Goal: Task Accomplishment & Management: Manage account settings

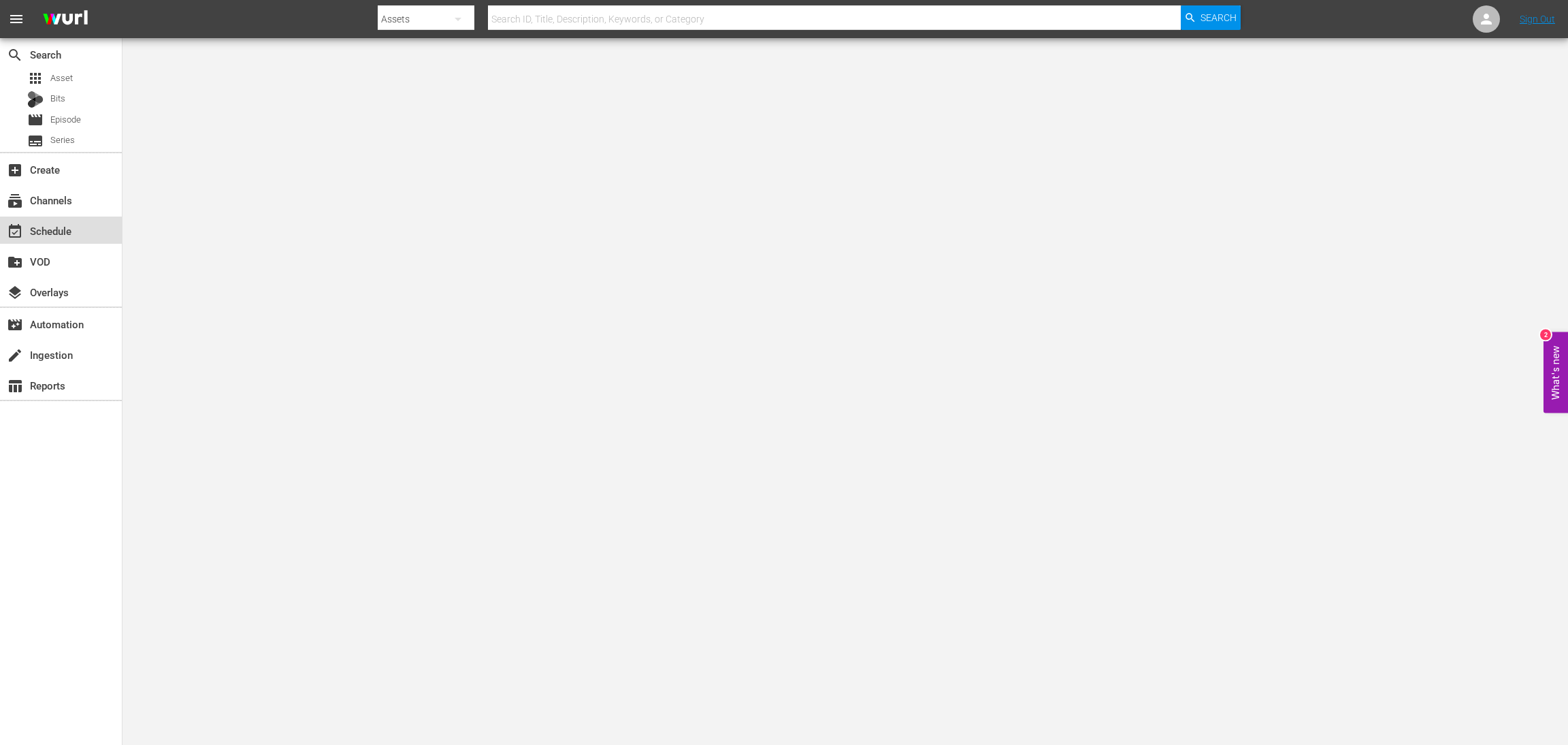
click at [83, 238] on div "event_available Schedule" at bounding box center [60, 230] width 122 height 27
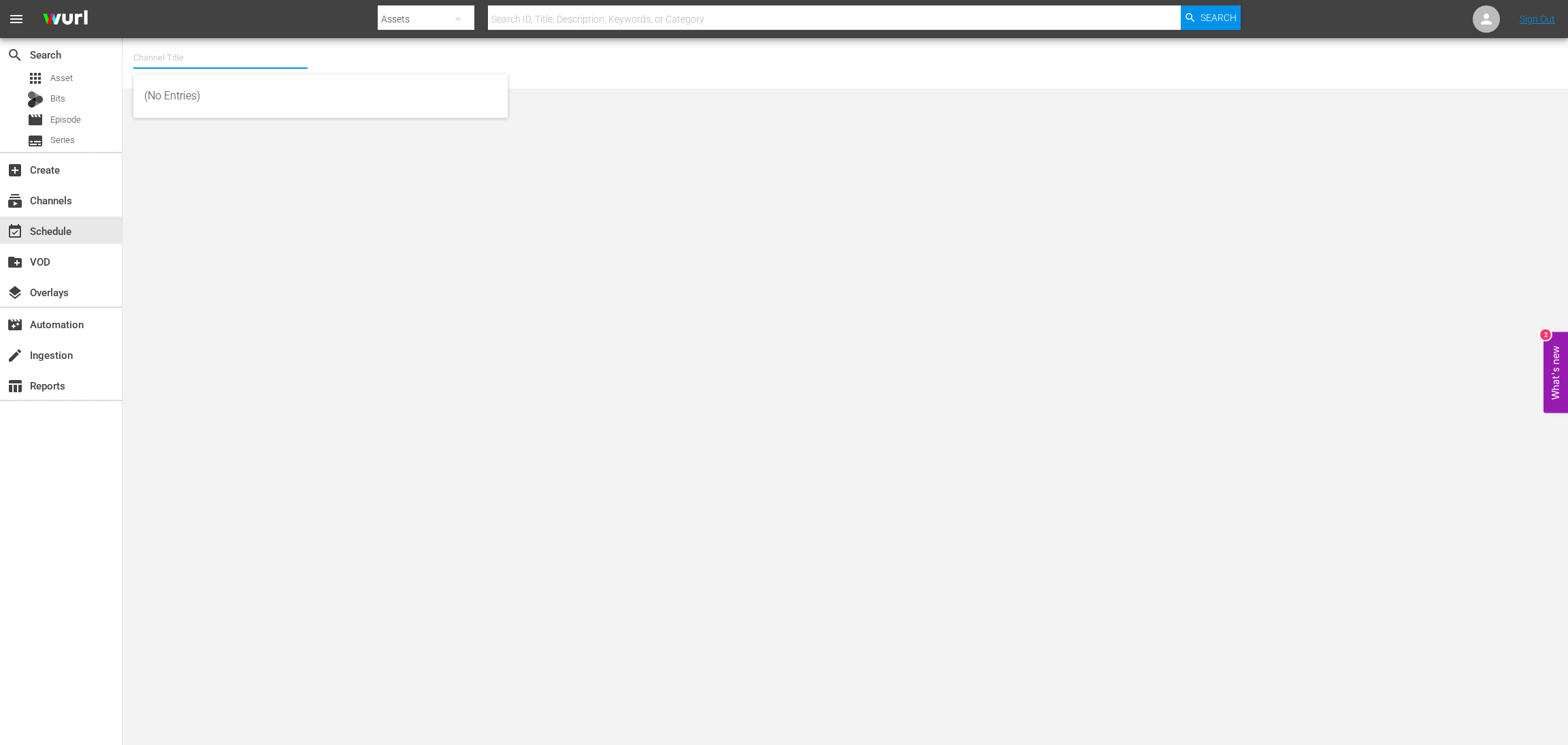
click at [219, 49] on input "text" at bounding box center [220, 58] width 174 height 33
click at [231, 95] on div "Pawn Stars (1636 - aenetworks_pawnstars_1)" at bounding box center [321, 96] width 353 height 33
type input "Pawn Stars (1636 - aenetworks_pawnstars_1)"
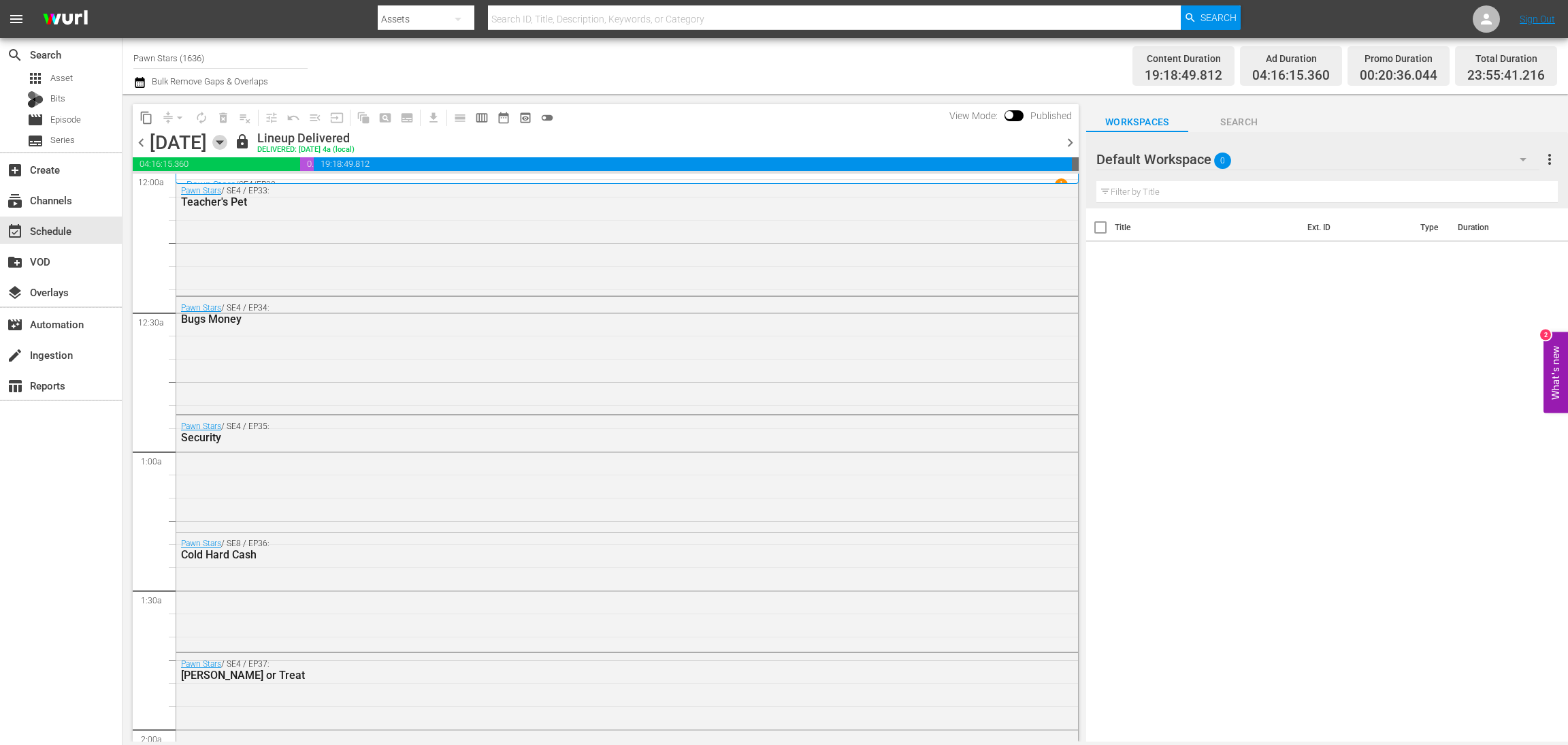
click at [222, 141] on icon "button" at bounding box center [220, 142] width 6 height 3
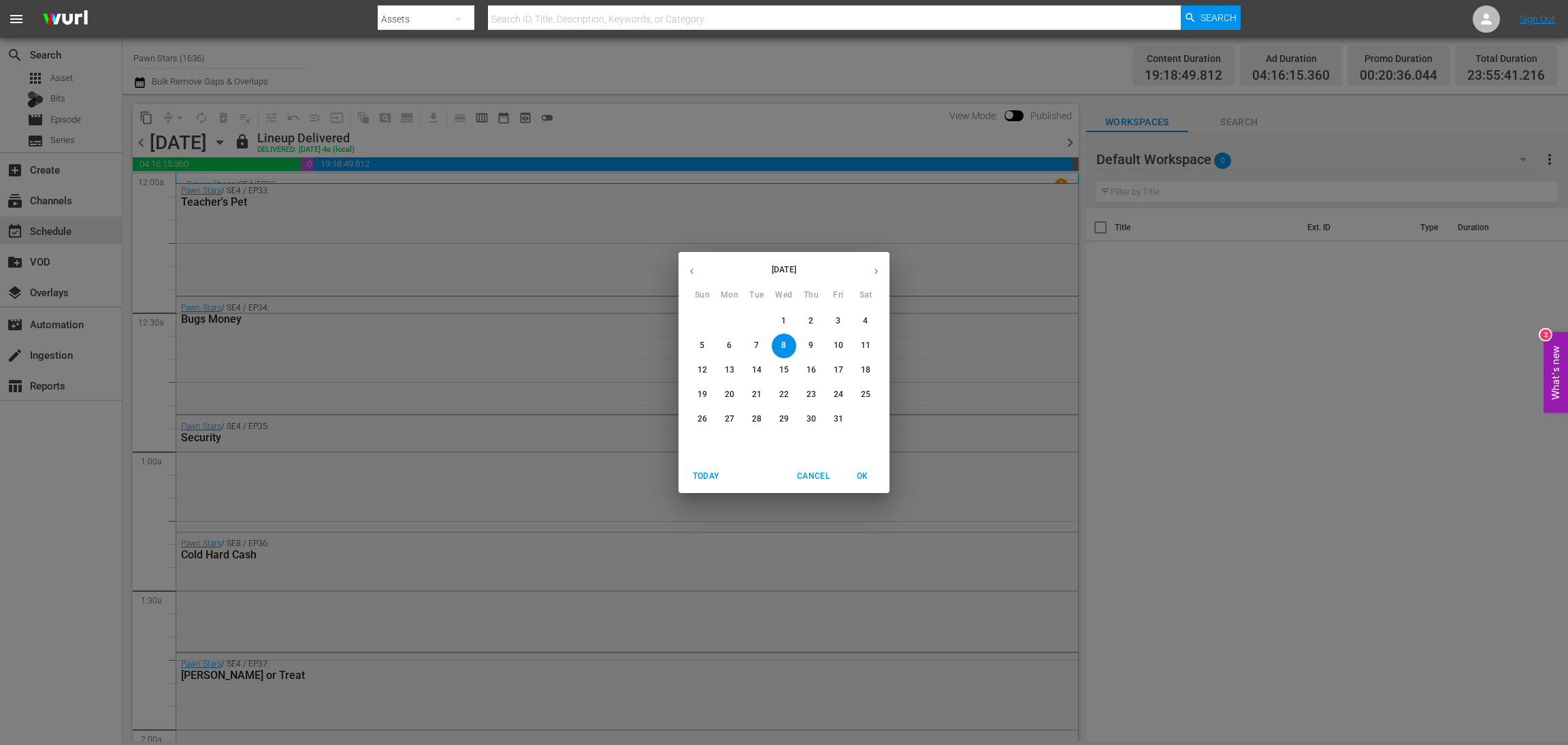
click at [730, 422] on p "27" at bounding box center [729, 419] width 10 height 12
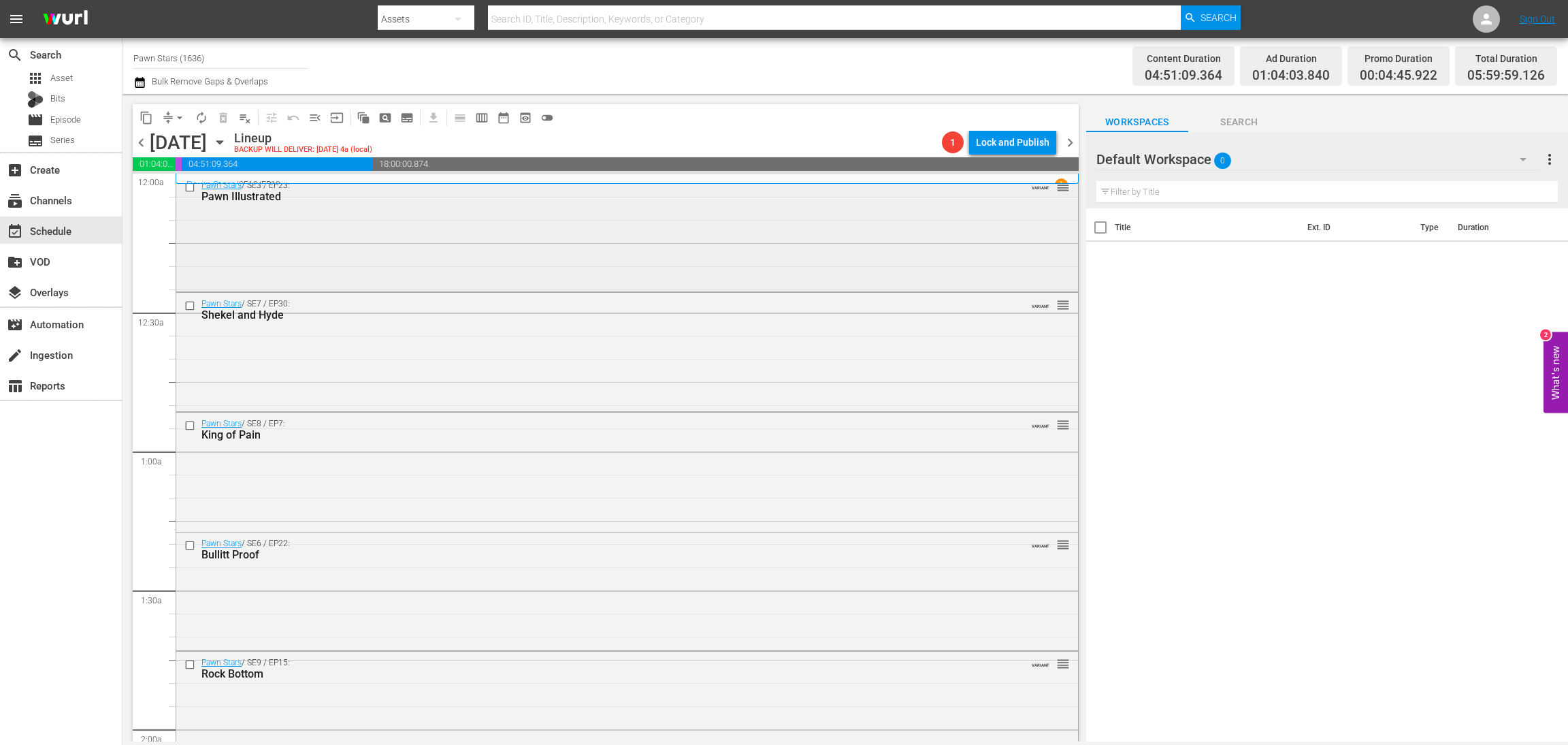
click at [470, 245] on div "Pawn Stars / SE3 / EP23: Pawn Illustrated VARIANT reorder" at bounding box center [627, 231] width 902 height 115
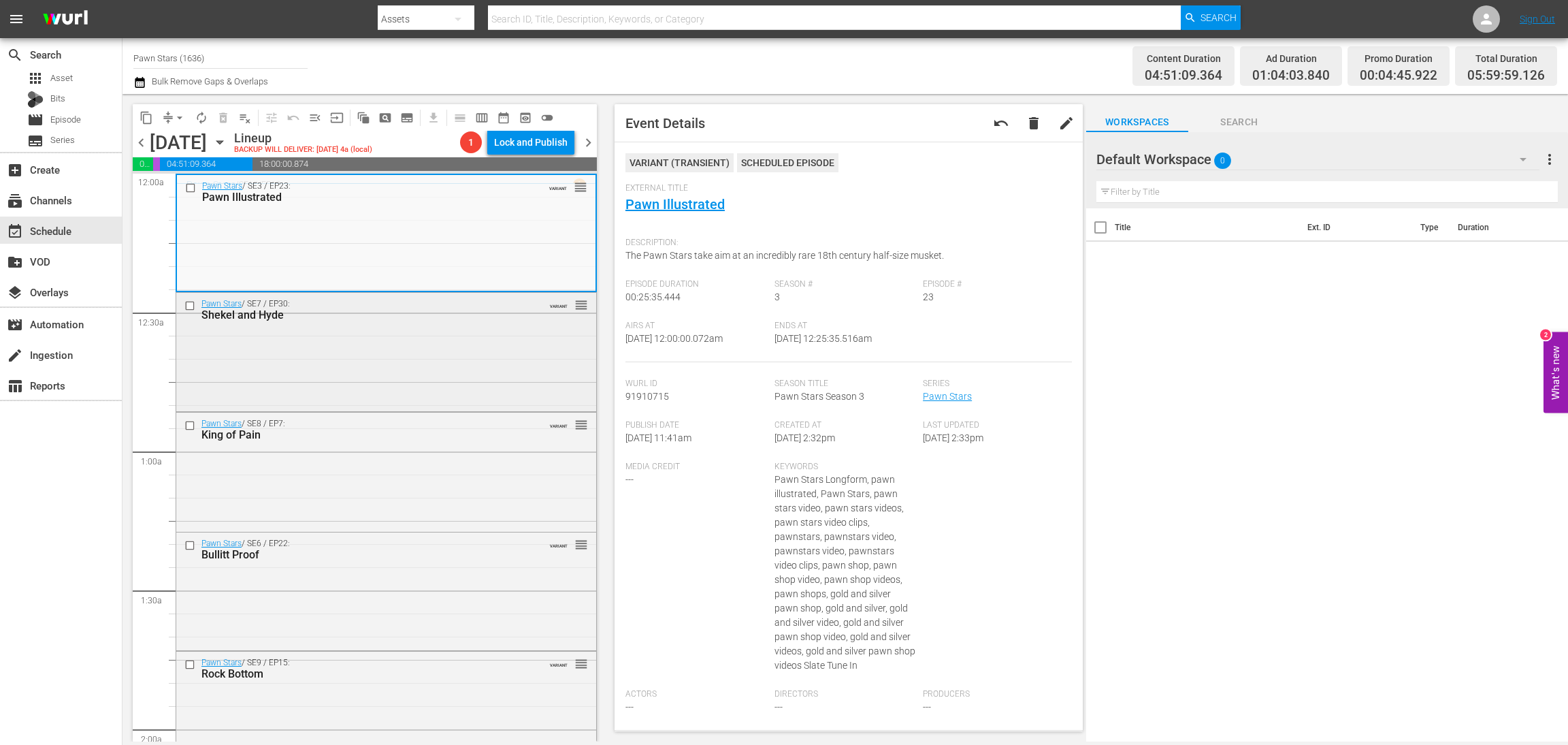
click at [397, 351] on div "Pawn Stars / SE7 / EP30: Shekel and Hyde VARIANT reorder" at bounding box center [386, 350] width 420 height 116
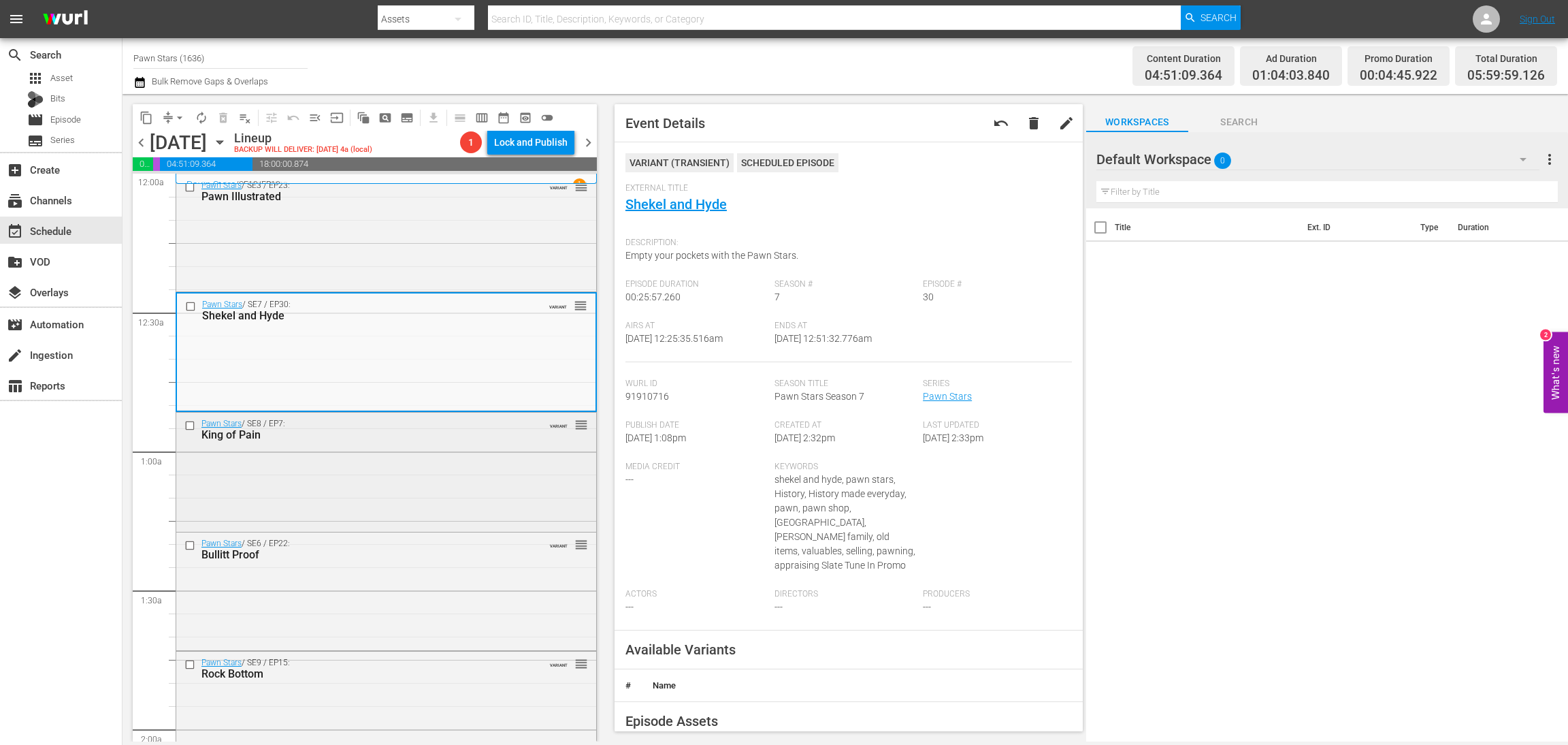
click at [458, 488] on div "Pawn Stars / SE8 / EP7: King of Pain VARIANT reorder" at bounding box center [386, 471] width 420 height 117
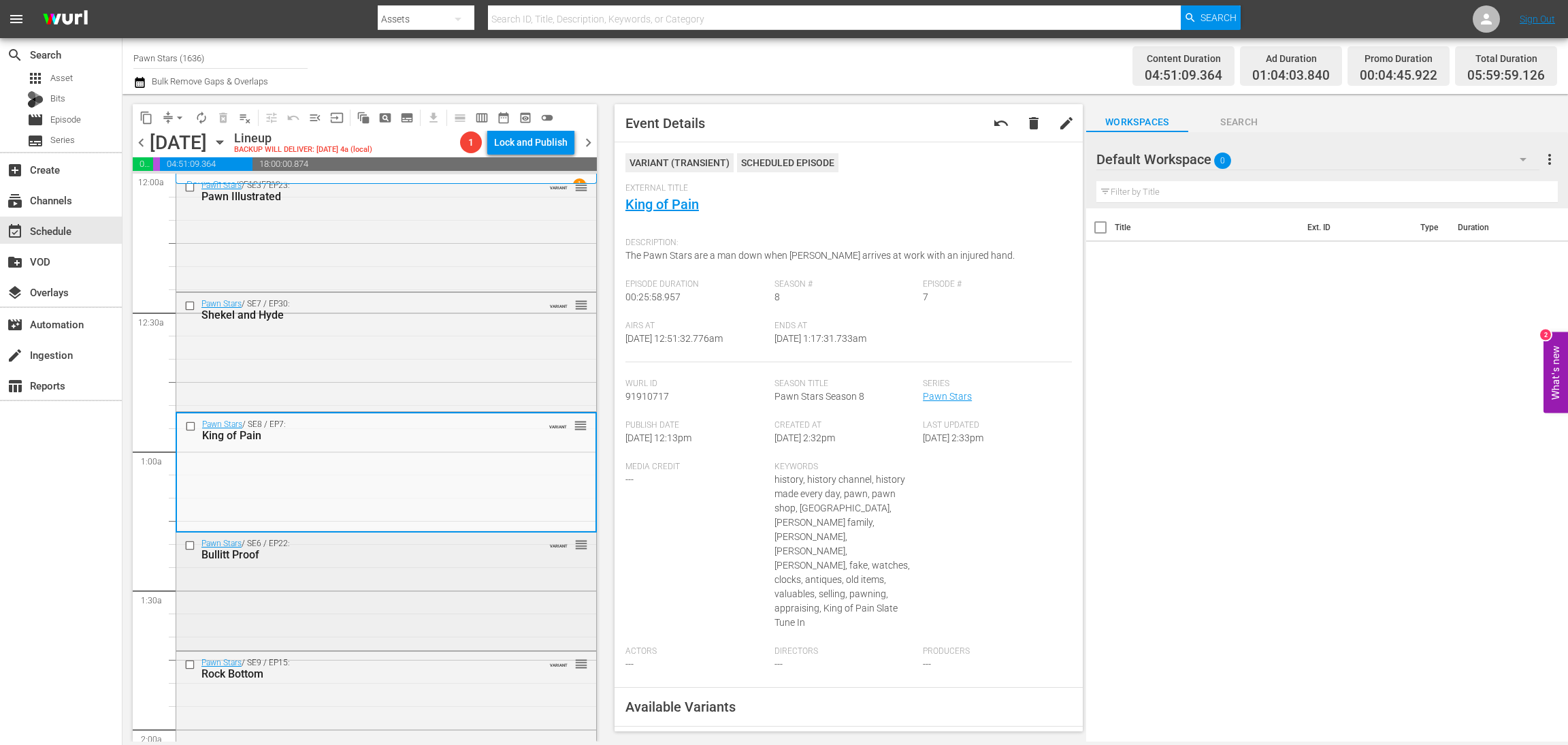
click at [368, 601] on div "Pawn Stars / SE6 / EP22: Bullitt Proof VARIANT reorder" at bounding box center [386, 589] width 420 height 115
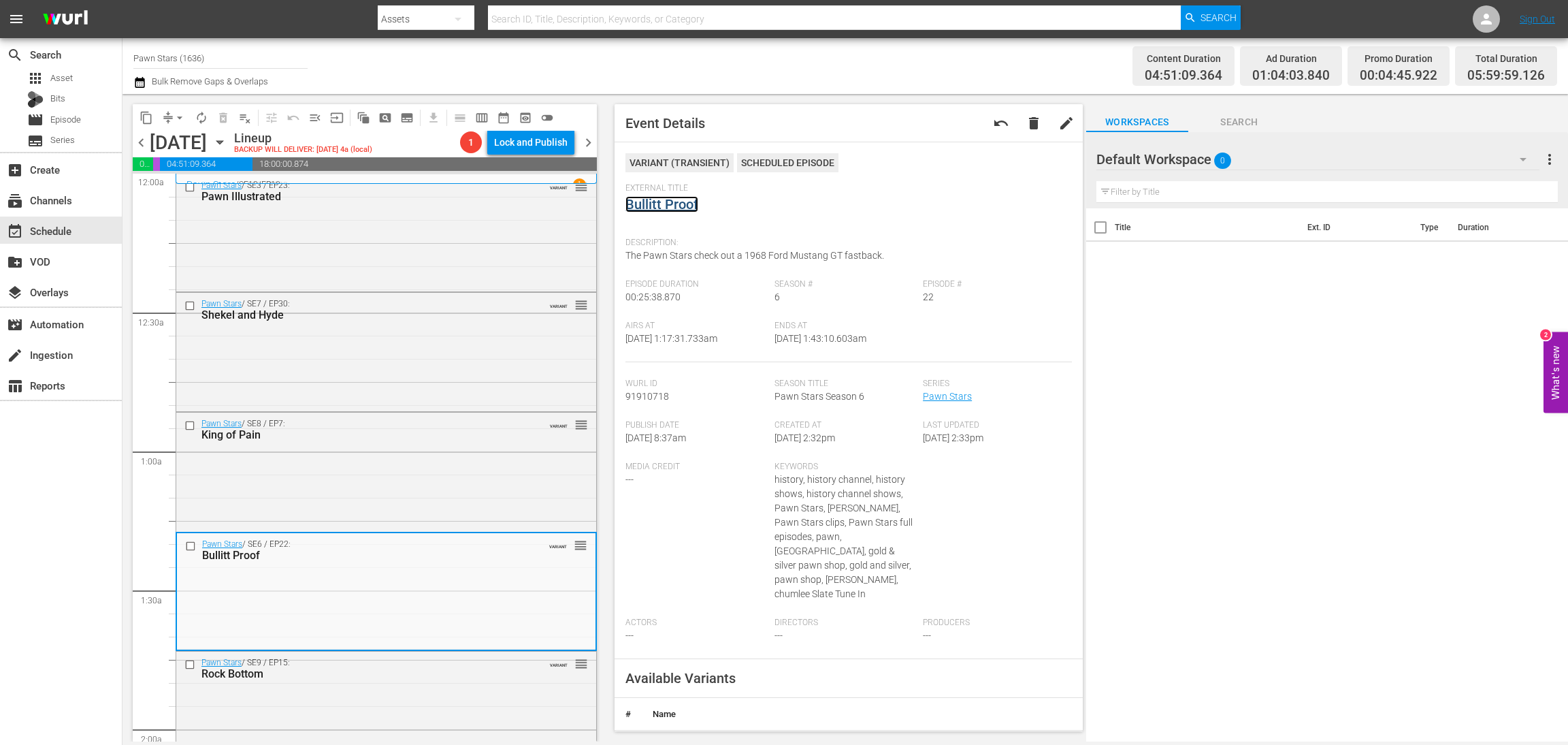
drag, startPoint x: 668, startPoint y: 213, endPoint x: 679, endPoint y: 204, distance: 14.2
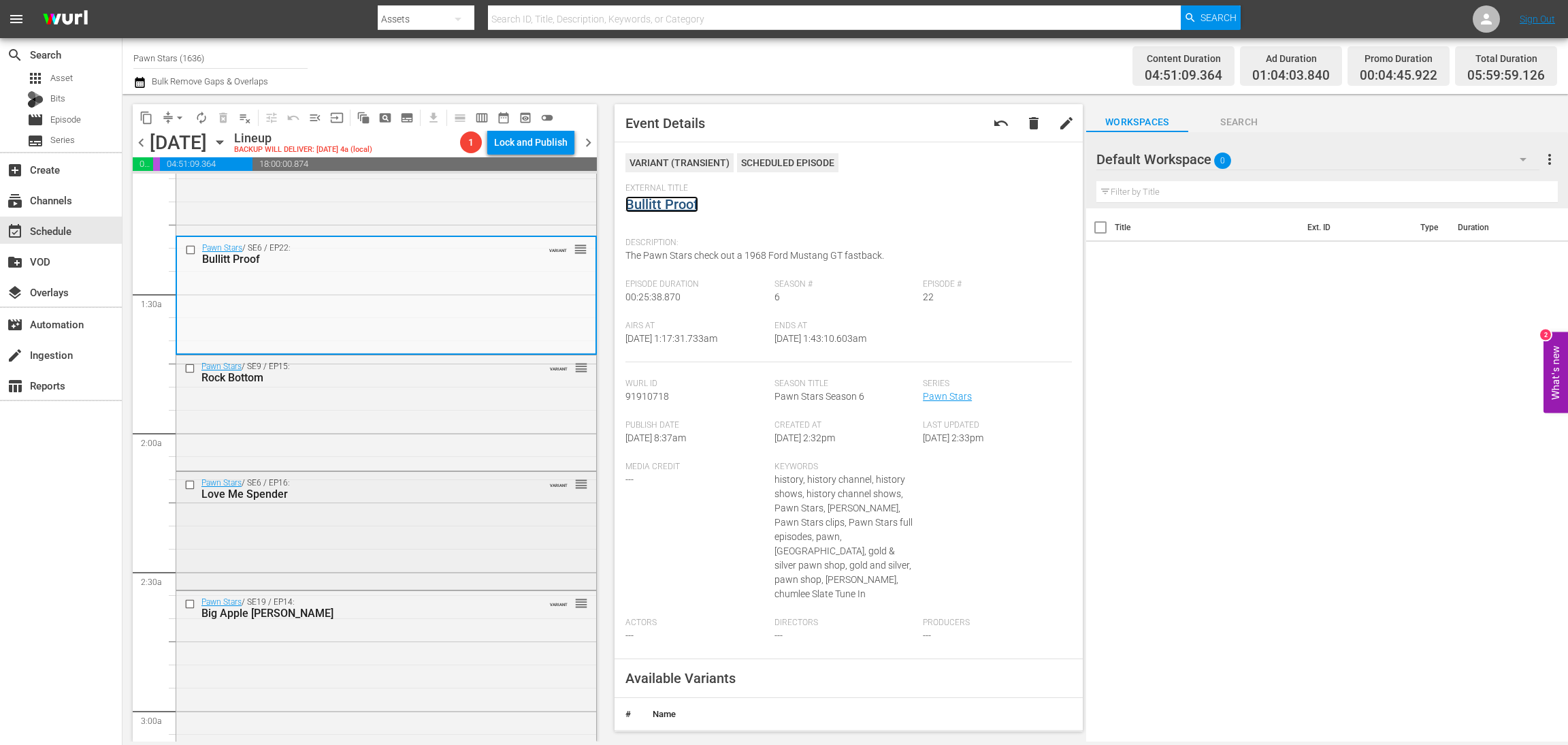
scroll to position [306, 0]
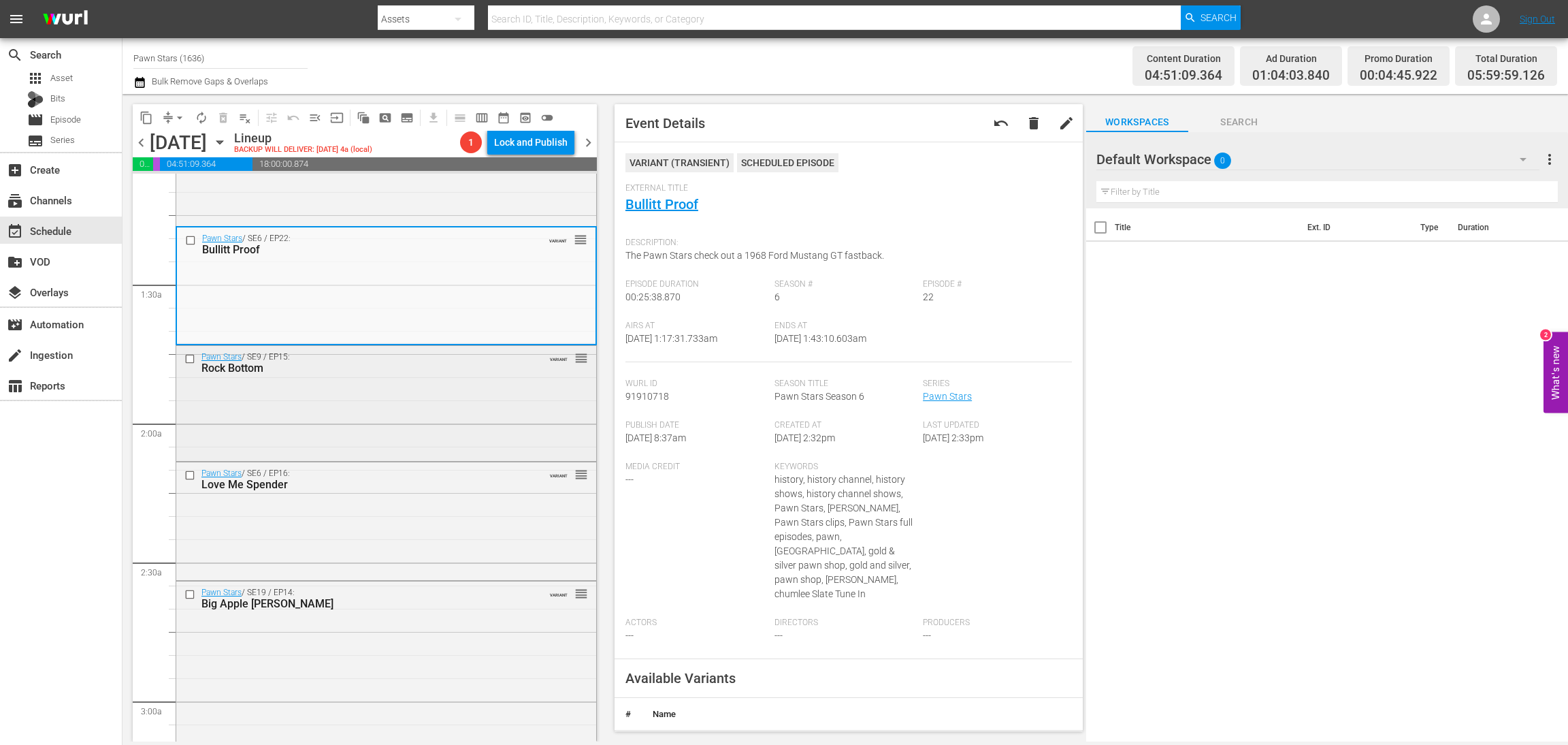
click at [456, 402] on div "Pawn Stars / SE9 / EP15: Rock Bottom VARIANT reorder" at bounding box center [386, 402] width 420 height 113
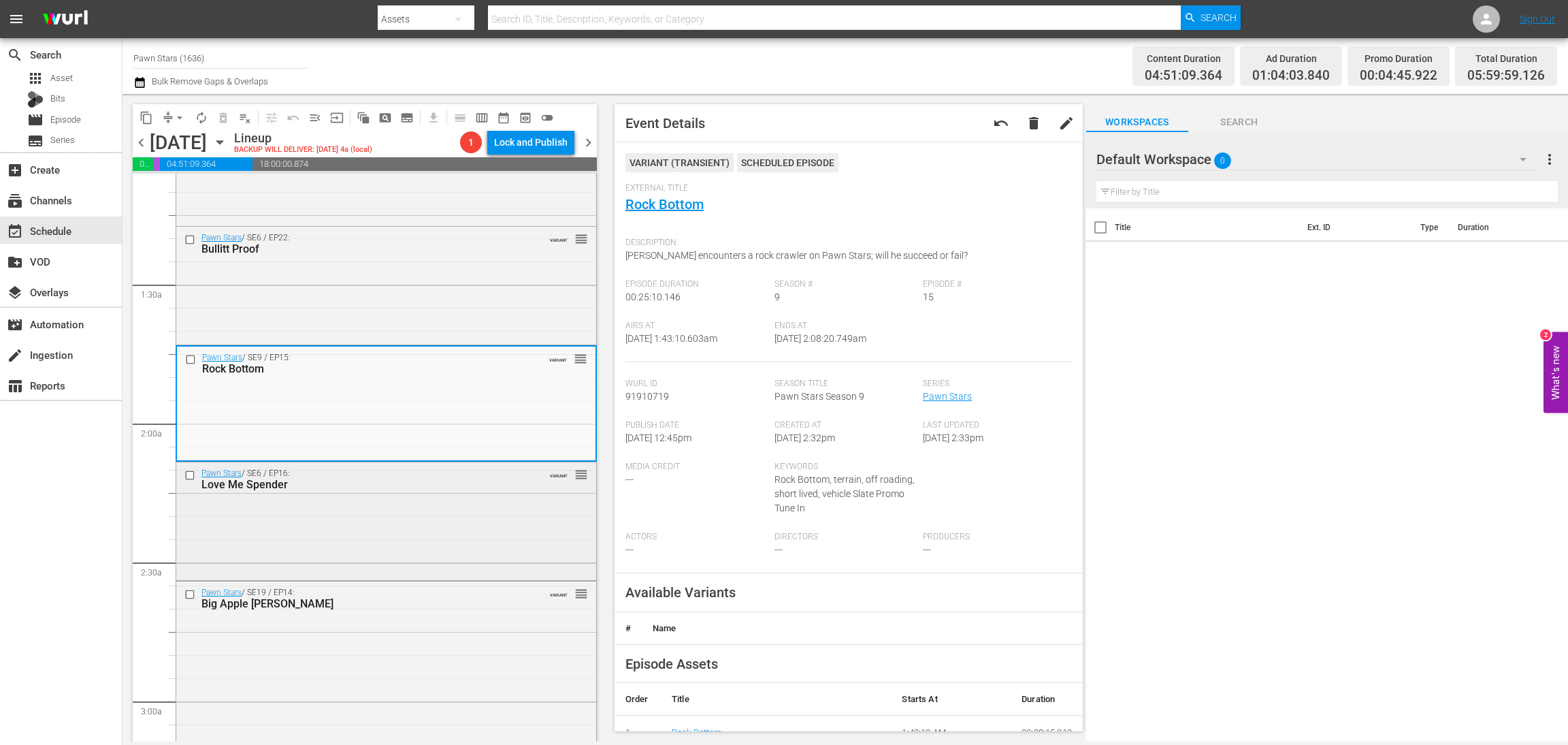
click at [428, 528] on div "Pawn Stars / SE6 / EP16: Love Me Spender VARIANT reorder" at bounding box center [386, 520] width 420 height 115
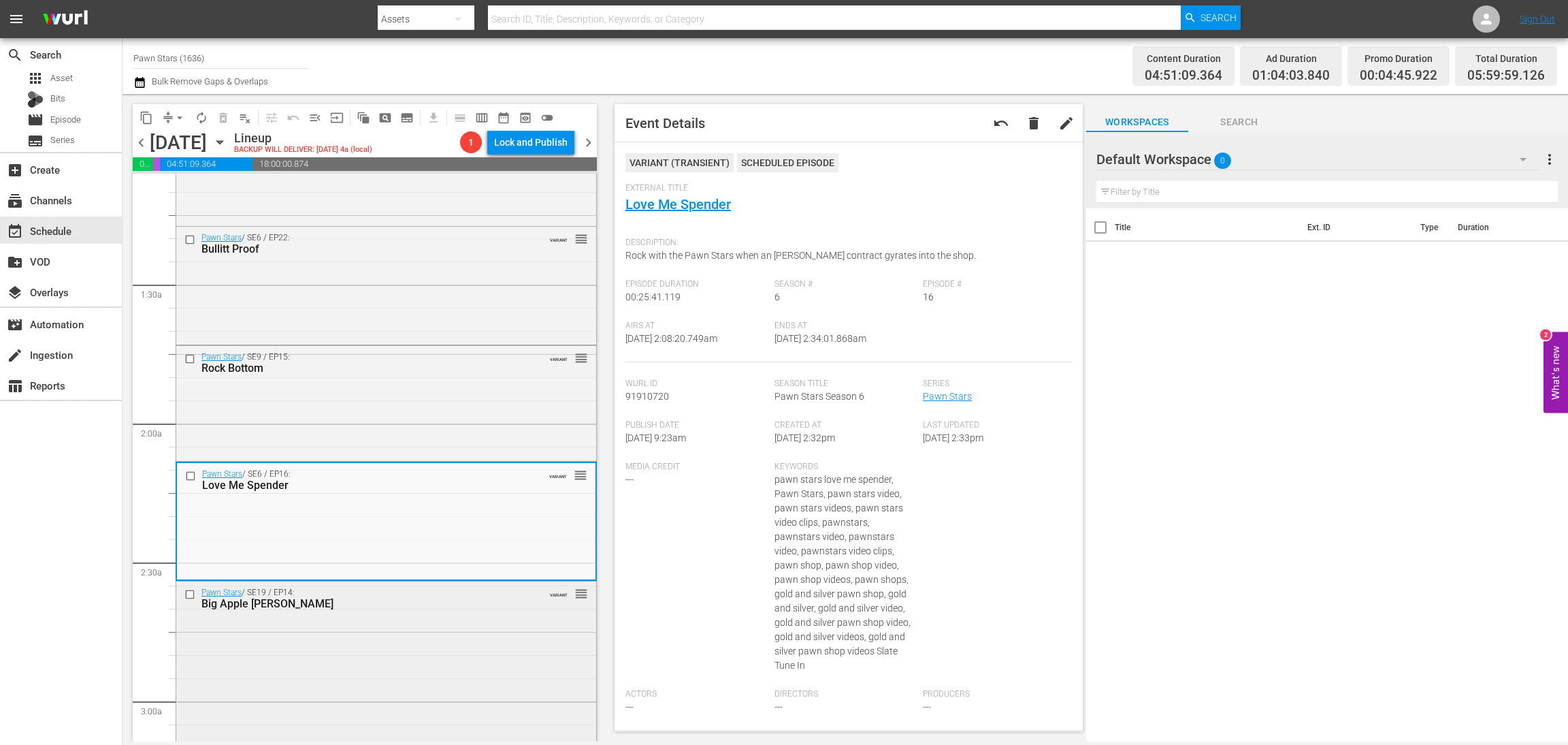
click at [470, 641] on div "Pawn Stars / SE19 / EP14: Big Apple Rick VARIANT reorder" at bounding box center [386, 698] width 420 height 234
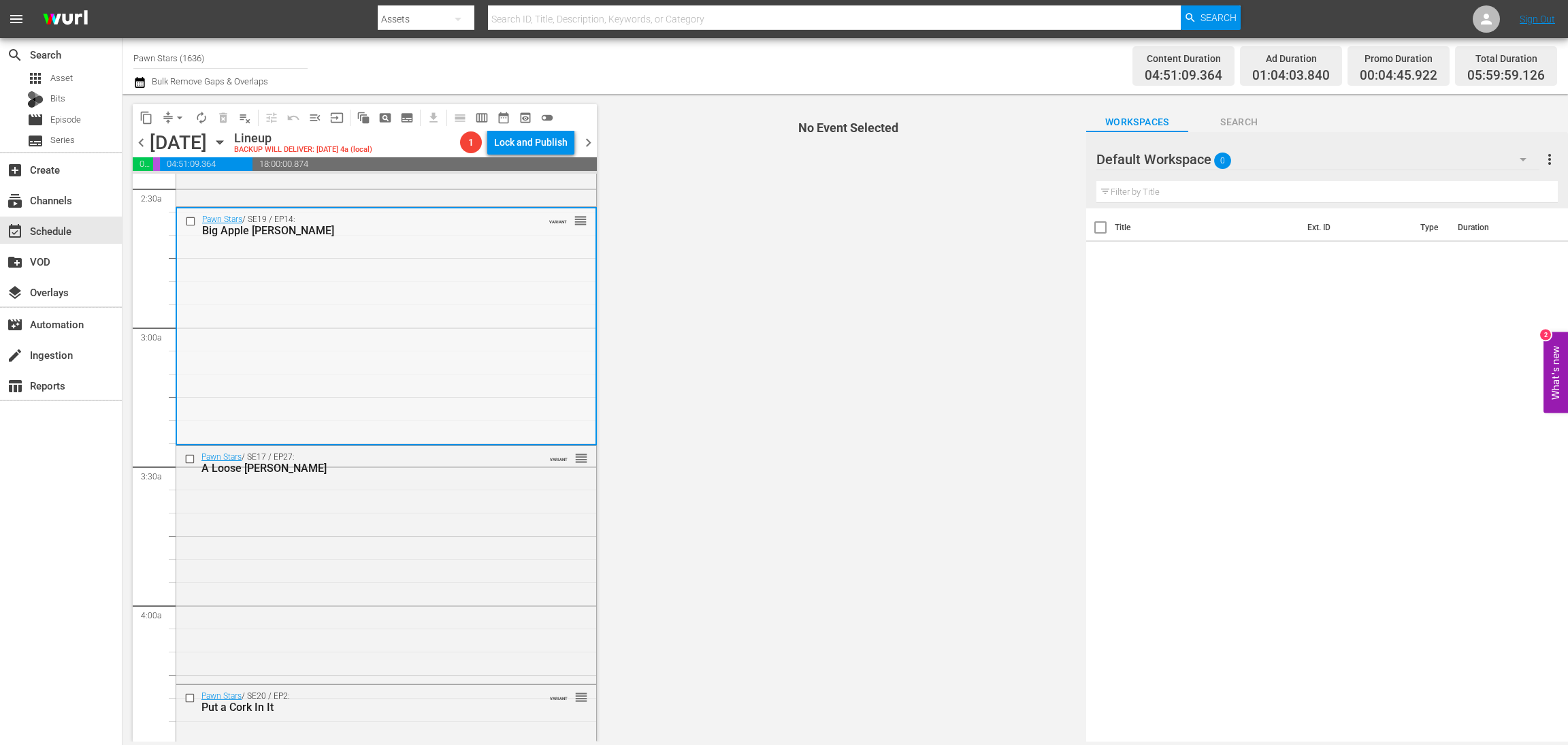
scroll to position [715, 0]
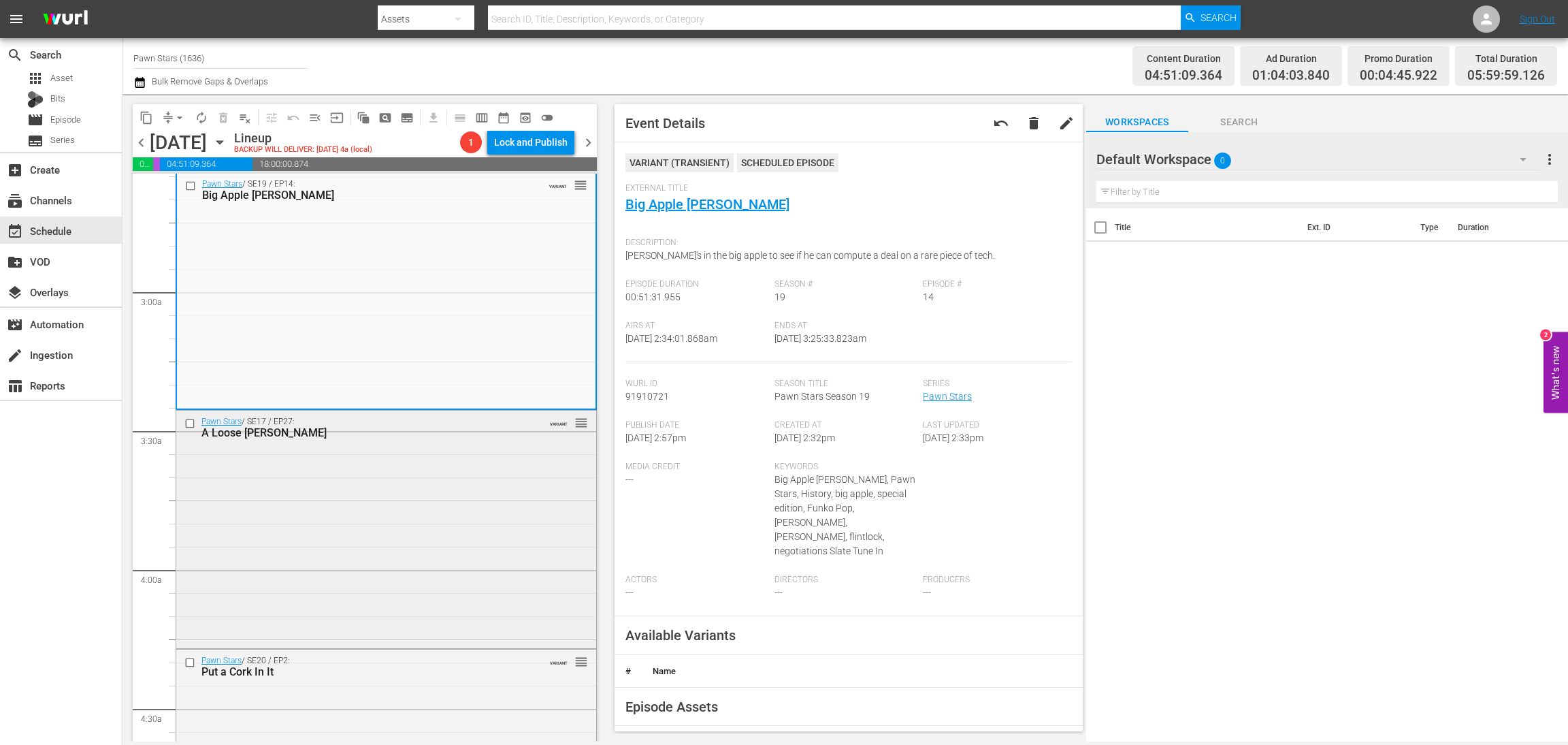
click at [440, 548] on div "Pawn Stars / SE17 / EP27: A Loose Cannon VARIANT reorder" at bounding box center [386, 527] width 420 height 234
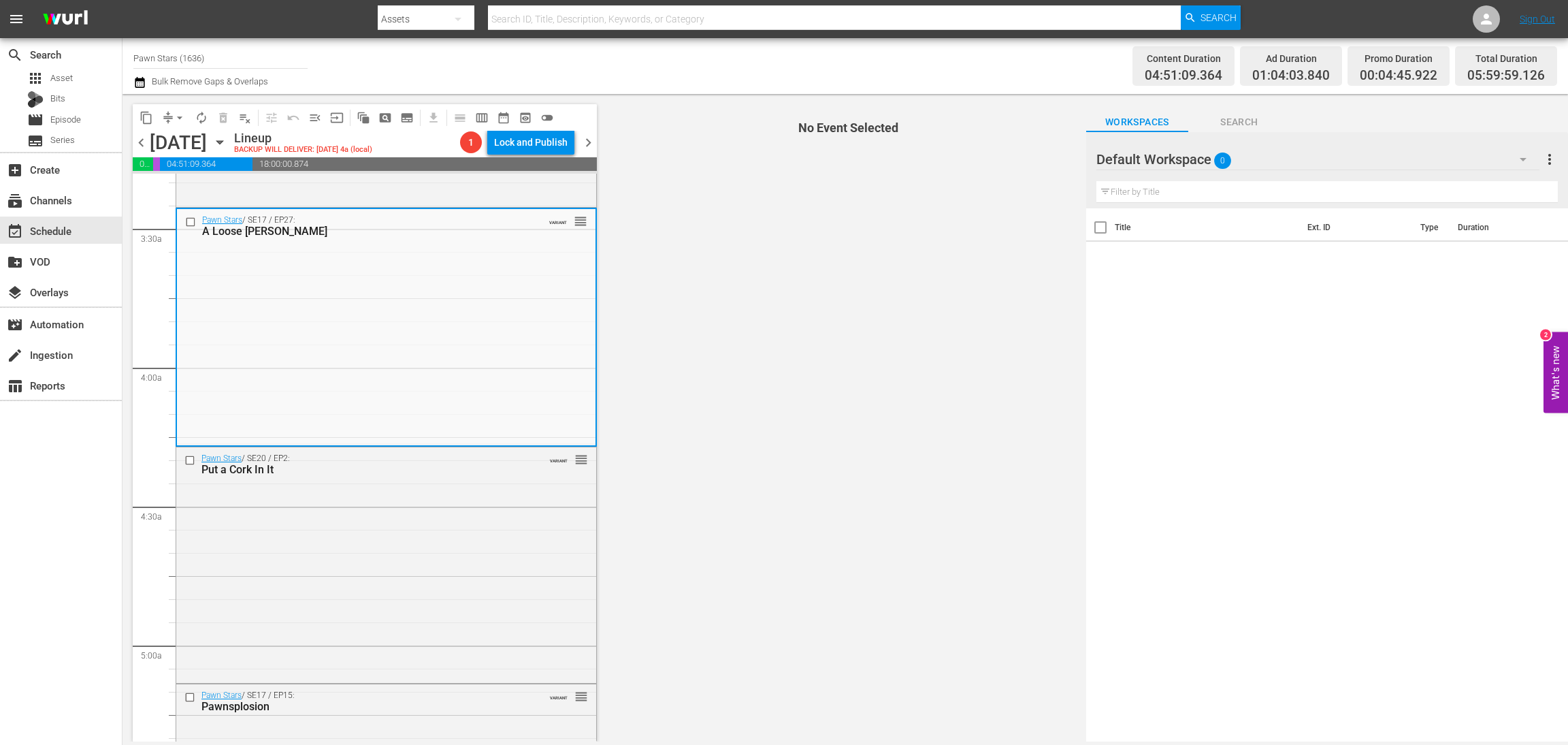
scroll to position [919, 0]
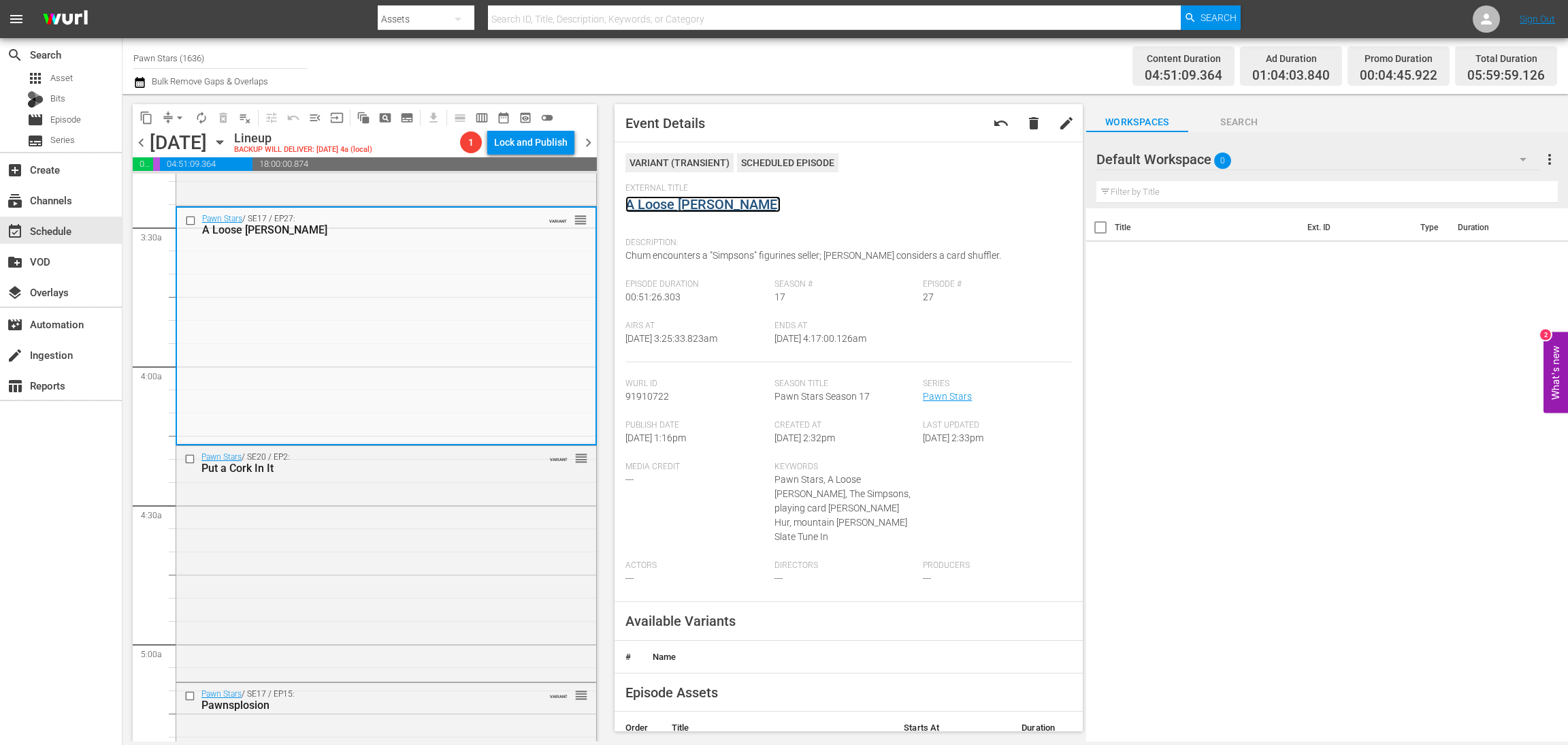
drag, startPoint x: 688, startPoint y: 194, endPoint x: 659, endPoint y: 205, distance: 31.0
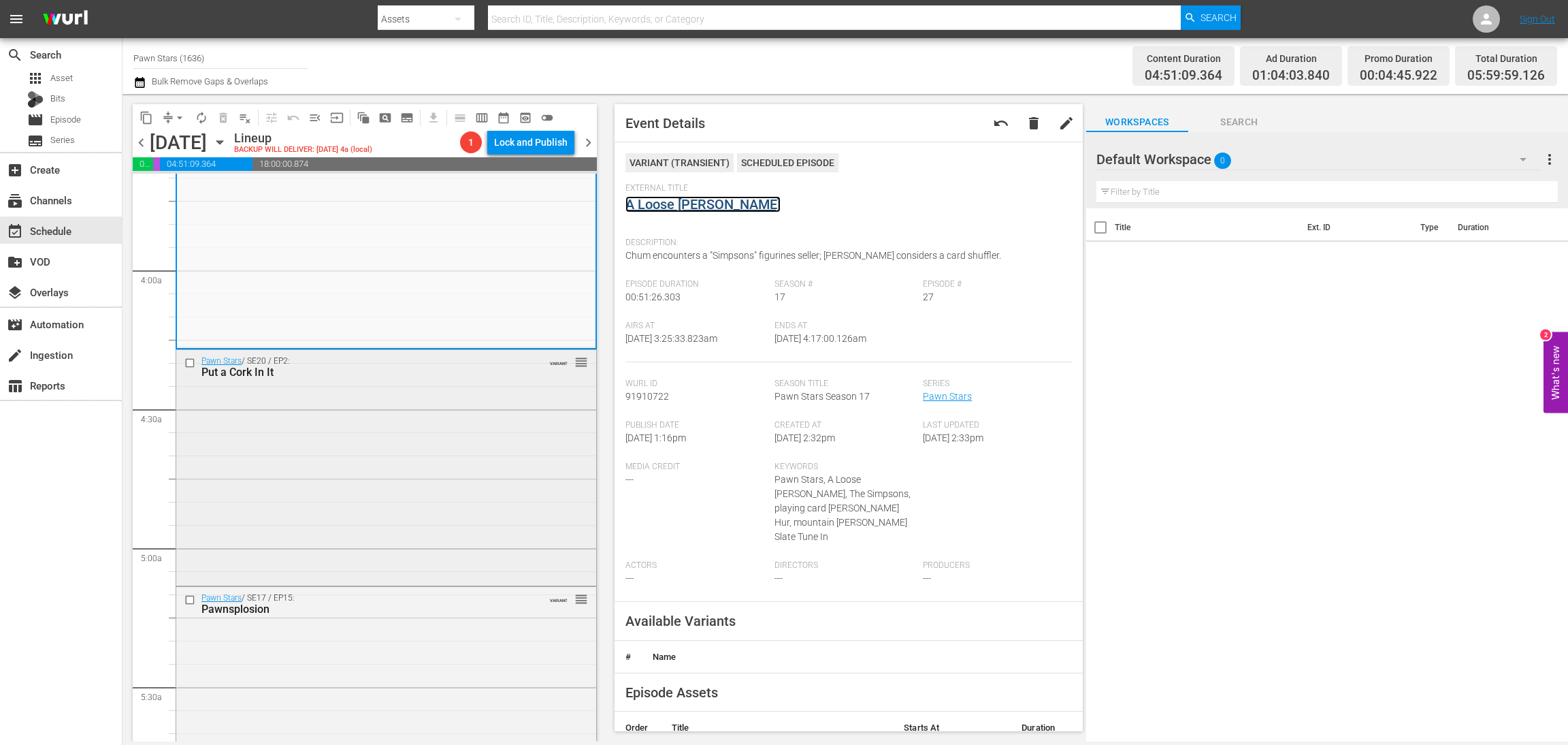
scroll to position [1123, 0]
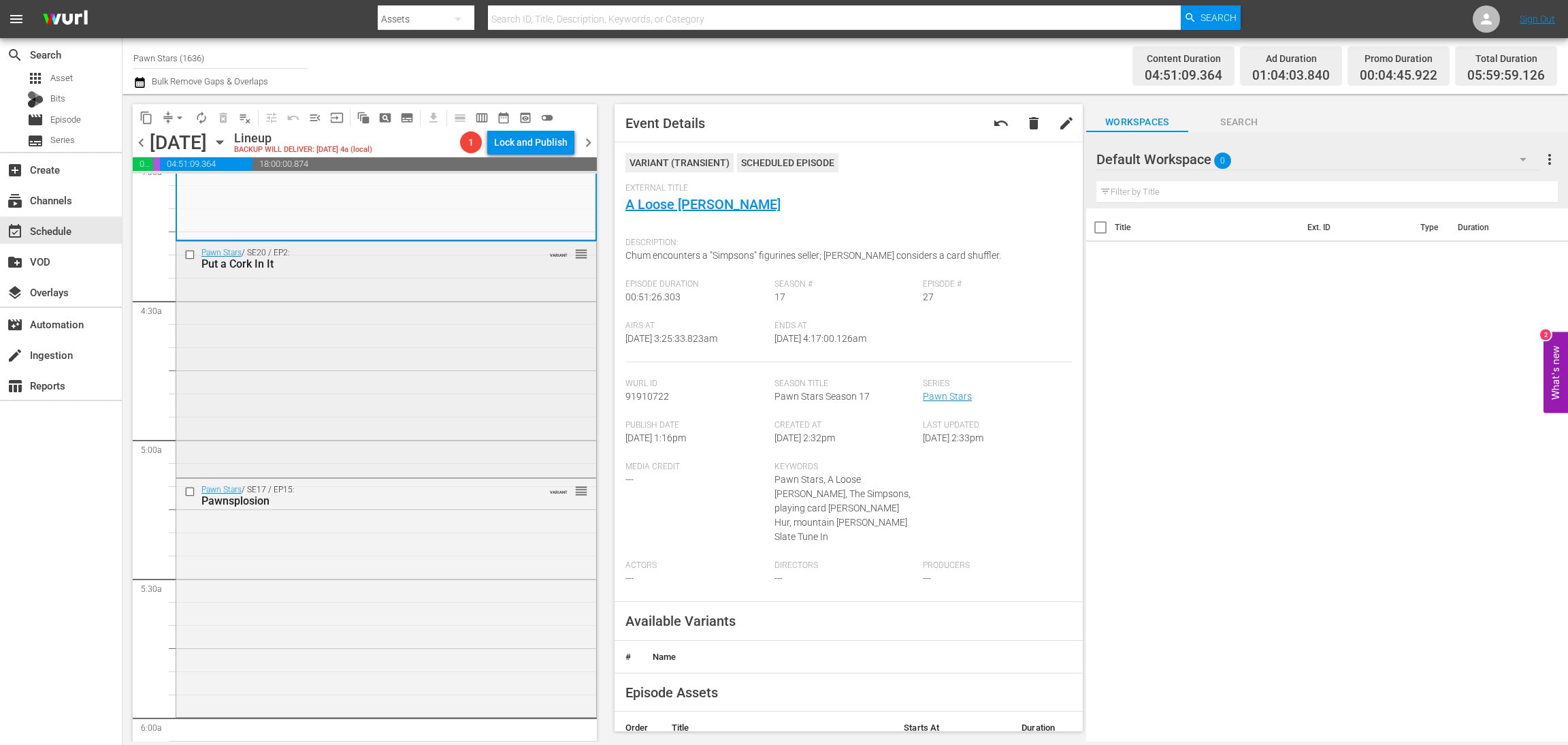
click at [418, 352] on div "Pawn Stars / SE20 / EP2: Put a Cork In It VARIANT reorder" at bounding box center [386, 359] width 420 height 234
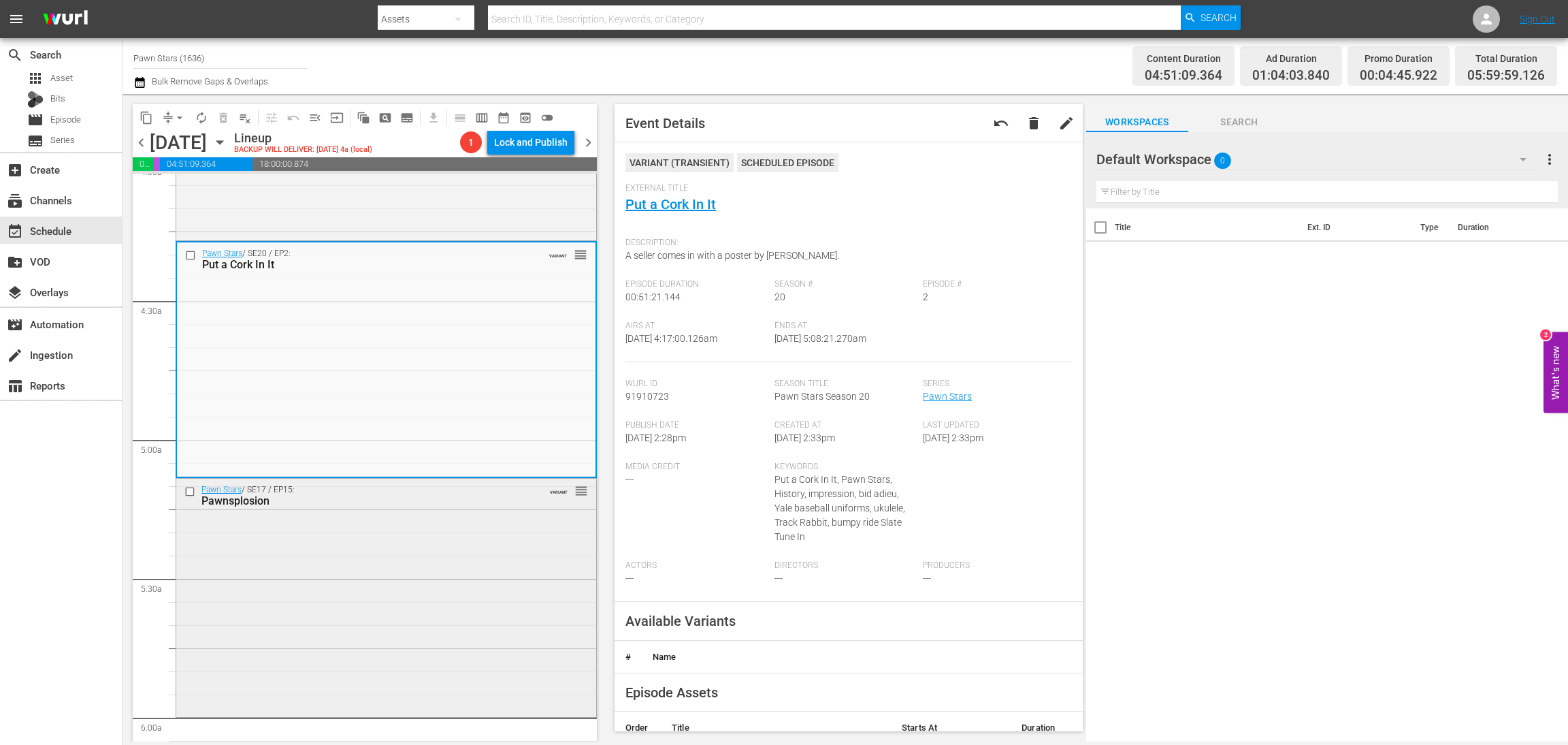
click at [430, 596] on div "Pawn Stars / SE17 / EP15: Pawnsplosion VARIANT reorder" at bounding box center [386, 596] width 420 height 235
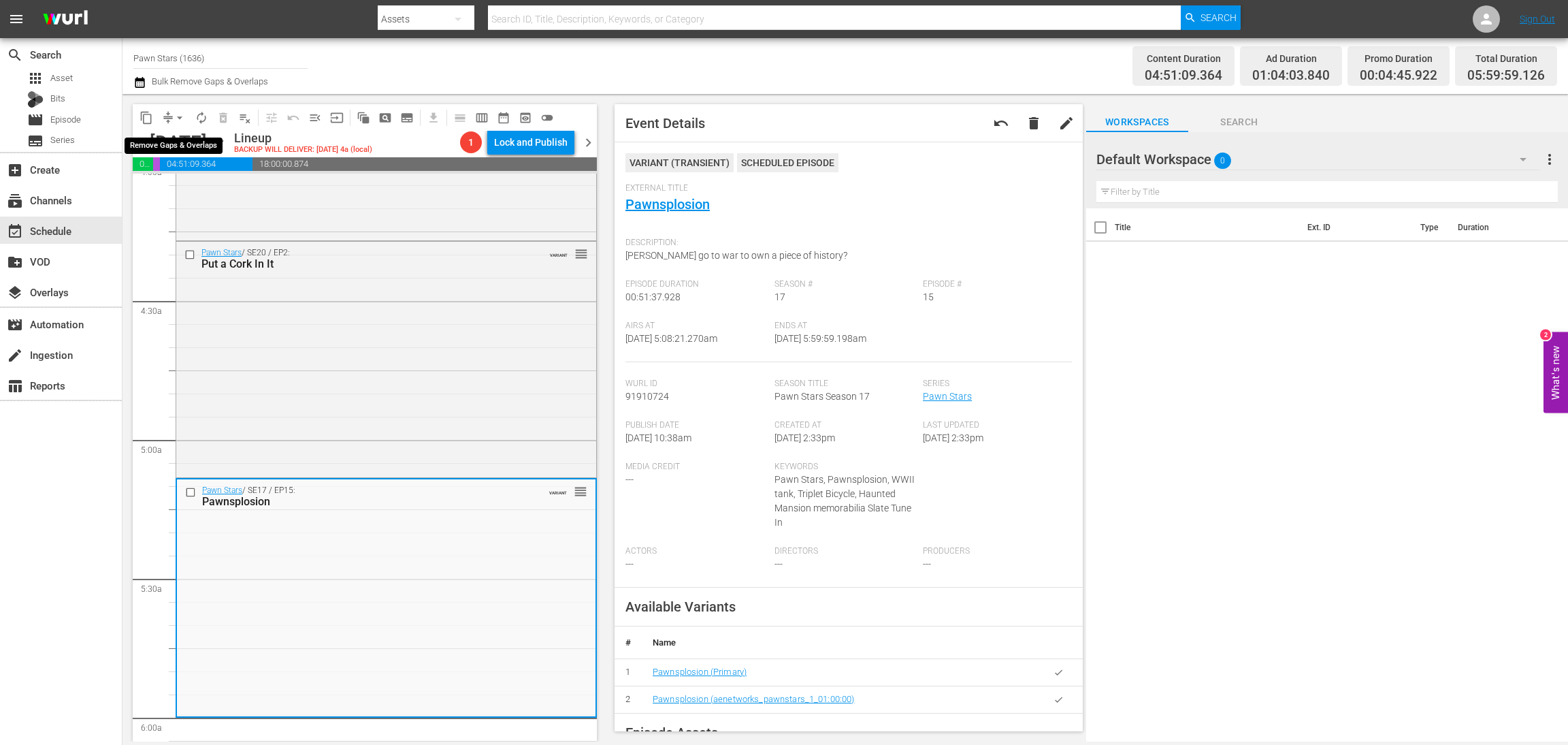
click at [170, 119] on button "arrow_drop_down" at bounding box center [179, 117] width 22 height 22
click at [194, 147] on li "Align to Midnight" at bounding box center [181, 145] width 143 height 22
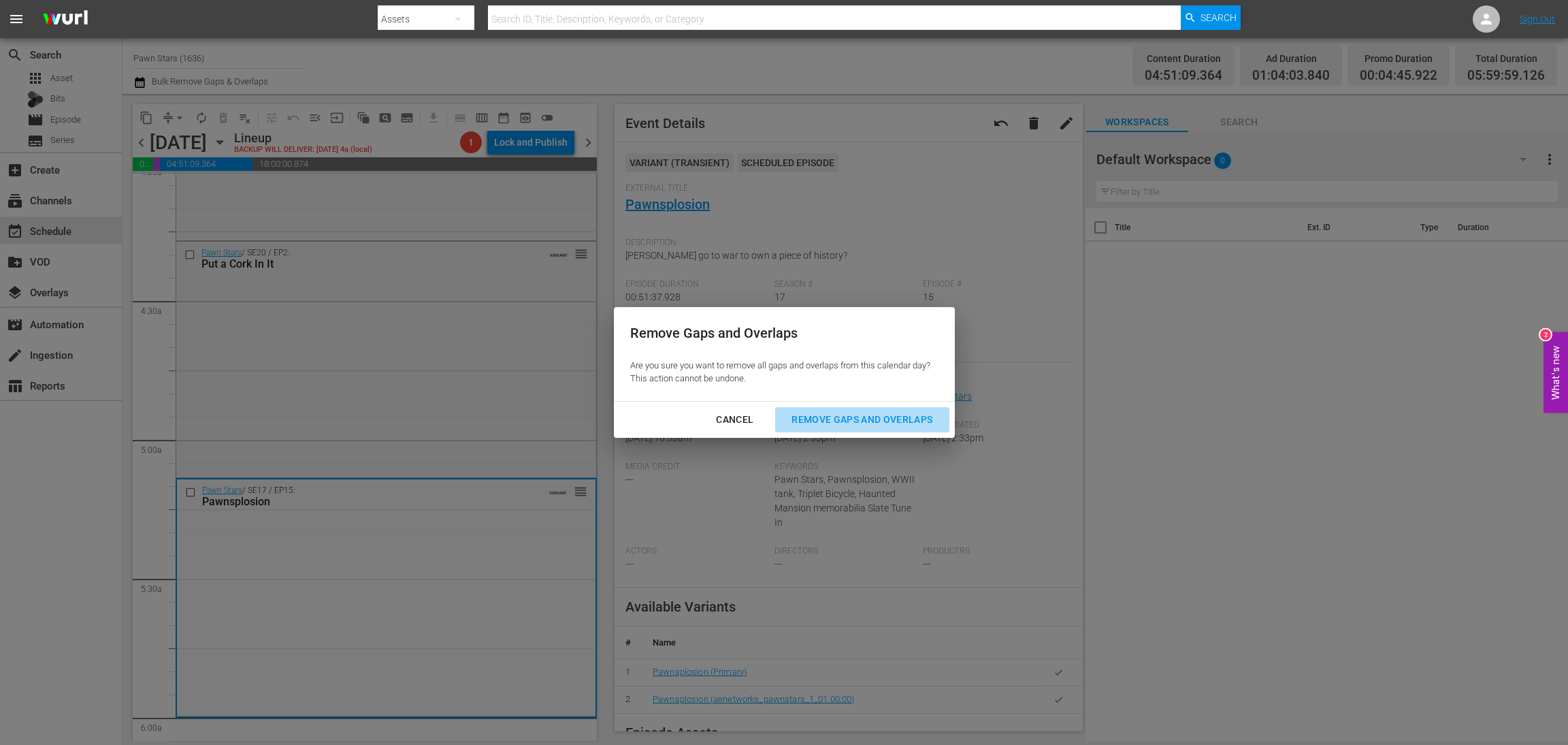
click at [852, 412] on div "Remove Gaps and Overlaps" at bounding box center [862, 420] width 163 height 17
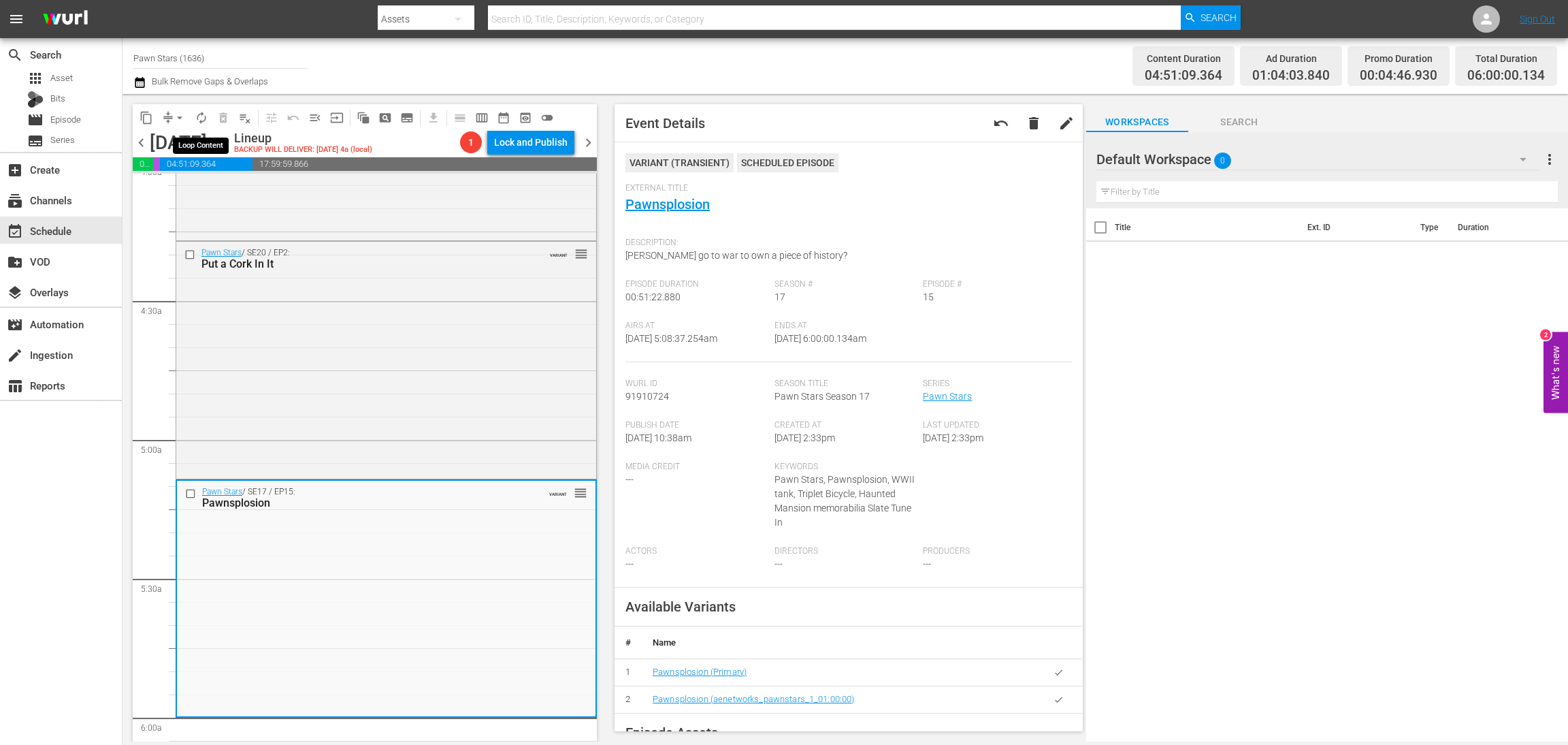
click at [201, 117] on span "autorenew_outlined" at bounding box center [201, 118] width 14 height 14
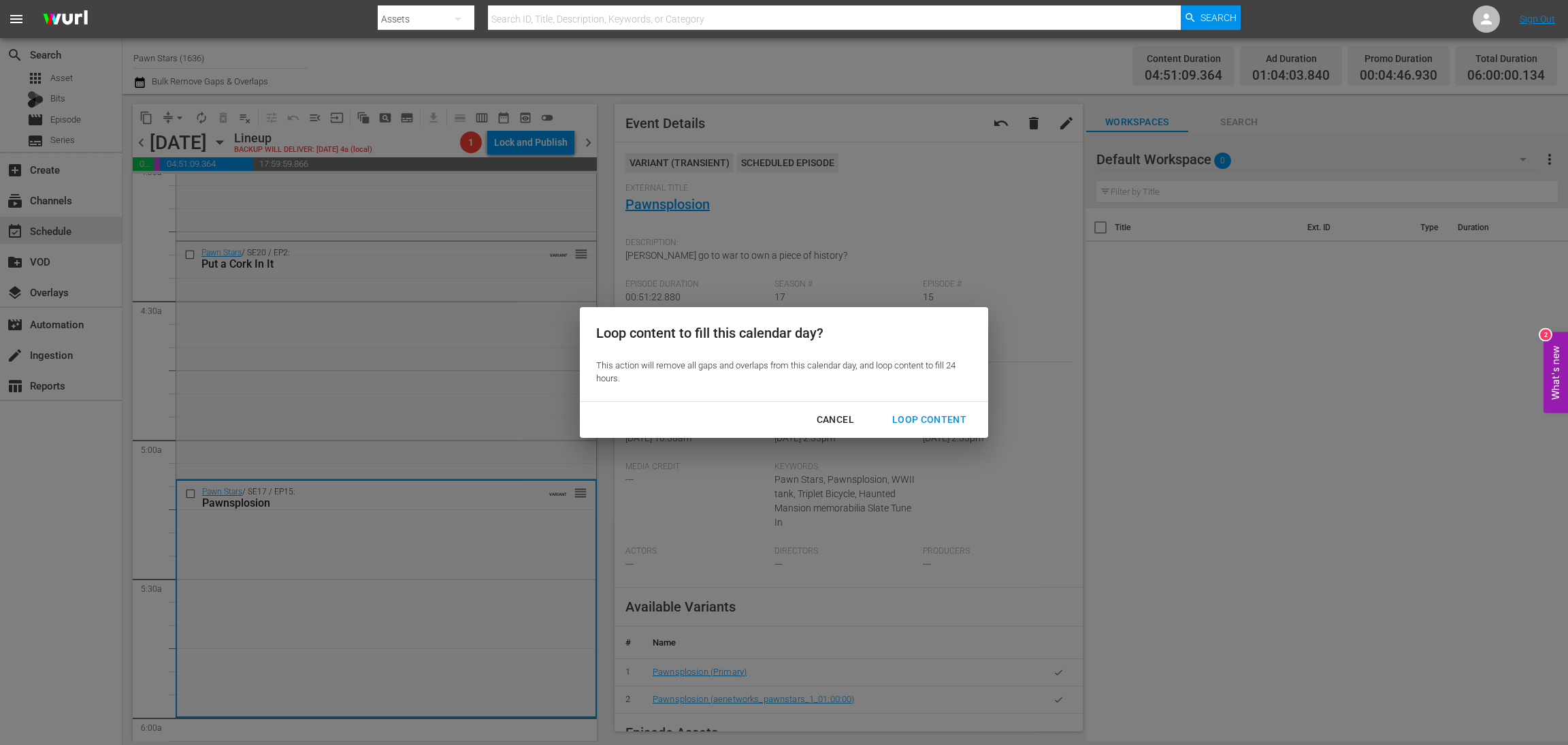
click at [941, 417] on div "Loop Content" at bounding box center [930, 420] width 96 height 17
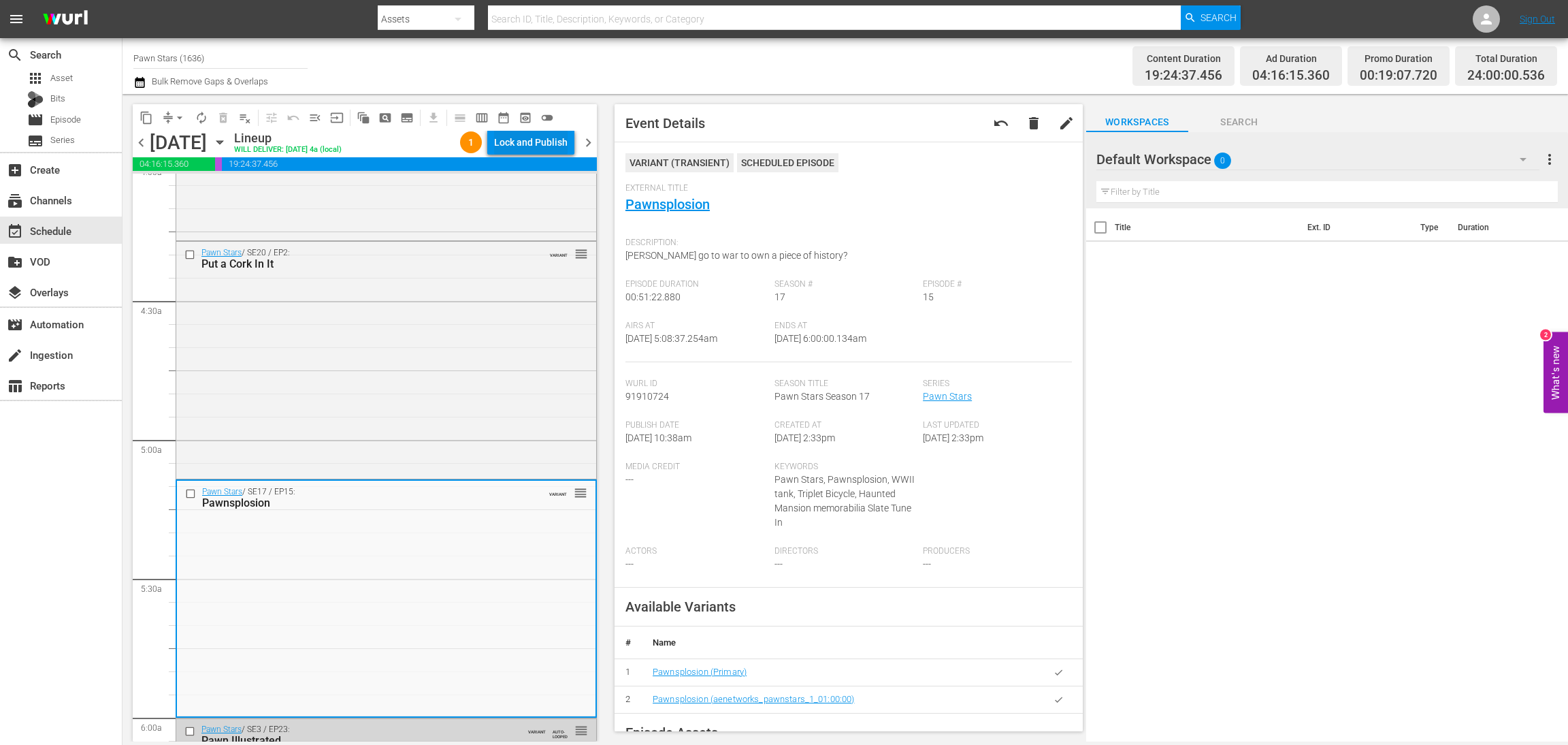
click at [545, 142] on div "Lock and Publish" at bounding box center [531, 142] width 74 height 24
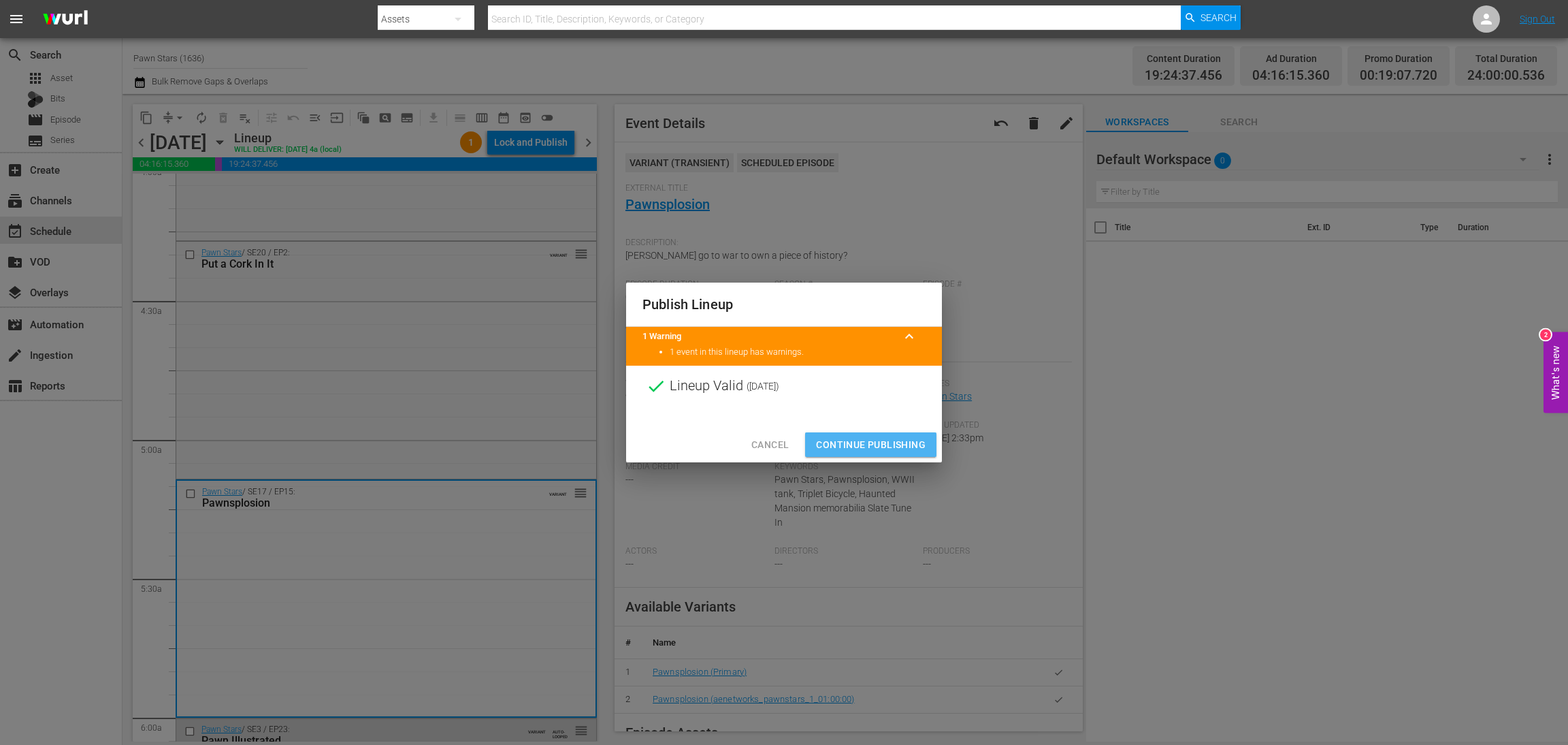
click at [884, 449] on span "Continue Publishing" at bounding box center [871, 445] width 110 height 17
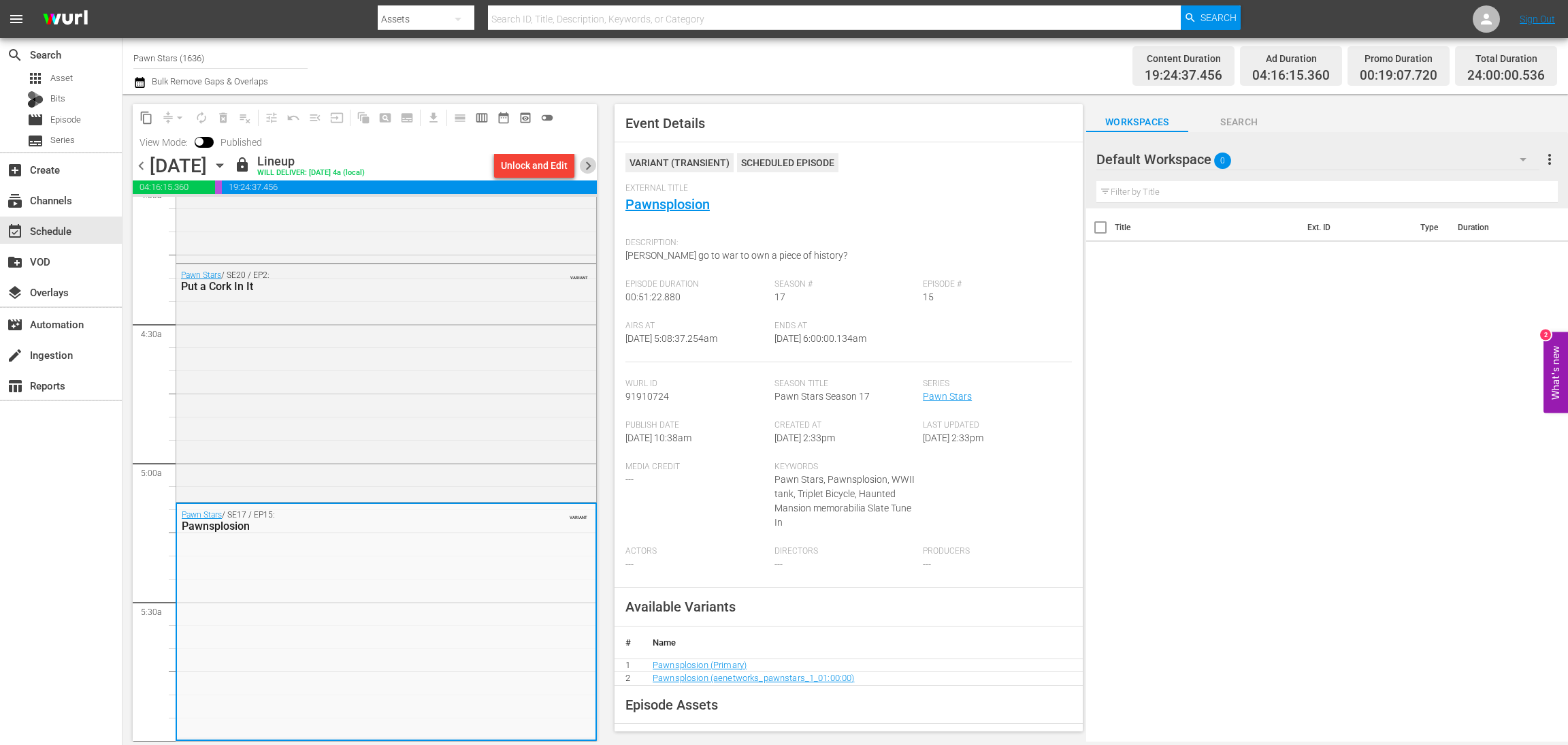
click at [586, 163] on span "chevron_right" at bounding box center [588, 165] width 17 height 17
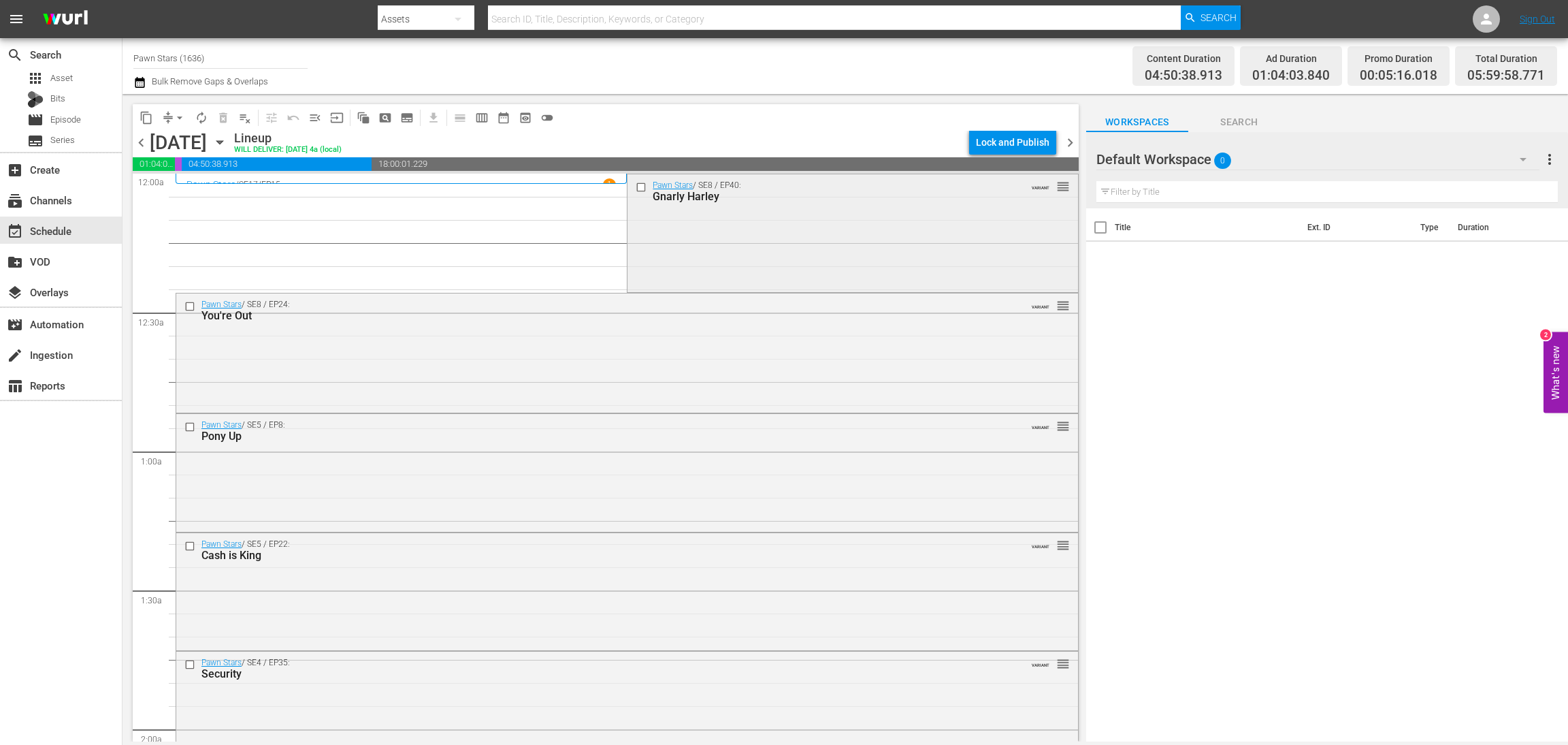
click at [789, 211] on div "Pawn Stars / SE8 / EP40: Gnarly Harley VARIANT reorder" at bounding box center [852, 232] width 450 height 116
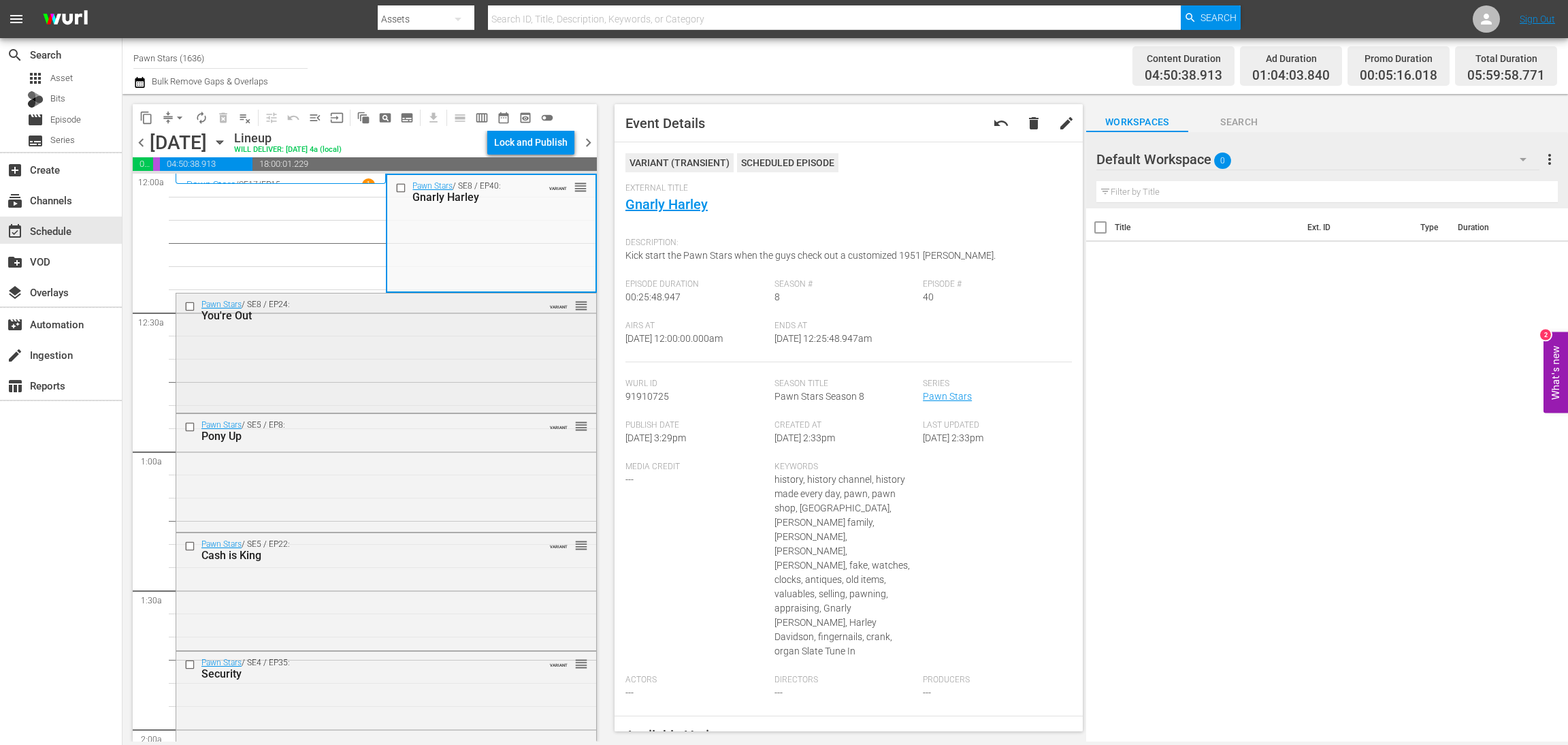
click at [463, 334] on div "Pawn Stars / SE8 / EP24: You're Out VARIANT reorder" at bounding box center [386, 352] width 420 height 117
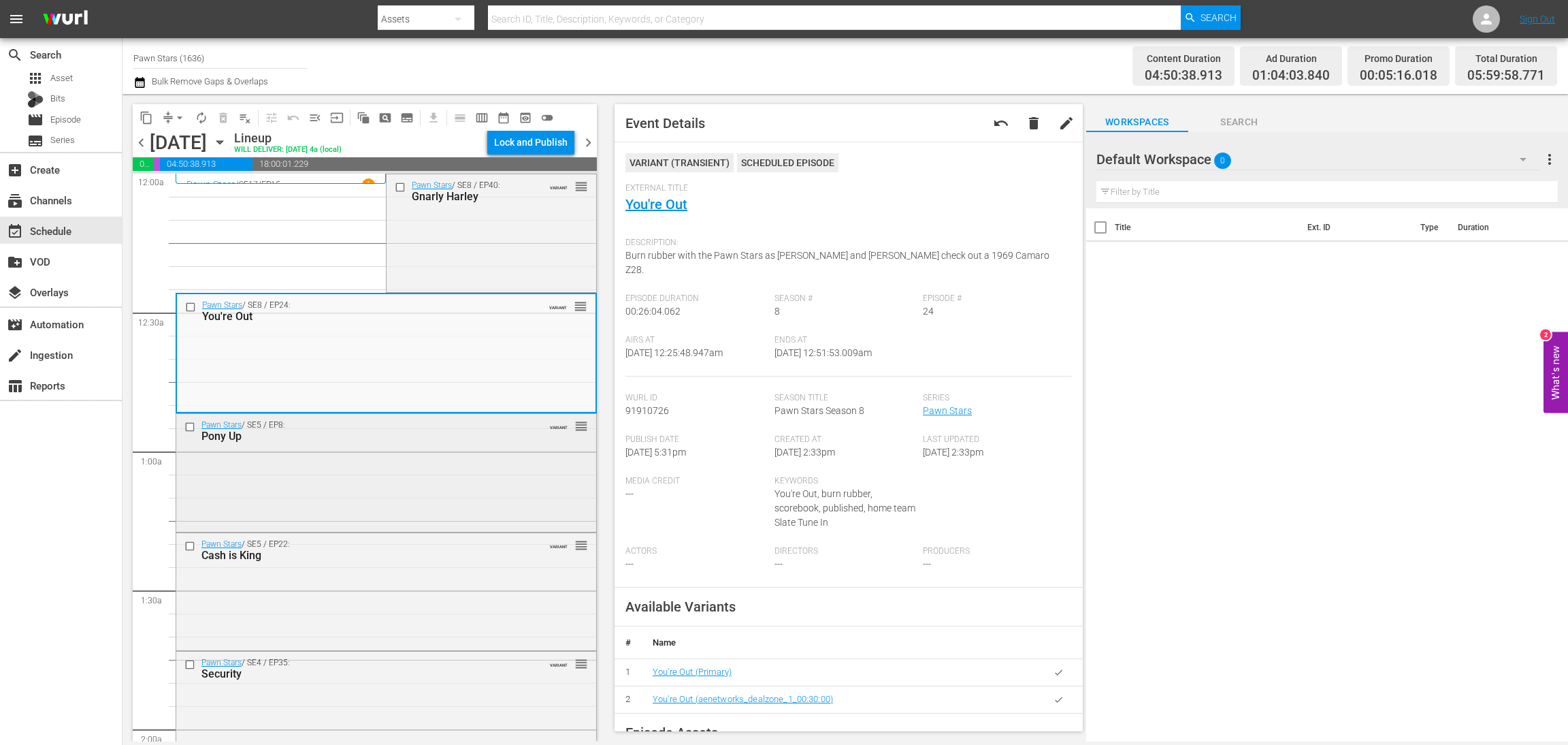
click at [430, 473] on div "Pawn Stars / SE5 / EP8: Pony Up VARIANT reorder" at bounding box center [386, 472] width 420 height 115
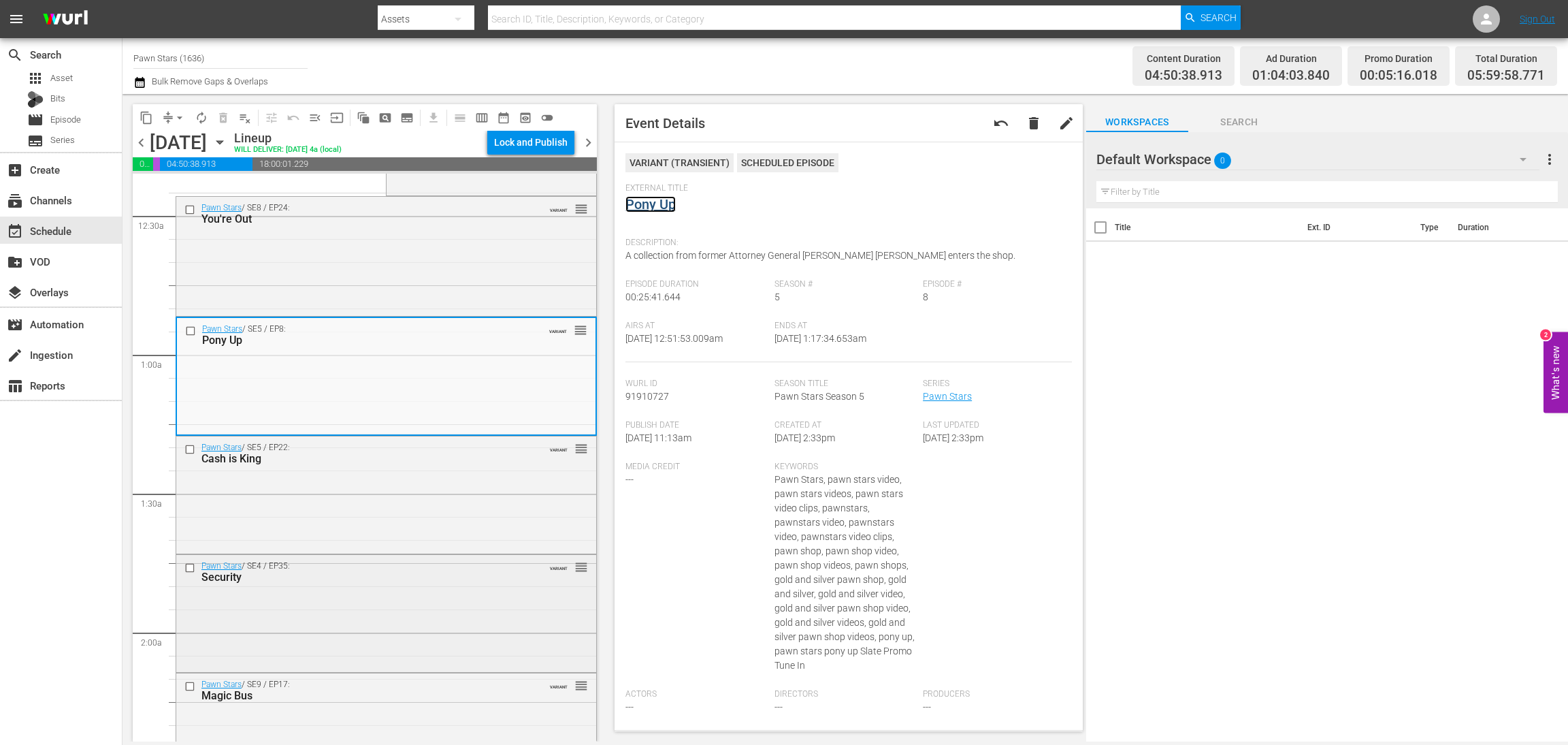
scroll to position [204, 0]
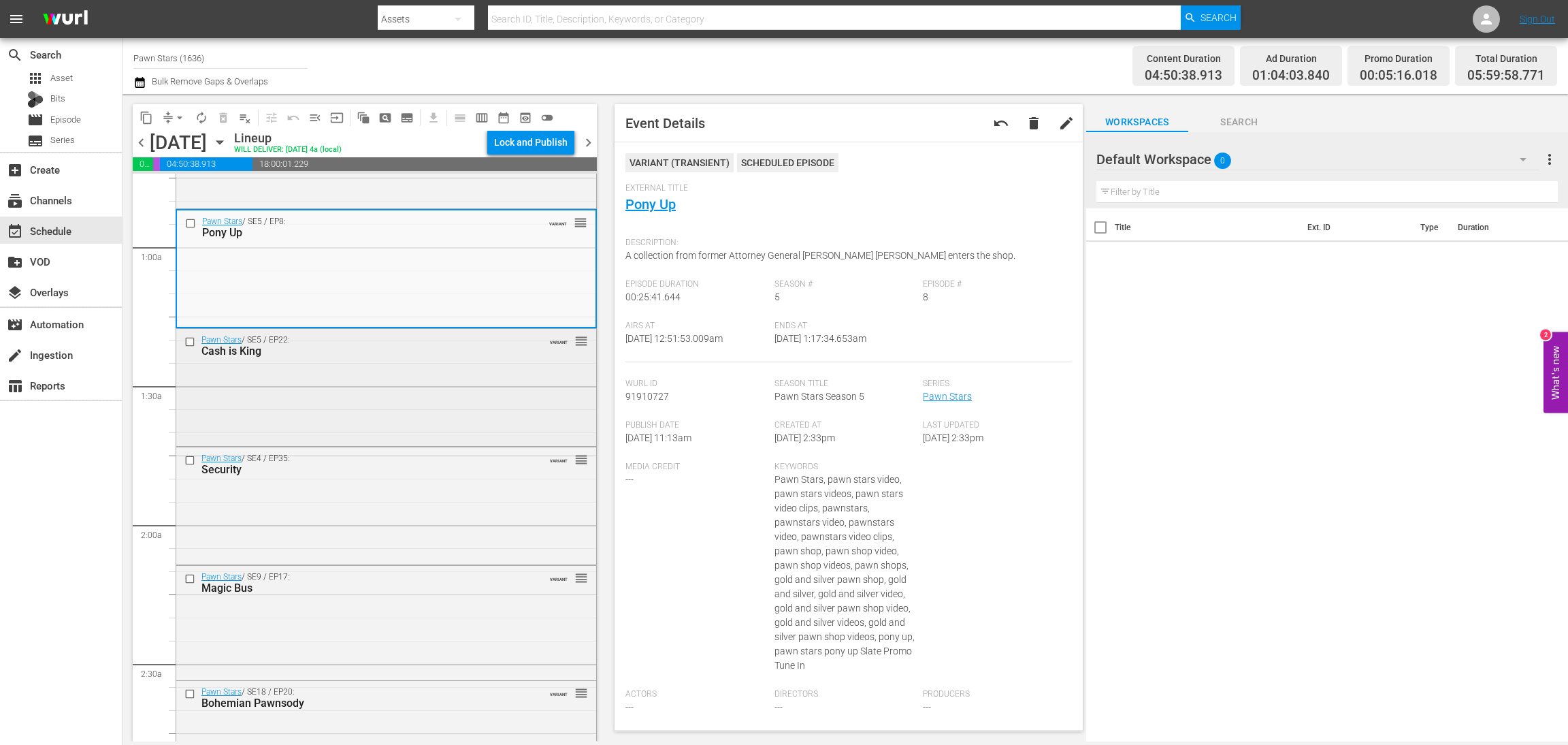
click at [415, 384] on div "Pawn Stars / SE5 / EP22: Cash is King VARIANT reorder" at bounding box center [386, 386] width 420 height 114
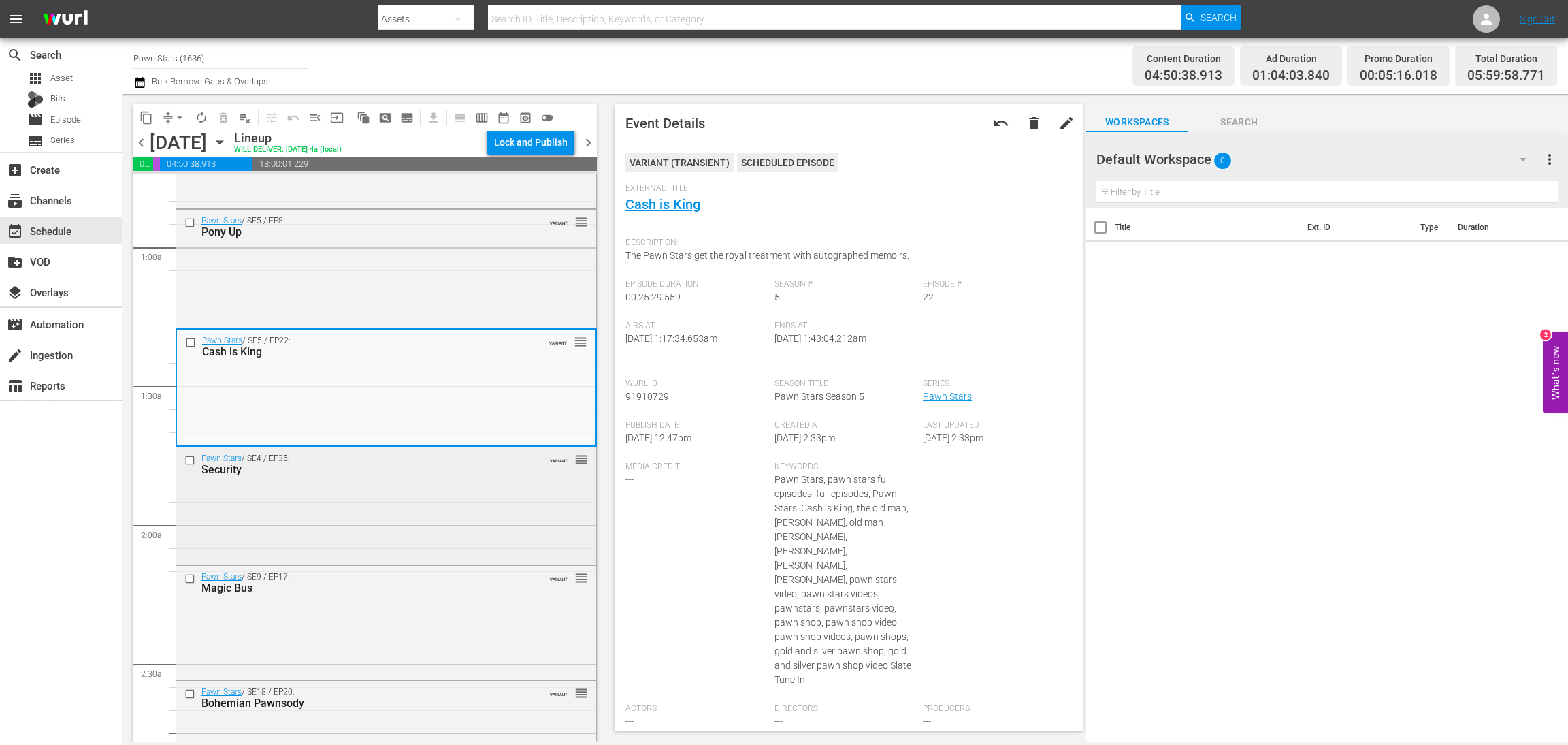
click at [383, 504] on div "Pawn Stars / SE4 / EP35: Security VARIANT reorder" at bounding box center [386, 505] width 420 height 115
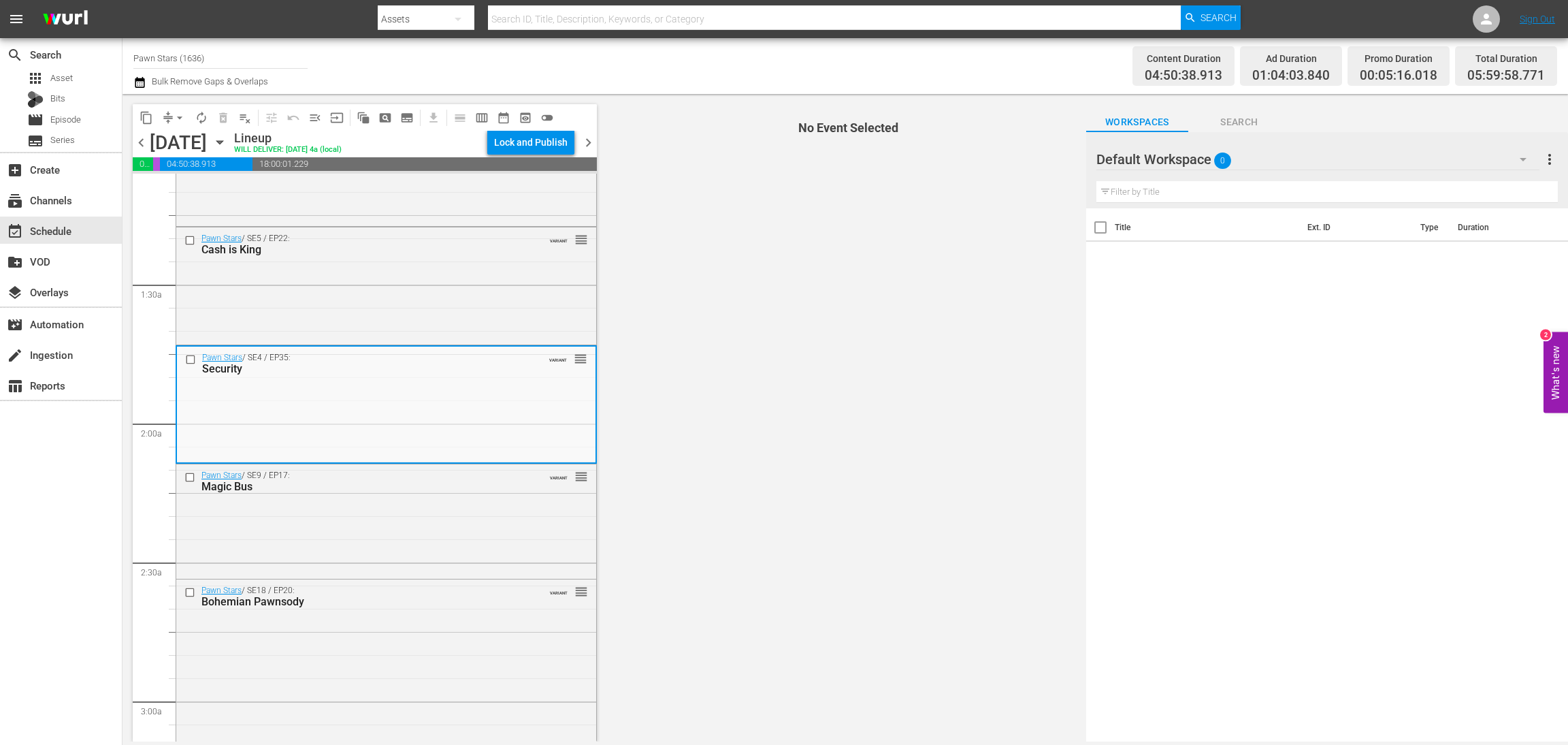
scroll to position [409, 0]
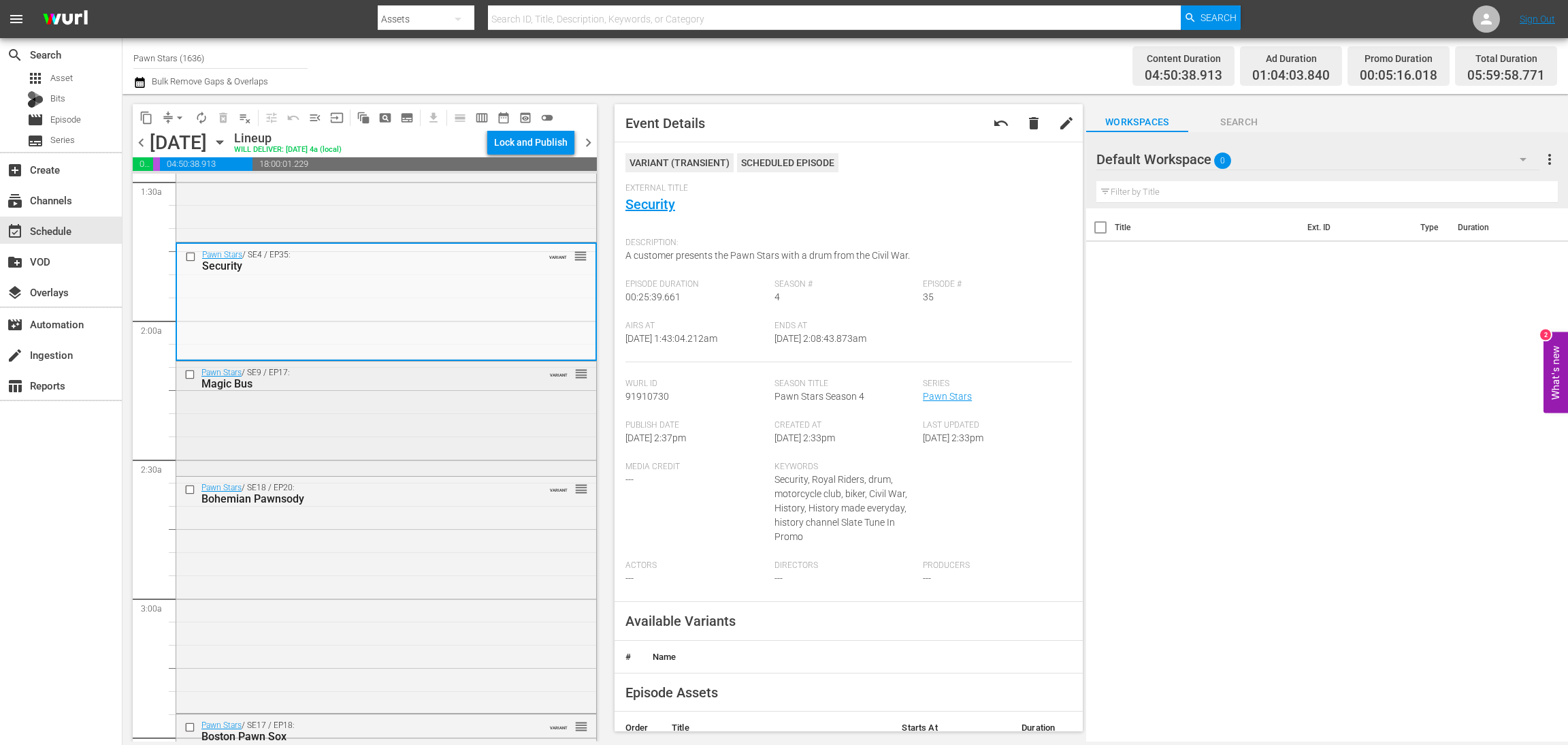
click at [483, 436] on div "Pawn Stars / SE9 / EP17: Magic Bus VARIANT reorder" at bounding box center [386, 417] width 420 height 111
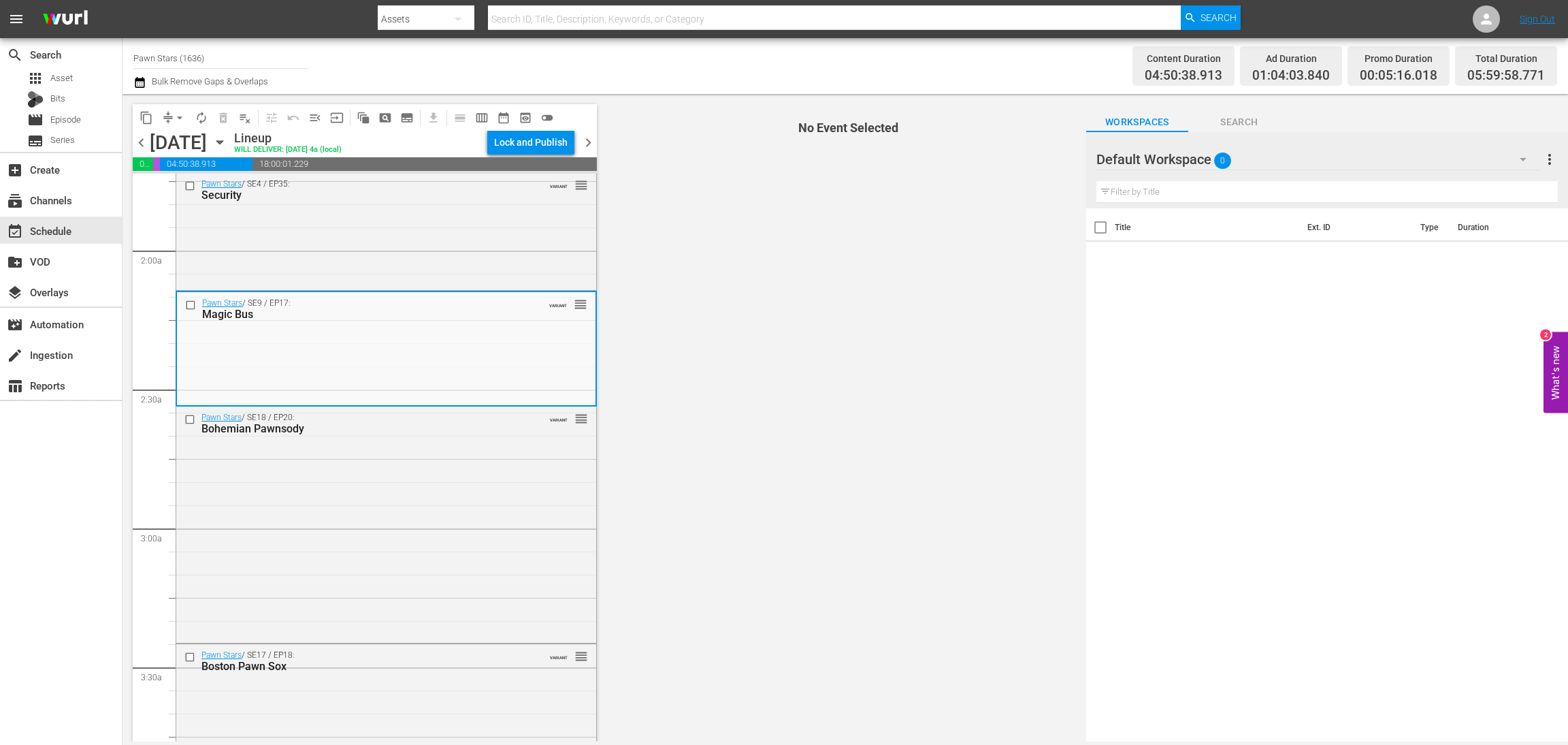
scroll to position [510, 0]
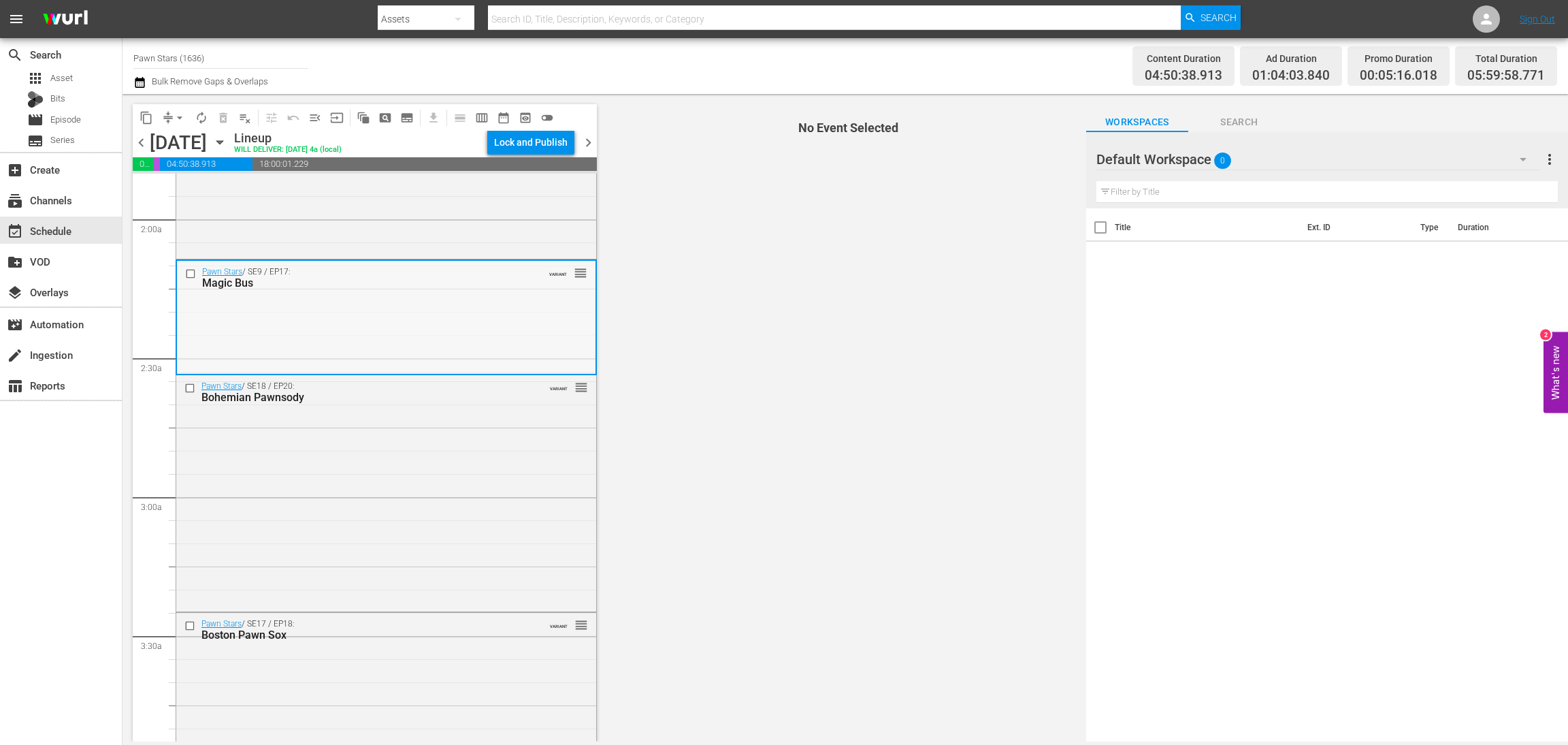
click at [434, 327] on div "Pawn Stars / SE9 / EP17: Magic Bus VARIANT reorder" at bounding box center [386, 316] width 419 height 111
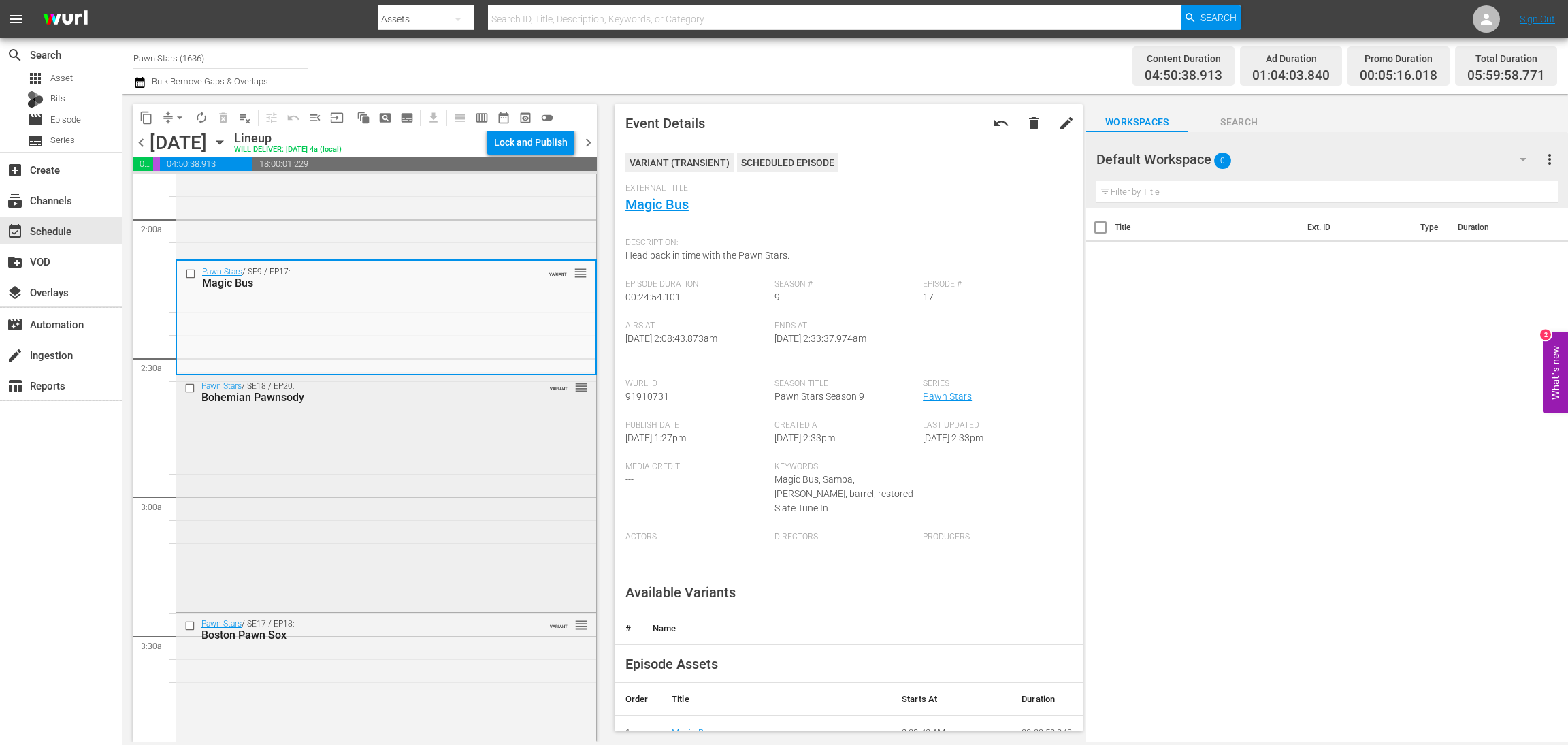
click at [313, 505] on div "Pawn Stars / SE18 / EP20: Bohemian Pawnsody VARIANT reorder" at bounding box center [386, 492] width 420 height 234
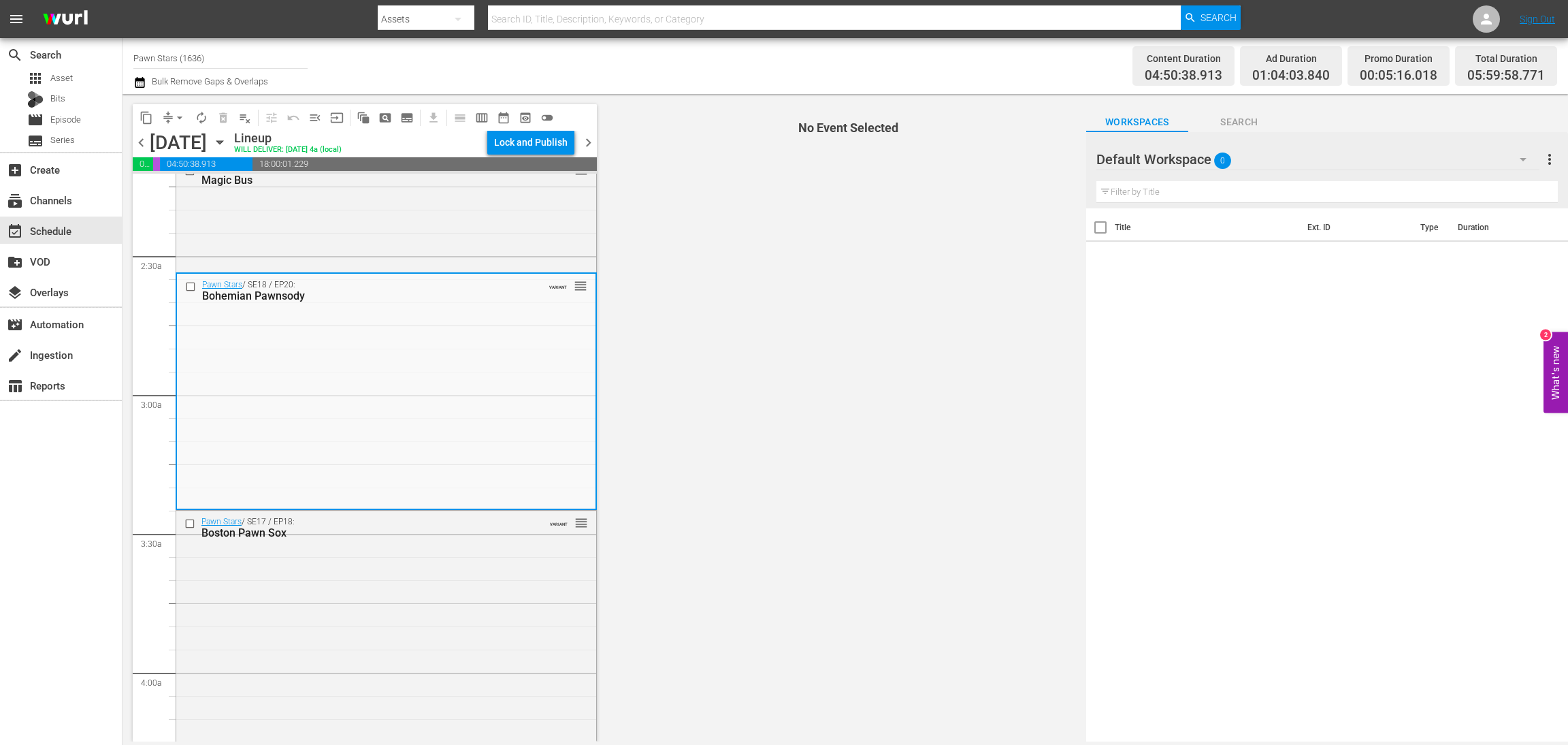
scroll to position [715, 0]
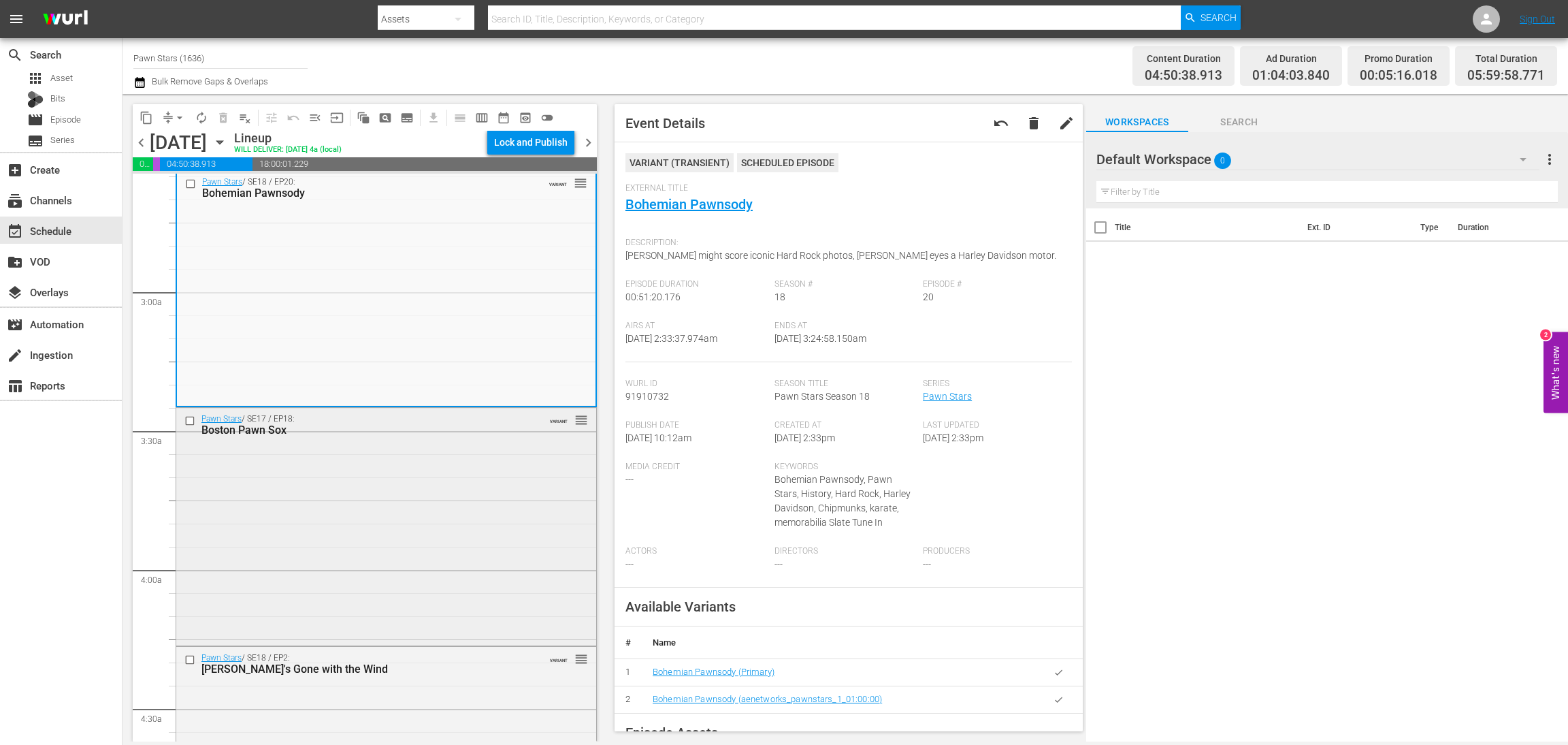
click at [393, 549] on div "Pawn Stars / SE17 / EP18: Boston Pawn Sox VARIANT reorder" at bounding box center [386, 525] width 420 height 235
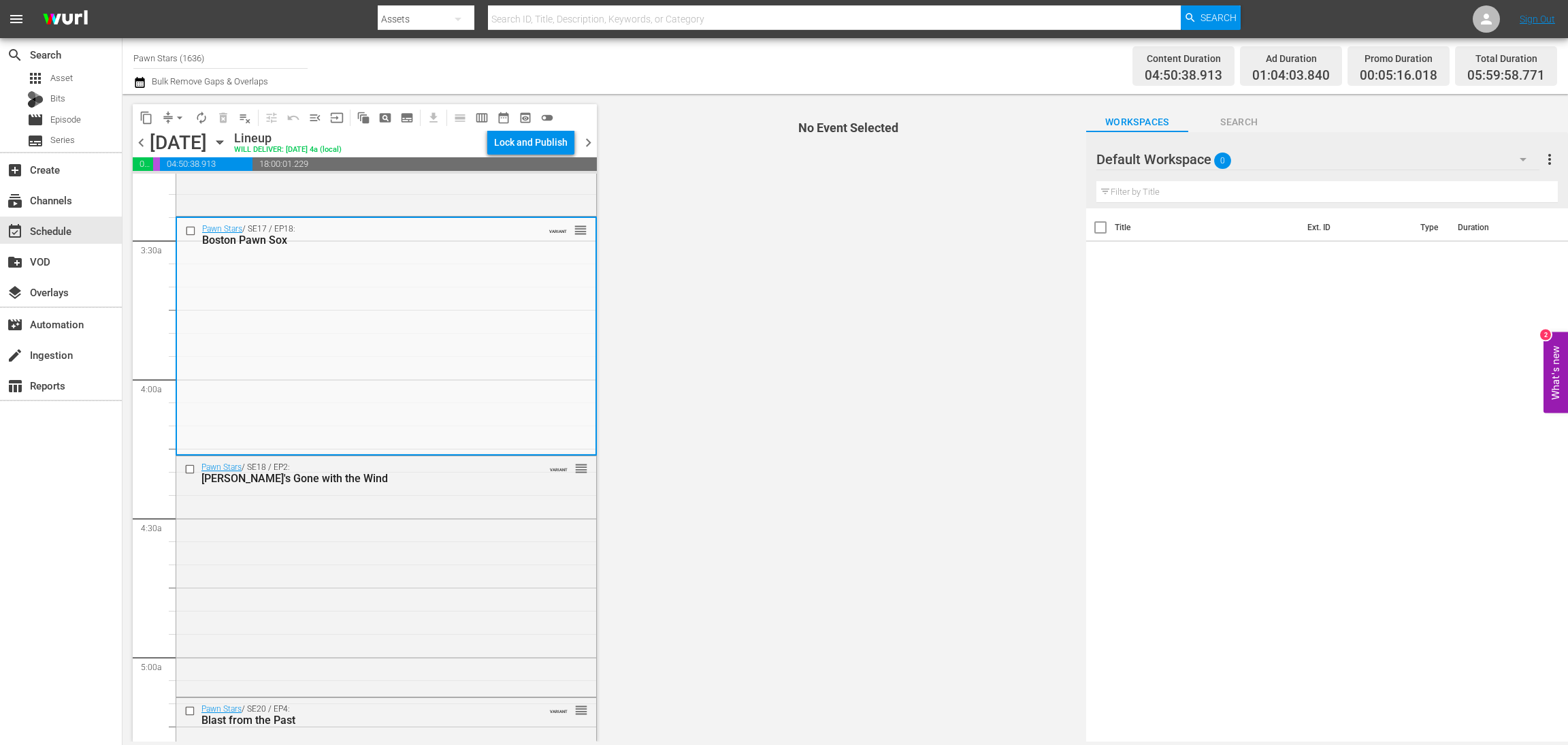
scroll to position [919, 0]
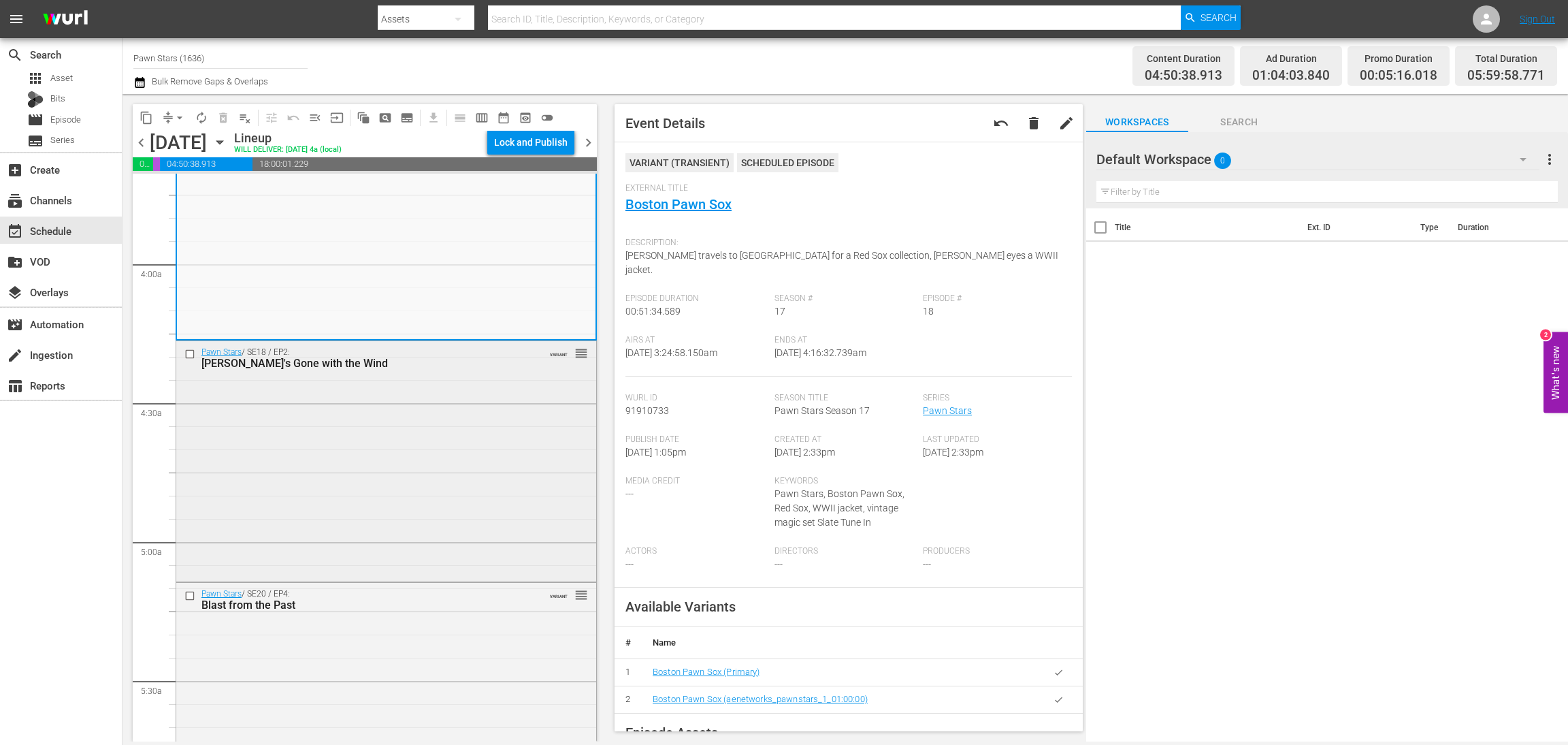
click at [447, 421] on div "Pawn Stars / SE18 / EP2: Rick's Gone with the Wind VARIANT reorder" at bounding box center [386, 460] width 420 height 238
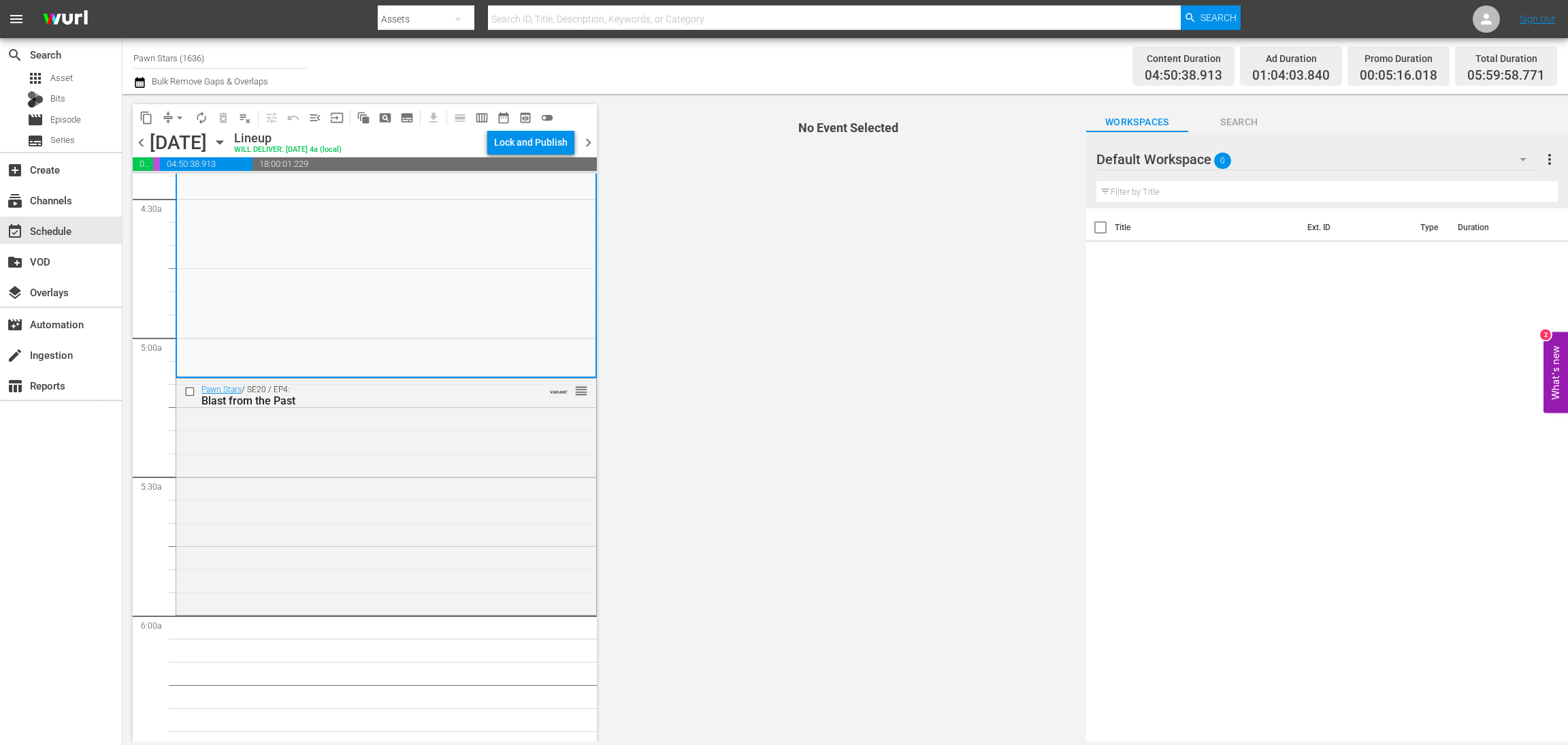
scroll to position [1123, 0]
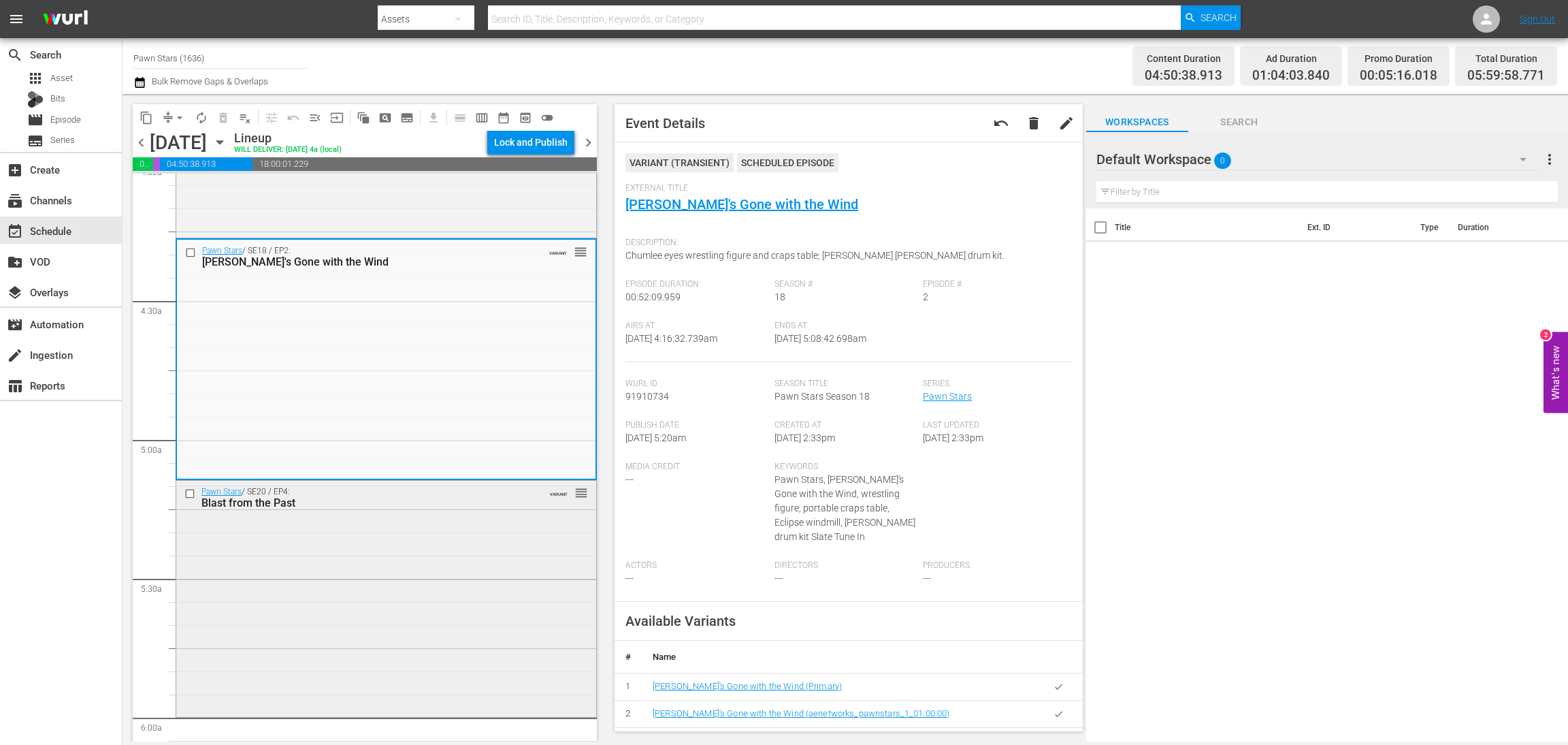
click at [389, 623] on div "Pawn Stars / SE20 / EP4: Blast from the Past VARIANT reorder" at bounding box center [386, 598] width 420 height 234
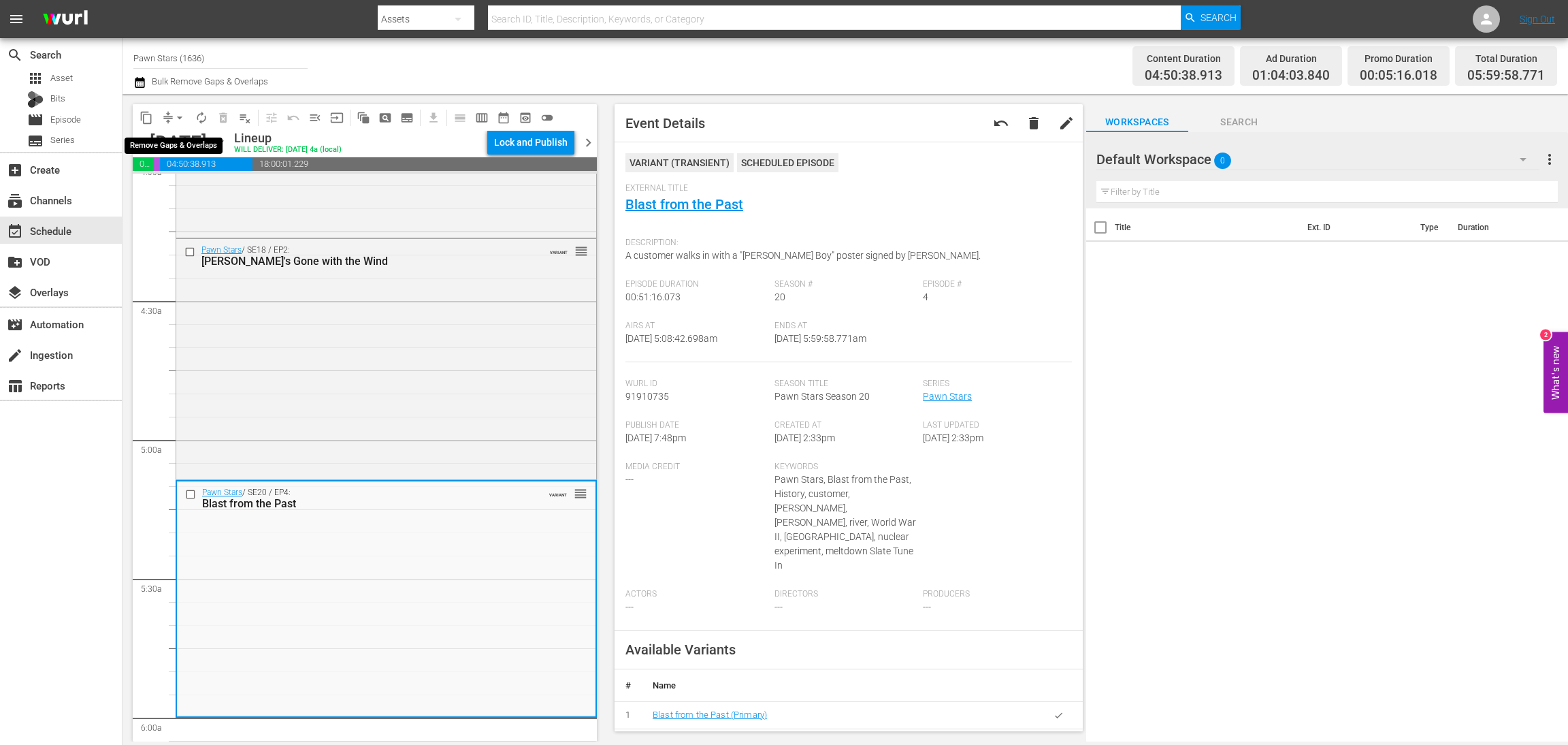
click at [175, 119] on span "arrow_drop_down" at bounding box center [180, 118] width 14 height 14
click at [179, 147] on li "Align to Midnight" at bounding box center [181, 145] width 143 height 22
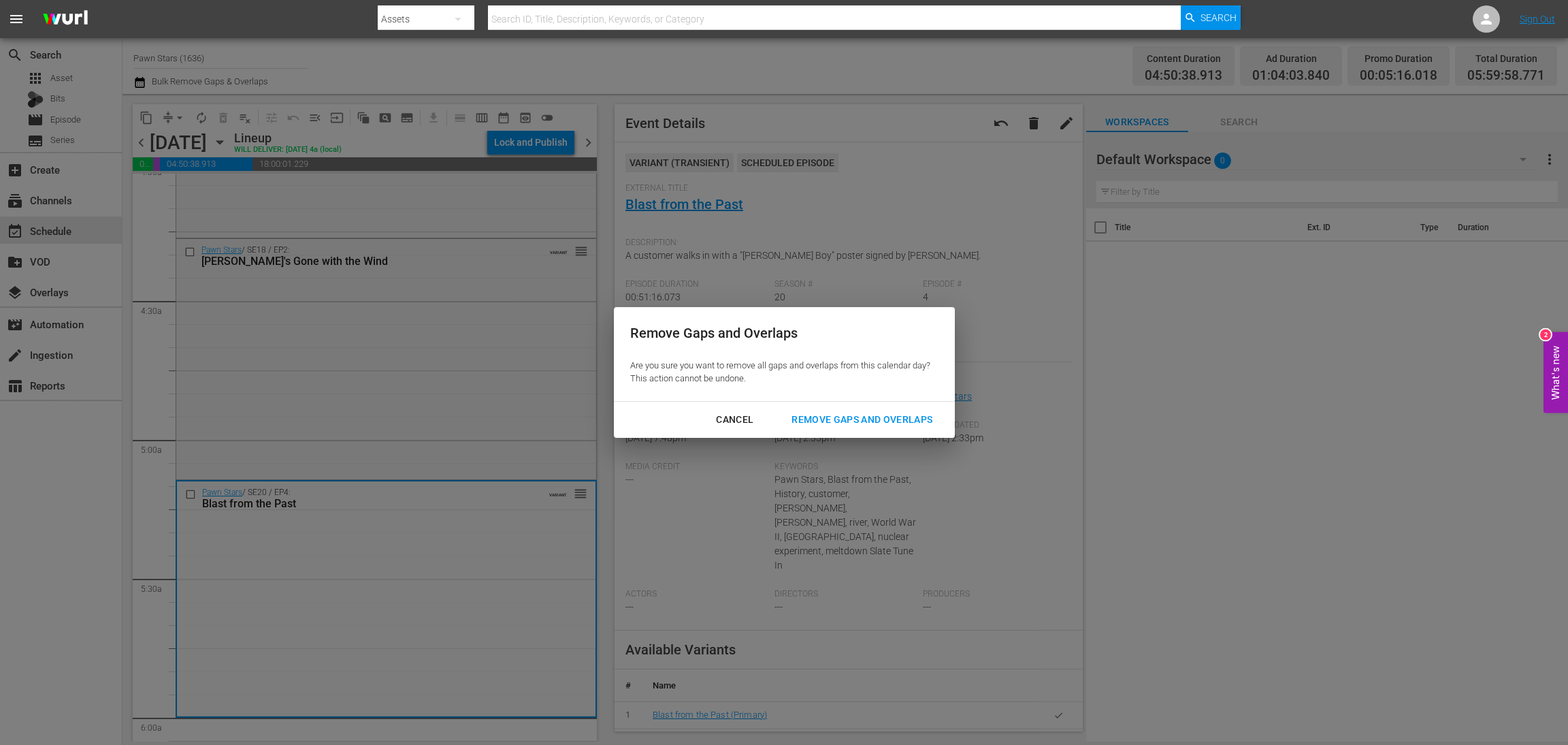
click at [905, 416] on div "Remove Gaps and Overlaps" at bounding box center [862, 420] width 163 height 17
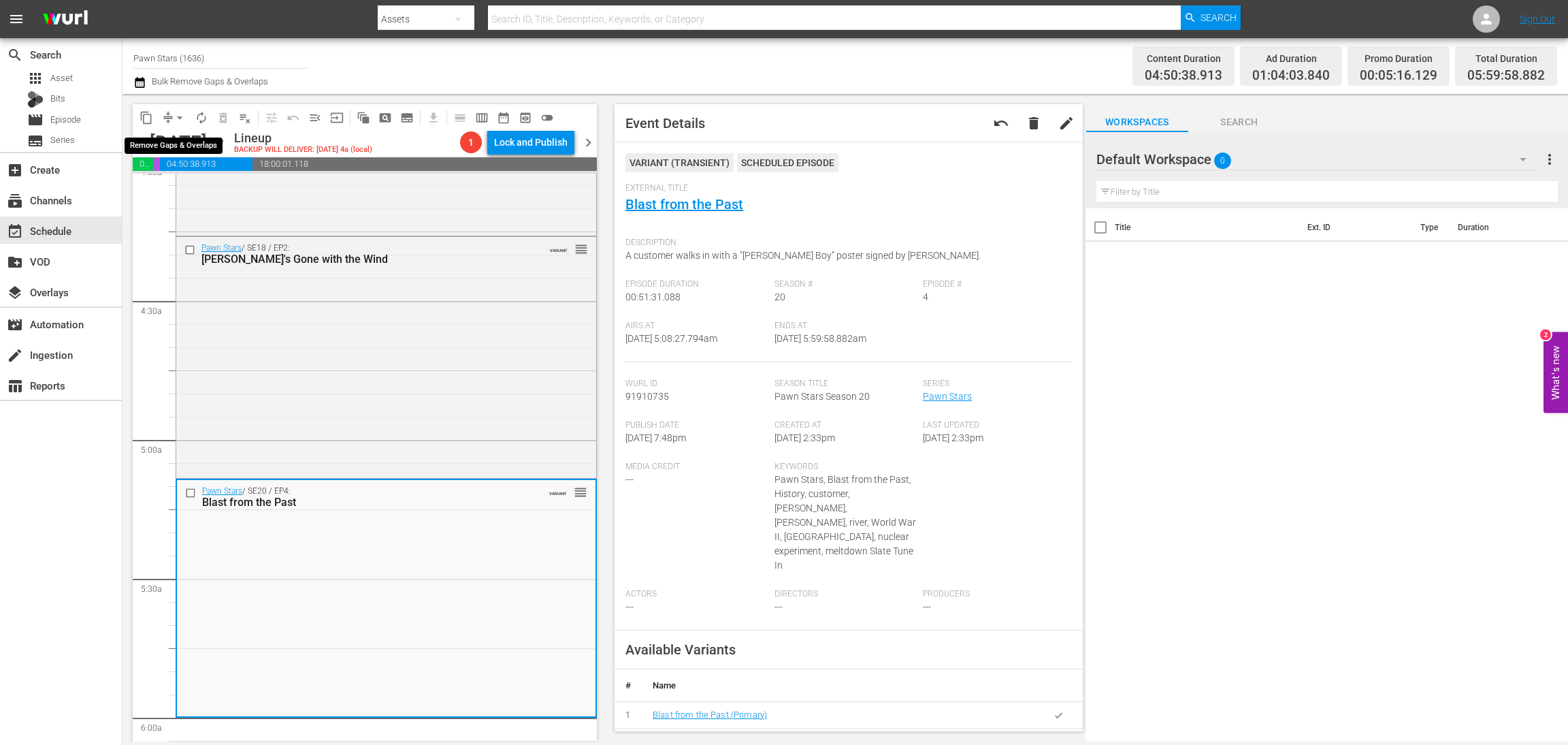
click at [164, 119] on span "compress" at bounding box center [168, 118] width 14 height 14
click at [183, 114] on span "arrow_drop_down" at bounding box center [180, 118] width 14 height 14
click at [172, 140] on li "Align to Midnight" at bounding box center [181, 145] width 143 height 22
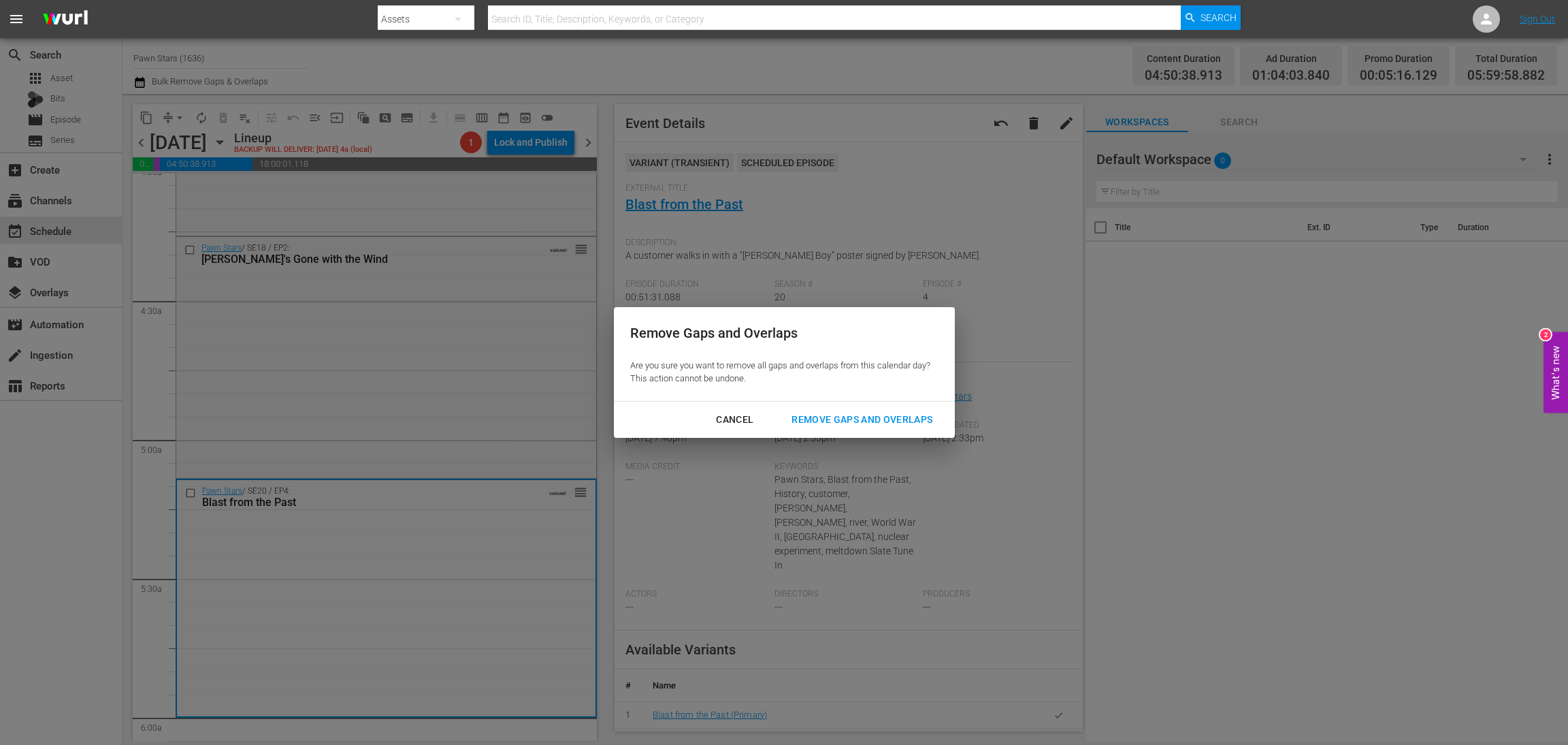
click at [868, 421] on div "Remove Gaps and Overlaps" at bounding box center [862, 420] width 163 height 17
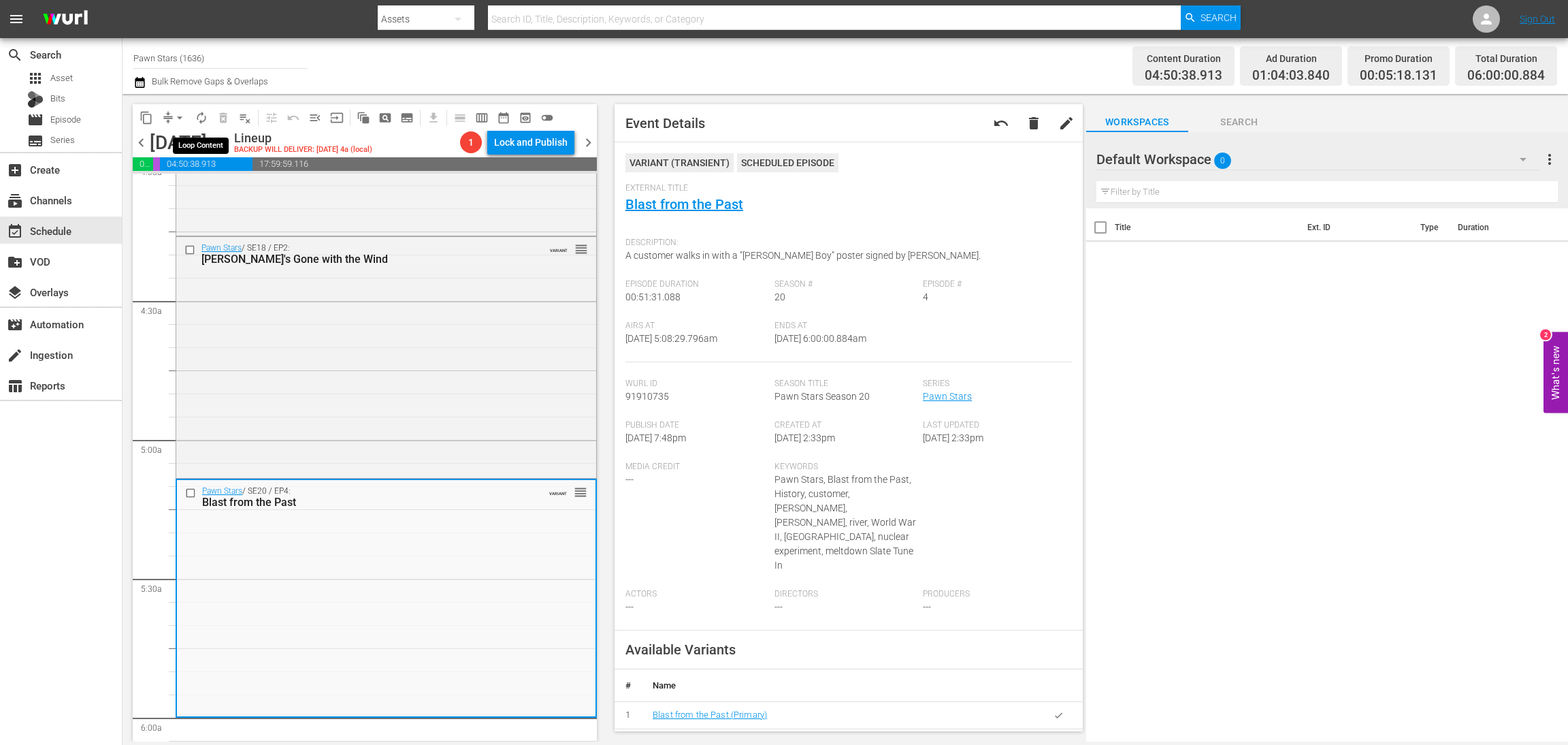
click at [201, 119] on span "autorenew_outlined" at bounding box center [201, 118] width 14 height 14
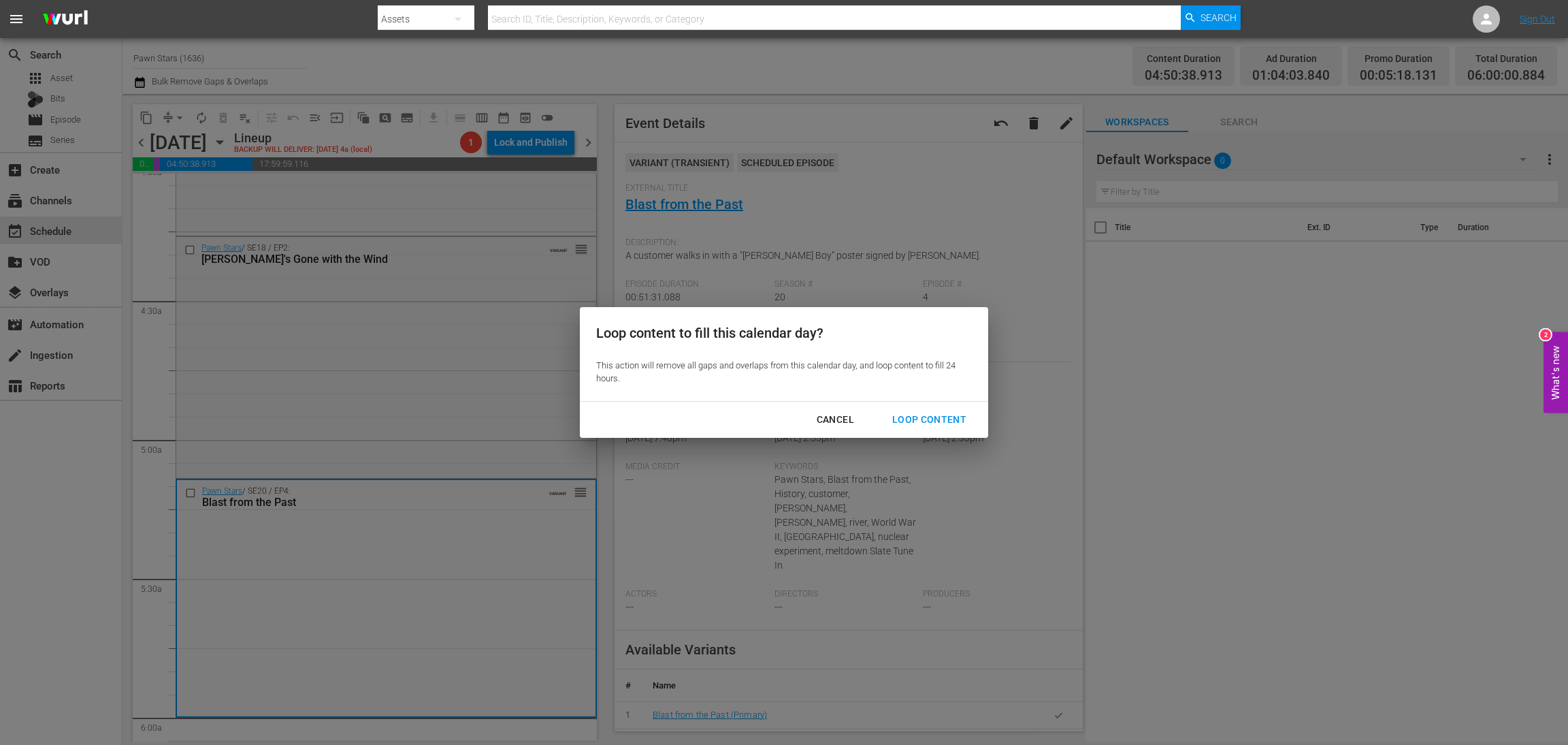
click at [952, 418] on div "Loop Content" at bounding box center [930, 420] width 96 height 17
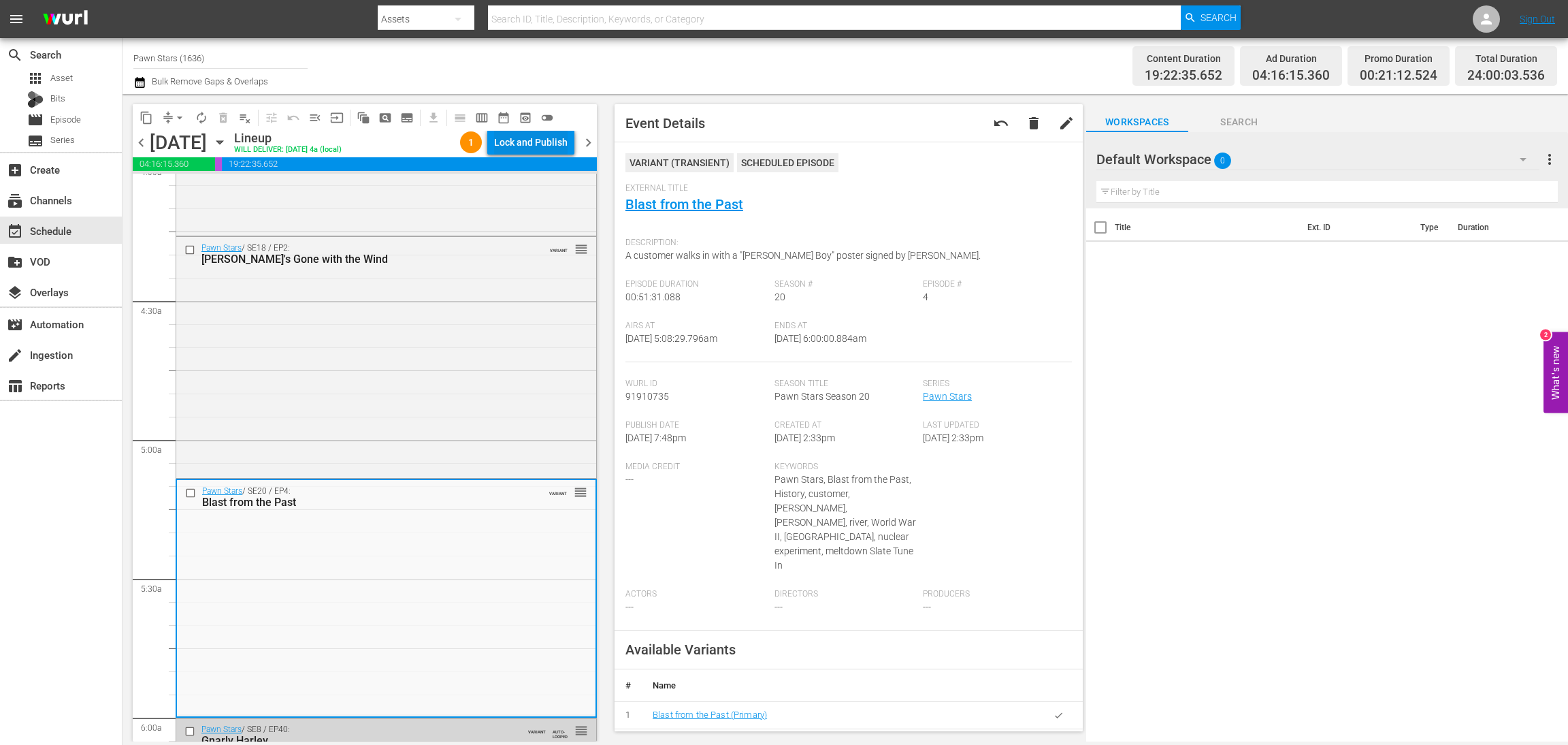
click at [532, 145] on div "Lock and Publish" at bounding box center [531, 142] width 74 height 24
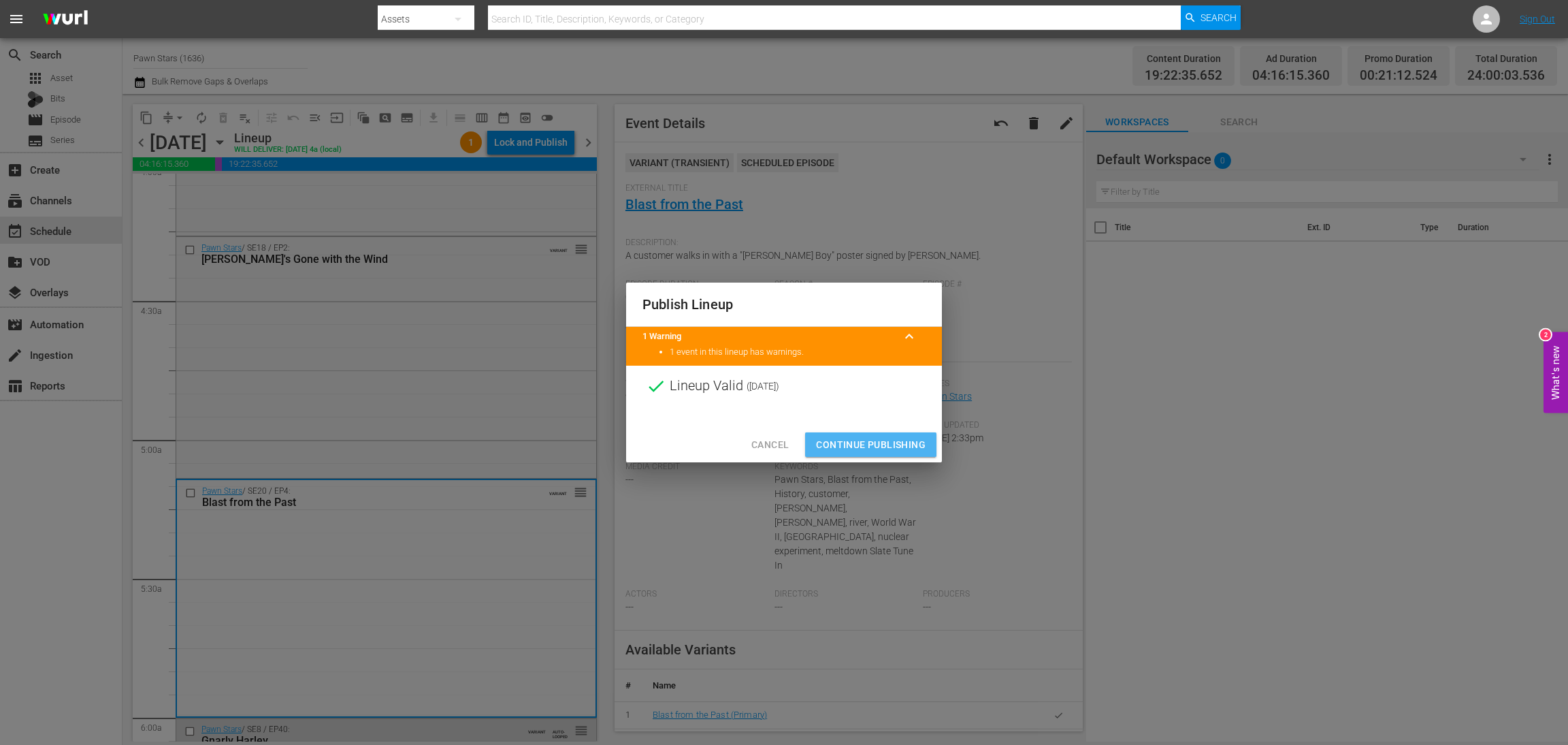
click at [870, 439] on span "Continue Publishing" at bounding box center [871, 445] width 110 height 17
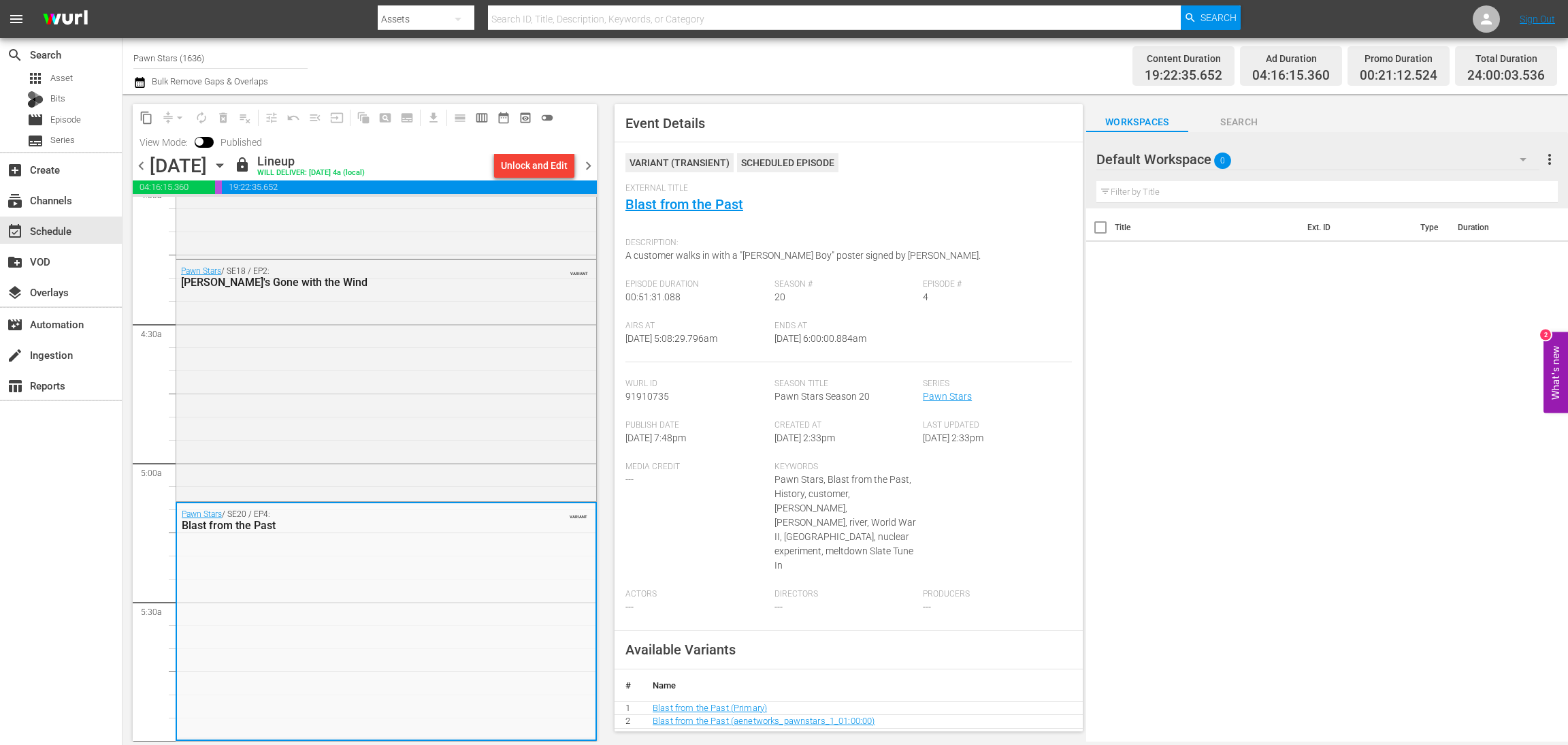
click at [581, 160] on span "chevron_right" at bounding box center [588, 165] width 17 height 17
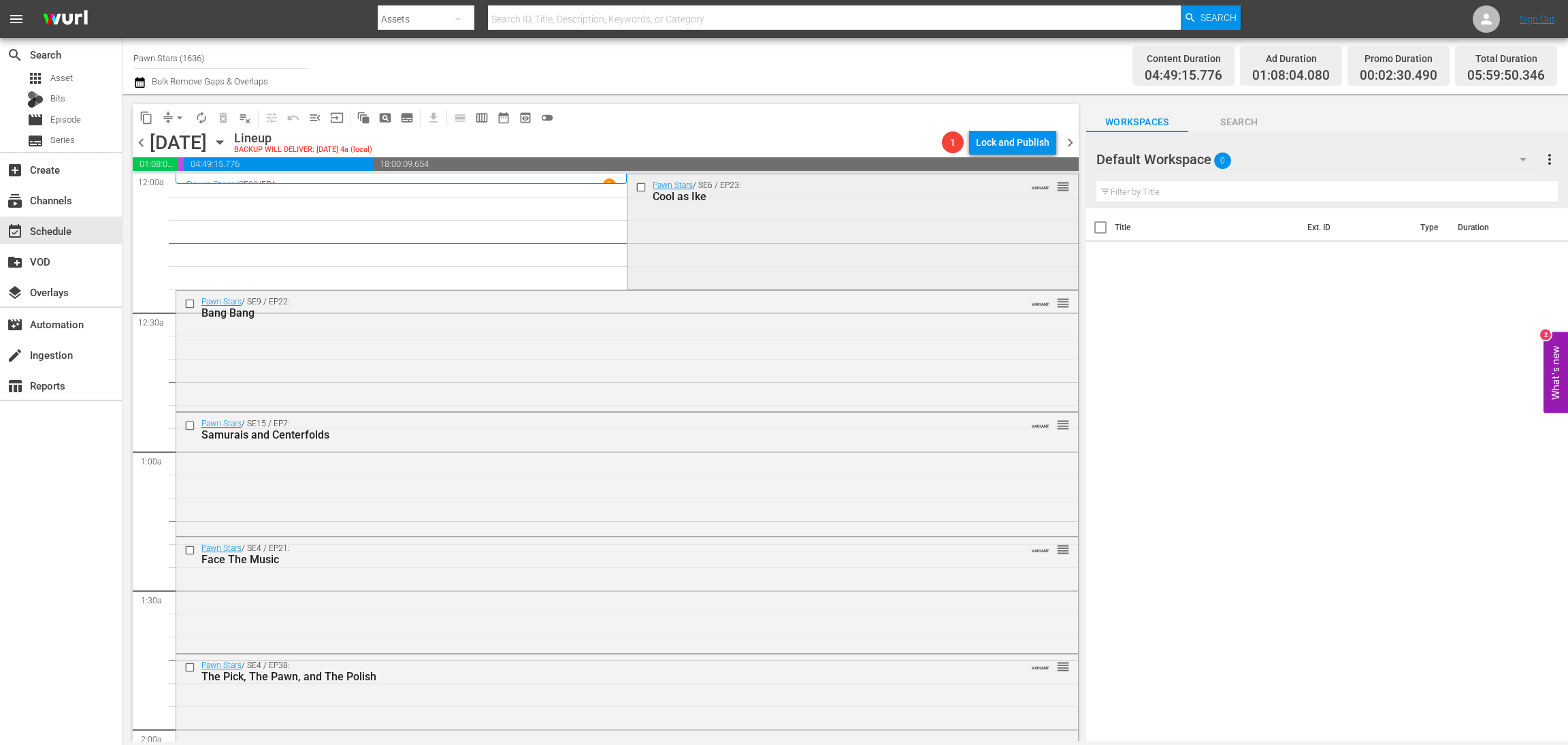
click at [750, 225] on div "Pawn Stars / SE6 / EP23: Cool as Ike VARIANT reorder" at bounding box center [852, 231] width 450 height 113
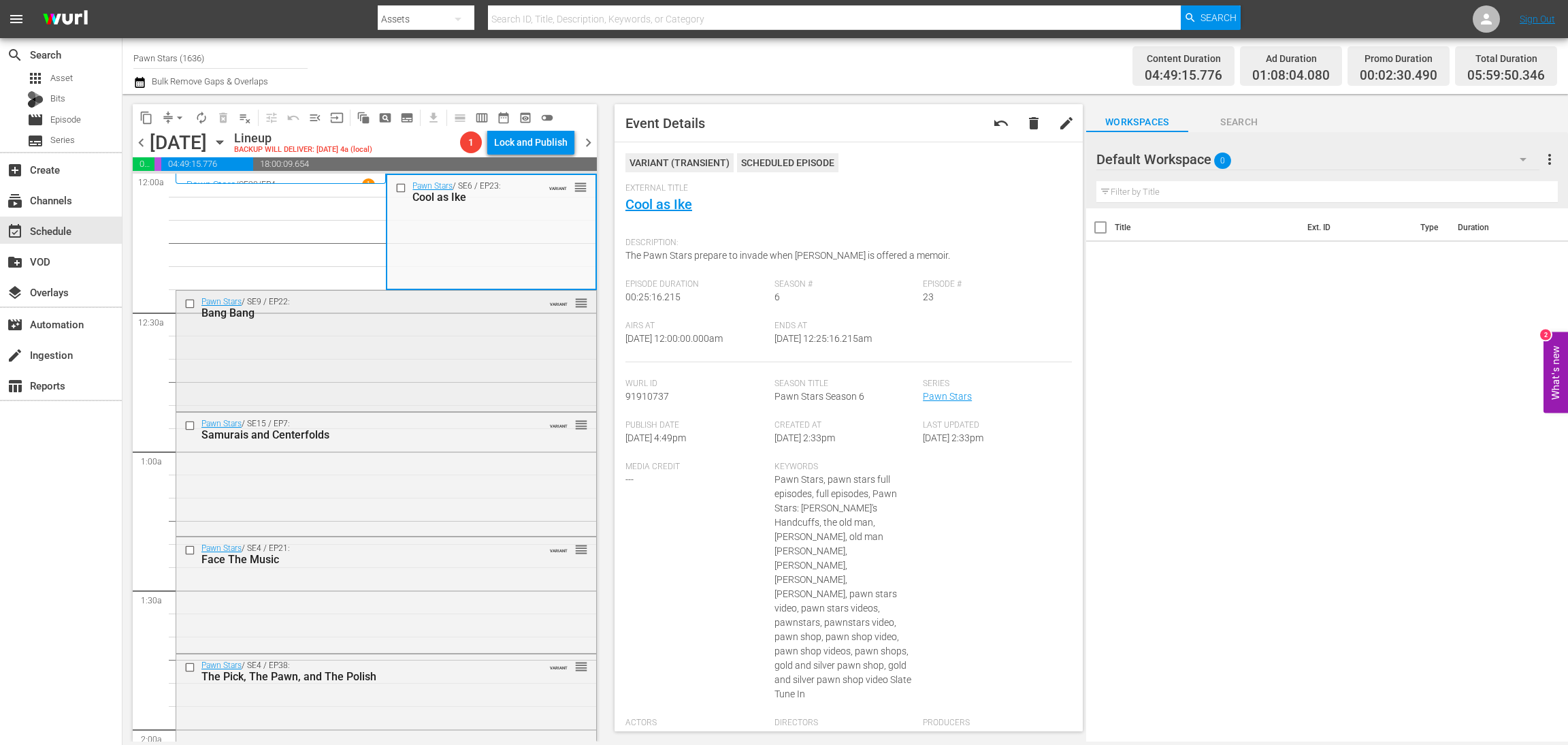
click at [438, 357] on div "Pawn Stars / SE9 / EP22: Bang Bang VARIANT reorder" at bounding box center [386, 350] width 420 height 118
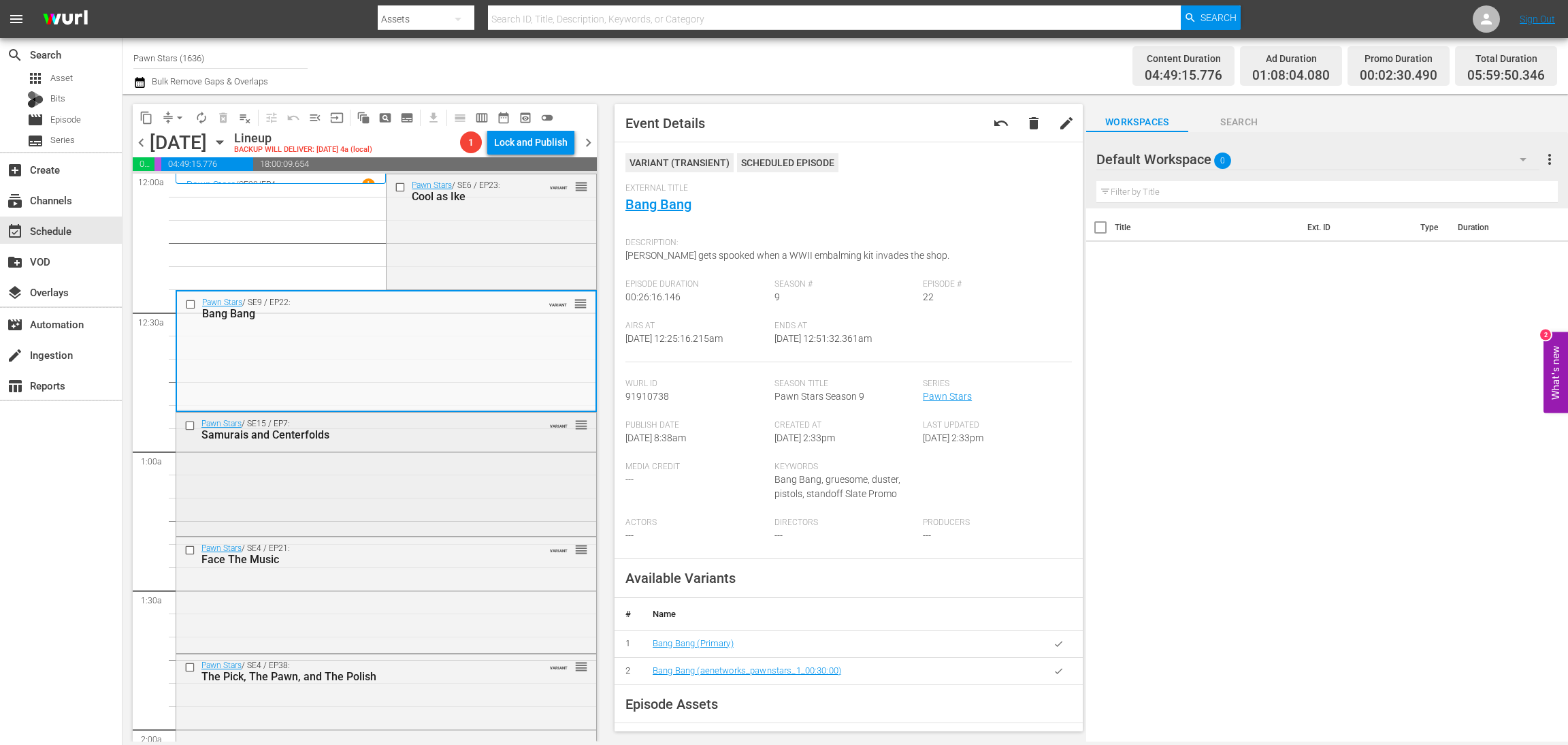
click at [420, 494] on div "Pawn Stars / SE15 / EP7: Samurais and Centerfolds VARIANT reorder" at bounding box center [386, 473] width 420 height 120
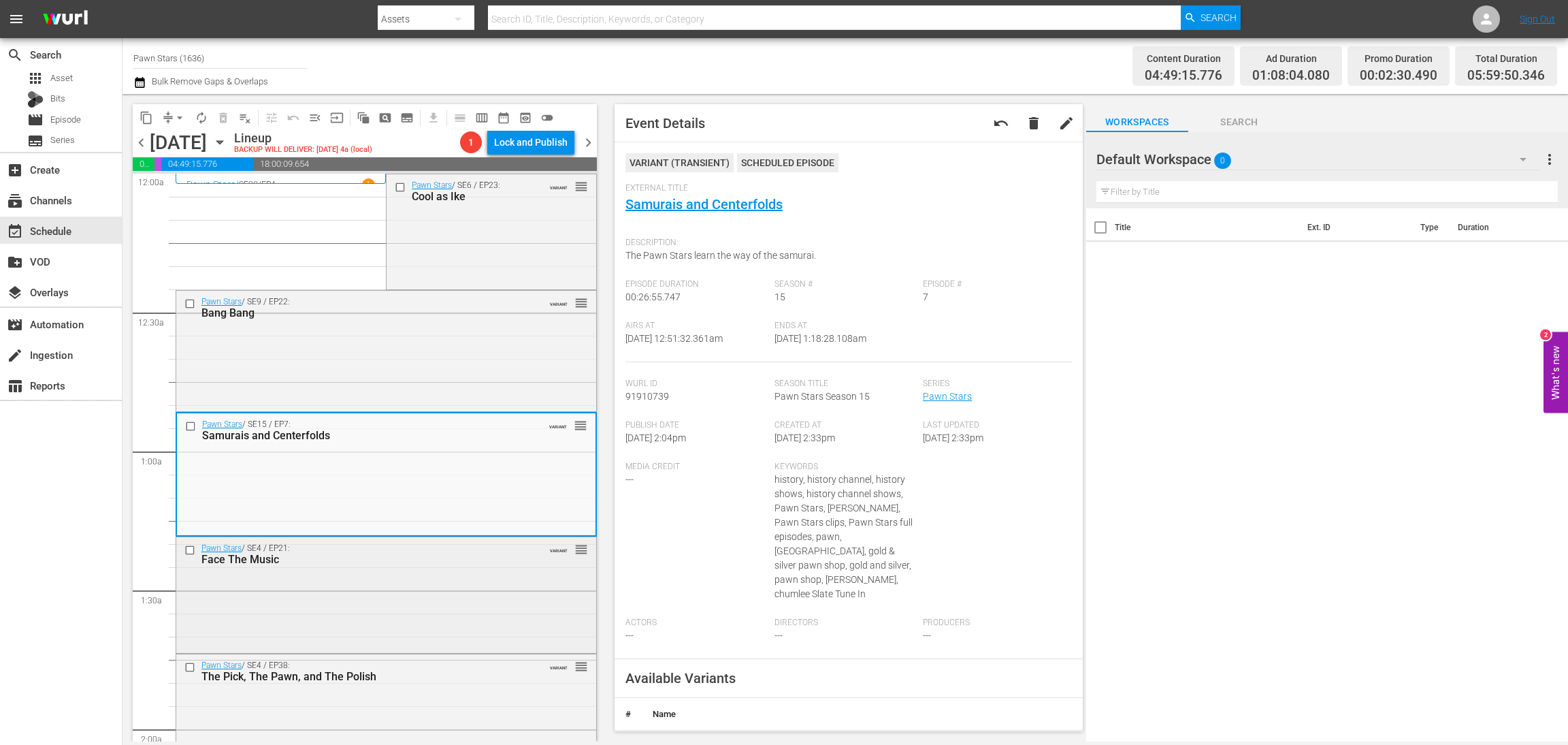
click at [420, 594] on div "Pawn Stars / SE4 / EP21: Face The Music VARIANT reorder" at bounding box center [386, 593] width 420 height 113
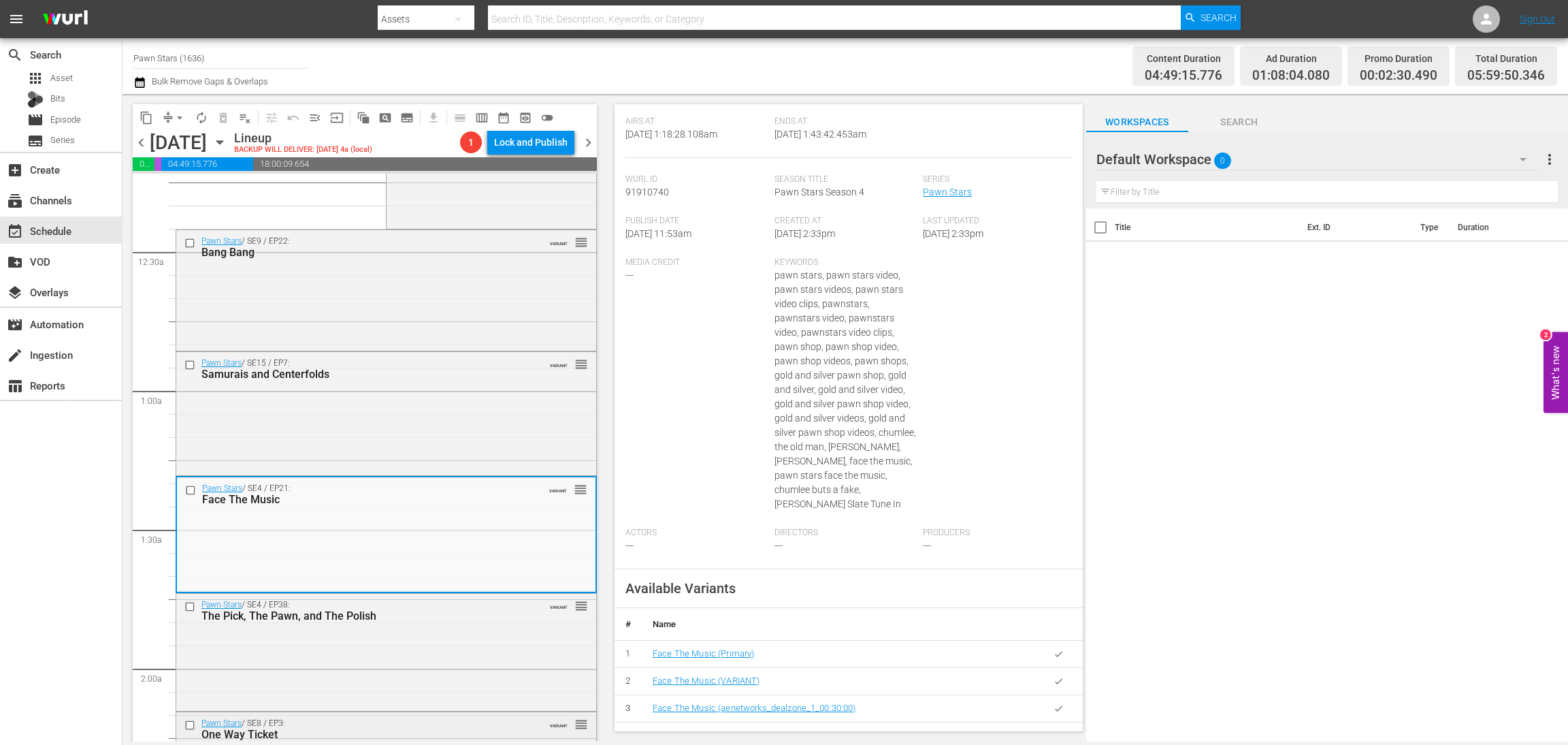
scroll to position [306, 0]
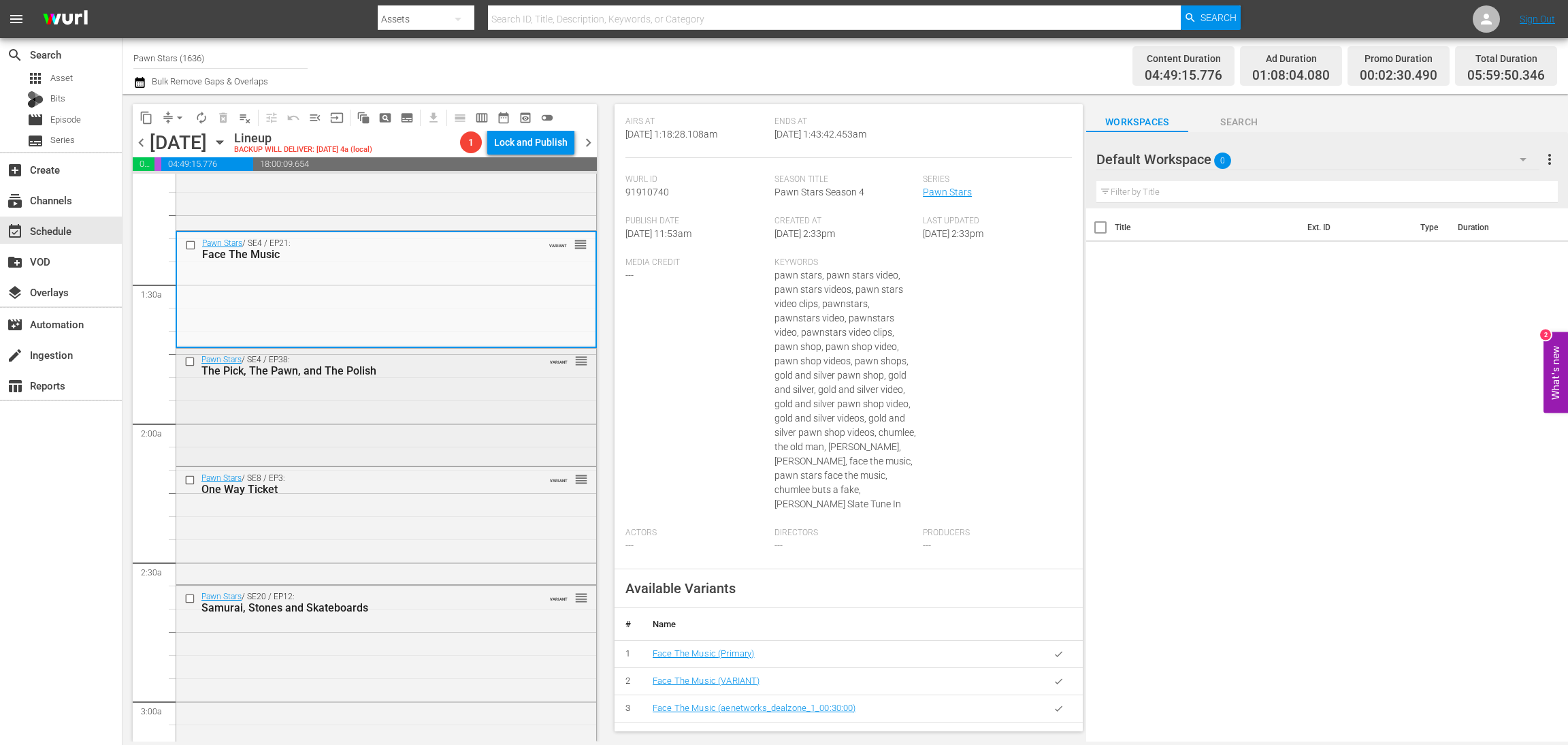
click at [391, 398] on div "Pawn Stars / SE4 / EP38: The Pick, The Pawn, and The Polish VARIANT reorder" at bounding box center [386, 406] width 420 height 115
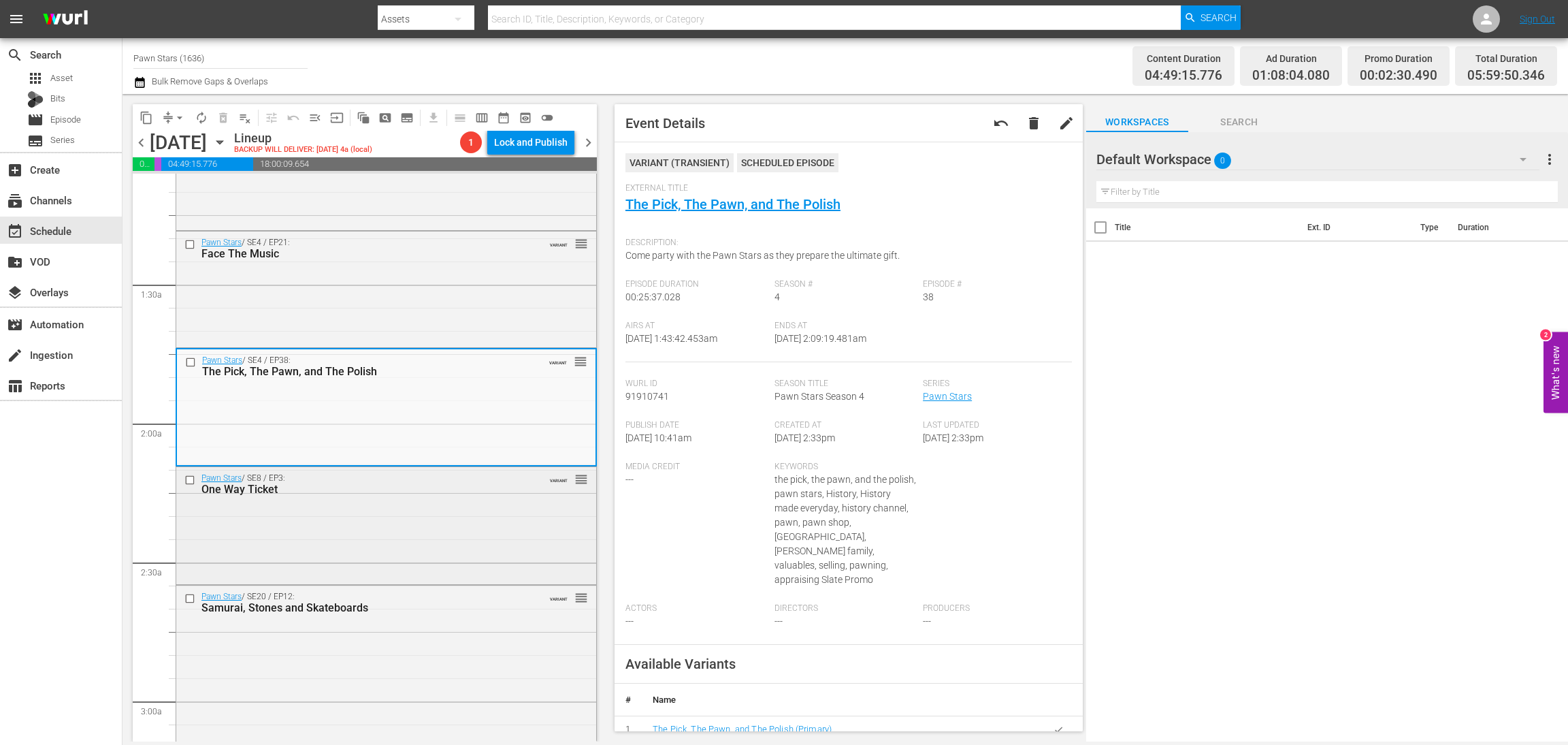
click at [416, 516] on div "Pawn Stars / SE8 / EP3: One Way Ticket VARIANT reorder" at bounding box center [386, 524] width 420 height 115
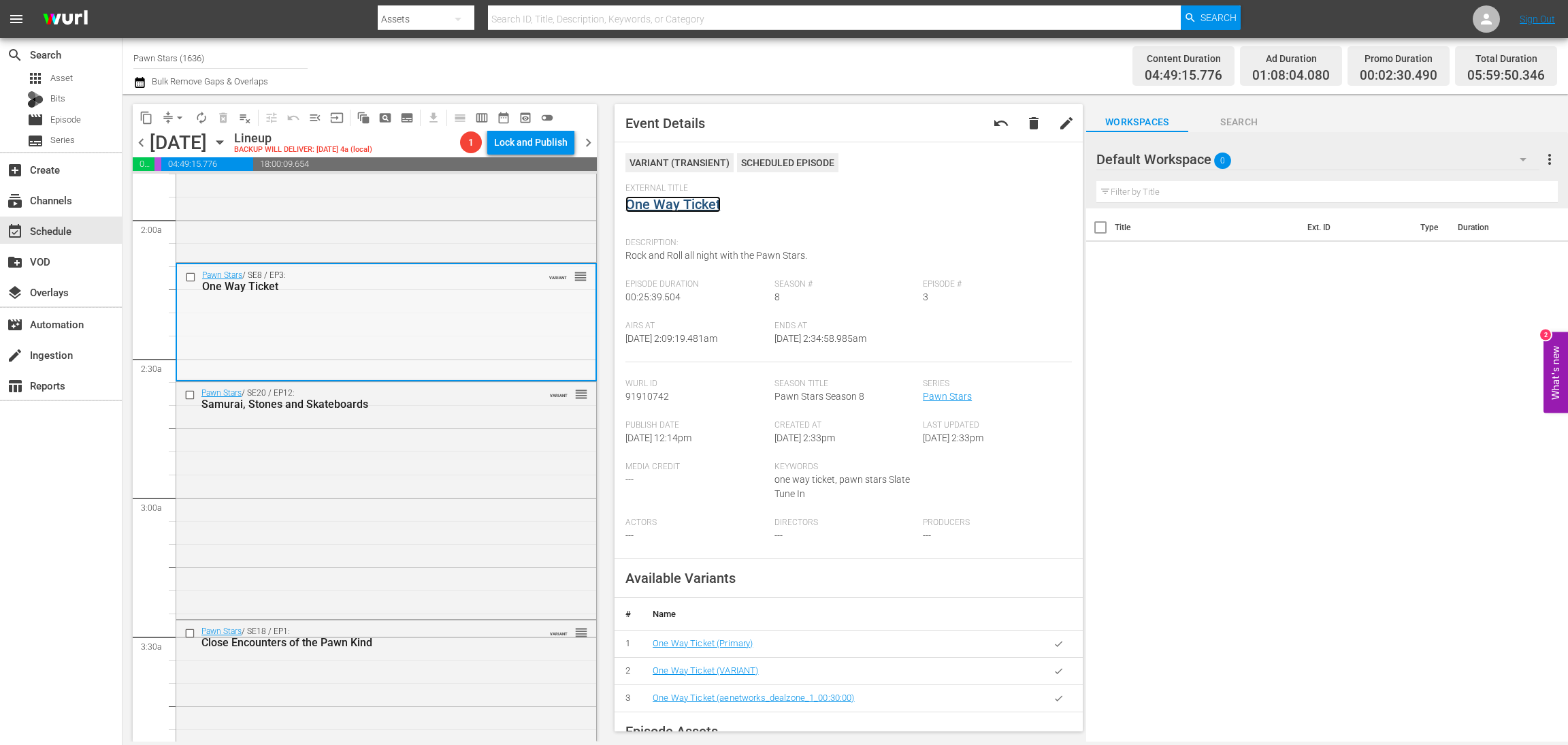
scroll to position [510, 0]
click at [375, 465] on div "Pawn Stars / SE20 / EP12: Samurai, Stones and Skateboards VARIANT reorder" at bounding box center [386, 498] width 420 height 234
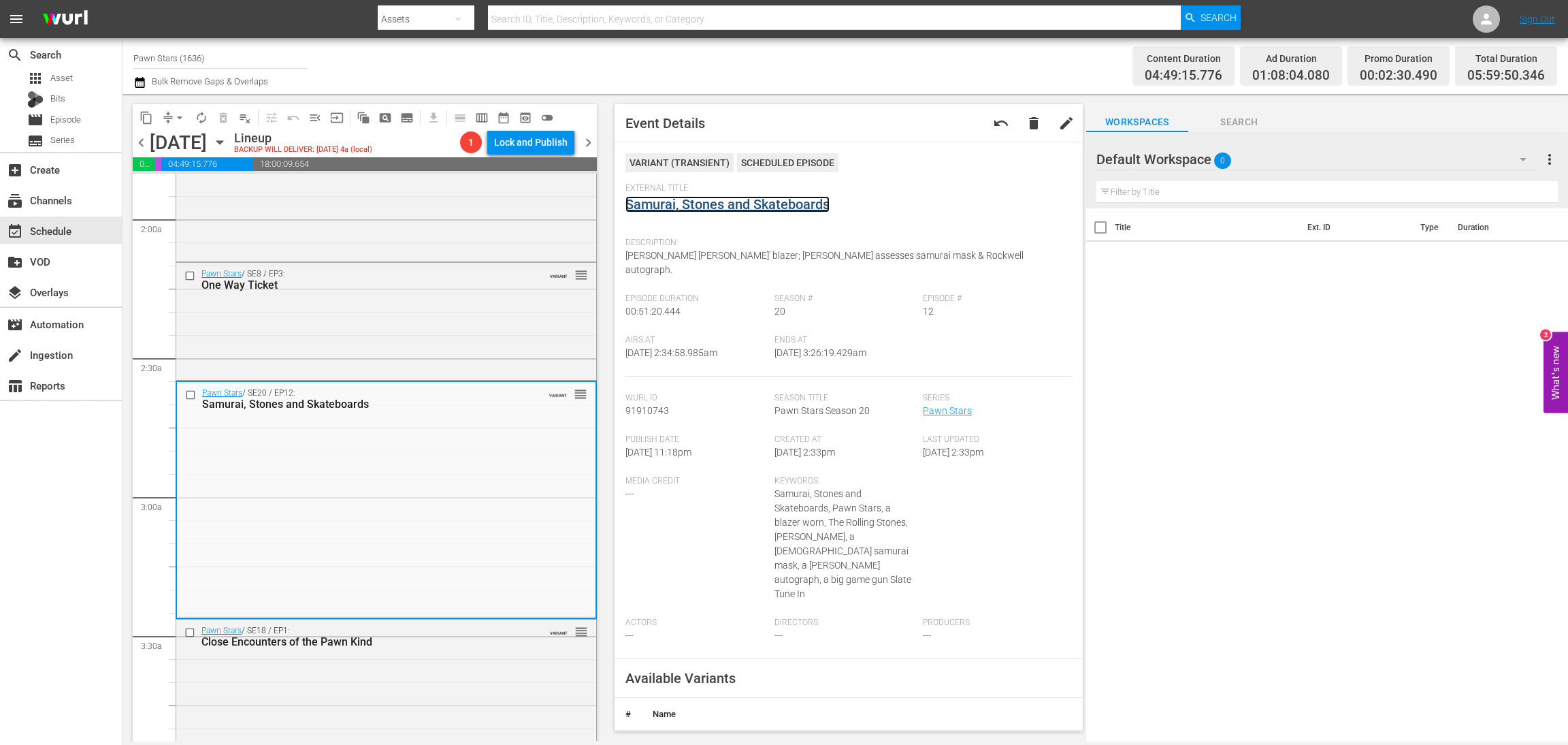
click at [791, 202] on link "Samurai, Stones and Skateboards" at bounding box center [727, 204] width 204 height 17
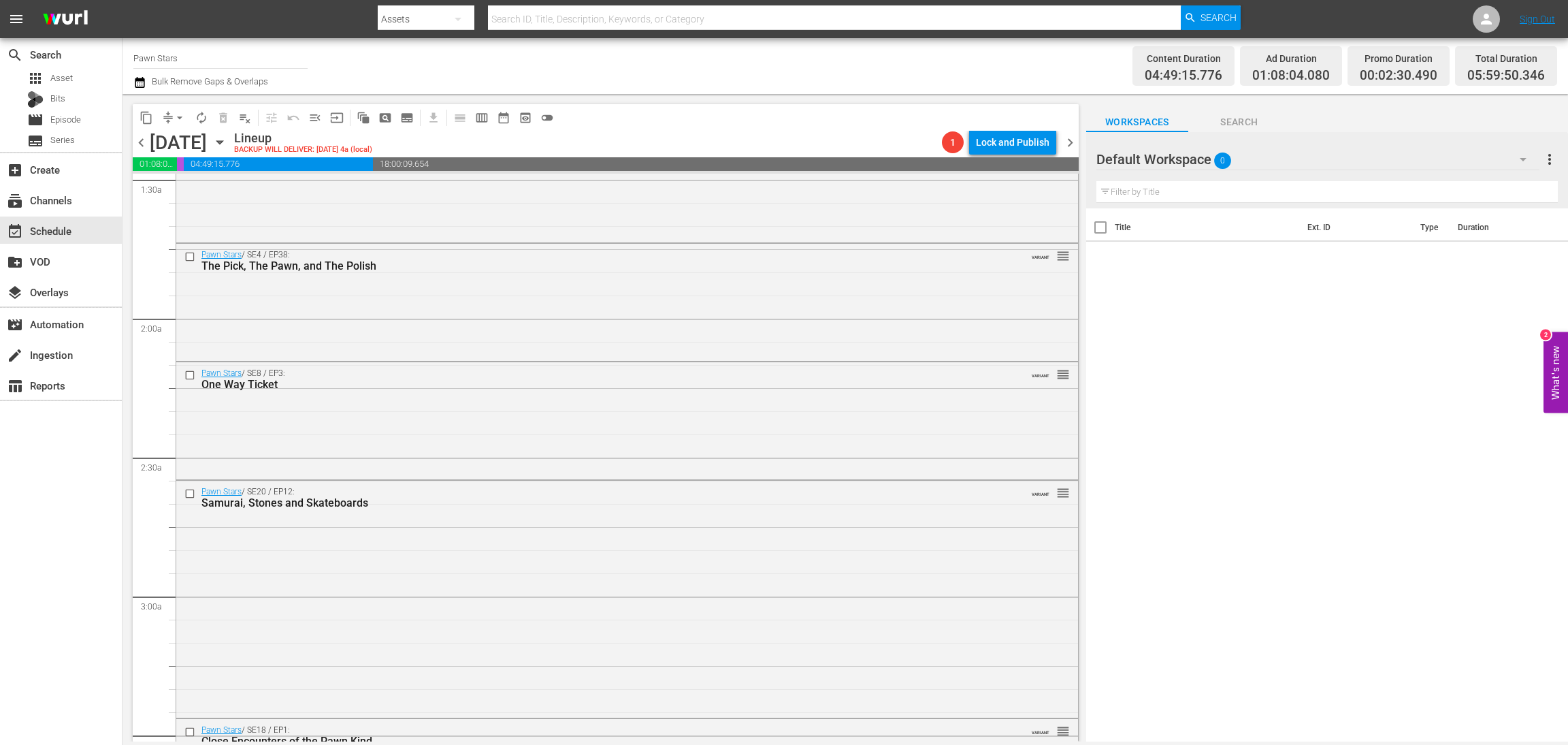
scroll to position [409, 0]
click at [712, 621] on div "Pawn Stars / SE20 / EP12: Samurai, Stones and Skateboards VARIANT reorder" at bounding box center [627, 600] width 902 height 234
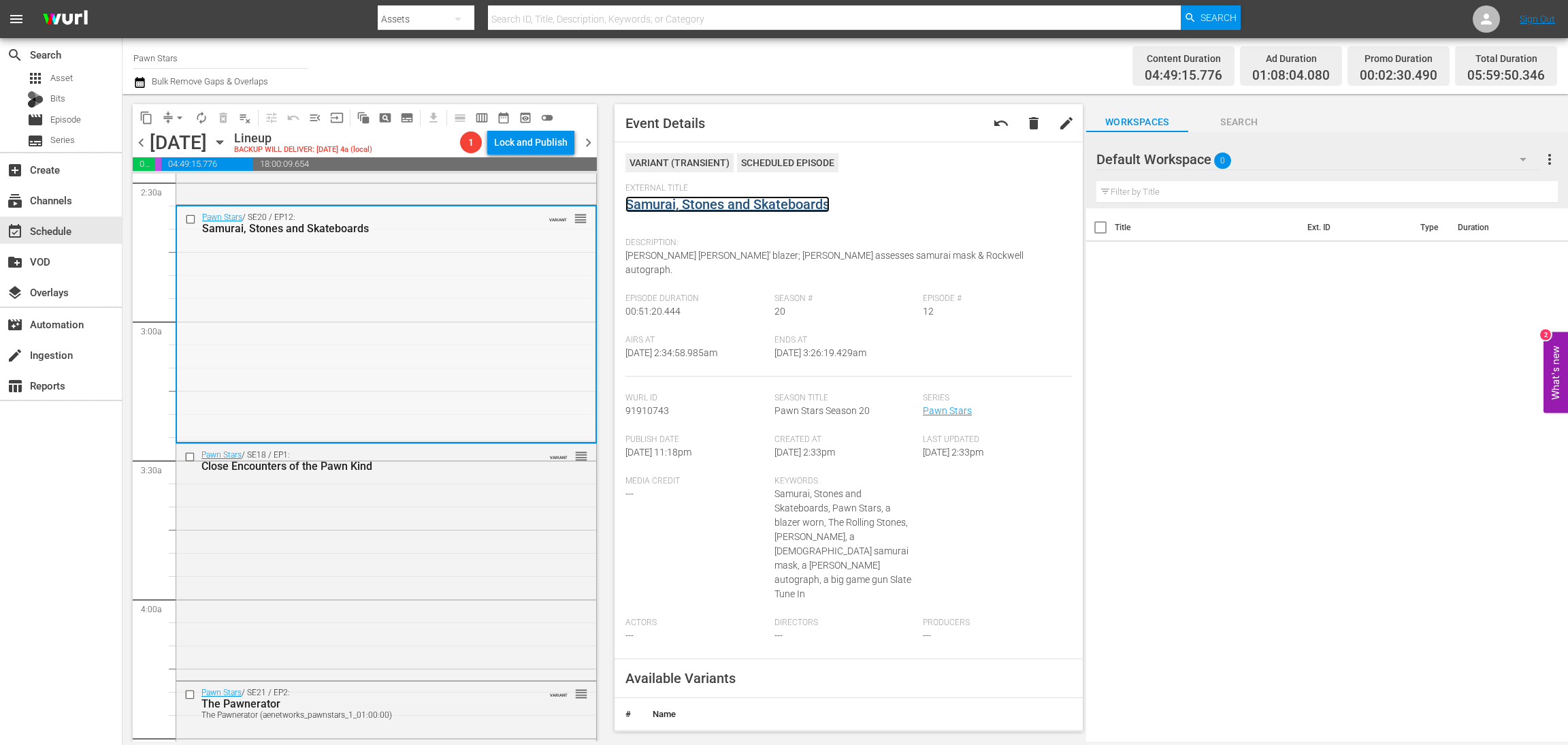
scroll to position [715, 0]
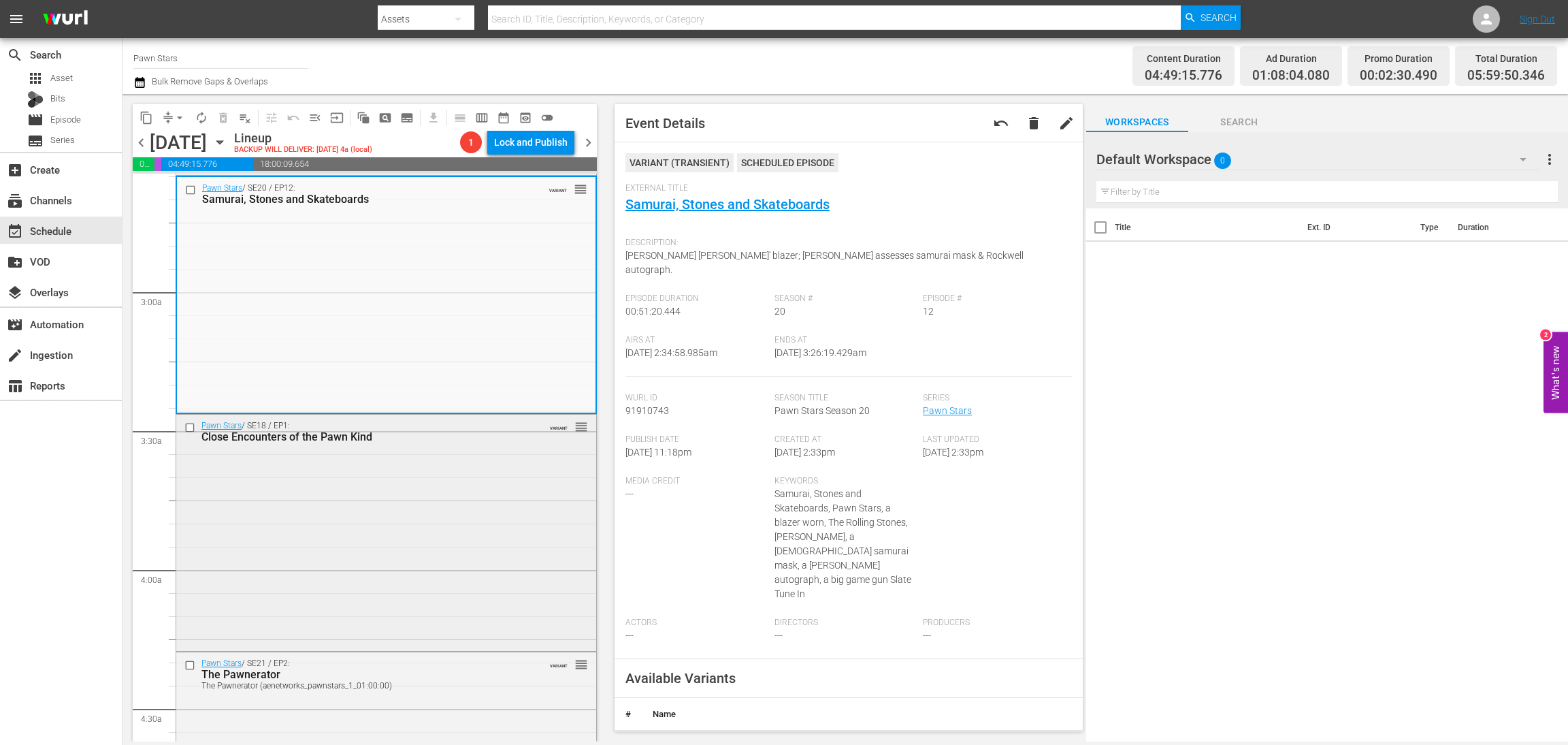
click at [365, 527] on div "Pawn Stars / SE18 / EP1: Close Encounters of the Pawn Kind VARIANT reorder" at bounding box center [386, 532] width 420 height 234
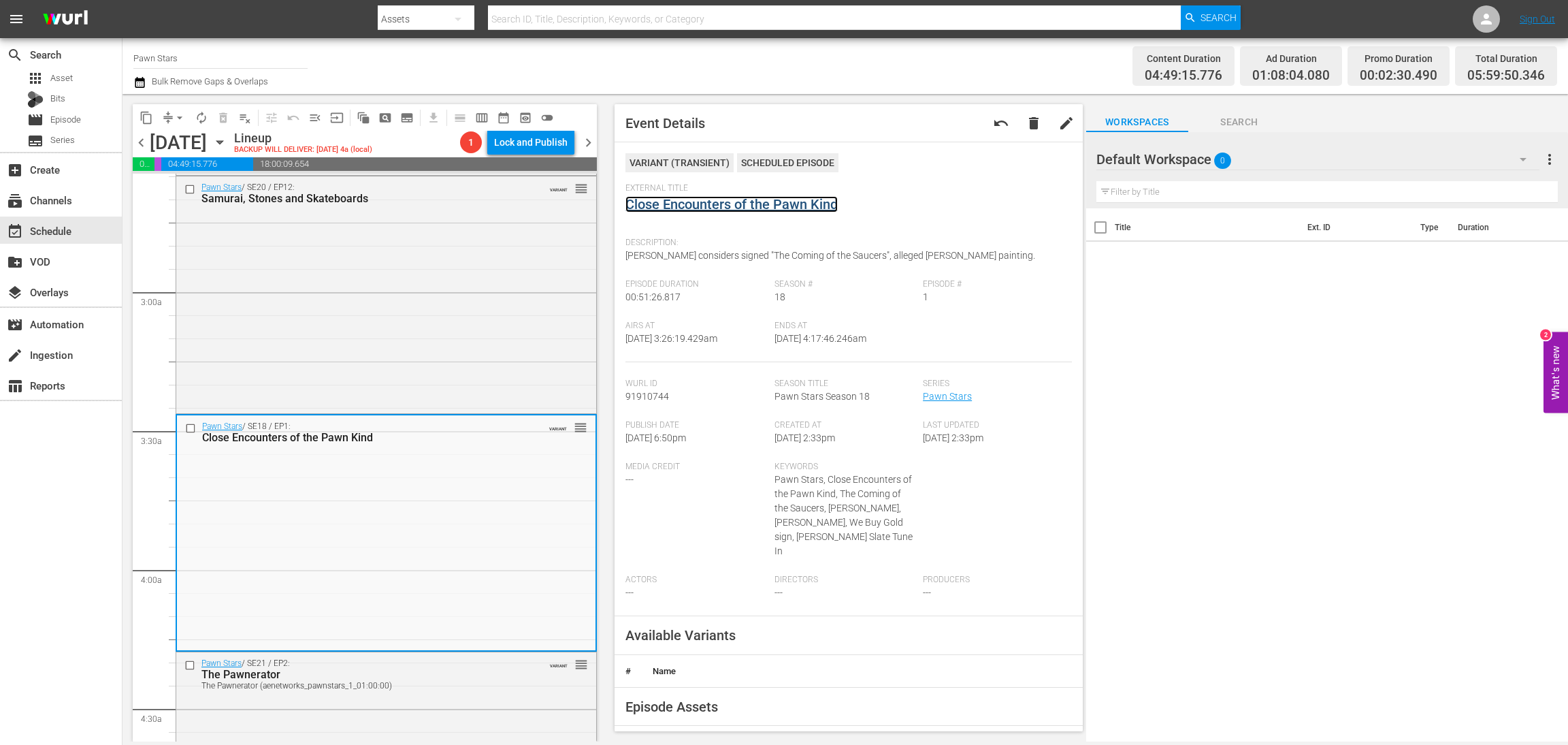
drag, startPoint x: 736, startPoint y: 213, endPoint x: 736, endPoint y: 201, distance: 12.0
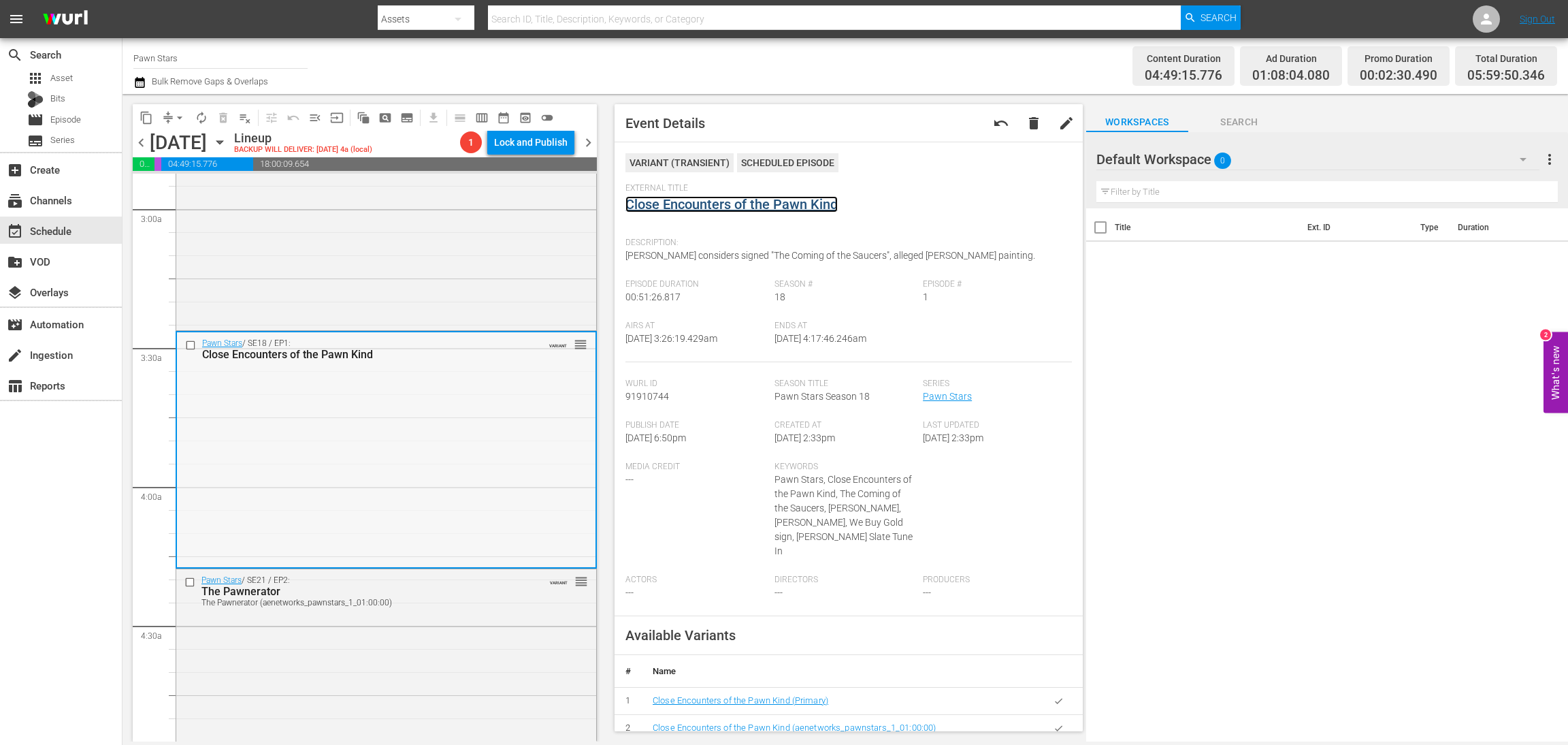
scroll to position [919, 0]
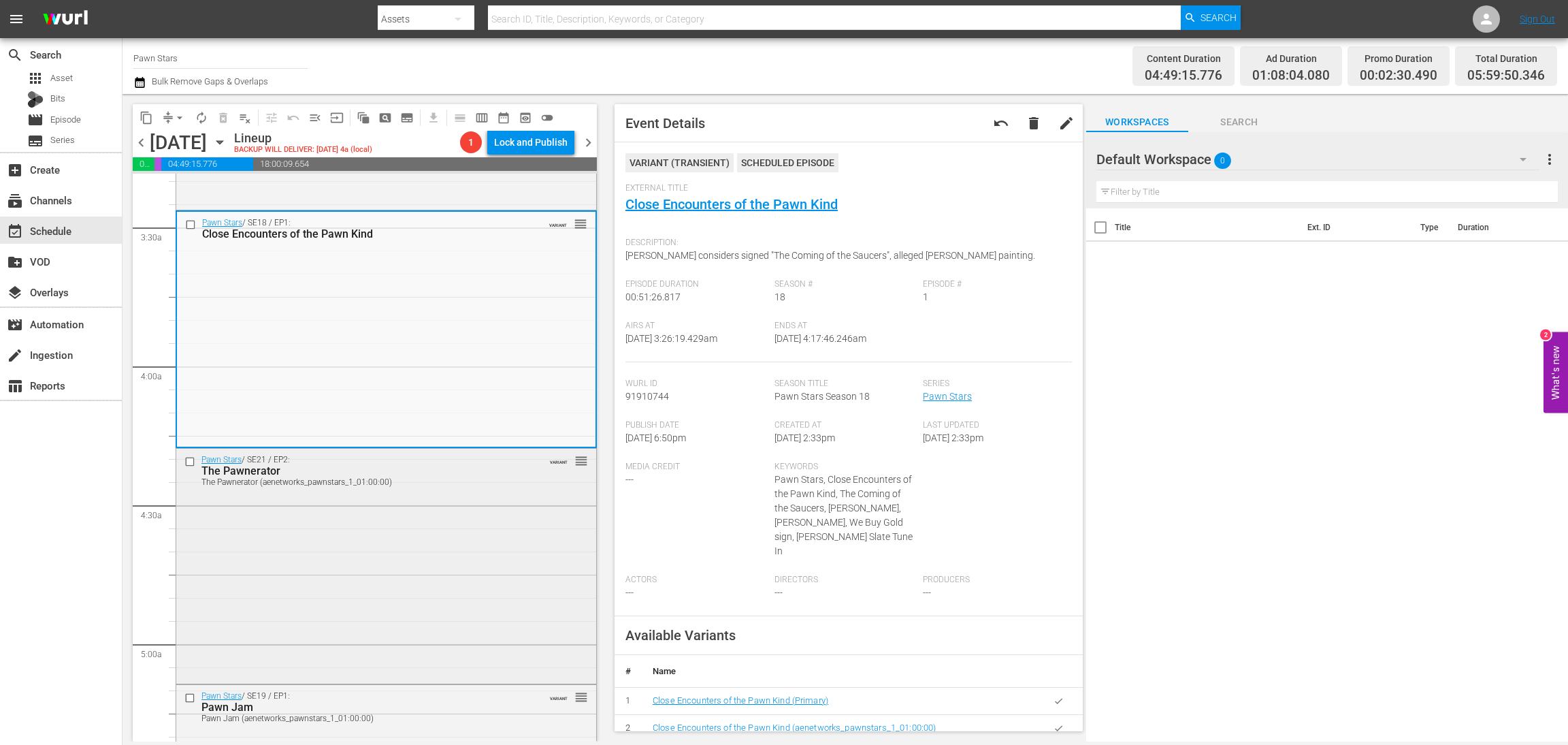
click at [385, 580] on div "Pawn Stars / SE21 / EP2: The Pawnerator The Pawnerator (aenetworks_pawnstars_1_…" at bounding box center [386, 565] width 420 height 232
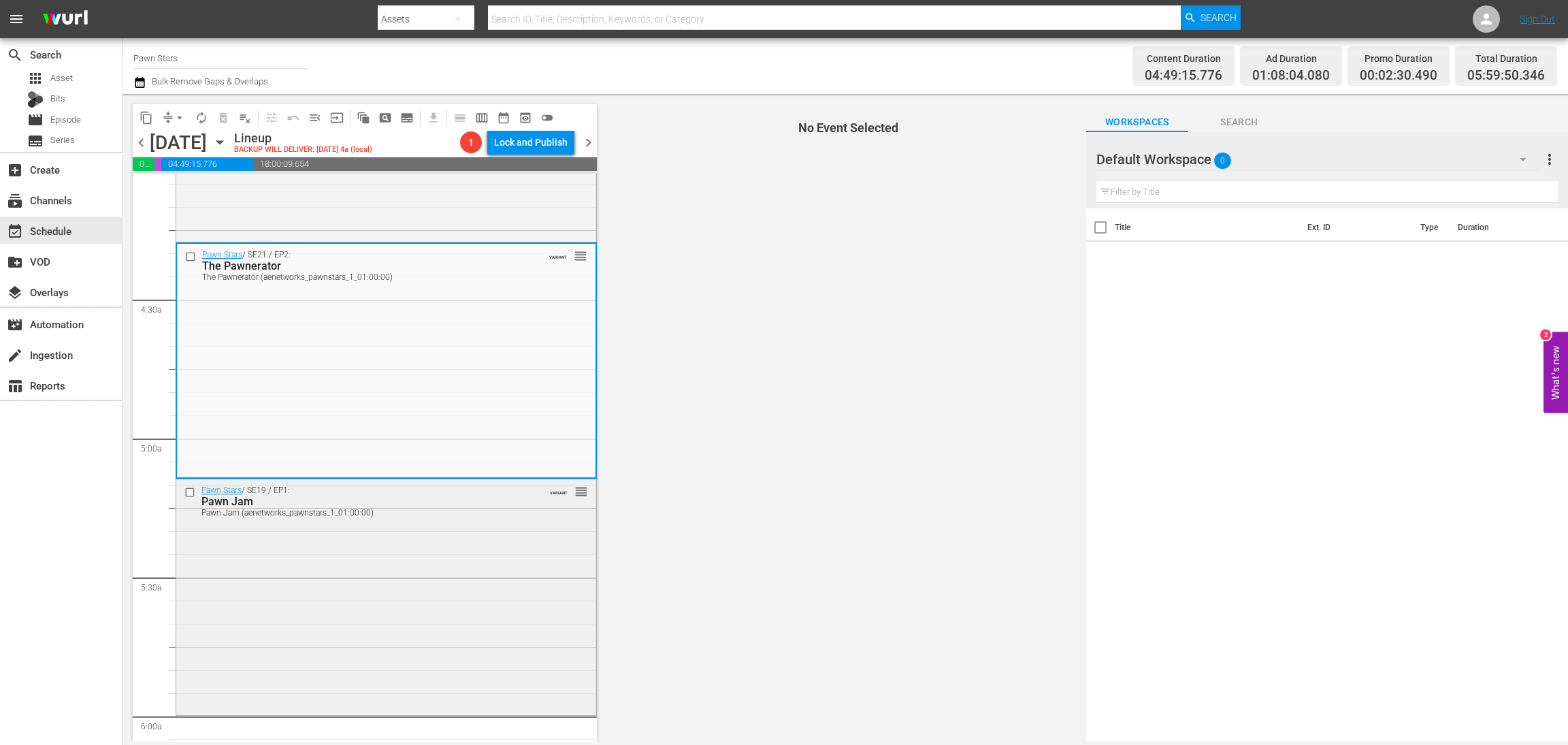
scroll to position [1123, 0]
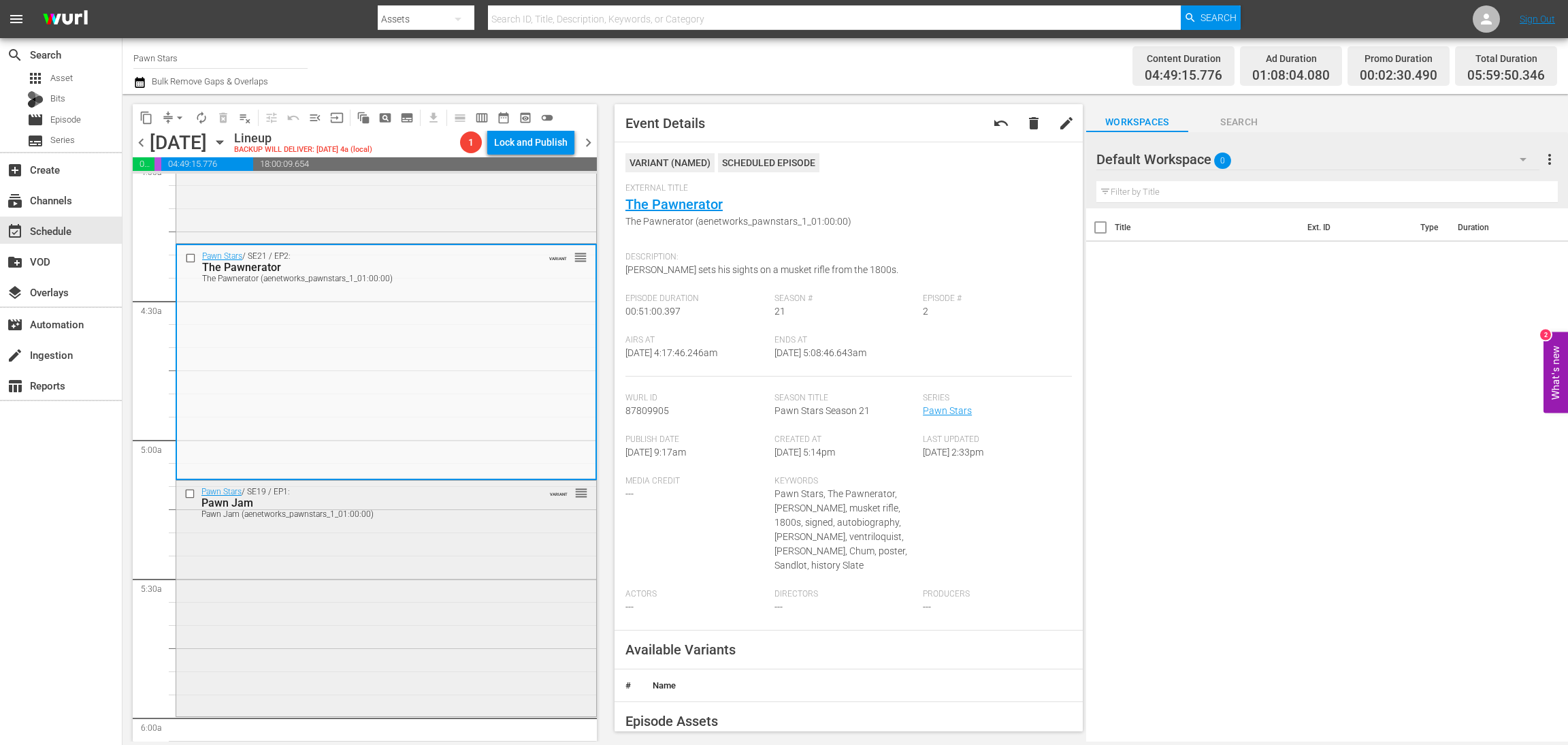
click at [412, 619] on div "Pawn Stars / SE19 / EP1: Pawn Jam Pawn Jam (aenetworks_pawnstars_1_01:00:00) VA…" at bounding box center [386, 597] width 420 height 232
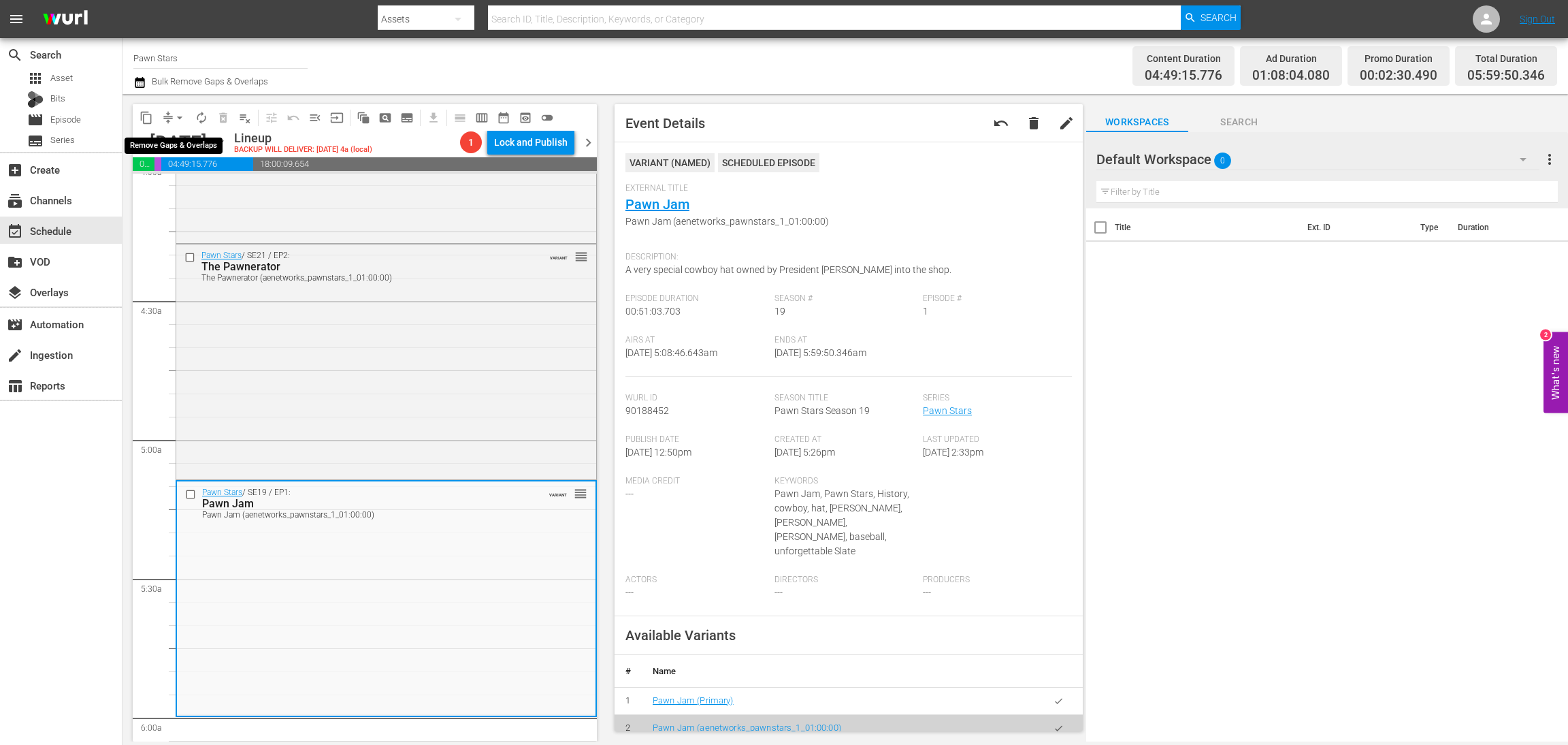
click at [165, 117] on span "compress" at bounding box center [168, 118] width 14 height 14
click at [173, 115] on span "arrow_drop_down" at bounding box center [180, 118] width 14 height 14
click at [174, 140] on li "Align to Midnight" at bounding box center [181, 145] width 143 height 22
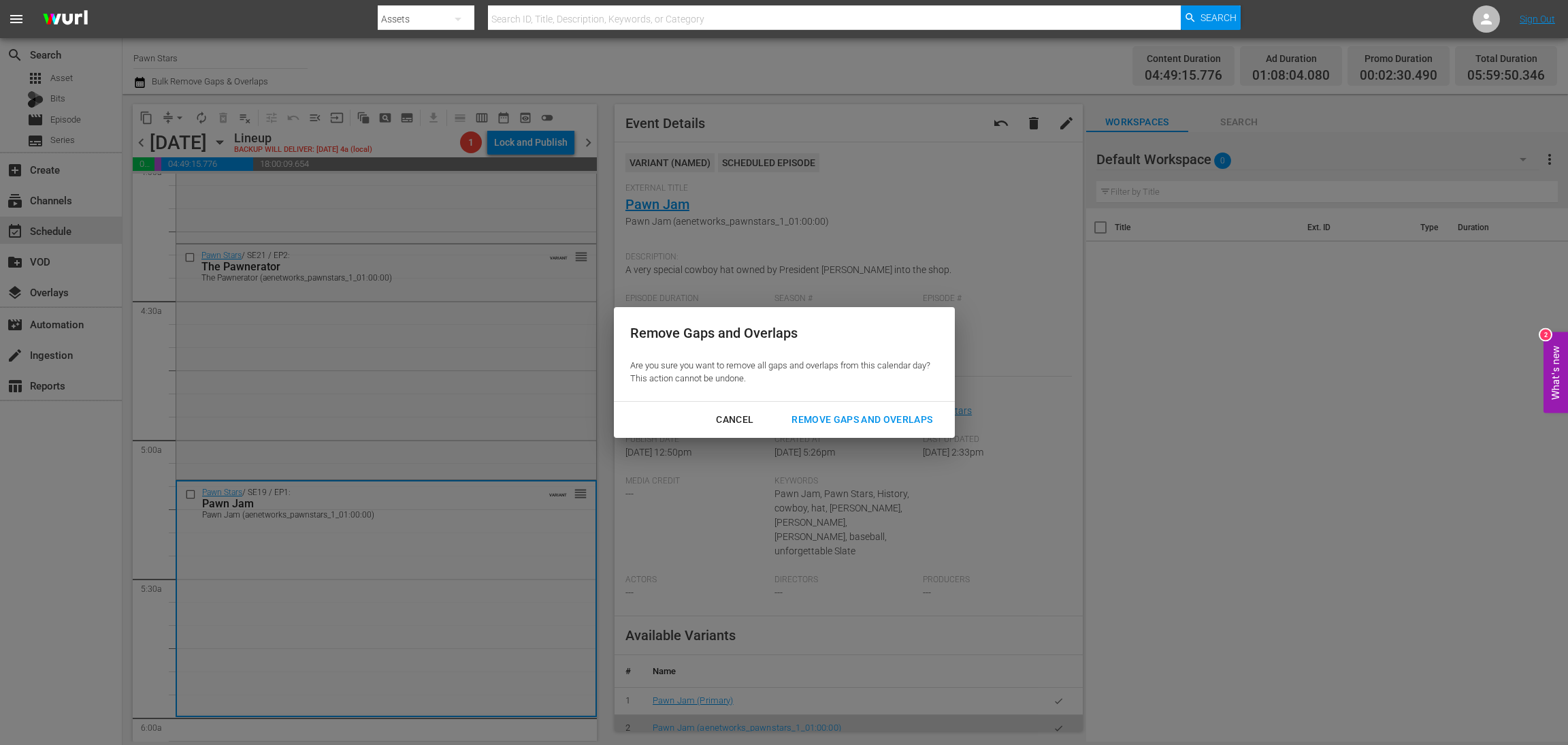
click at [818, 418] on div "Remove Gaps and Overlaps" at bounding box center [862, 420] width 163 height 17
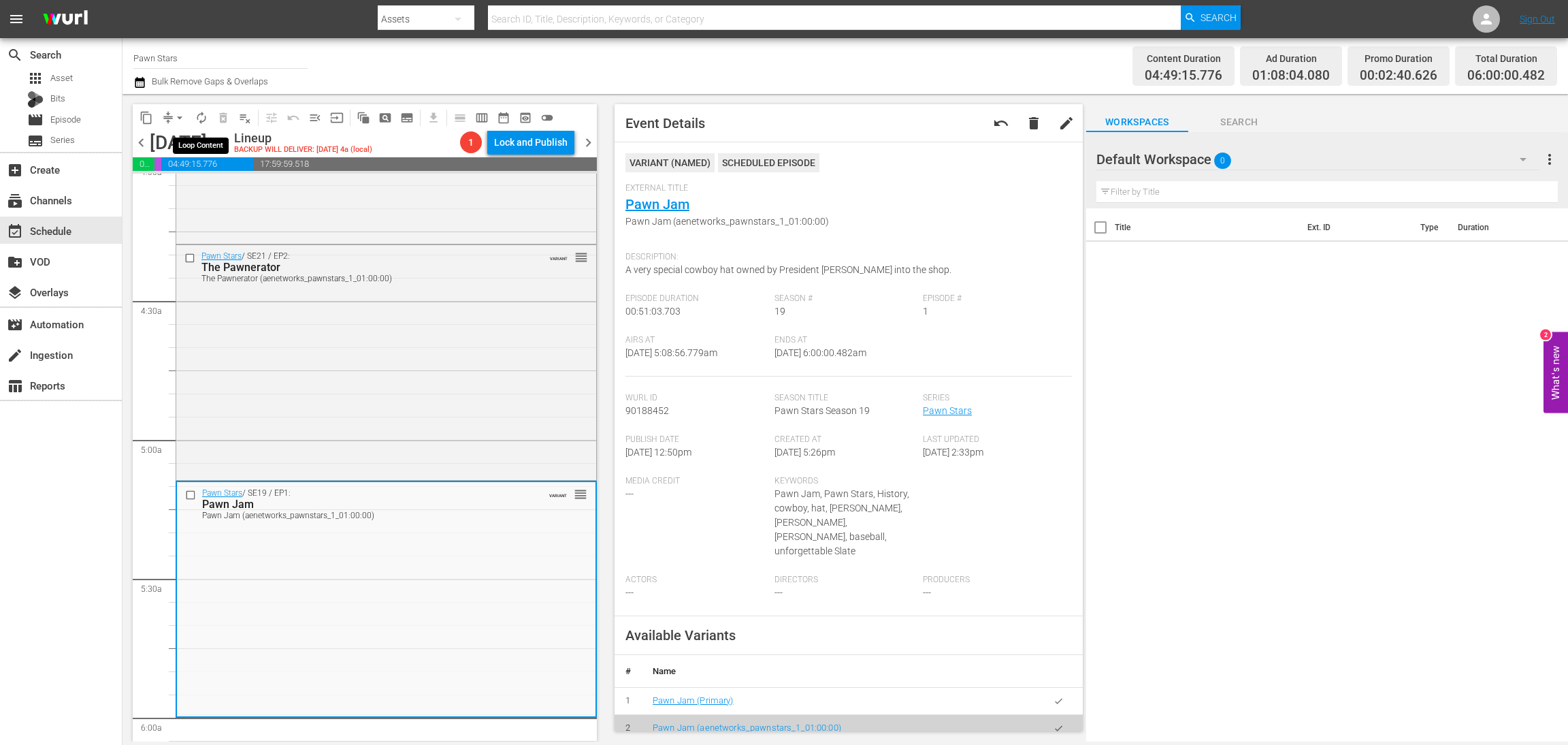
click at [201, 113] on span "autorenew_outlined" at bounding box center [201, 118] width 14 height 14
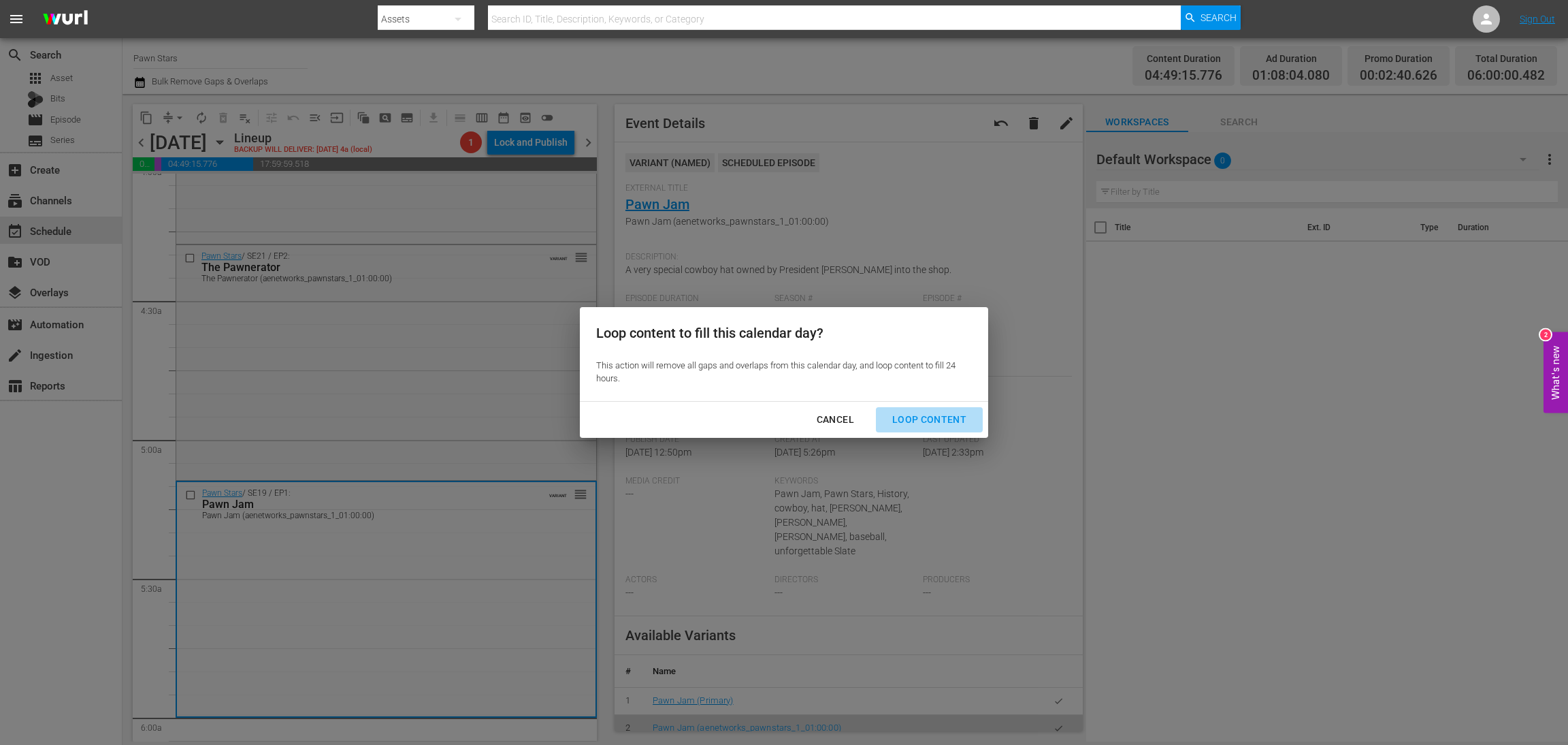
click at [939, 421] on div "Loop Content" at bounding box center [930, 420] width 96 height 17
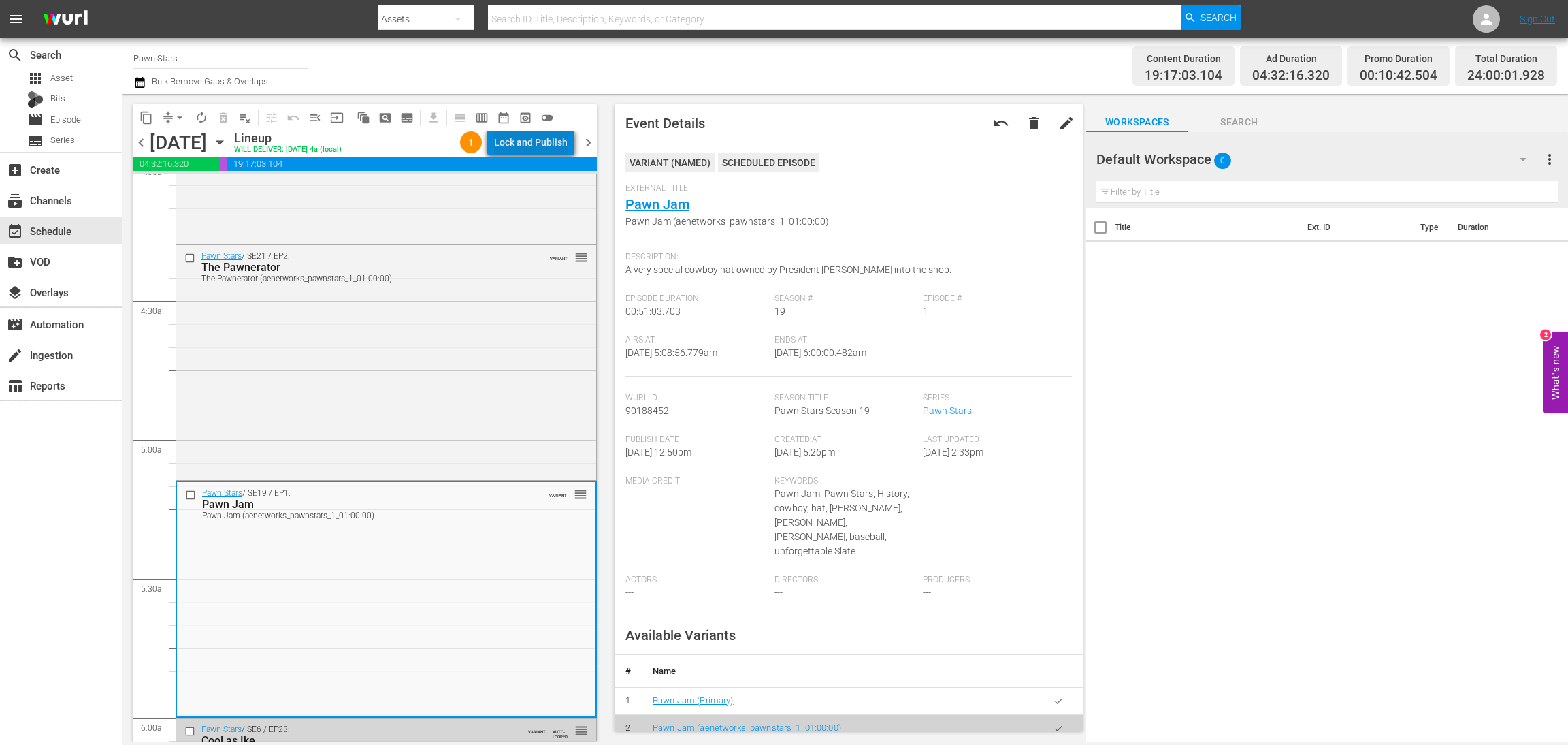
click at [544, 145] on div "Lock and Publish" at bounding box center [531, 142] width 74 height 24
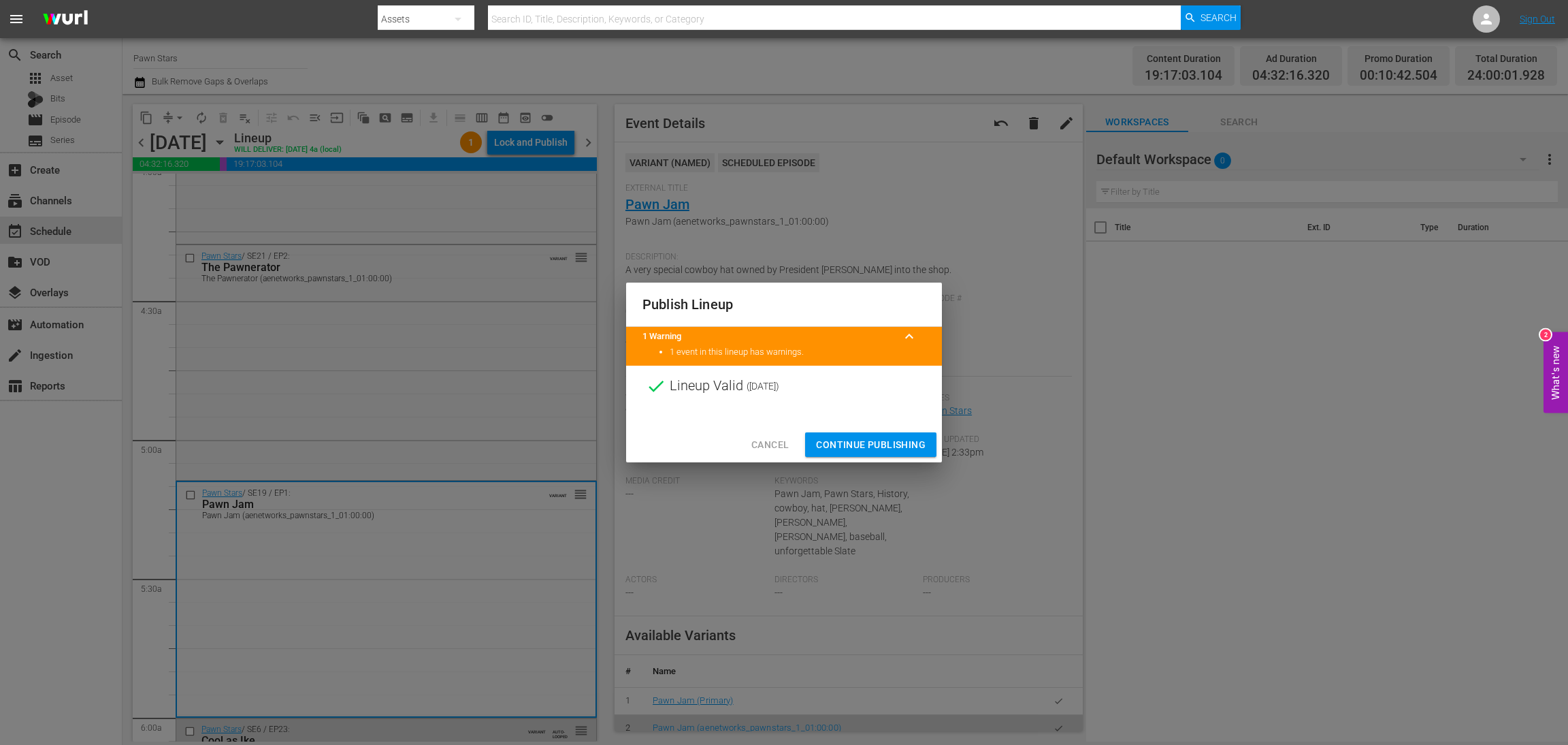
click at [860, 445] on span "Continue Publishing" at bounding box center [871, 445] width 110 height 17
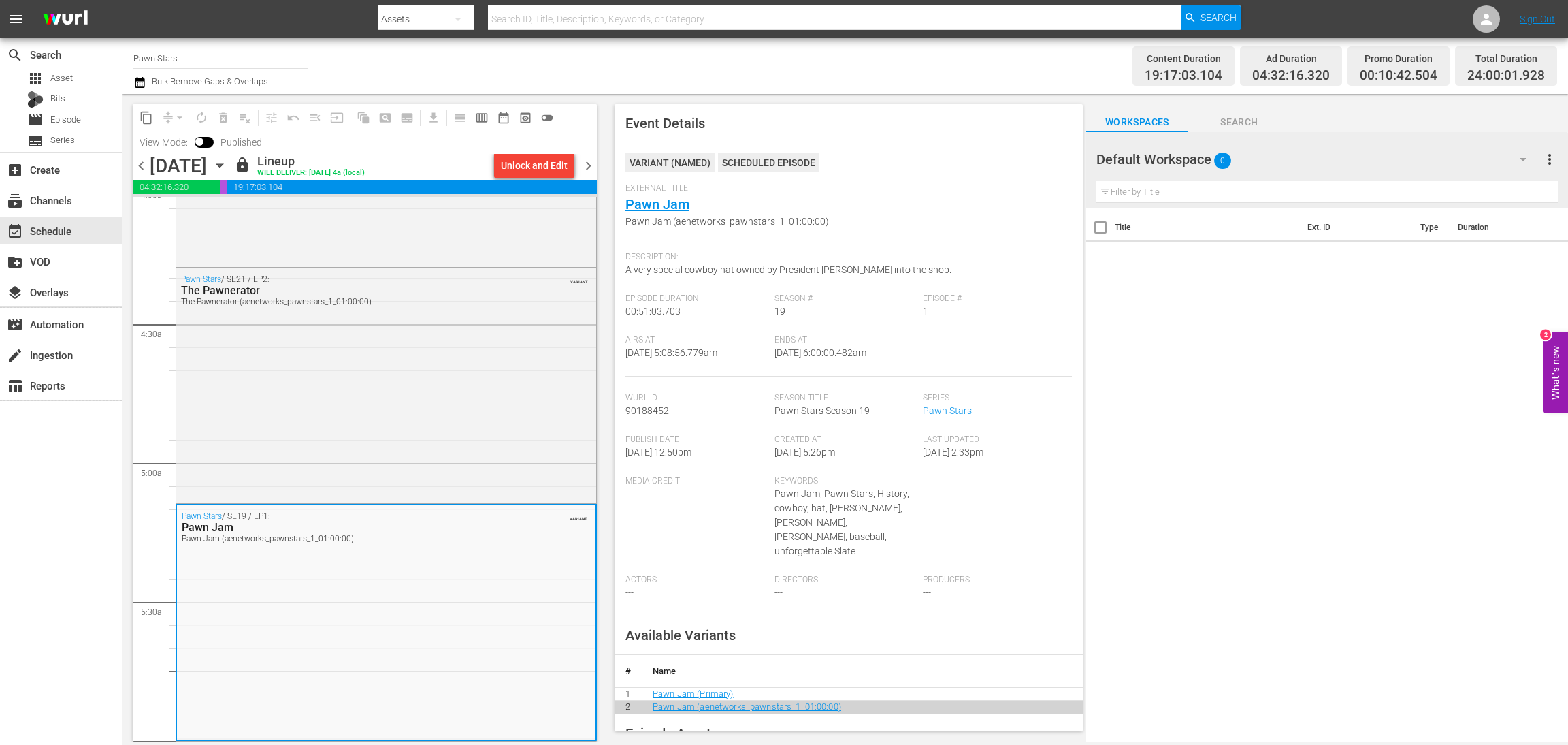
click at [589, 163] on span "chevron_right" at bounding box center [588, 165] width 17 height 17
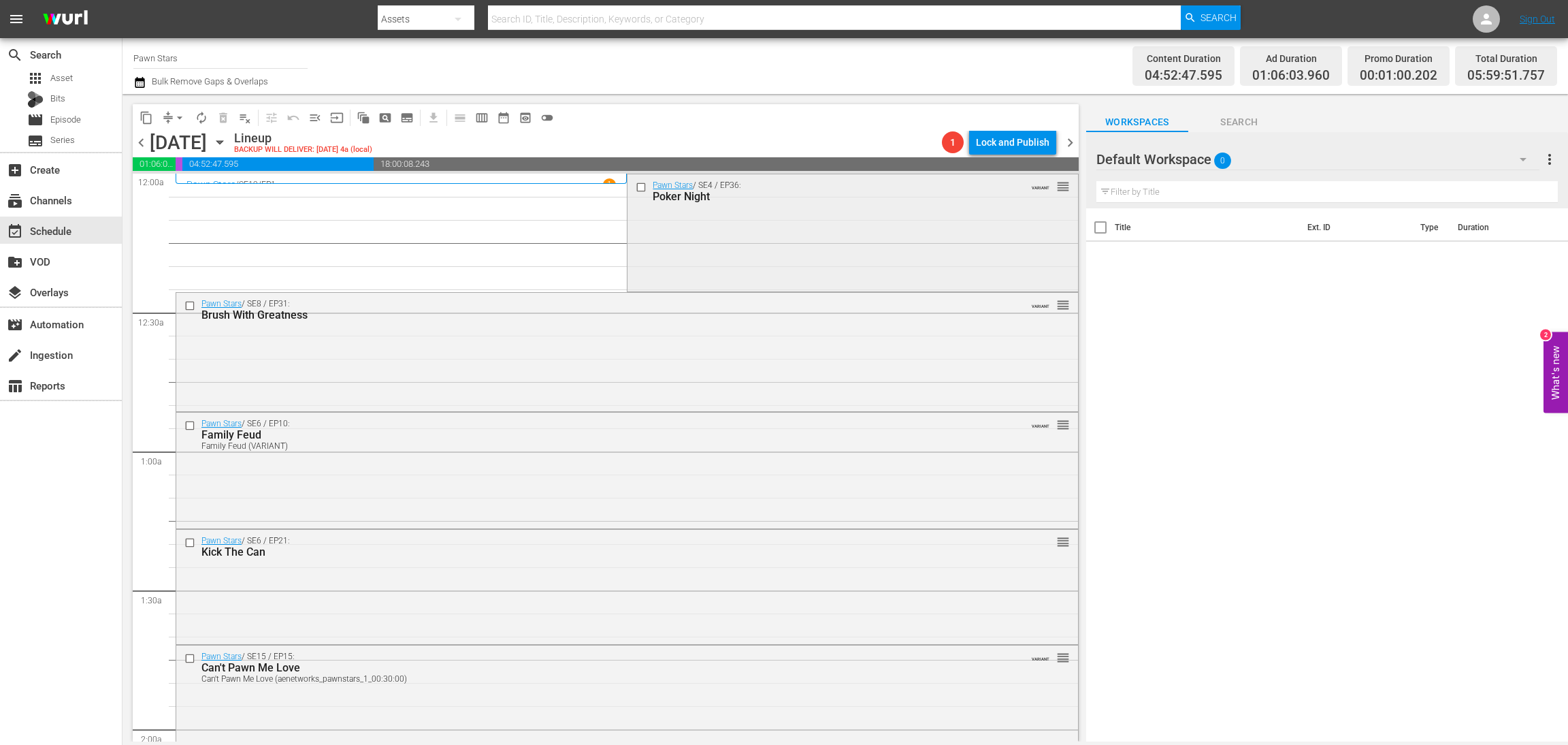
click at [748, 228] on div "Pawn Stars / SE4 / EP36: Poker Night VARIANT reorder" at bounding box center [852, 231] width 450 height 115
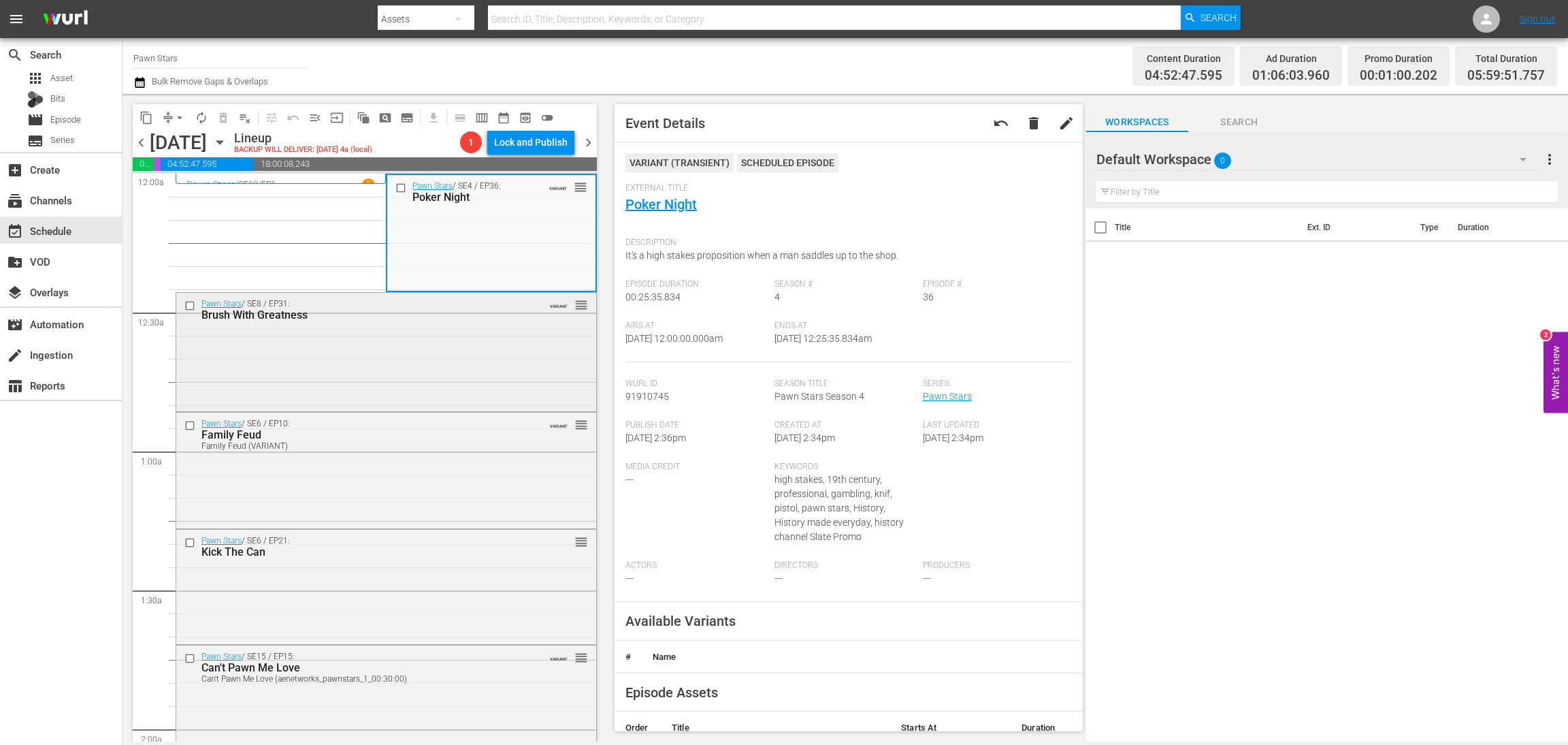
click at [431, 347] on div "Pawn Stars / SE8 / EP31: Brush With Greatness VARIANT reorder" at bounding box center [386, 351] width 420 height 117
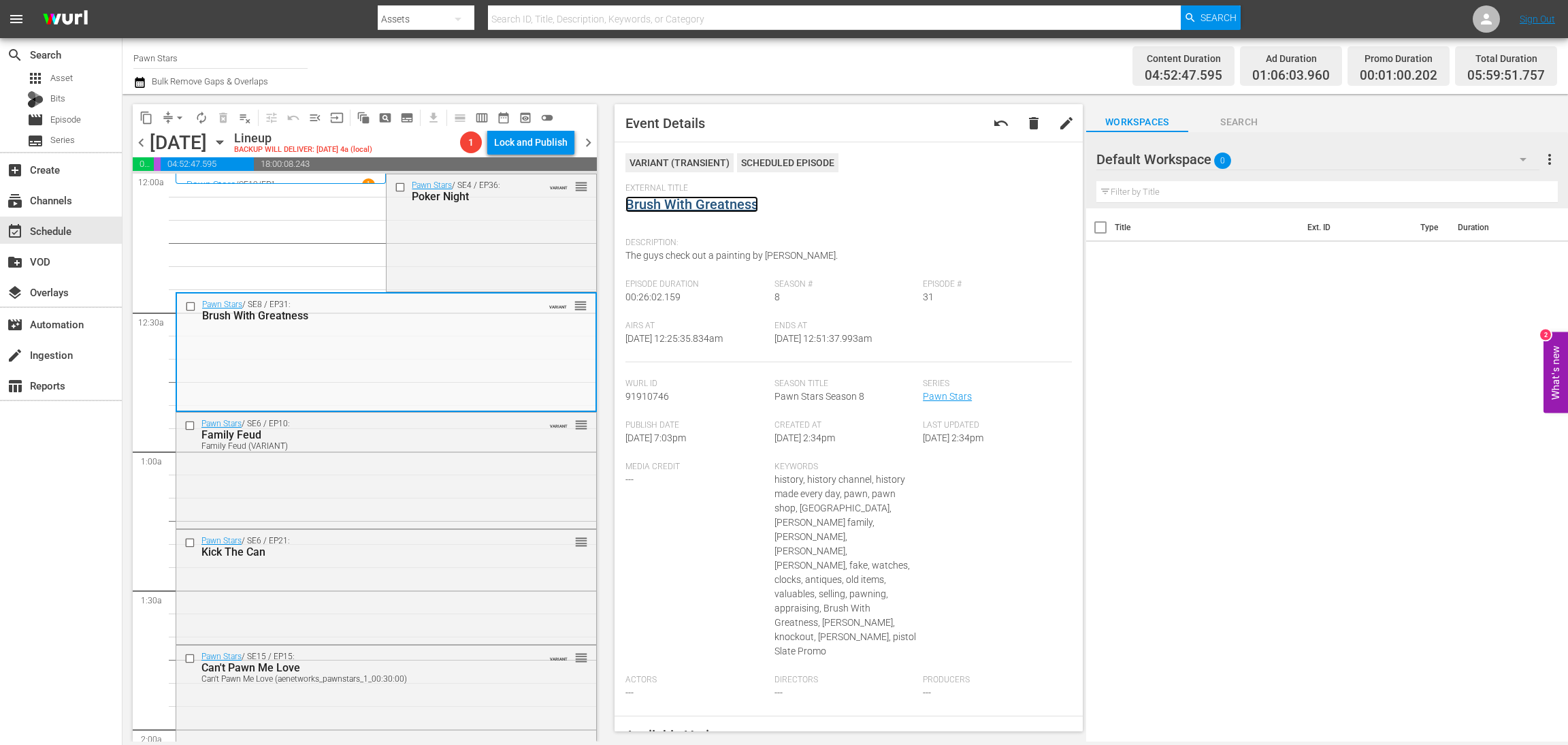
drag, startPoint x: 714, startPoint y: 217, endPoint x: 714, endPoint y: 202, distance: 15.0
click at [436, 494] on div "Pawn Stars / SE6 / EP10: Family Feud Family Feud (VARIANT) VARIANT reorder" at bounding box center [386, 469] width 420 height 113
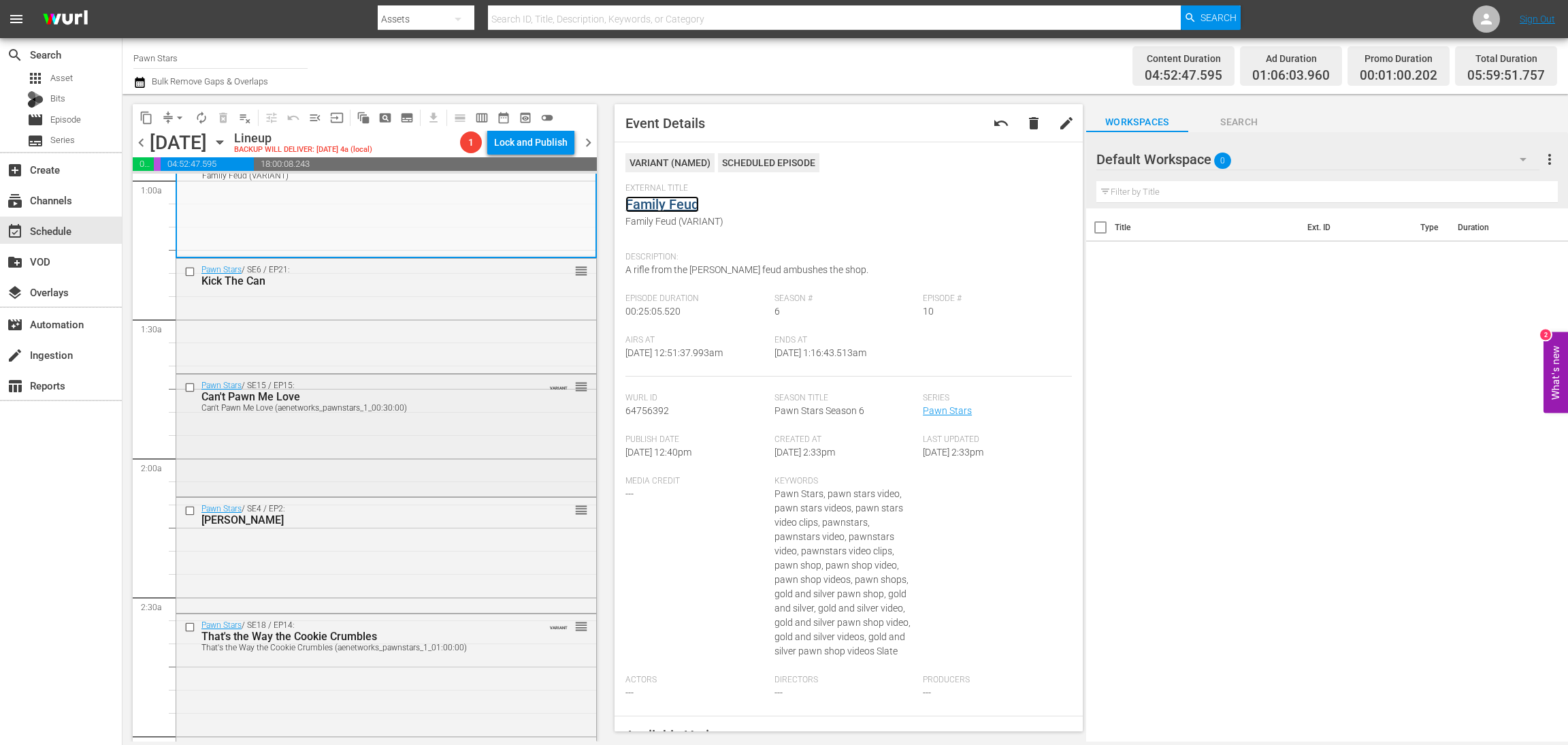
scroll to position [306, 0]
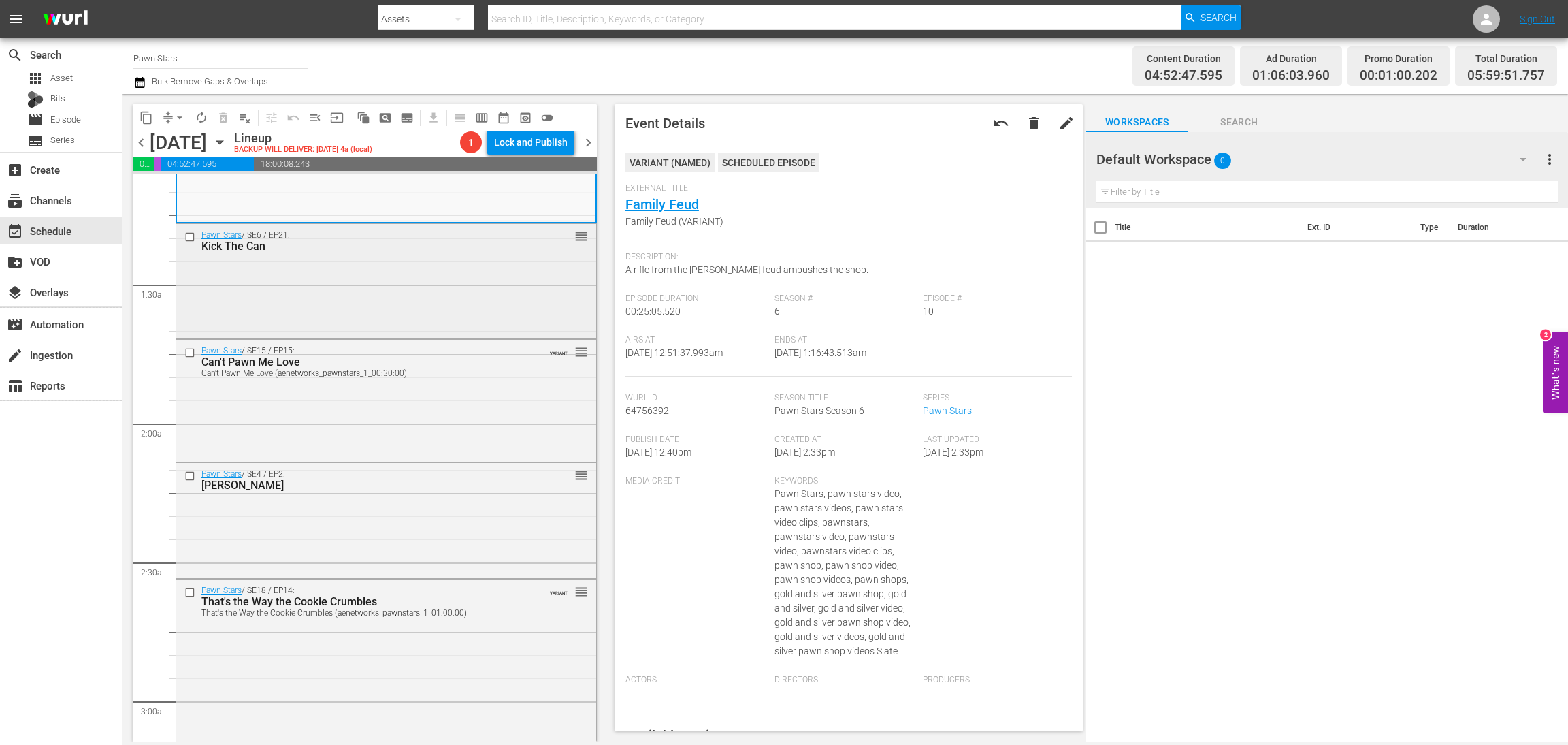
click at [402, 275] on div "Pawn Stars / SE6 / EP21: Kick The Can reorder" at bounding box center [386, 279] width 420 height 112
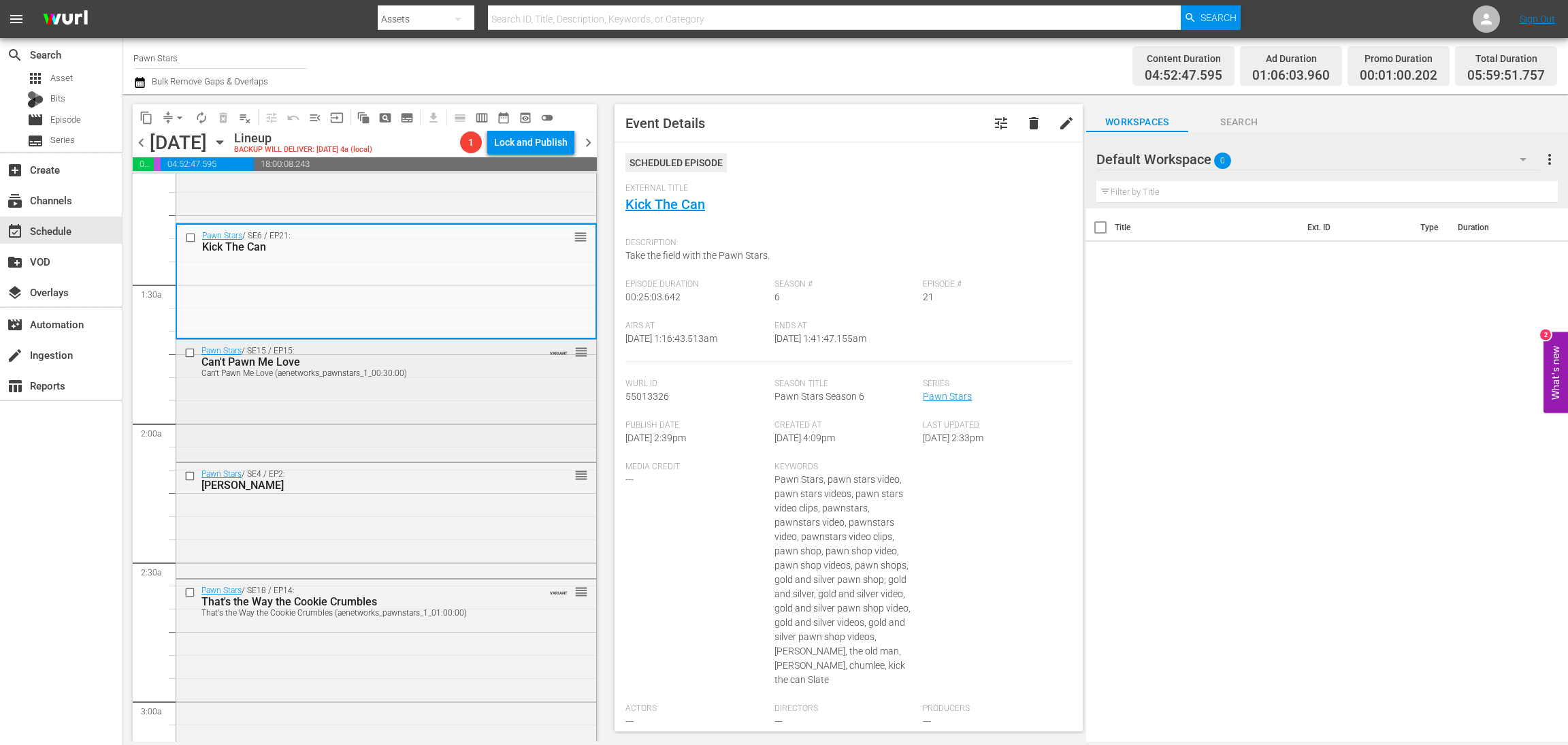
click at [518, 418] on div "Pawn Stars / SE15 / EP15: Can't Pawn Me Love Can't Pawn Me Love (aenetworks_paw…" at bounding box center [386, 400] width 420 height 120
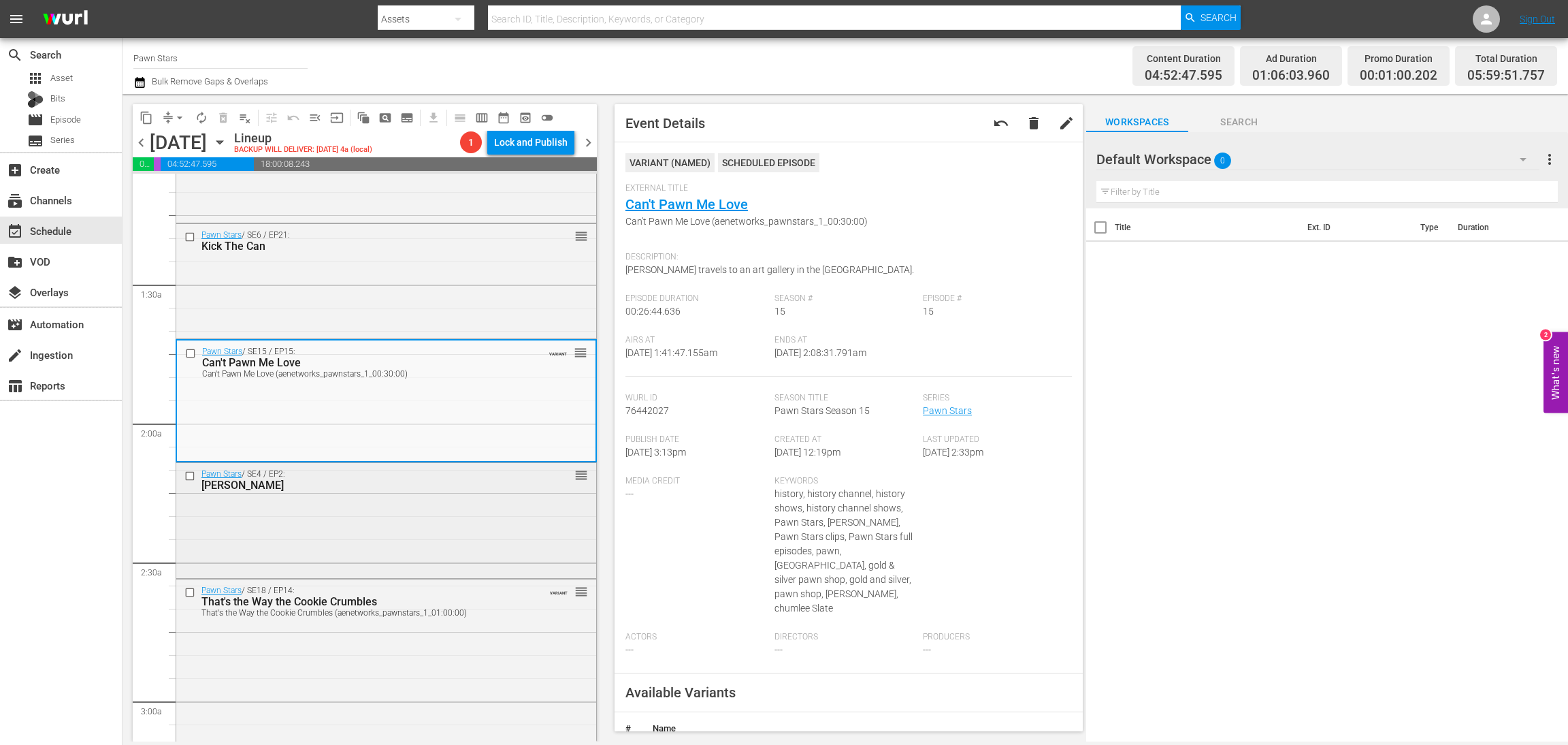
click at [414, 531] on div "Pawn Stars / SE4 / EP2: Pablo Pawncasso reorder" at bounding box center [386, 518] width 420 height 112
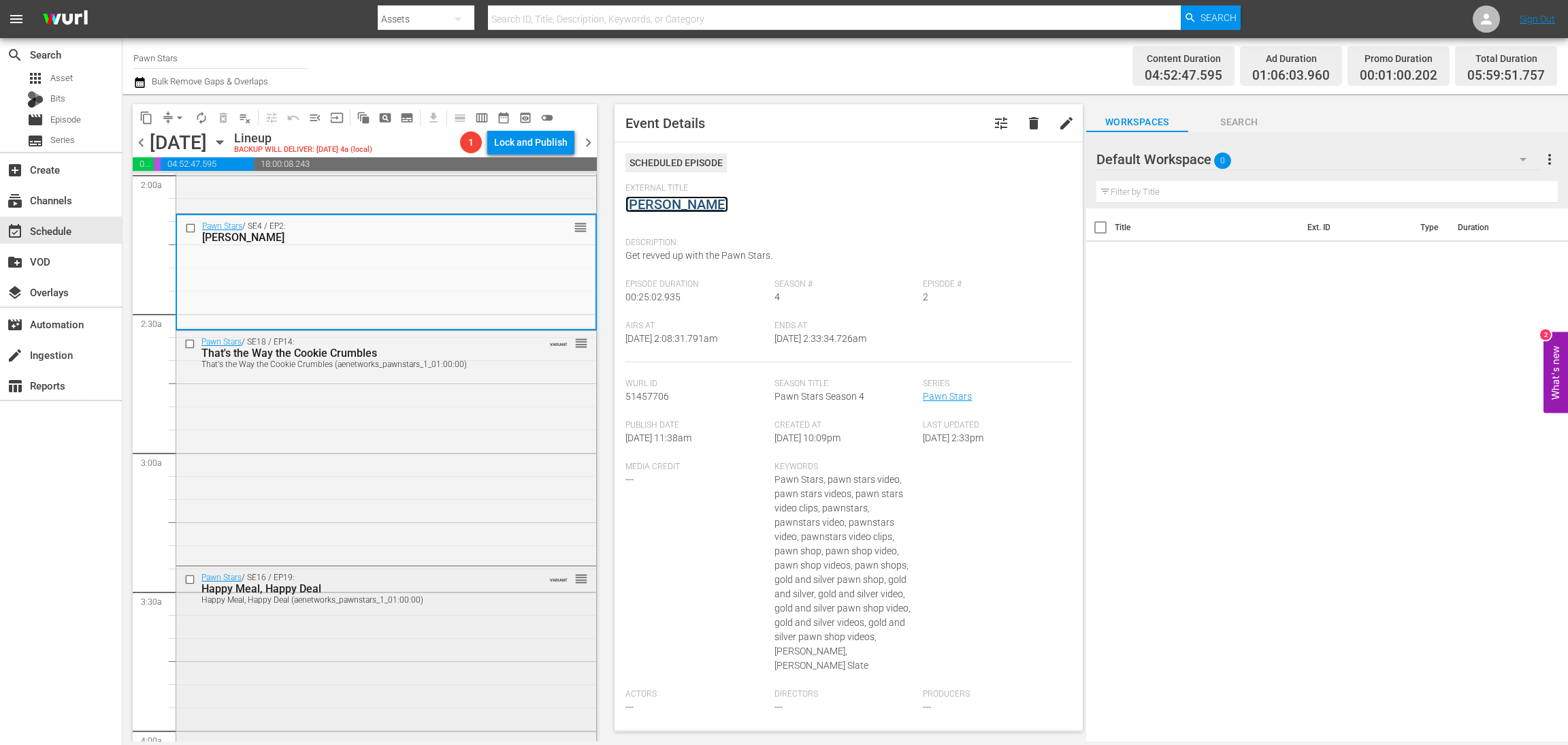
scroll to position [612, 0]
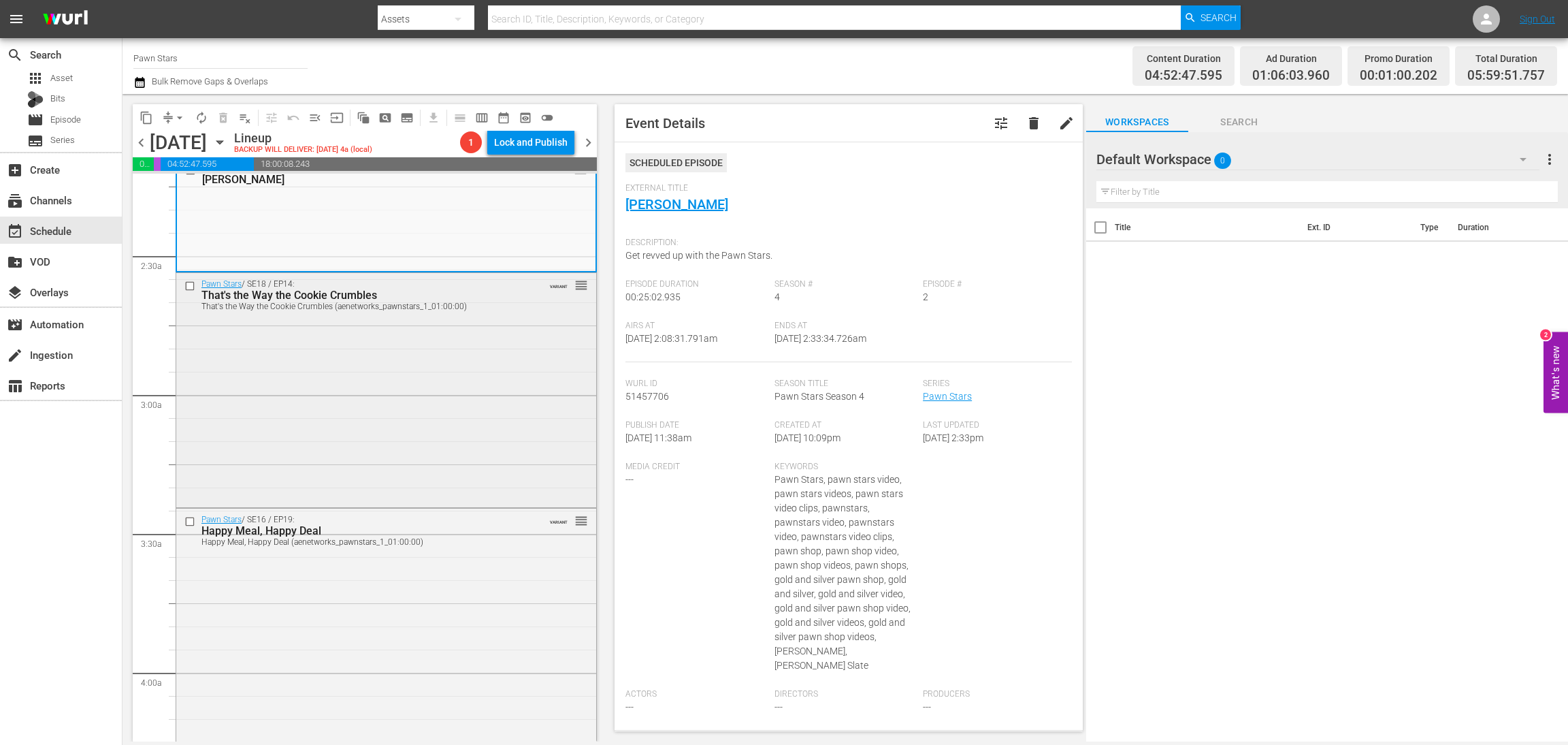
click at [447, 382] on div "Pawn Stars / SE18 / EP14: That's the Way the Cookie Crumbles That's the Way the…" at bounding box center [386, 389] width 420 height 232
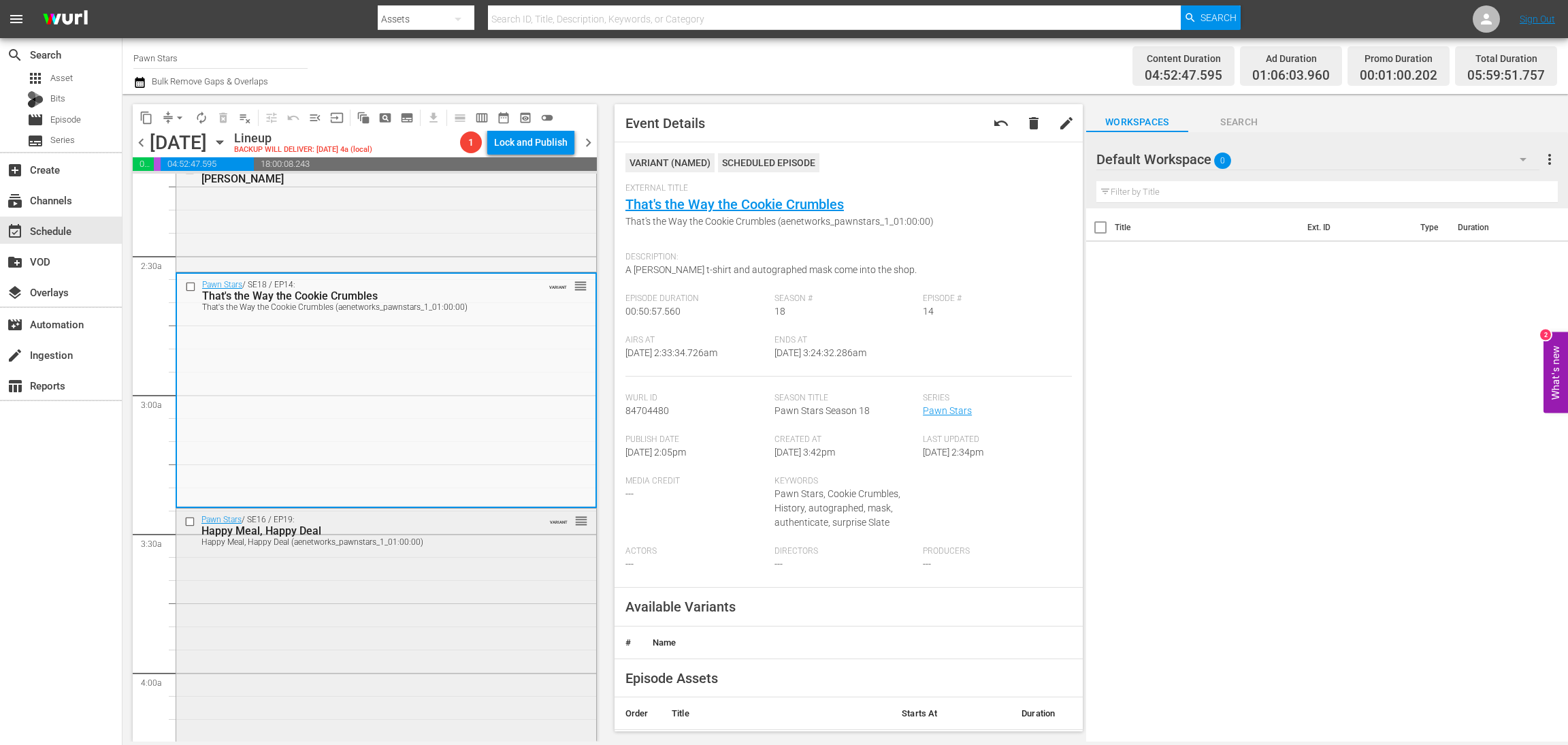
click at [436, 600] on div "Pawn Stars / SE16 / EP19: Happy Meal, Happy Deal Happy Meal, Happy Deal (aenetw…" at bounding box center [386, 627] width 420 height 237
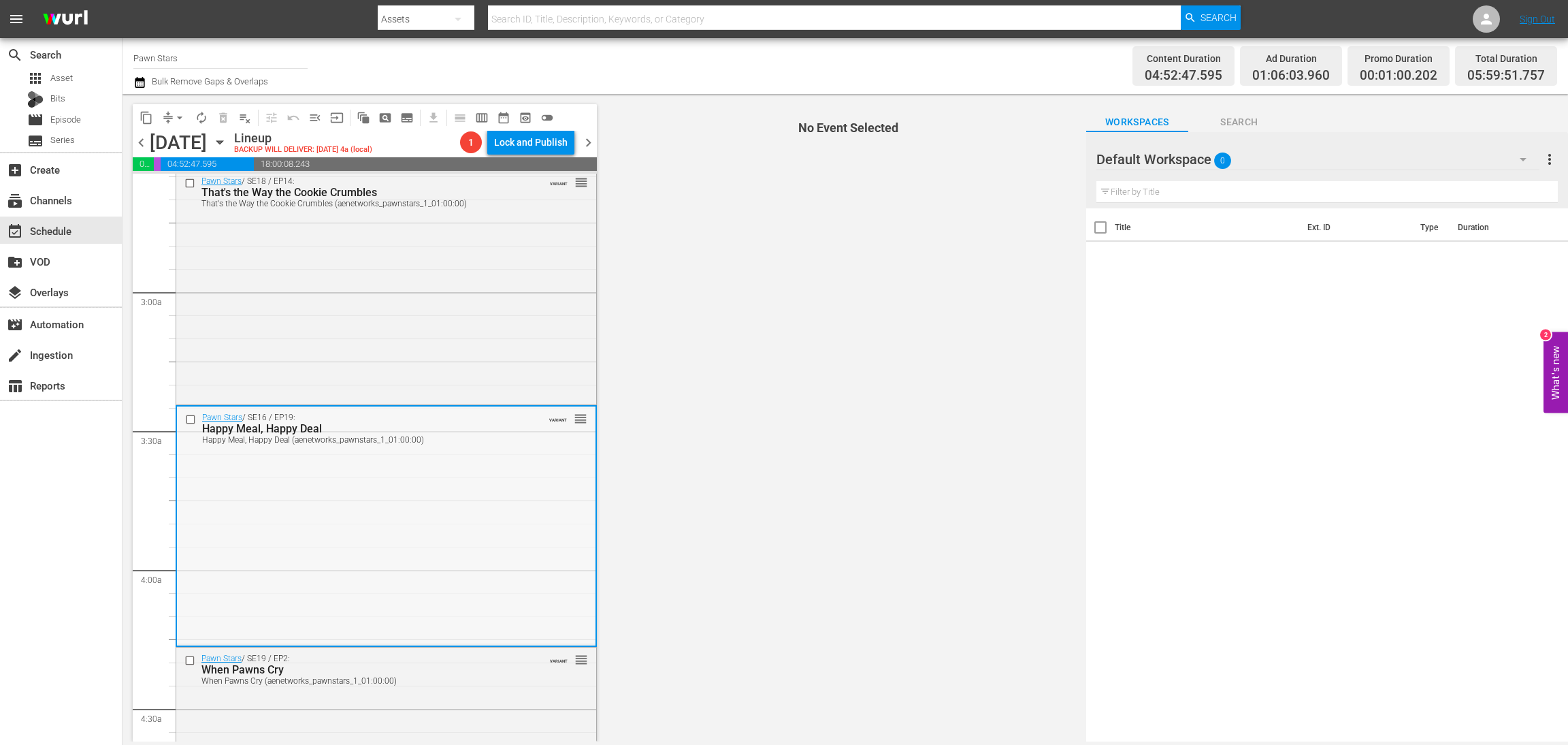
scroll to position [919, 0]
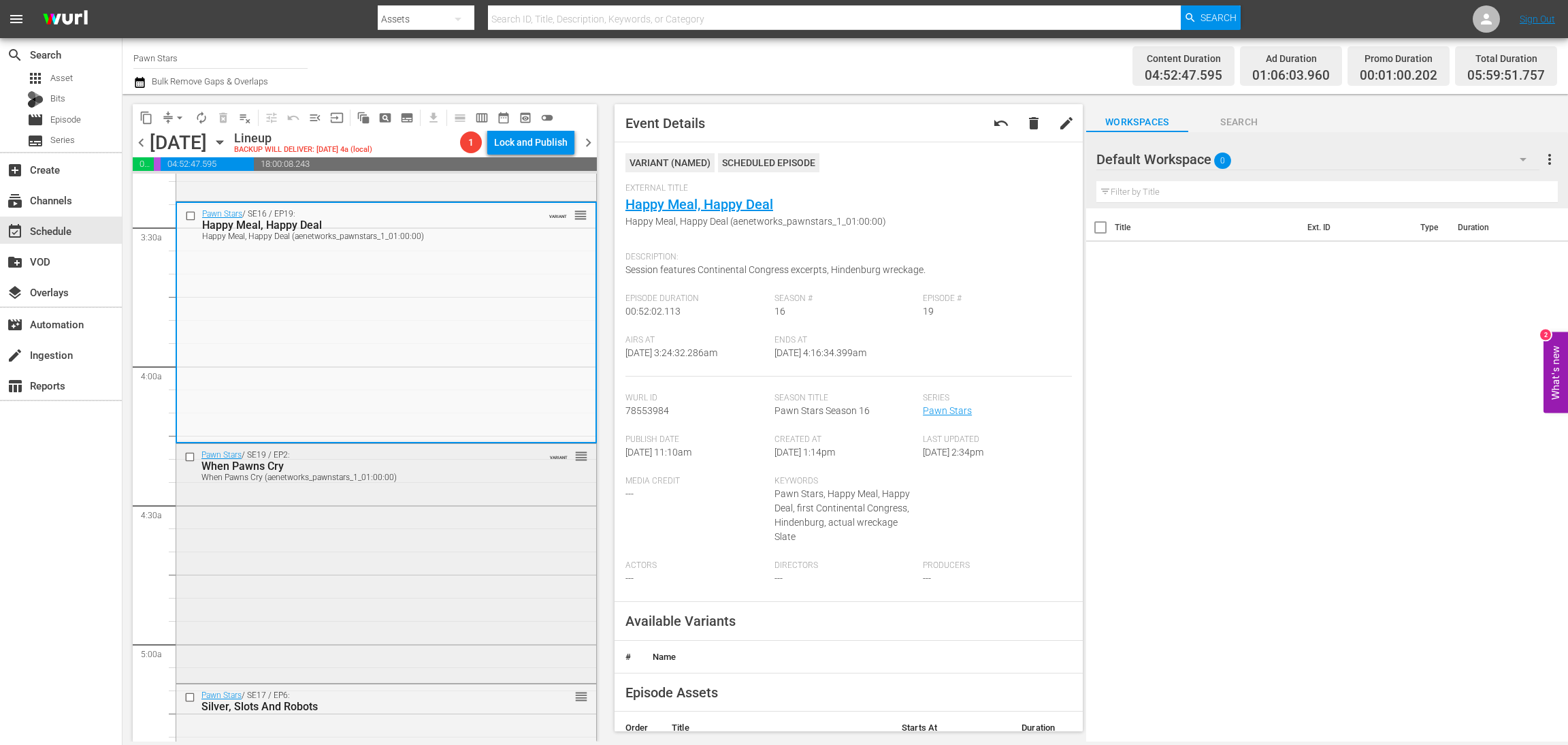
click at [458, 539] on div "Pawn Stars / SE19 / EP2: When Pawns Cry When Pawns Cry (aenetworks_pawnstars_1_…" at bounding box center [386, 562] width 420 height 237
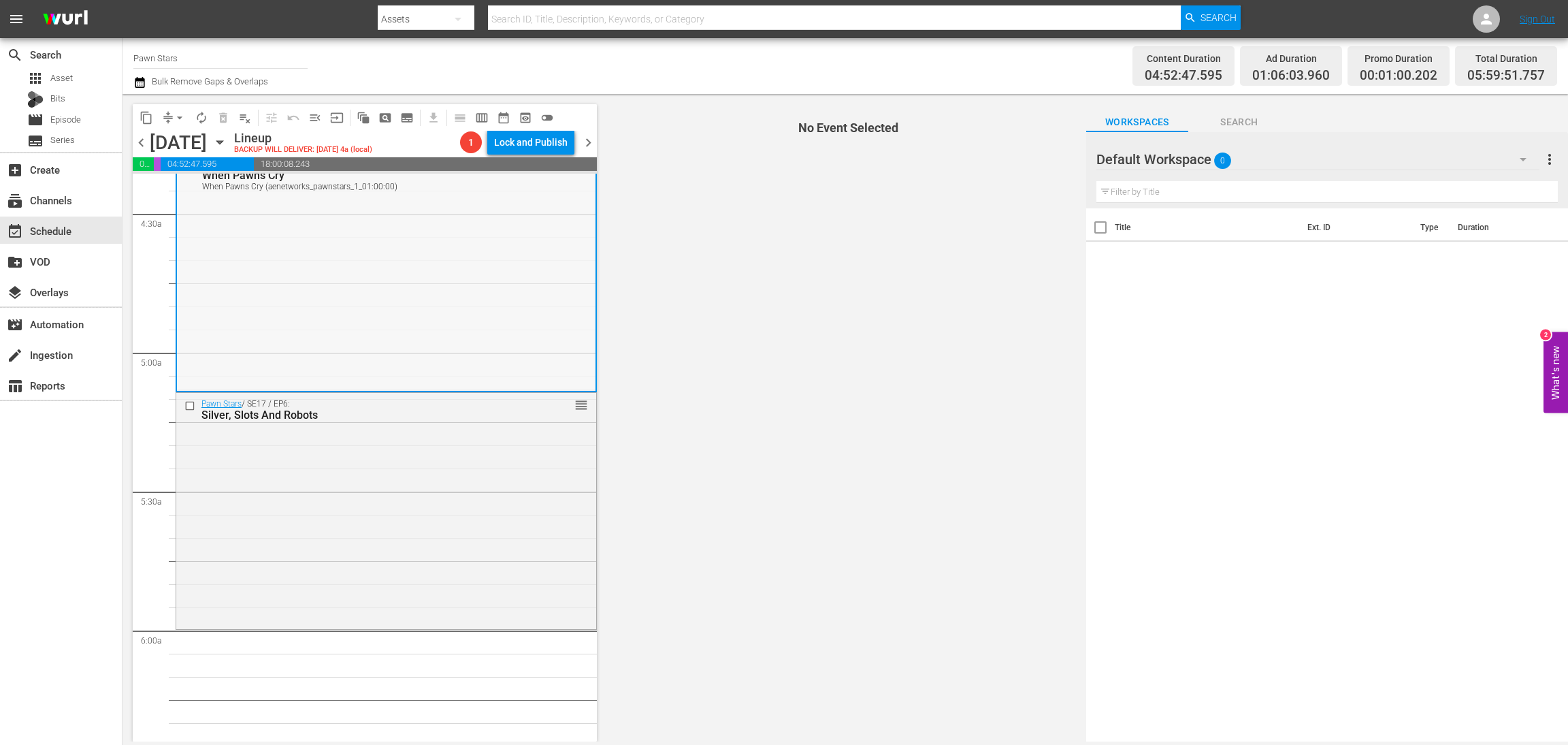
scroll to position [1225, 0]
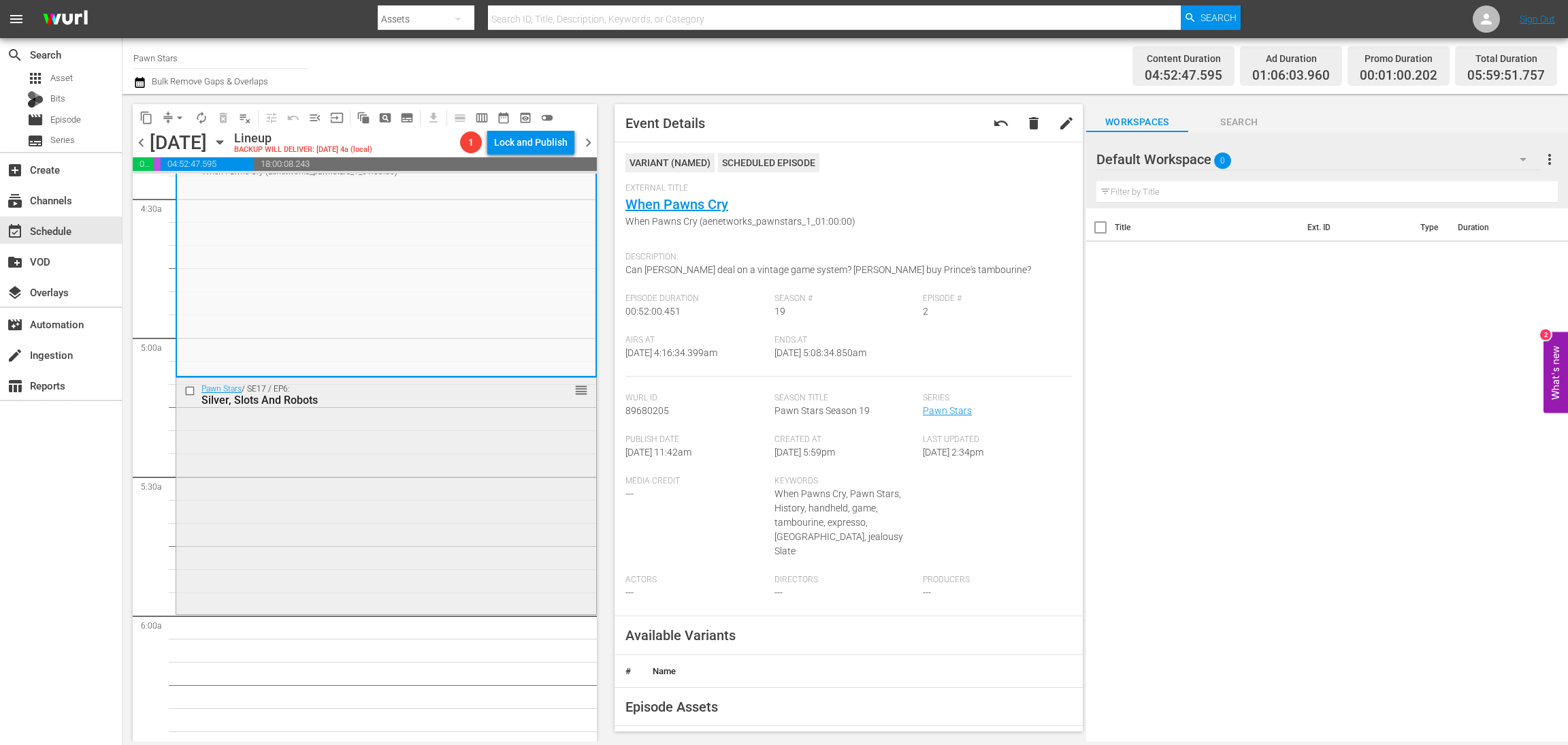
click at [372, 494] on div "Pawn Stars / SE17 / EP6: Silver, Slots And Robots reorder" at bounding box center [386, 495] width 420 height 234
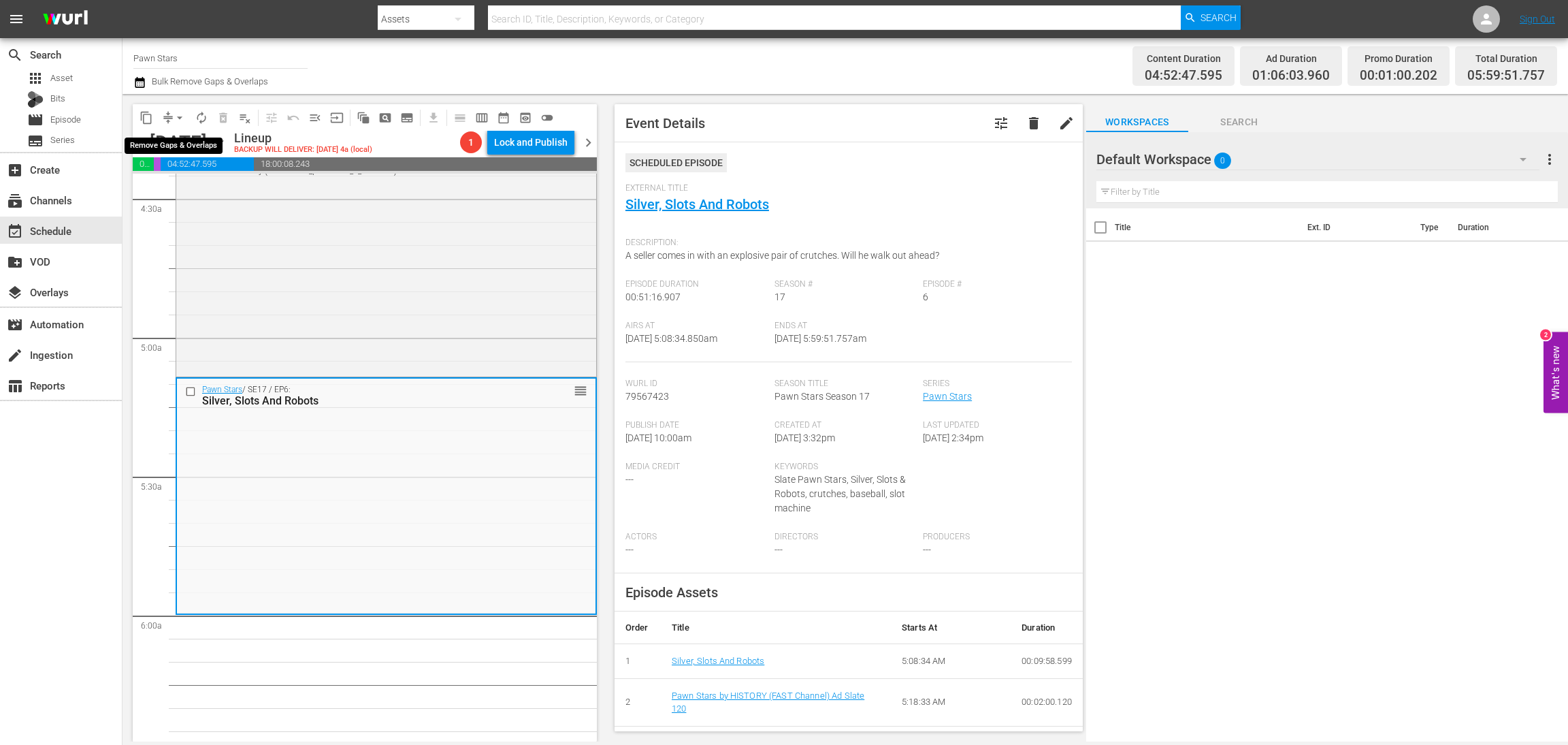
click at [174, 118] on span "arrow_drop_down" at bounding box center [180, 118] width 14 height 14
click at [211, 149] on li "Align to Midnight" at bounding box center [181, 145] width 143 height 22
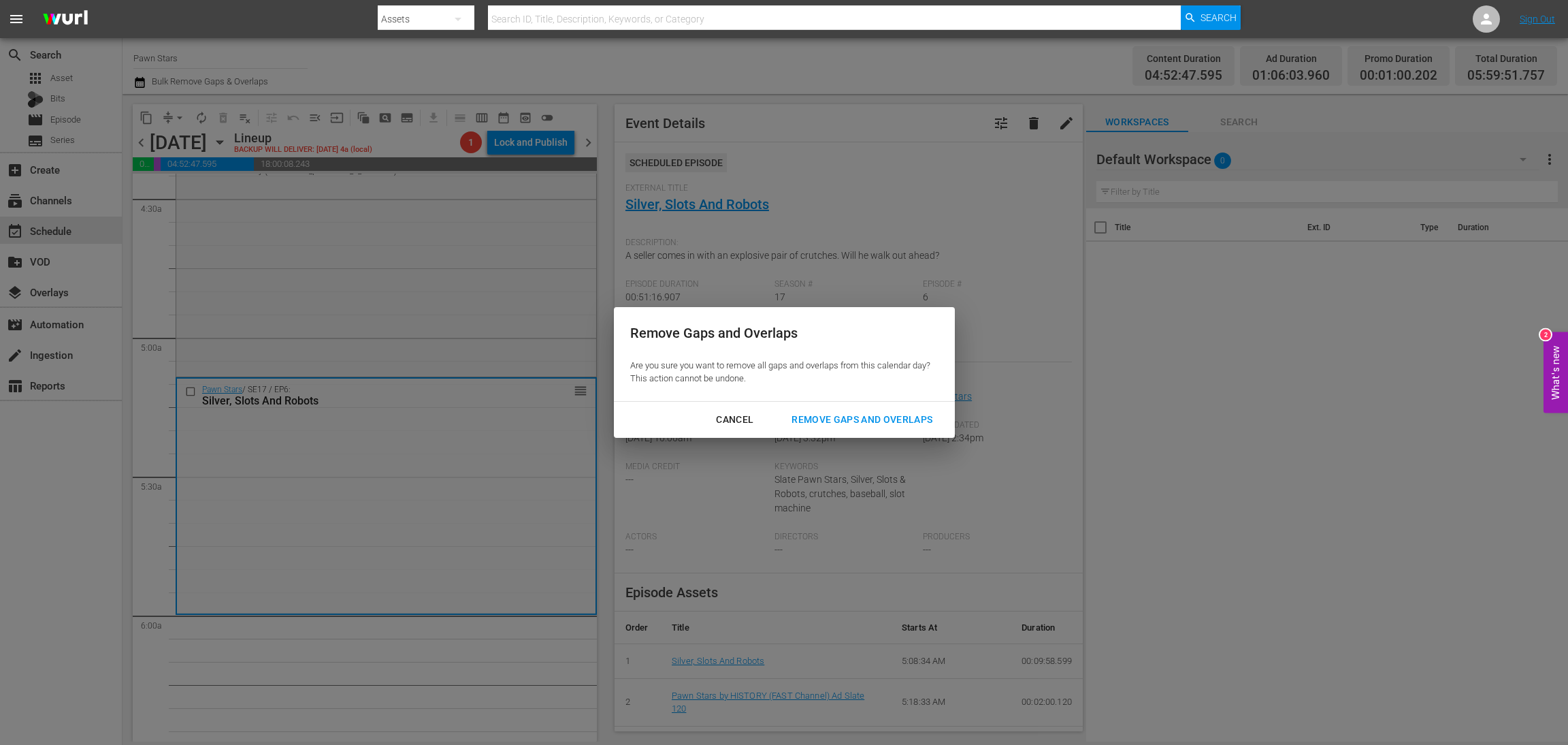
click at [900, 416] on div "Remove Gaps and Overlaps" at bounding box center [862, 420] width 163 height 17
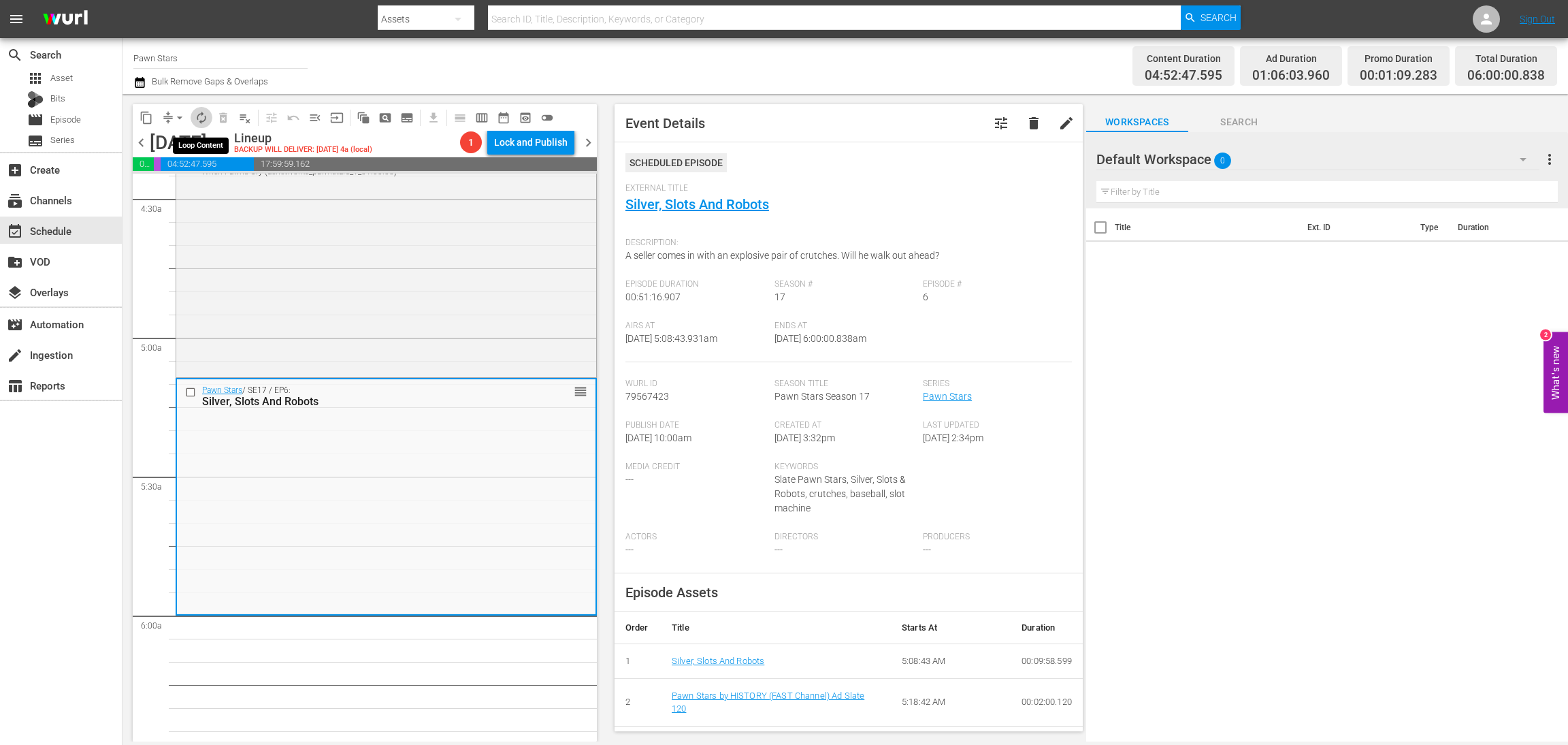
click at [199, 117] on span "autorenew_outlined" at bounding box center [201, 118] width 14 height 14
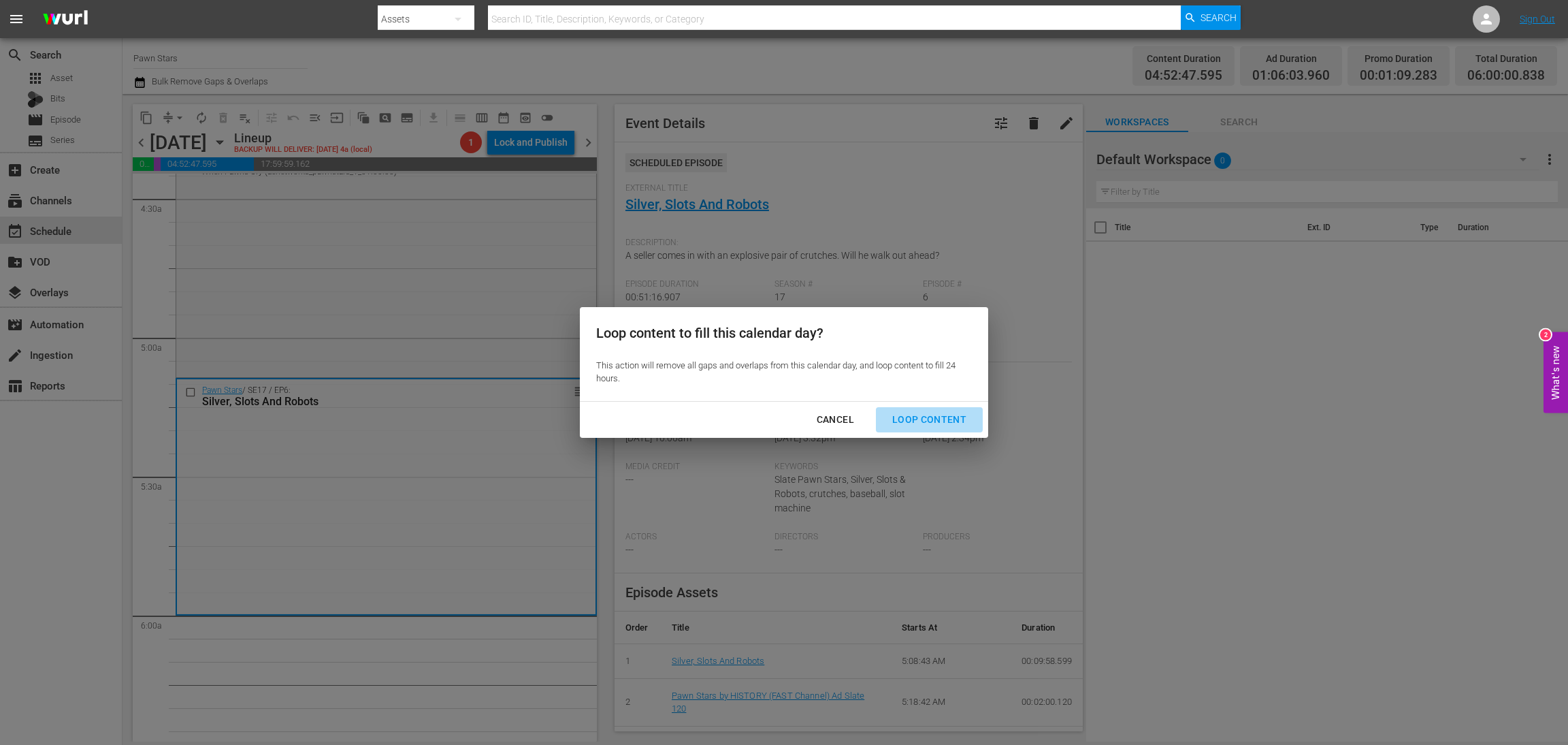
click at [953, 415] on div "Loop Content" at bounding box center [930, 420] width 96 height 17
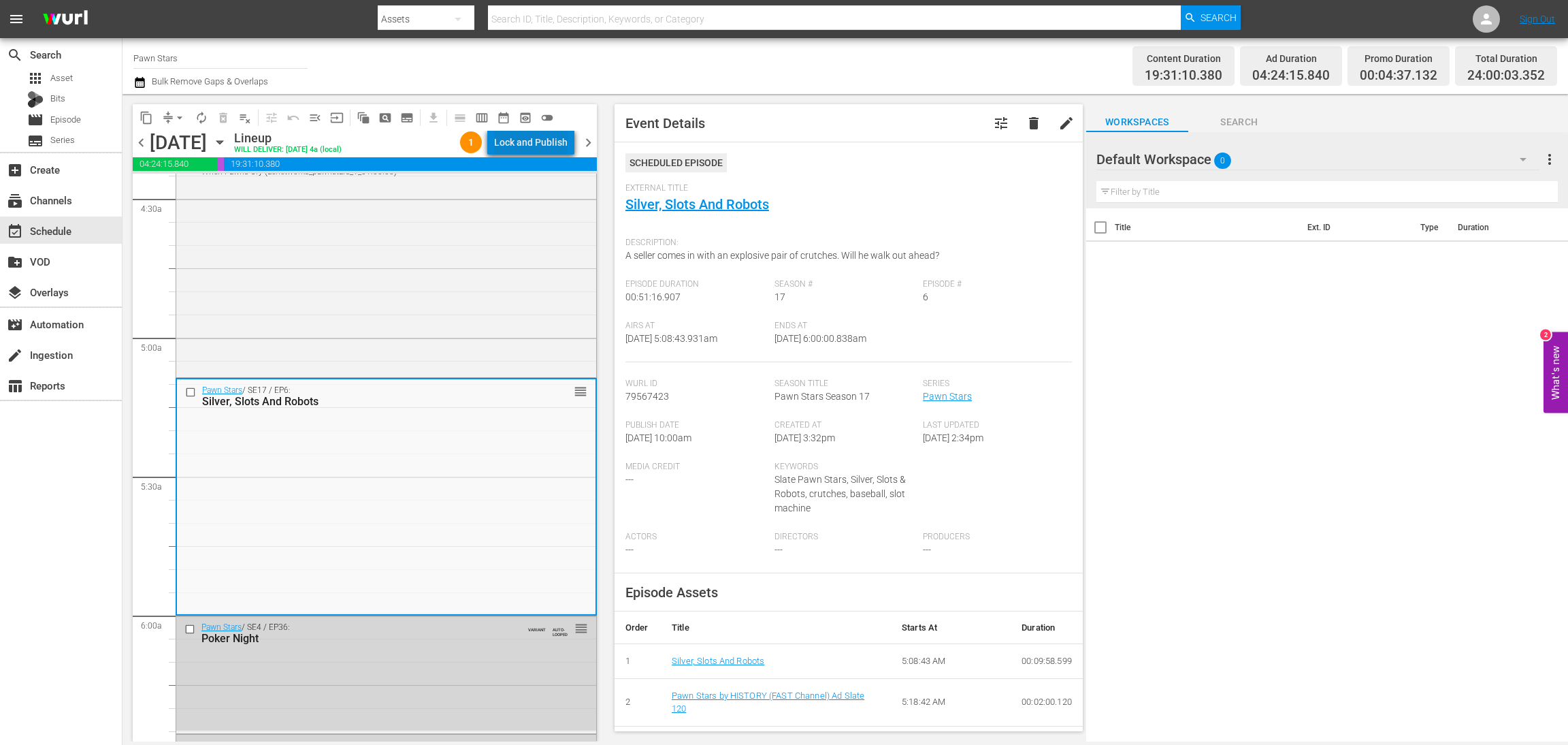
click at [544, 137] on div "Lock and Publish" at bounding box center [531, 142] width 74 height 24
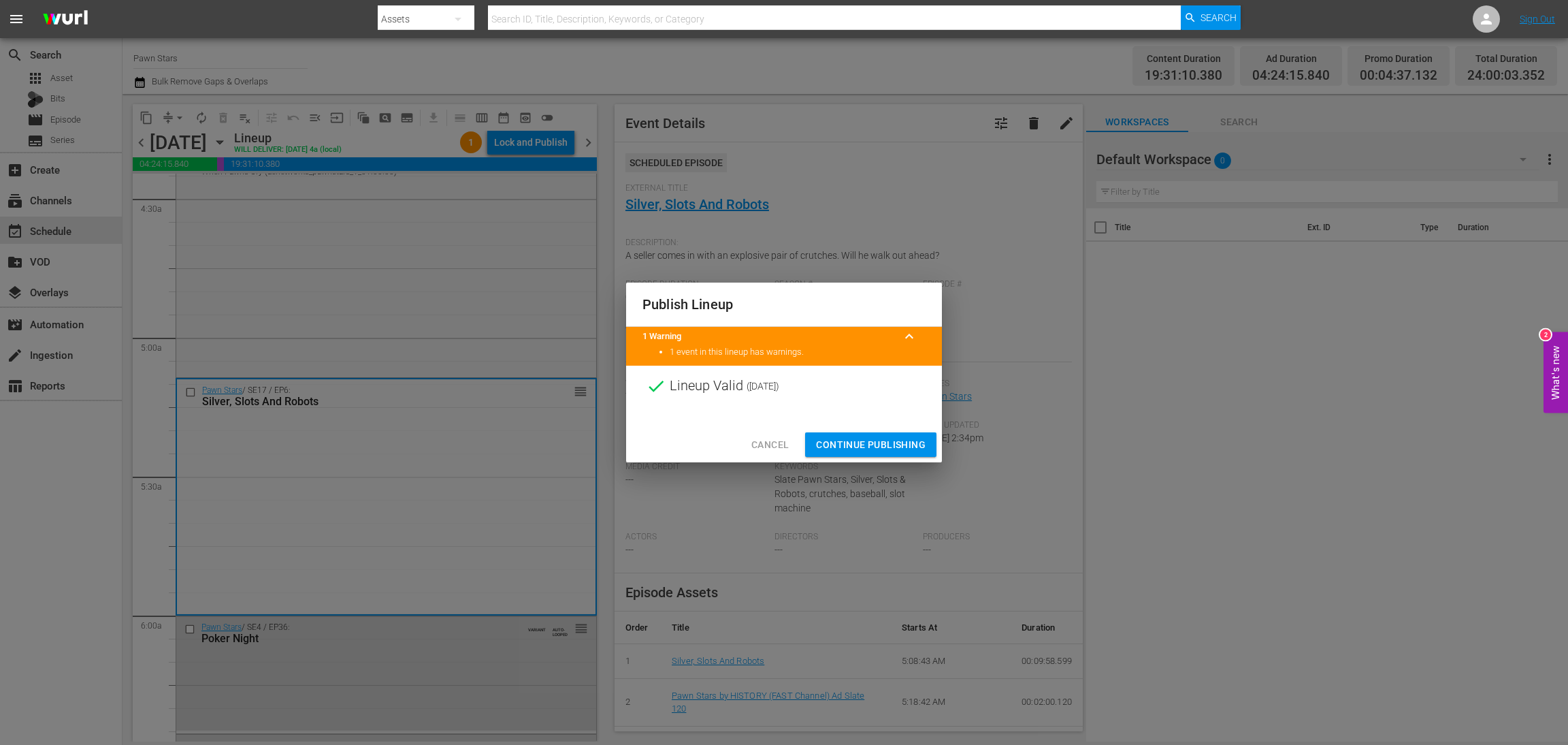
click at [896, 443] on span "Continue Publishing" at bounding box center [871, 445] width 110 height 17
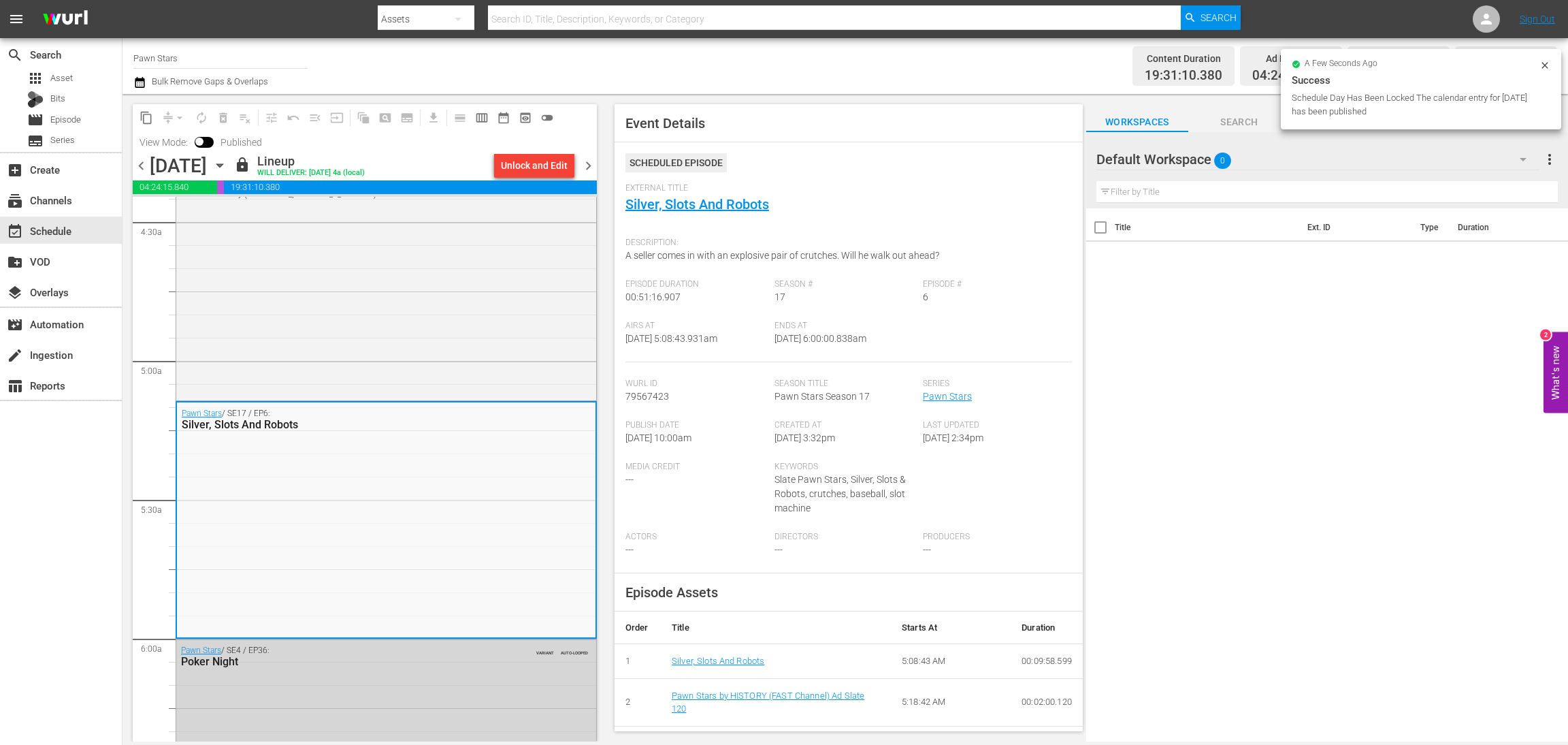
click at [590, 165] on span "chevron_right" at bounding box center [588, 165] width 17 height 17
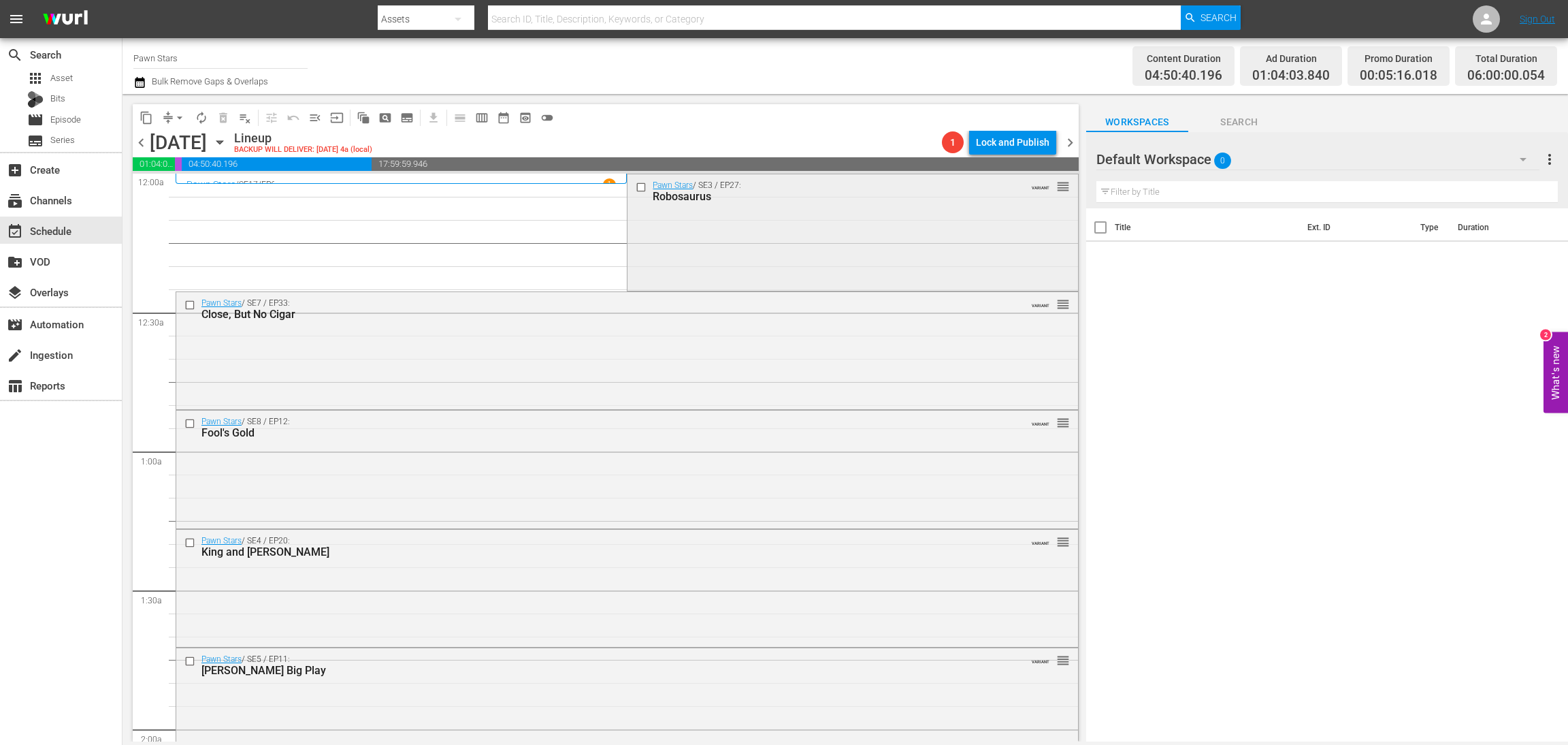
click at [811, 249] on div "Pawn Stars / SE3 / EP27: Robosaurus VARIANT reorder" at bounding box center [852, 231] width 450 height 115
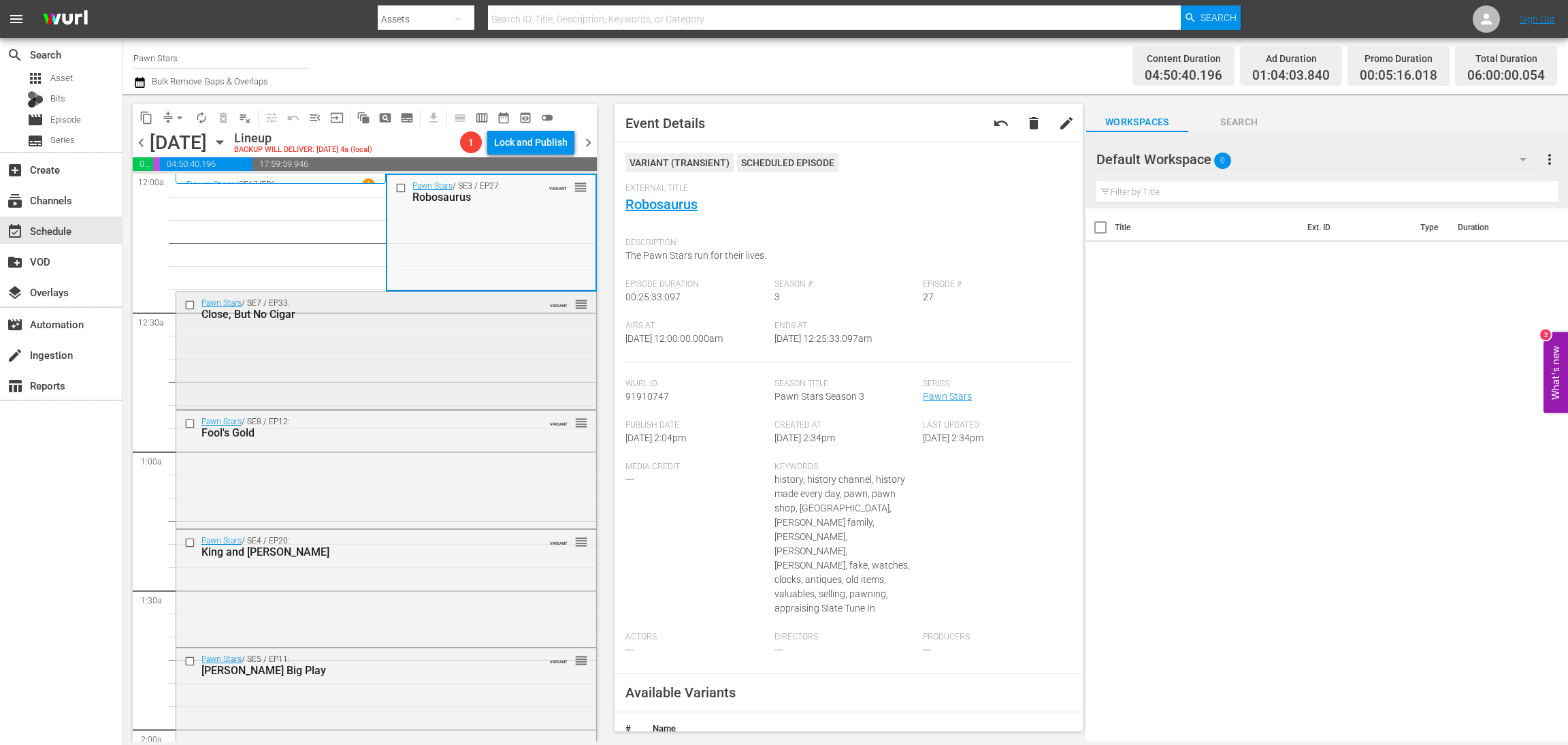
click at [412, 378] on div "Pawn Stars / SE7 / EP33: Close, But No Cigar VARIANT reorder" at bounding box center [386, 349] width 420 height 115
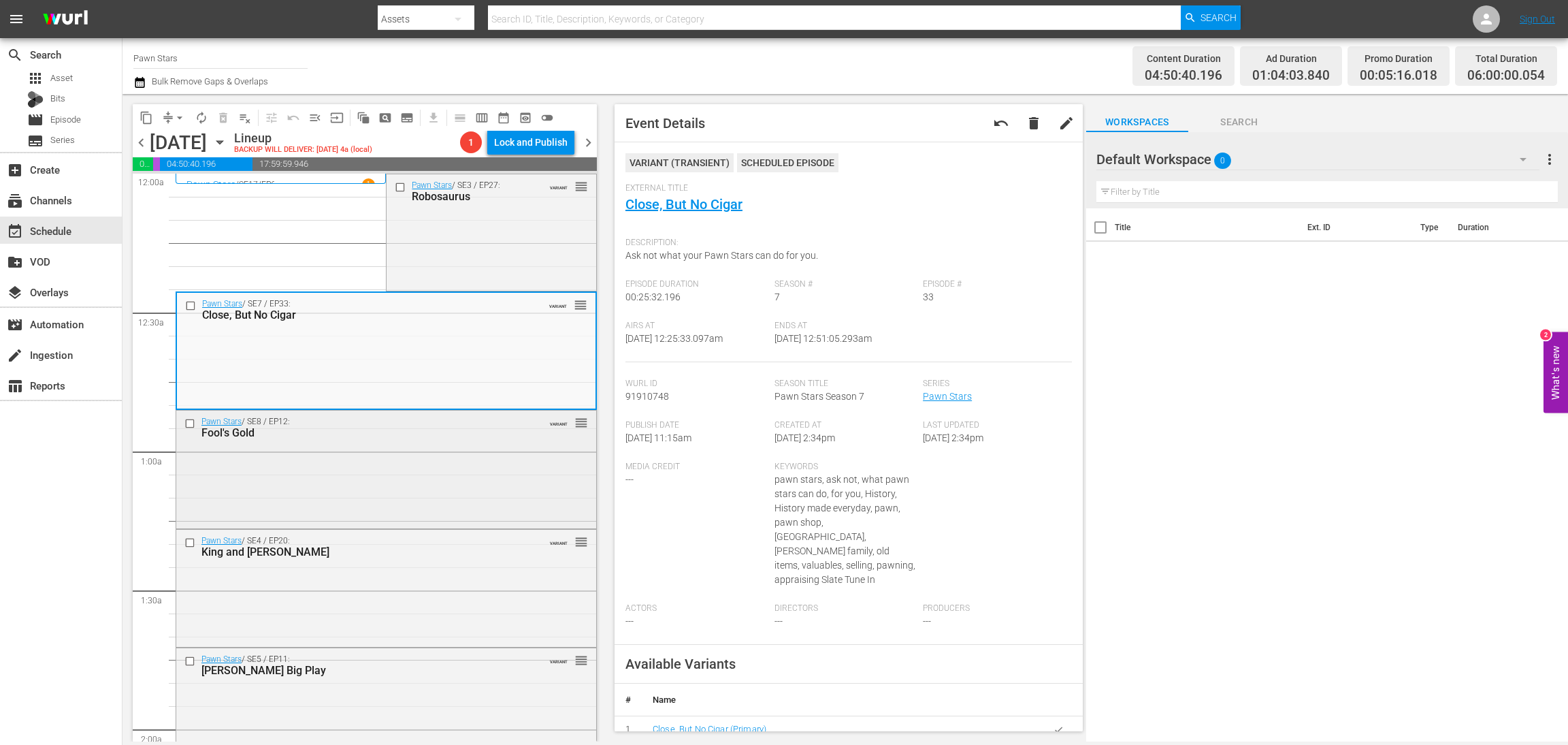
click at [456, 466] on div "Pawn Stars / SE8 / EP12: Fool's Gold VARIANT reorder" at bounding box center [386, 468] width 420 height 115
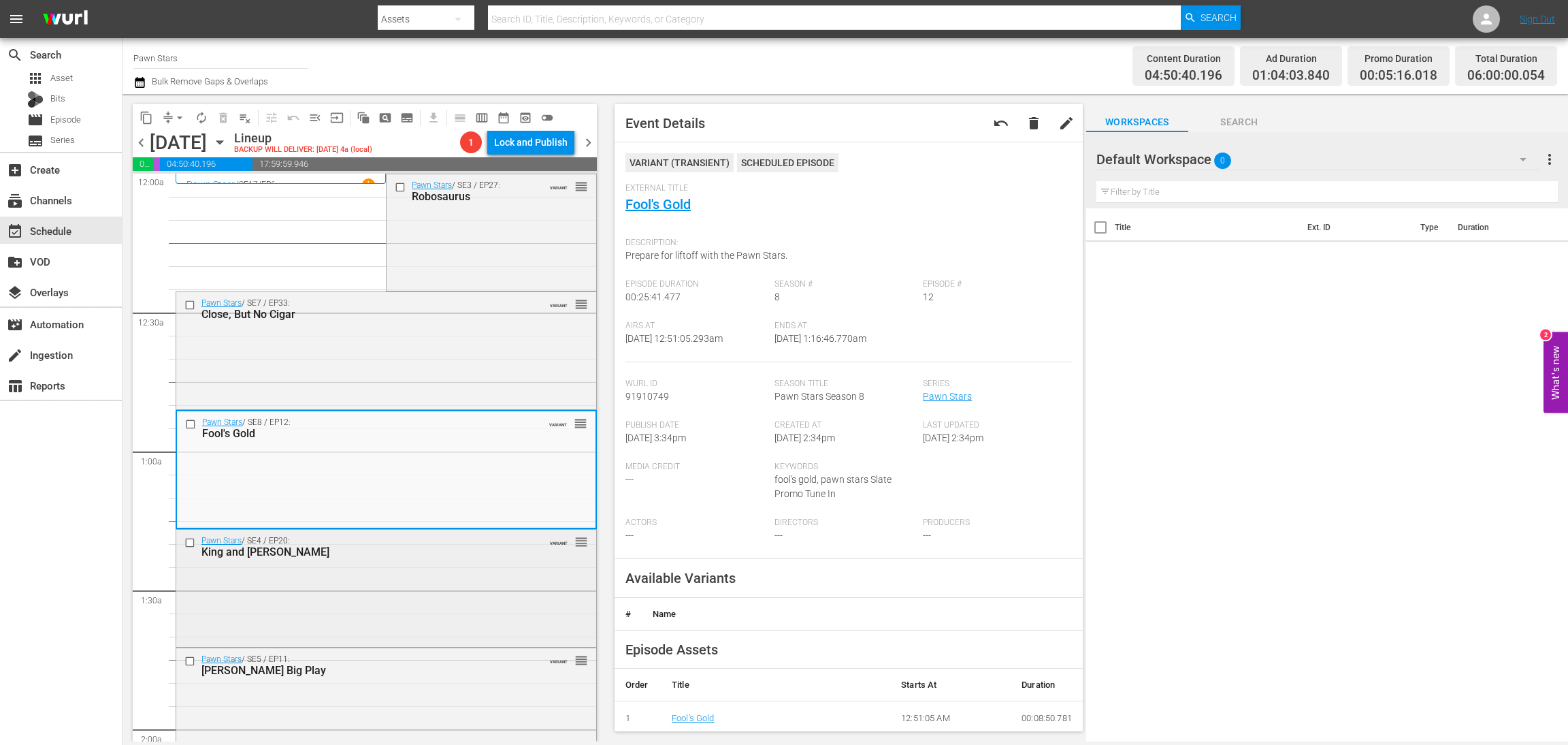
click at [324, 585] on div "Pawn Stars / SE4 / EP20: King and McQueens VARIANT reorder" at bounding box center [386, 587] width 420 height 115
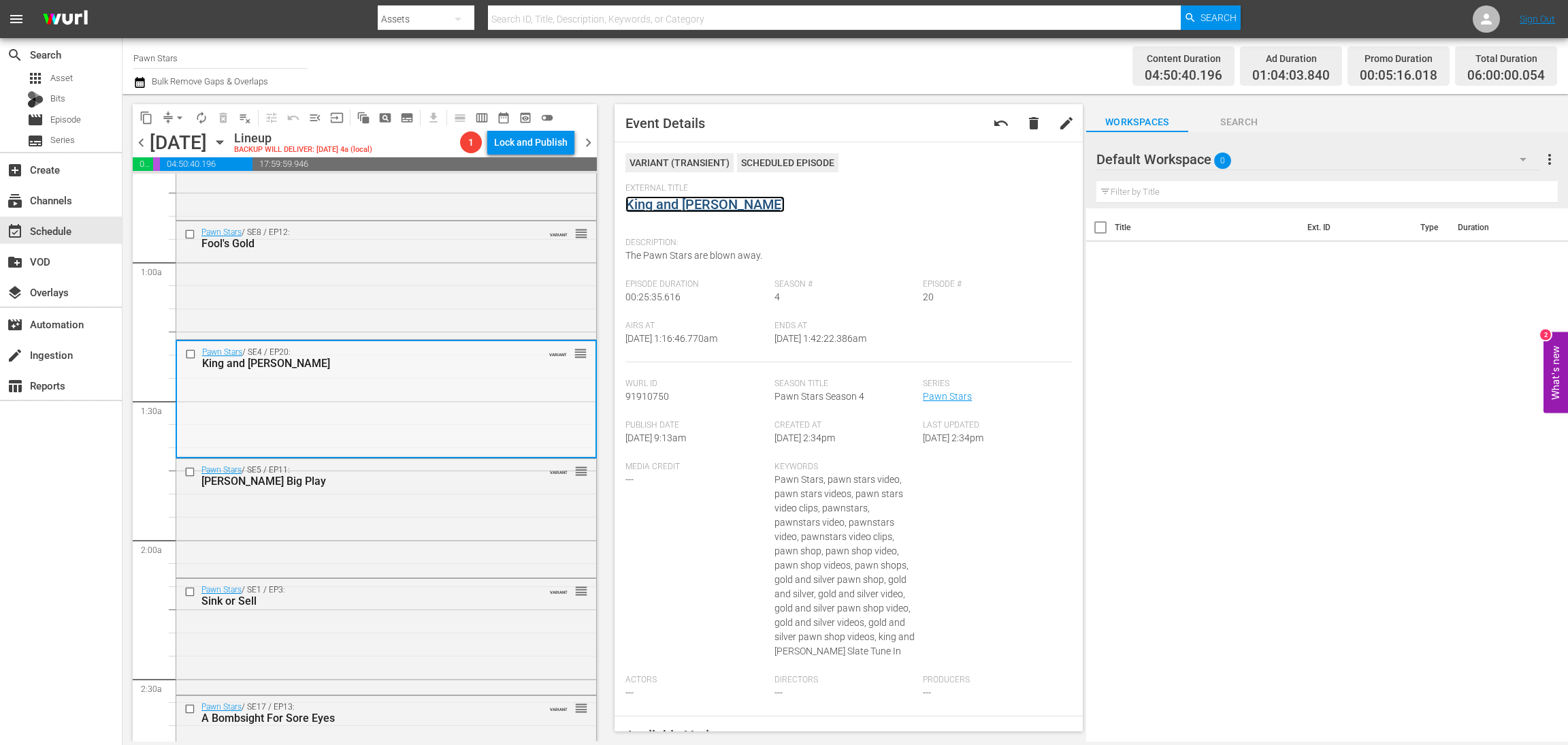
scroll to position [306, 0]
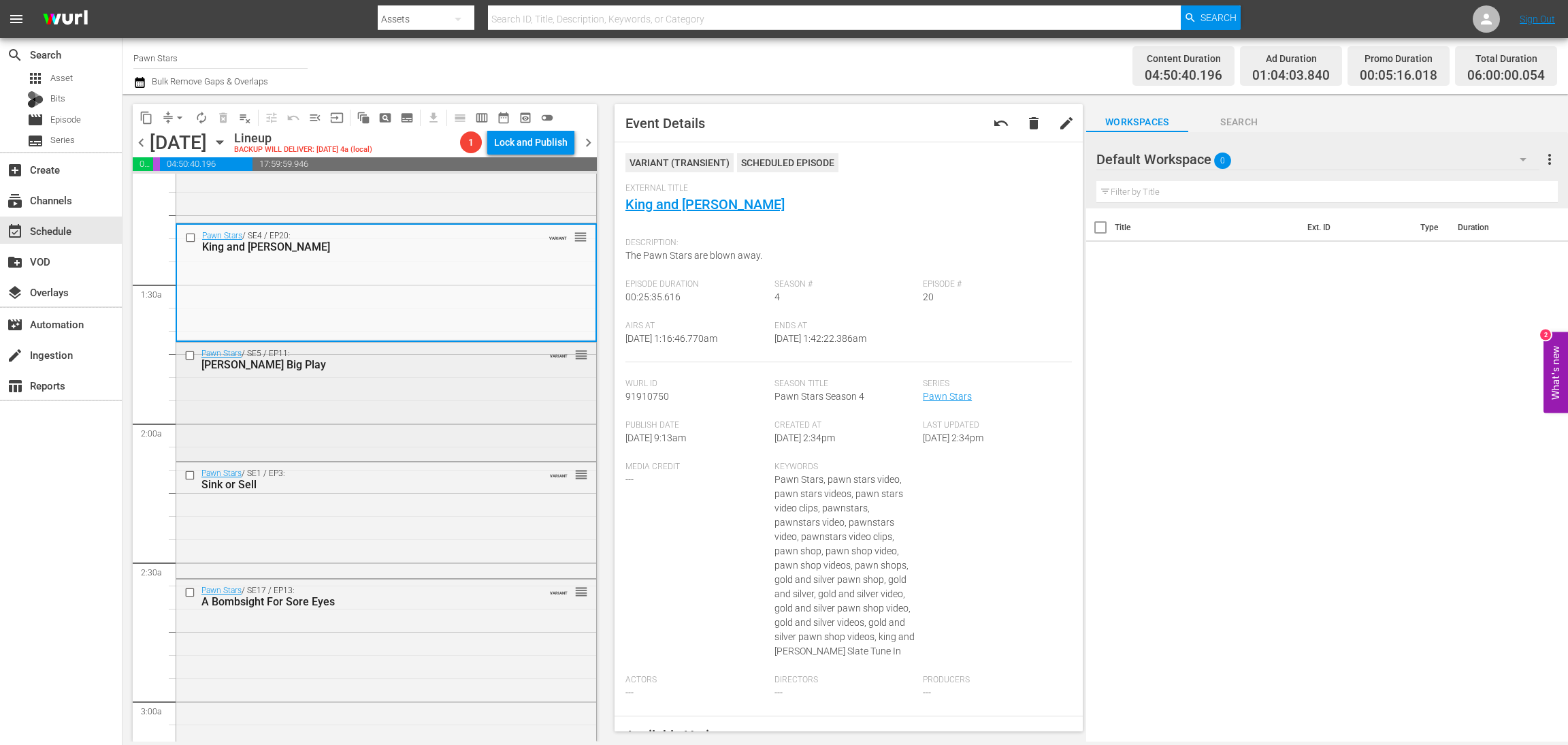
click at [369, 429] on div "Pawn Stars / SE5 / EP11: Corey's Big Play VARIANT reorder" at bounding box center [386, 400] width 420 height 116
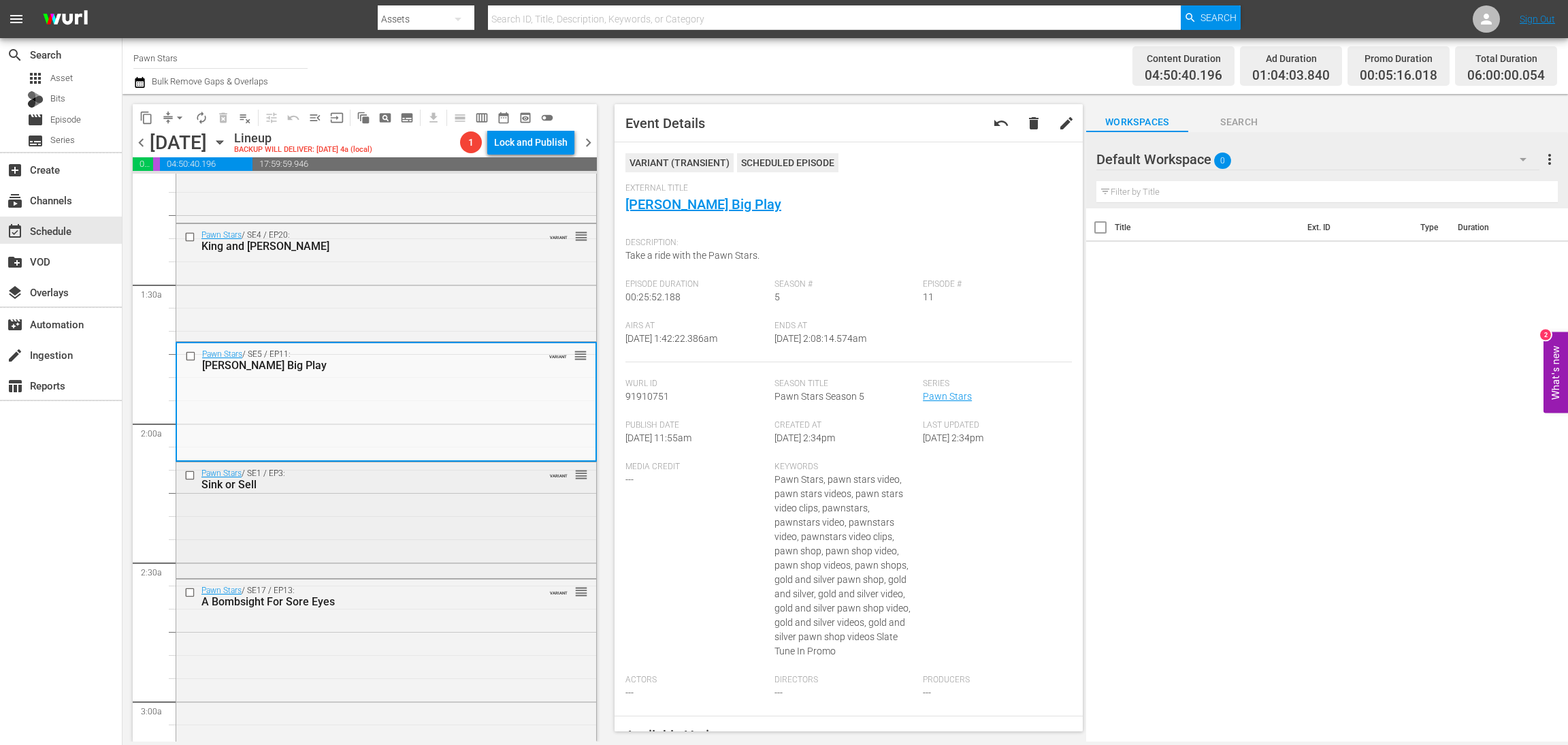
click at [356, 496] on div "Pawn Stars / SE1 / EP3: Sink or Sell VARIANT reorder" at bounding box center [386, 479] width 420 height 33
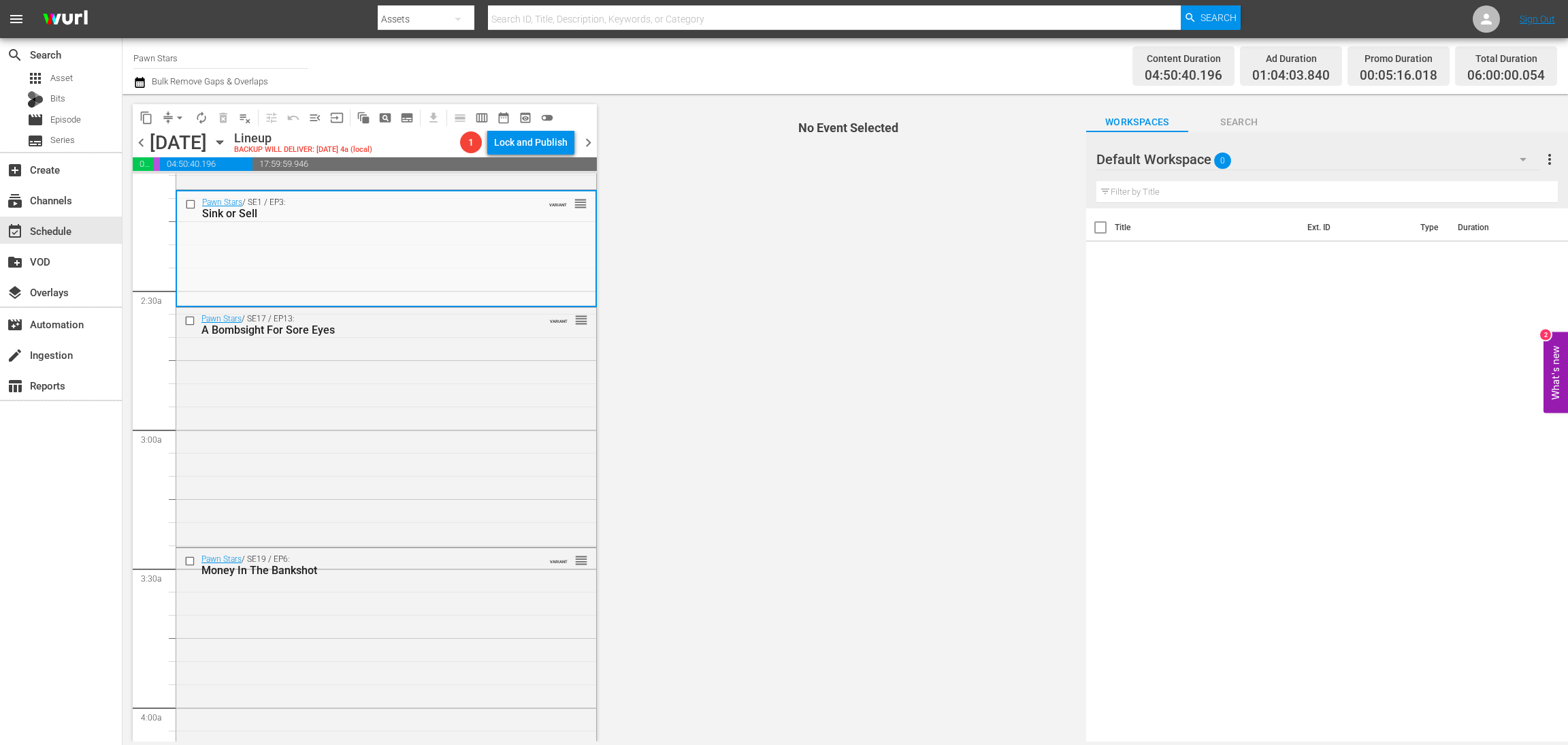
scroll to position [612, 0]
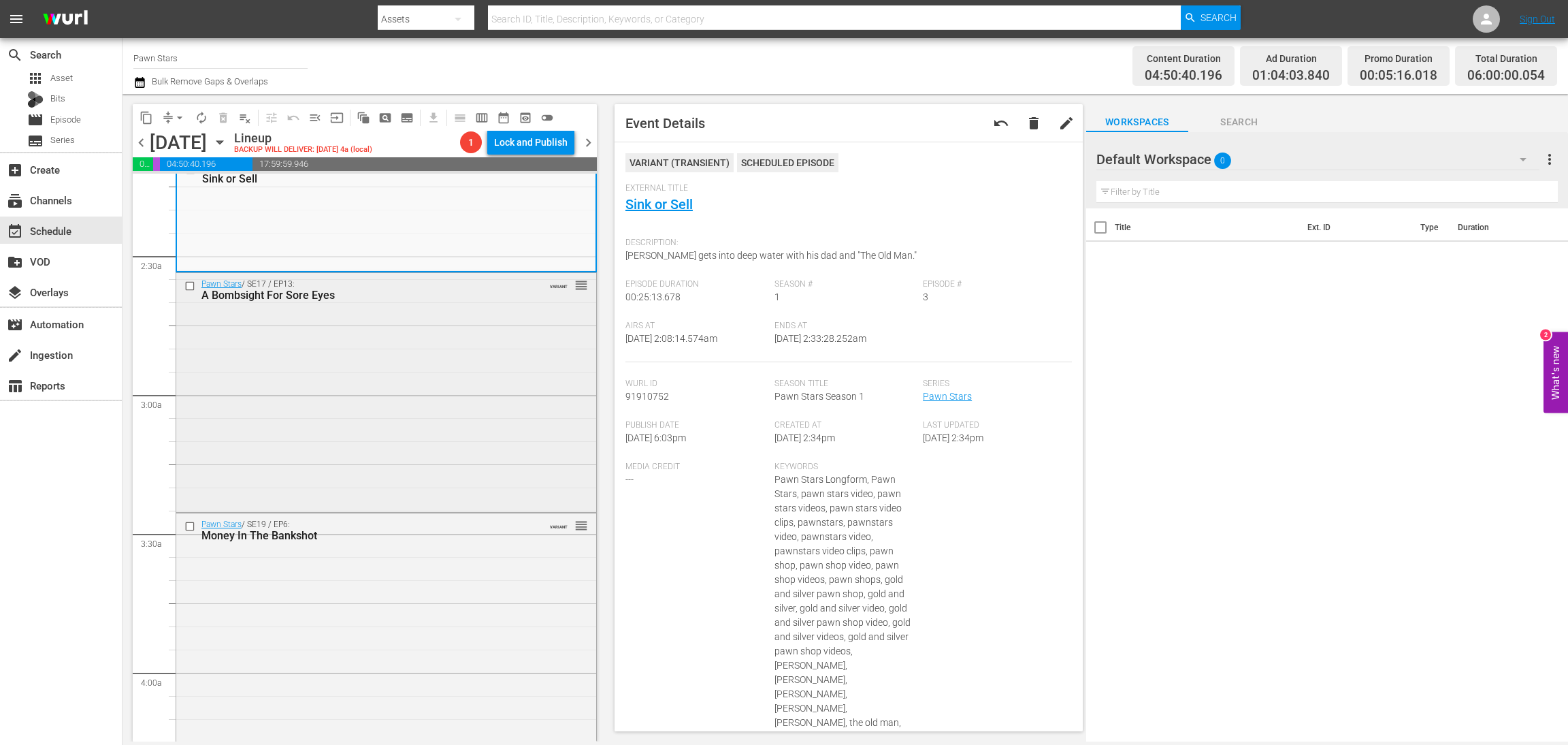
click at [356, 423] on div "Pawn Stars / SE17 / EP13: A Bombsight For Sore Eyes VARIANT reorder" at bounding box center [386, 391] width 420 height 237
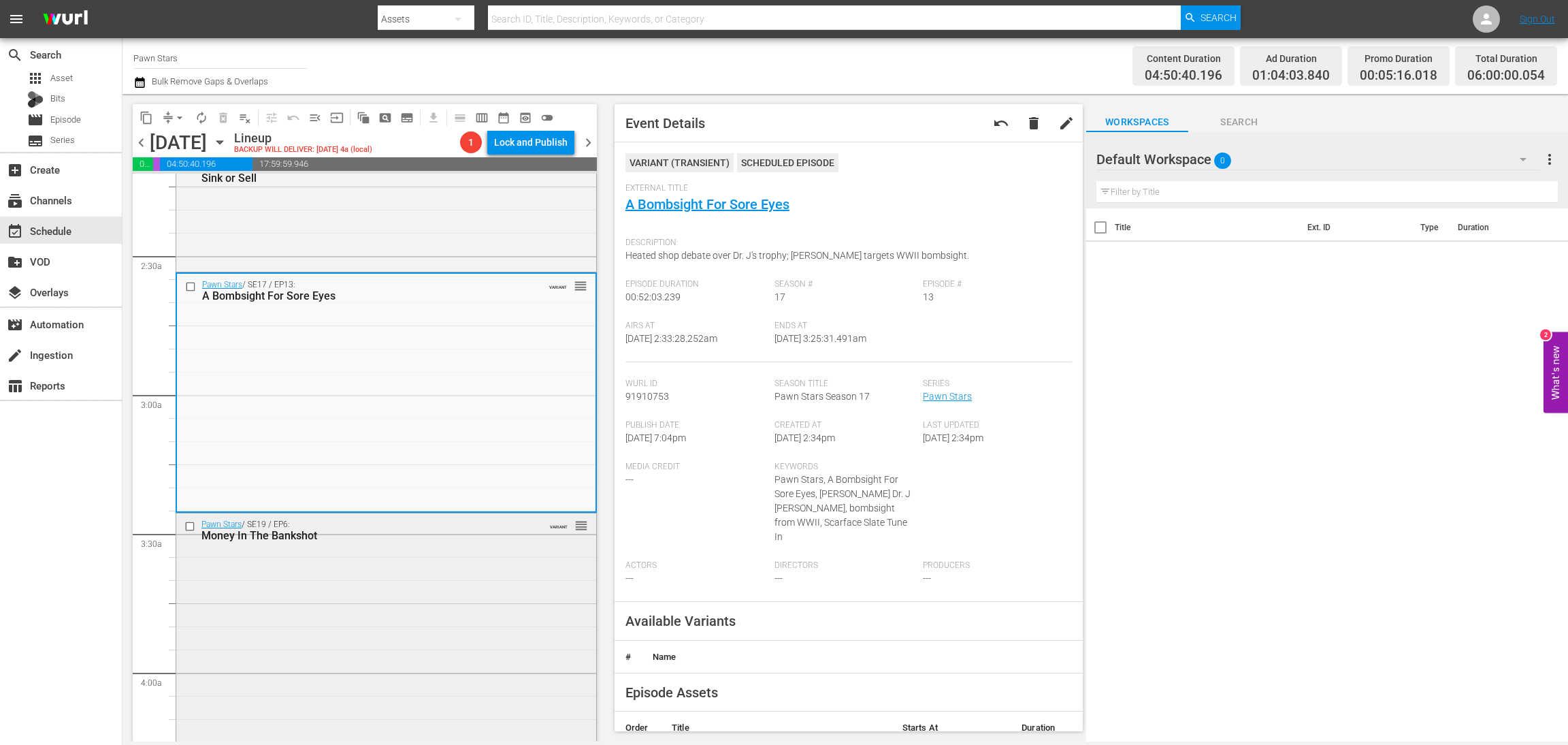
click at [375, 628] on div "Pawn Stars / SE19 / EP6: Money In The Bankshot VARIANT reorder" at bounding box center [386, 631] width 420 height 235
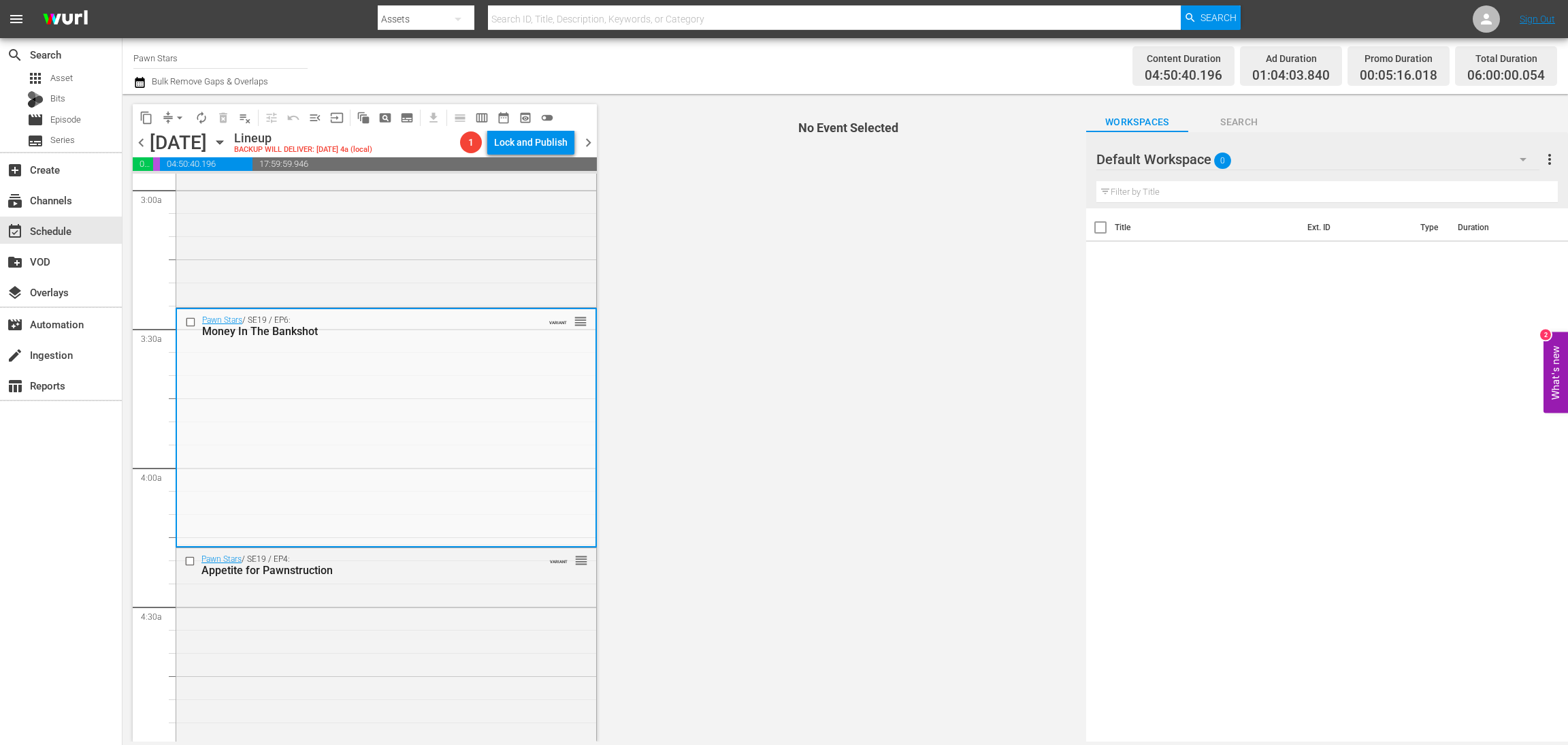
scroll to position [919, 0]
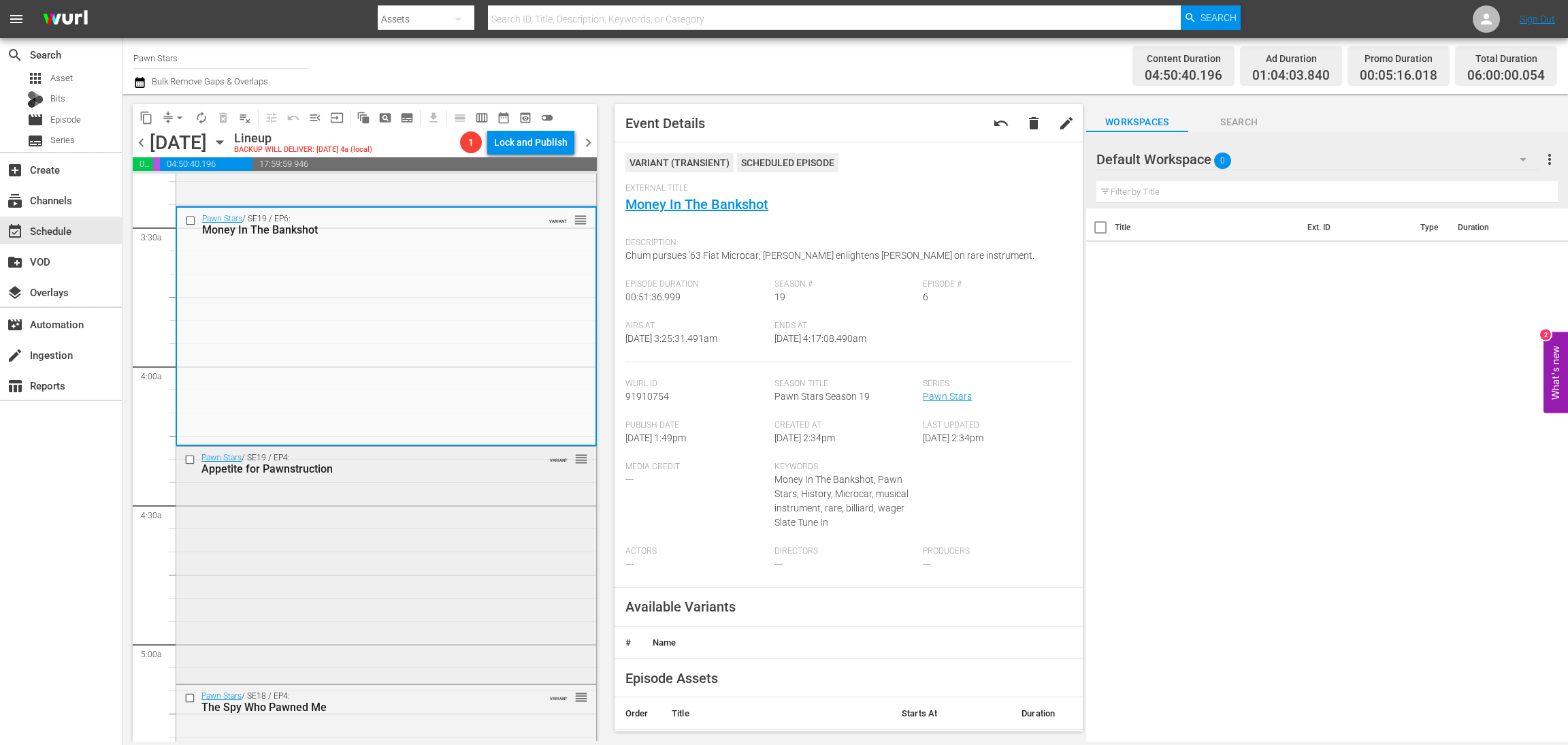
click at [420, 566] on div "Pawn Stars / SE19 / EP4: Appetite for Pawnstruction VARIANT reorder" at bounding box center [386, 564] width 420 height 235
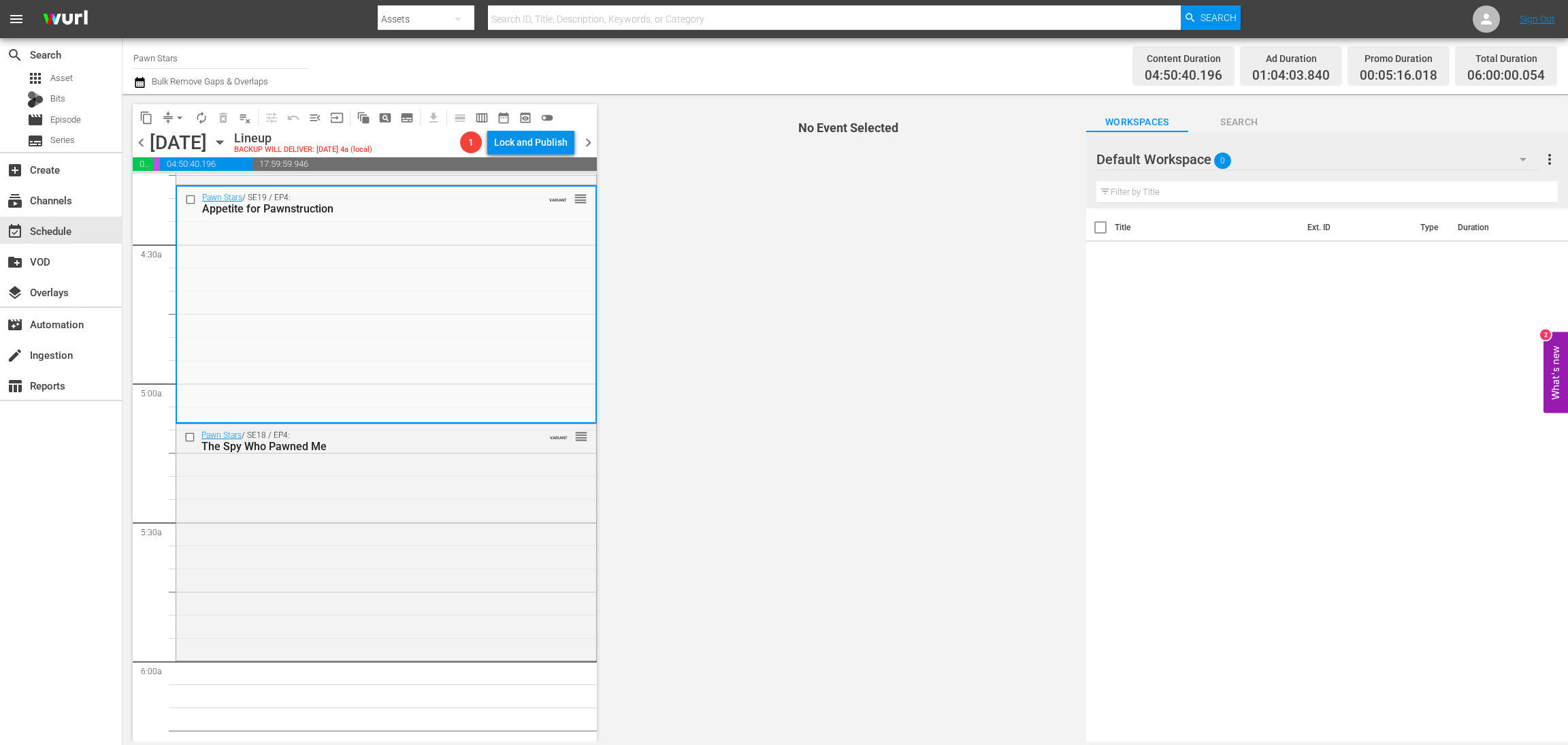
scroll to position [1225, 0]
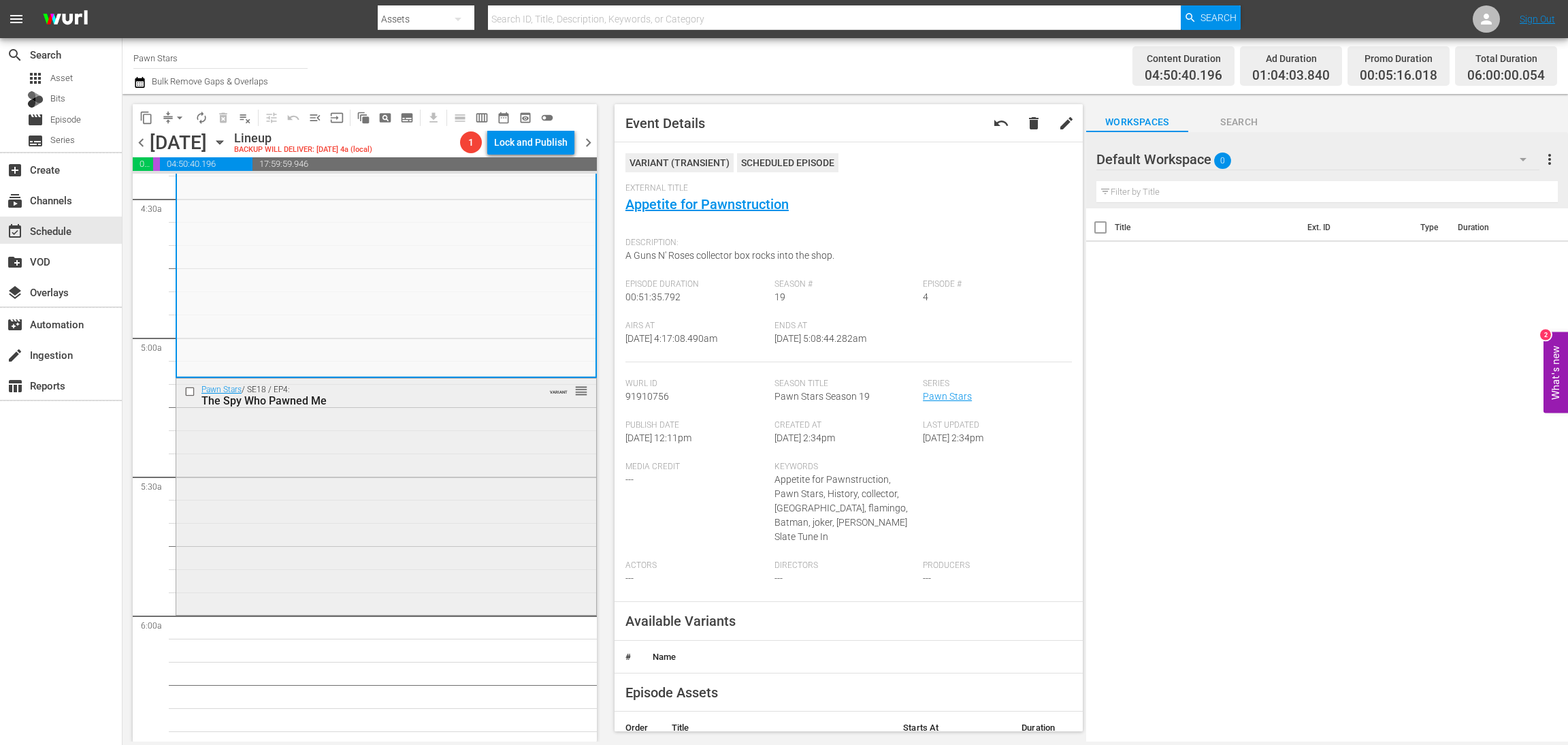
click at [247, 510] on div "Pawn Stars / SE18 / EP4: The Spy Who Pawned Me VARIANT reorder" at bounding box center [386, 496] width 420 height 234
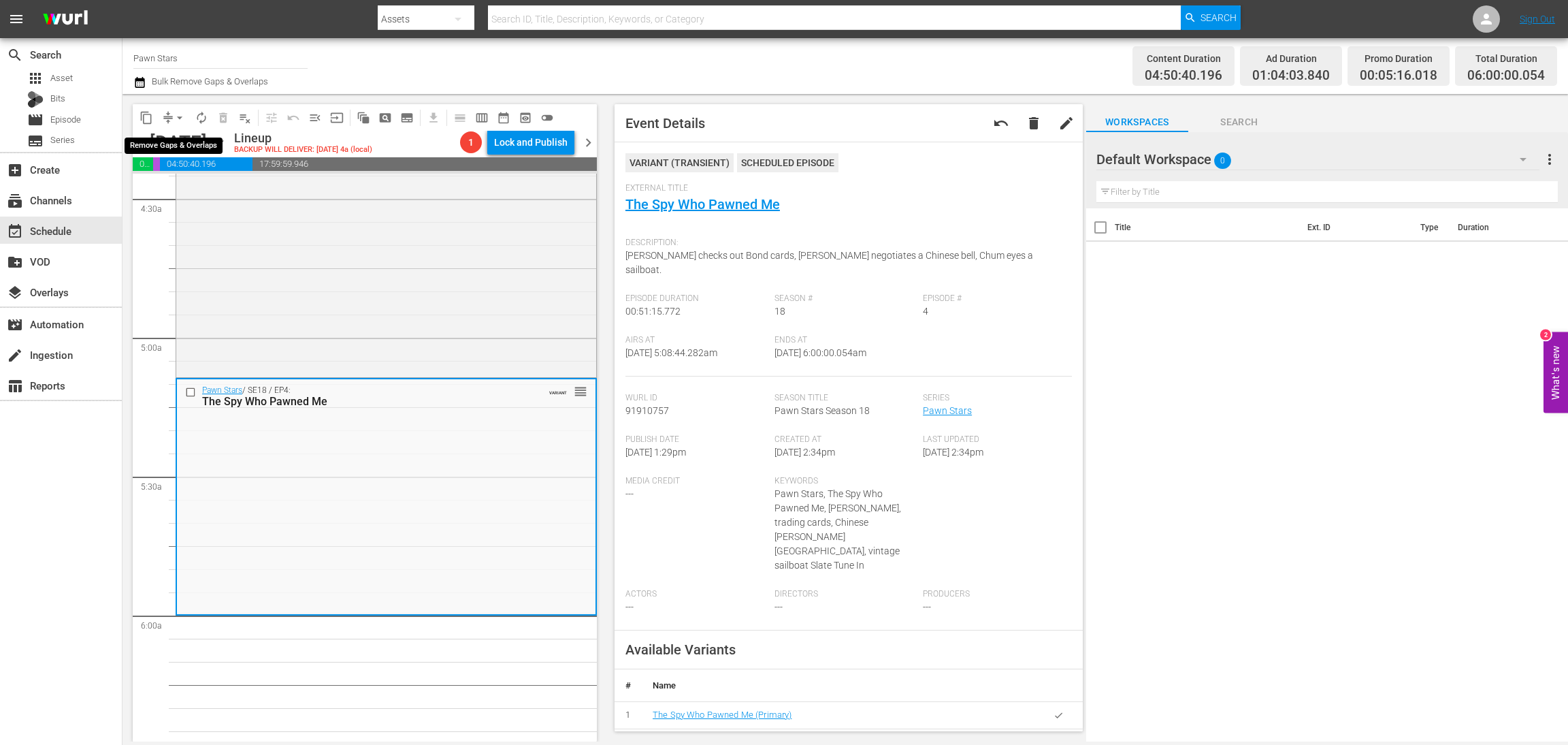
click at [179, 120] on span "arrow_drop_down" at bounding box center [180, 118] width 14 height 14
click at [174, 145] on li "Align to Midnight" at bounding box center [181, 145] width 143 height 22
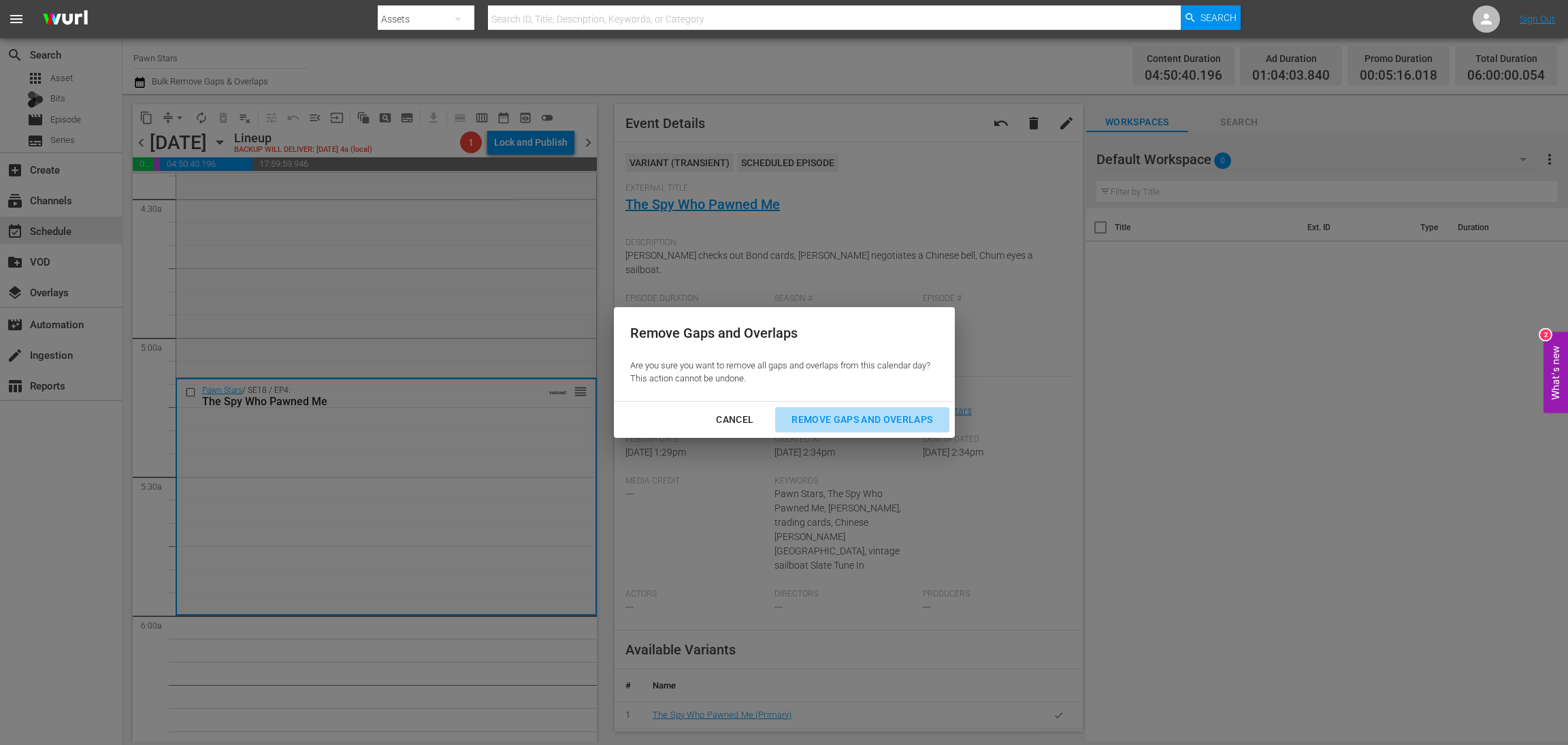
click at [875, 418] on div "Remove Gaps and Overlaps" at bounding box center [862, 420] width 163 height 17
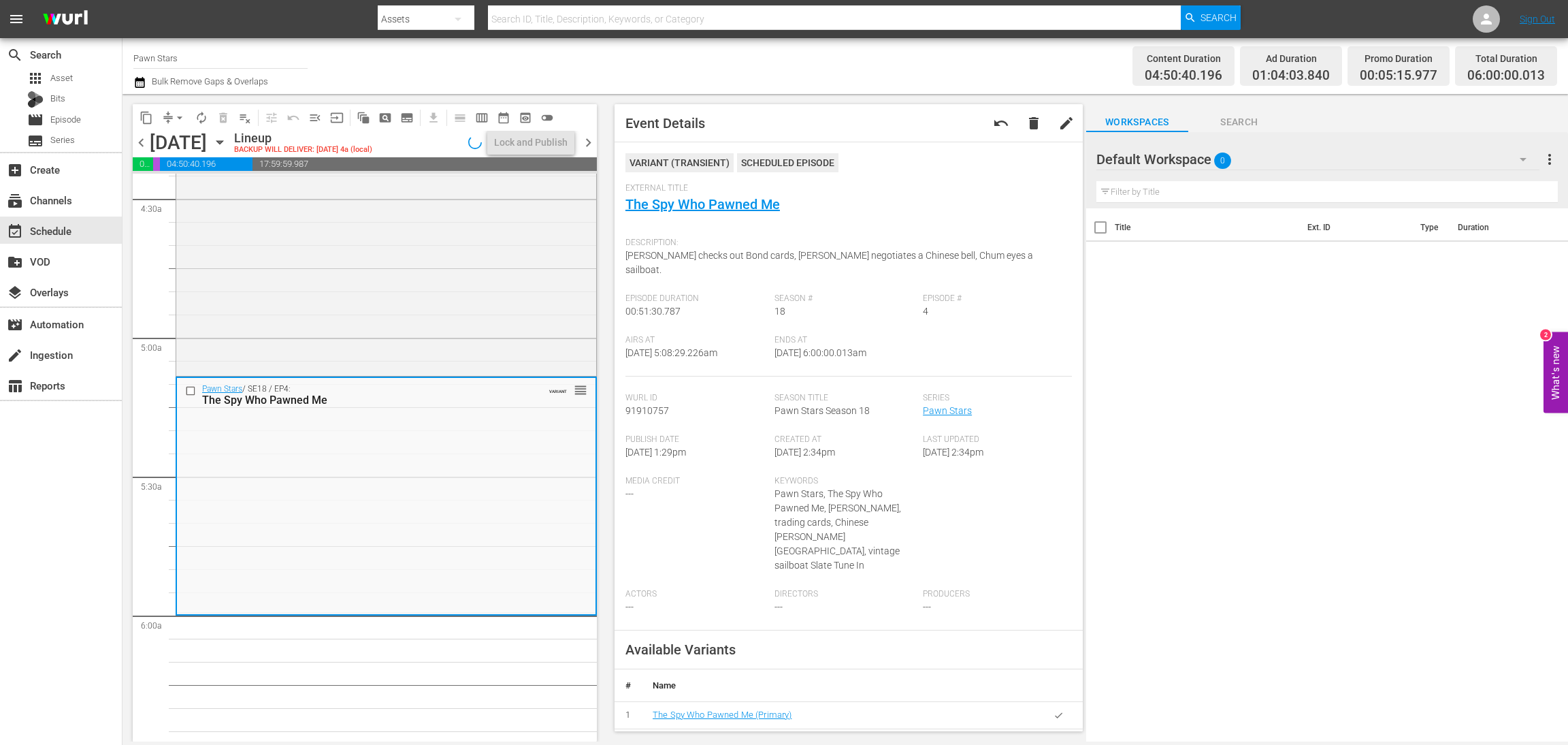
scroll to position [1248, 0]
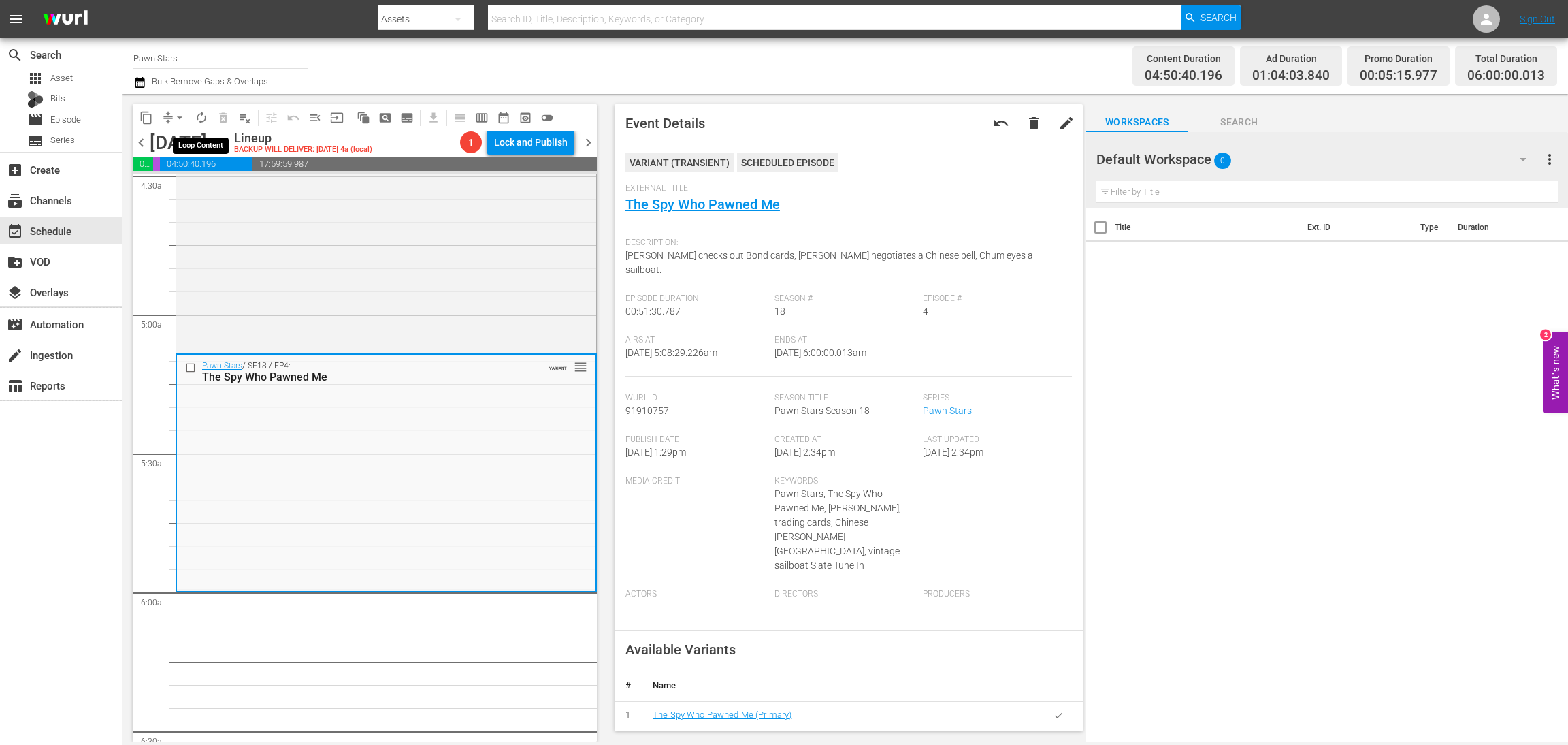
click at [198, 119] on span "autorenew_outlined" at bounding box center [201, 118] width 14 height 14
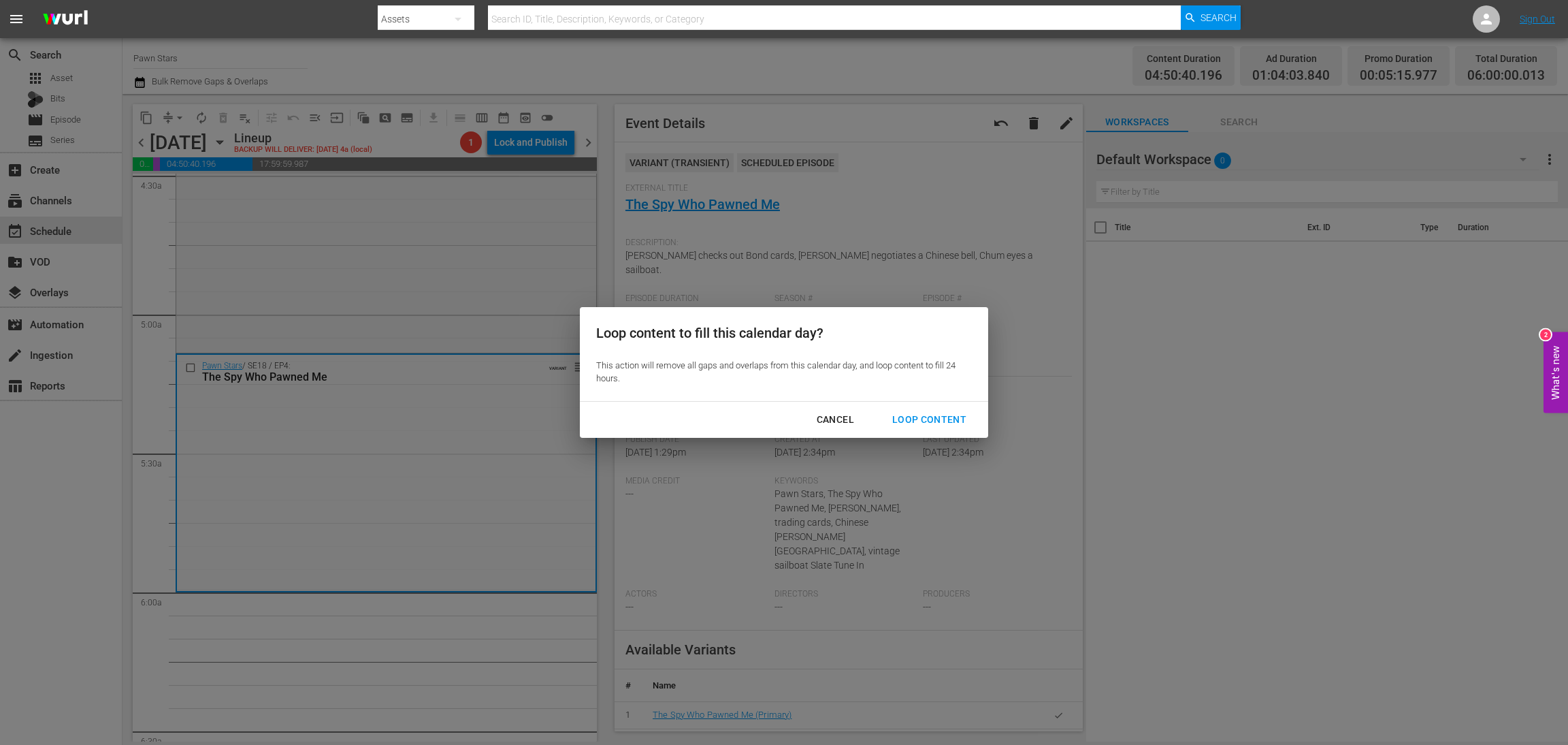
click at [948, 412] on div "Loop Content" at bounding box center [930, 420] width 96 height 17
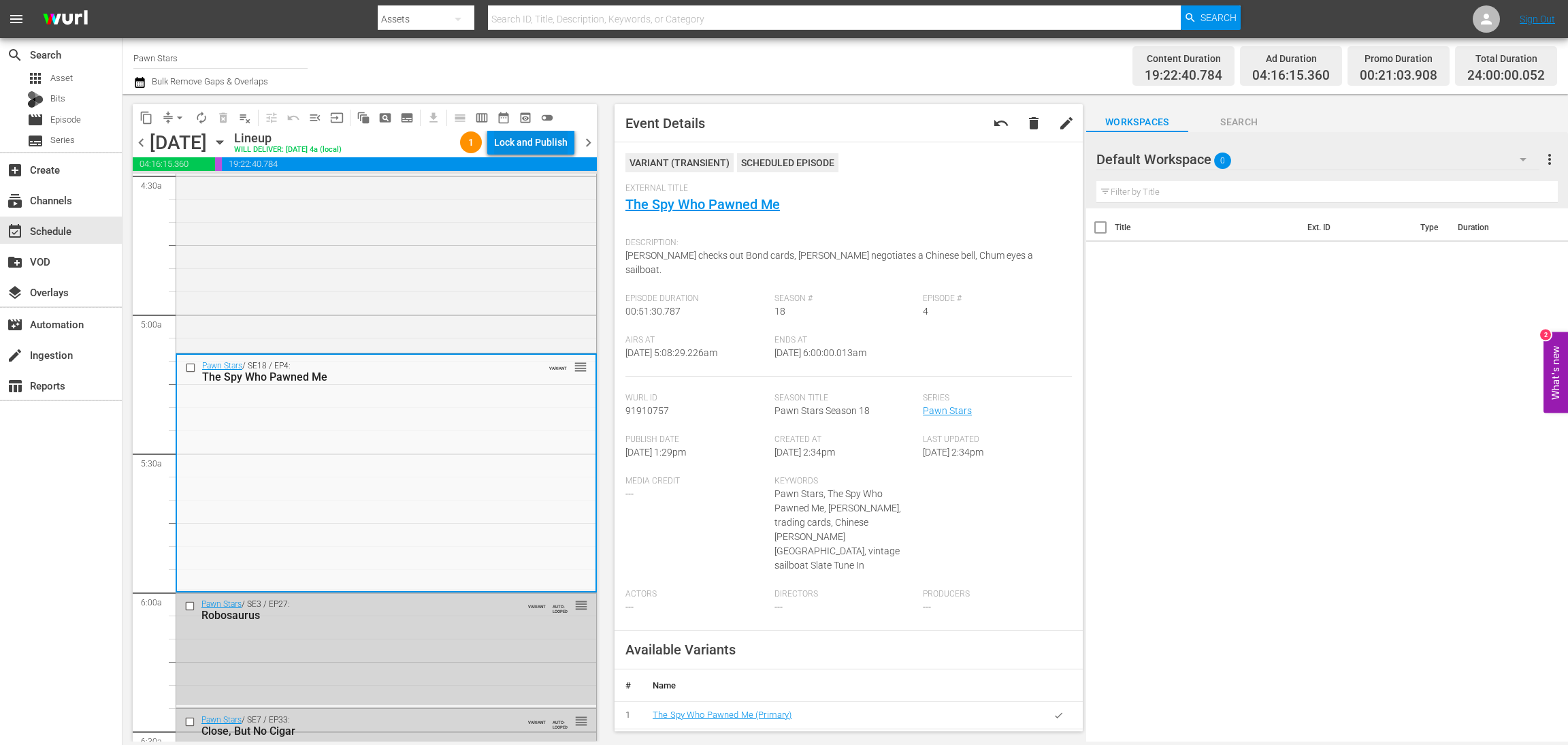
click at [545, 145] on div "Lock and Publish" at bounding box center [531, 142] width 74 height 24
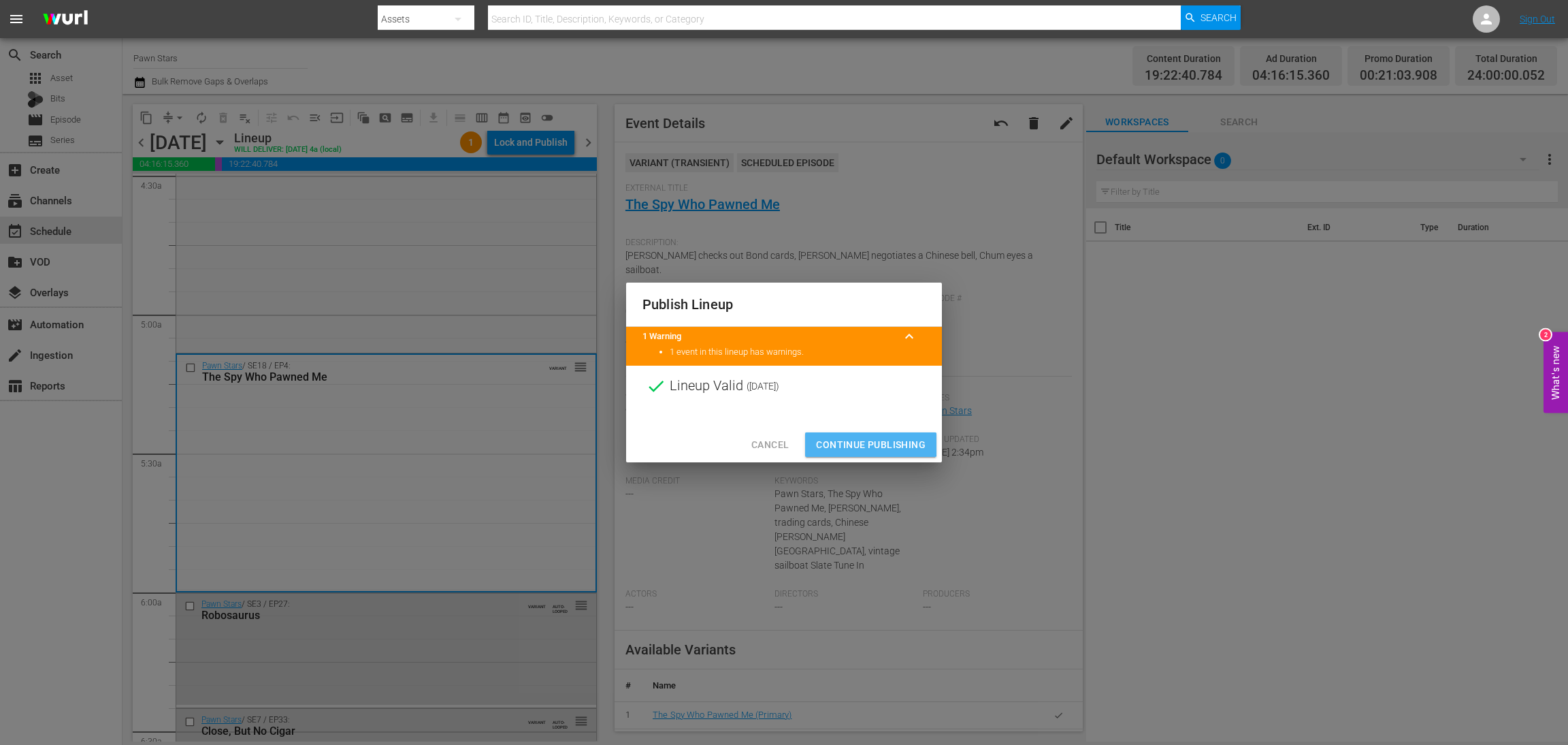
click at [864, 445] on span "Continue Publishing" at bounding box center [871, 445] width 110 height 17
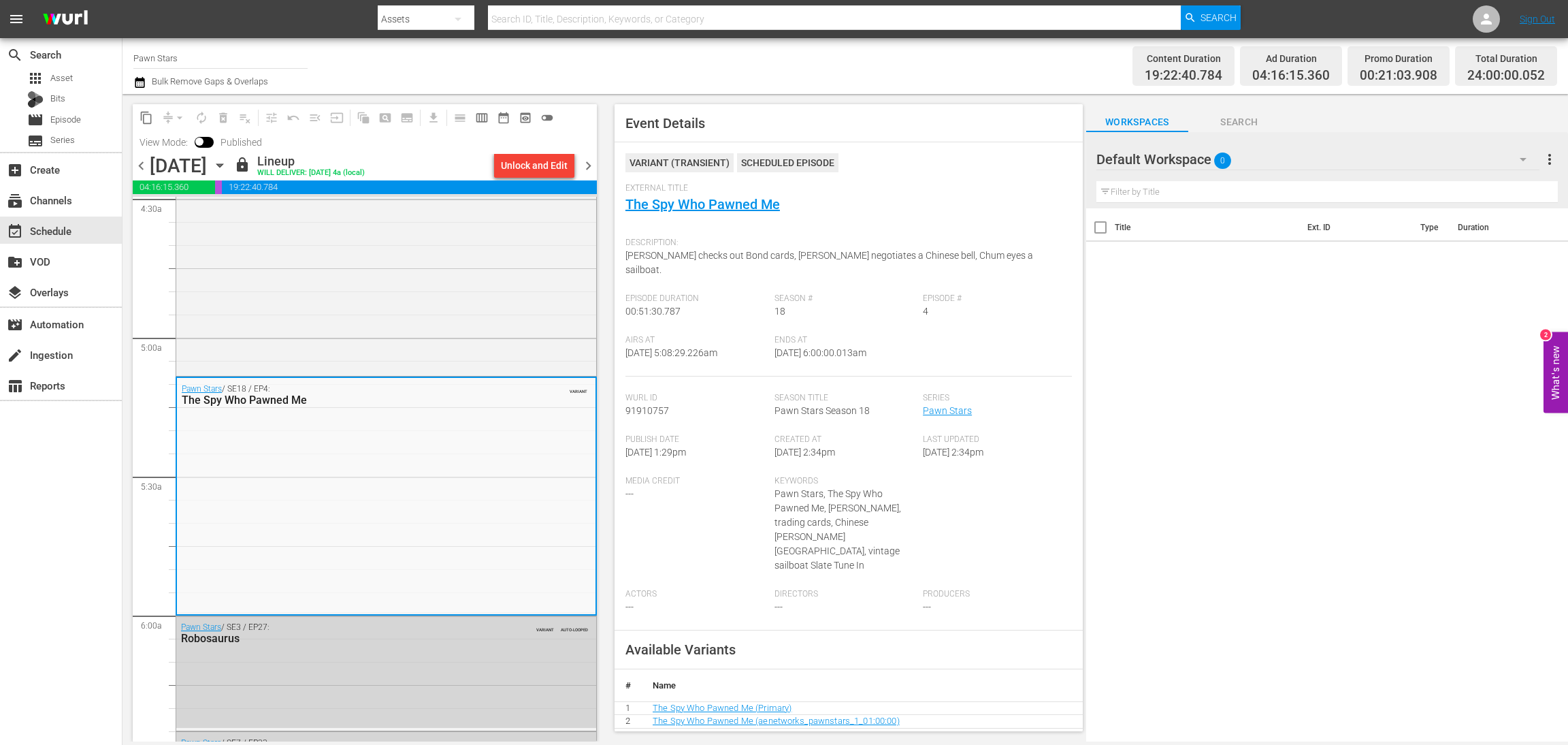
click at [586, 165] on span "chevron_right" at bounding box center [588, 165] width 17 height 17
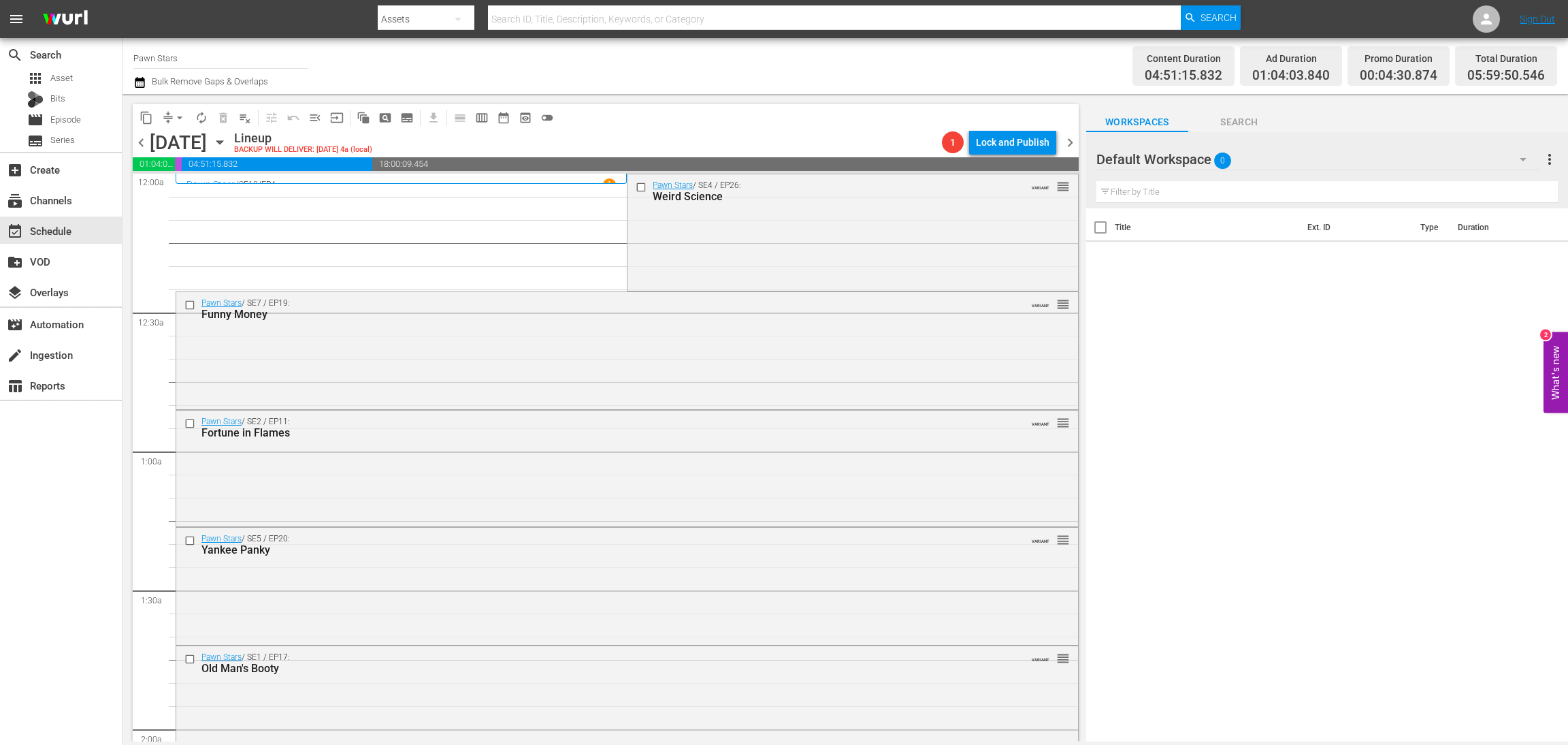
click at [734, 193] on div "Weird Science" at bounding box center [830, 196] width 354 height 13
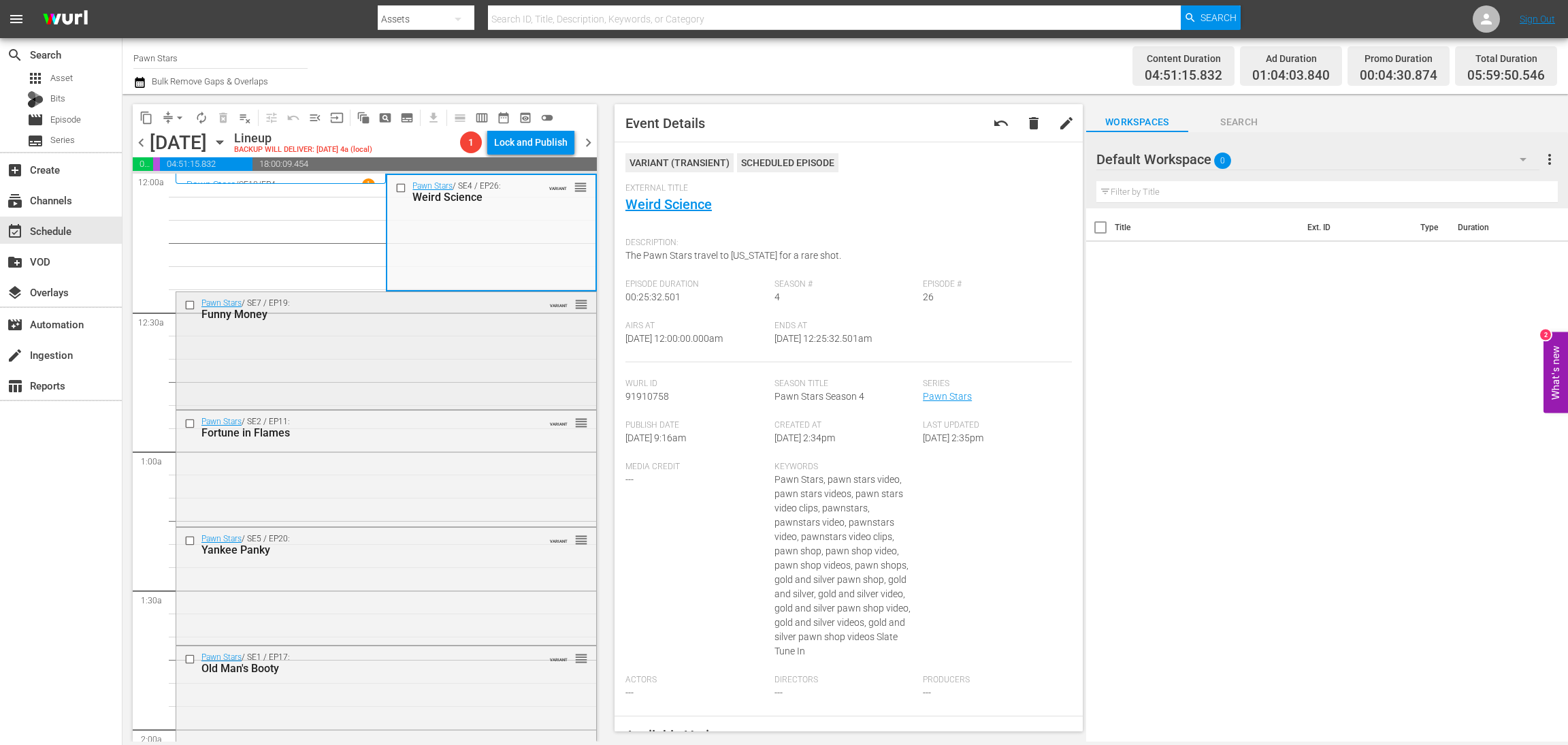
click at [374, 386] on div "Pawn Stars / SE7 / EP19: Funny Money VARIANT reorder" at bounding box center [386, 349] width 420 height 115
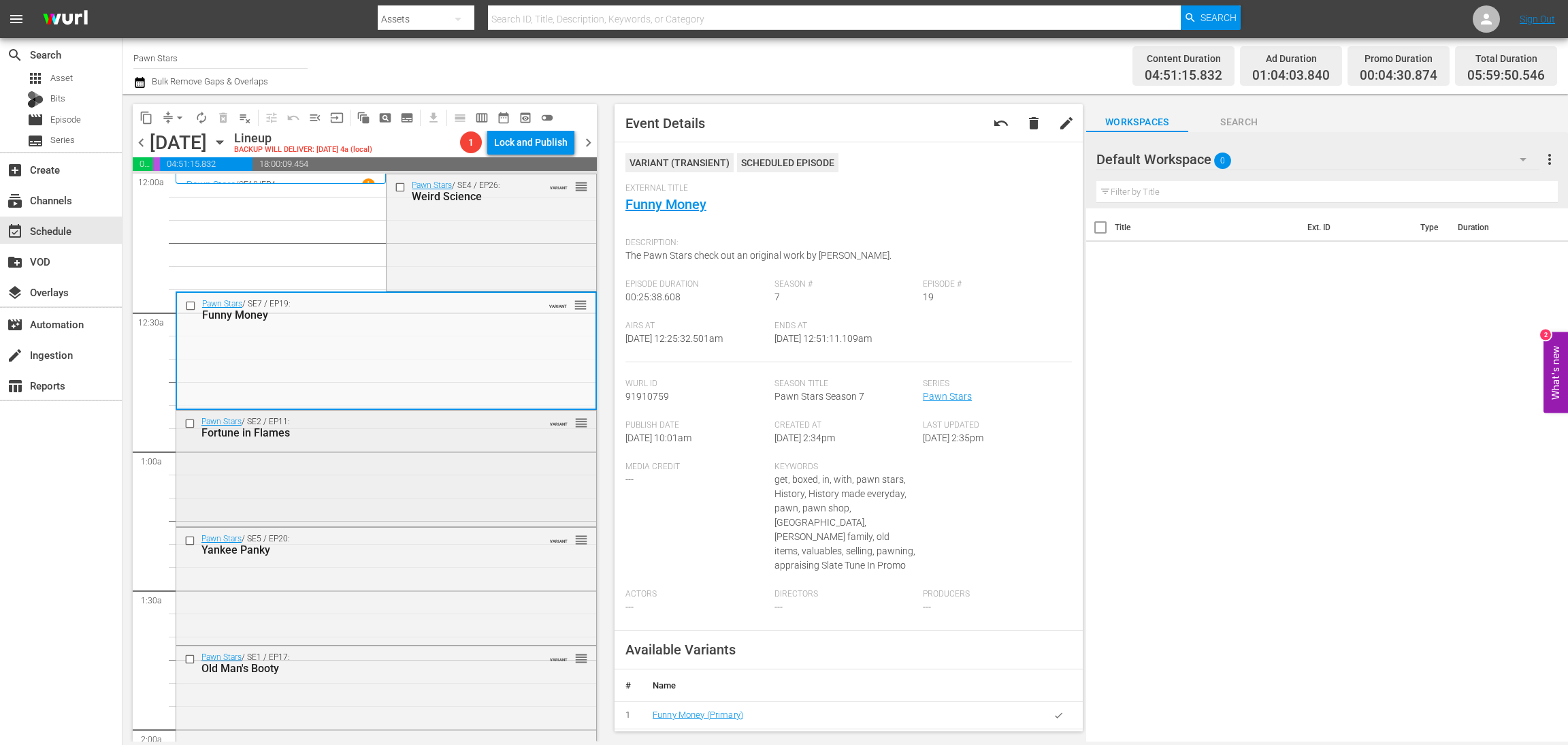
click at [510, 489] on div "Pawn Stars / SE2 / EP11: Fortune in Flames VARIANT reorder" at bounding box center [386, 466] width 420 height 112
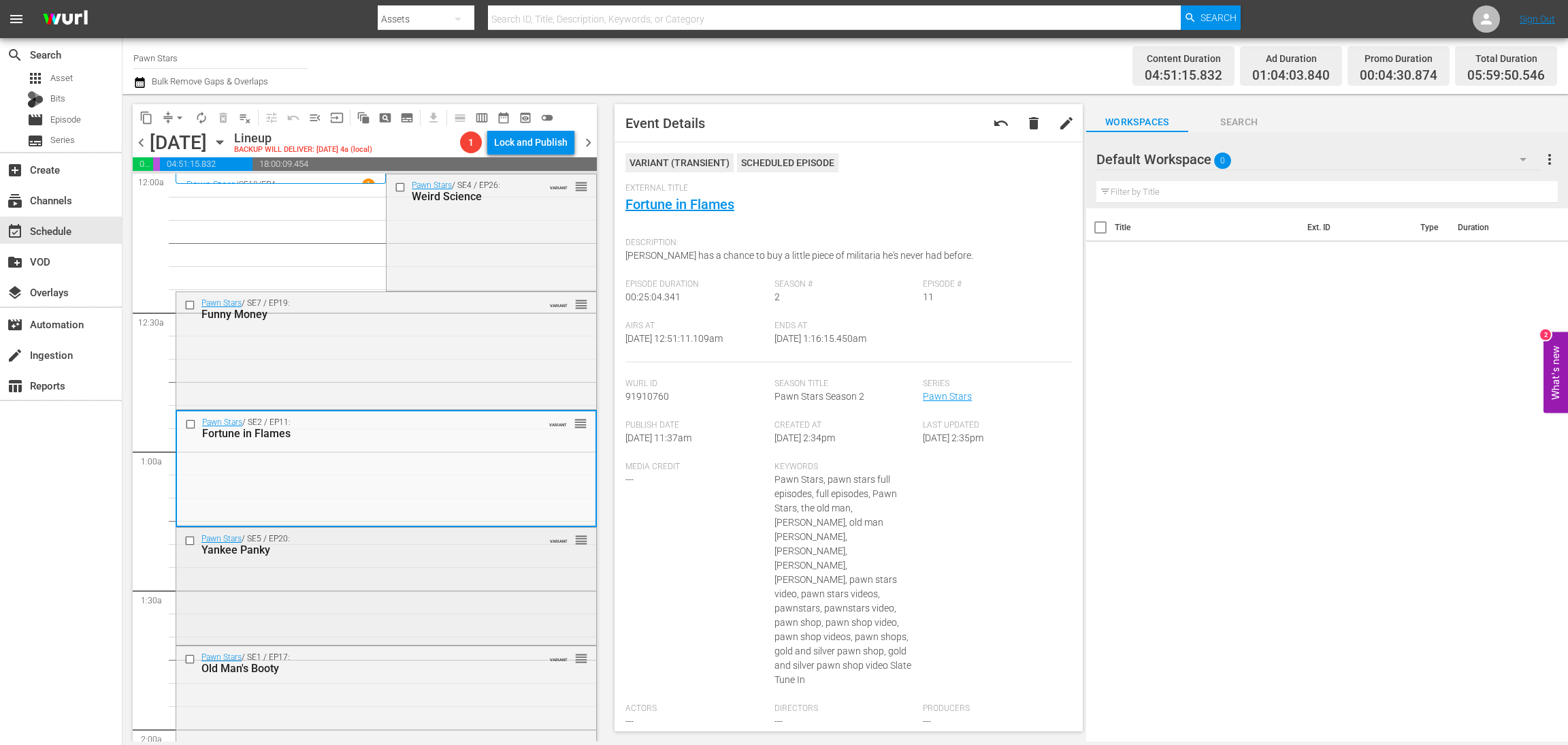
click at [438, 610] on div "Pawn Stars / SE5 / EP20: Yankee Panky VARIANT reorder" at bounding box center [386, 585] width 420 height 115
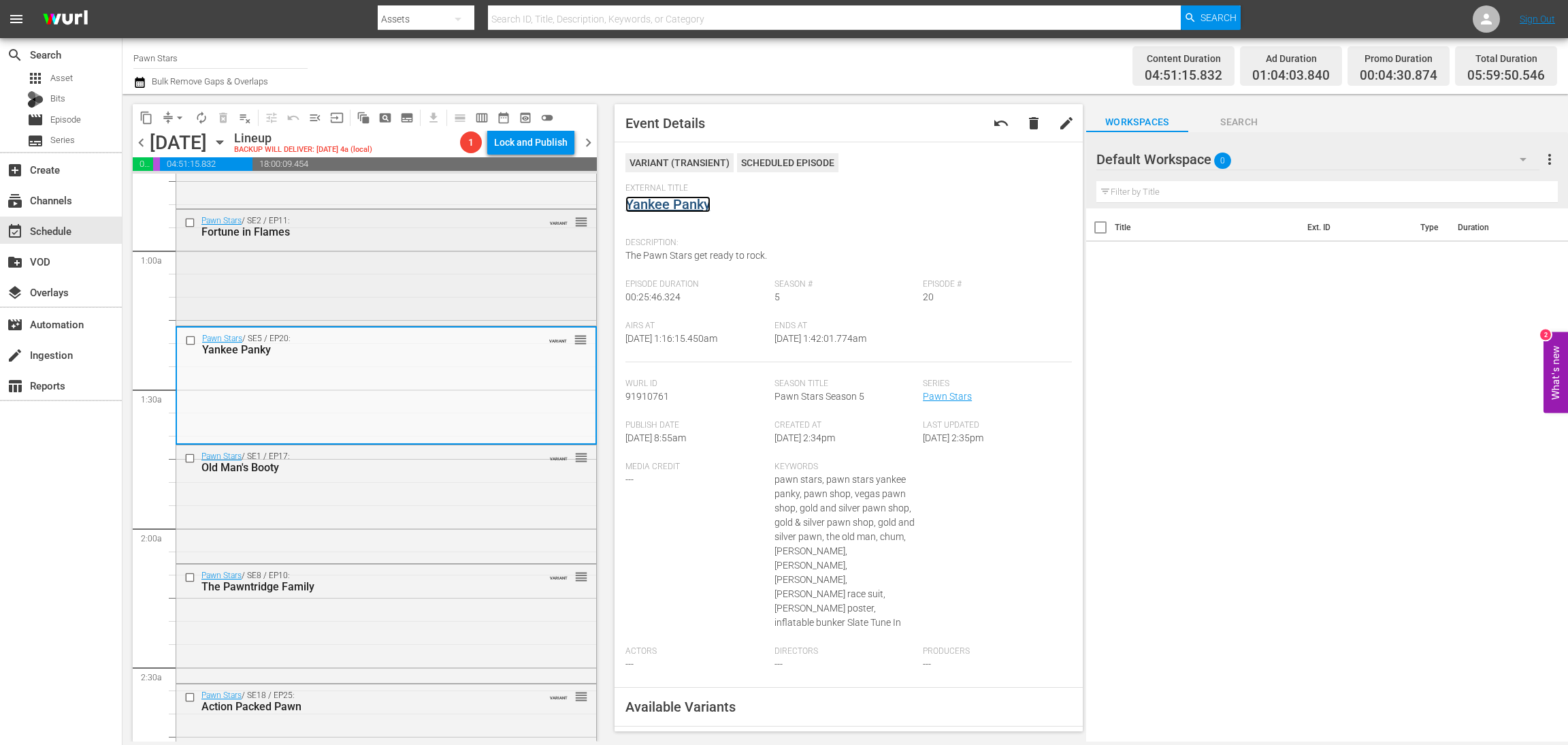
scroll to position [204, 0]
click at [423, 523] on div "Pawn Stars / SE1 / EP17: Old Man's Booty VARIANT reorder" at bounding box center [386, 500] width 420 height 115
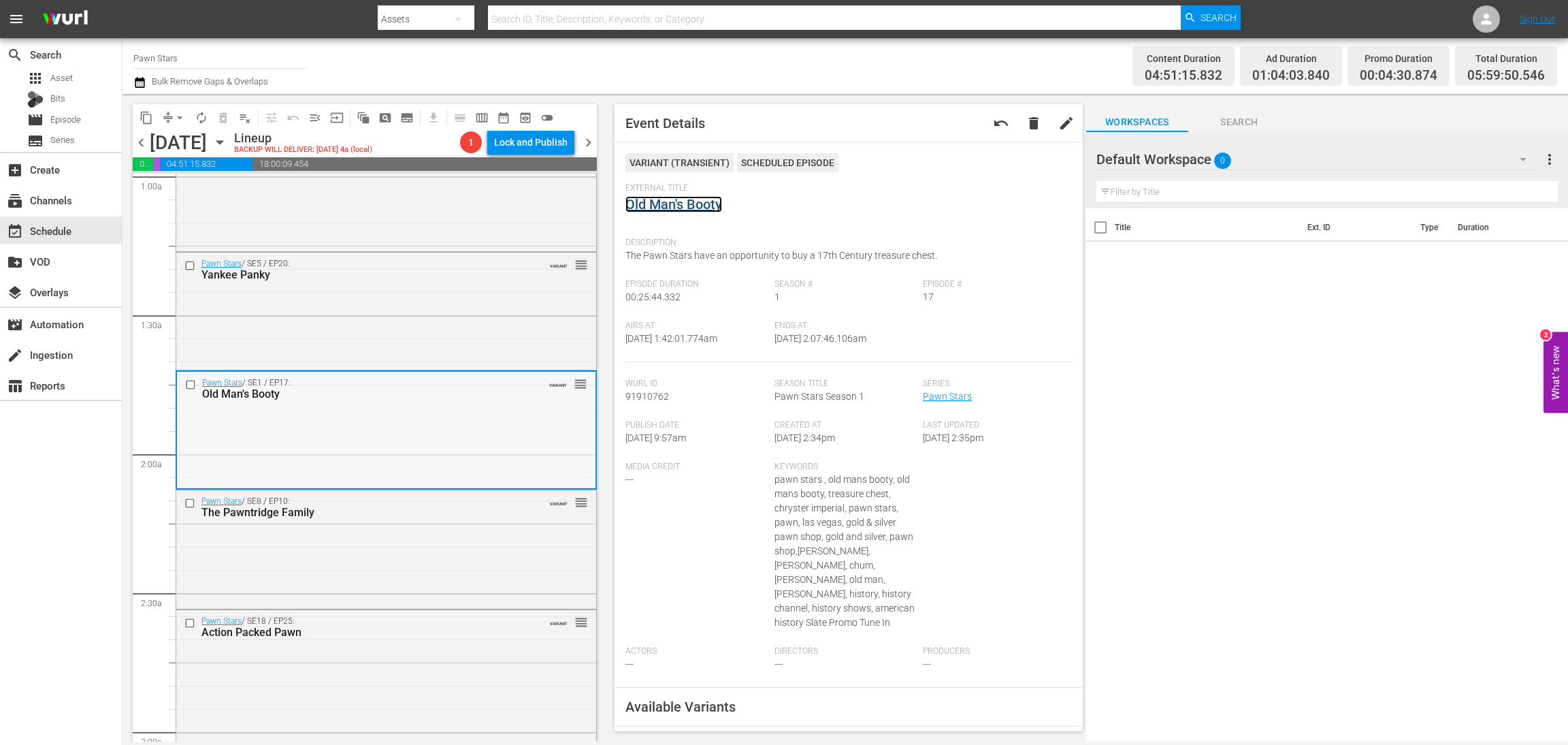
scroll to position [409, 0]
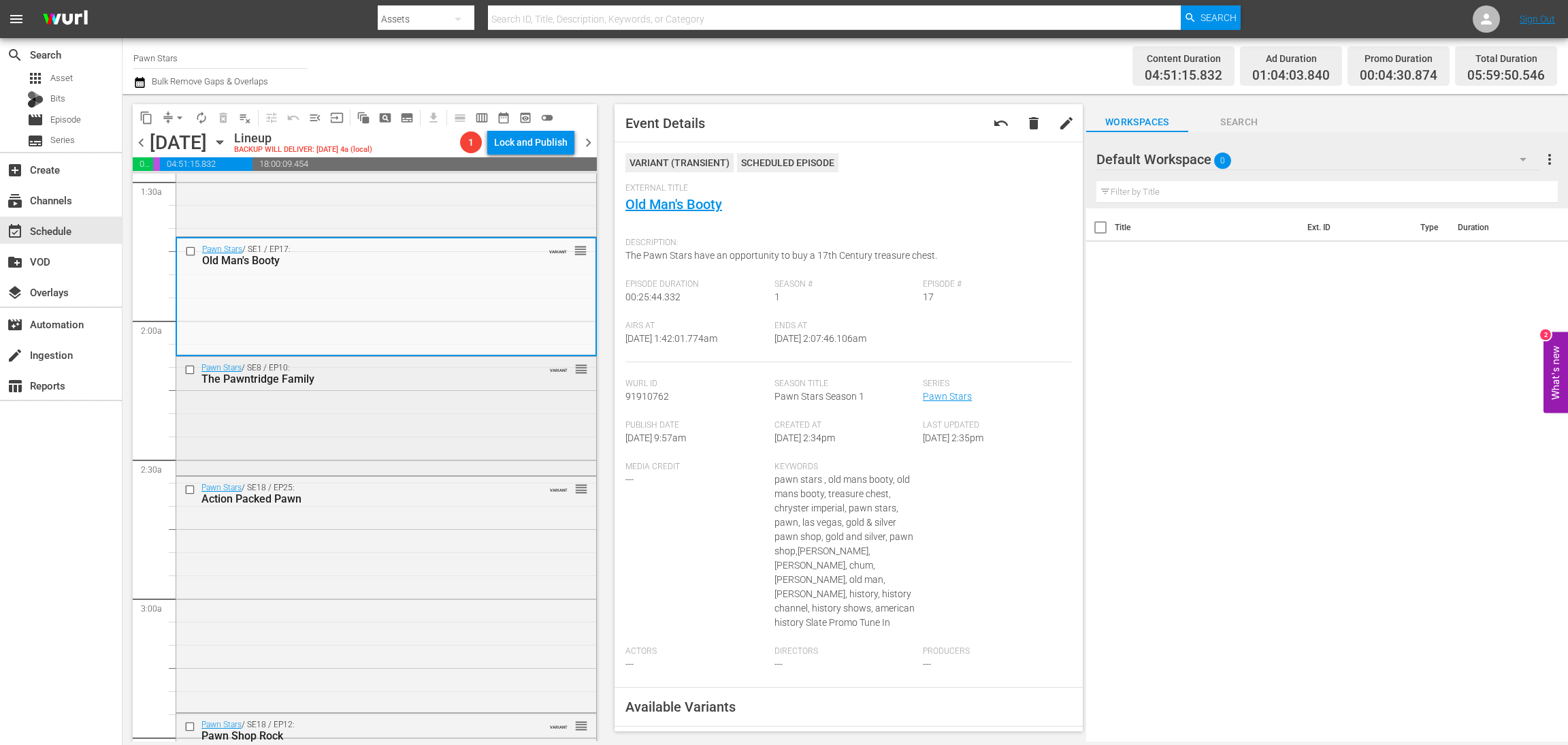
click at [365, 418] on div "Pawn Stars / SE8 / EP10: The Pawntridge Family VARIANT reorder" at bounding box center [386, 414] width 420 height 115
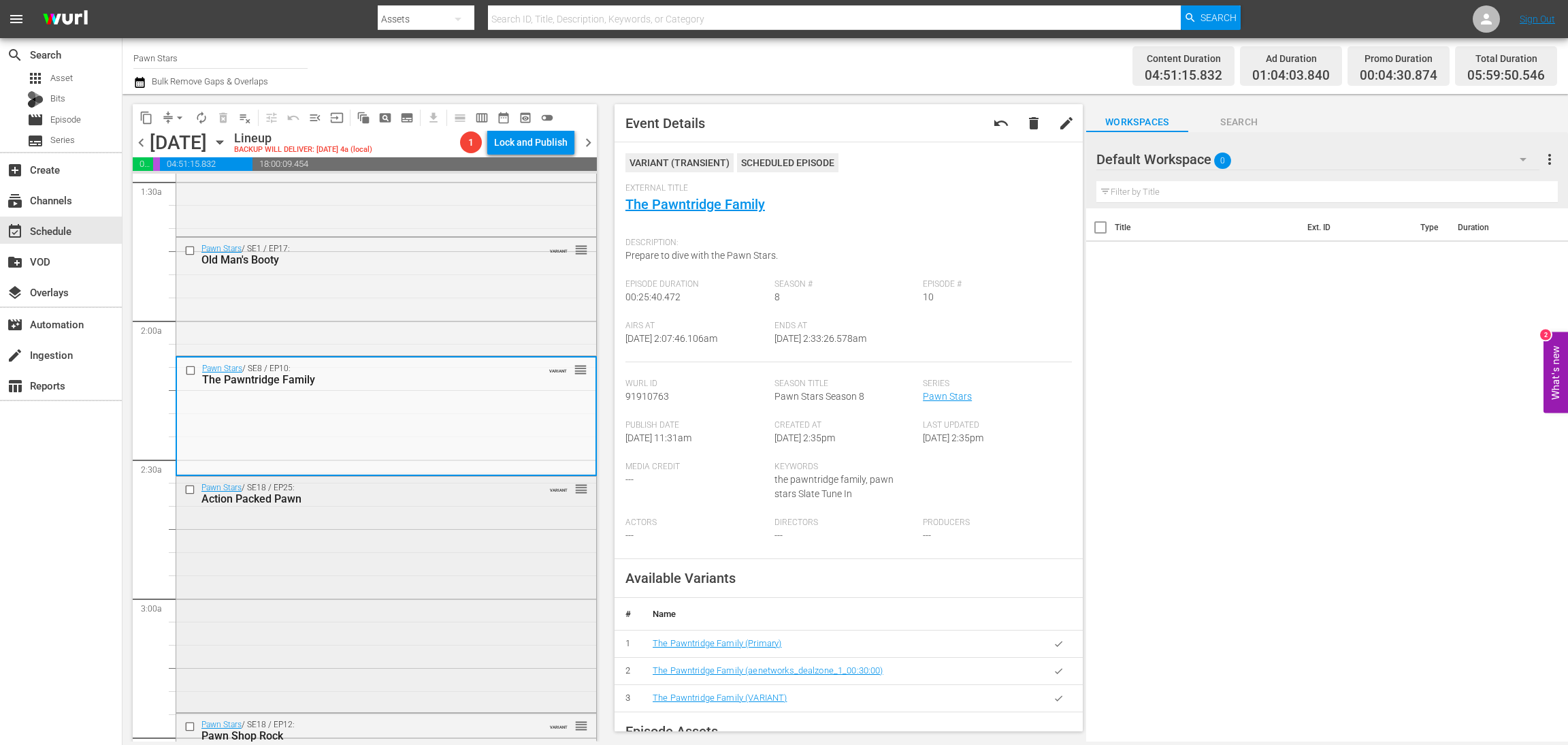
click at [276, 578] on div "Pawn Stars / SE18 / EP25: Action Packed Pawn VARIANT reorder" at bounding box center [386, 593] width 420 height 234
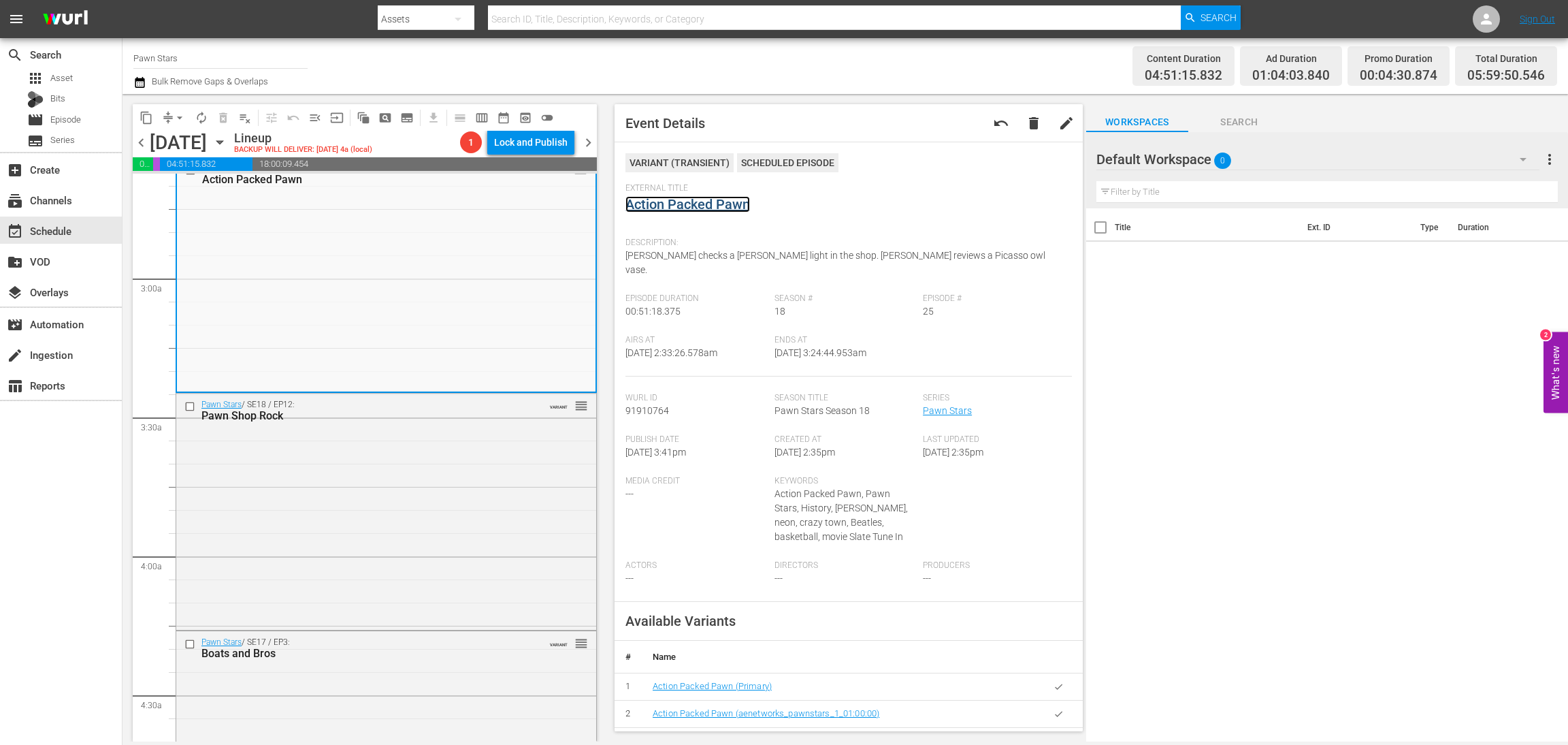
scroll to position [817, 0]
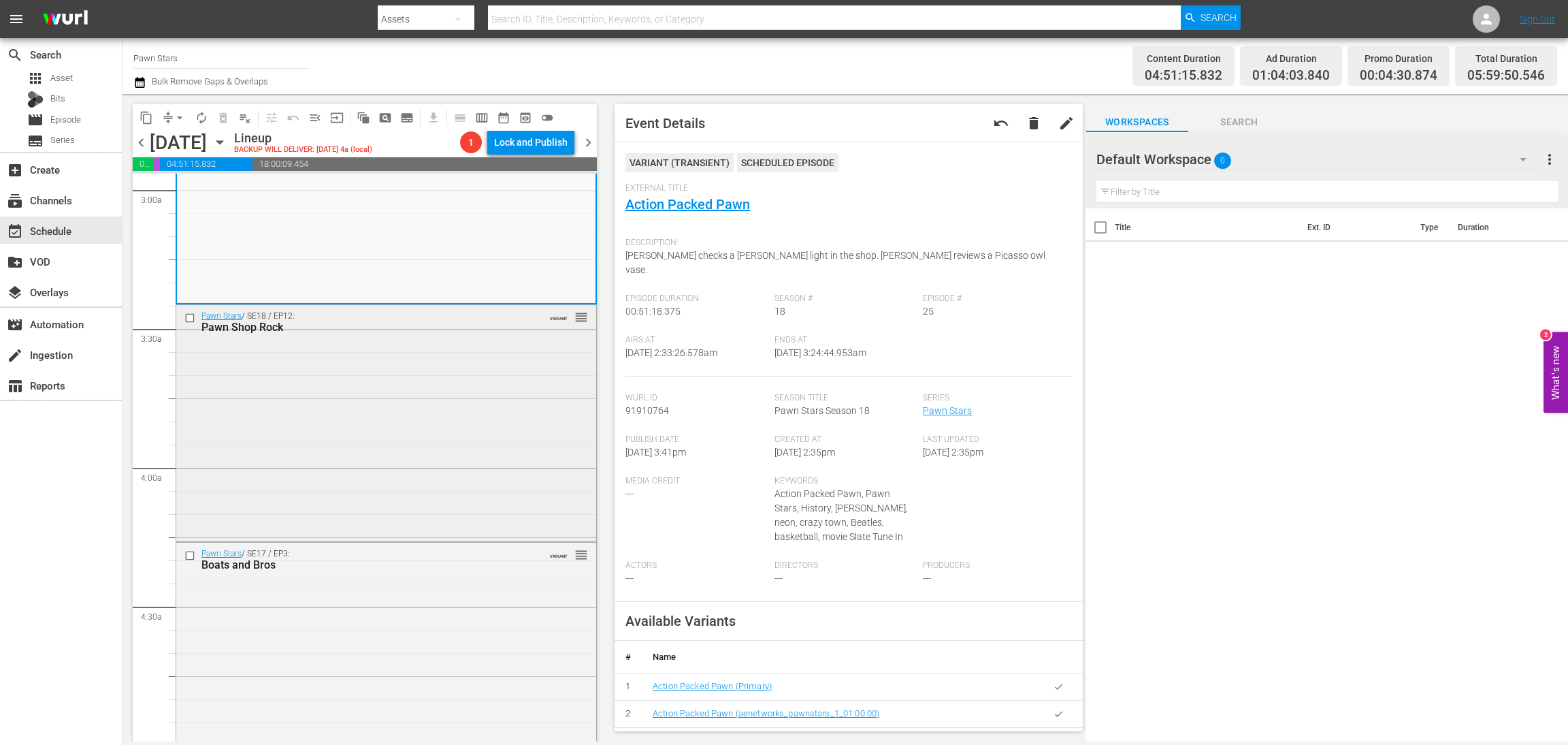
click at [367, 424] on div "Pawn Stars / SE18 / EP12: Pawn Shop Rock VARIANT reorder" at bounding box center [386, 422] width 420 height 234
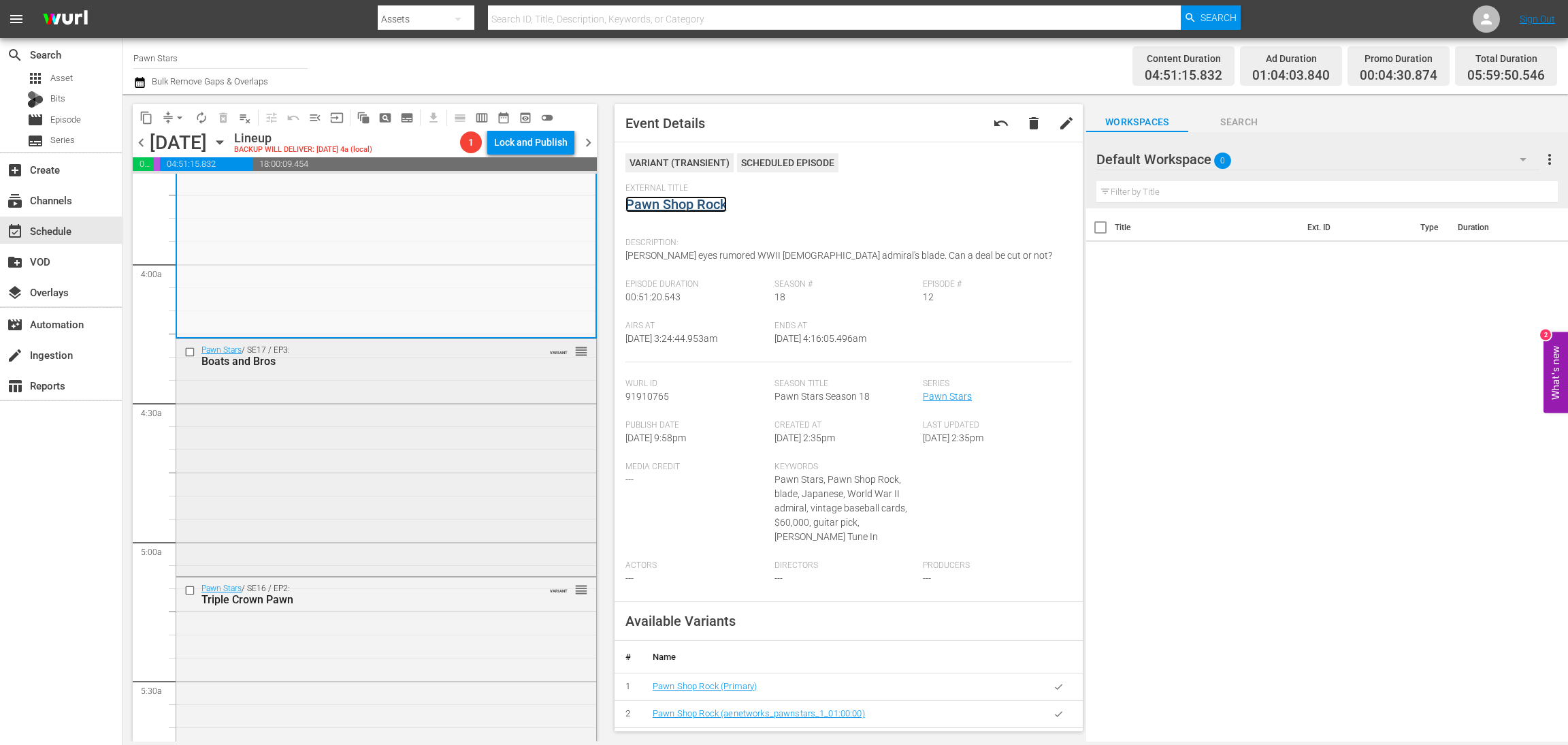
scroll to position [1225, 0]
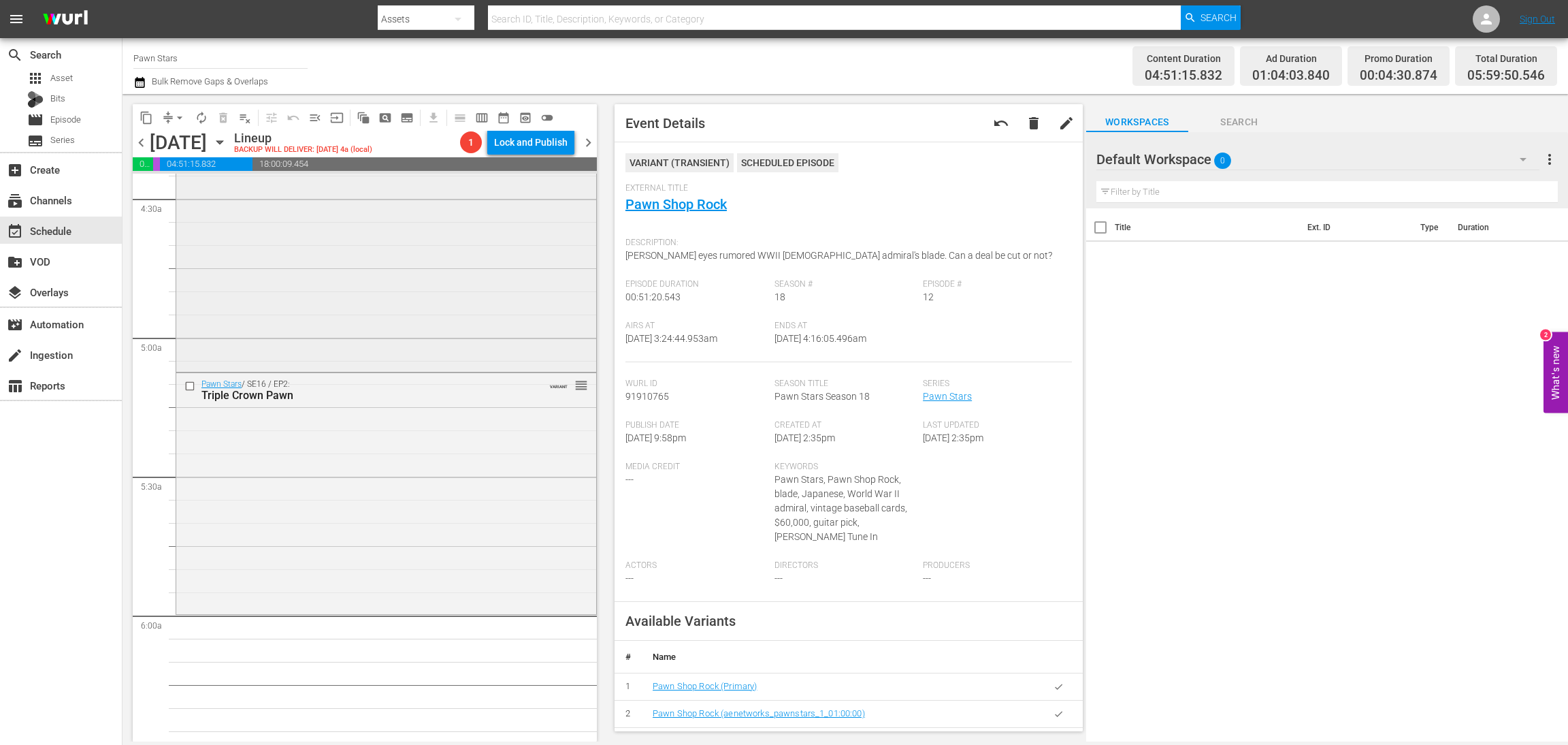
click at [430, 284] on div "Pawn Stars / SE17 / EP3: Boats and Bros VARIANT reorder" at bounding box center [386, 252] width 420 height 234
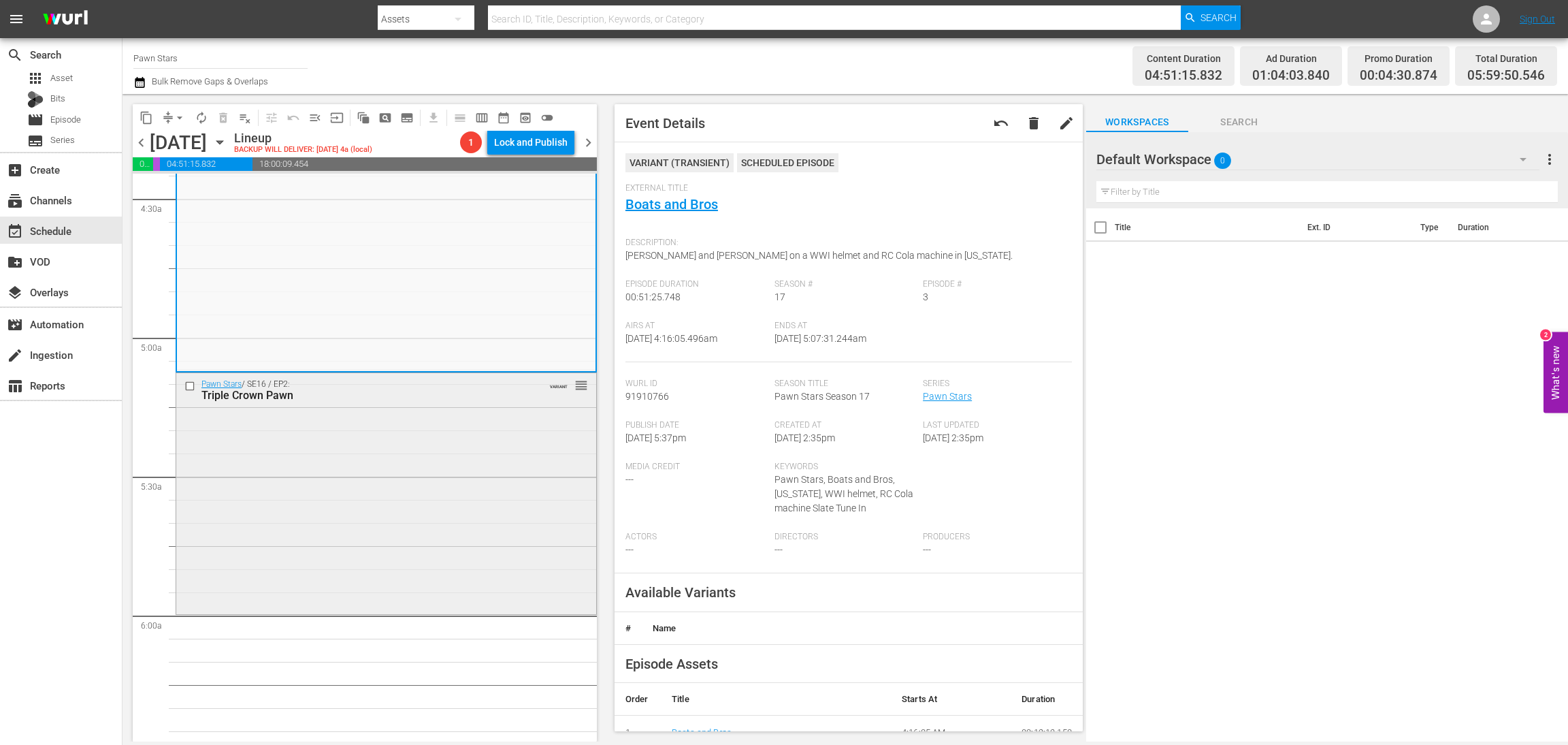
click at [447, 502] on div "Pawn Stars / SE16 / EP2: Triple Crown Pawn VARIANT reorder" at bounding box center [386, 492] width 420 height 238
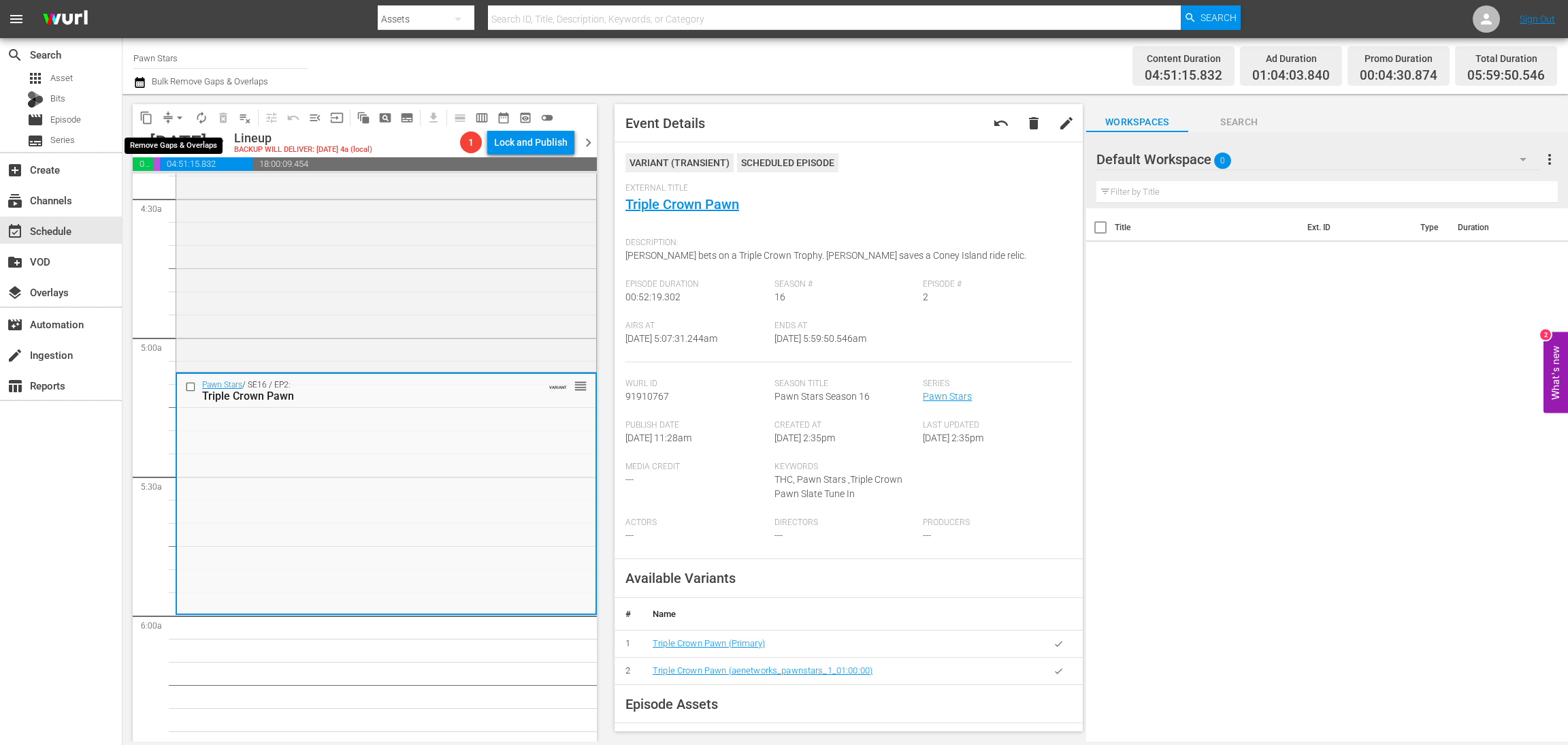
click at [170, 120] on button "arrow_drop_down" at bounding box center [179, 117] width 22 height 22
click at [183, 145] on li "Align to Midnight" at bounding box center [181, 145] width 143 height 22
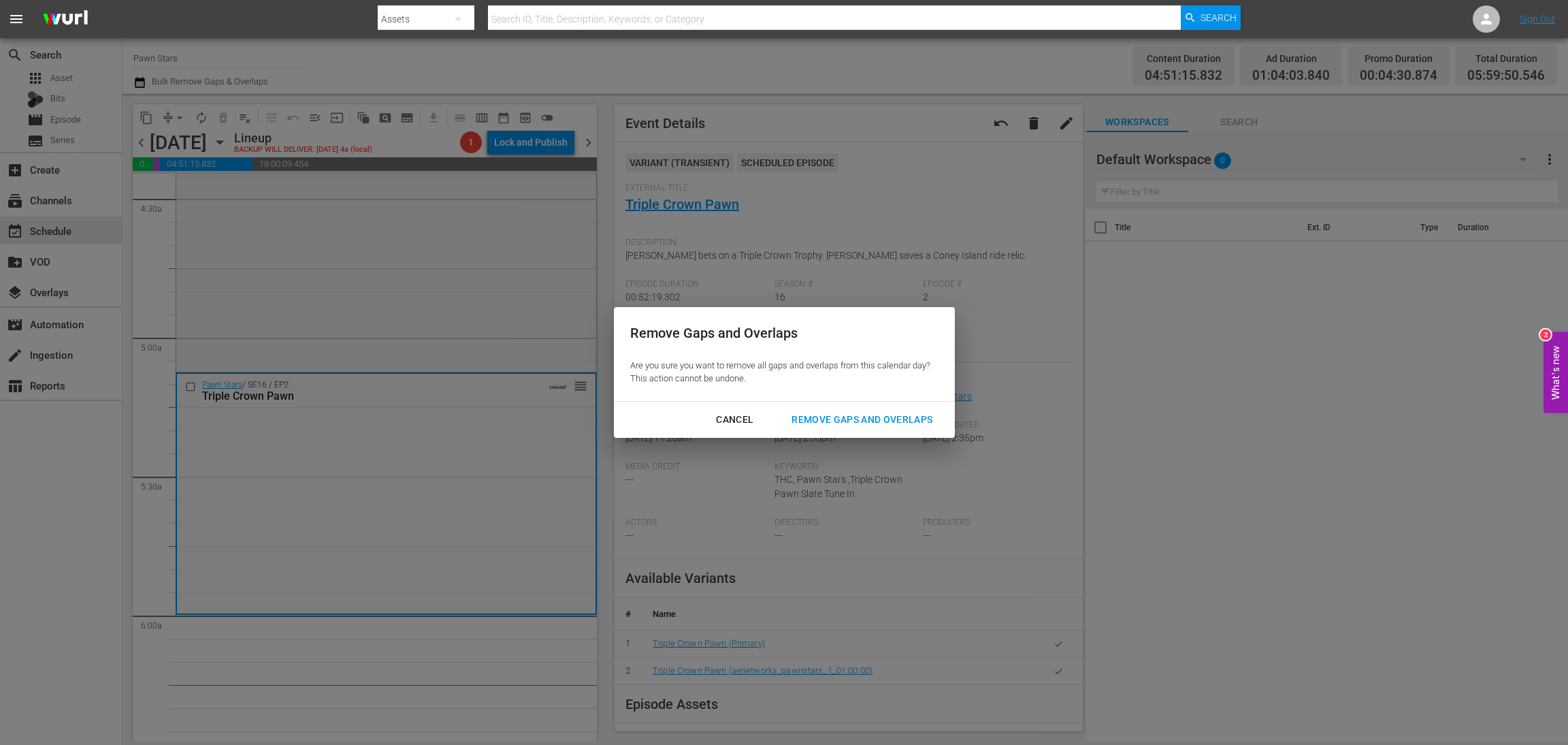
click at [907, 419] on div "Remove Gaps and Overlaps" at bounding box center [862, 420] width 163 height 17
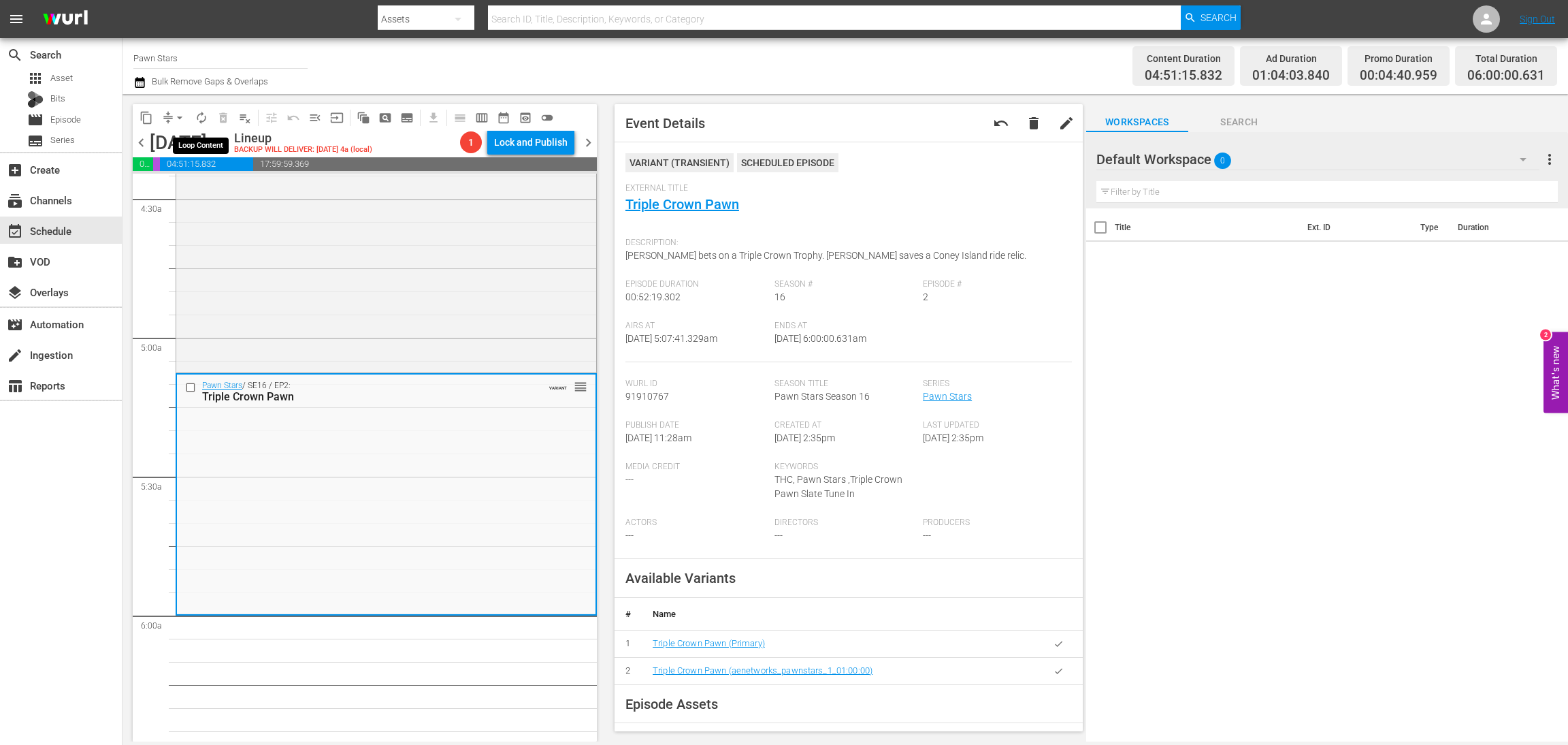
click at [199, 114] on span "autorenew_outlined" at bounding box center [201, 118] width 14 height 14
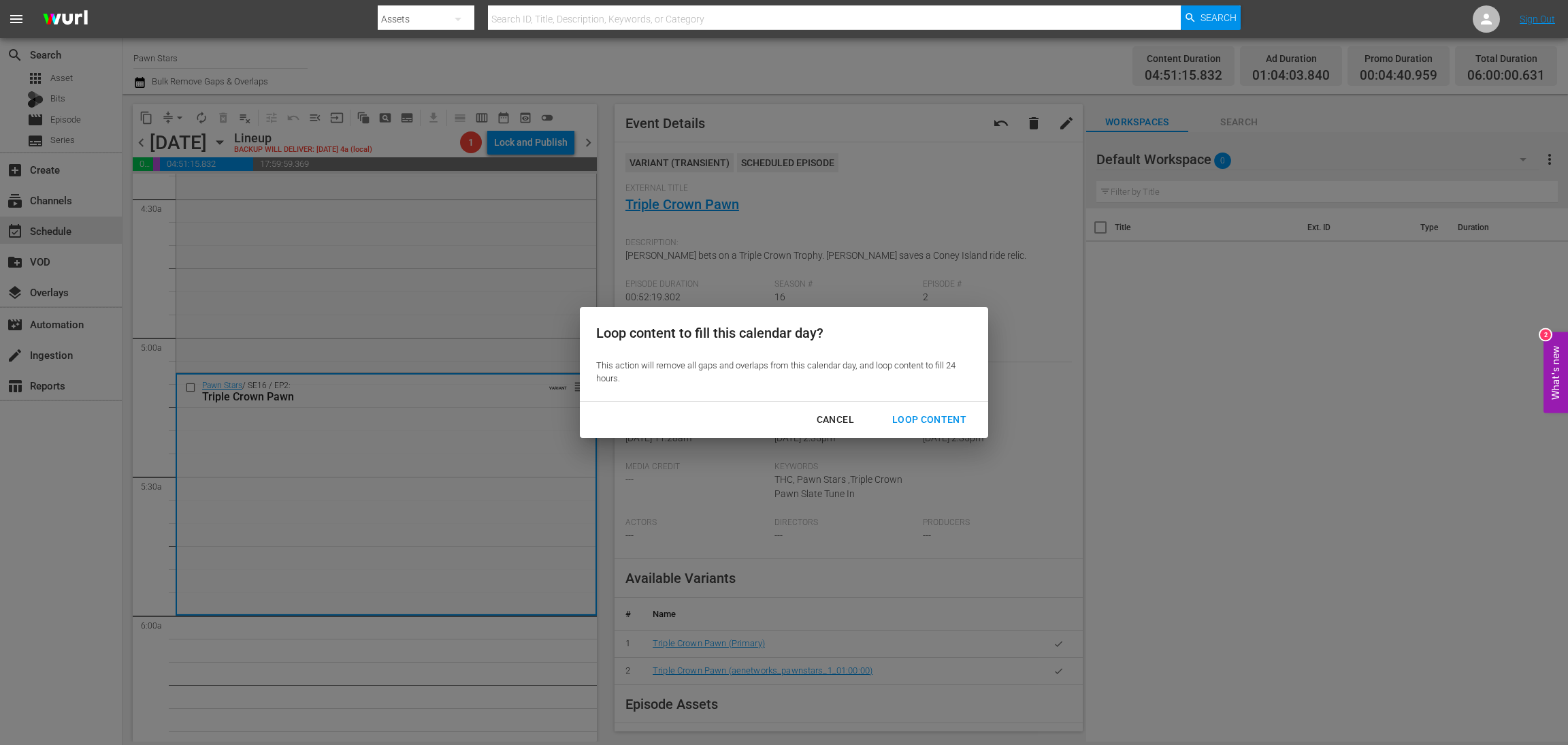
click at [950, 423] on div "Loop Content" at bounding box center [930, 420] width 96 height 17
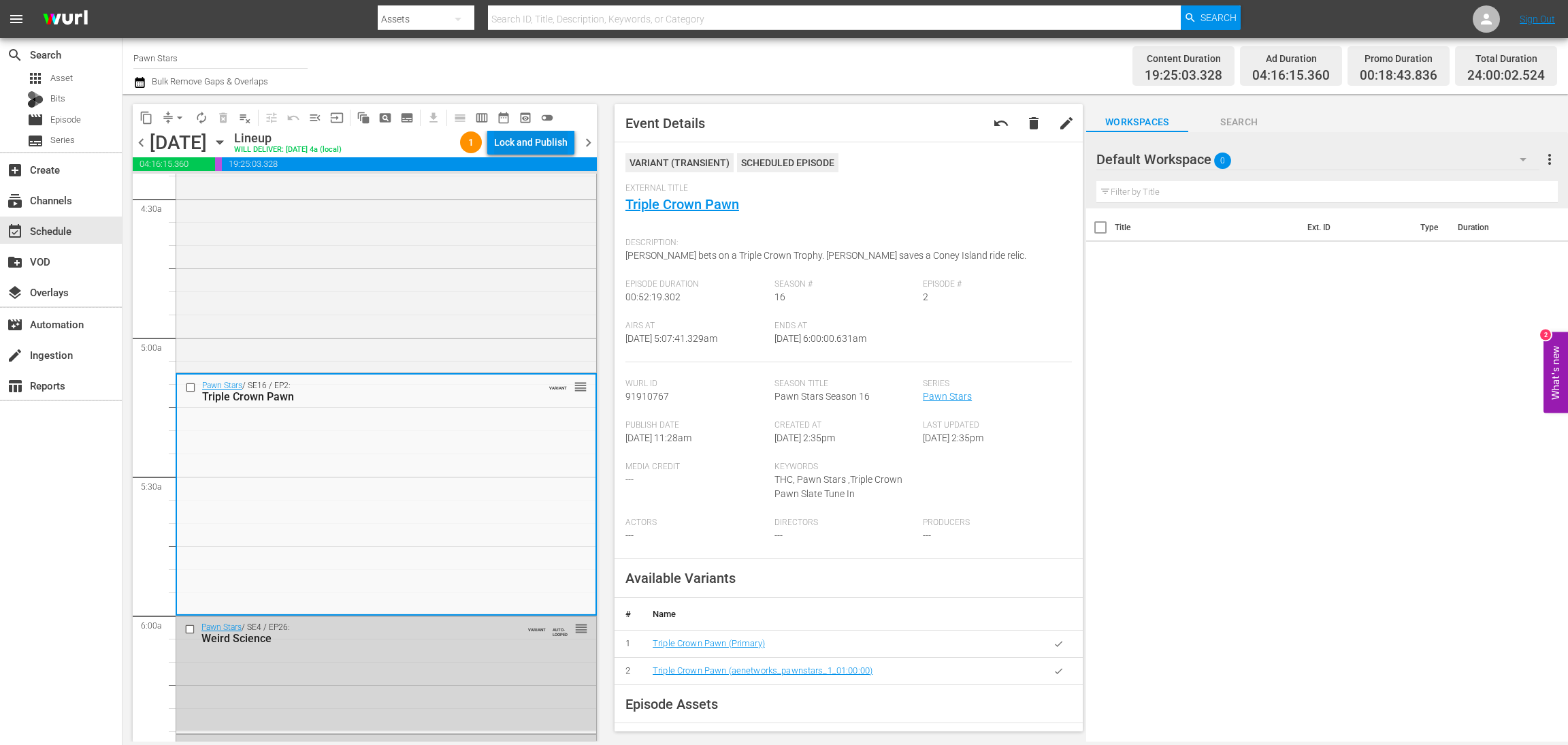
click at [526, 142] on div "Lock and Publish" at bounding box center [531, 142] width 74 height 24
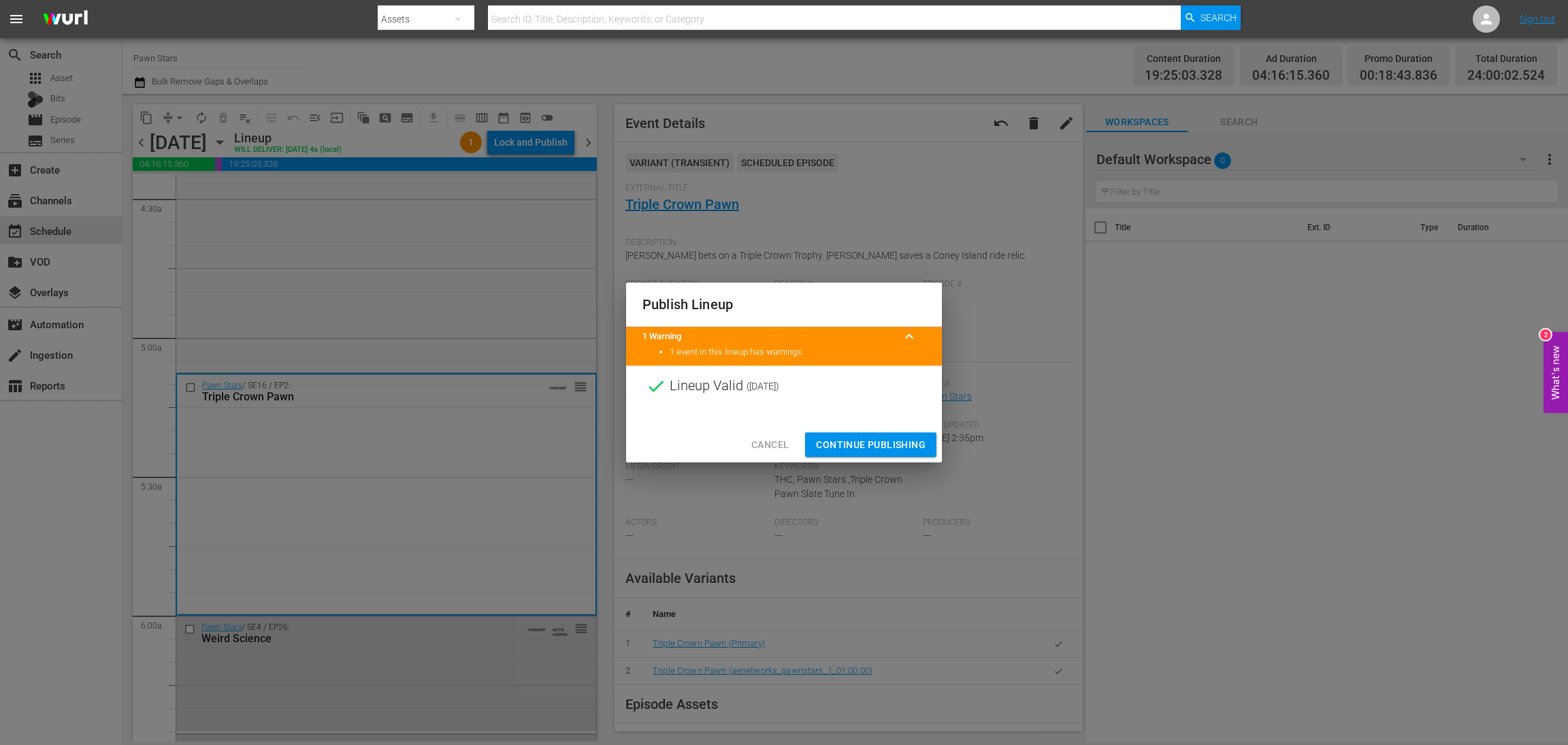
click at [887, 434] on button "Continue Publishing" at bounding box center [870, 445] width 131 height 25
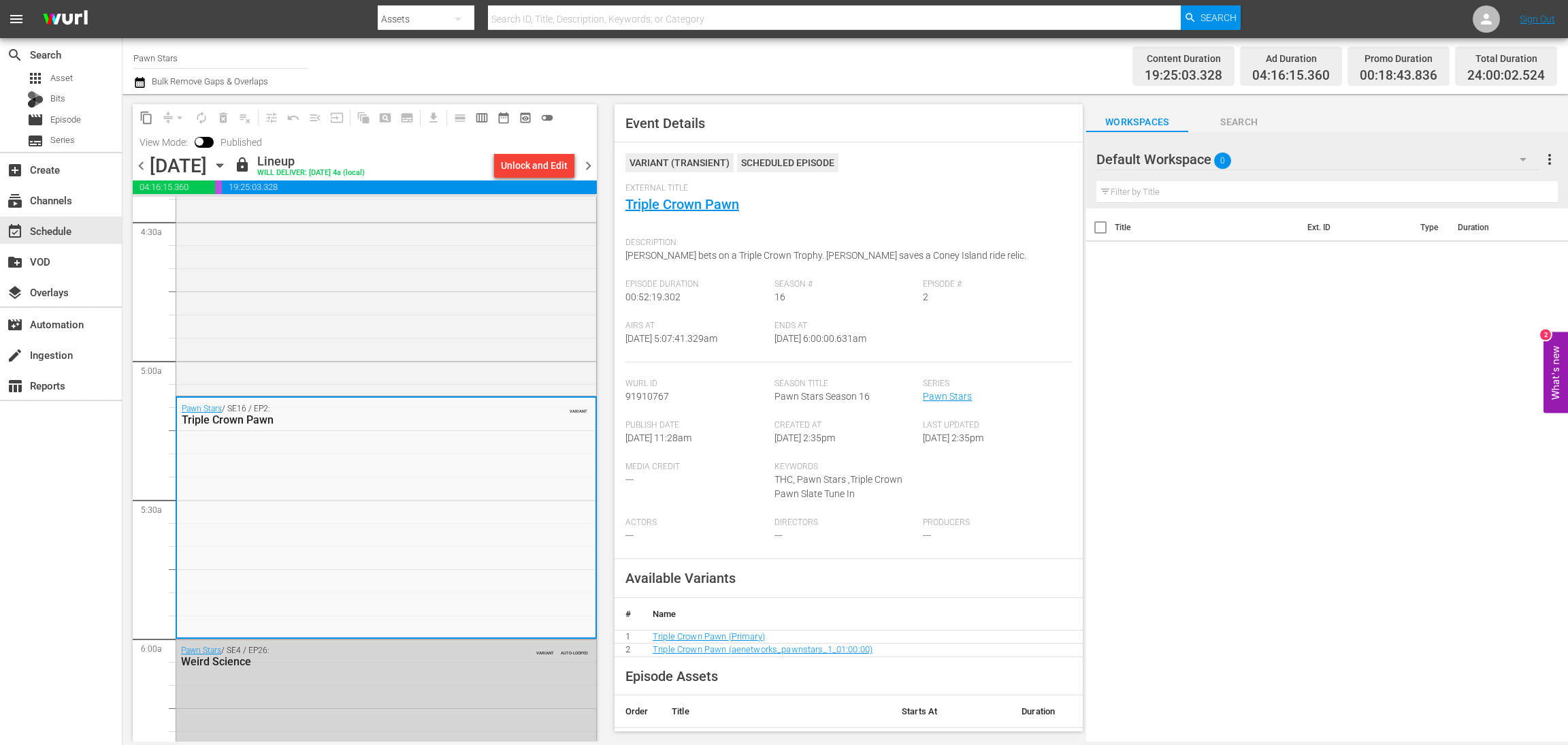
click at [589, 165] on span "chevron_right" at bounding box center [588, 165] width 17 height 17
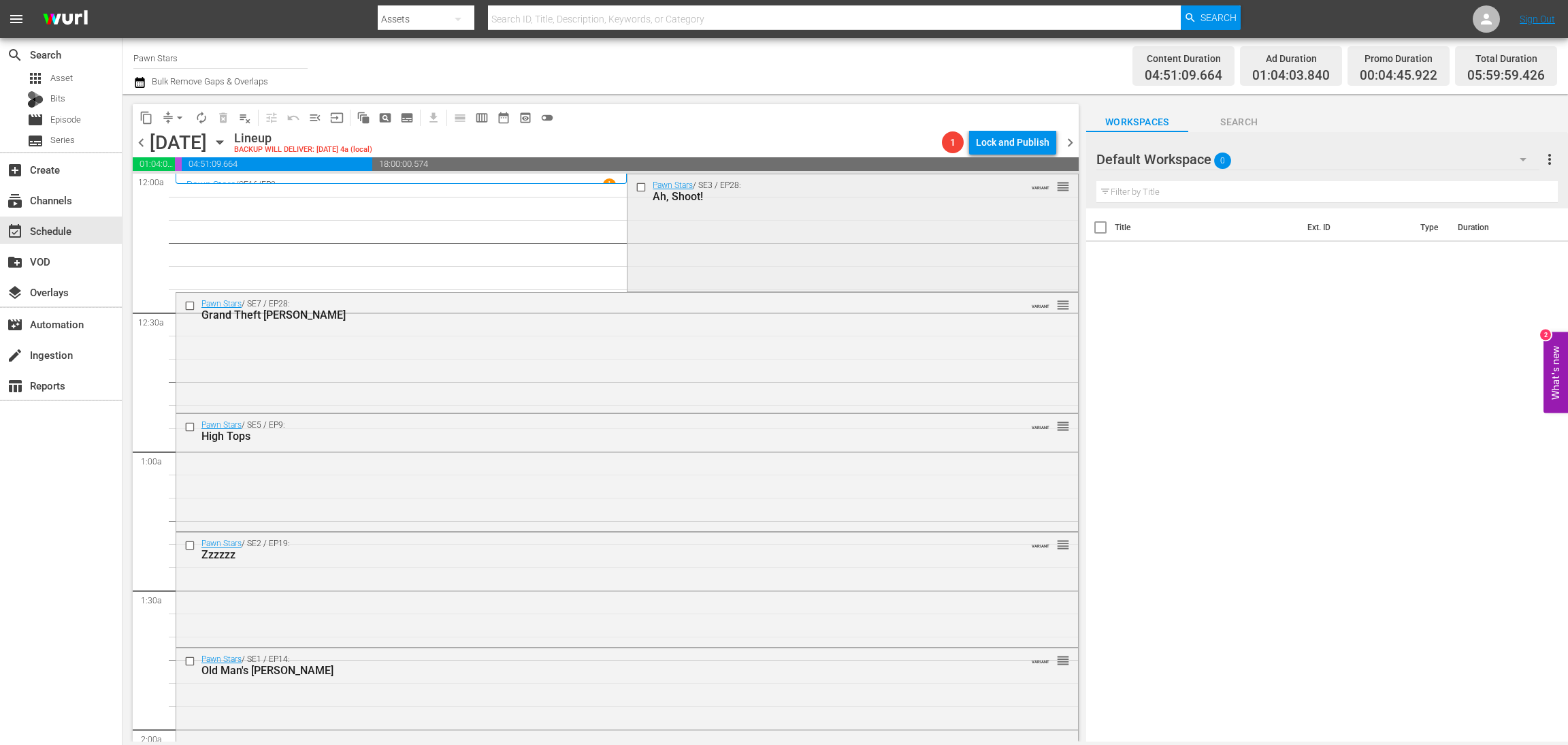
click at [853, 234] on div "Pawn Stars / SE3 / EP28: Ah, Shoot! VARIANT reorder" at bounding box center [852, 231] width 450 height 115
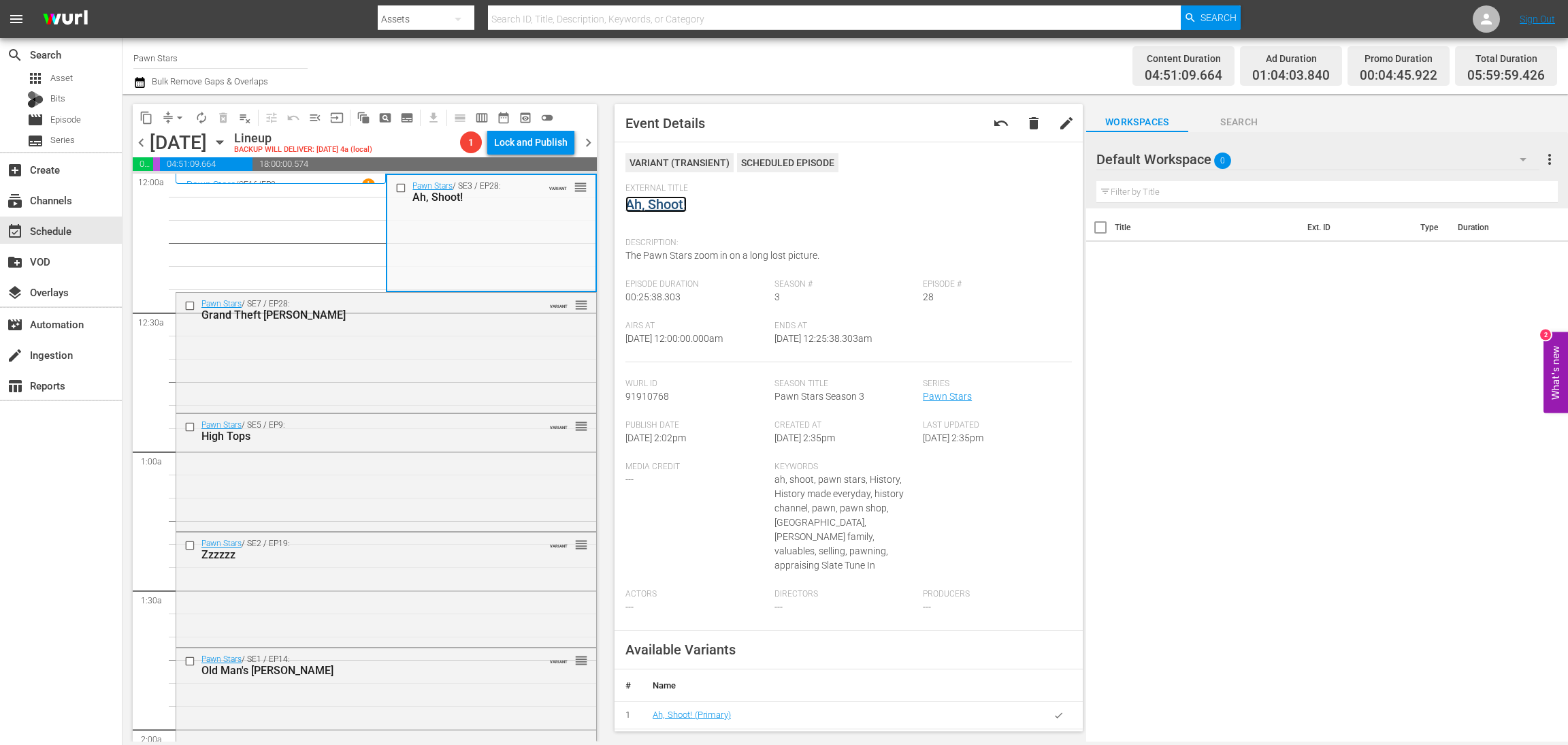
drag, startPoint x: 650, startPoint y: 213, endPoint x: 650, endPoint y: 205, distance: 8.0
click at [486, 361] on div "Pawn Stars / SE7 / EP28: Grand Theft Corey VARIANT reorder" at bounding box center [386, 352] width 420 height 118
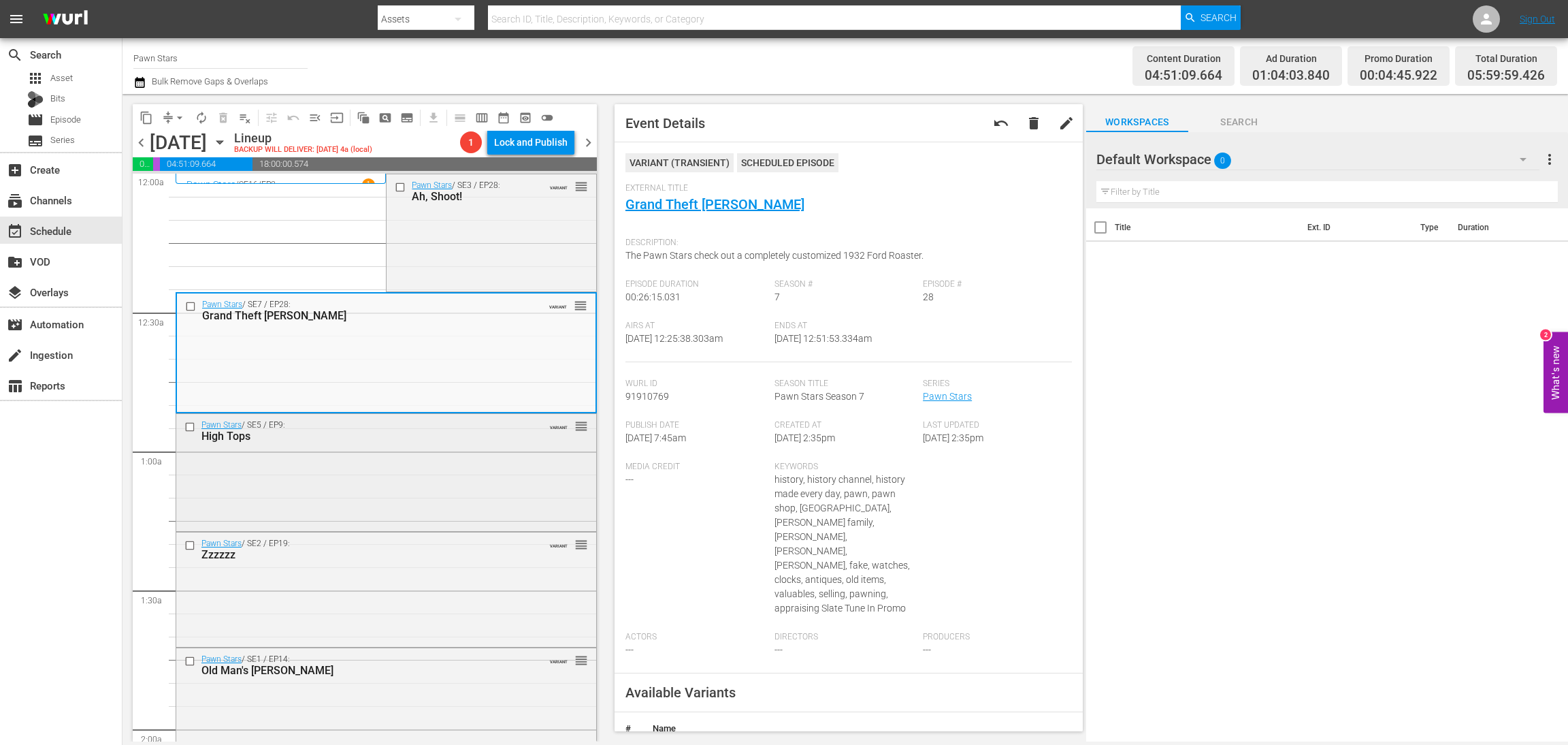
click at [398, 450] on div "Pawn Stars / SE5 / EP9: High Tops VARIANT reorder" at bounding box center [386, 471] width 420 height 114
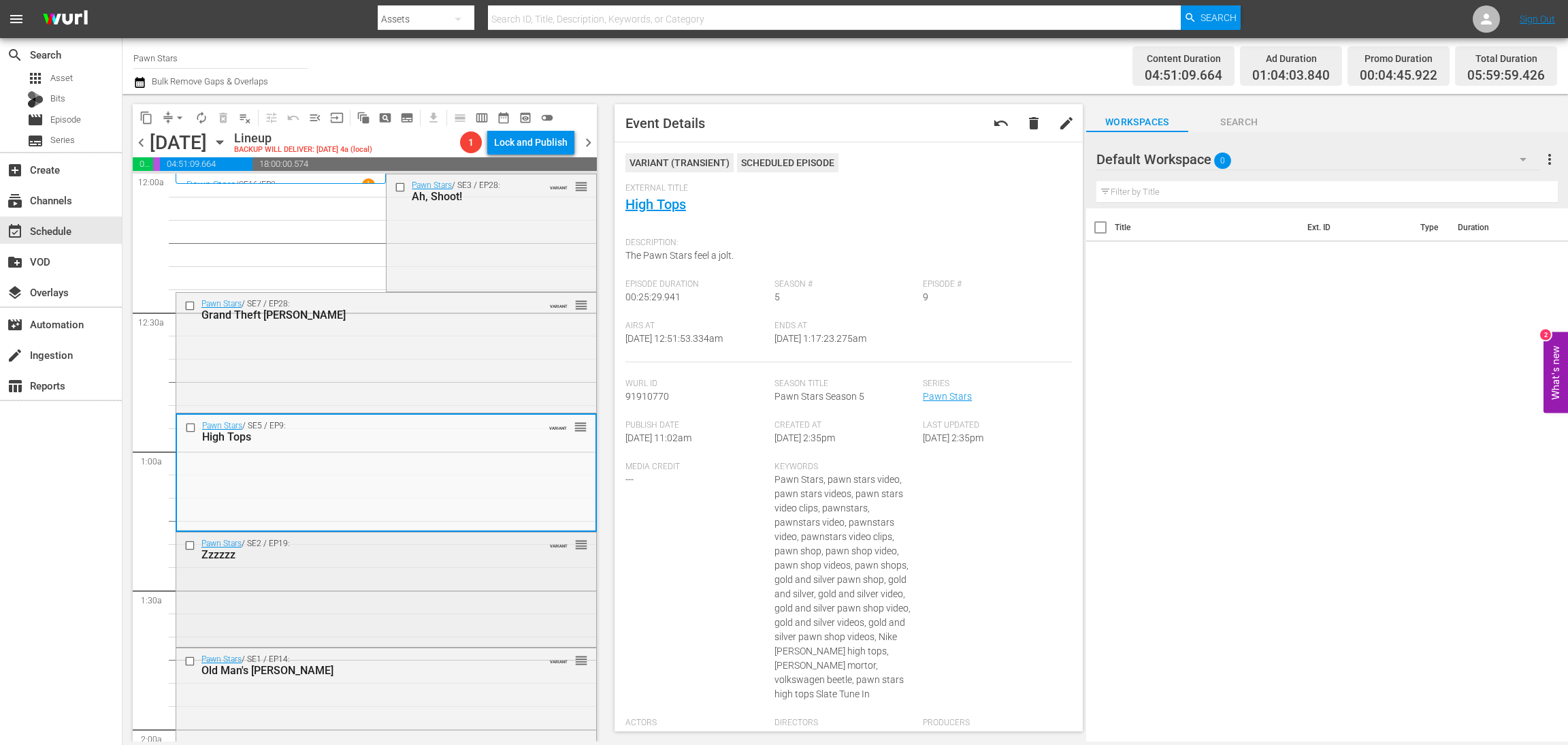
click at [480, 571] on div "Pawn Stars / SE2 / EP19: Zzzzzz VARIANT reorder" at bounding box center [386, 588] width 420 height 112
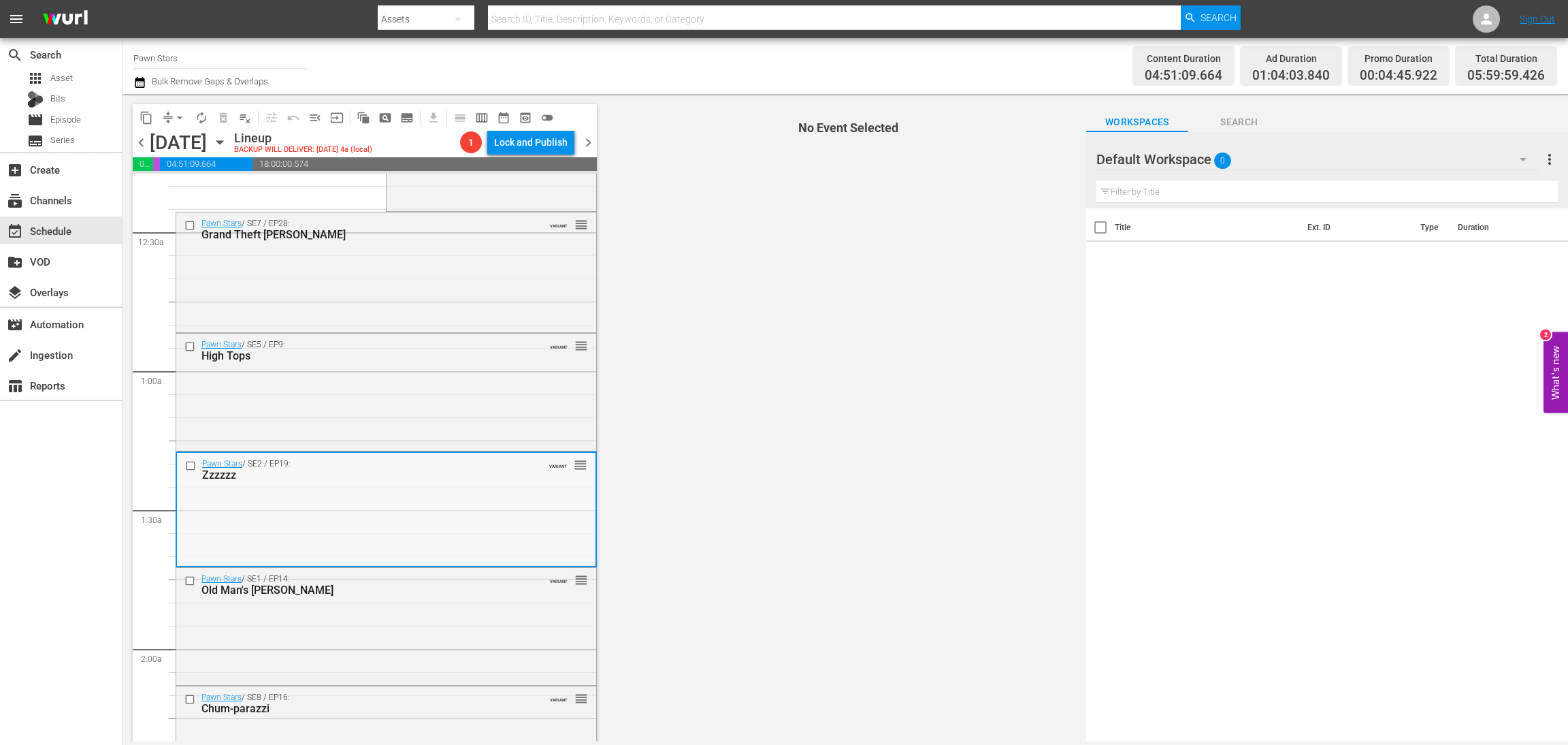
scroll to position [204, 0]
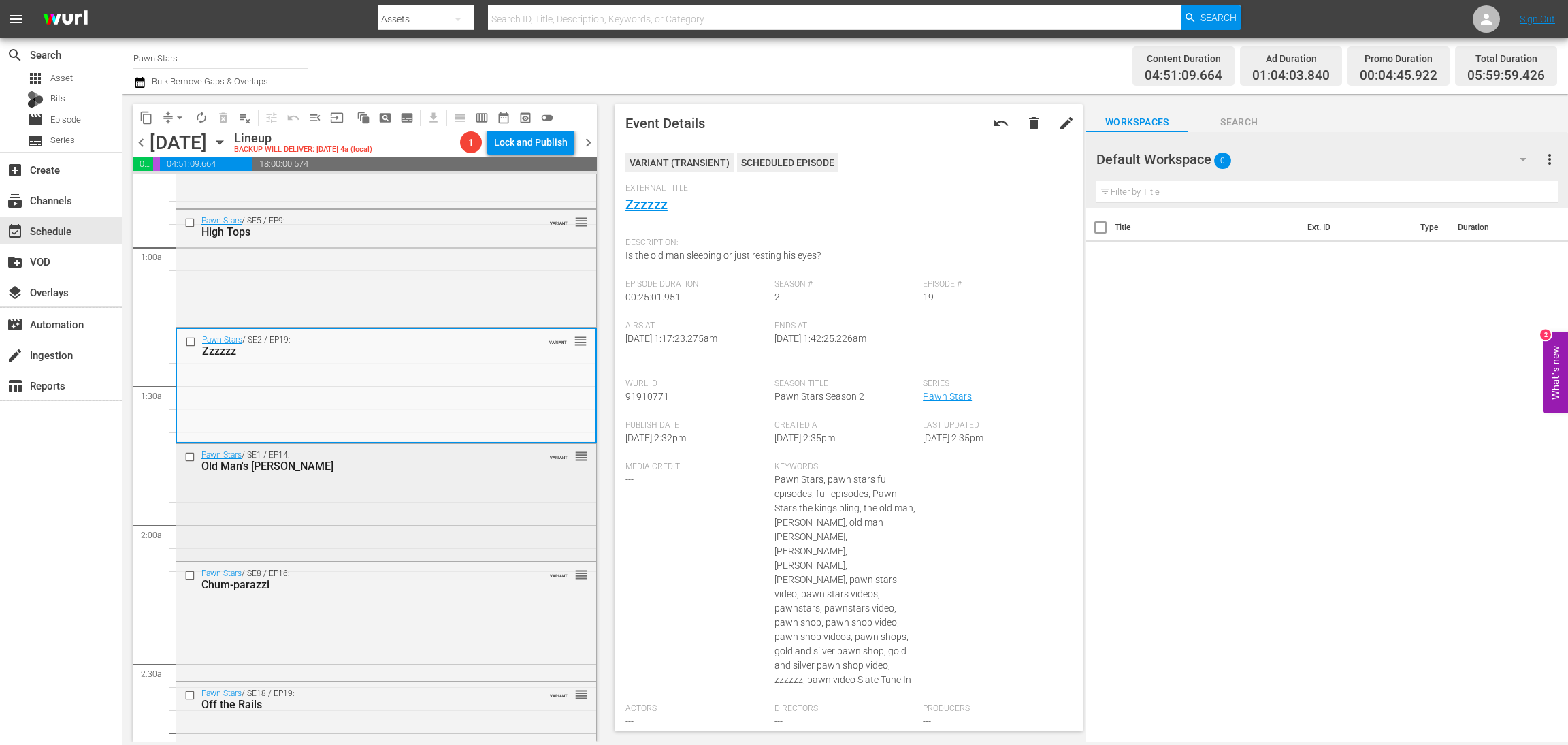
click at [410, 502] on div "Pawn Stars / SE1 / EP14: Old Man's Gamble VARIANT reorder" at bounding box center [386, 501] width 420 height 115
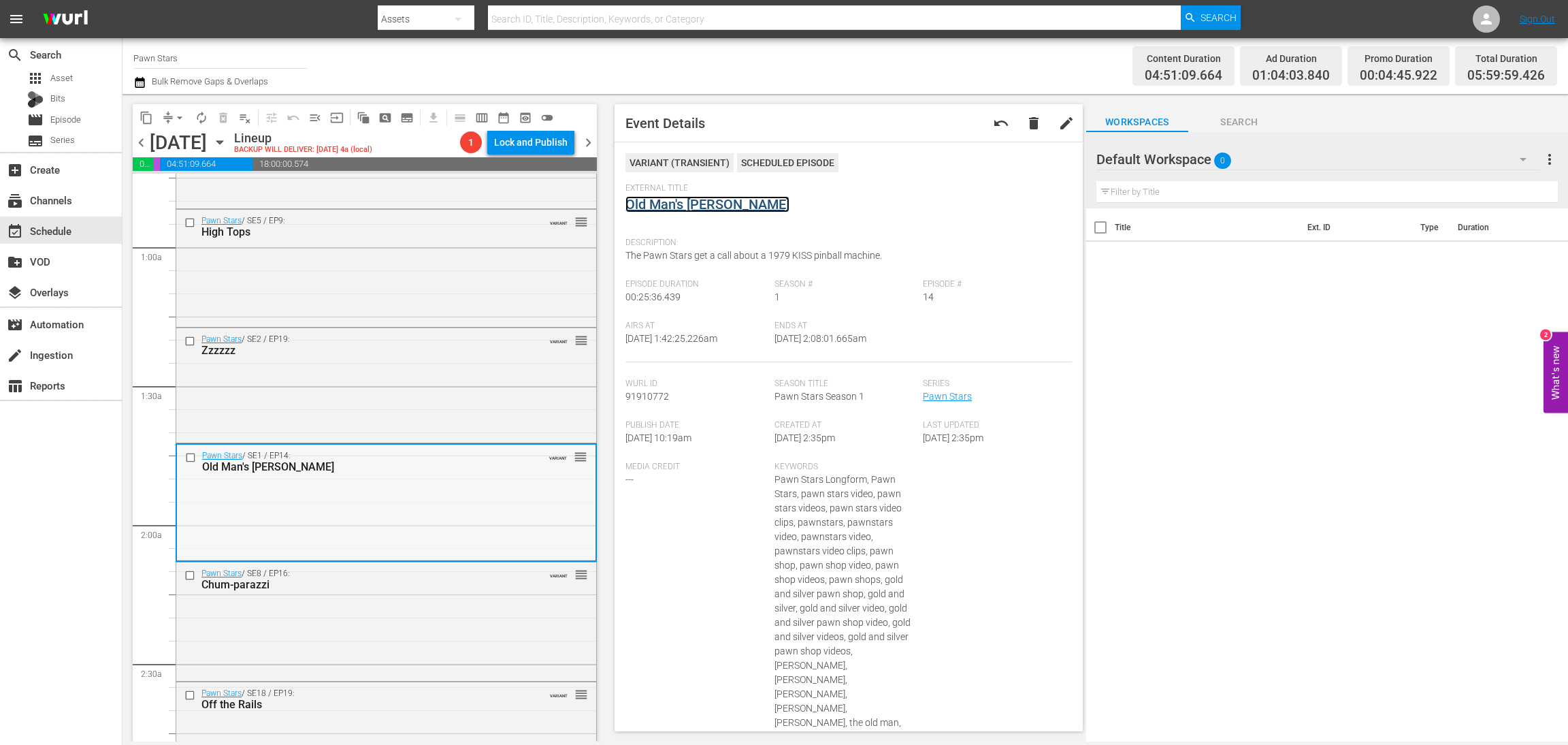
scroll to position [409, 0]
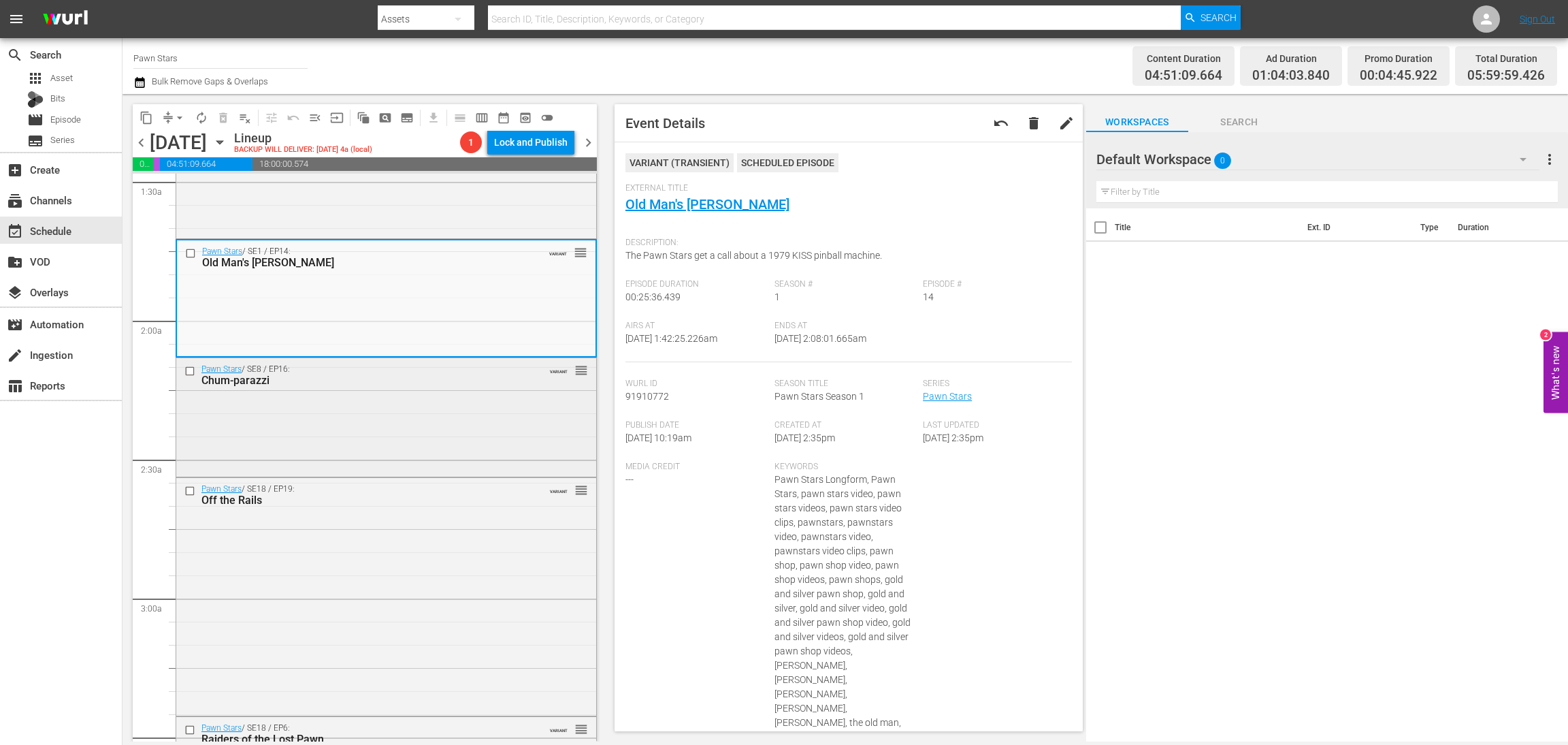
click at [385, 441] on div "Pawn Stars / SE8 / EP16: Chum-parazzi VARIANT reorder" at bounding box center [386, 416] width 420 height 116
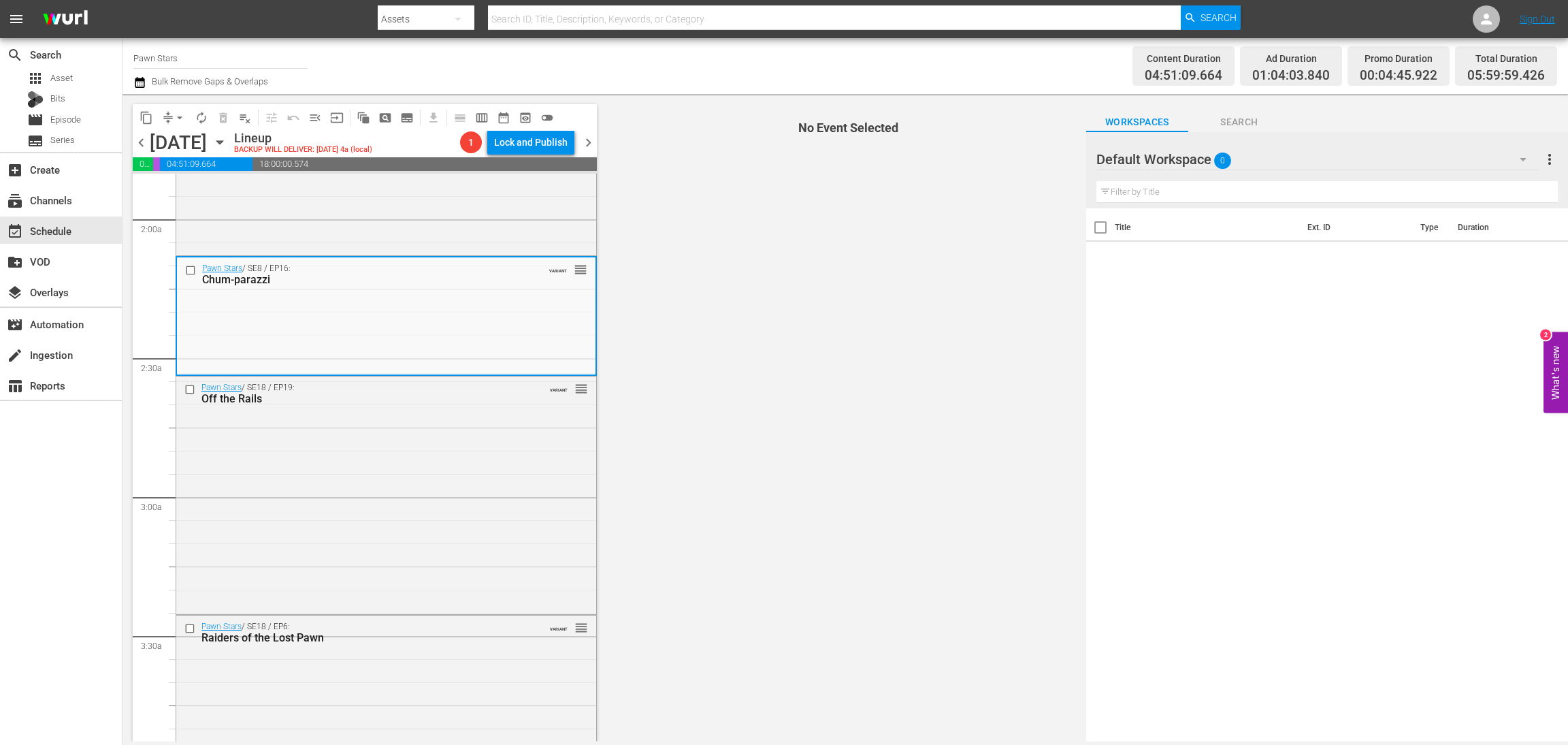
scroll to position [612, 0]
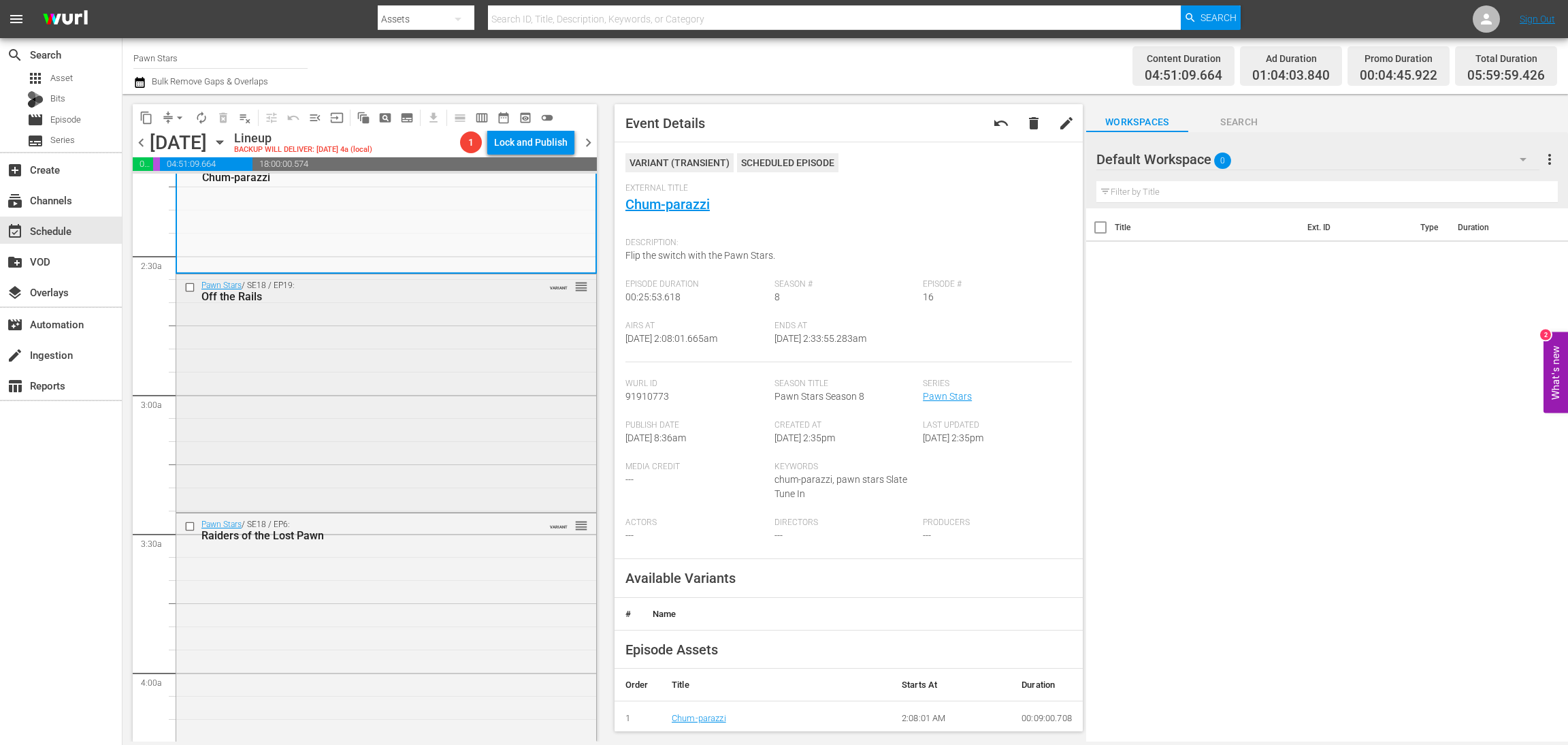
click at [456, 393] on div "Pawn Stars / SE18 / EP19: Off the Rails VARIANT reorder" at bounding box center [386, 392] width 420 height 235
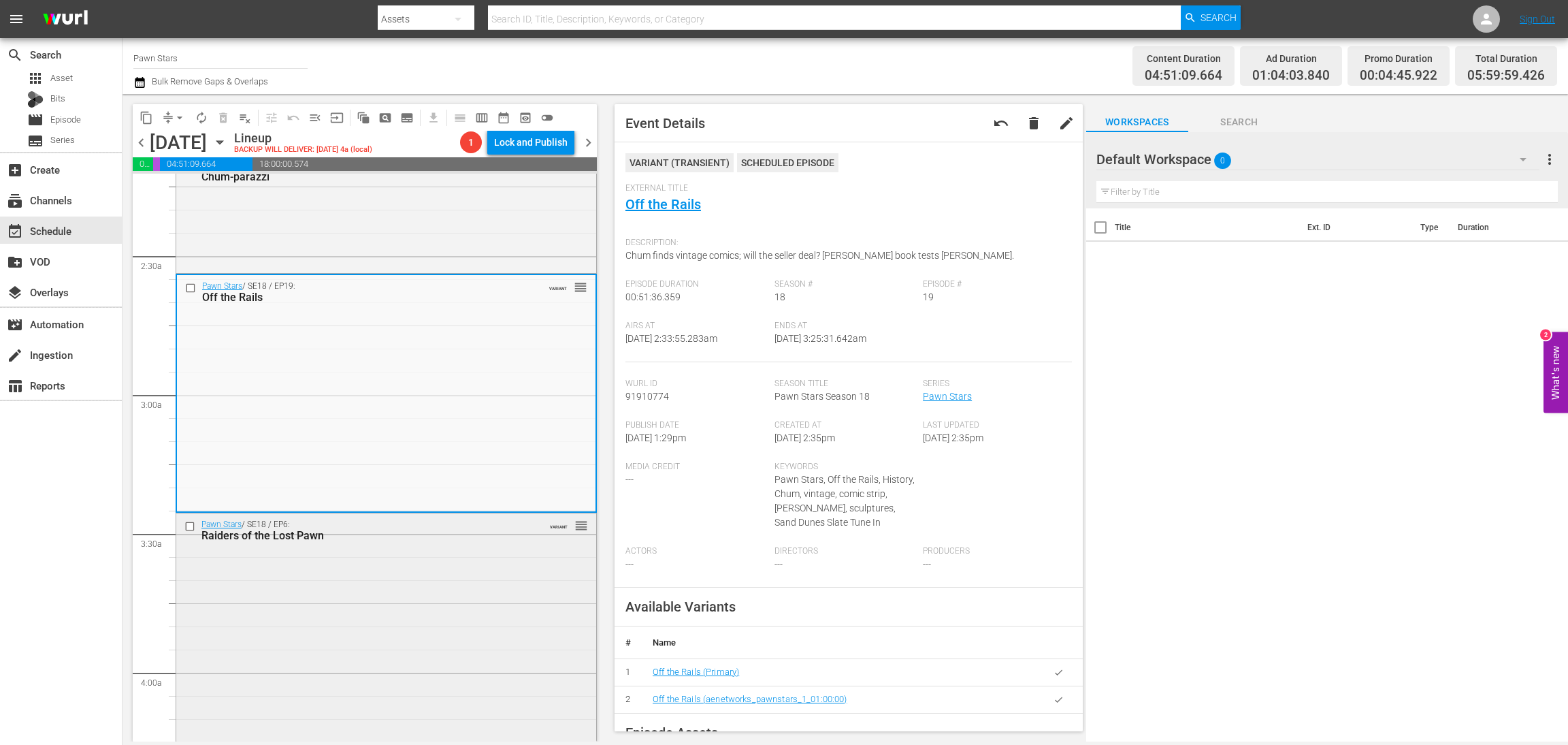
click at [484, 626] on div "Pawn Stars / SE18 / EP6: Raiders of the Lost Pawn VARIANT reorder" at bounding box center [386, 630] width 420 height 233
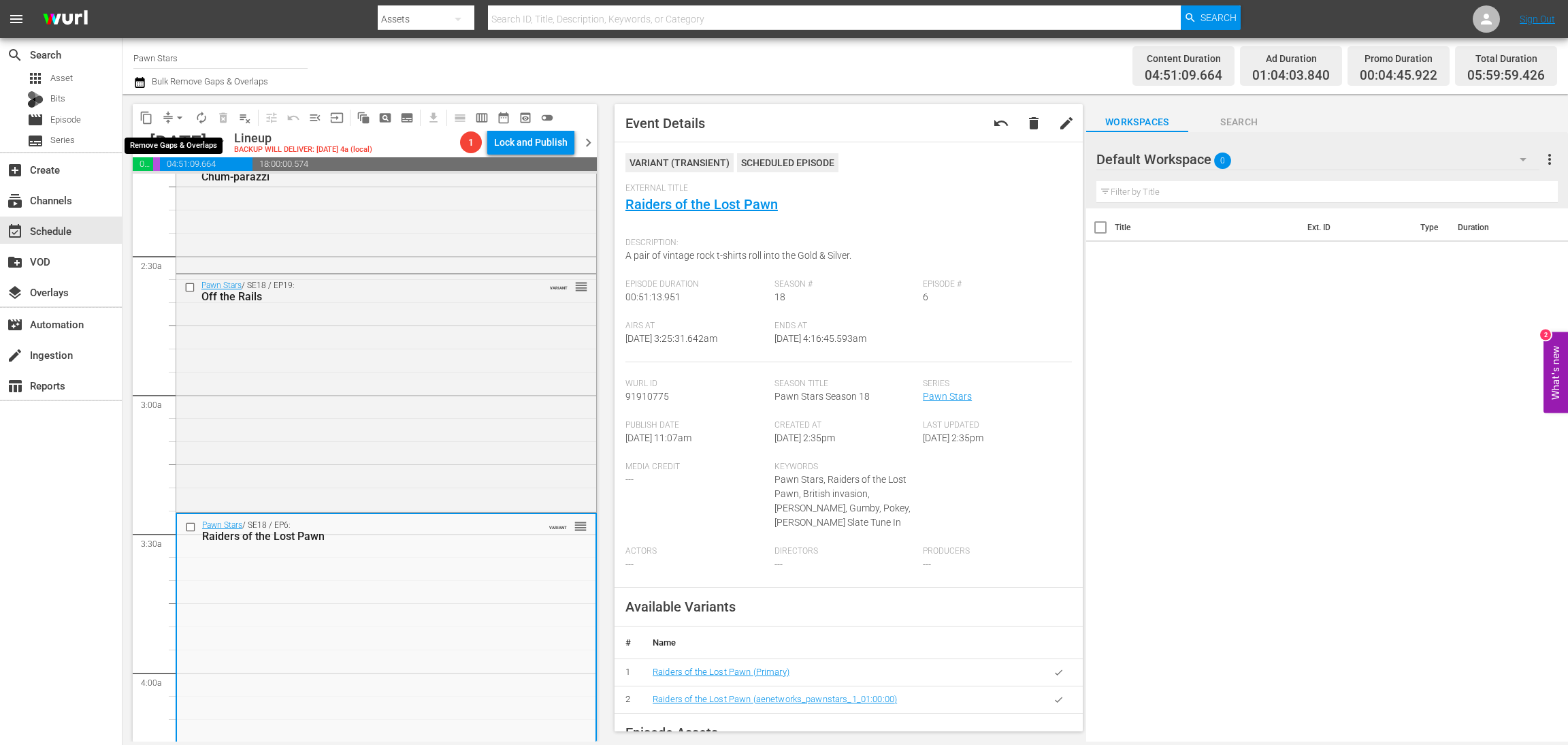
click at [175, 115] on span "arrow_drop_down" at bounding box center [180, 118] width 14 height 14
click at [187, 143] on li "Align to Midnight" at bounding box center [181, 145] width 143 height 22
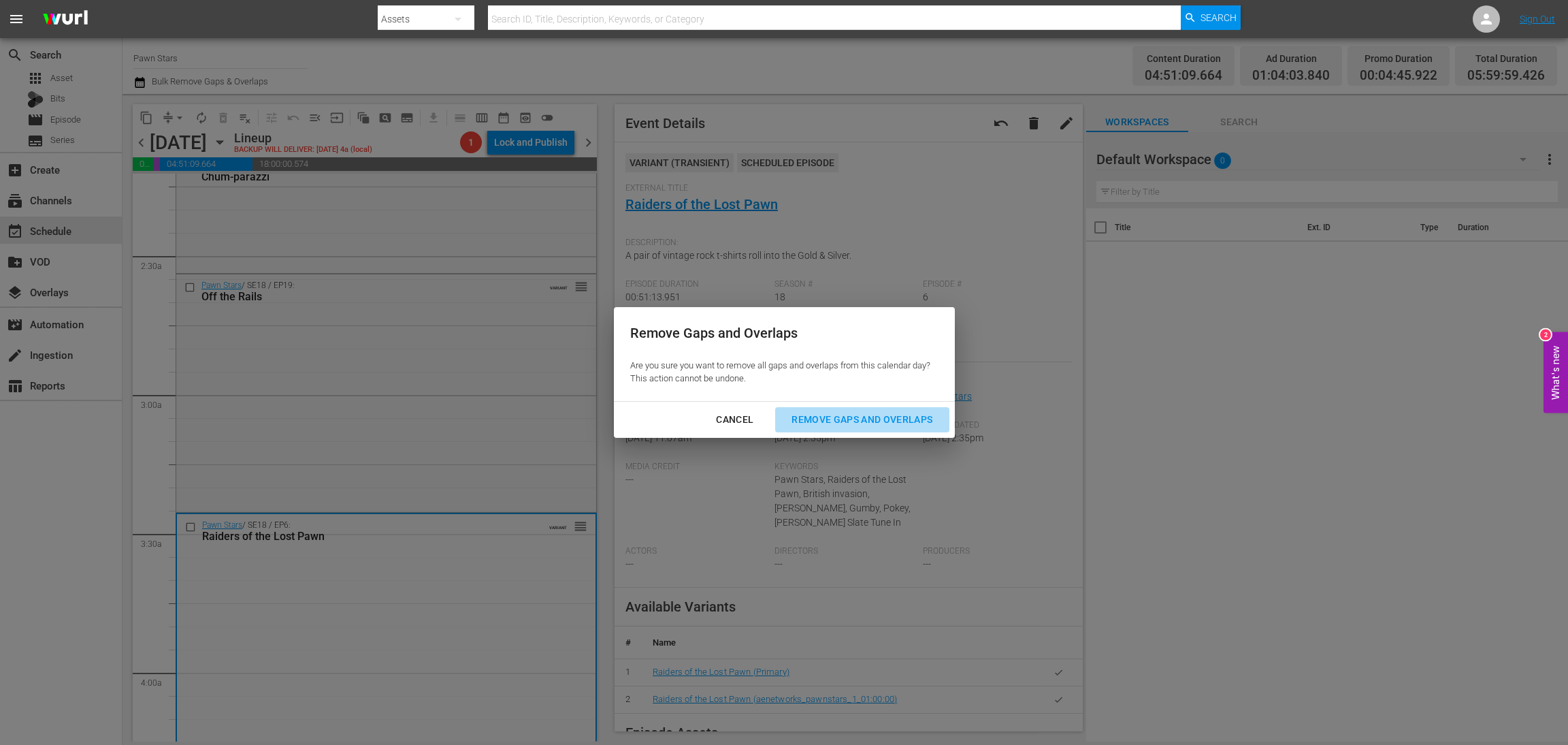
click at [875, 418] on div "Remove Gaps and Overlaps" at bounding box center [862, 420] width 163 height 17
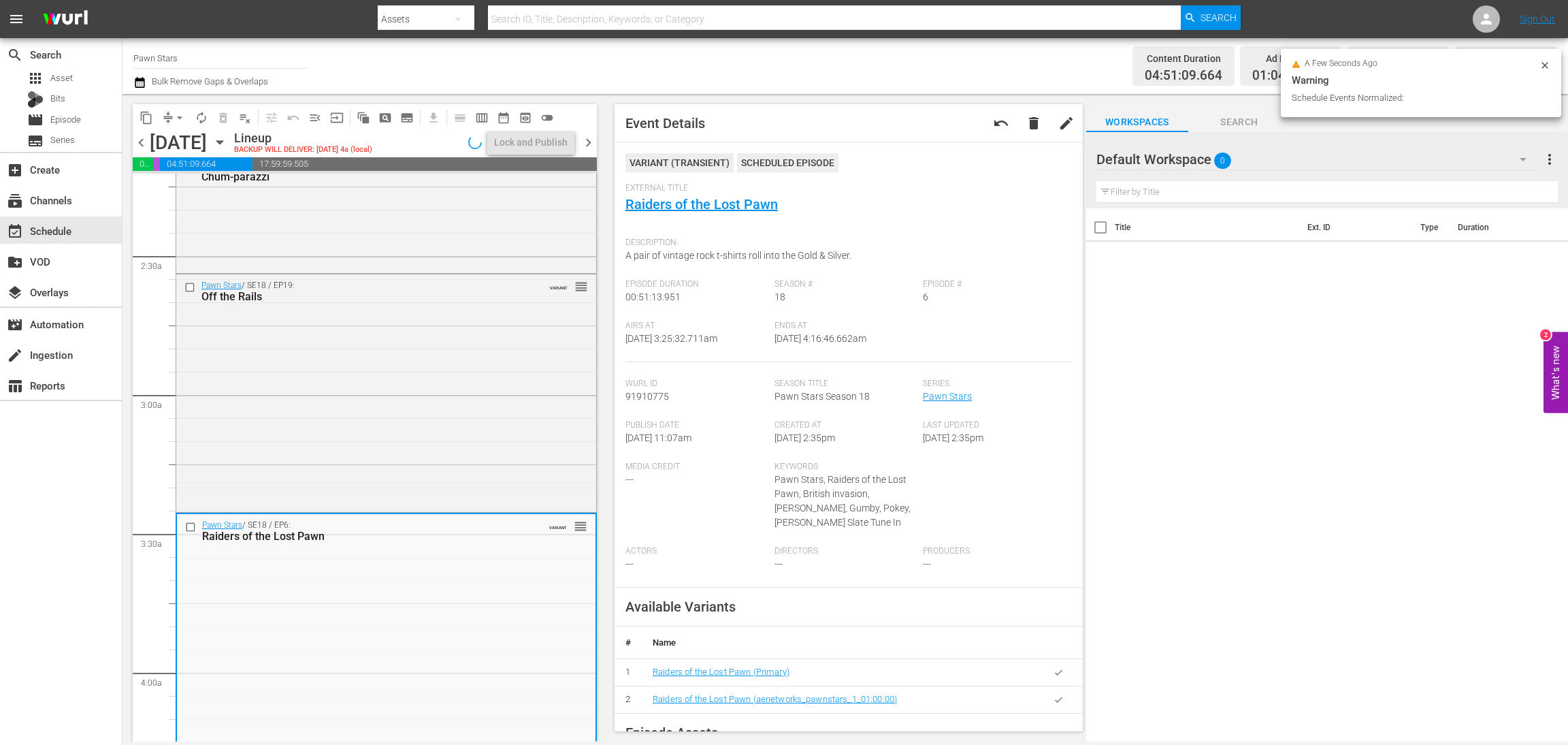
scroll to position [612, 0]
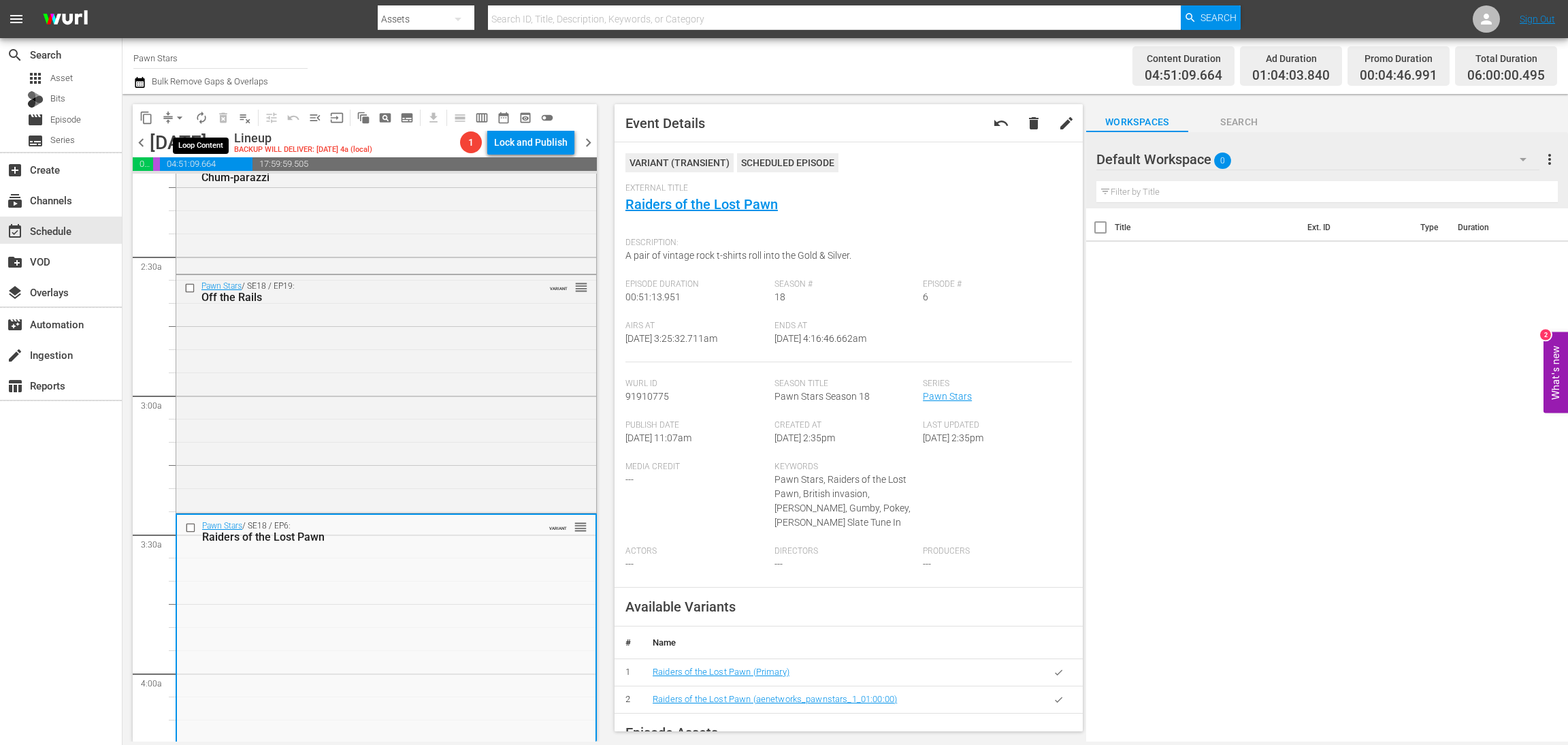
click at [202, 117] on span "autorenew_outlined" at bounding box center [201, 118] width 14 height 14
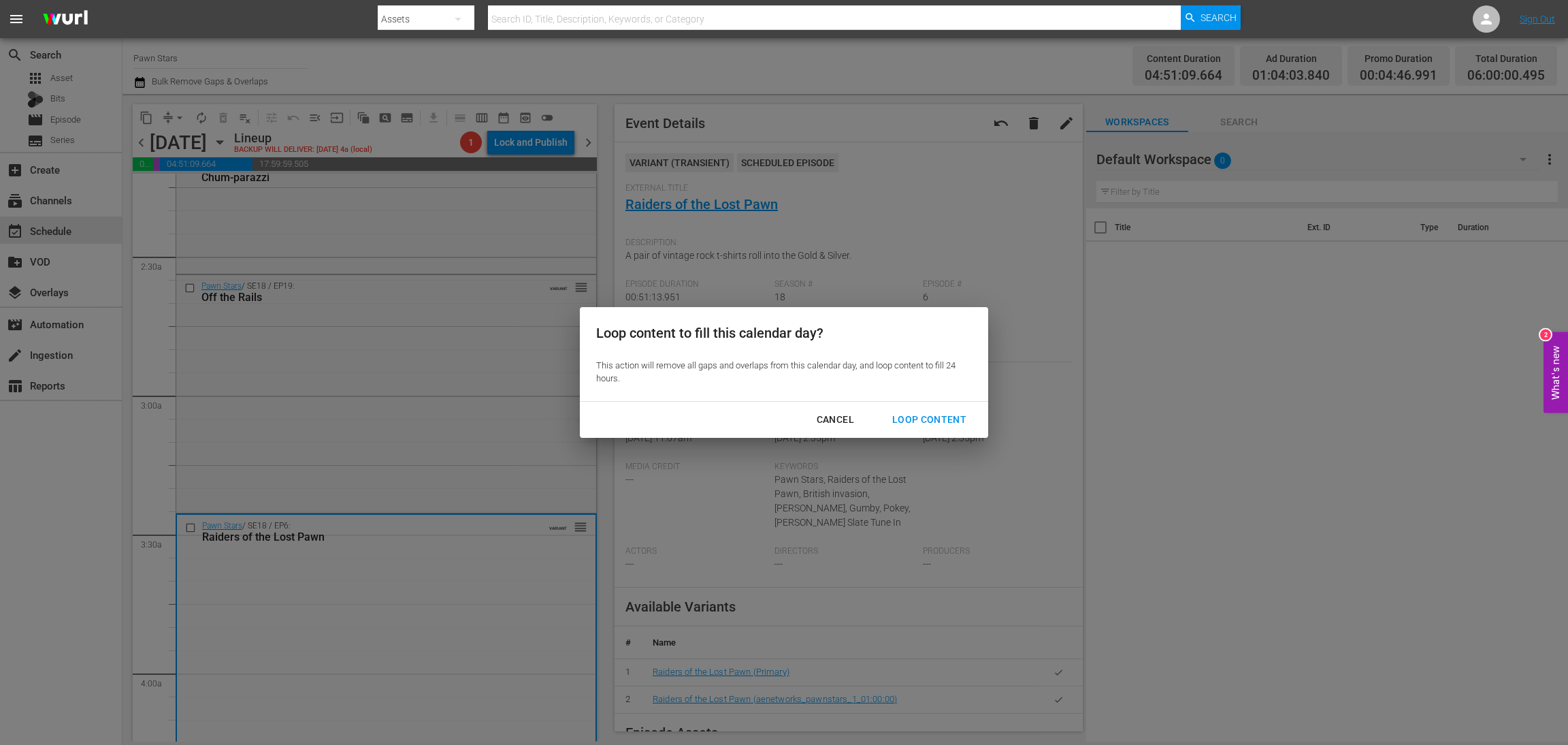
click at [959, 421] on div "Loop Content" at bounding box center [930, 420] width 96 height 17
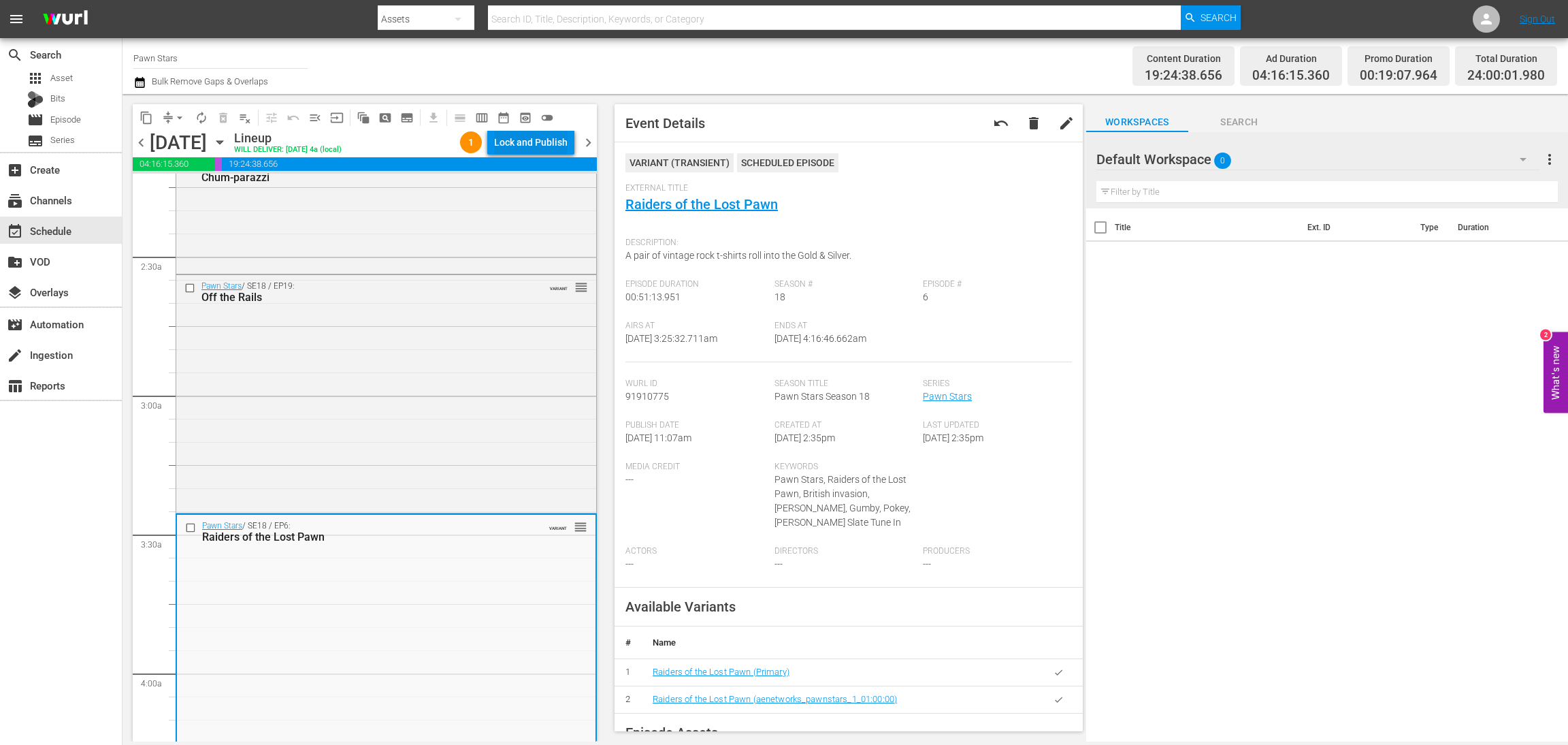
click at [545, 147] on div "Lock and Publish" at bounding box center [531, 142] width 74 height 24
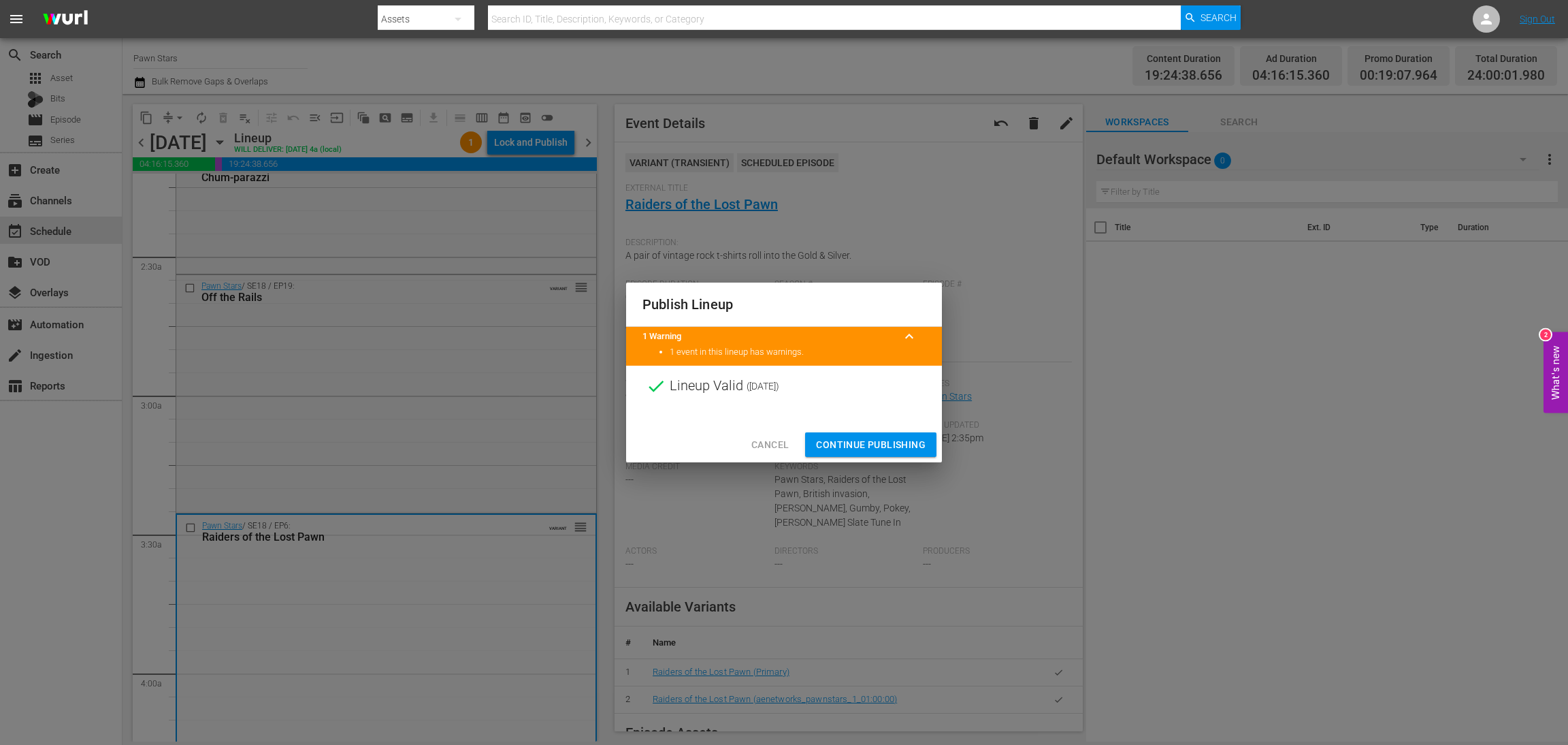
click at [902, 446] on span "Continue Publishing" at bounding box center [871, 445] width 110 height 17
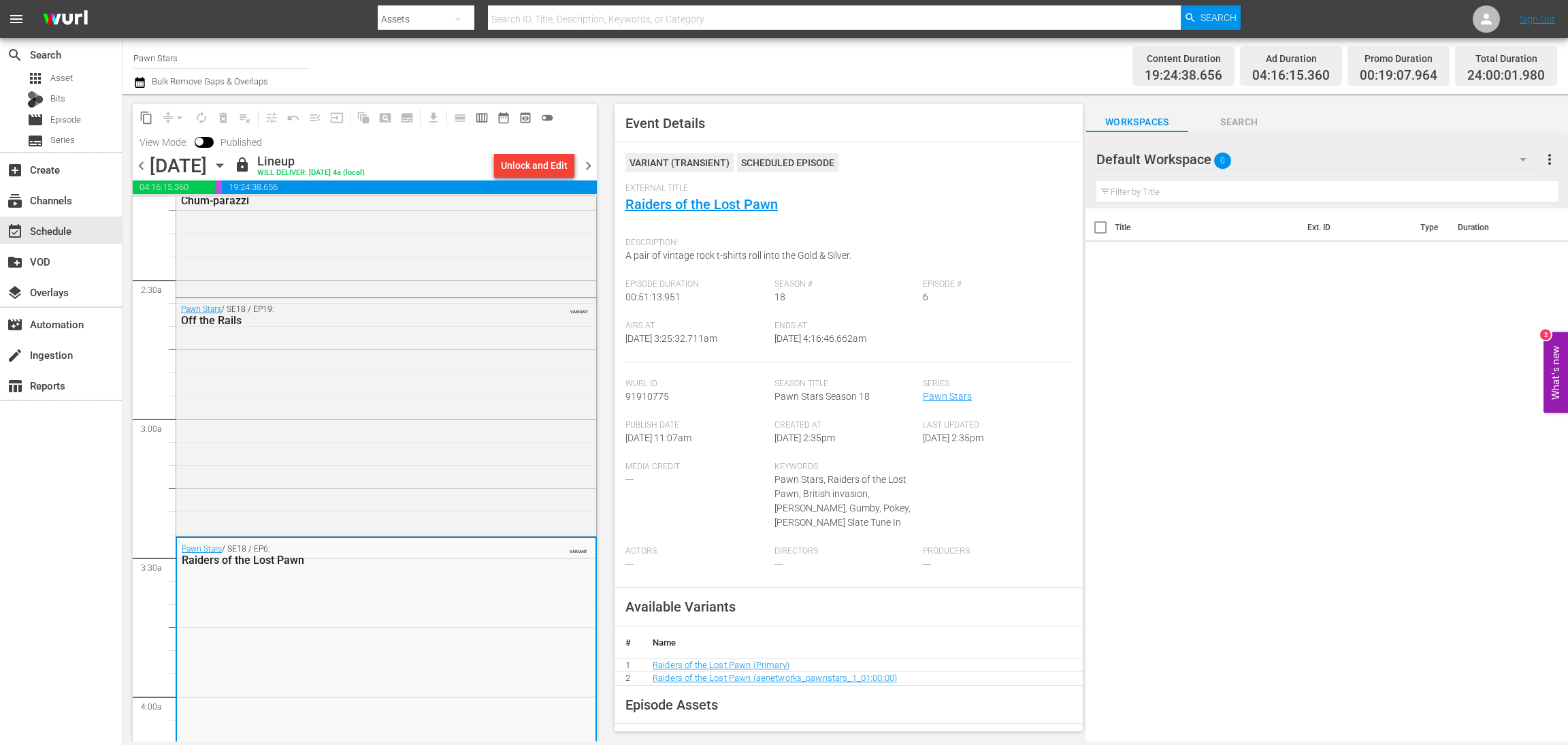
click at [206, 54] on input "Pawn Stars" at bounding box center [220, 58] width 174 height 33
drag, startPoint x: 210, startPoint y: 54, endPoint x: 0, endPoint y: 36, distance: 210.8
click at [0, 36] on div "menu Search By Assets Search ID, Title, Description, Keywords, or Category Sear…" at bounding box center [784, 370] width 1568 height 742
click at [408, 98] on div "Ghost Stories (2124 - ae_networks_unxplainedzonehauntings_1)" at bounding box center [321, 96] width 353 height 33
type input "Ghost Stories (2124 - ae_networks_unxplainedzonehauntings_1)"
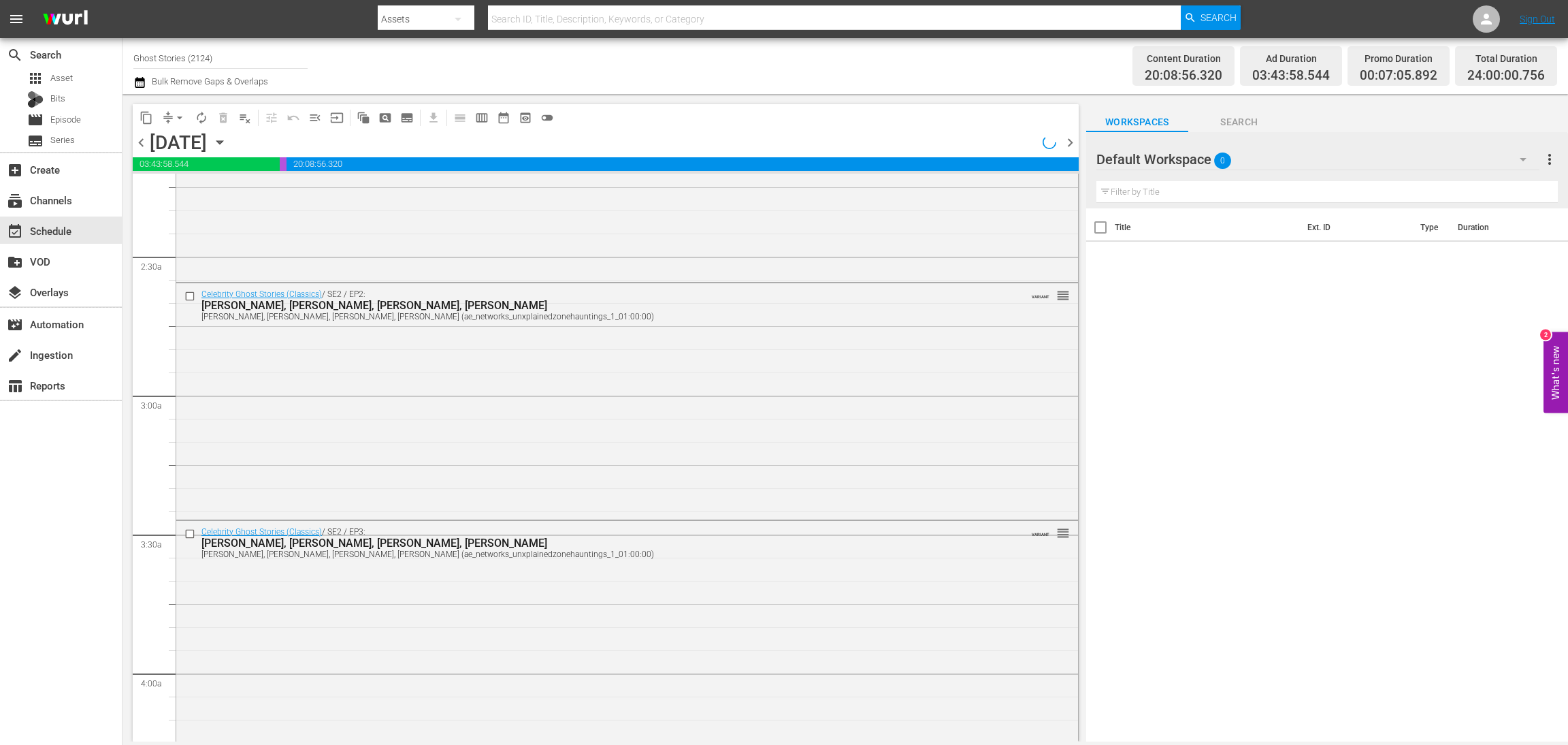
scroll to position [681, 0]
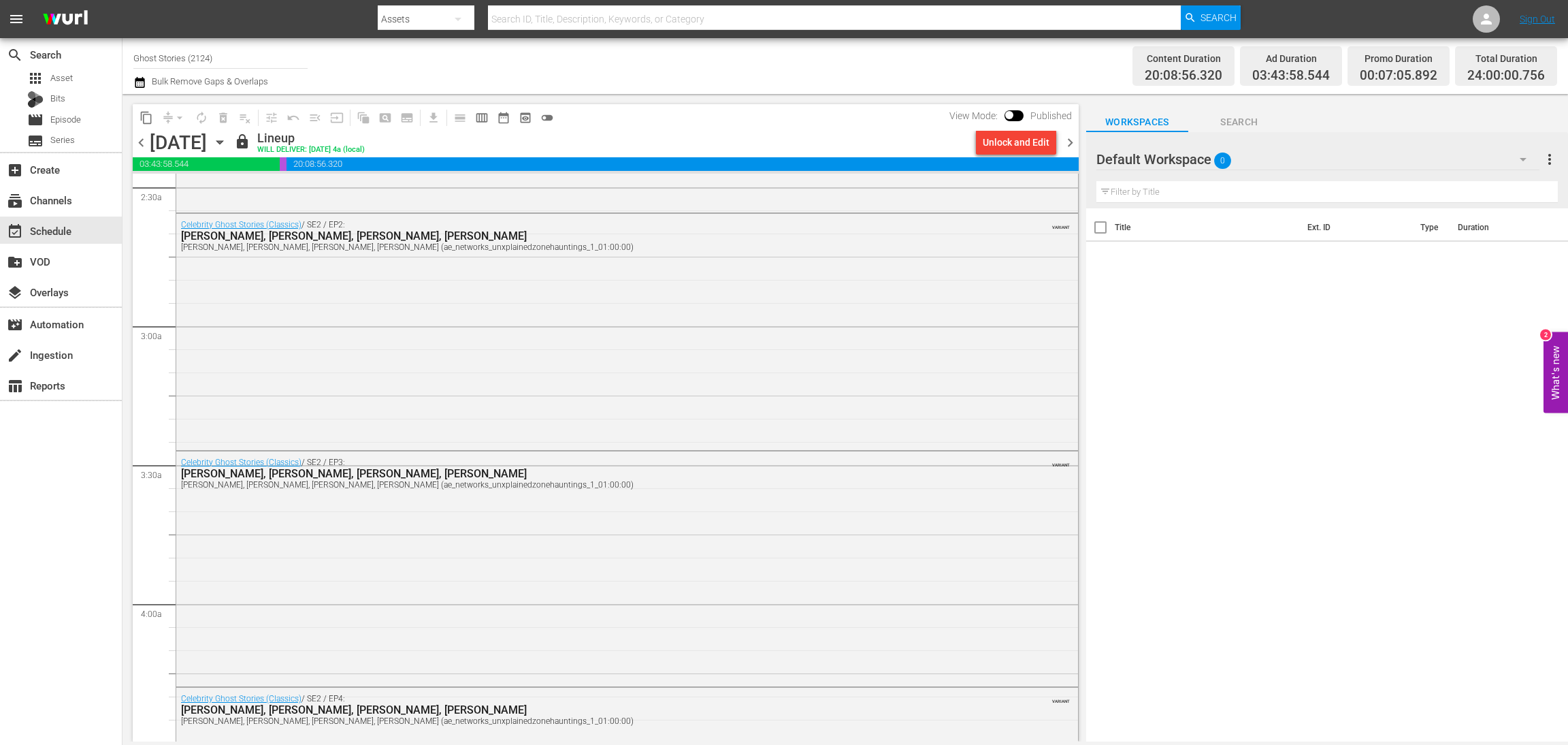
click at [227, 143] on icon "button" at bounding box center [220, 142] width 15 height 15
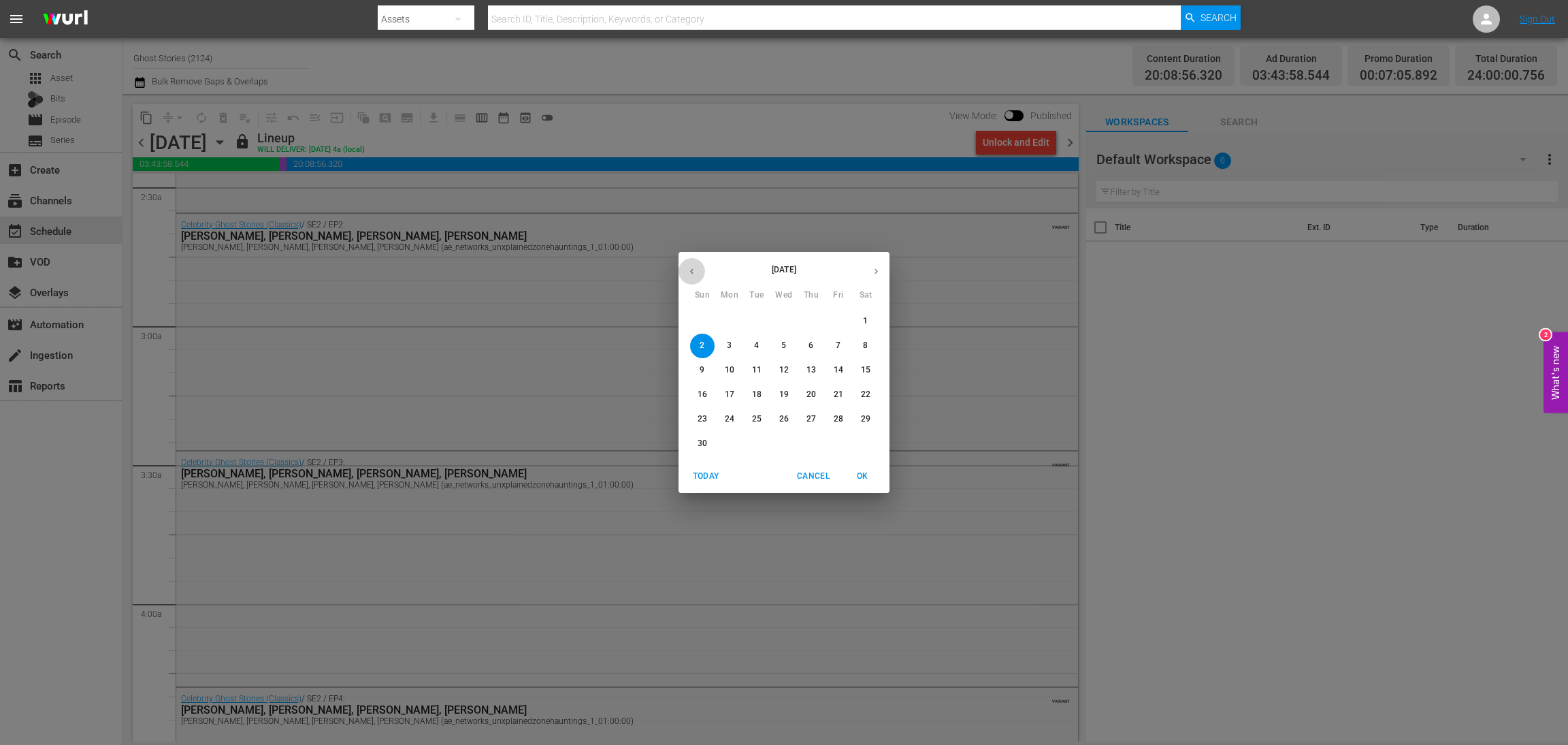
click at [690, 269] on icon "button" at bounding box center [692, 271] width 10 height 10
click at [788, 421] on p "29" at bounding box center [784, 419] width 10 height 12
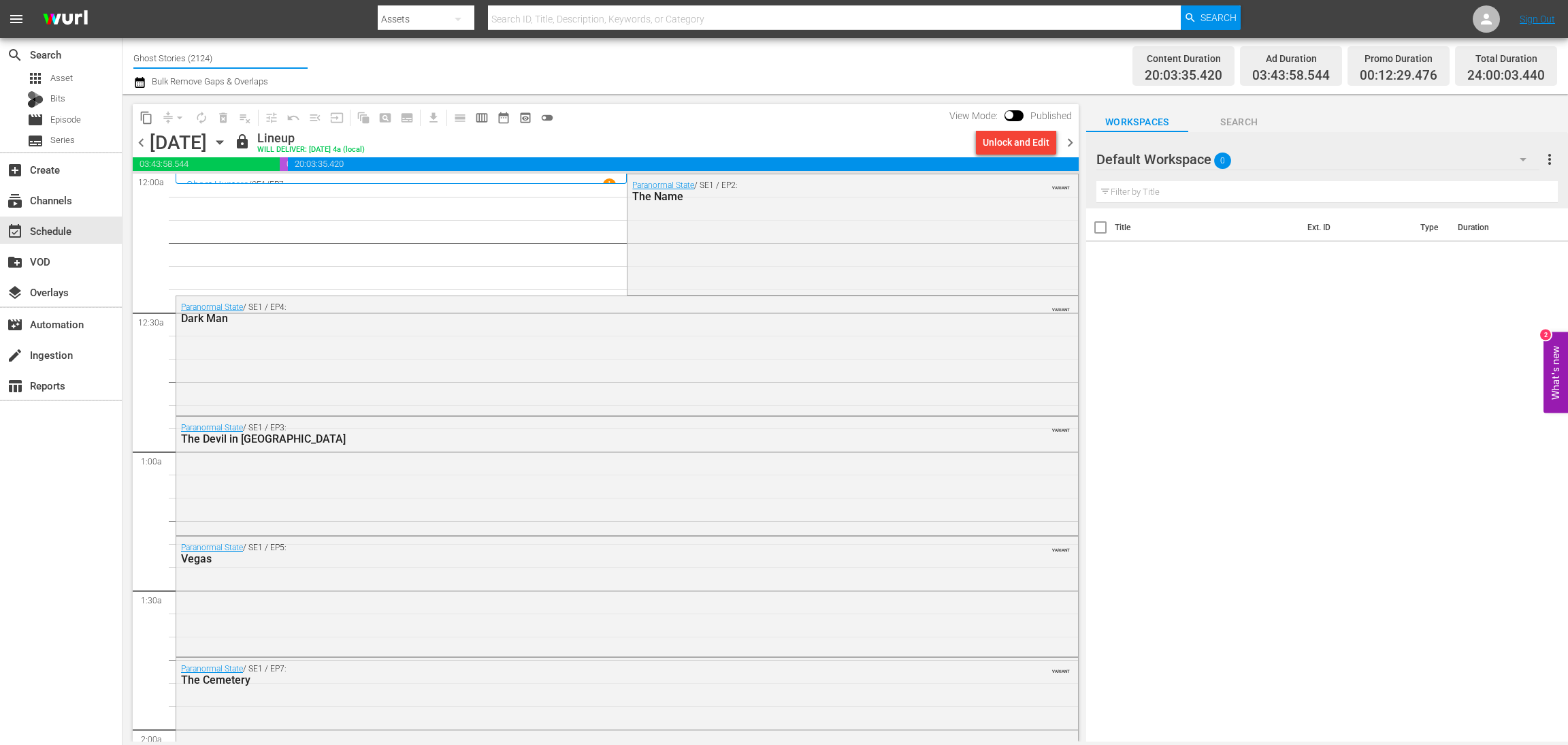
click at [235, 58] on input "Ghost Stories (2124)" at bounding box center [220, 58] width 174 height 33
drag, startPoint x: 256, startPoint y: 60, endPoint x: 0, endPoint y: 17, distance: 259.6
click at [0, 17] on div "menu Search By Assets Search ID, Title, Description, Keywords, or Category Sear…" at bounding box center [784, 370] width 1568 height 742
click at [310, 87] on div "60 Days In Jail (International) (2077 - ae_networks_60daysininternational_1)" at bounding box center [321, 96] width 353 height 33
type input "60 Days In Jail (International) (2077 - ae_networks_60daysininternational_1)"
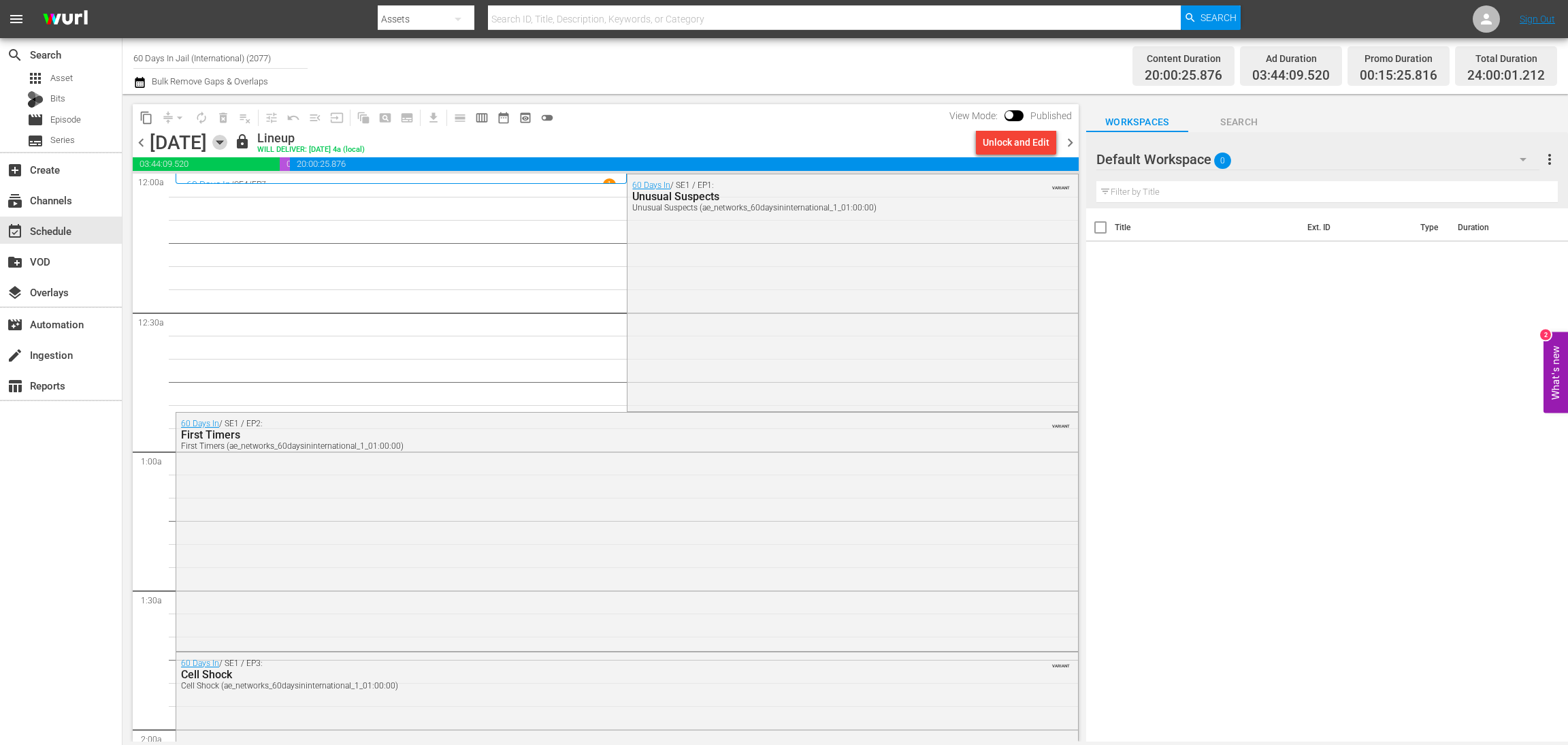
click at [222, 141] on icon "button" at bounding box center [220, 142] width 6 height 3
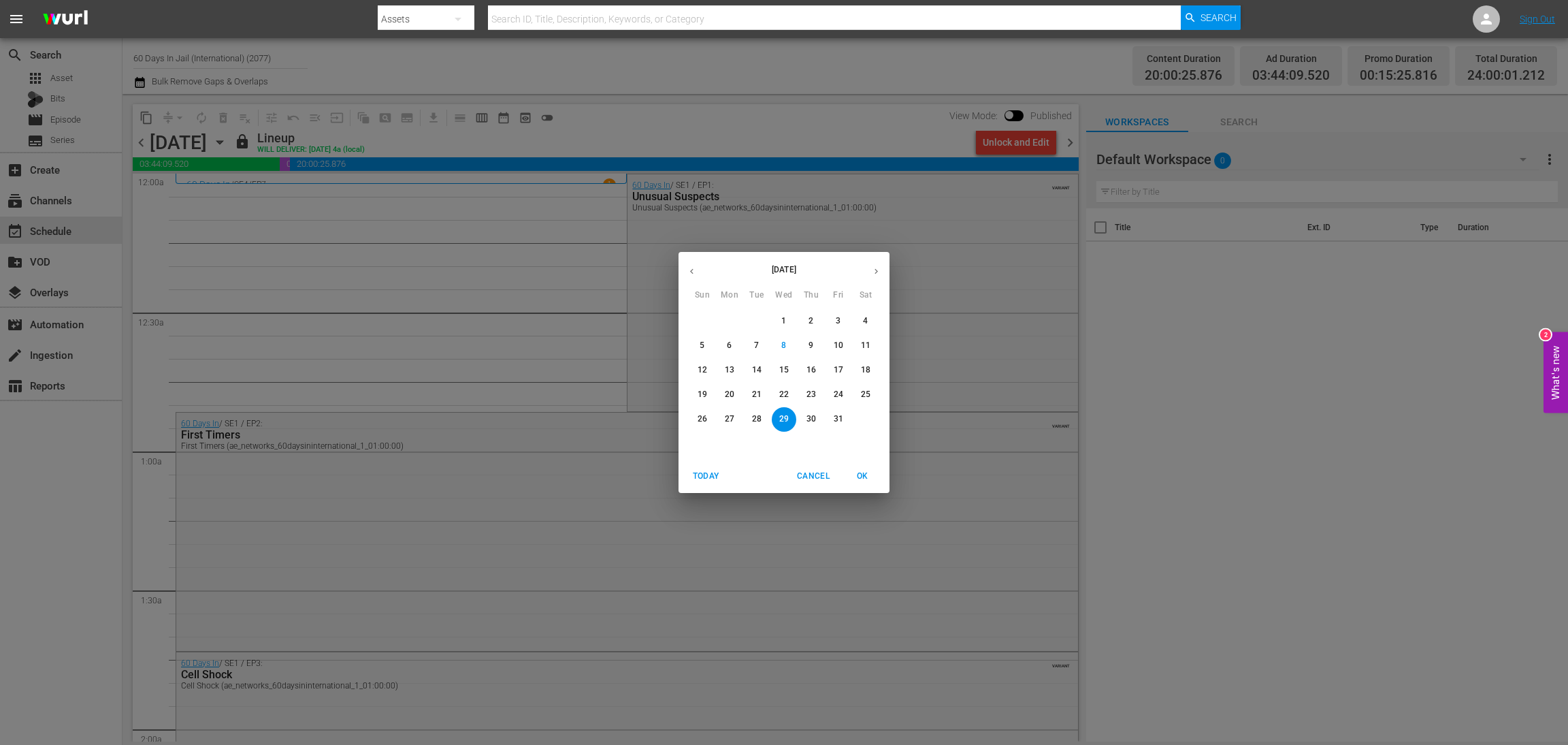
click at [871, 269] on icon "button" at bounding box center [876, 271] width 10 height 10
click at [699, 345] on span "2" at bounding box center [702, 345] width 24 height 12
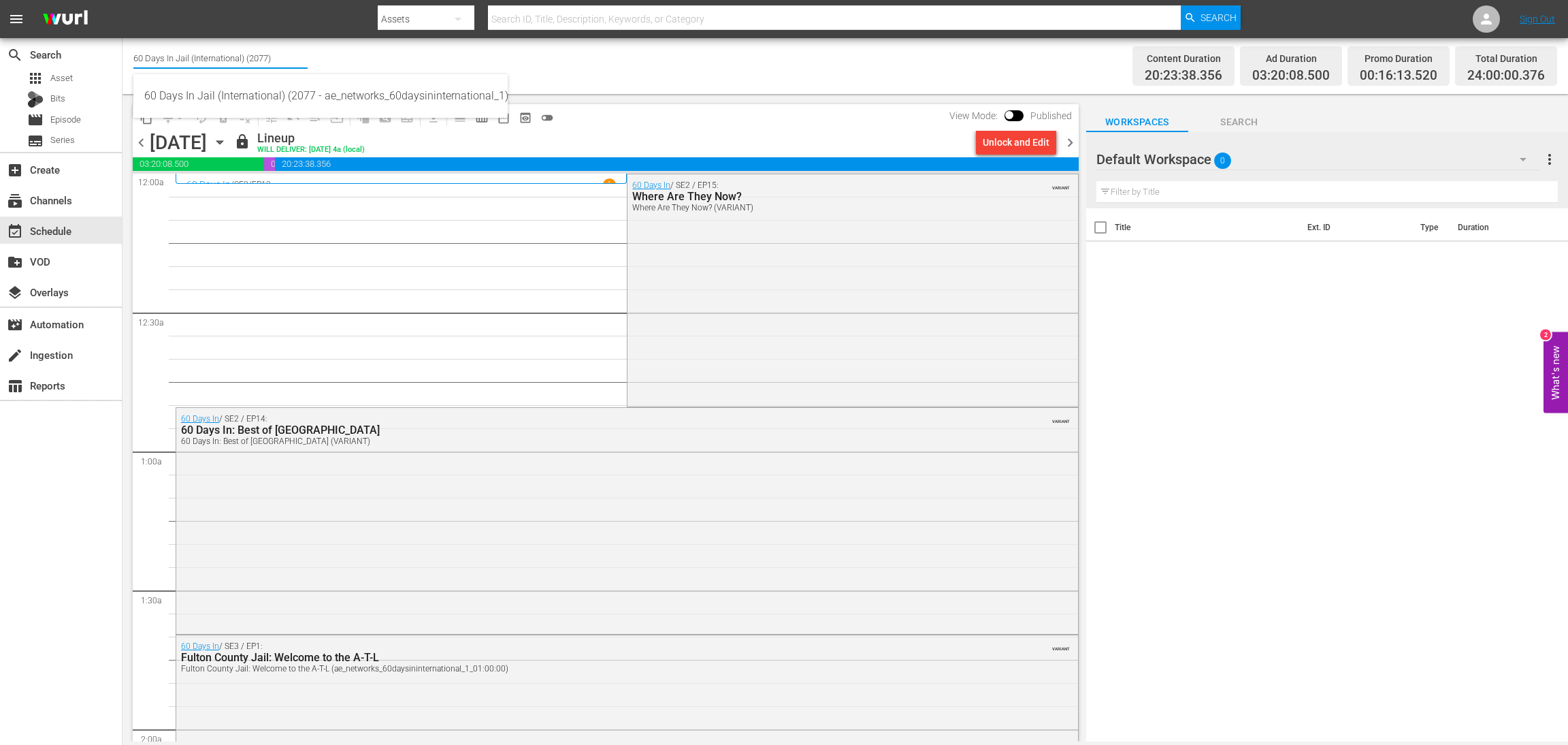
click at [265, 47] on input "60 Days In Jail (International) (2077)" at bounding box center [220, 58] width 174 height 33
drag, startPoint x: 284, startPoint y: 55, endPoint x: 176, endPoint y: 63, distance: 108.3
click at [176, 63] on input "60 Days In Jail (International) (2077)" at bounding box center [220, 58] width 174 height 33
click at [252, 130] on div "60 Days In by A&E (1603 - aenetworks_60daysin_1)" at bounding box center [321, 129] width 353 height 33
type input "60 Days In by A&E (1603 - aenetworks_60daysin_1)"
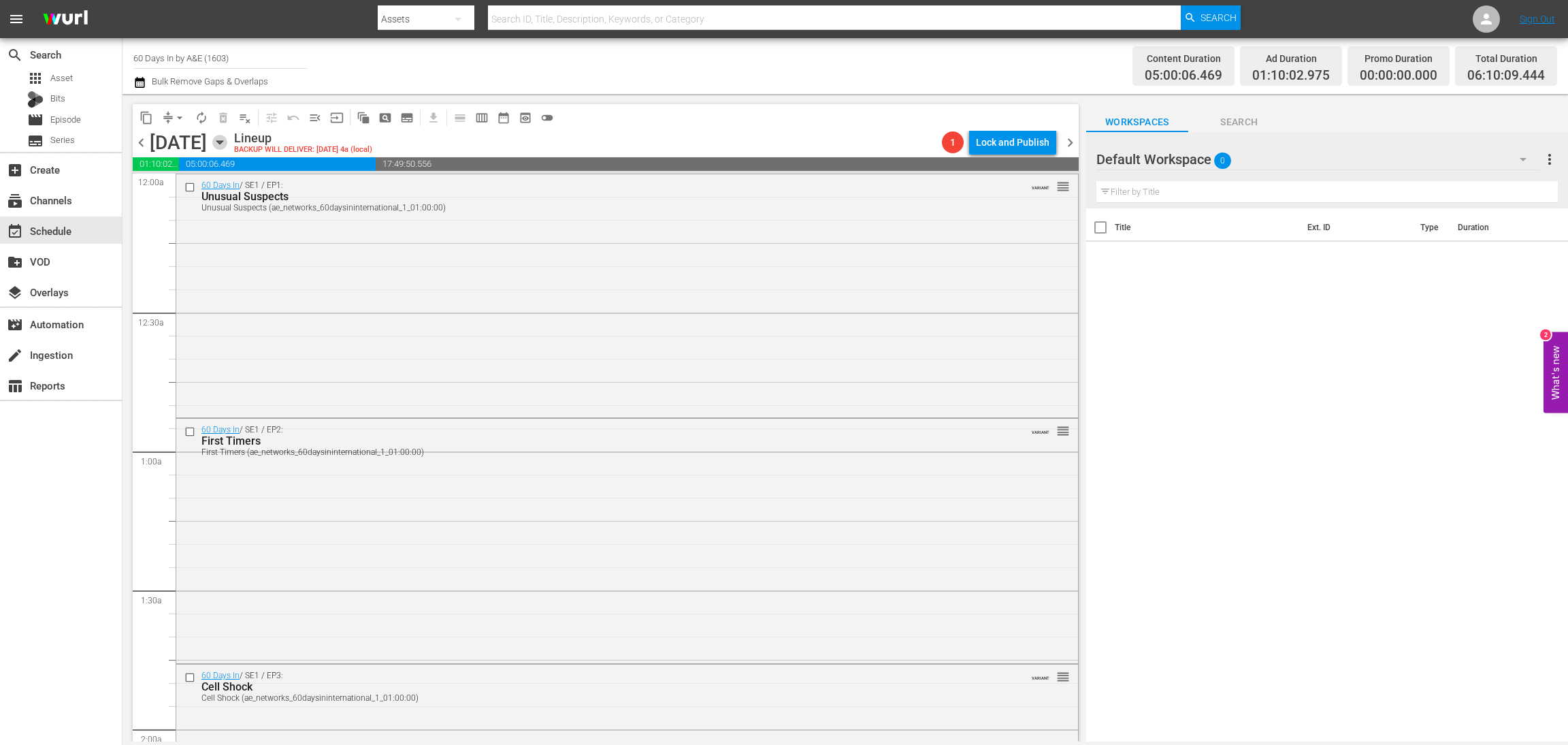
click at [222, 141] on icon "button" at bounding box center [220, 142] width 6 height 3
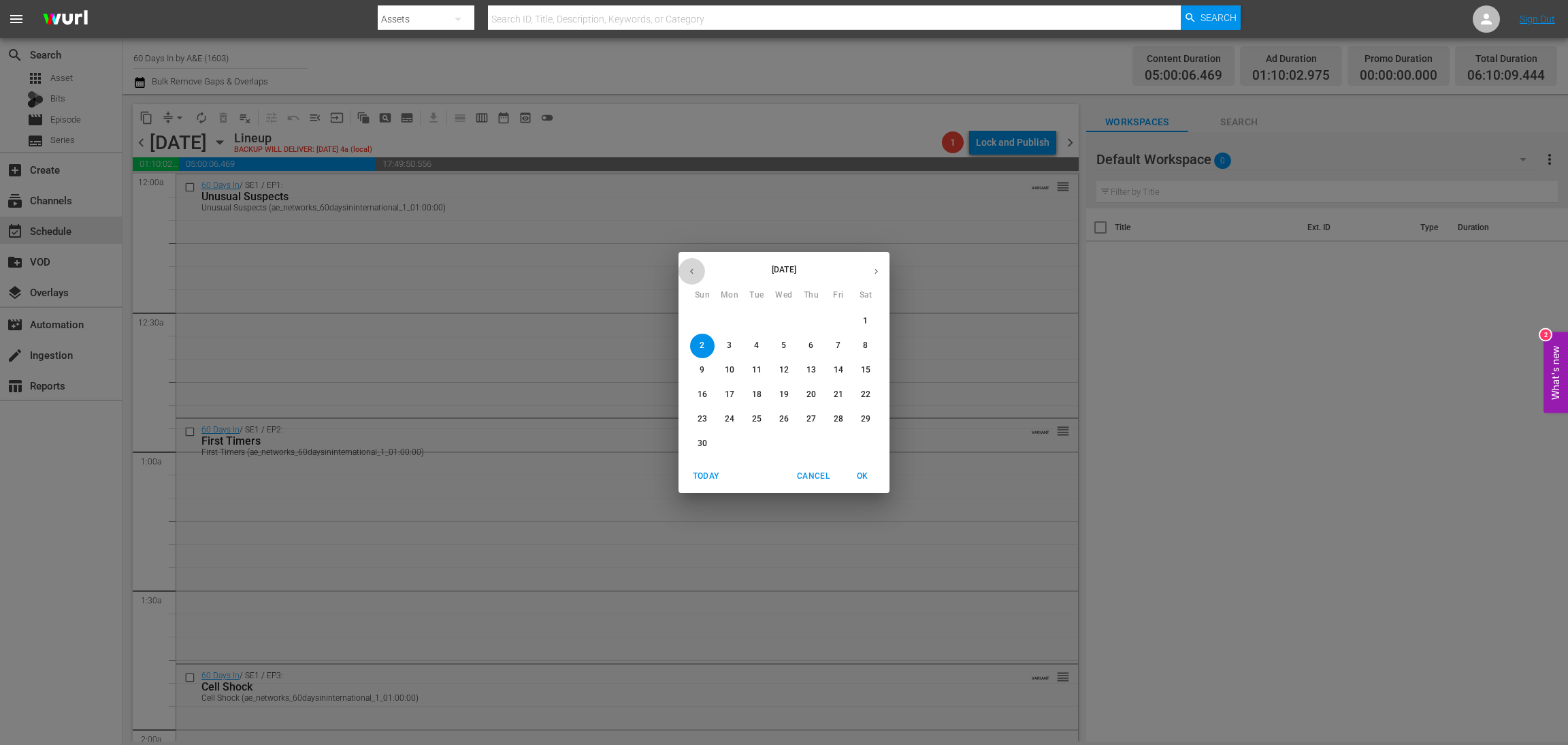
click at [695, 269] on icon "button" at bounding box center [692, 271] width 10 height 10
click at [733, 419] on p "27" at bounding box center [729, 419] width 10 height 12
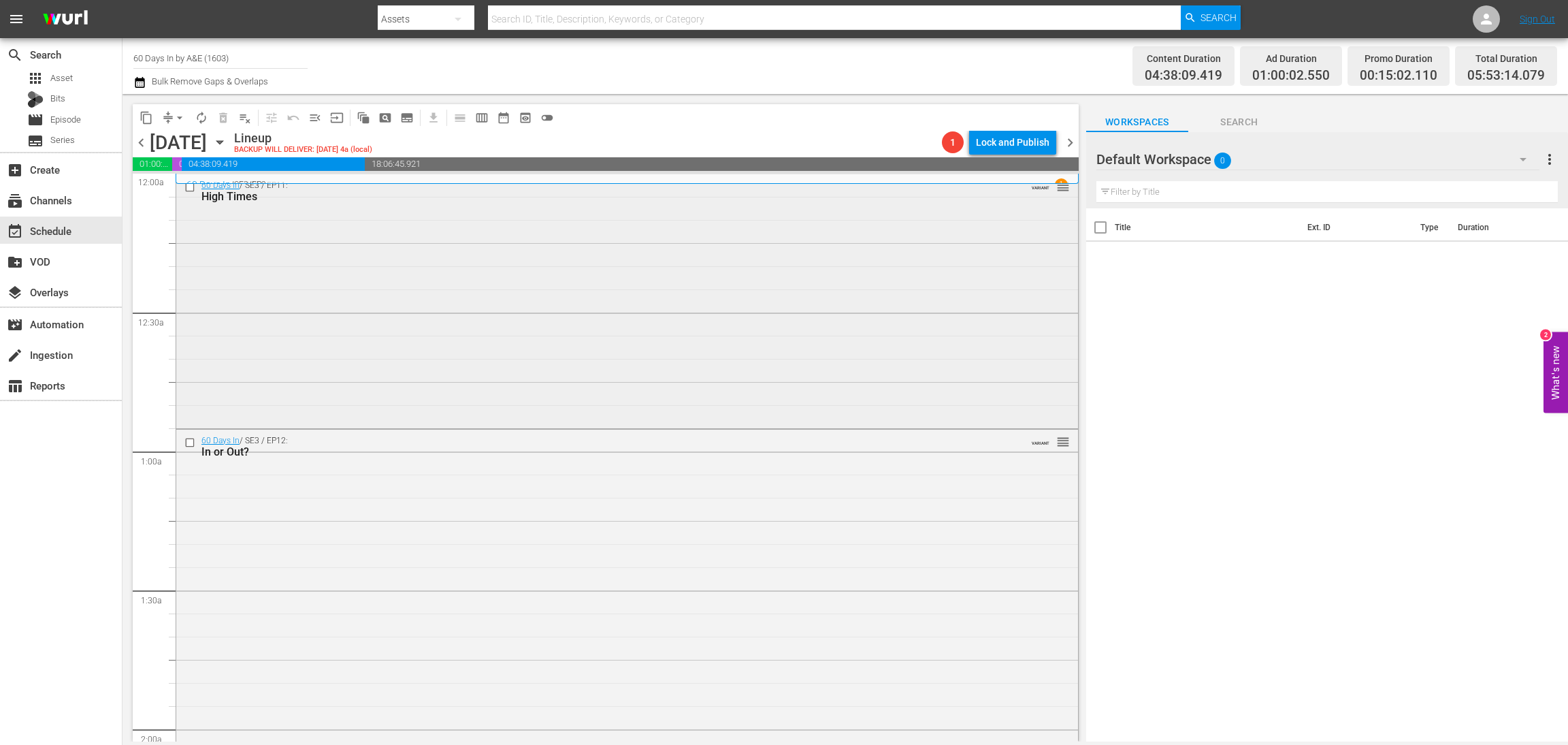
click at [689, 327] on div "60 Days In / SE3 / EP11: High Times VARIANT reorder" at bounding box center [627, 300] width 902 height 252
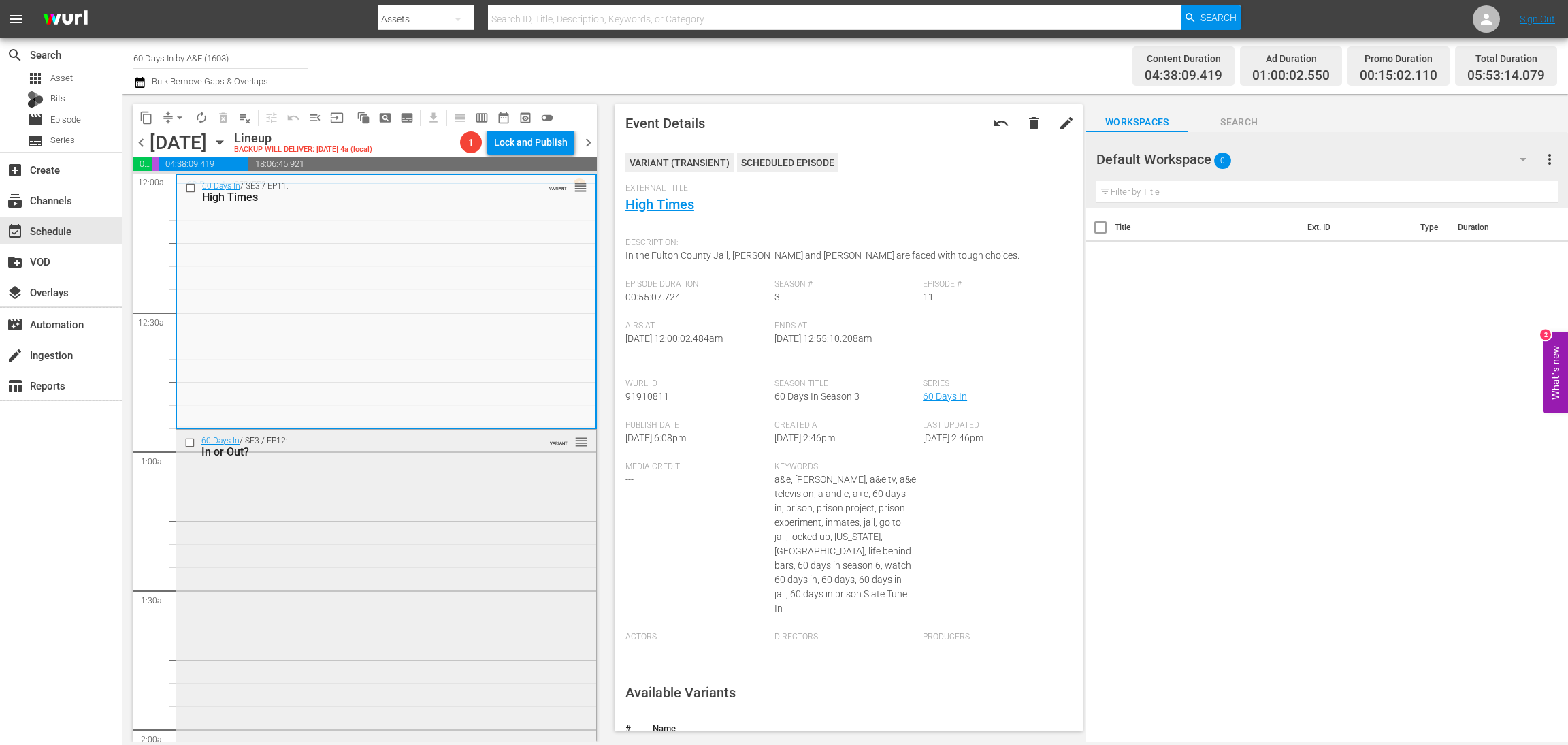
click at [438, 588] on div "60 Days In / SE3 / EP12: In or Out? VARIANT reorder" at bounding box center [386, 679] width 420 height 500
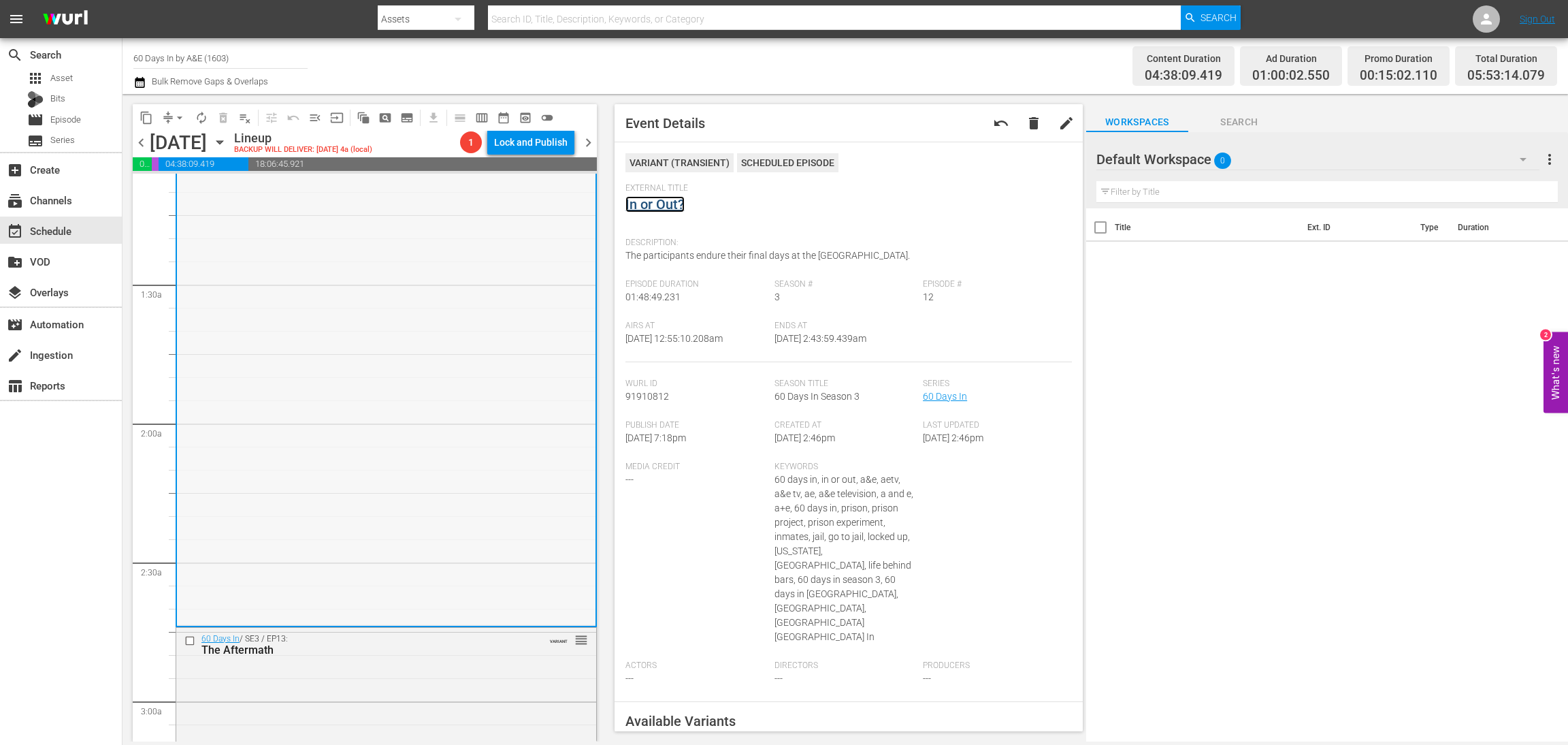
scroll to position [612, 0]
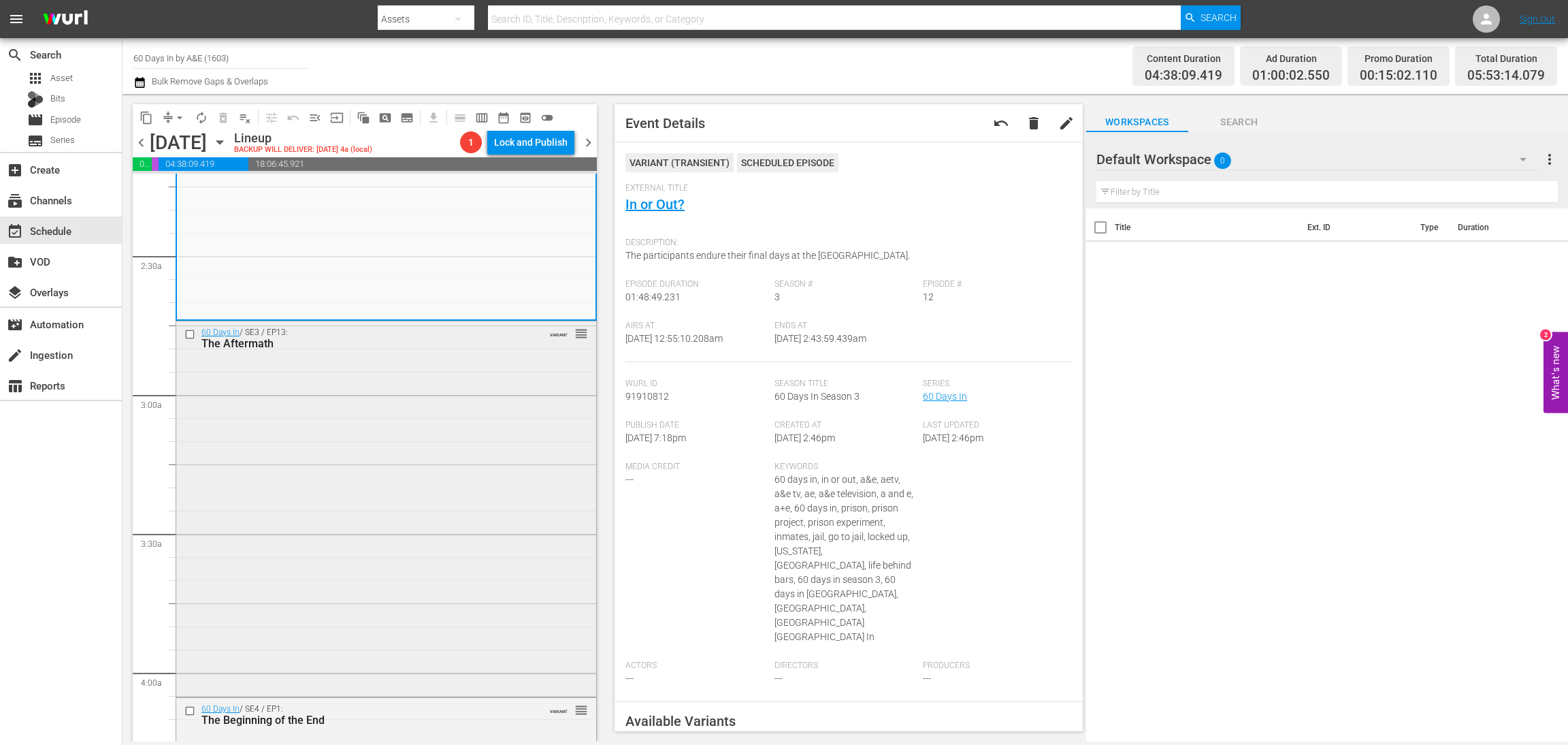
click at [452, 432] on div "60 Days In / SE3 / EP13: The Aftermath VARIANT reorder" at bounding box center [386, 507] width 420 height 373
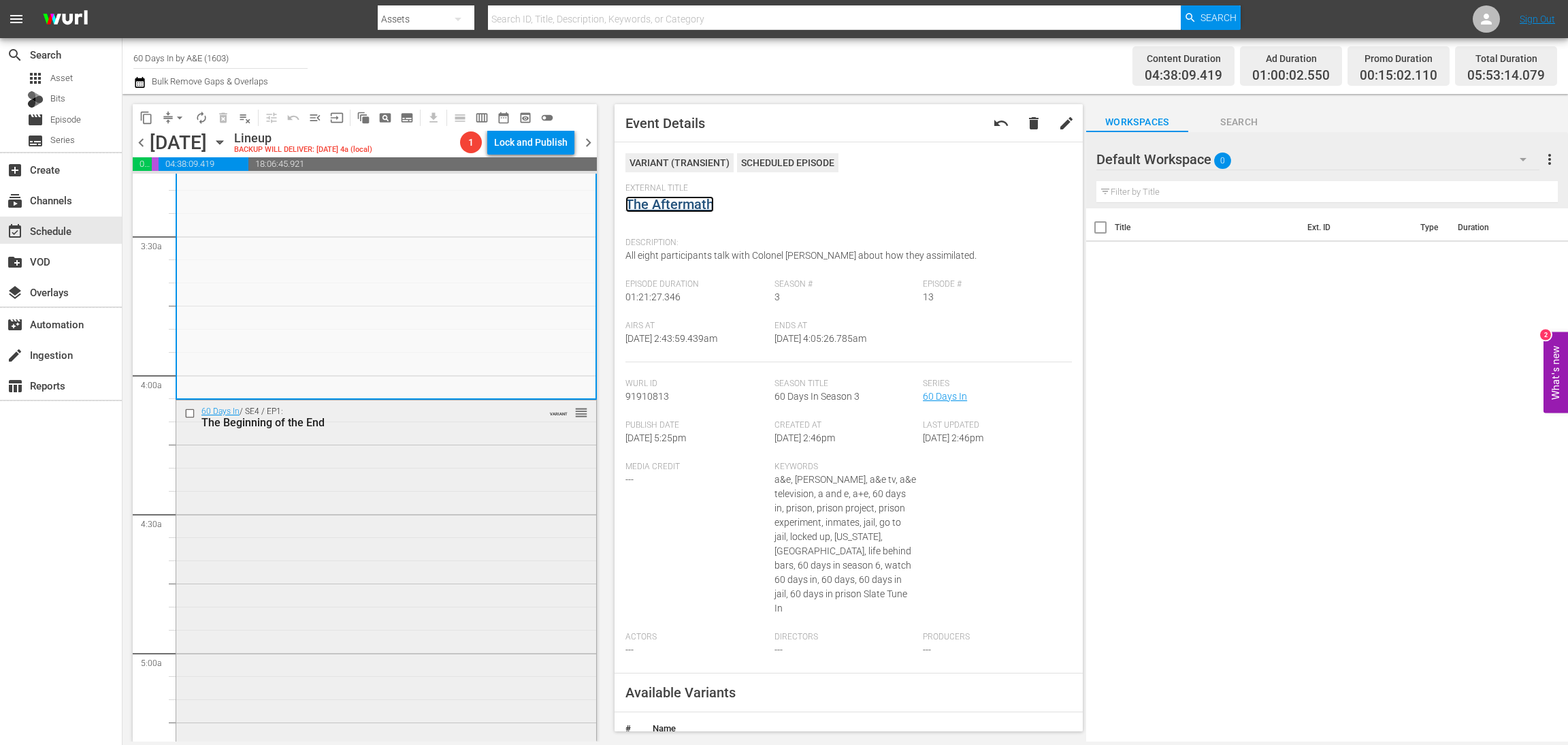
scroll to position [919, 0]
click at [458, 532] on div "60 Days In / SE4 / EP1: The Beginning of the End VARIANT reorder" at bounding box center [386, 639] width 420 height 495
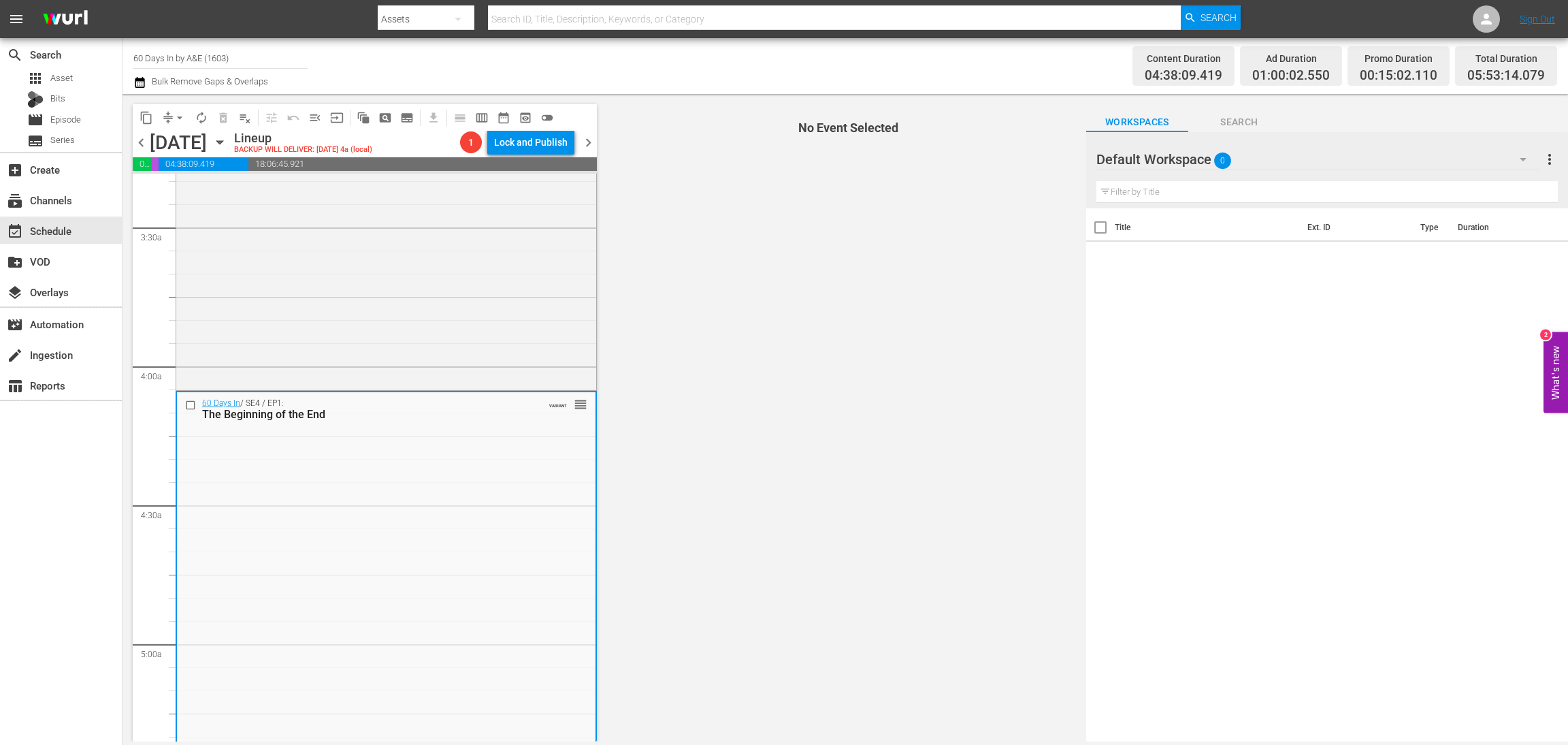
scroll to position [1123, 0]
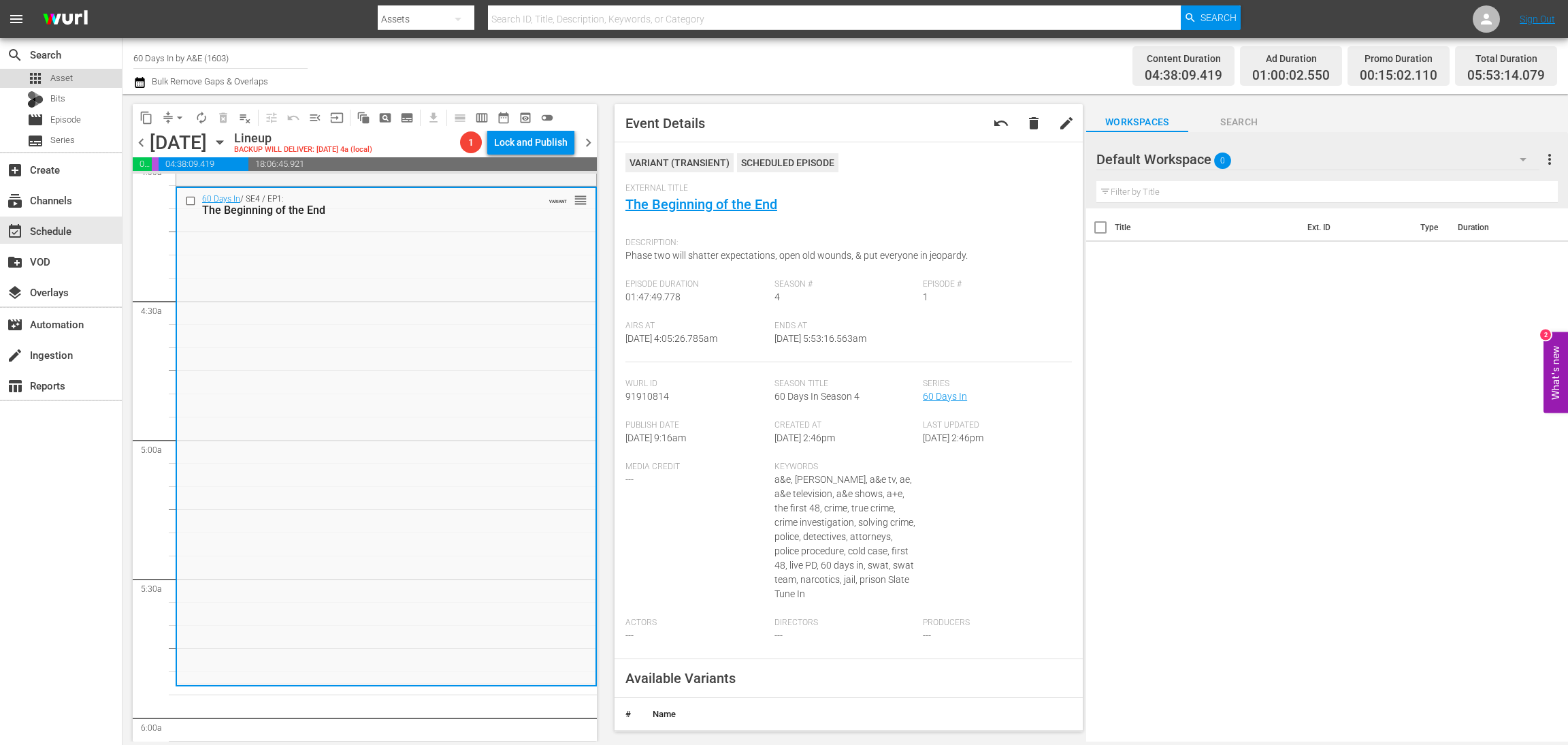
click at [60, 82] on span "Asset" at bounding box center [62, 79] width 22 height 14
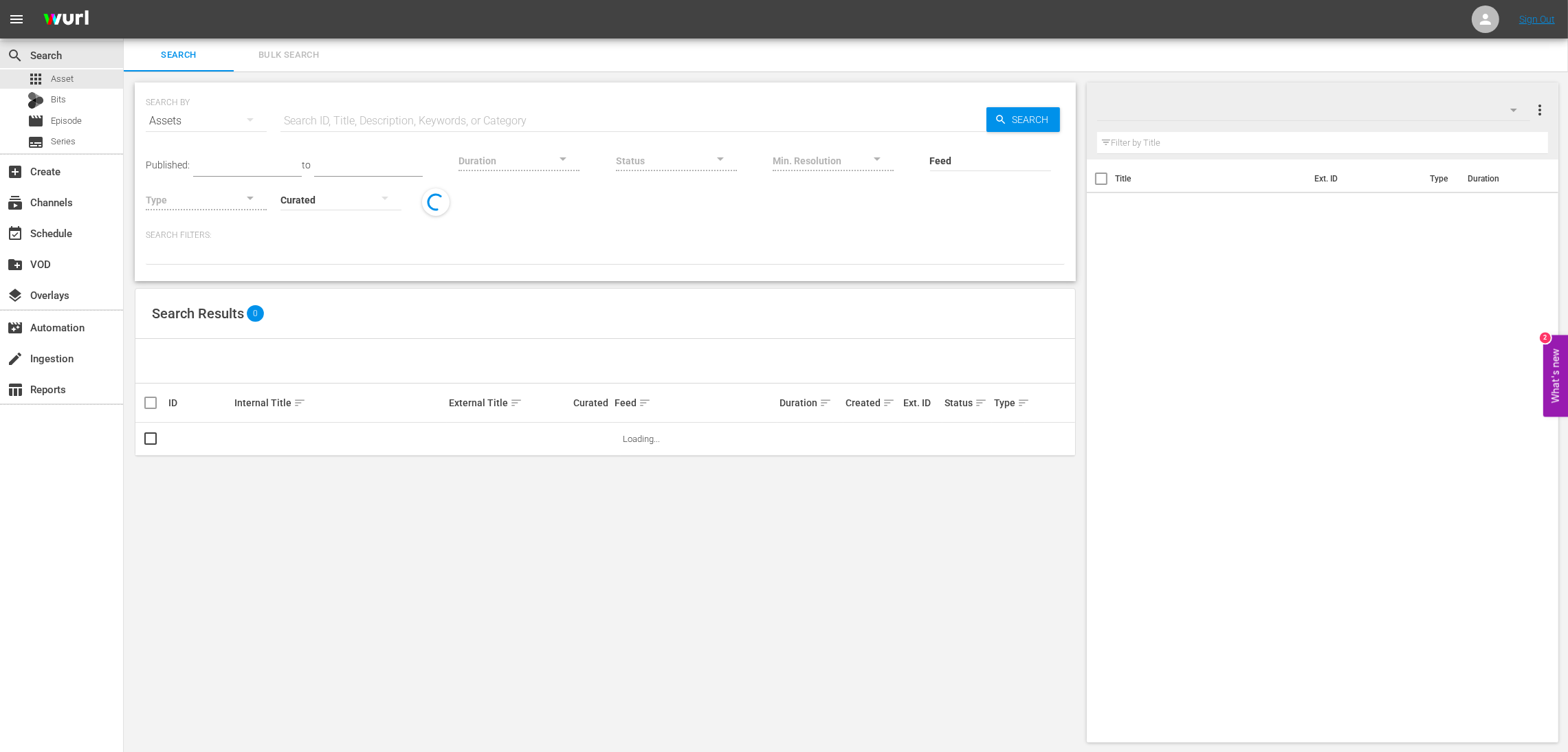
click at [683, 114] on input "text" at bounding box center [634, 121] width 706 height 33
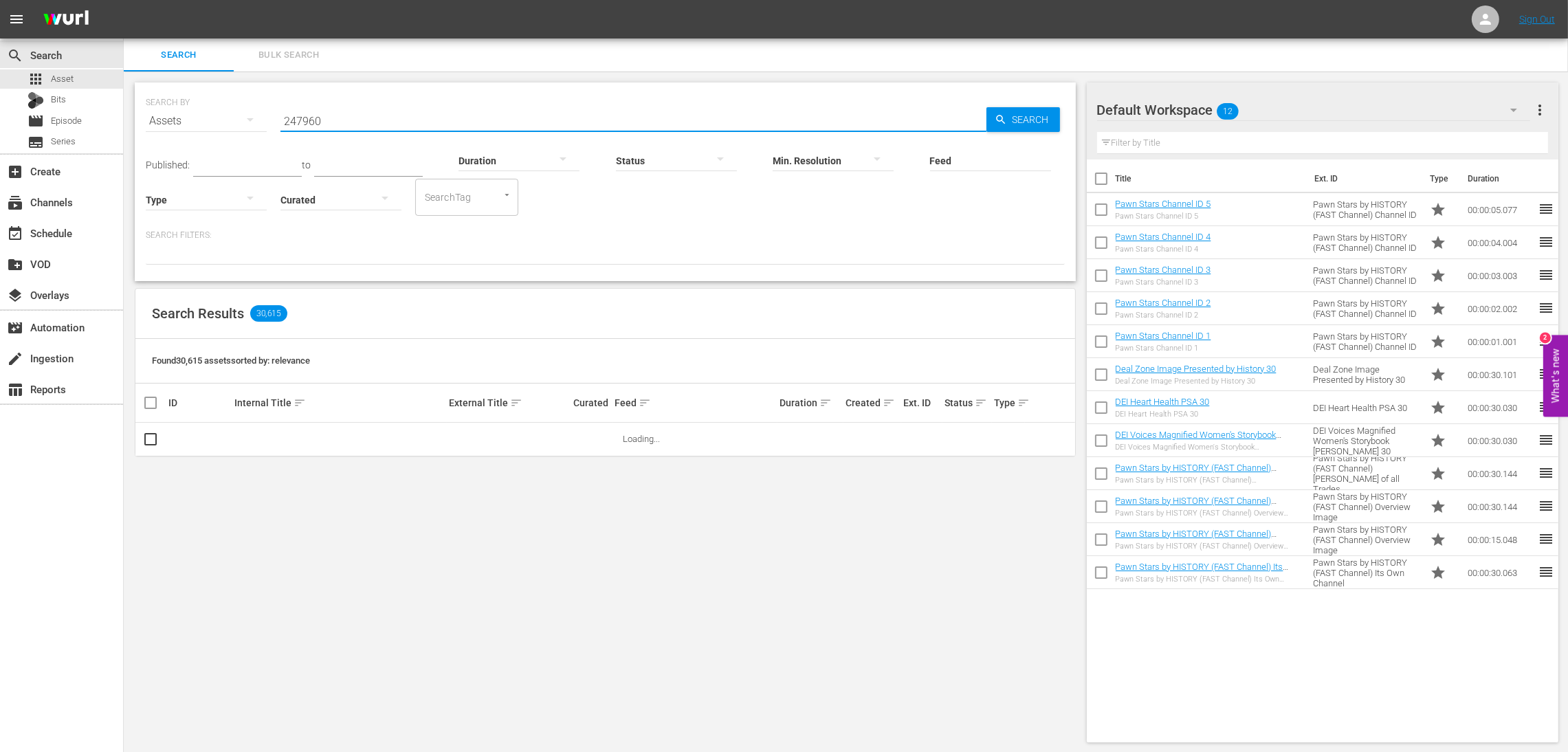
type input "247960"
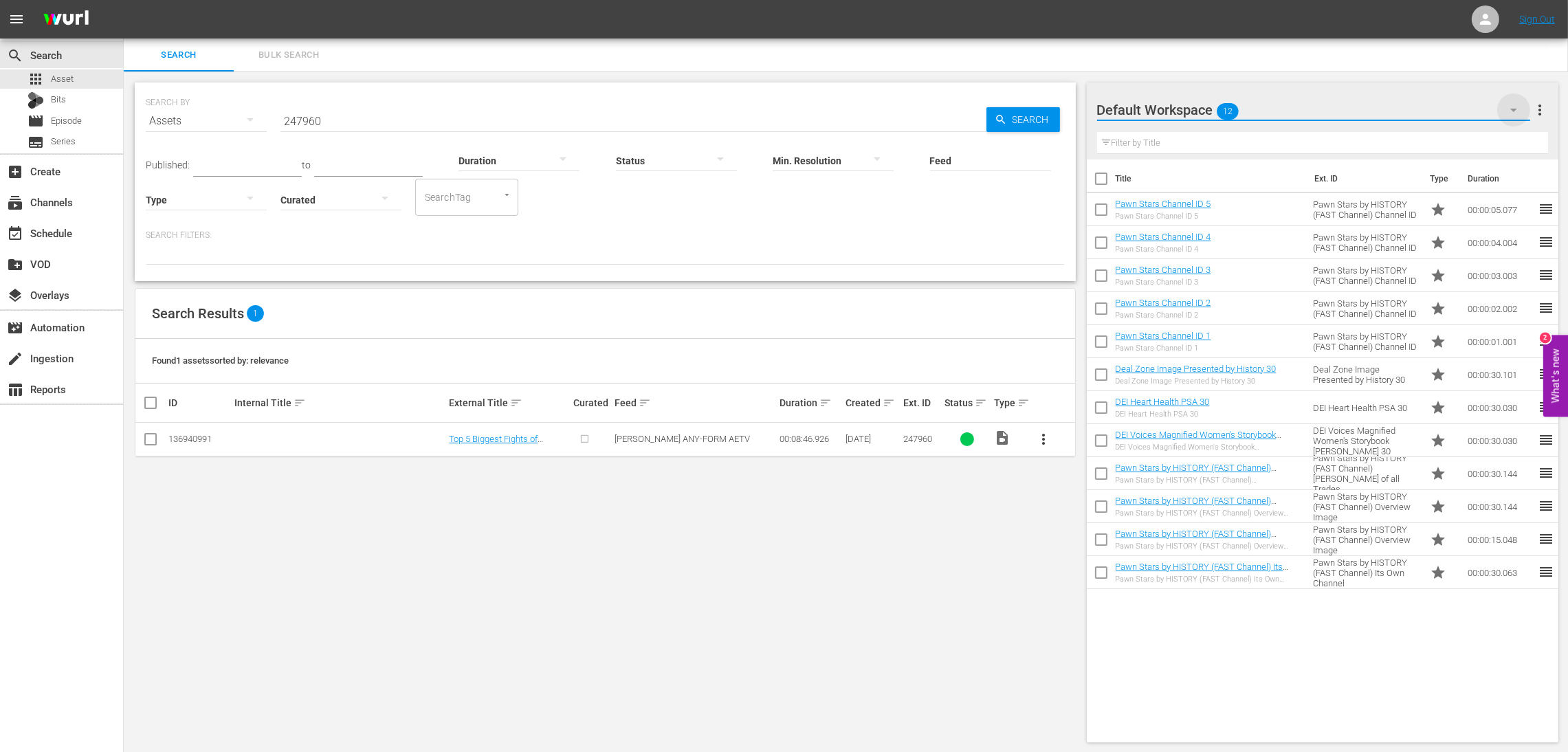
click at [1367, 107] on icon "button" at bounding box center [1514, 110] width 17 height 17
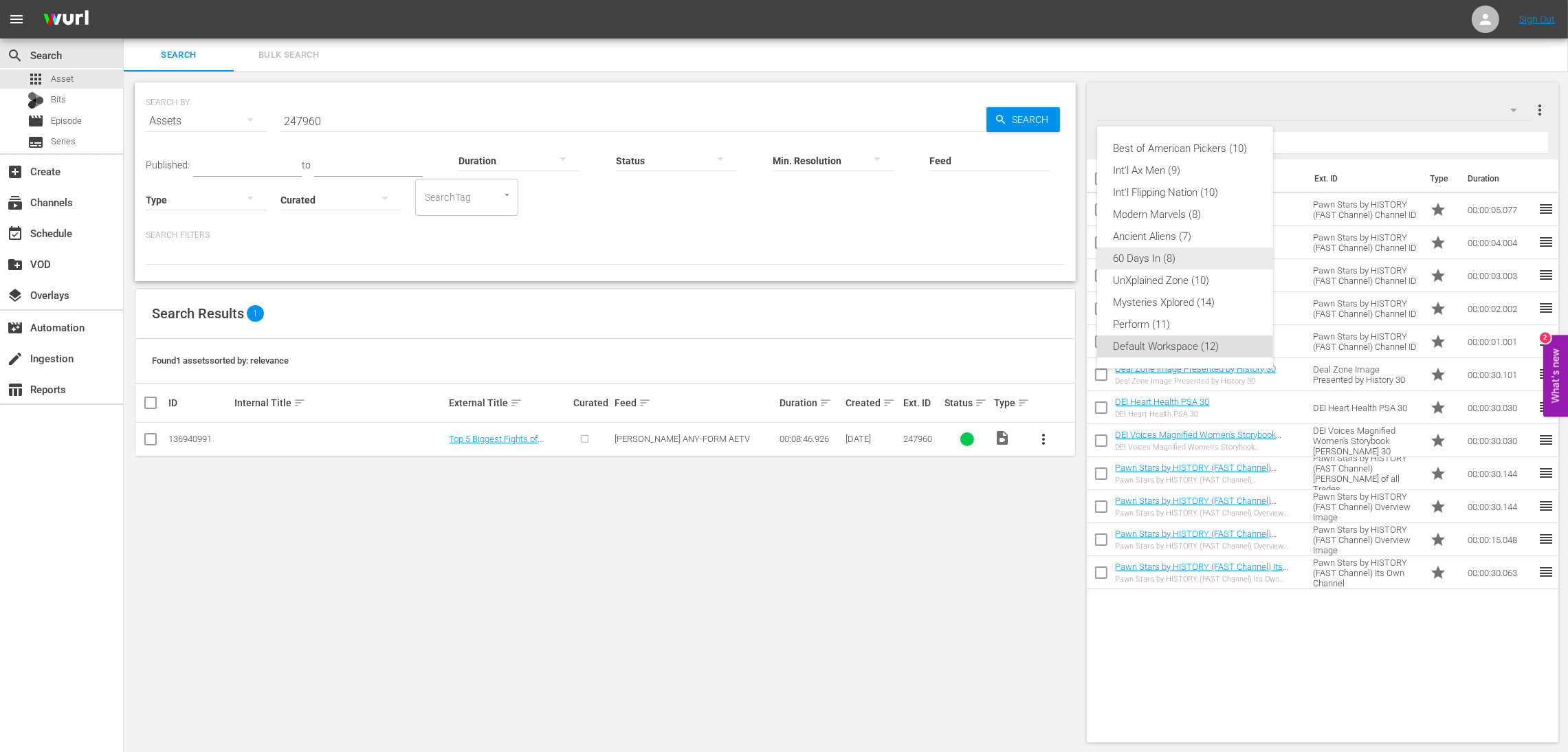
click at [1162, 259] on div "60 Days In (8)" at bounding box center [1185, 258] width 143 height 22
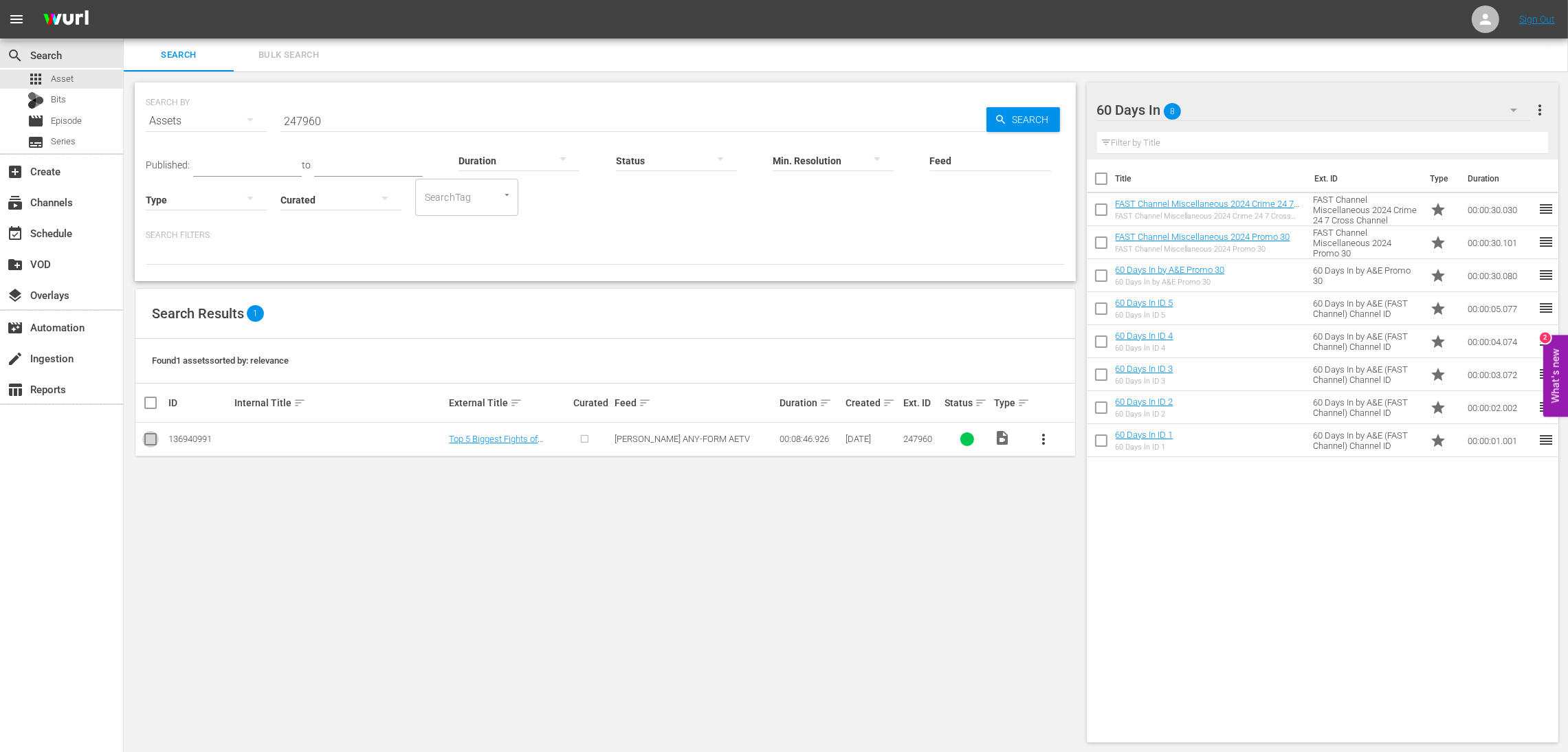
click at [150, 445] on input "checkbox" at bounding box center [151, 442] width 17 height 17
checkbox input "true"
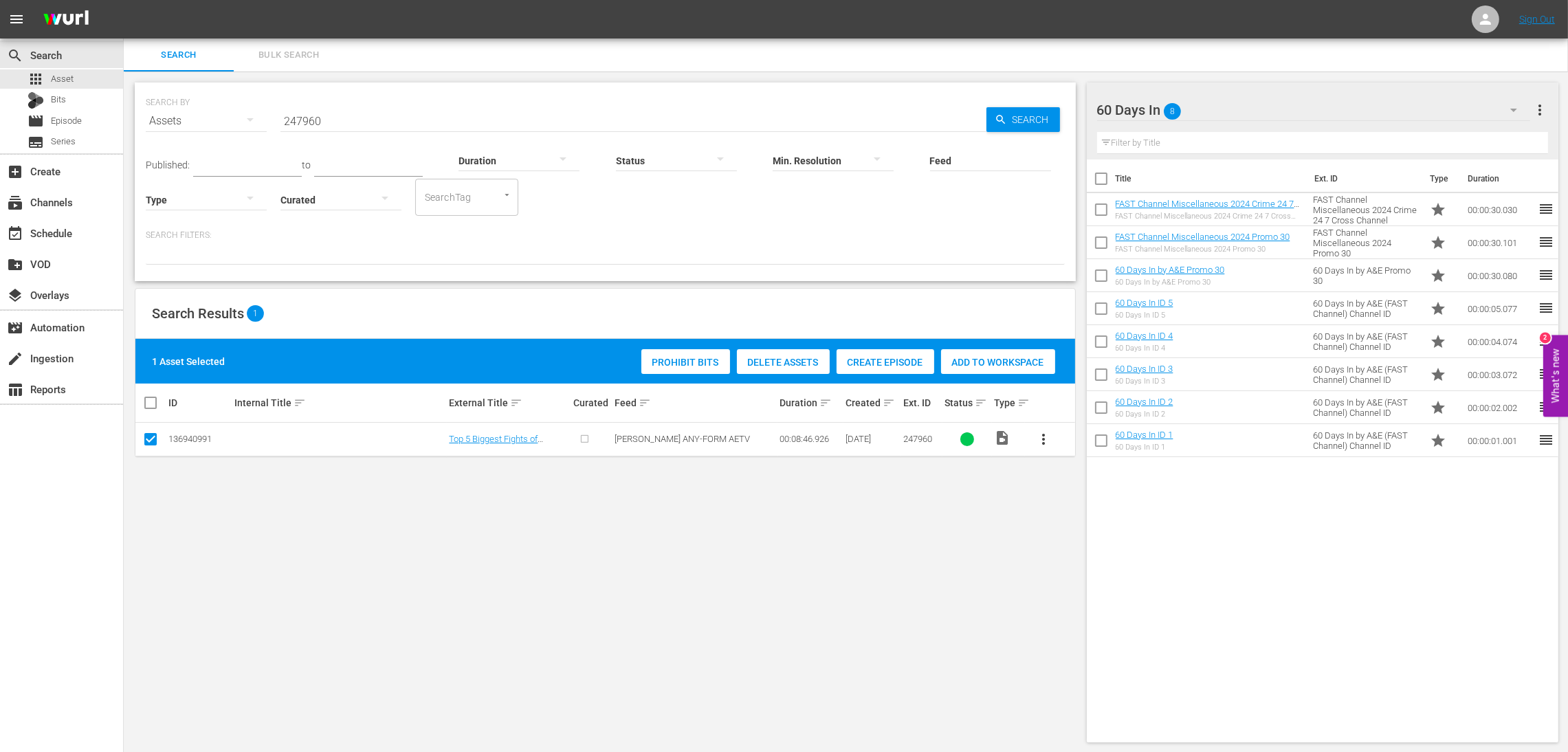
click at [1018, 364] on span "Add to Workspace" at bounding box center [998, 363] width 114 height 11
click at [55, 231] on div "event_available Schedule" at bounding box center [39, 231] width 77 height 13
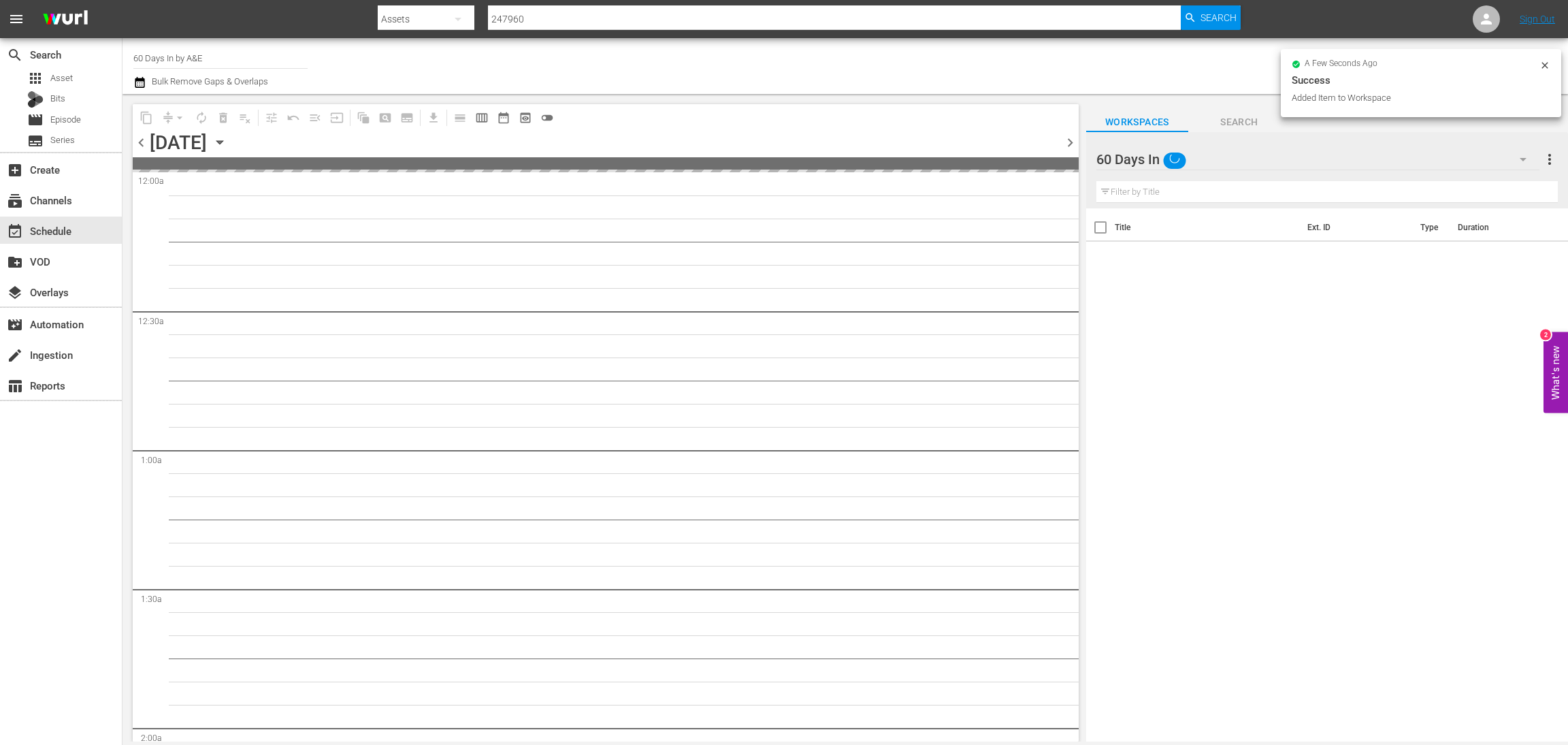
click at [220, 65] on input "60 Days In by A&E" at bounding box center [220, 58] width 174 height 33
drag, startPoint x: 231, startPoint y: 59, endPoint x: 0, endPoint y: -10, distance: 241.1
click at [0, 0] on html "menu Search By Assets Search ID, Title, Description, Keywords, or Category 2479…" at bounding box center [784, 372] width 1568 height 745
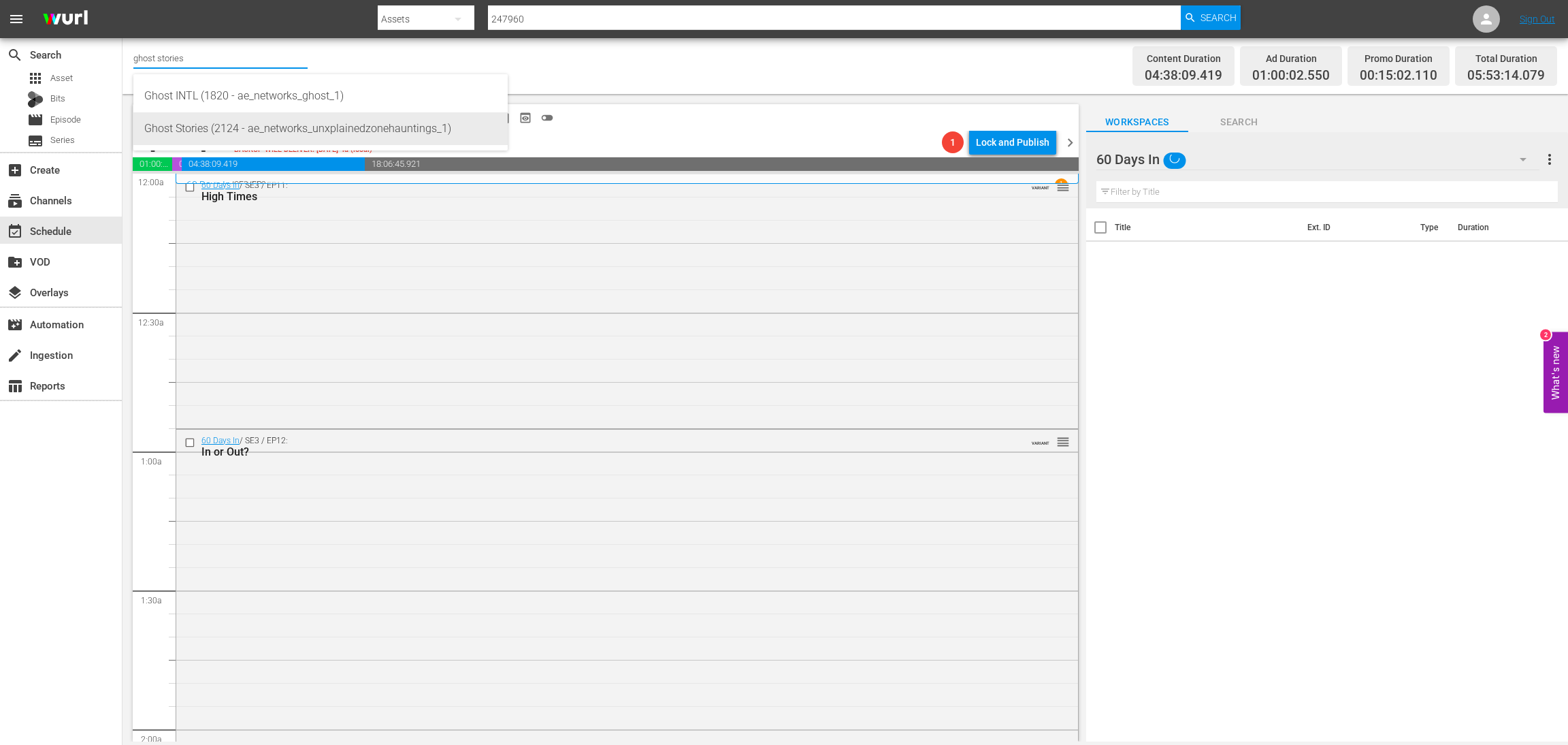
click at [242, 128] on div "Ghost Stories (2124 - ae_networks_unxplainedzonehauntings_1)" at bounding box center [321, 129] width 353 height 33
type input "Ghost Stories (2124 - ae_networks_unxplainedzonehauntings_1)"
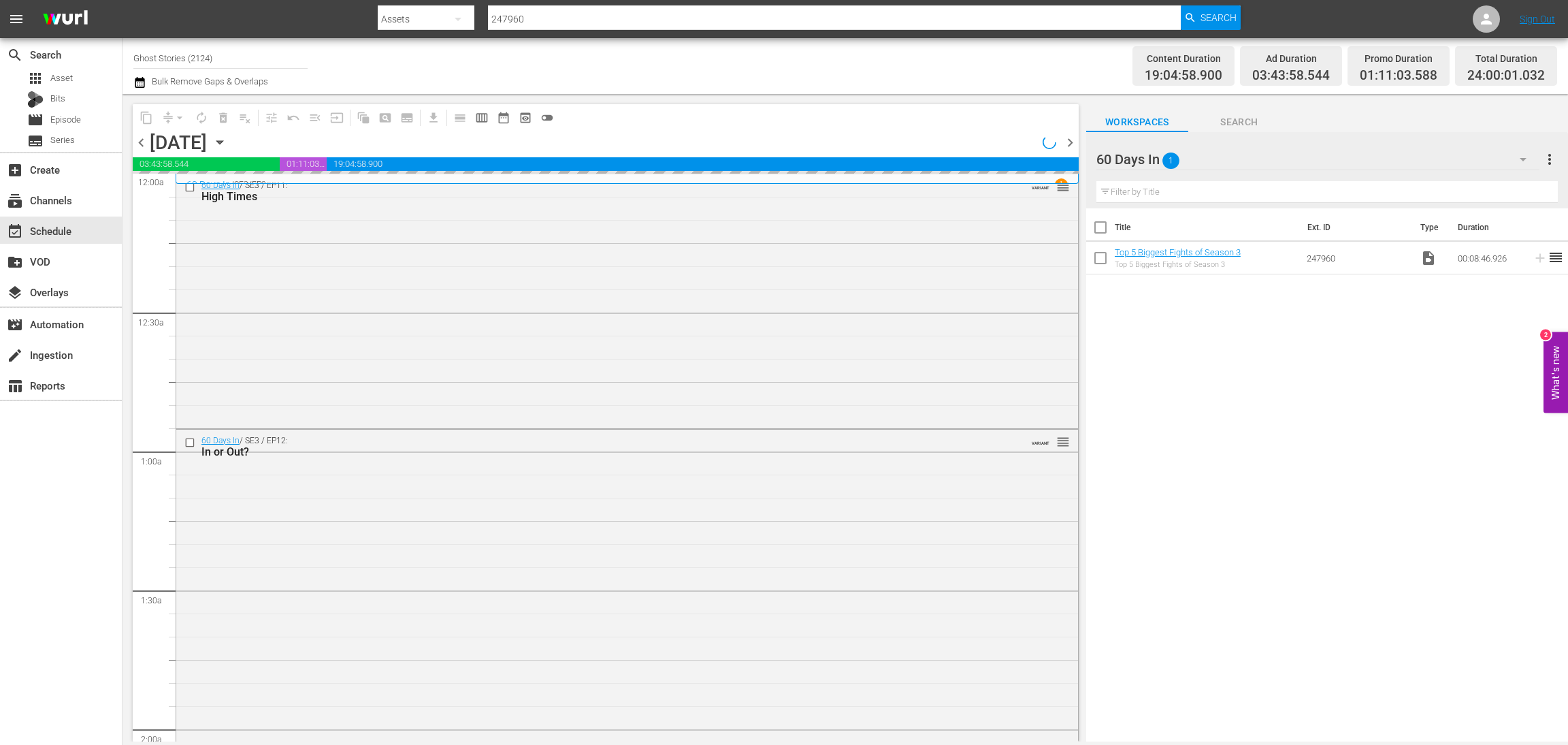
click at [227, 144] on icon "button" at bounding box center [220, 142] width 15 height 15
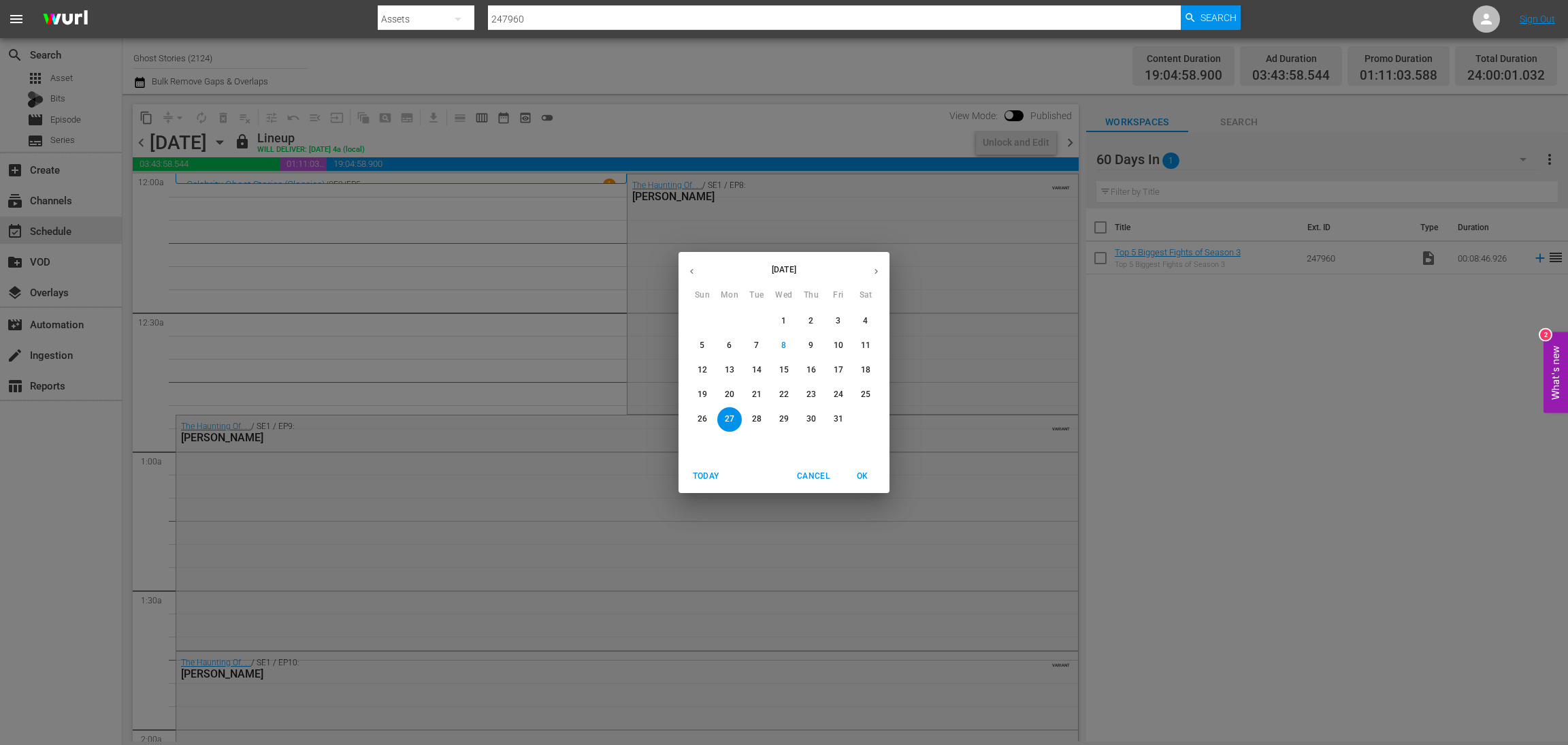
click at [791, 418] on span "29" at bounding box center [784, 419] width 24 height 12
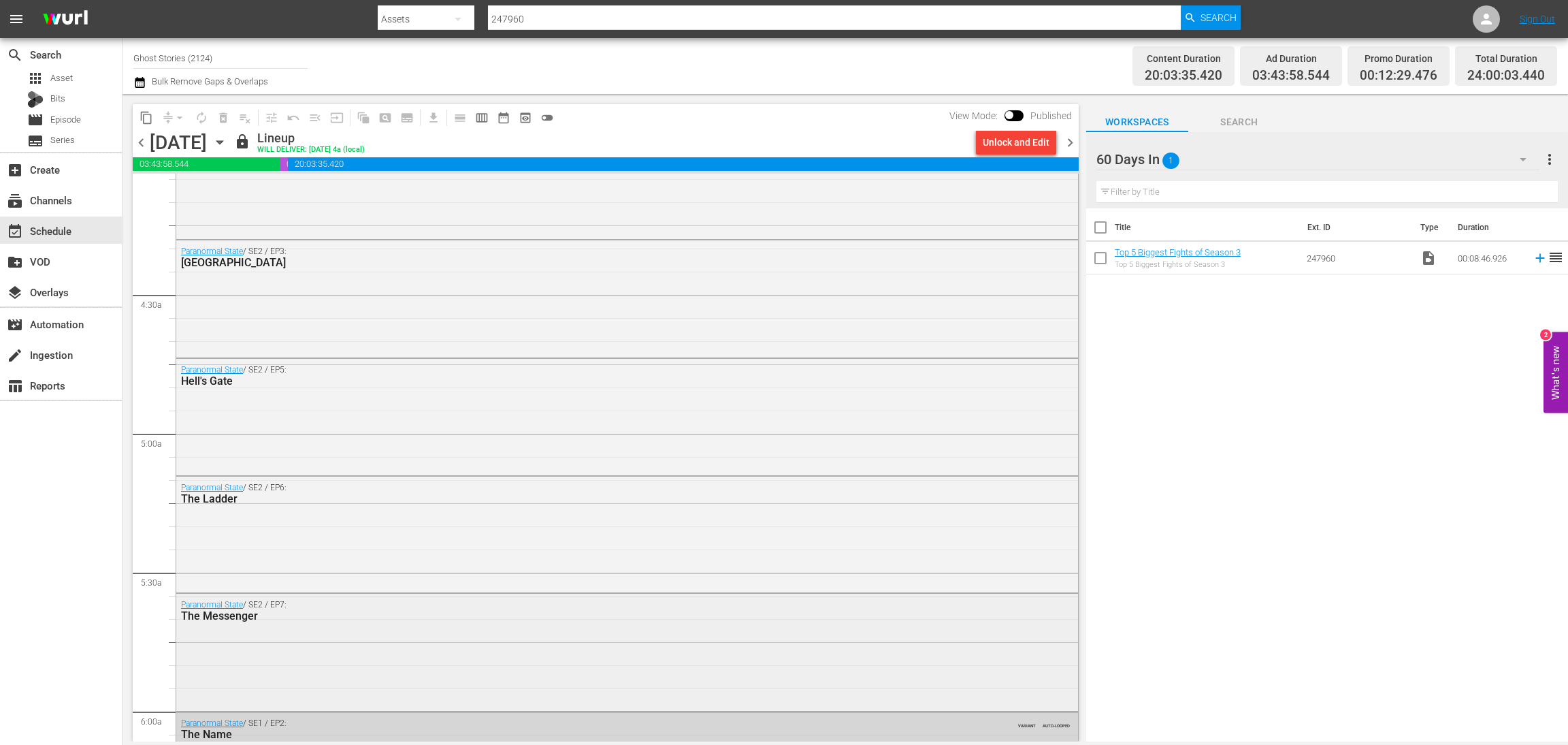
scroll to position [1021, 0]
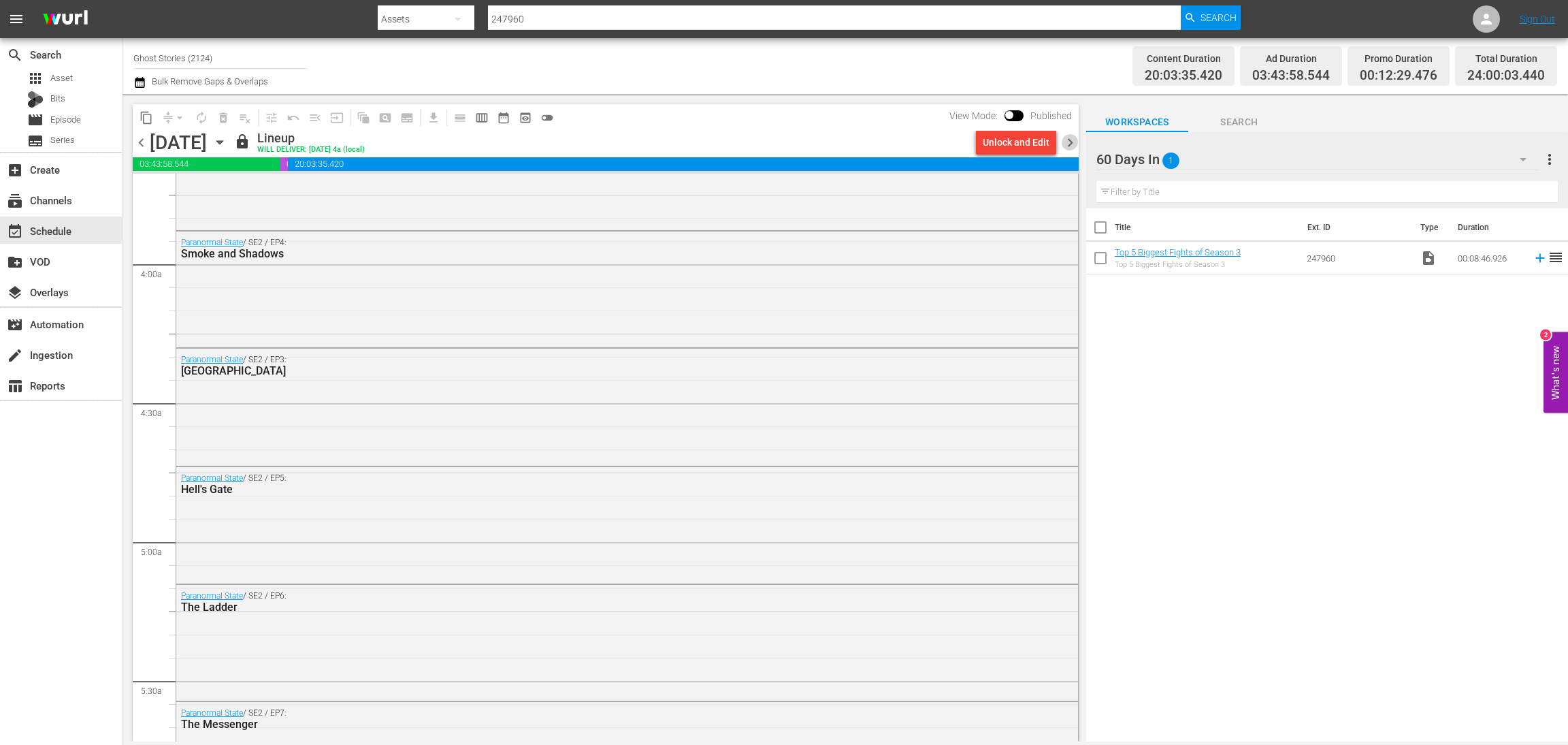
click at [1069, 143] on span "chevron_right" at bounding box center [1070, 142] width 17 height 17
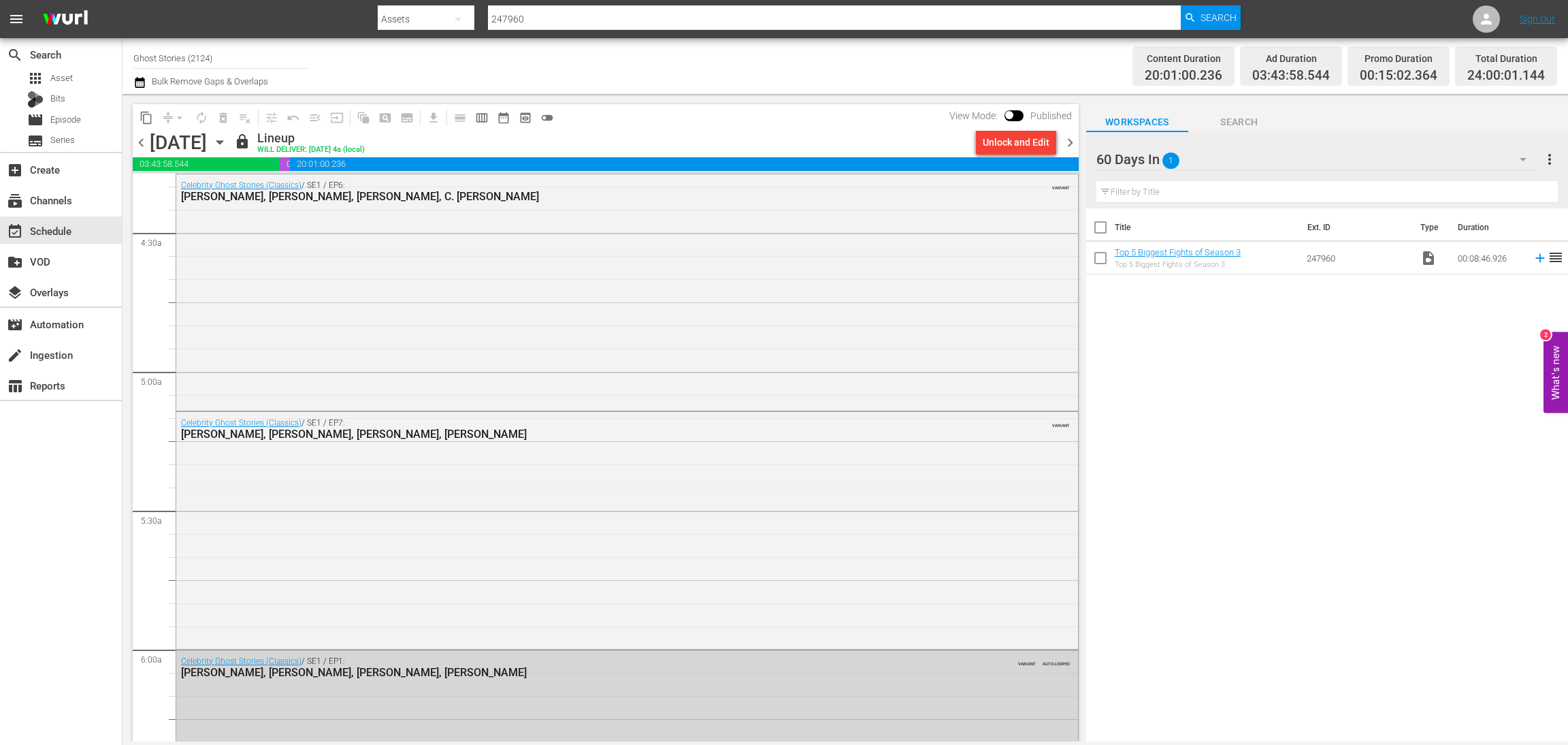
scroll to position [1225, 0]
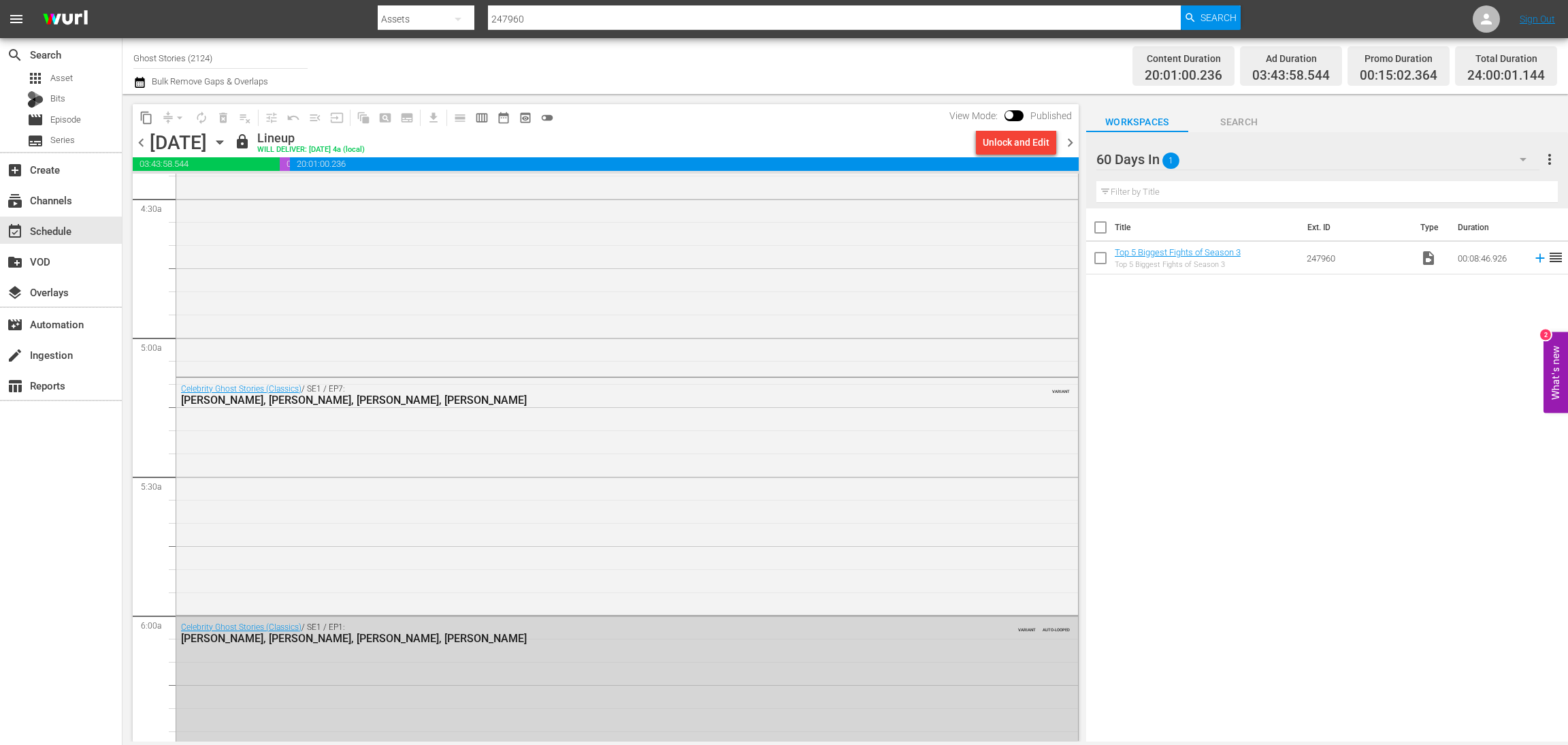
click at [1071, 137] on span "chevron_right" at bounding box center [1070, 142] width 17 height 17
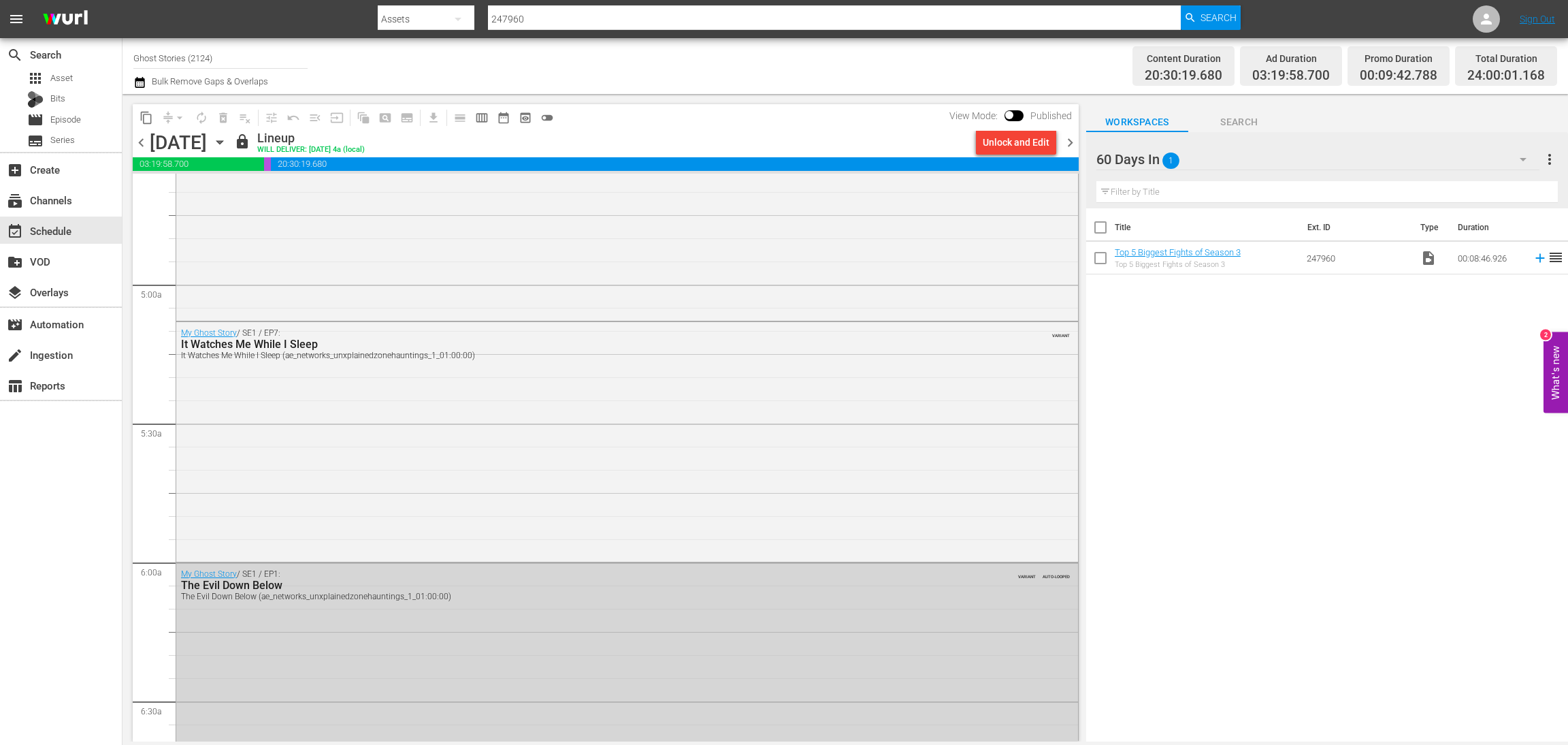
scroll to position [1327, 0]
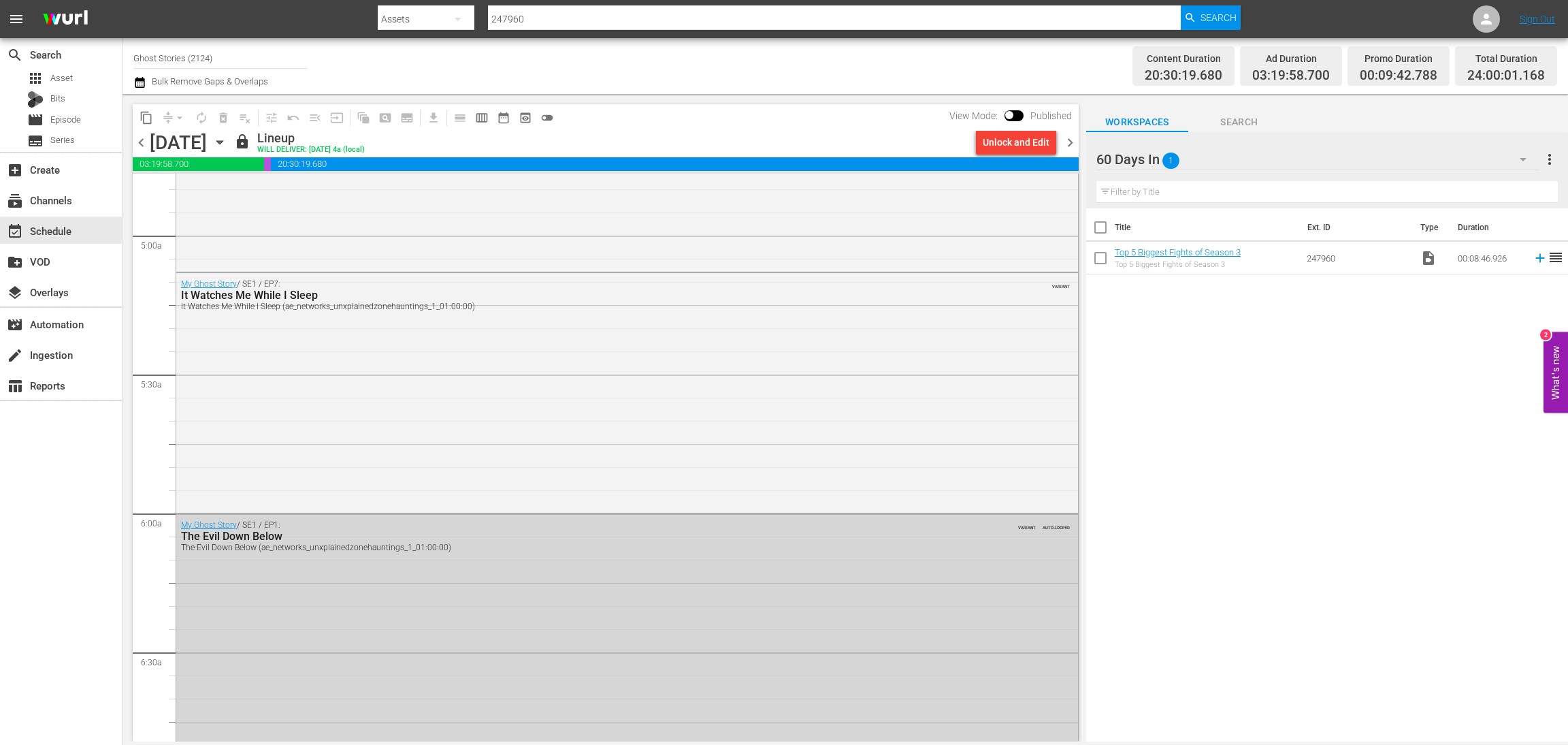
click at [1064, 140] on span "chevron_right" at bounding box center [1070, 142] width 17 height 17
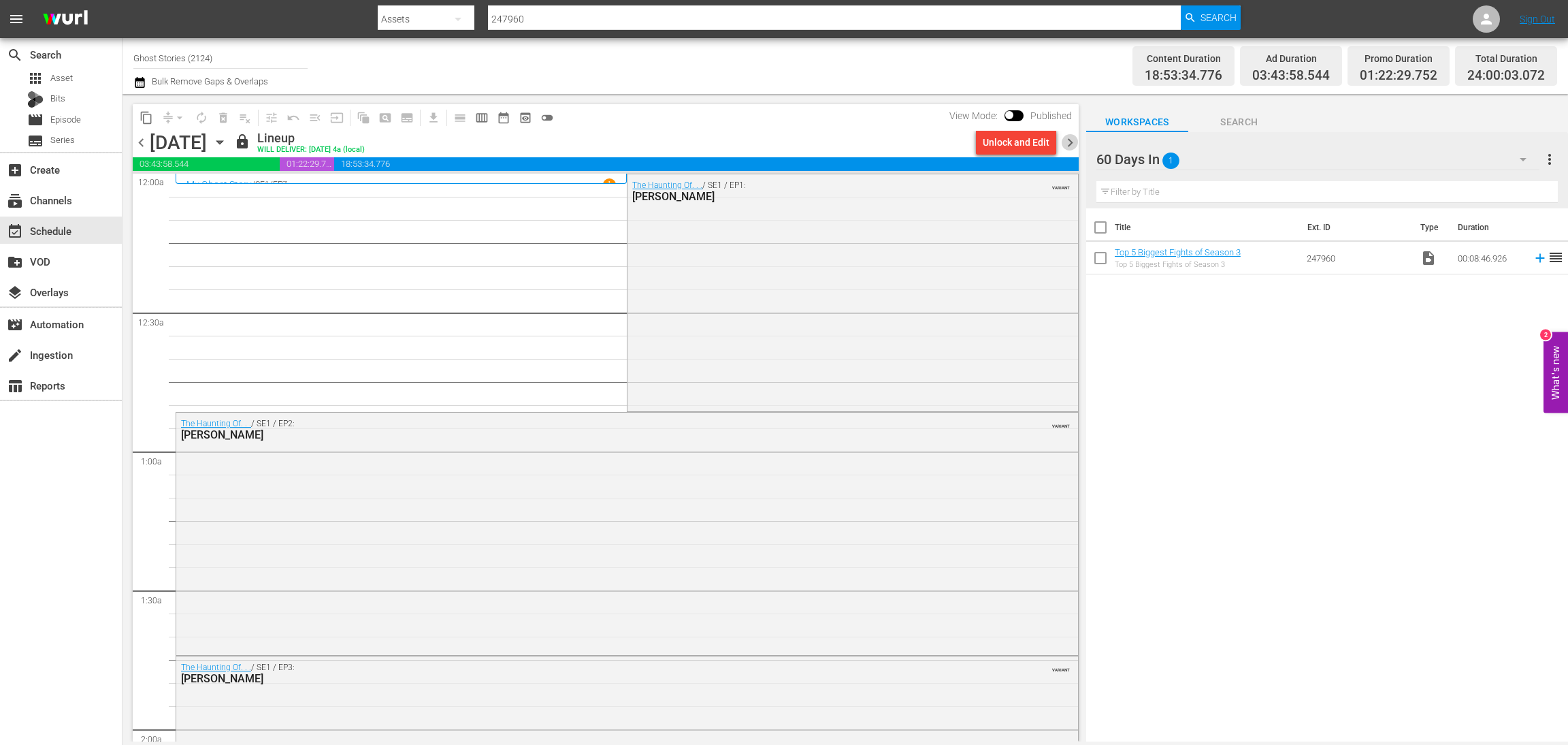
click at [1071, 139] on span "chevron_right" at bounding box center [1070, 142] width 17 height 17
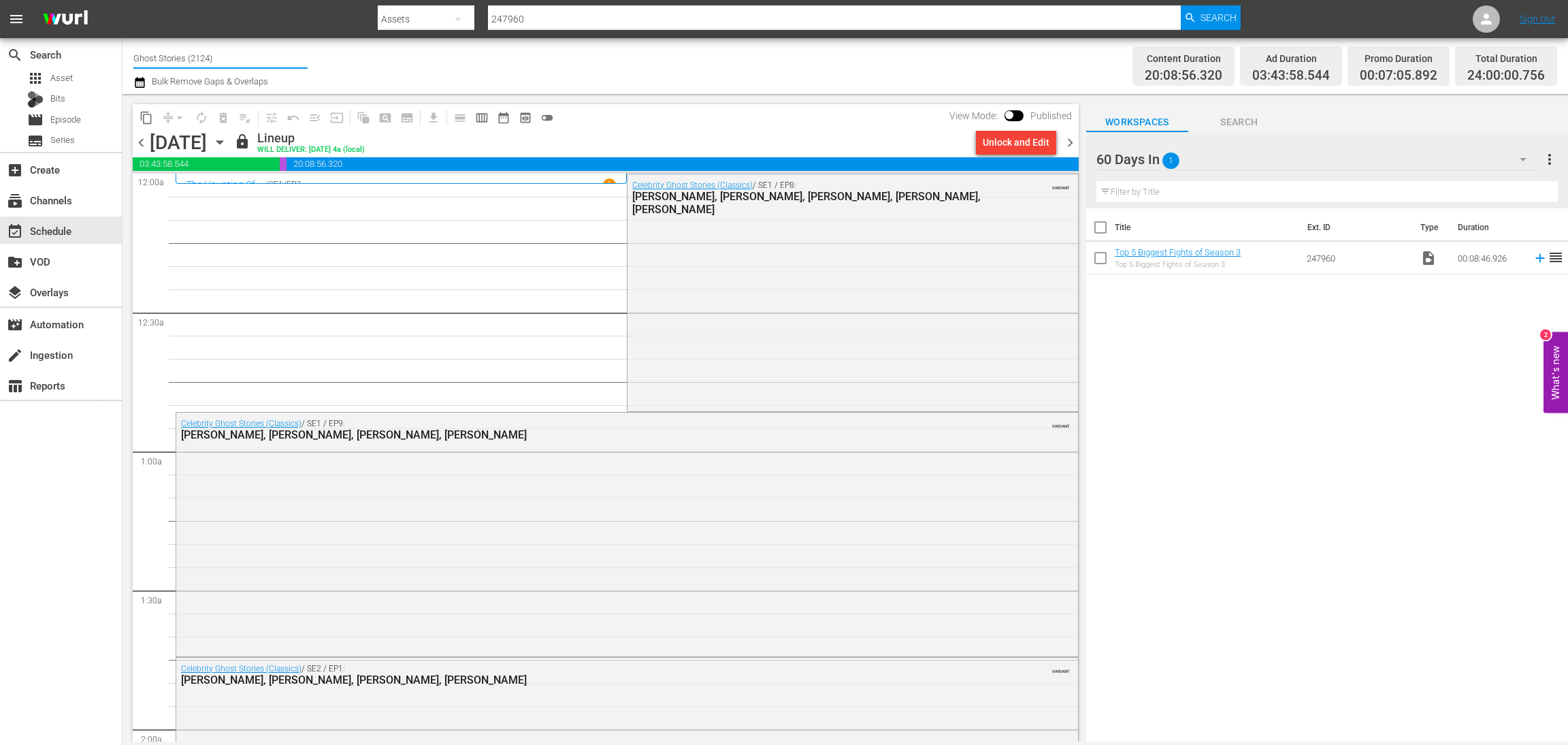
click at [233, 61] on input "Ghost Stories (2124)" at bounding box center [220, 58] width 174 height 33
drag, startPoint x: 233, startPoint y: 58, endPoint x: 11, endPoint y: 35, distance: 223.2
click at [11, 35] on div "menu Search By Assets Search ID, Title, Description, Keywords, or Category 2479…" at bounding box center [784, 370] width 1568 height 742
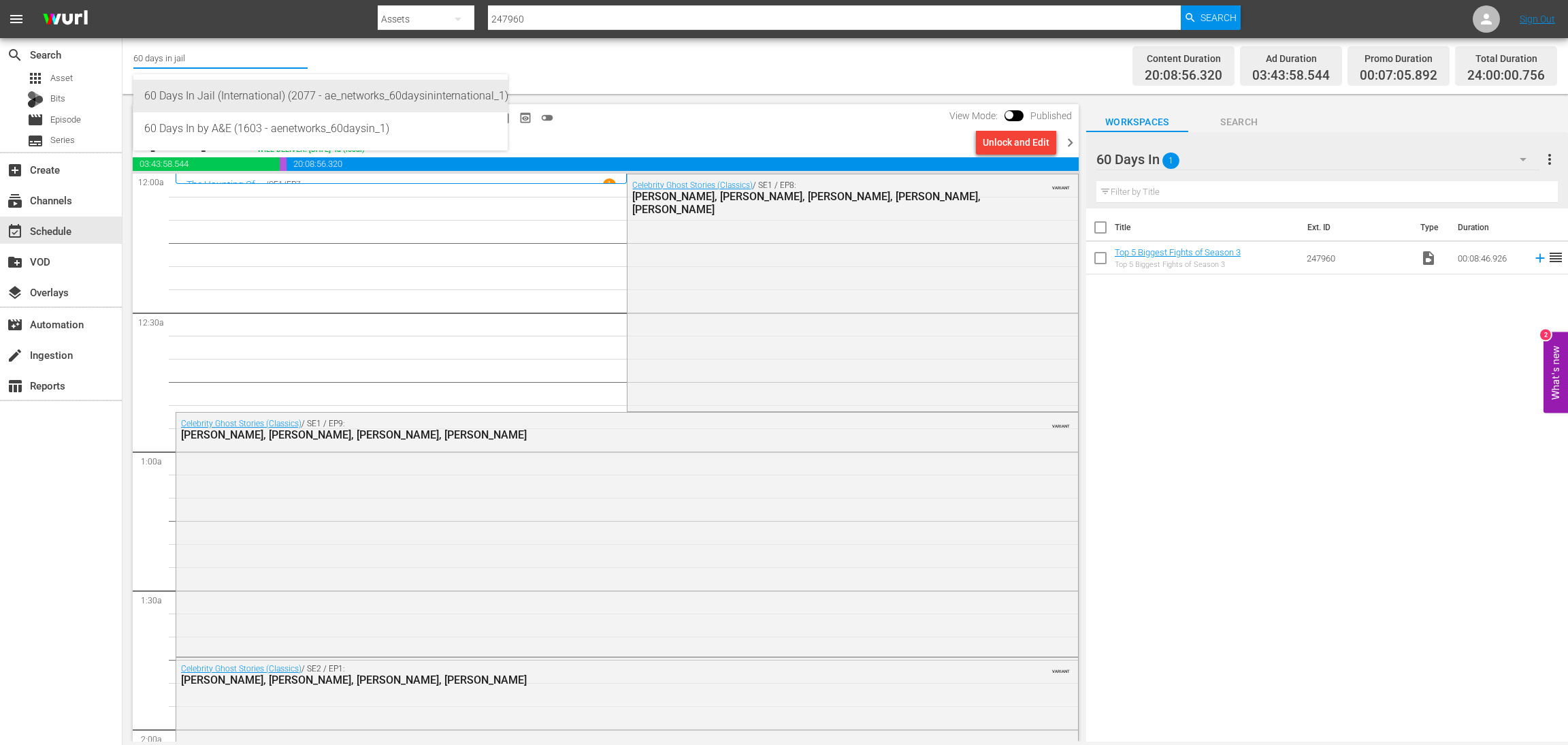
click at [252, 106] on div "60 Days In Jail (International) (2077 - ae_networks_60daysininternational_1)" at bounding box center [321, 96] width 353 height 33
type input "60 Days In Jail (International) (2077 - ae_networks_60daysininternational_1)"
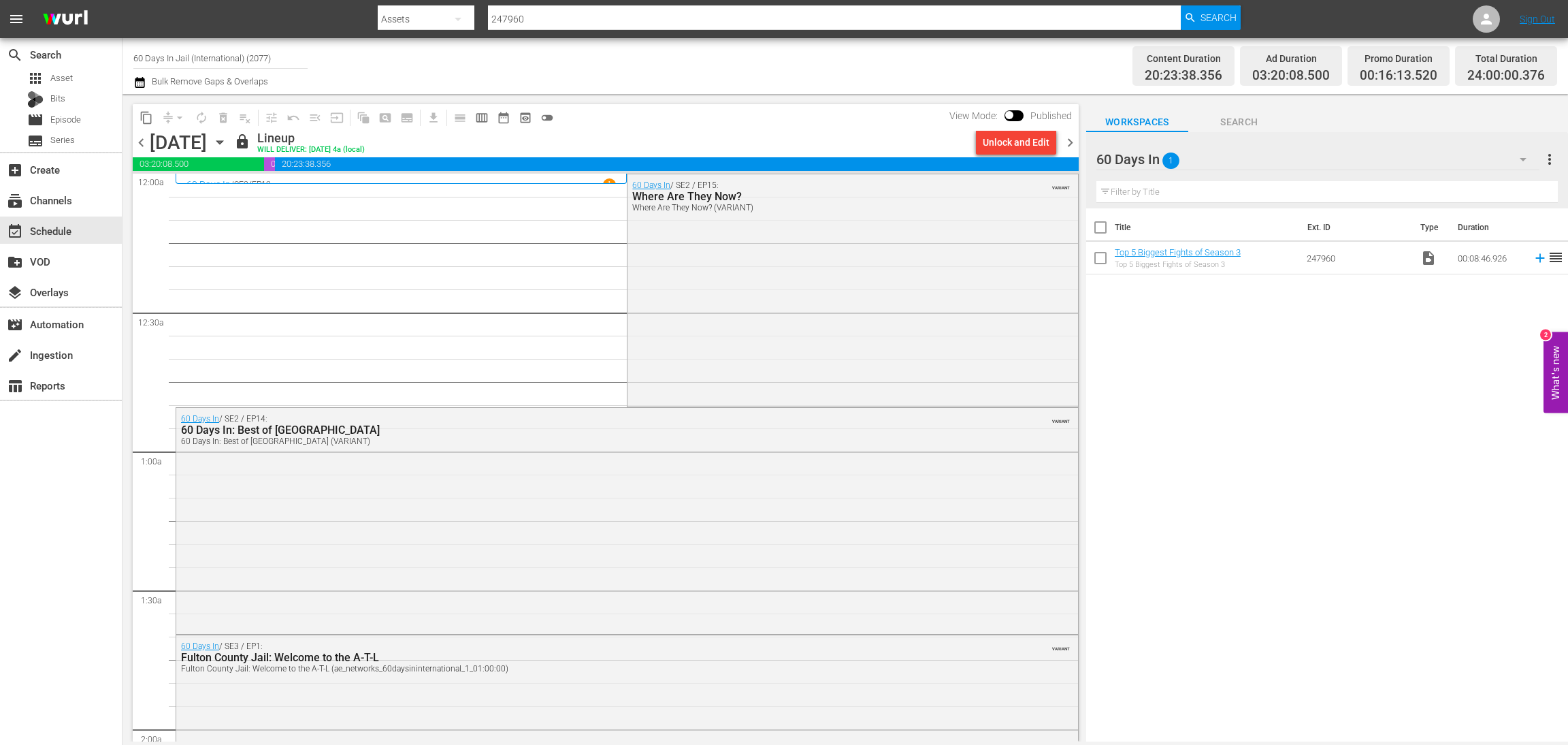
click at [227, 147] on icon "button" at bounding box center [220, 142] width 15 height 15
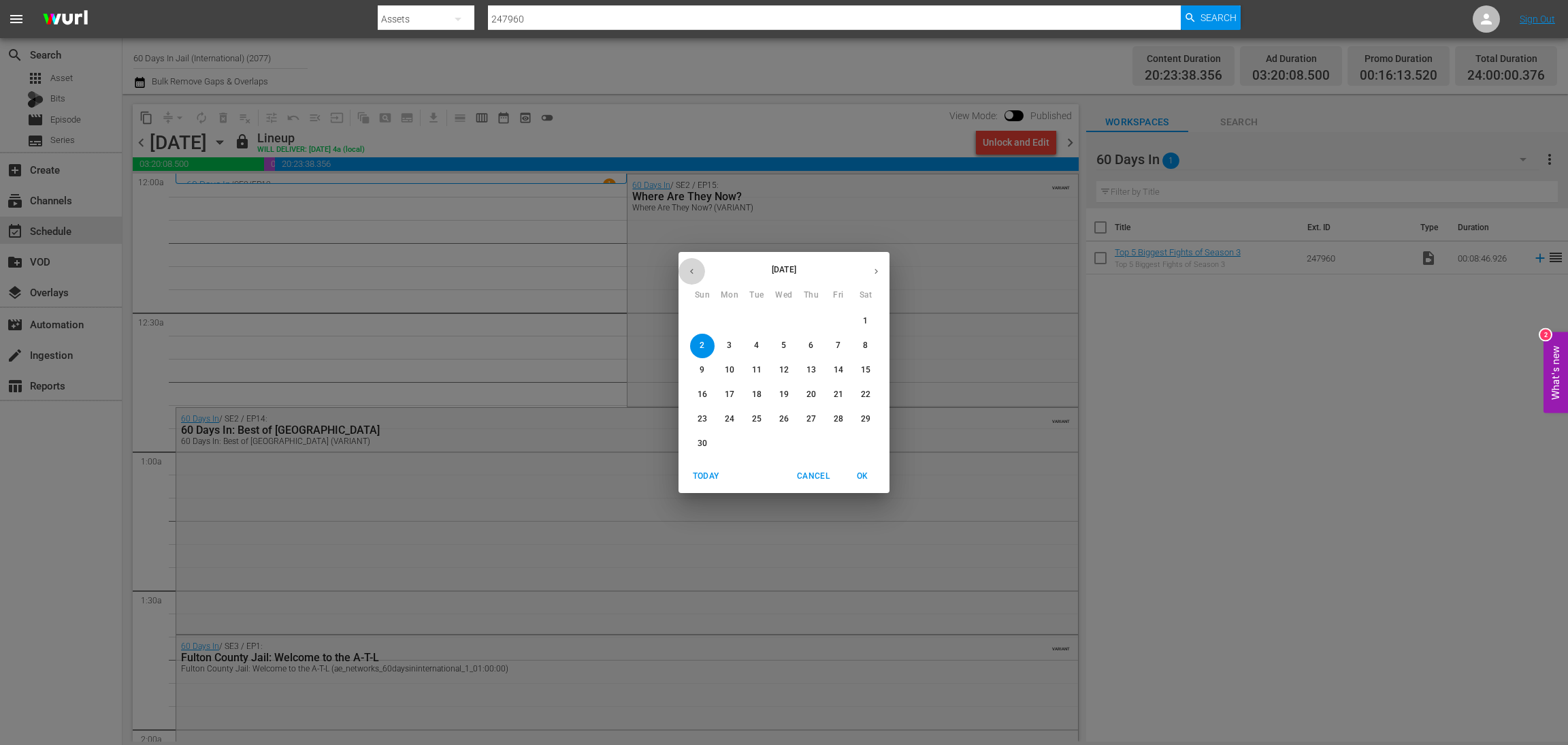
click at [693, 269] on icon "button" at bounding box center [692, 271] width 10 height 10
click at [781, 421] on p "29" at bounding box center [784, 419] width 10 height 12
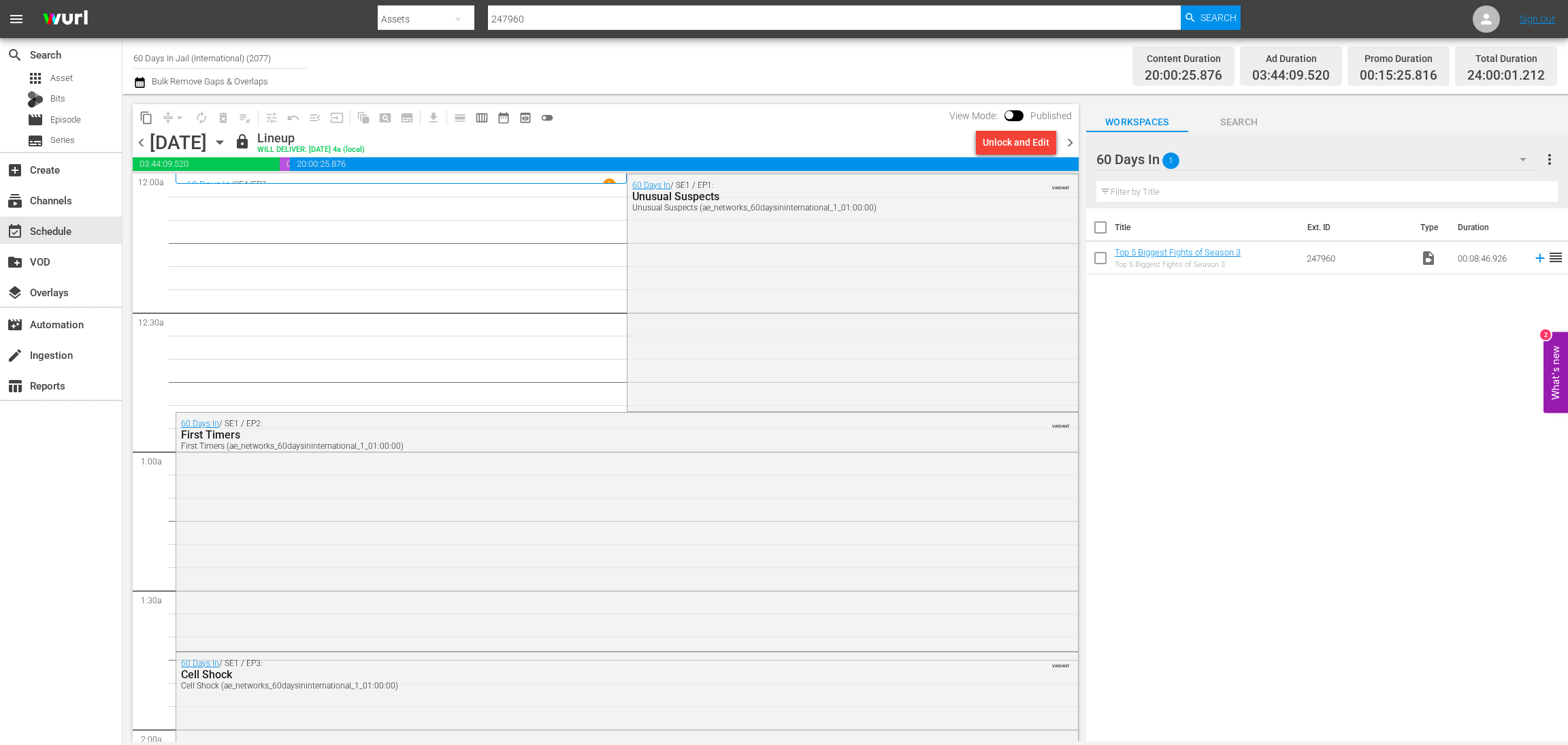
click at [222, 142] on icon "button" at bounding box center [220, 142] width 6 height 3
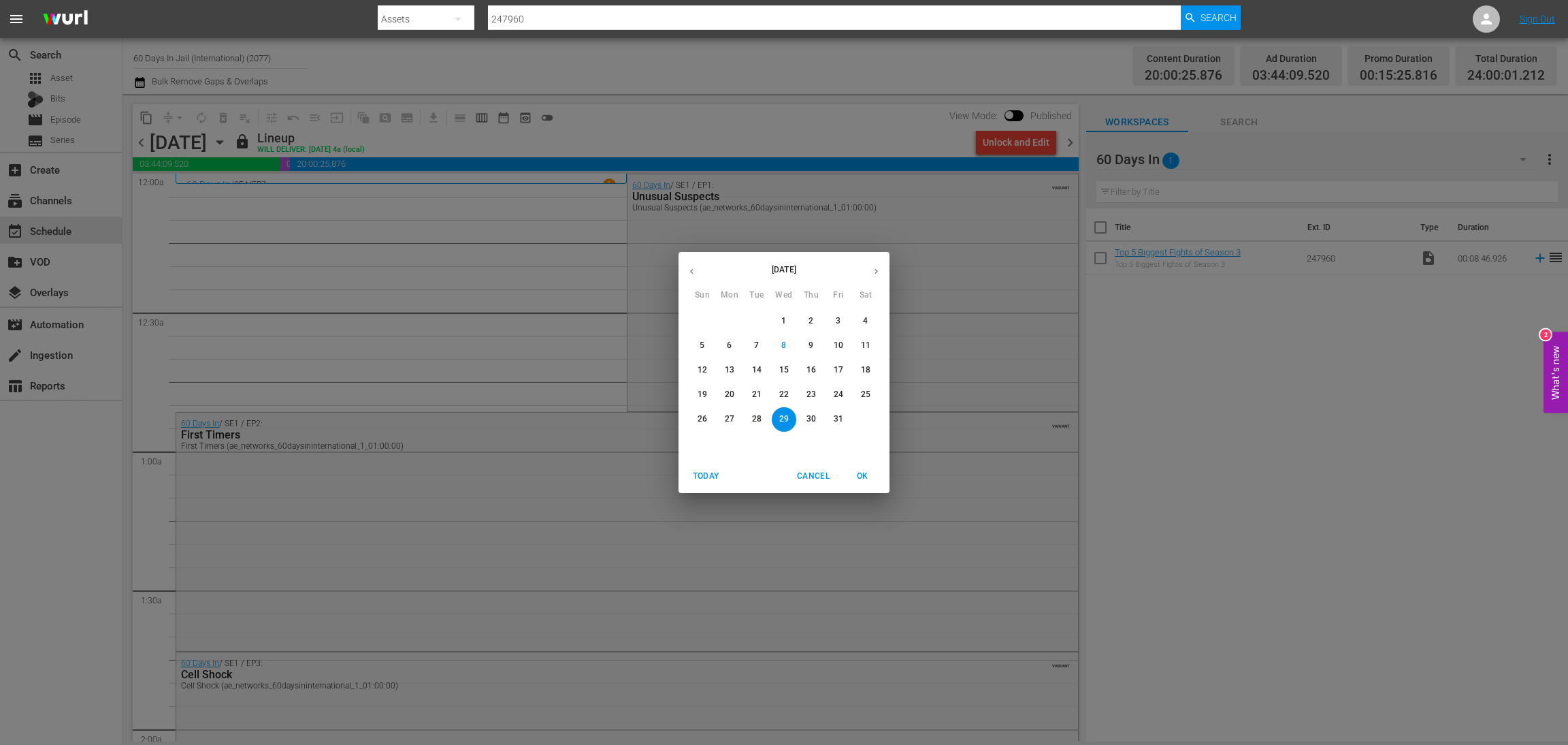
click at [843, 418] on span "31" at bounding box center [838, 419] width 24 height 12
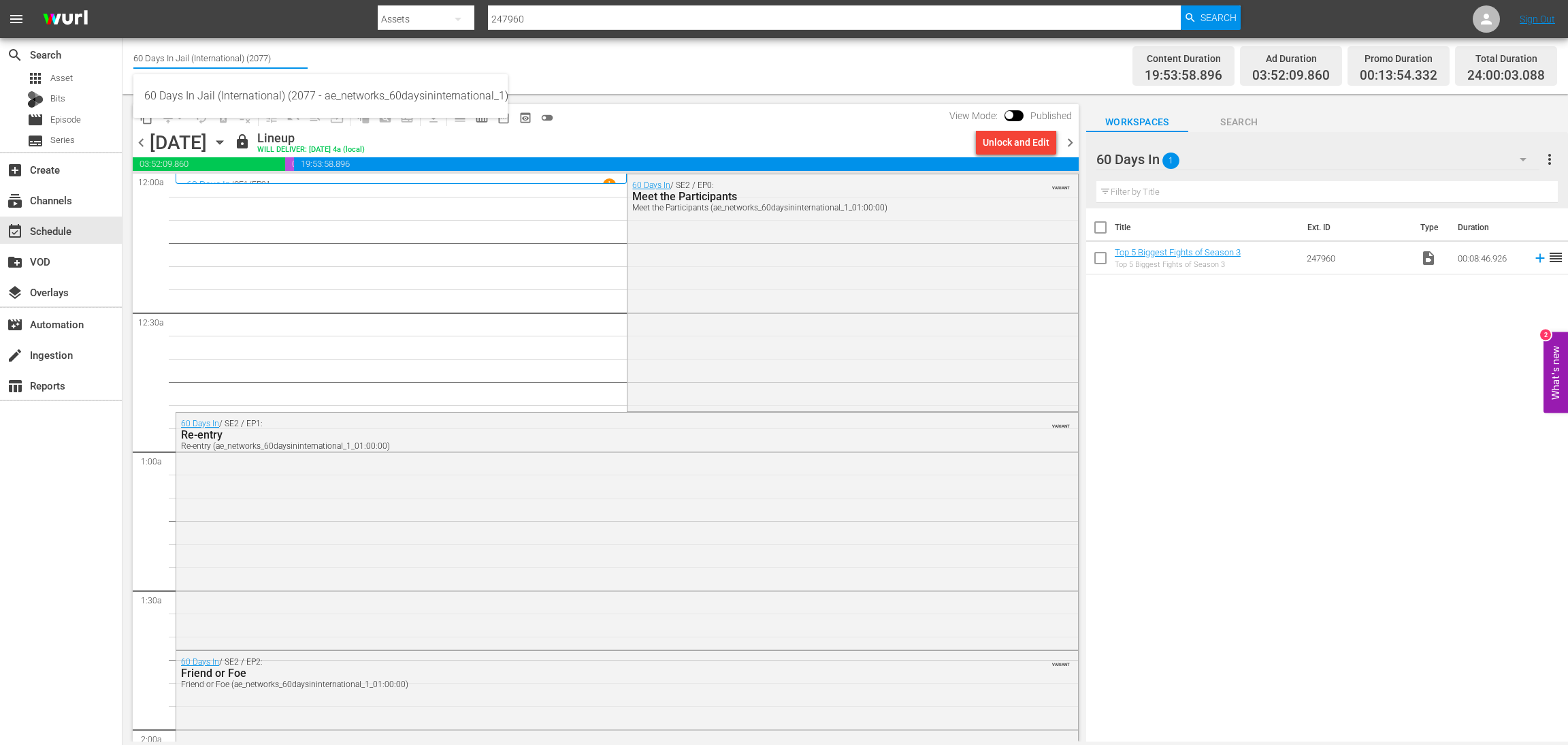
click at [288, 56] on input "60 Days In Jail (International) (2077)" at bounding box center [220, 58] width 174 height 33
drag, startPoint x: 285, startPoint y: 56, endPoint x: 176, endPoint y: 57, distance: 109.0
click at [176, 57] on input "60 Days In Jail (International) (2077)" at bounding box center [220, 58] width 174 height 33
click at [254, 131] on div "60 Days In by A&E (1603 - aenetworks_60daysin_1)" at bounding box center [321, 129] width 353 height 33
type input "60 Days In by A&E (1603 - aenetworks_60daysin_1)"
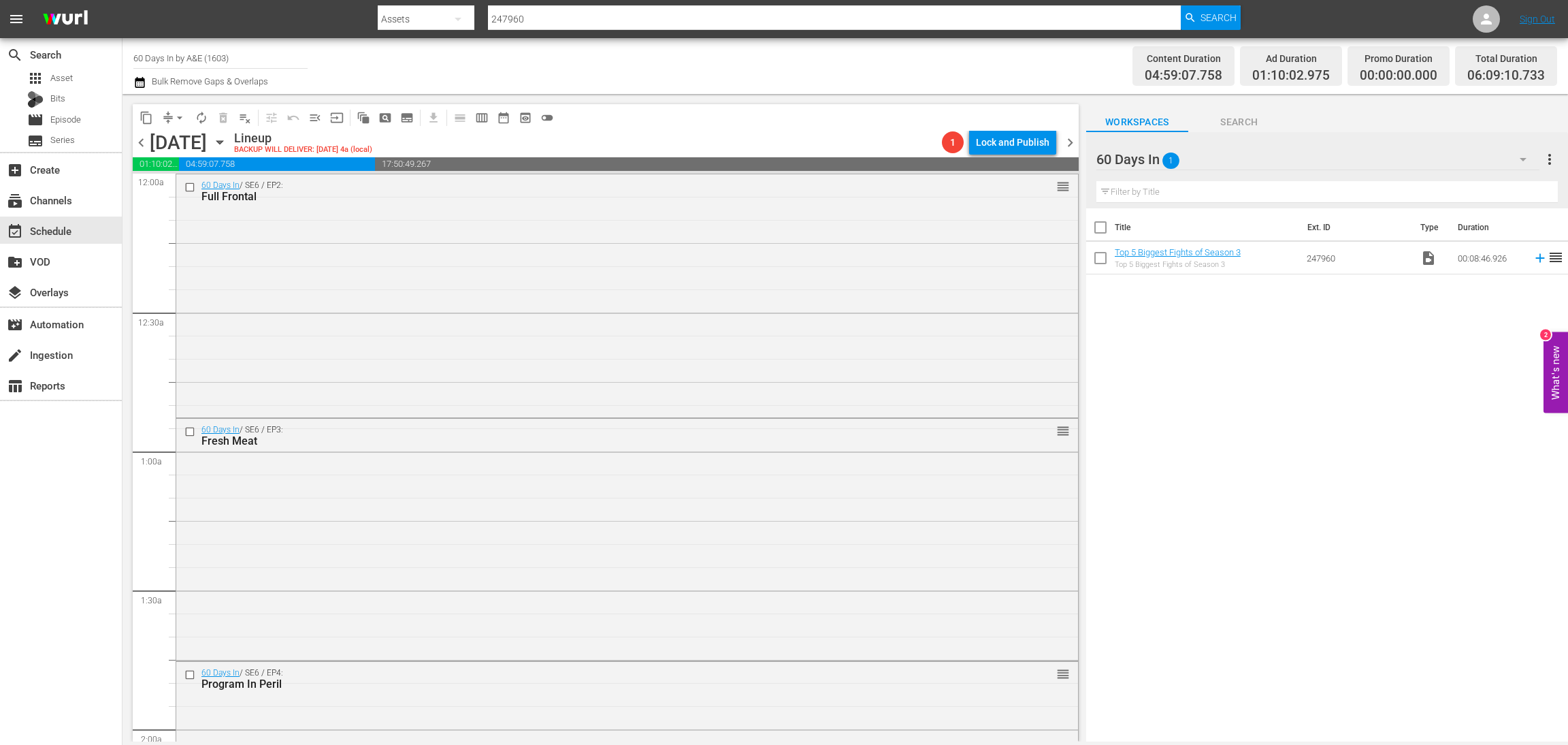
click at [227, 140] on icon "button" at bounding box center [220, 142] width 15 height 15
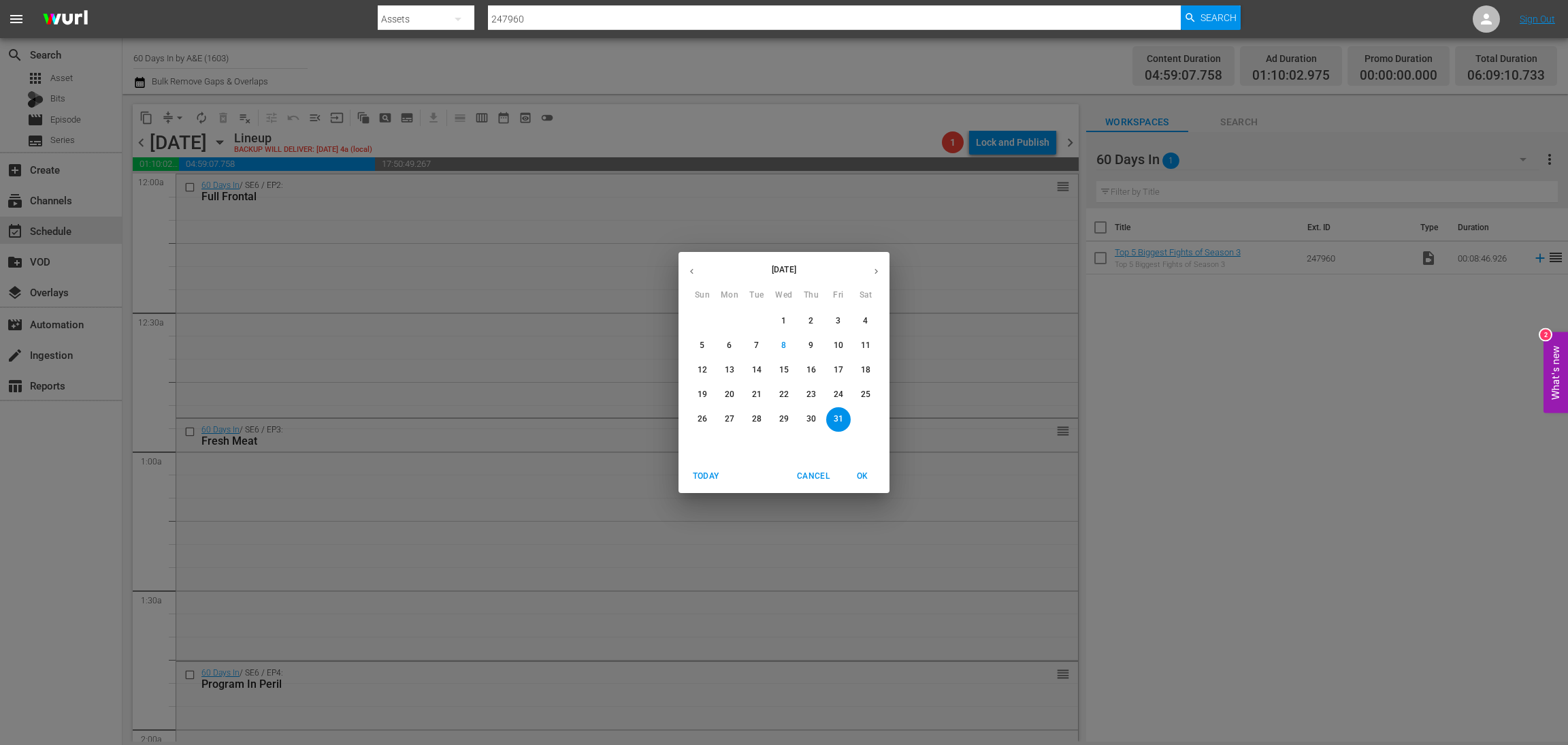
click at [727, 415] on p "27" at bounding box center [729, 419] width 10 height 12
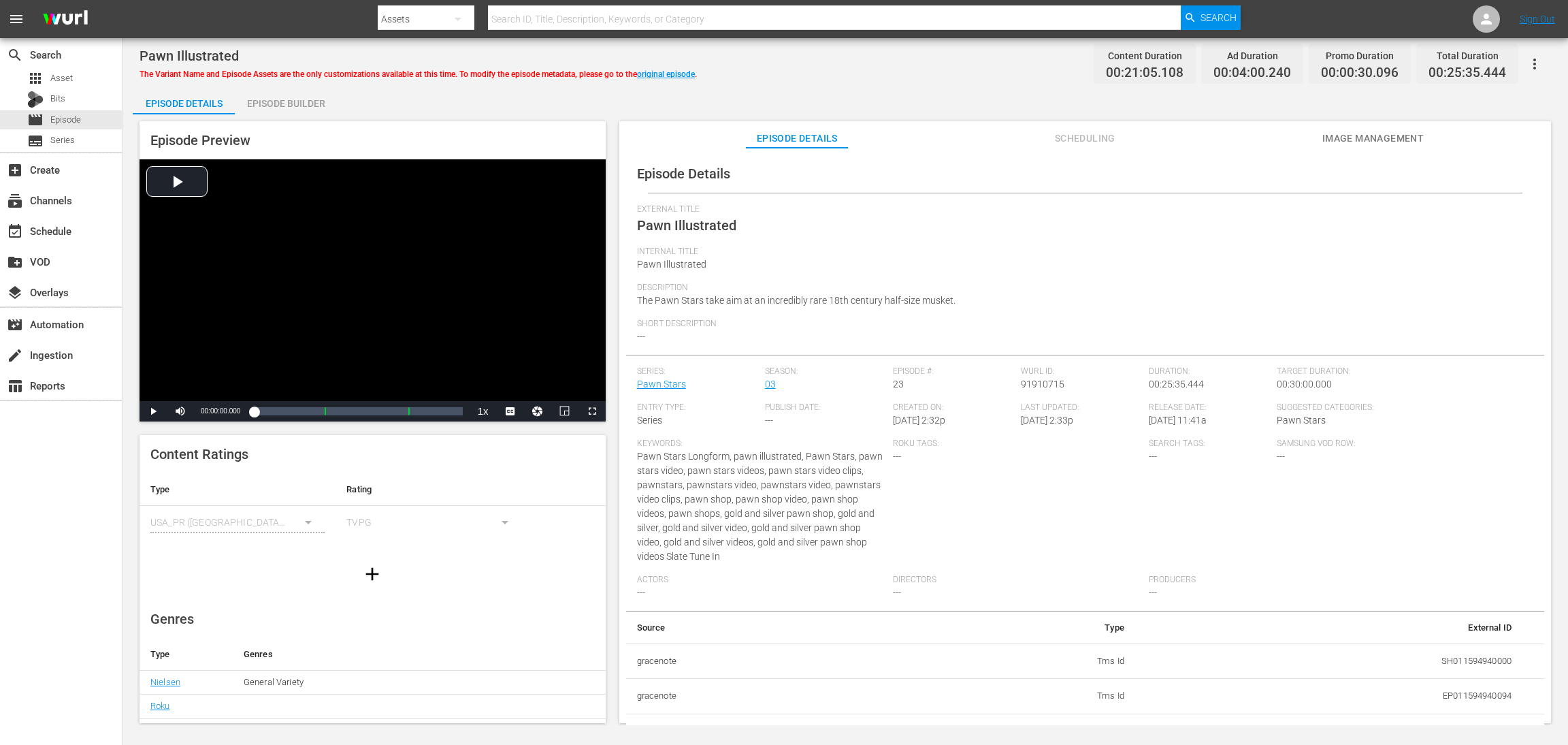
click at [287, 99] on div "Episode Builder" at bounding box center [286, 103] width 102 height 33
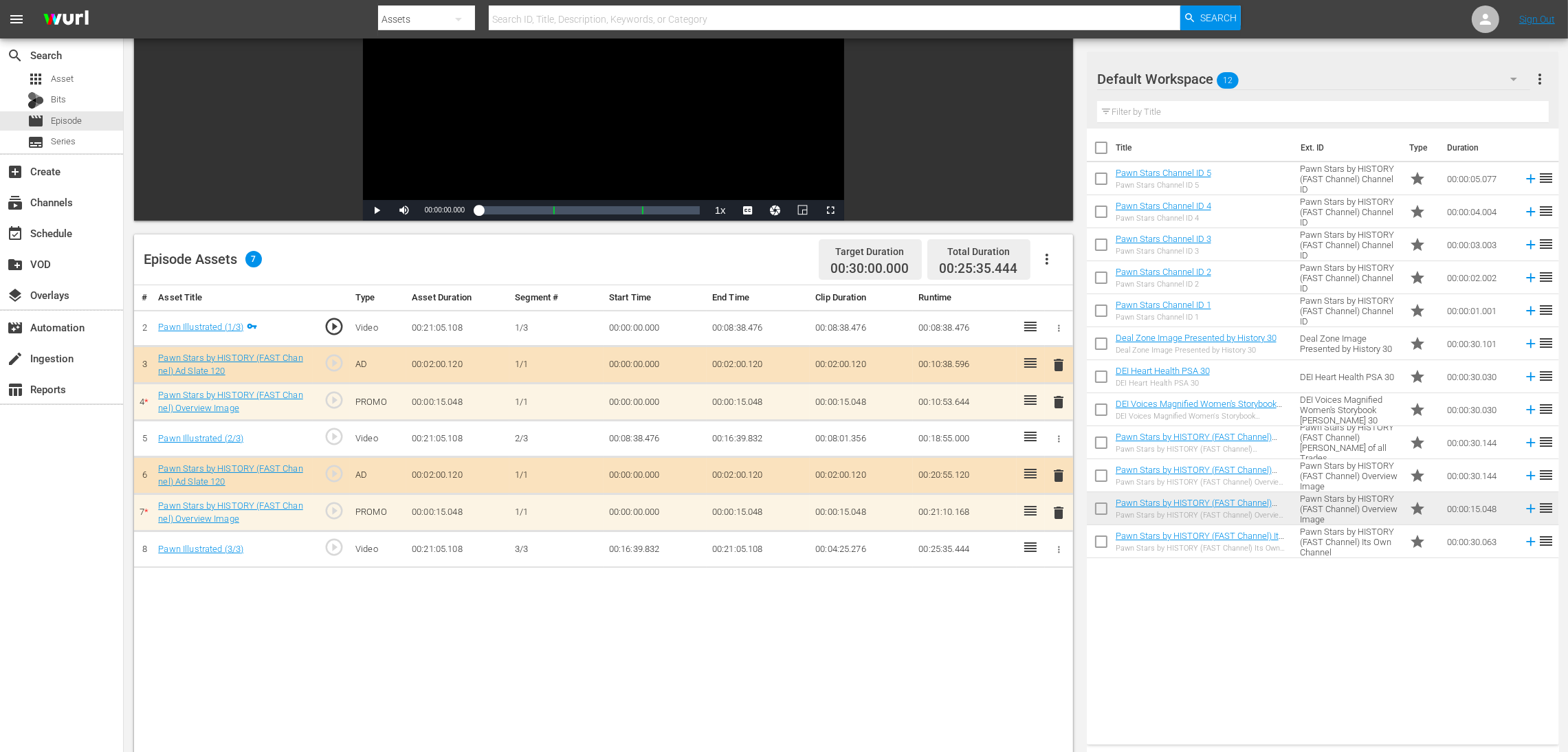
scroll to position [357, 0]
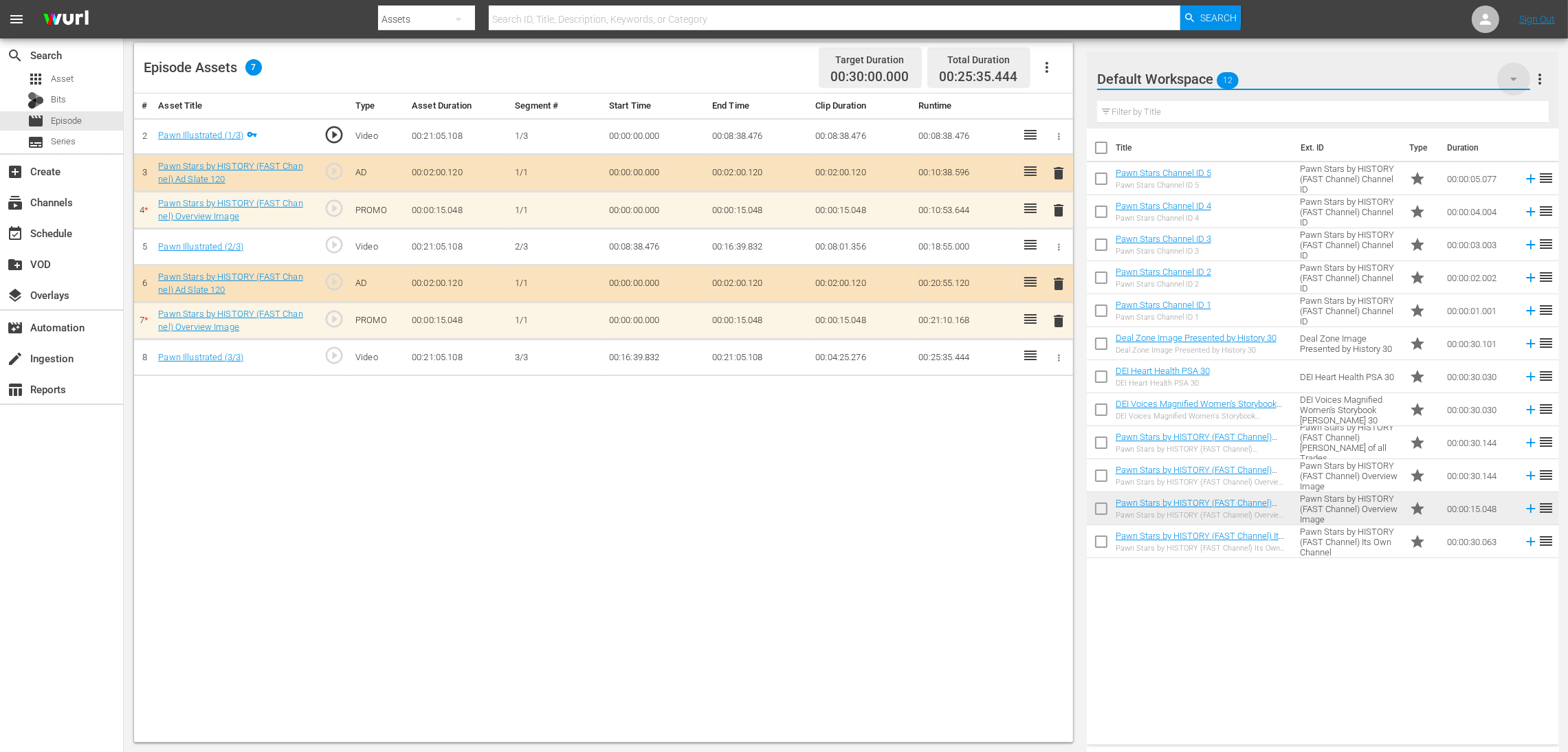
click at [1510, 84] on icon "button" at bounding box center [1514, 79] width 17 height 17
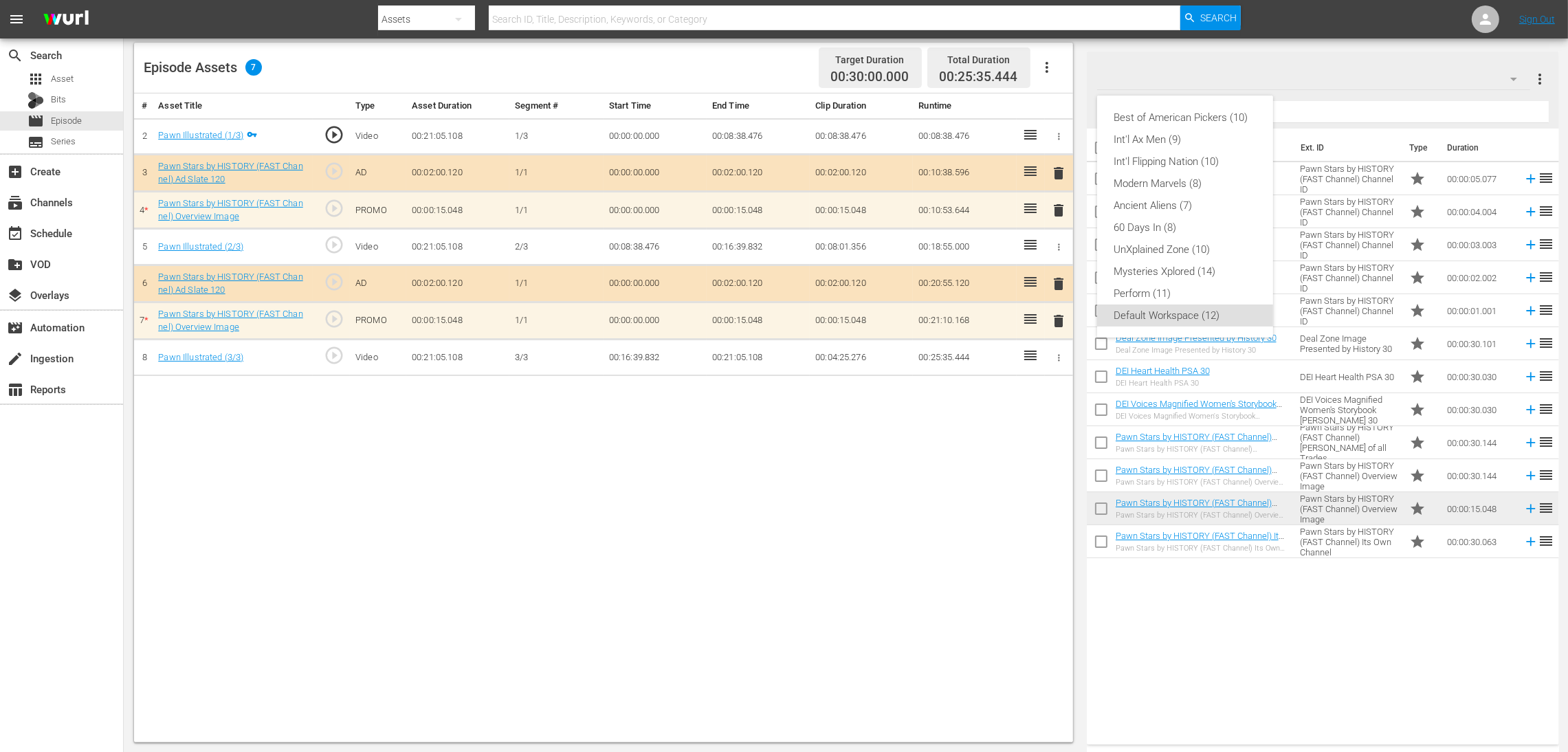
click at [1218, 311] on div "Default Workspace (12)" at bounding box center [1185, 315] width 143 height 22
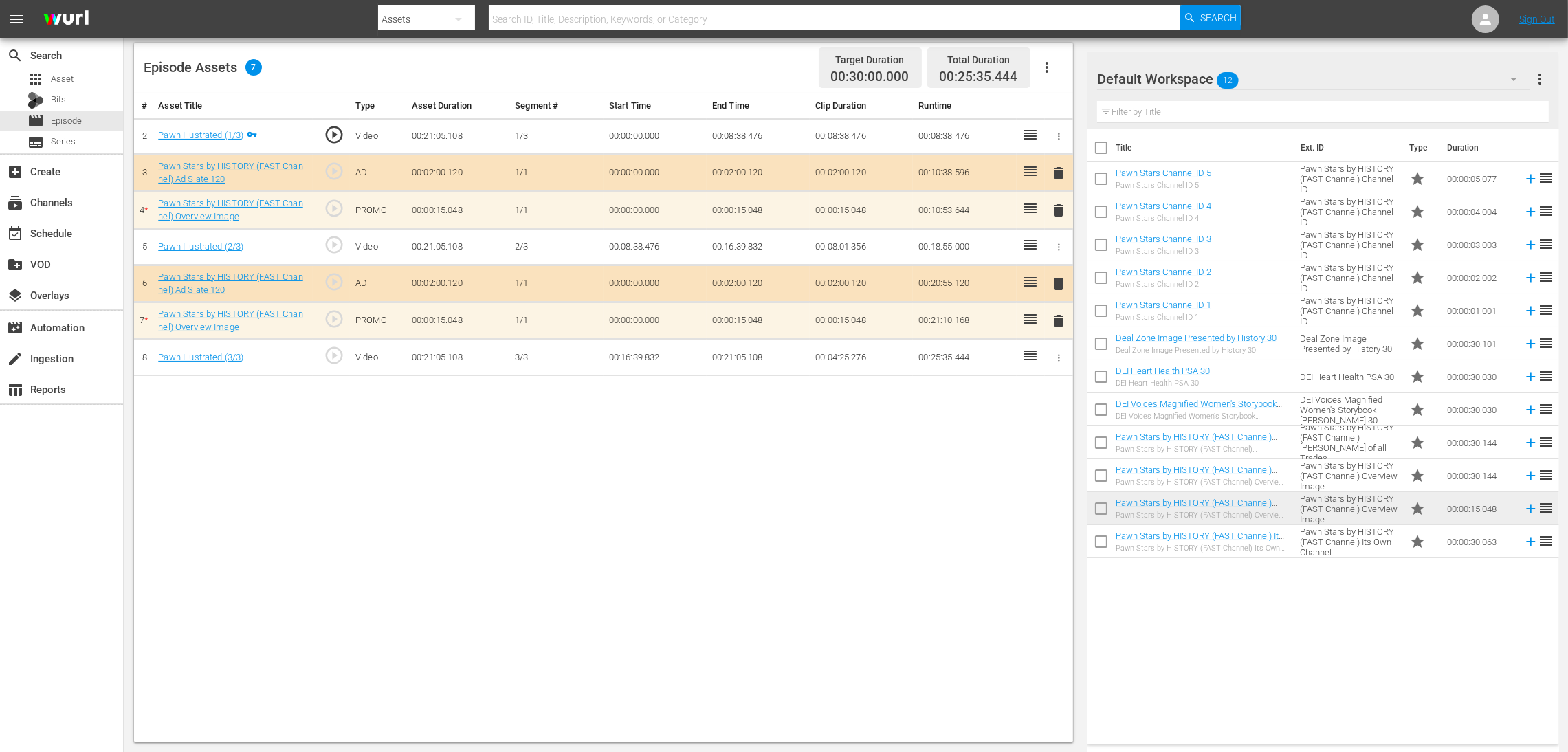
click at [624, 553] on div "# Asset Title Type Asset Duration Segment # Start Time End Time Clip Duration R…" at bounding box center [603, 417] width 939 height 649
click at [1055, 214] on span "delete" at bounding box center [1059, 210] width 17 height 17
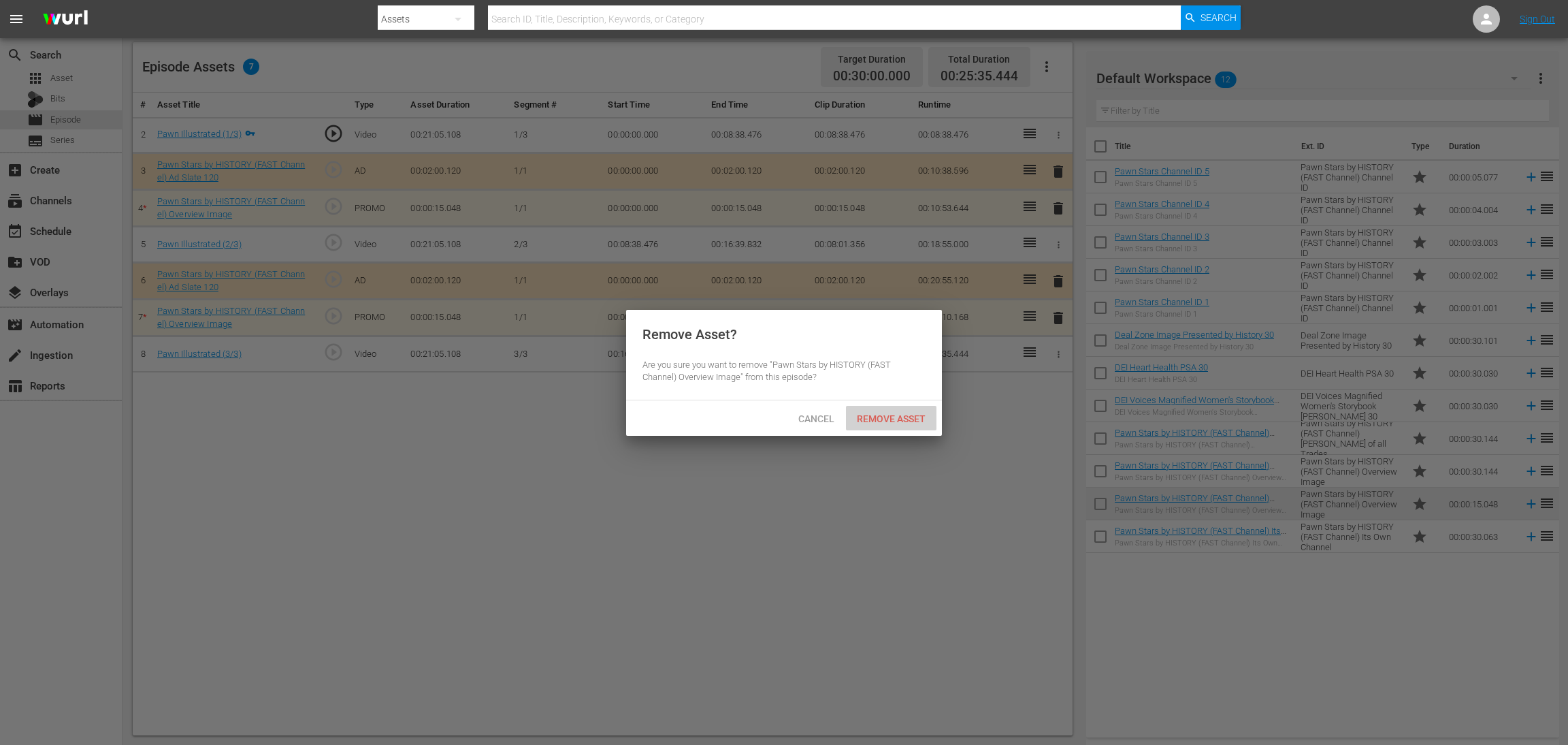
click at [879, 420] on span "Remove Asset" at bounding box center [891, 419] width 90 height 11
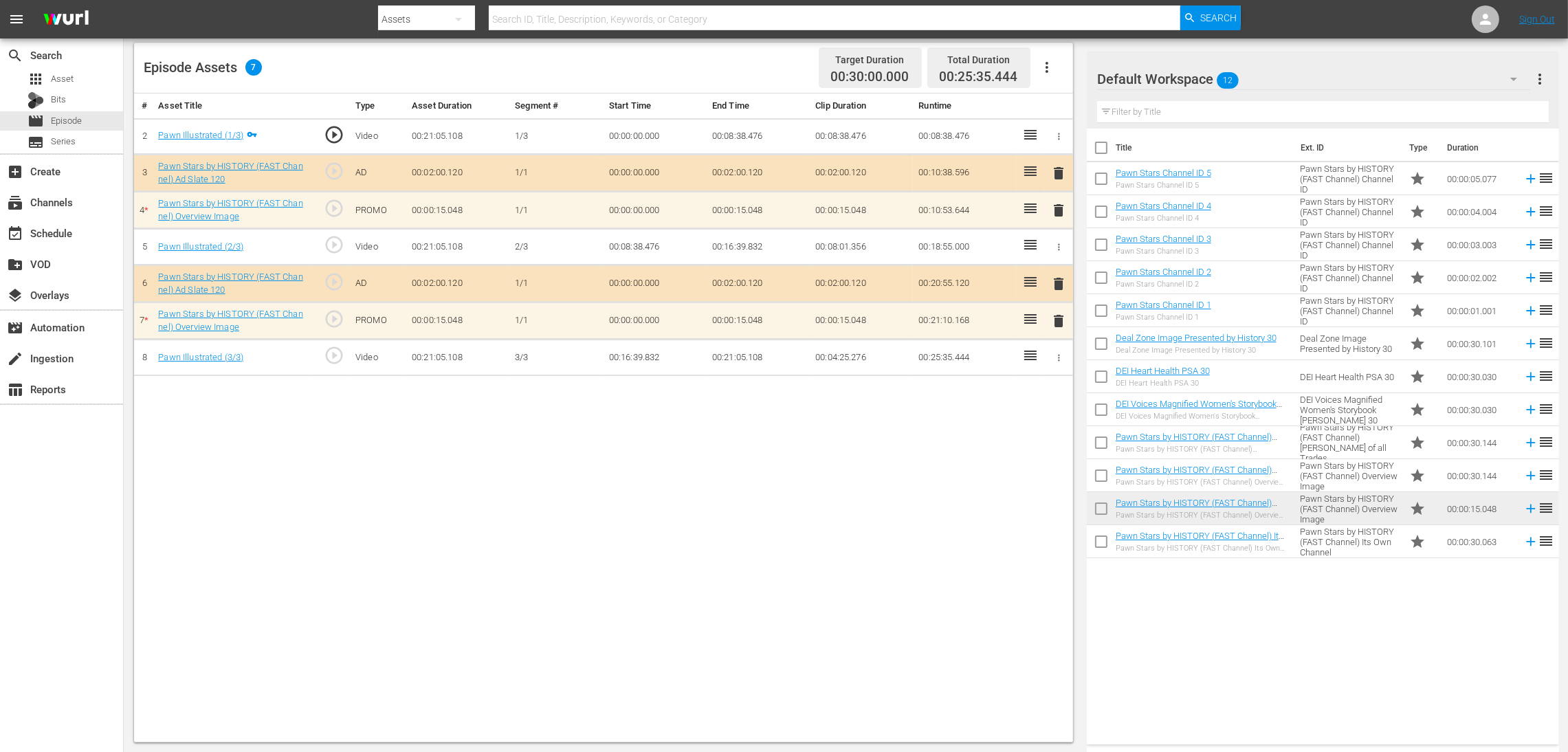
click at [1054, 321] on span "delete" at bounding box center [1059, 321] width 17 height 17
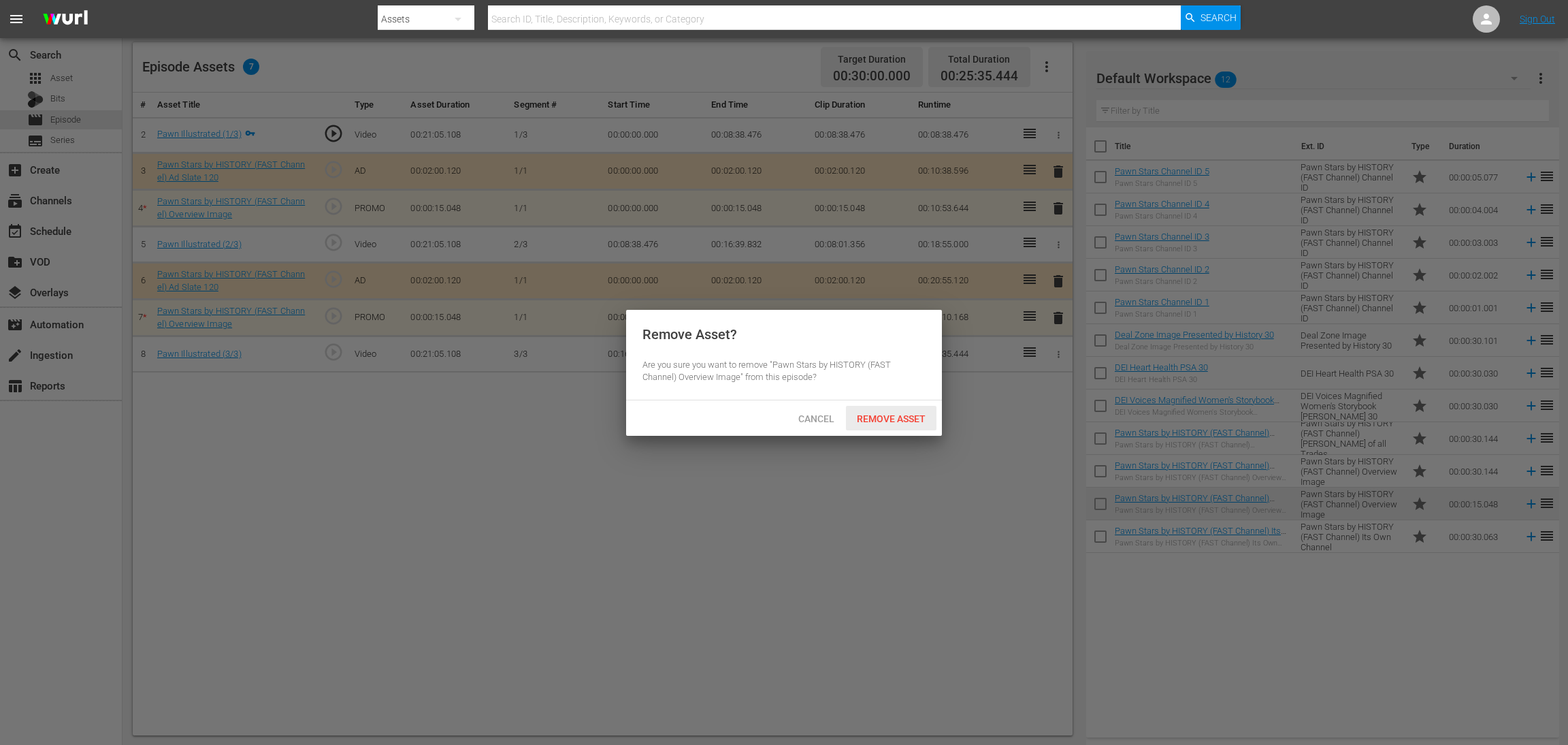
click at [916, 415] on span "Remove Asset" at bounding box center [891, 419] width 90 height 11
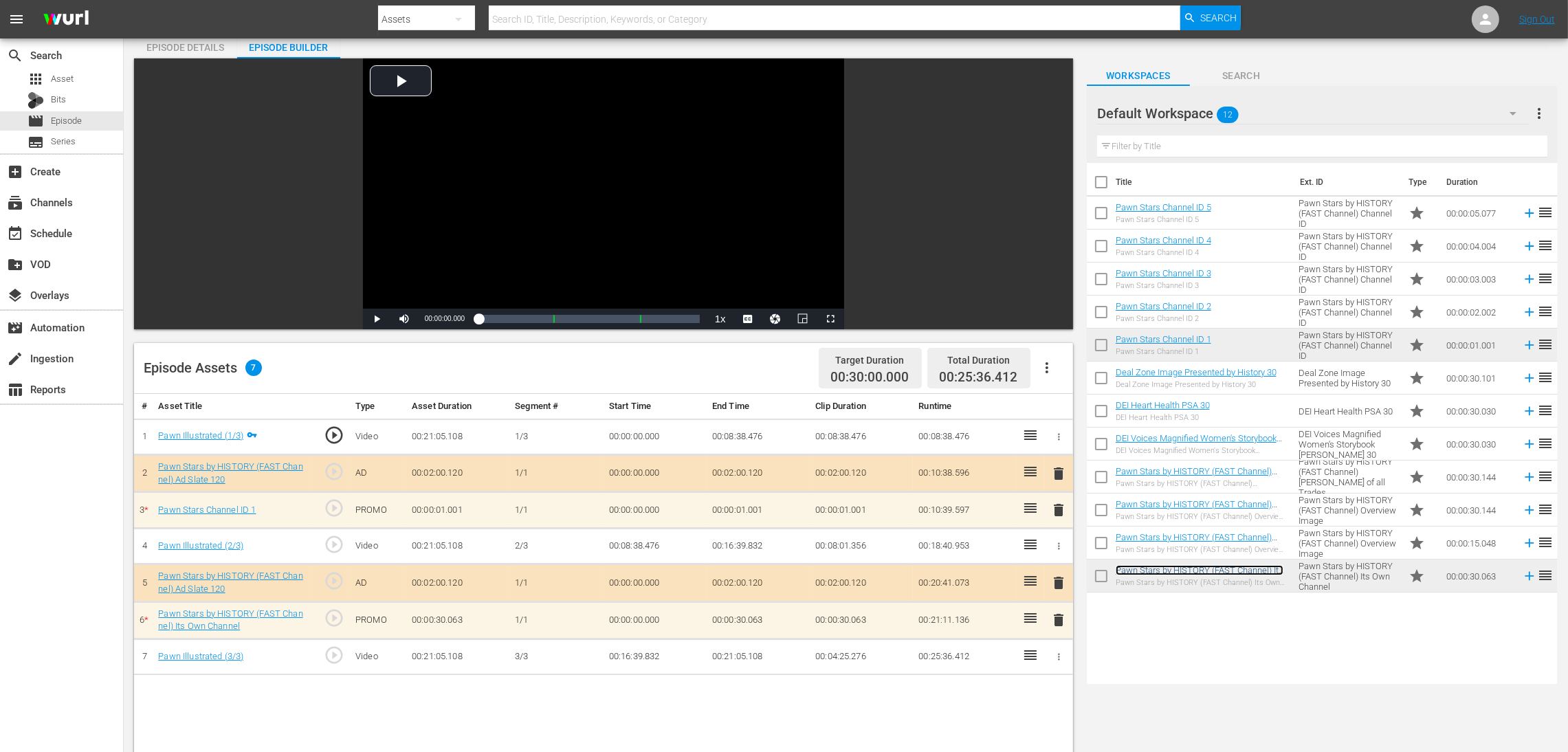
scroll to position [103, 0]
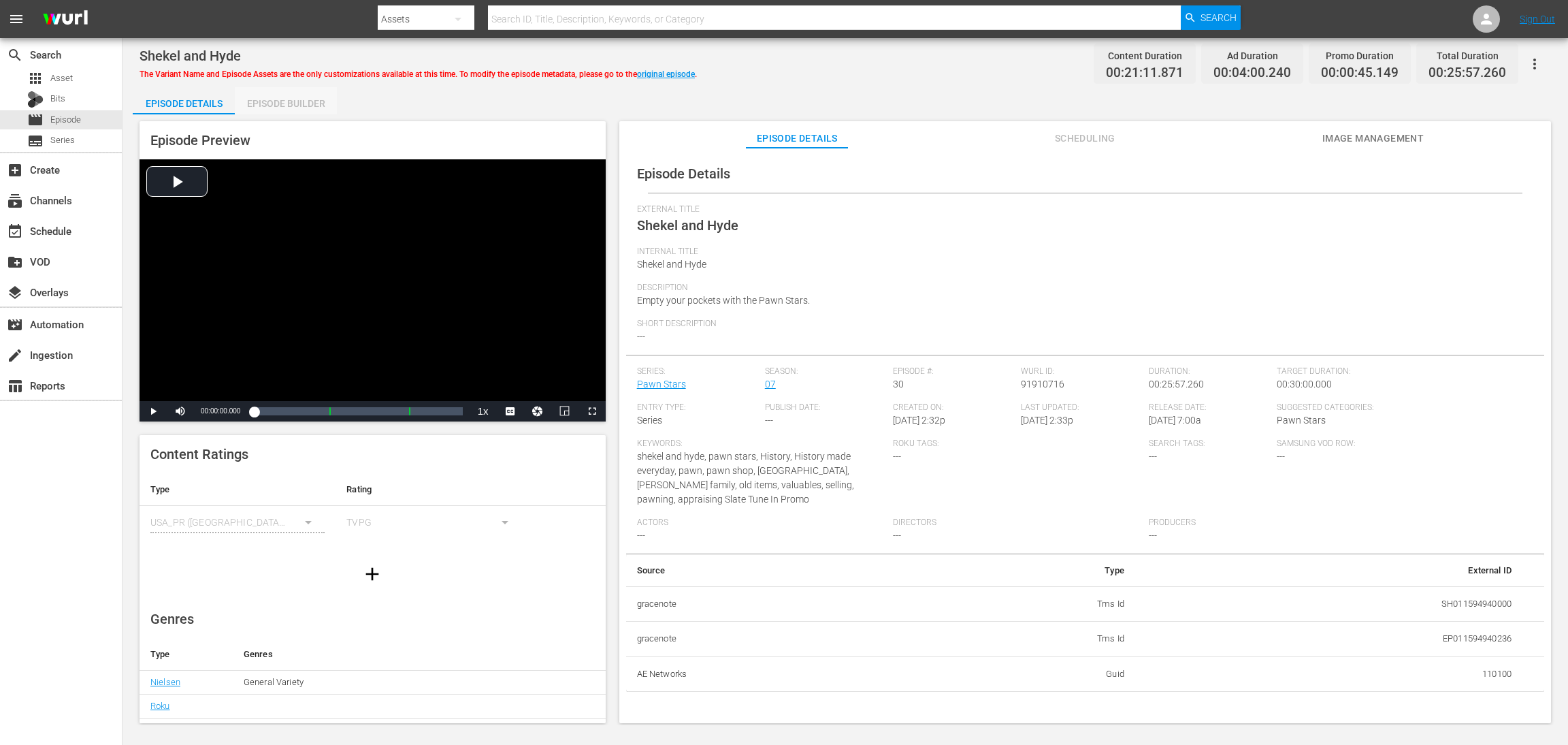
click at [273, 103] on div "Episode Builder" at bounding box center [286, 103] width 102 height 33
click at [308, 95] on div "Episode Builder" at bounding box center [286, 103] width 102 height 33
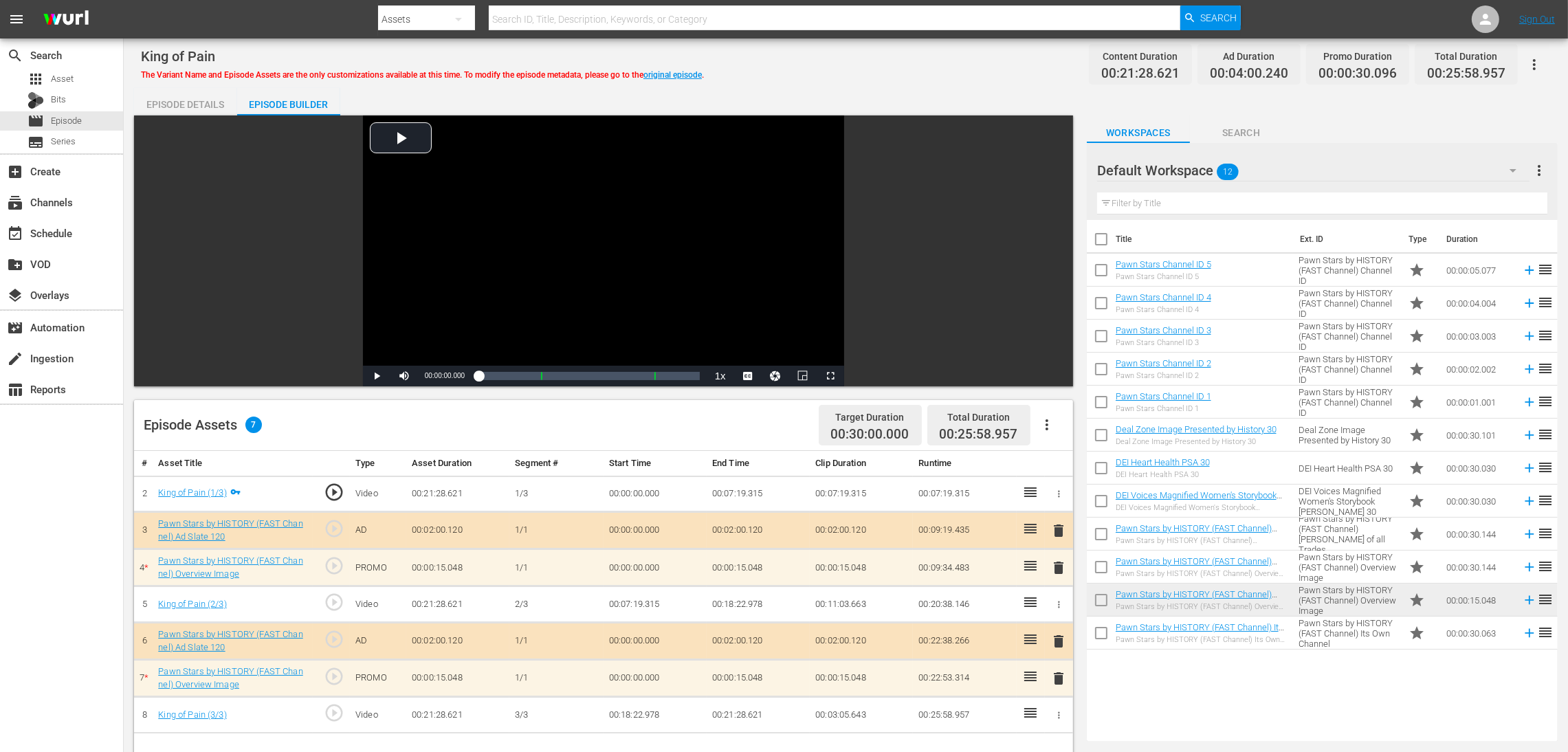
click at [1050, 501] on span "delete" at bounding box center [1059, 568] width 17 height 17
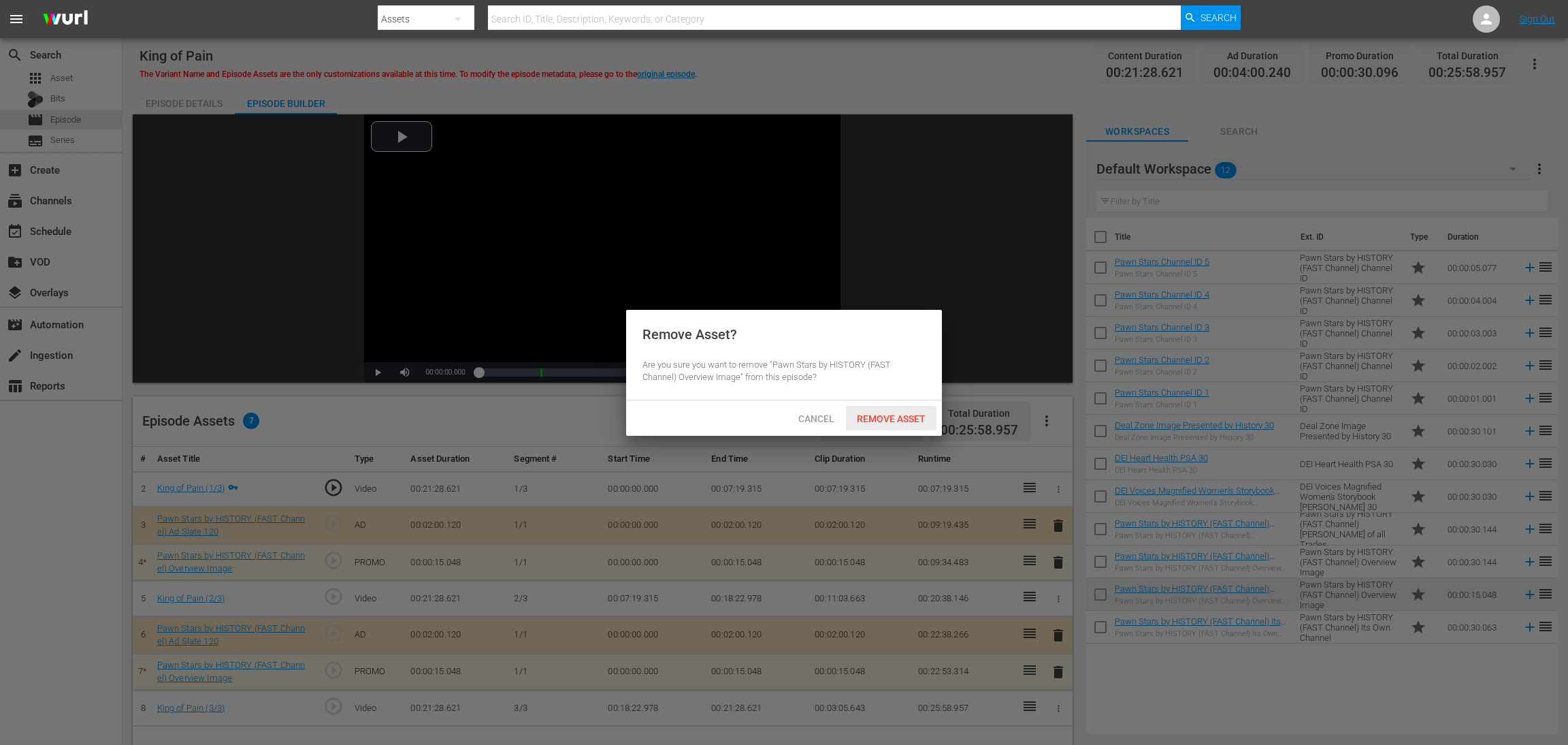
click at [889, 414] on span "Remove Asset" at bounding box center [891, 419] width 90 height 11
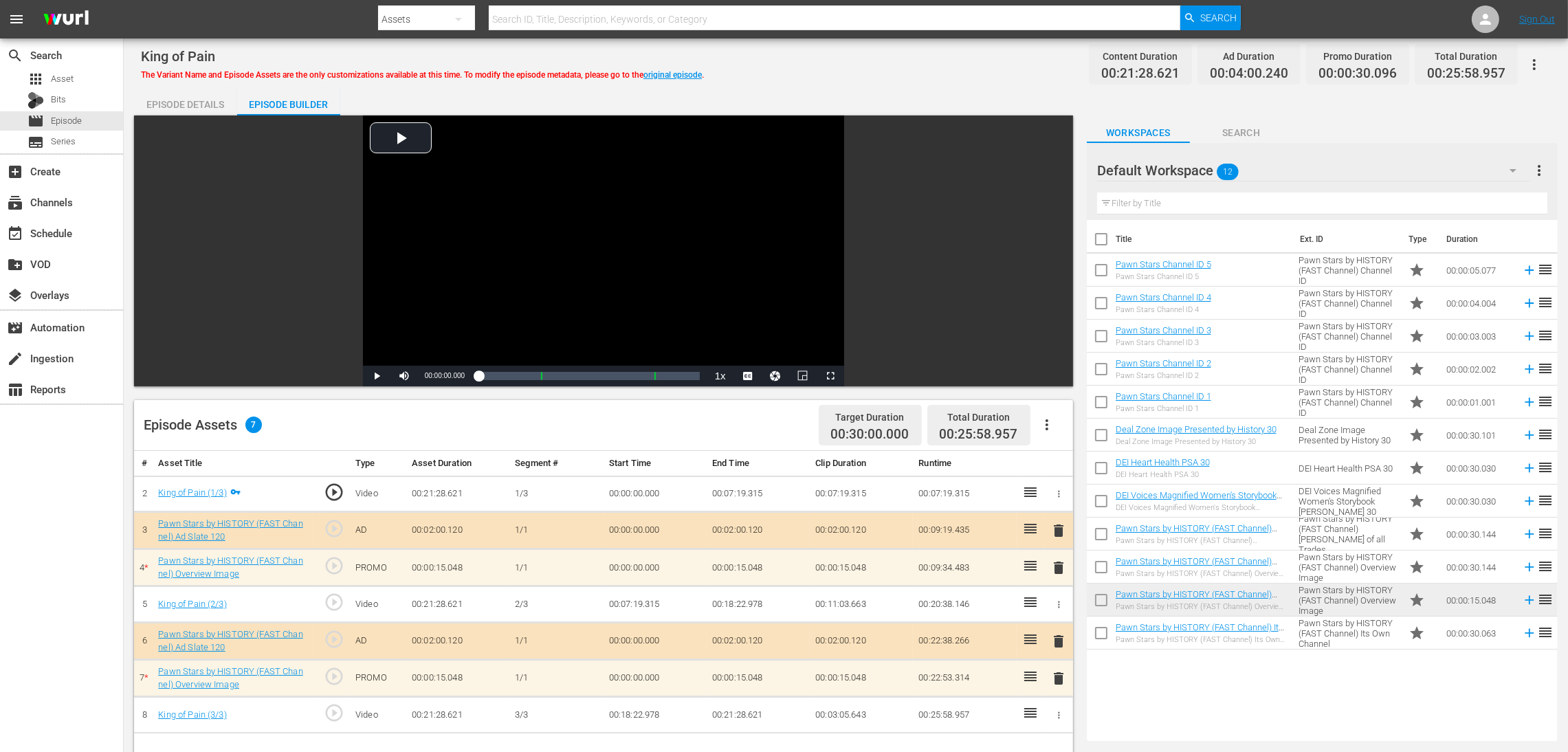
click at [1055, 501] on span "delete" at bounding box center [1059, 678] width 17 height 17
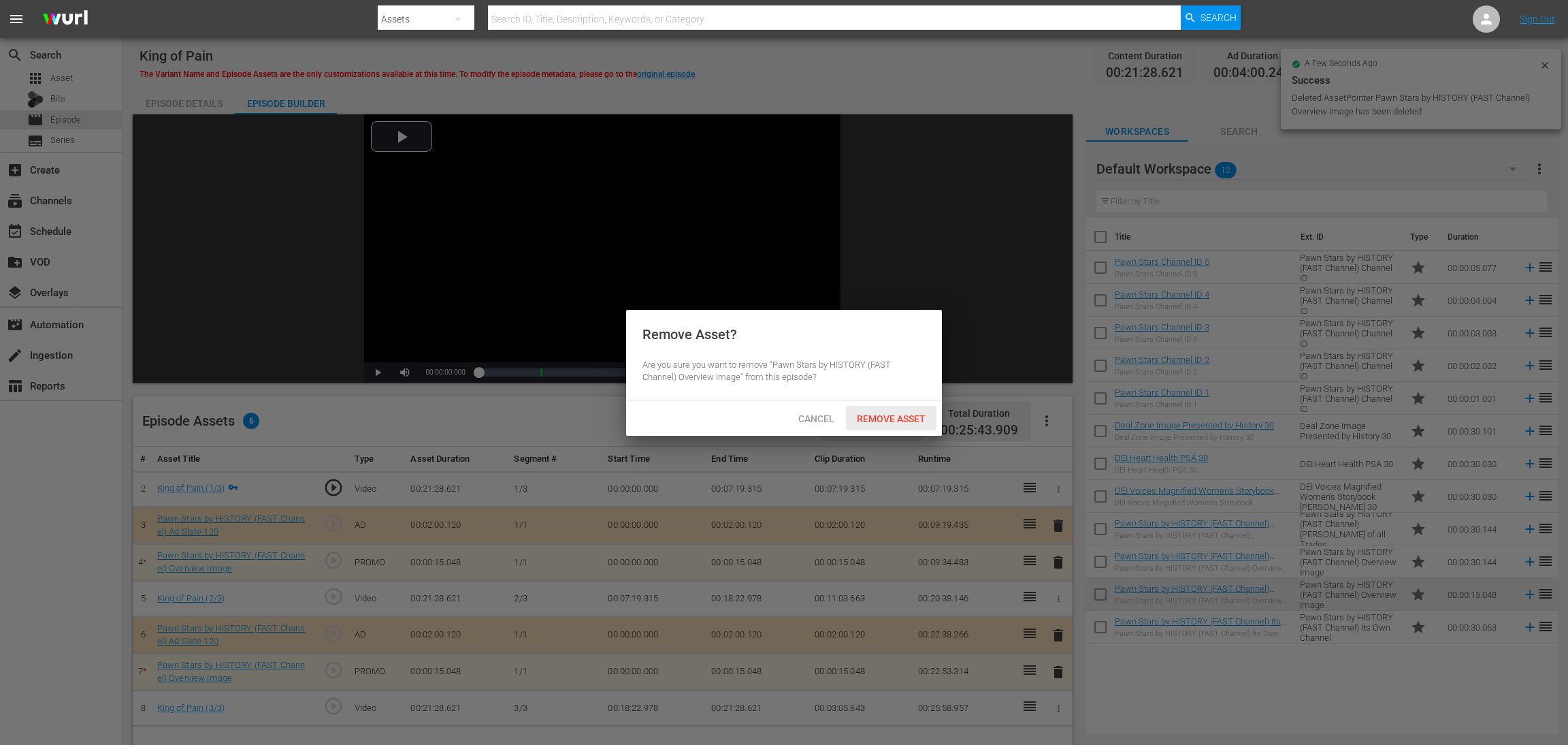
click at [903, 421] on span "Remove Asset" at bounding box center [891, 419] width 90 height 11
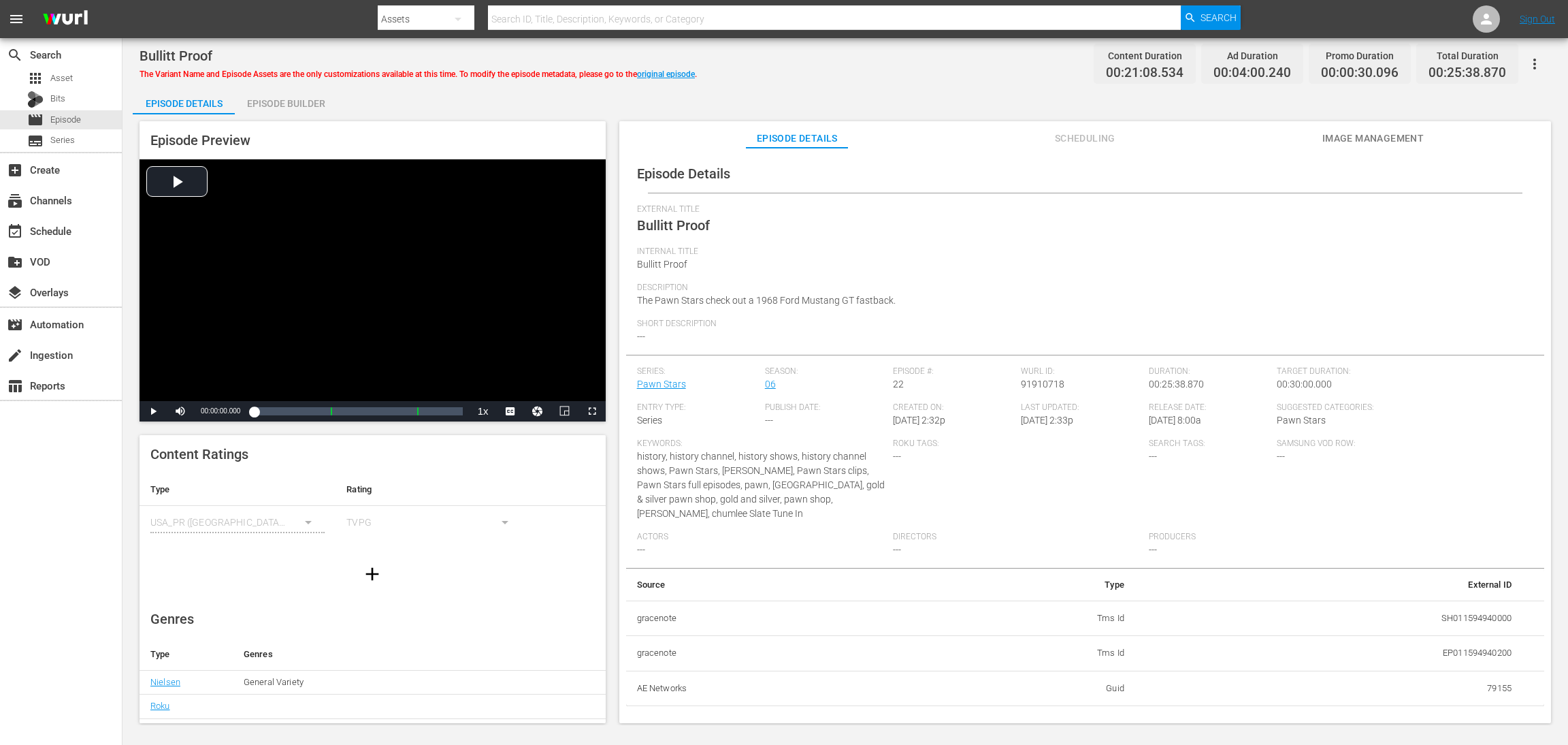
click at [300, 106] on div "Episode Builder" at bounding box center [286, 103] width 102 height 33
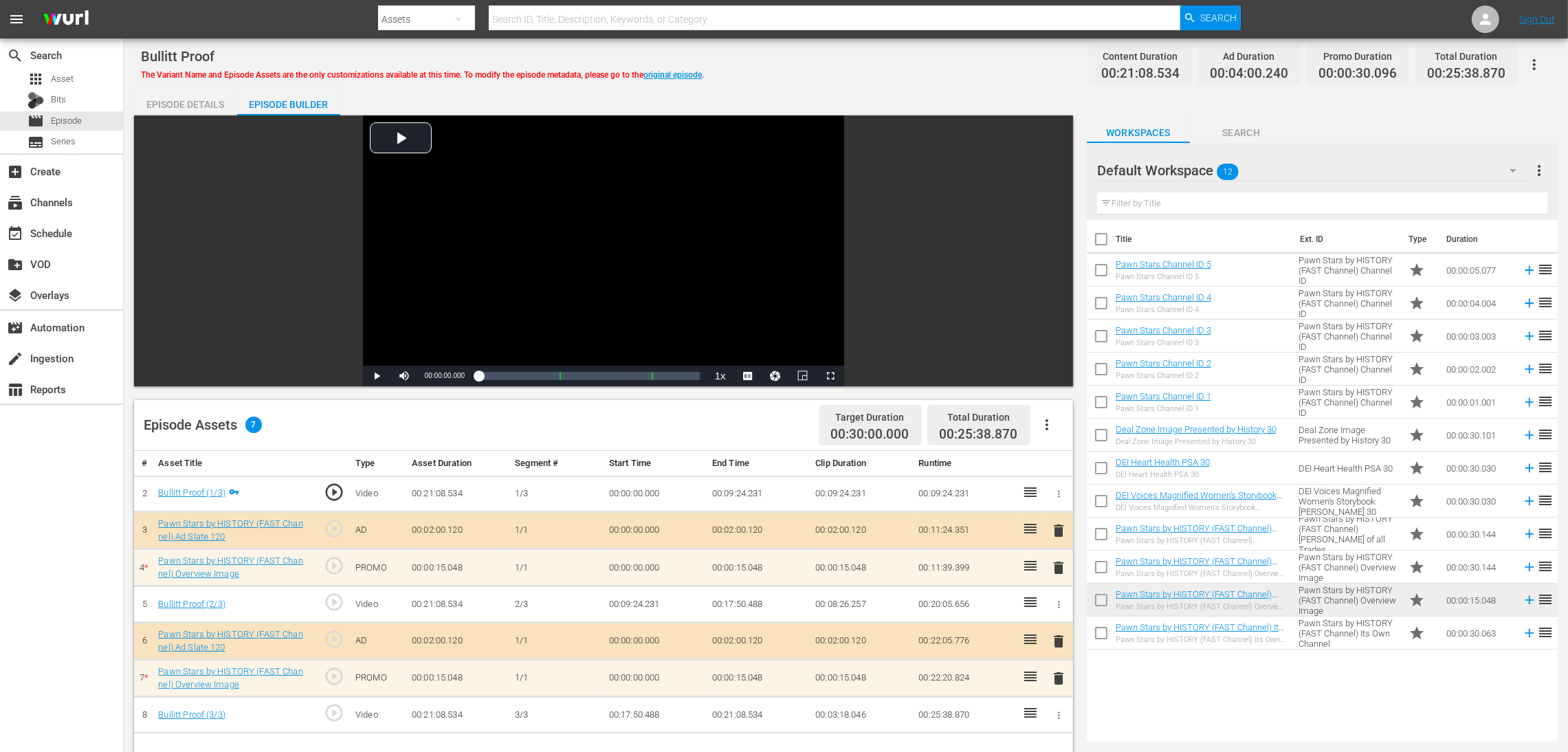
click at [1054, 501] on span "delete" at bounding box center [1059, 568] width 17 height 17
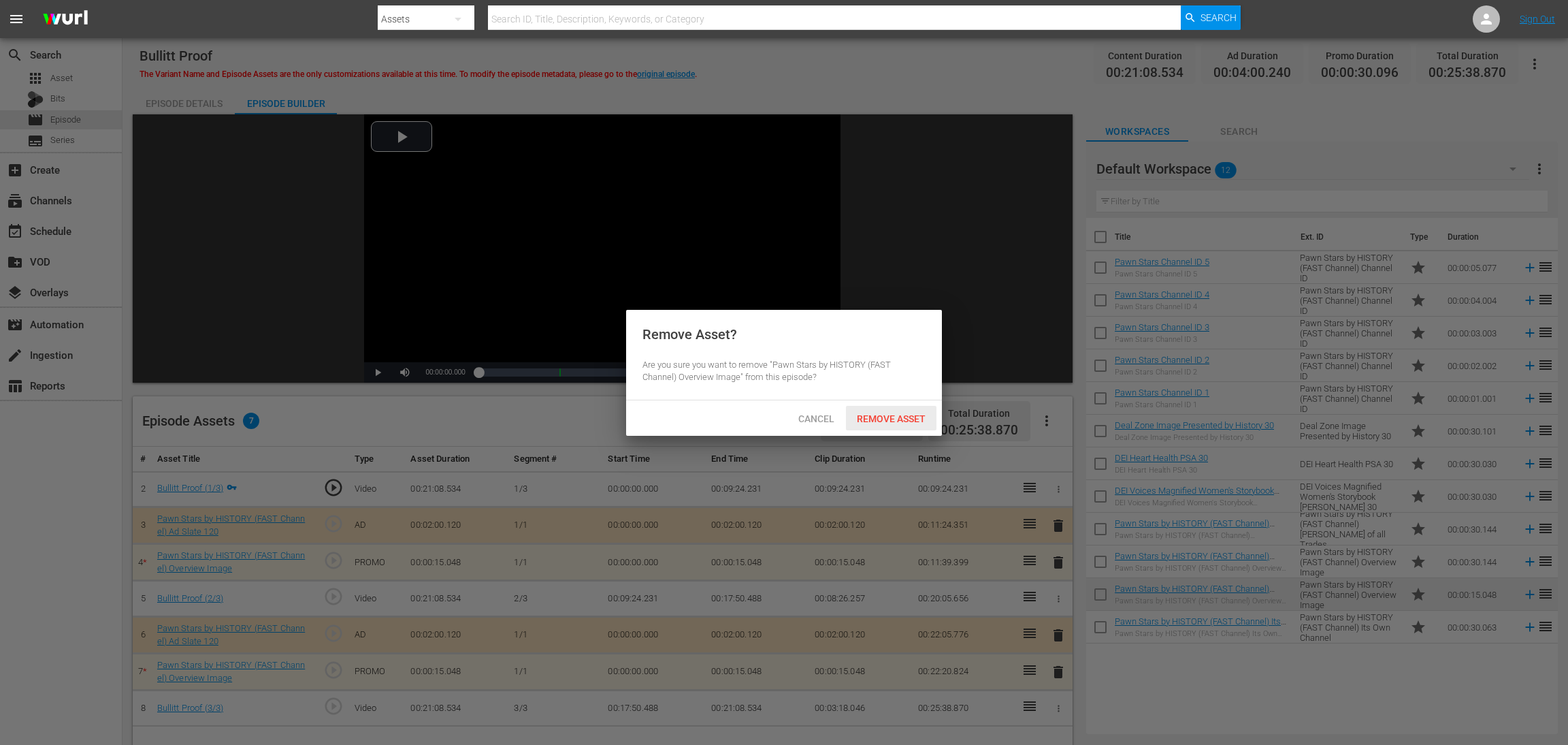
click at [914, 415] on span "Remove Asset" at bounding box center [891, 419] width 90 height 11
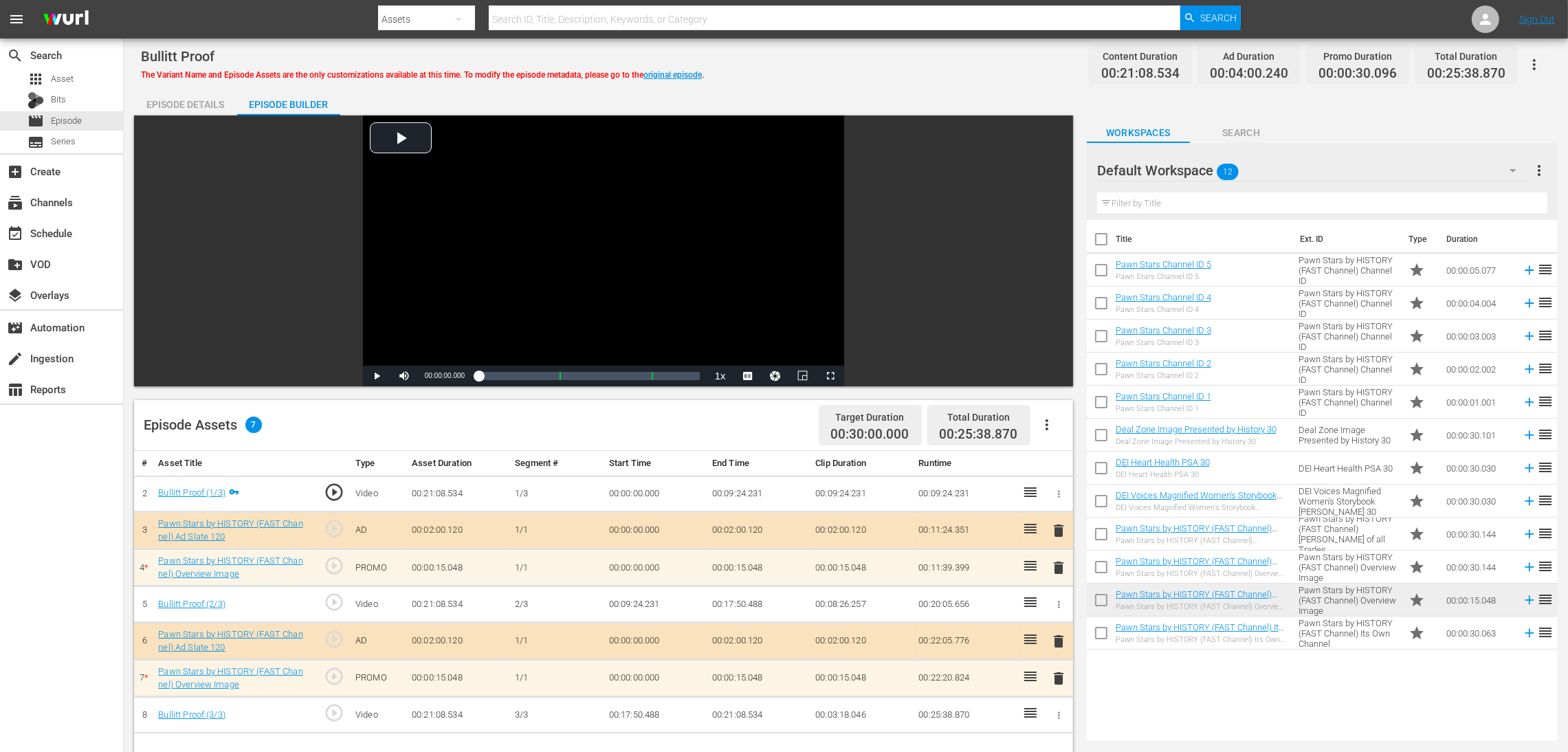
click at [1055, 501] on span "delete" at bounding box center [1059, 678] width 17 height 17
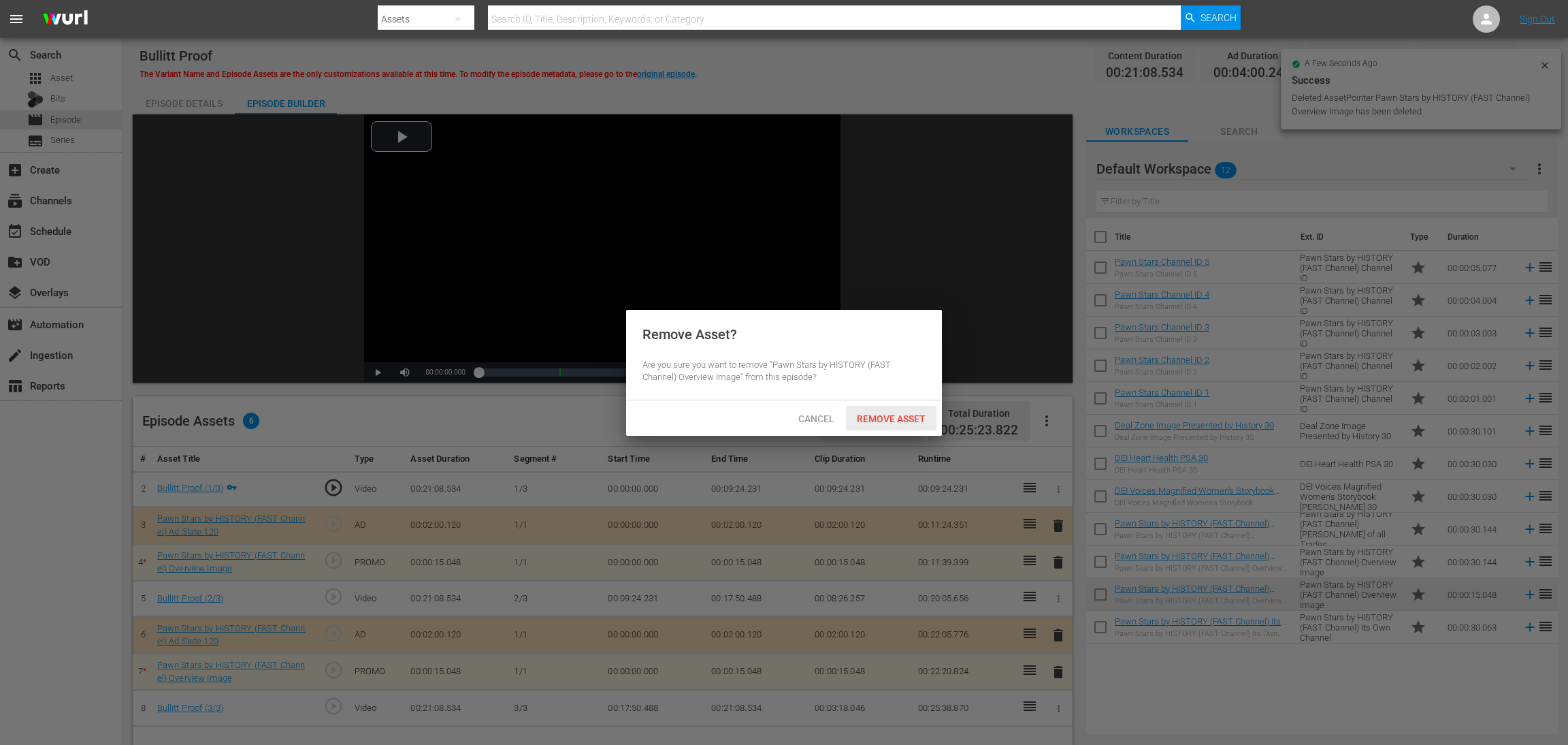
click at [912, 420] on span "Remove Asset" at bounding box center [891, 419] width 90 height 11
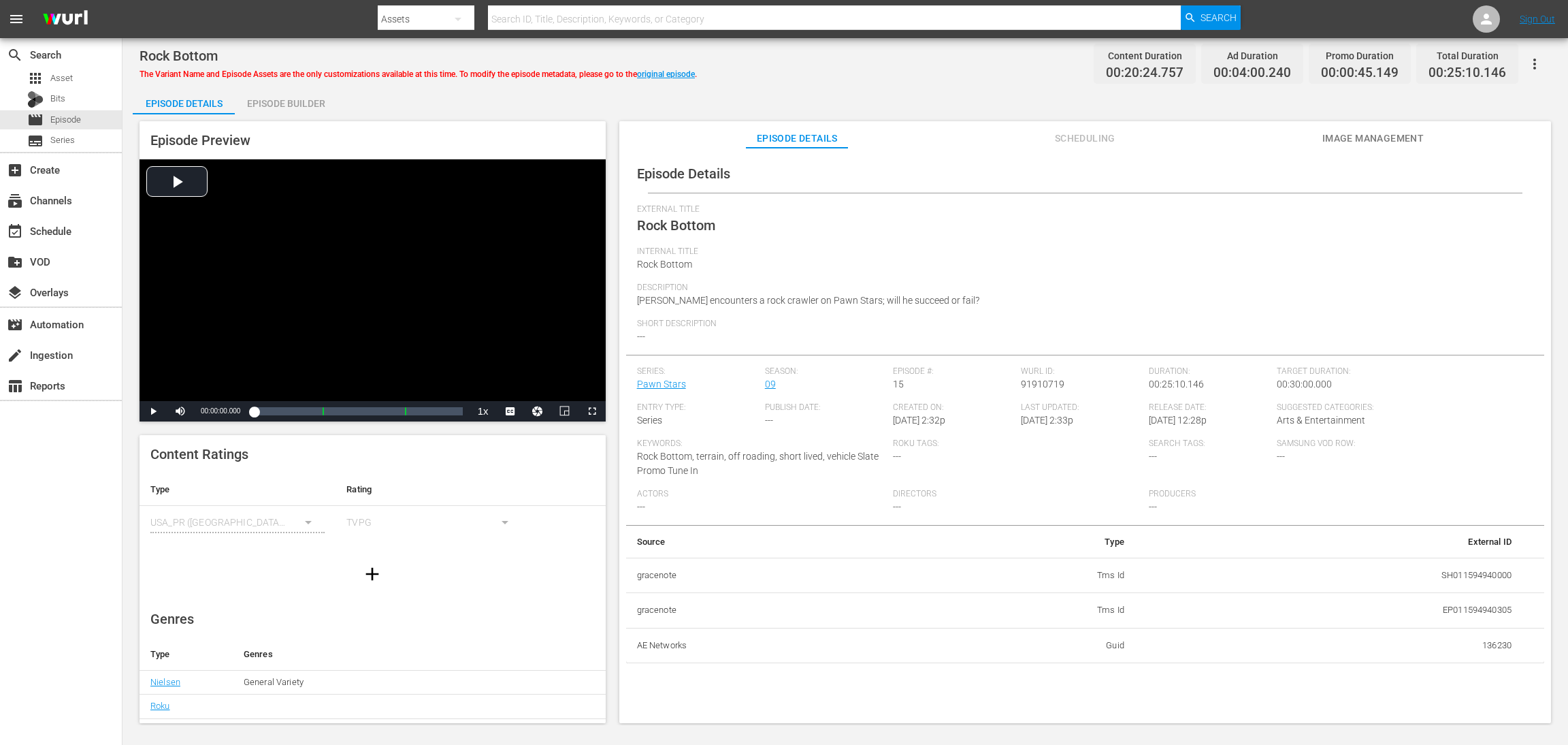
click at [279, 99] on div "Episode Builder" at bounding box center [286, 103] width 102 height 33
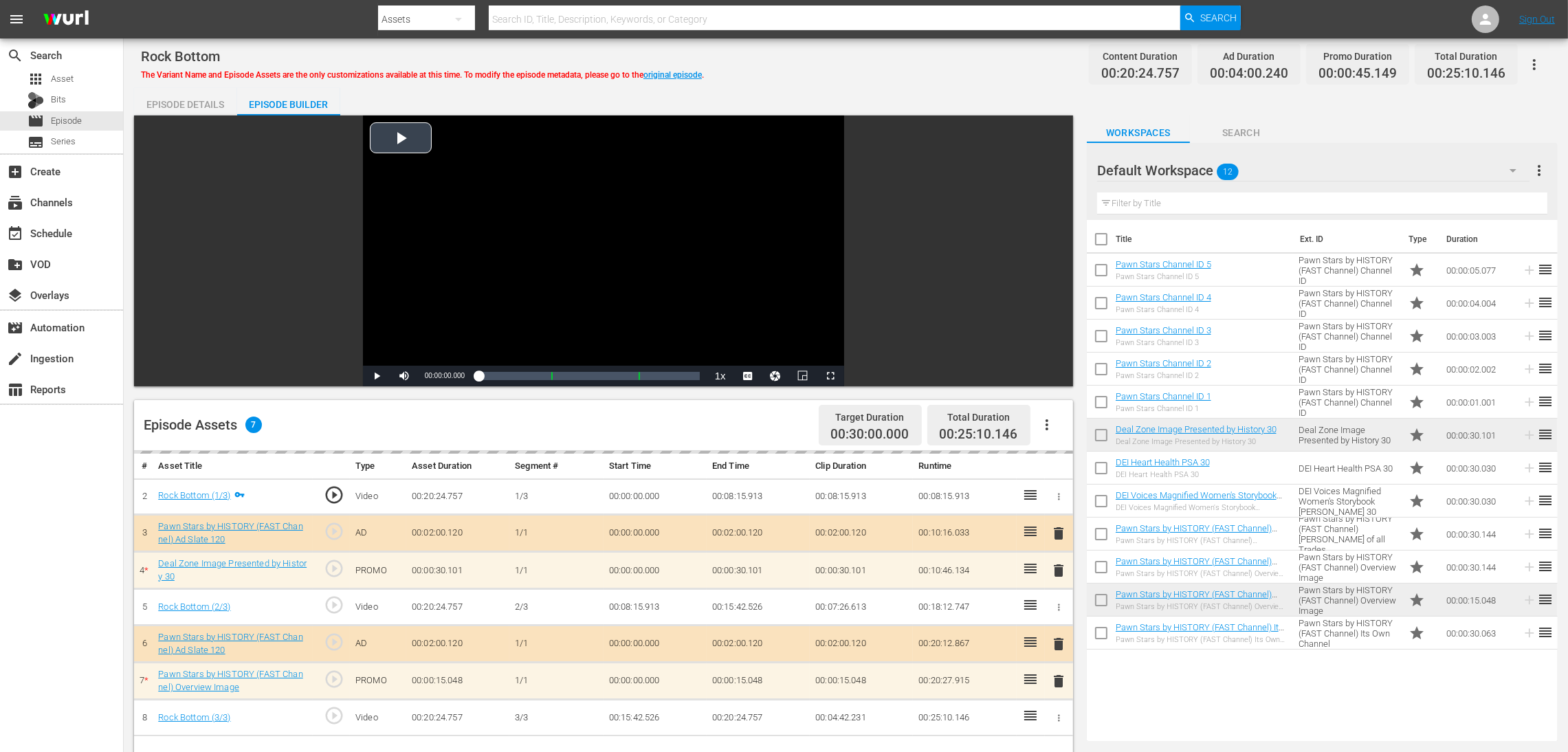
scroll to position [103, 0]
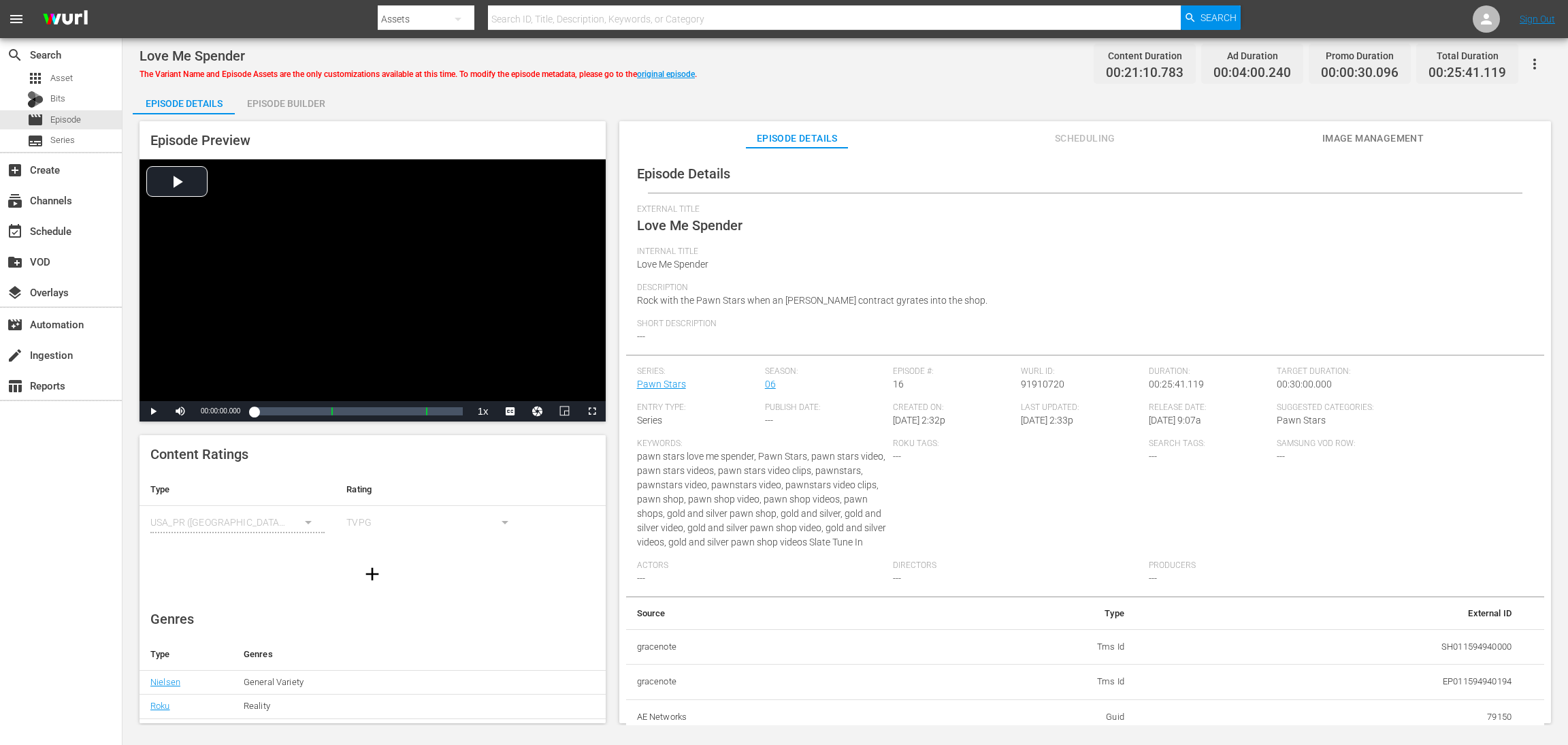
click at [302, 101] on div "Episode Builder" at bounding box center [286, 103] width 102 height 33
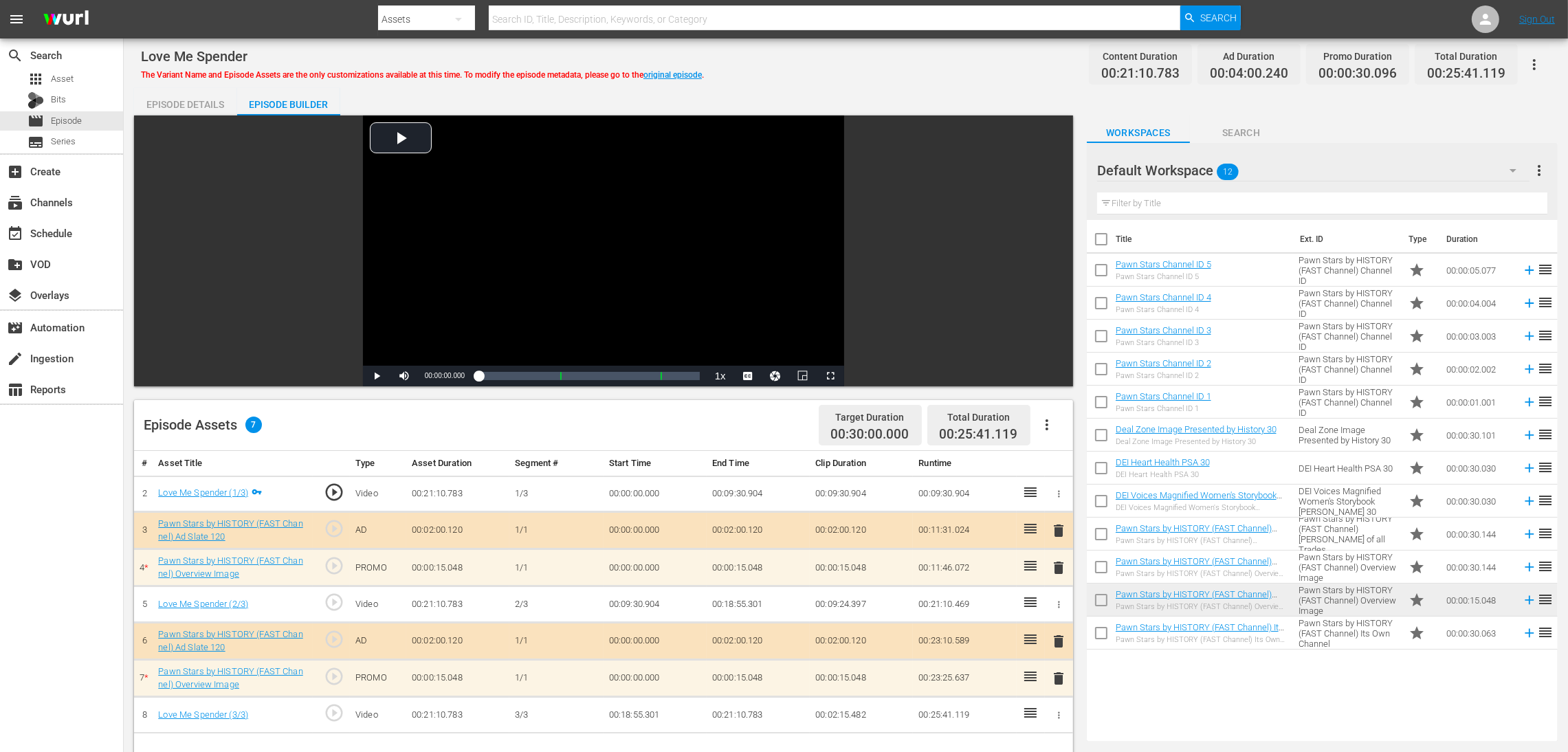
click at [1055, 501] on span "delete" at bounding box center [1059, 568] width 17 height 17
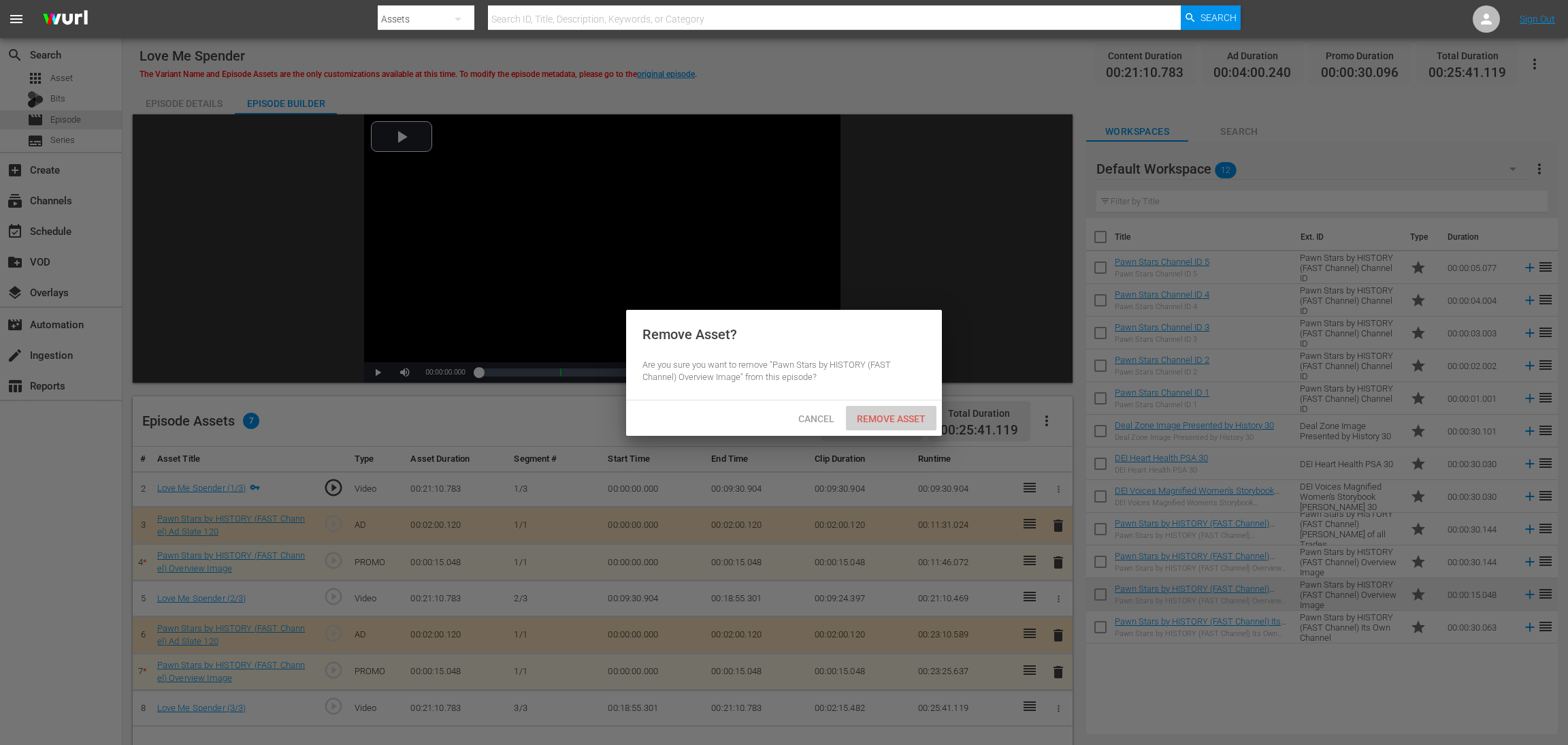
click at [905, 414] on span "Remove Asset" at bounding box center [891, 419] width 90 height 11
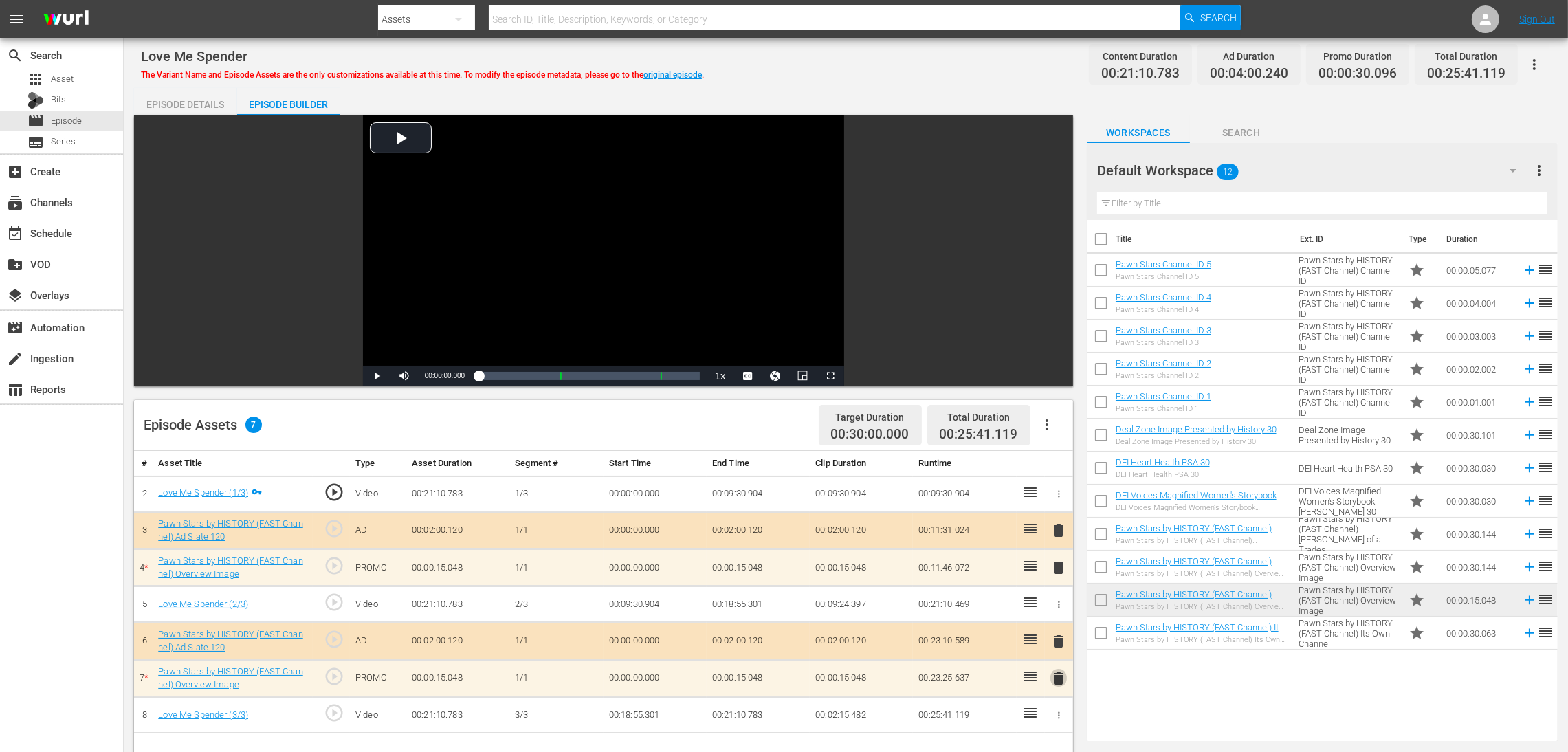
click at [1055, 501] on span "delete" at bounding box center [1059, 678] width 17 height 17
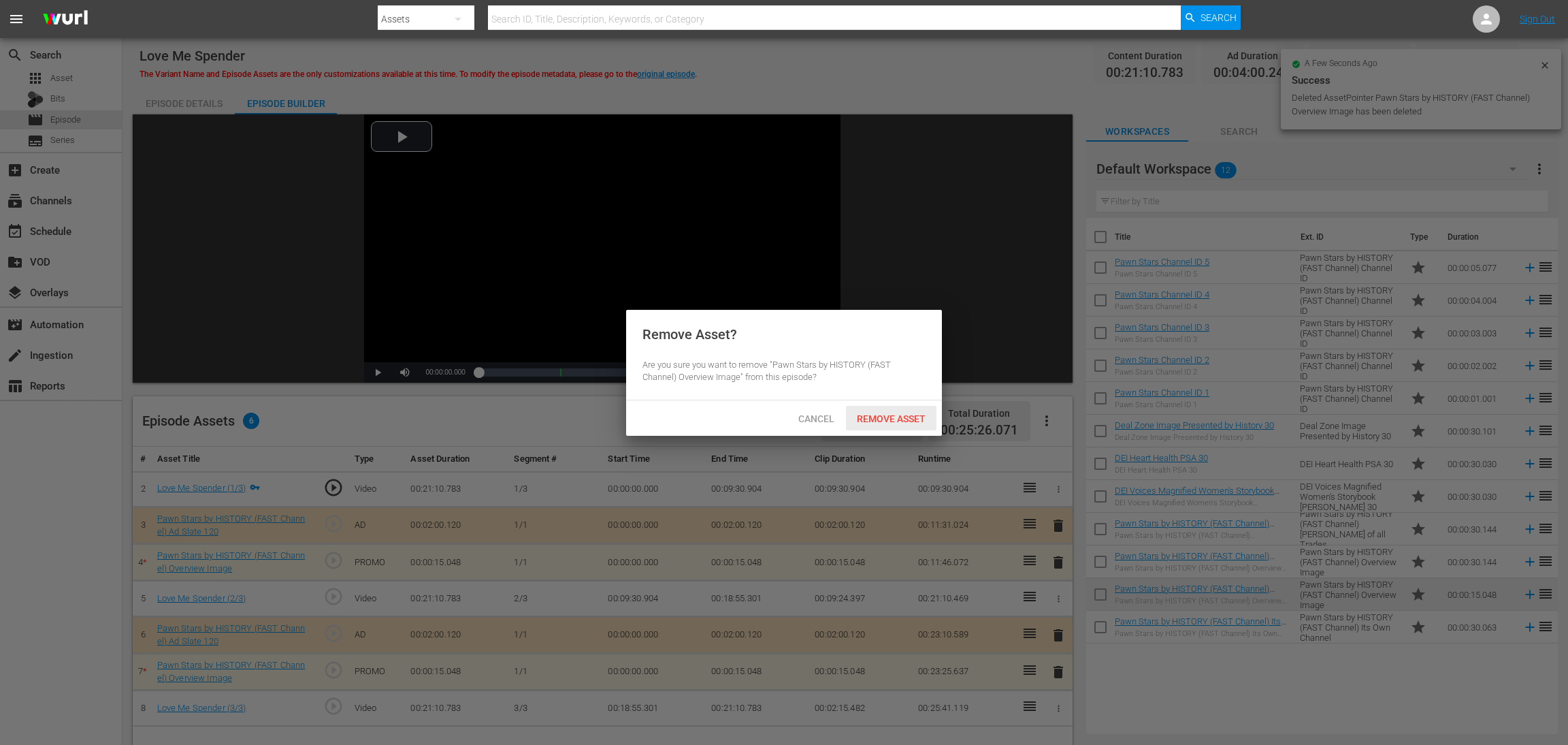
click at [904, 414] on span "Remove Asset" at bounding box center [891, 419] width 90 height 11
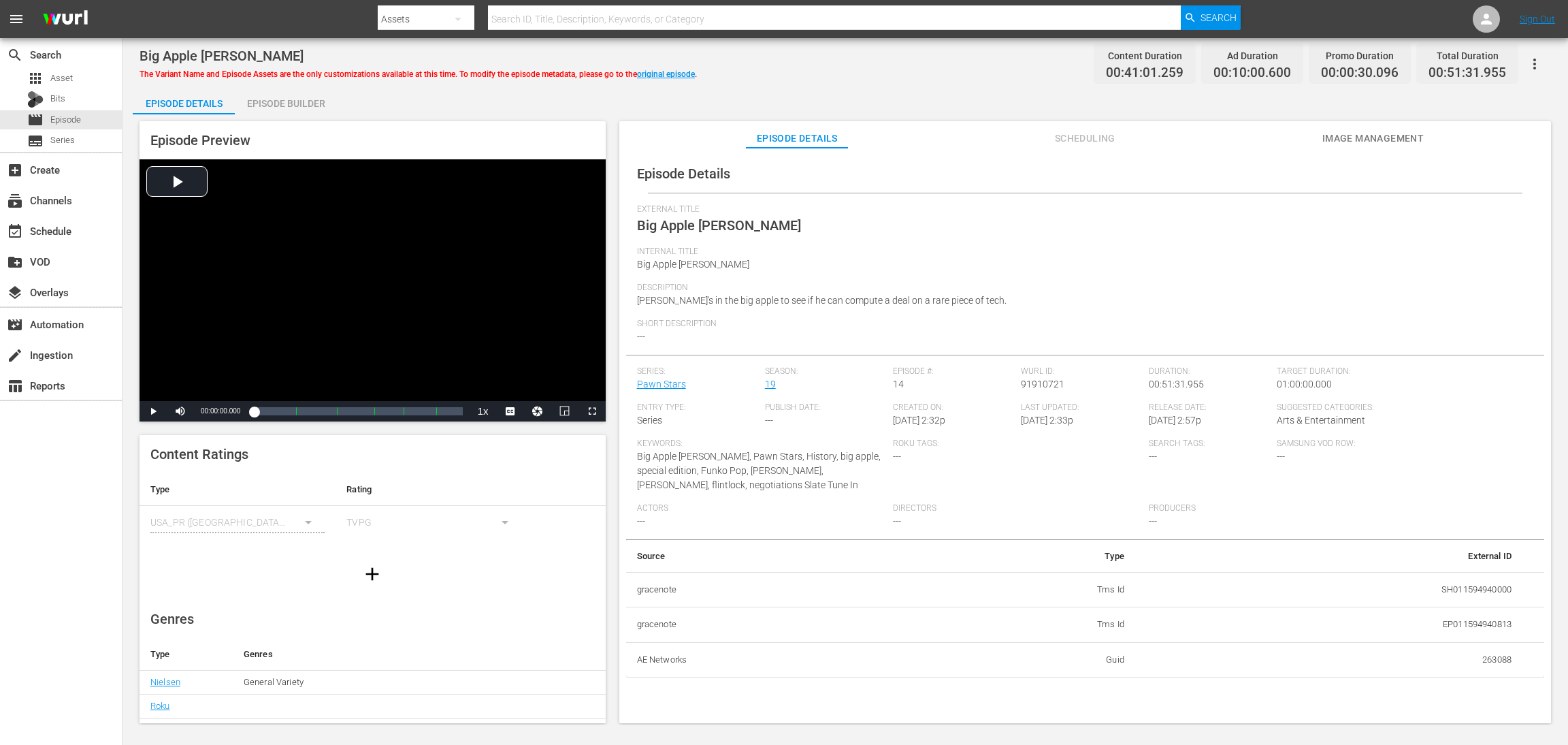
click at [300, 101] on div "Episode Builder" at bounding box center [286, 103] width 102 height 33
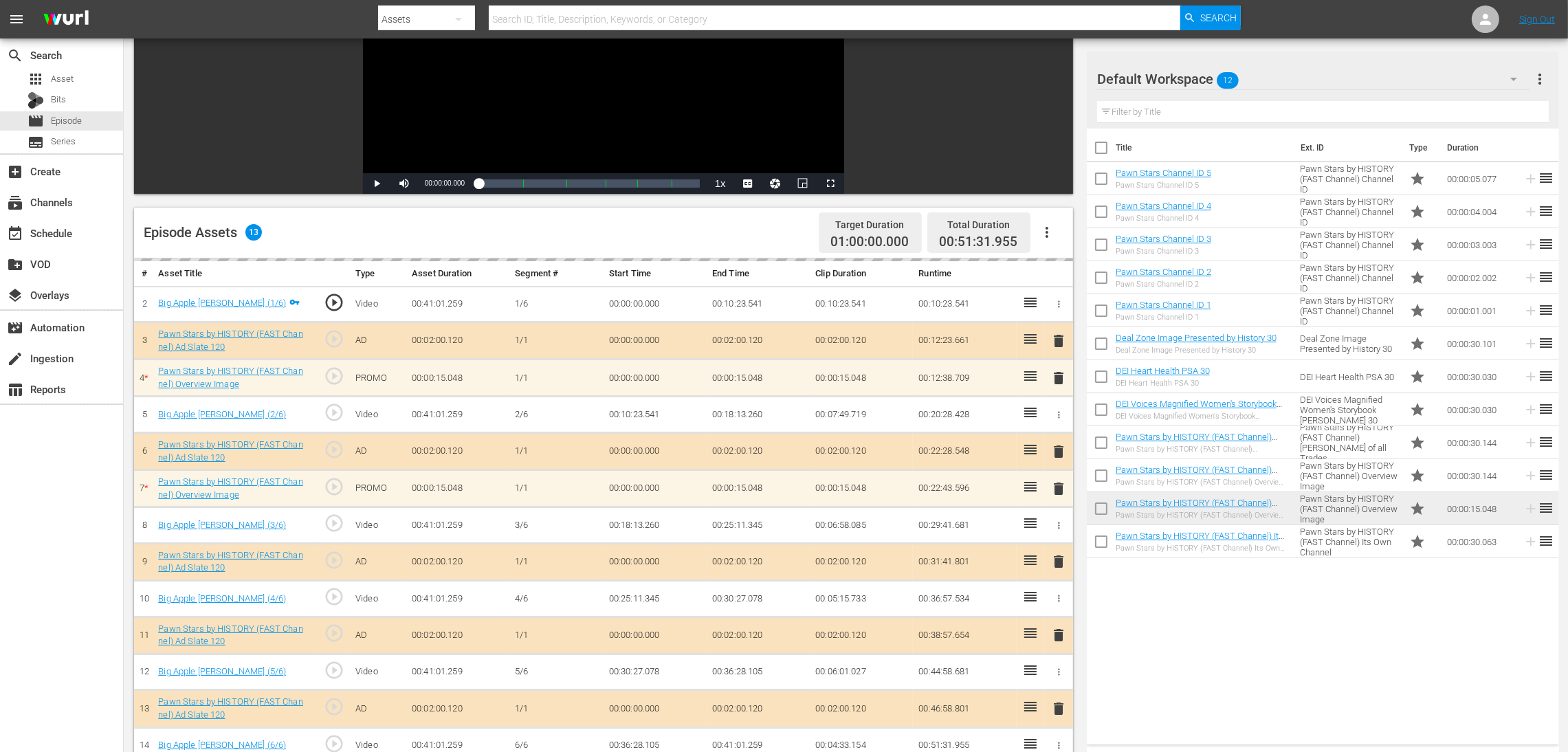
scroll to position [206, 0]
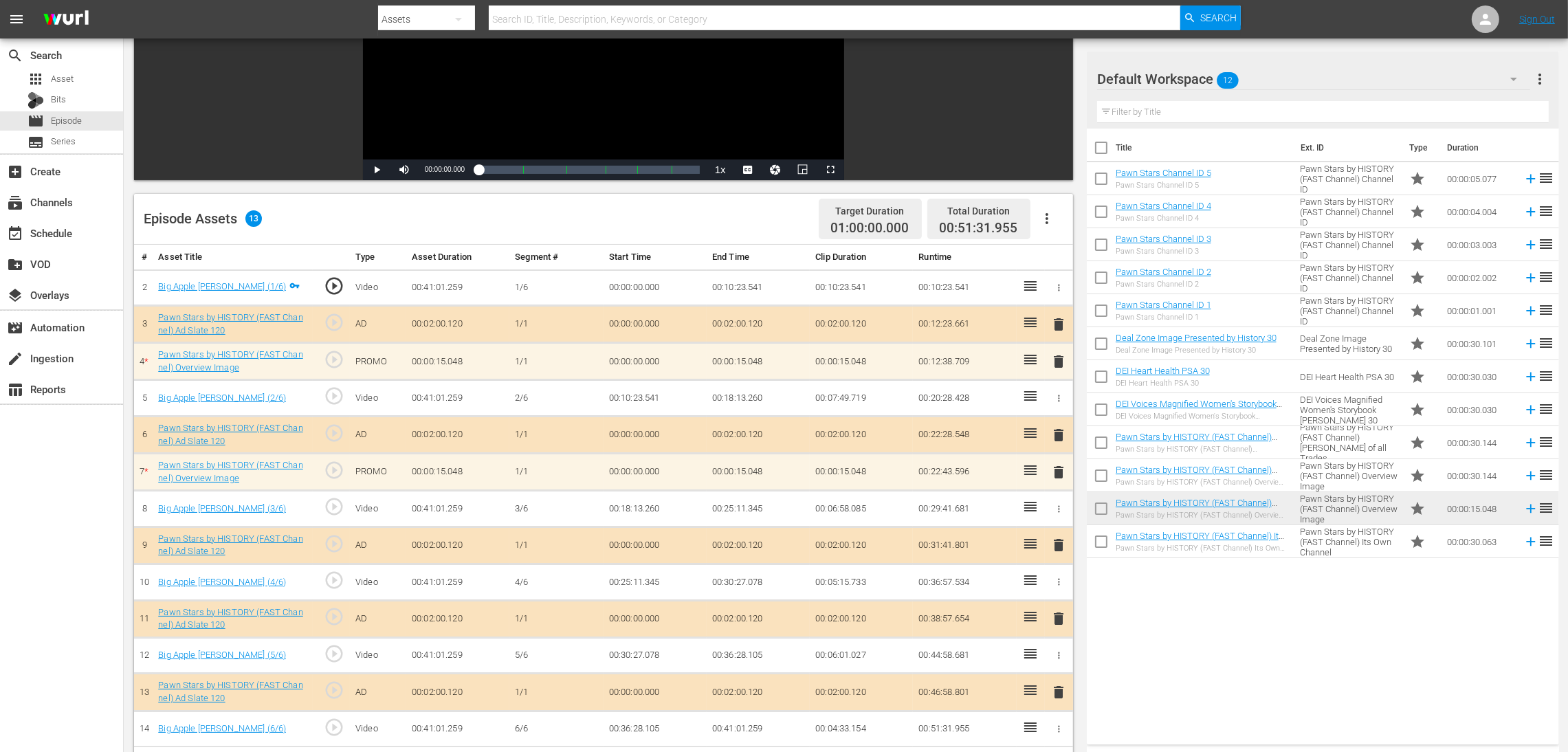
click at [1055, 366] on span "delete" at bounding box center [1059, 362] width 17 height 17
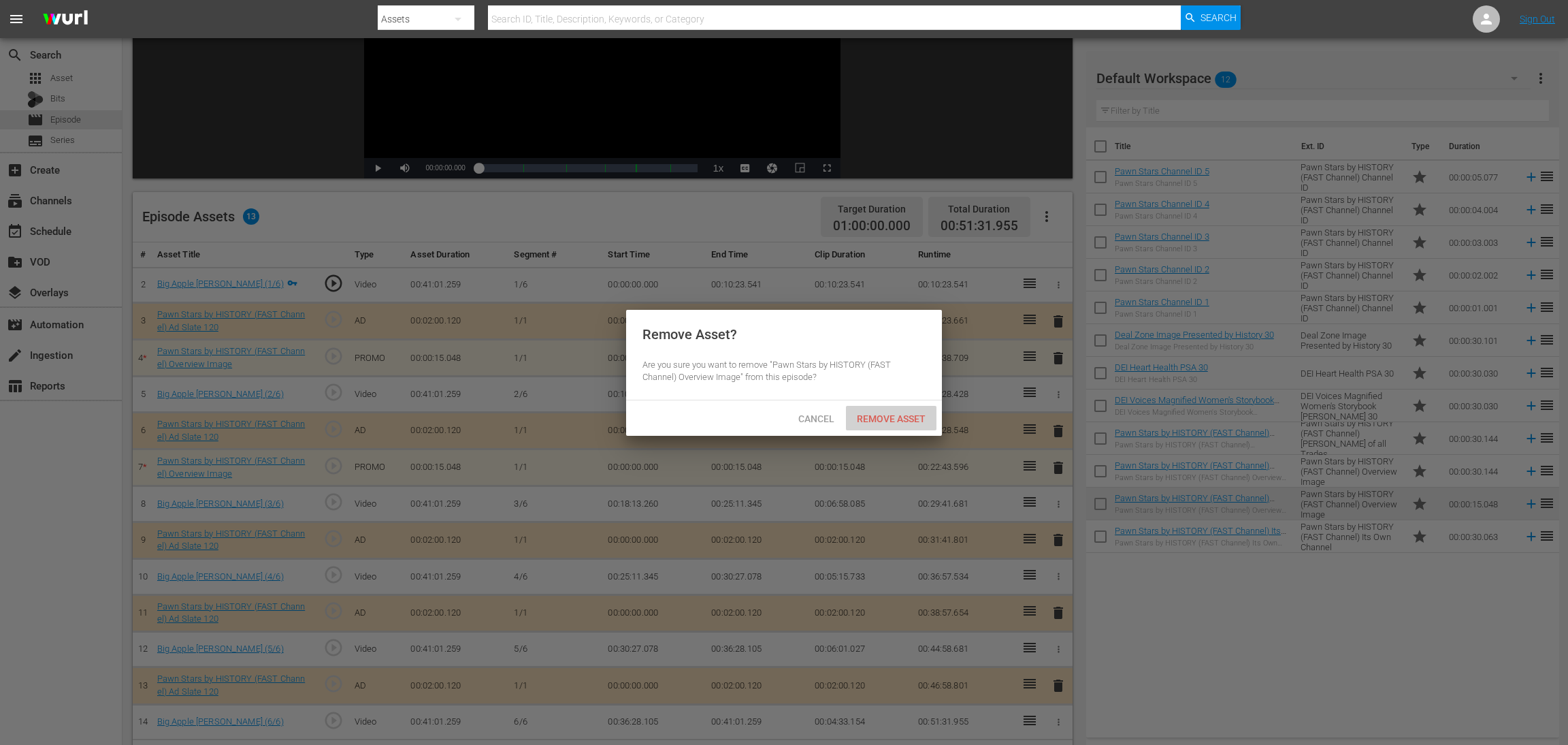
click at [909, 418] on span "Remove Asset" at bounding box center [891, 419] width 90 height 11
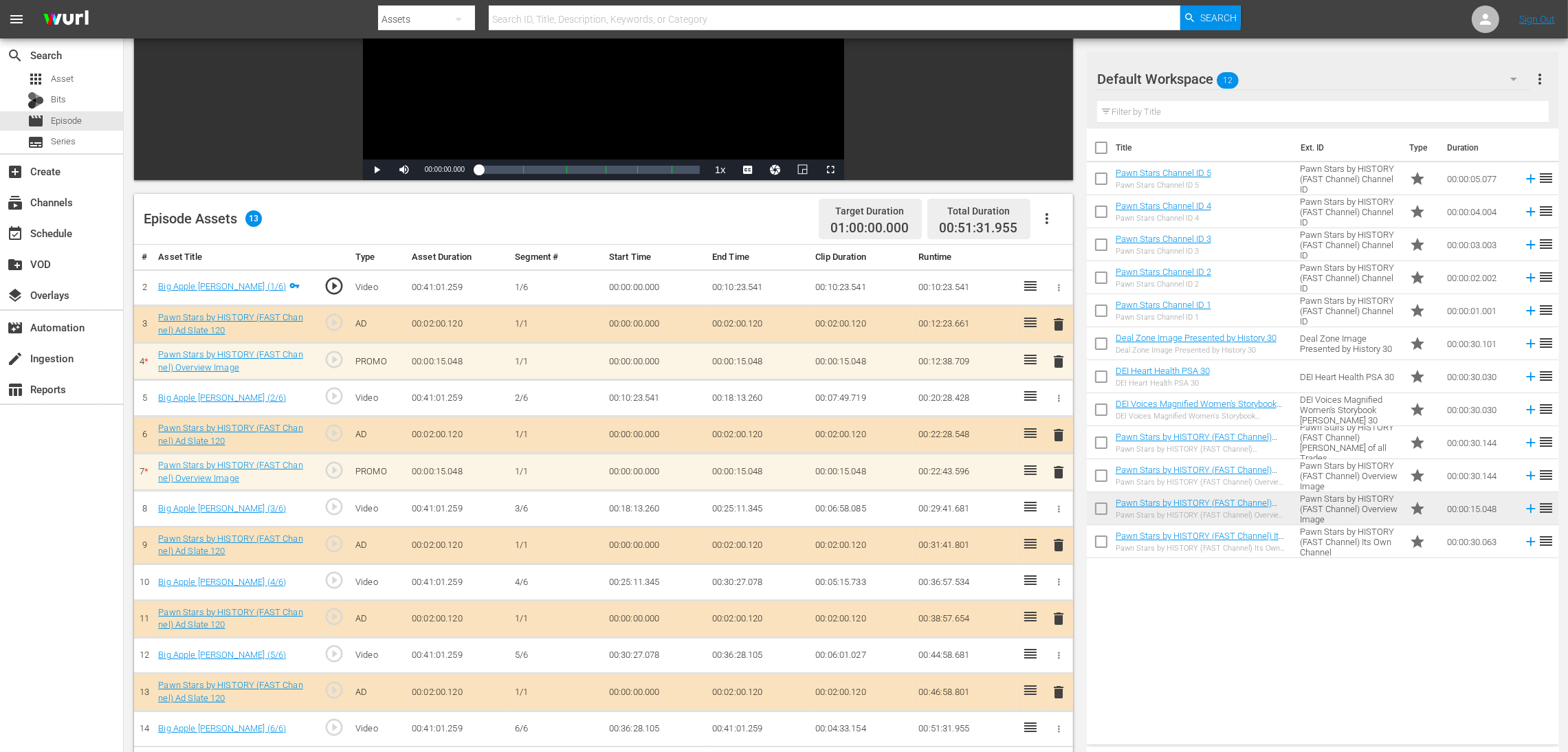
scroll to position [309, 0]
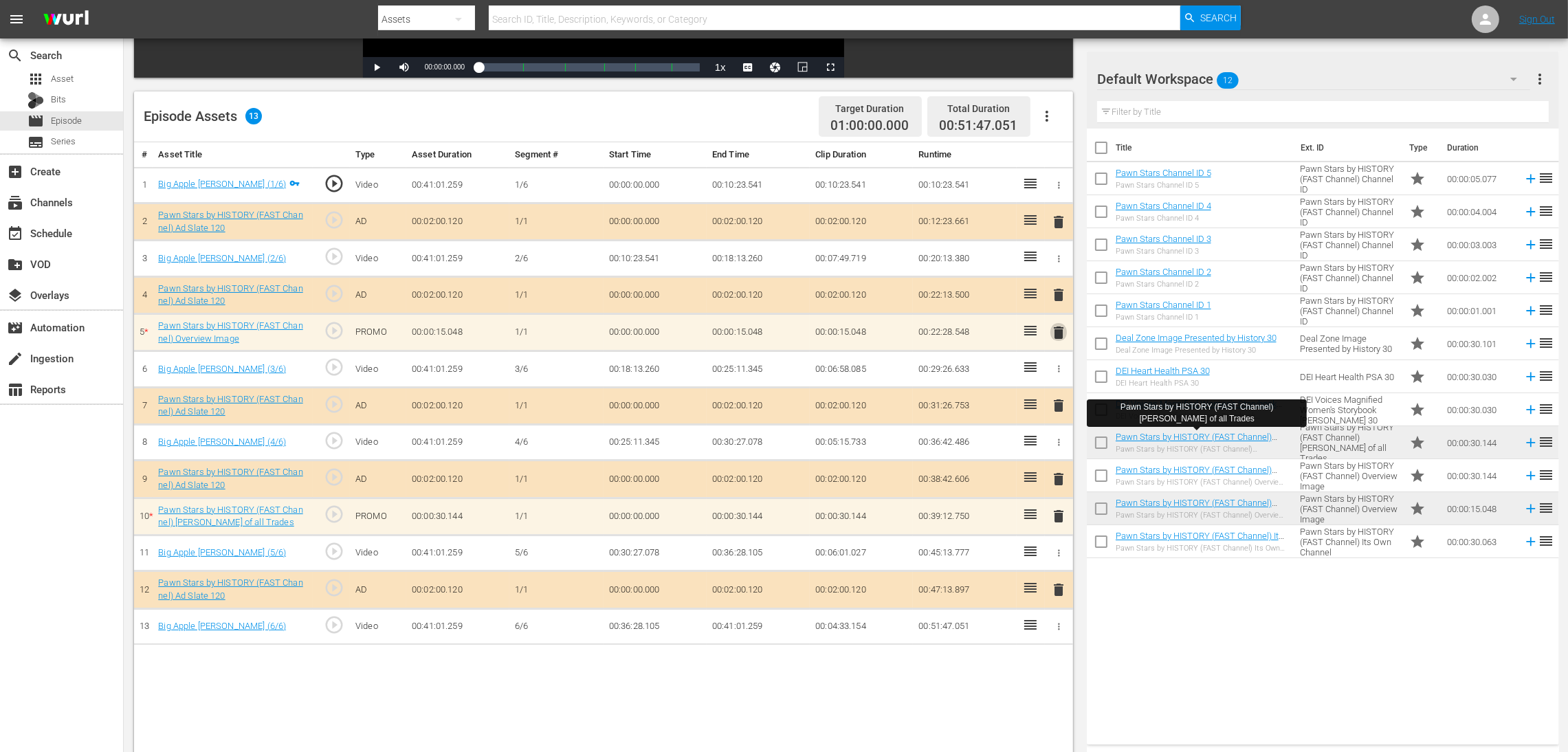
click at [1055, 338] on span "delete" at bounding box center [1059, 333] width 17 height 17
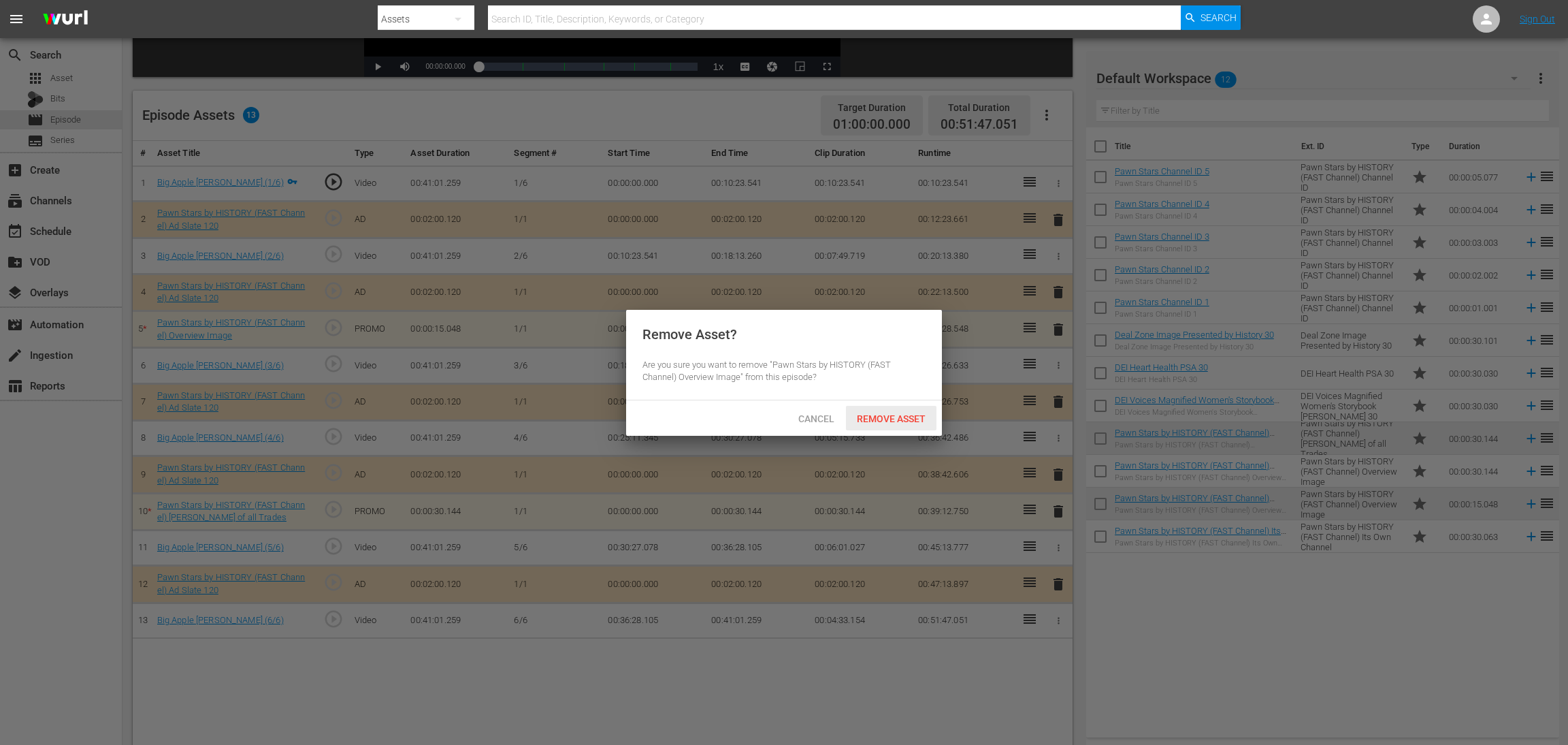
click at [891, 418] on span "Remove Asset" at bounding box center [891, 419] width 90 height 11
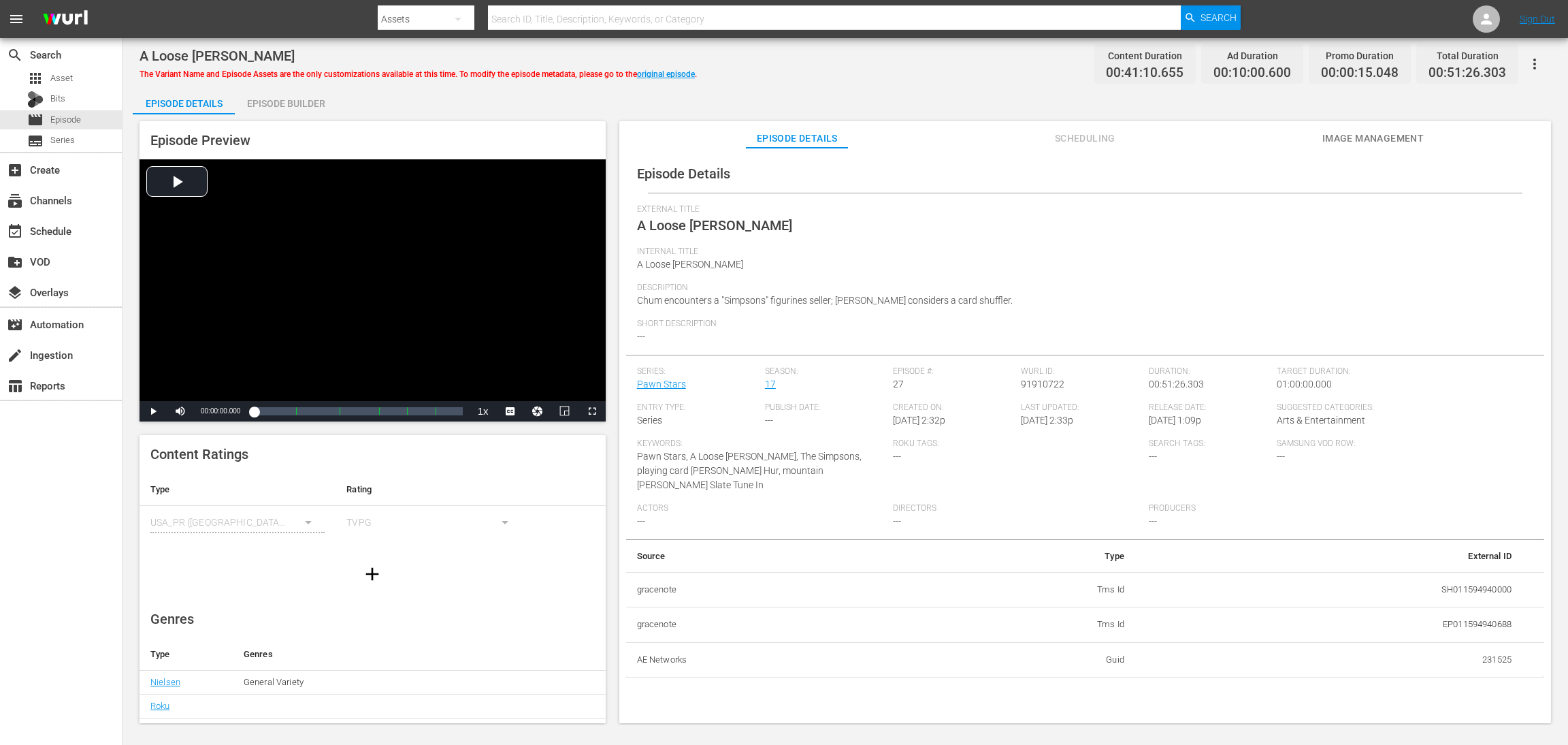
click at [297, 99] on div "Episode Builder" at bounding box center [286, 103] width 102 height 33
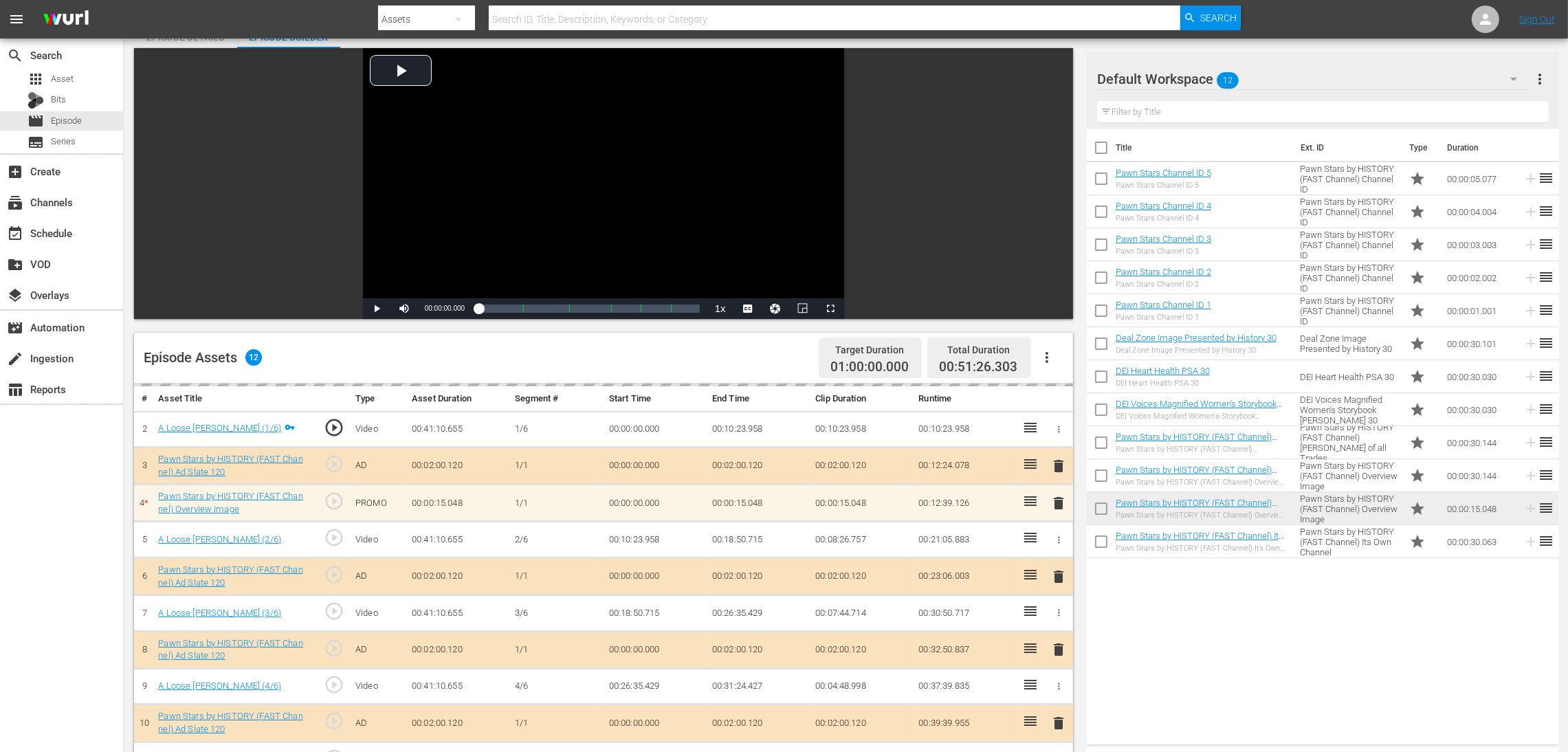
scroll to position [103, 0]
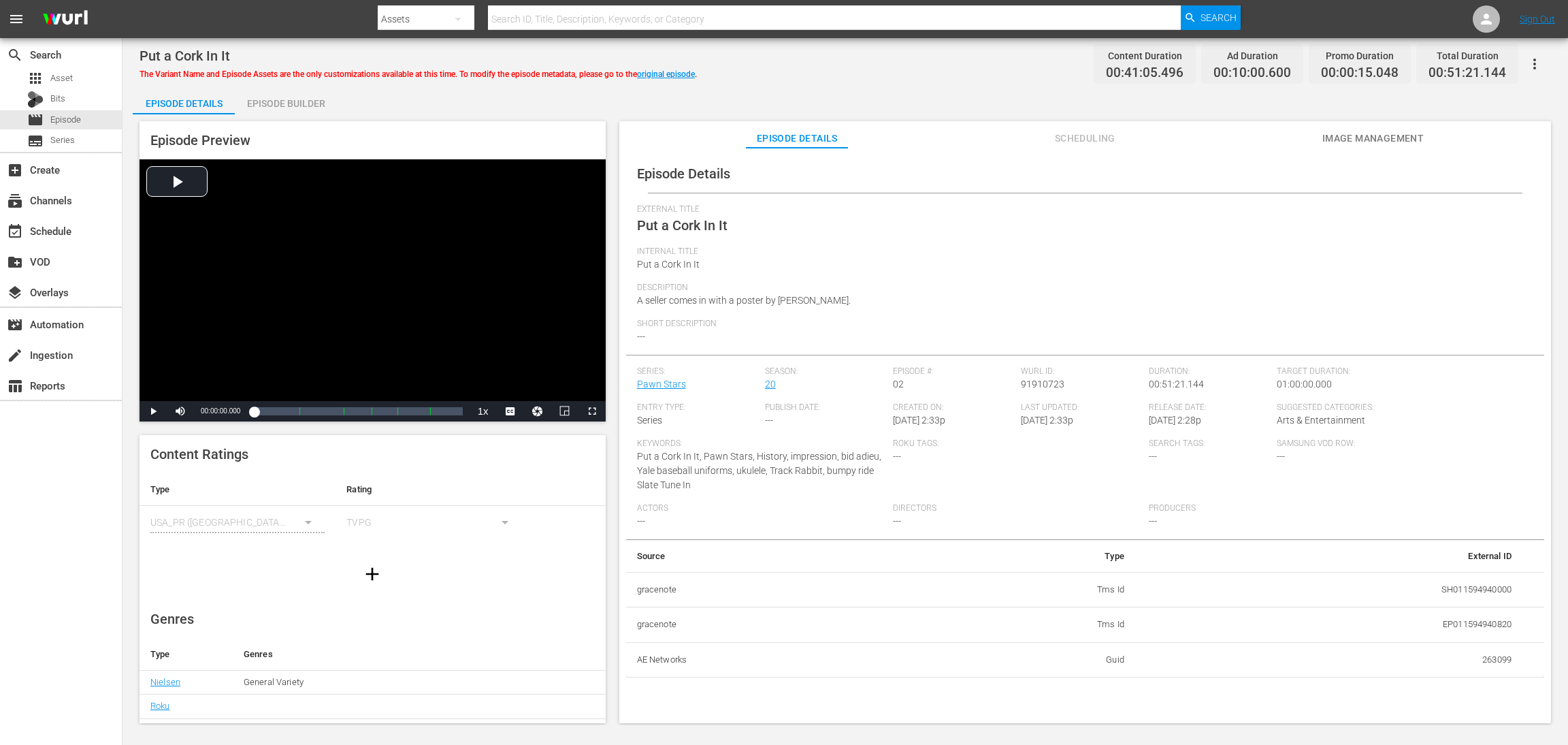
click at [296, 103] on div "Episode Builder" at bounding box center [286, 103] width 102 height 33
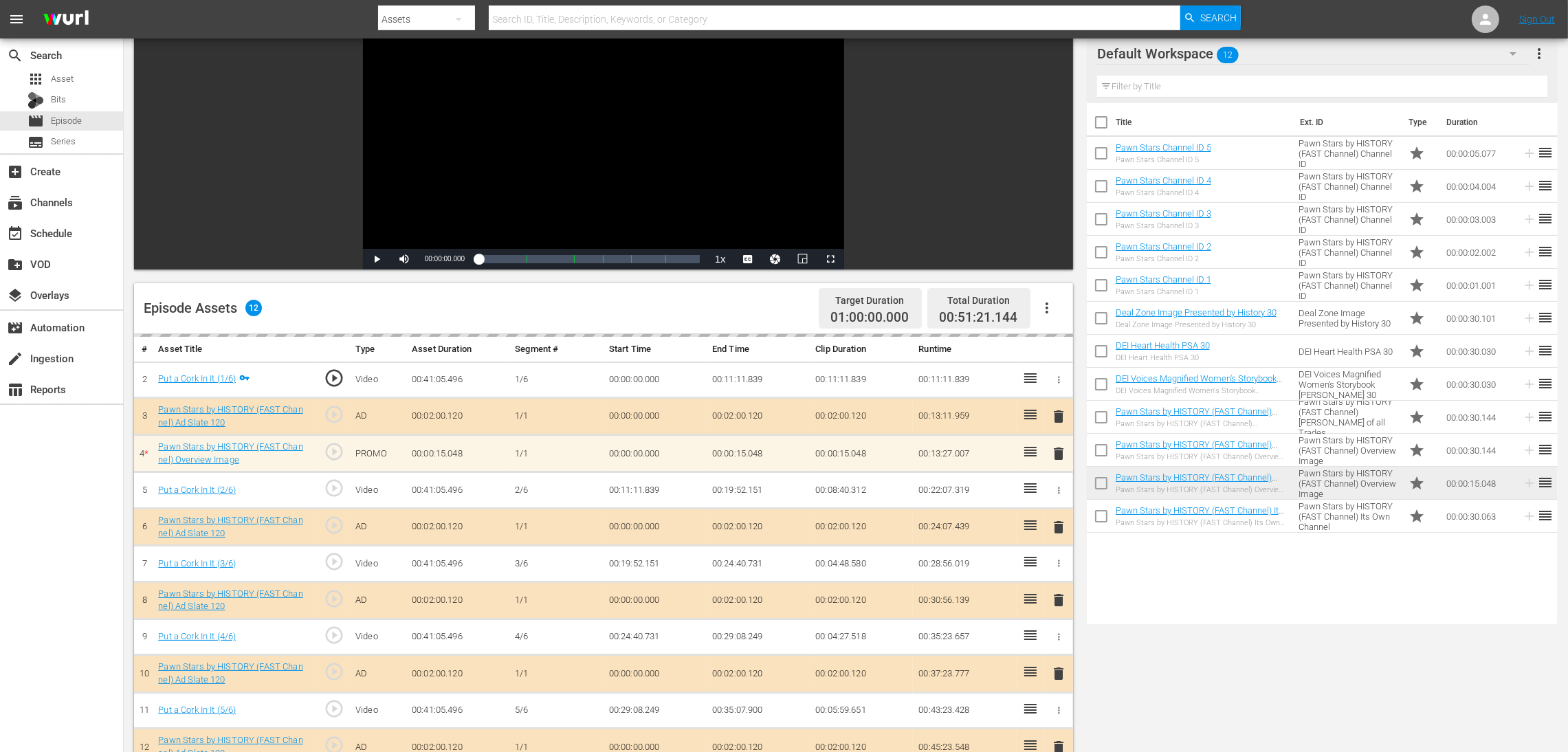
scroll to position [206, 0]
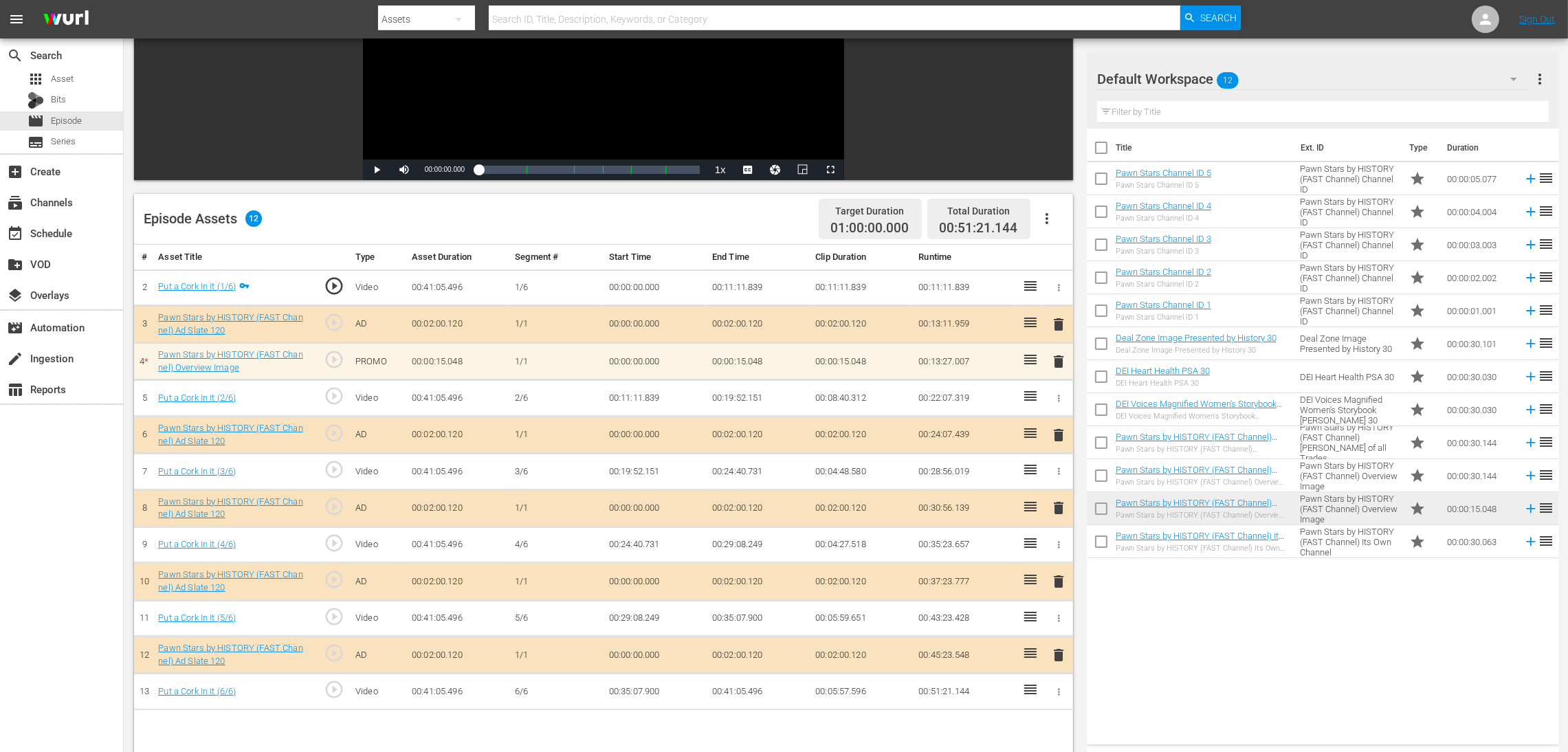
click at [1055, 362] on span "delete" at bounding box center [1059, 362] width 17 height 17
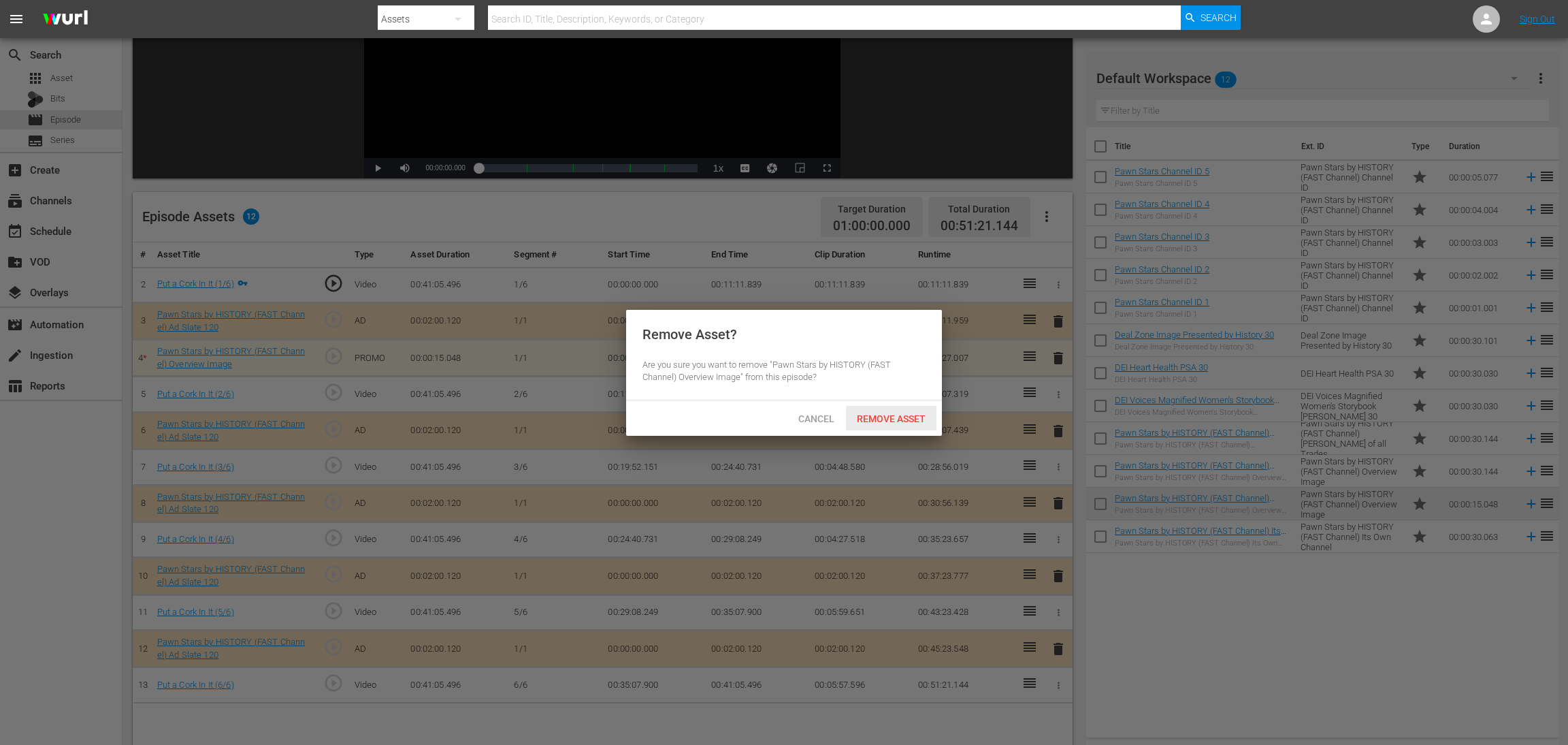
click at [884, 421] on span "Remove Asset" at bounding box center [891, 419] width 90 height 11
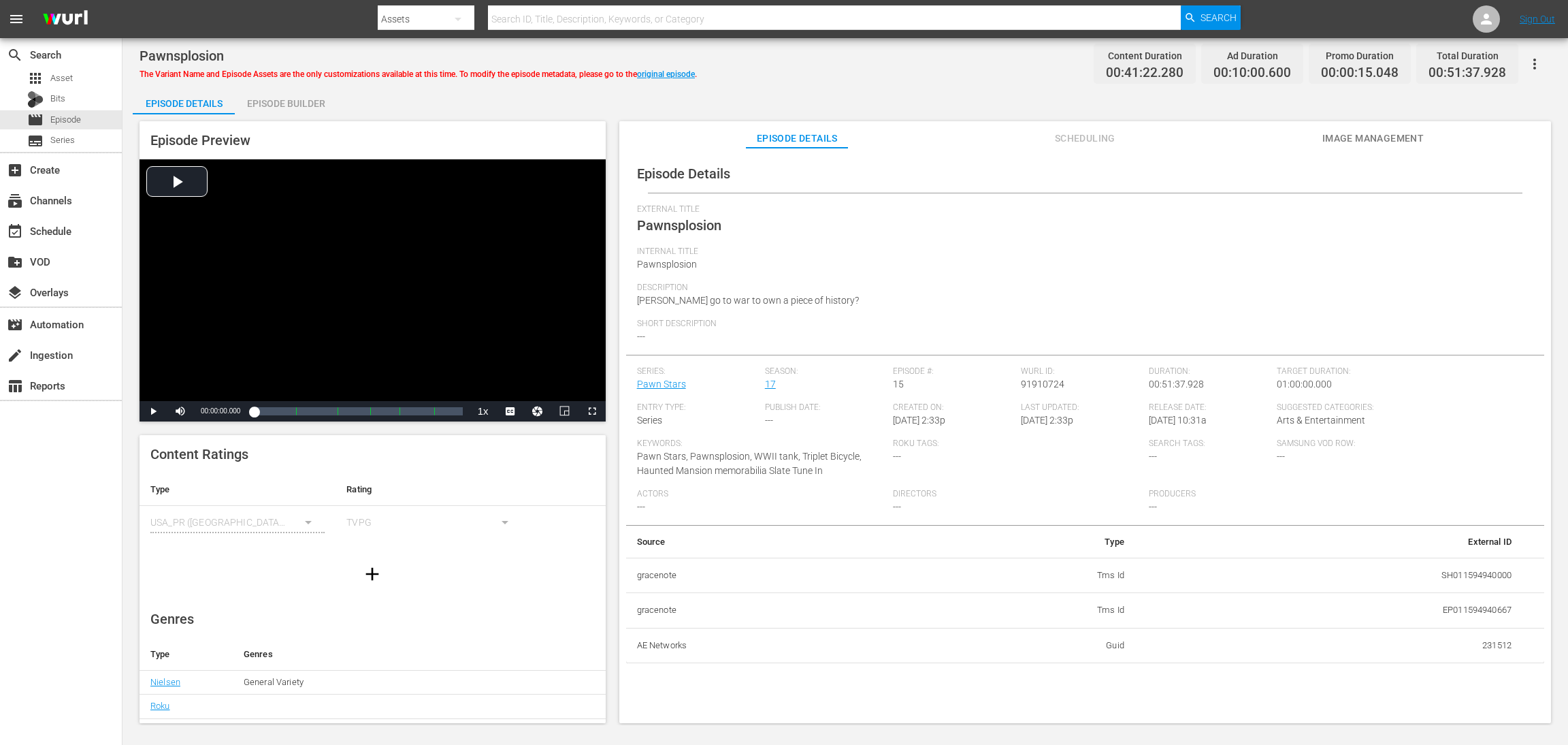
click at [295, 101] on div "Episode Builder" at bounding box center [286, 103] width 102 height 33
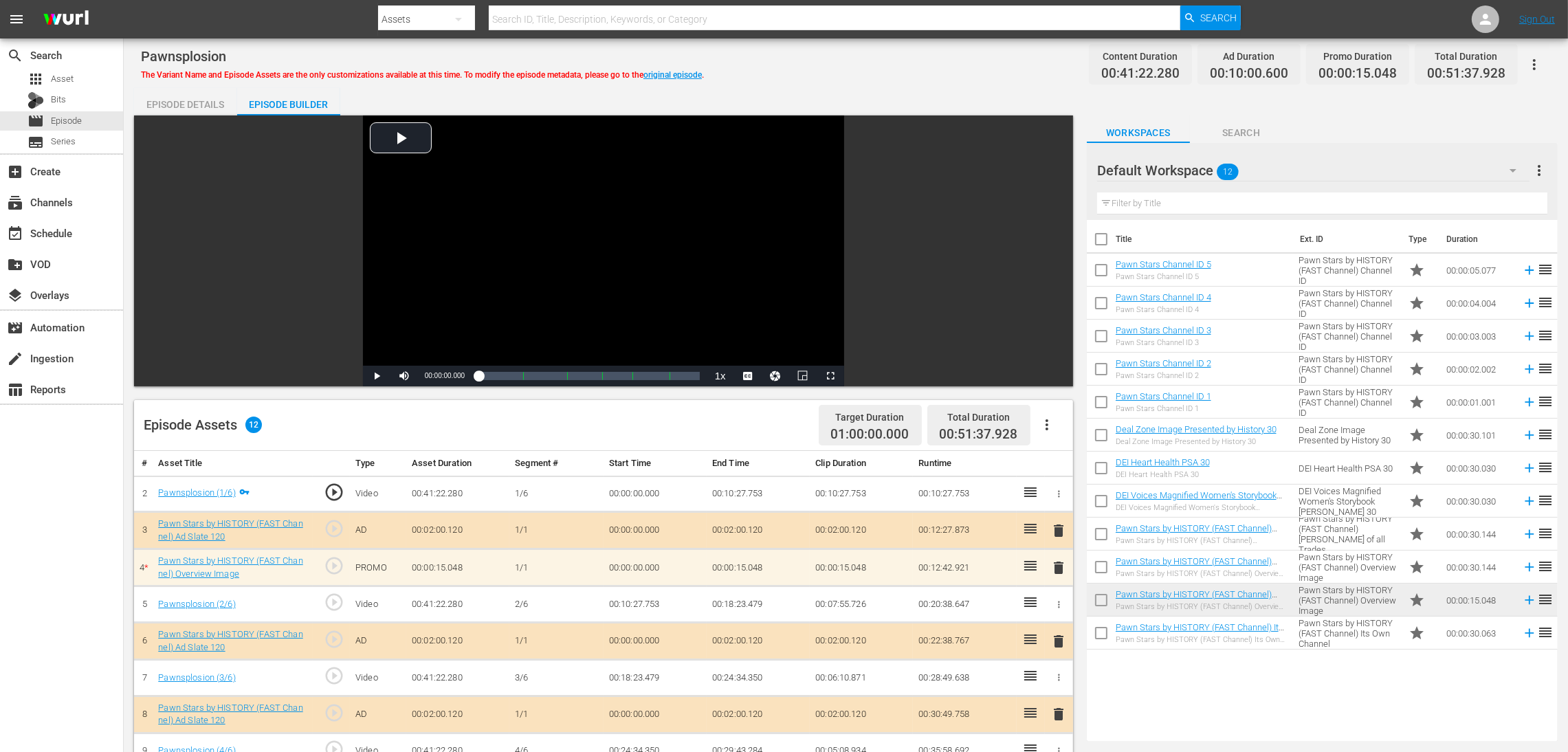
click at [1055, 501] on span "delete" at bounding box center [1059, 568] width 17 height 17
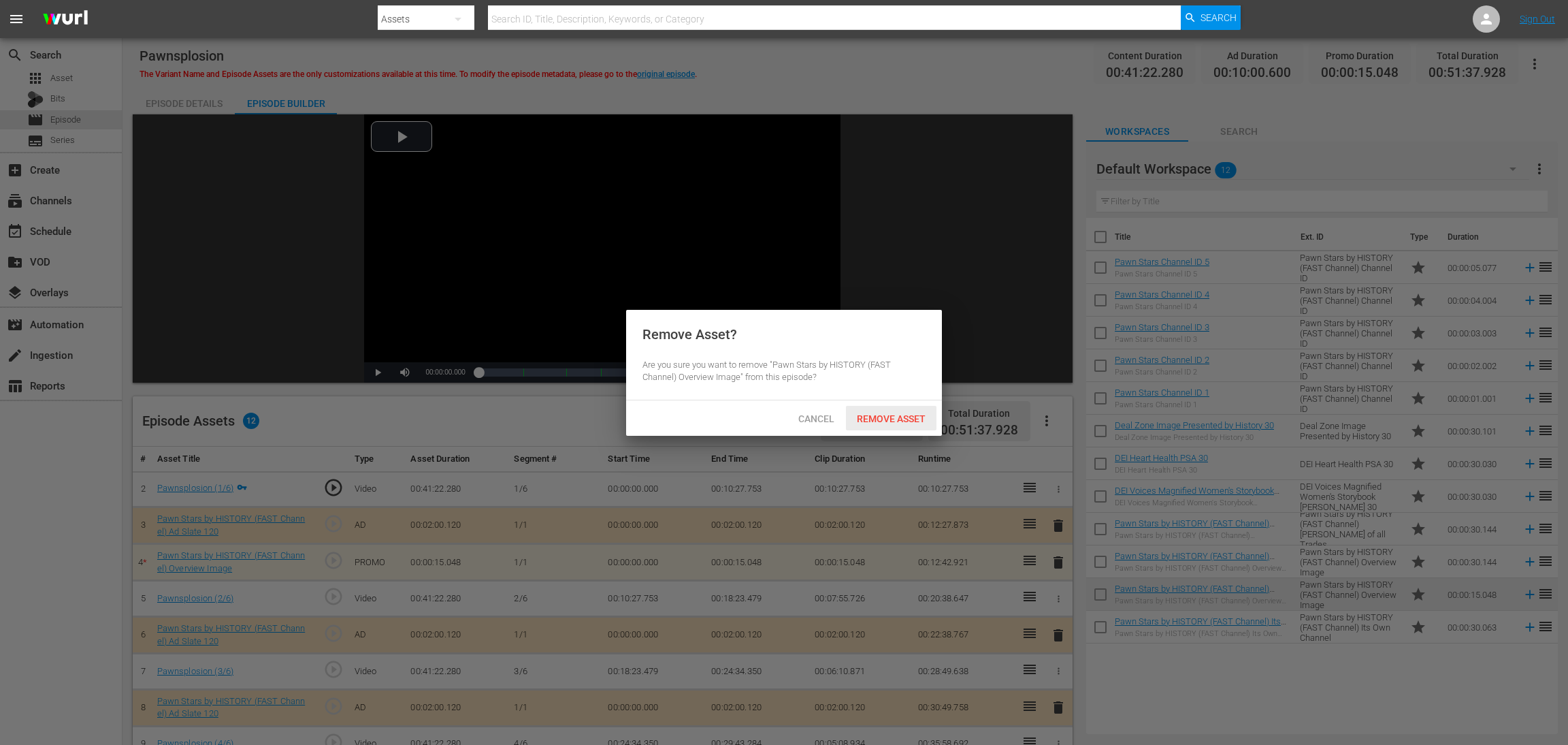
click at [898, 416] on span "Remove Asset" at bounding box center [891, 419] width 90 height 11
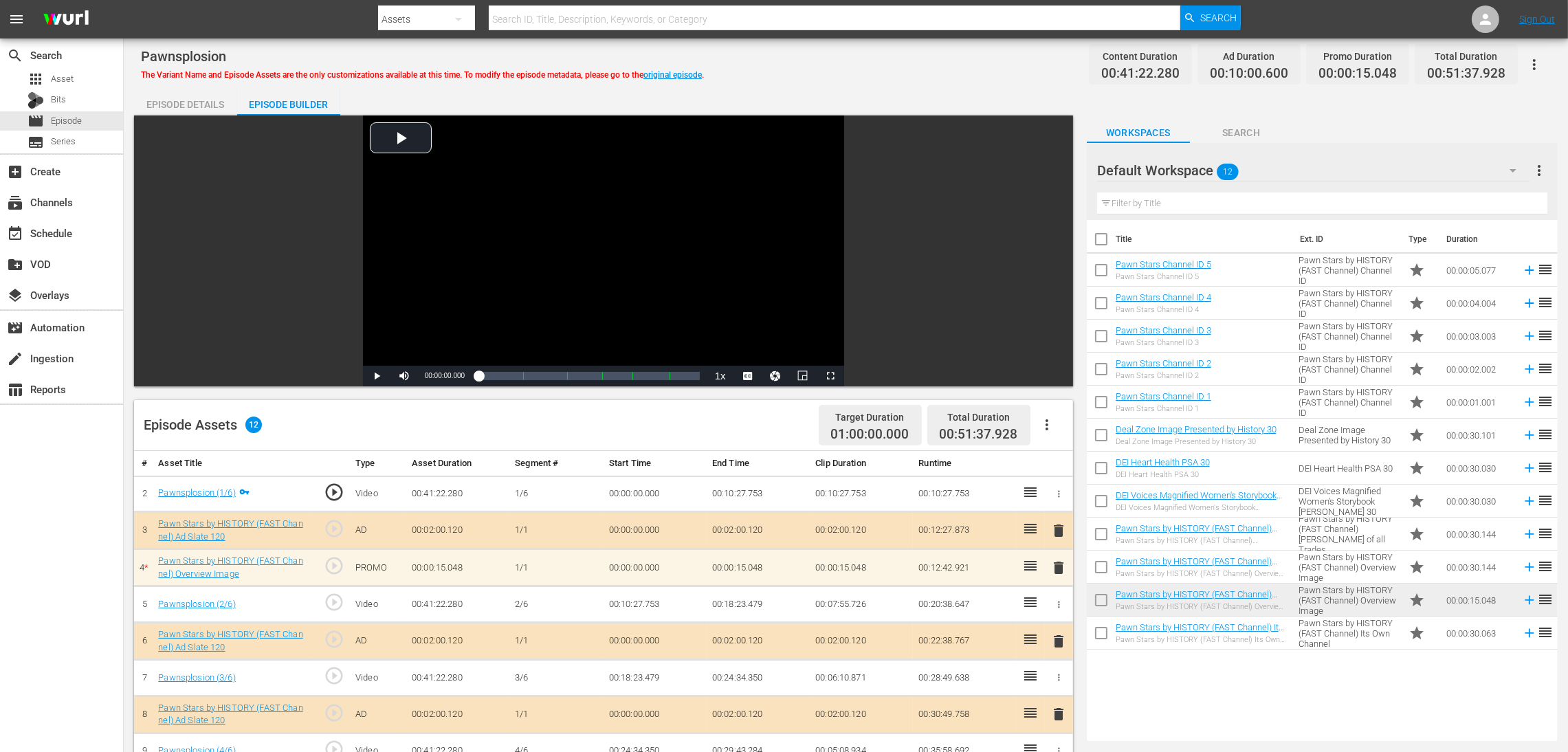
scroll to position [103, 0]
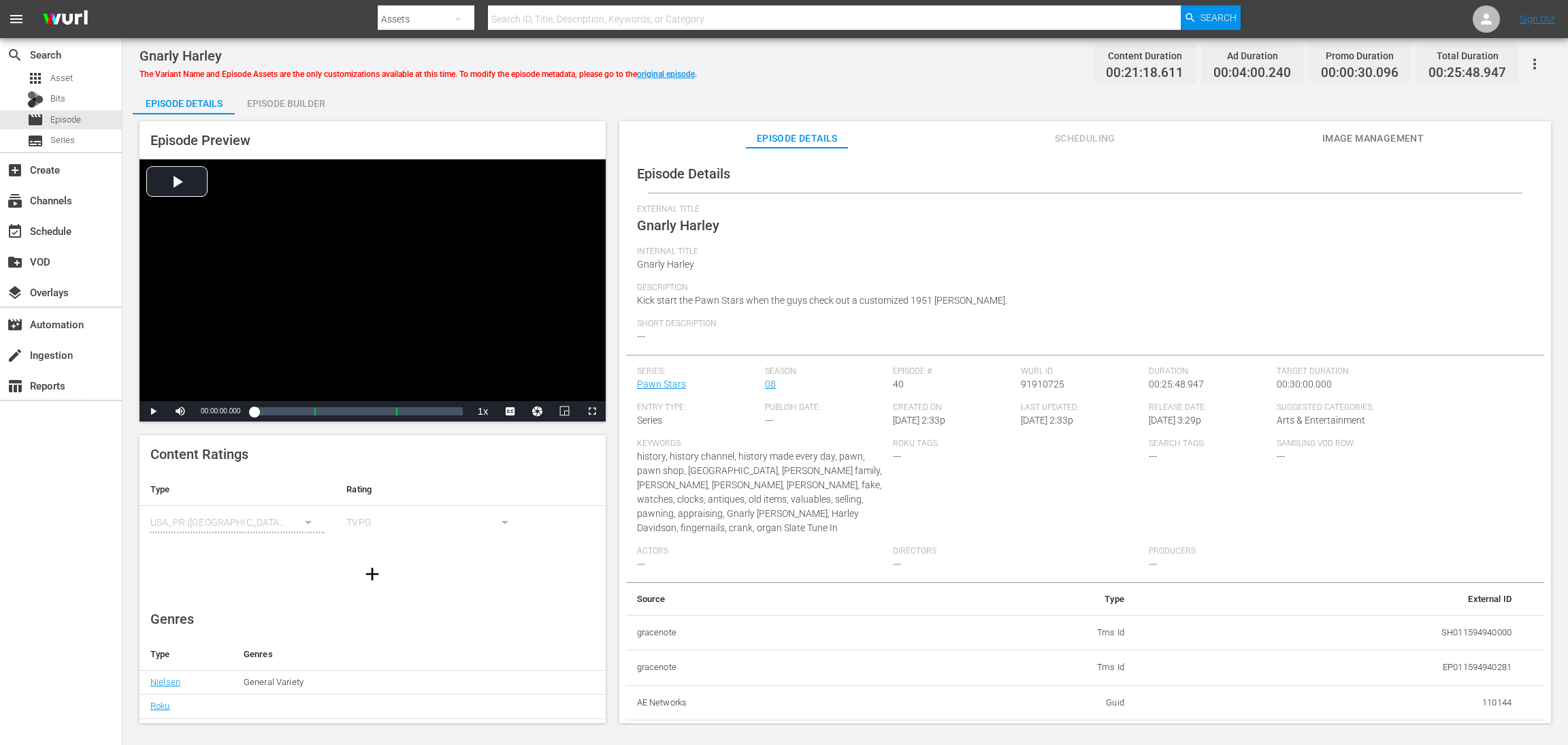
click at [313, 108] on div "Episode Builder" at bounding box center [286, 103] width 102 height 33
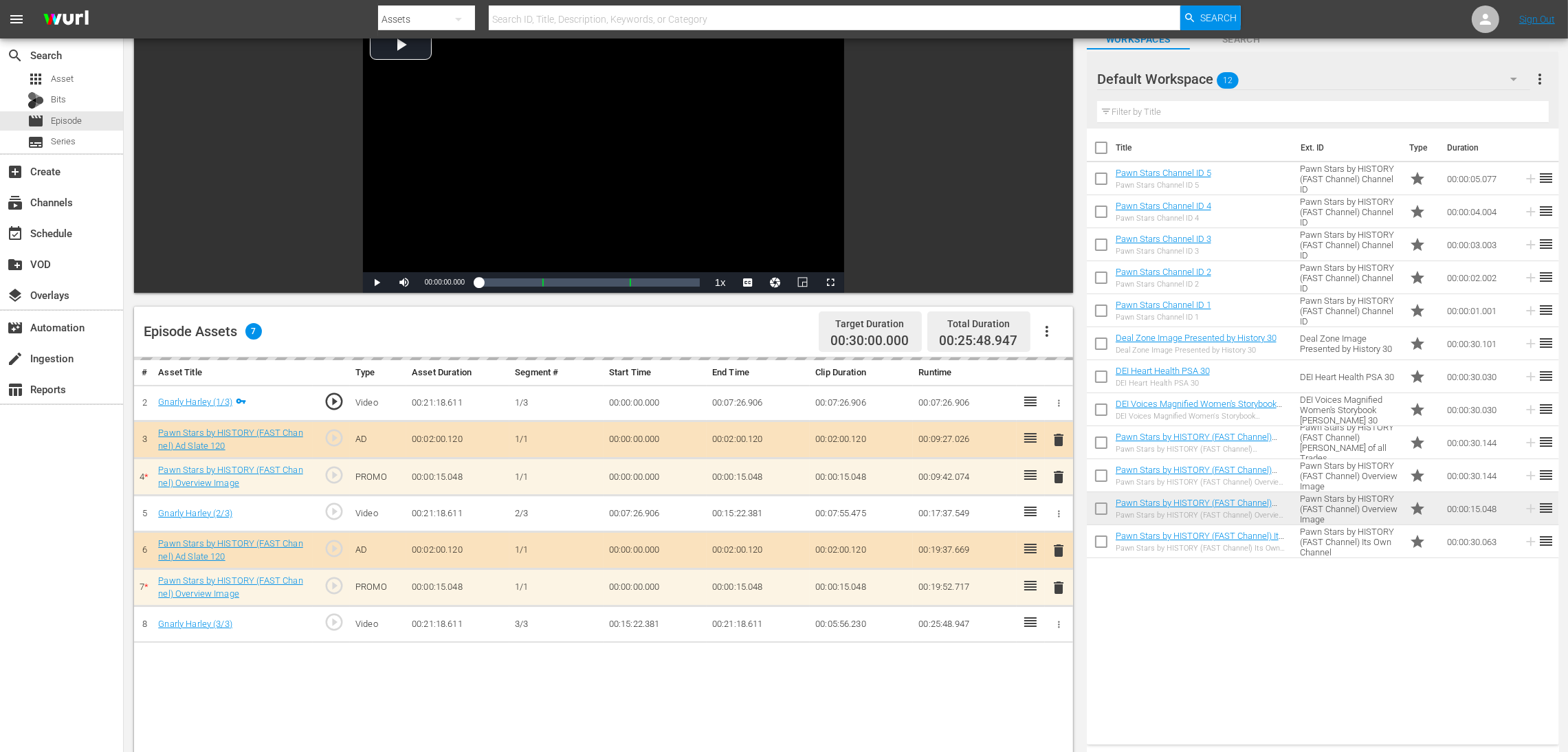
scroll to position [206, 0]
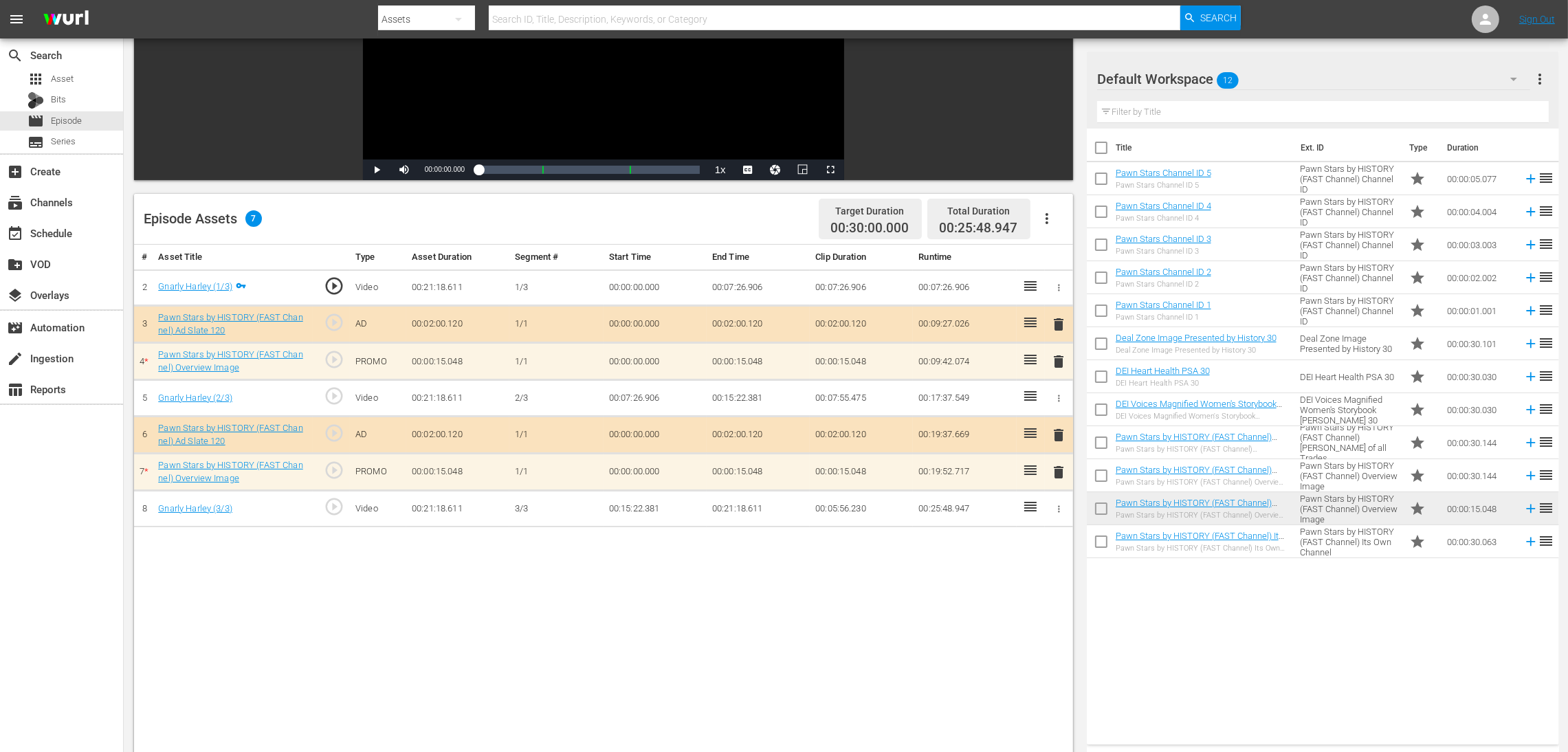
click at [1055, 469] on span "delete" at bounding box center [1059, 472] width 17 height 17
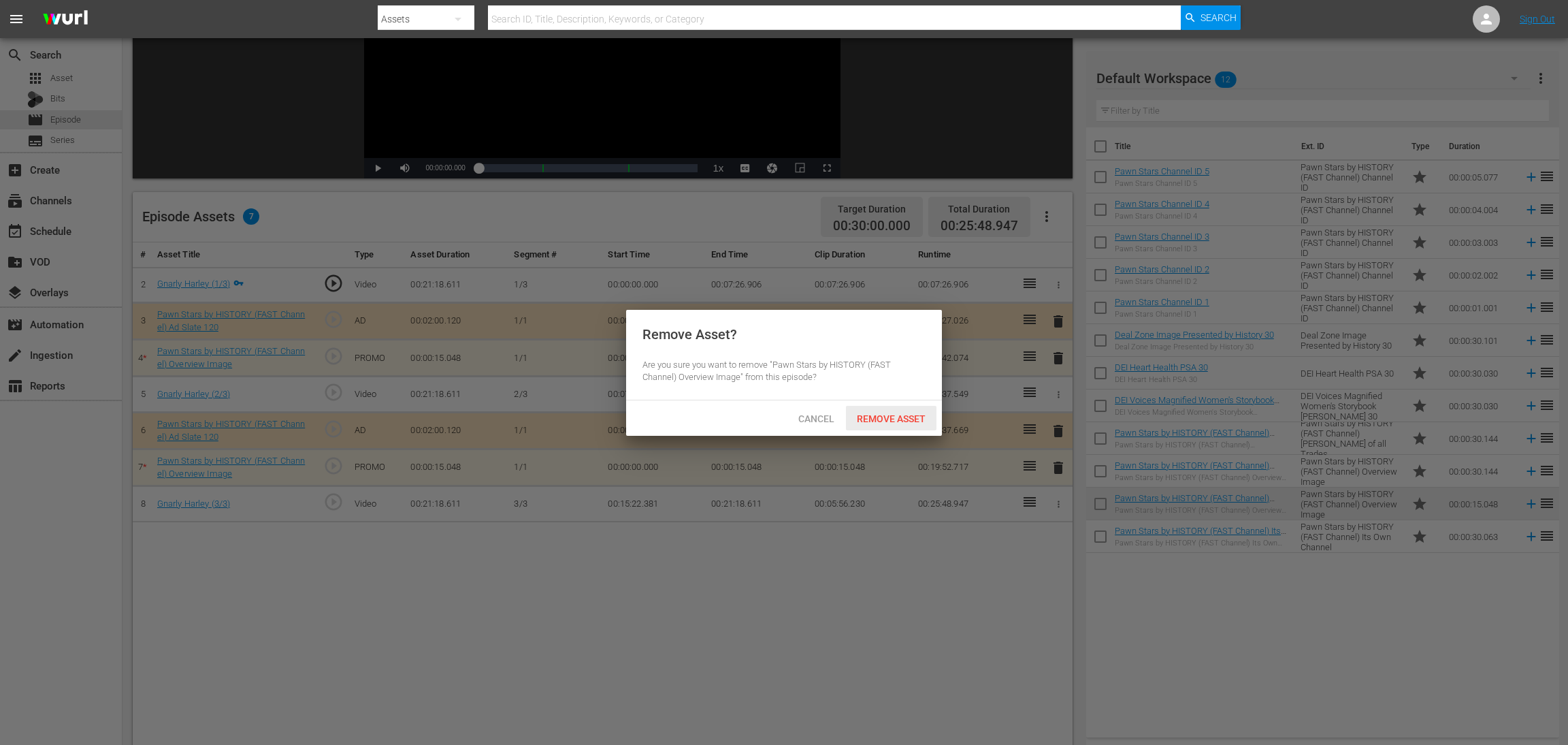
click at [890, 418] on span "Remove Asset" at bounding box center [891, 419] width 90 height 11
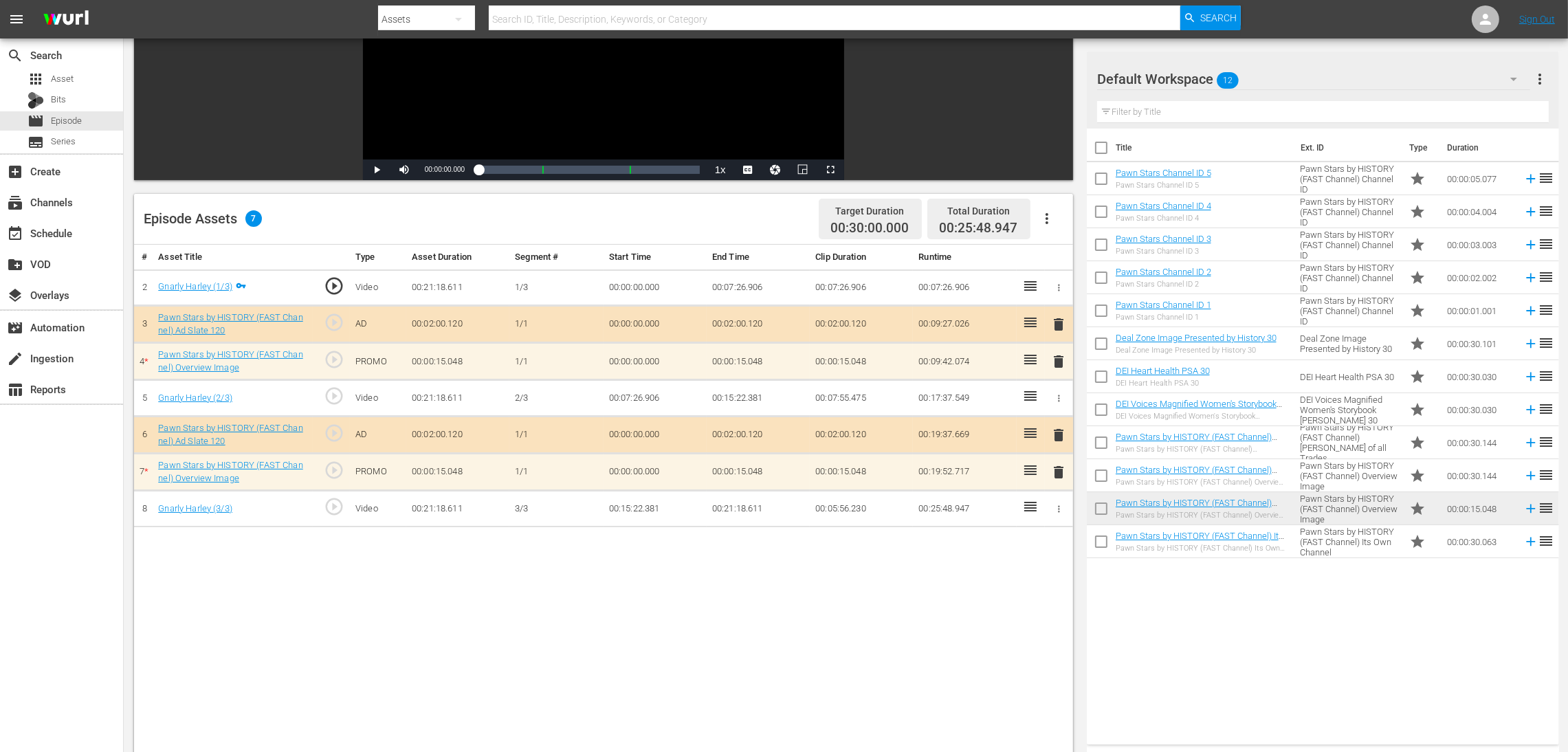
click at [1055, 360] on span "delete" at bounding box center [1059, 362] width 17 height 17
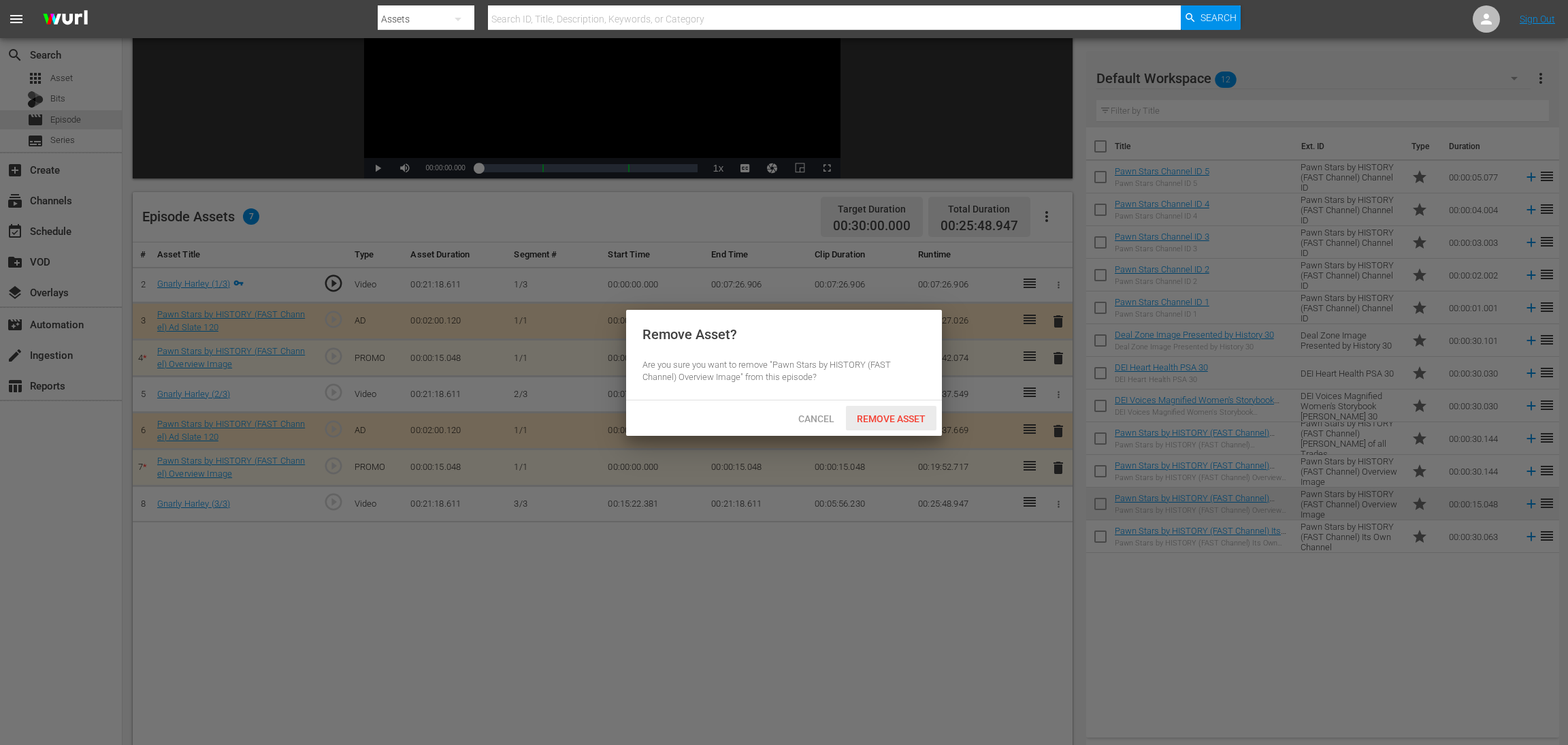
click at [899, 423] on span "Remove Asset" at bounding box center [891, 419] width 90 height 11
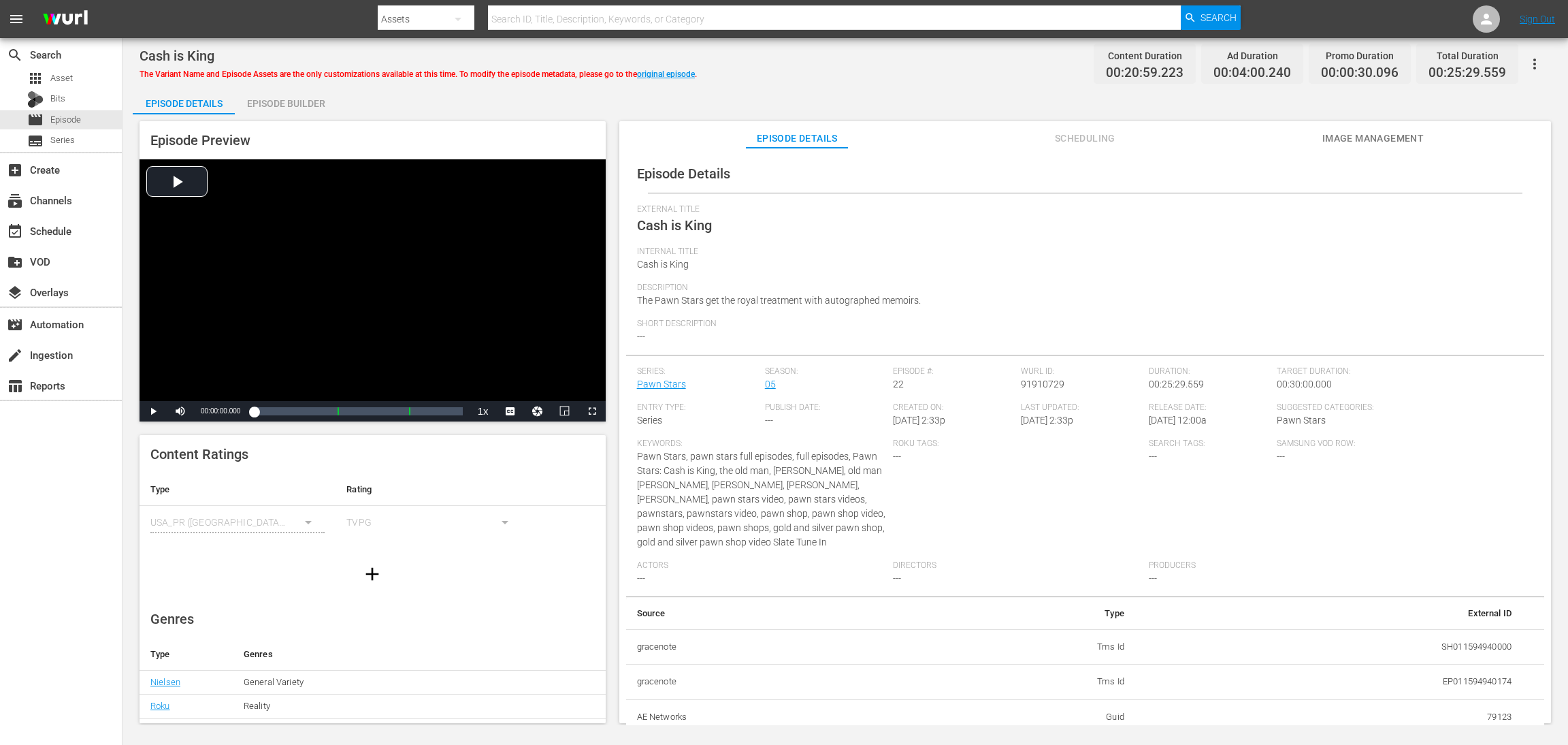
click at [272, 97] on div "Episode Builder" at bounding box center [286, 103] width 102 height 33
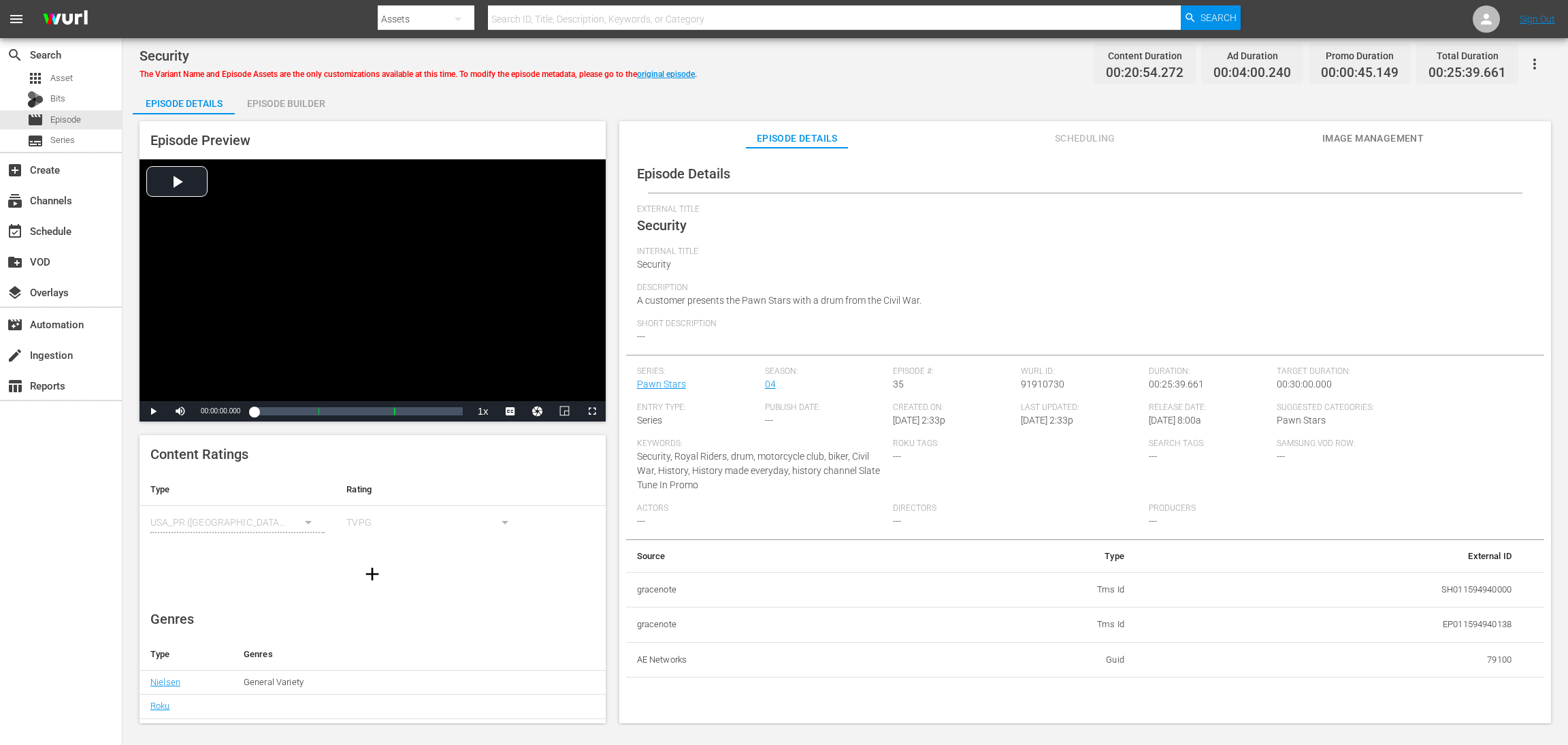
click at [280, 104] on div "Episode Builder" at bounding box center [286, 103] width 102 height 33
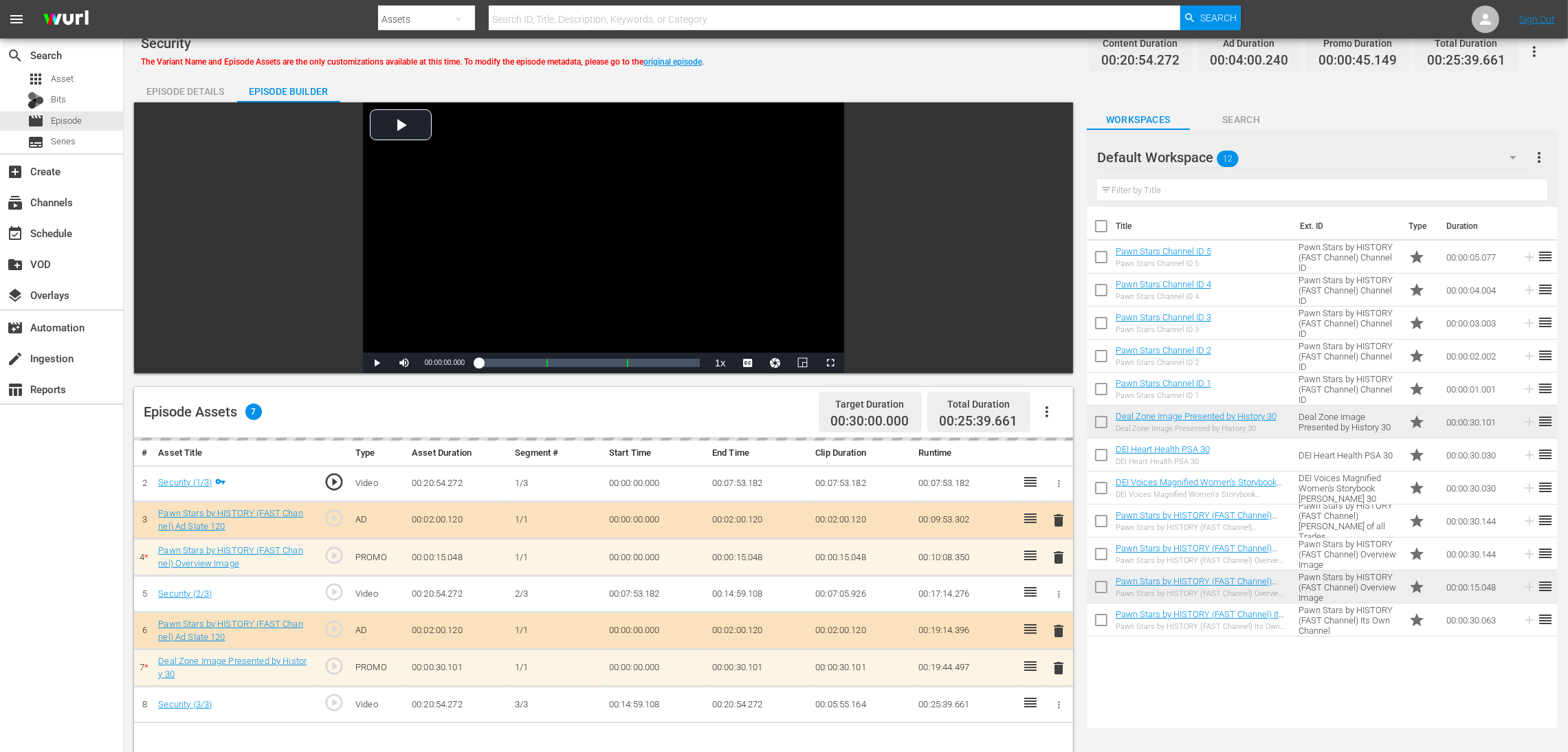
scroll to position [103, 0]
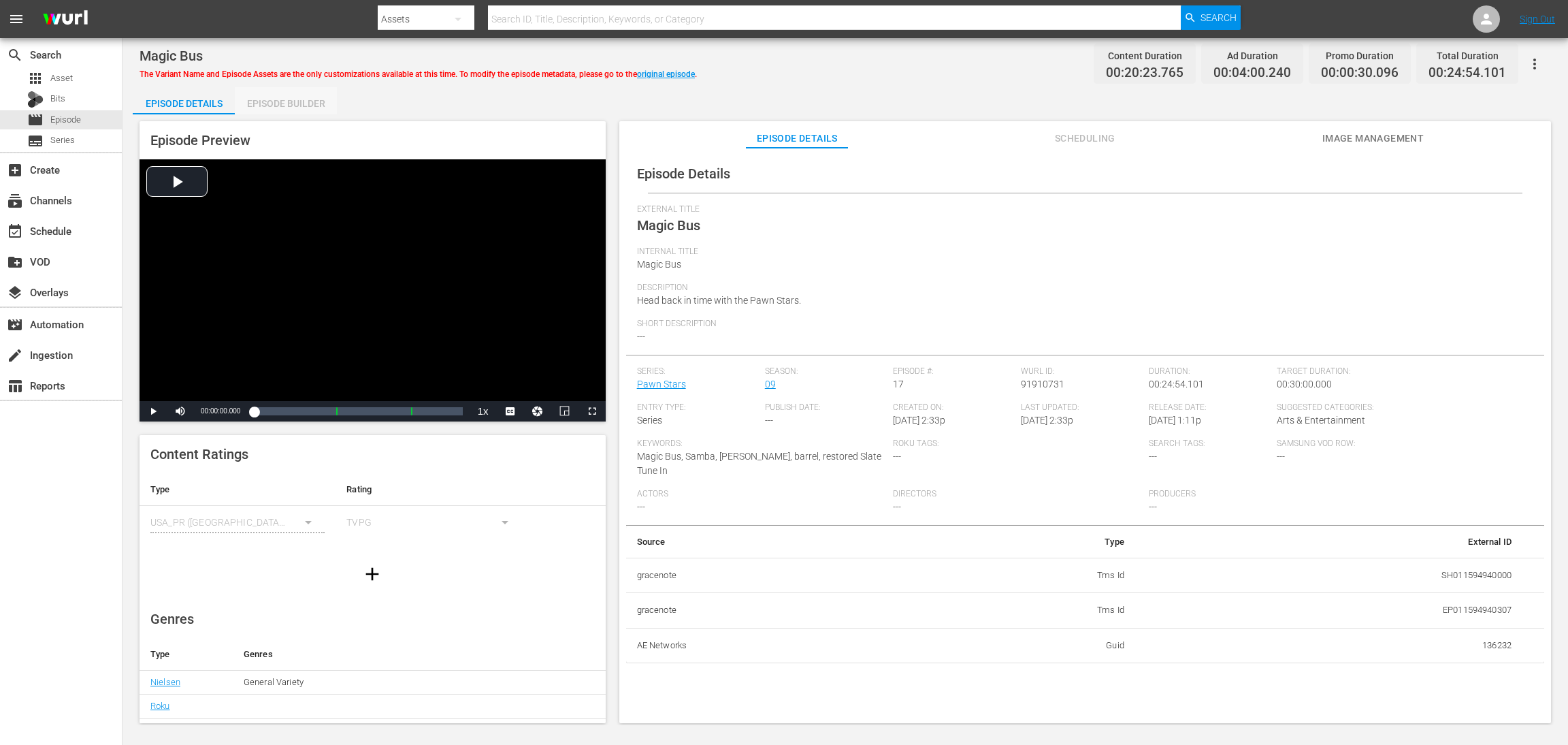
click at [288, 100] on div "Episode Builder" at bounding box center [286, 103] width 102 height 33
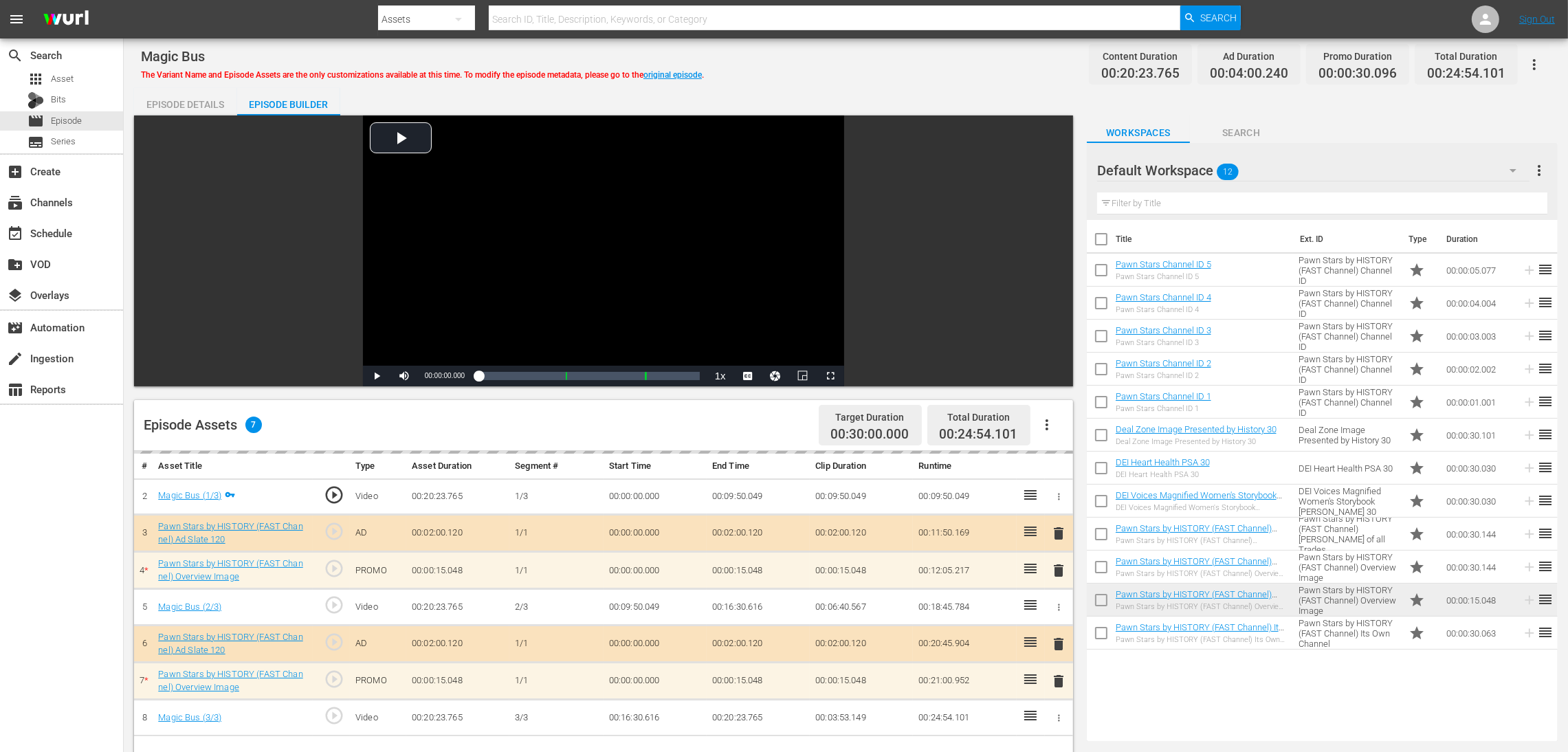
scroll to position [206, 0]
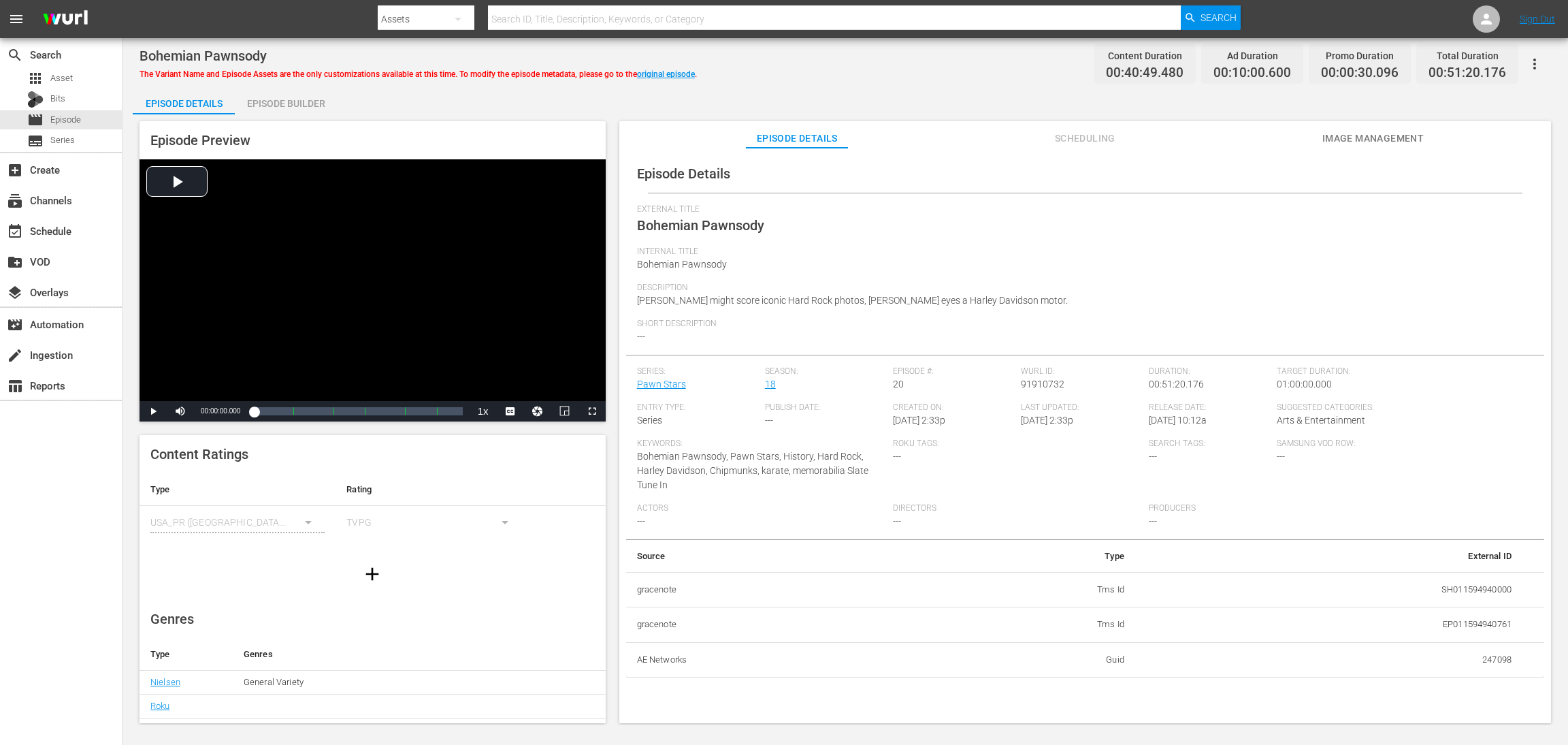
click at [299, 104] on div "Episode Builder" at bounding box center [286, 103] width 102 height 33
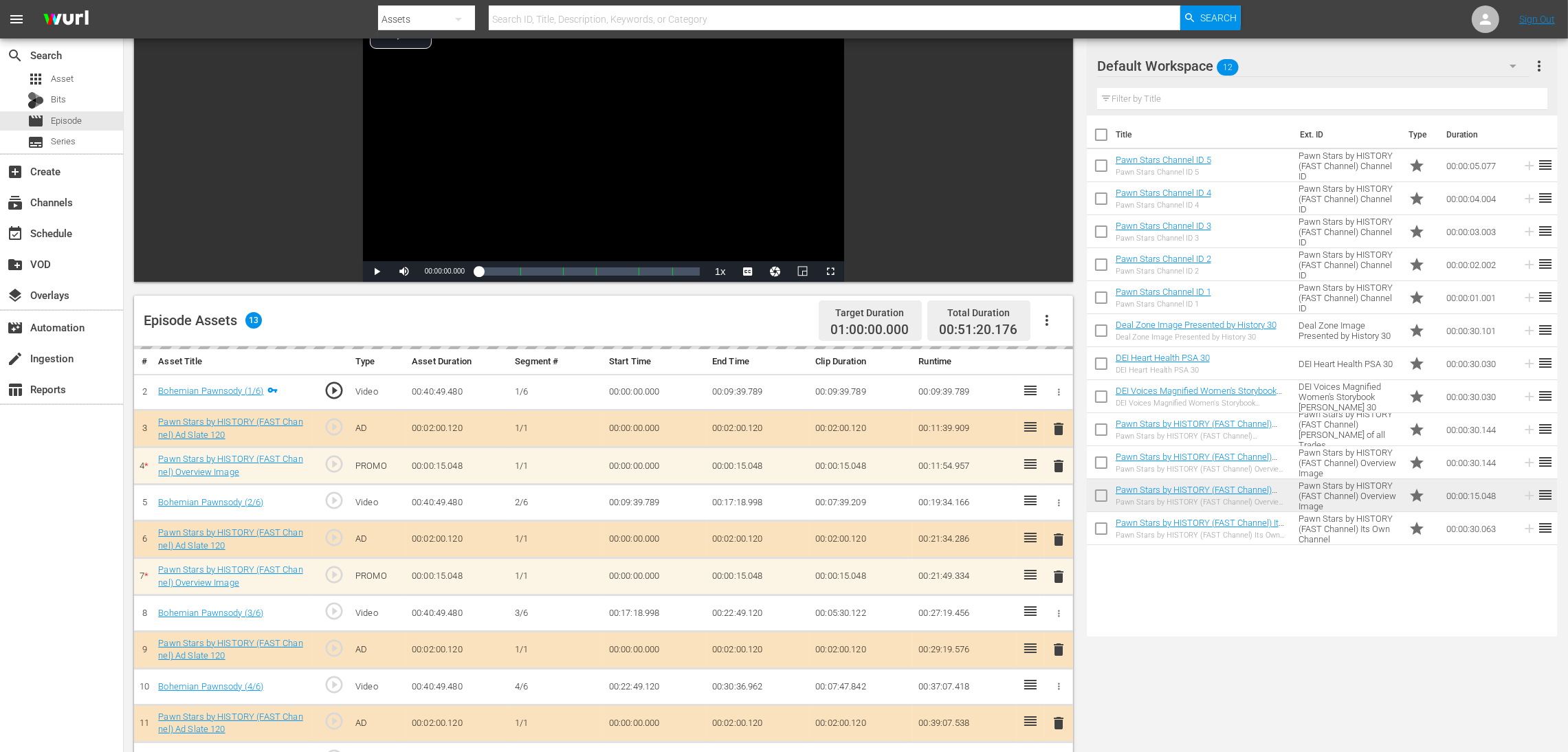
scroll to position [206, 0]
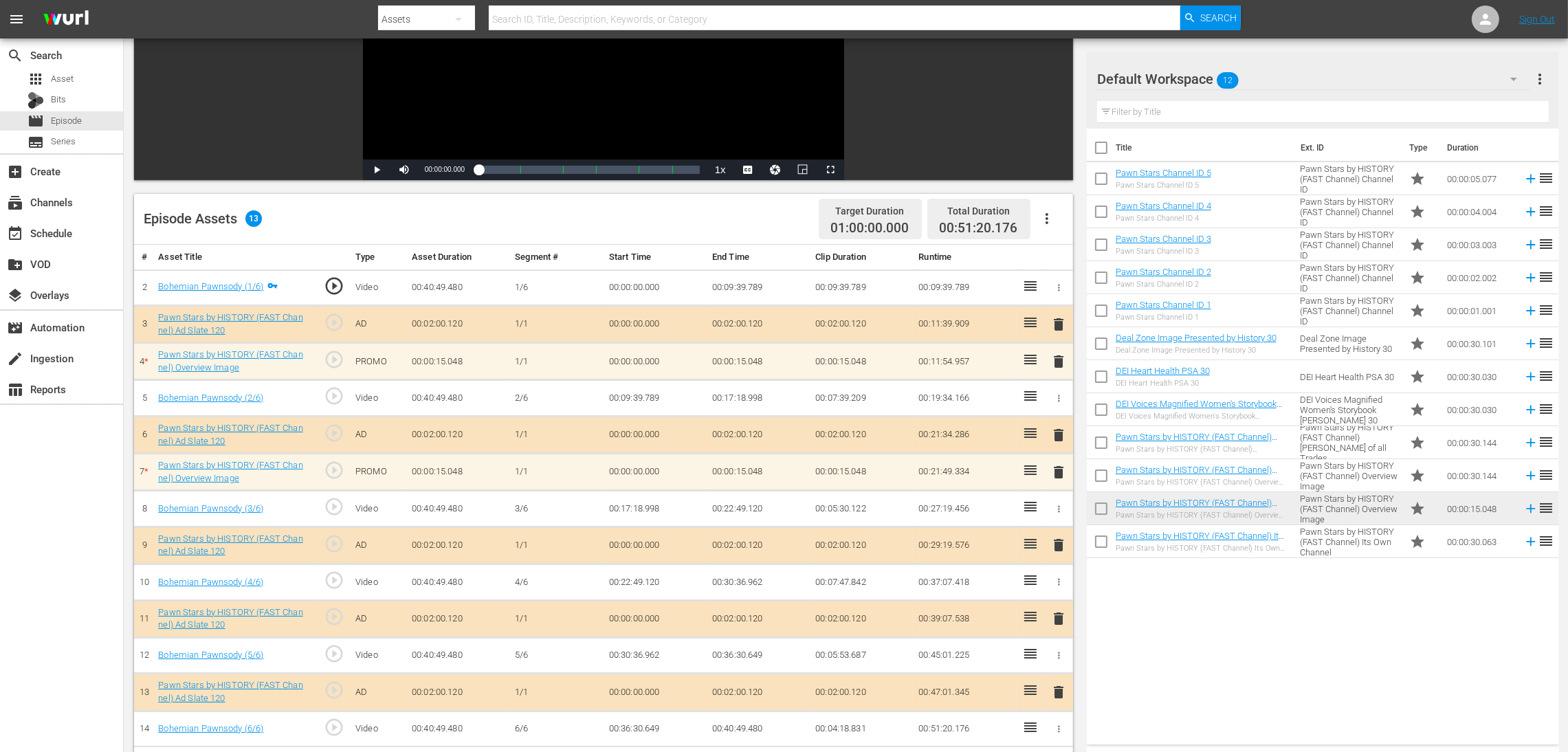
click at [1055, 359] on span "delete" at bounding box center [1059, 362] width 17 height 17
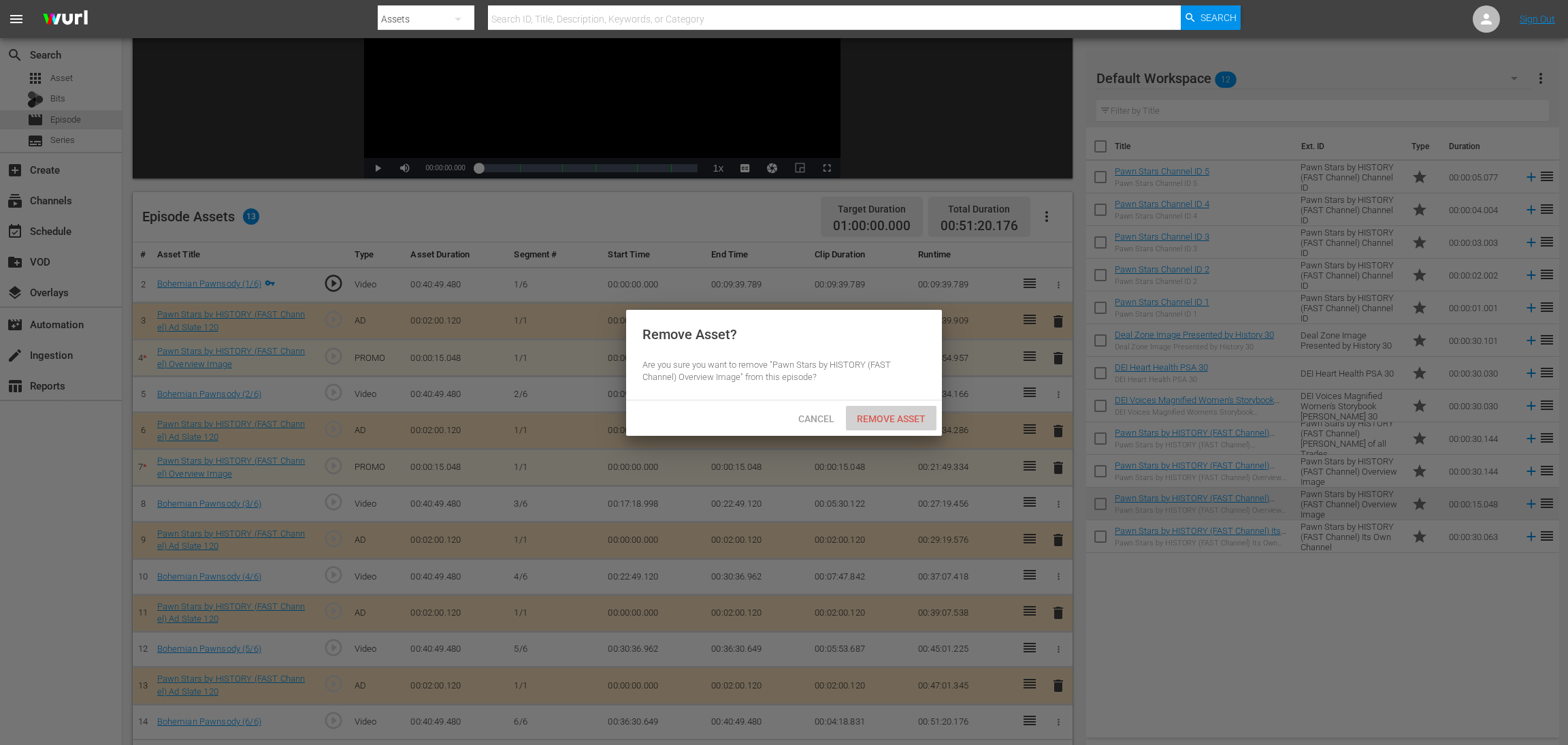
click at [916, 418] on span "Remove Asset" at bounding box center [891, 419] width 90 height 11
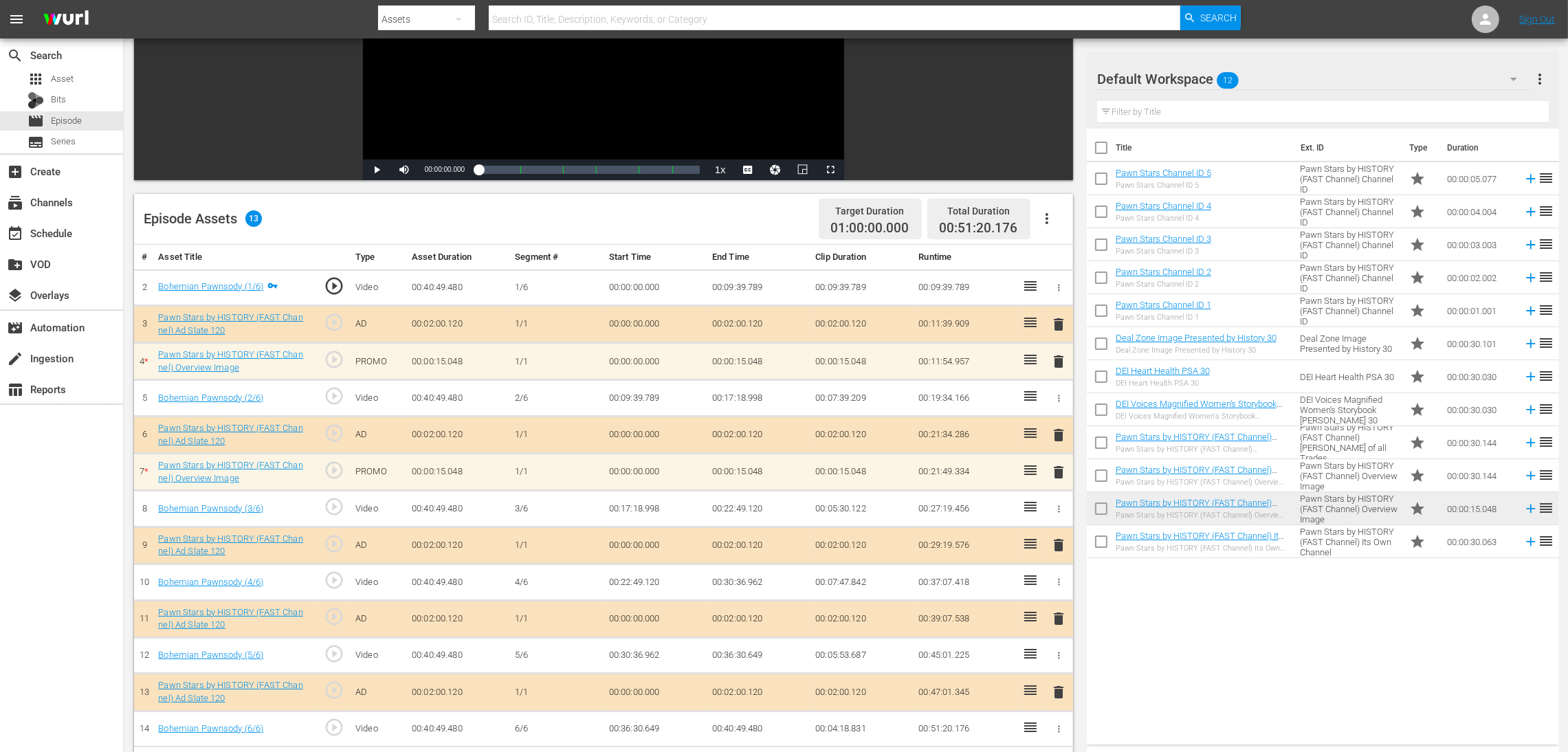
click at [1055, 471] on span "delete" at bounding box center [1059, 472] width 17 height 17
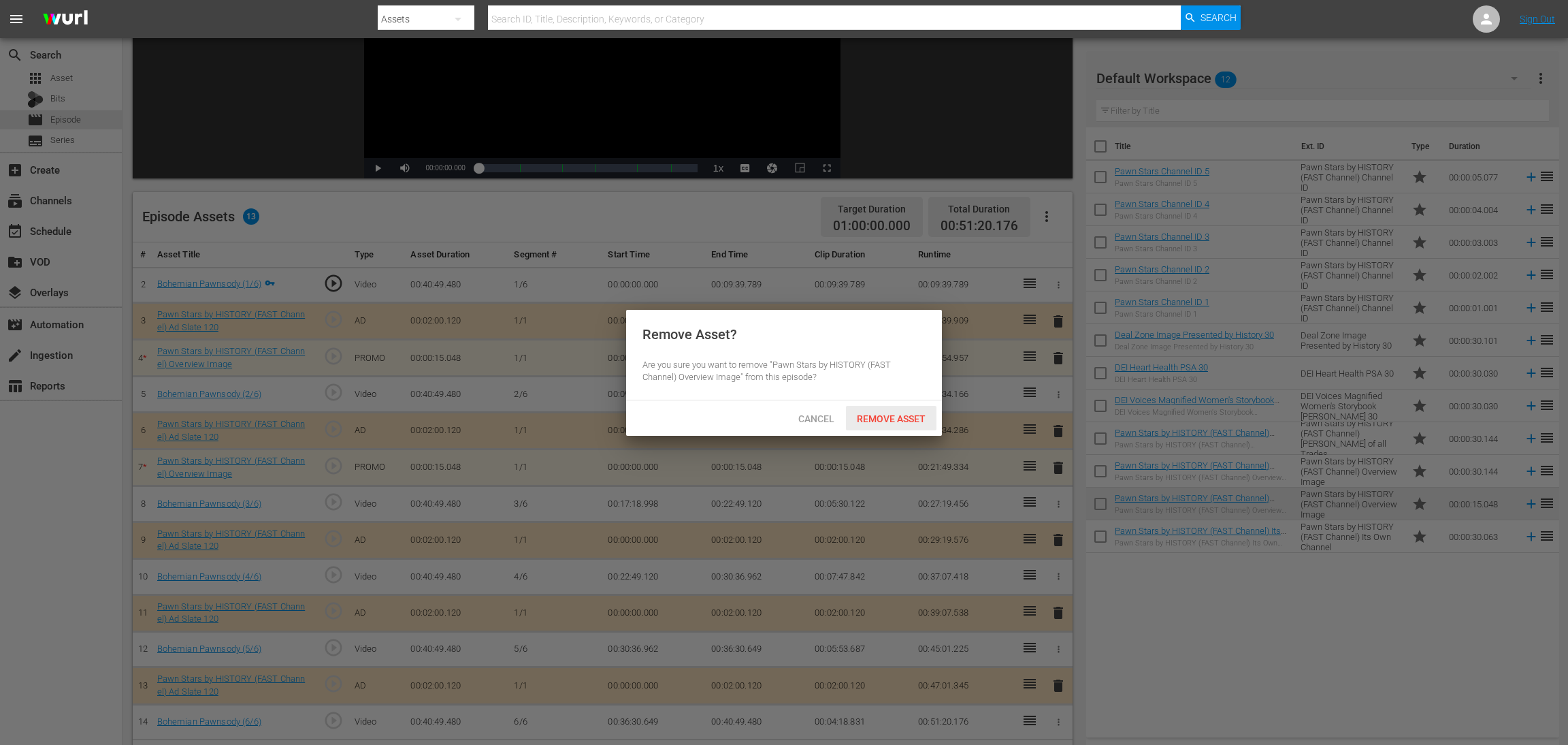
click at [891, 418] on span "Remove Asset" at bounding box center [891, 419] width 90 height 11
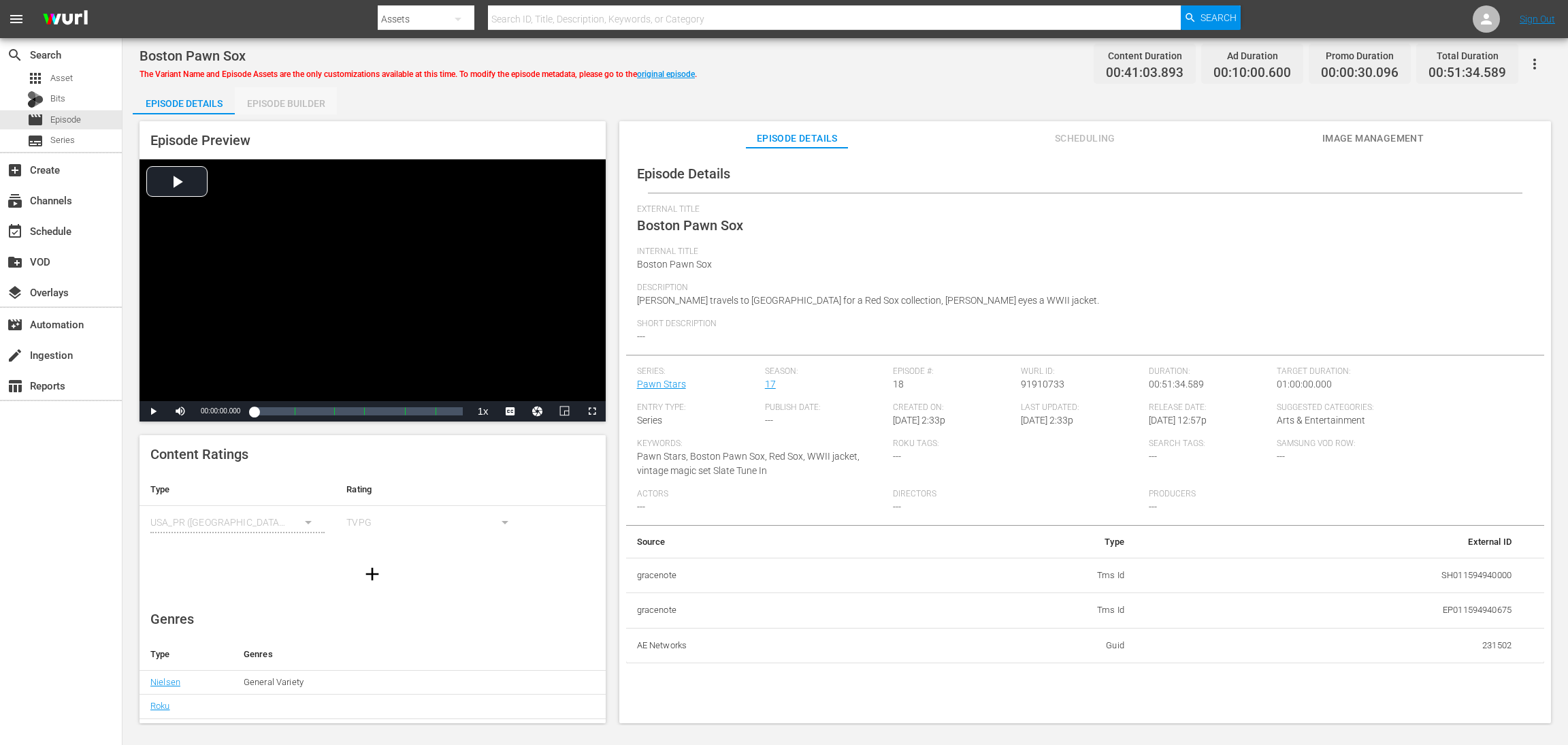
click at [264, 99] on div "Episode Builder" at bounding box center [286, 103] width 102 height 33
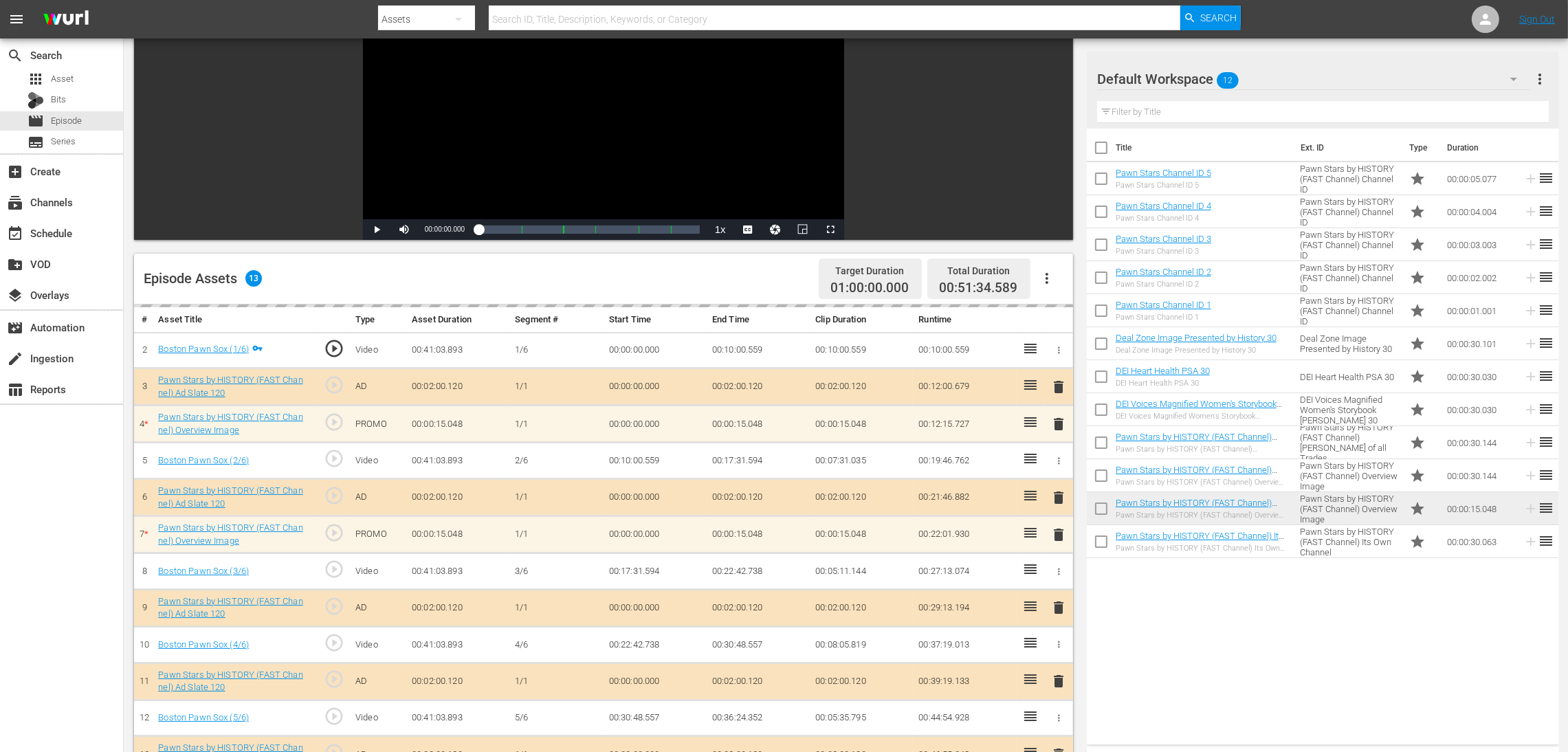
scroll to position [309, 0]
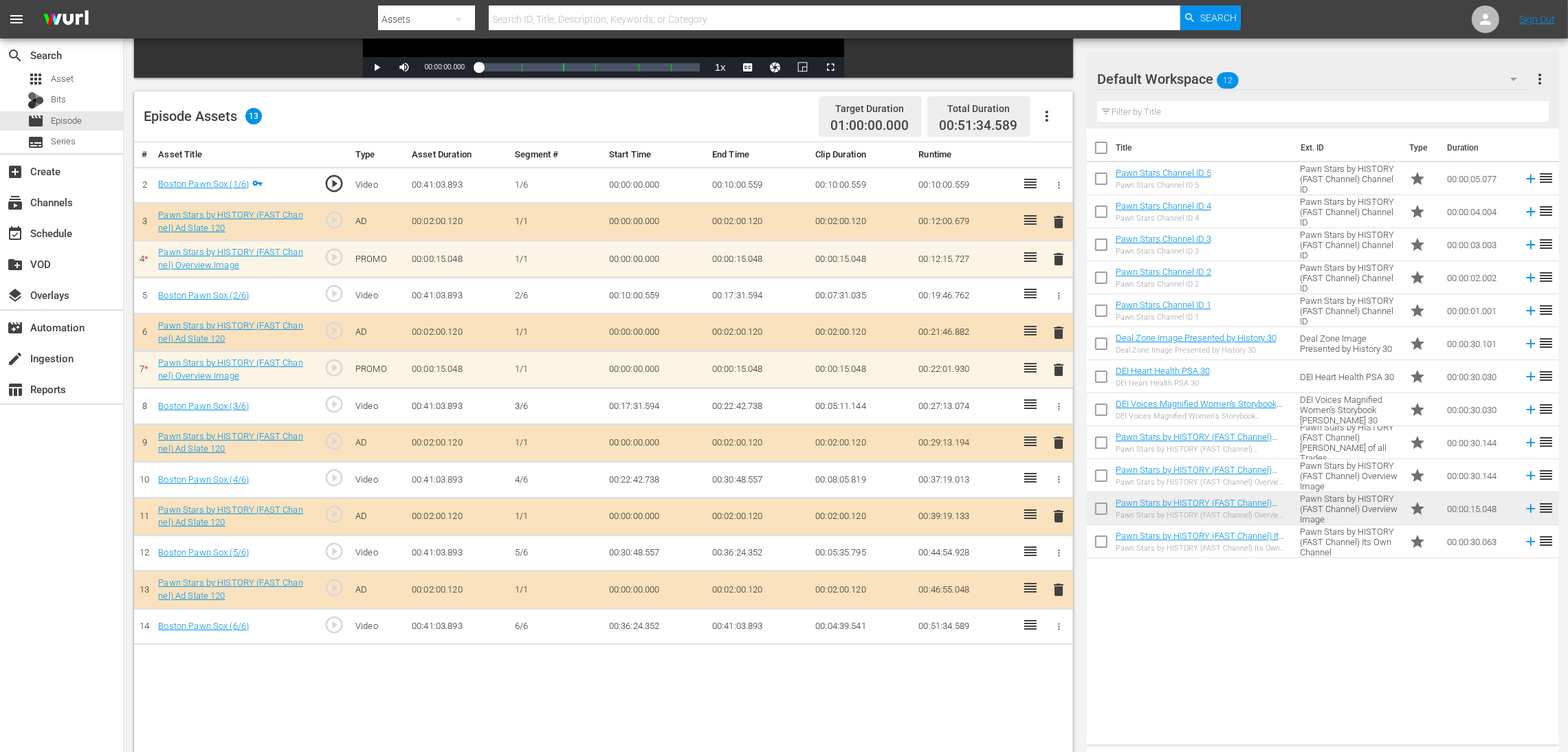
click at [1055, 262] on span "delete" at bounding box center [1059, 260] width 17 height 17
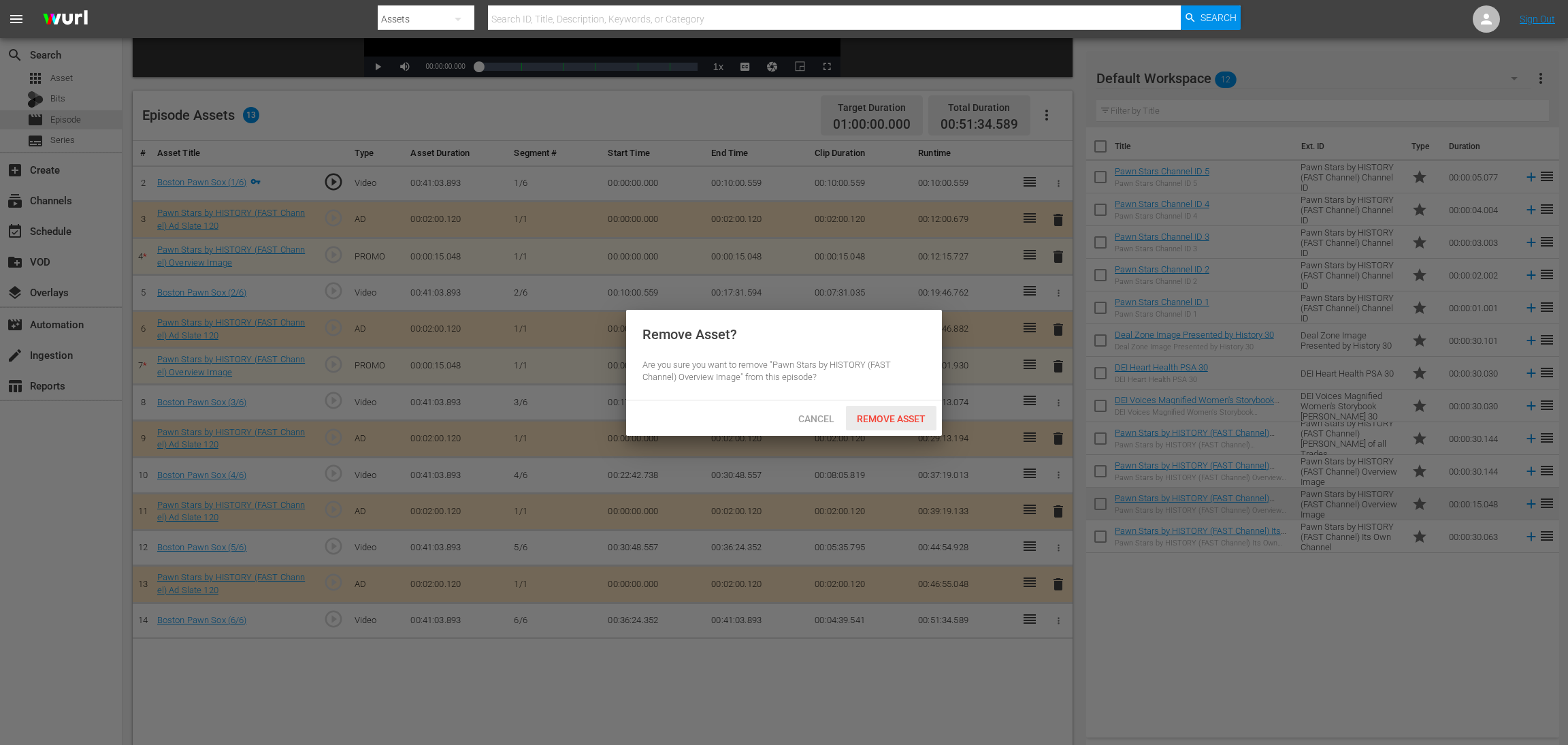
click at [890, 423] on span "Remove Asset" at bounding box center [891, 419] width 90 height 11
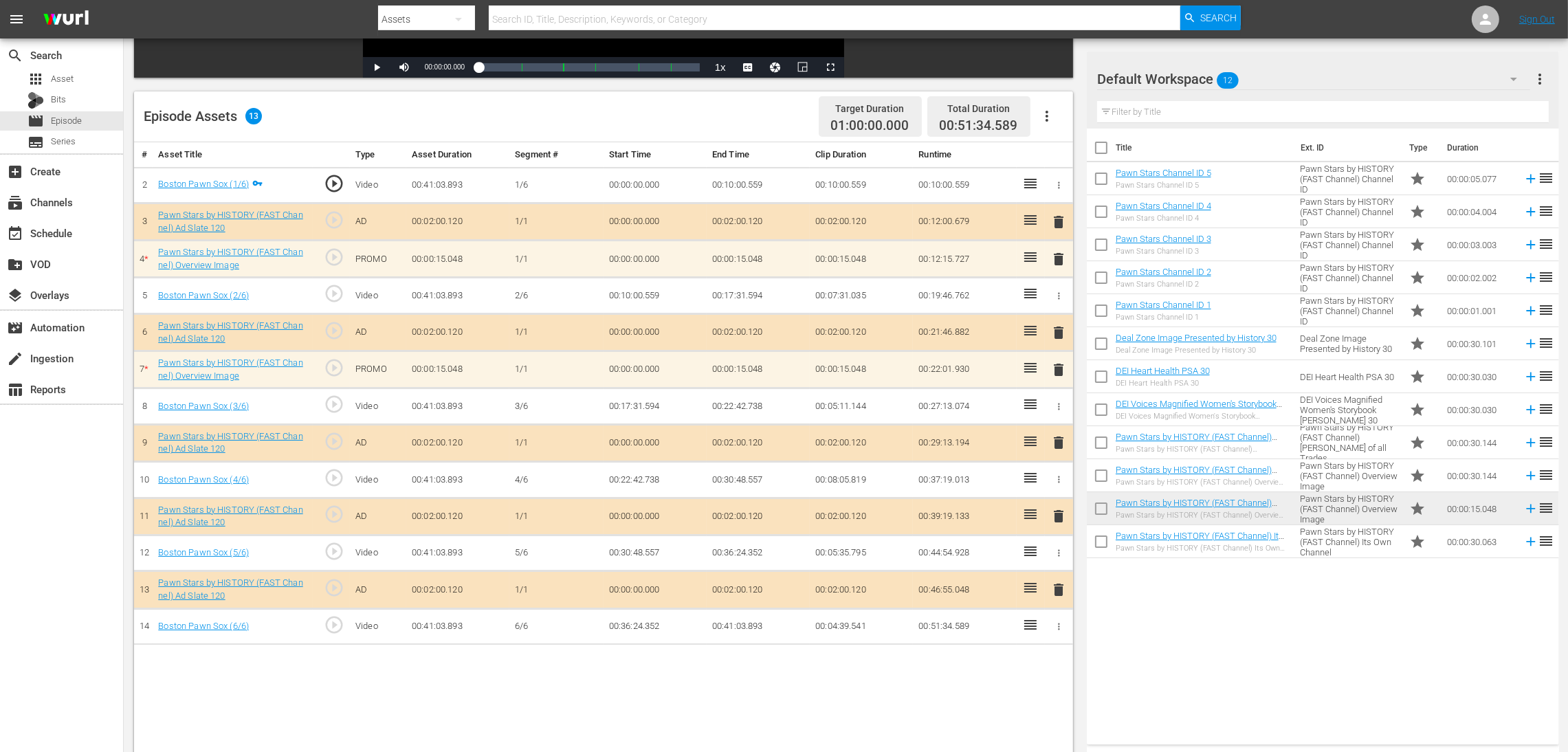
click at [1055, 372] on span "delete" at bounding box center [1059, 370] width 17 height 17
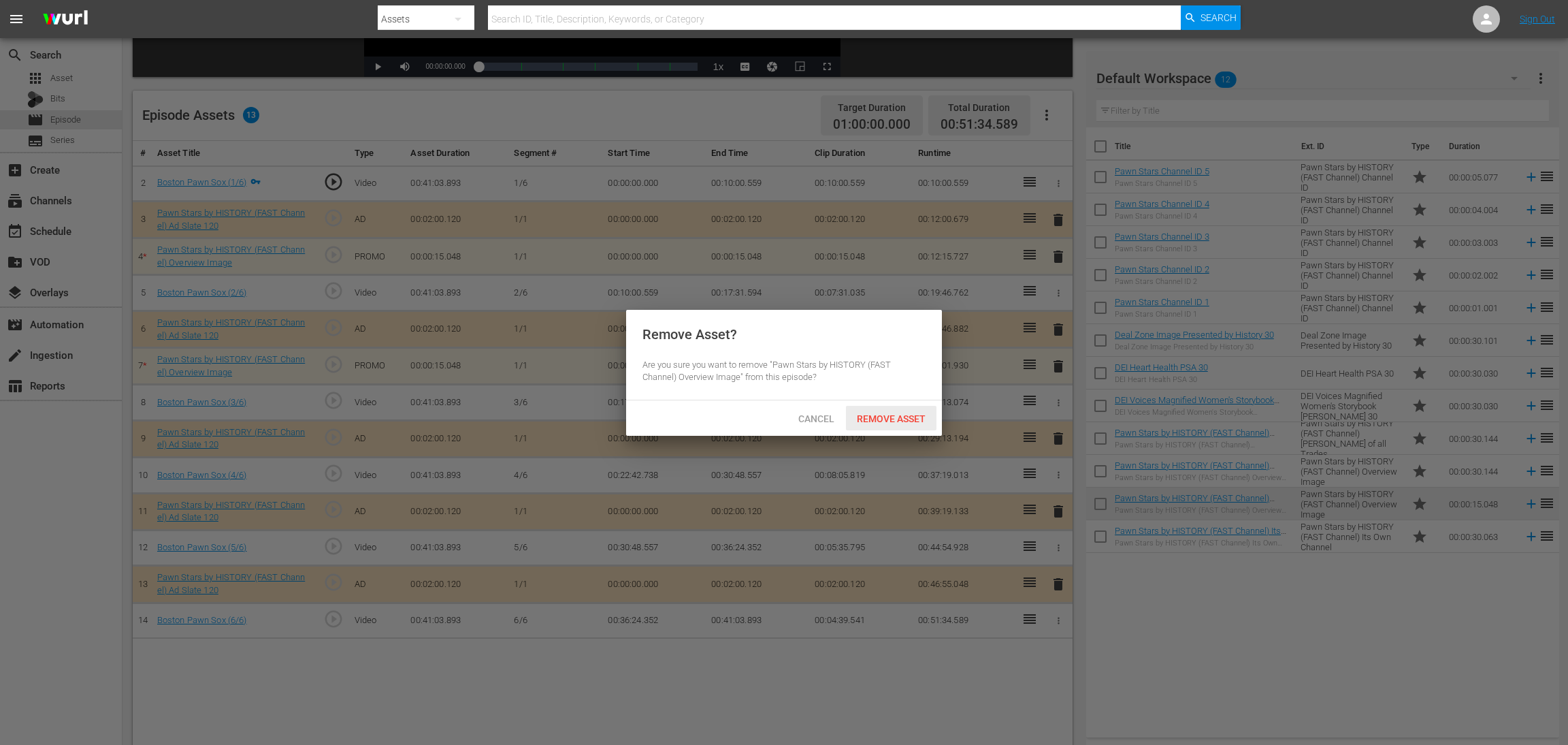
click at [885, 418] on span "Remove Asset" at bounding box center [891, 419] width 90 height 11
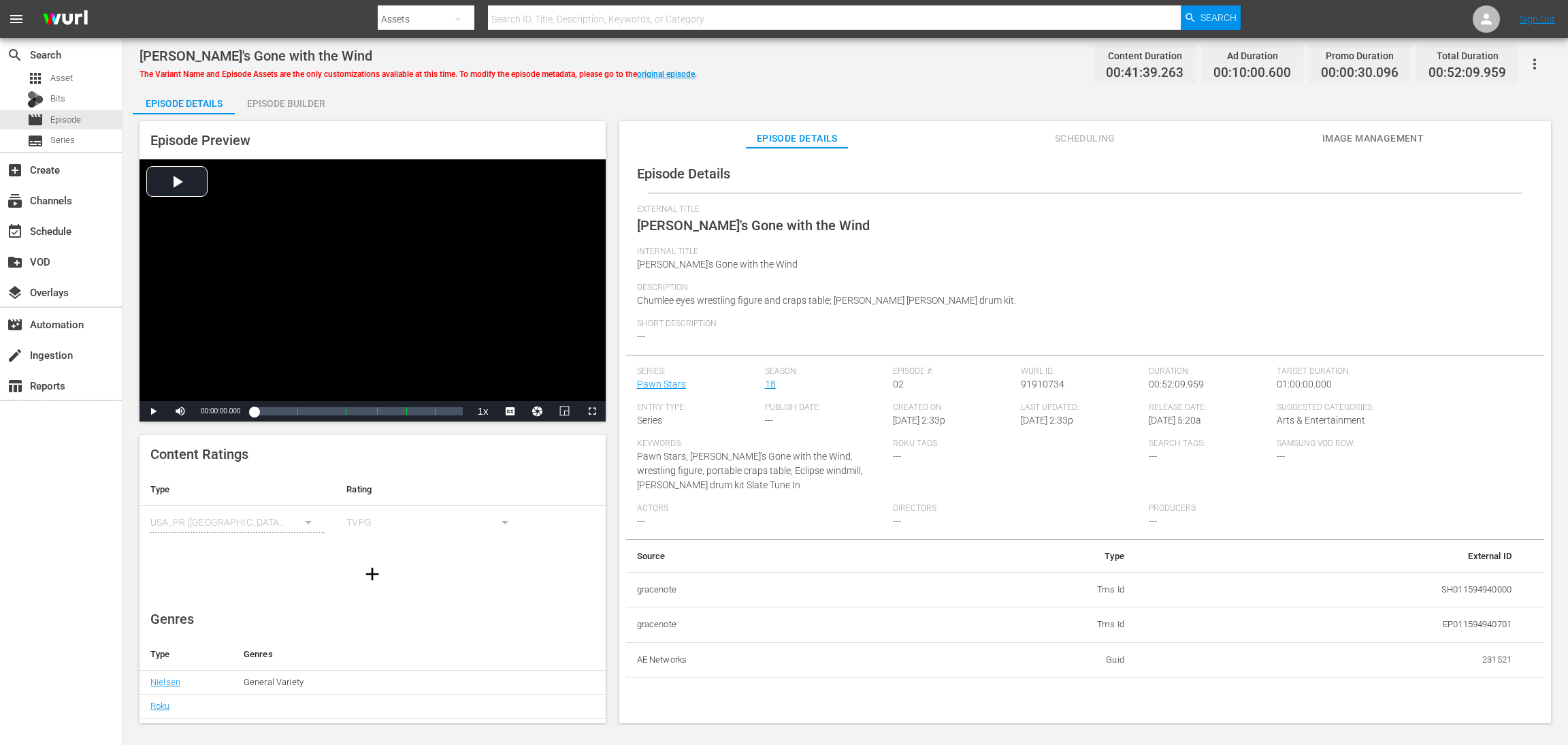
click at [295, 100] on div "Episode Builder" at bounding box center [286, 103] width 102 height 33
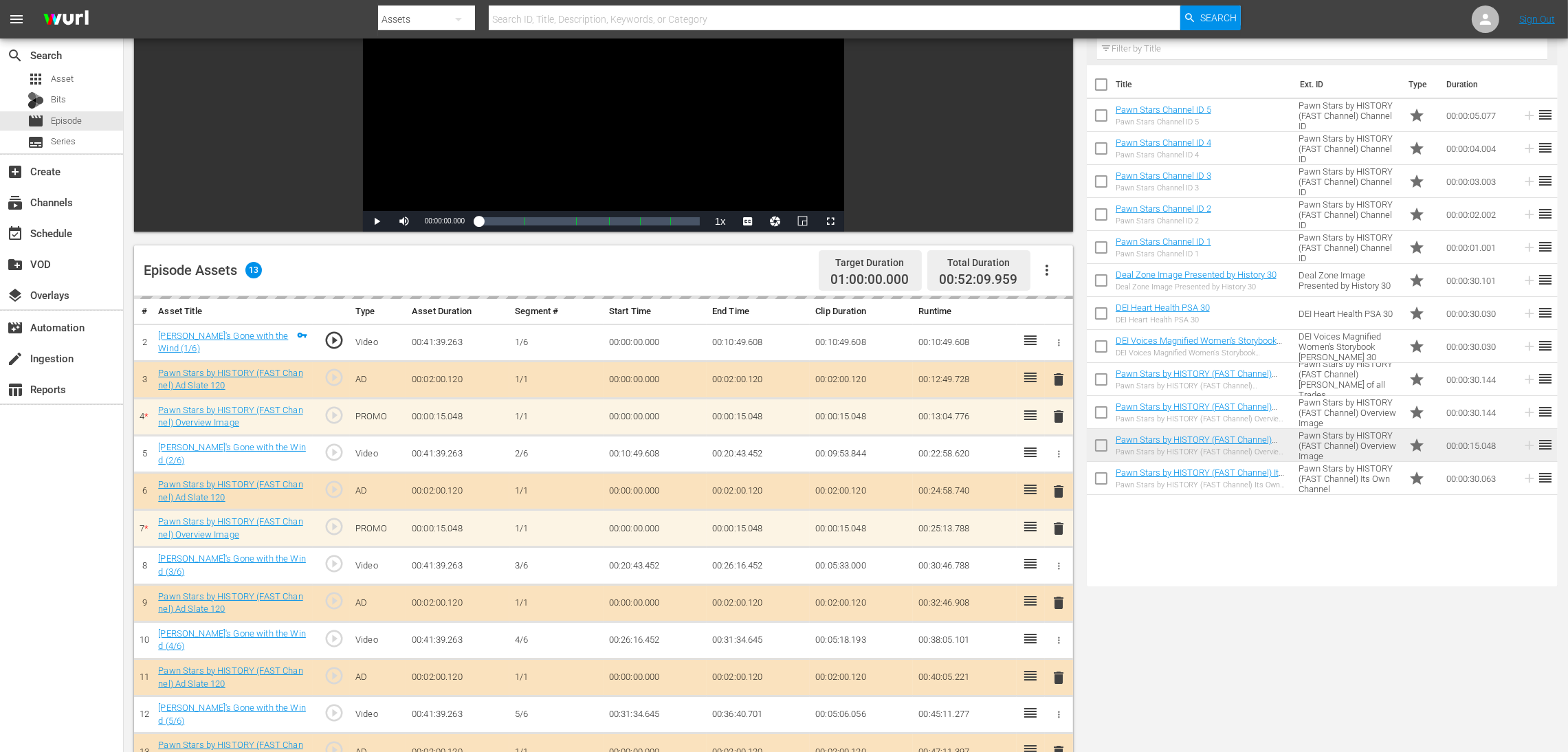
scroll to position [309, 0]
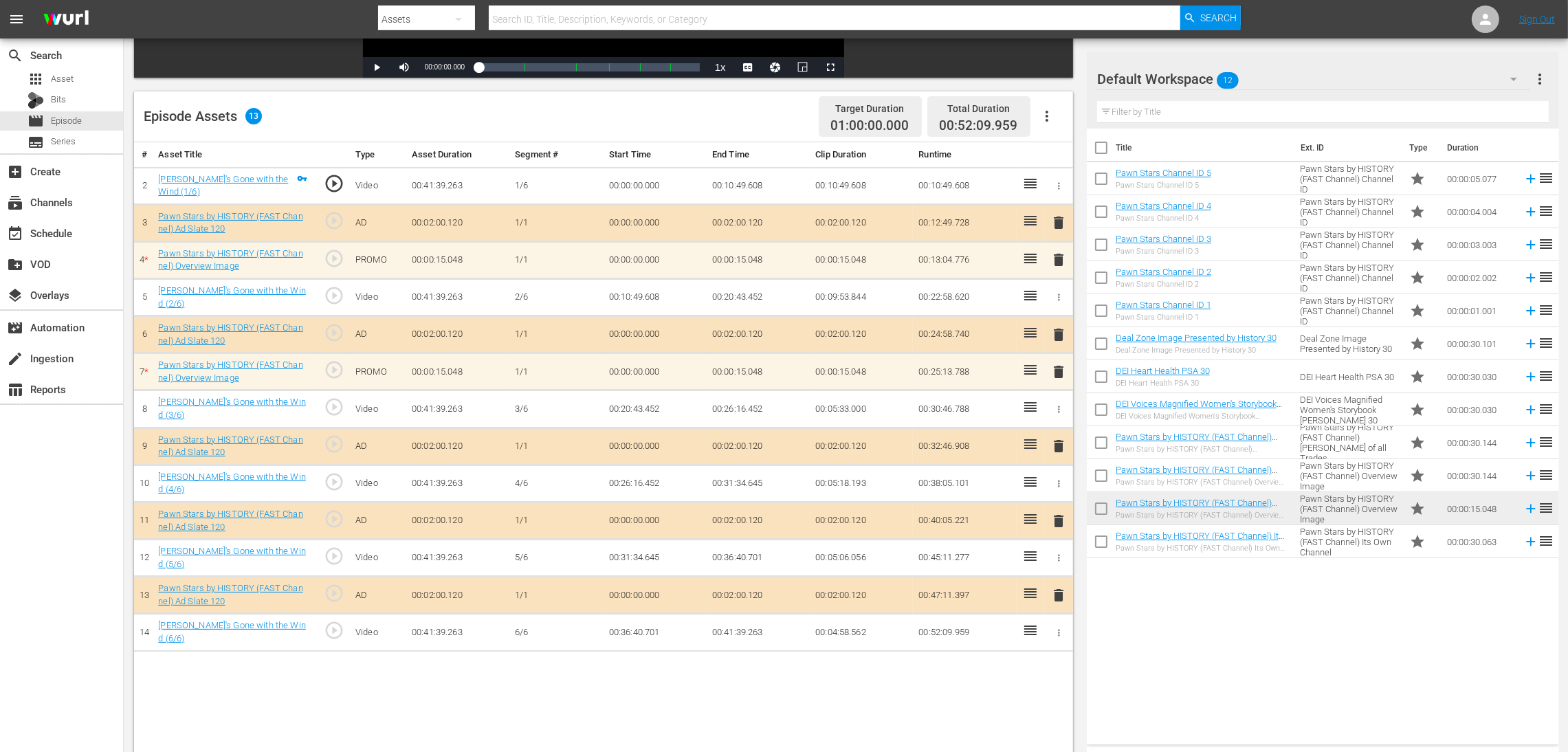
click at [1055, 257] on span "delete" at bounding box center [1059, 260] width 17 height 17
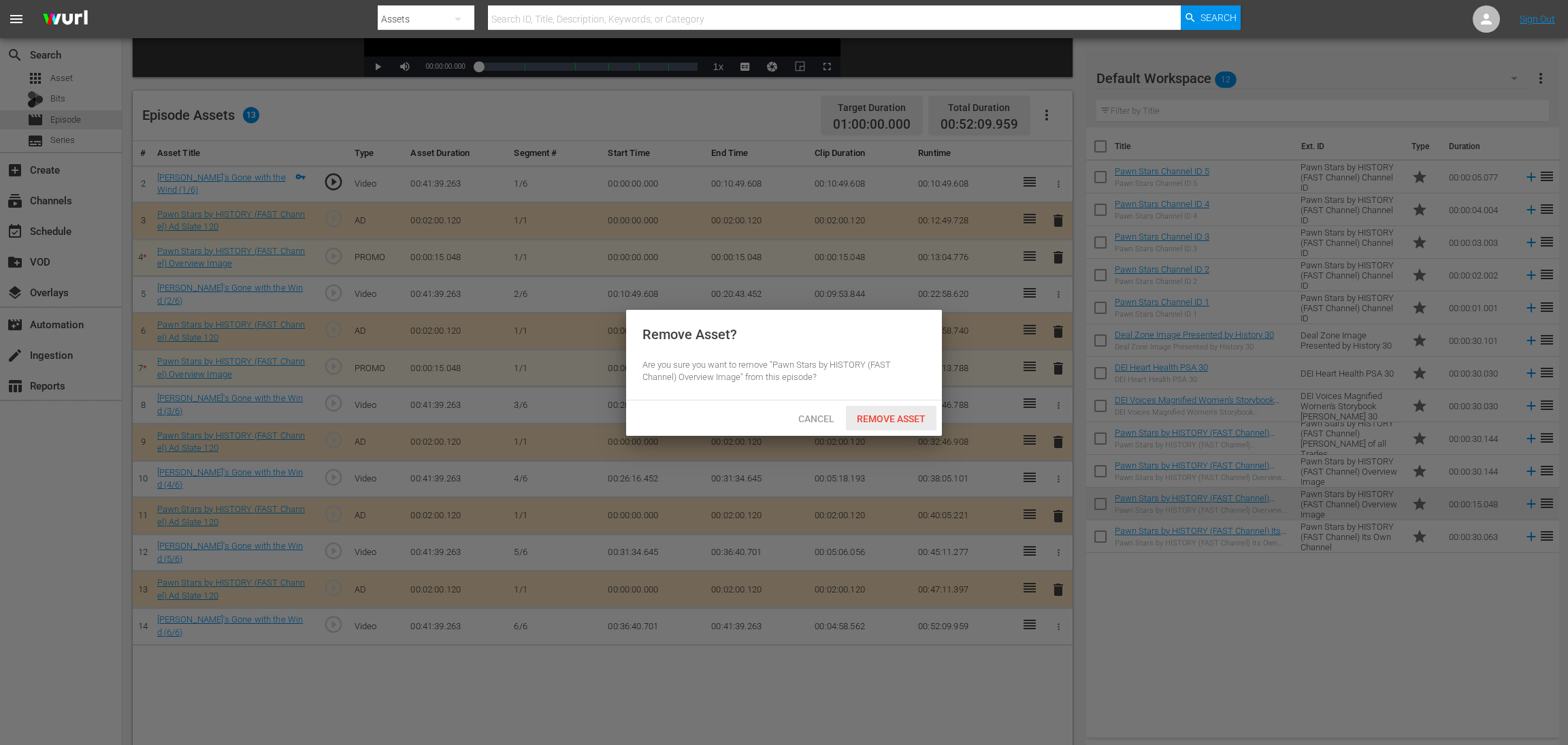
click at [896, 419] on span "Remove Asset" at bounding box center [891, 419] width 90 height 11
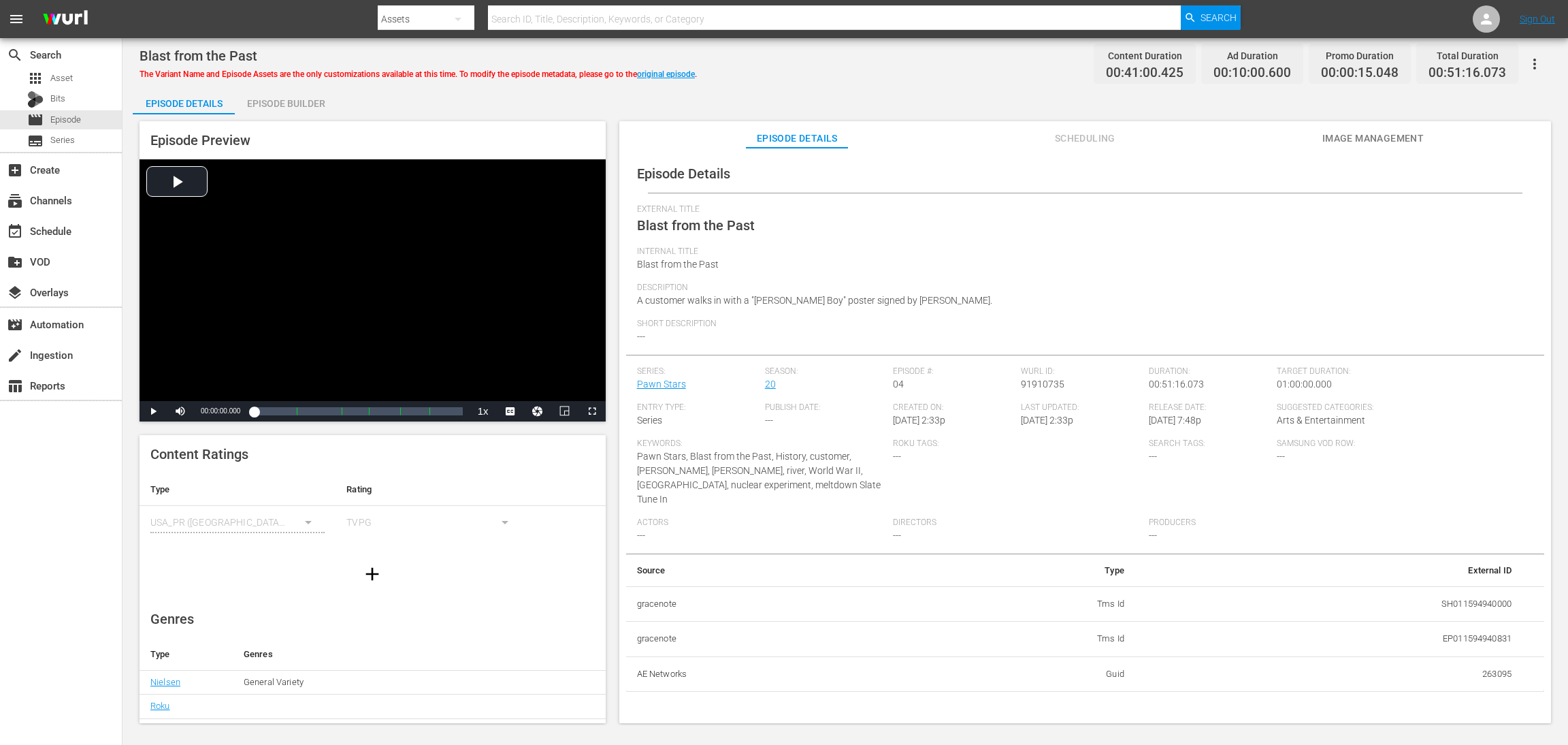
click at [271, 104] on div "Episode Builder" at bounding box center [286, 103] width 102 height 33
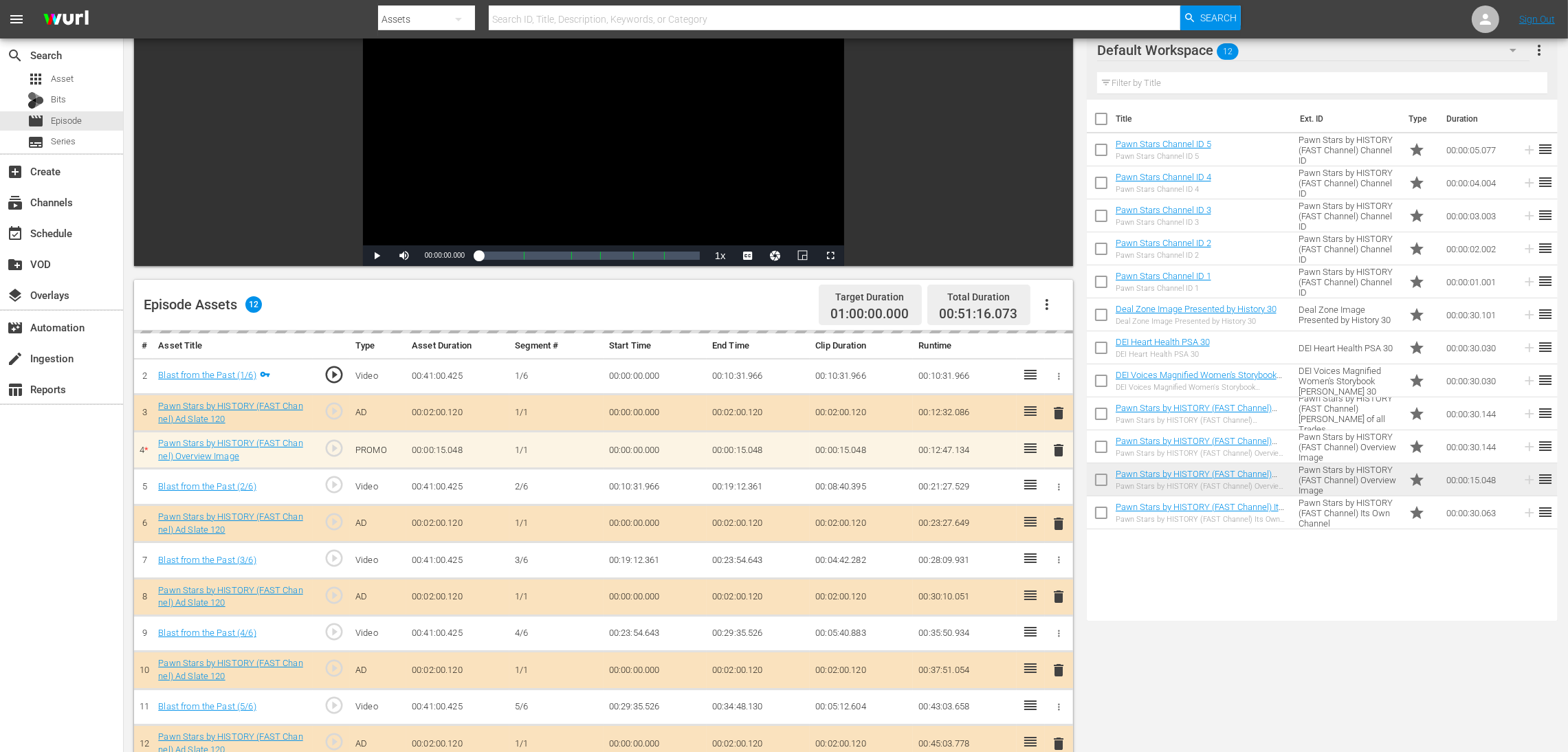
scroll to position [309, 0]
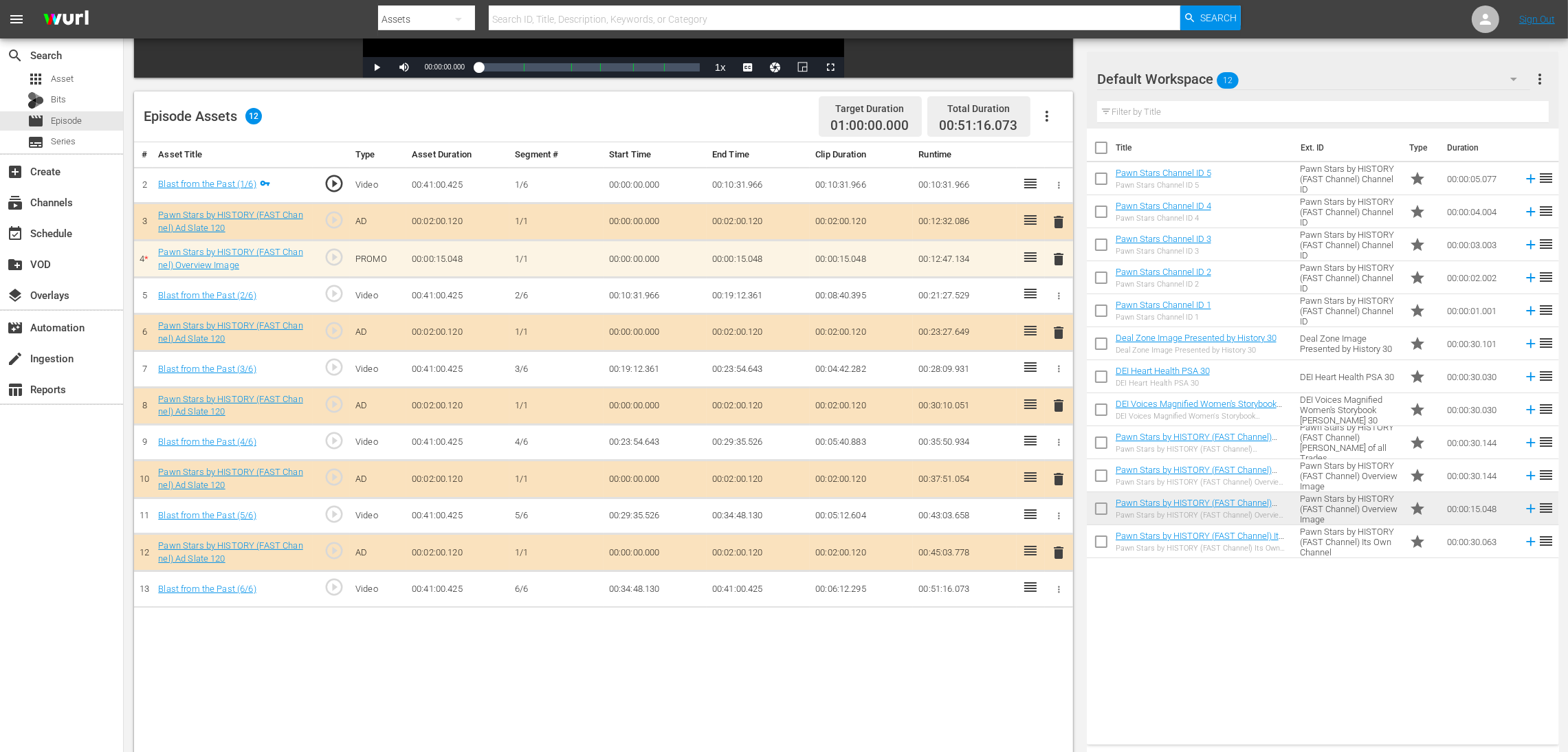
click at [1055, 262] on span "delete" at bounding box center [1059, 260] width 17 height 17
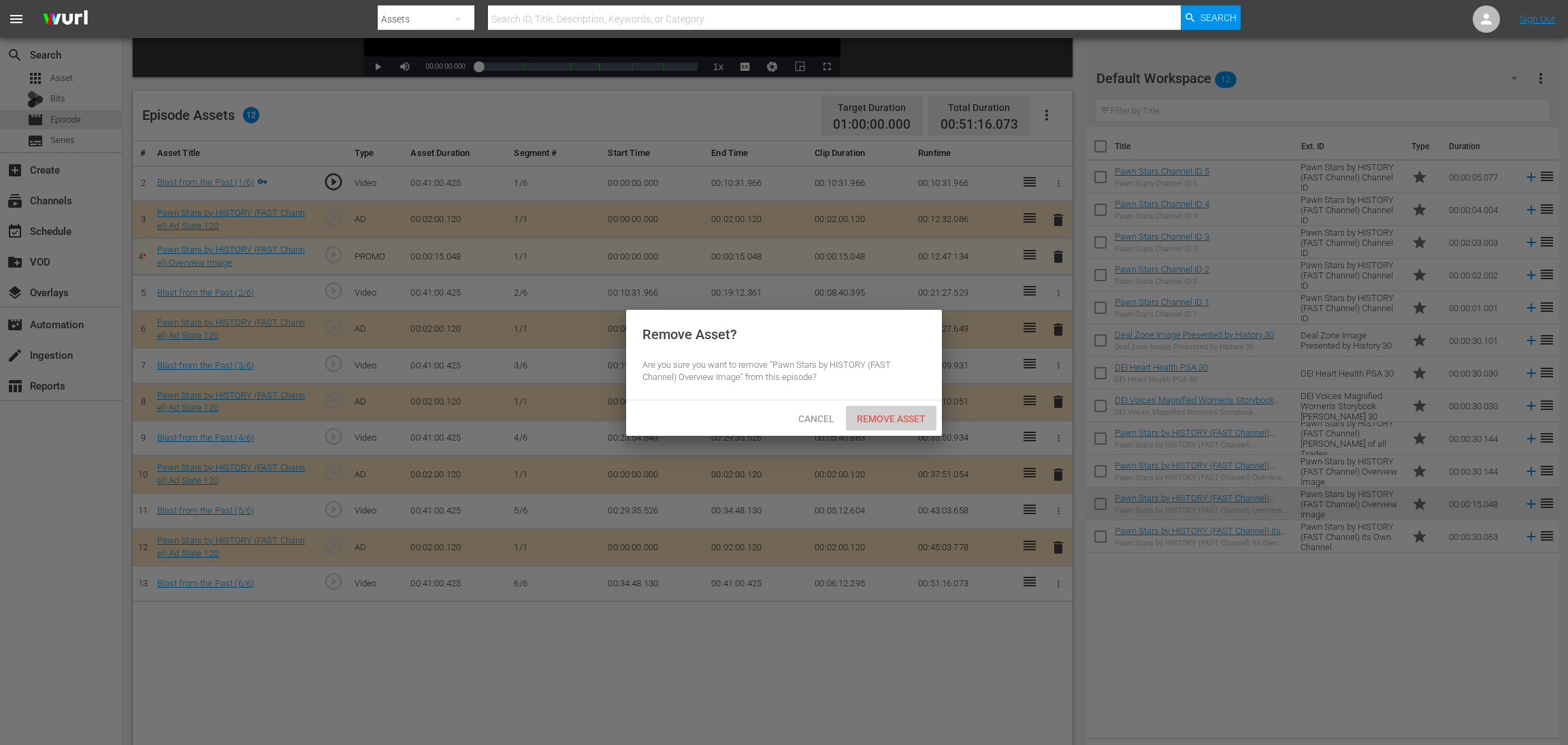
click at [881, 417] on span "Remove Asset" at bounding box center [891, 419] width 90 height 11
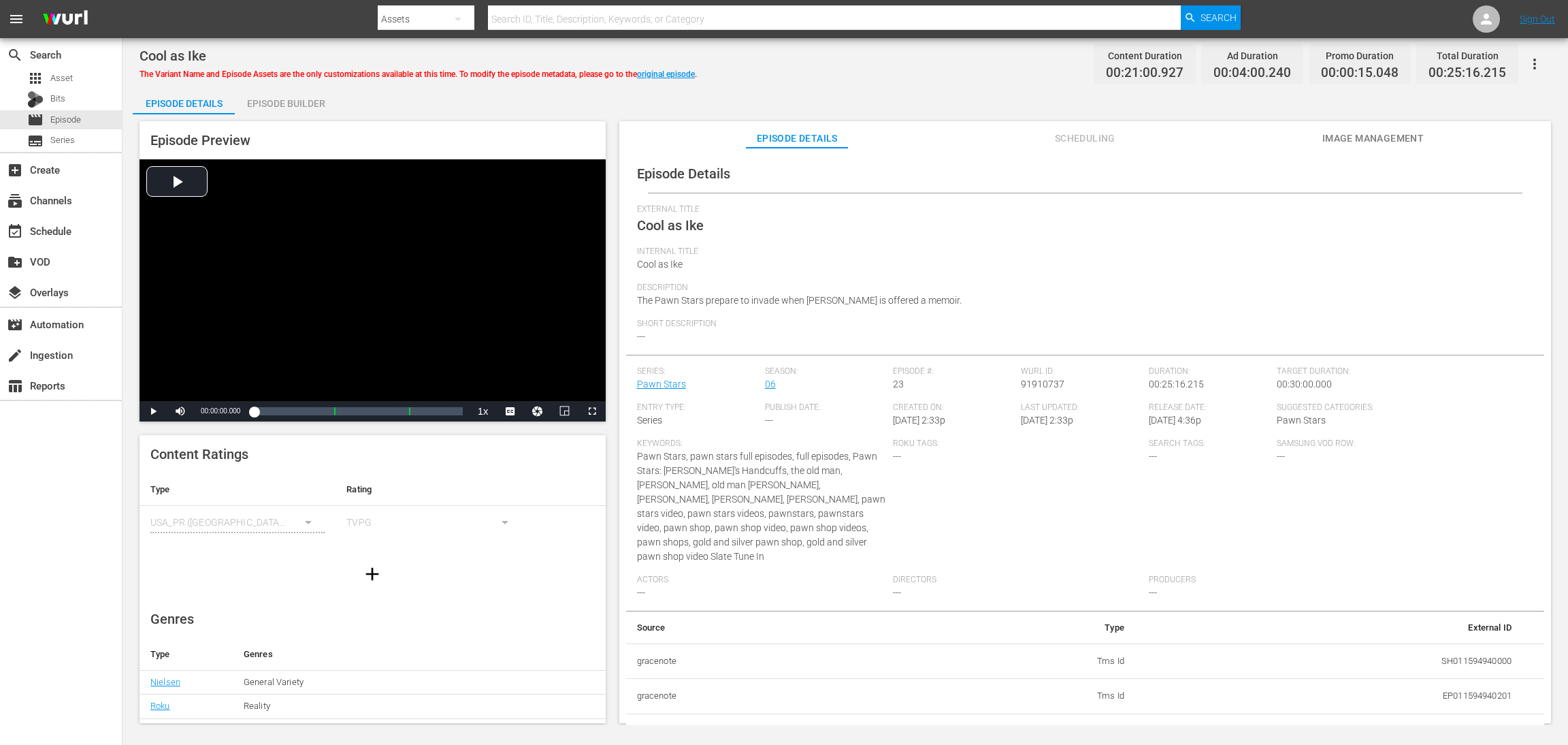
click at [283, 99] on div "Episode Builder" at bounding box center [286, 103] width 102 height 33
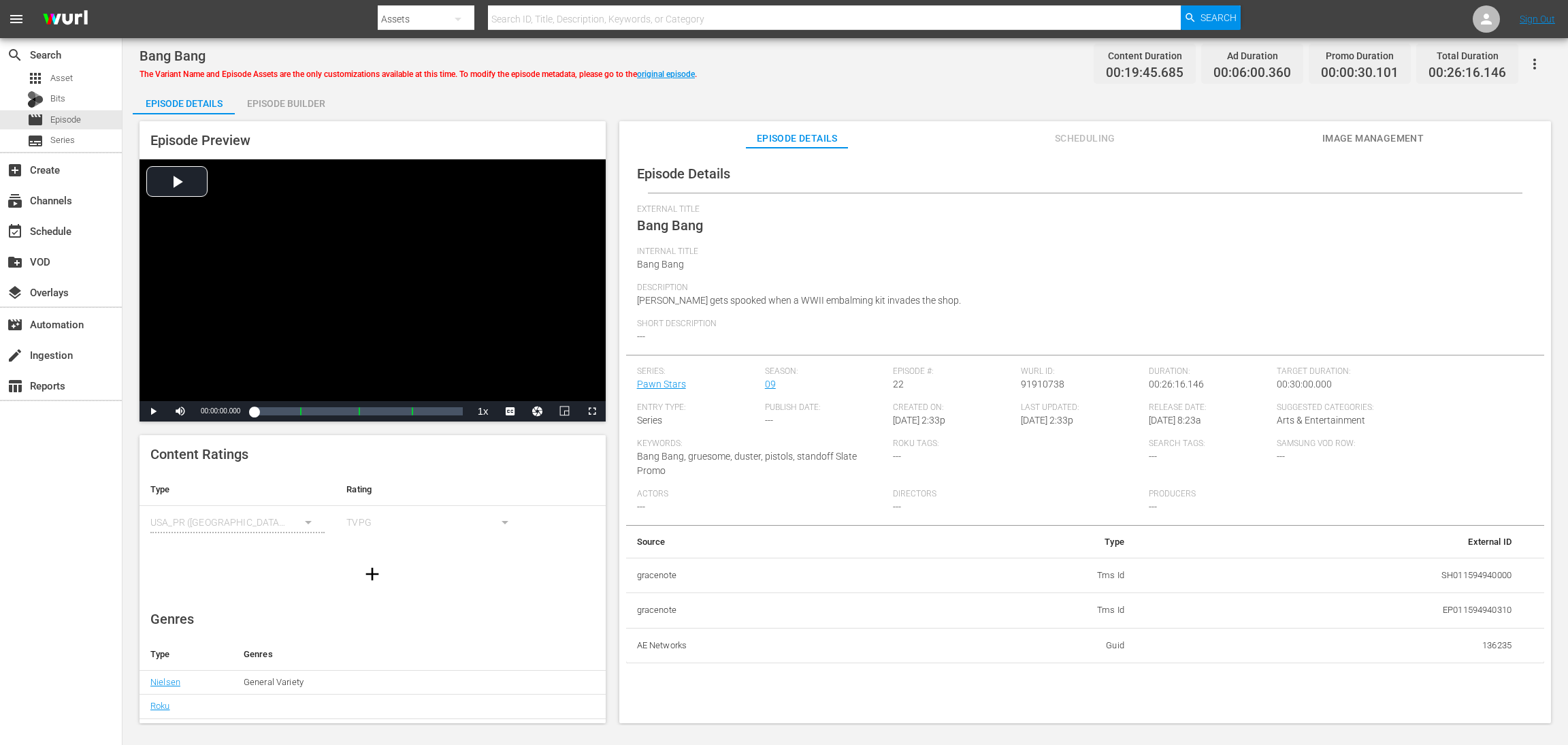
click at [270, 104] on div "Episode Builder" at bounding box center [286, 103] width 102 height 33
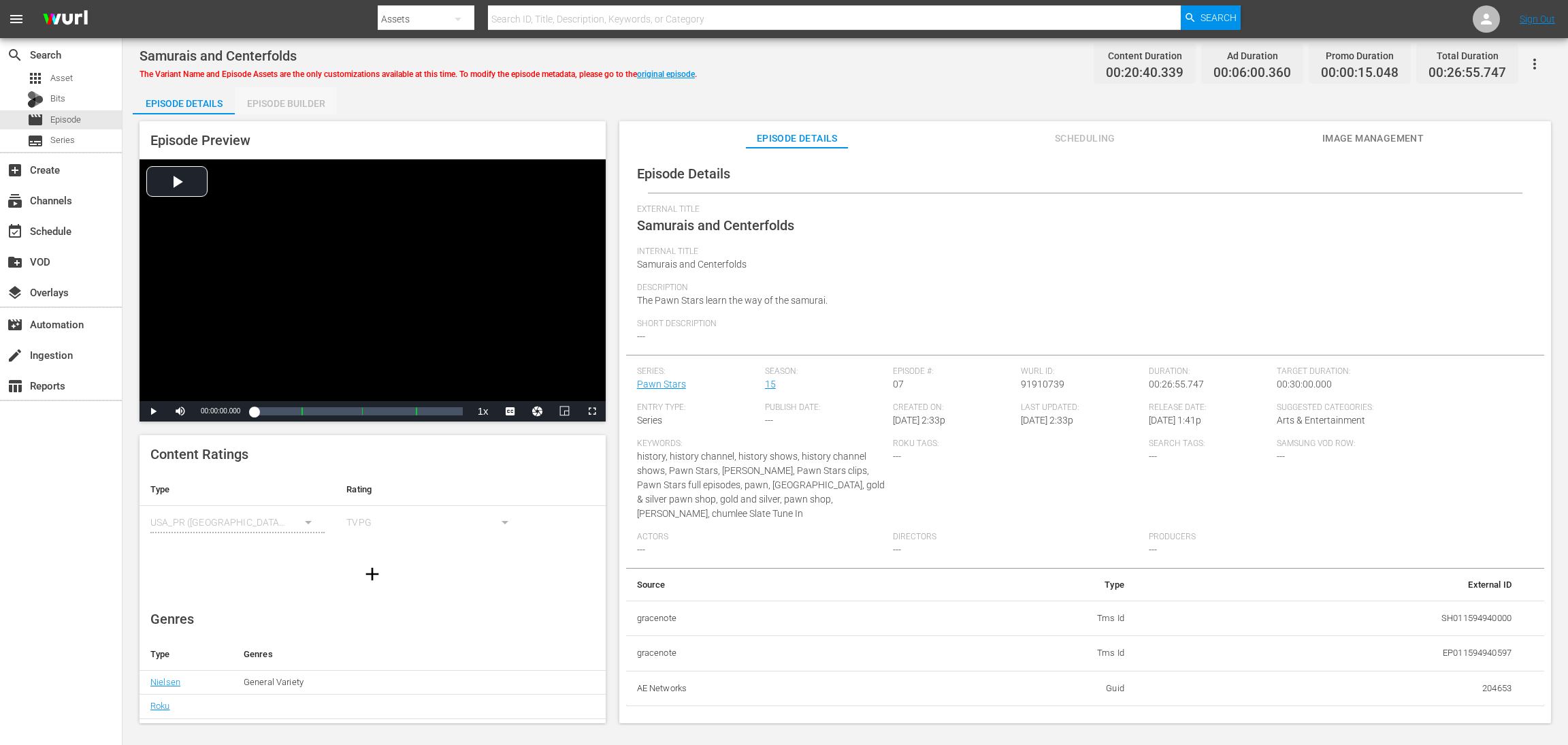
click at [285, 106] on div "Episode Builder" at bounding box center [286, 103] width 102 height 33
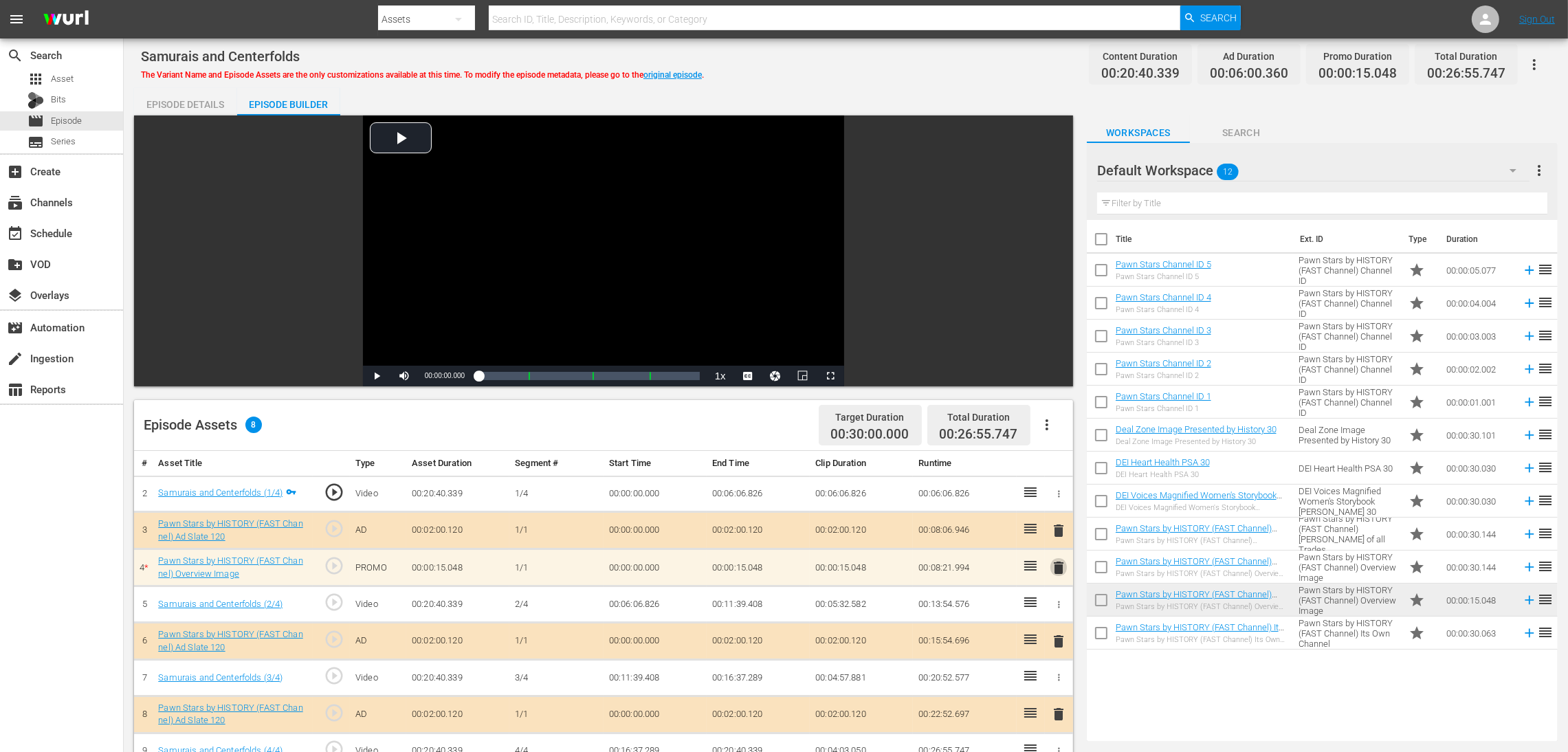
click at [1055, 501] on span "delete" at bounding box center [1059, 568] width 17 height 17
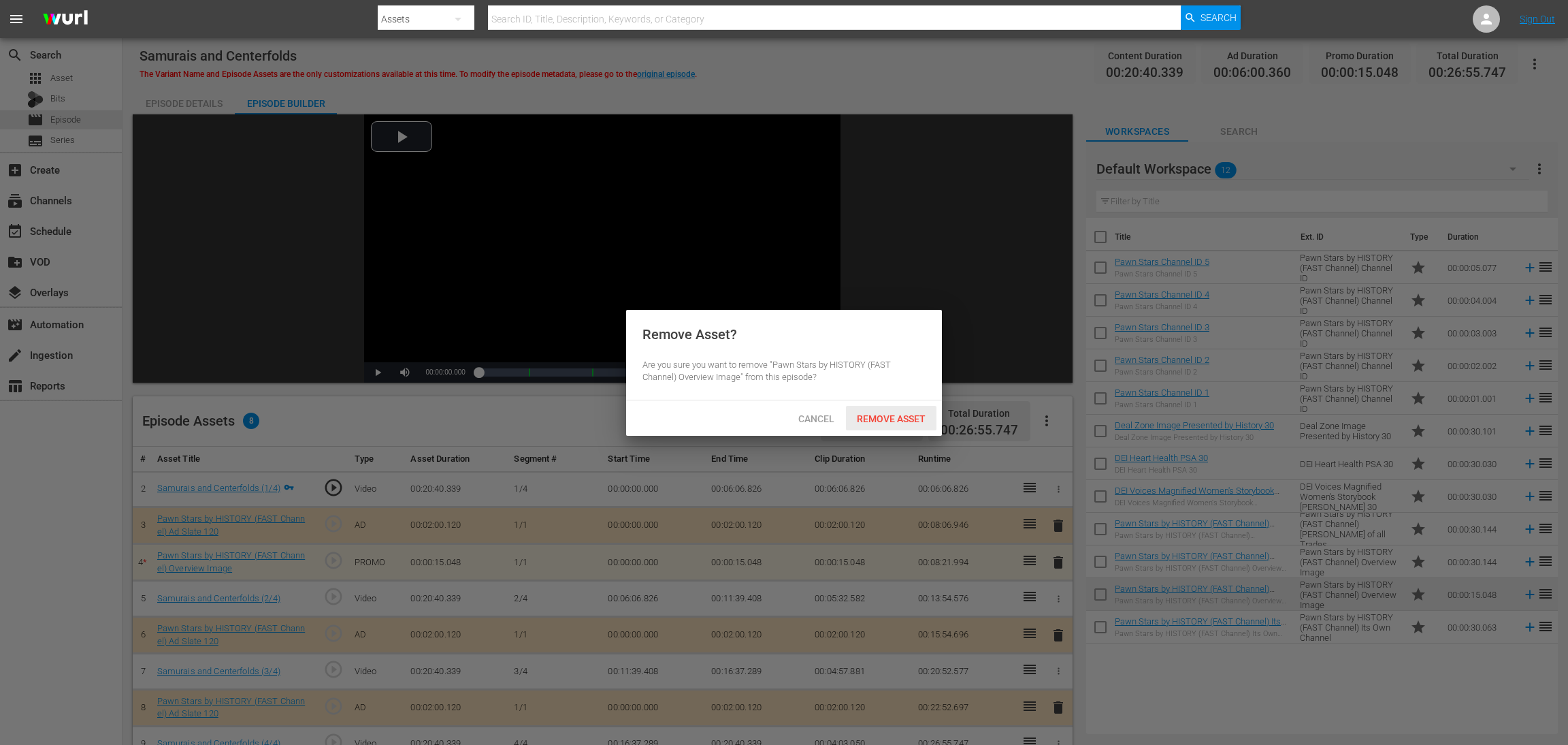
click at [884, 421] on span "Remove Asset" at bounding box center [891, 419] width 90 height 11
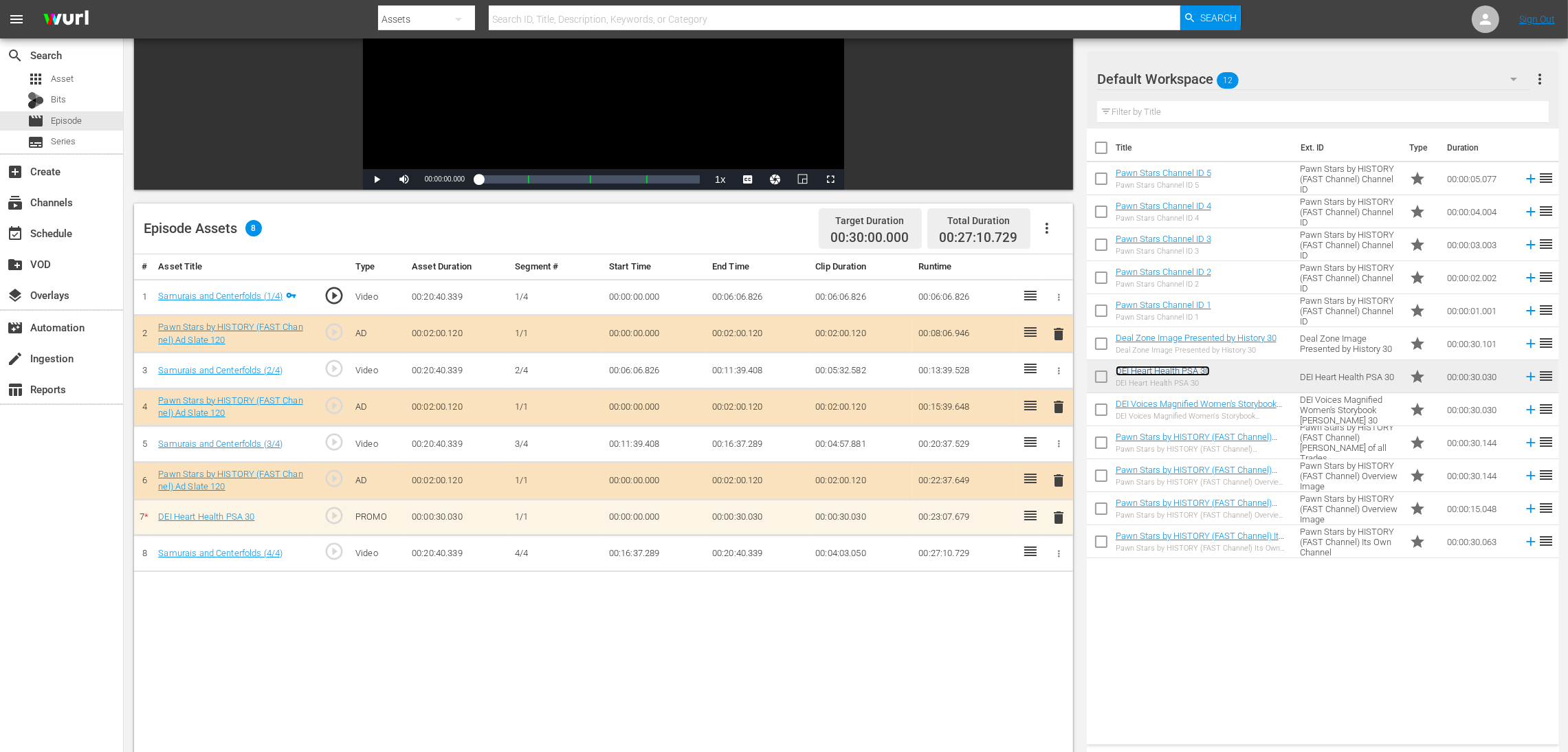
scroll to position [206, 0]
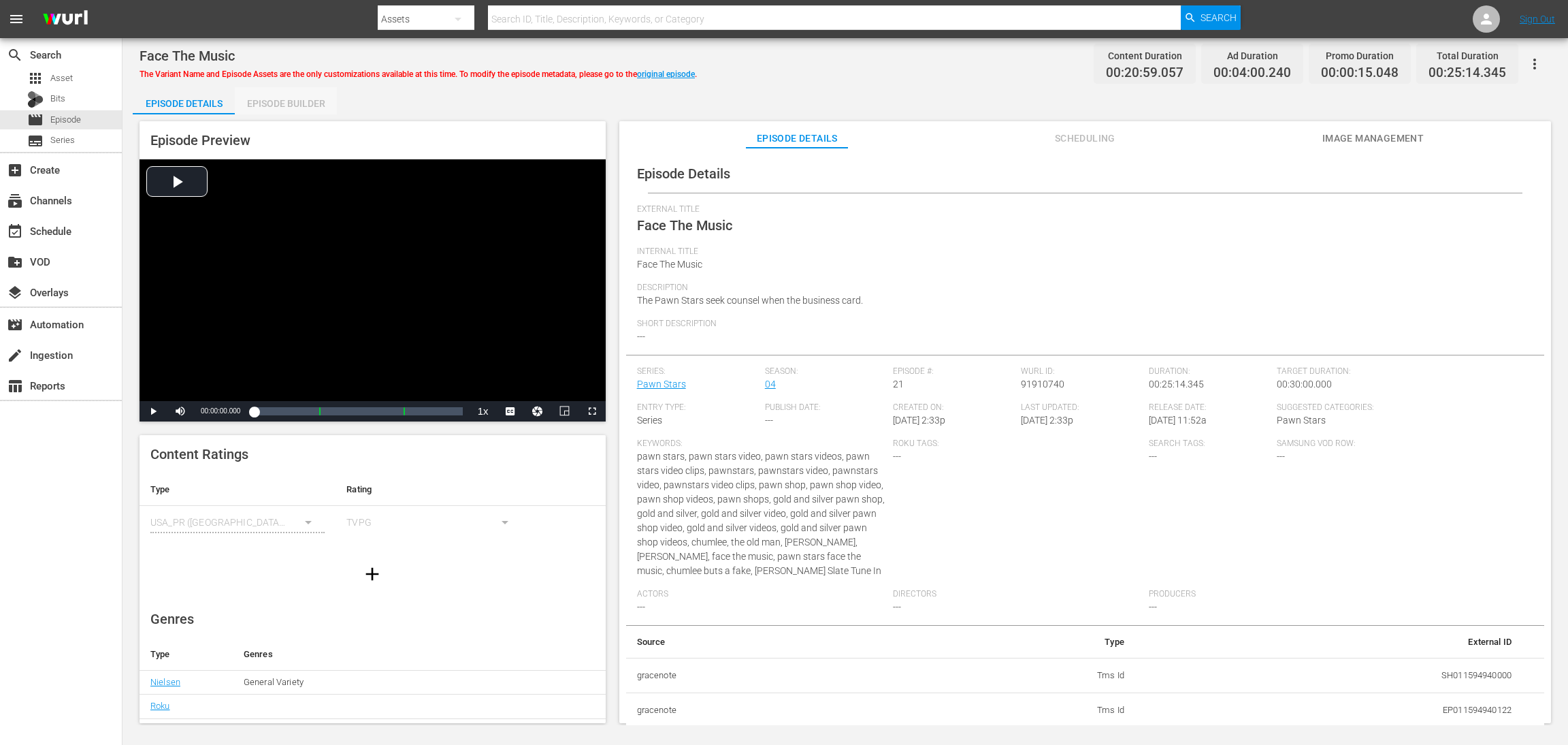
click at [286, 101] on div "Episode Builder" at bounding box center [286, 103] width 102 height 33
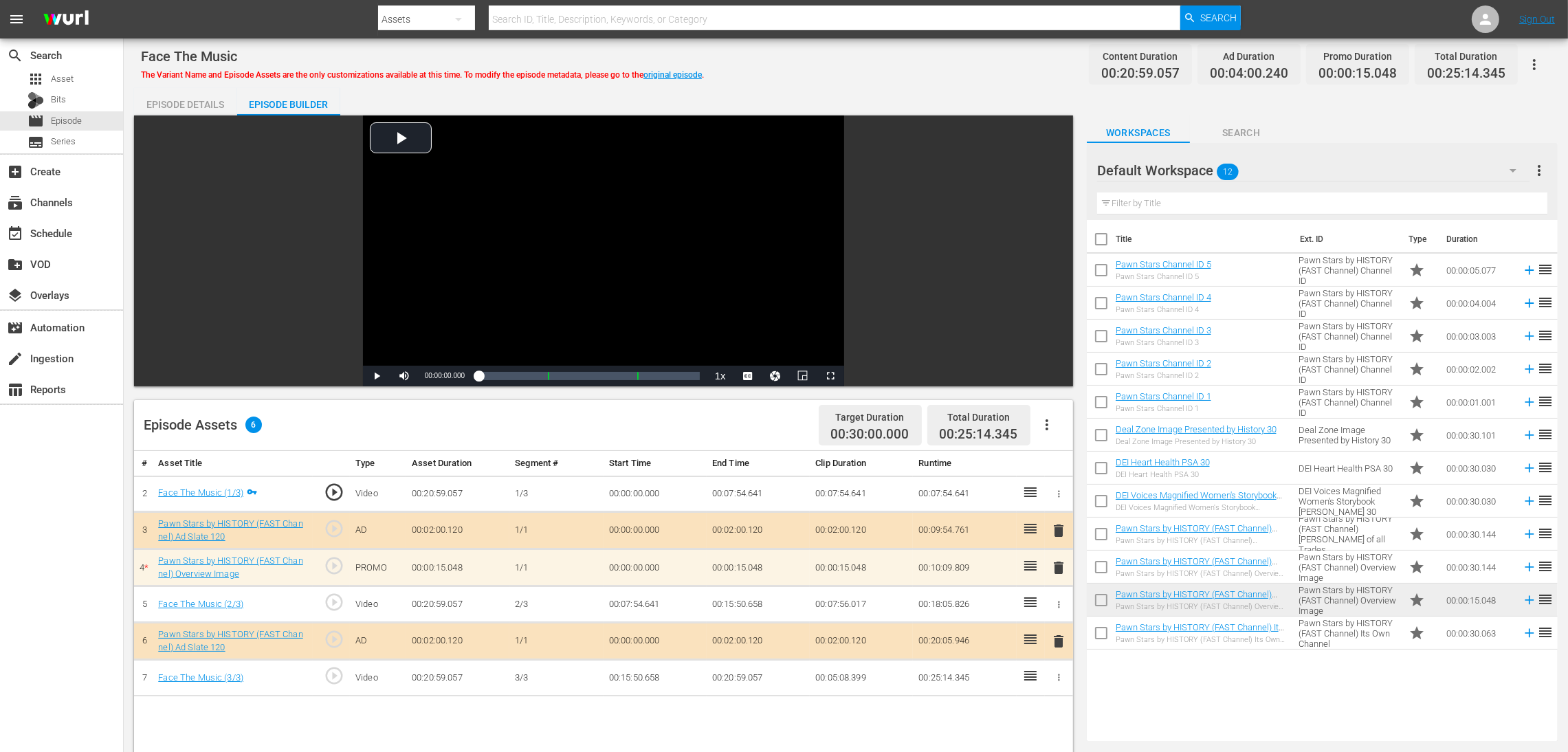
click at [1055, 501] on span "delete" at bounding box center [1059, 568] width 17 height 17
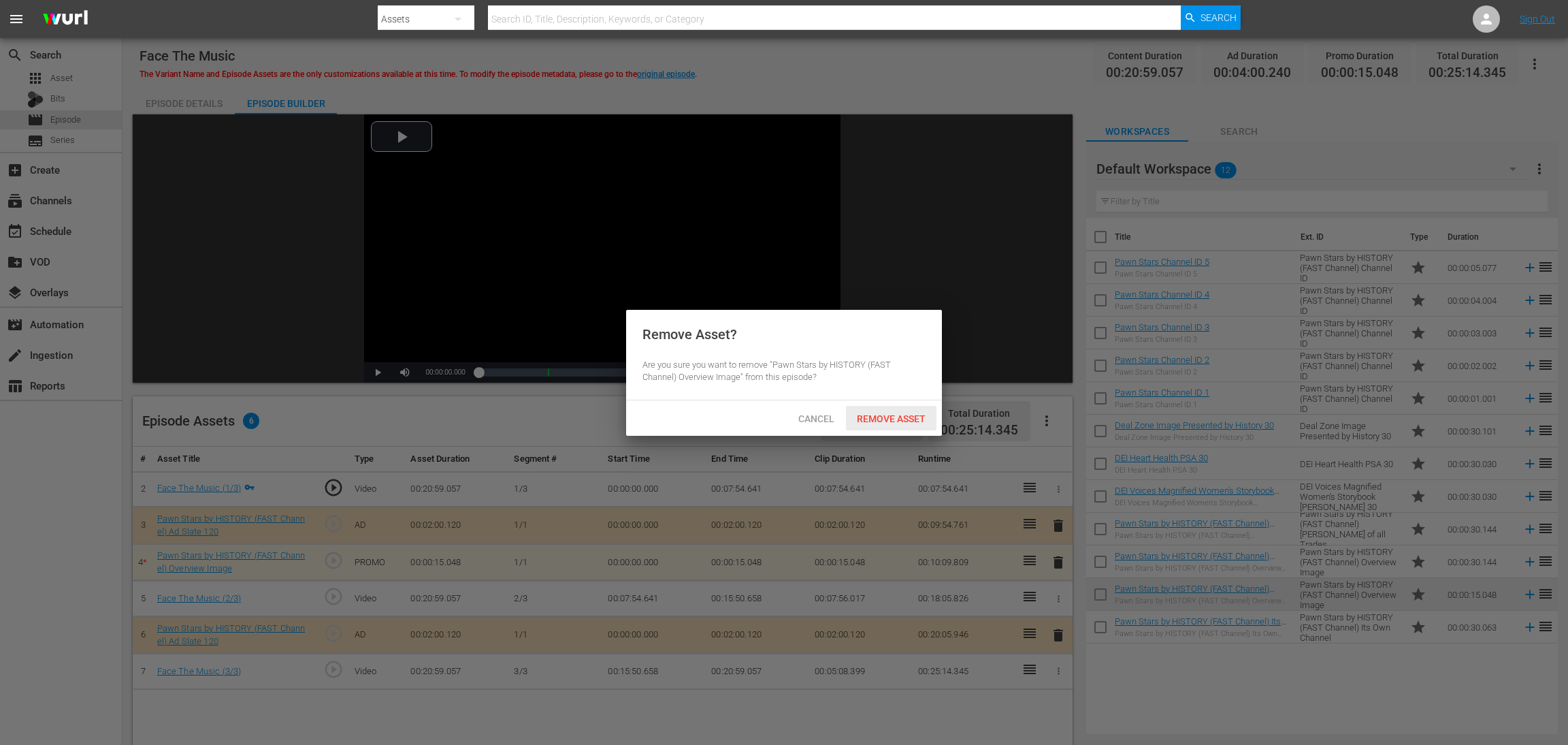
drag, startPoint x: 868, startPoint y: 417, endPoint x: 825, endPoint y: 375, distance: 60.1
click at [869, 417] on span "Remove Asset" at bounding box center [891, 419] width 90 height 11
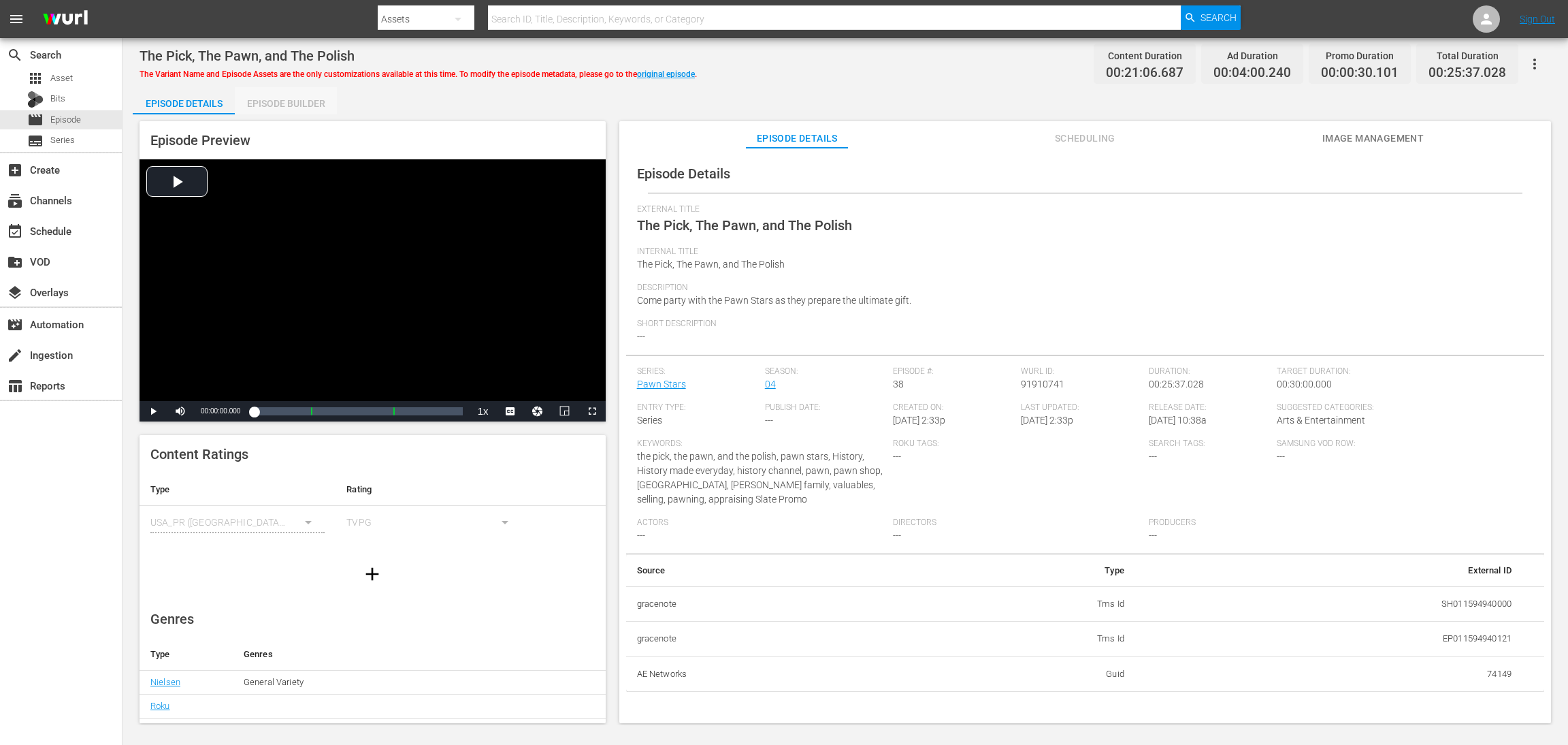
click at [281, 107] on div "Episode Builder" at bounding box center [286, 103] width 102 height 33
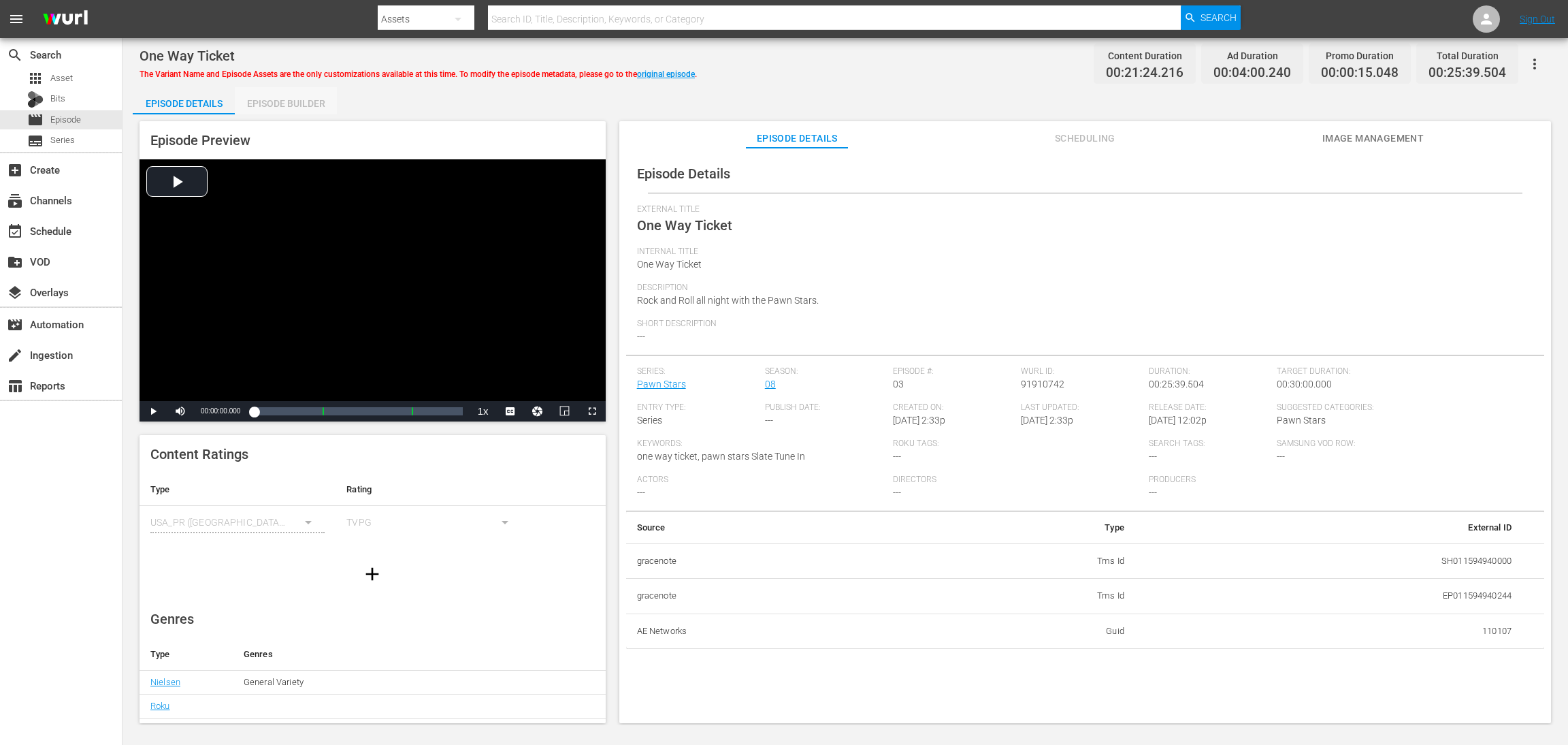
click at [281, 104] on div "Episode Builder" at bounding box center [286, 103] width 102 height 33
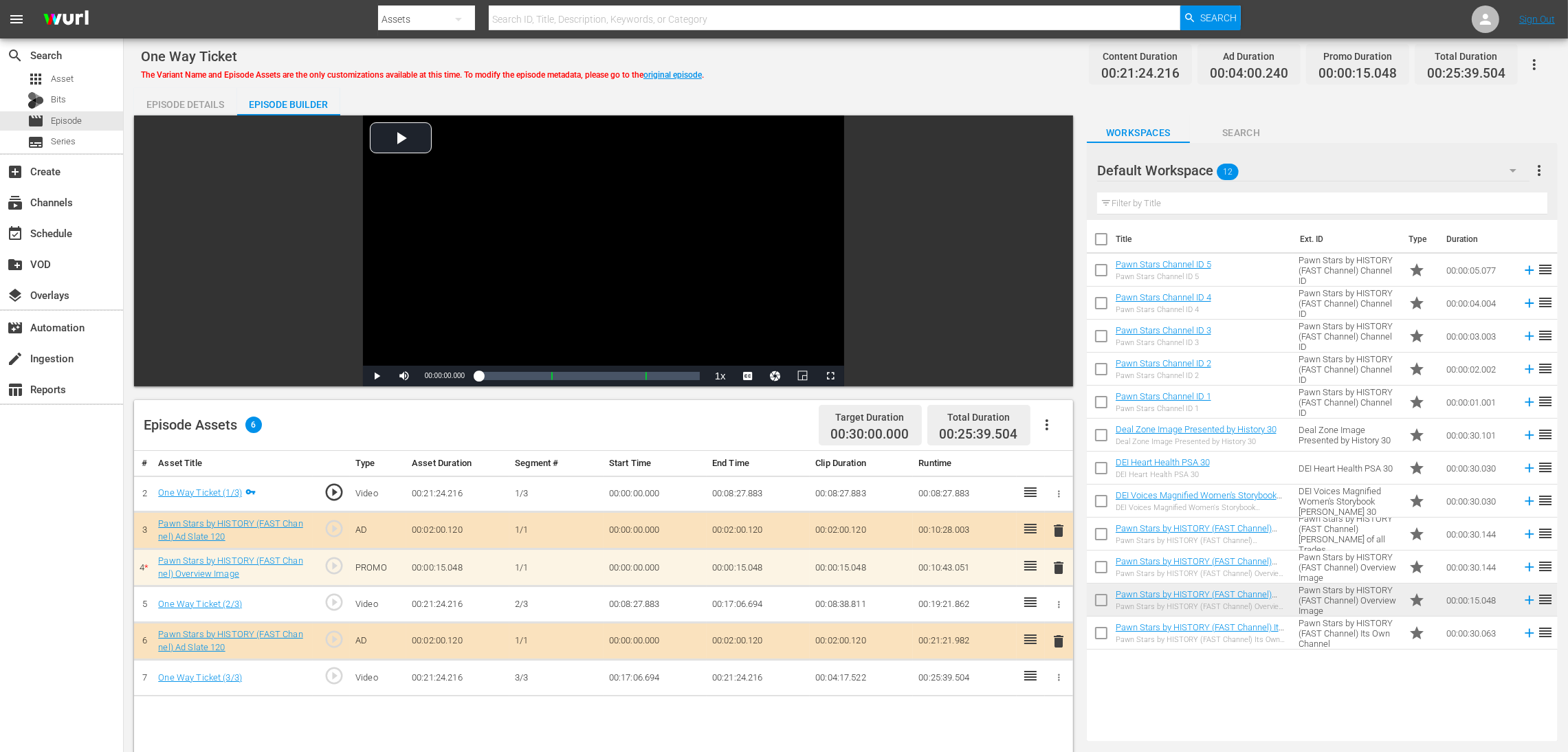
click at [1055, 501] on span "delete" at bounding box center [1059, 568] width 17 height 17
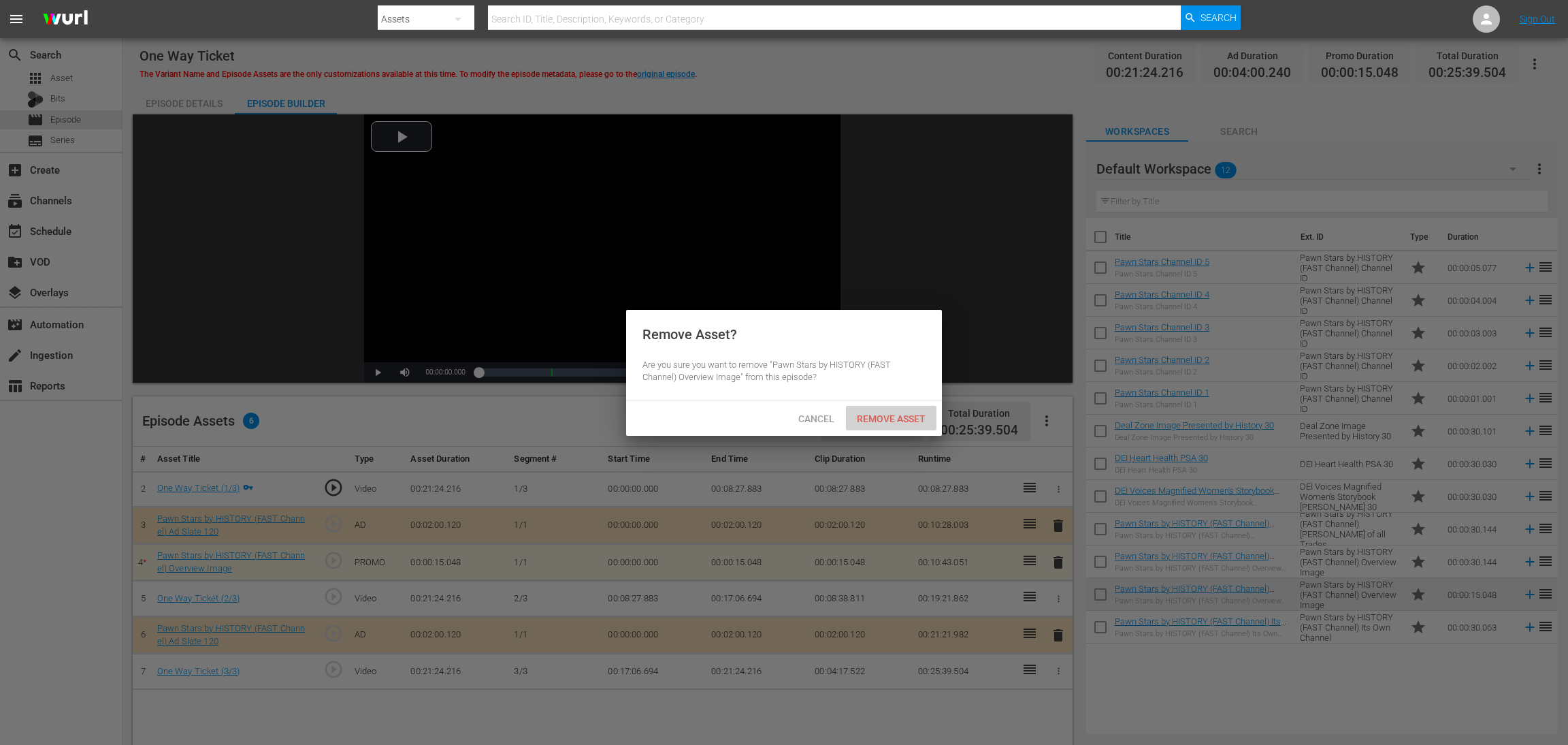
click at [892, 414] on span "Remove Asset" at bounding box center [891, 419] width 90 height 11
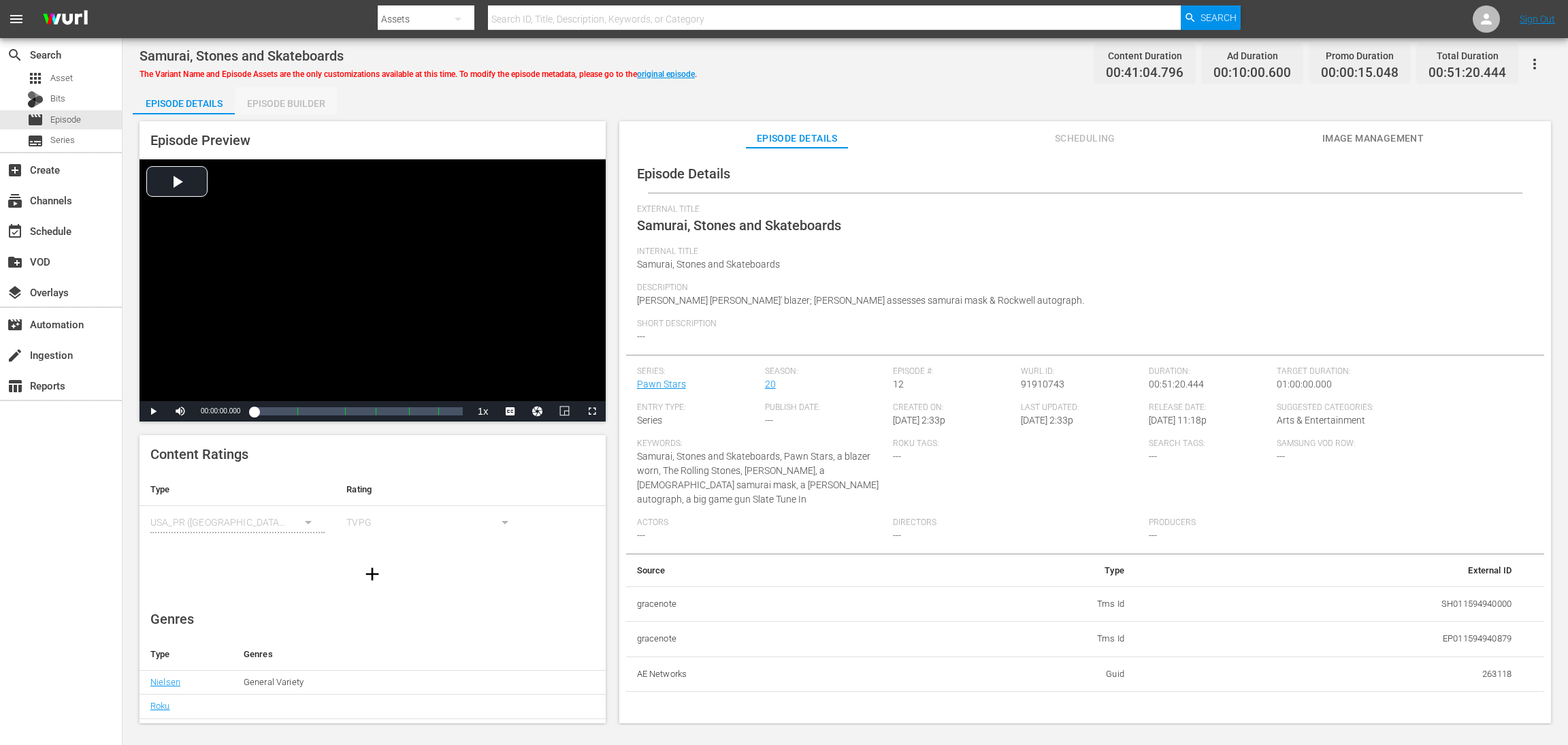
click at [277, 98] on div "Episode Builder" at bounding box center [286, 103] width 102 height 33
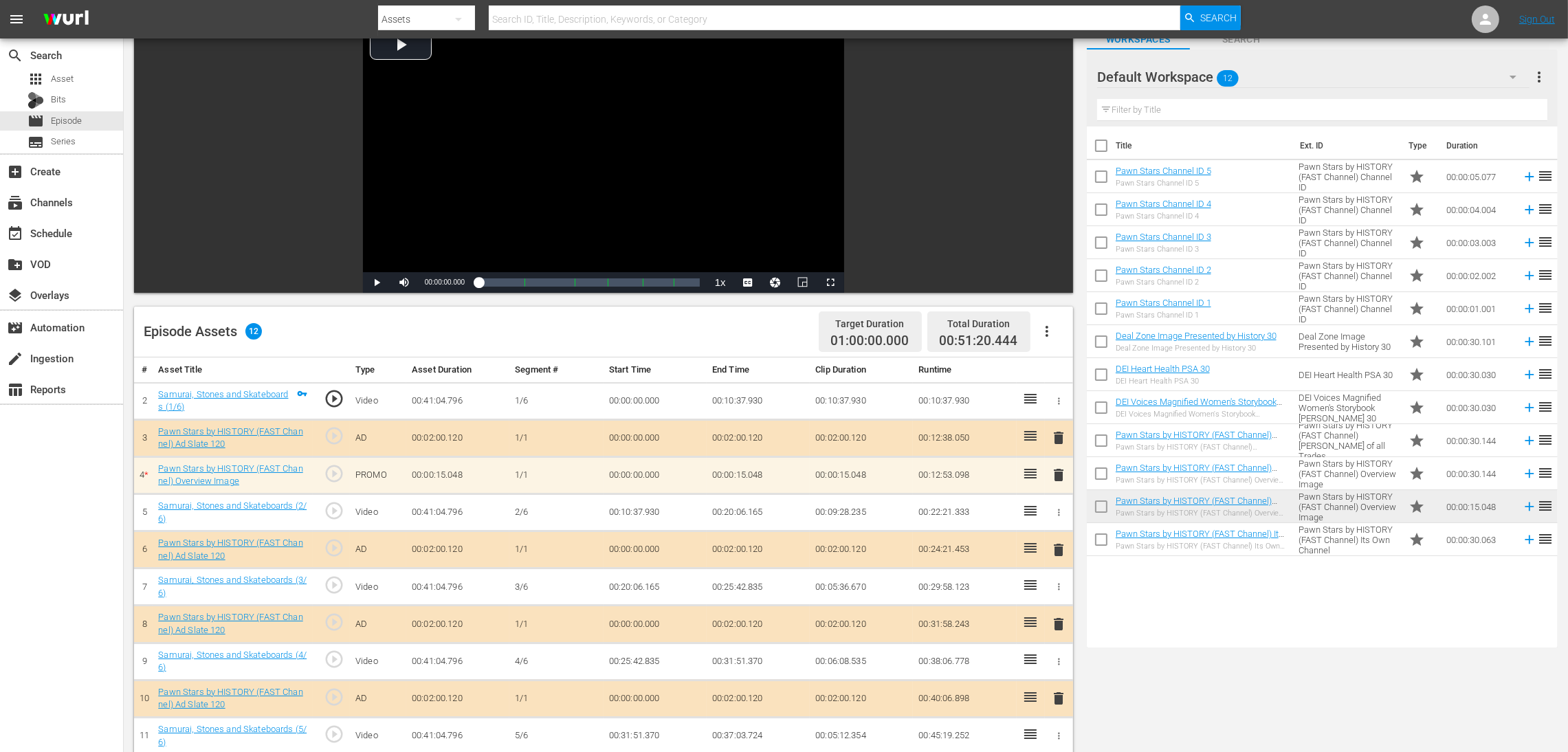
scroll to position [206, 0]
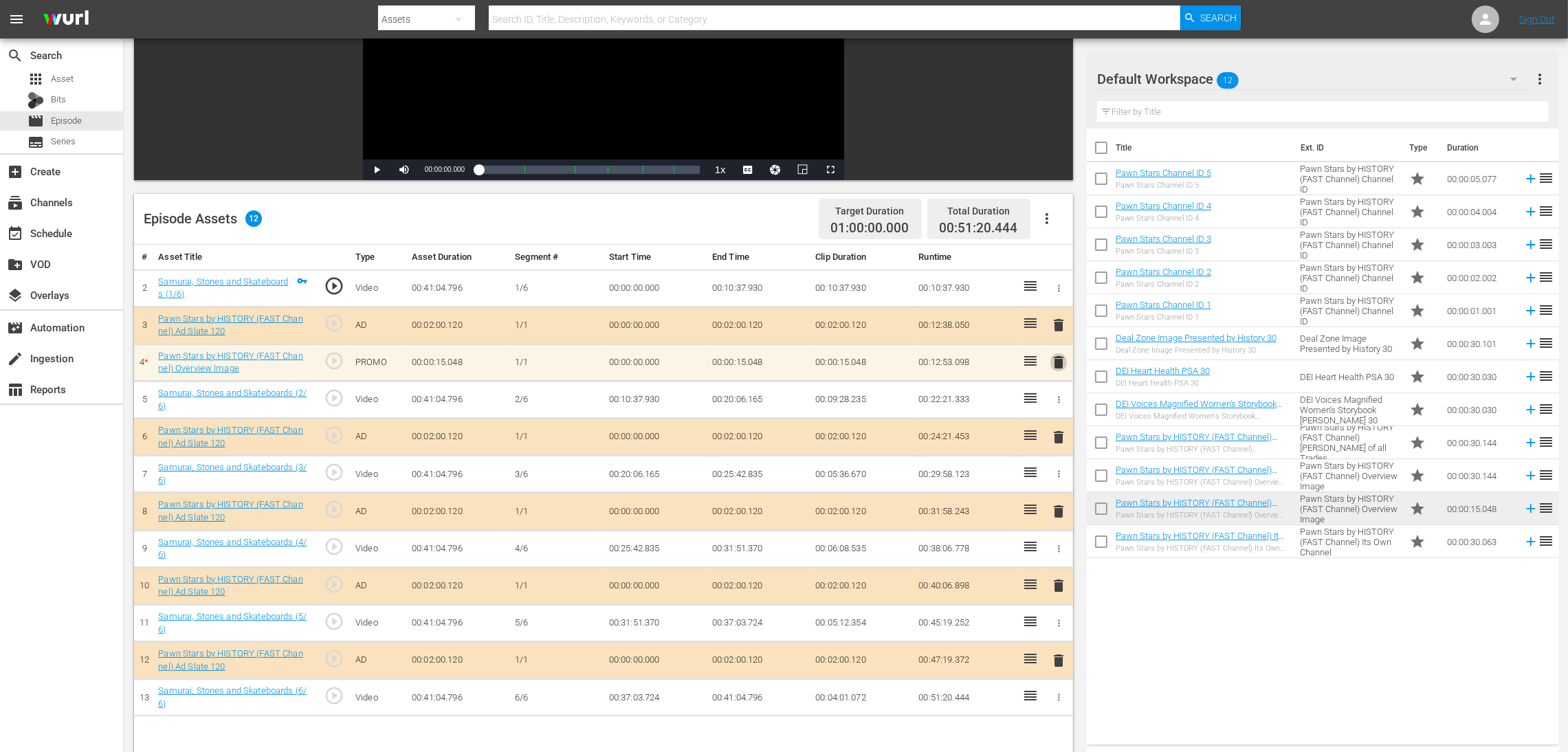
click at [1055, 363] on span "delete" at bounding box center [1059, 363] width 17 height 17
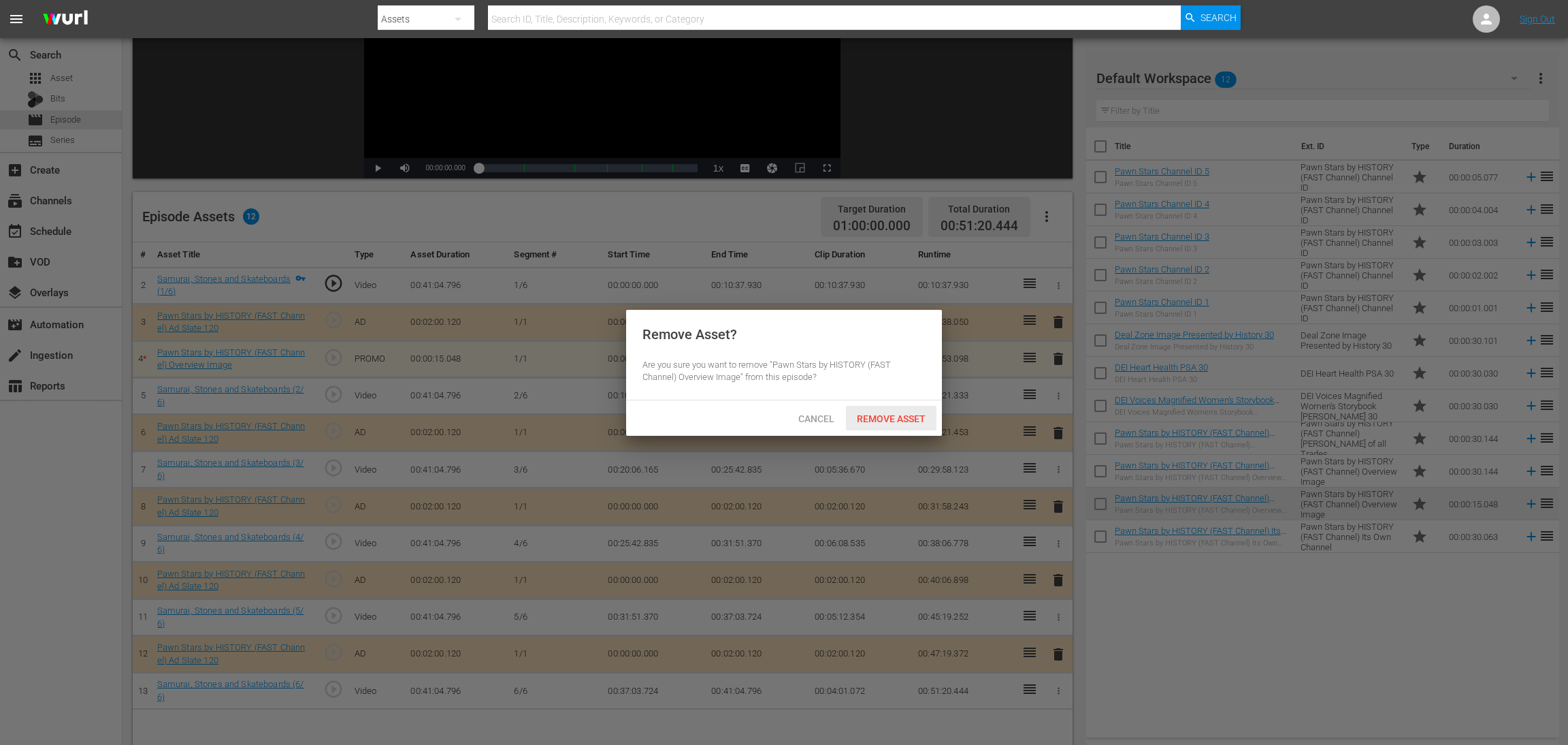
click at [905, 417] on span "Remove Asset" at bounding box center [891, 419] width 90 height 11
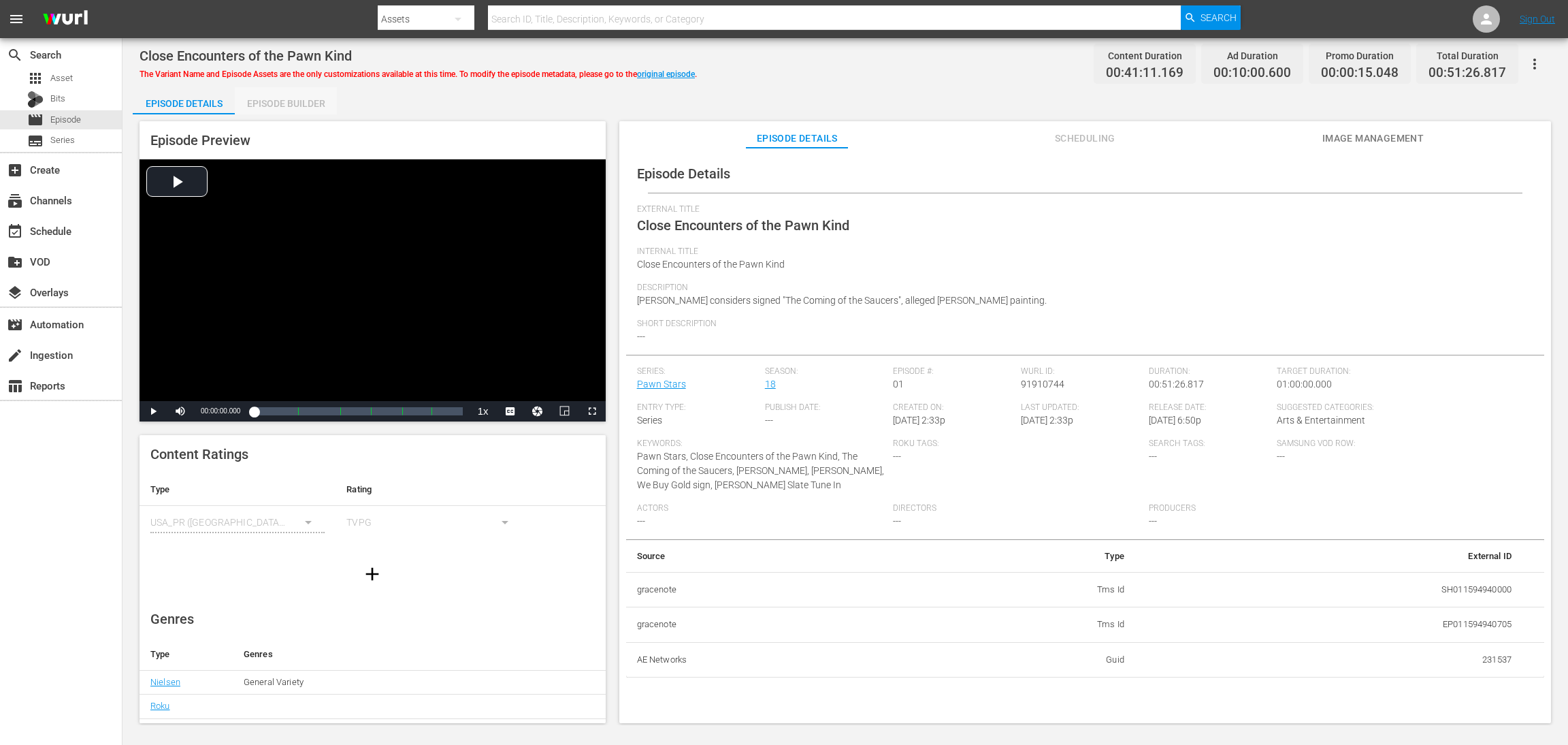
click at [300, 103] on div "Episode Builder" at bounding box center [286, 103] width 102 height 33
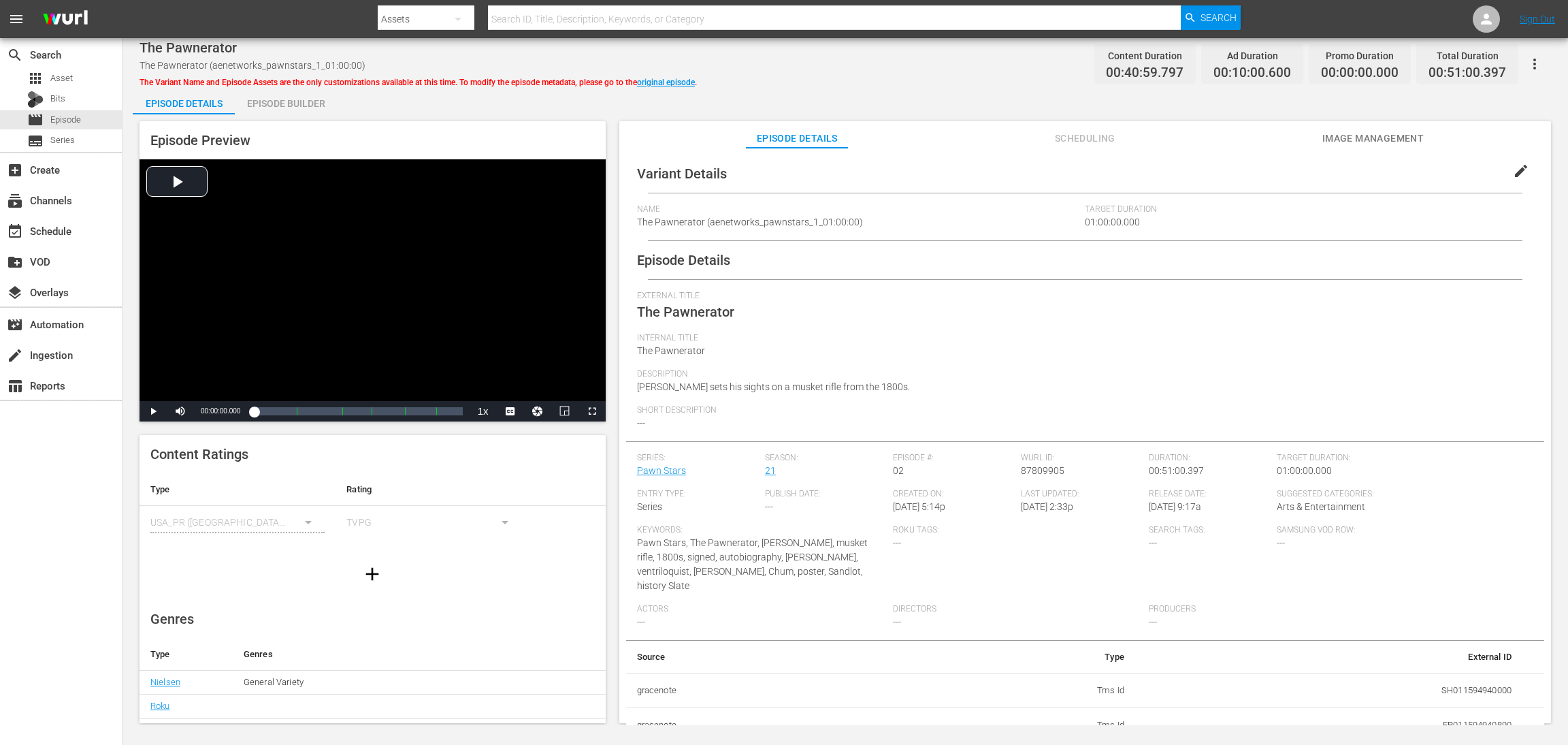
click at [299, 95] on div "Episode Builder" at bounding box center [286, 103] width 102 height 33
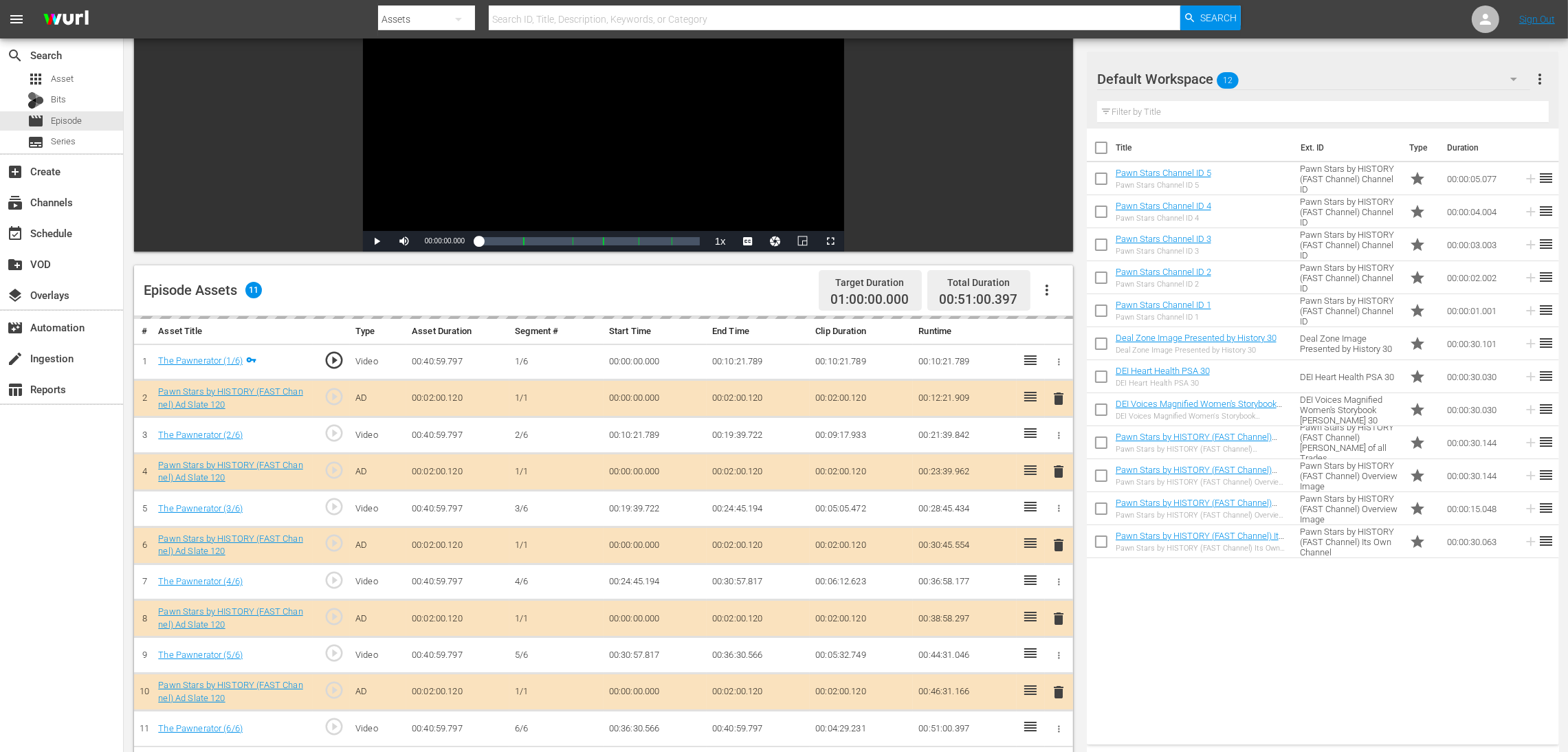
scroll to position [309, 0]
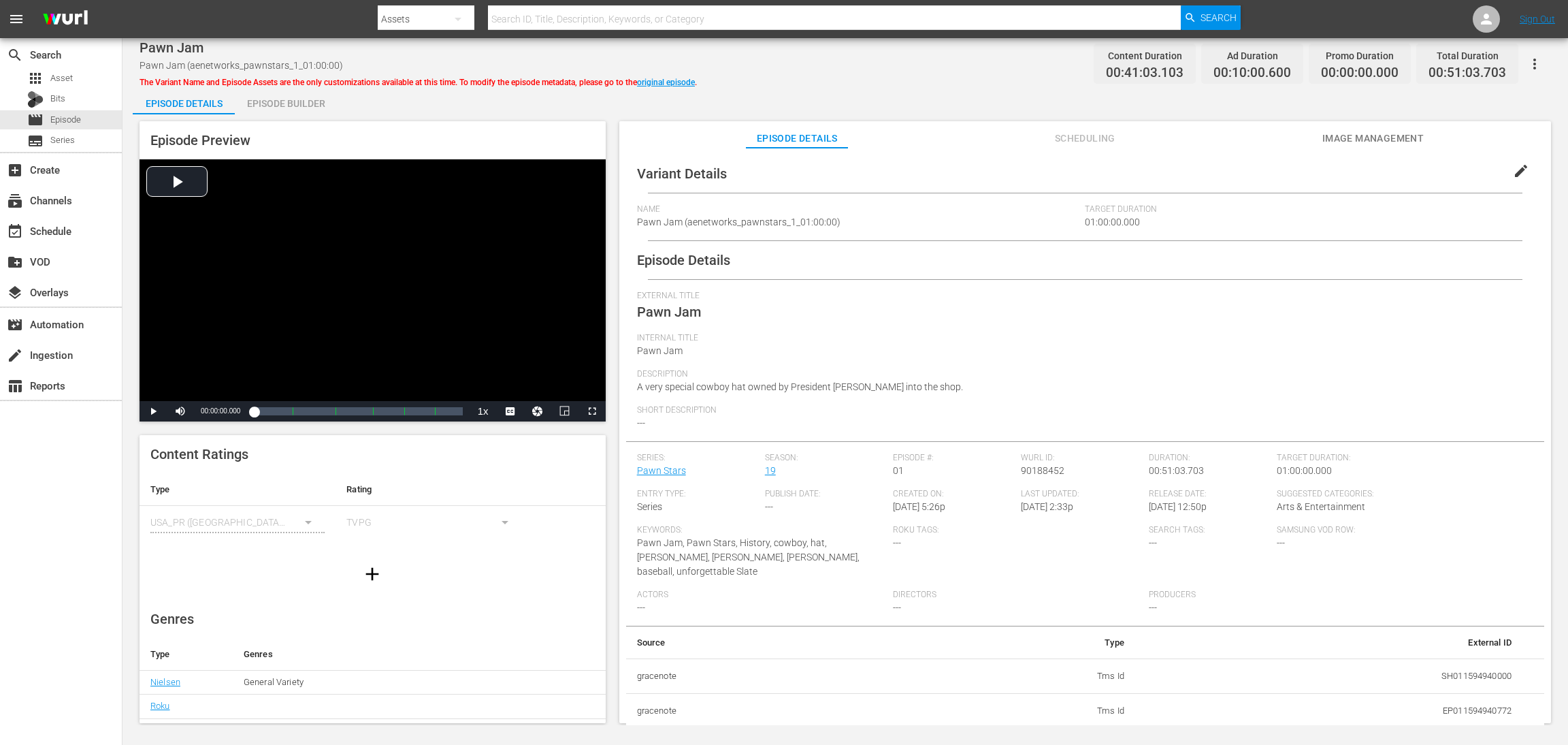
click at [267, 104] on div "Episode Builder" at bounding box center [286, 103] width 102 height 33
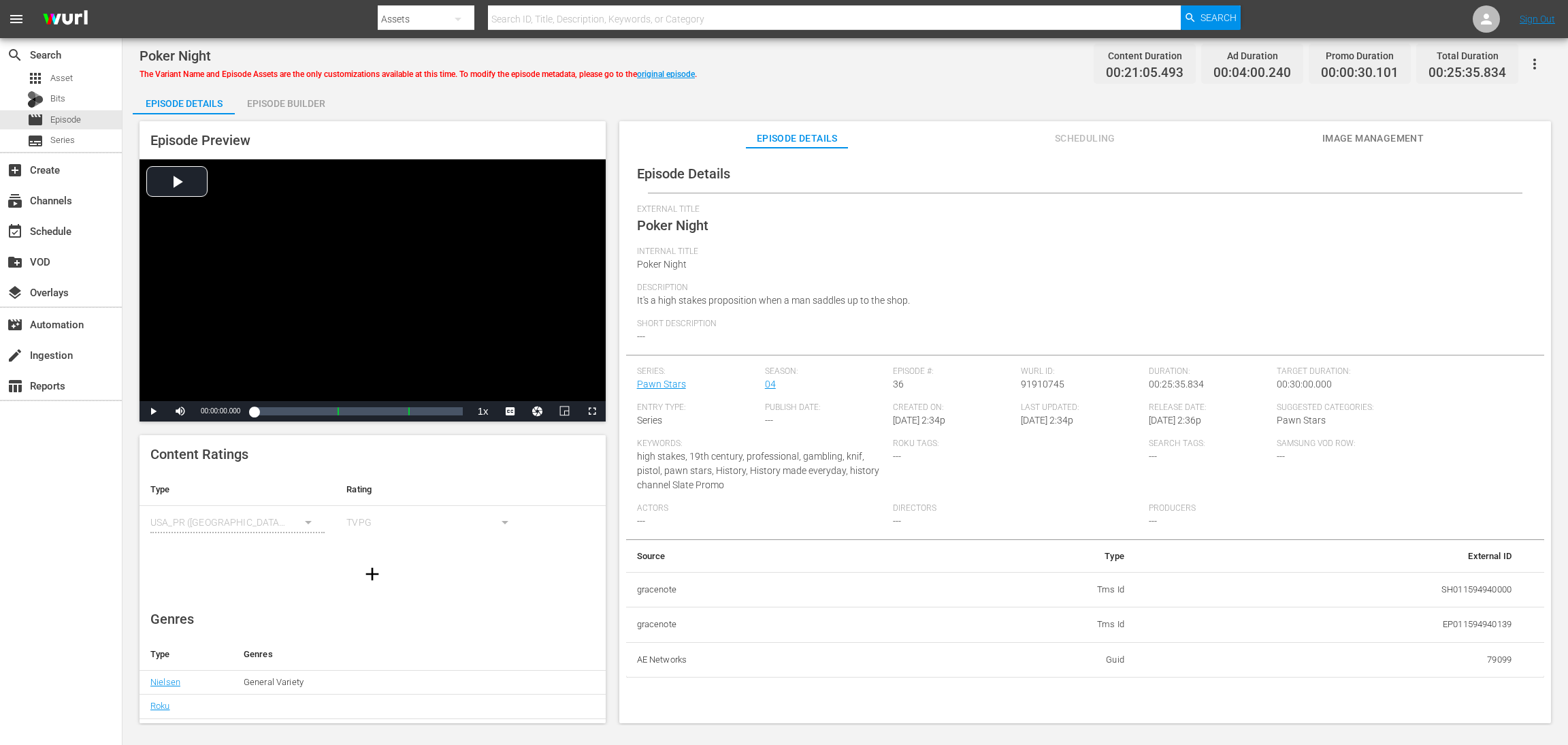
click at [272, 102] on div "Episode Builder" at bounding box center [286, 103] width 102 height 33
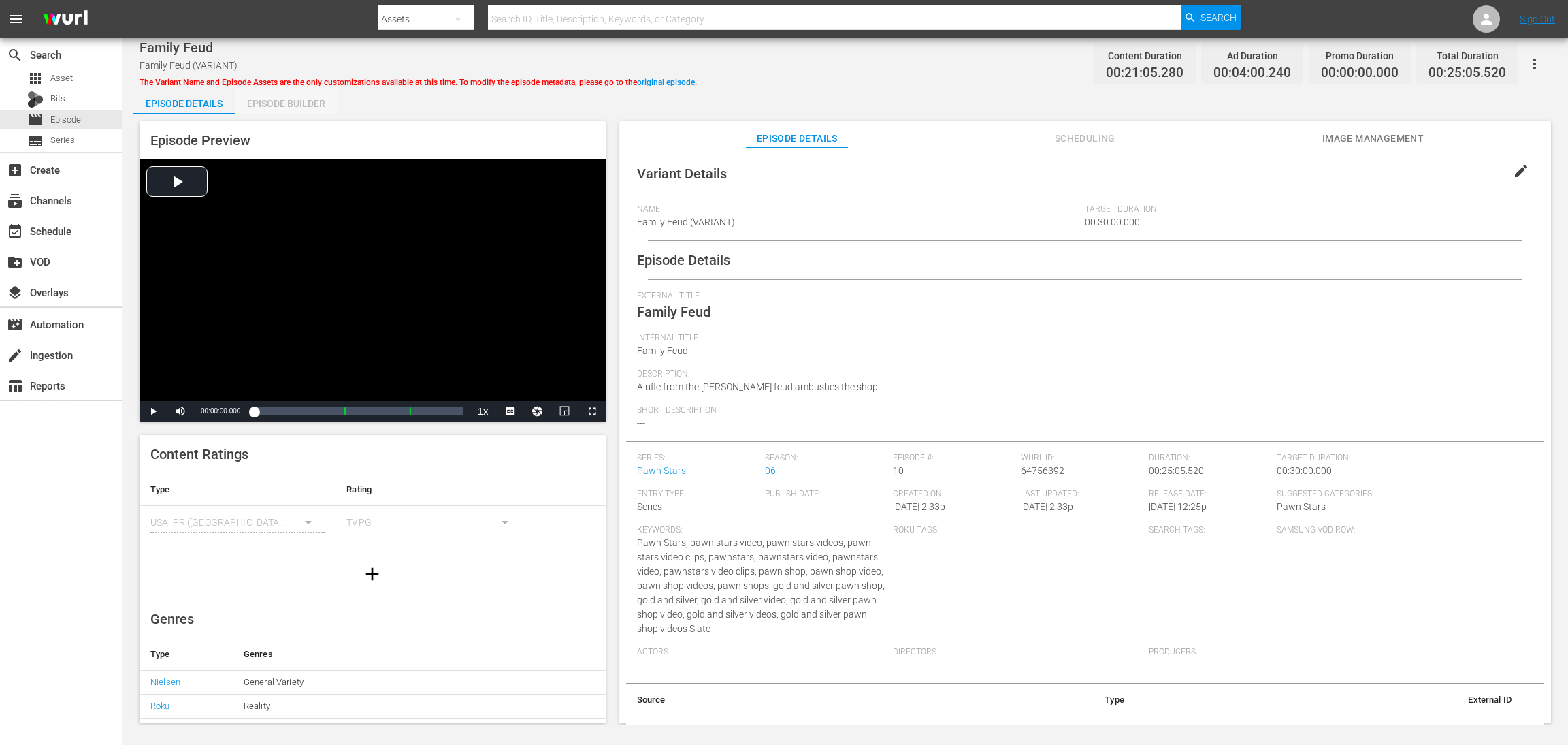
click at [297, 104] on div "Episode Builder" at bounding box center [286, 103] width 102 height 33
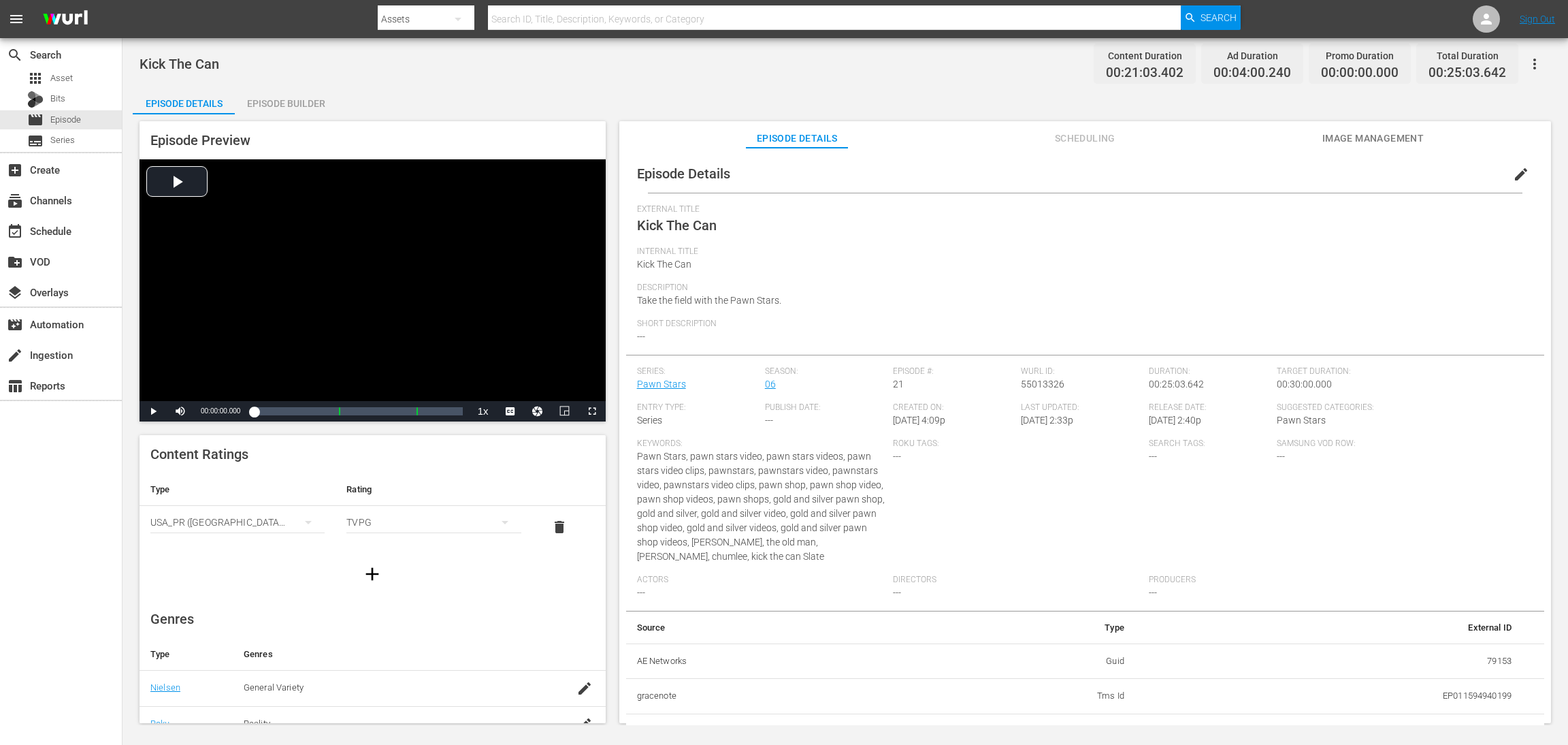
click at [271, 99] on div "Episode Builder" at bounding box center [286, 103] width 102 height 33
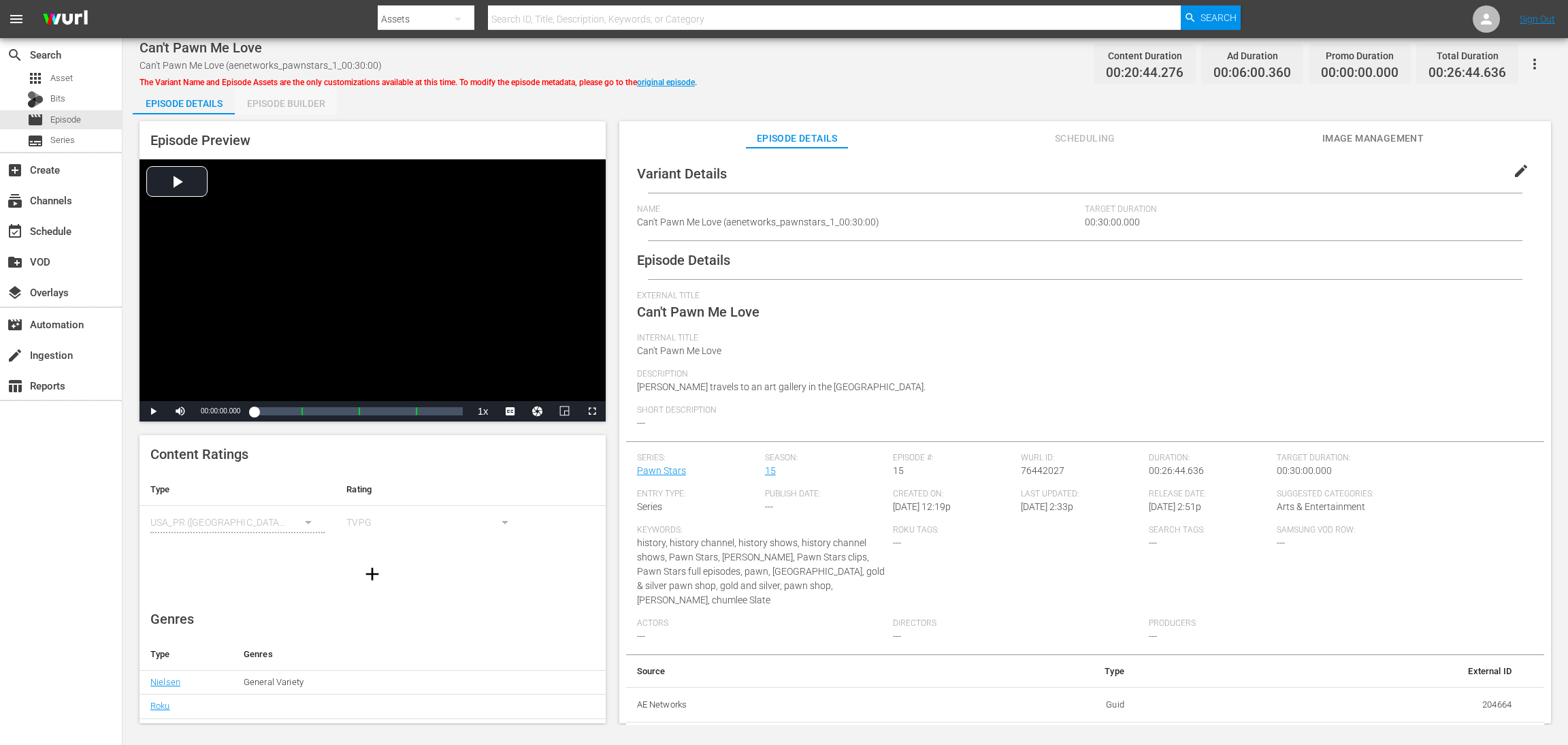
click at [293, 108] on div "Episode Builder" at bounding box center [286, 103] width 102 height 33
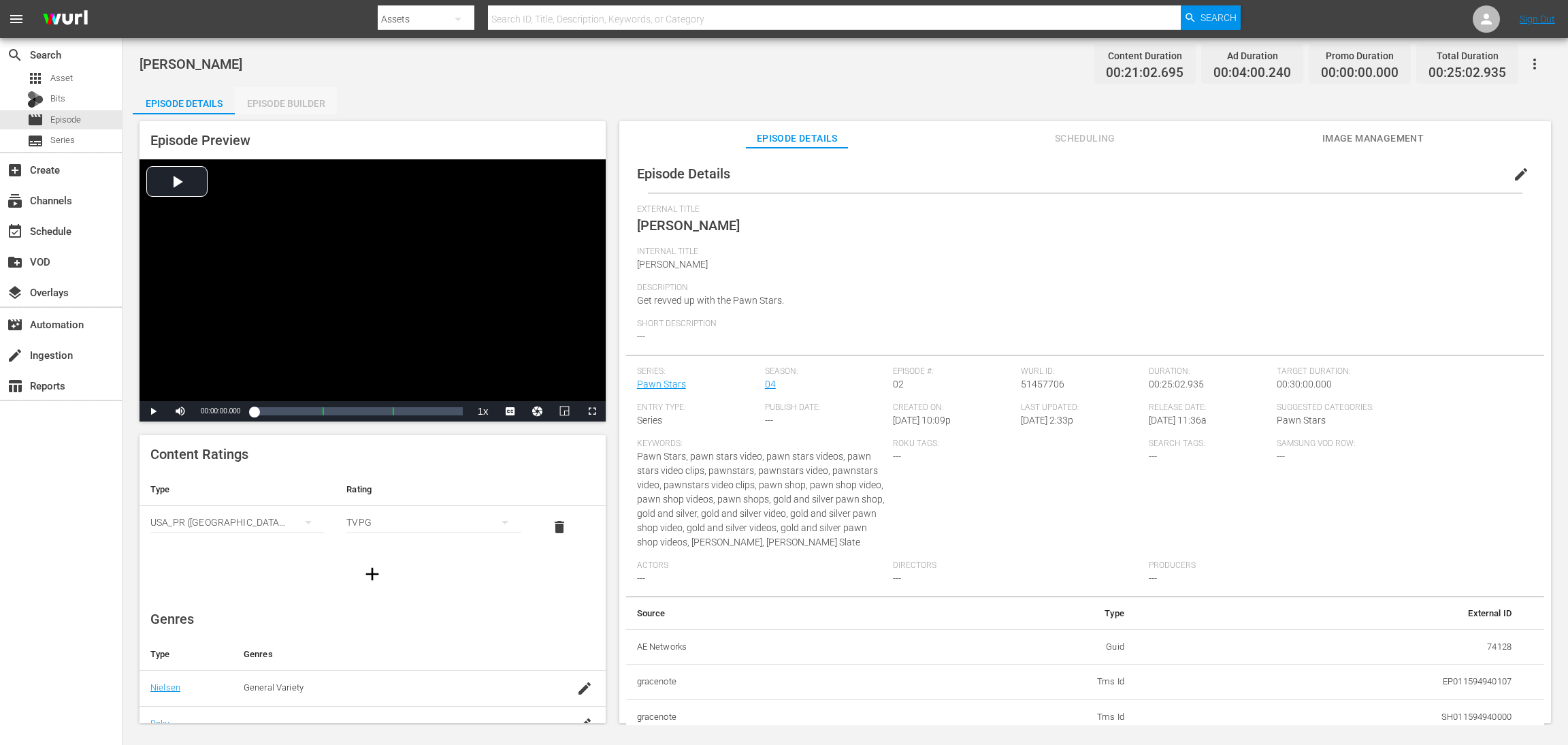
click at [276, 100] on div "Episode Builder" at bounding box center [286, 103] width 102 height 33
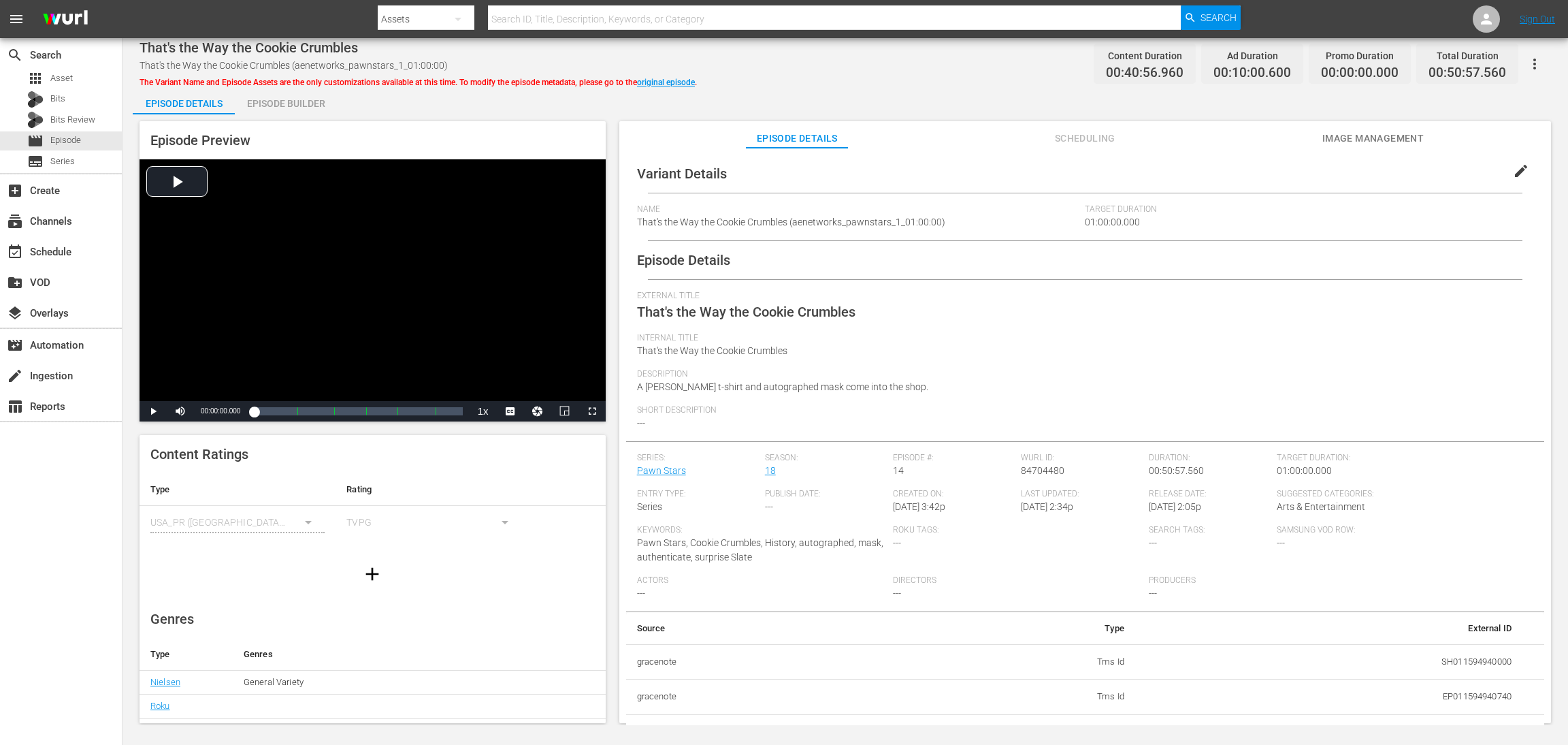
click at [296, 104] on div "Episode Builder" at bounding box center [286, 103] width 102 height 33
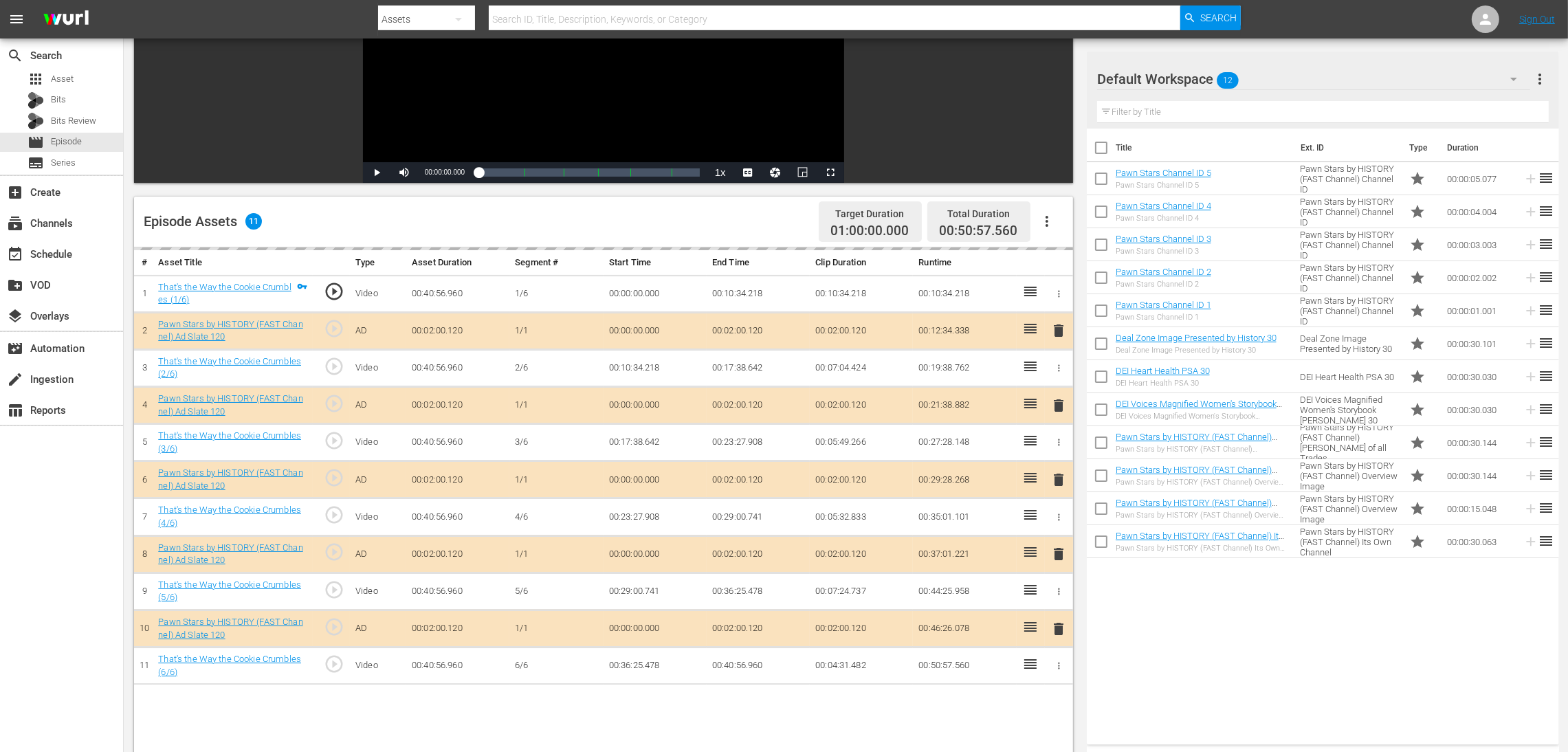
scroll to position [206, 0]
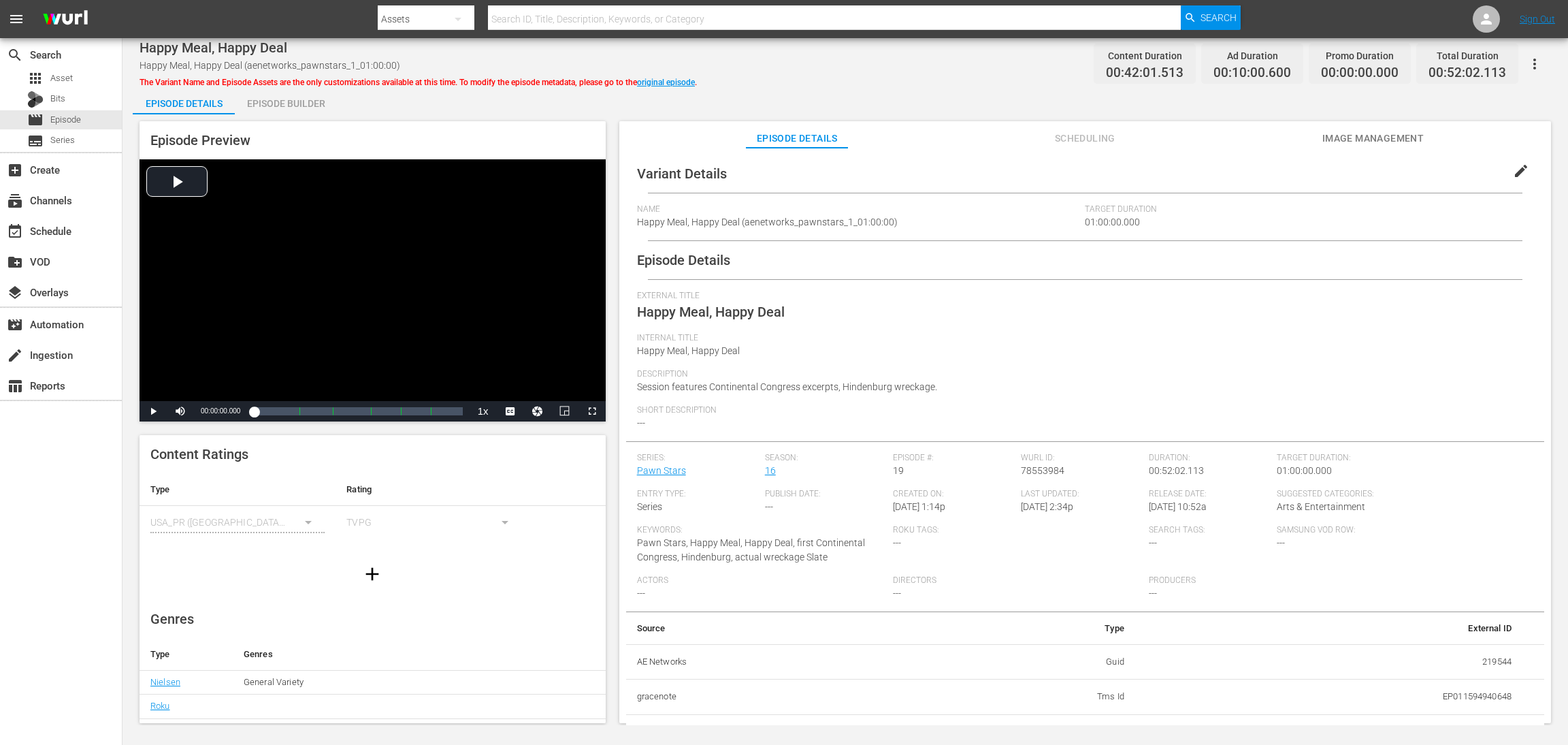
click at [279, 106] on div "Episode Builder" at bounding box center [286, 103] width 102 height 33
click at [270, 106] on div "Episode Builder" at bounding box center [286, 103] width 102 height 33
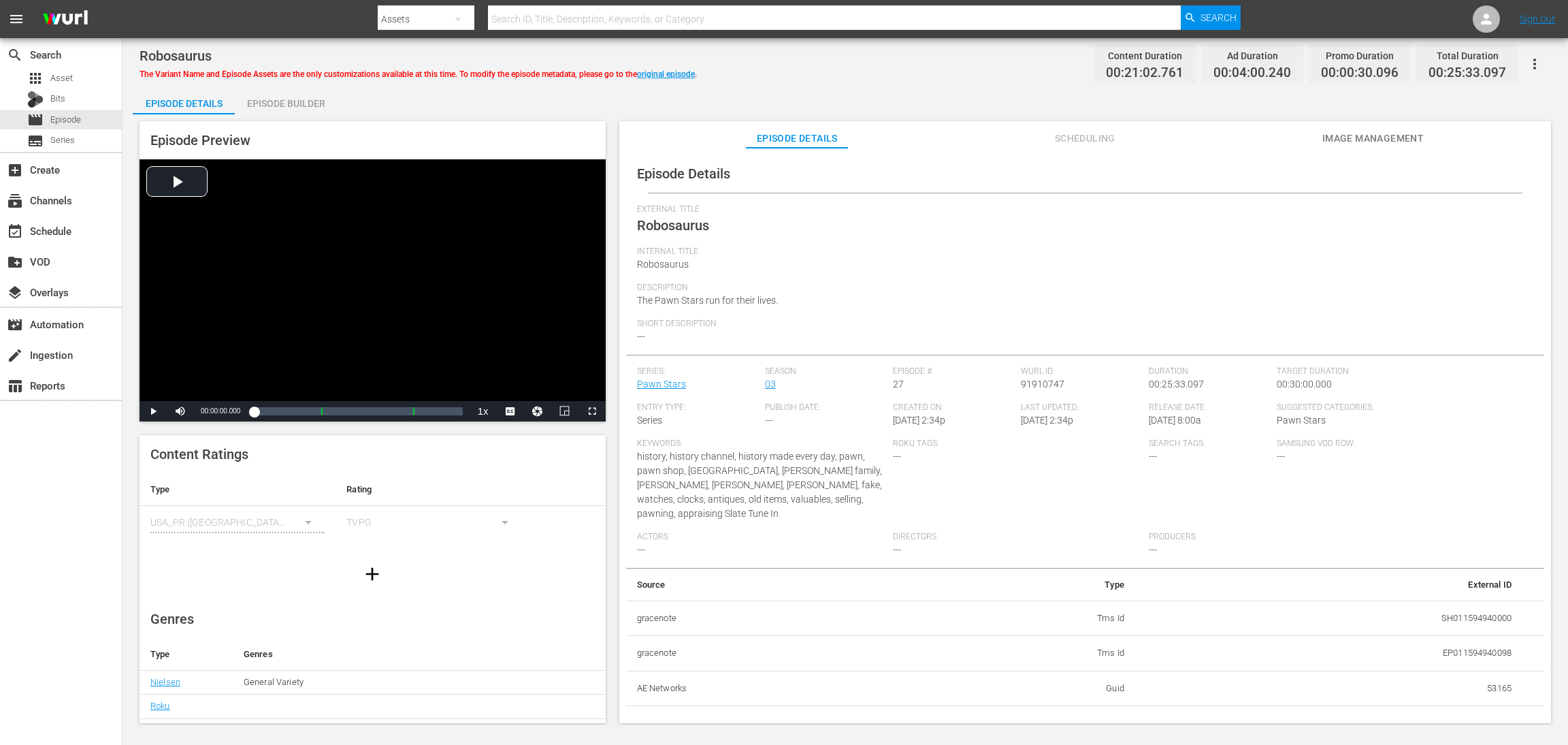
click at [292, 99] on div "Episode Builder" at bounding box center [286, 103] width 102 height 33
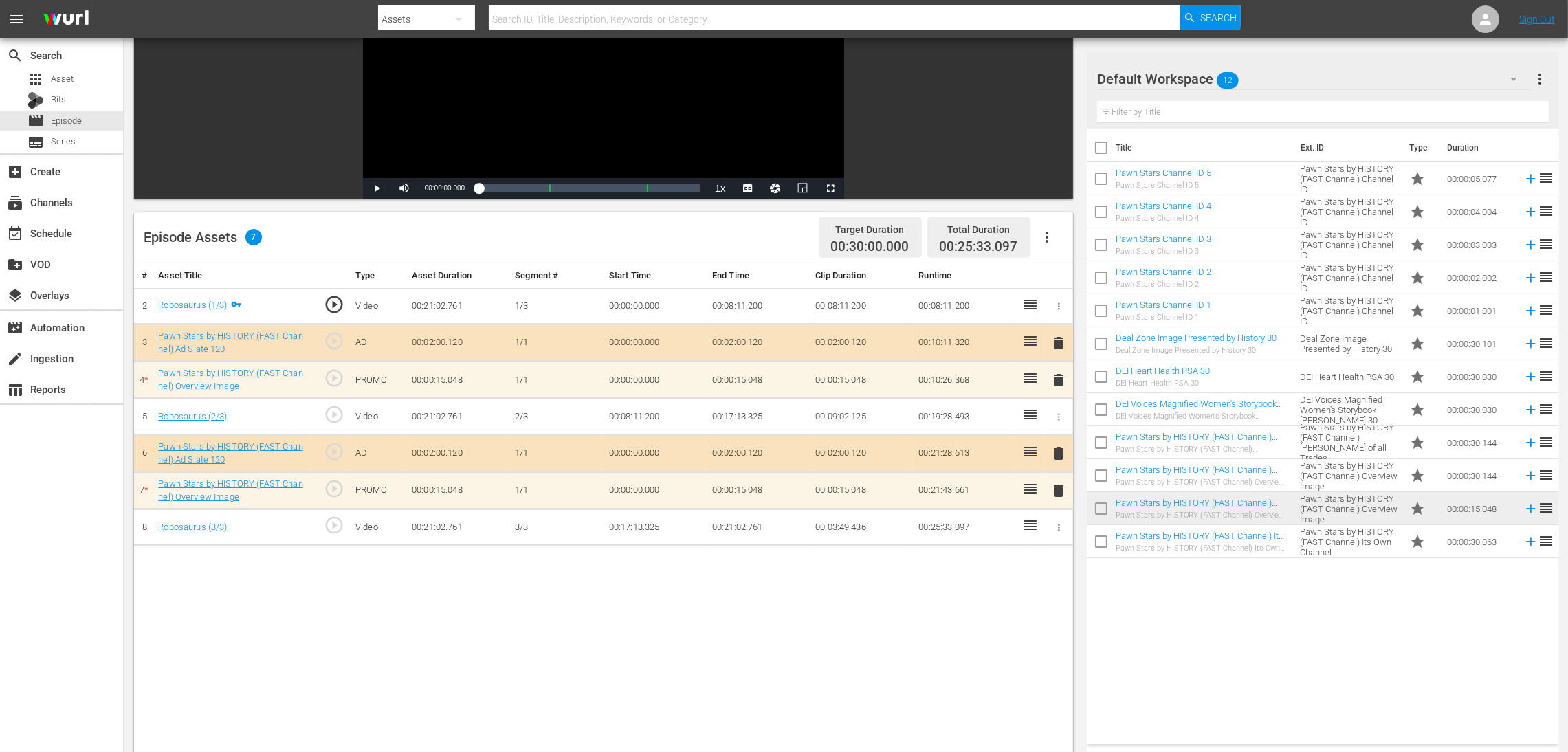
scroll to position [206, 0]
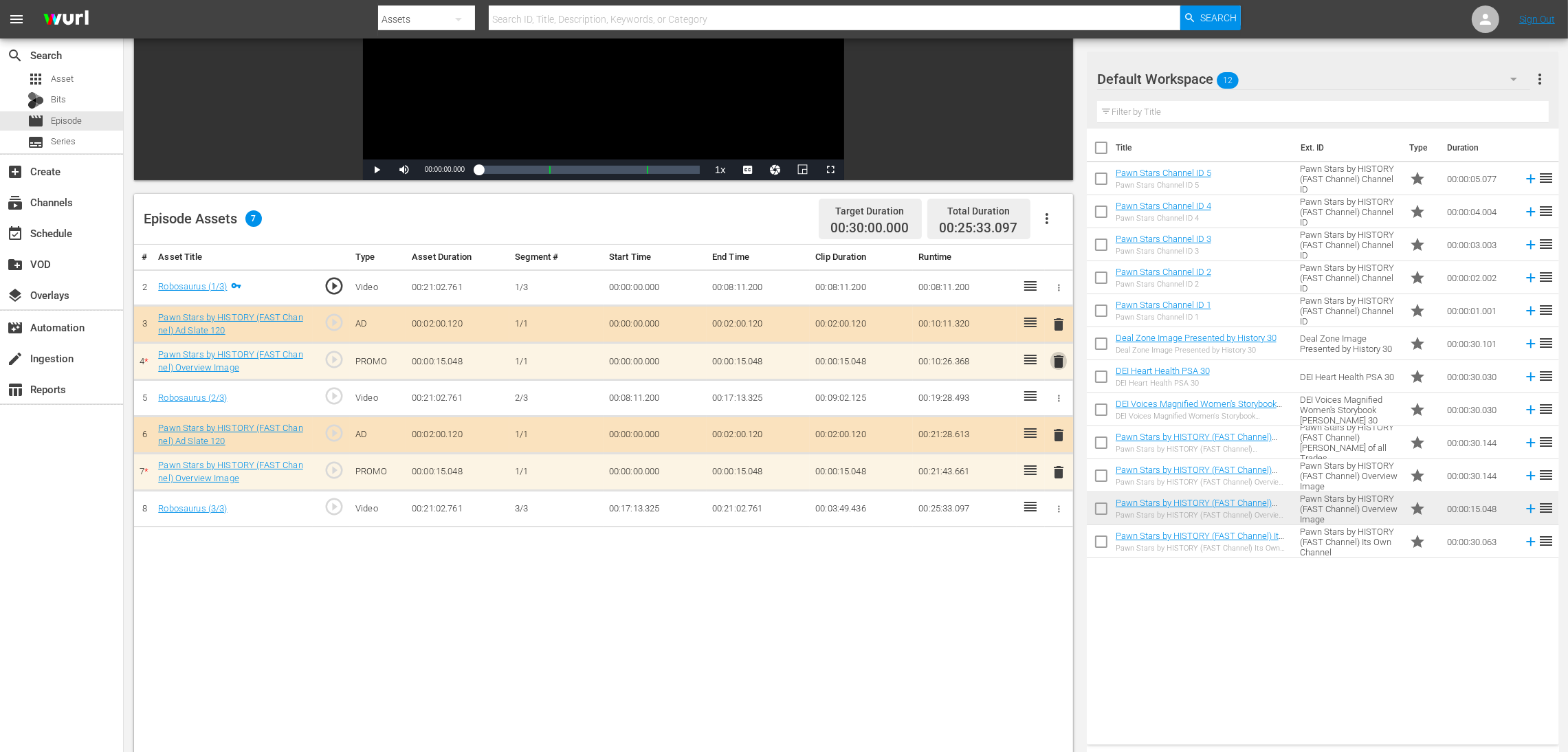
click at [1055, 358] on span "delete" at bounding box center [1059, 362] width 17 height 17
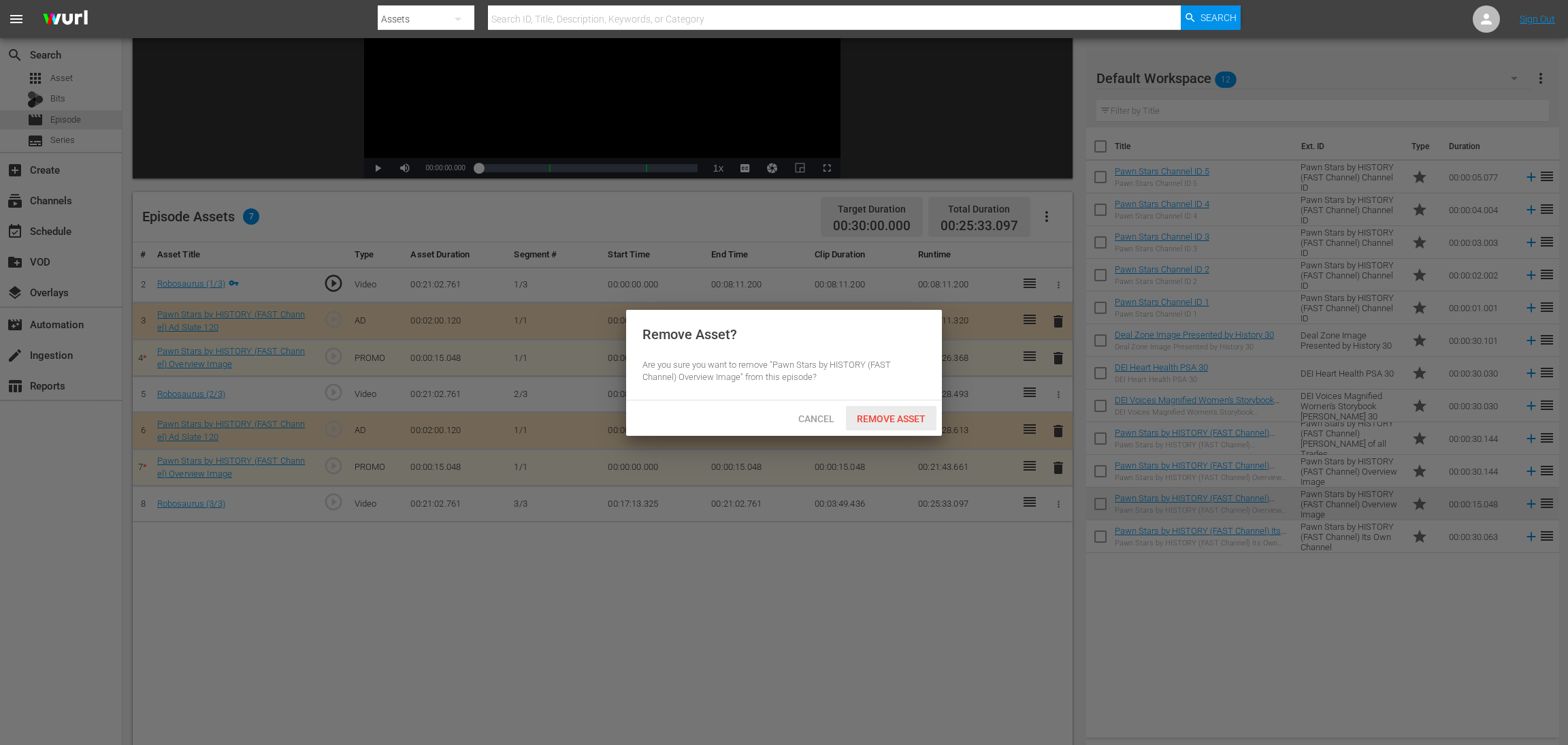
click at [905, 418] on span "Remove Asset" at bounding box center [891, 419] width 90 height 11
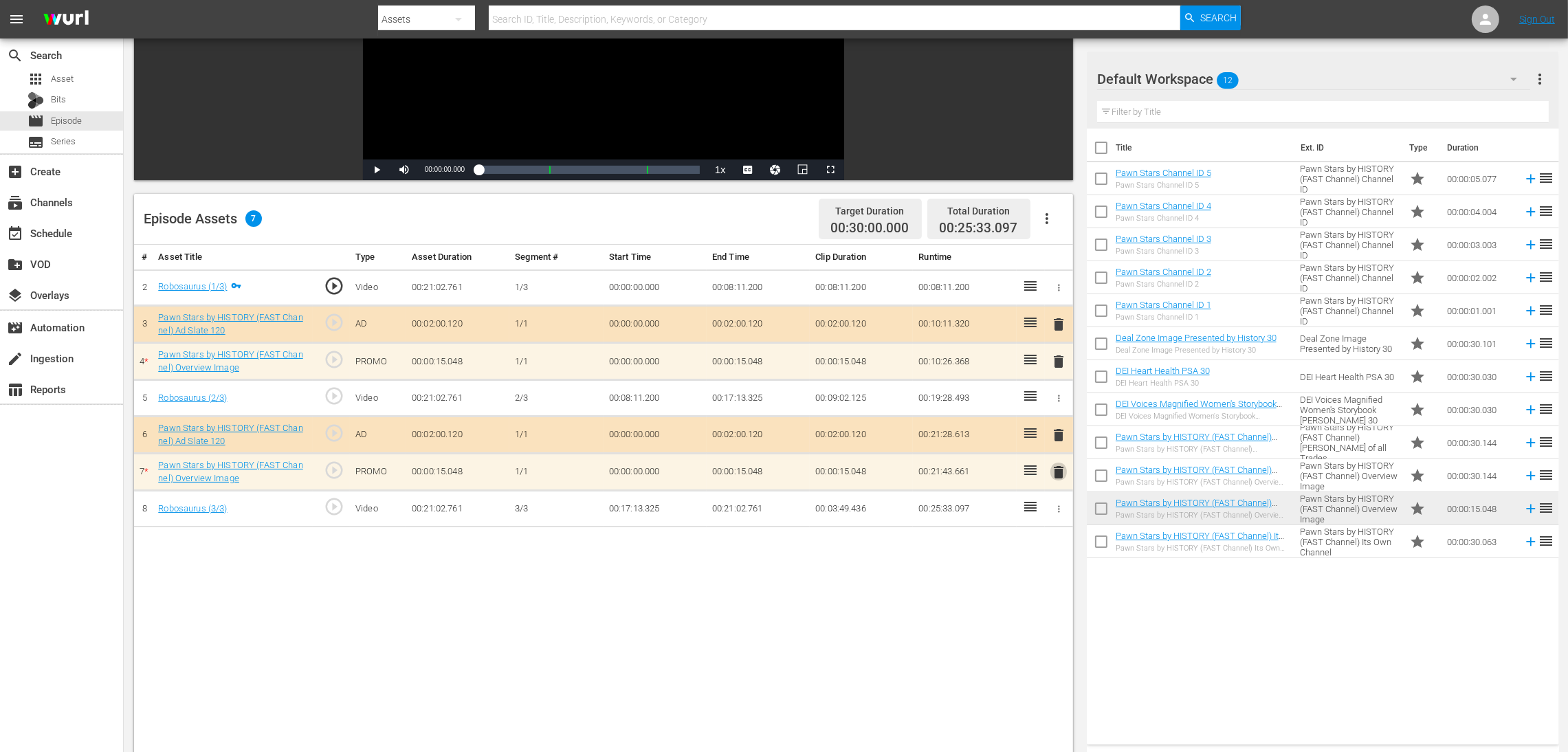
click at [1055, 478] on span "delete" at bounding box center [1059, 472] width 17 height 17
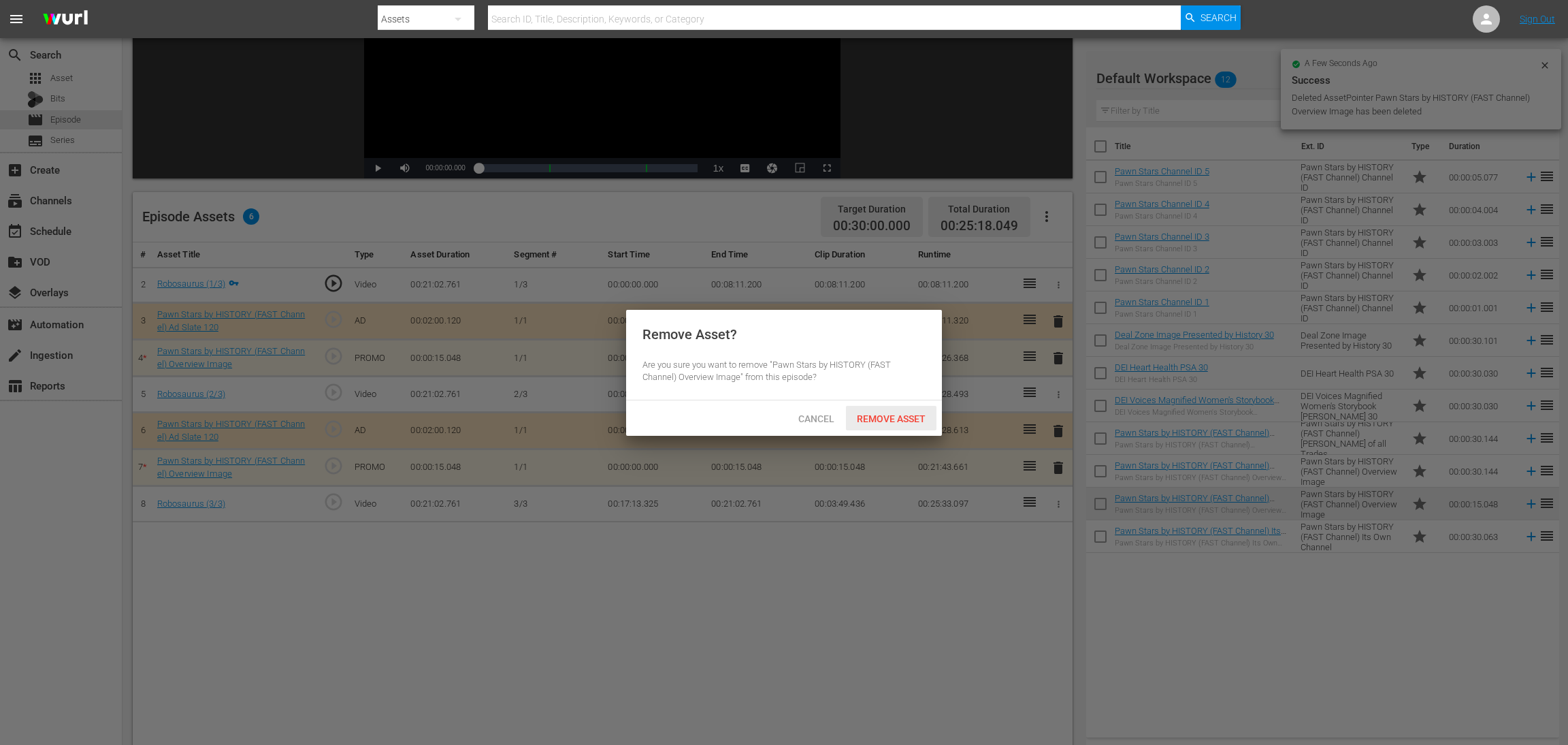
click at [890, 419] on span "Remove Asset" at bounding box center [891, 419] width 90 height 11
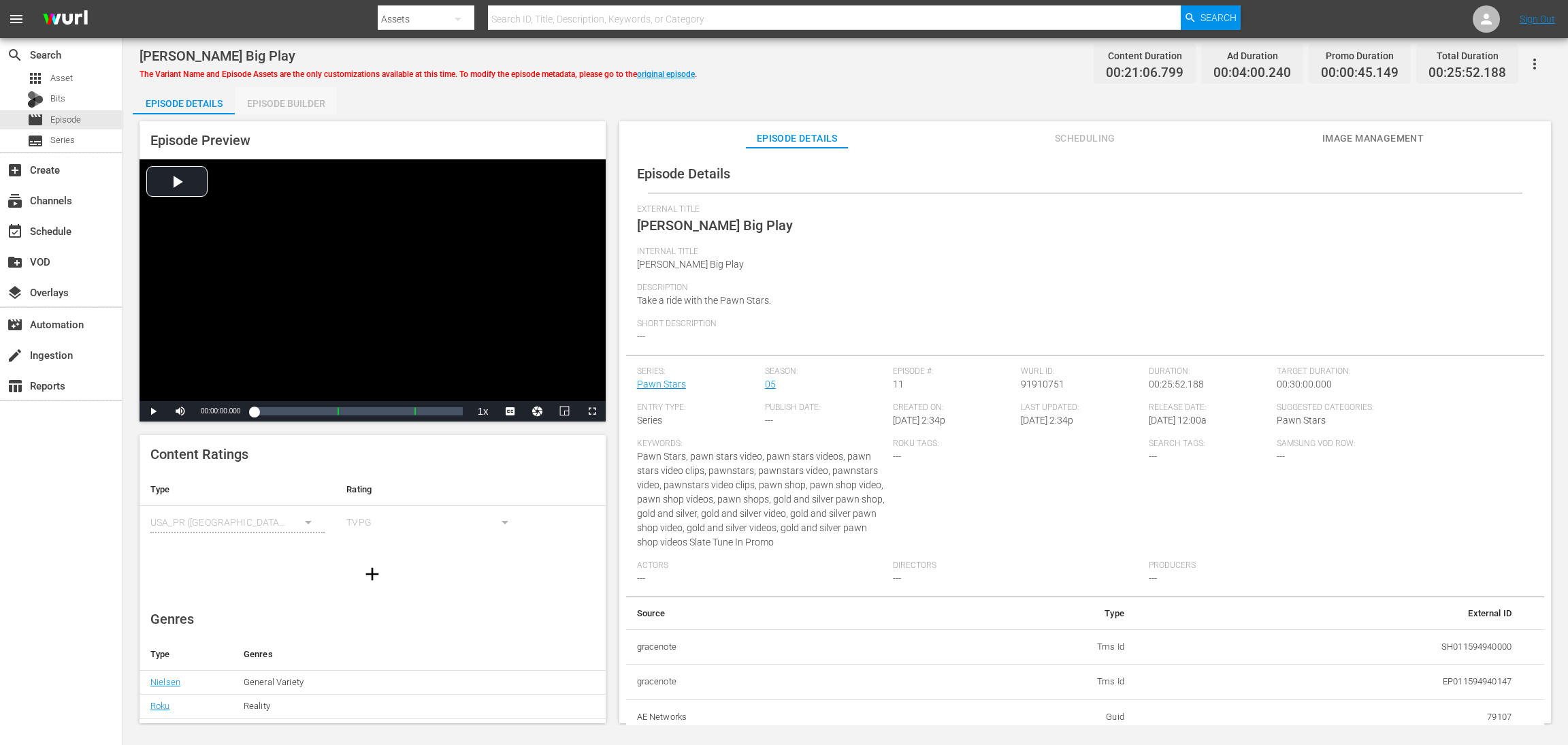
click at [307, 98] on div "Episode Builder" at bounding box center [286, 103] width 102 height 33
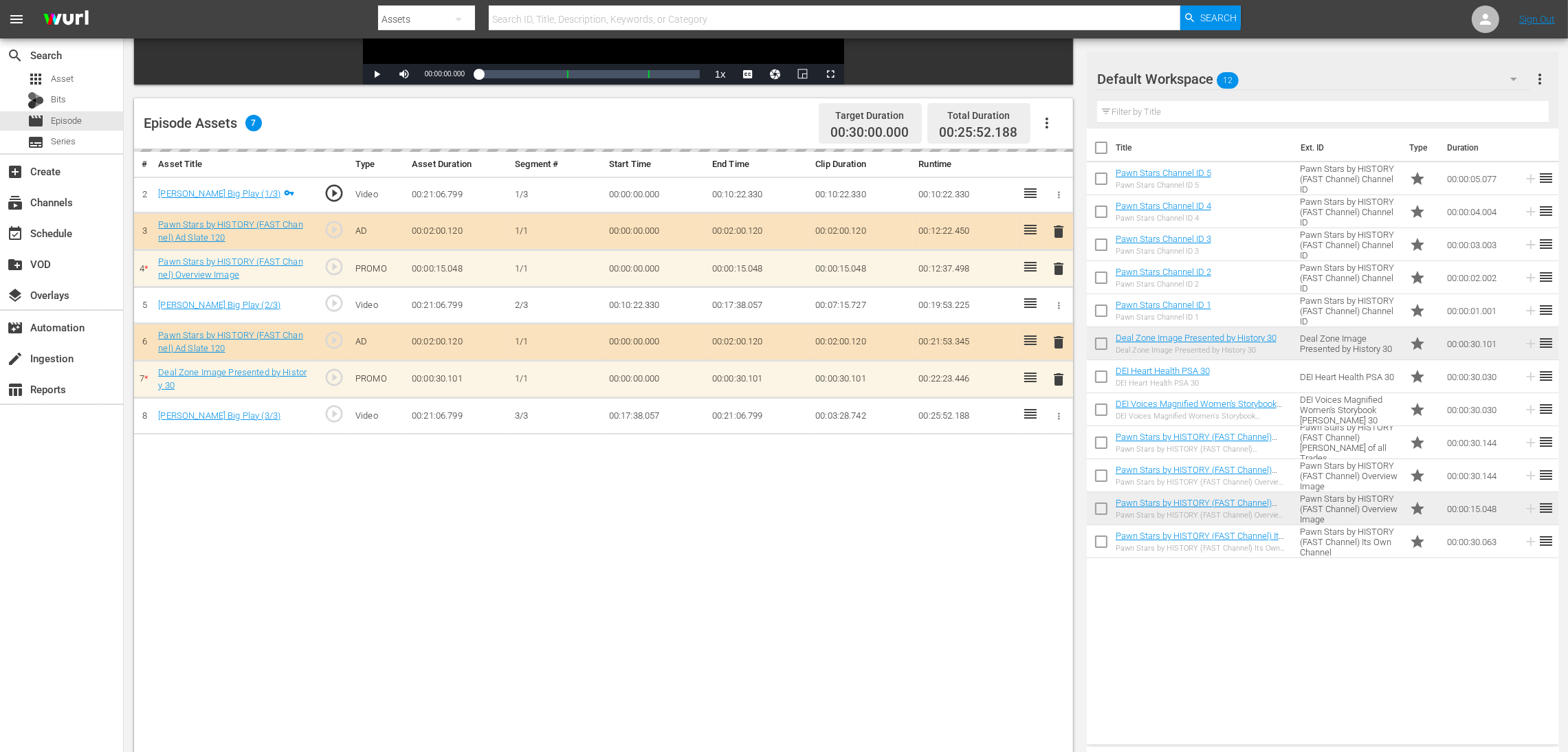
scroll to position [309, 0]
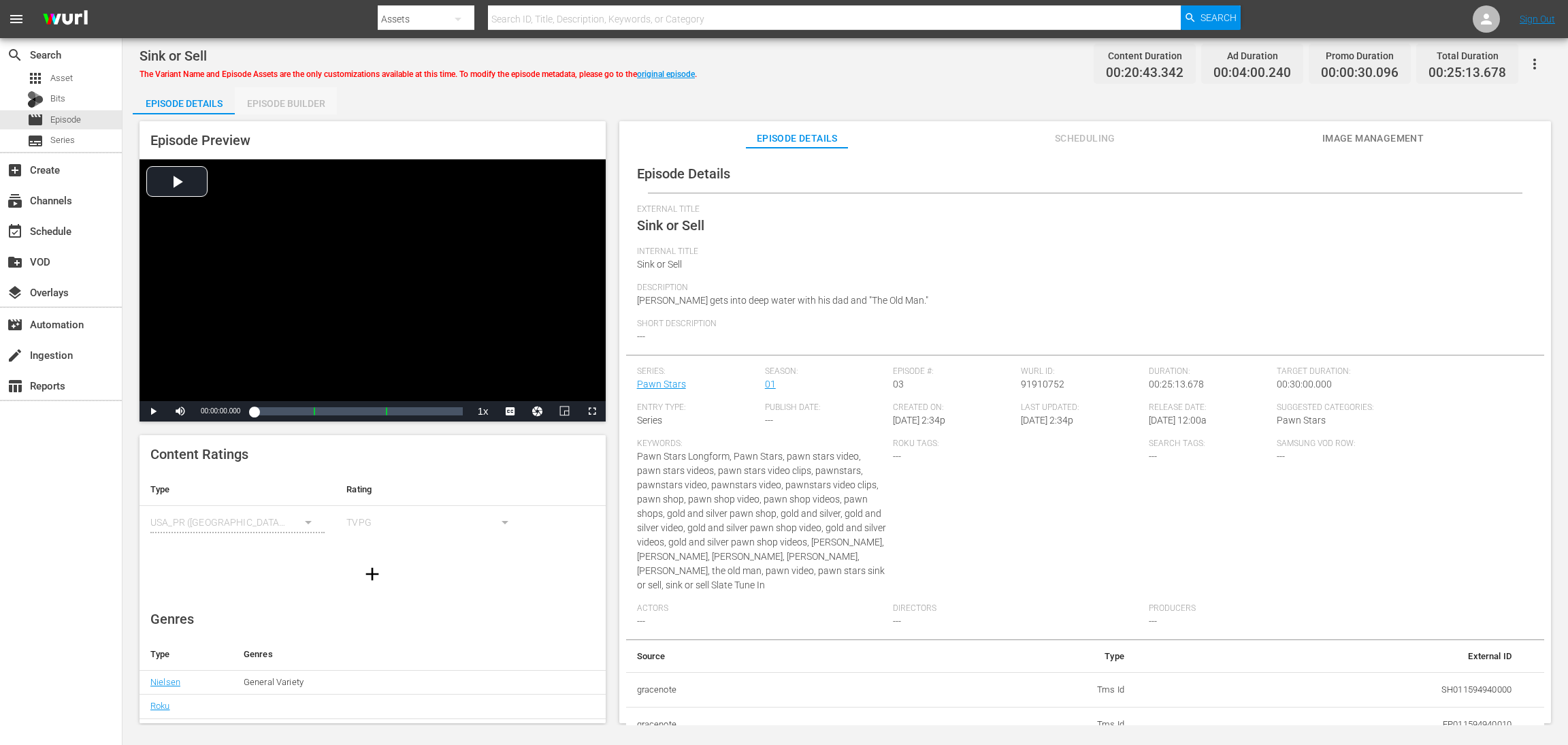
click at [274, 101] on div "Episode Builder" at bounding box center [286, 103] width 102 height 33
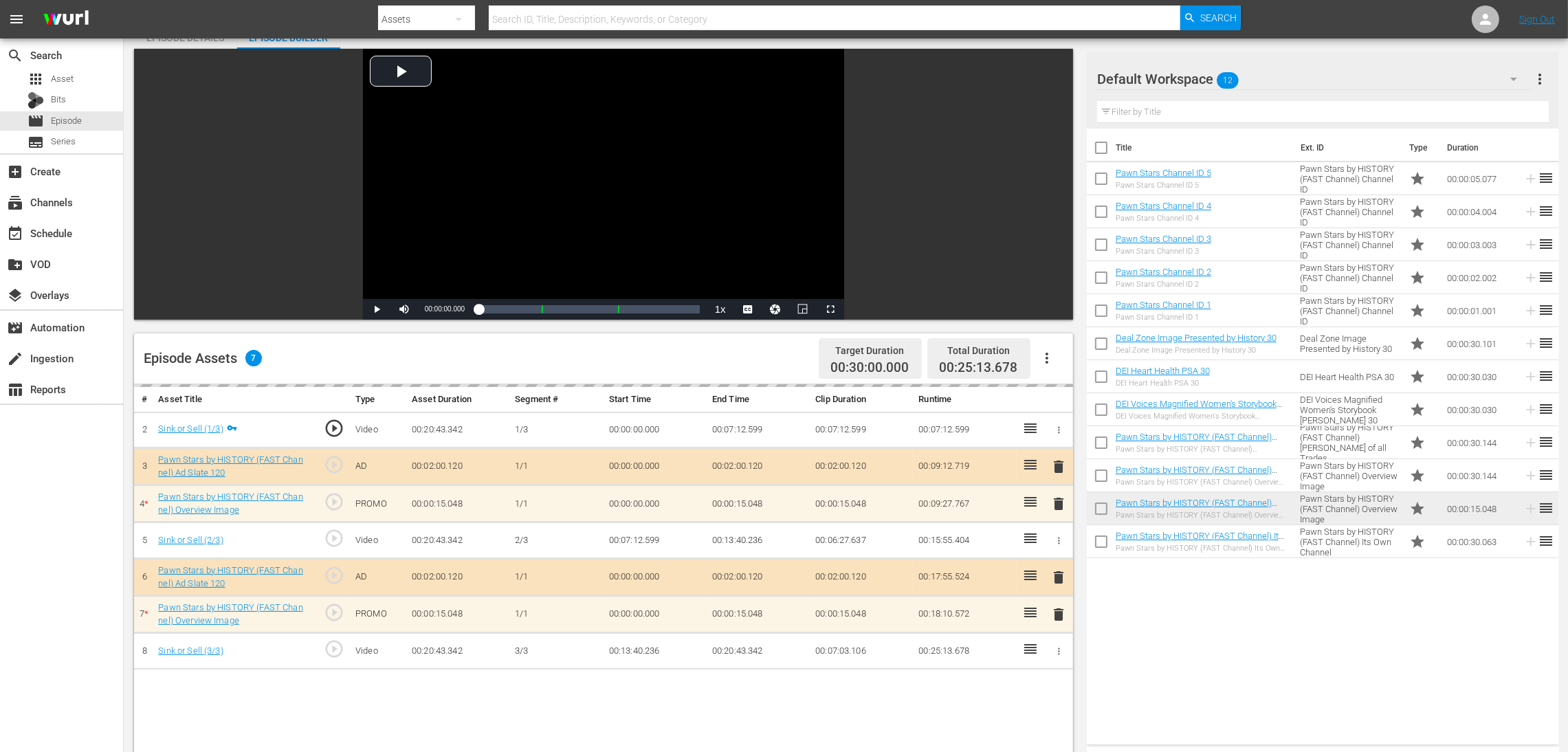
scroll to position [206, 0]
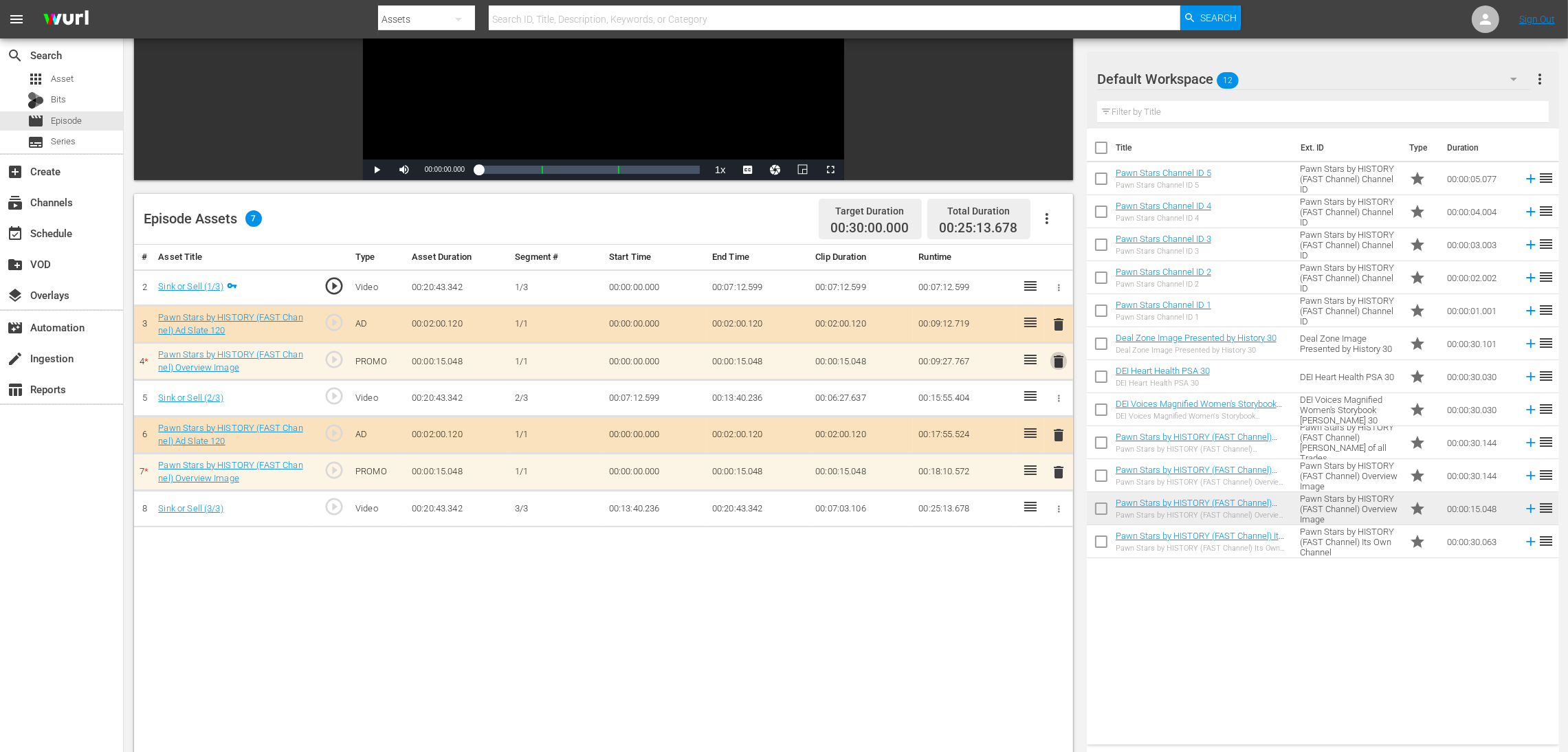
click at [1055, 362] on span "delete" at bounding box center [1059, 362] width 17 height 17
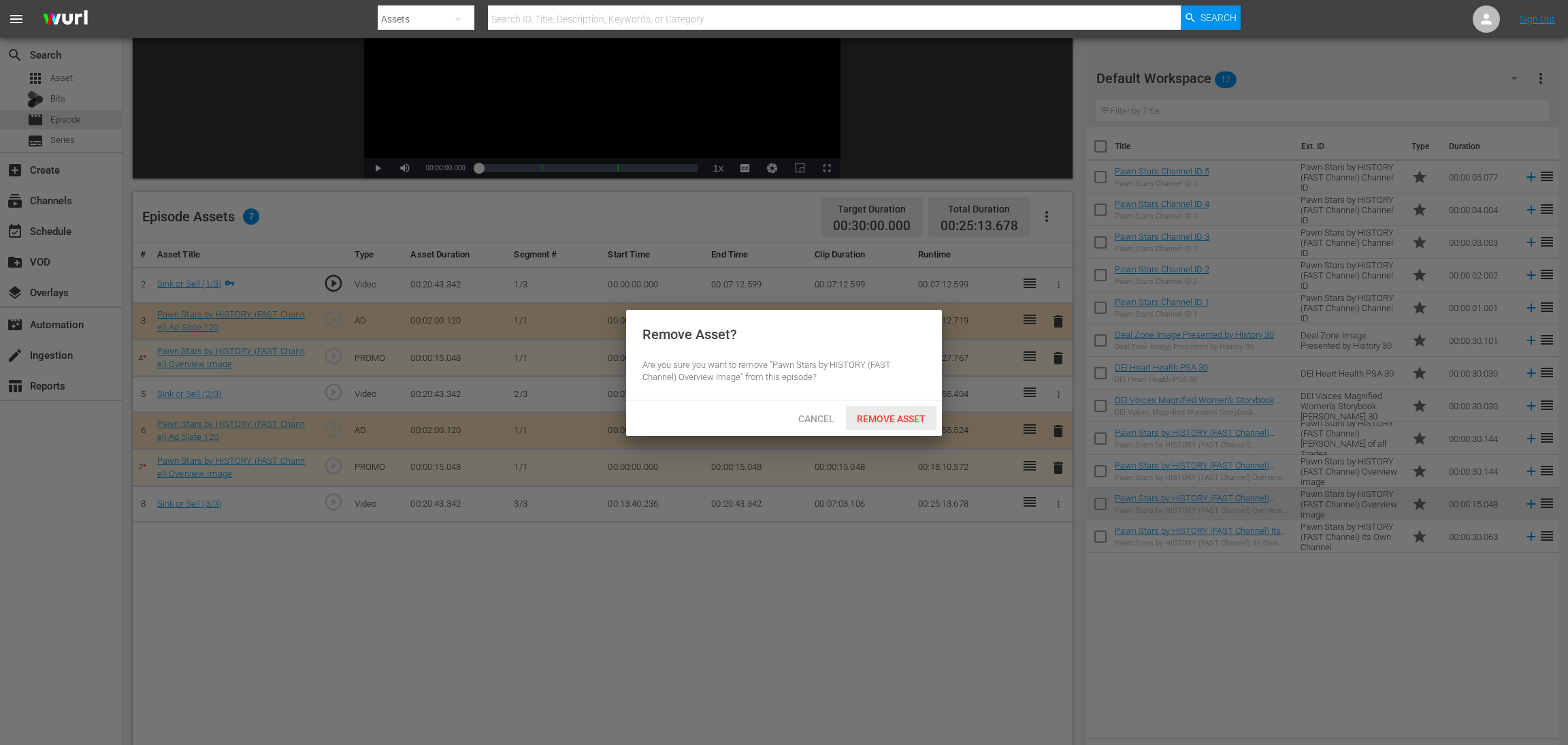
click at [909, 418] on span "Remove Asset" at bounding box center [891, 419] width 90 height 11
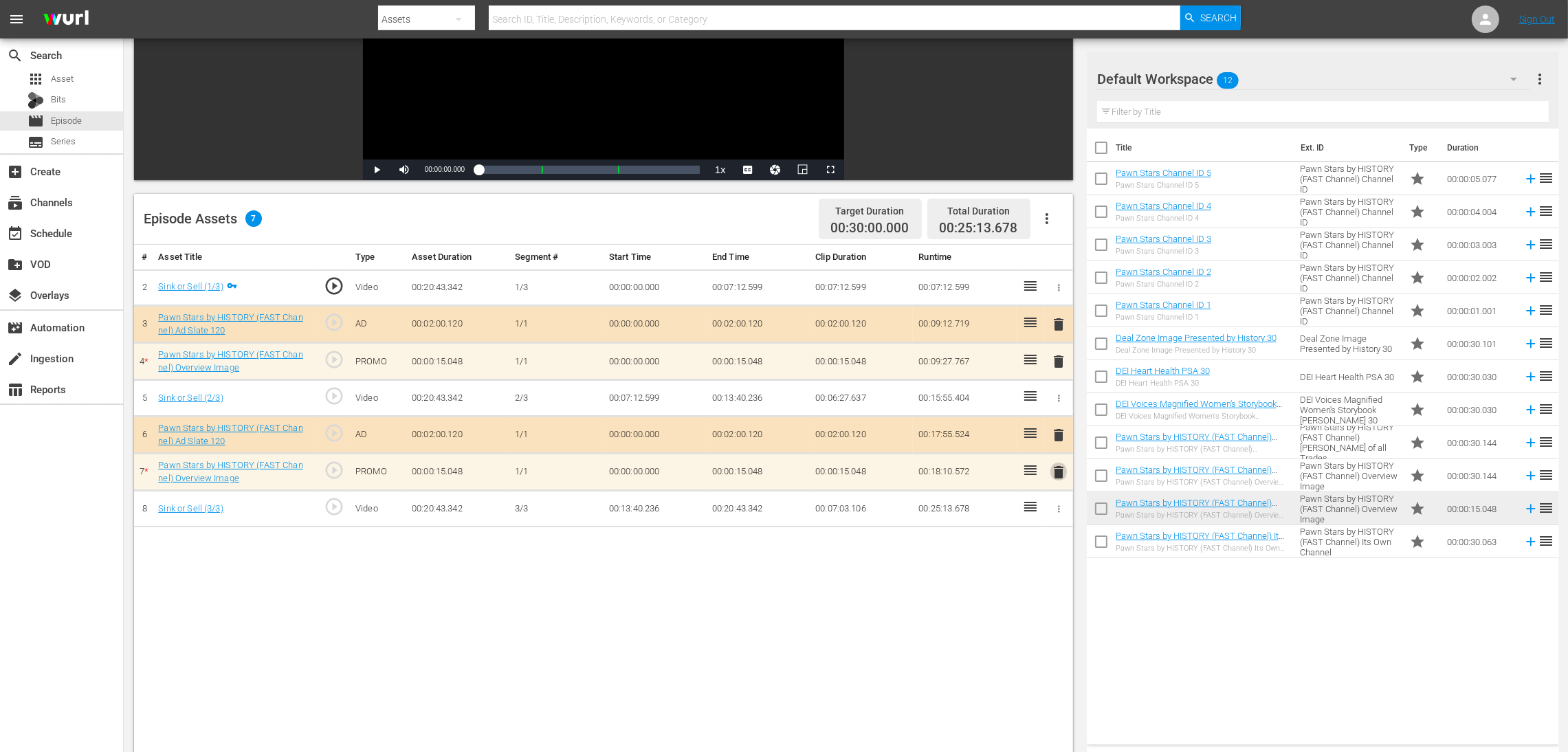
click at [1055, 474] on span "delete" at bounding box center [1059, 472] width 17 height 17
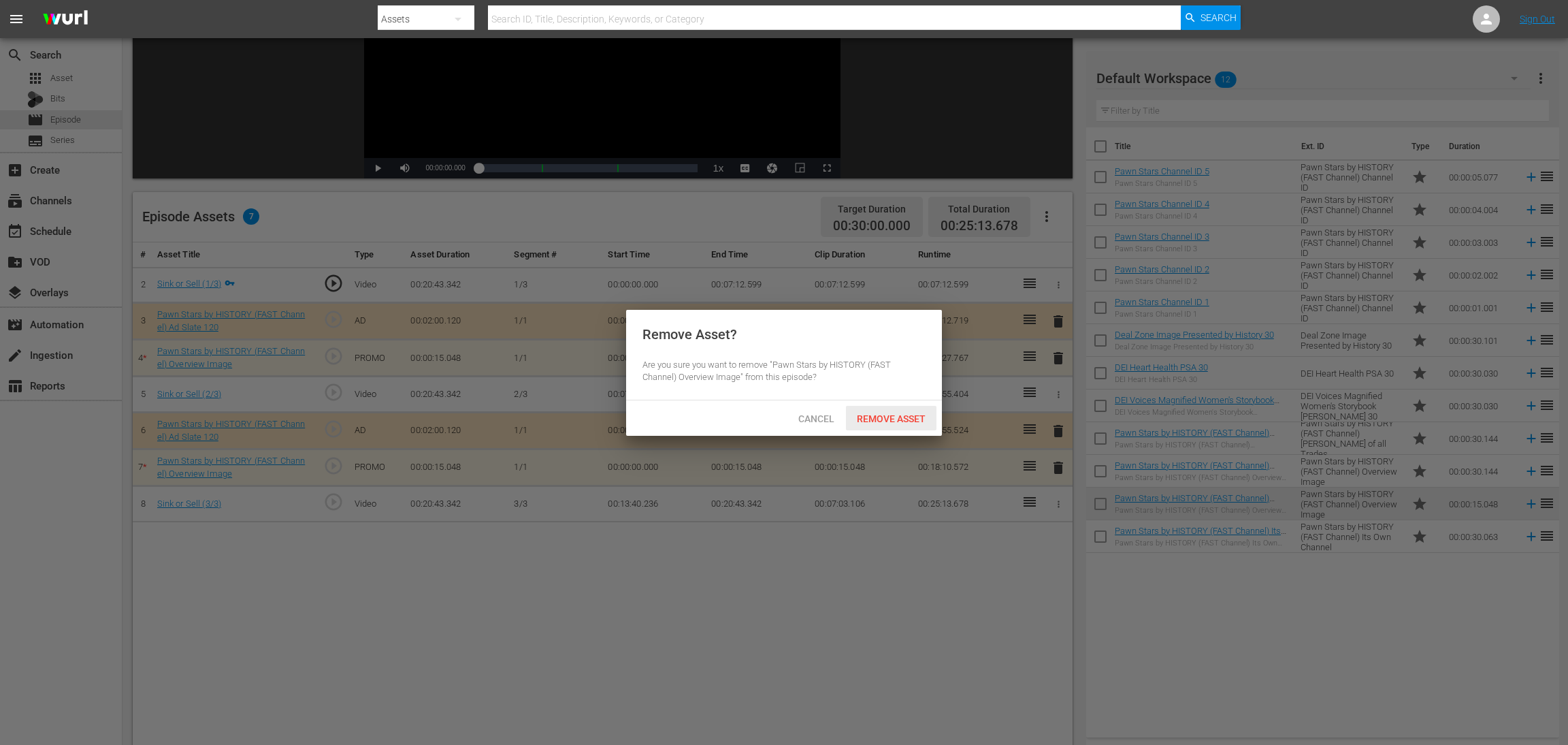
click at [893, 416] on span "Remove Asset" at bounding box center [891, 419] width 90 height 11
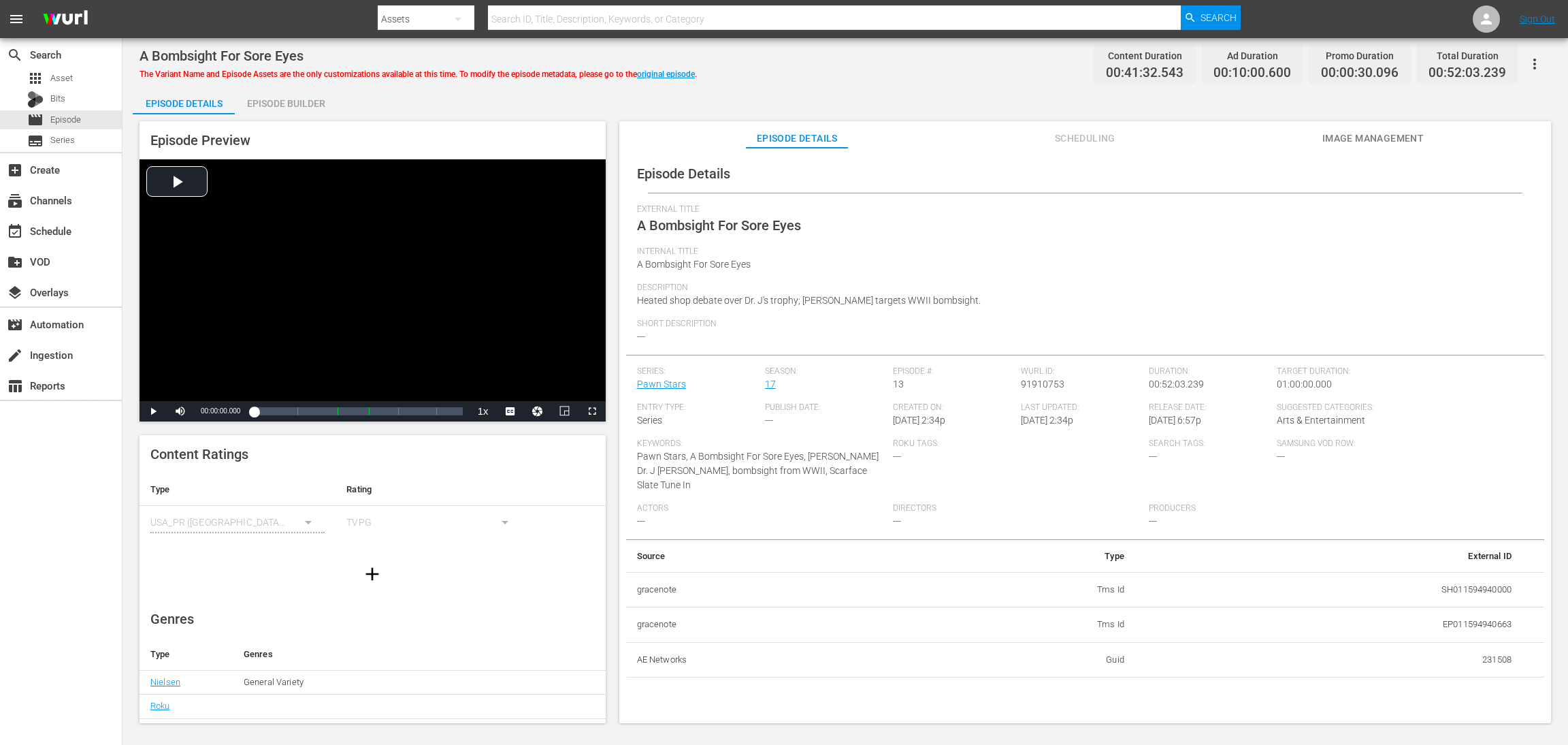
click at [286, 100] on div "Episode Builder" at bounding box center [286, 103] width 102 height 33
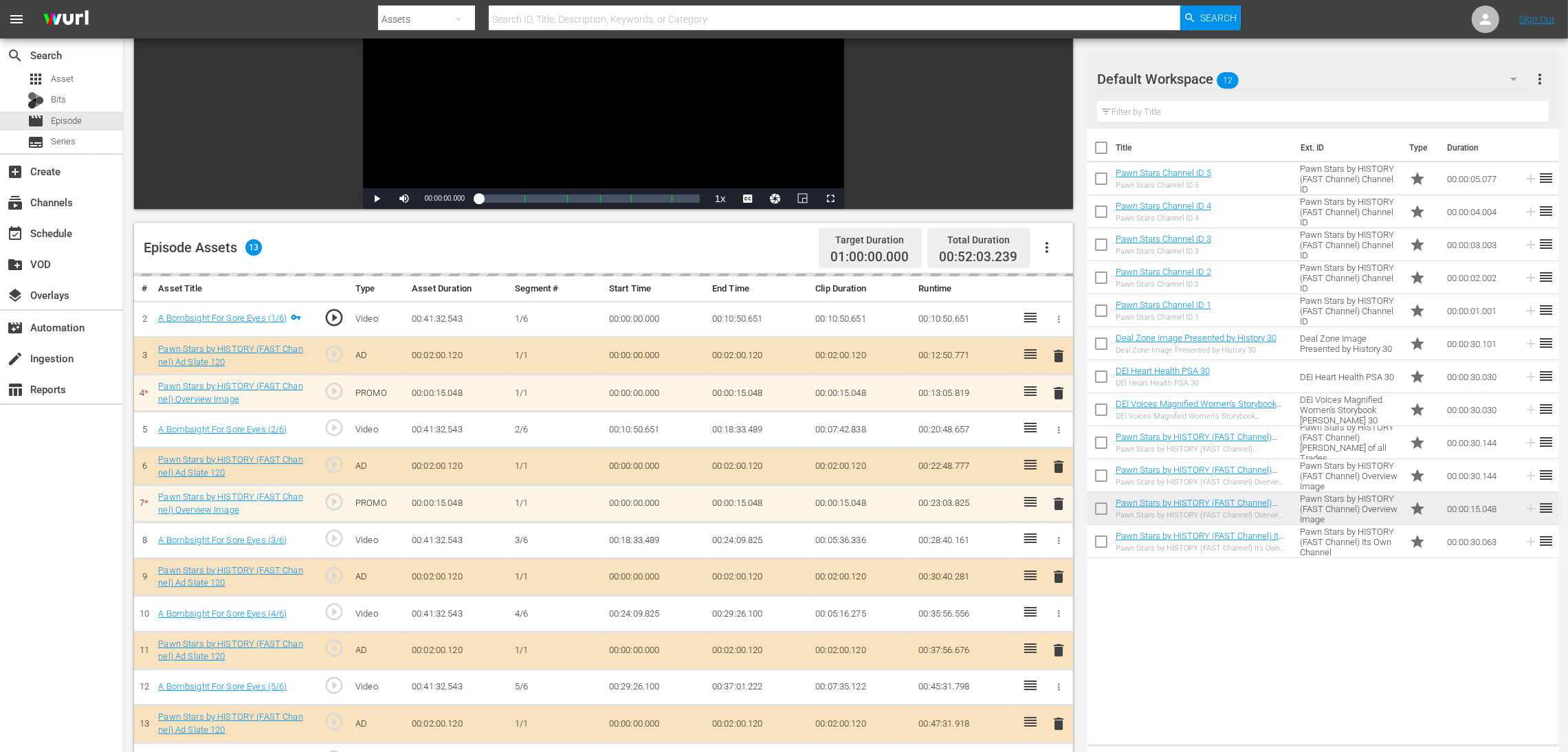
scroll to position [206, 0]
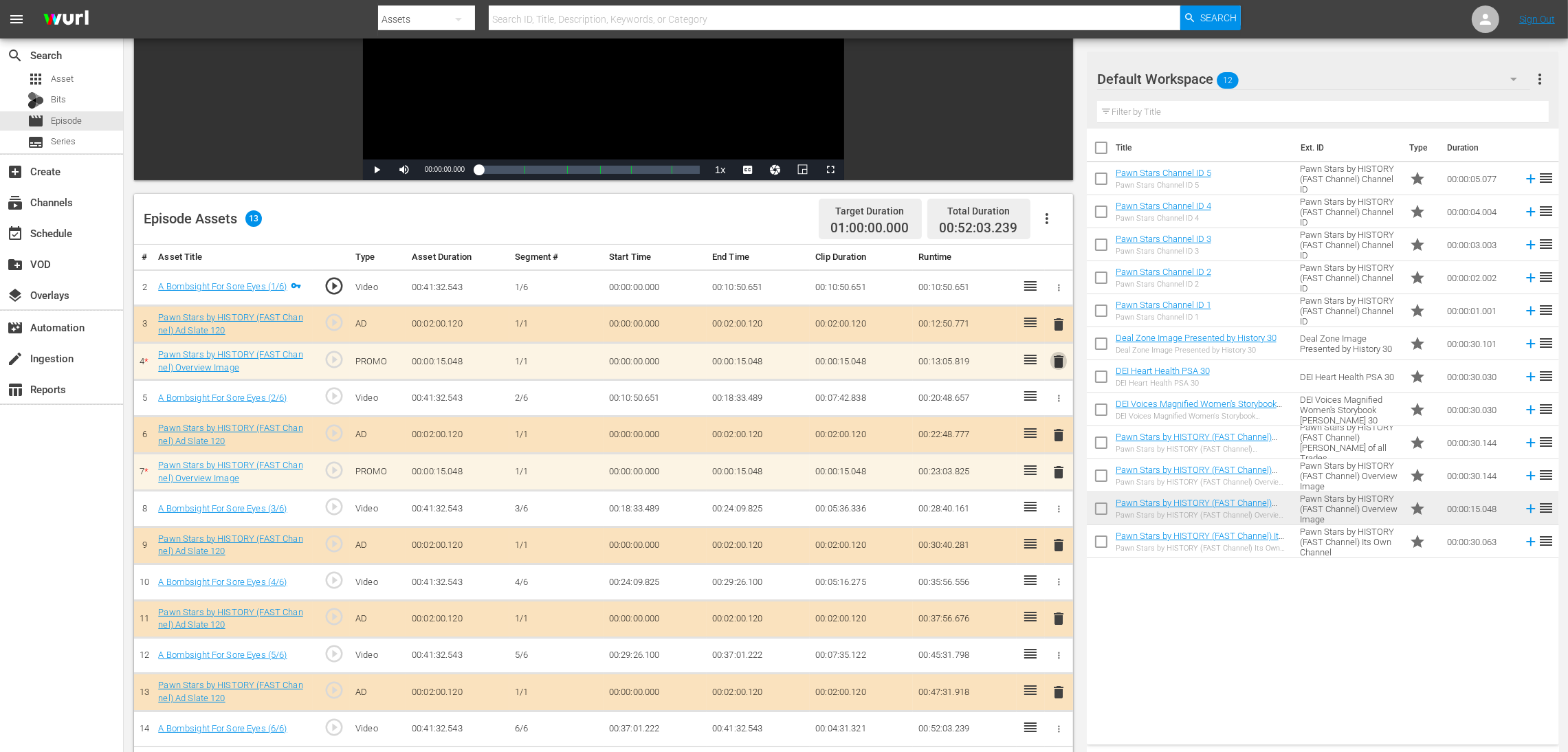
click at [1055, 365] on span "delete" at bounding box center [1059, 362] width 17 height 17
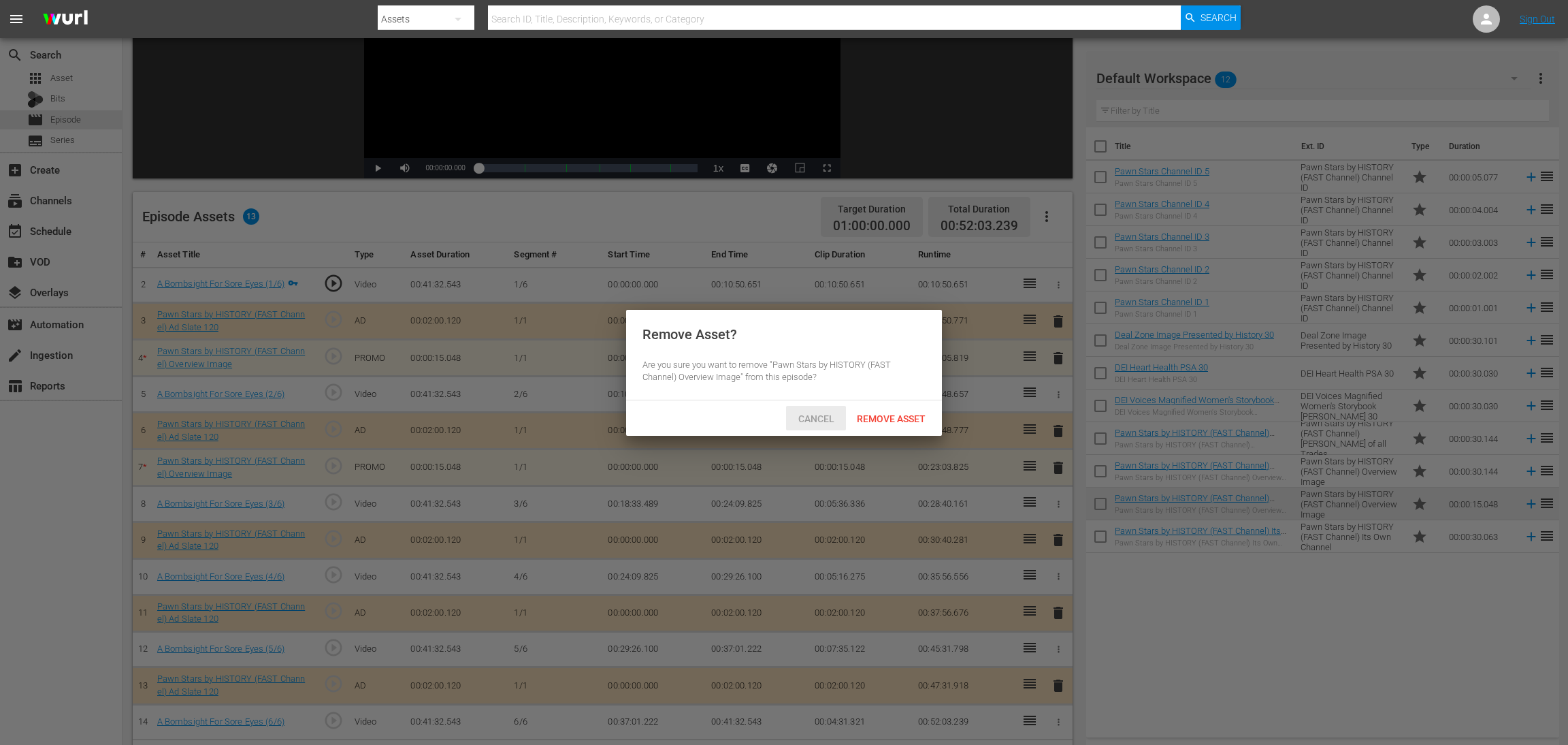
click at [816, 420] on span "Cancel" at bounding box center [816, 419] width 58 height 11
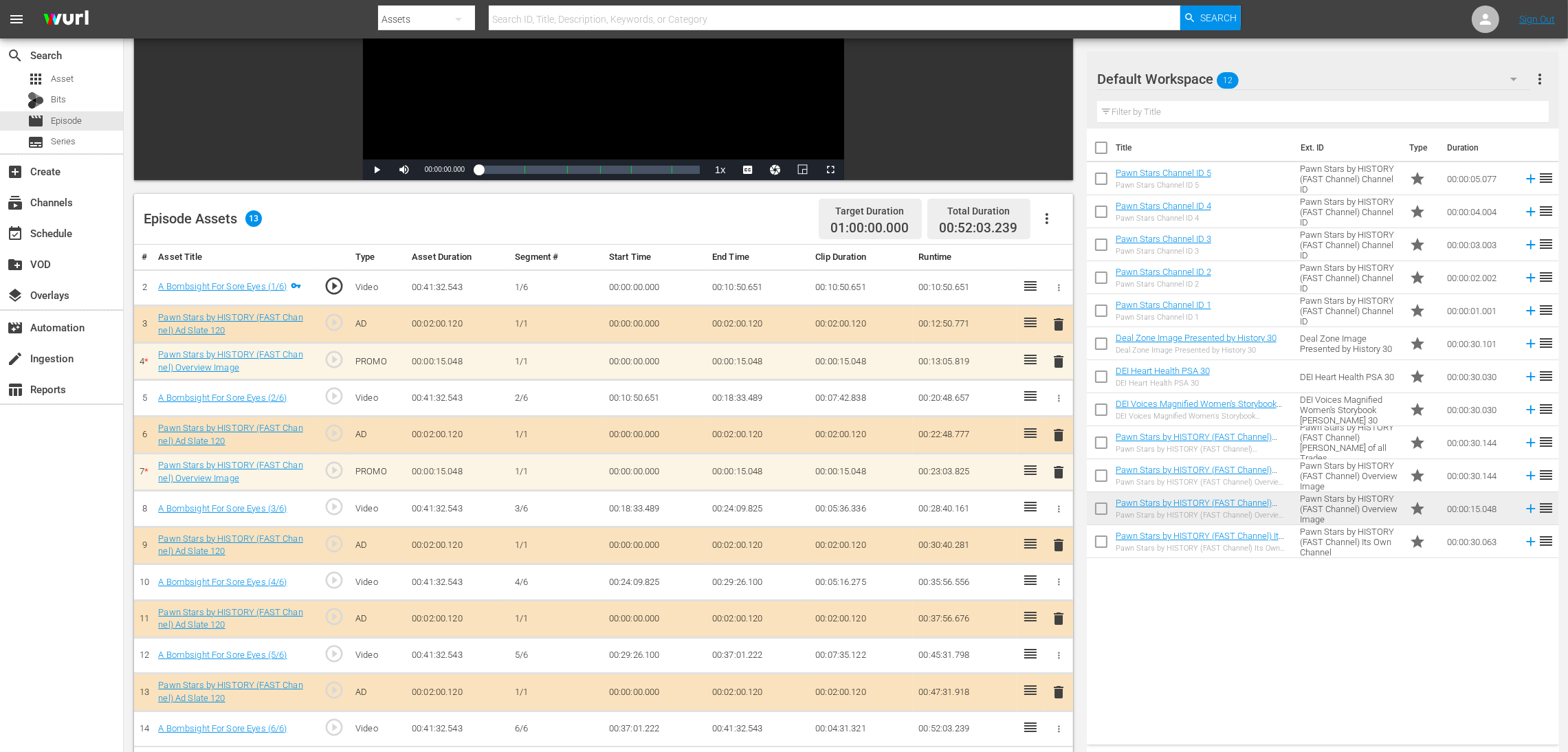
click at [1055, 472] on span "delete" at bounding box center [1059, 472] width 17 height 17
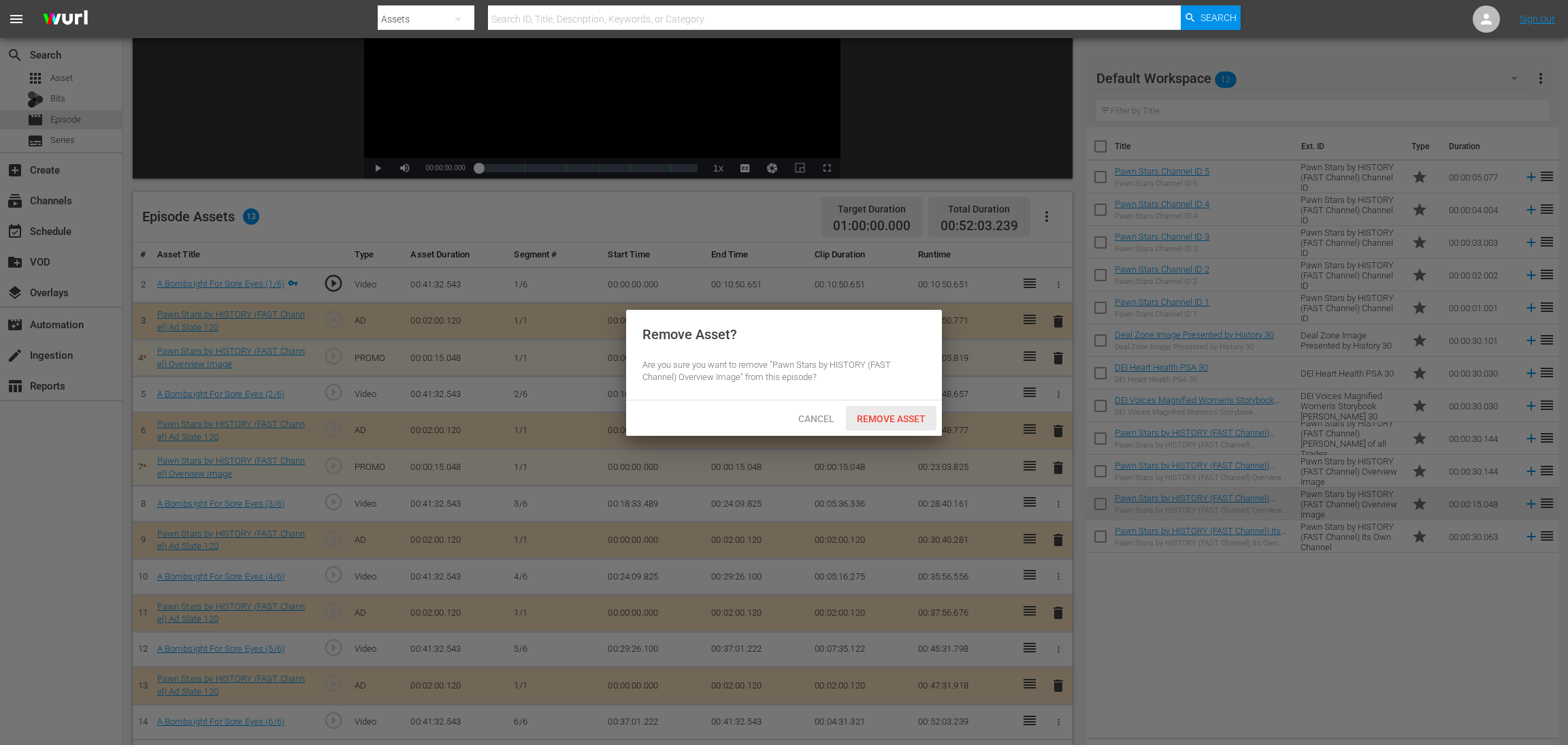
click at [897, 414] on span "Remove Asset" at bounding box center [891, 419] width 90 height 11
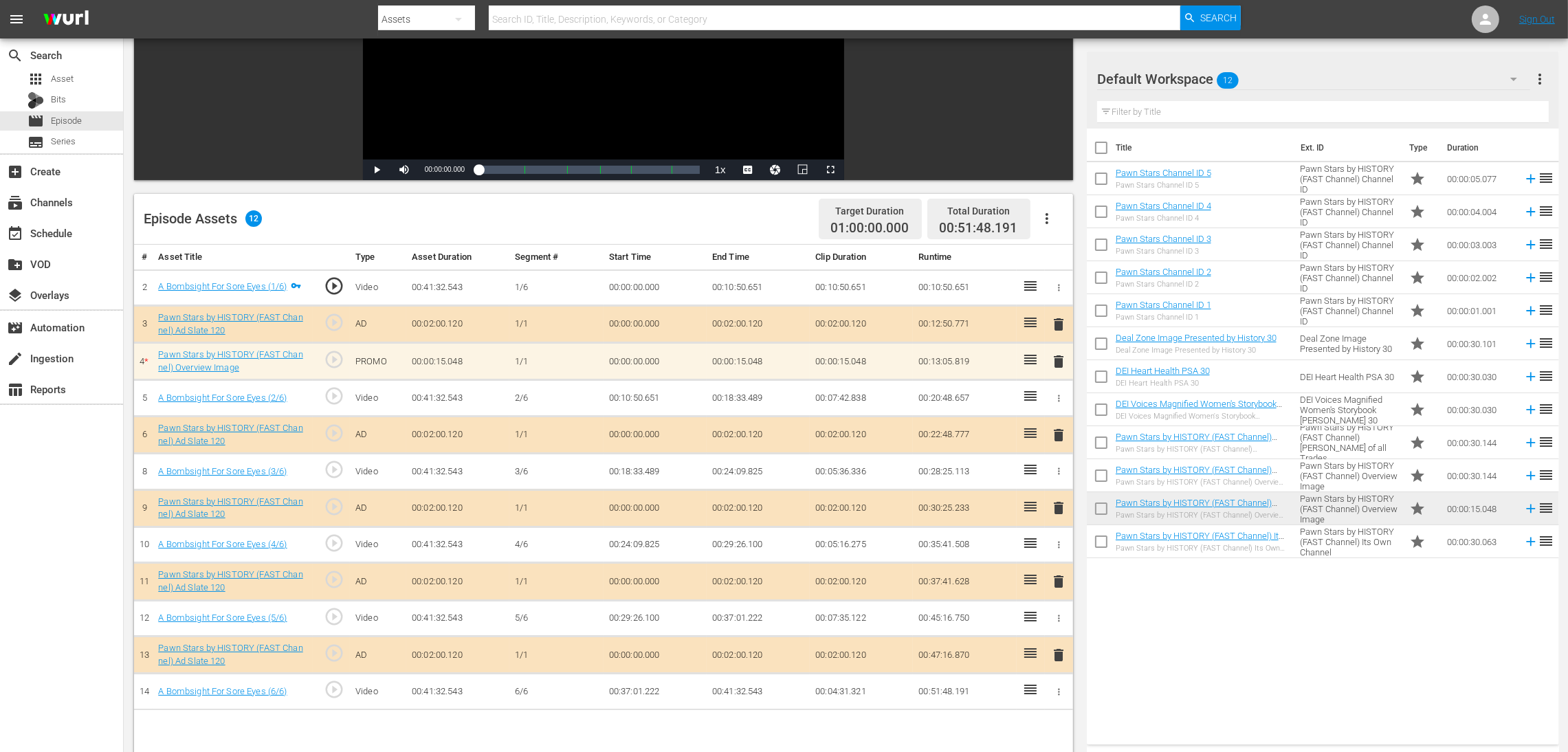
click at [1055, 363] on span "delete" at bounding box center [1059, 362] width 17 height 17
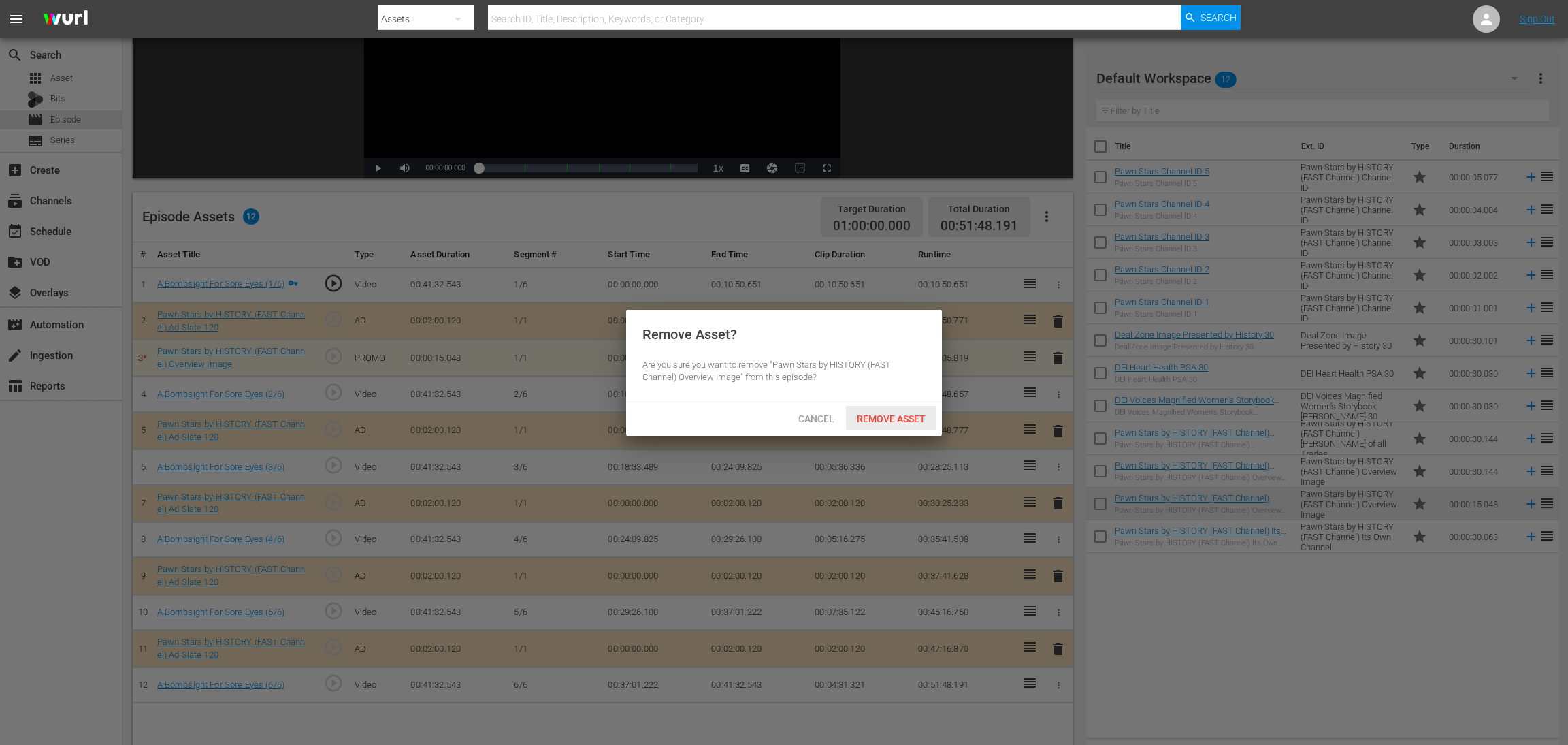
click at [896, 417] on span "Remove Asset" at bounding box center [891, 419] width 90 height 11
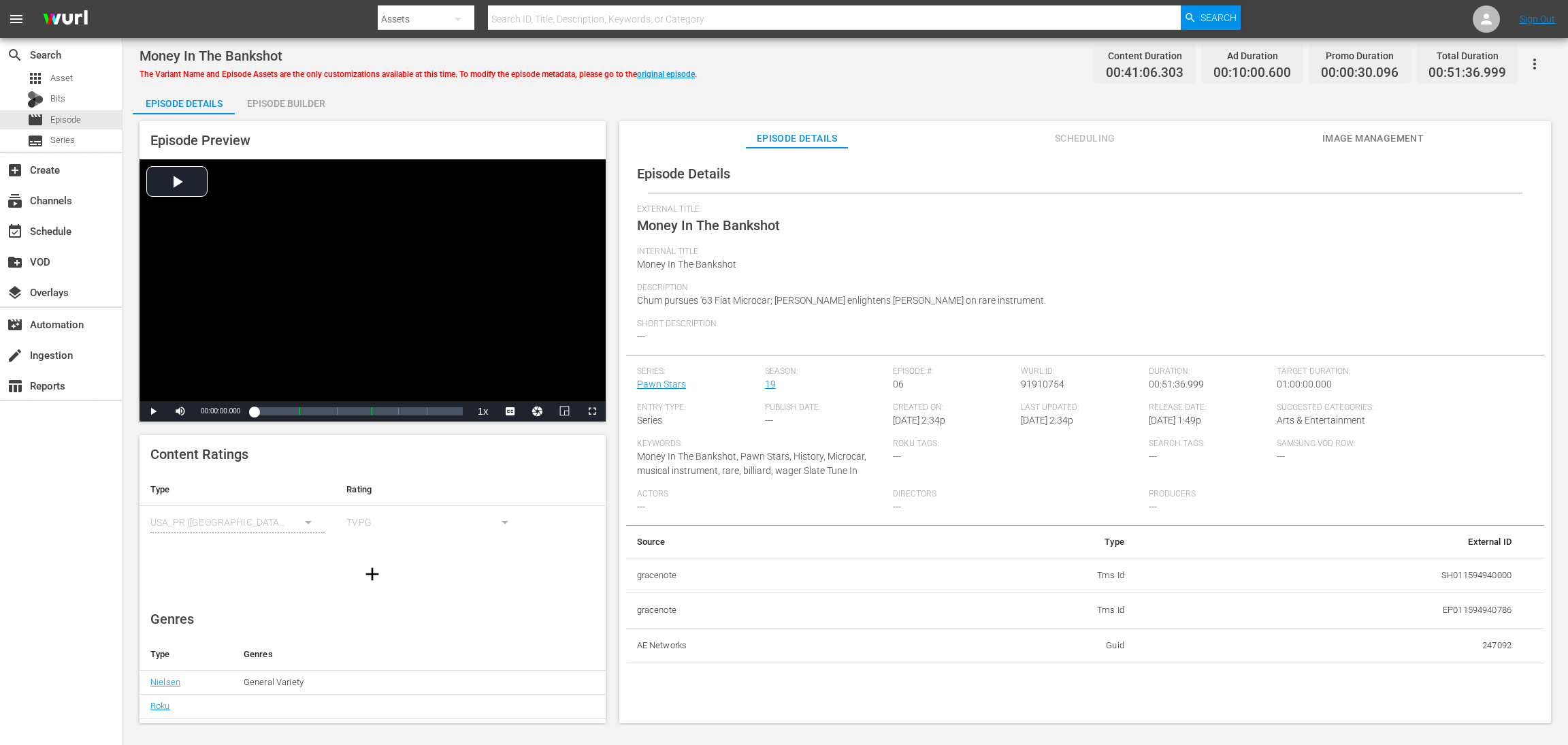
click at [301, 98] on div "Episode Builder" at bounding box center [286, 103] width 102 height 33
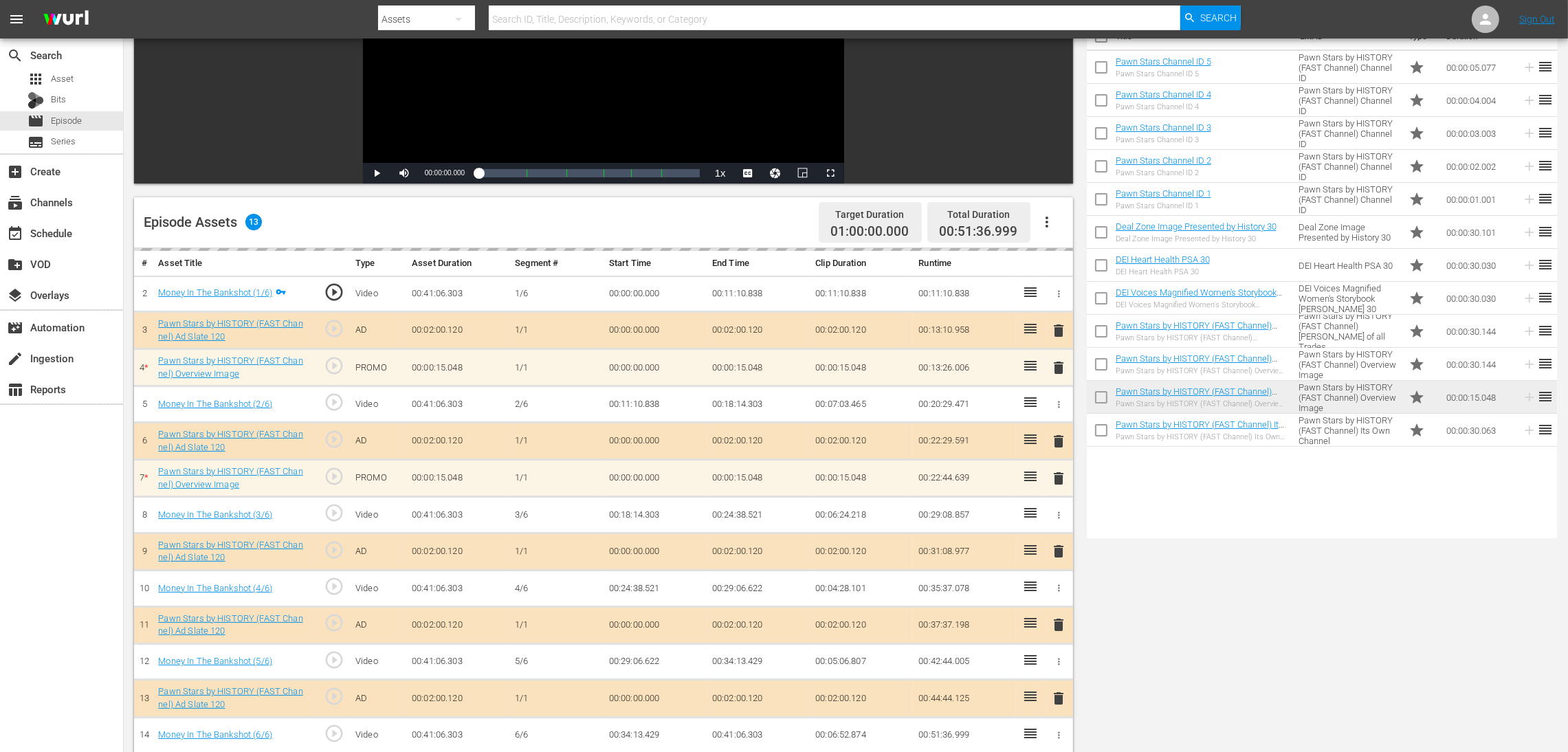
scroll to position [206, 0]
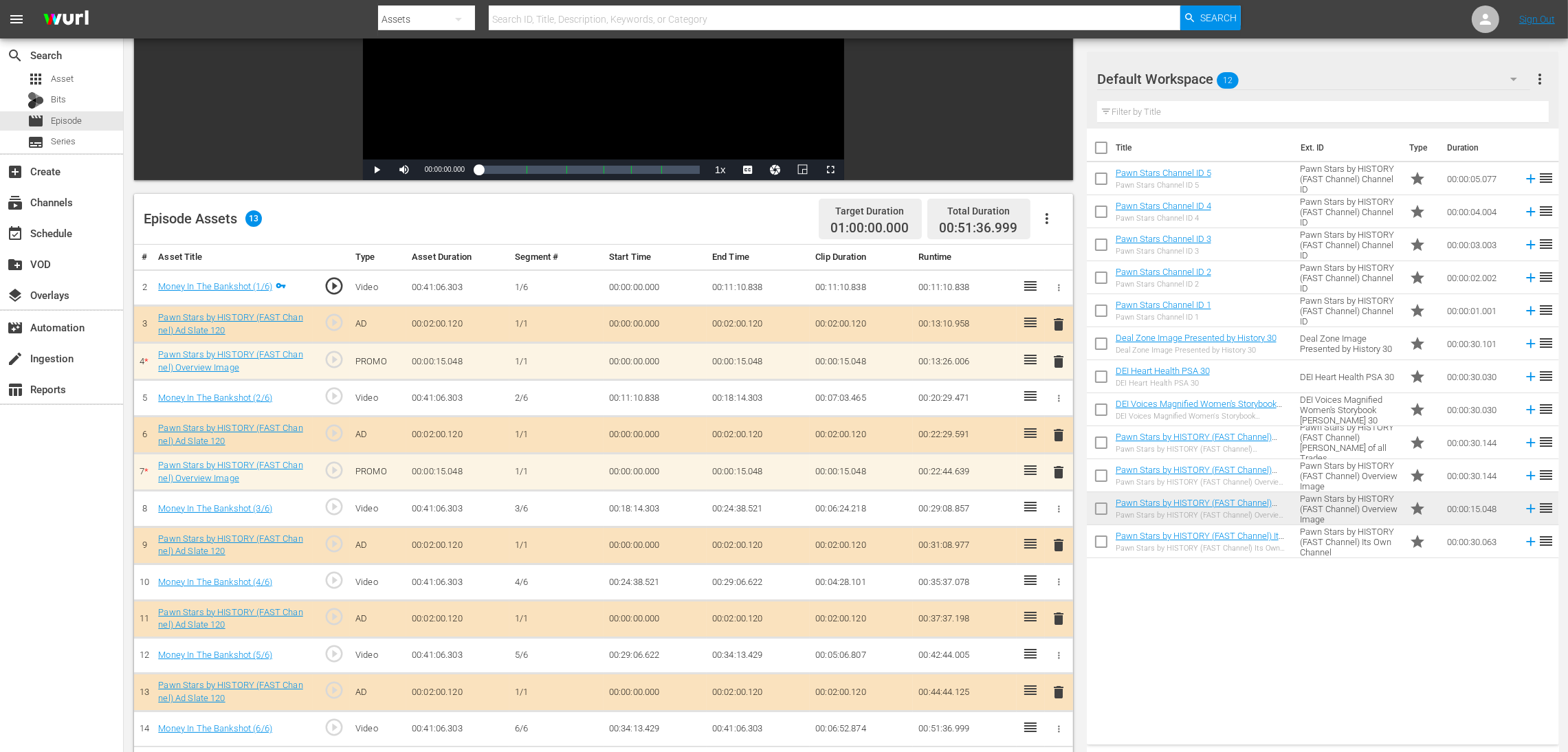
click at [1055, 363] on span "delete" at bounding box center [1059, 362] width 17 height 17
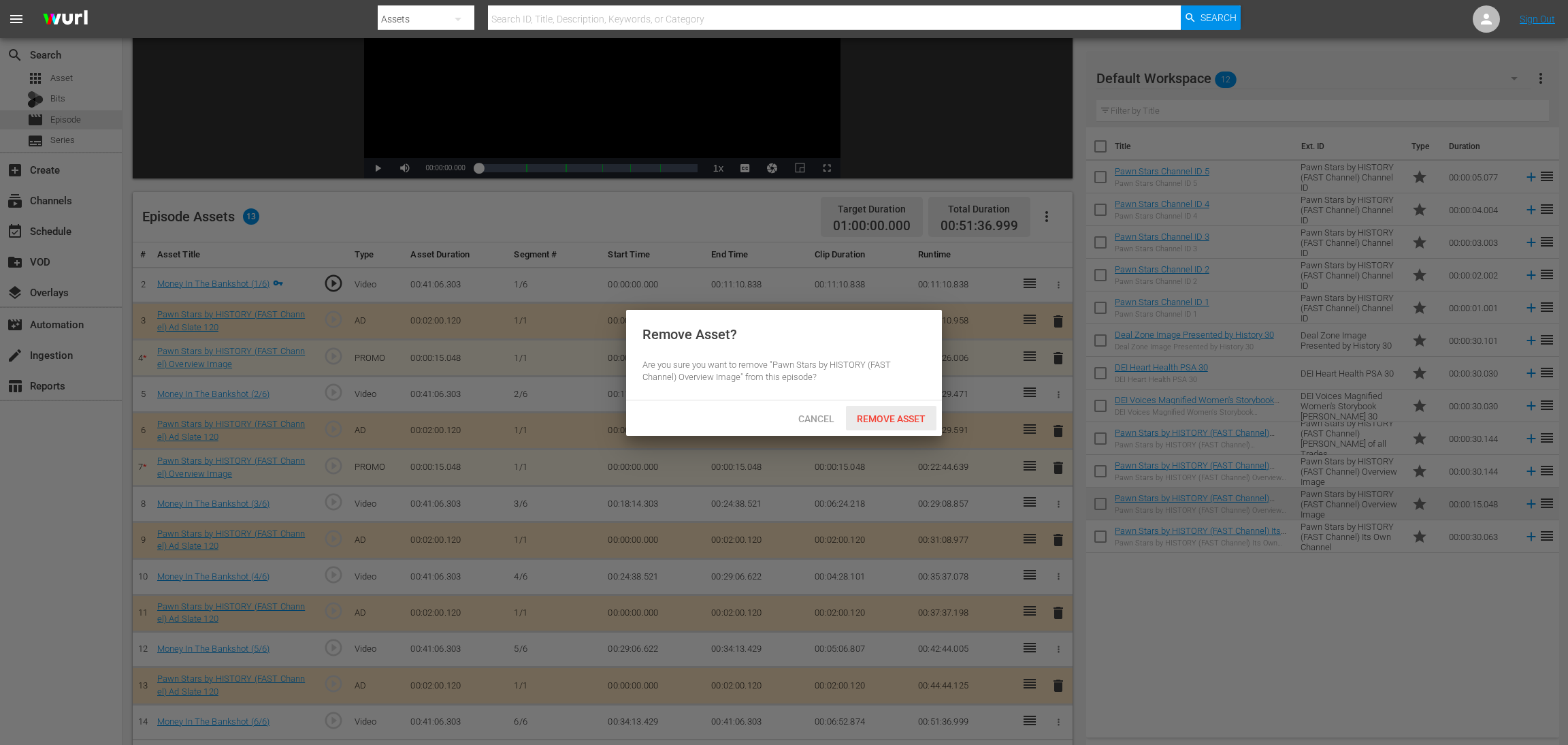
click at [903, 415] on span "Remove Asset" at bounding box center [891, 419] width 90 height 11
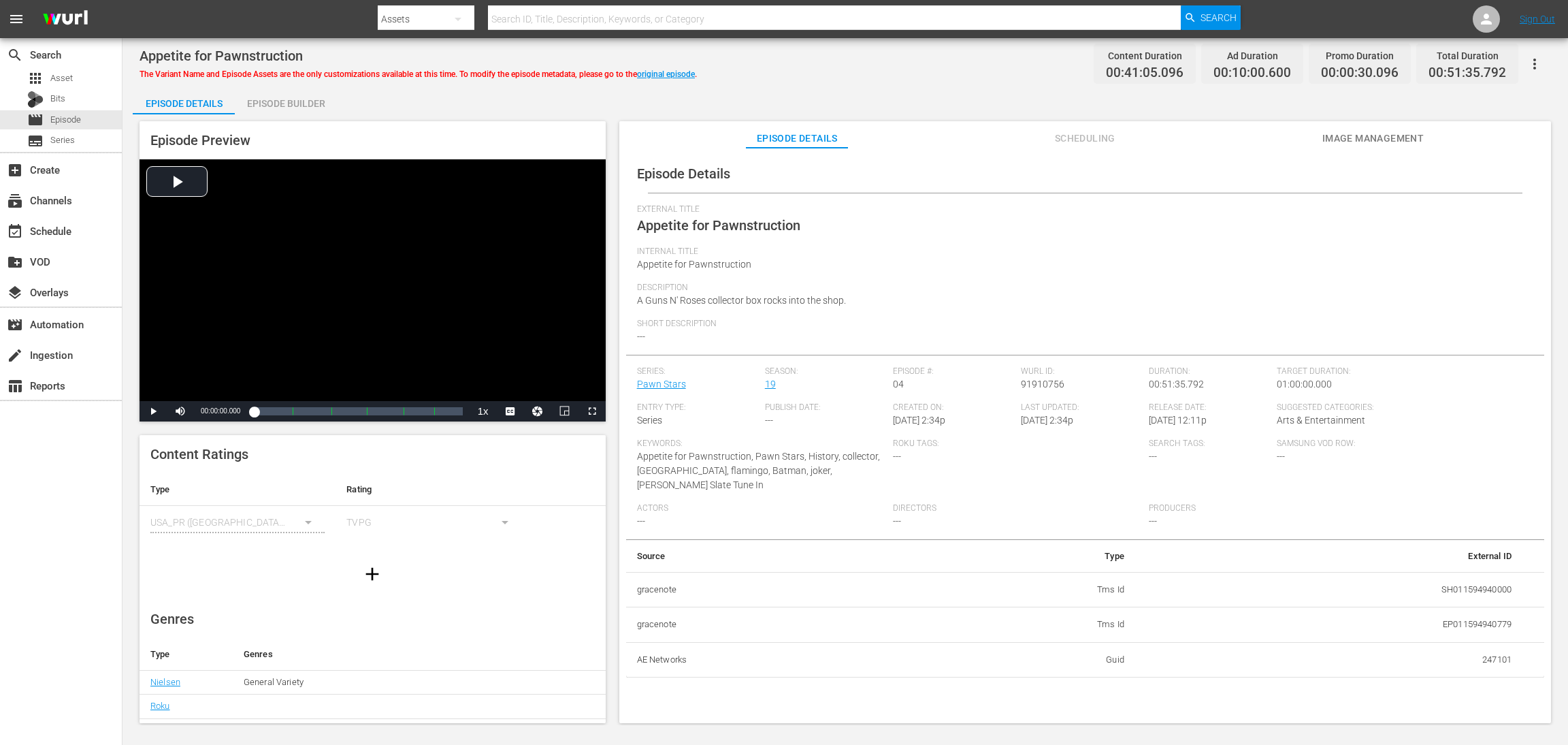
click at [288, 98] on div "Episode Builder" at bounding box center [286, 103] width 102 height 33
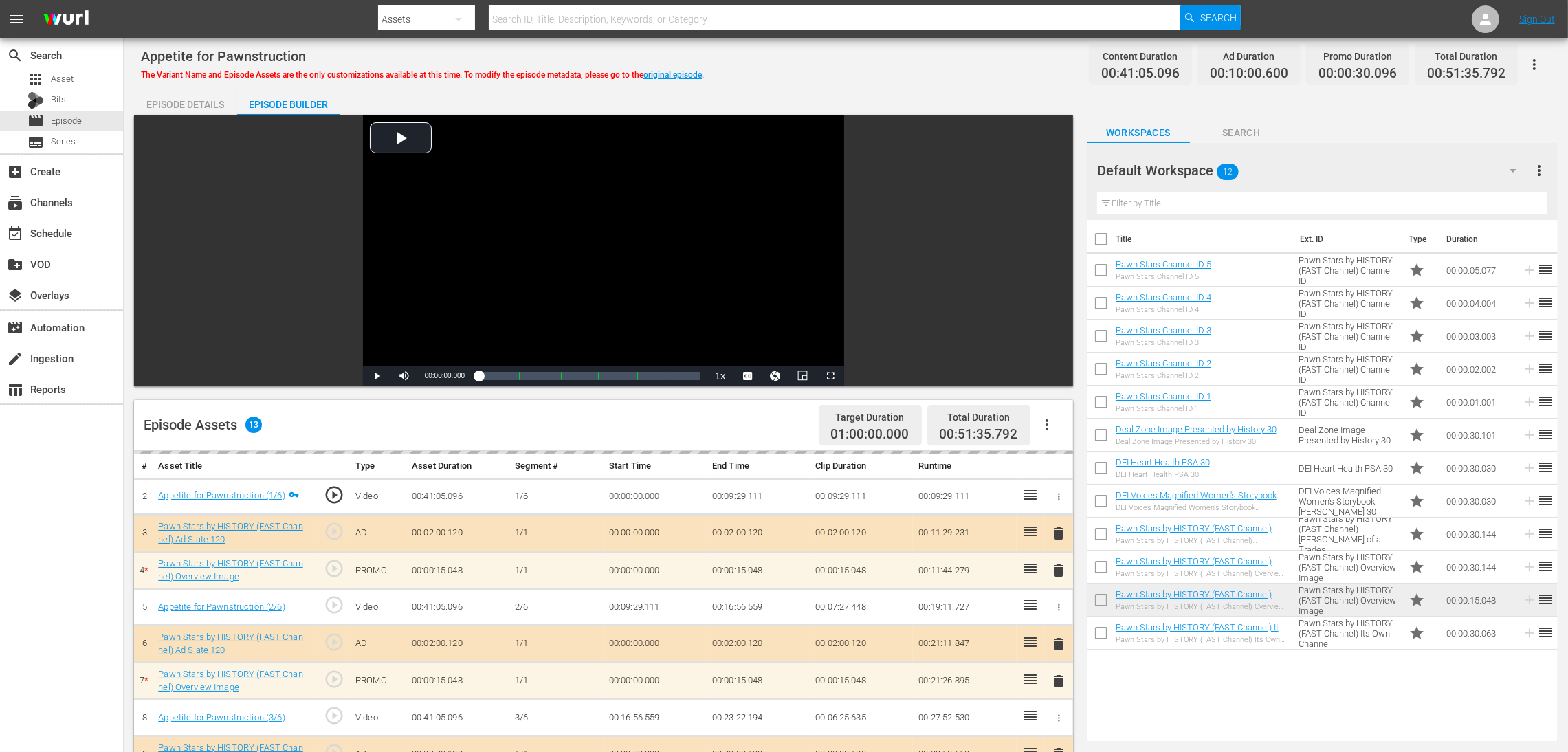
scroll to position [206, 0]
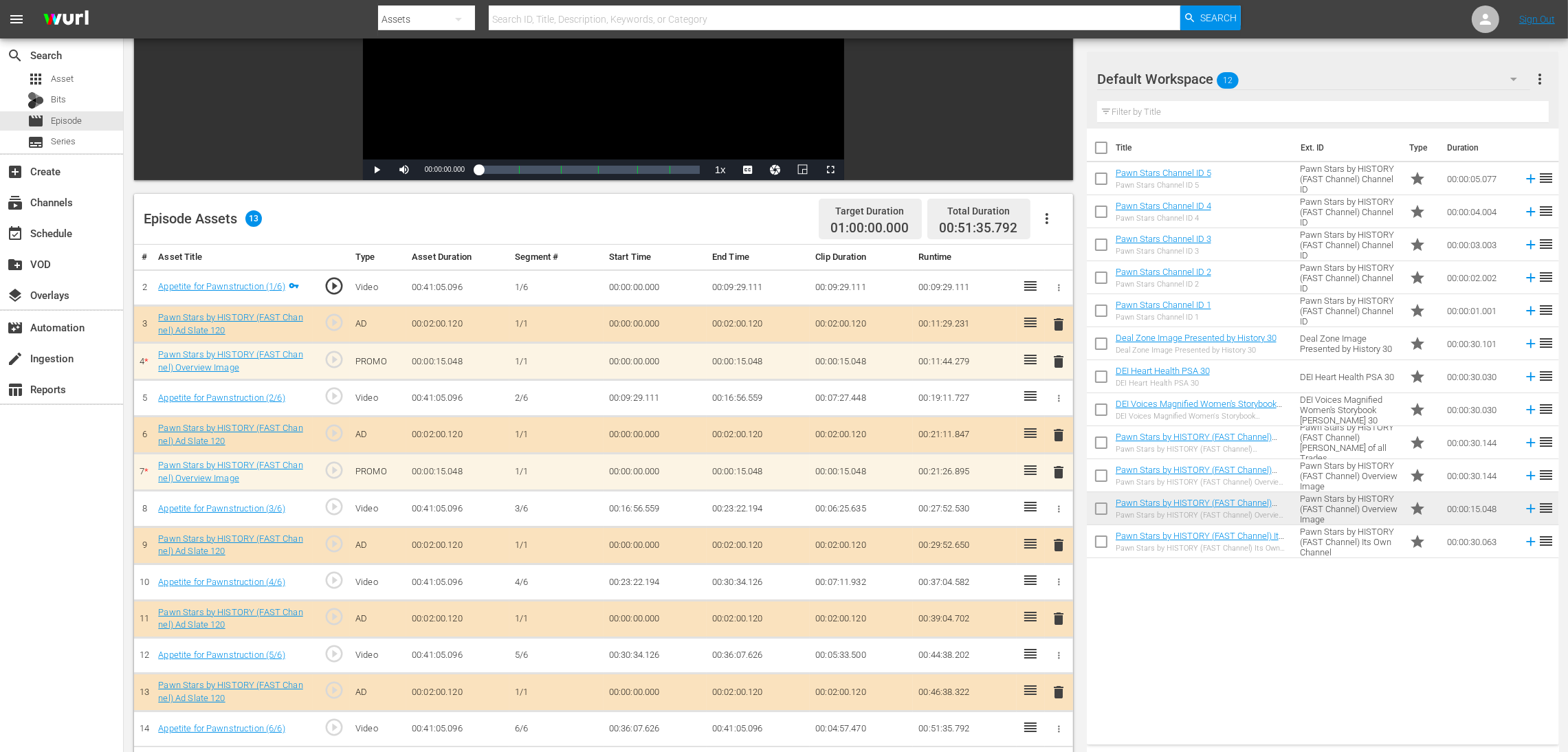
click at [1055, 363] on span "delete" at bounding box center [1059, 362] width 17 height 17
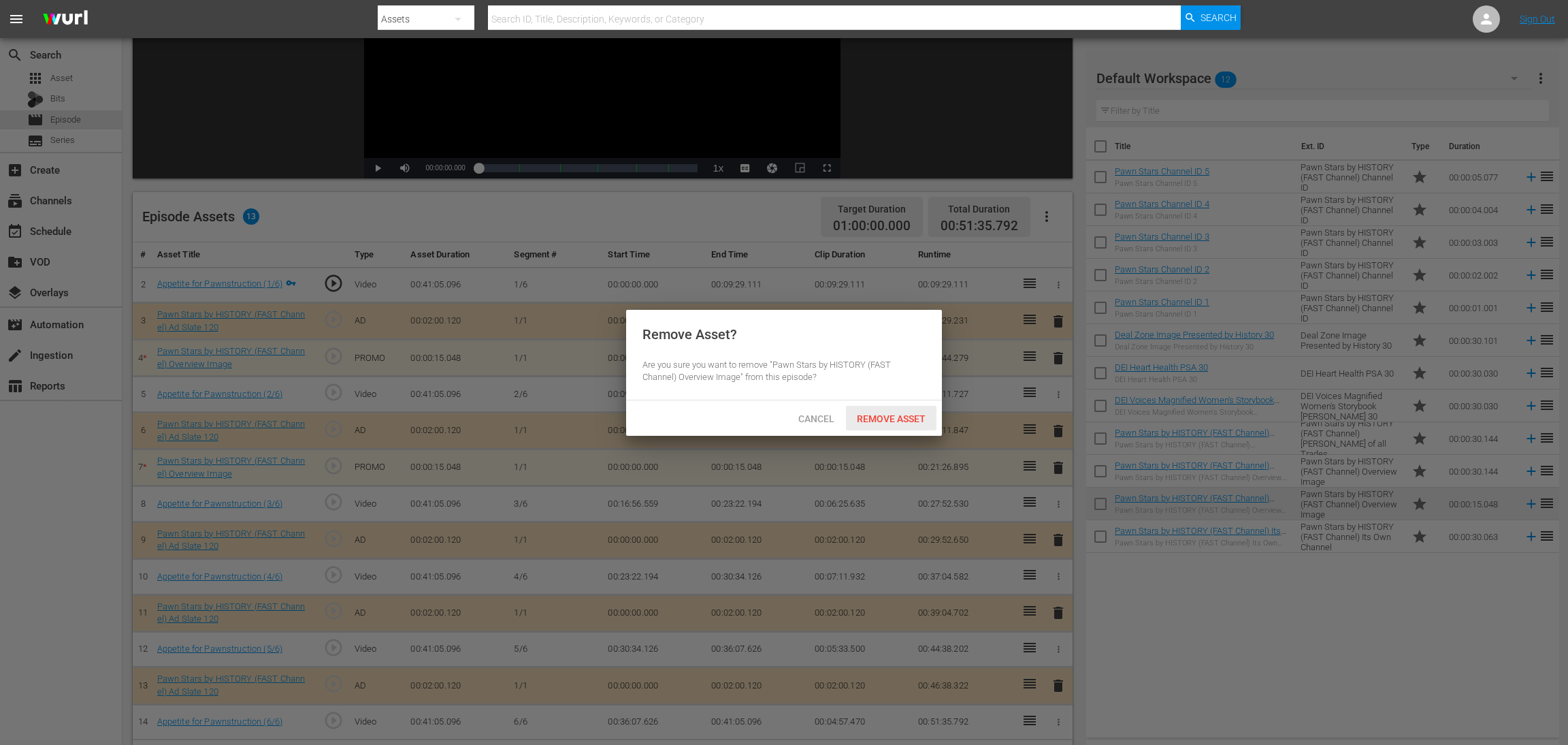
click at [898, 420] on span "Remove Asset" at bounding box center [891, 419] width 90 height 11
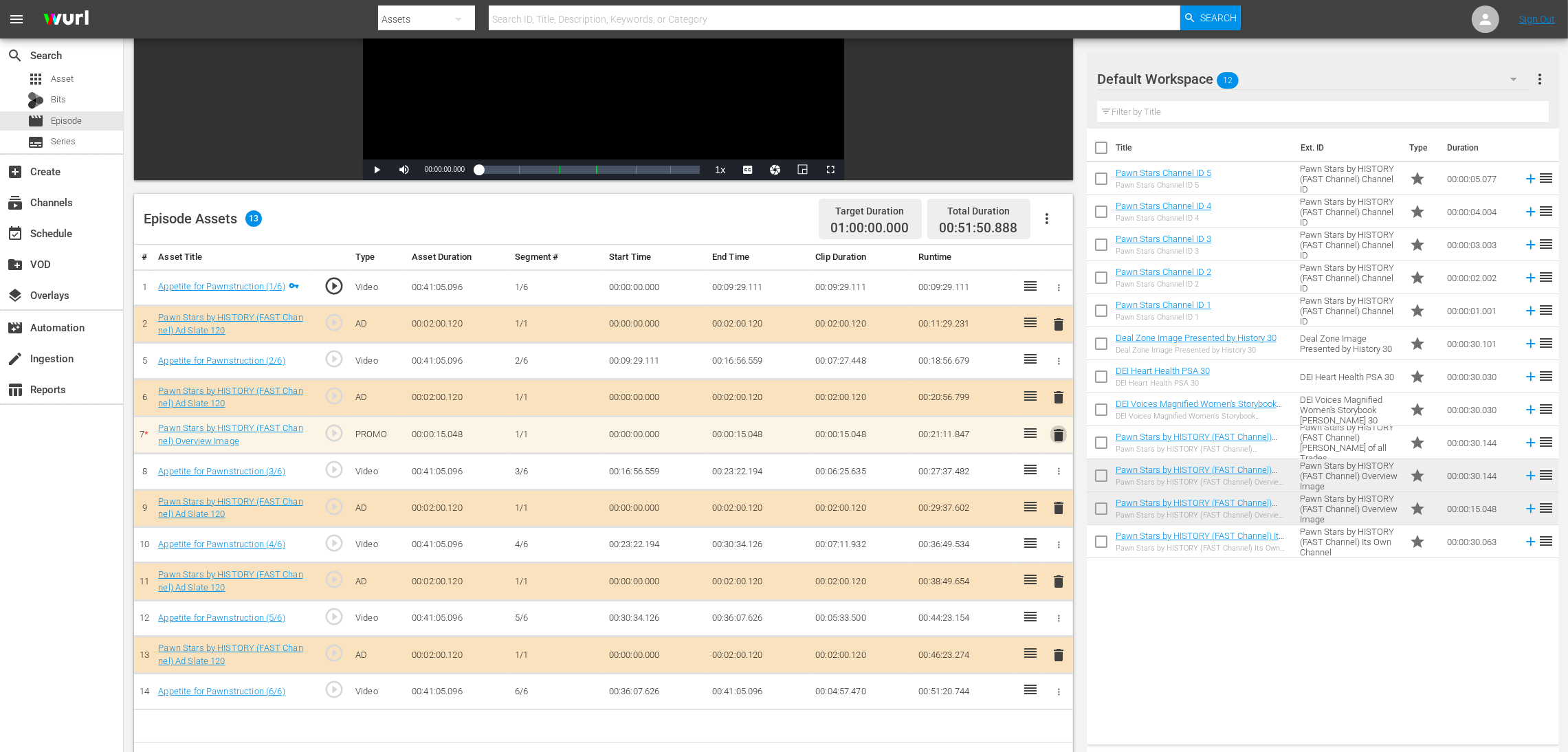
click at [1055, 441] on span "delete" at bounding box center [1059, 435] width 17 height 17
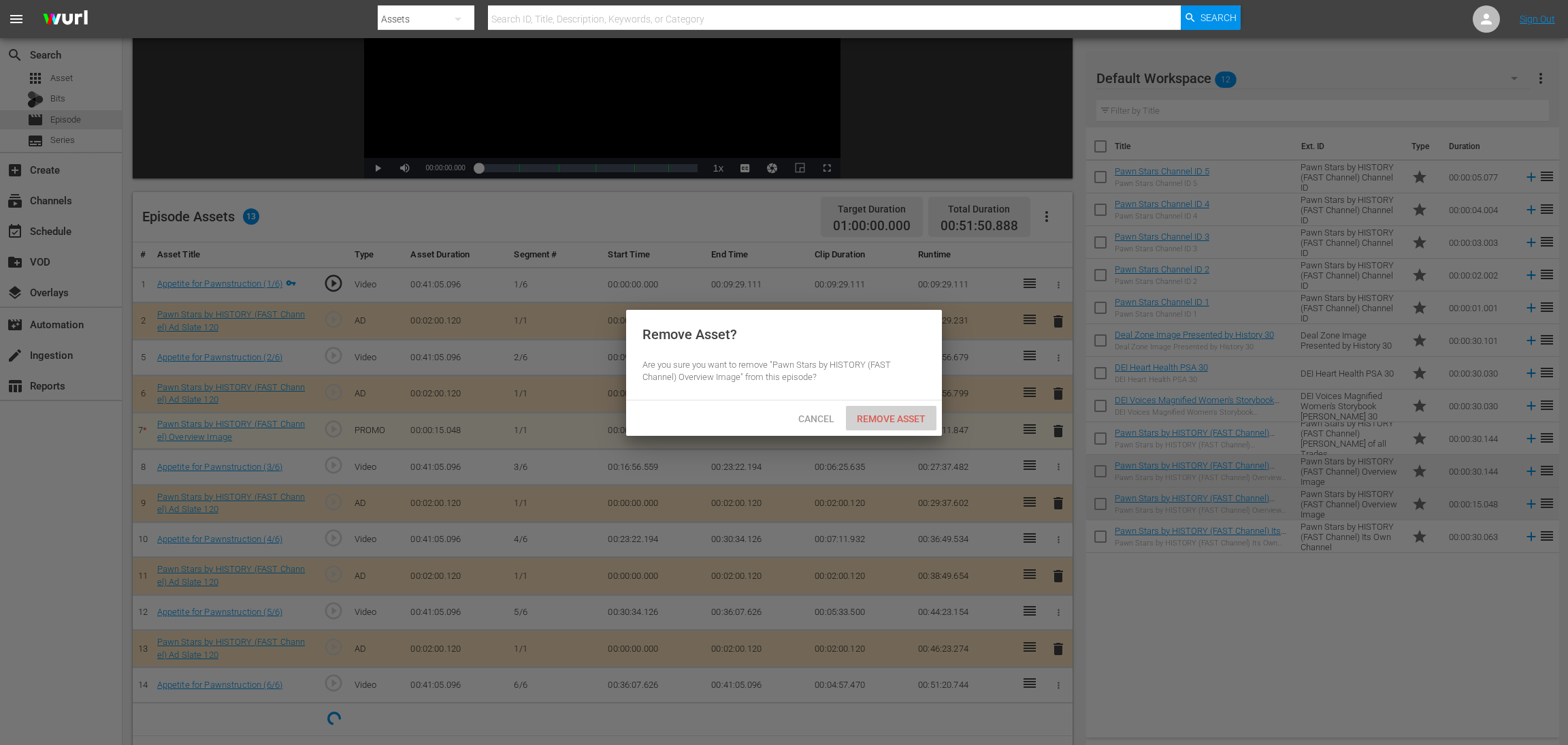
click at [895, 422] on span "Remove Asset" at bounding box center [891, 419] width 90 height 11
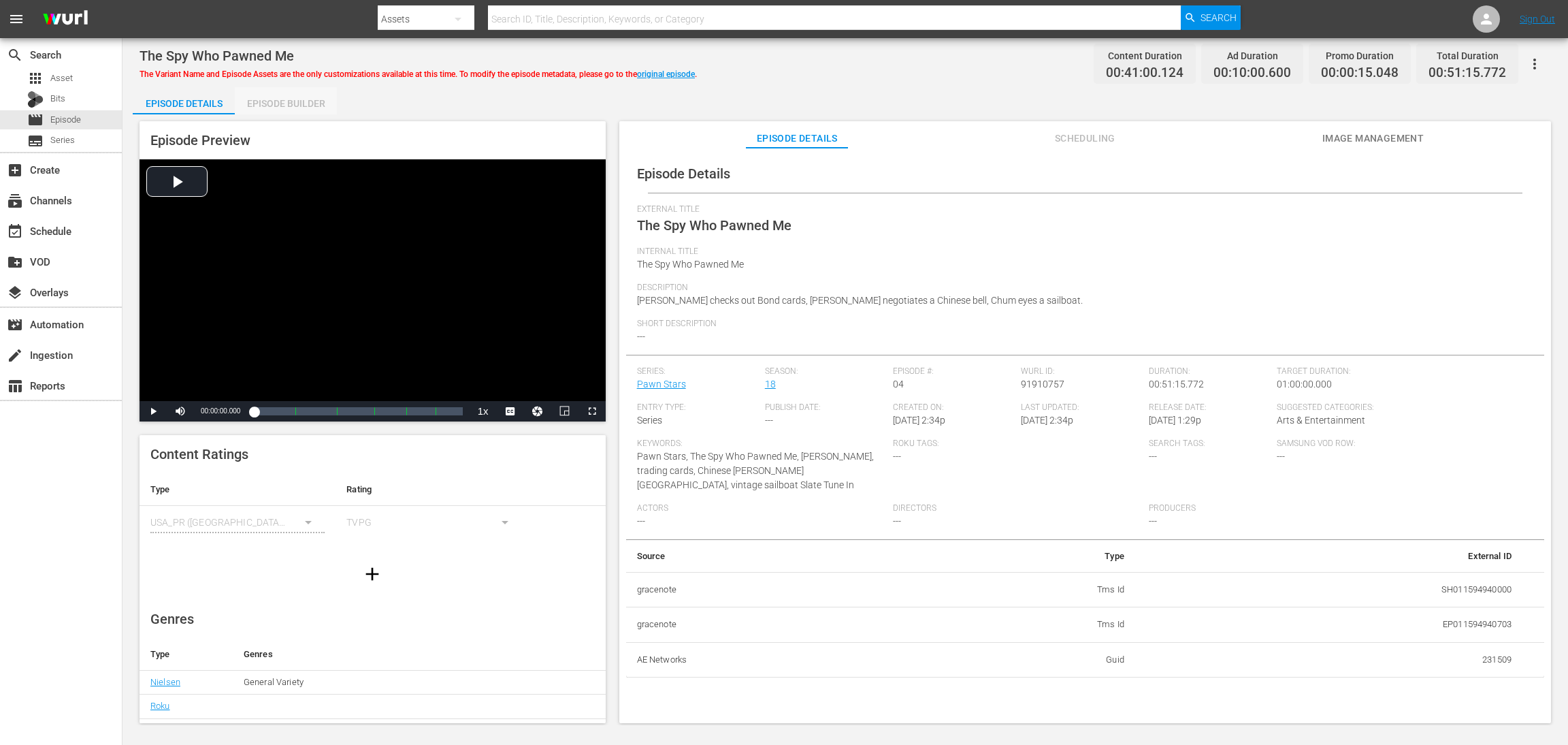
click at [283, 106] on div "Episode Builder" at bounding box center [286, 103] width 102 height 33
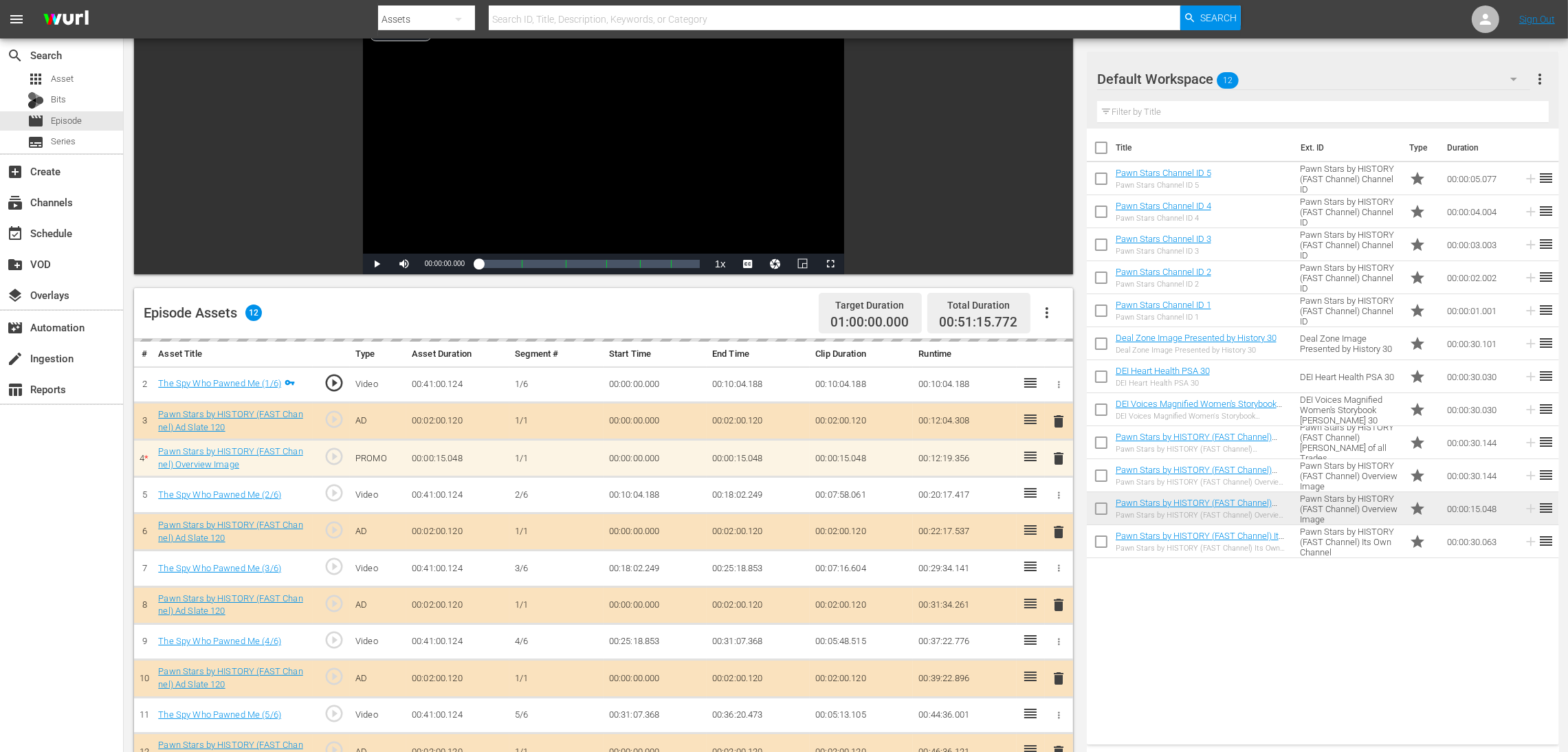
scroll to position [309, 0]
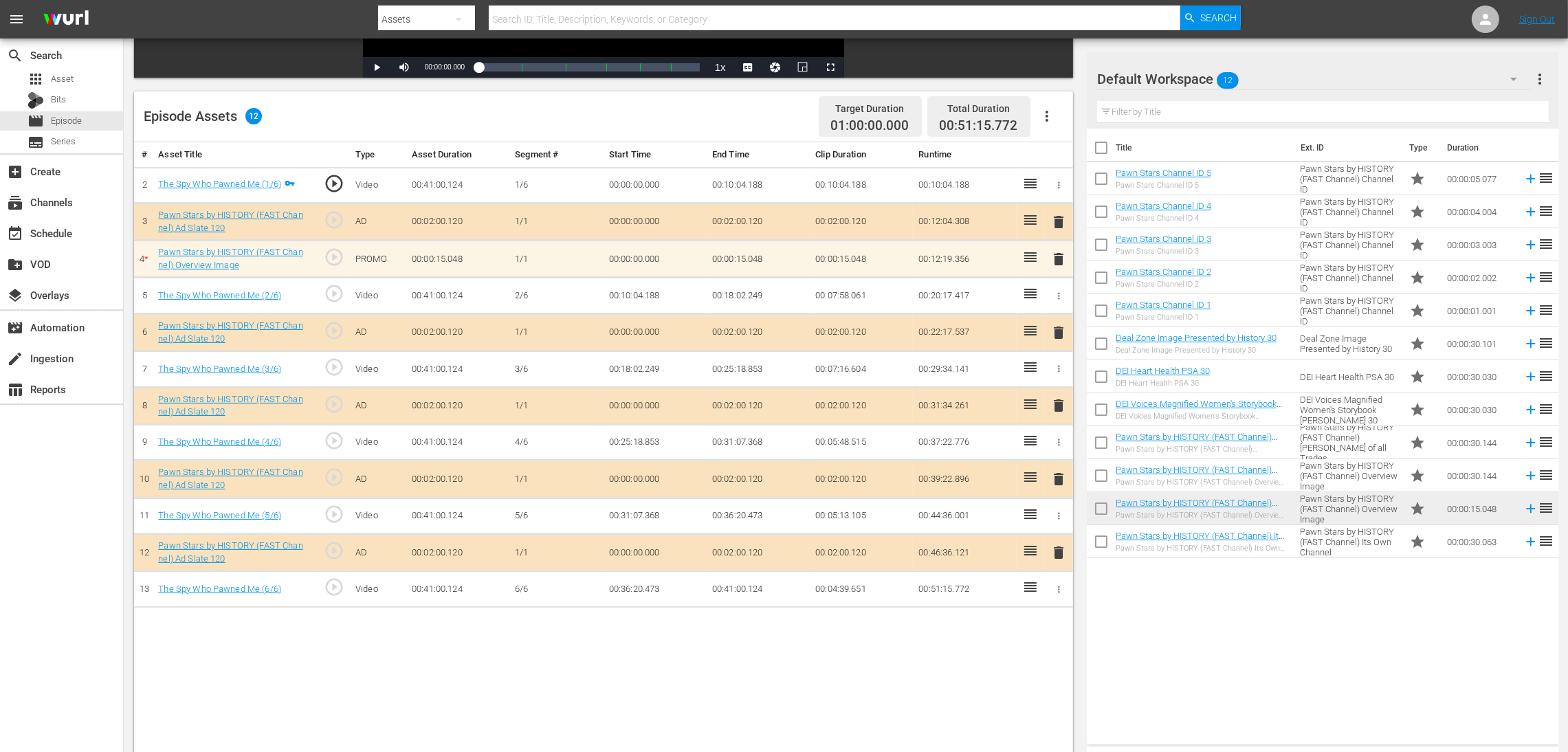
click at [1055, 262] on span "delete" at bounding box center [1059, 260] width 17 height 17
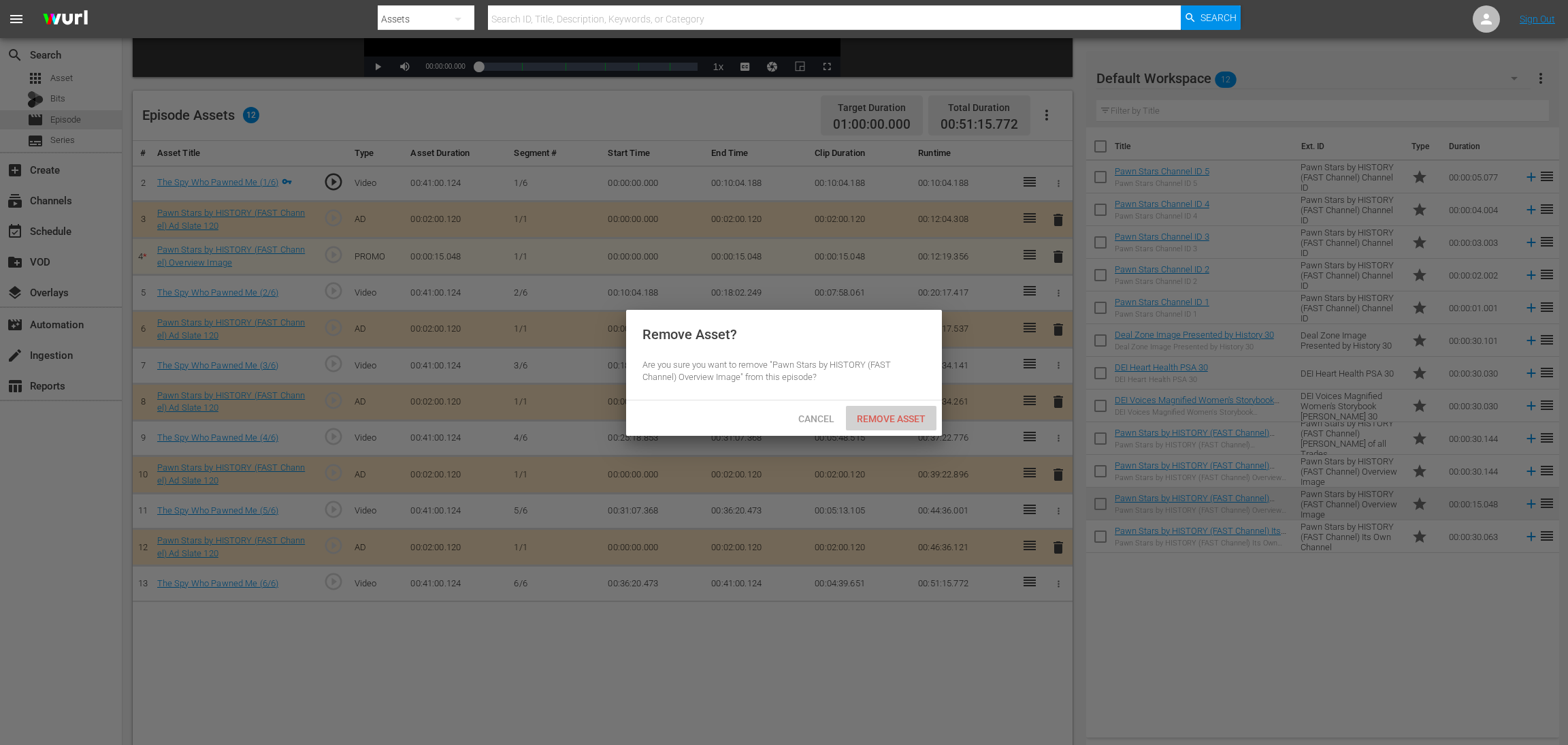
click at [889, 415] on span "Remove Asset" at bounding box center [891, 419] width 90 height 11
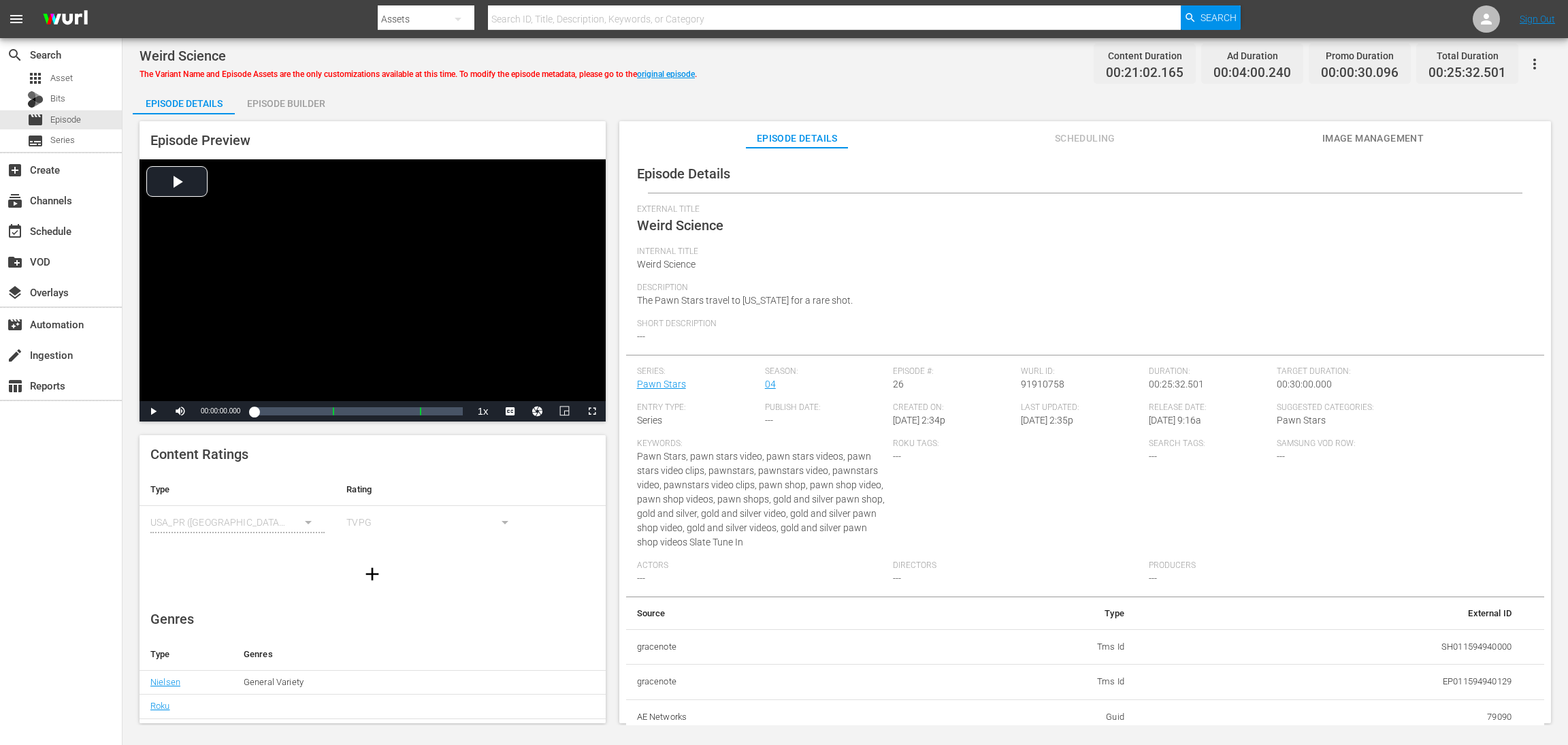
click at [305, 106] on div "Episode Builder" at bounding box center [286, 103] width 102 height 33
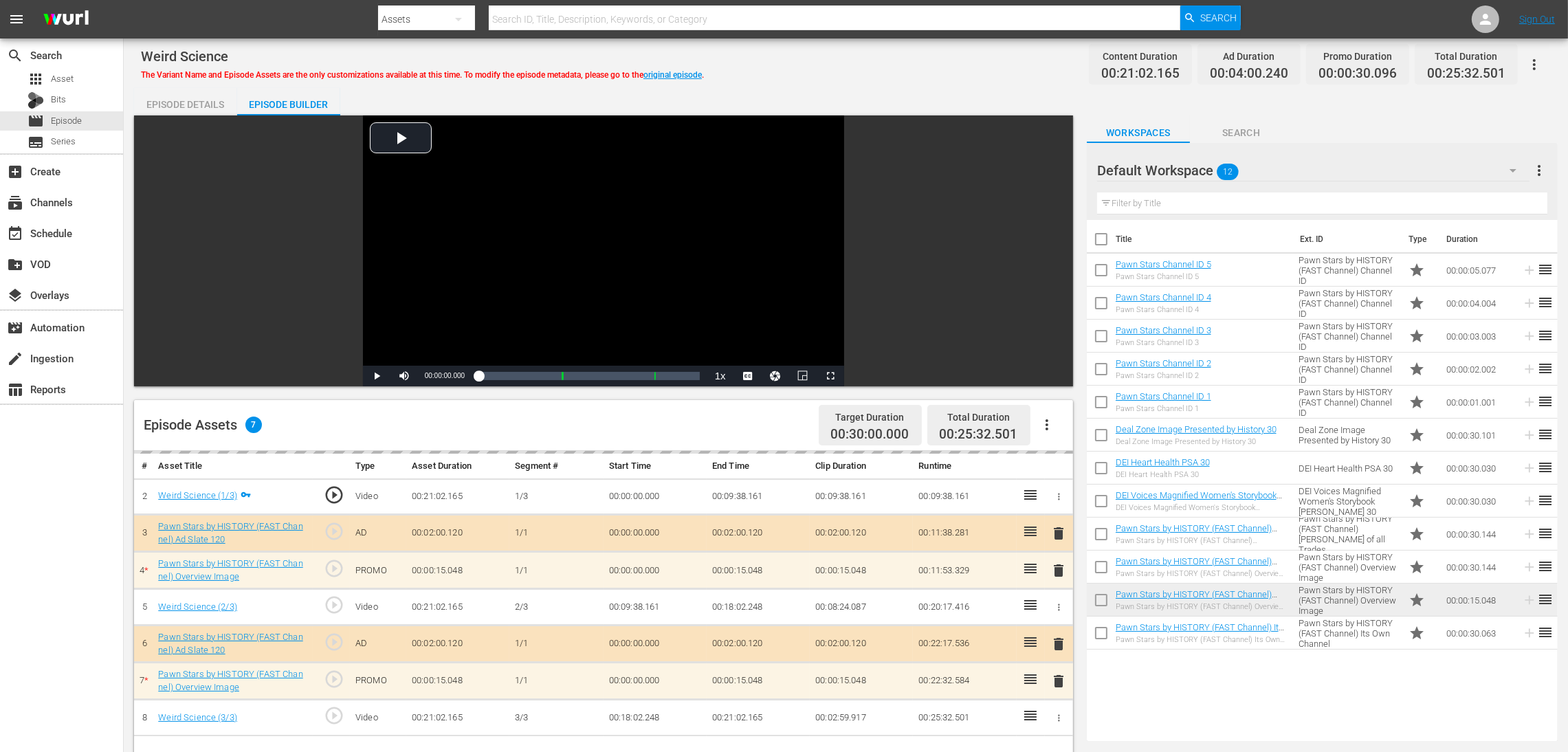
scroll to position [103, 0]
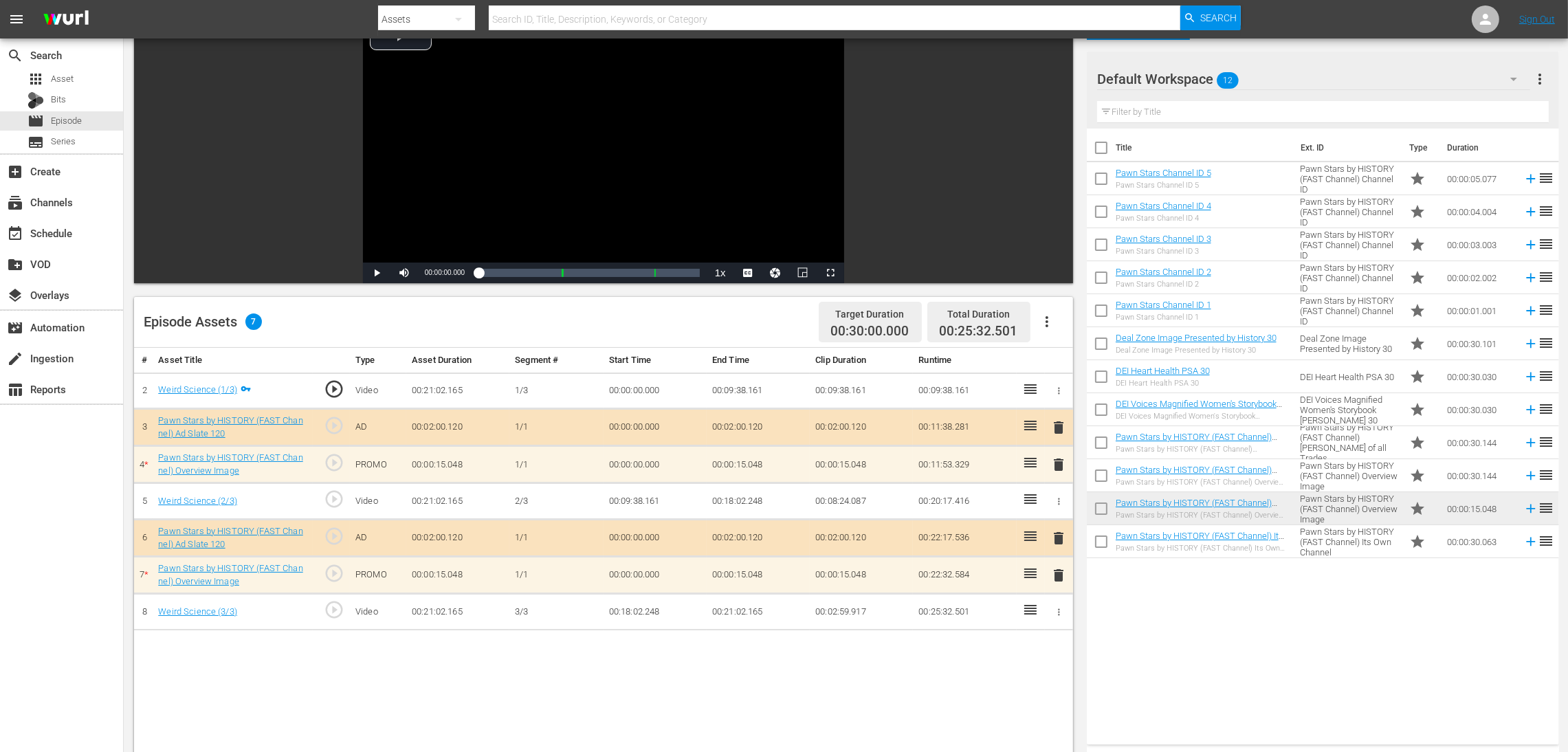
click at [1055, 465] on span "delete" at bounding box center [1059, 465] width 17 height 17
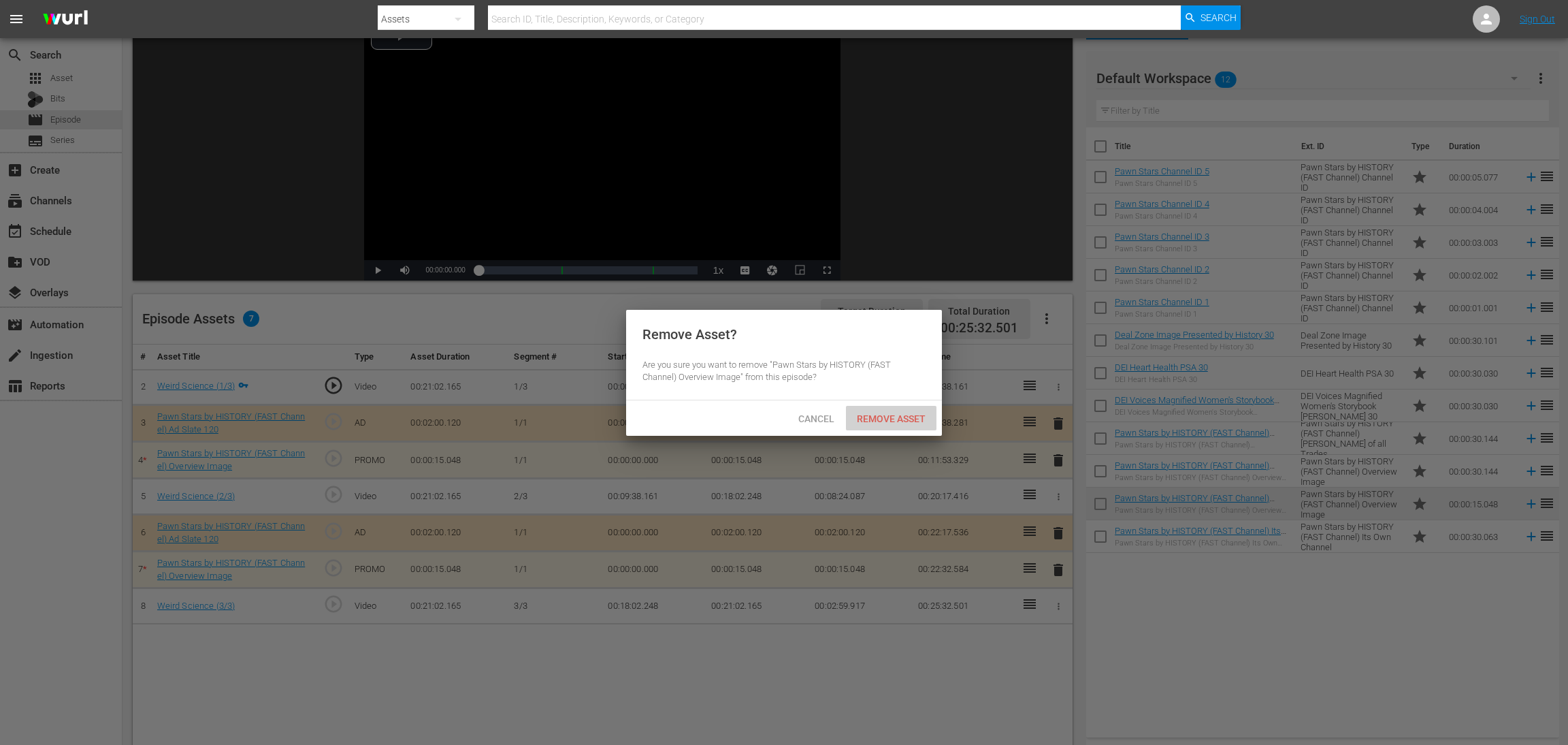
click at [909, 418] on span "Remove Asset" at bounding box center [891, 419] width 90 height 11
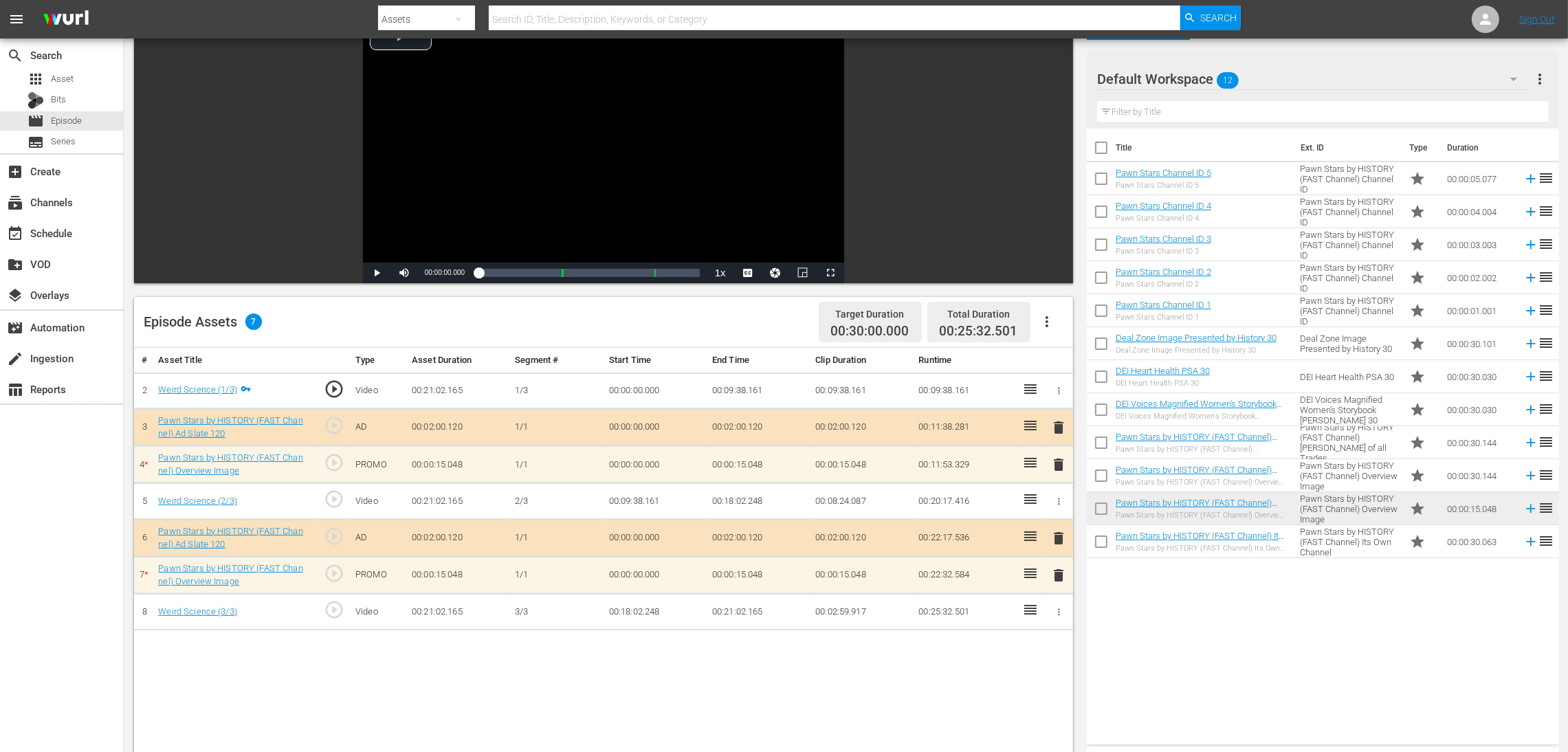
click at [1055, 501] on span "delete" at bounding box center [1059, 575] width 17 height 17
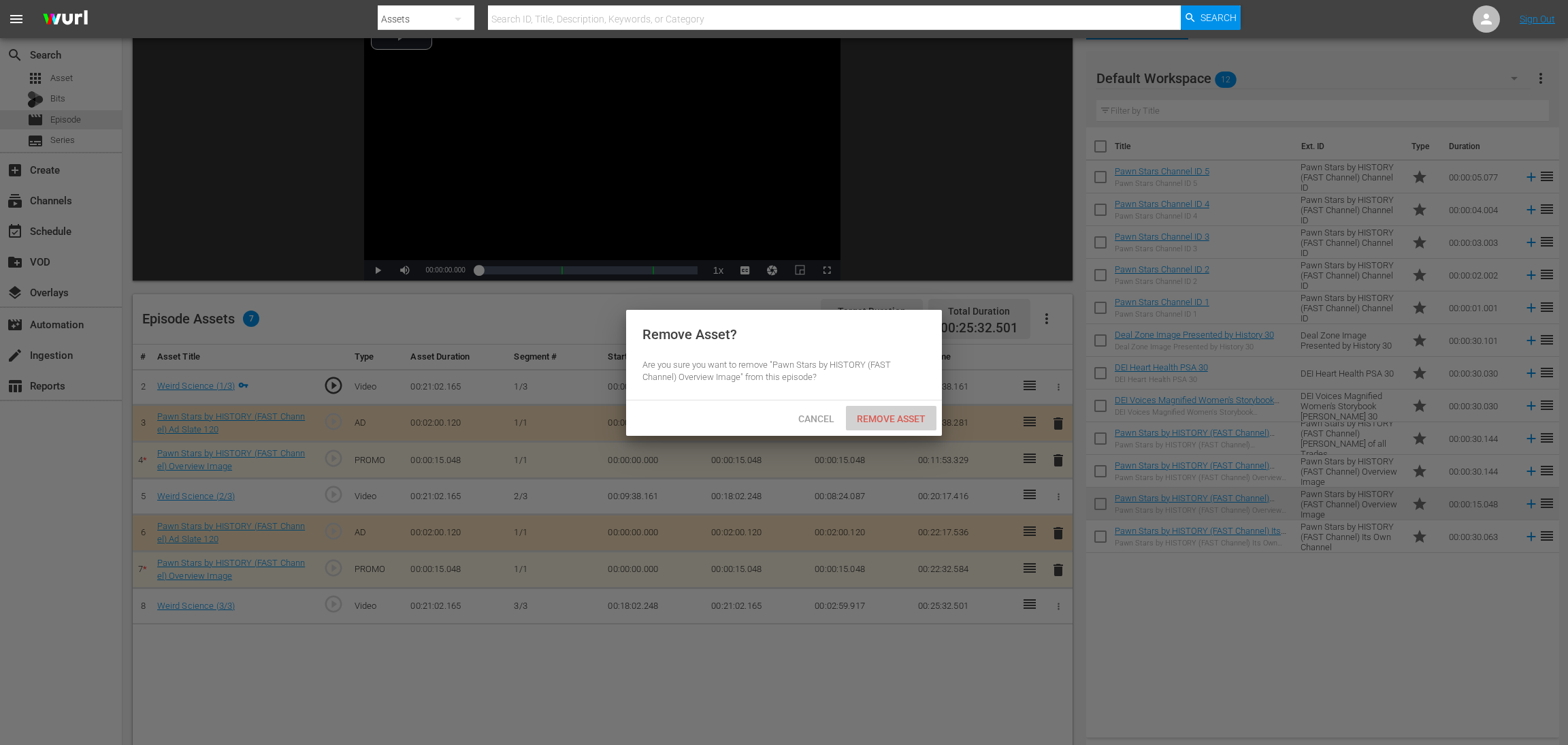
click at [912, 416] on span "Remove Asset" at bounding box center [891, 419] width 90 height 11
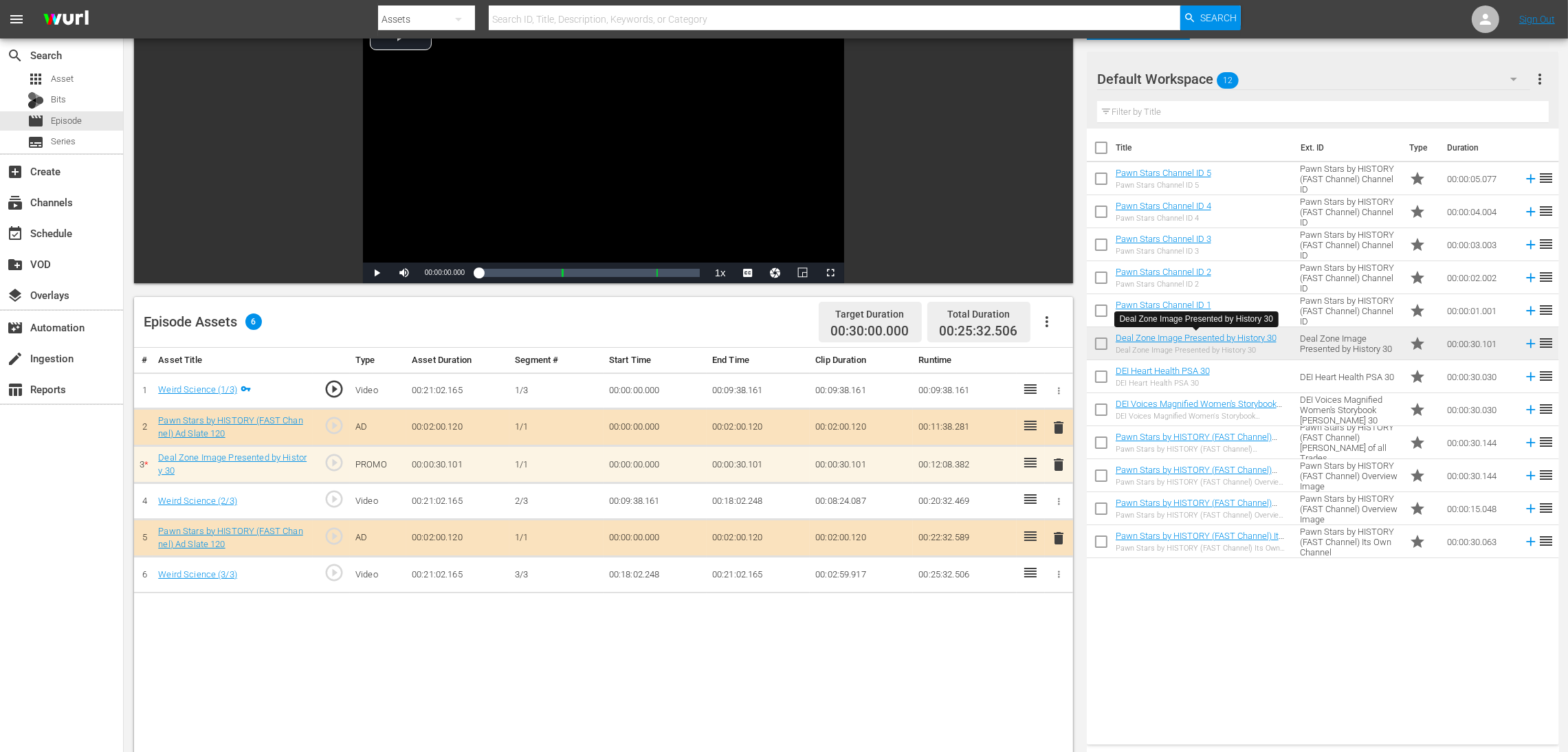
click at [1055, 462] on span "delete" at bounding box center [1059, 465] width 17 height 17
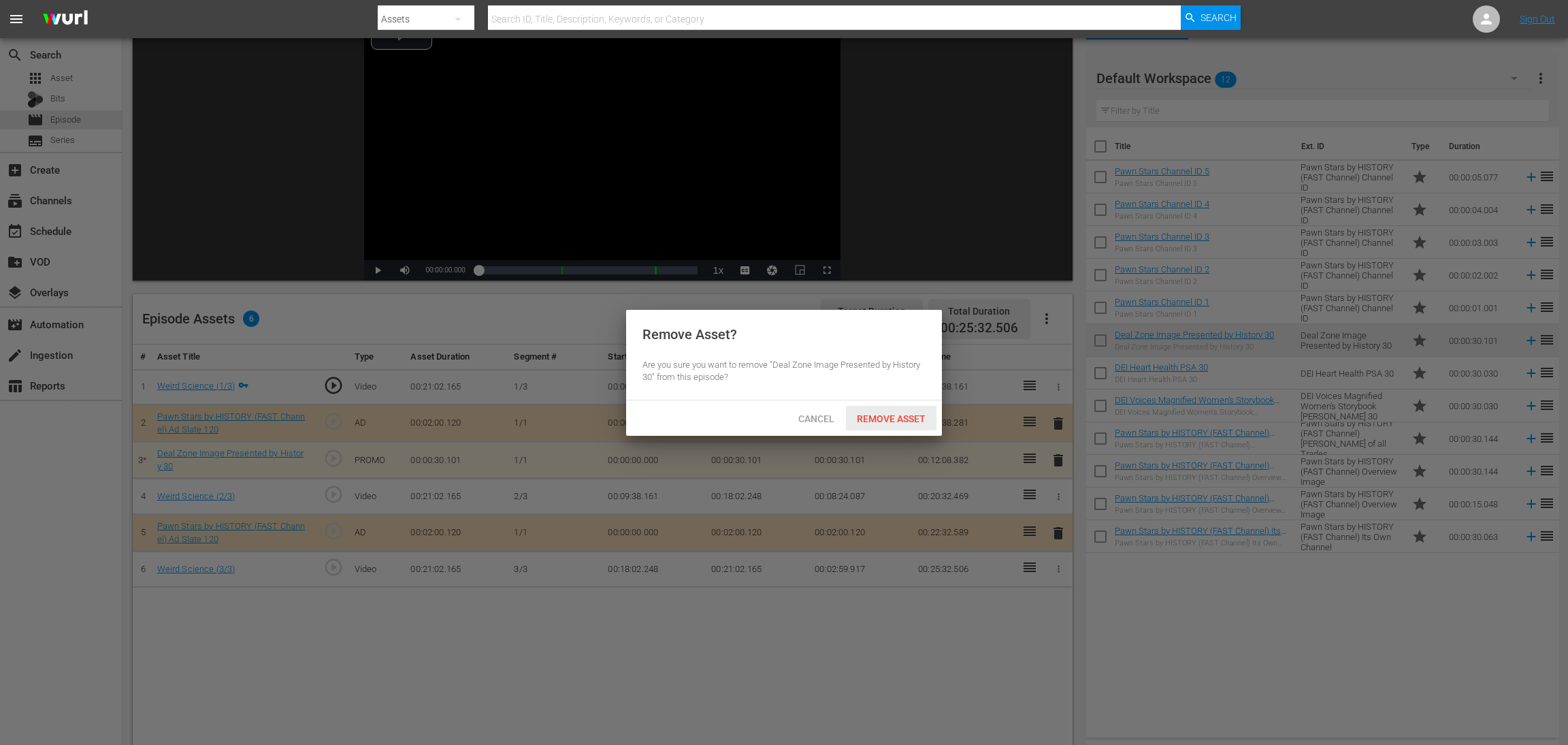
click at [897, 414] on span "Remove Asset" at bounding box center [891, 419] width 90 height 11
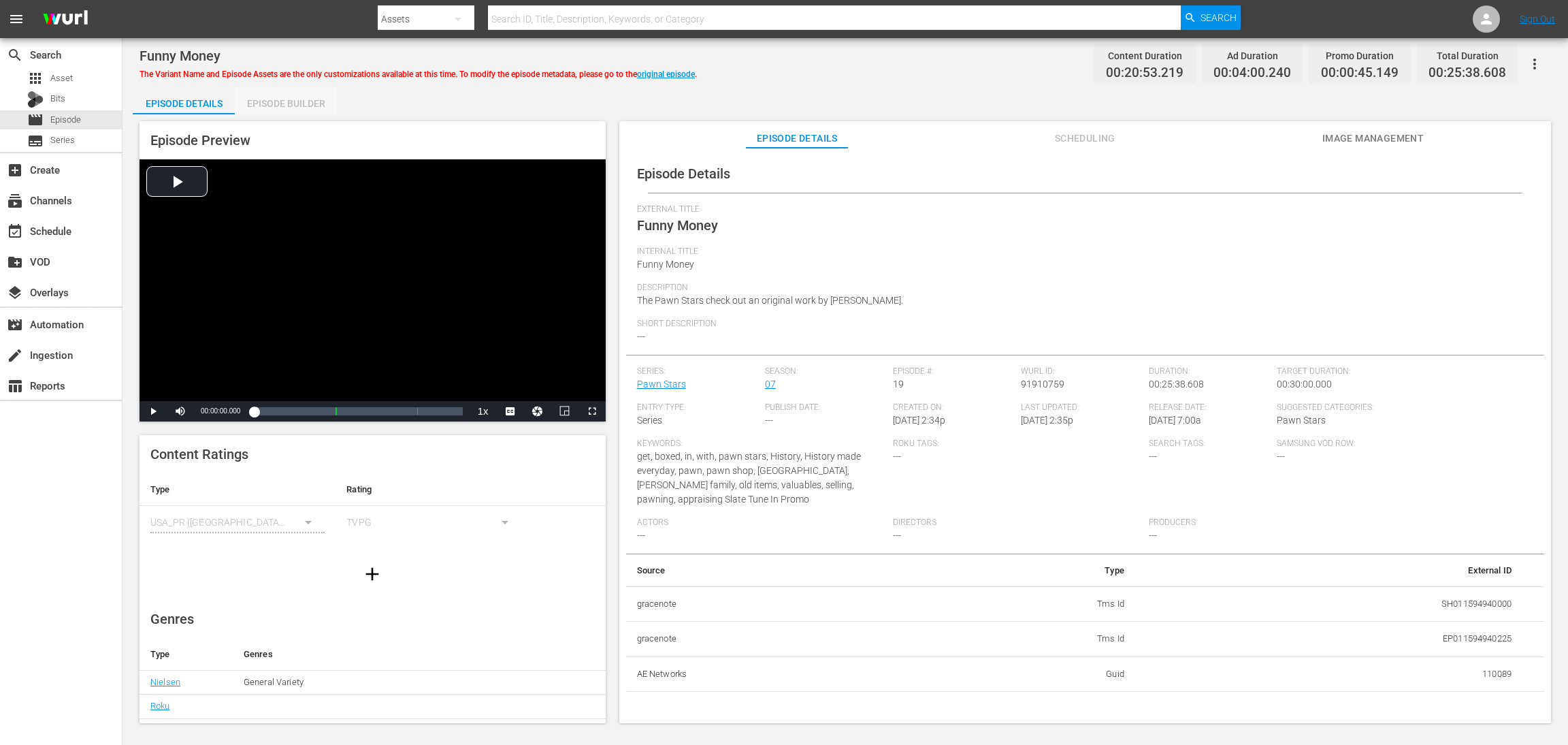
click at [299, 102] on div "Episode Builder" at bounding box center [286, 103] width 102 height 33
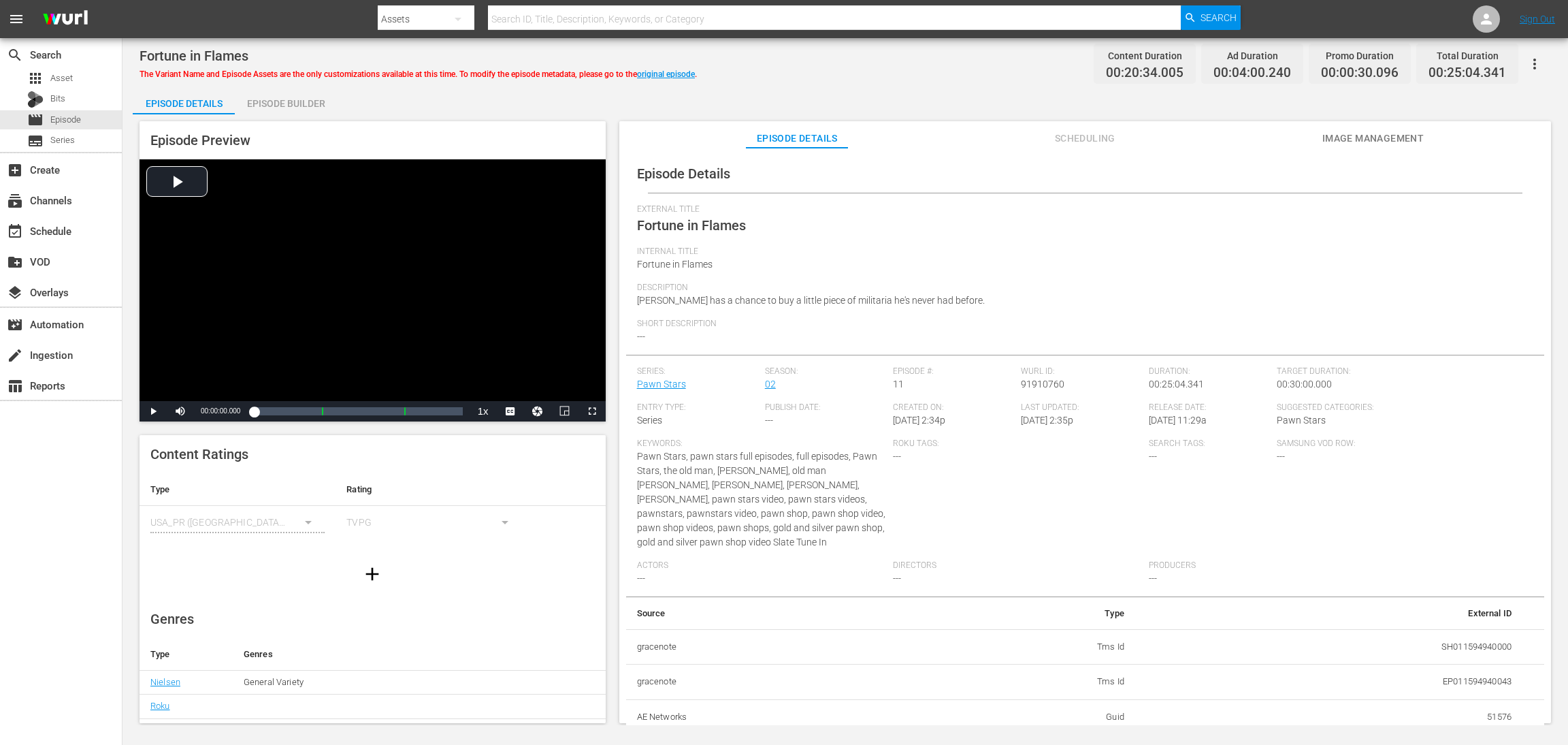
click at [291, 96] on div "Episode Builder" at bounding box center [286, 103] width 102 height 33
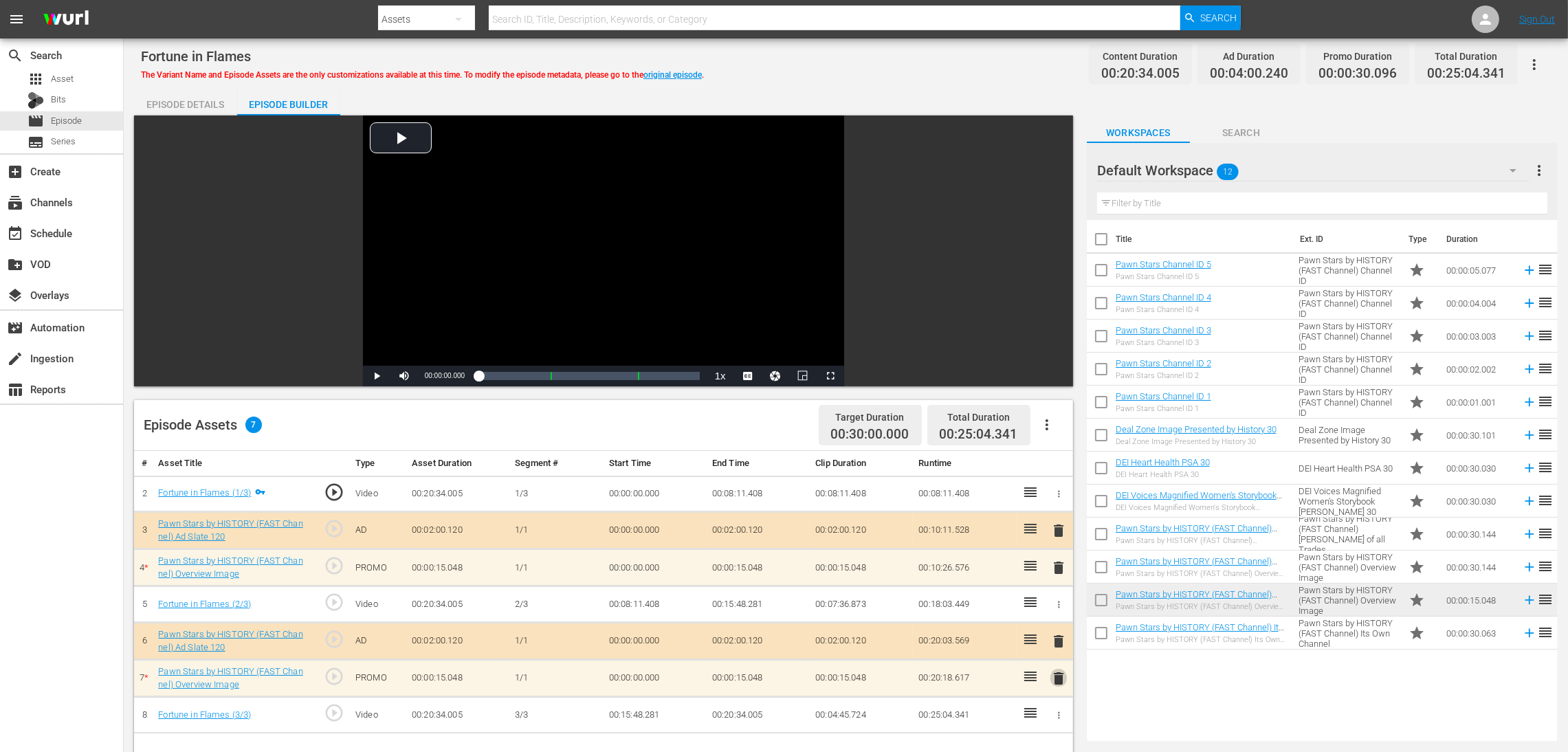
click at [1054, 501] on span "delete" at bounding box center [1059, 678] width 17 height 17
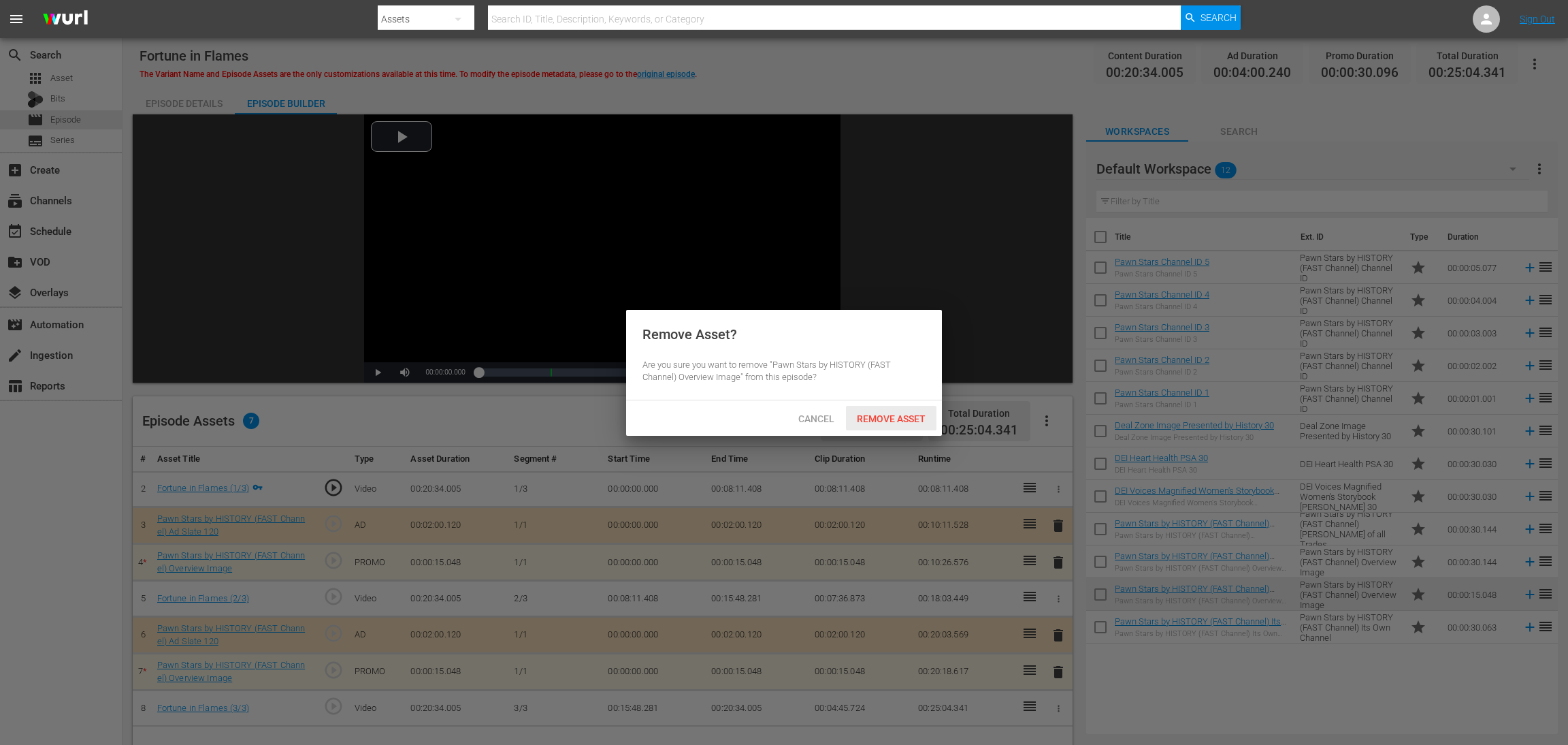
click at [889, 407] on div "Remove Asset" at bounding box center [891, 418] width 90 height 25
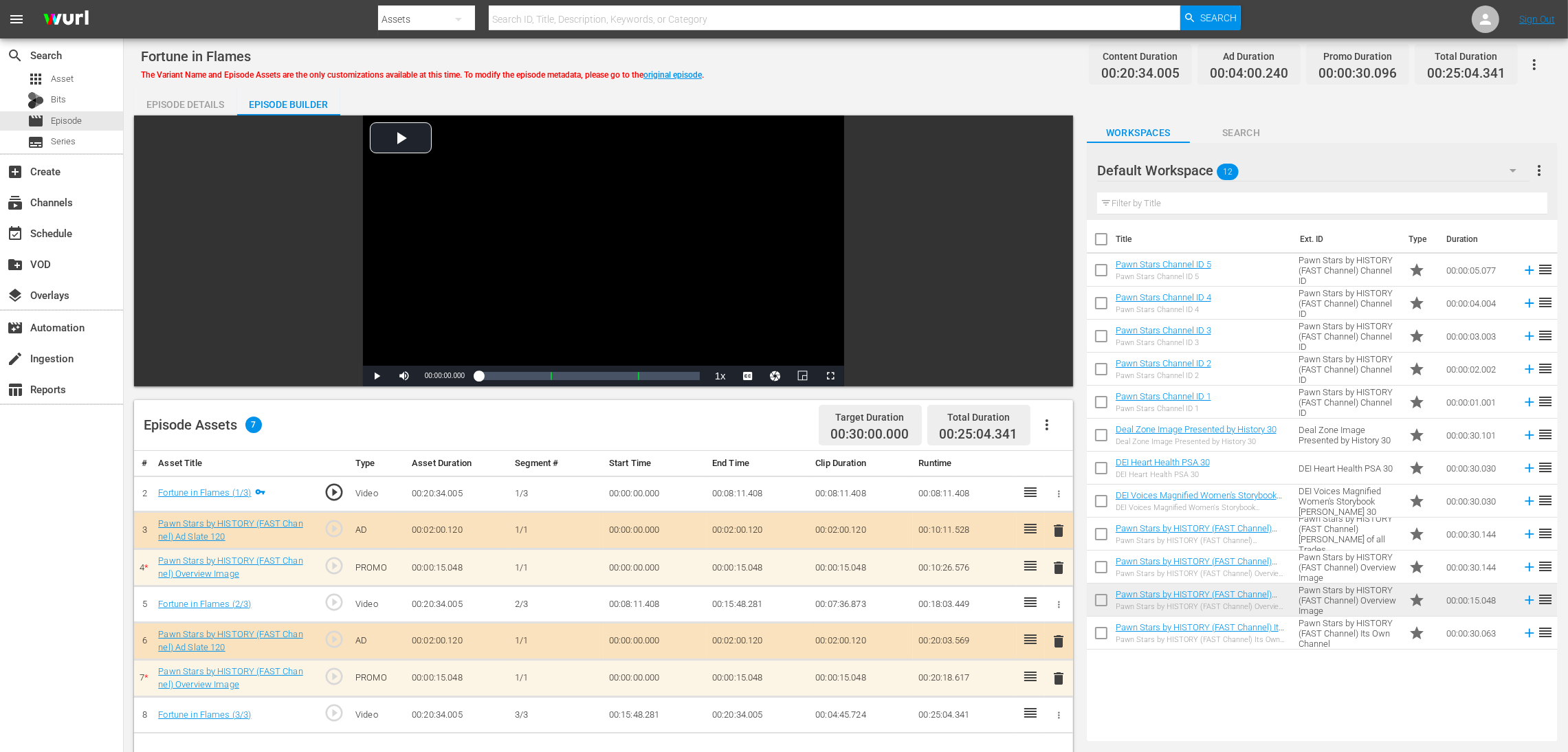
click at [1055, 501] on span "delete" at bounding box center [1059, 568] width 17 height 17
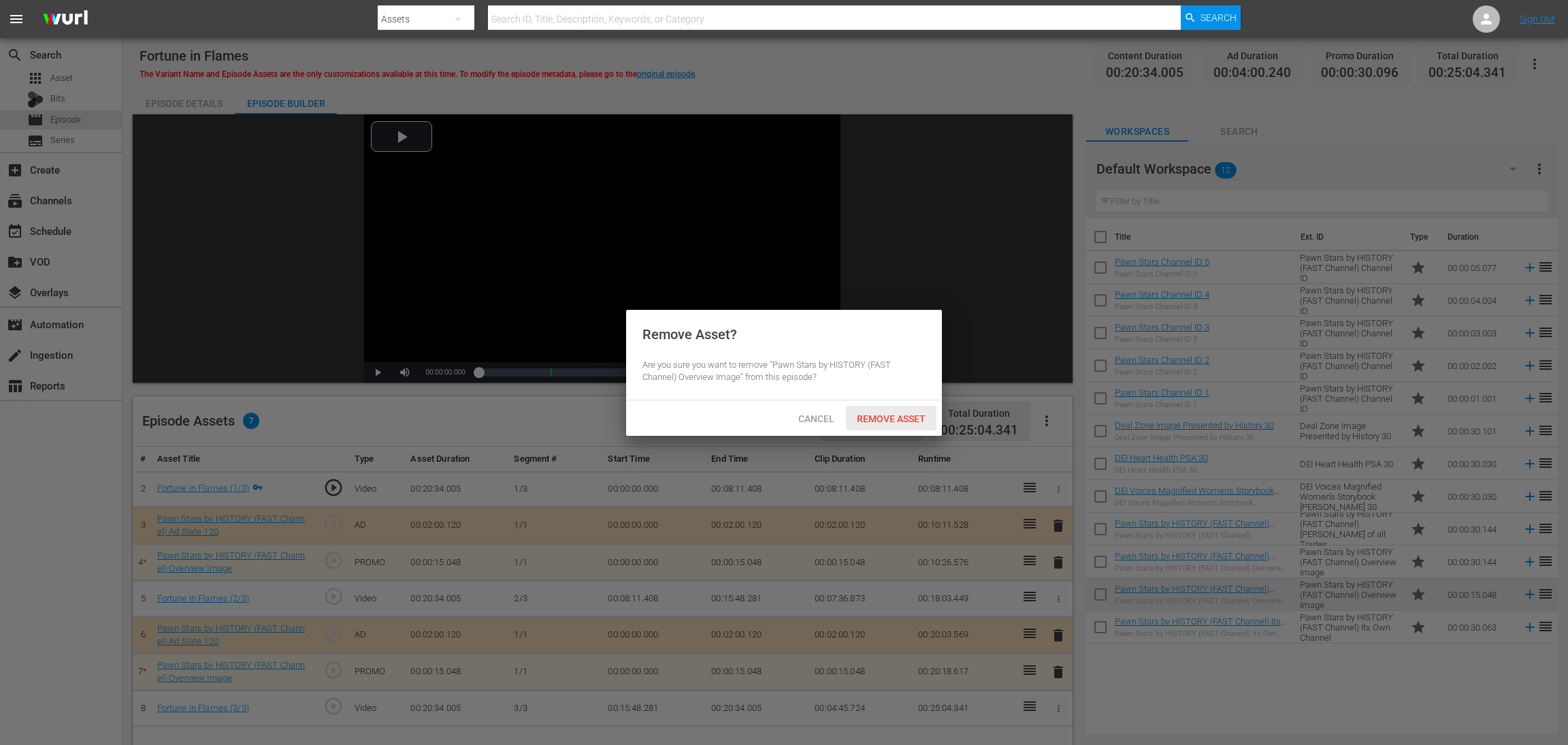
click at [882, 418] on span "Remove Asset" at bounding box center [891, 419] width 90 height 11
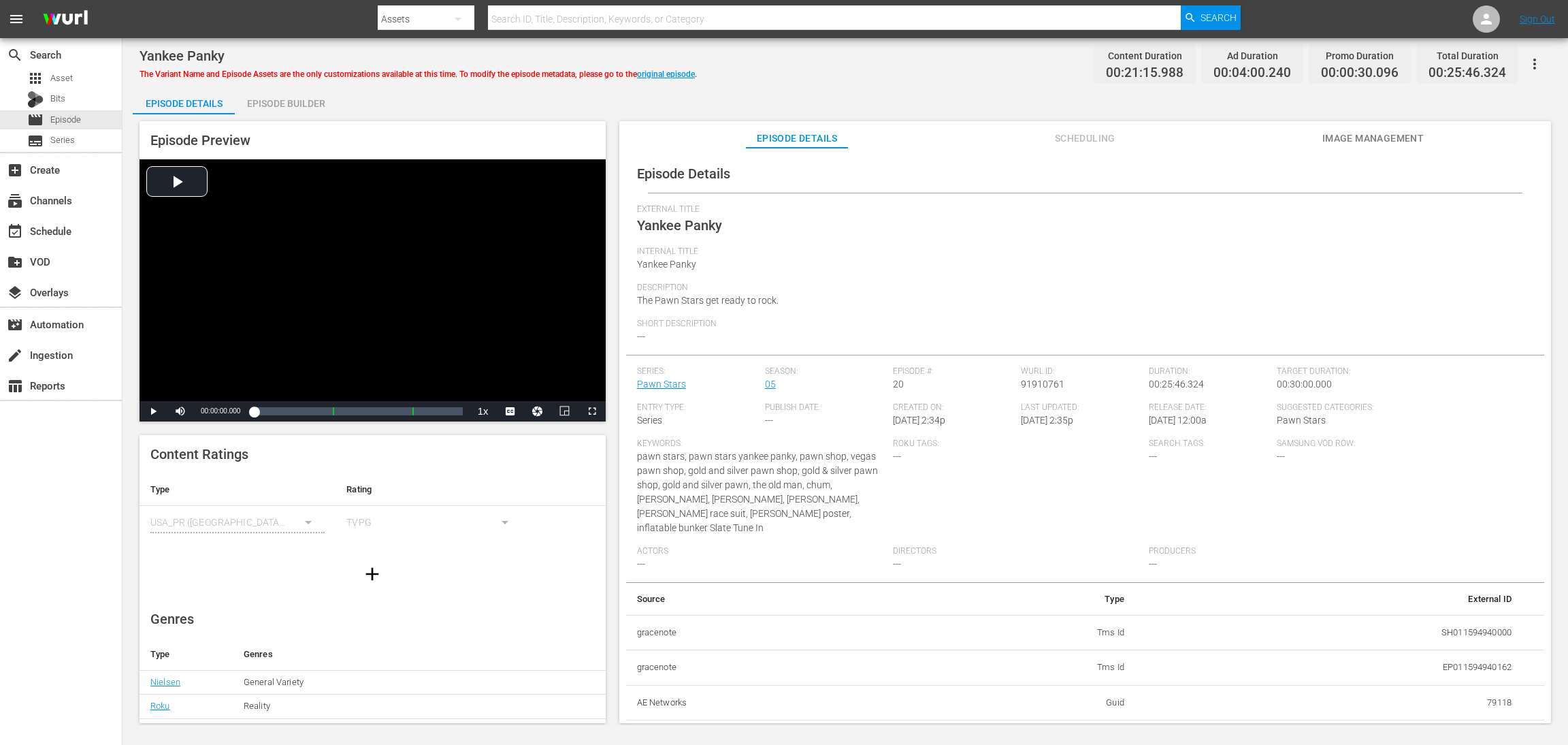
click at [304, 107] on div "Episode Builder" at bounding box center [286, 103] width 102 height 33
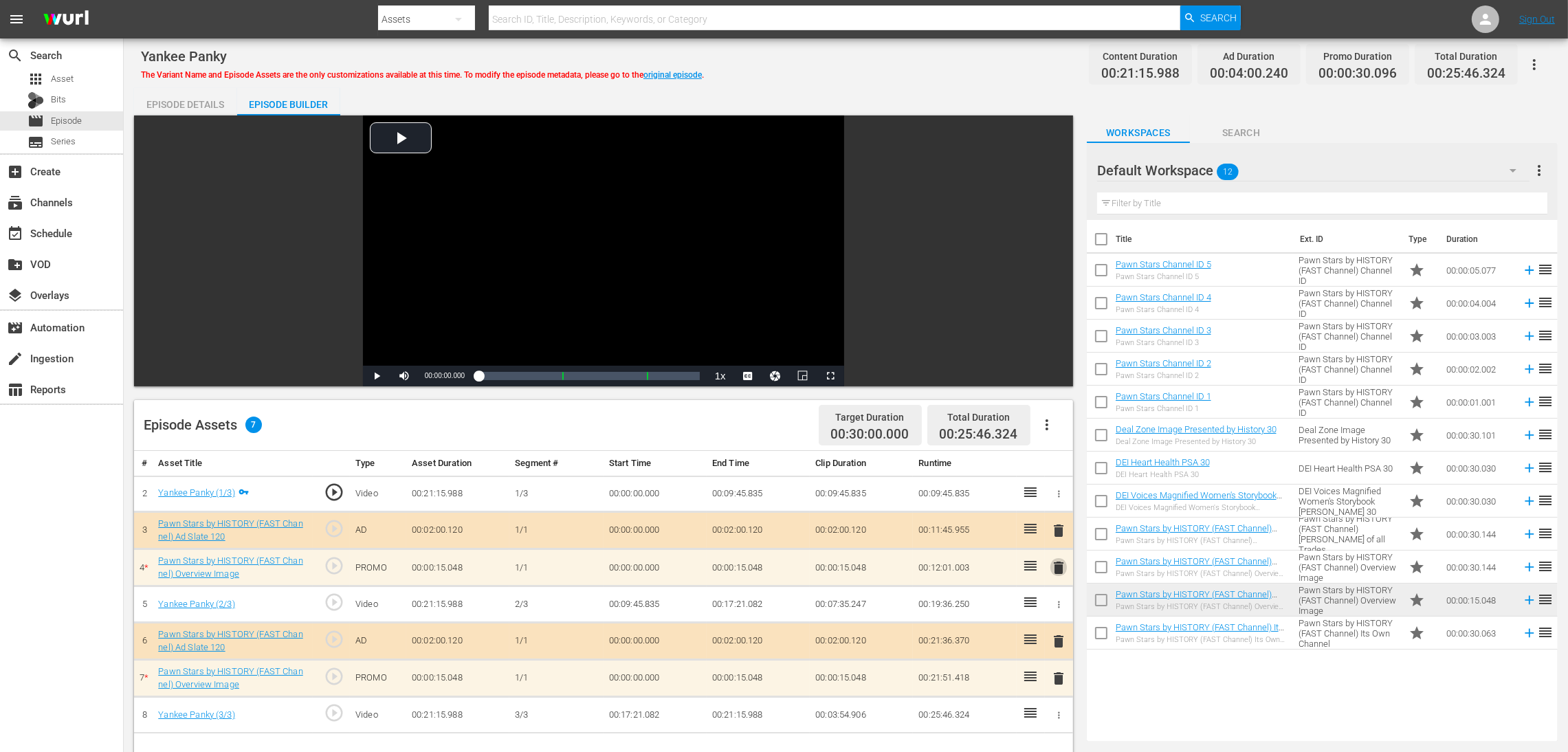
click at [1055, 501] on span "delete" at bounding box center [1059, 568] width 17 height 17
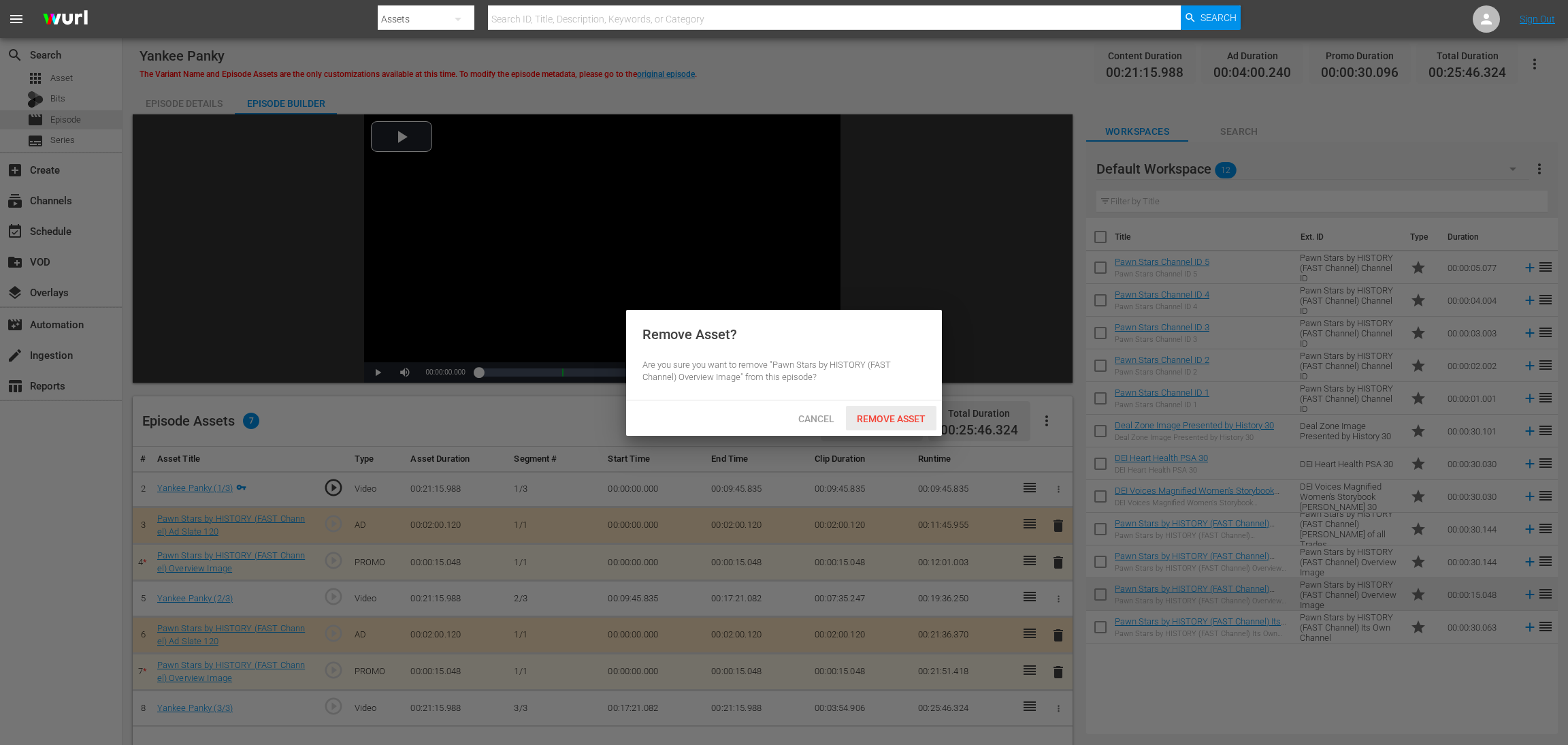
click at [900, 417] on span "Remove Asset" at bounding box center [891, 419] width 90 height 11
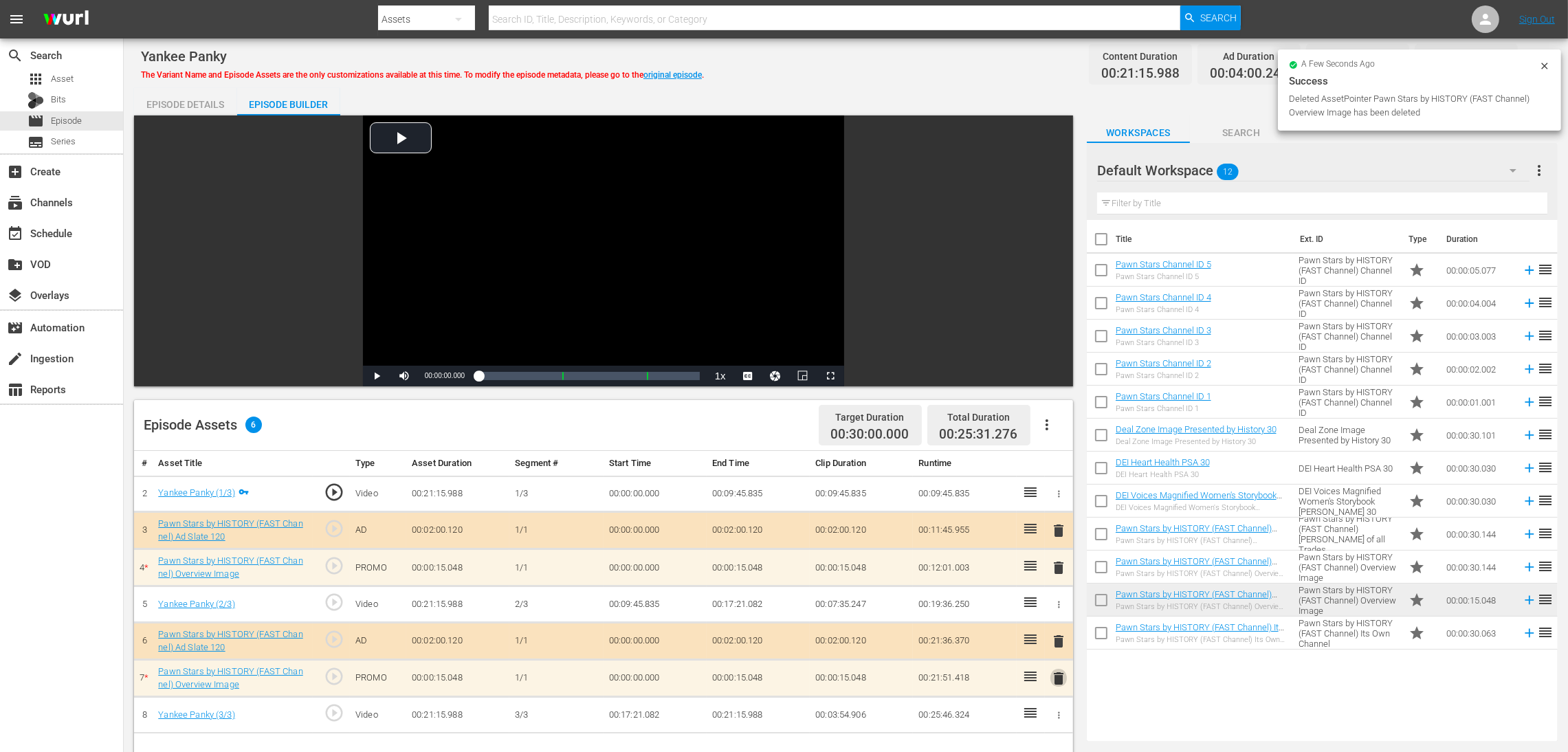
click at [1055, 501] on span "delete" at bounding box center [1059, 678] width 17 height 17
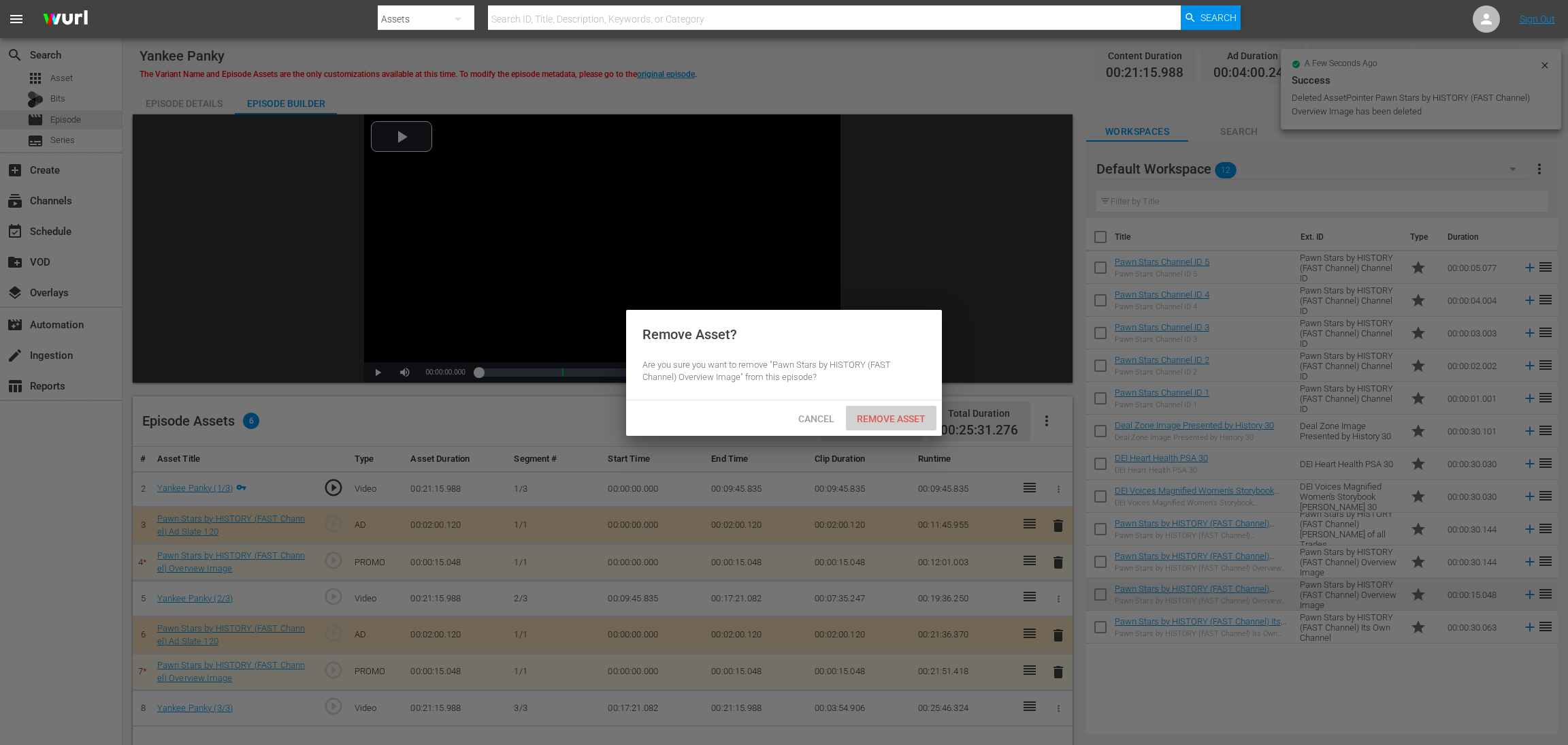
click at [891, 415] on span "Remove Asset" at bounding box center [891, 419] width 90 height 11
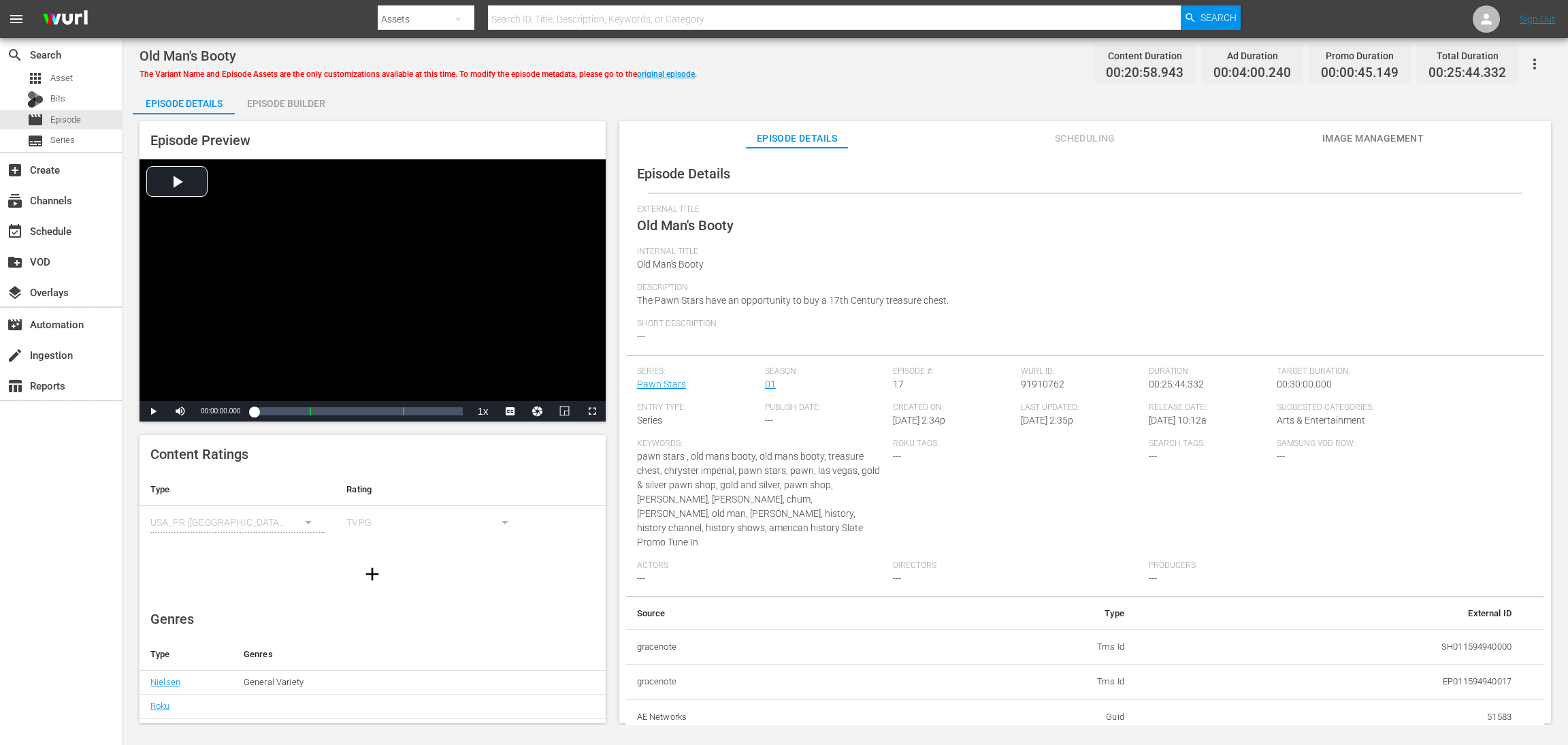
click at [297, 103] on div "Episode Builder" at bounding box center [286, 103] width 102 height 33
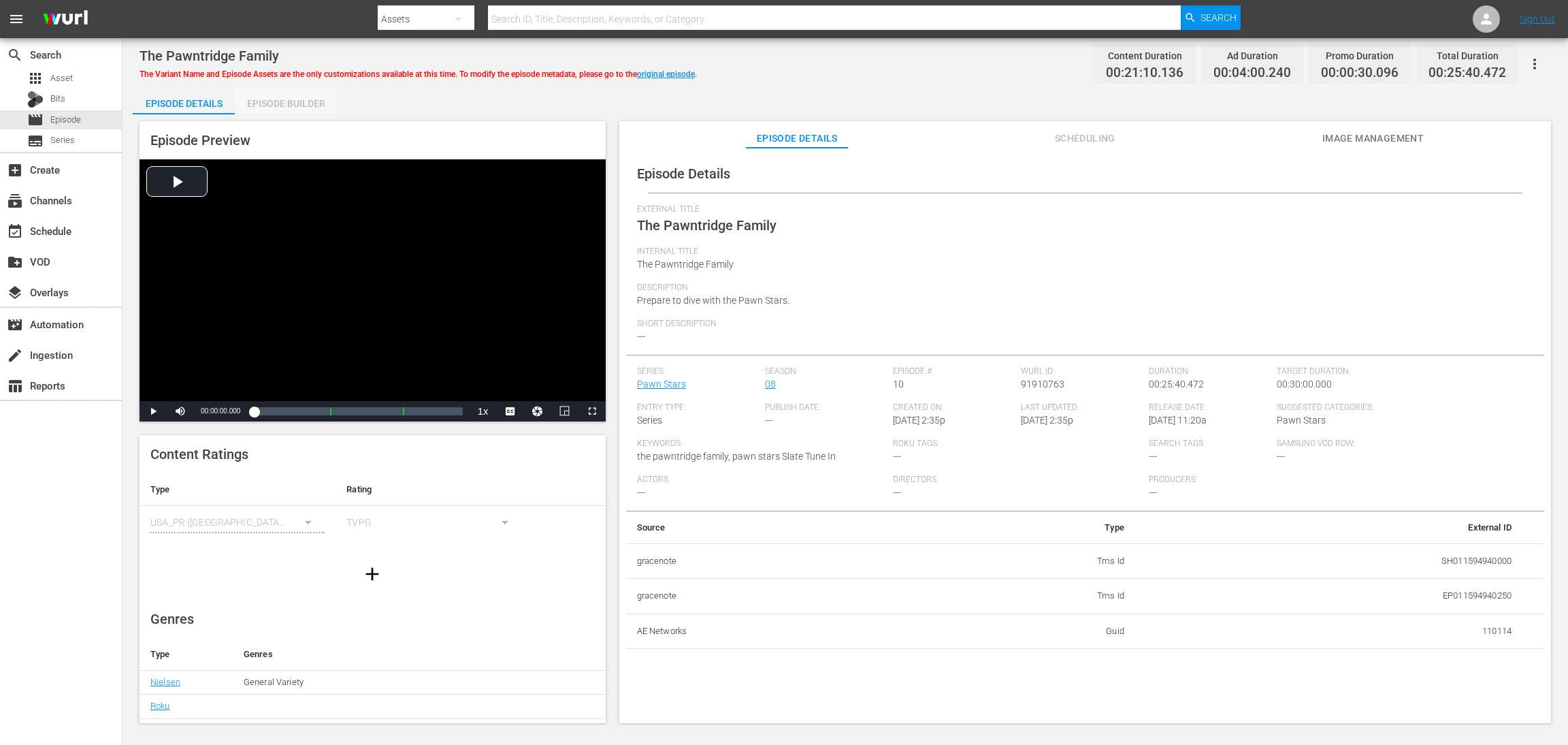
click at [284, 107] on div "Episode Builder" at bounding box center [286, 103] width 102 height 33
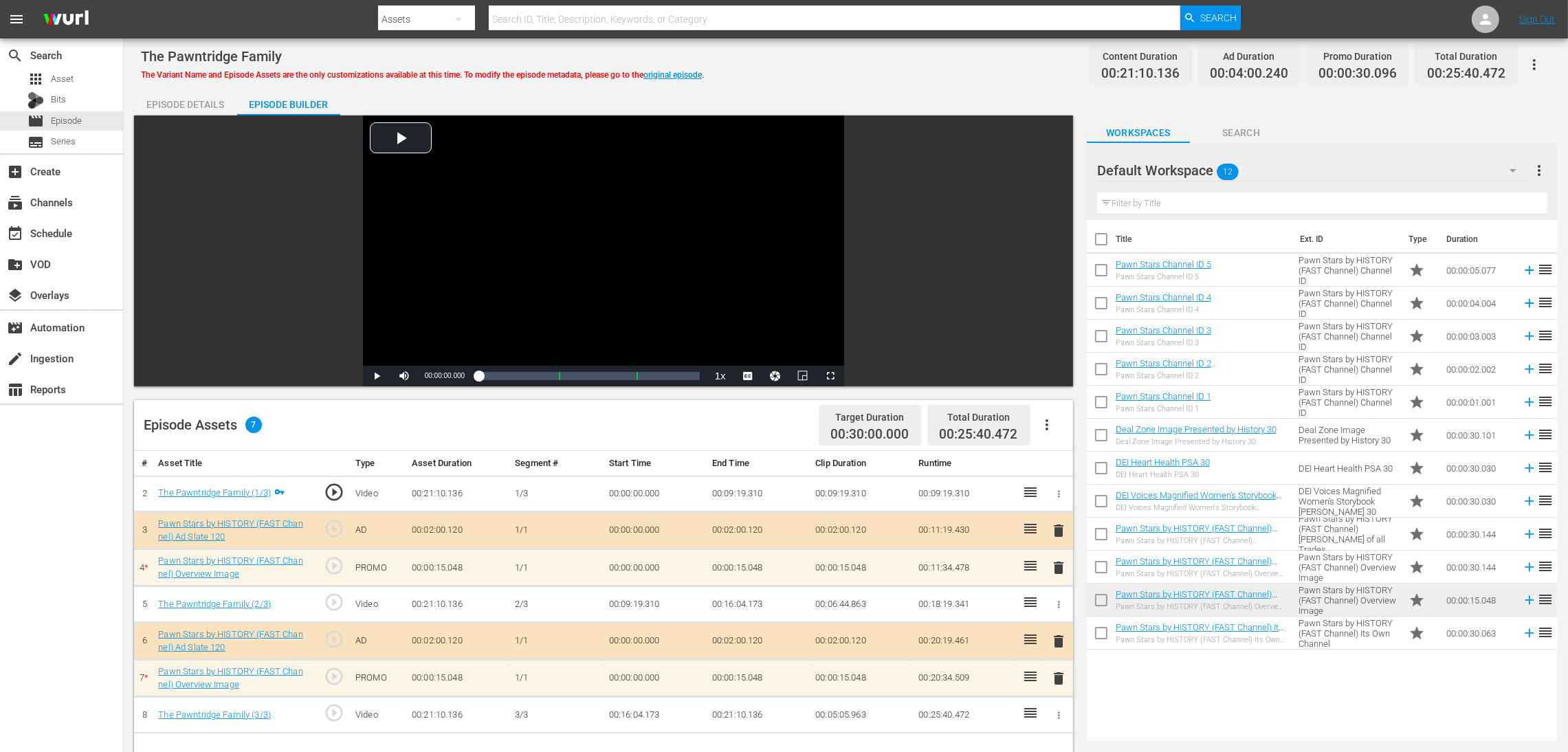
click at [1055, 501] on span "delete" at bounding box center [1059, 568] width 17 height 17
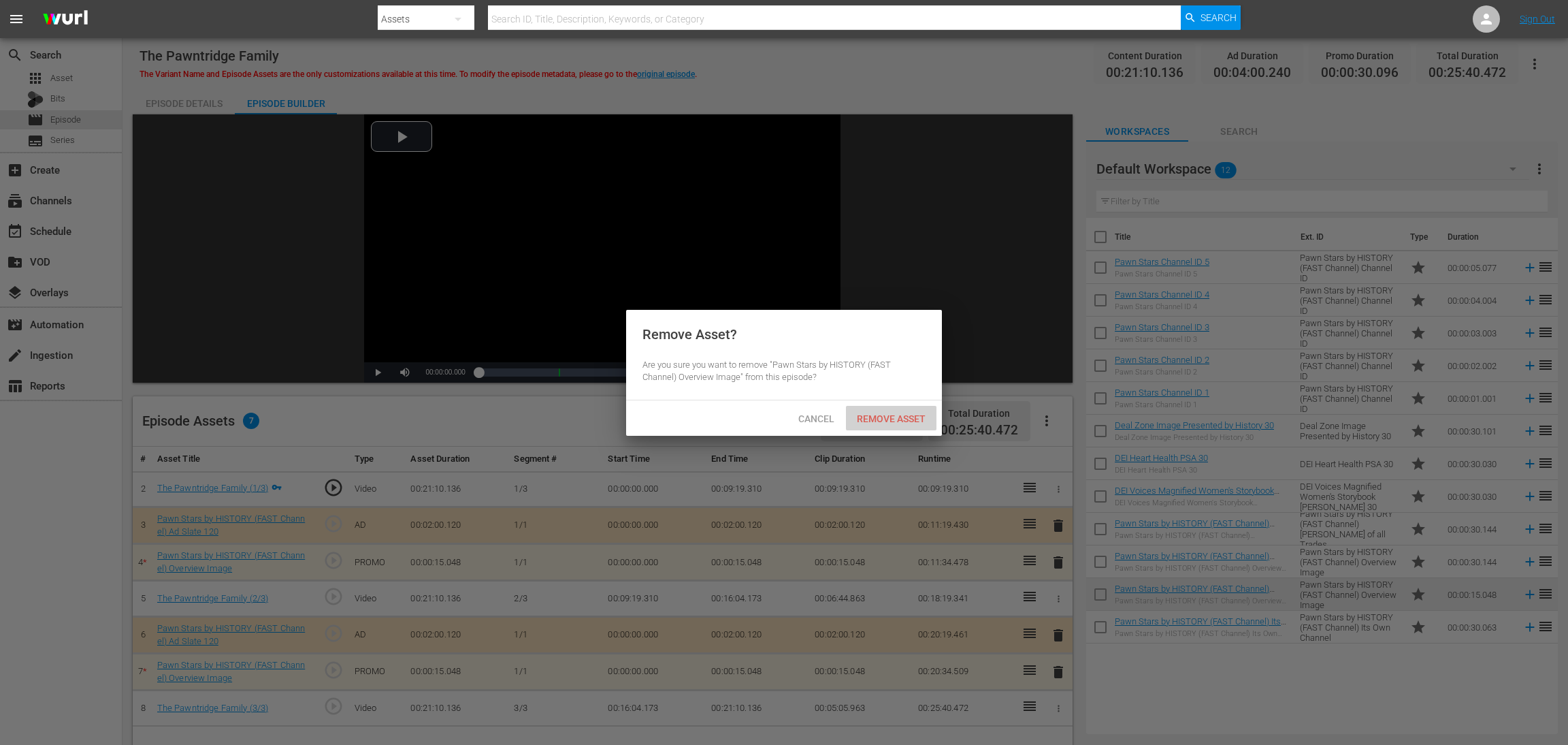
click at [925, 414] on span "Remove Asset" at bounding box center [891, 419] width 90 height 11
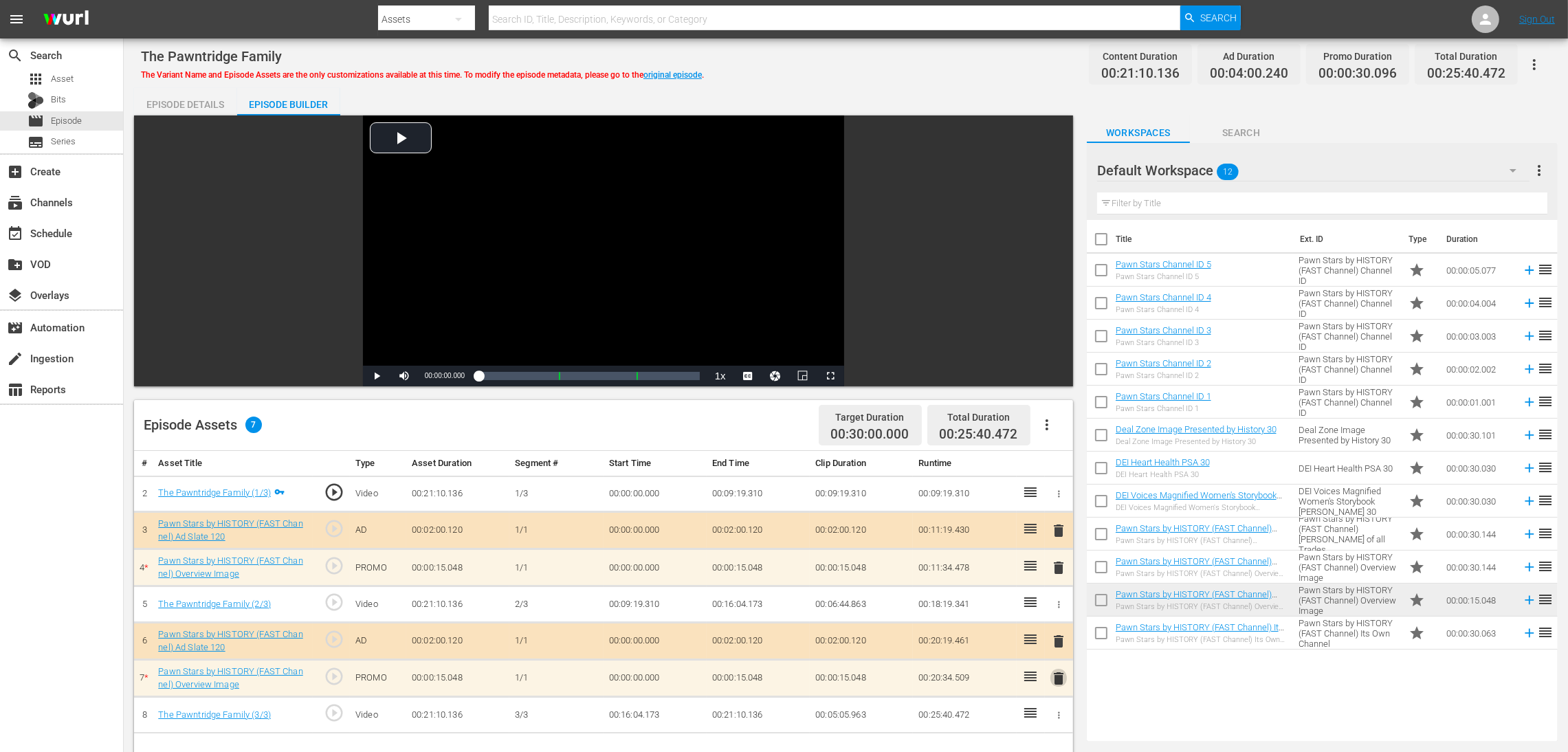
click at [1054, 501] on span "delete" at bounding box center [1059, 678] width 17 height 17
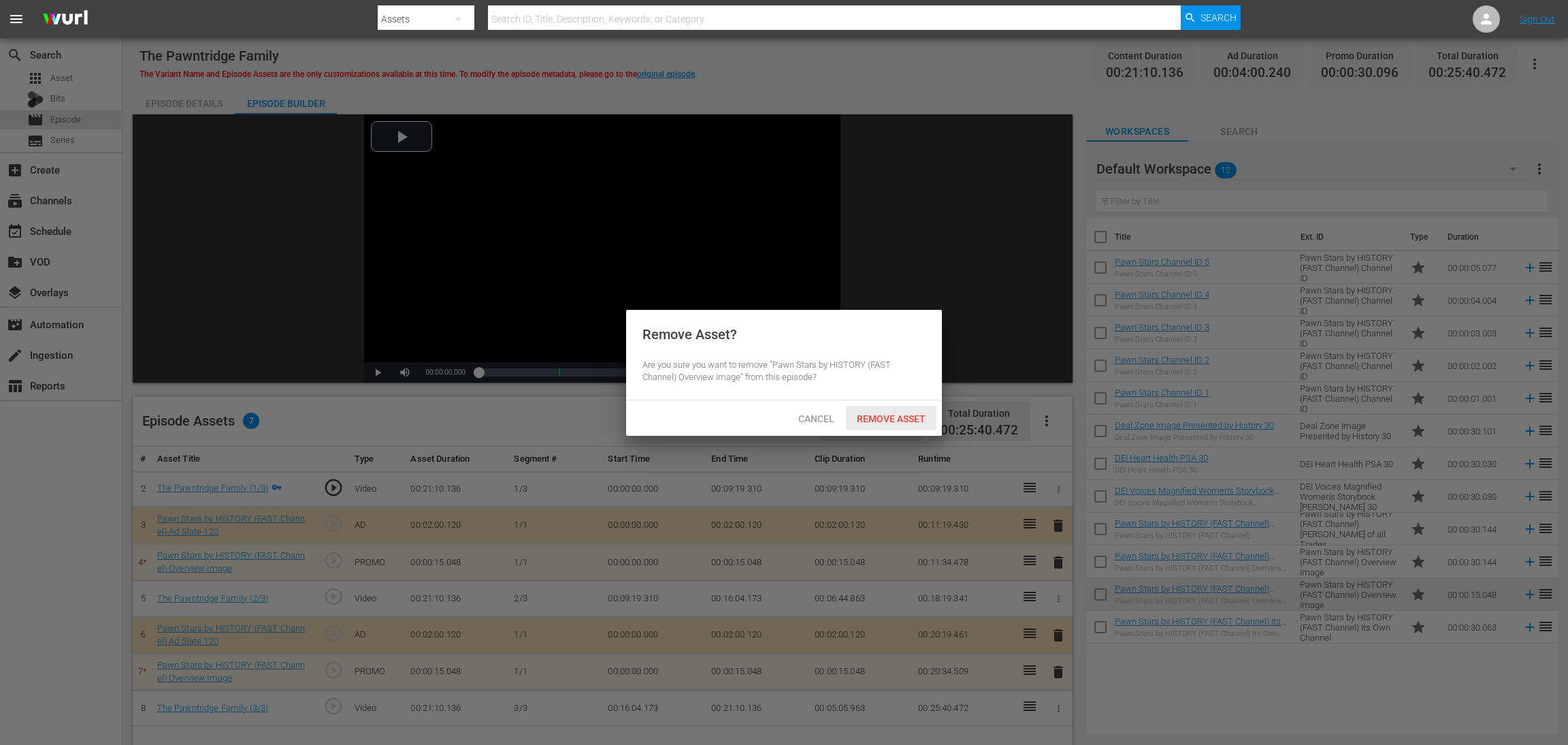
click at [893, 419] on span "Remove Asset" at bounding box center [891, 419] width 90 height 11
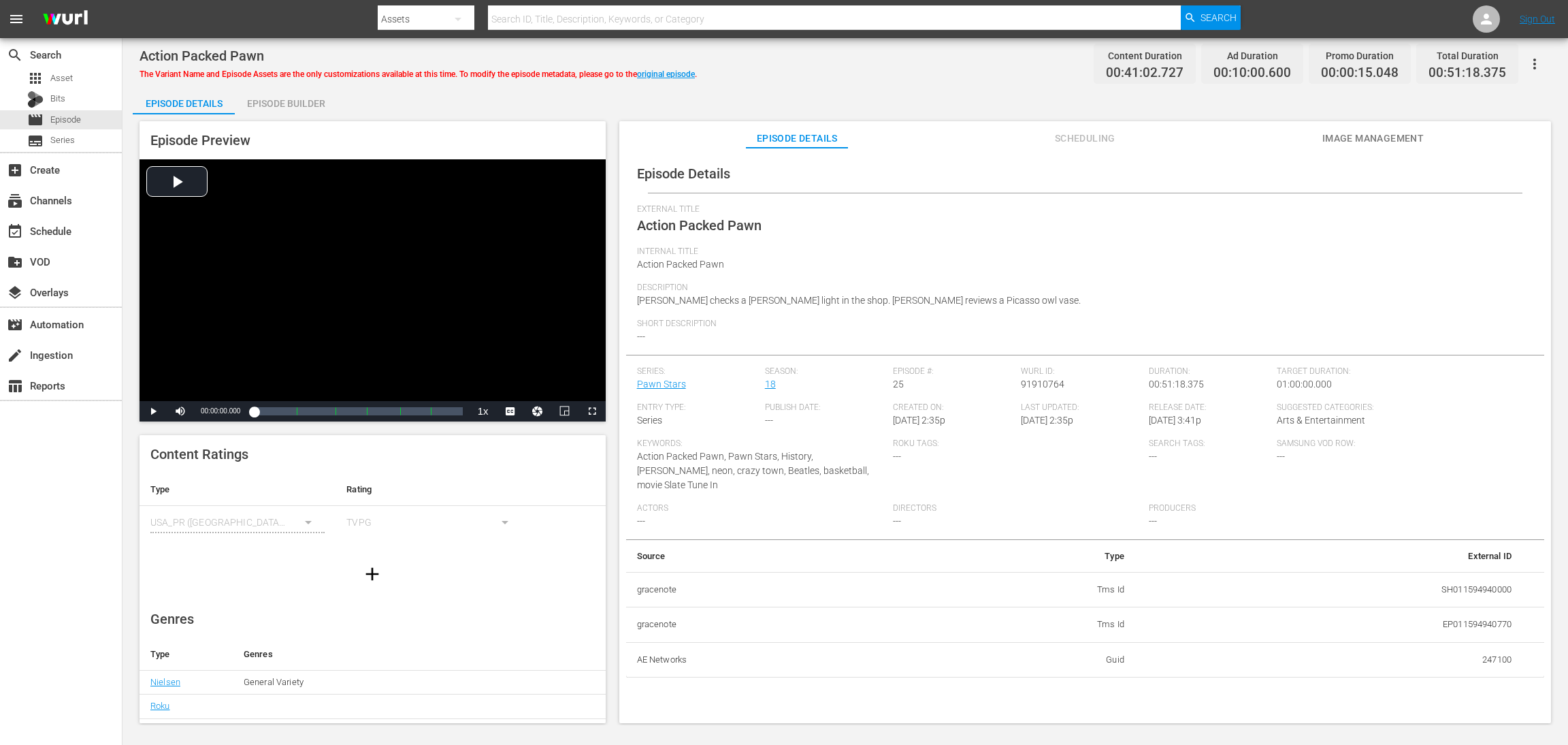
click at [288, 102] on div "Episode Builder" at bounding box center [286, 103] width 102 height 33
click at [301, 99] on div "Episode Builder" at bounding box center [286, 103] width 102 height 33
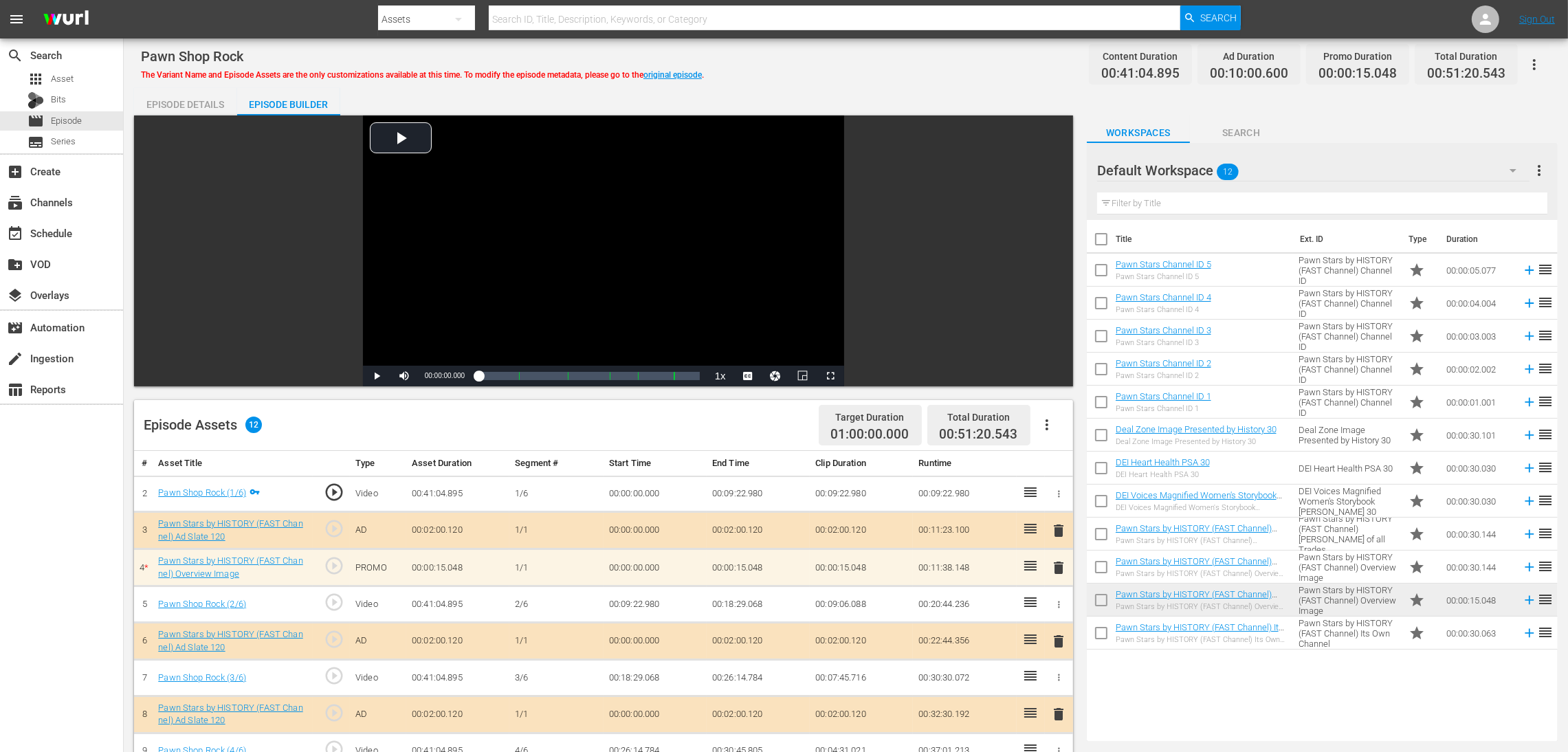
scroll to position [206, 0]
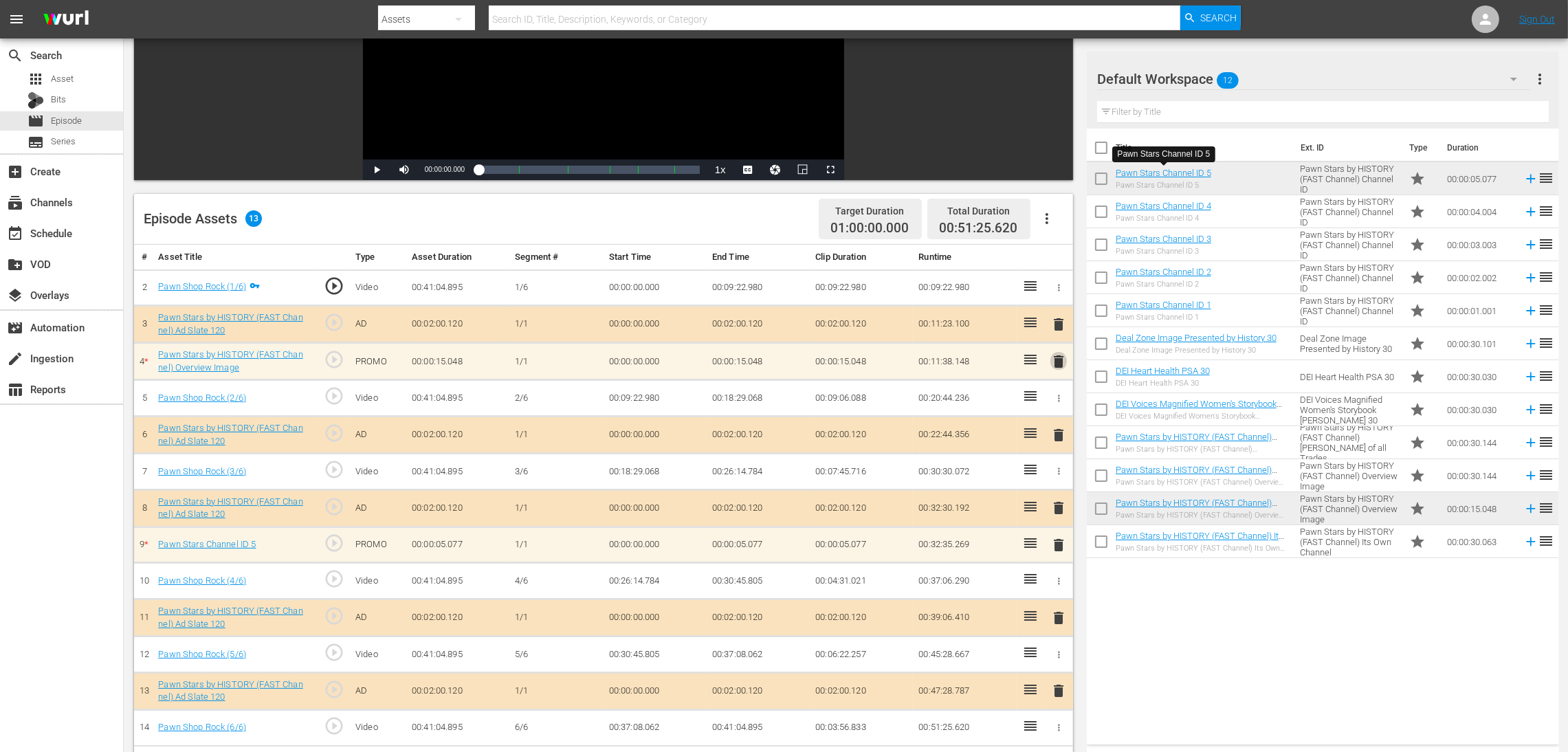
click at [1055, 363] on span "delete" at bounding box center [1059, 362] width 17 height 17
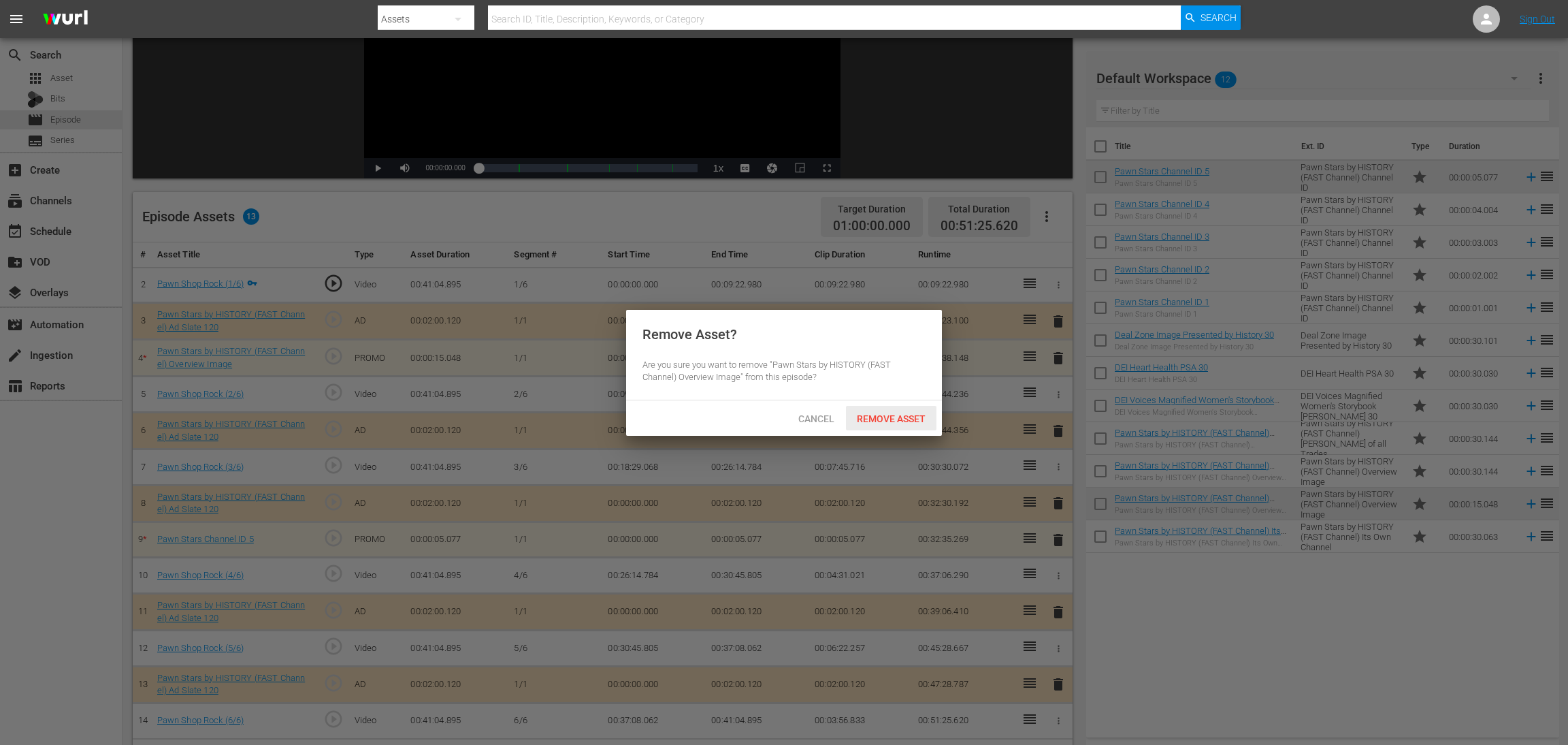
click at [891, 423] on span "Remove Asset" at bounding box center [891, 419] width 90 height 11
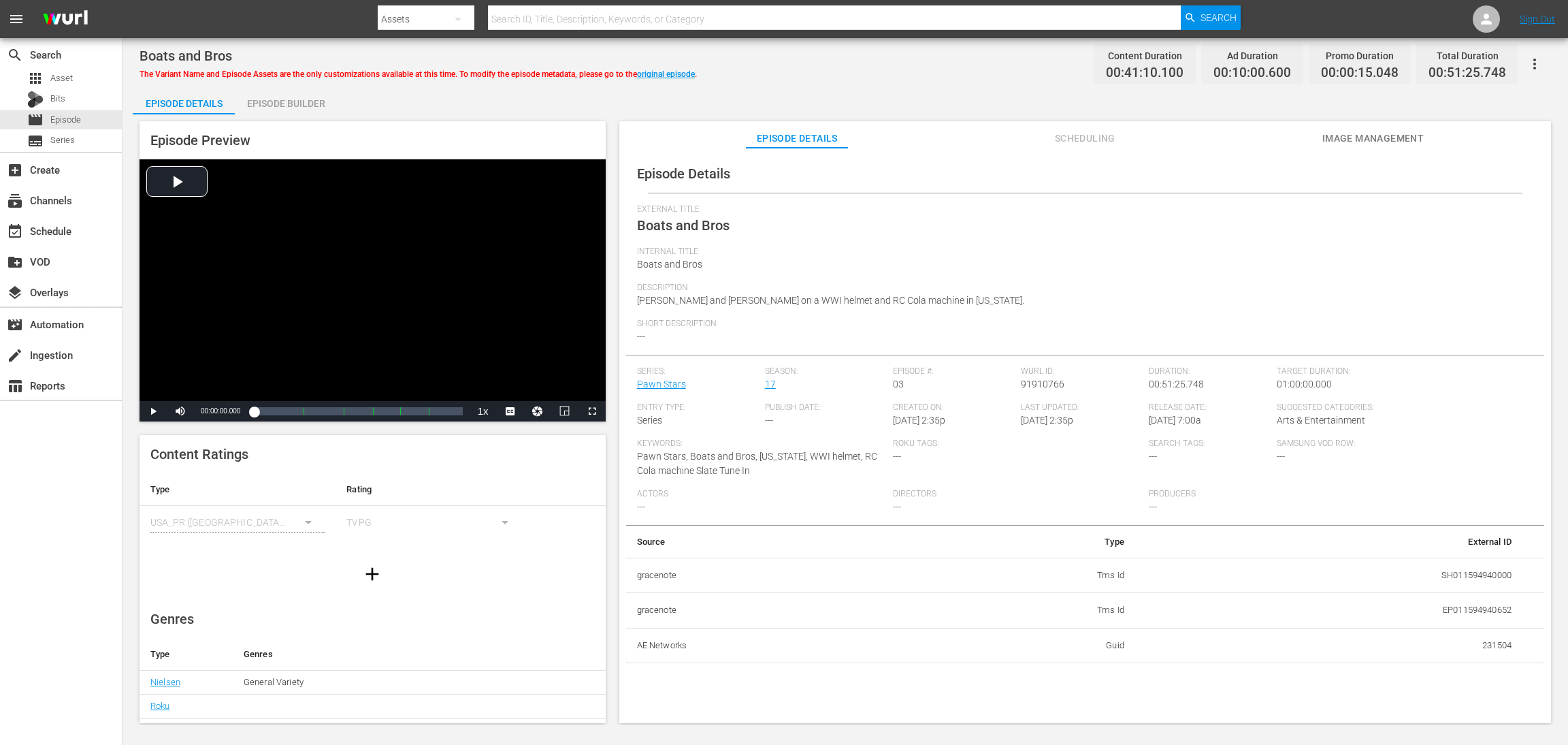
click at [291, 97] on div "Episode Builder" at bounding box center [286, 103] width 102 height 33
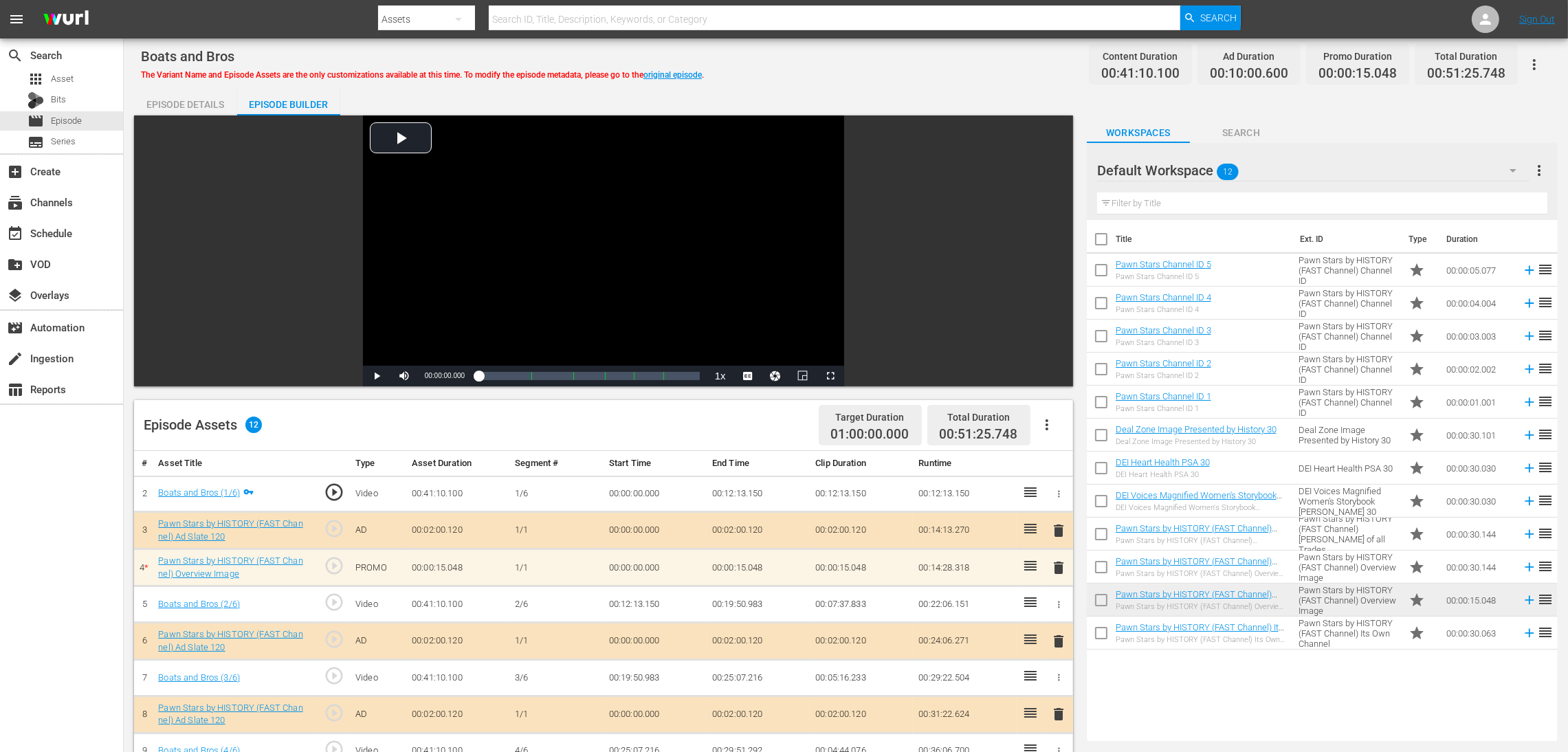
click at [1055, 501] on span "delete" at bounding box center [1059, 568] width 17 height 17
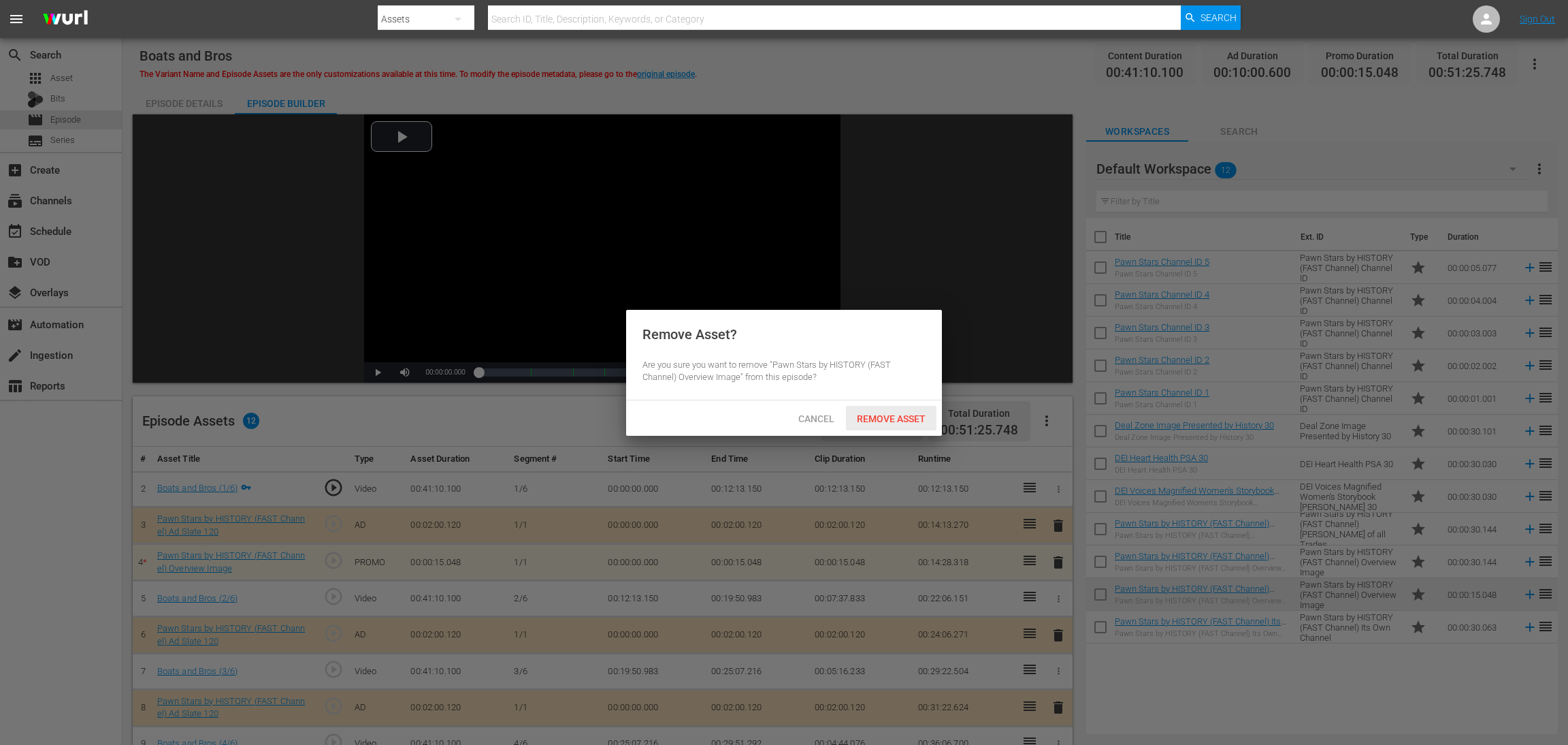
click at [907, 412] on div "Remove Asset" at bounding box center [891, 418] width 90 height 25
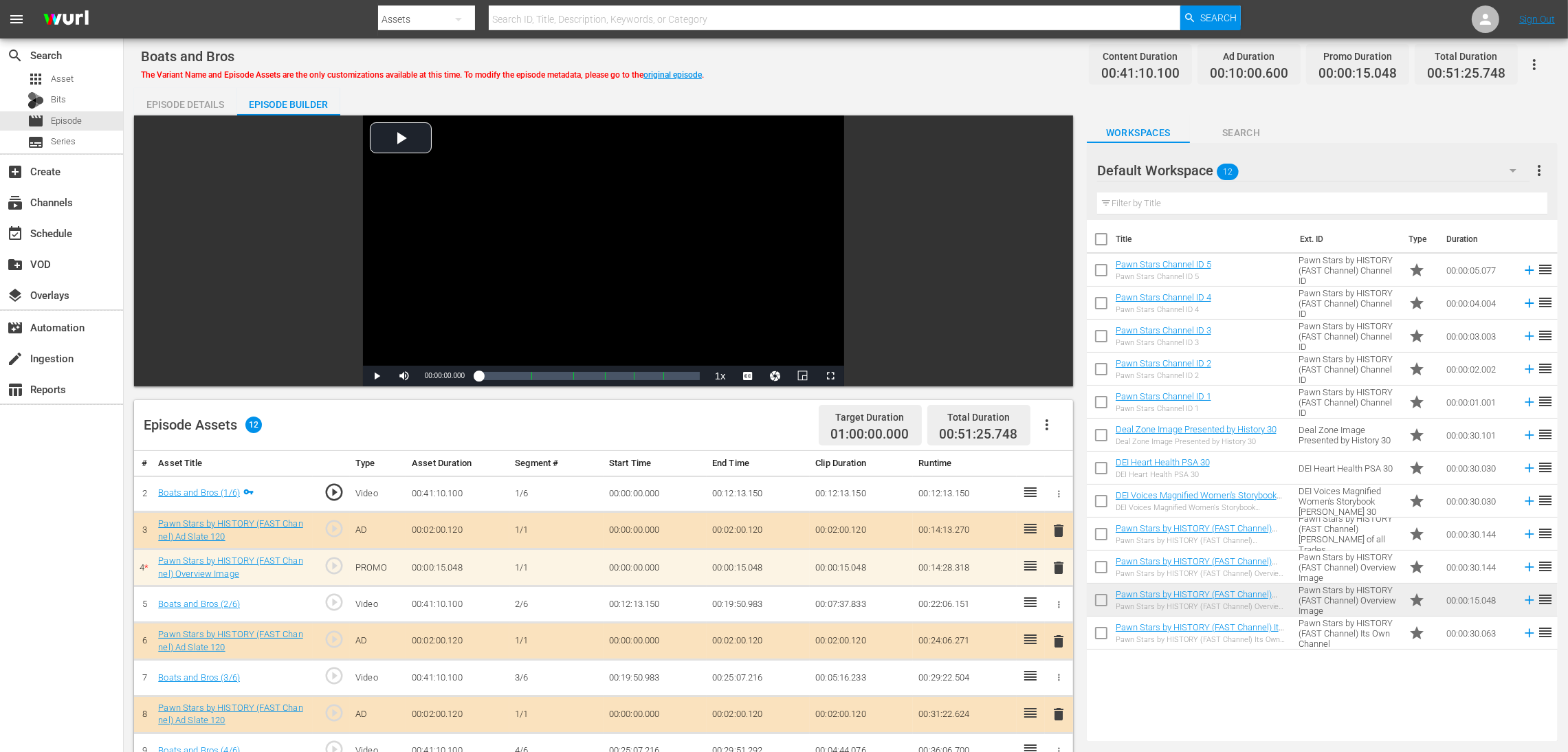
scroll to position [206, 0]
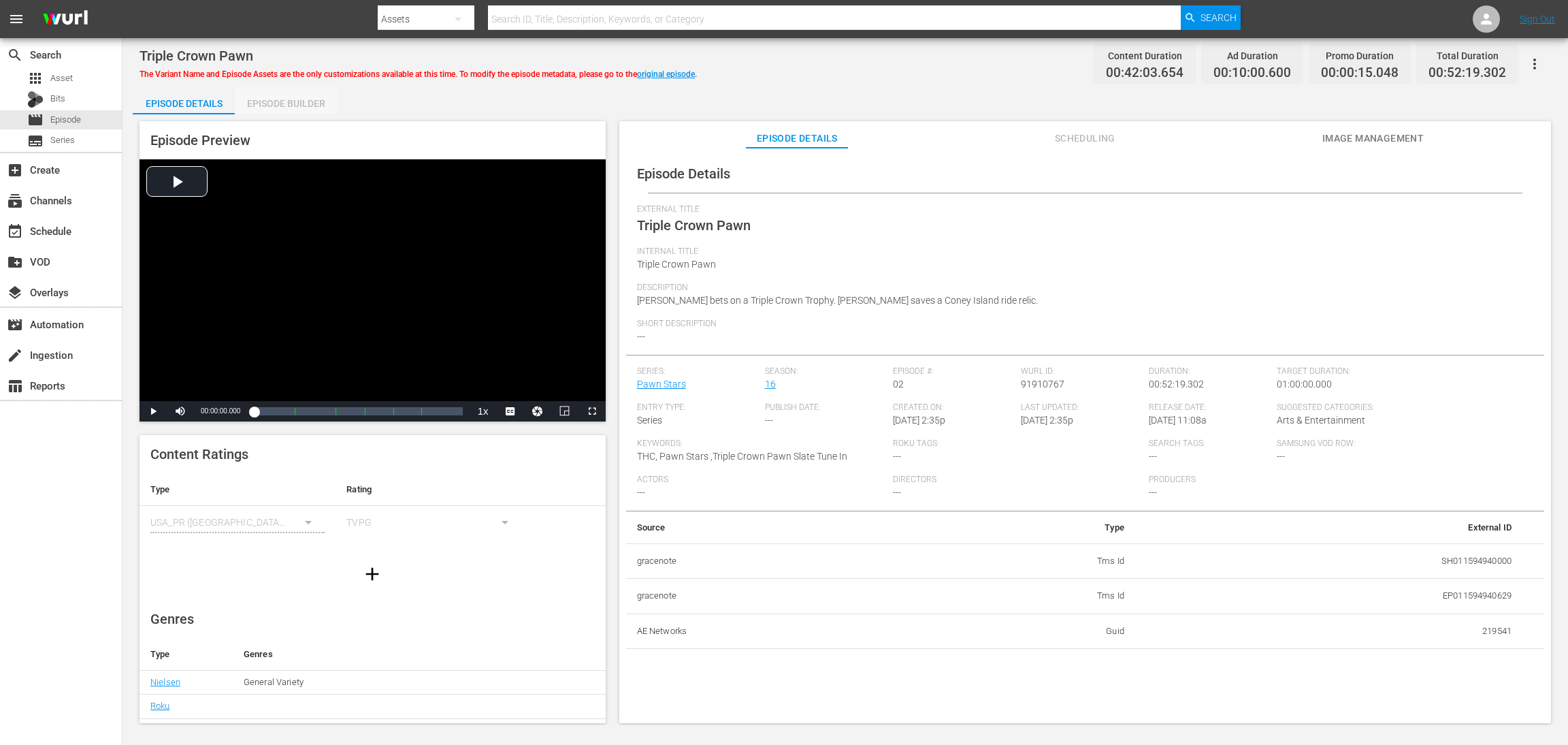
click at [304, 102] on div "Episode Builder" at bounding box center [286, 103] width 102 height 33
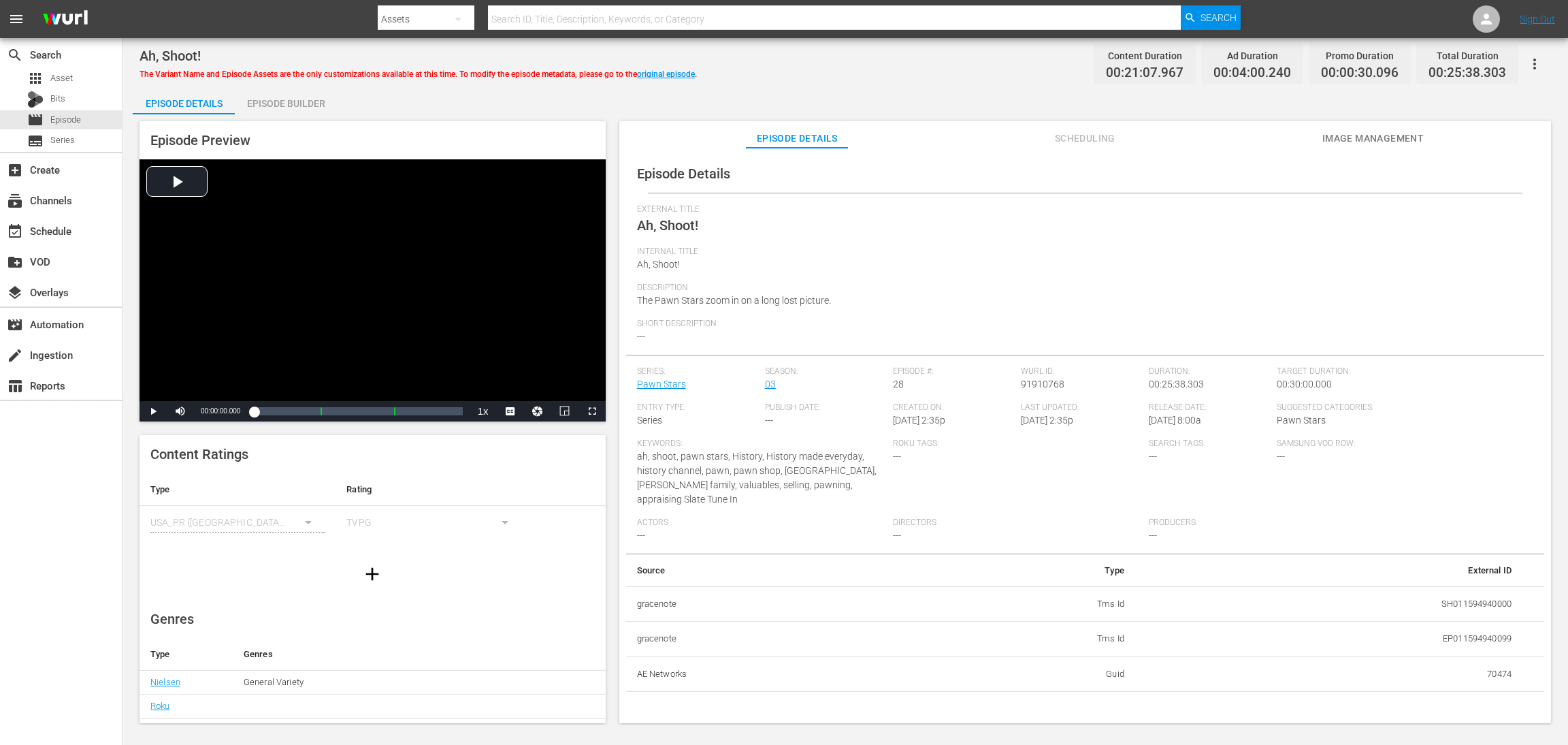
click at [285, 101] on div "Episode Builder" at bounding box center [286, 103] width 102 height 33
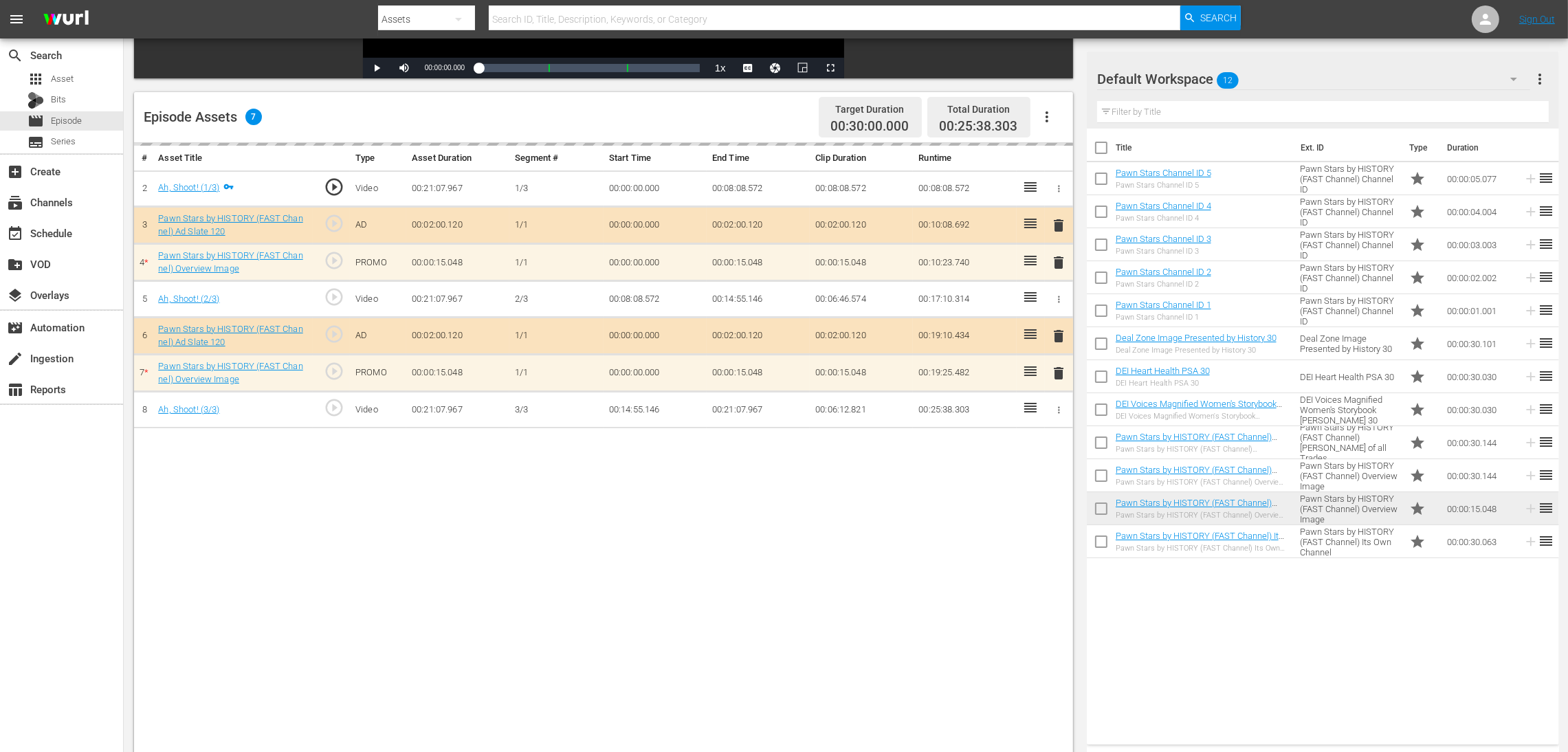
scroll to position [309, 0]
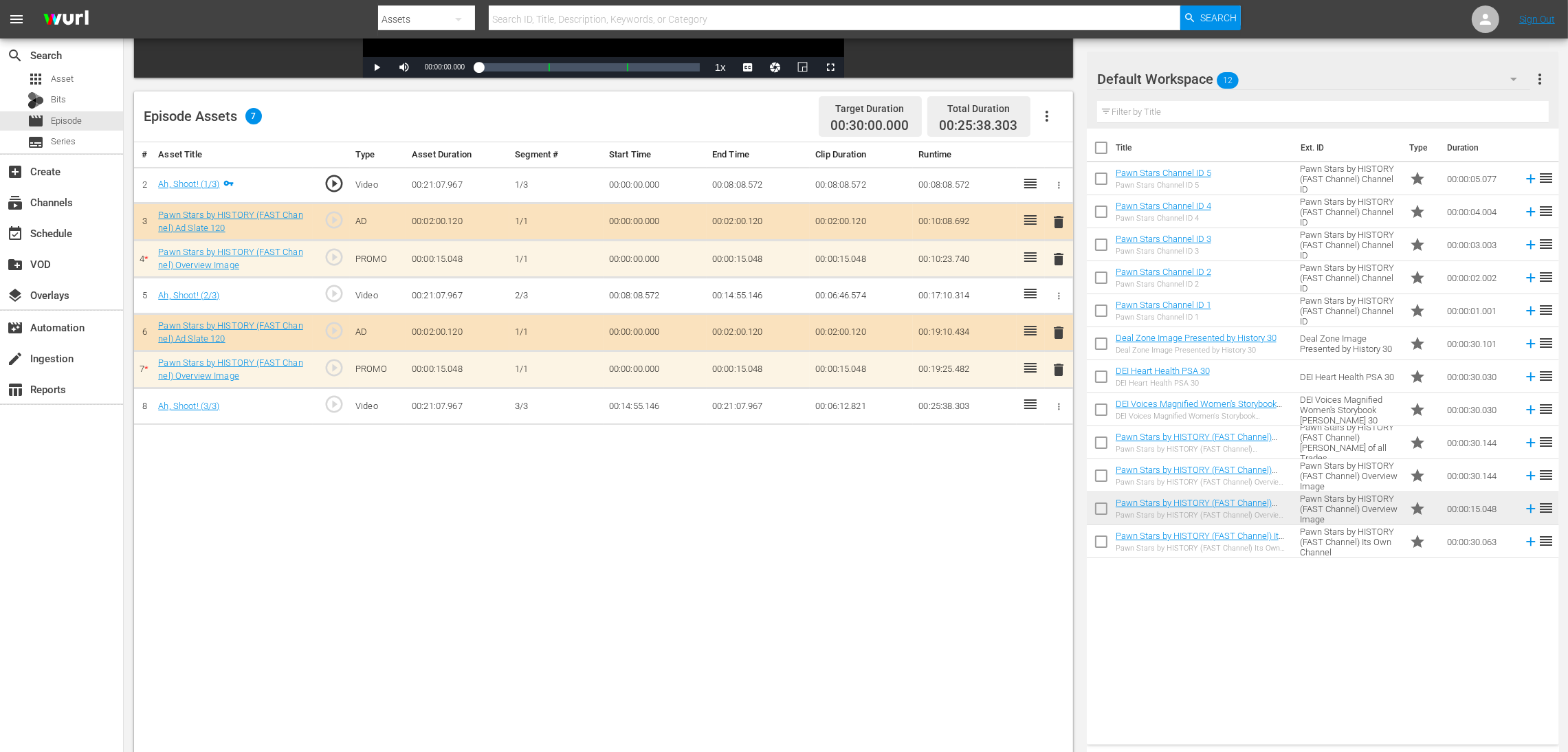
click at [1055, 372] on span "delete" at bounding box center [1059, 370] width 17 height 17
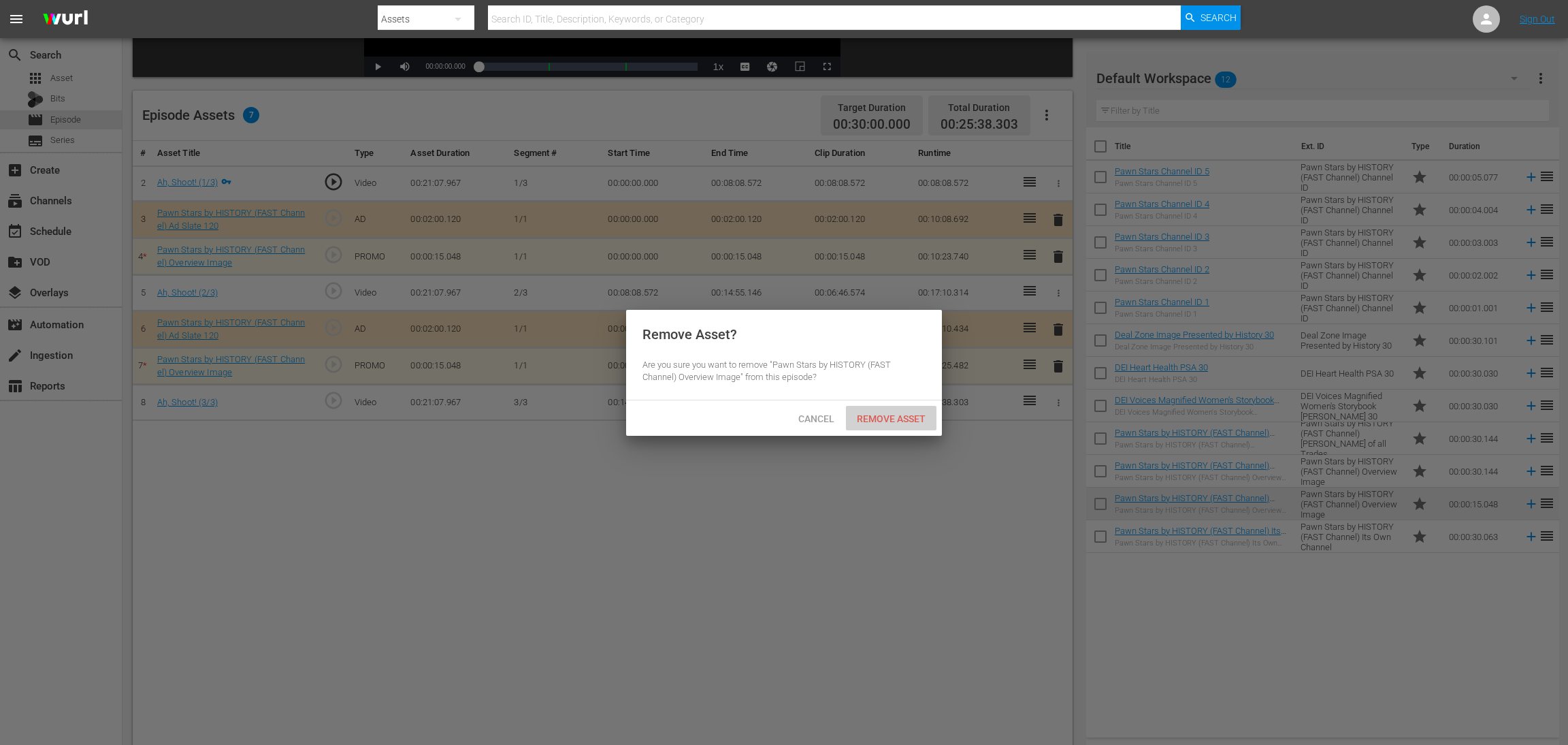
click at [904, 415] on span "Remove Asset" at bounding box center [891, 419] width 90 height 11
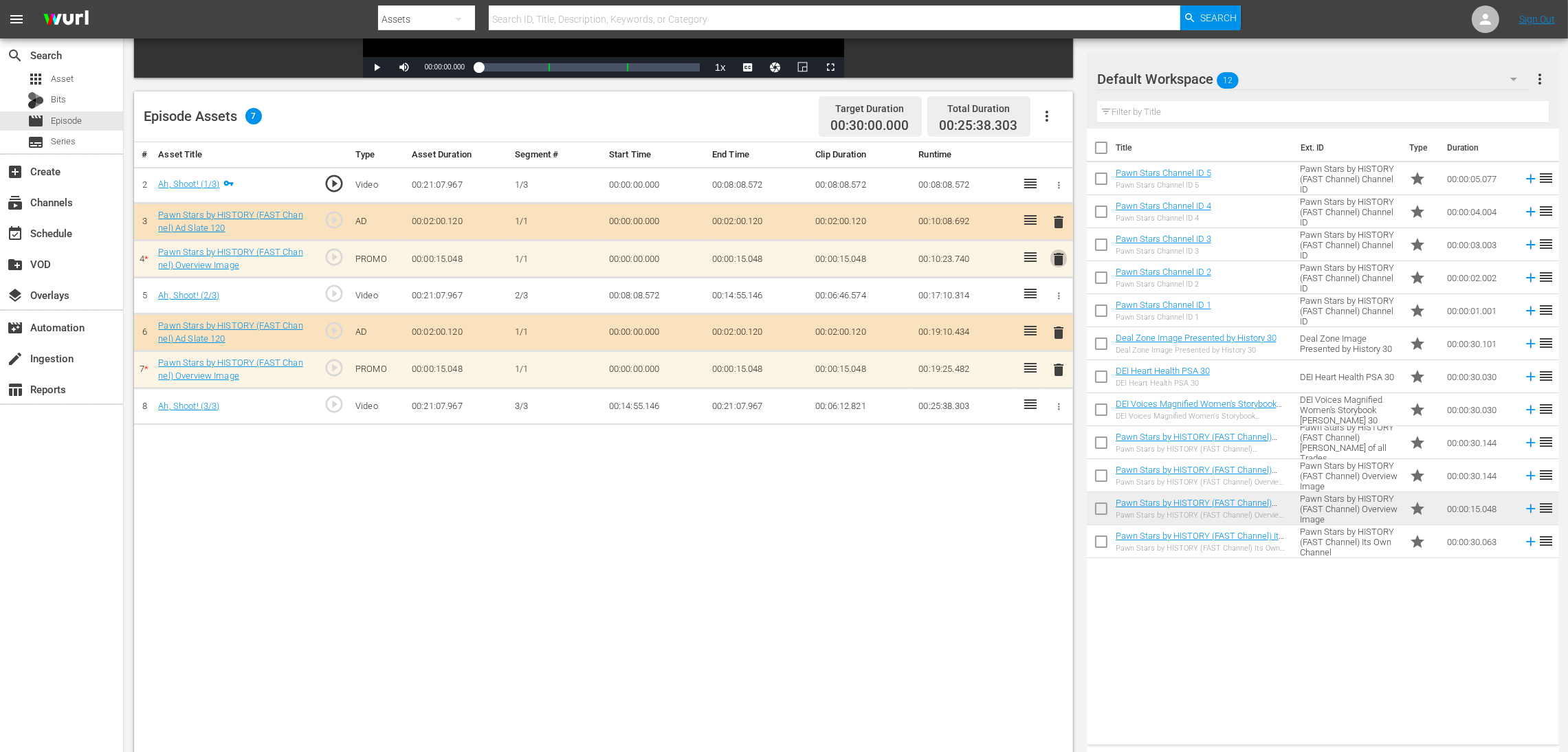
click at [1055, 259] on span "delete" at bounding box center [1059, 260] width 17 height 17
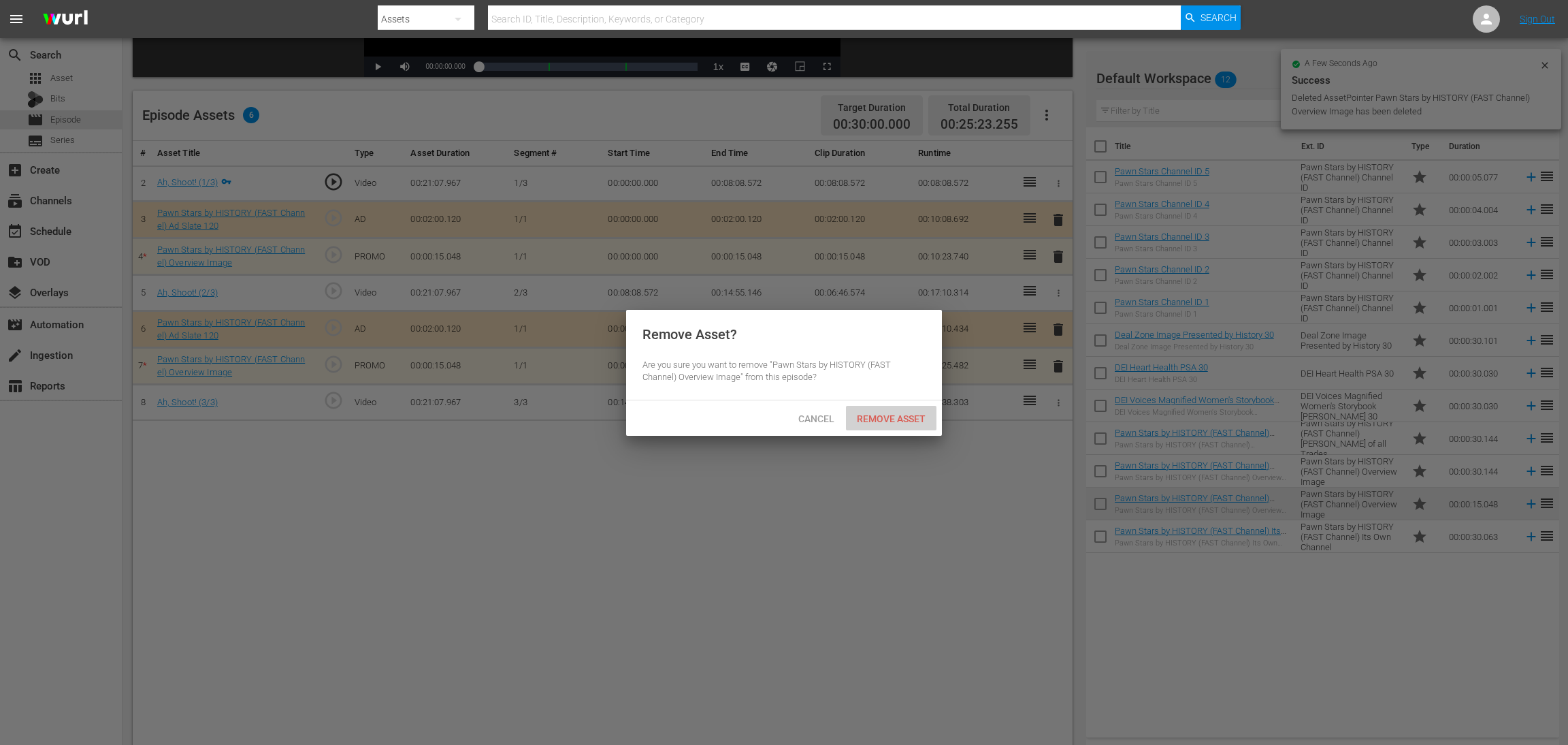
click at [884, 409] on div "Remove Asset" at bounding box center [891, 418] width 90 height 25
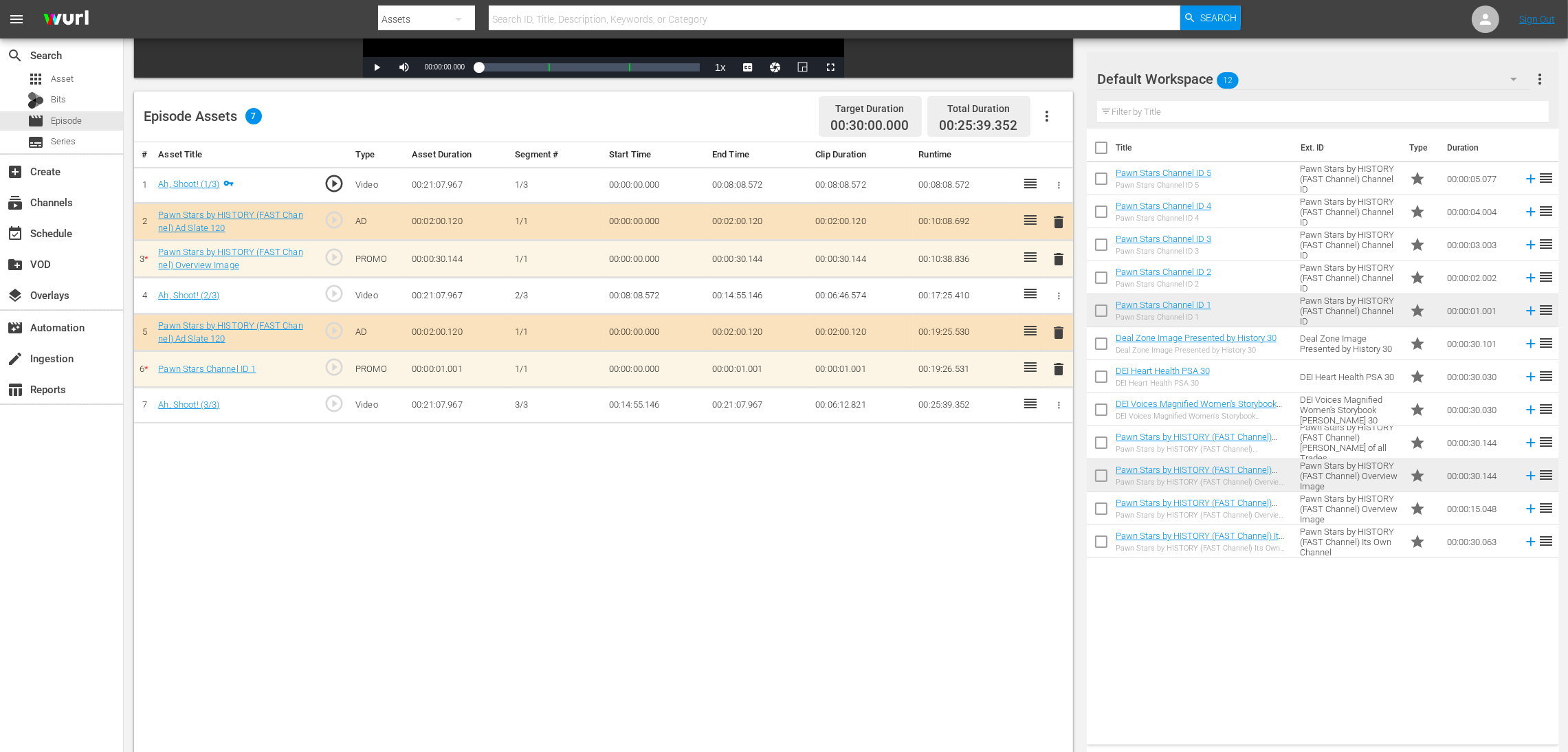
click at [862, 474] on div "# Asset Title Type Asset Duration Segment # Start Time End Time Clip Duration R…" at bounding box center [603, 466] width 939 height 649
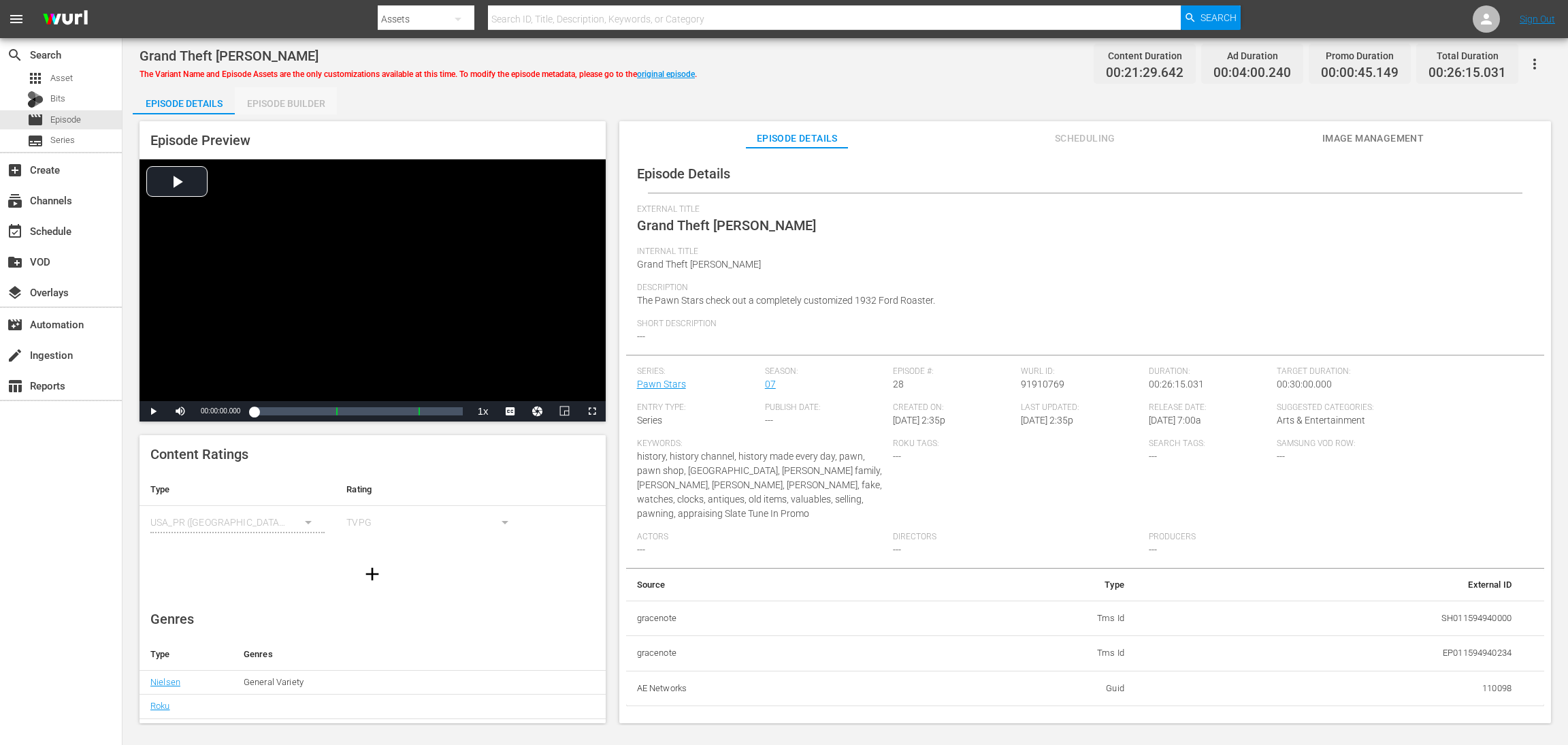
click at [293, 104] on div "Episode Builder" at bounding box center [286, 103] width 102 height 33
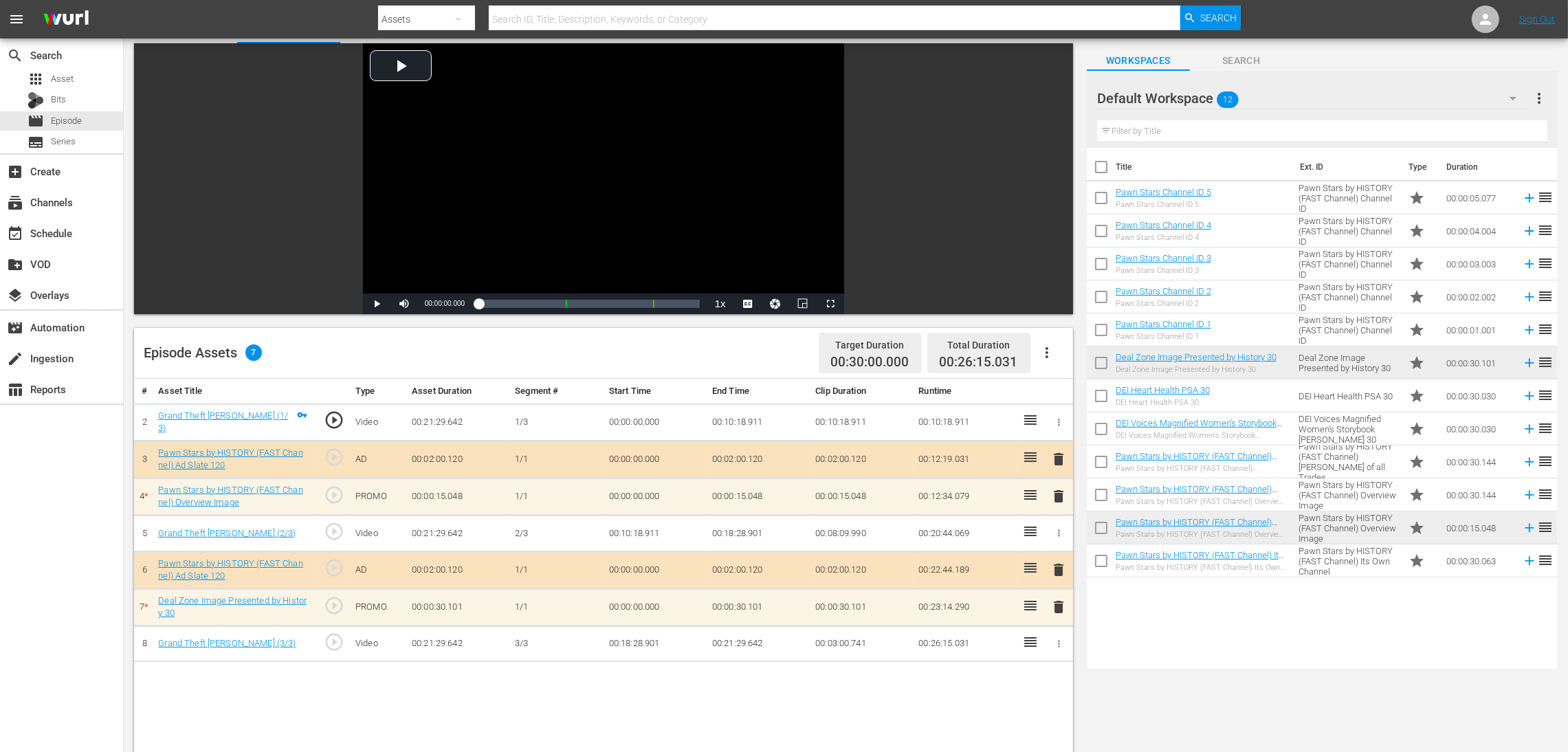
scroll to position [206, 0]
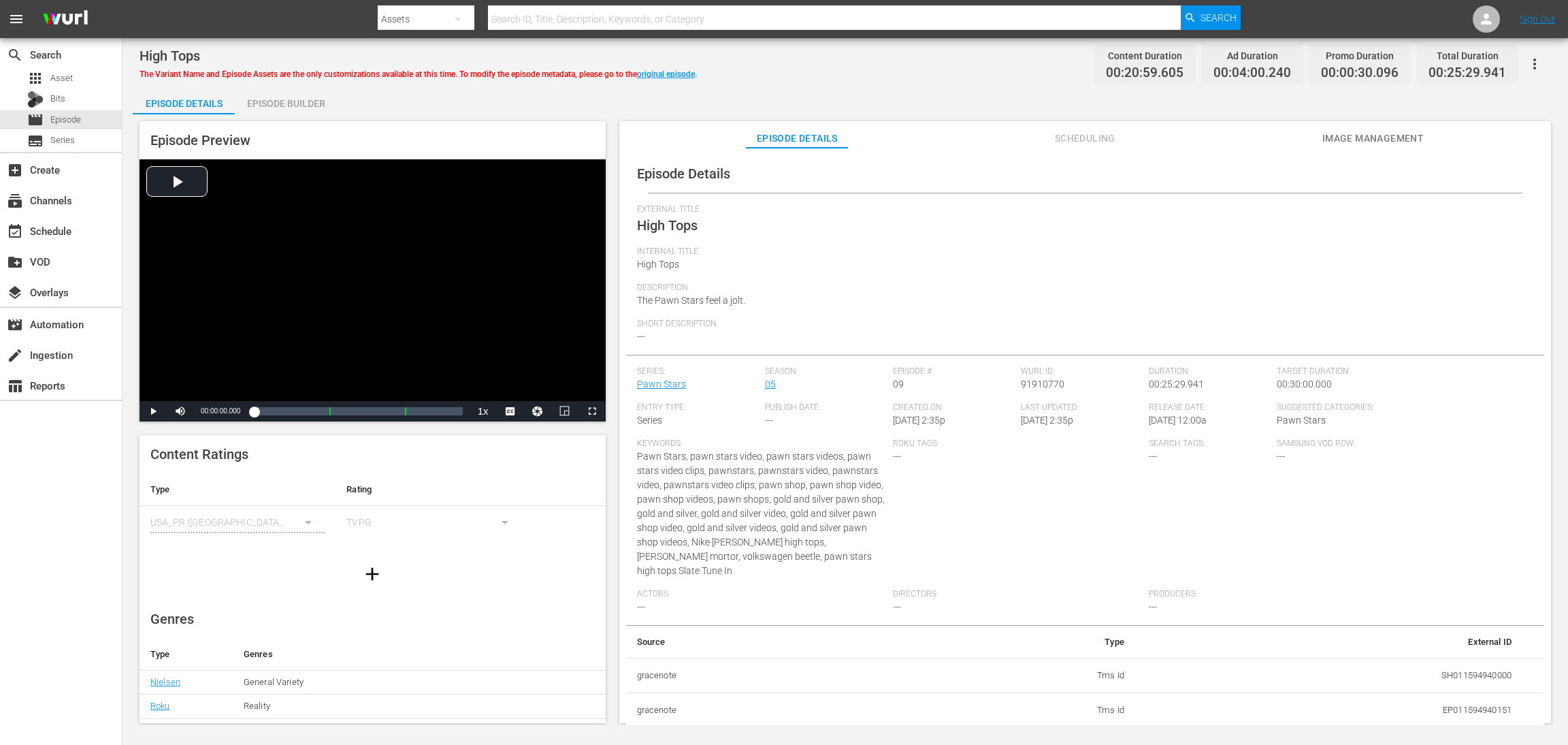
click at [279, 99] on div "Episode Builder" at bounding box center [286, 103] width 102 height 33
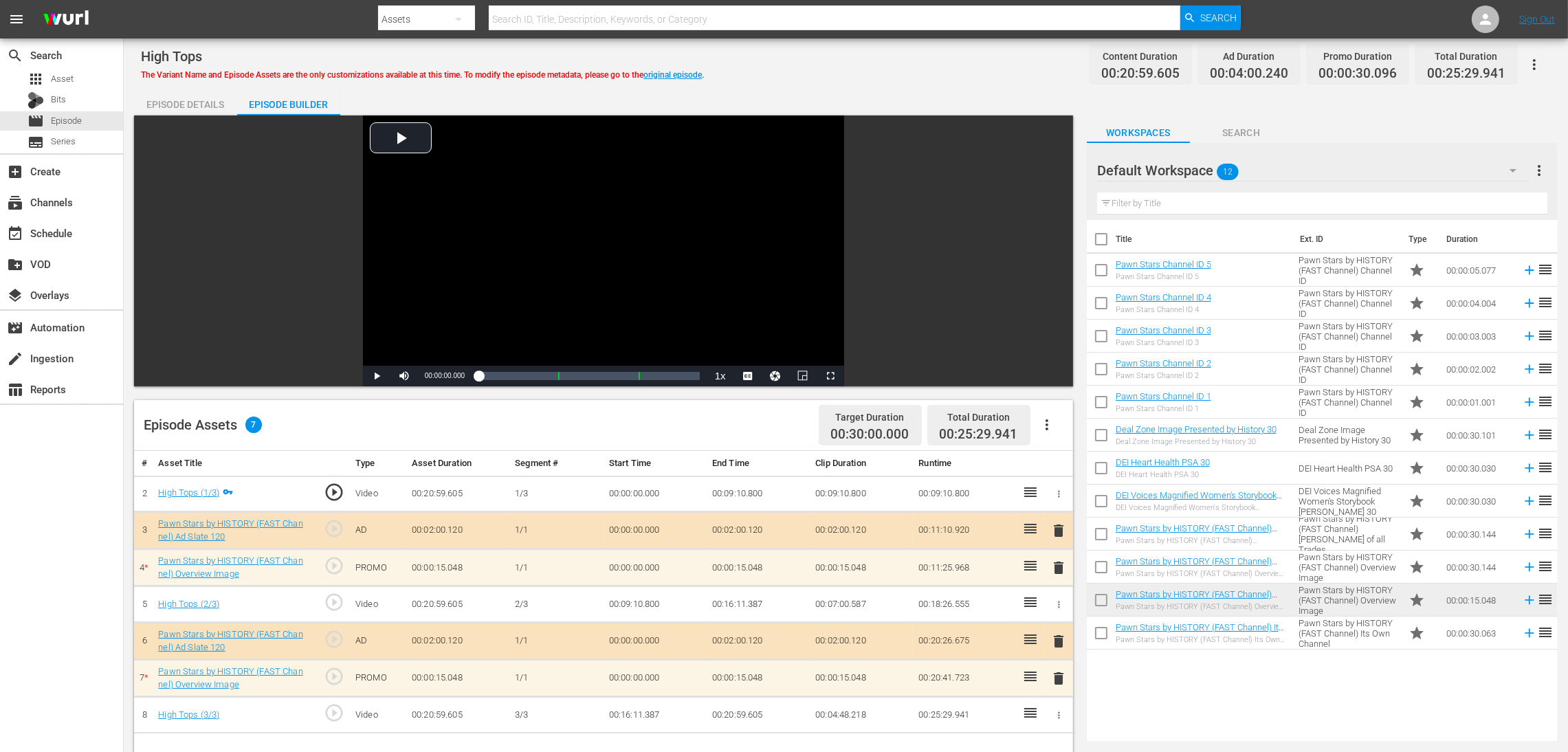
click at [1055, 501] on span "delete" at bounding box center [1059, 568] width 17 height 17
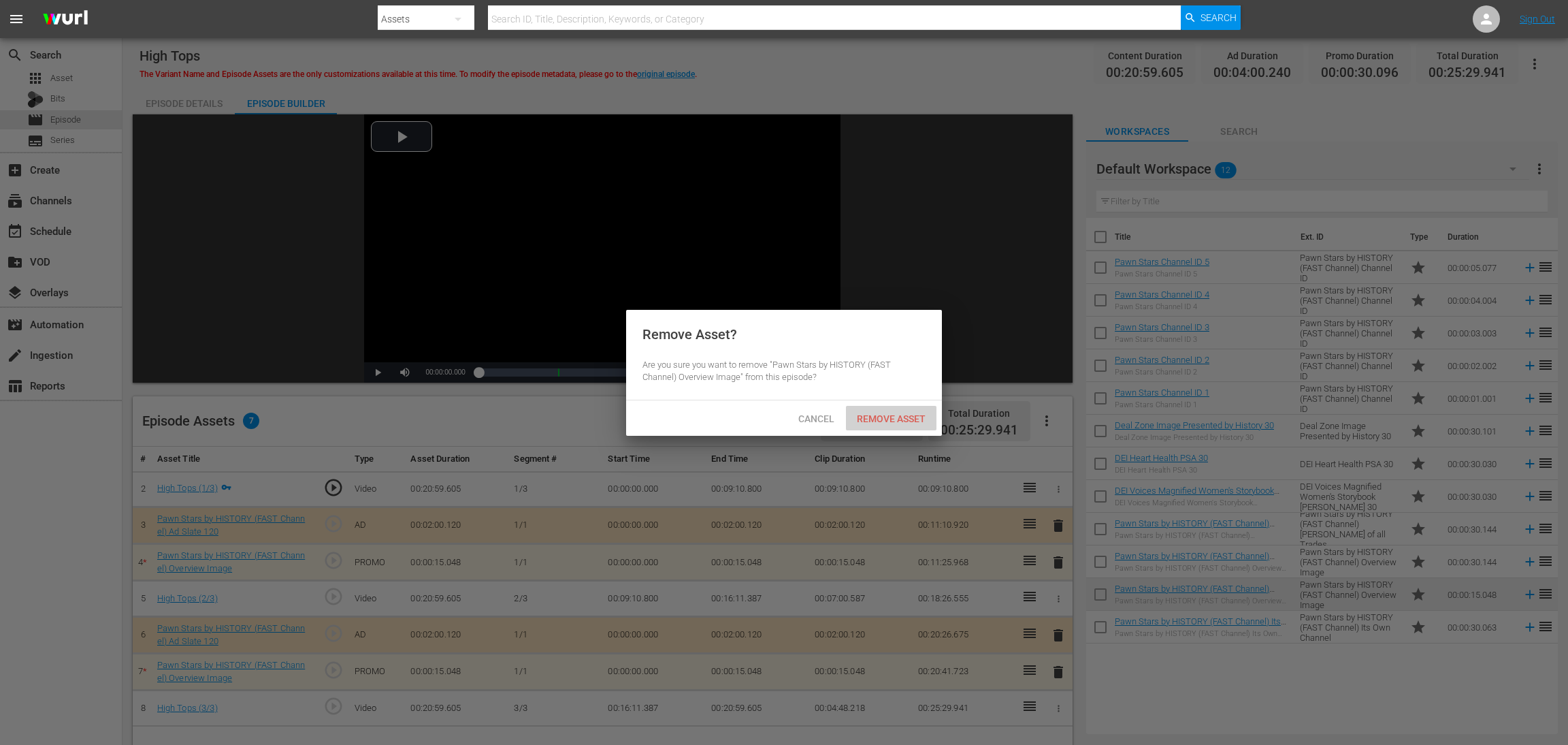
click at [912, 415] on span "Remove Asset" at bounding box center [891, 419] width 90 height 11
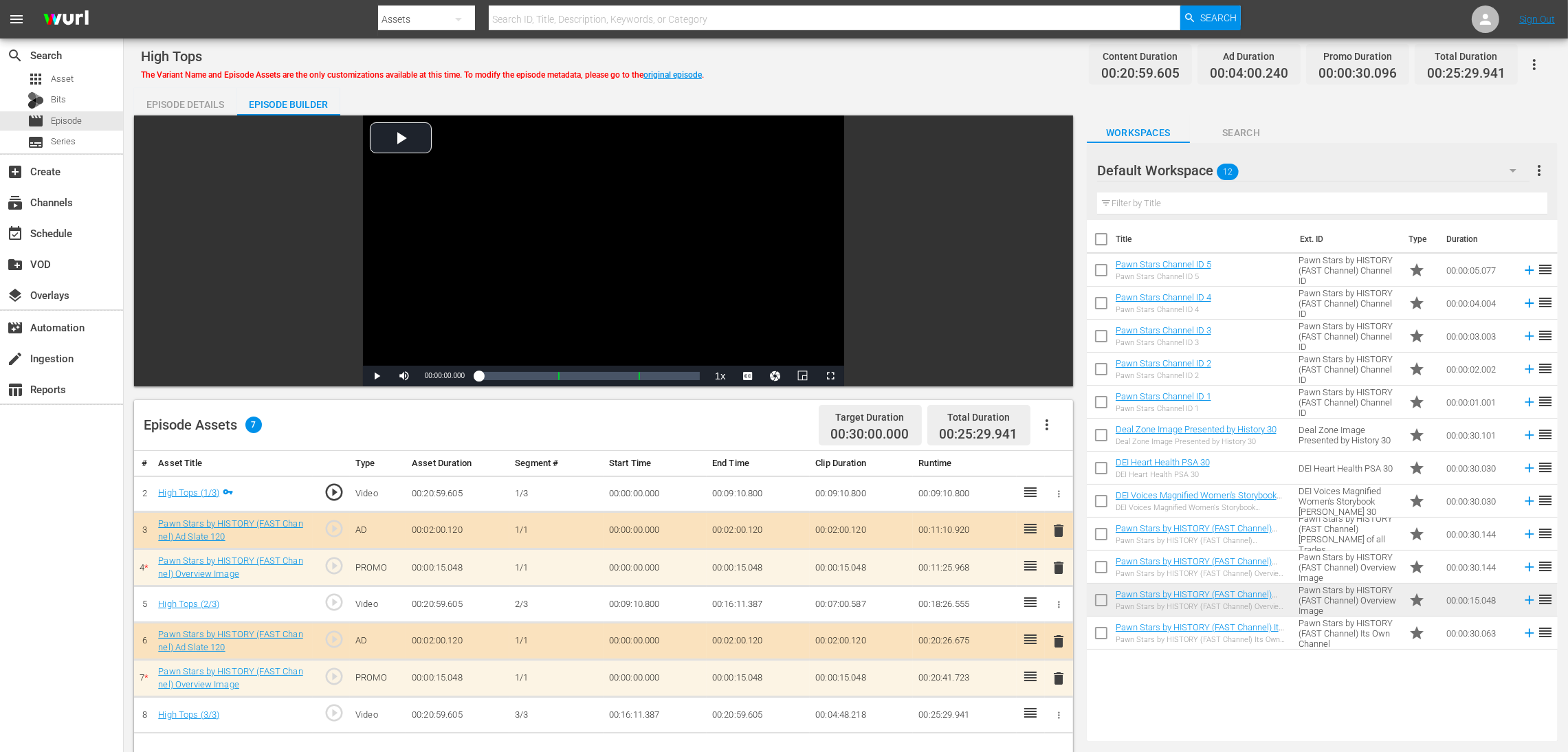
click at [1055, 501] on button "delete" at bounding box center [1059, 678] width 17 height 20
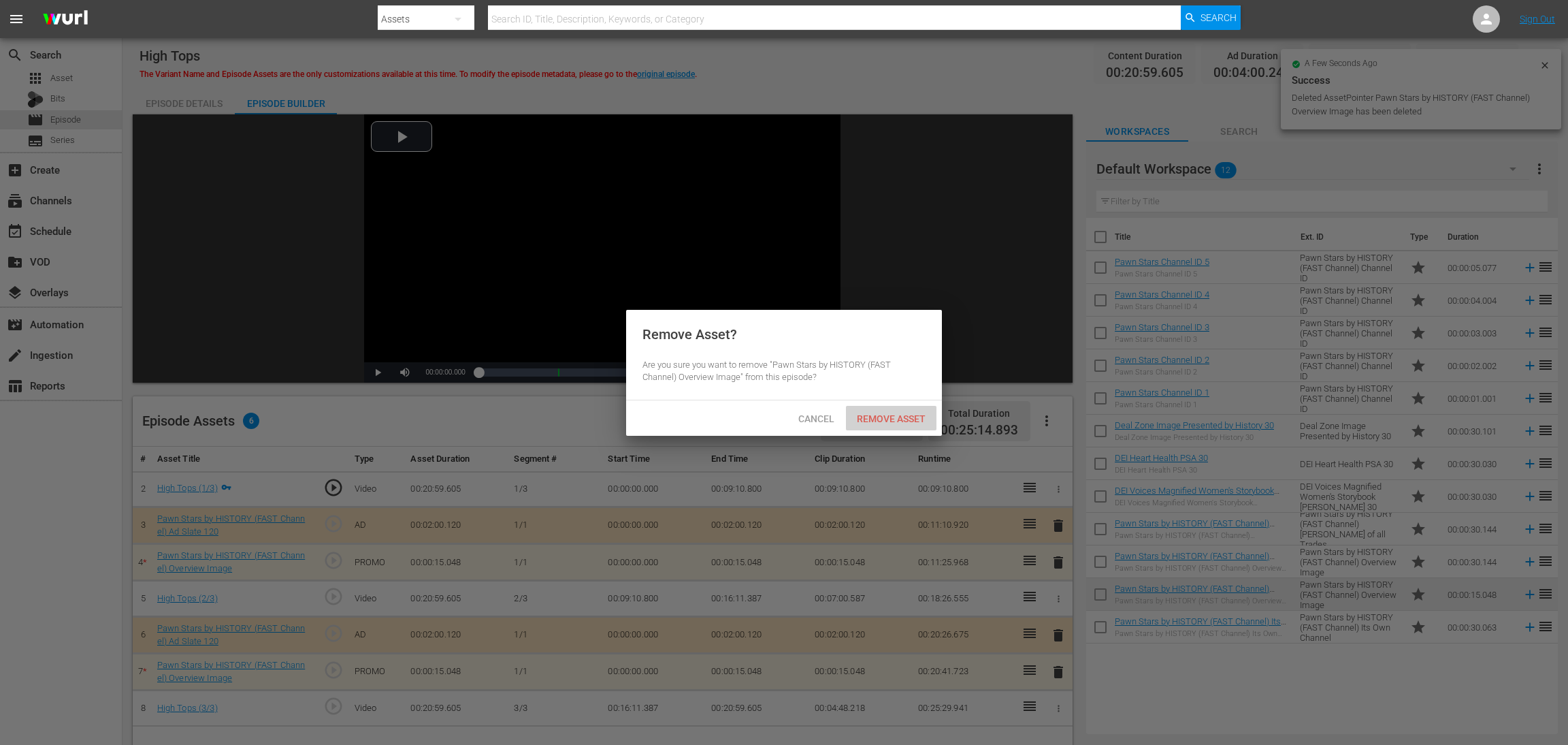
click at [884, 419] on span "Remove Asset" at bounding box center [891, 419] width 90 height 11
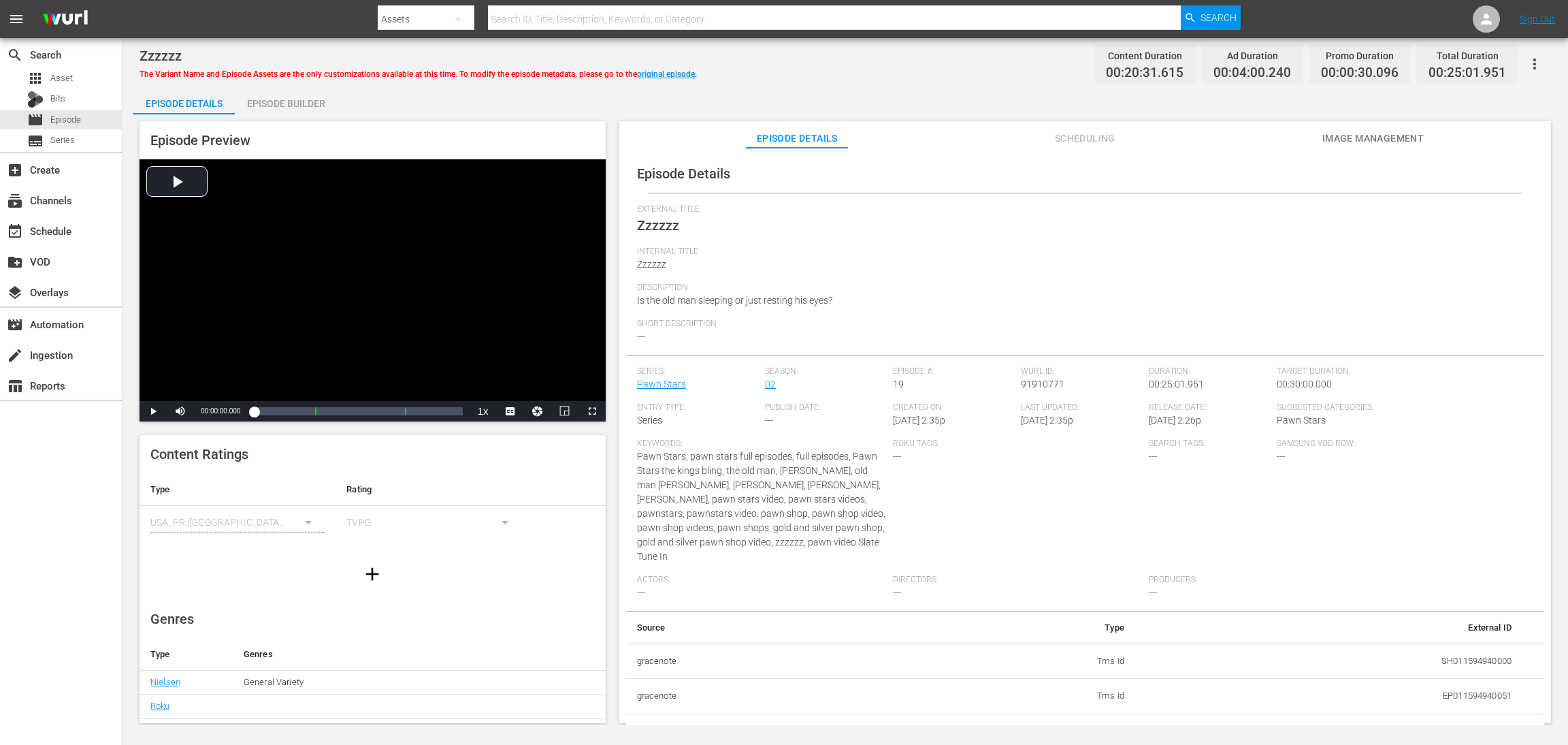
click at [290, 98] on div "Episode Builder" at bounding box center [286, 103] width 102 height 33
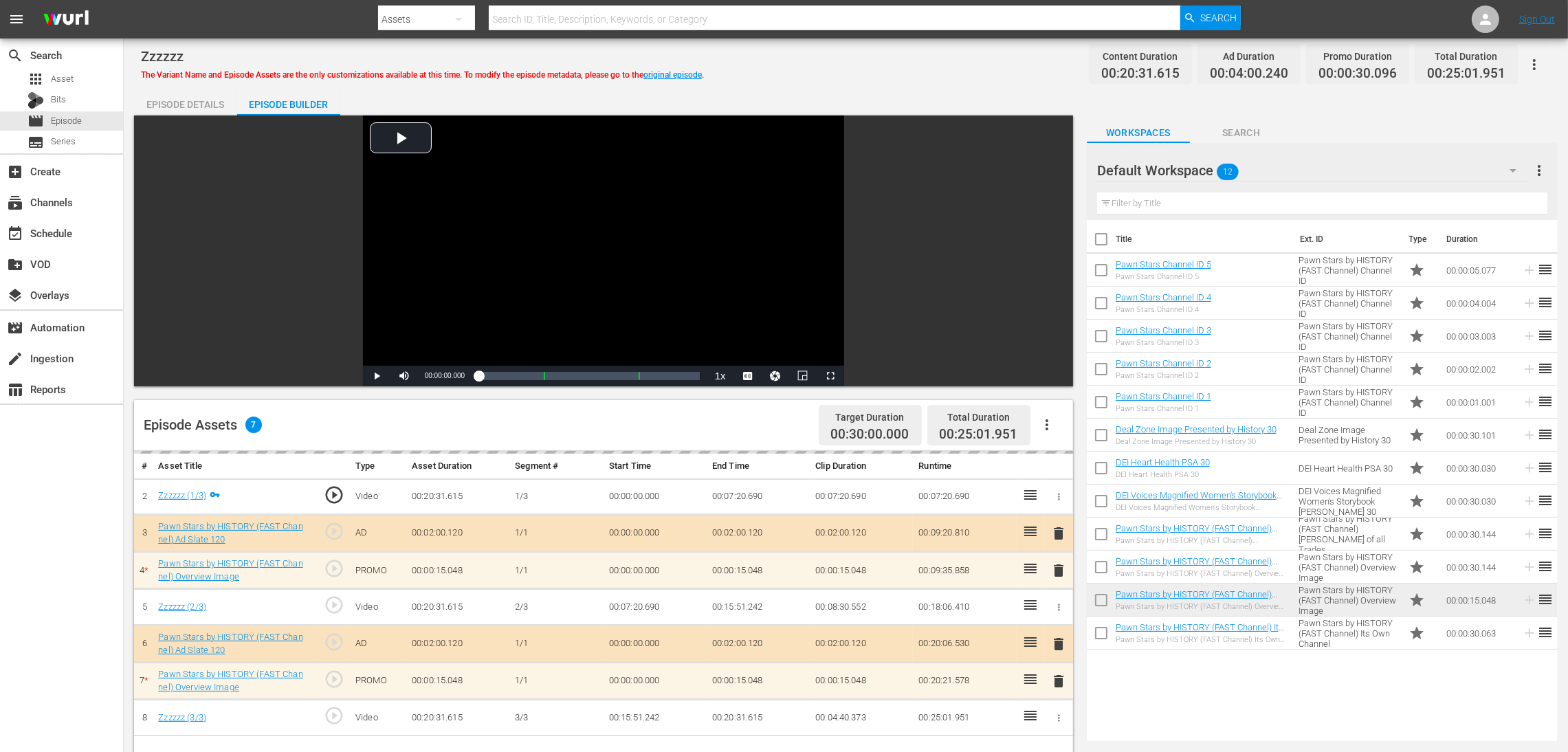
click at [1055, 501] on div "delete" at bounding box center [1059, 570] width 17 height 20
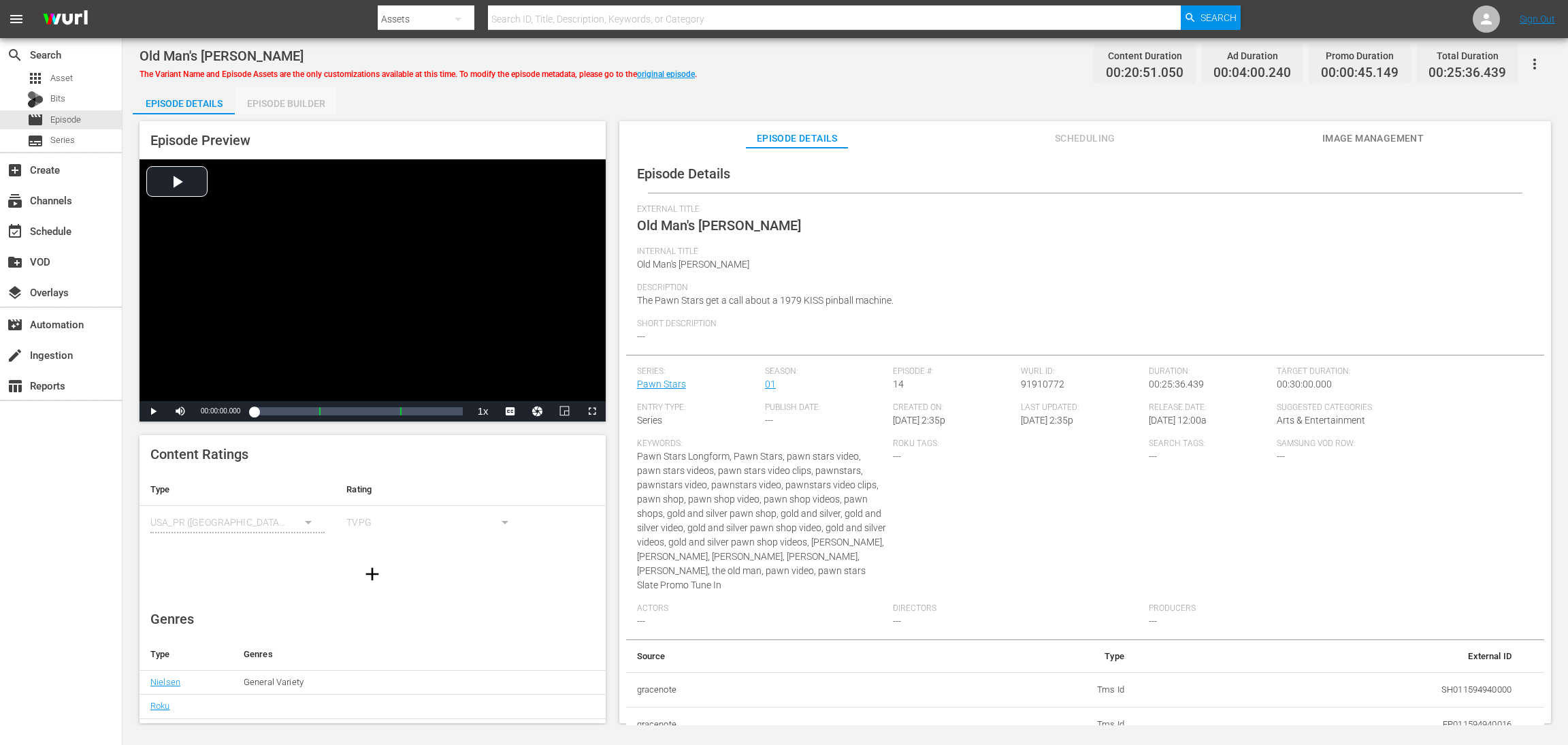
click at [296, 96] on div "Episode Builder" at bounding box center [286, 103] width 102 height 33
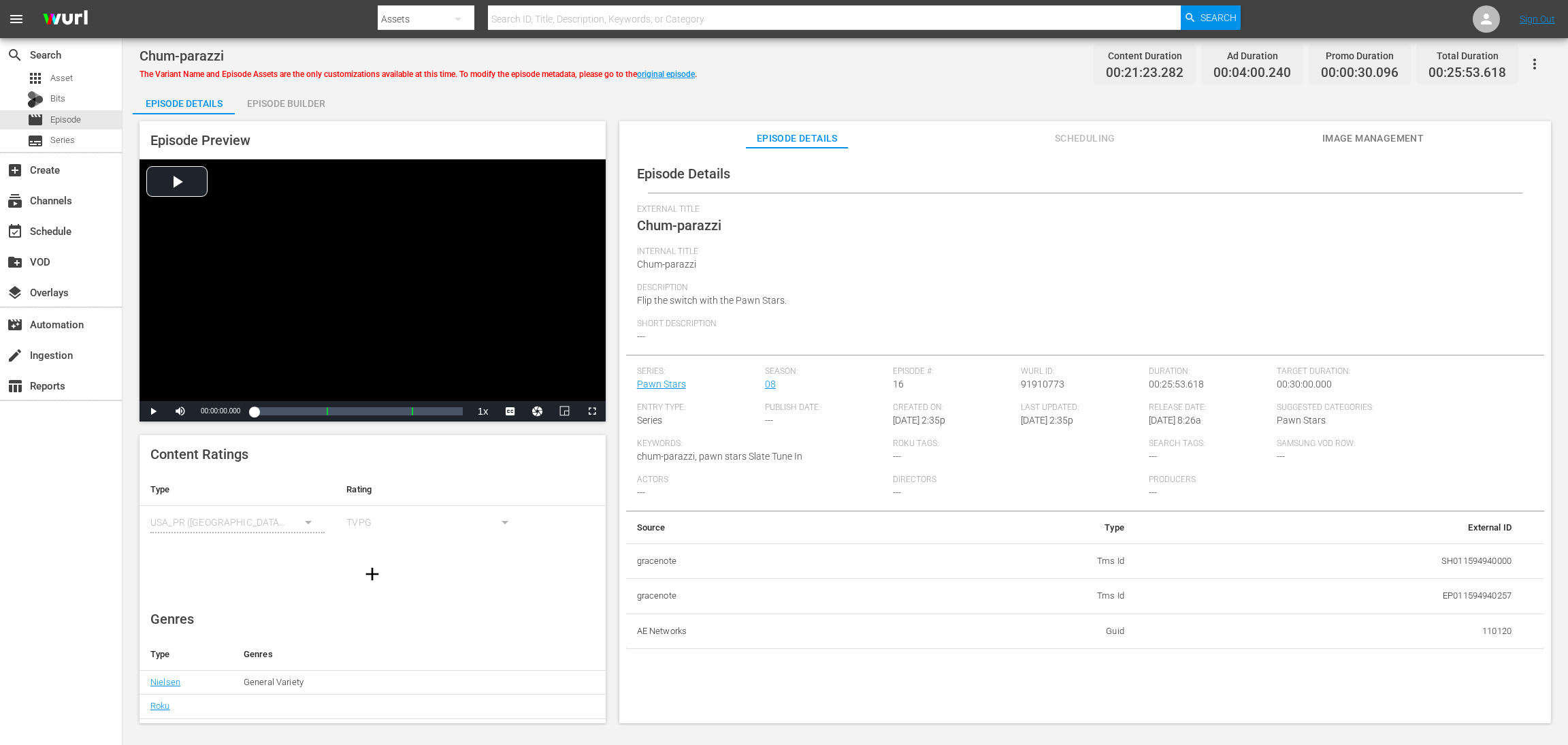
click at [302, 99] on div "Episode Builder" at bounding box center [286, 103] width 102 height 33
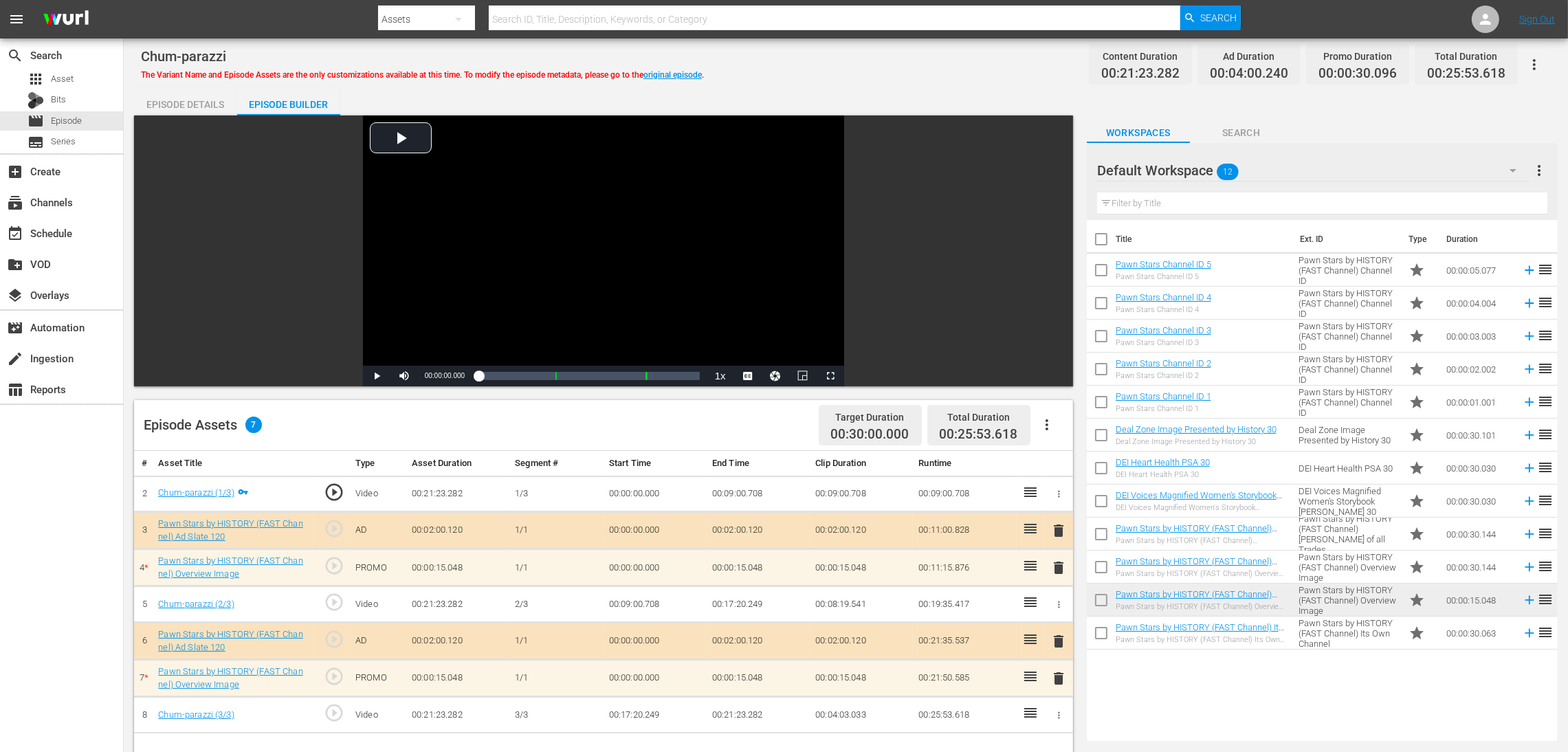
click at [1055, 501] on span "delete" at bounding box center [1059, 568] width 17 height 17
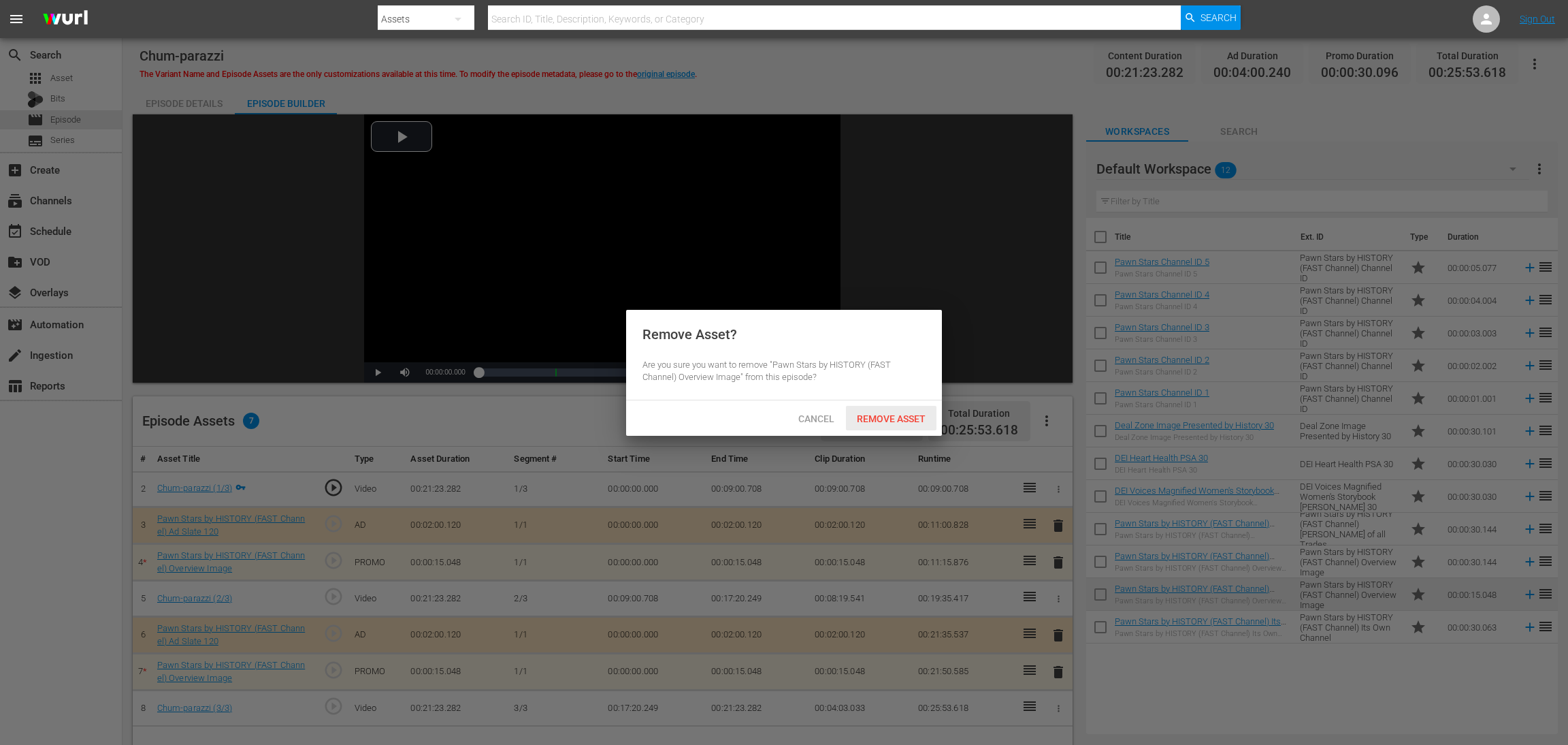
click at [918, 417] on span "Remove Asset" at bounding box center [891, 419] width 90 height 11
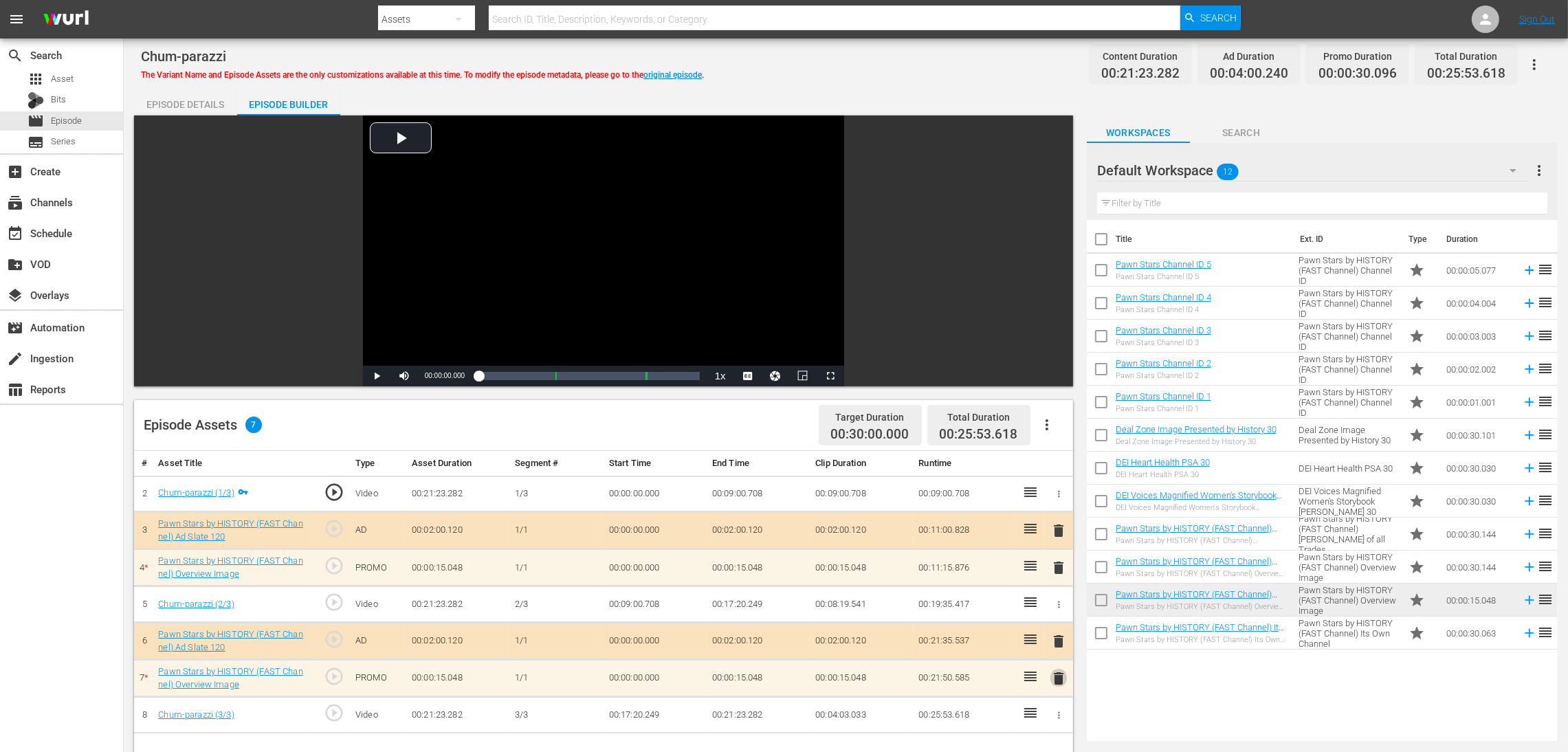
click at [1055, 501] on span "delete" at bounding box center [1059, 678] width 17 height 17
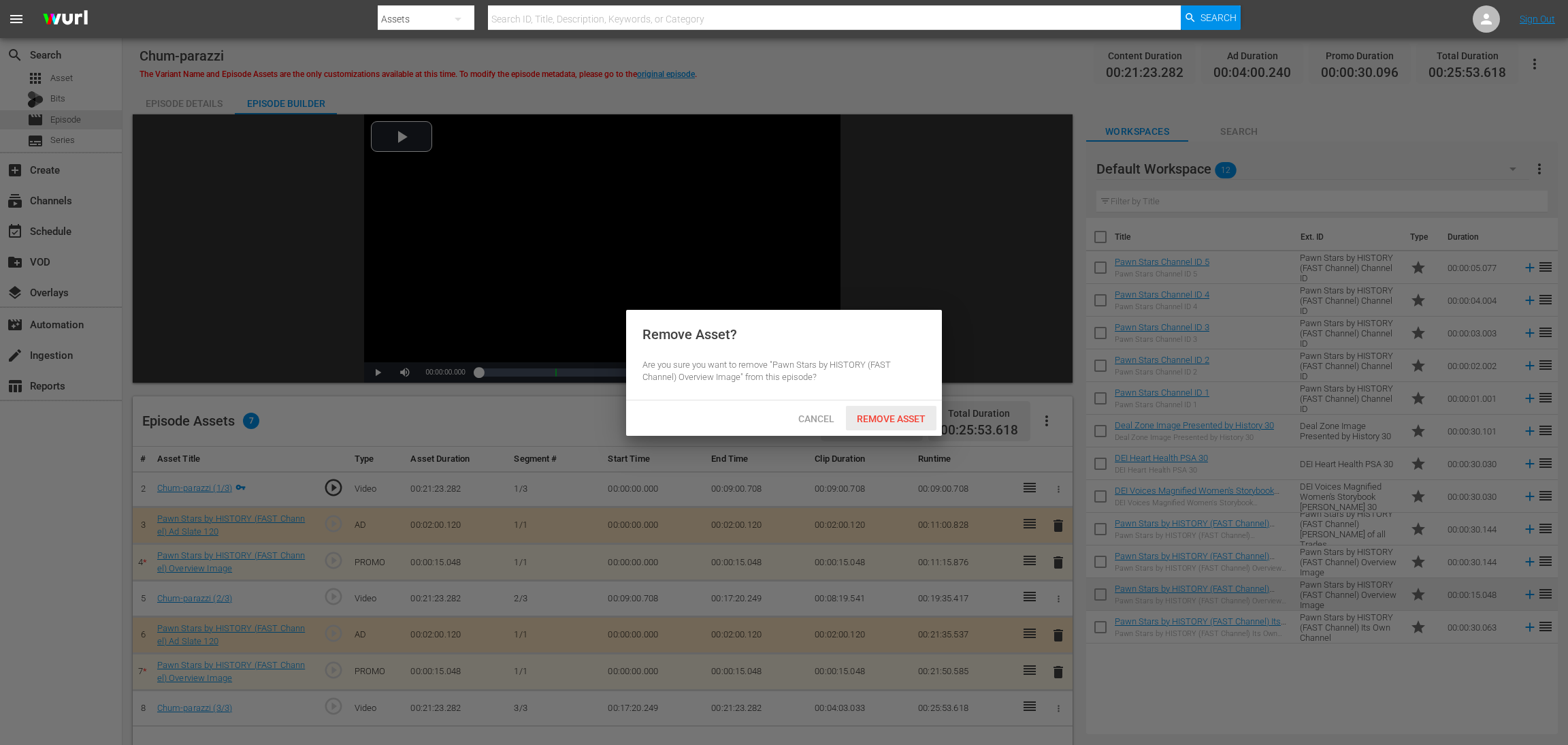
click at [908, 418] on span "Remove Asset" at bounding box center [891, 419] width 90 height 11
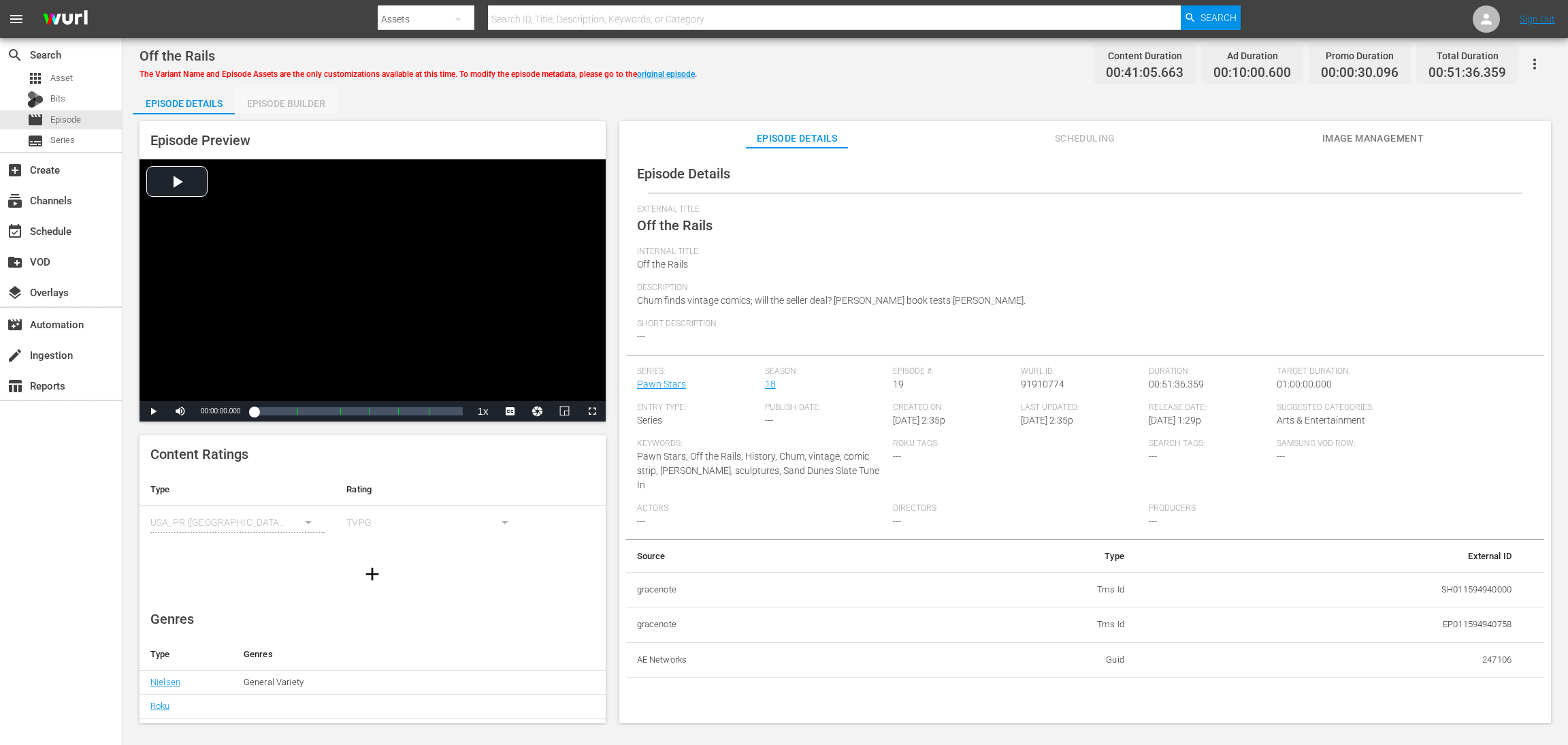
click at [272, 98] on div "Episode Builder" at bounding box center [286, 103] width 102 height 33
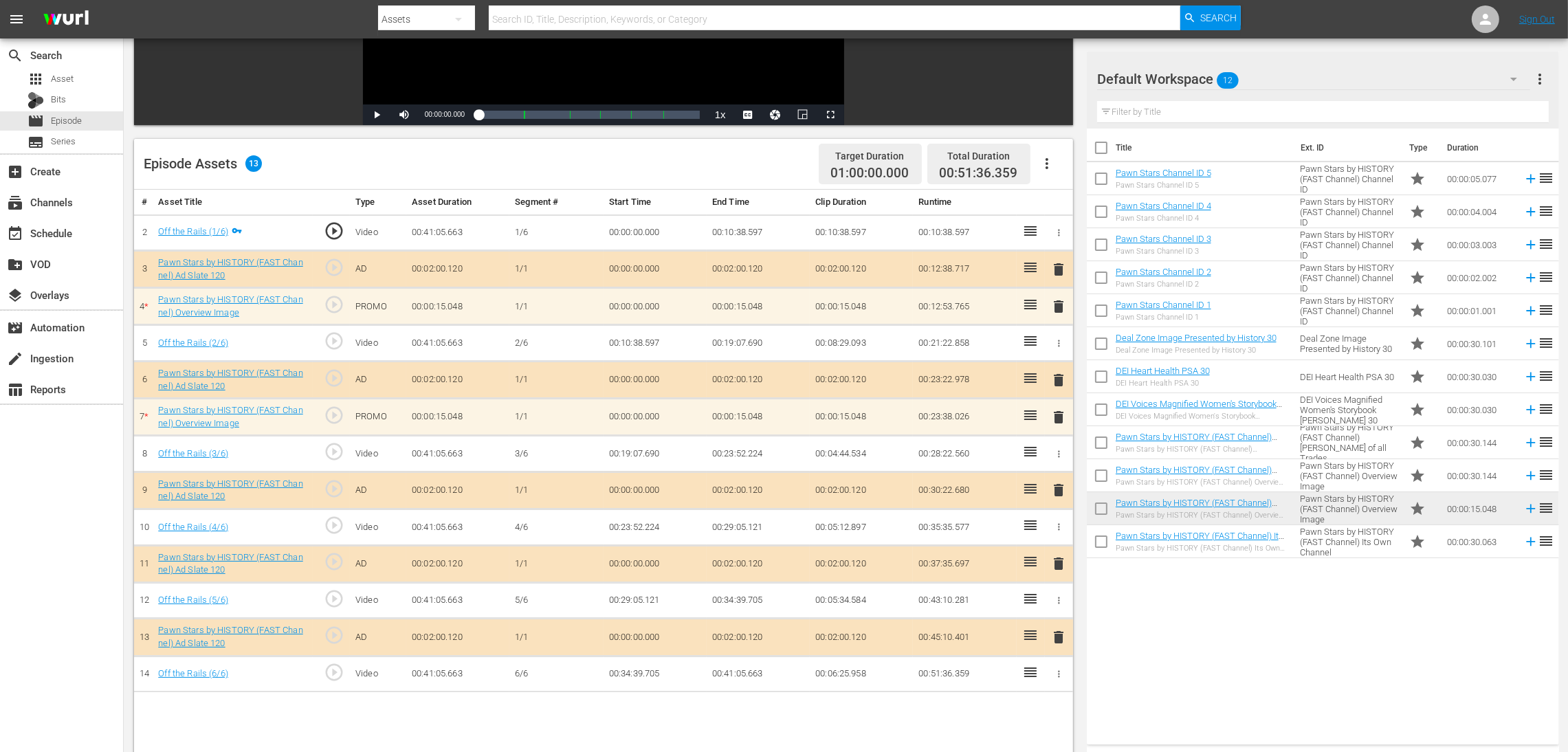
scroll to position [309, 0]
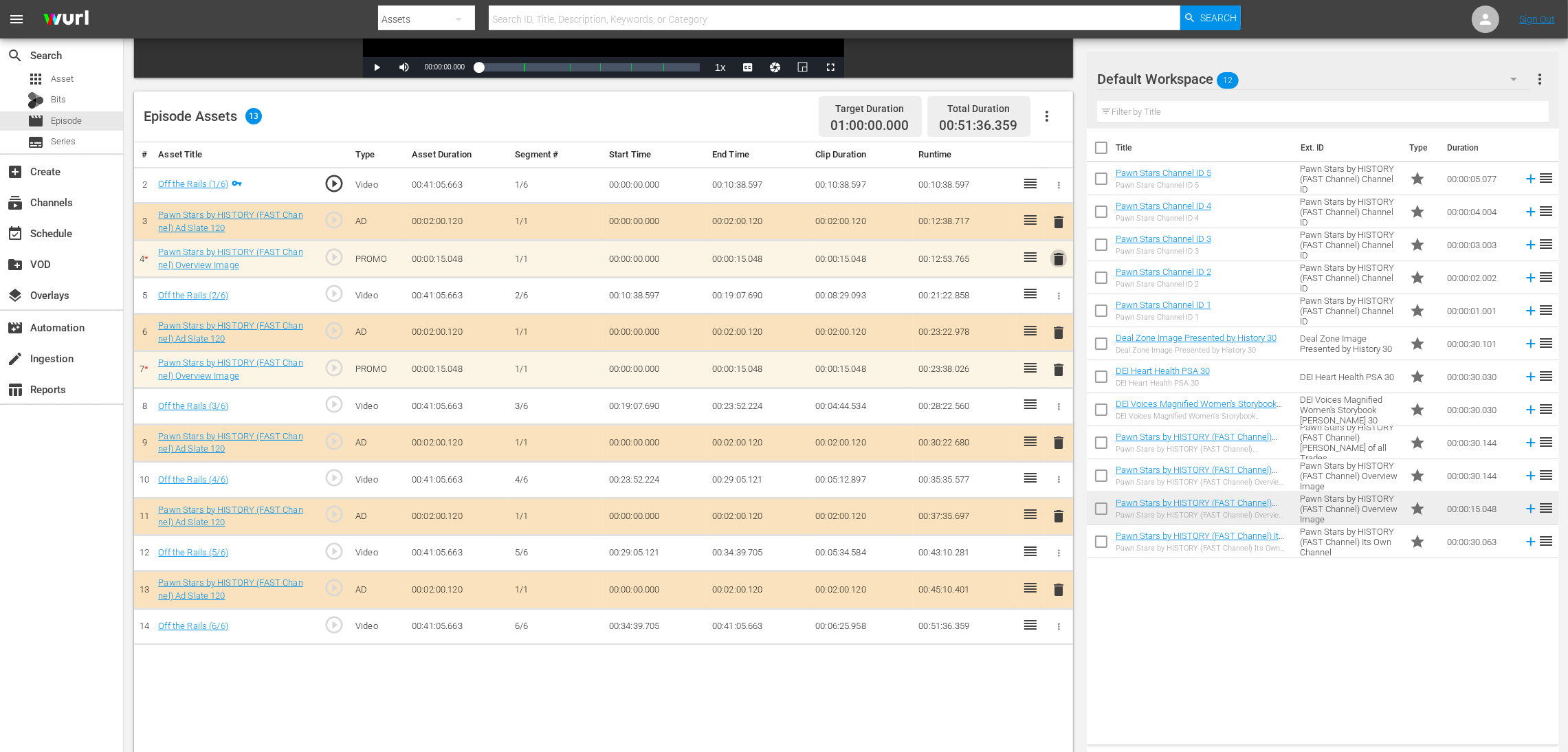
click at [1055, 259] on span "delete" at bounding box center [1059, 260] width 17 height 17
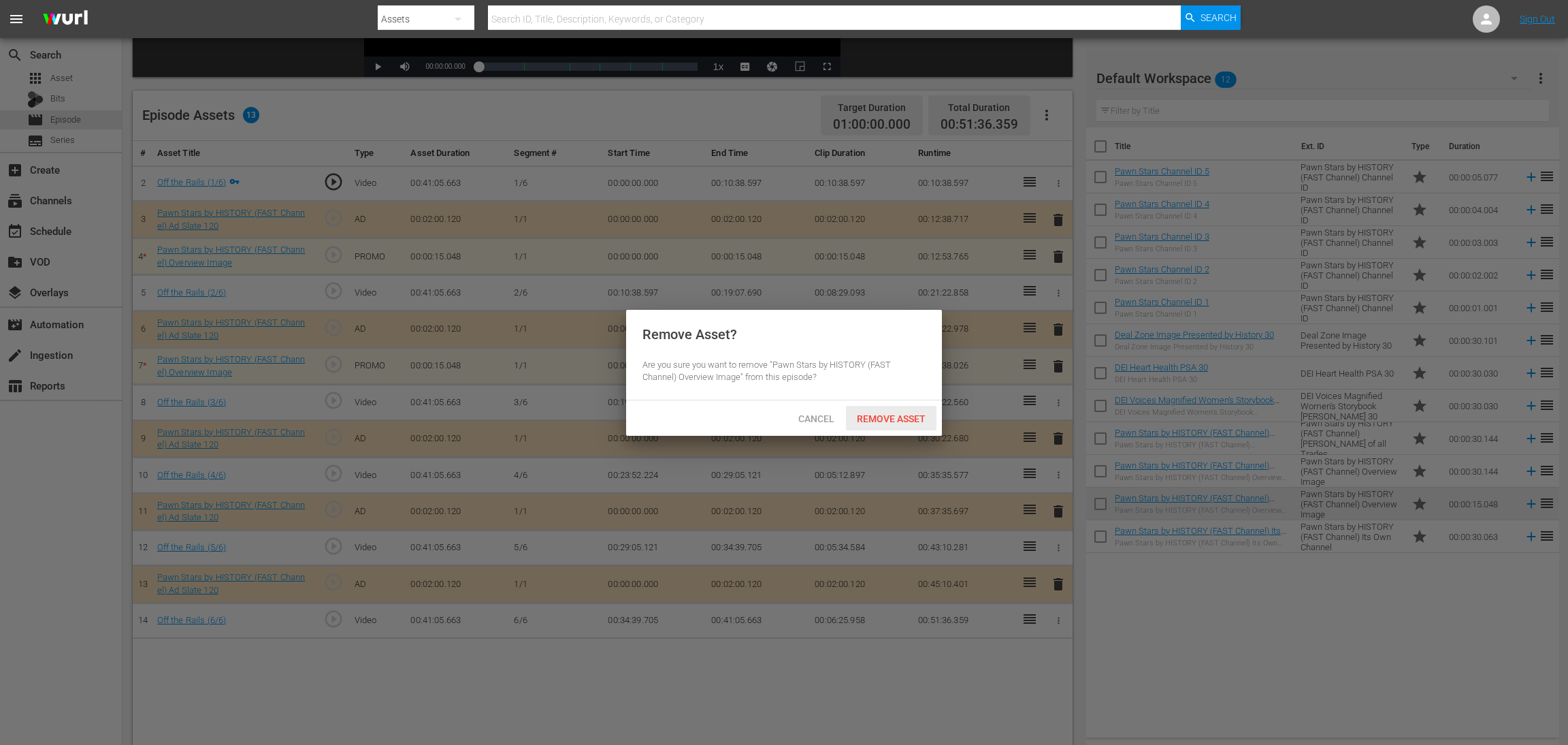
click at [909, 414] on span "Remove Asset" at bounding box center [891, 419] width 90 height 11
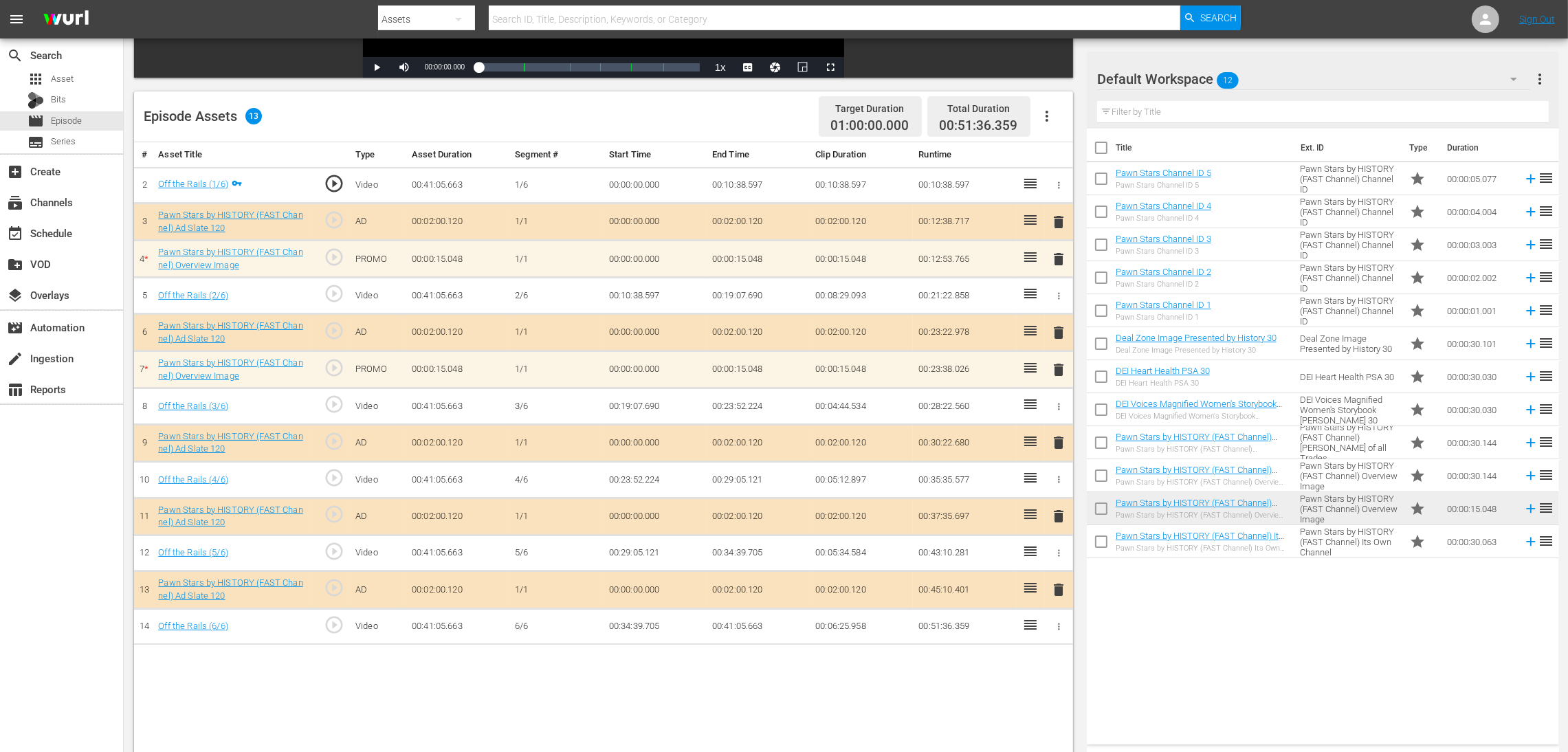
click at [1054, 372] on span "delete" at bounding box center [1059, 370] width 17 height 17
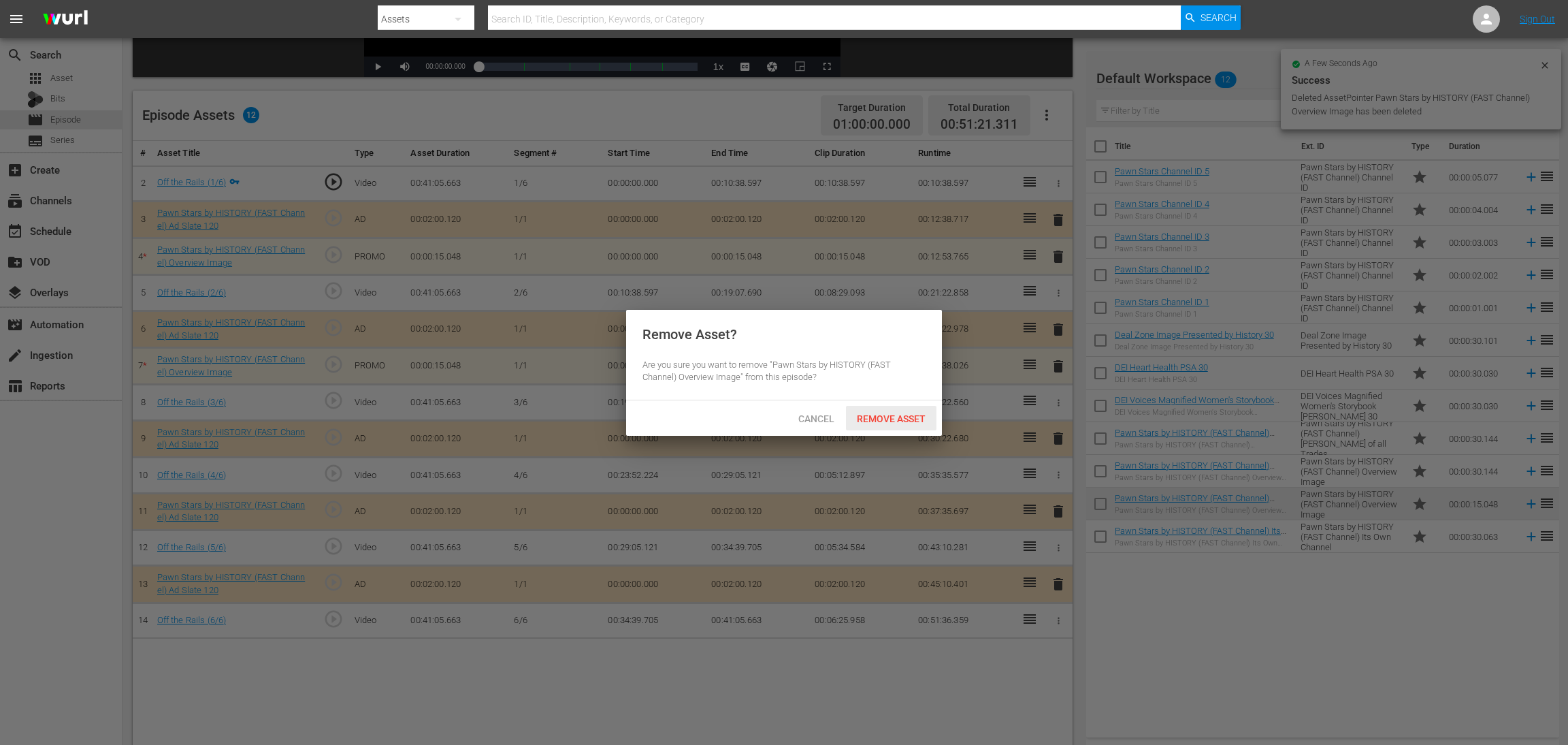
click at [916, 419] on span "Remove Asset" at bounding box center [891, 419] width 90 height 11
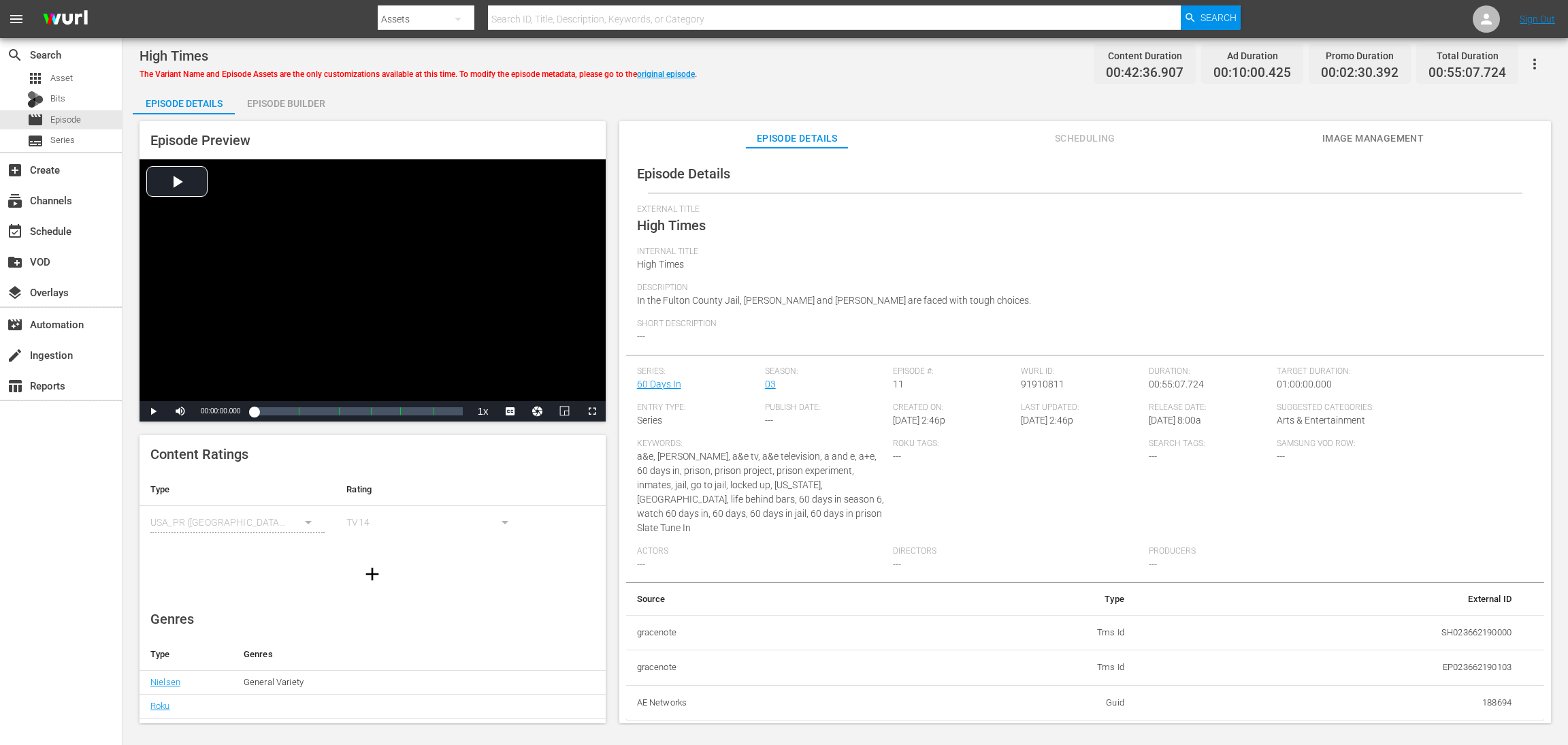
click at [268, 106] on div "Episode Builder" at bounding box center [286, 103] width 102 height 33
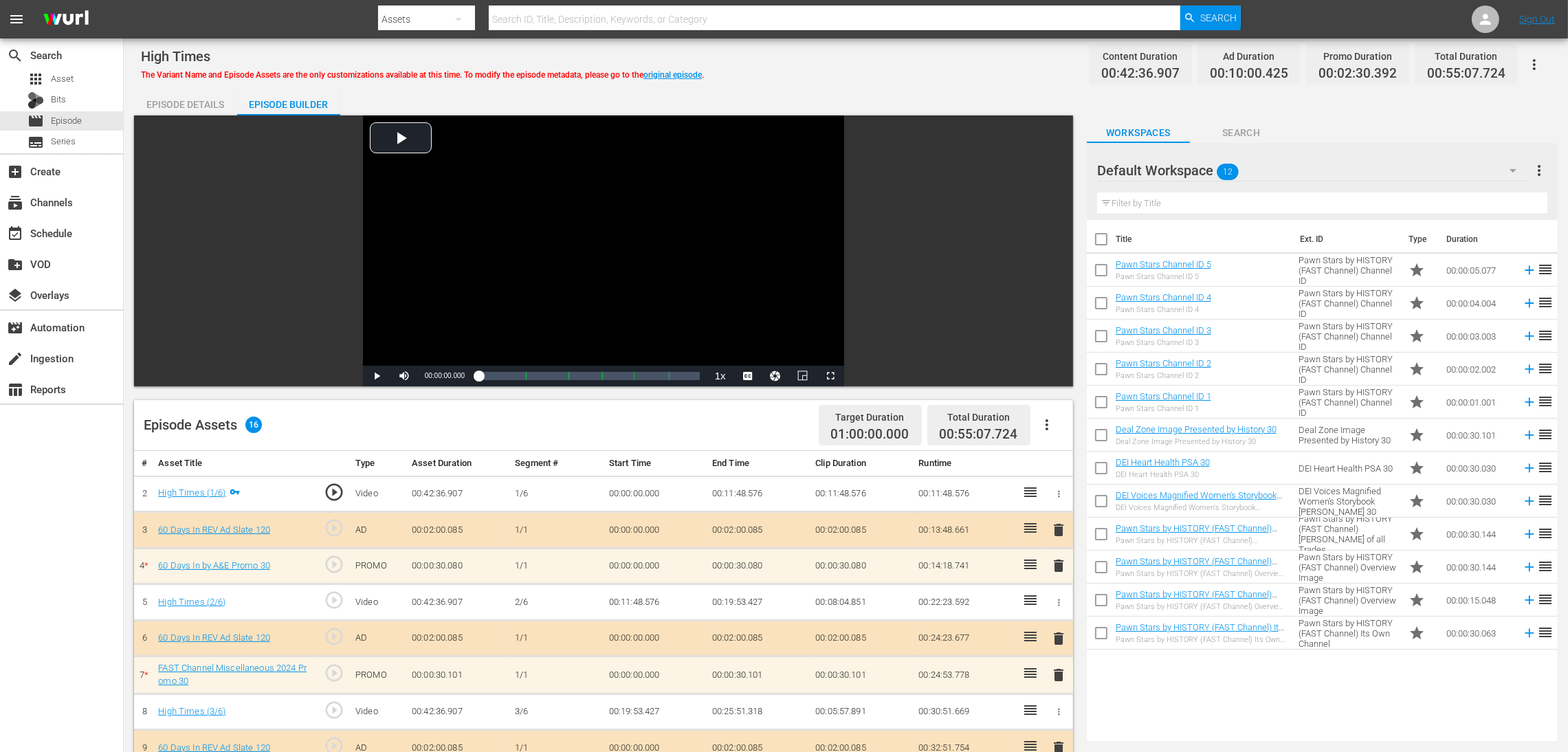
click at [215, 105] on div "Episode Details" at bounding box center [185, 104] width 103 height 33
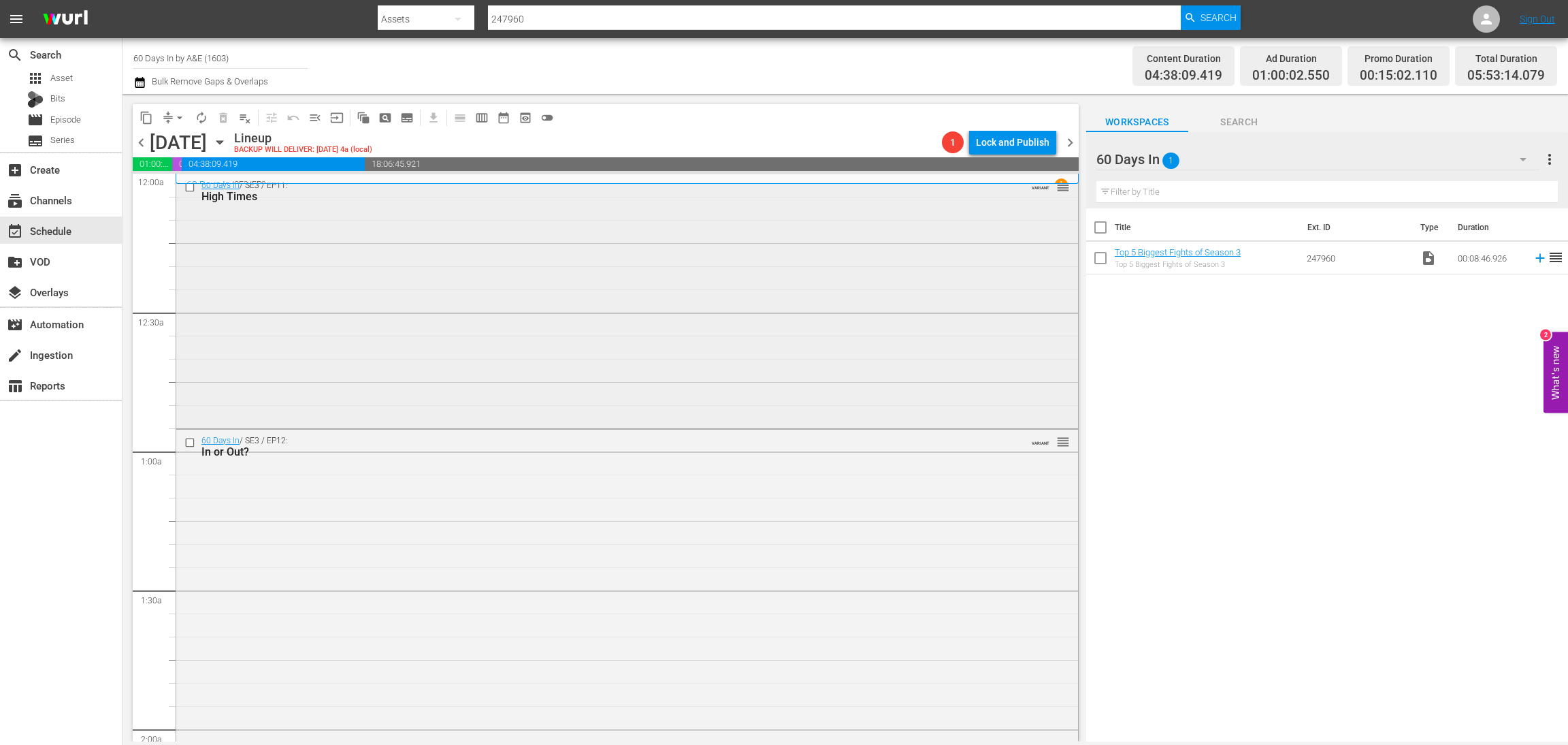
click at [495, 267] on div "60 Days In / SE3 / EP11: High Times VARIANT reorder" at bounding box center [627, 300] width 902 height 252
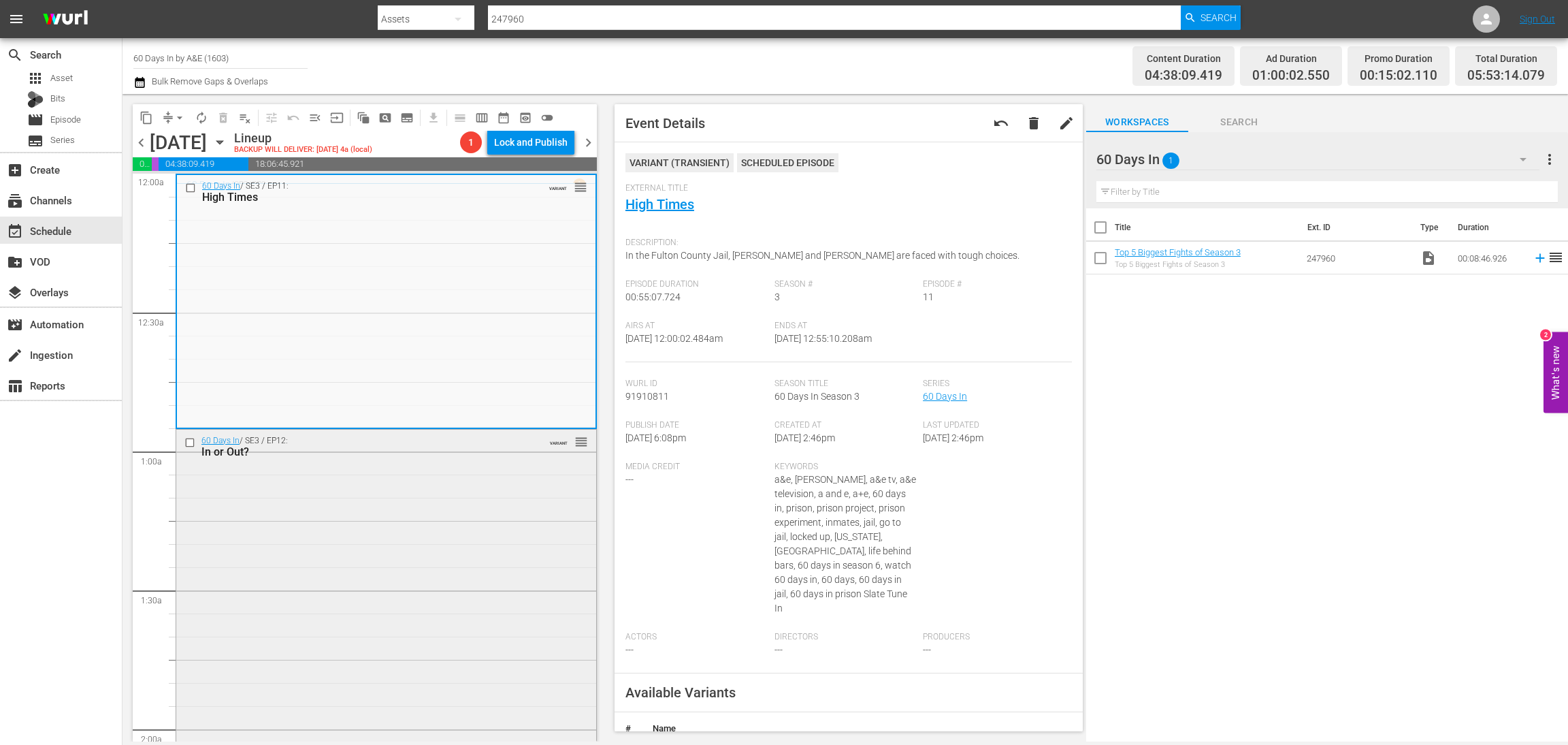
click at [440, 596] on div "60 Days In / SE3 / EP12: In or Out? VARIANT reorder" at bounding box center [386, 679] width 420 height 500
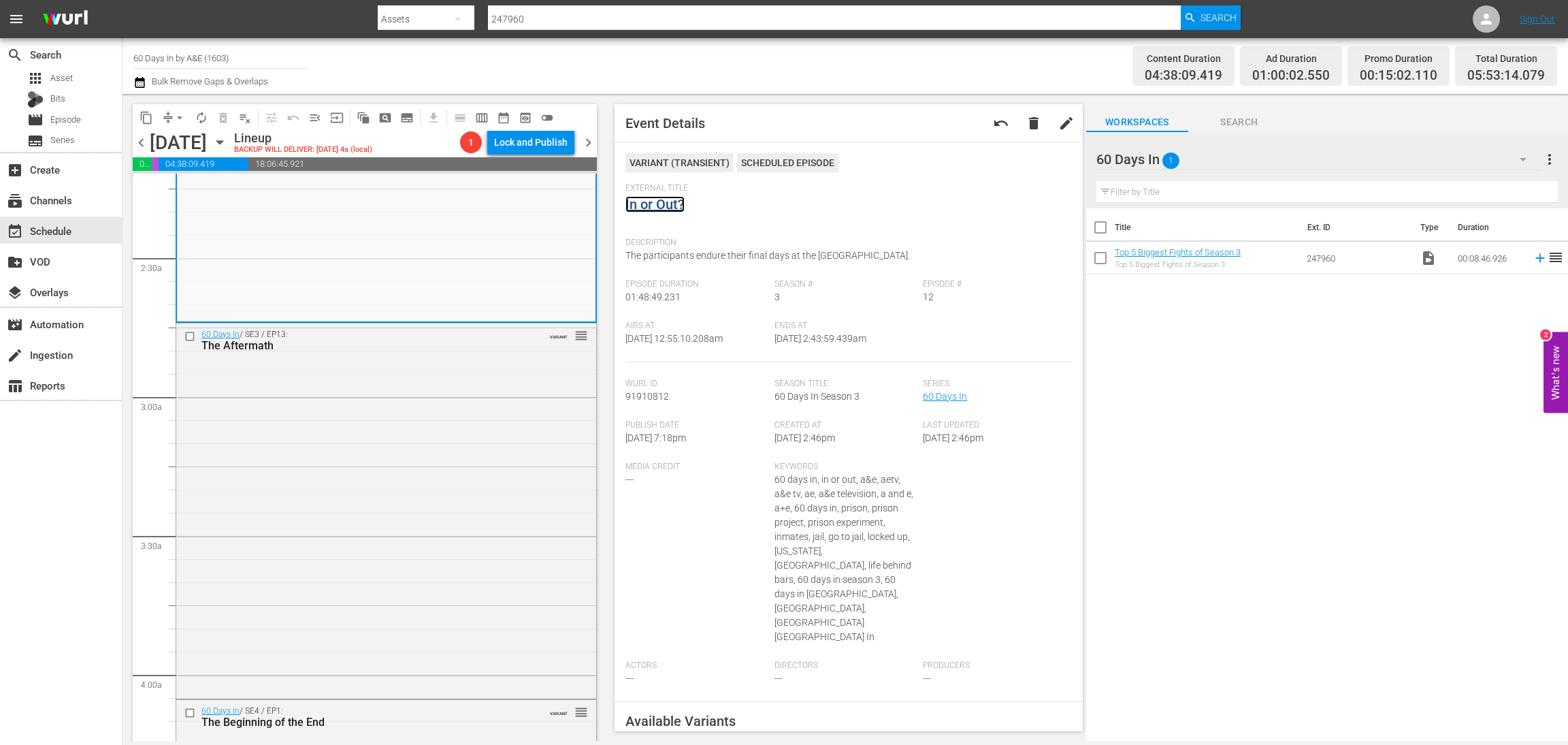
scroll to position [612, 0]
click at [500, 421] on div "60 Days In / SE3 / EP13: The Aftermath VARIANT reorder" at bounding box center [386, 507] width 420 height 373
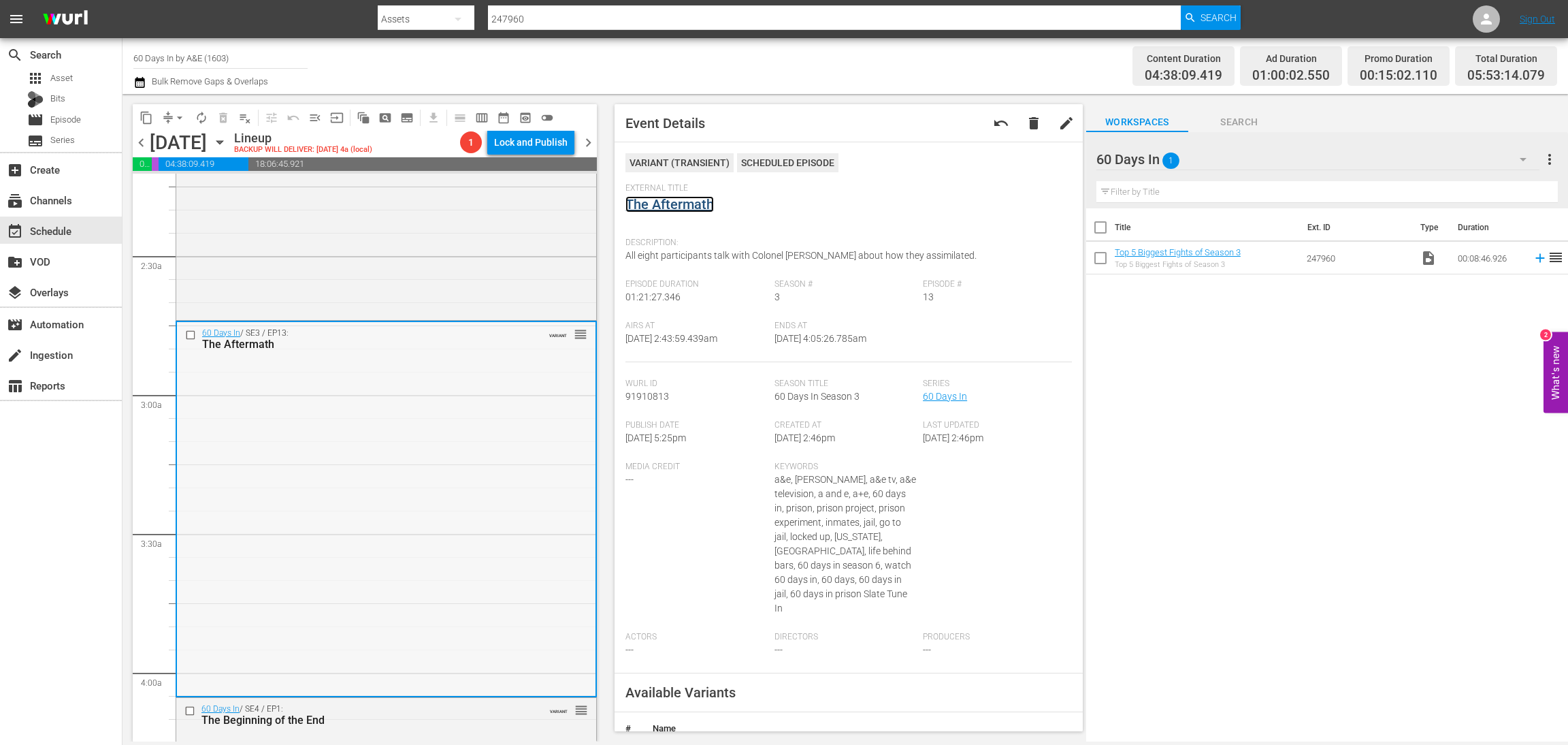
scroll to position [1021, 0]
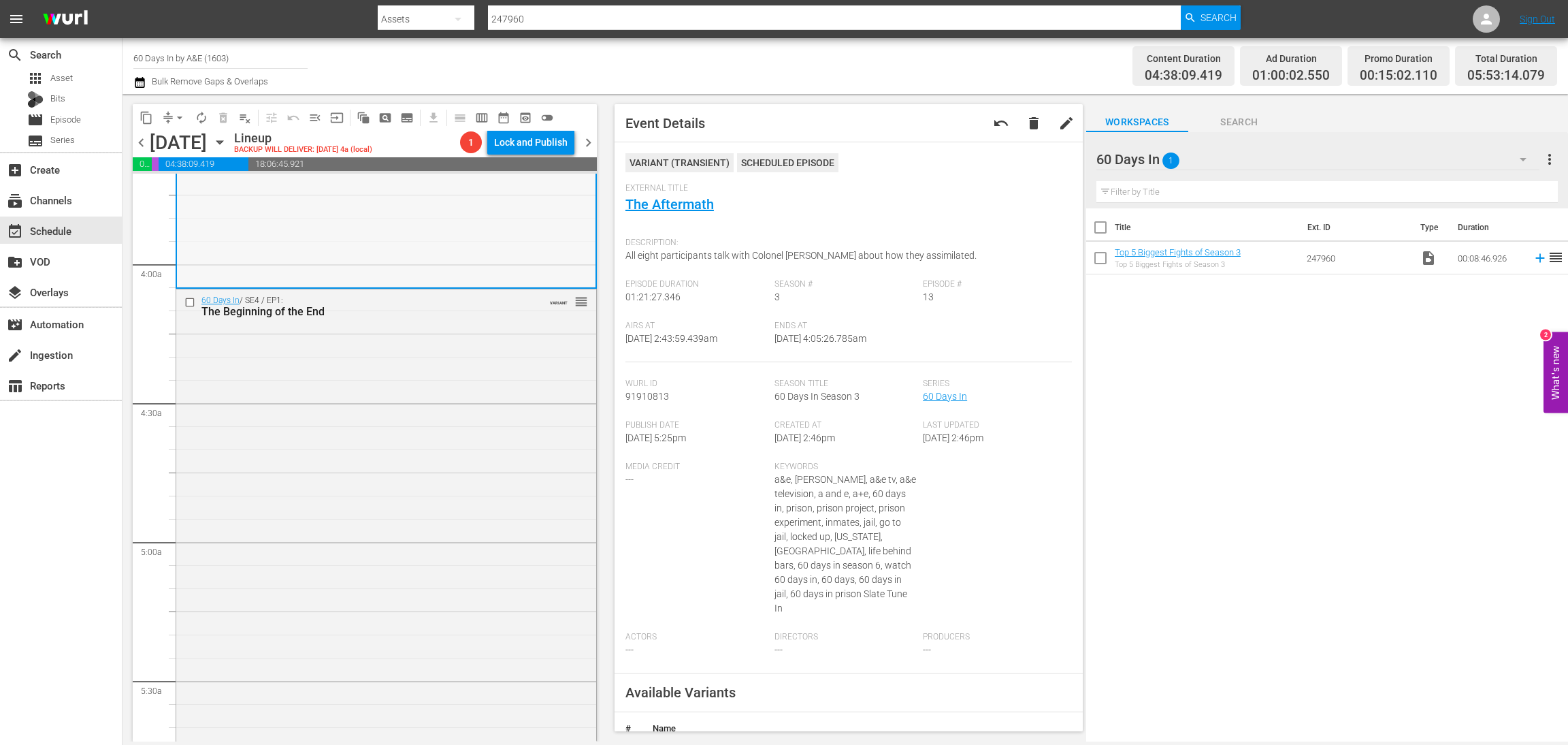
click at [393, 446] on div "60 Days In / SE4 / EP1: The Beginning of the End VARIANT reorder" at bounding box center [386, 537] width 420 height 495
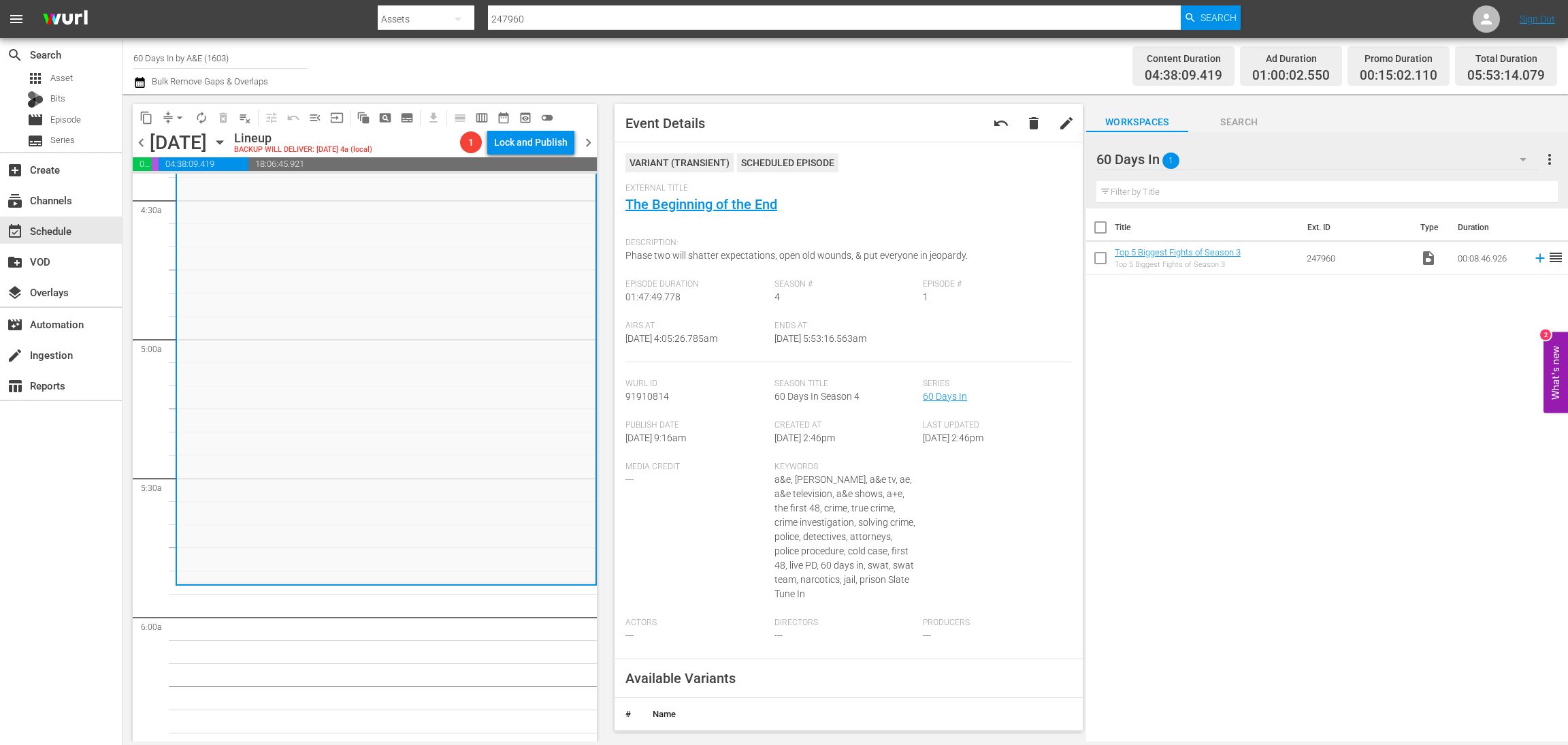
scroll to position [1225, 0]
click at [170, 114] on button "arrow_drop_down" at bounding box center [179, 117] width 22 height 22
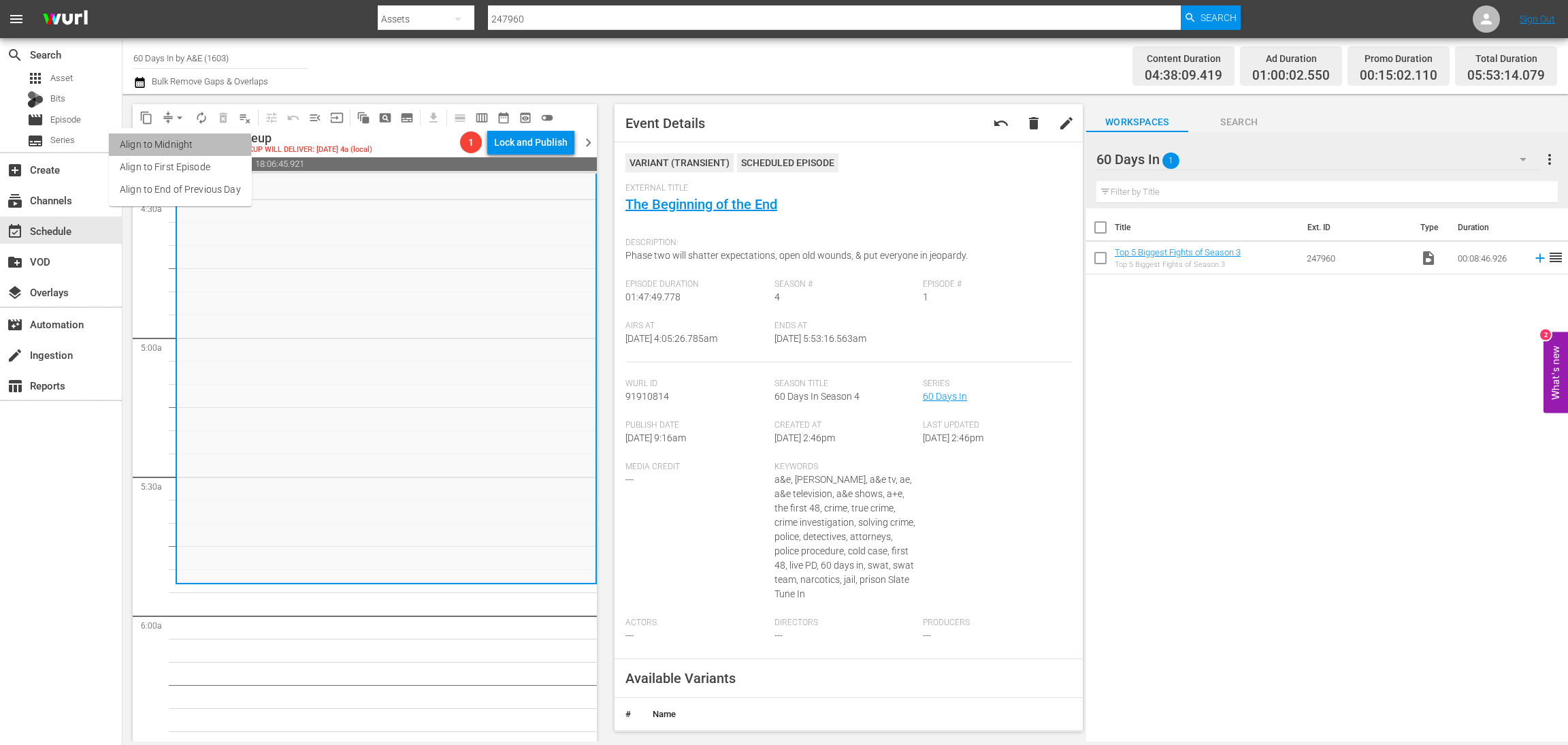
click at [178, 145] on li "Align to Midnight" at bounding box center [181, 145] width 143 height 22
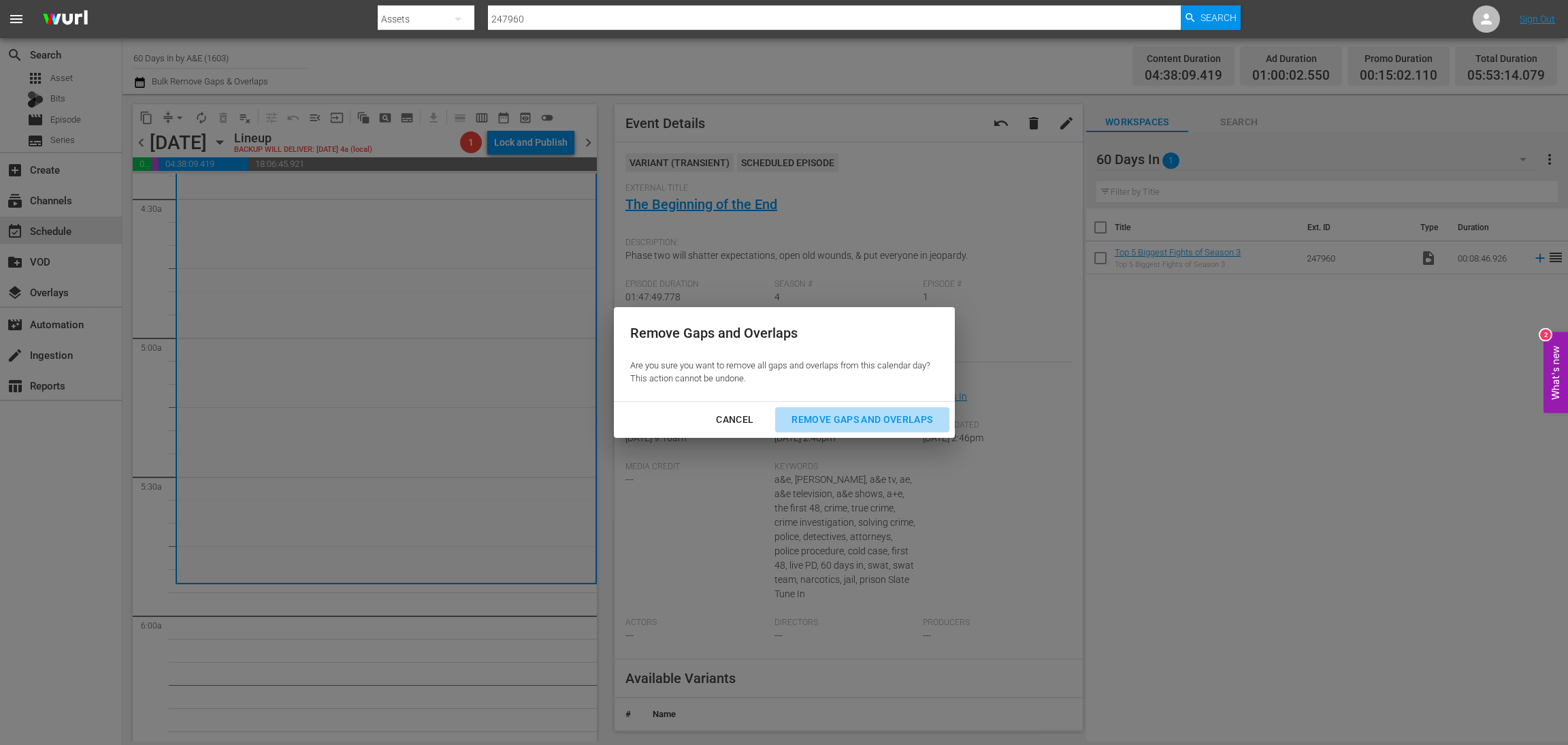
click at [859, 421] on div "Remove Gaps and Overlaps" at bounding box center [862, 420] width 163 height 17
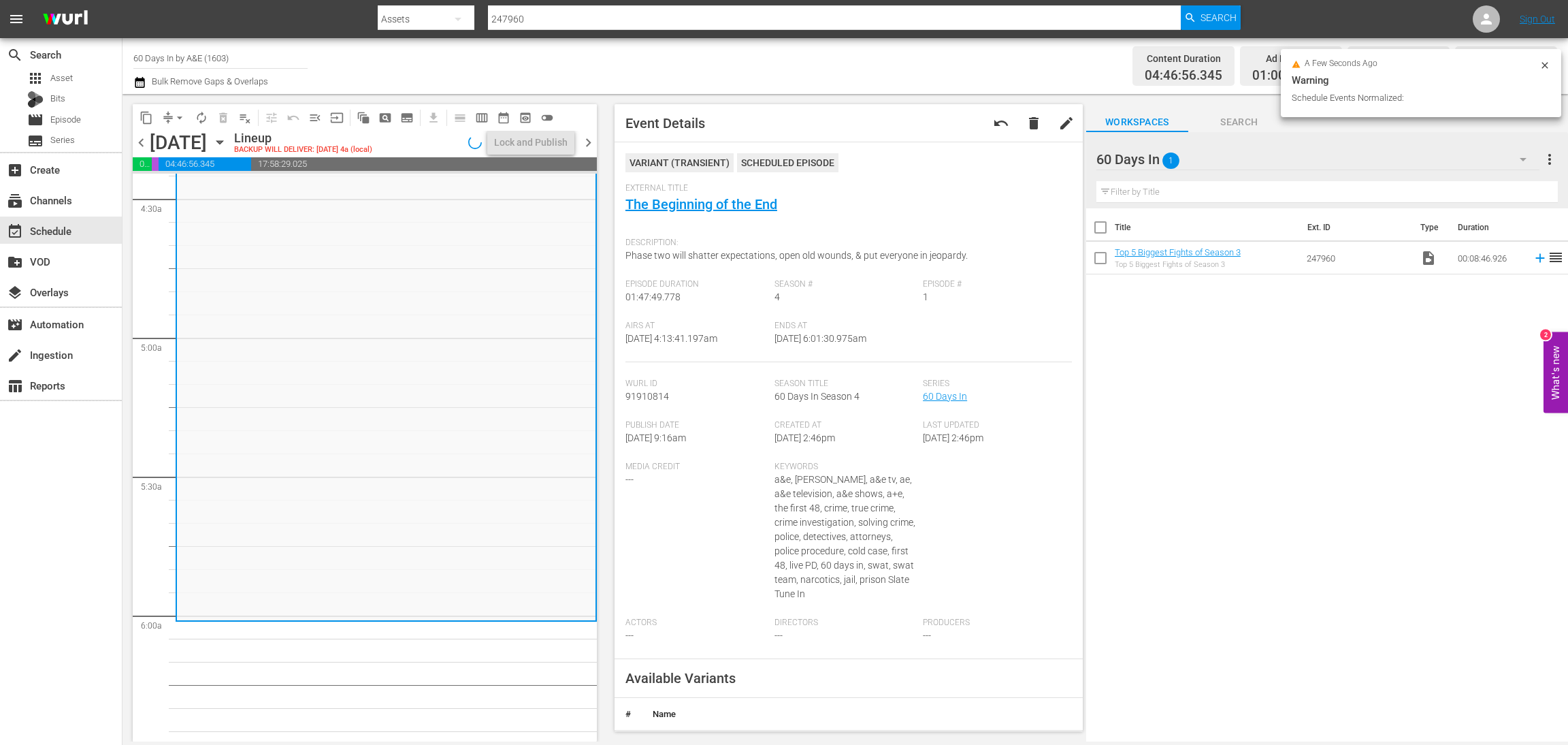
scroll to position [1202, 0]
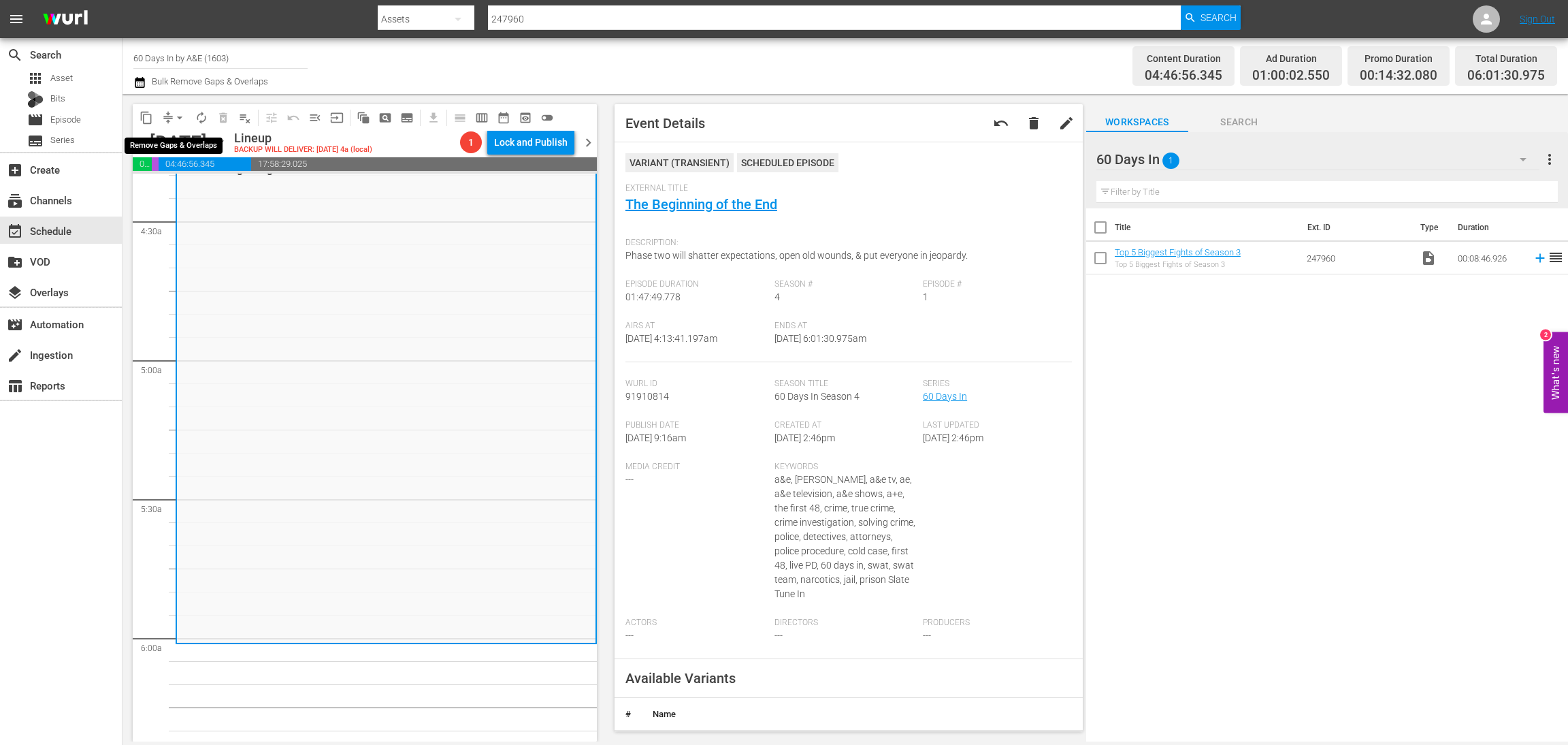
click at [170, 120] on button "arrow_drop_down" at bounding box center [179, 117] width 22 height 22
click at [188, 145] on li "Align to Midnight" at bounding box center [181, 145] width 143 height 22
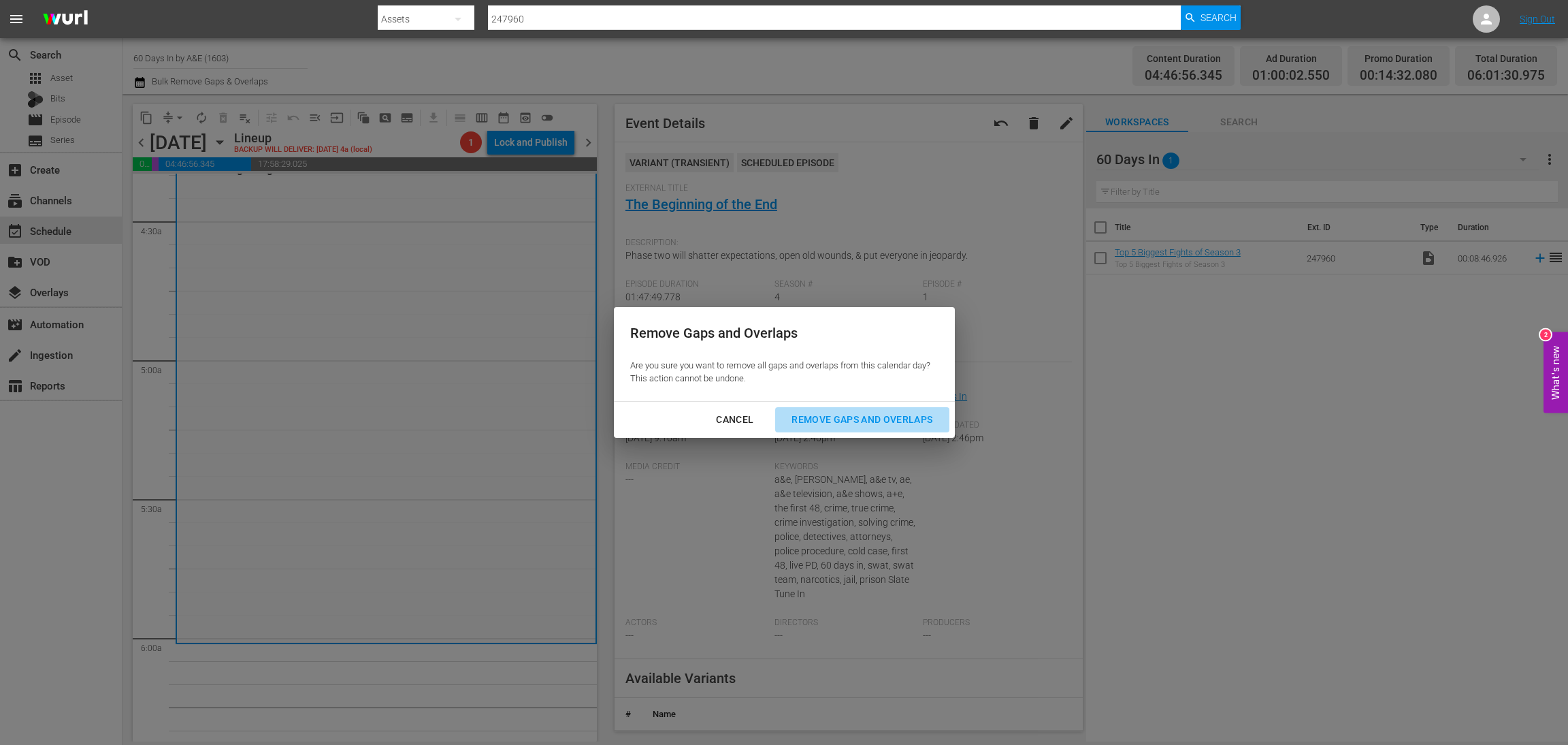
click at [851, 409] on button "Remove Gaps and Overlaps" at bounding box center [862, 420] width 174 height 25
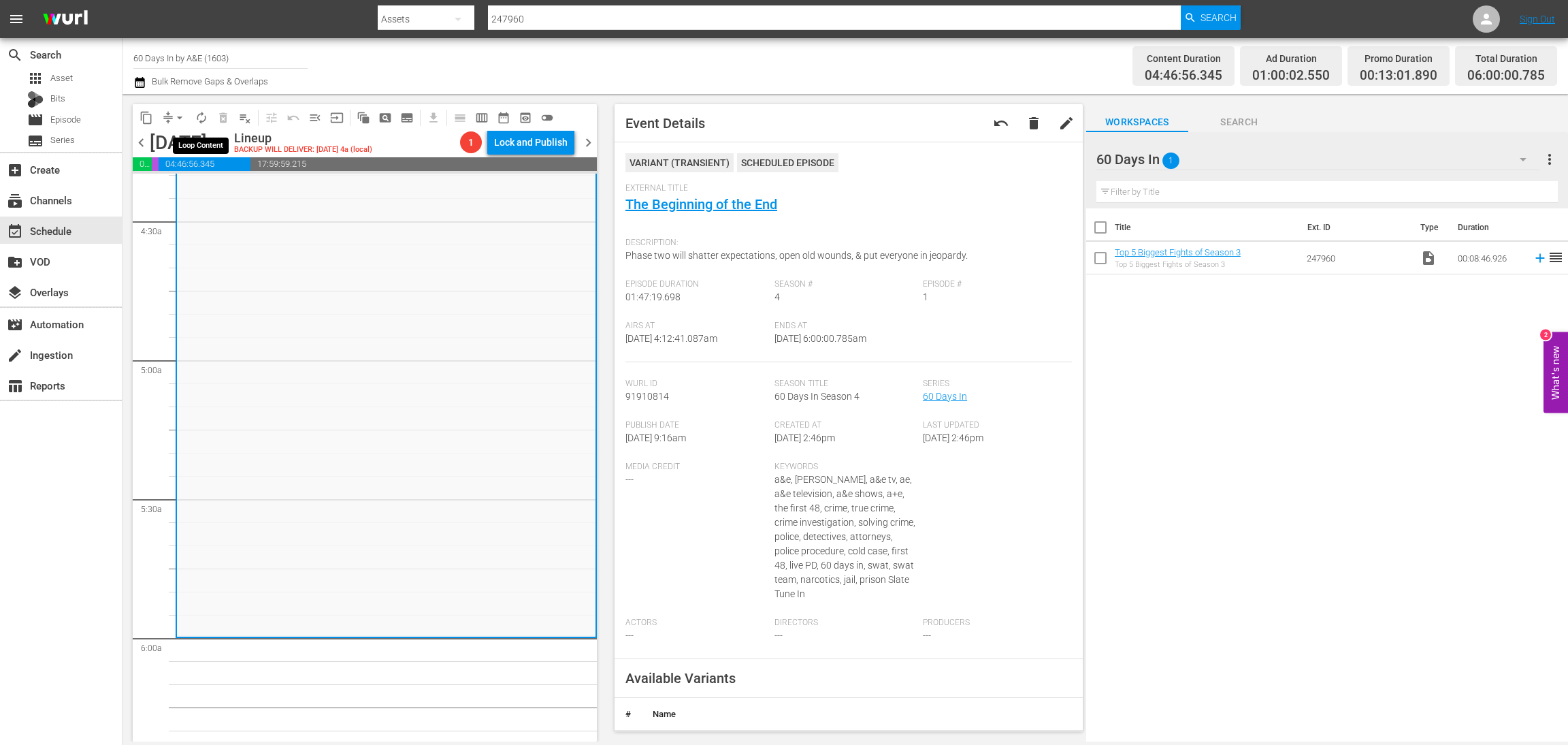
click at [199, 120] on span "autorenew_outlined" at bounding box center [201, 118] width 14 height 14
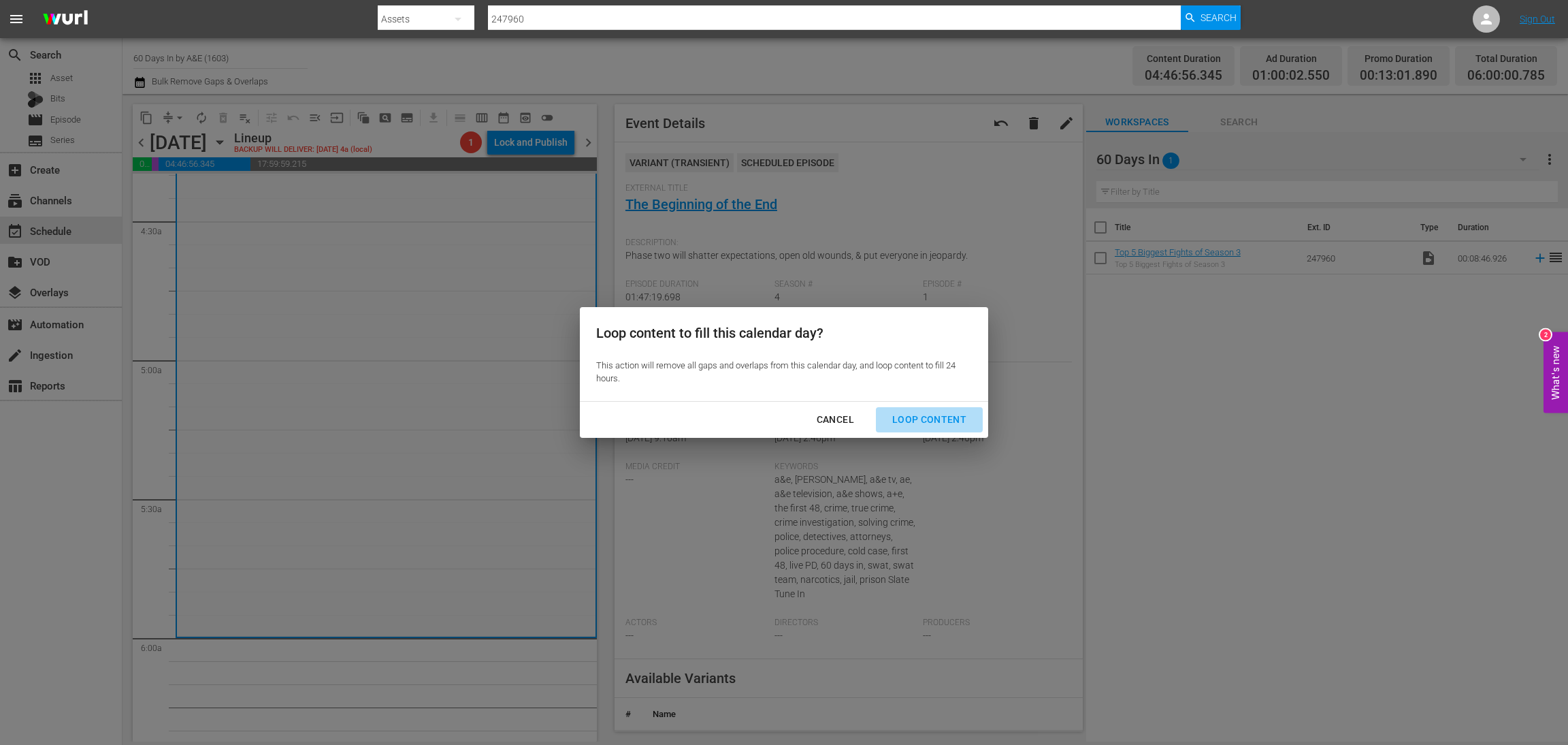
click at [938, 425] on div "Loop Content" at bounding box center [930, 420] width 96 height 17
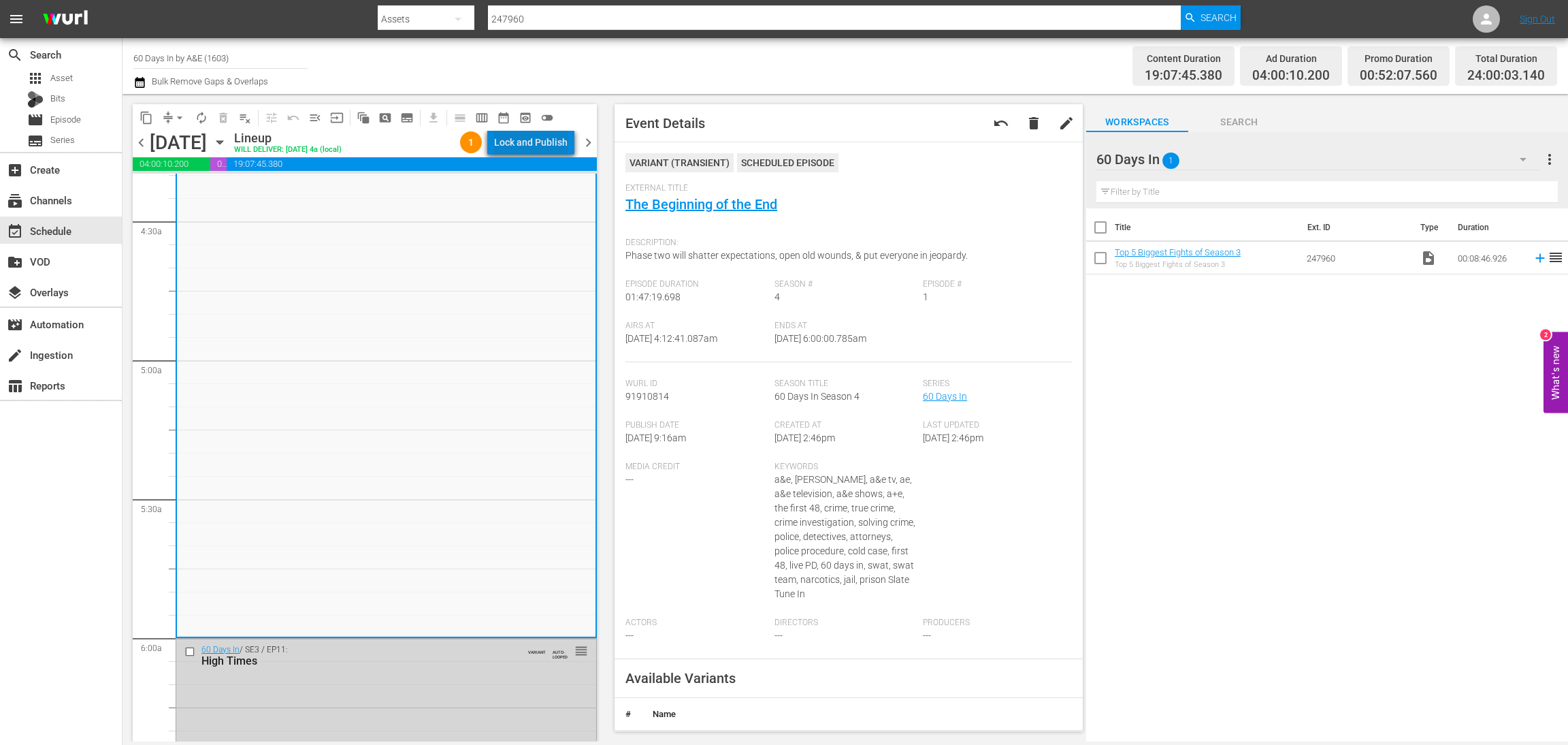
click at [540, 135] on div "Lock and Publish" at bounding box center [531, 142] width 74 height 24
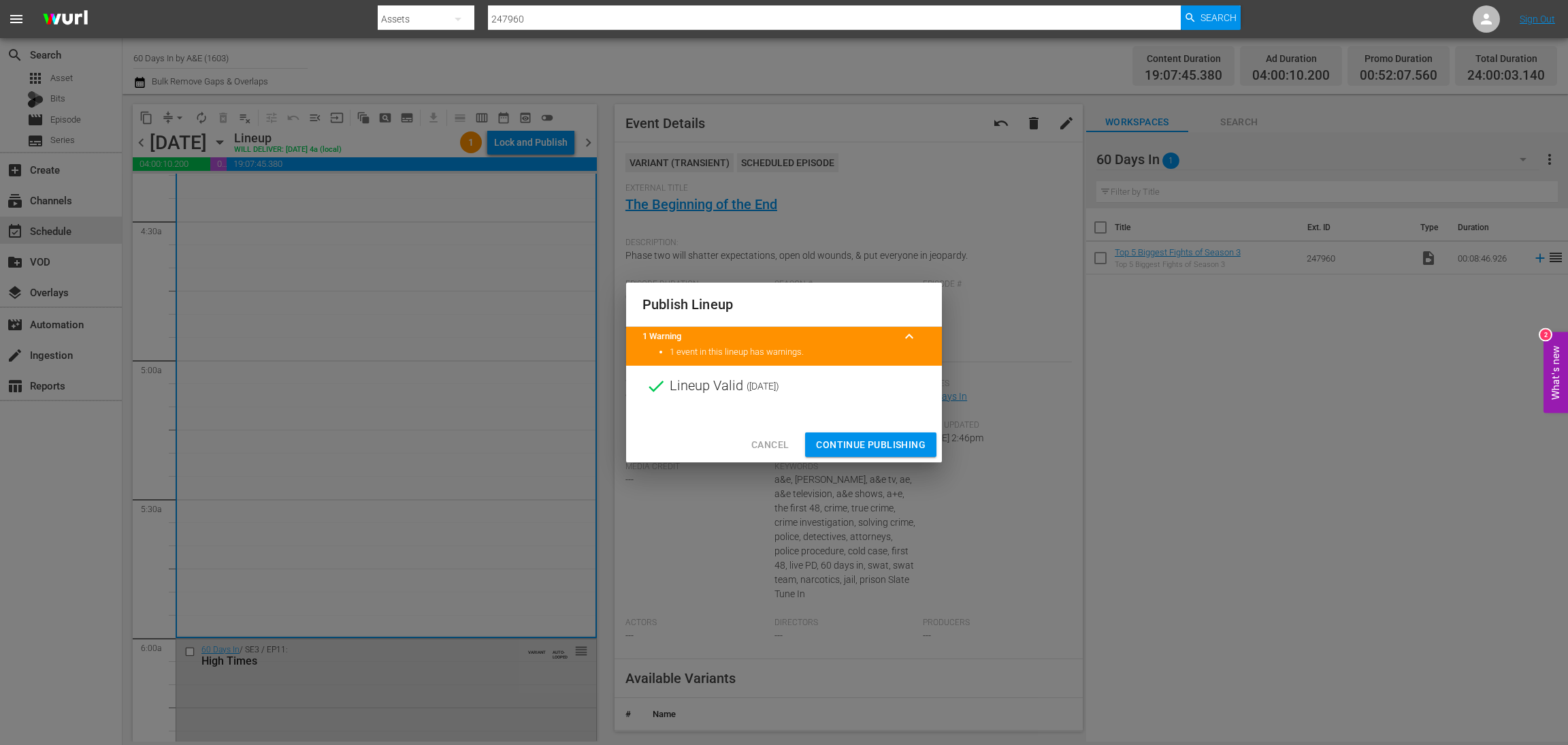
click at [884, 446] on span "Continue Publishing" at bounding box center [871, 445] width 110 height 17
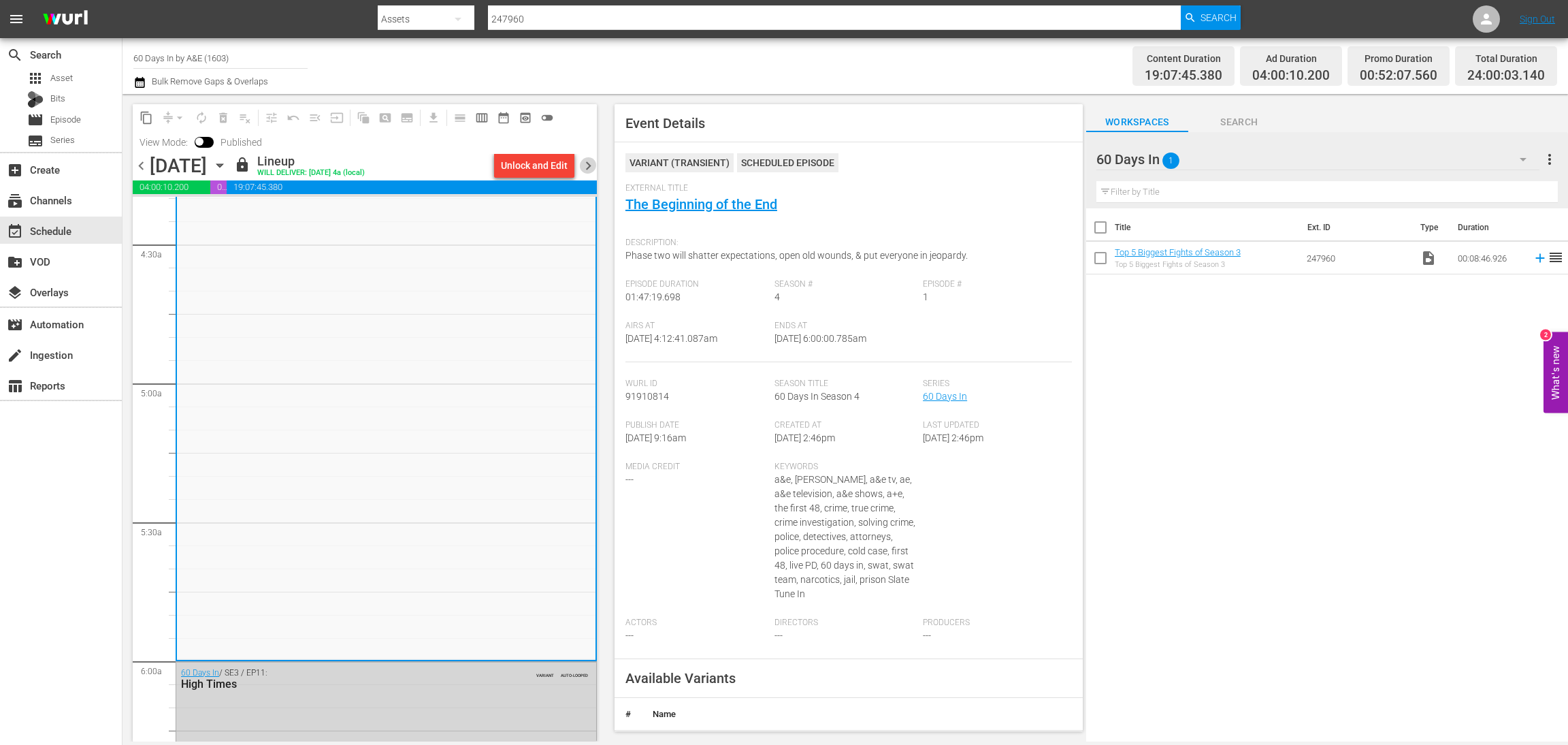
click at [587, 168] on span "chevron_right" at bounding box center [588, 165] width 17 height 17
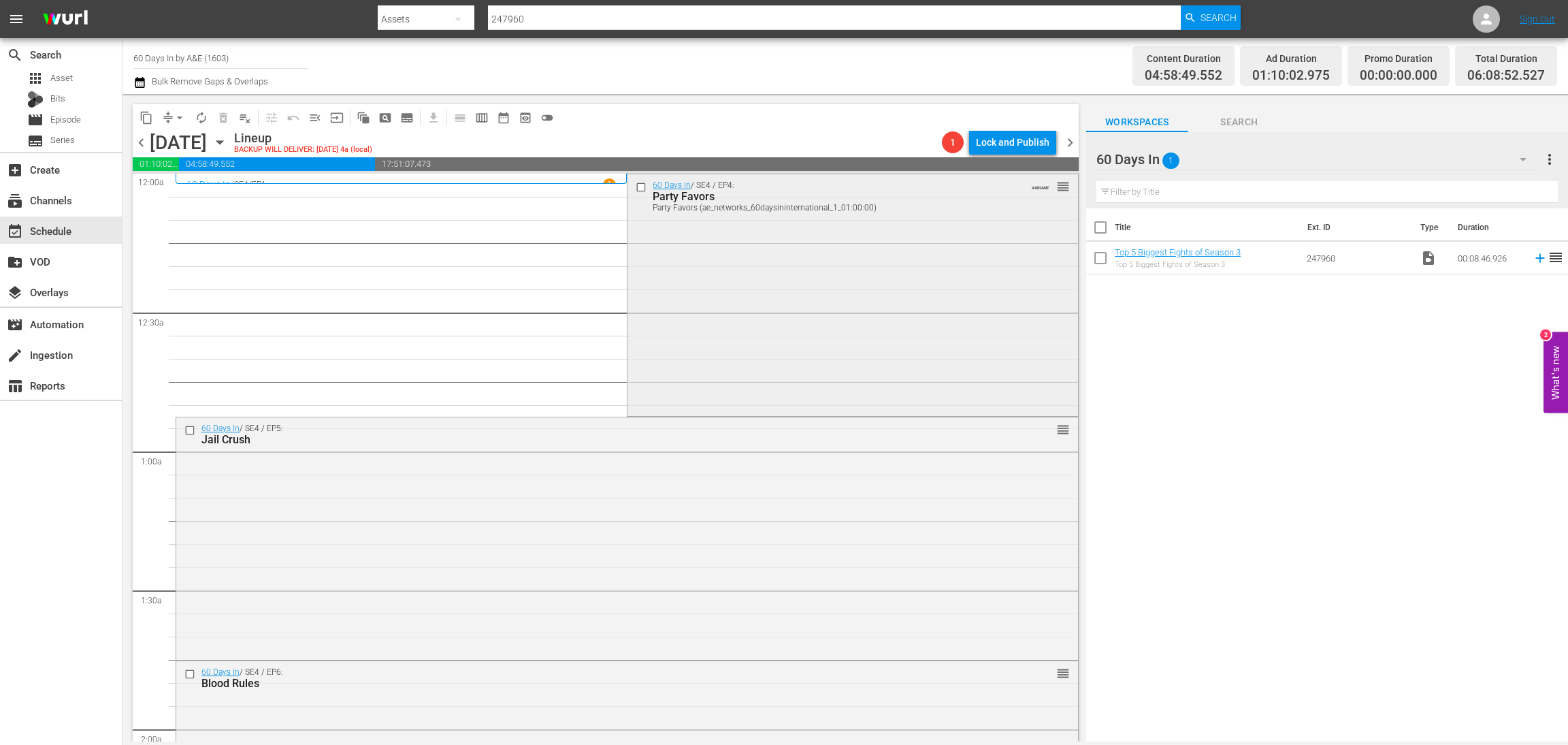
click at [753, 302] on div "60 Days In / SE4 / EP4: Party Favors Party Favors (ae_networks_60daysininternat…" at bounding box center [852, 294] width 450 height 240
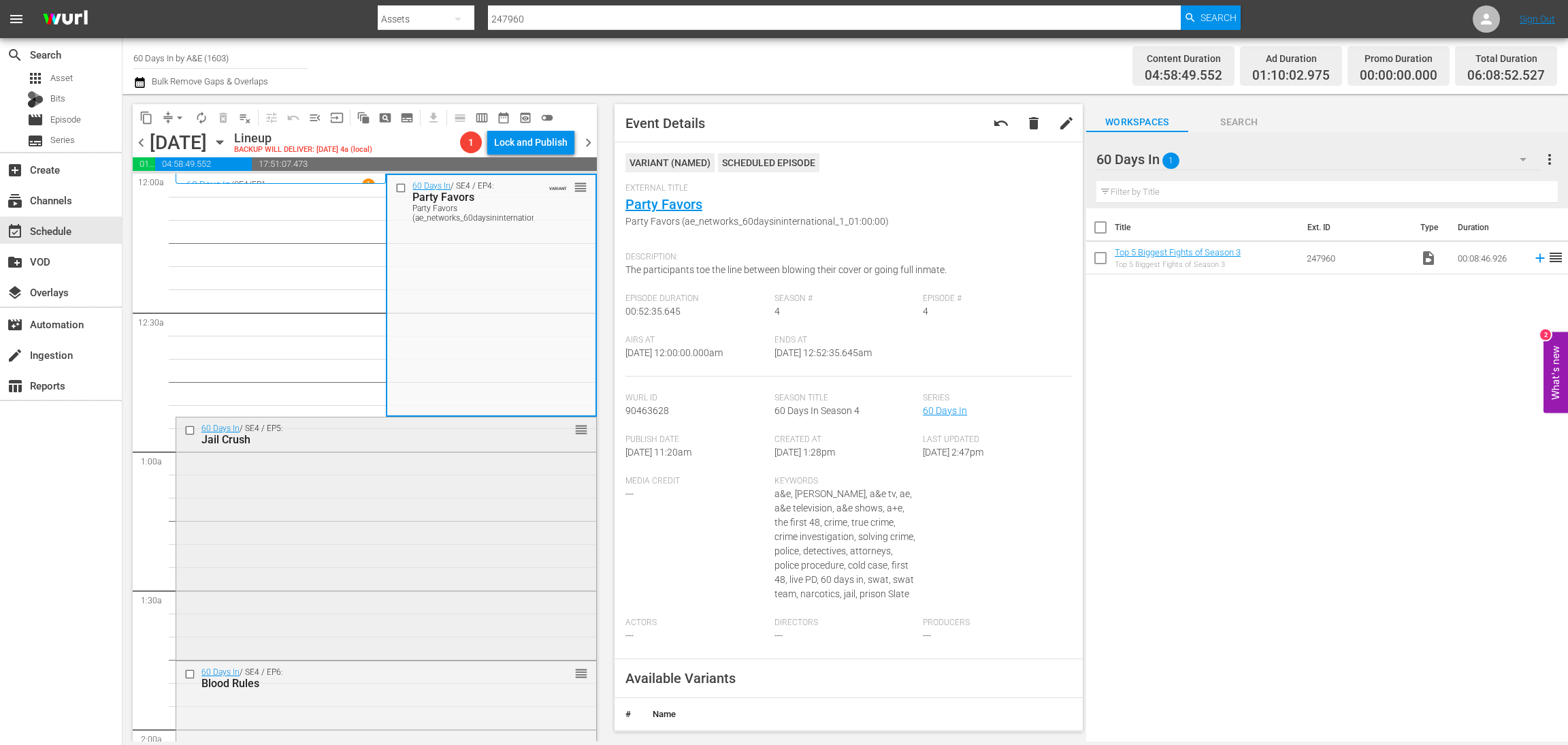
click at [424, 543] on div "60 Days In / SE4 / EP5: Jail Crush reorder" at bounding box center [386, 537] width 420 height 240
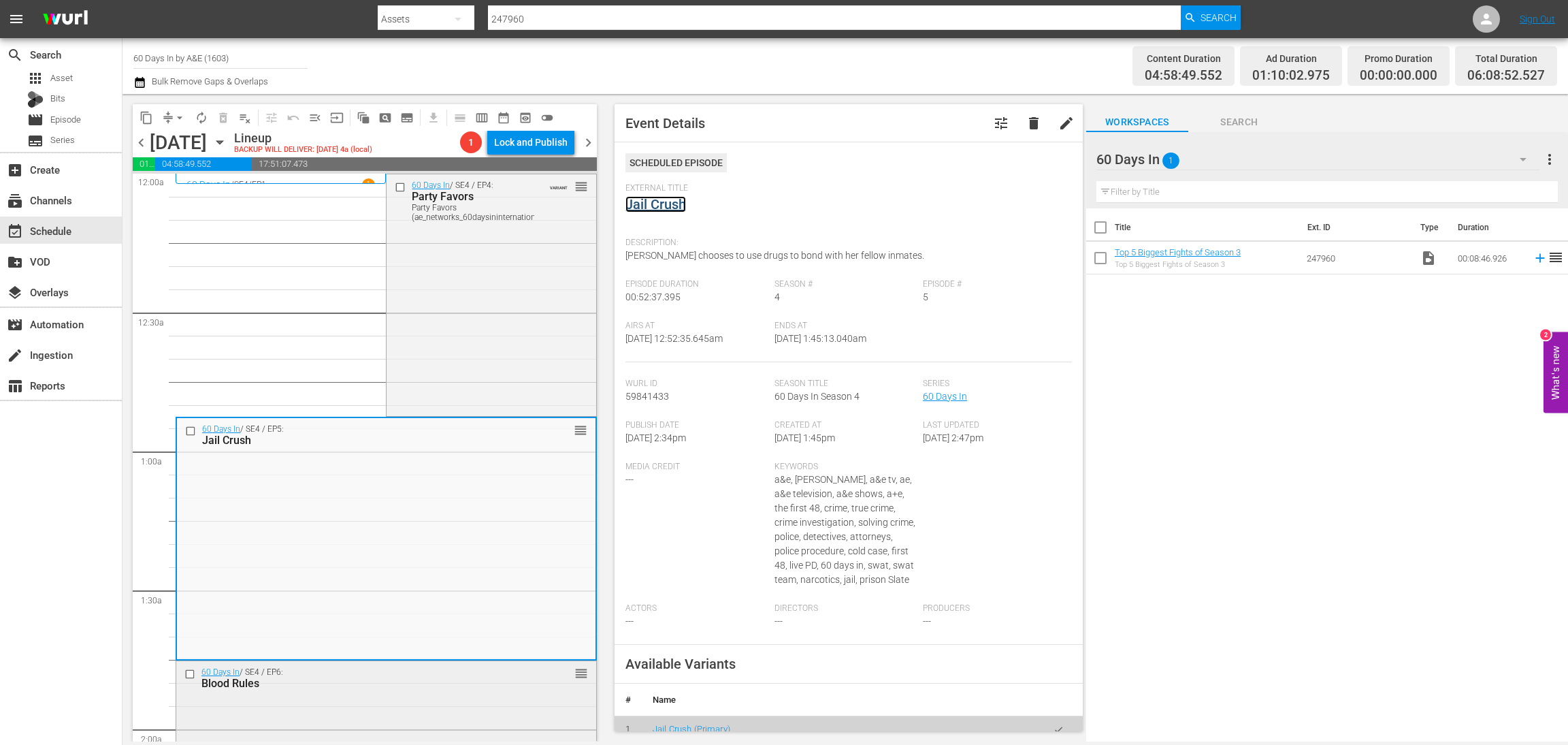
scroll to position [409, 0]
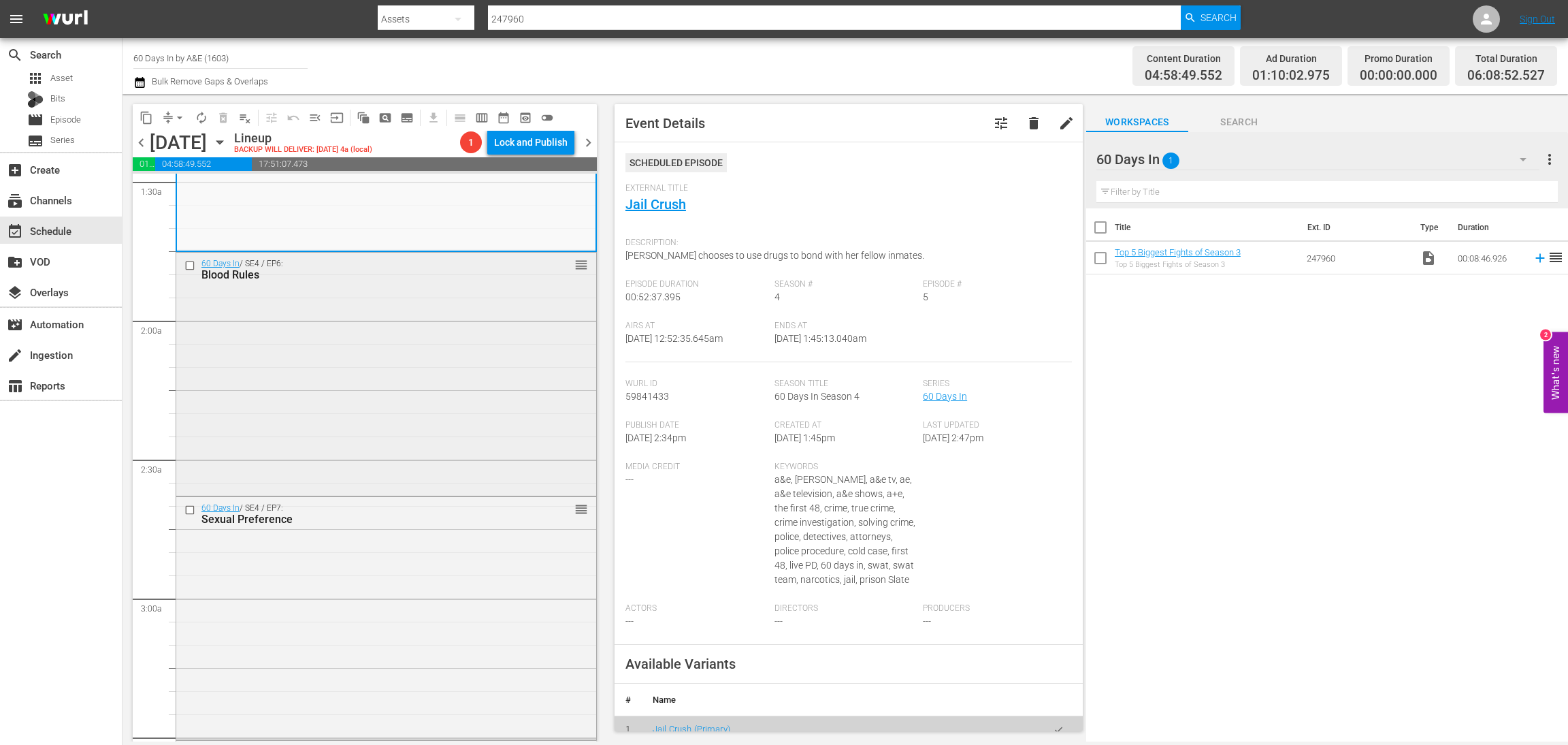
click at [452, 363] on div "60 Days In / SE4 / EP6: Blood Rules reorder" at bounding box center [386, 373] width 420 height 240
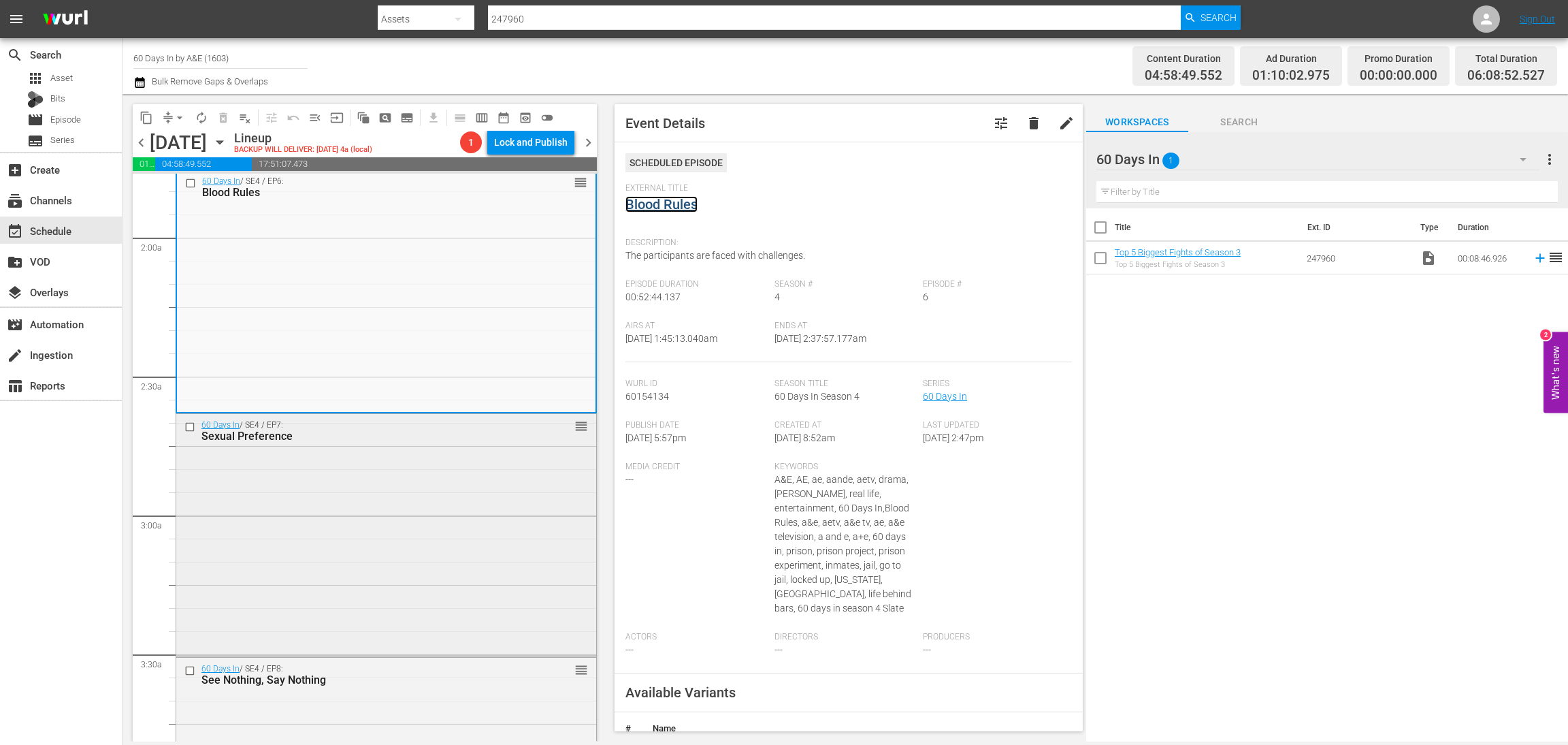
scroll to position [612, 0]
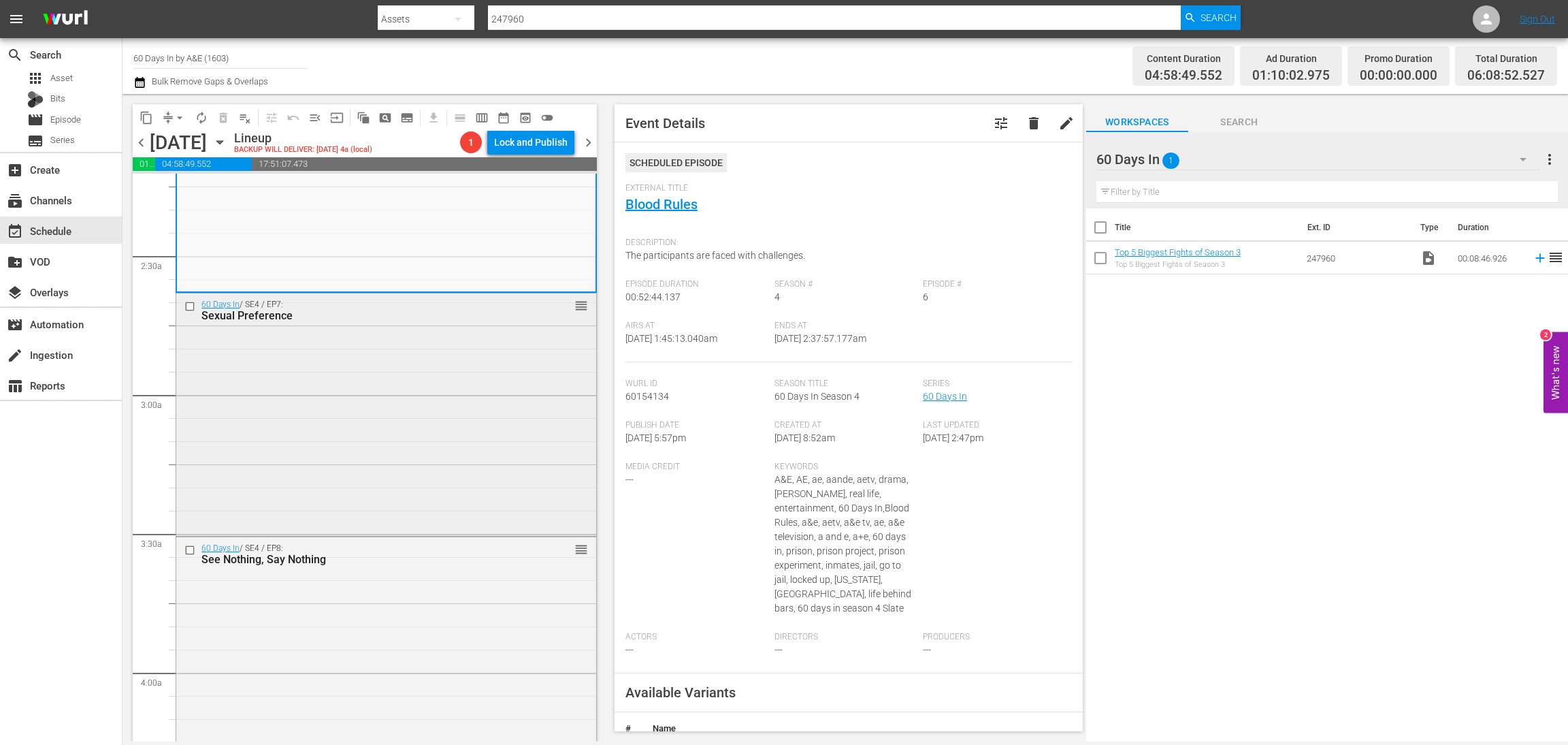
click at [391, 398] on div "60 Days In / SE4 / EP7: Sexual Preference reorder" at bounding box center [386, 413] width 420 height 240
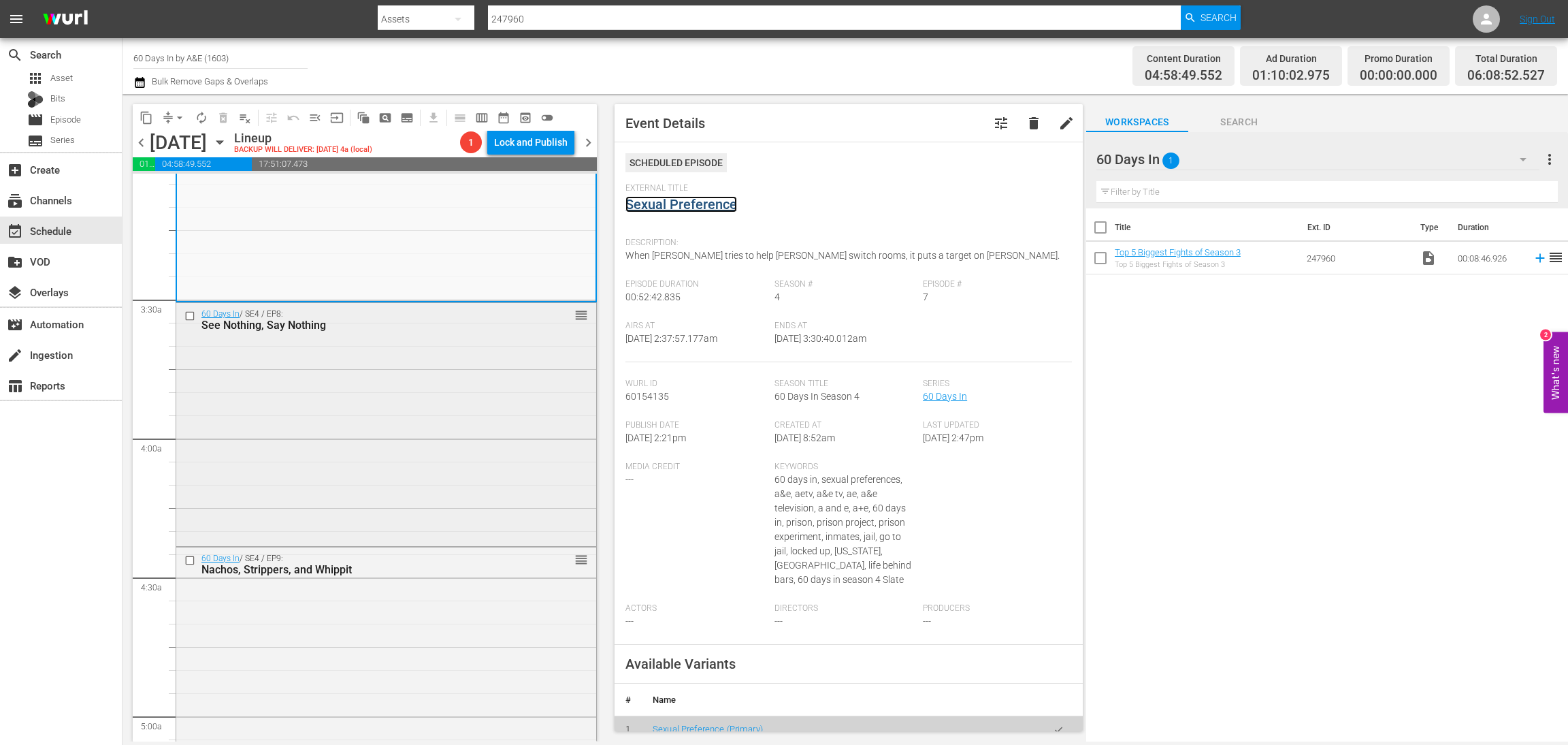
scroll to position [817, 0]
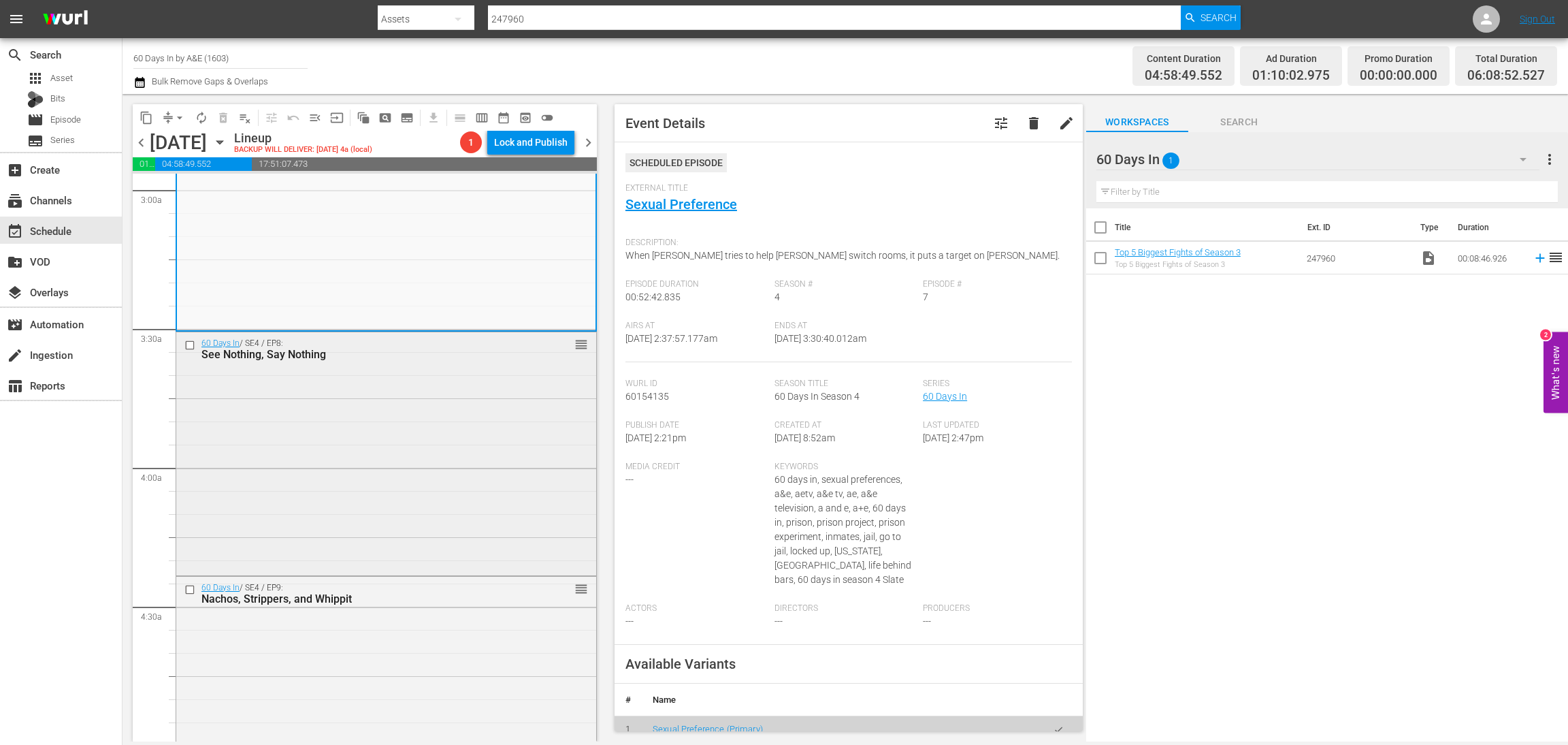
click at [454, 472] on div "60 Days In / SE4 / EP8: See Nothing, Say Nothing reorder" at bounding box center [386, 452] width 420 height 240
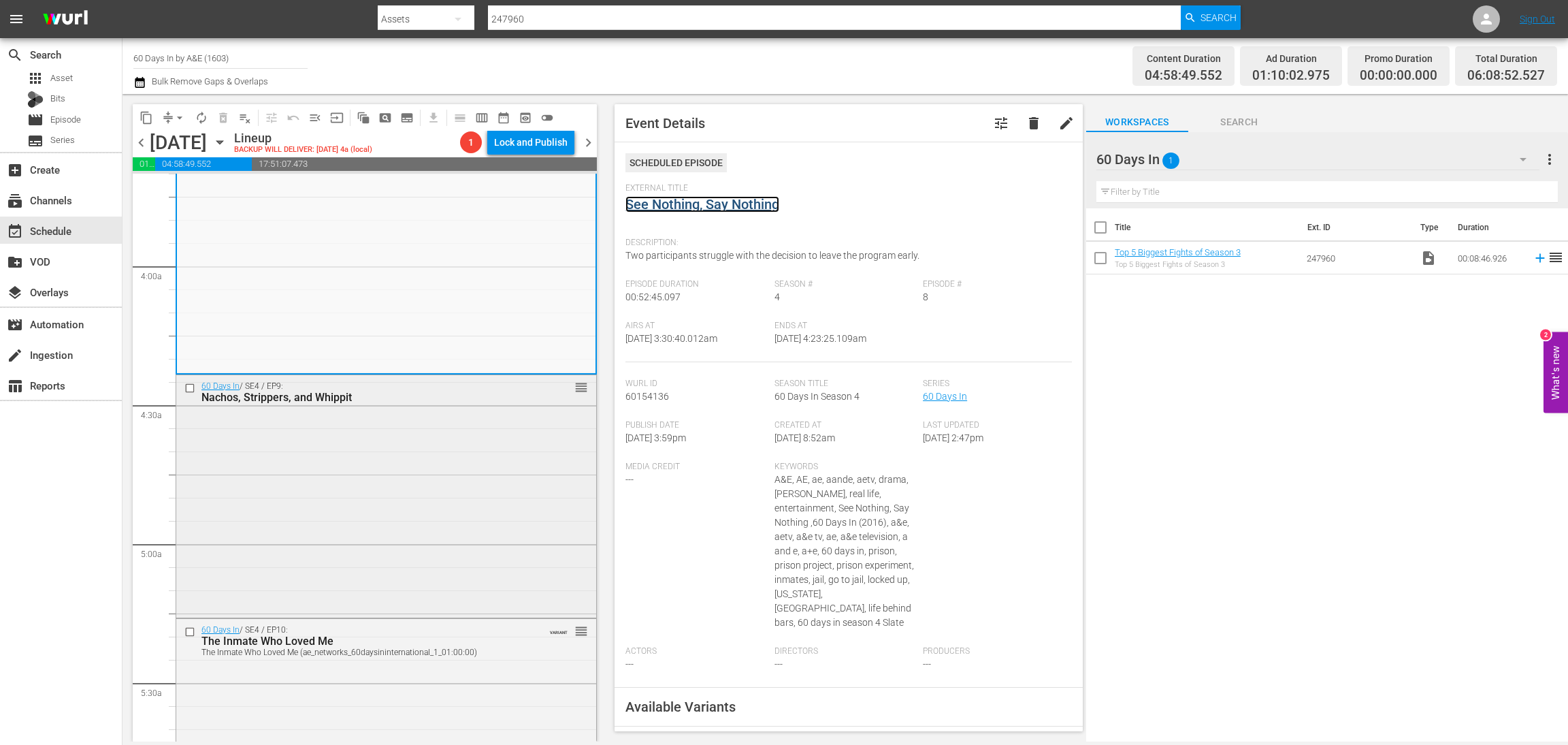
scroll to position [1021, 0]
click at [382, 448] on div "60 Days In / SE4 / EP9: Nachos, Strippers, and Whippit reorder" at bounding box center [386, 493] width 420 height 240
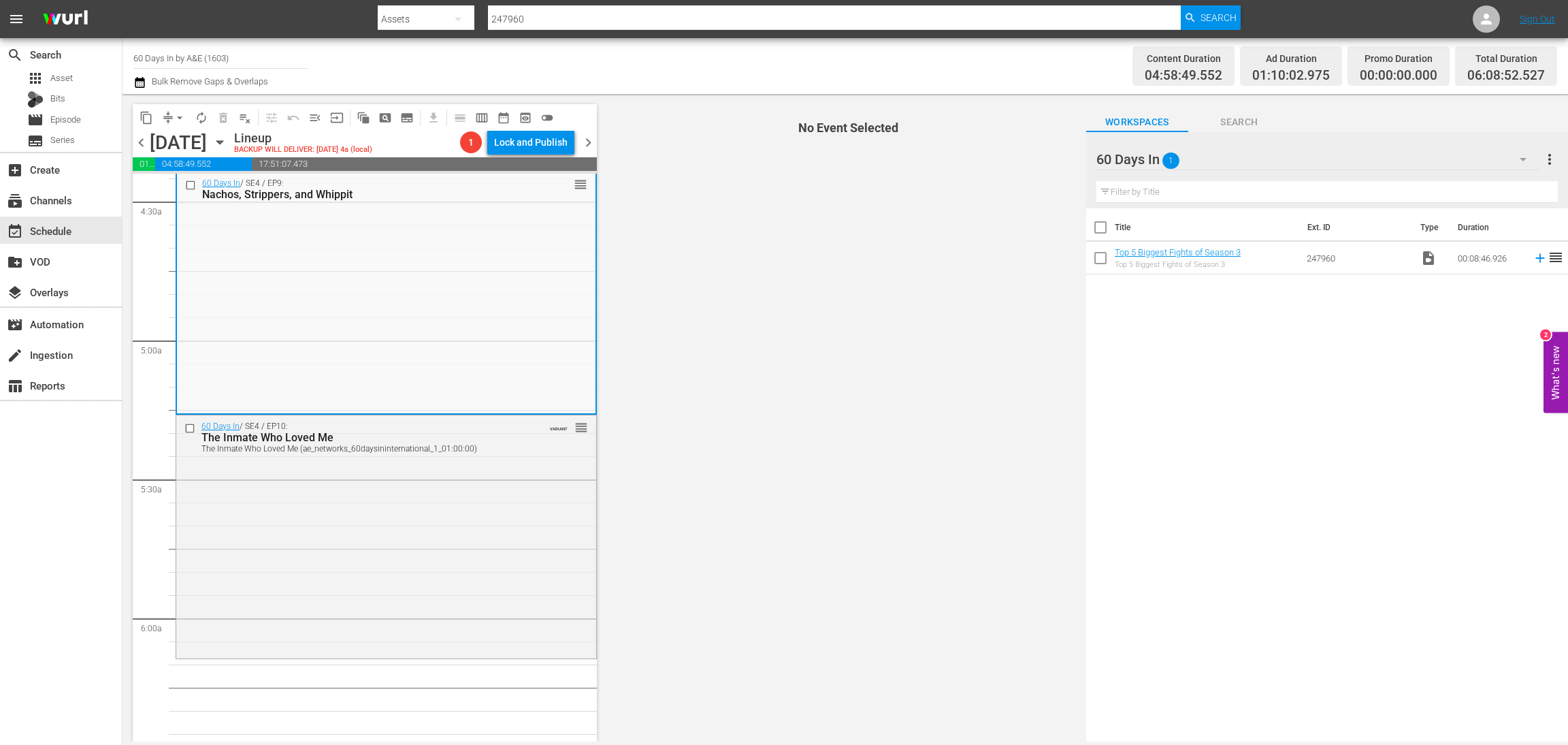
scroll to position [1225, 0]
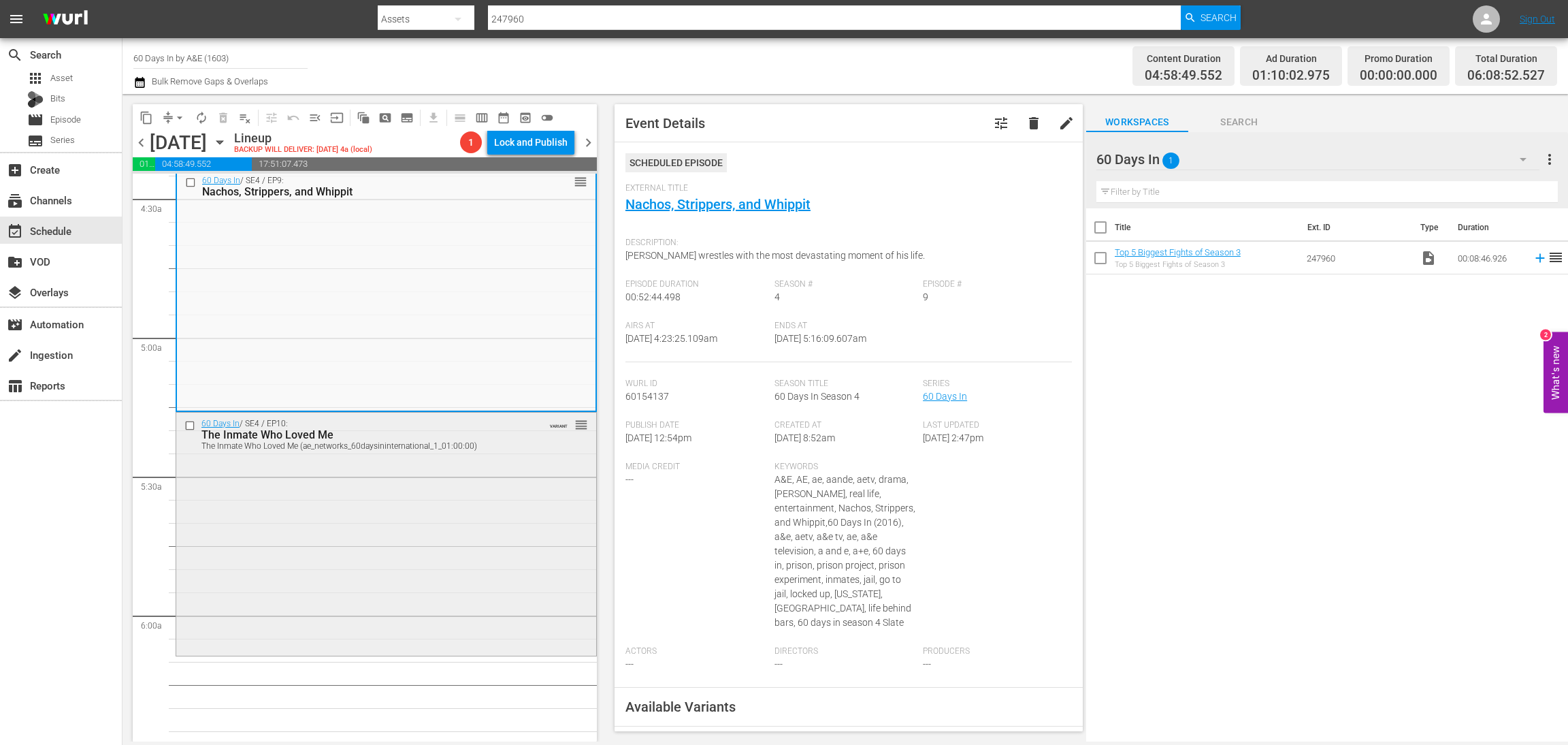
click at [456, 552] on div "60 Days In / SE4 / EP10: The Inmate Who Loved Me The Inmate Who Loved Me (ae_ne…" at bounding box center [386, 532] width 420 height 240
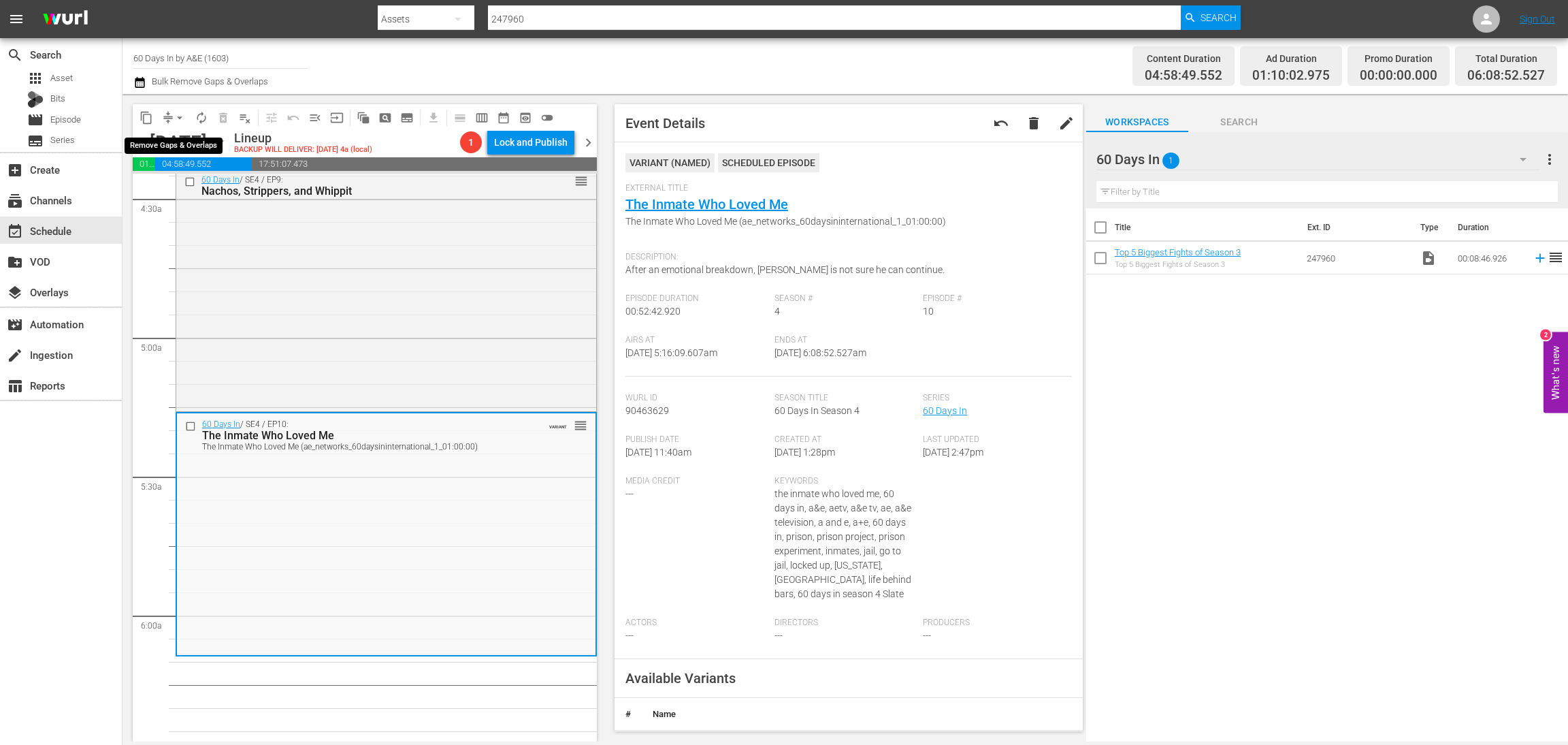
click at [174, 117] on span "arrow_drop_down" at bounding box center [180, 118] width 14 height 14
click at [179, 142] on li "Align to Midnight" at bounding box center [181, 145] width 143 height 22
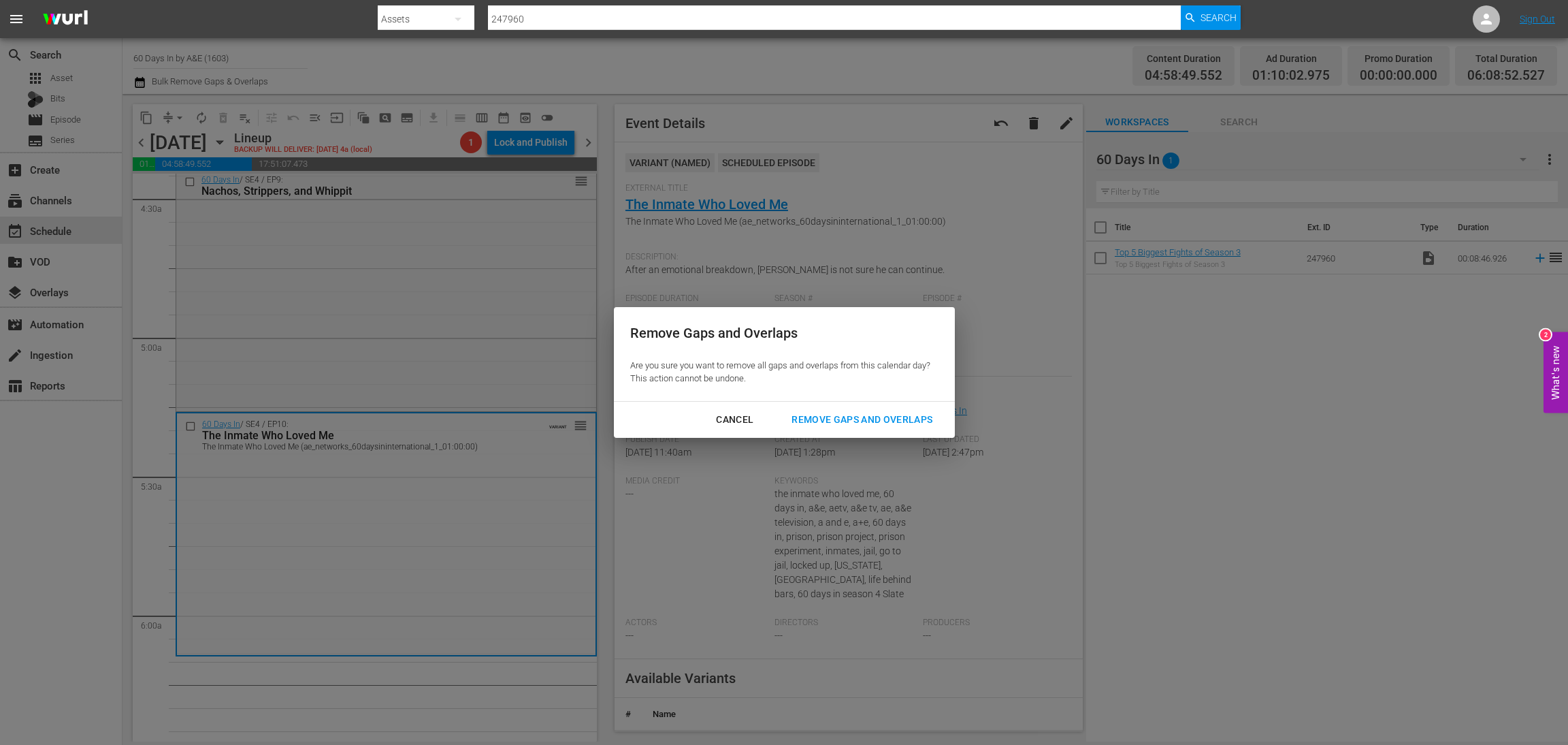
click at [842, 419] on div "Remove Gaps and Overlaps" at bounding box center [862, 420] width 163 height 17
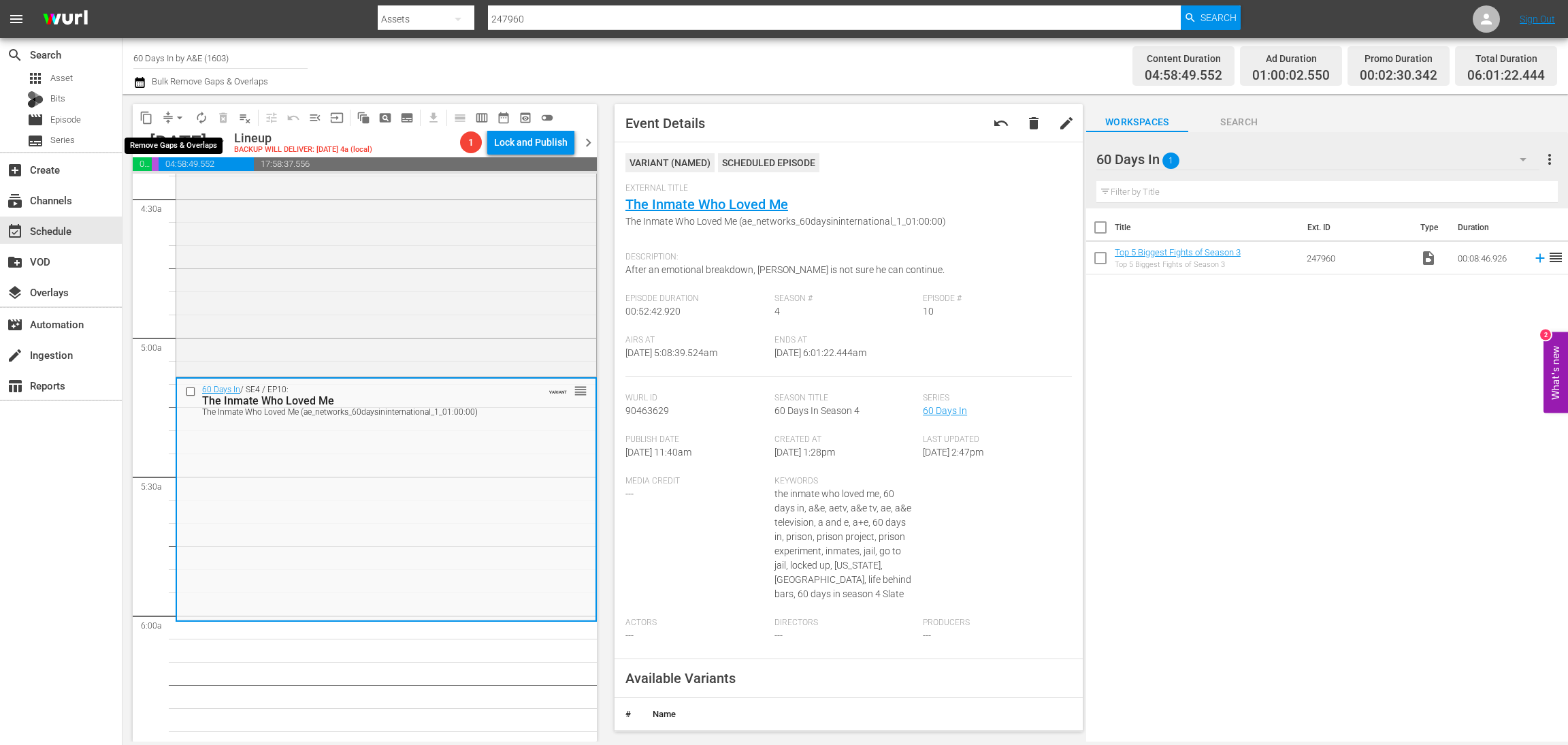
click at [173, 120] on span "arrow_drop_down" at bounding box center [180, 118] width 14 height 14
click at [173, 142] on li "Align to Midnight" at bounding box center [181, 145] width 143 height 22
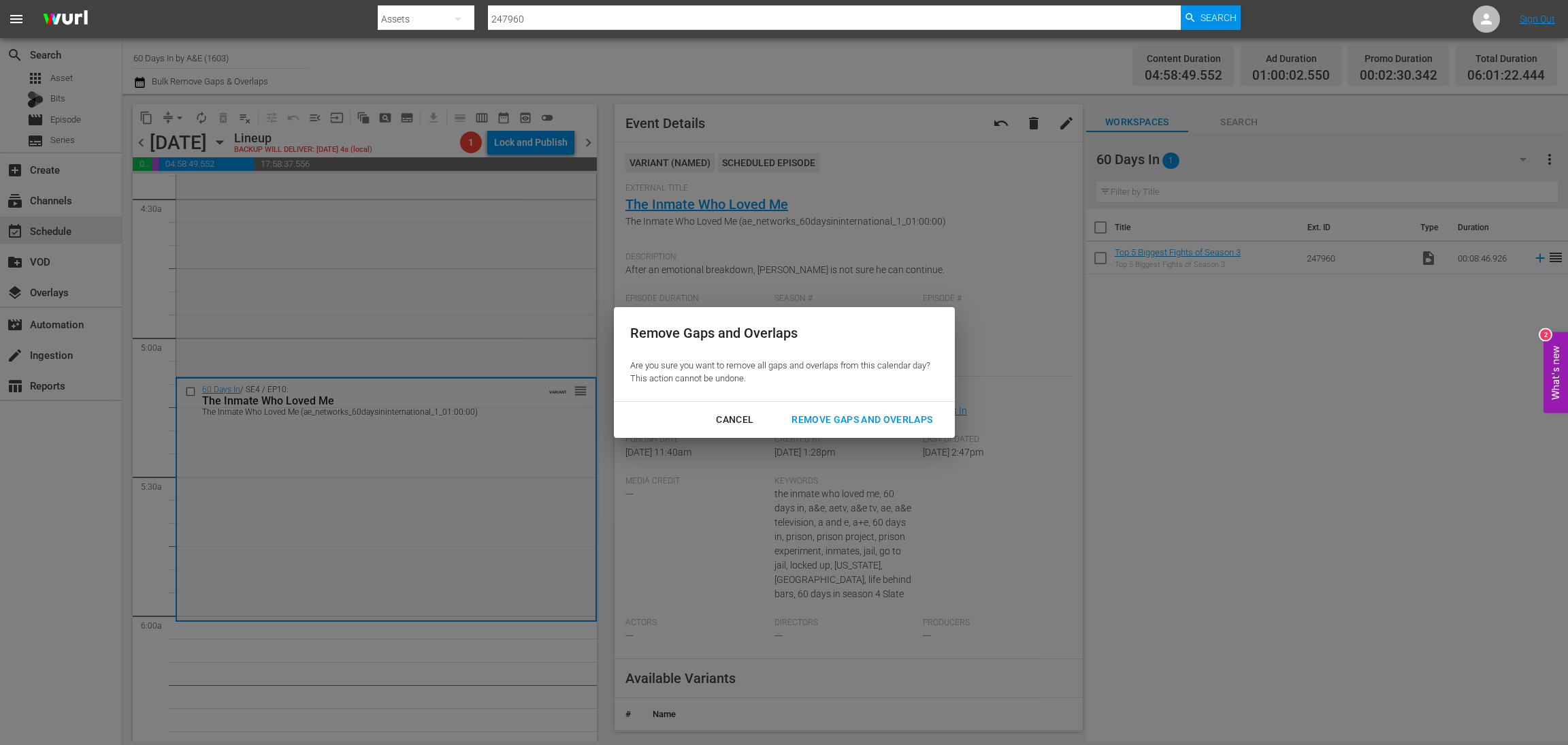
click at [857, 419] on div "Remove Gaps and Overlaps" at bounding box center [862, 420] width 163 height 17
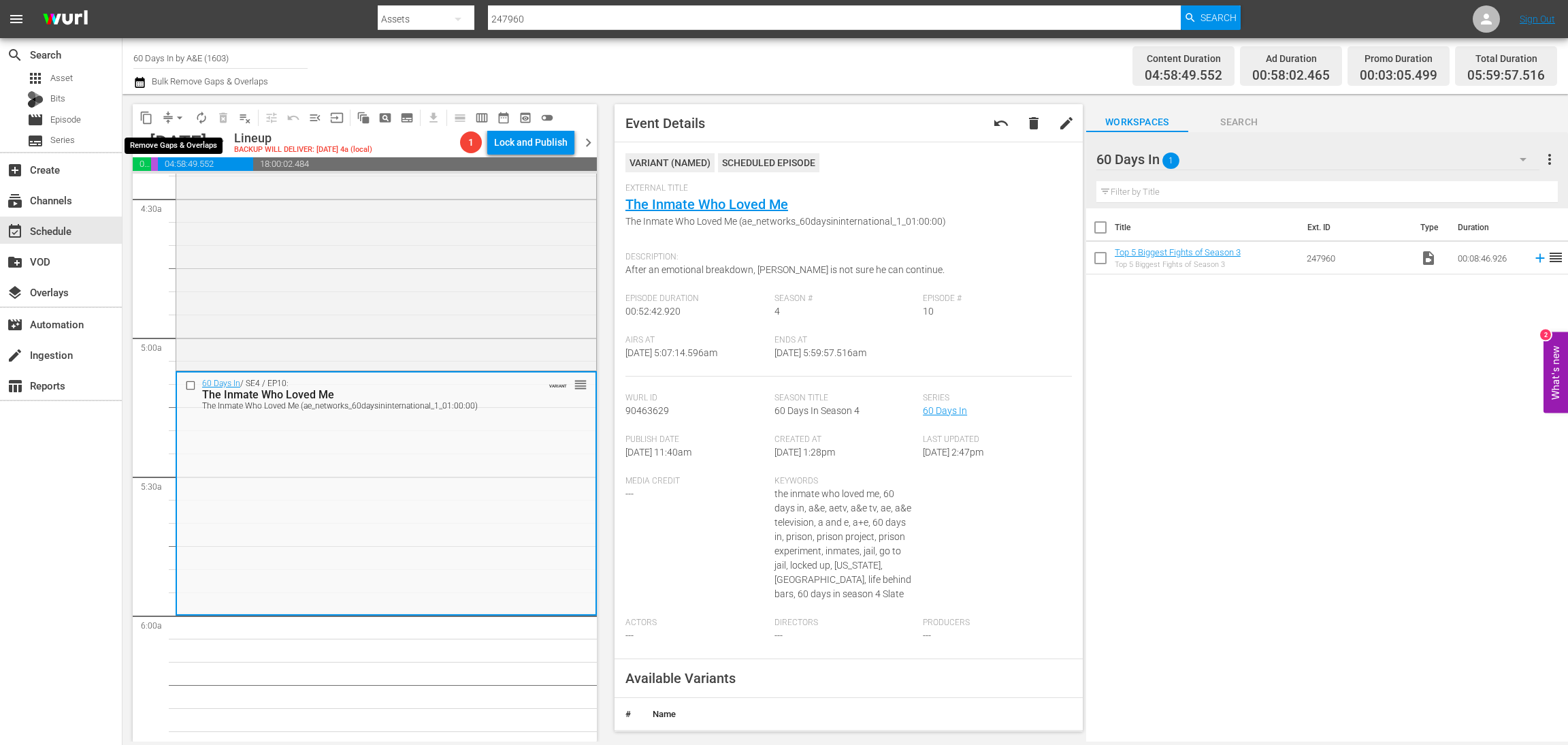
click at [176, 117] on span "arrow_drop_down" at bounding box center [180, 118] width 14 height 14
click at [190, 142] on li "Align to Midnight" at bounding box center [181, 145] width 143 height 22
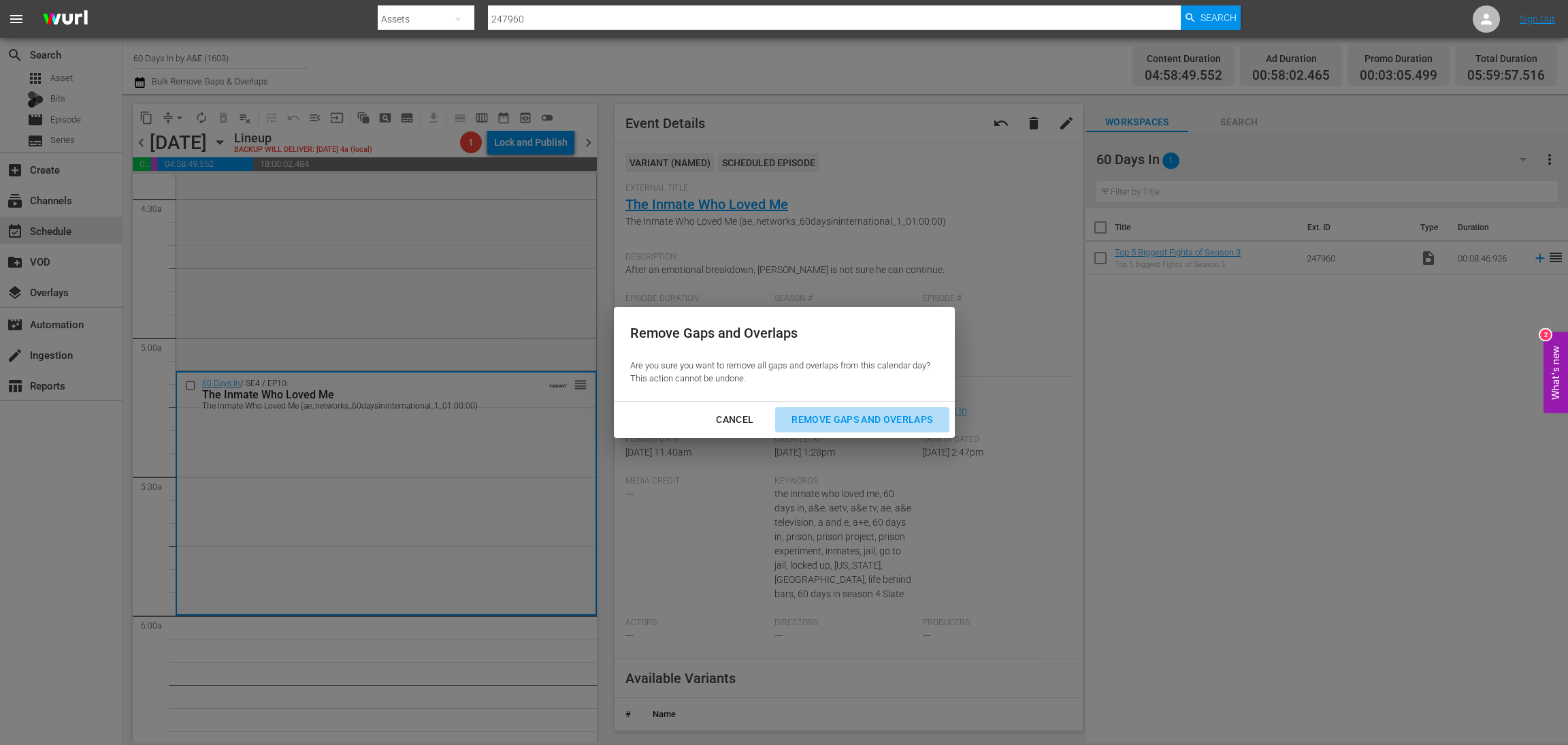
click at [840, 421] on div "Remove Gaps and Overlaps" at bounding box center [862, 420] width 163 height 17
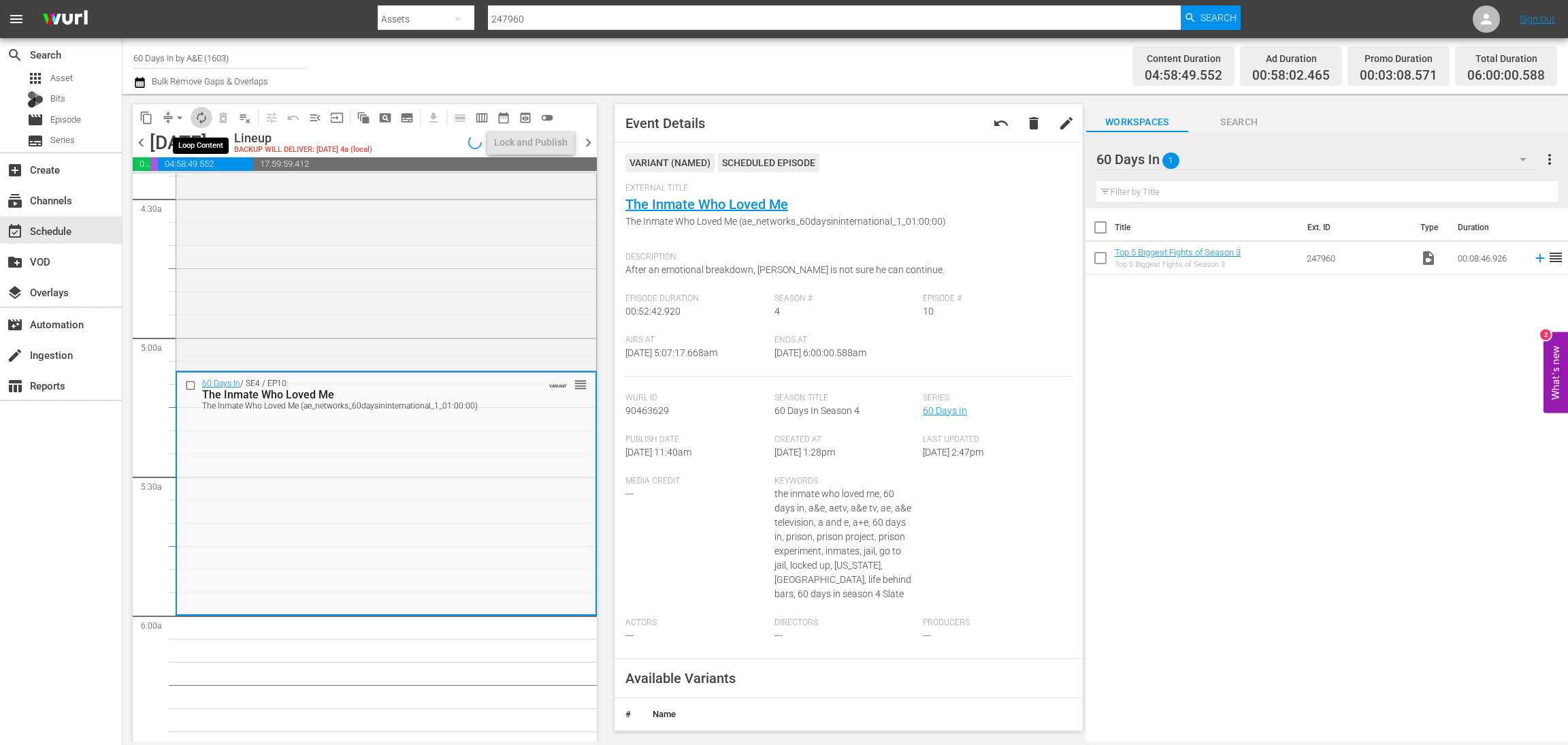
click at [195, 114] on span "autorenew_outlined" at bounding box center [201, 118] width 14 height 14
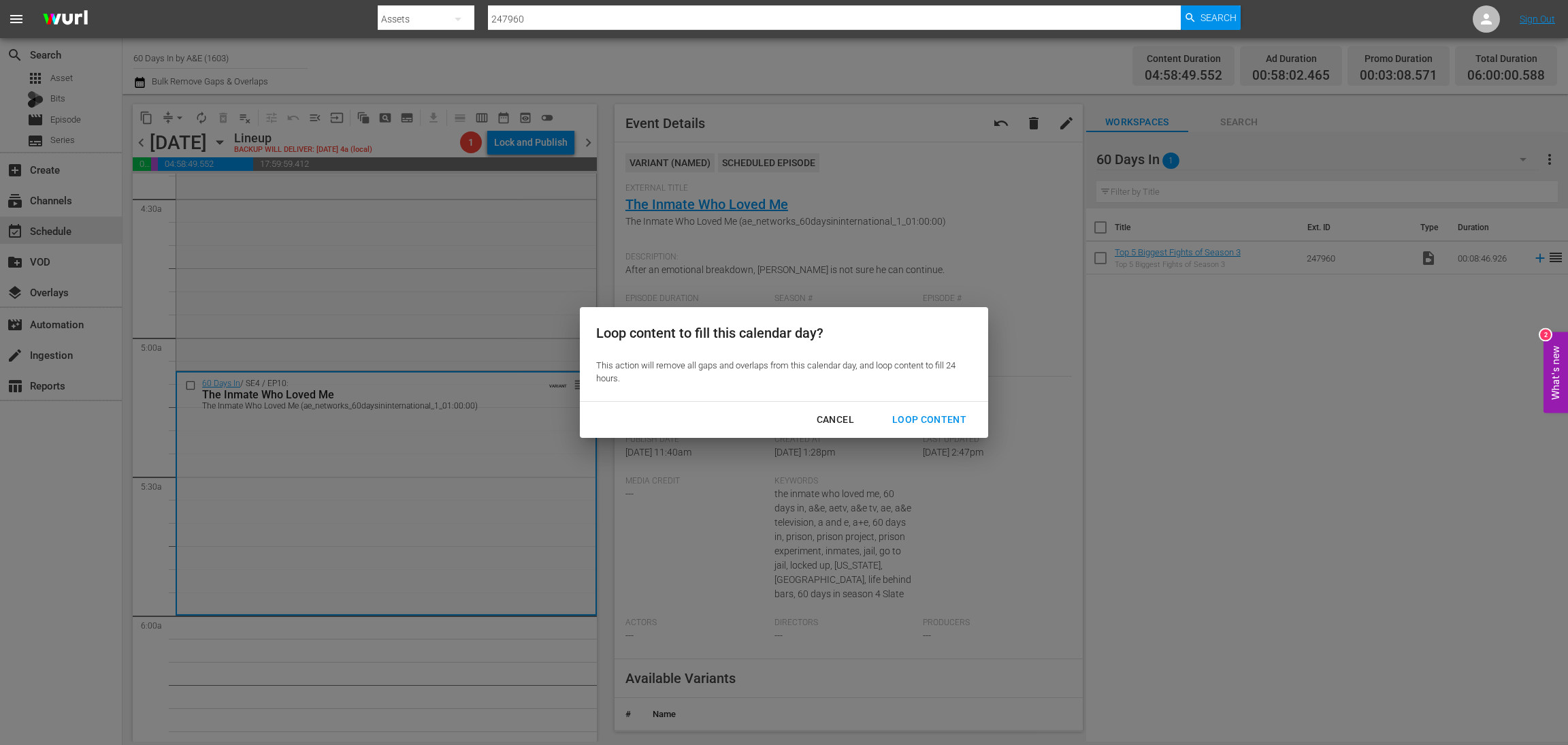
click at [955, 421] on div "Loop Content" at bounding box center [930, 420] width 96 height 17
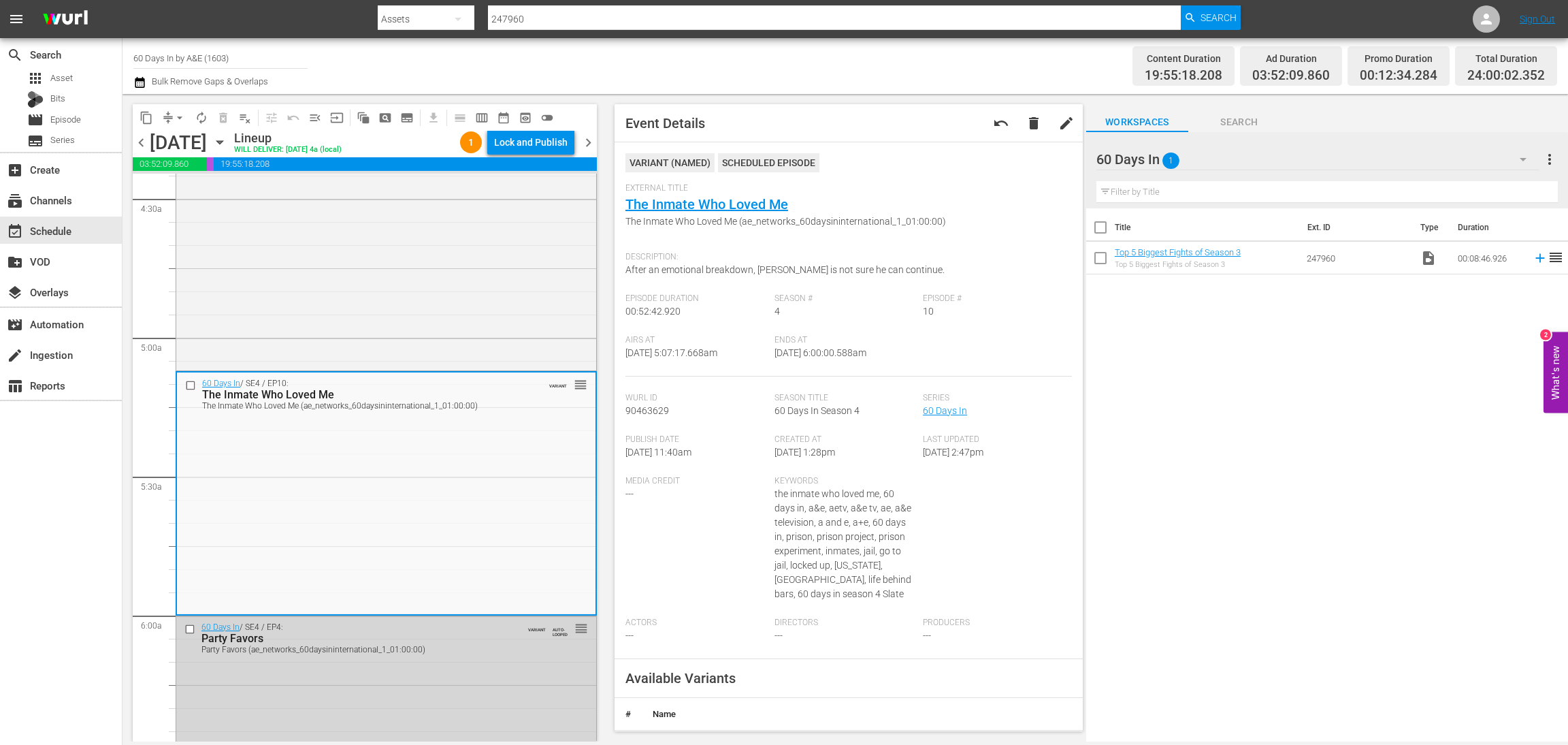
click at [732, 63] on div "Channel Title 60 Days In by A&E (1603) Bulk Remove Gaps & Overlaps" at bounding box center [522, 66] width 777 height 49
click at [549, 143] on div "Lock and Publish" at bounding box center [531, 142] width 74 height 24
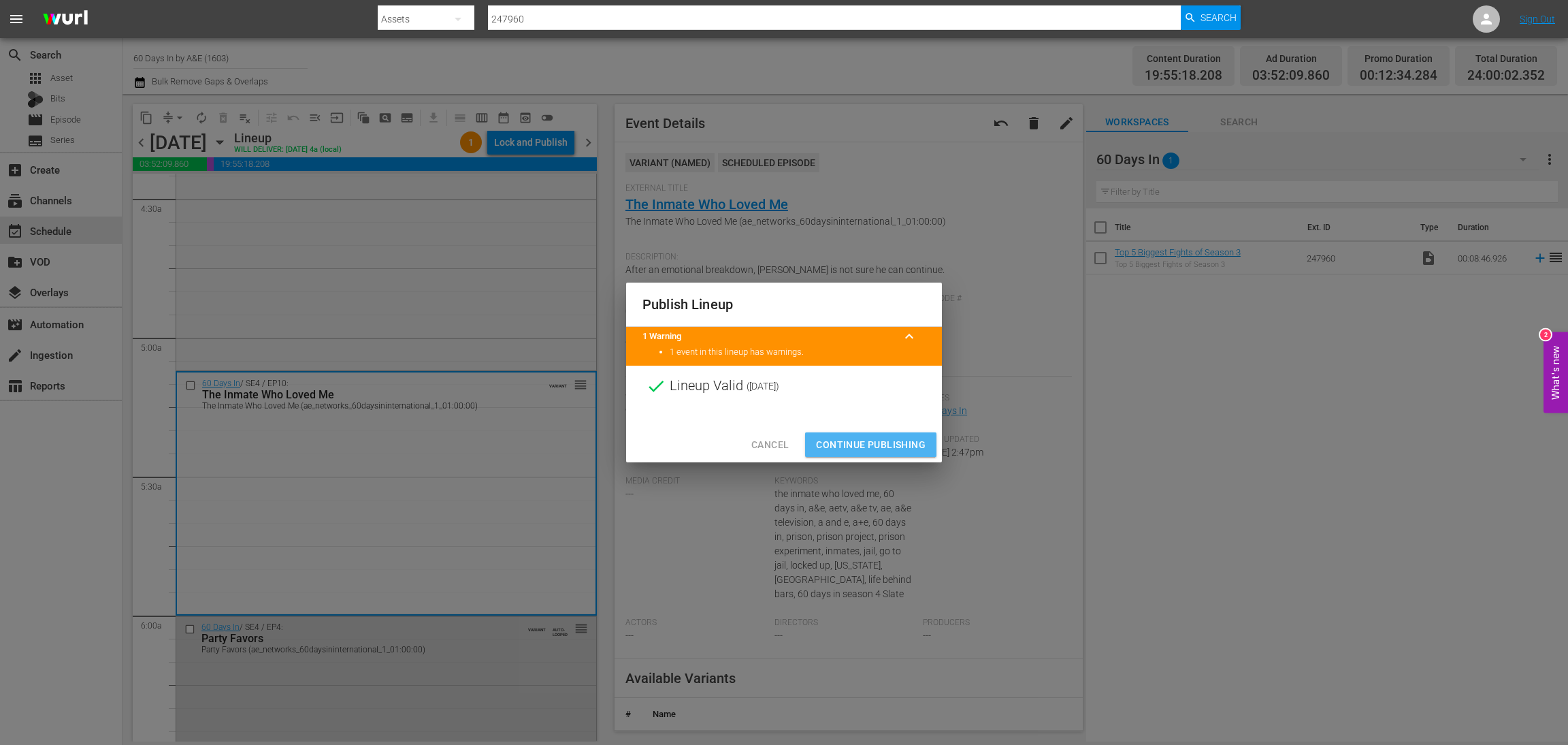
click at [845, 441] on span "Continue Publishing" at bounding box center [871, 445] width 110 height 17
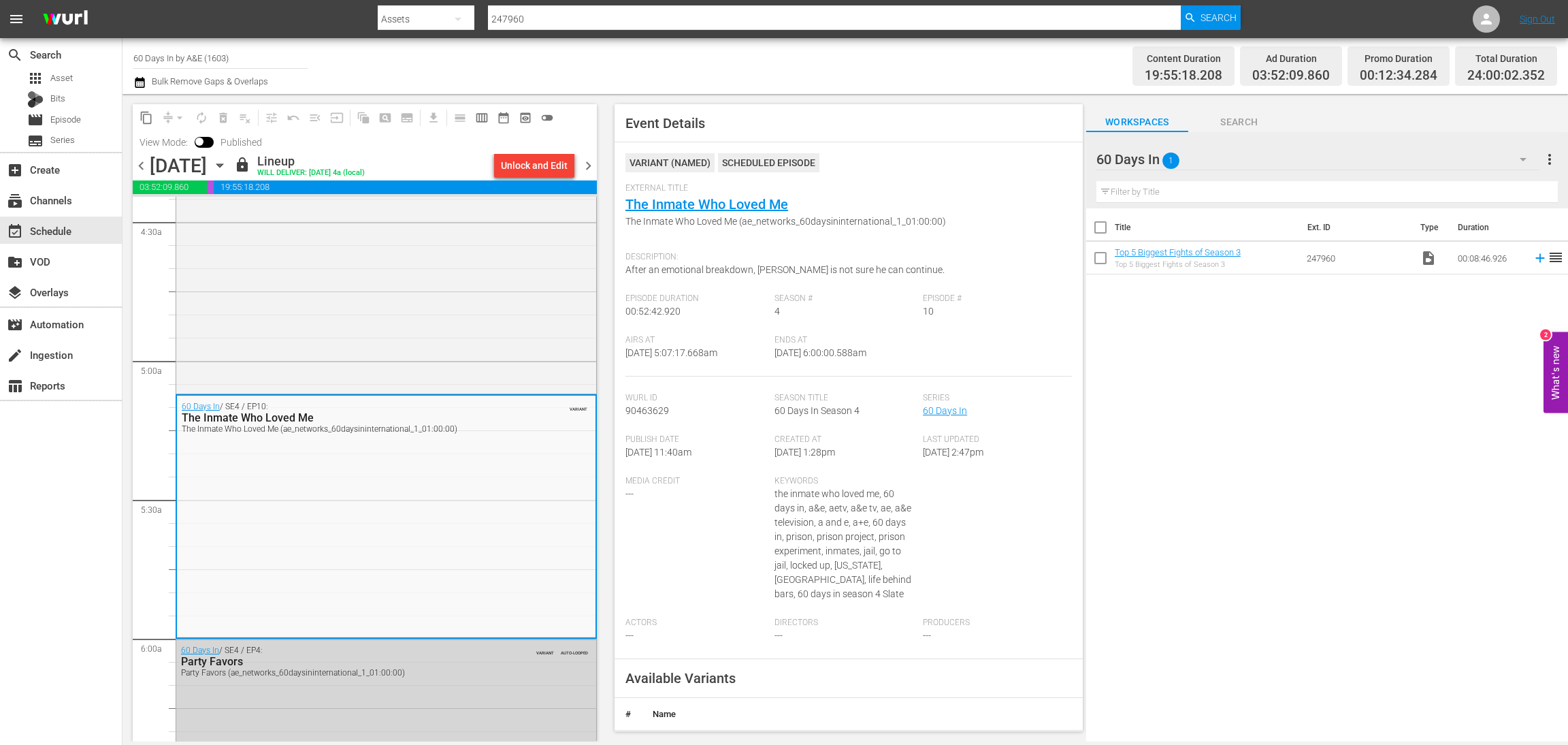
click at [591, 160] on span "chevron_right" at bounding box center [588, 165] width 17 height 17
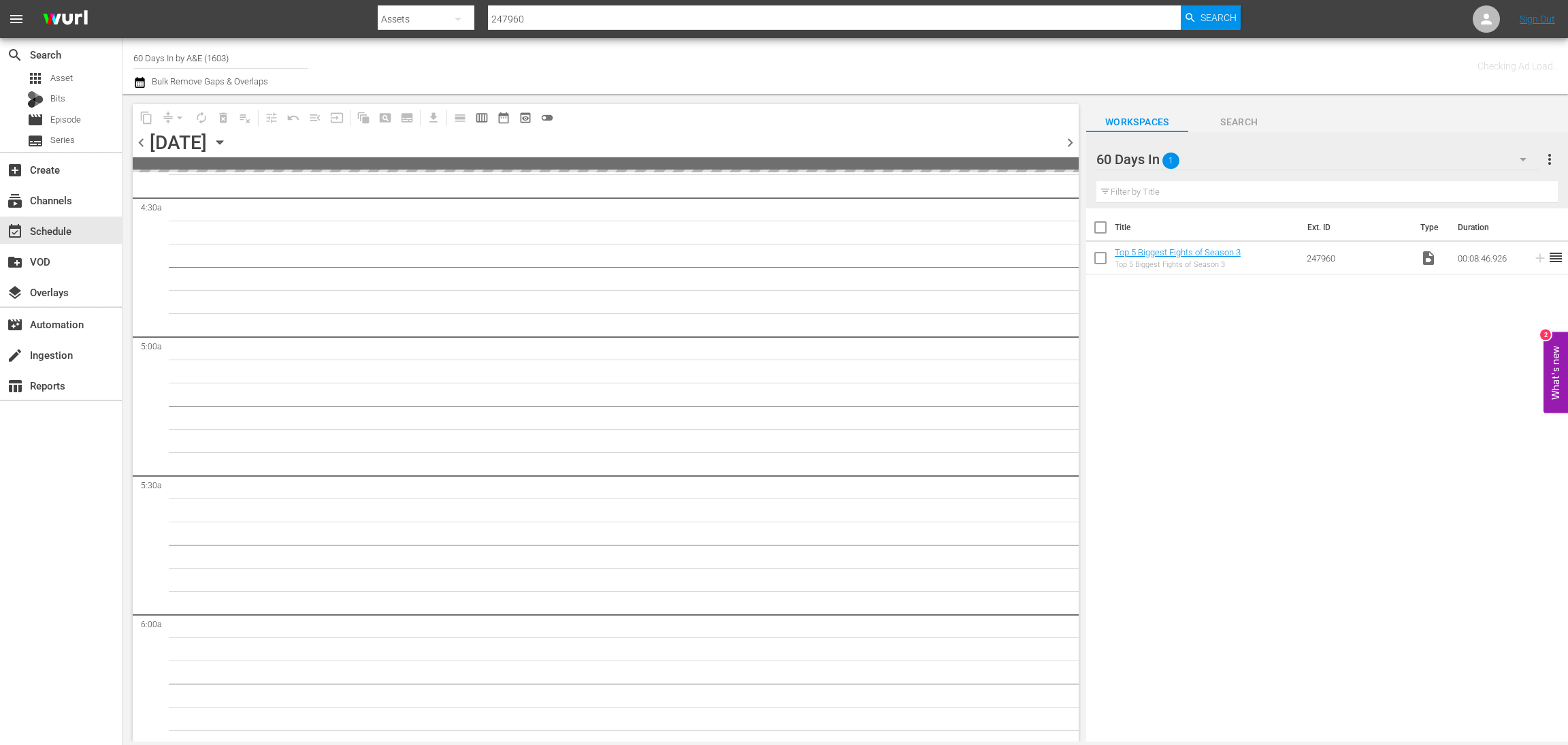
scroll to position [1341, 0]
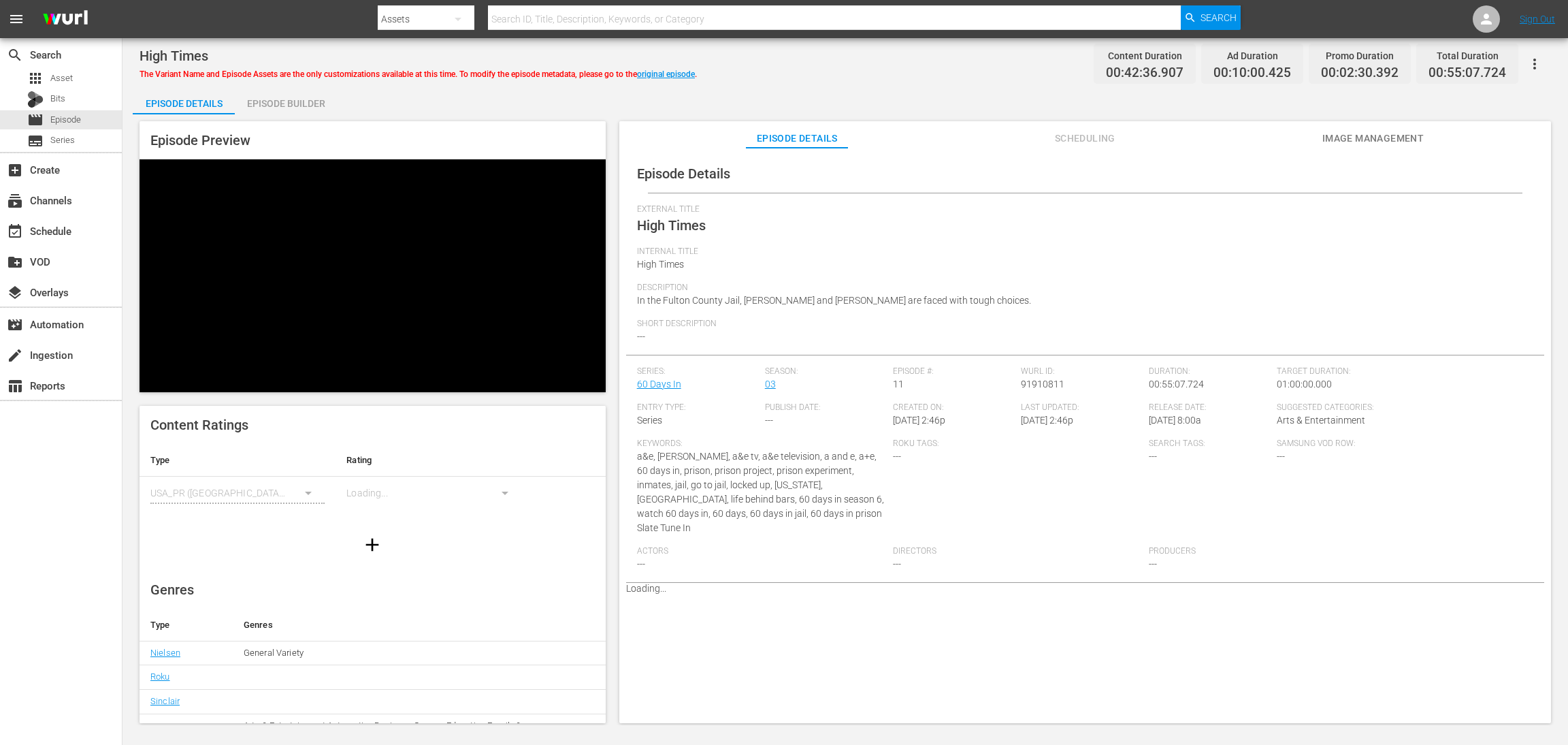
click at [275, 110] on div "Episode Builder" at bounding box center [286, 103] width 102 height 33
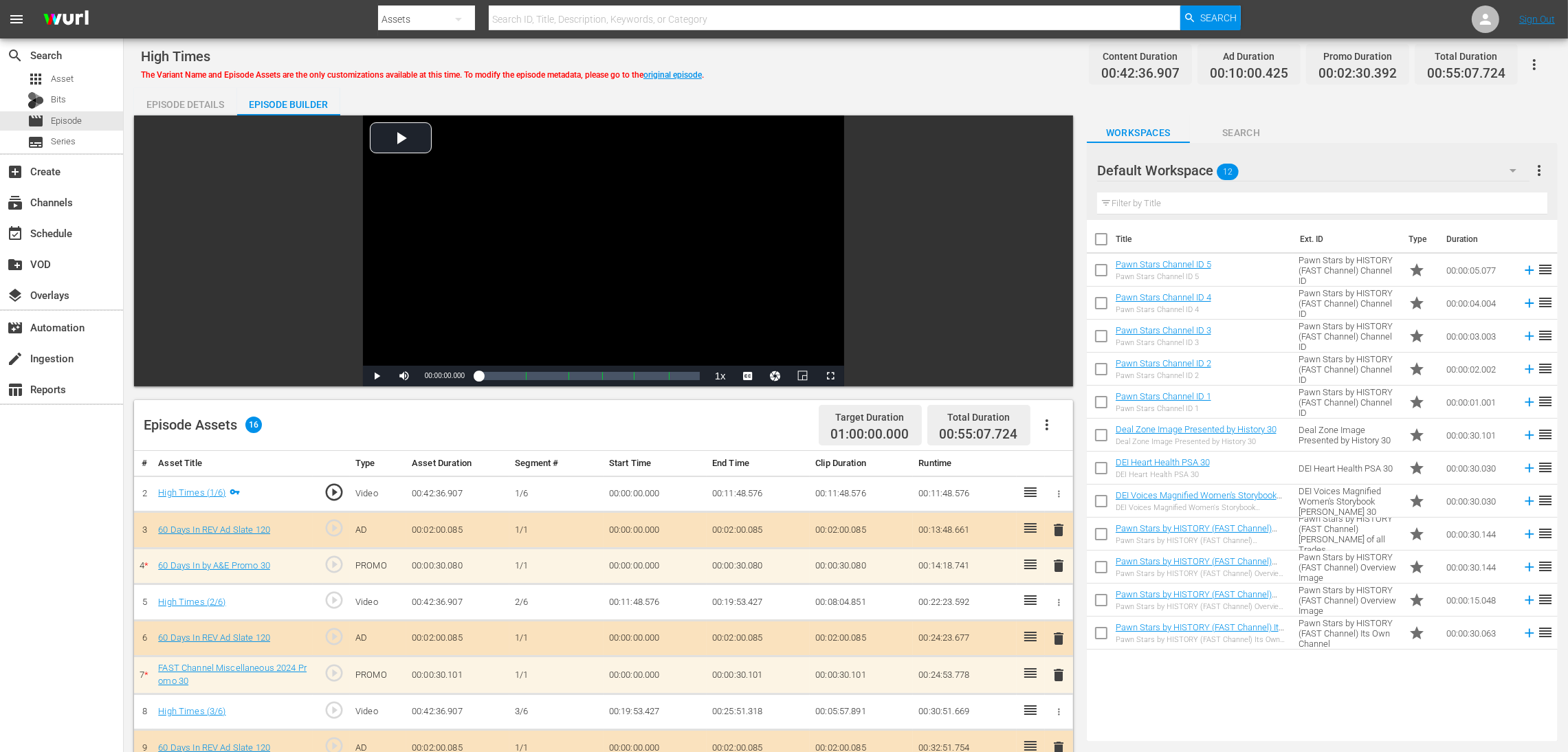
click at [1055, 501] on span "delete" at bounding box center [1059, 566] width 17 height 17
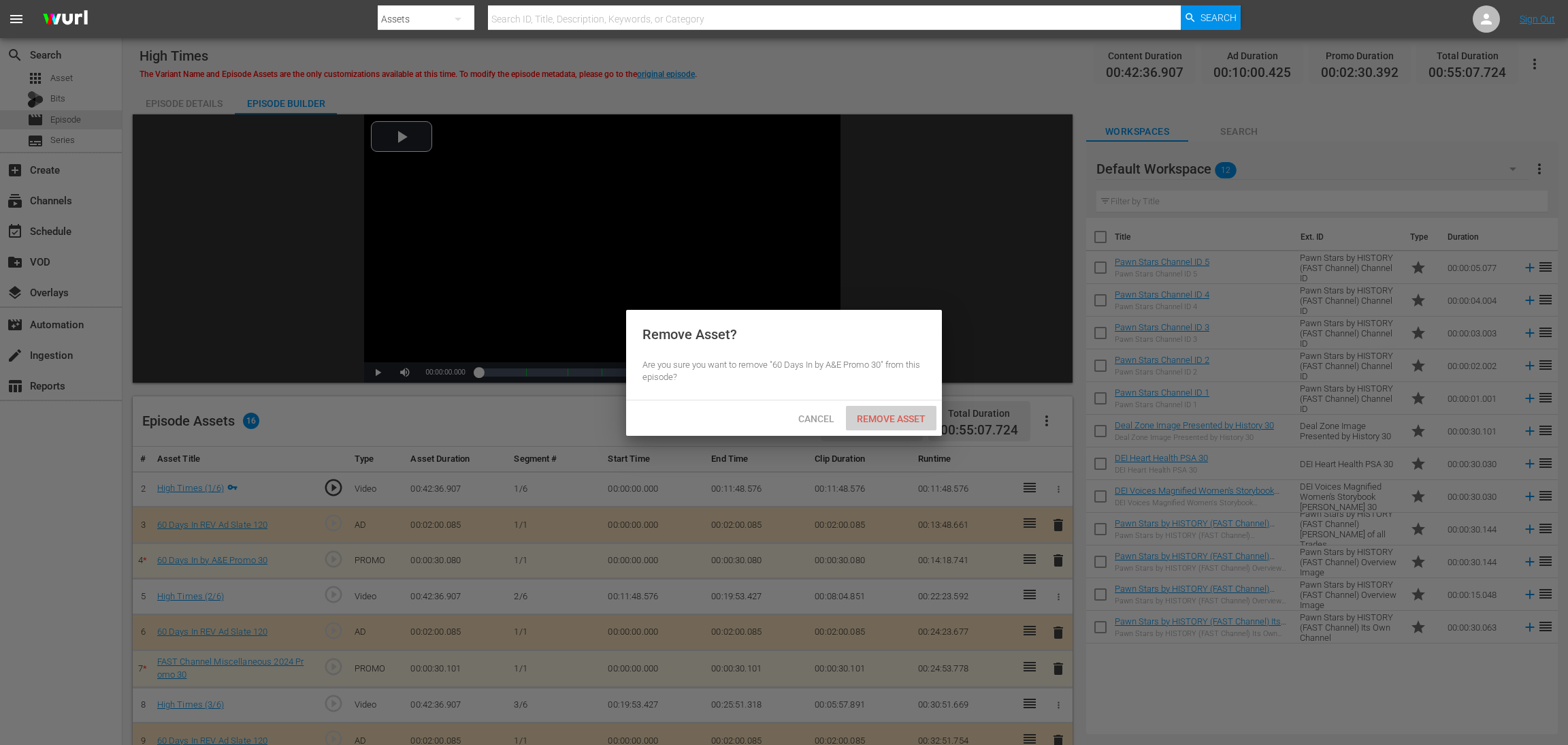
click at [897, 415] on span "Remove Asset" at bounding box center [891, 419] width 90 height 11
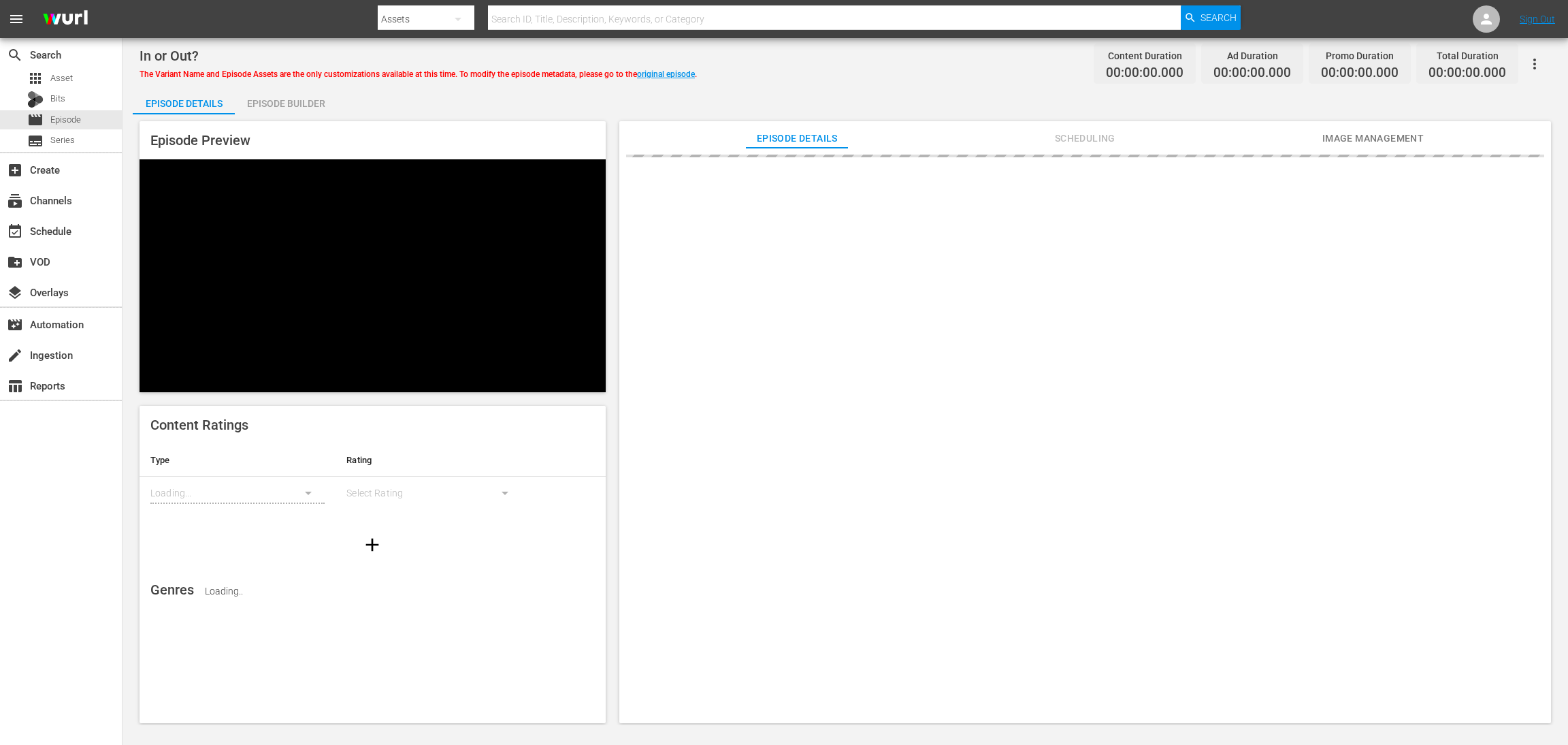
click at [318, 101] on div "Episode Builder" at bounding box center [286, 103] width 102 height 33
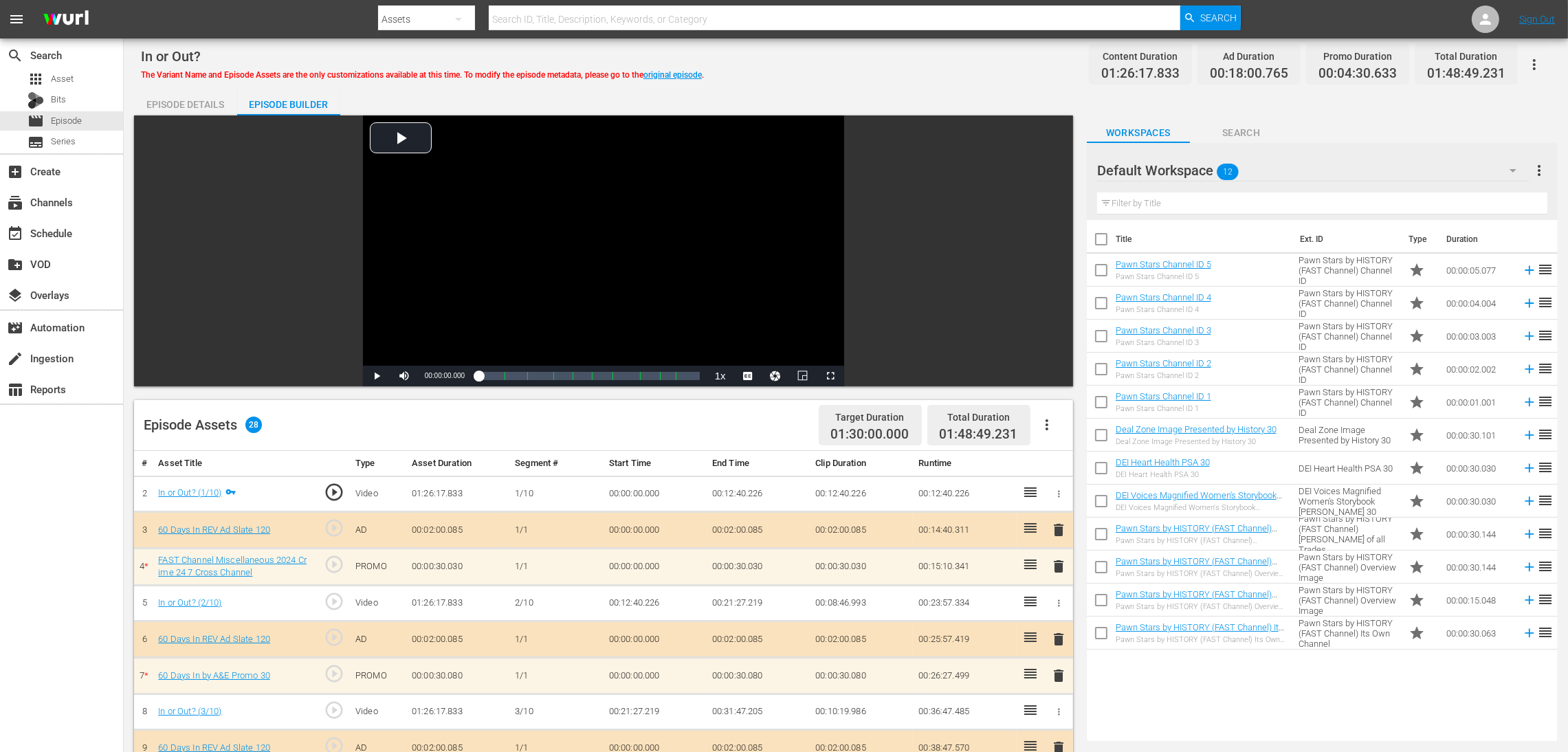
click at [1055, 501] on span "delete" at bounding box center [1059, 567] width 17 height 17
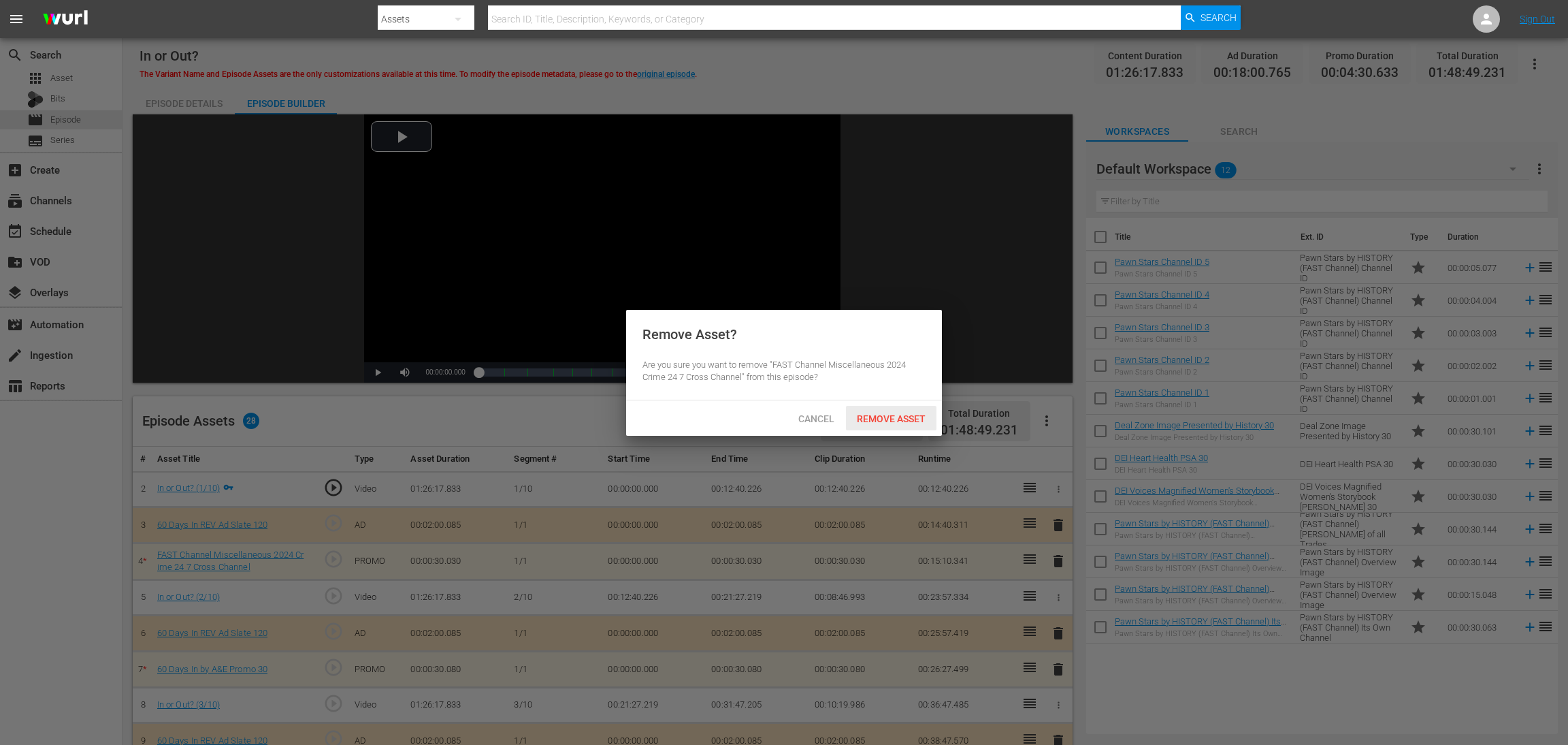
click at [881, 414] on span "Remove Asset" at bounding box center [891, 419] width 90 height 11
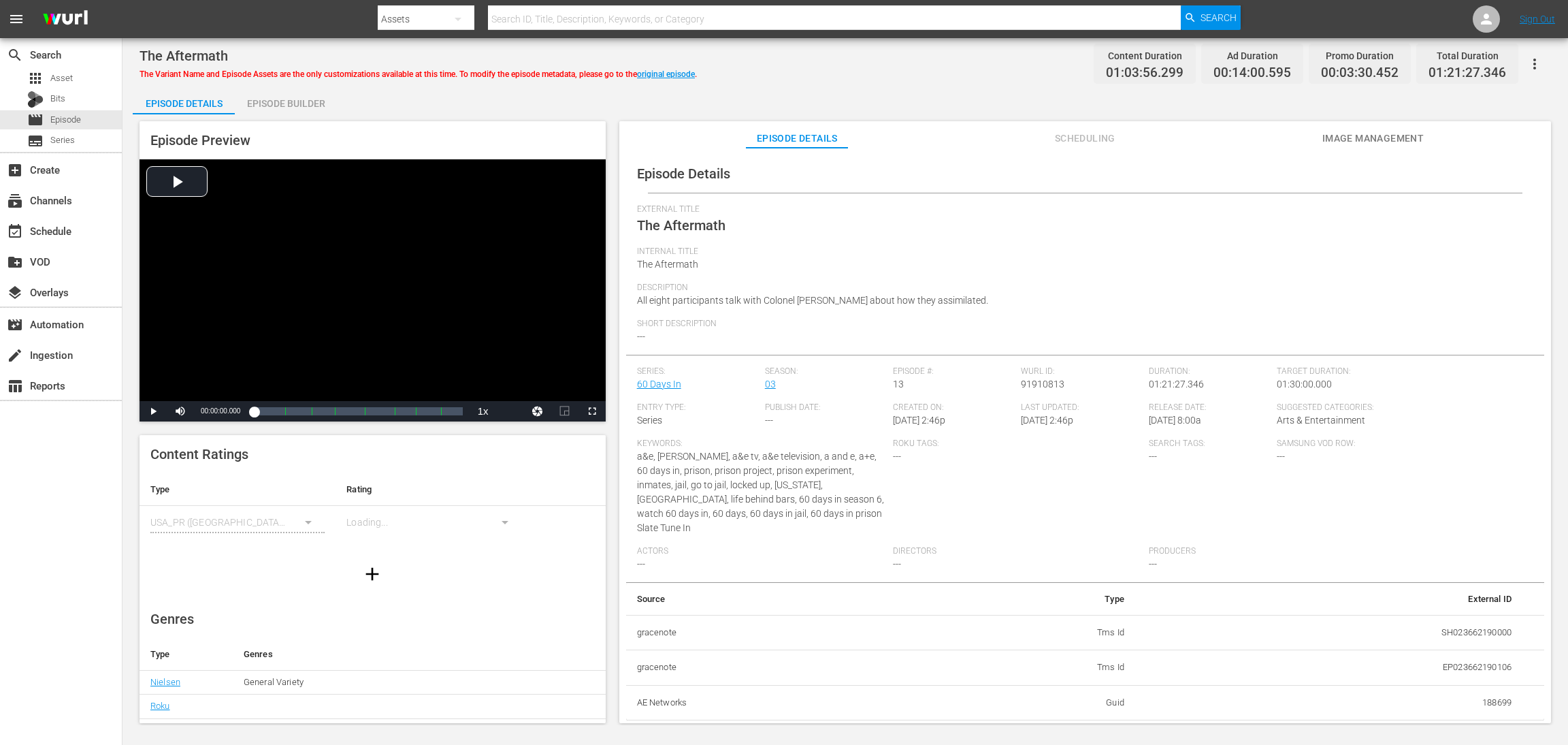
click at [277, 95] on div "Episode Builder" at bounding box center [286, 103] width 102 height 33
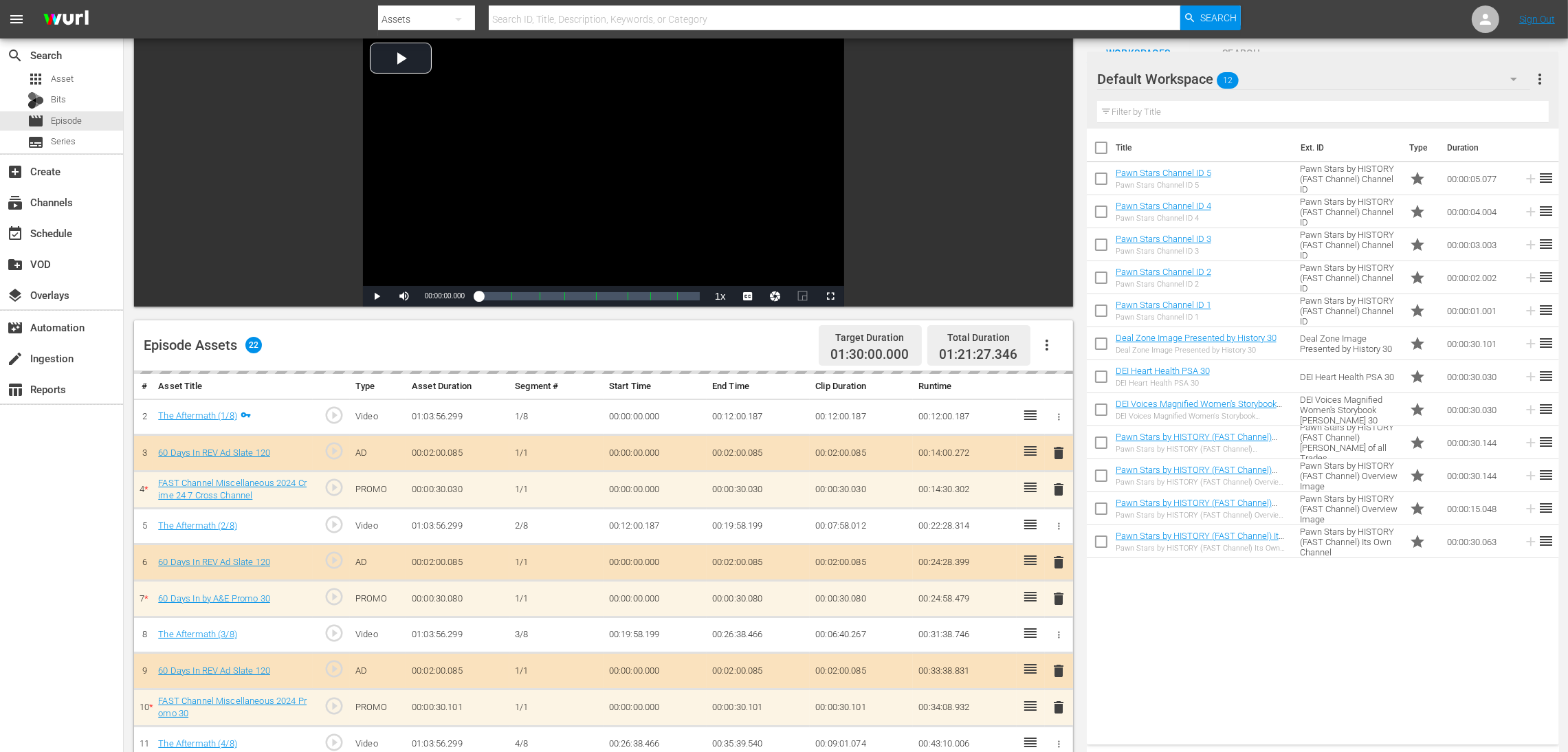
scroll to position [103, 0]
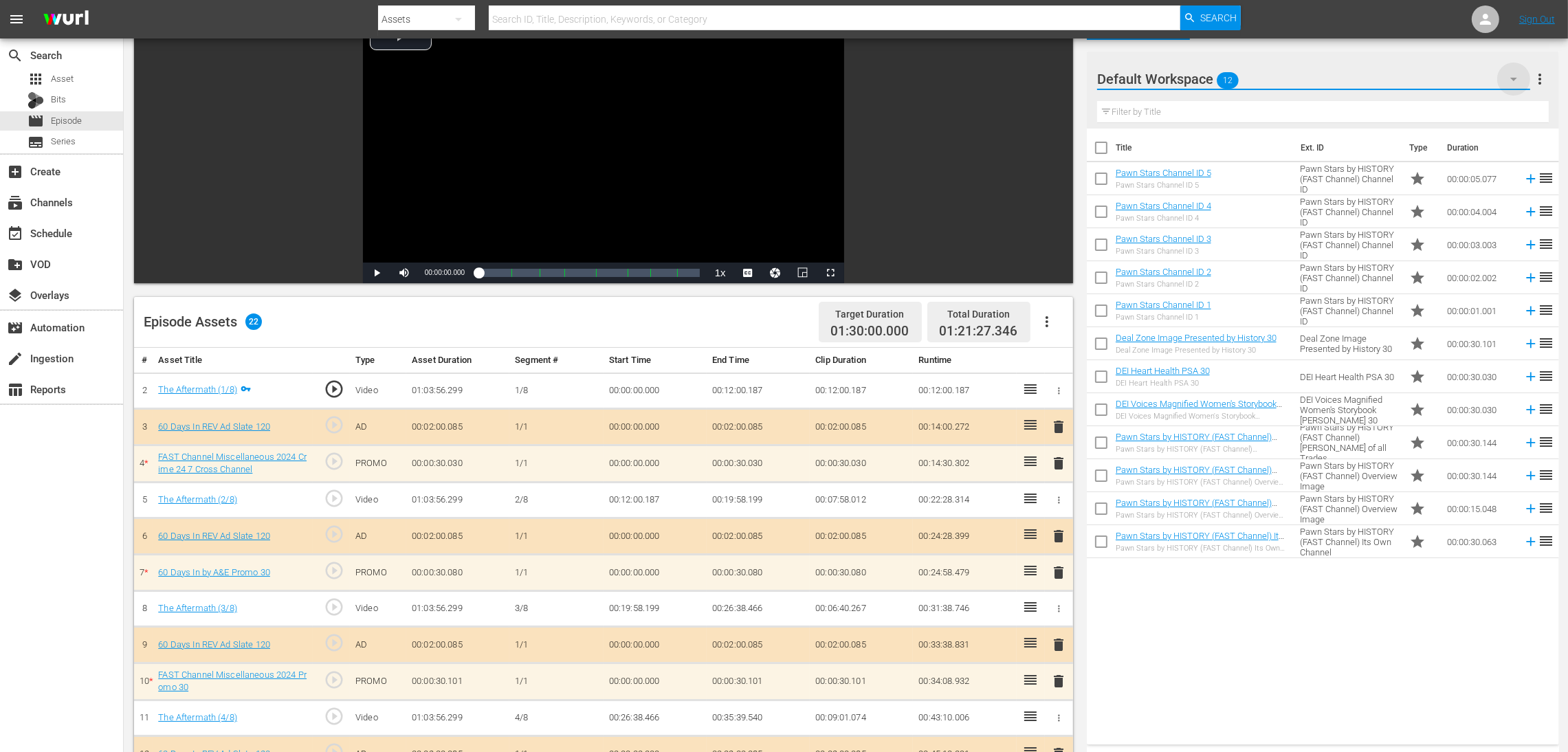
click at [1055, 79] on icon "button" at bounding box center [1514, 79] width 7 height 4
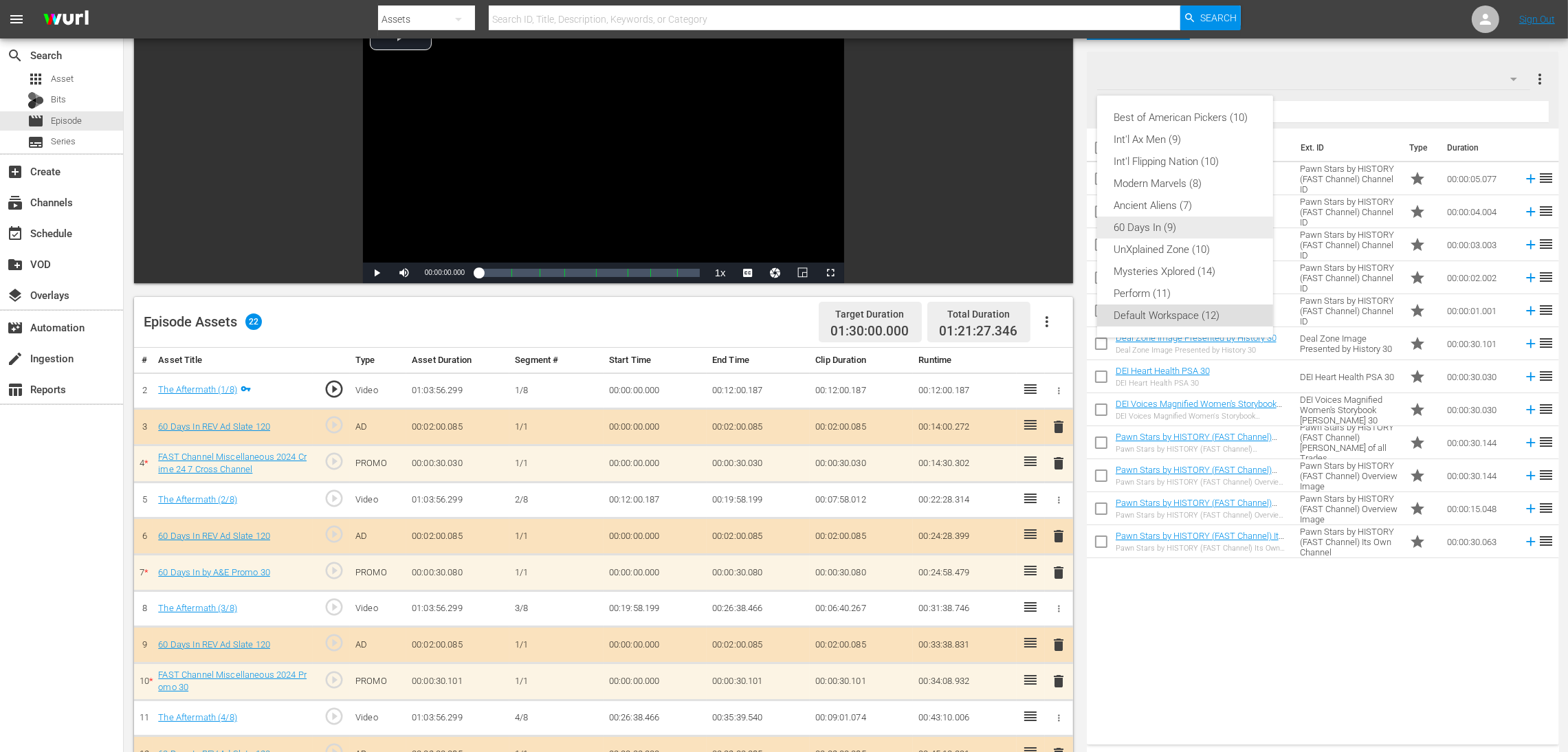
click at [1055, 228] on div "60 Days In (9)" at bounding box center [1185, 227] width 143 height 22
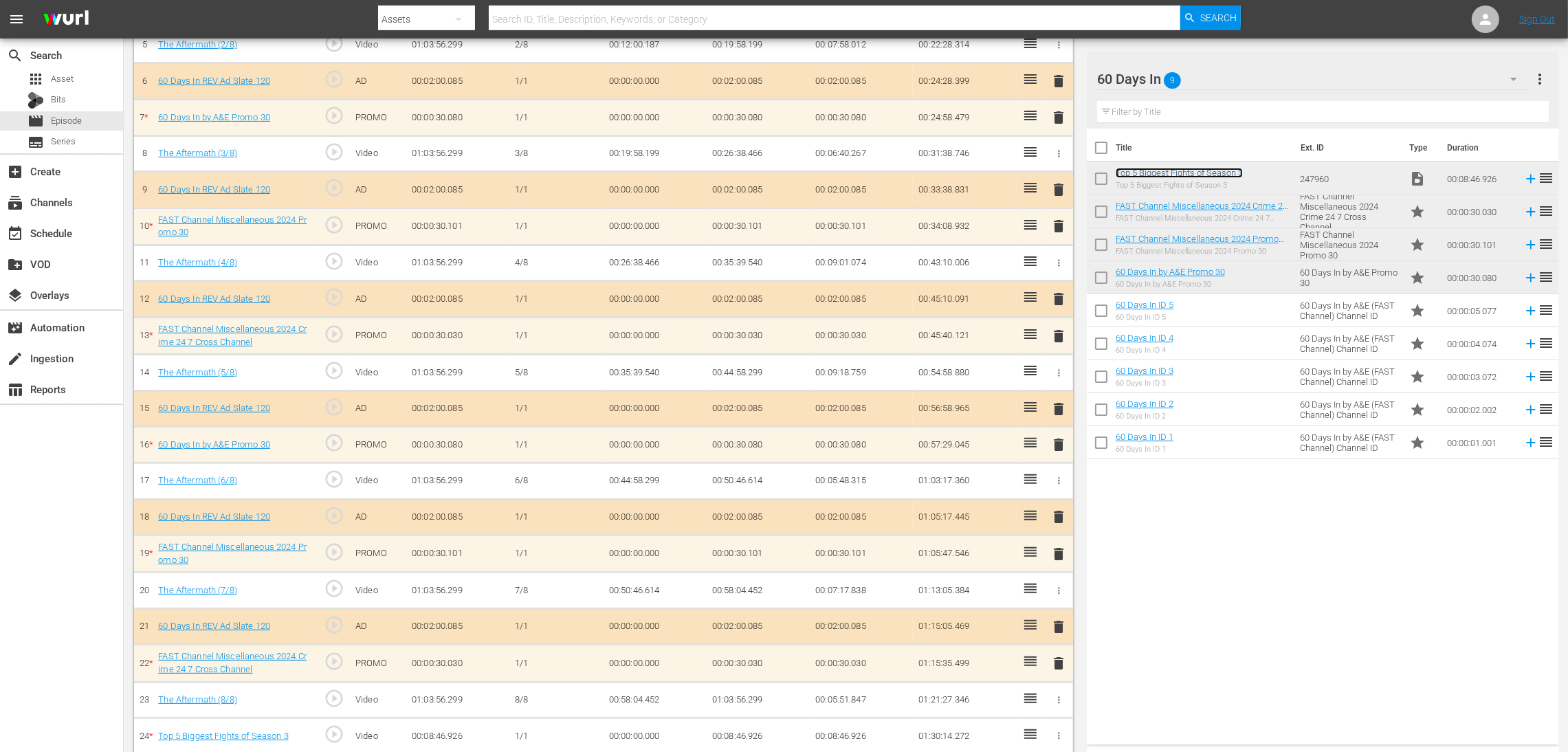
scroll to position [570, 0]
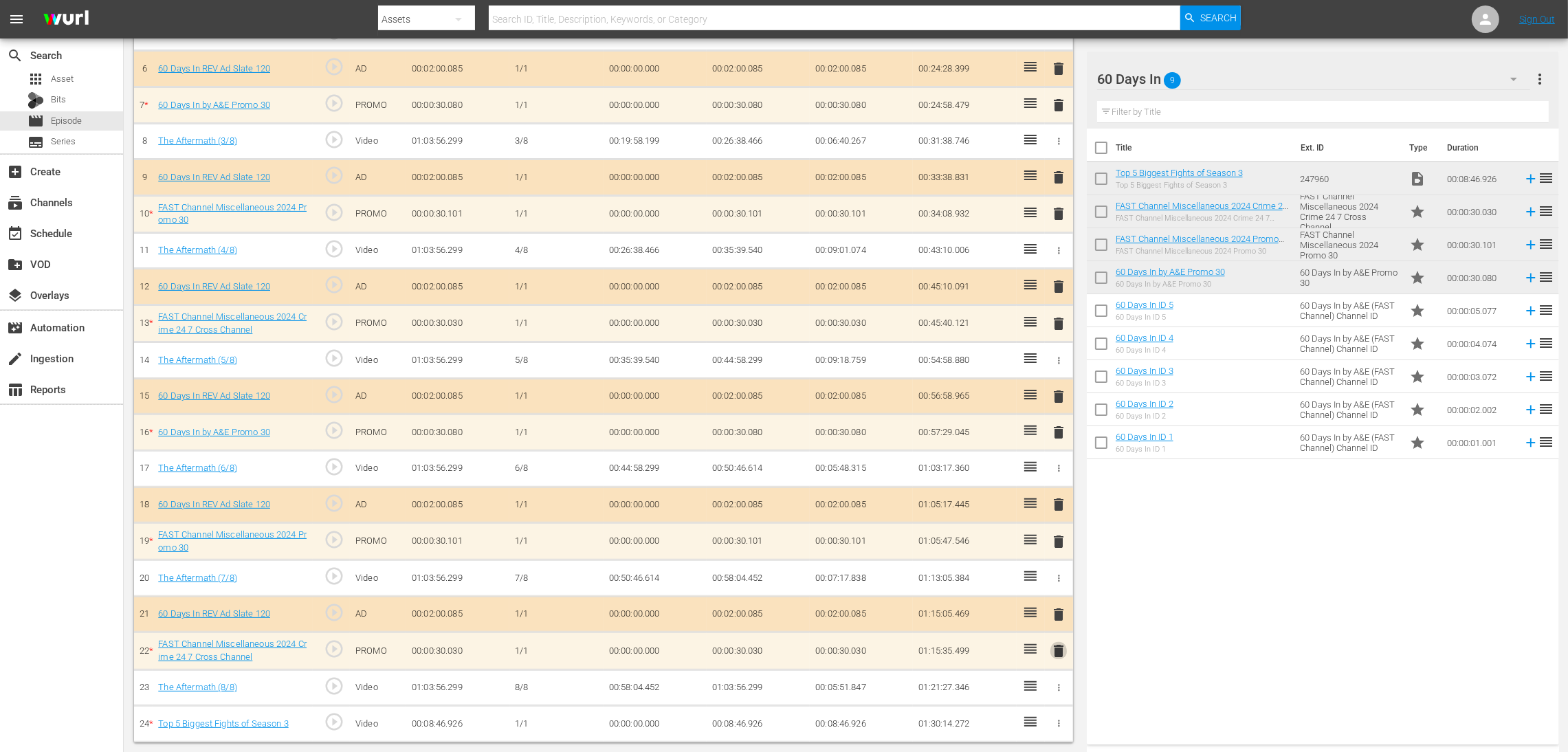
click at [1055, 501] on span "delete" at bounding box center [1059, 651] width 17 height 17
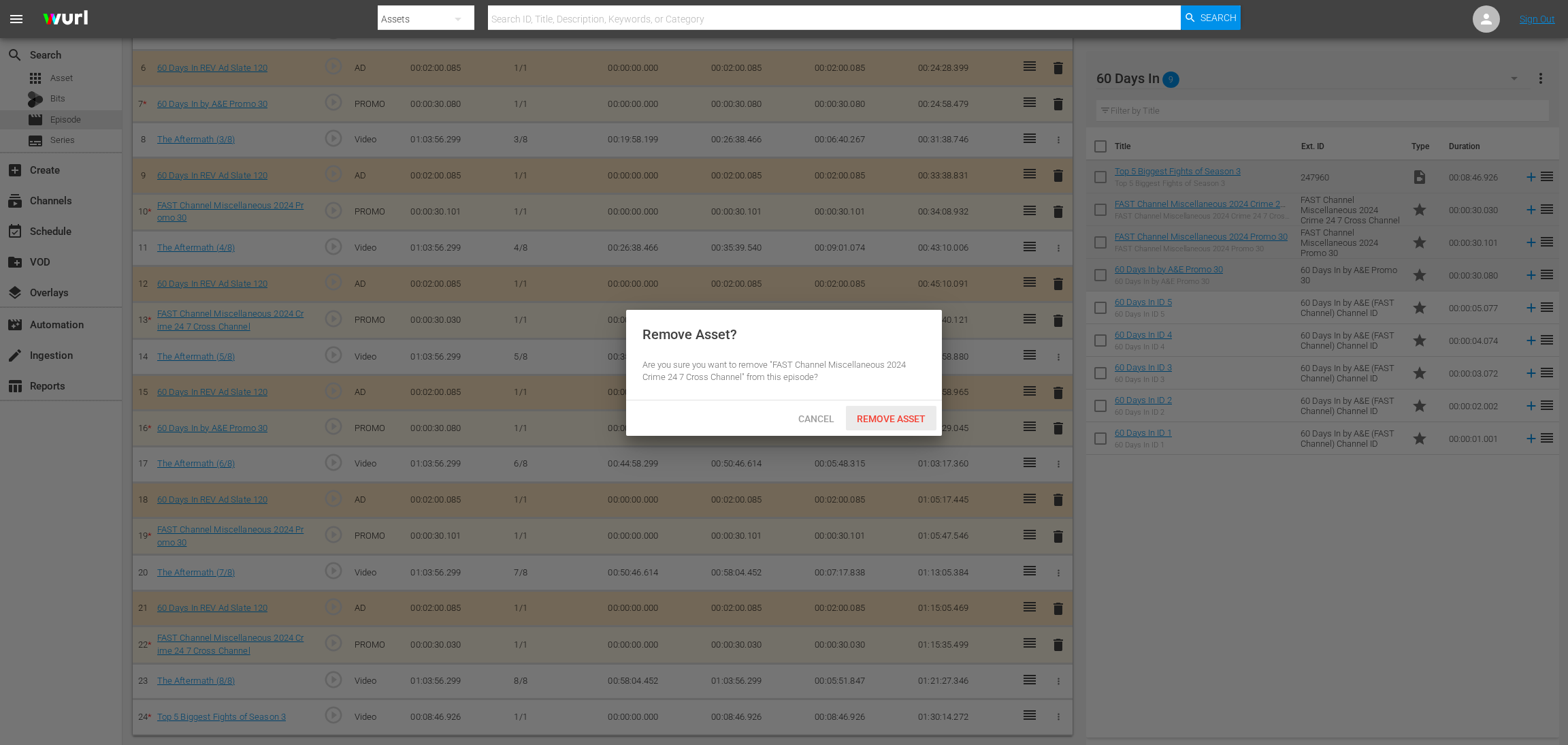
click at [908, 418] on span "Remove Asset" at bounding box center [891, 419] width 90 height 11
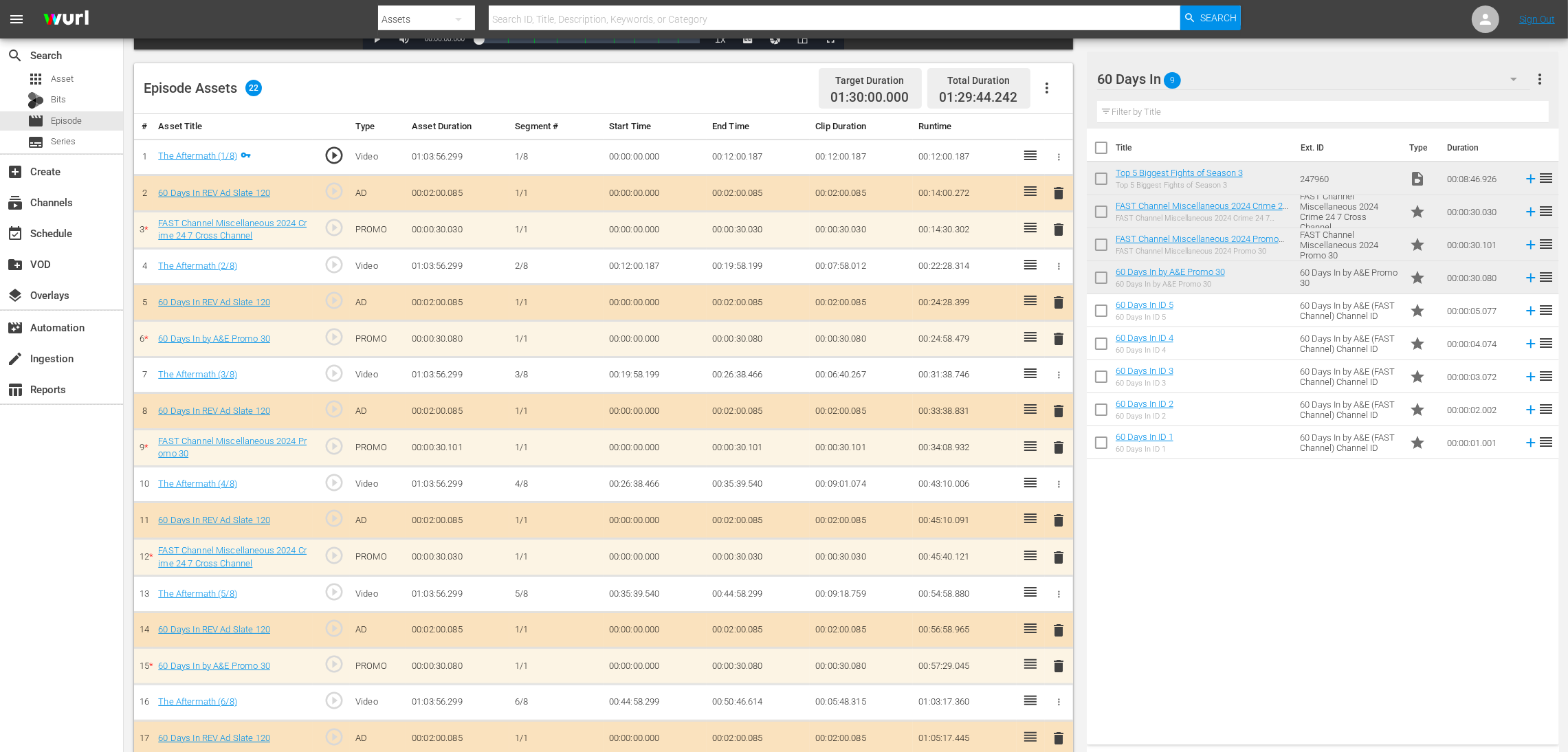
scroll to position [121, 0]
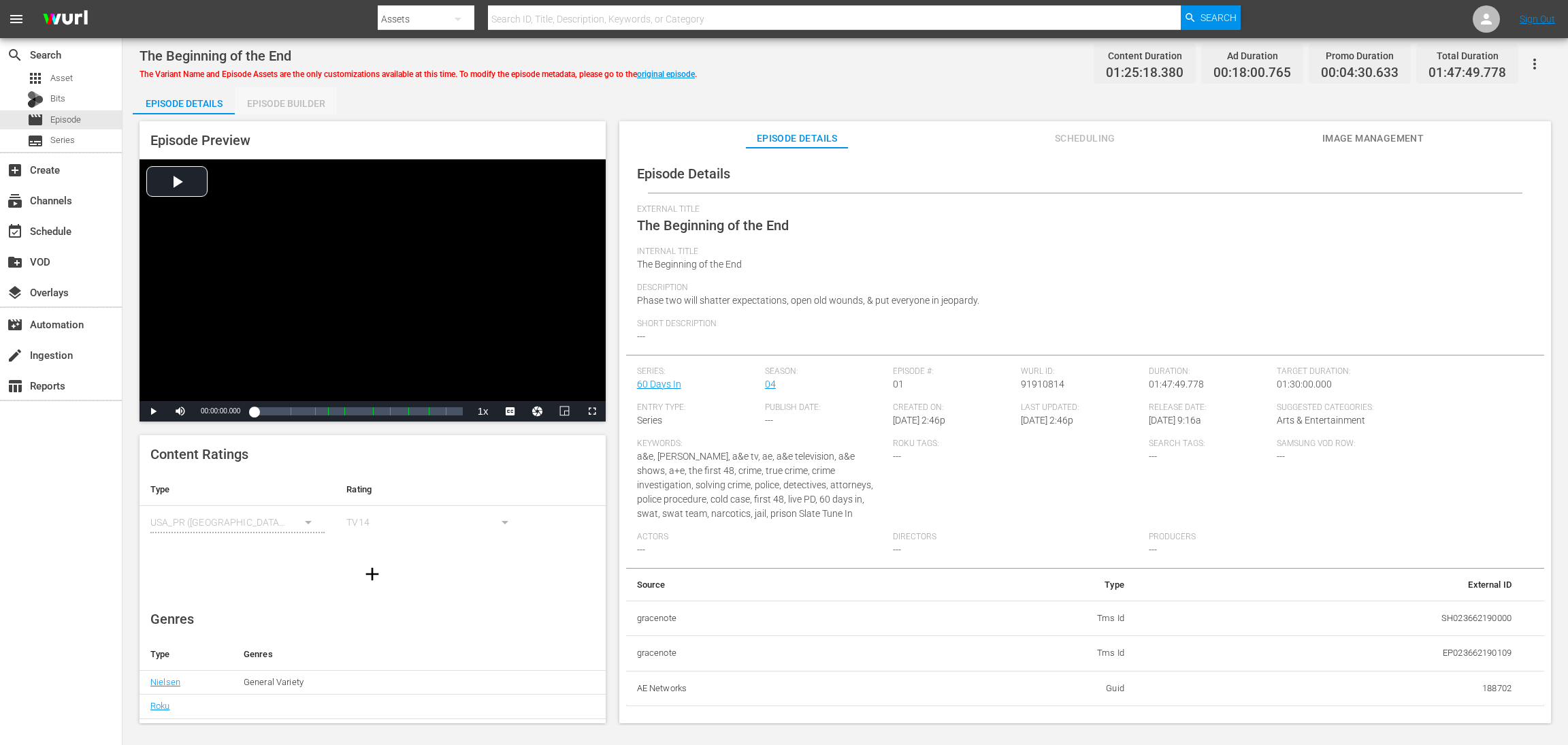
click at [283, 106] on div "Episode Builder" at bounding box center [286, 103] width 102 height 33
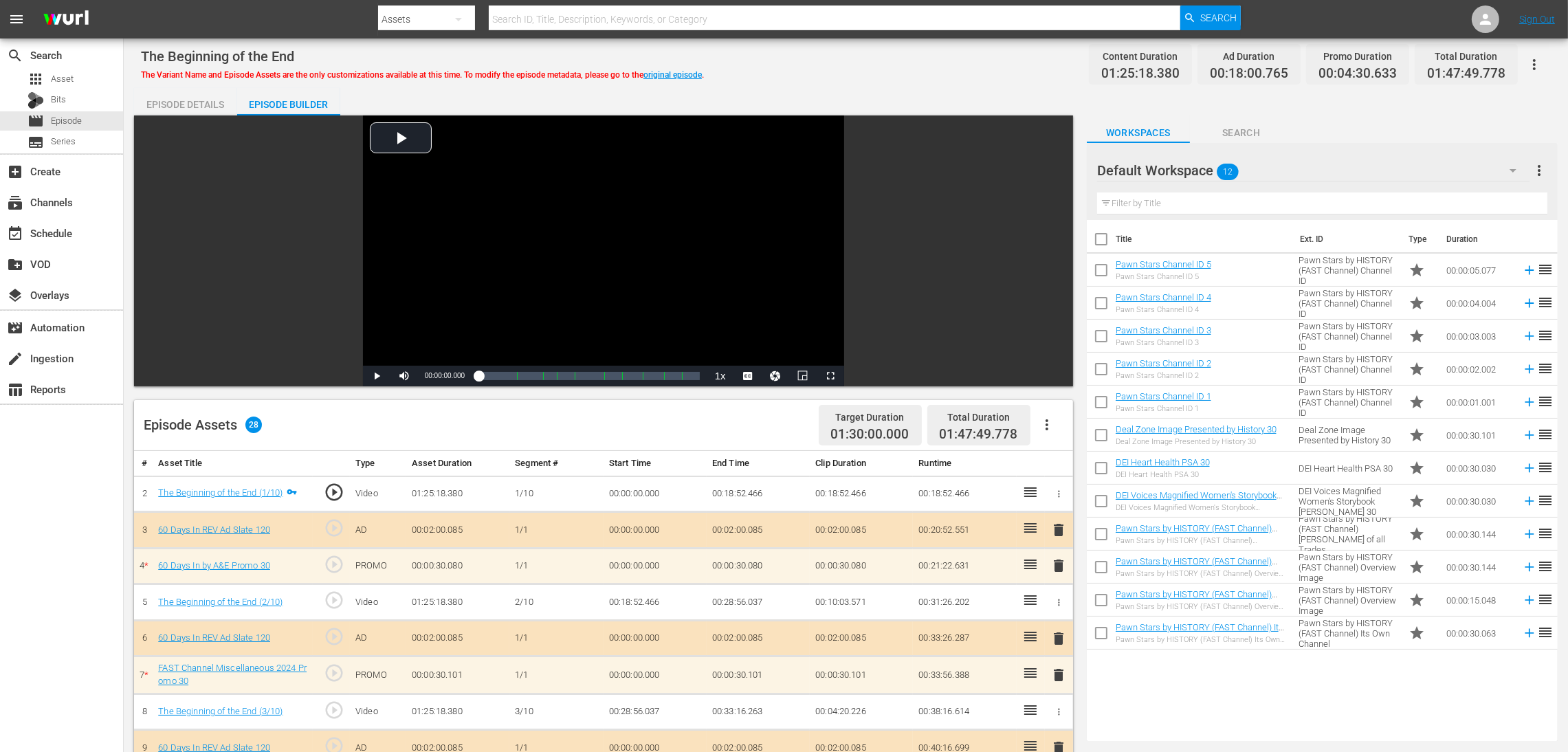
click at [1055, 501] on span "delete" at bounding box center [1059, 566] width 17 height 17
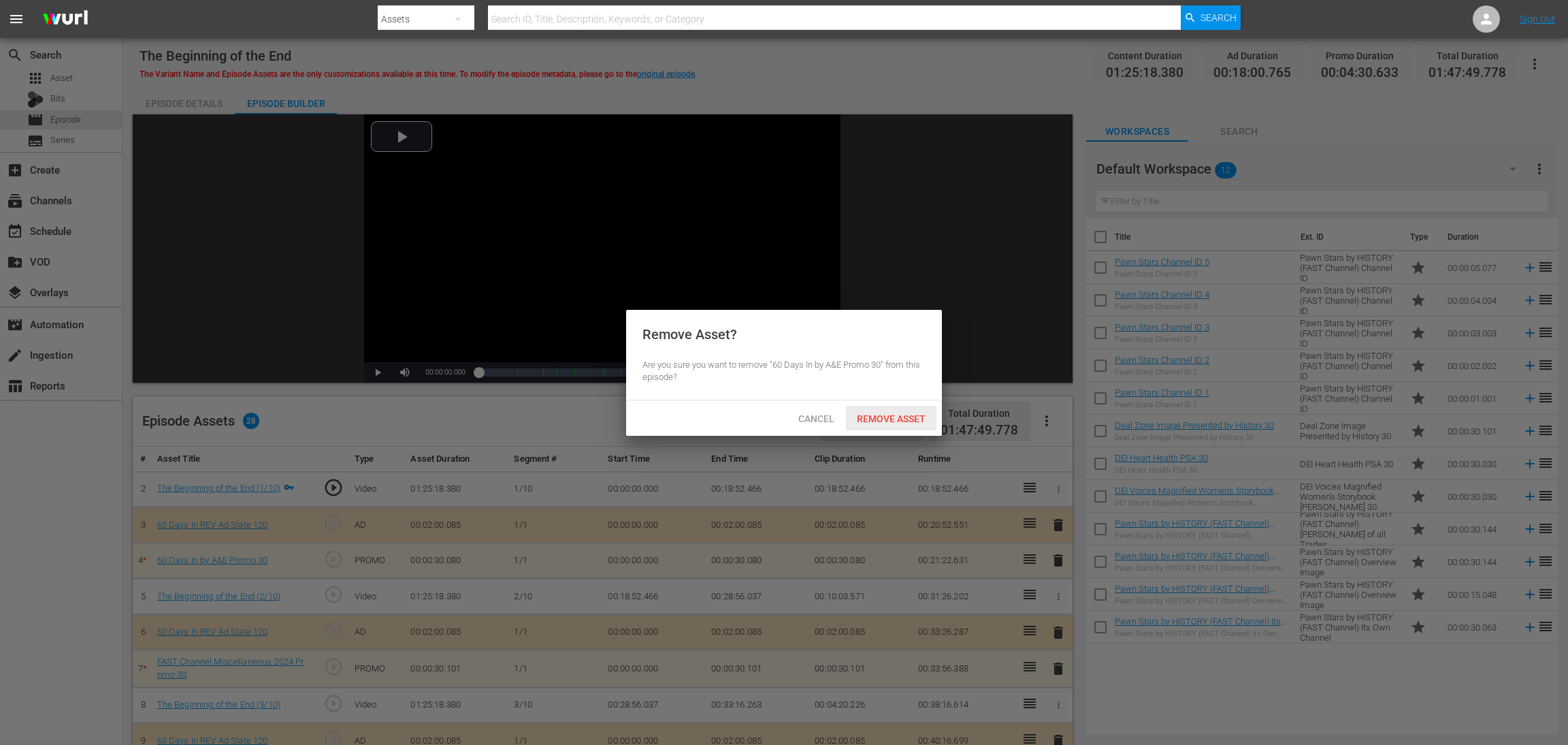
click at [908, 414] on span "Remove Asset" at bounding box center [891, 419] width 90 height 11
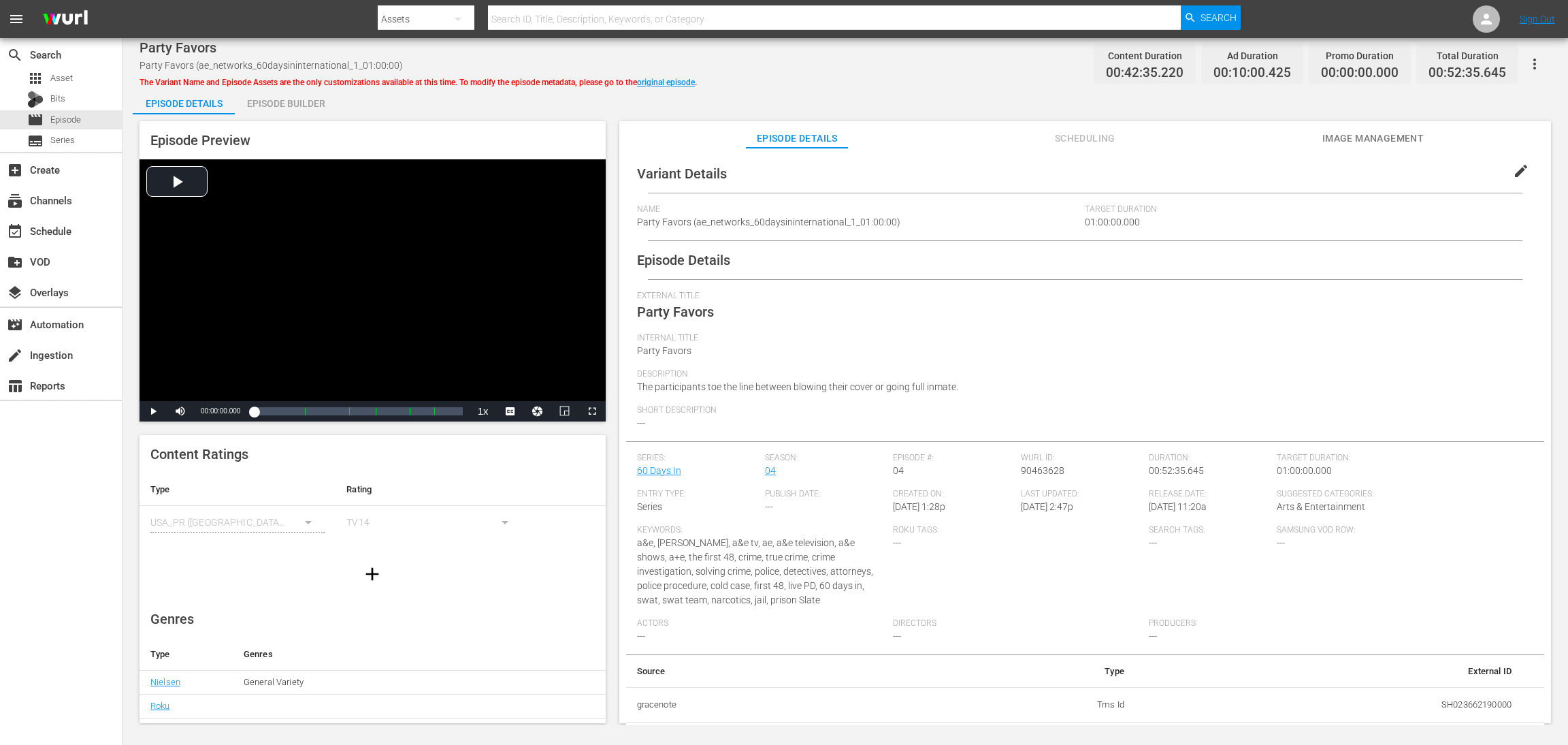
click at [297, 106] on div "Episode Builder" at bounding box center [286, 103] width 102 height 33
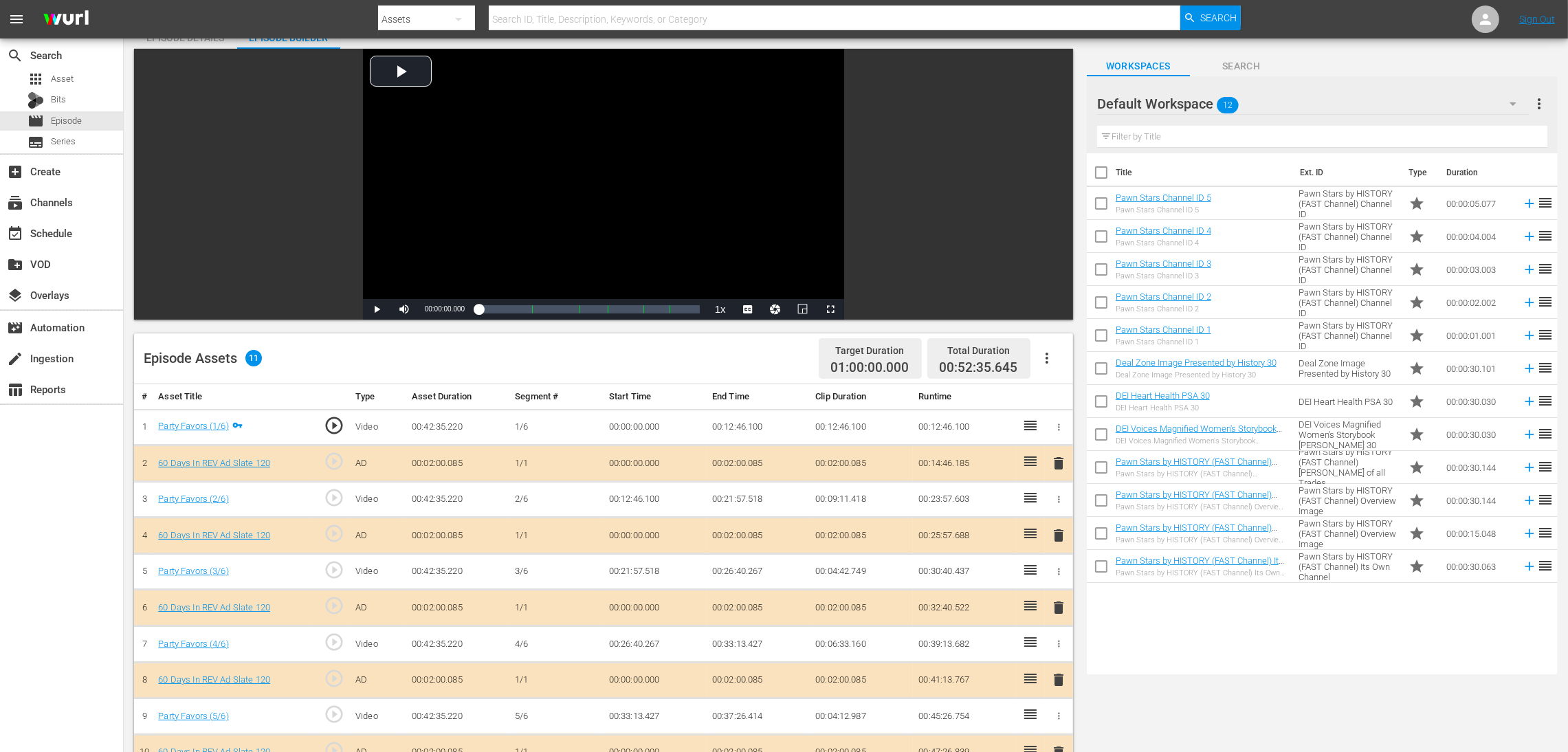
scroll to position [206, 0]
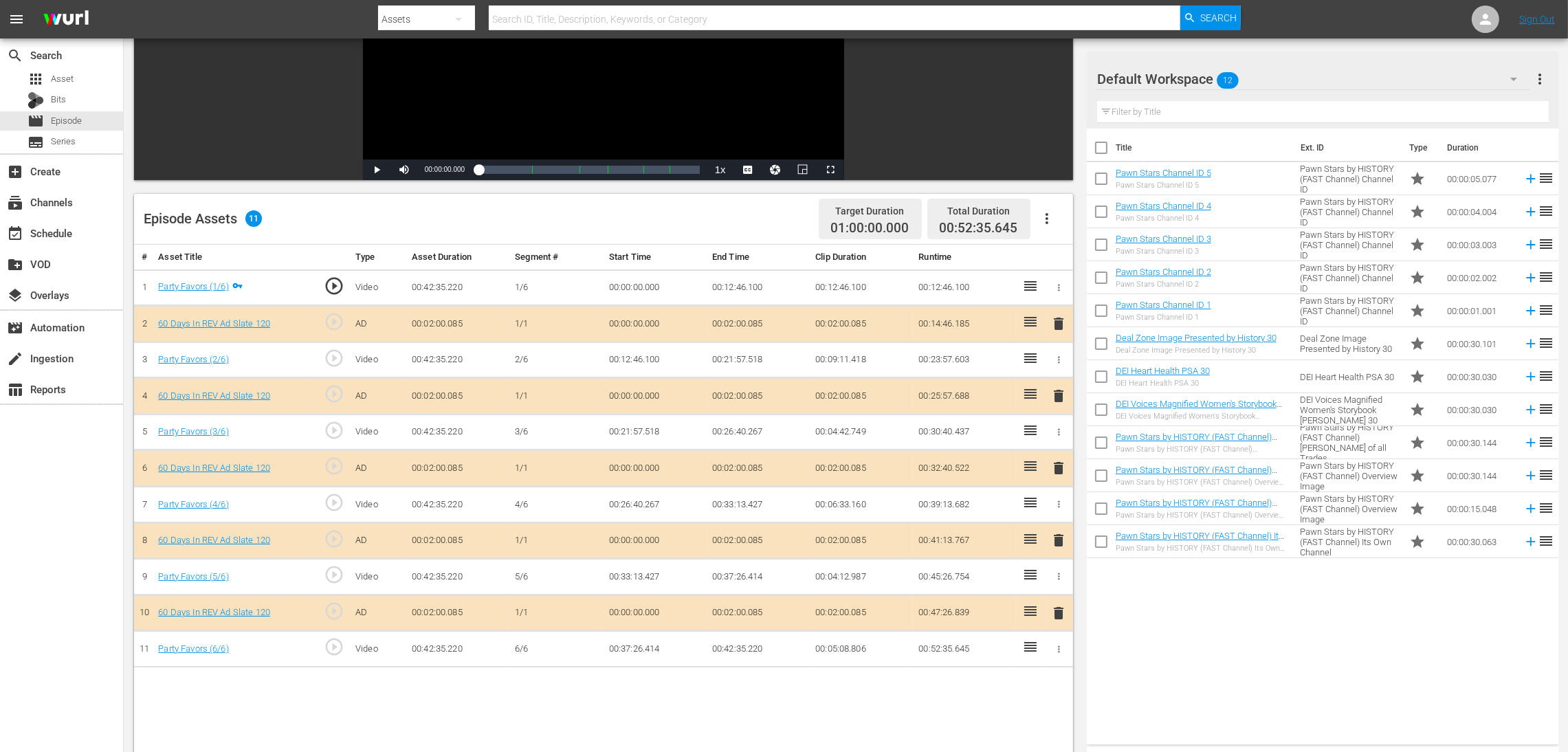
click at [1055, 466] on span "delete" at bounding box center [1059, 468] width 17 height 17
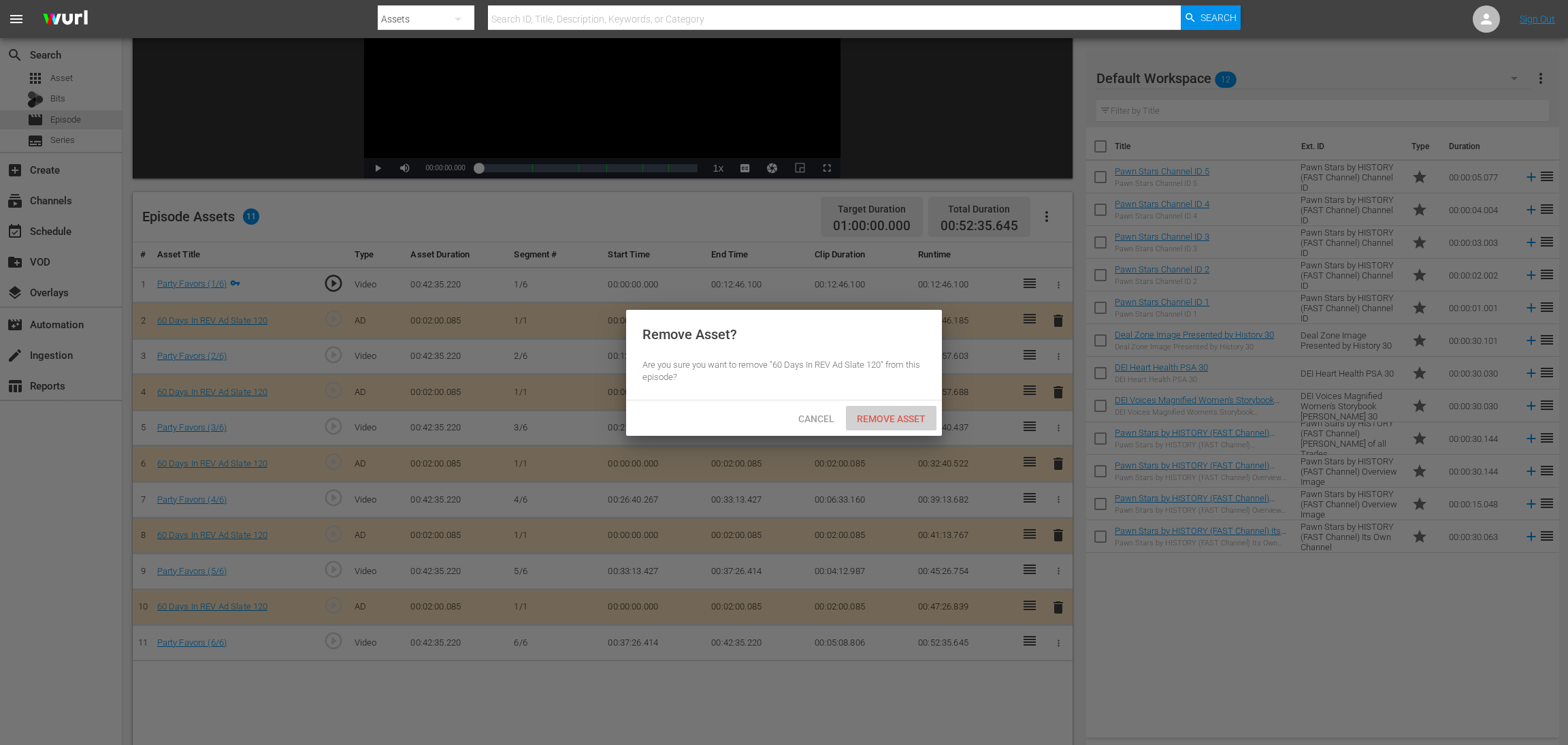
click at [875, 424] on span "Remove Asset" at bounding box center [891, 419] width 90 height 11
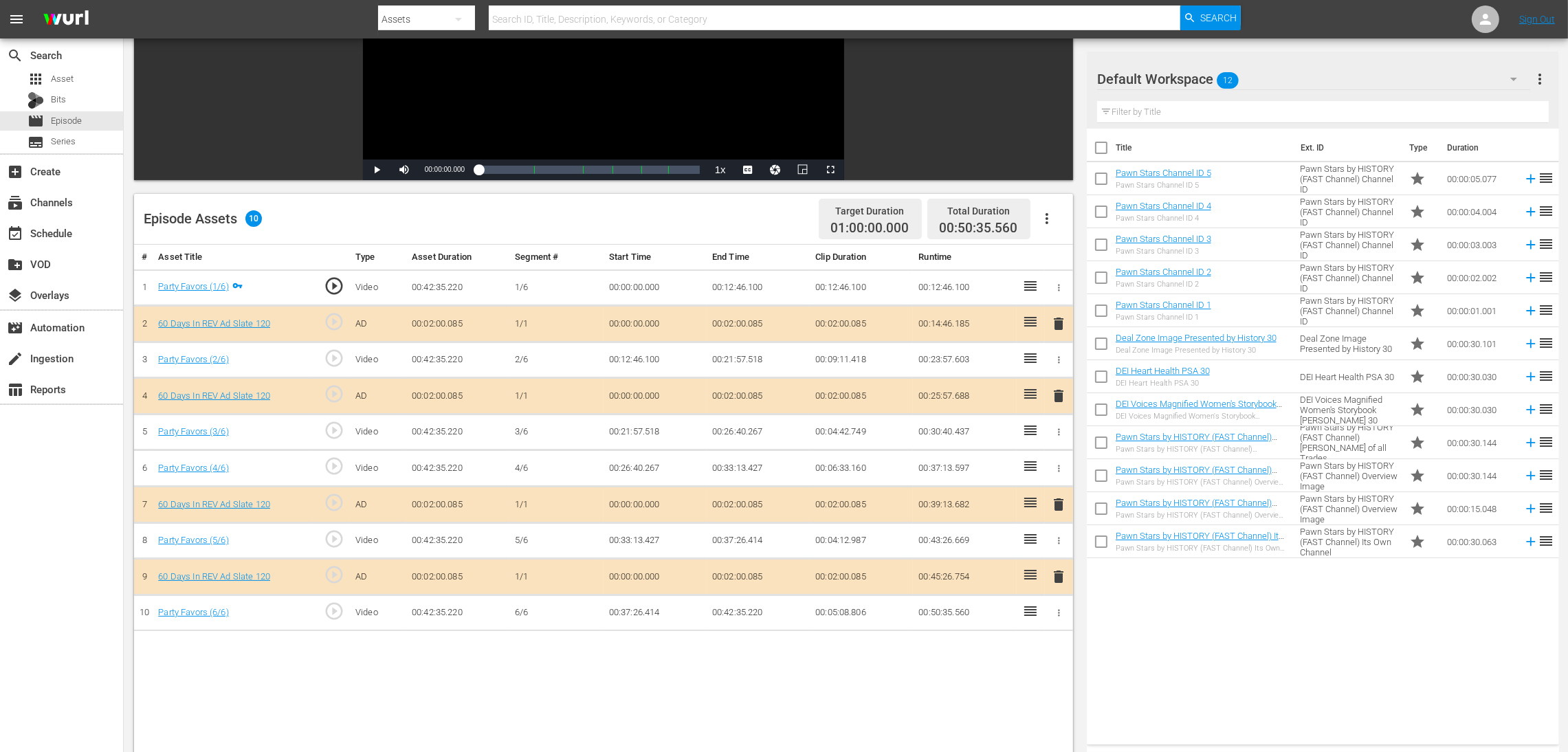
click at [1055, 72] on icon "button" at bounding box center [1514, 79] width 17 height 17
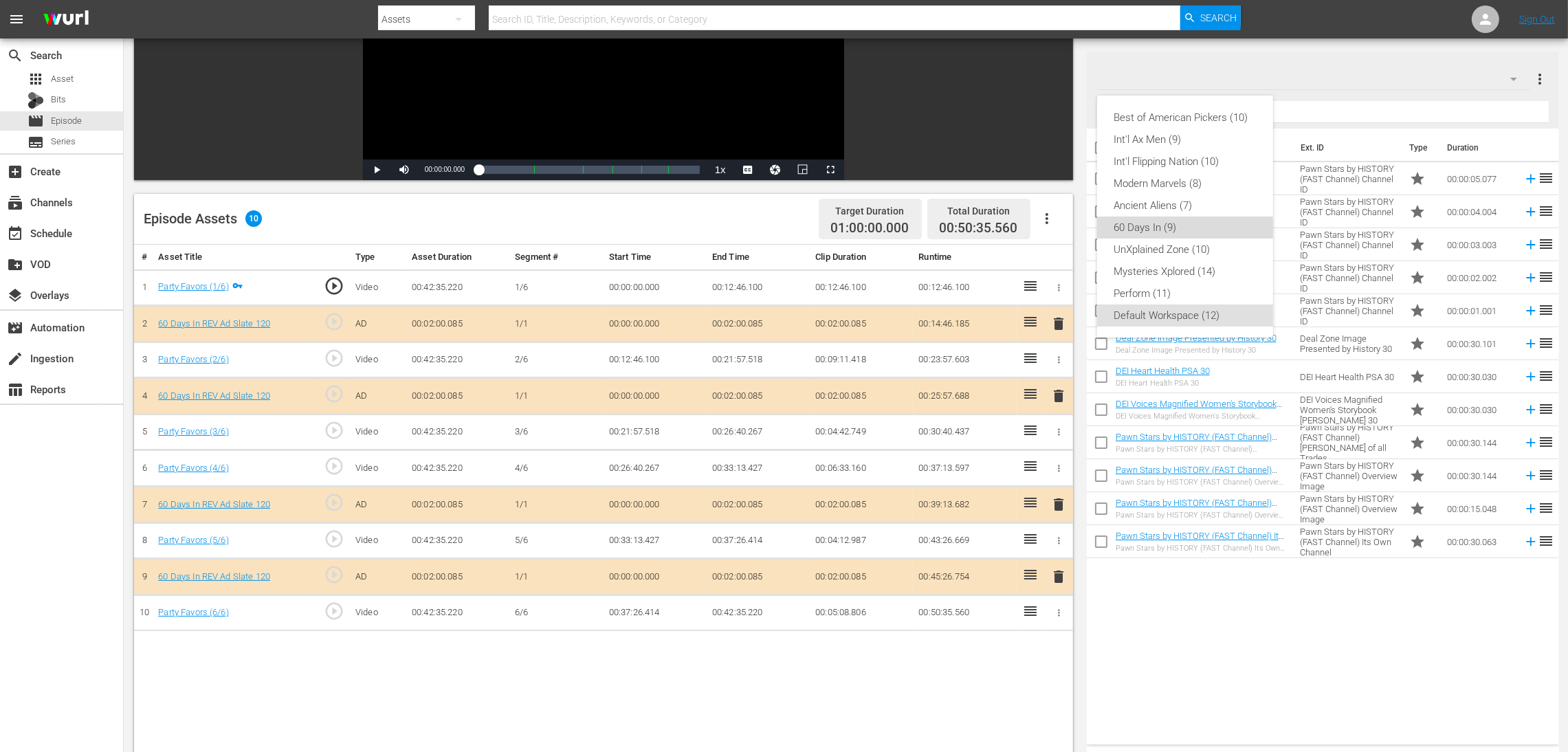
click at [1055, 228] on div "60 Days In (9)" at bounding box center [1185, 227] width 143 height 22
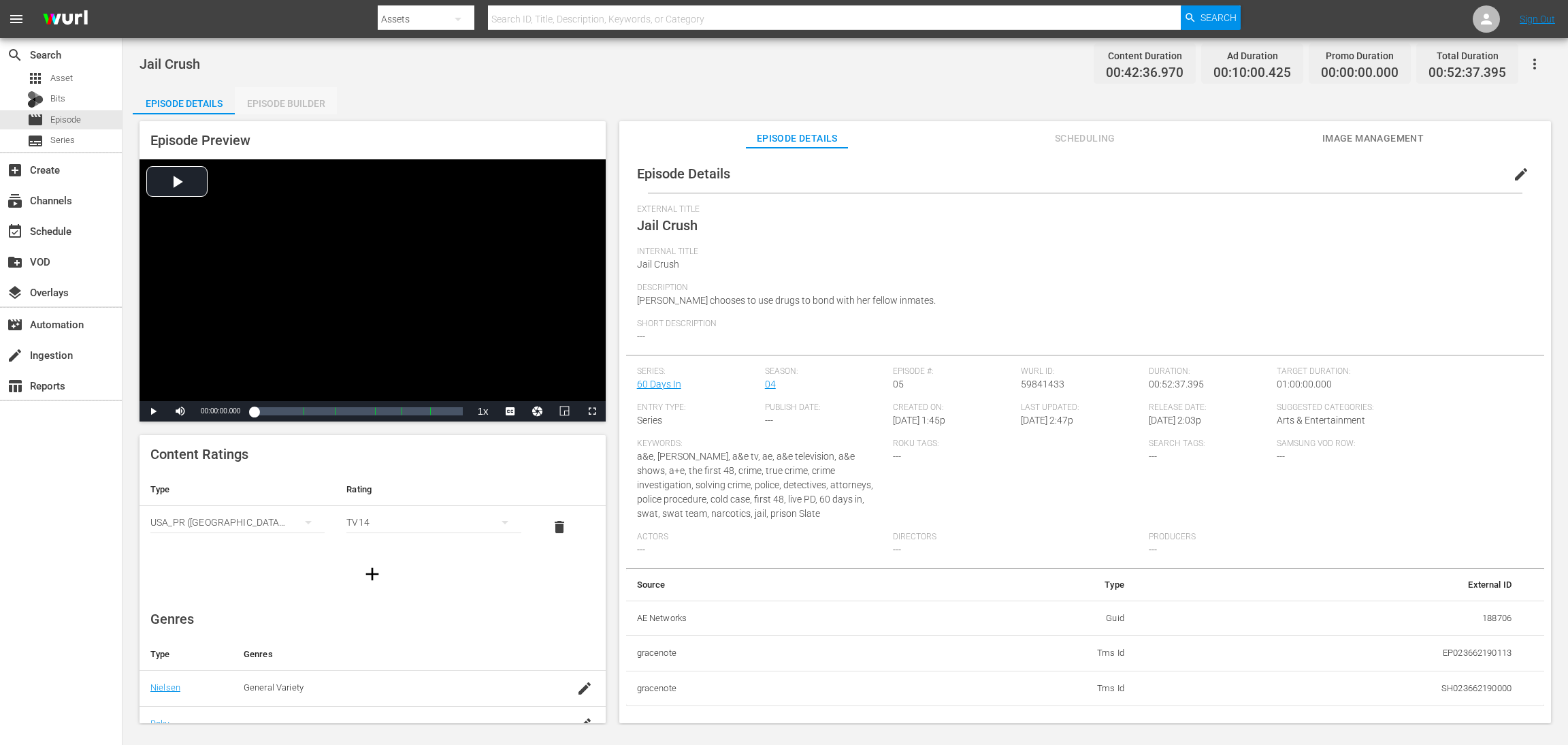
click at [285, 99] on div "Episode Builder" at bounding box center [286, 103] width 102 height 33
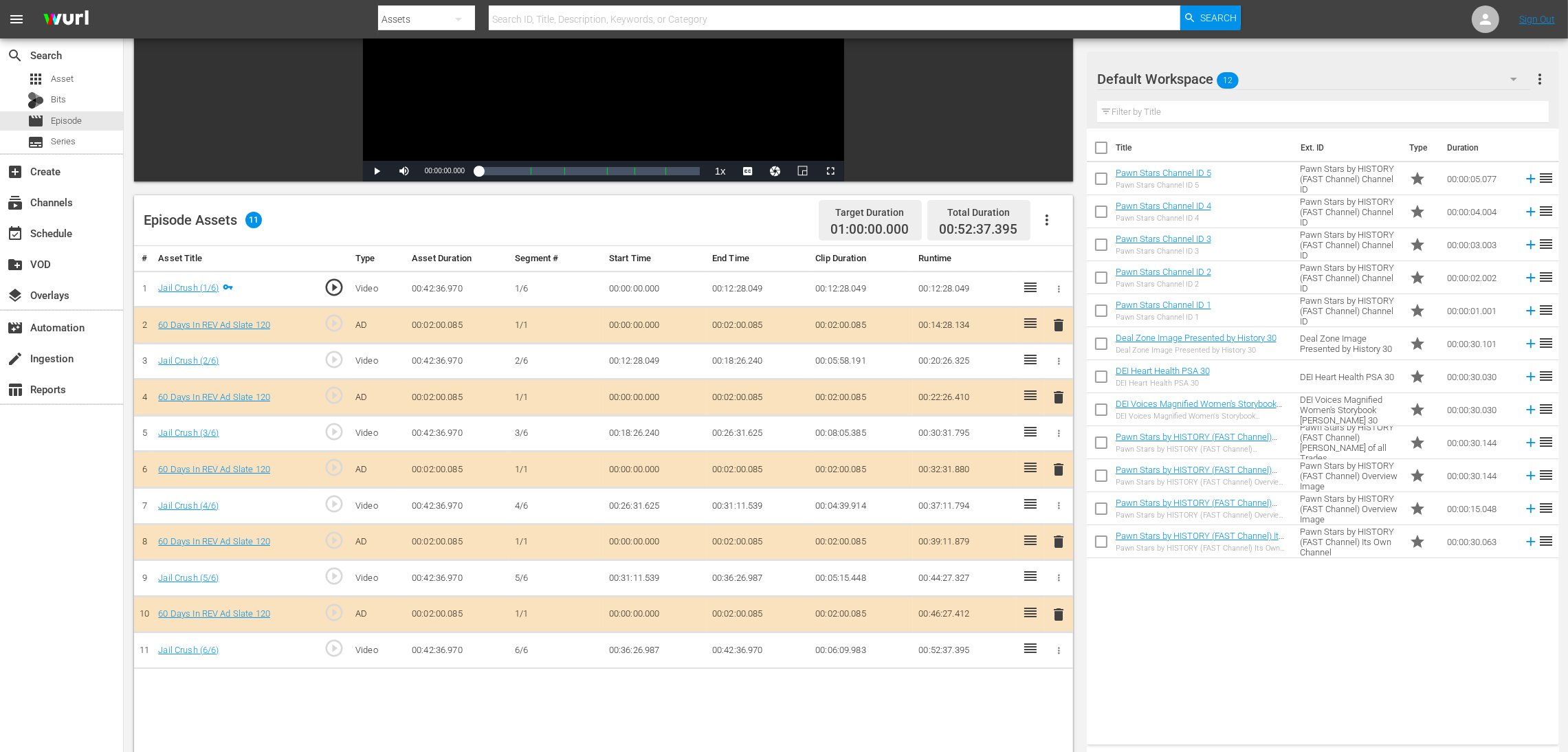
scroll to position [206, 0]
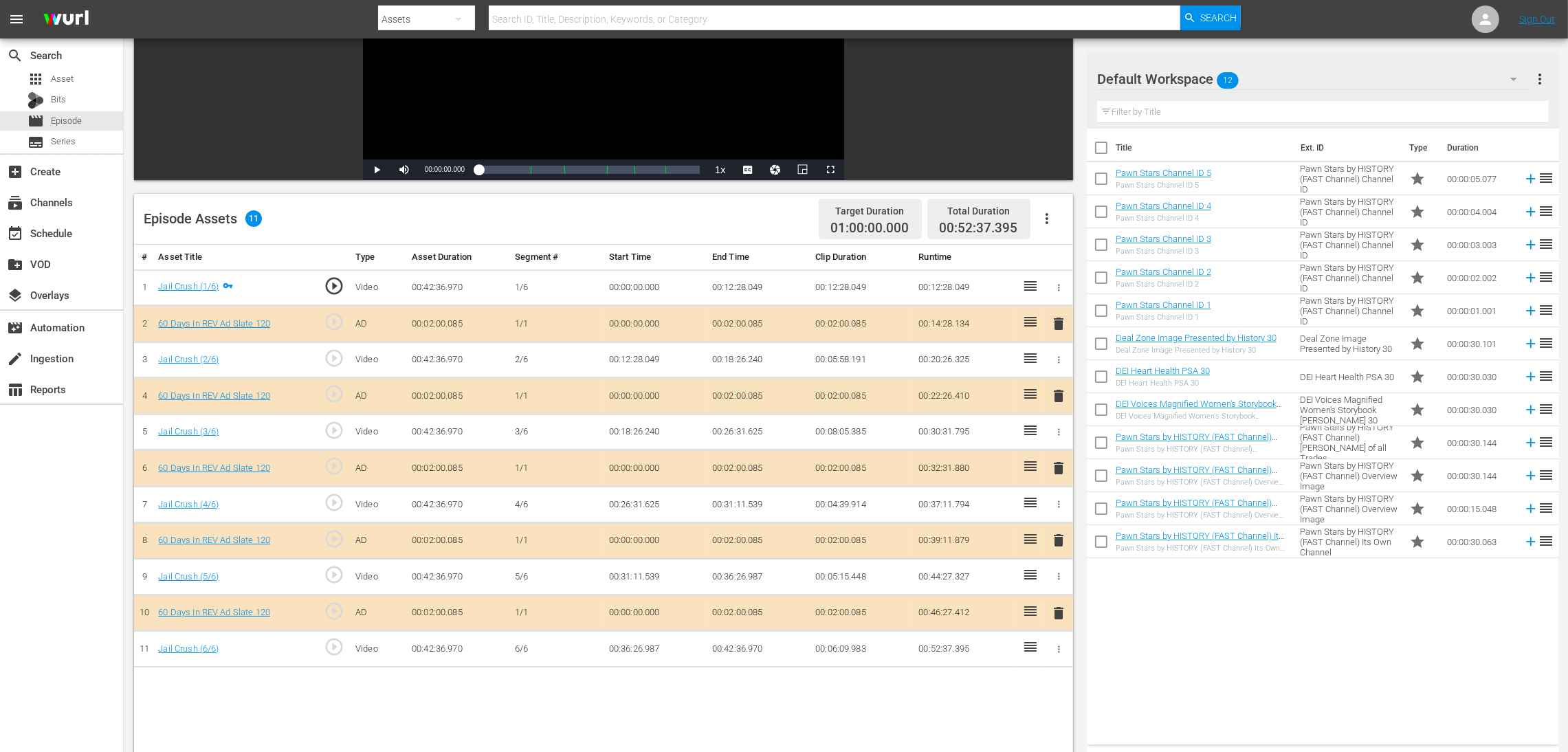
click at [1055, 470] on span "delete" at bounding box center [1059, 468] width 17 height 17
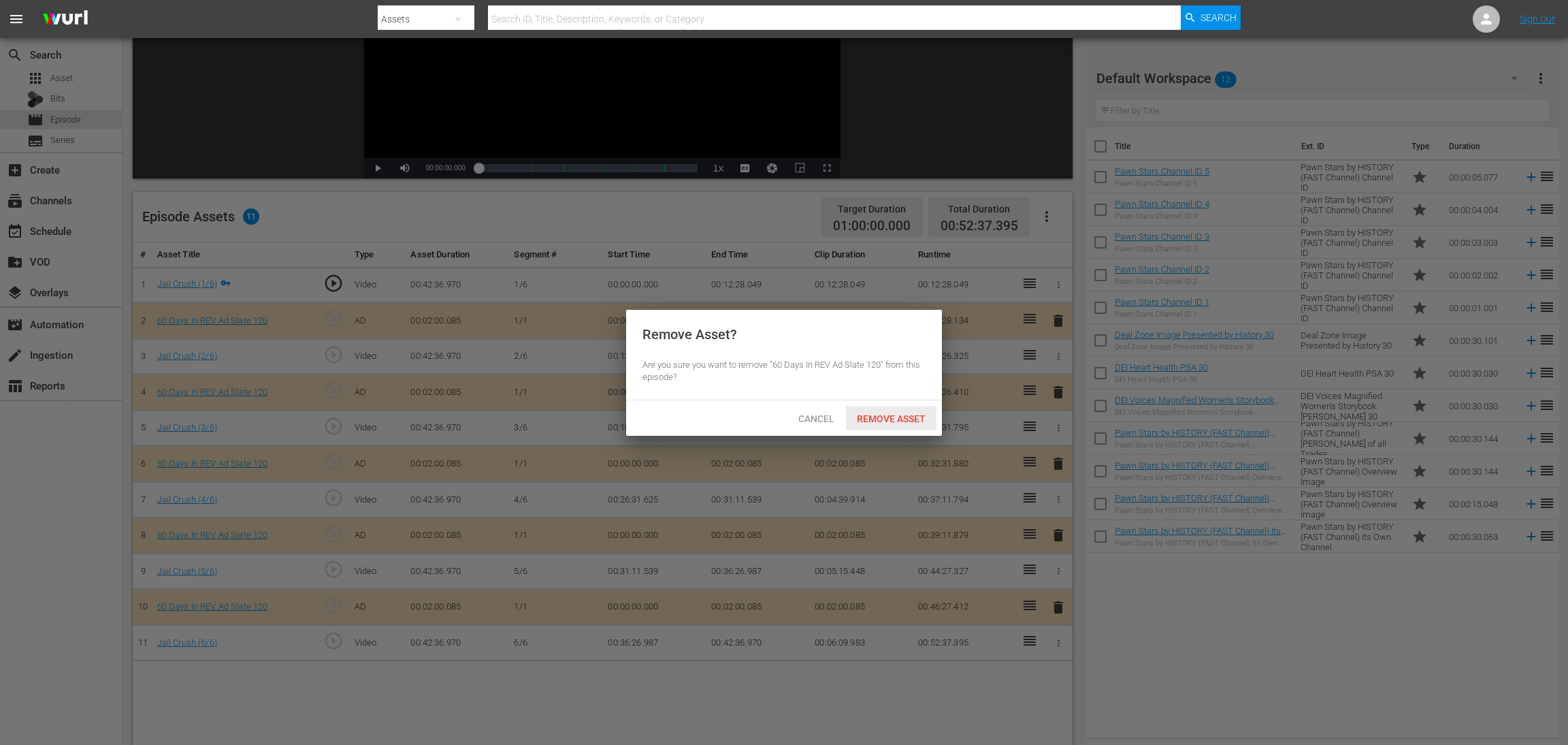
click at [880, 426] on div "Remove Asset" at bounding box center [891, 418] width 90 height 25
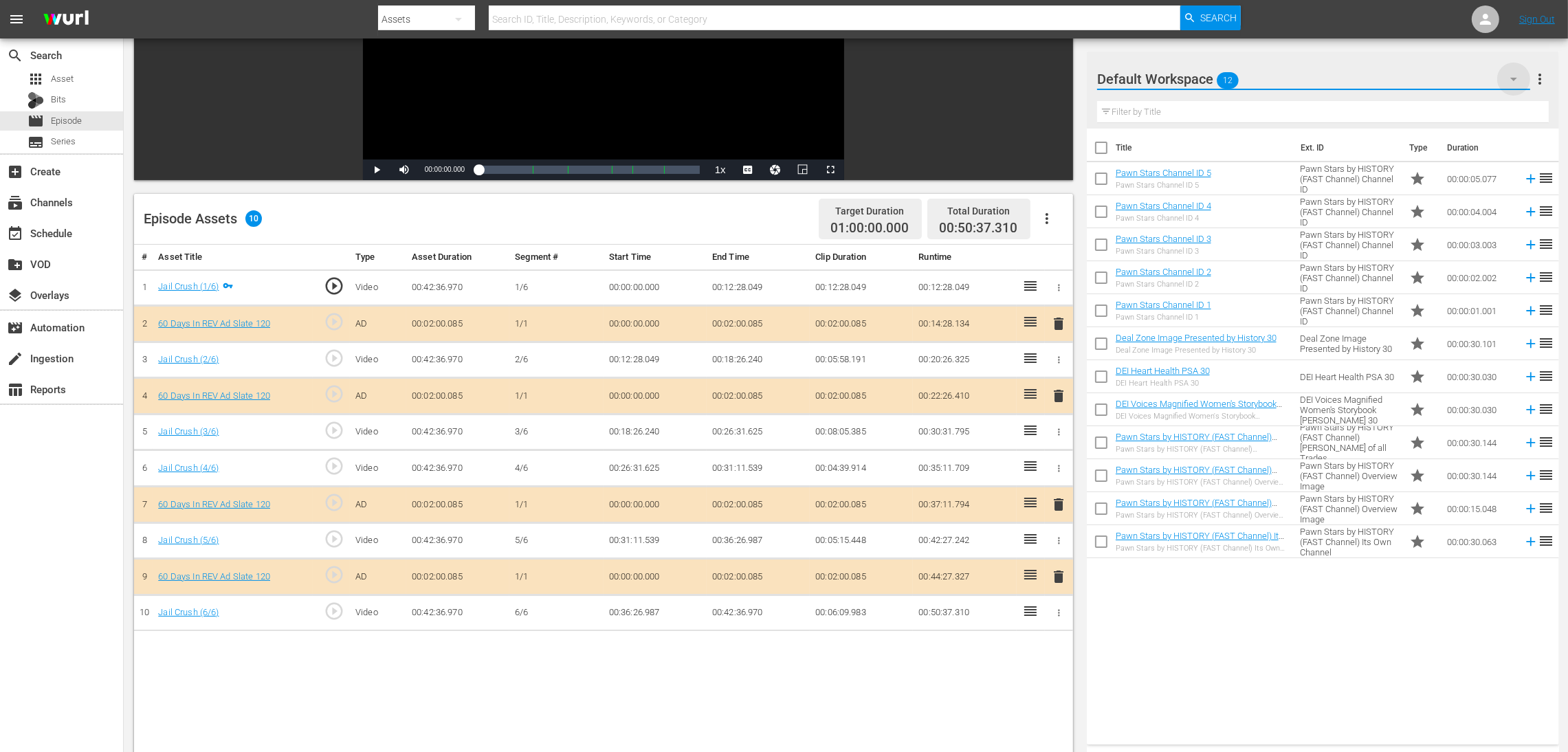
click at [1055, 79] on icon "button" at bounding box center [1514, 79] width 17 height 17
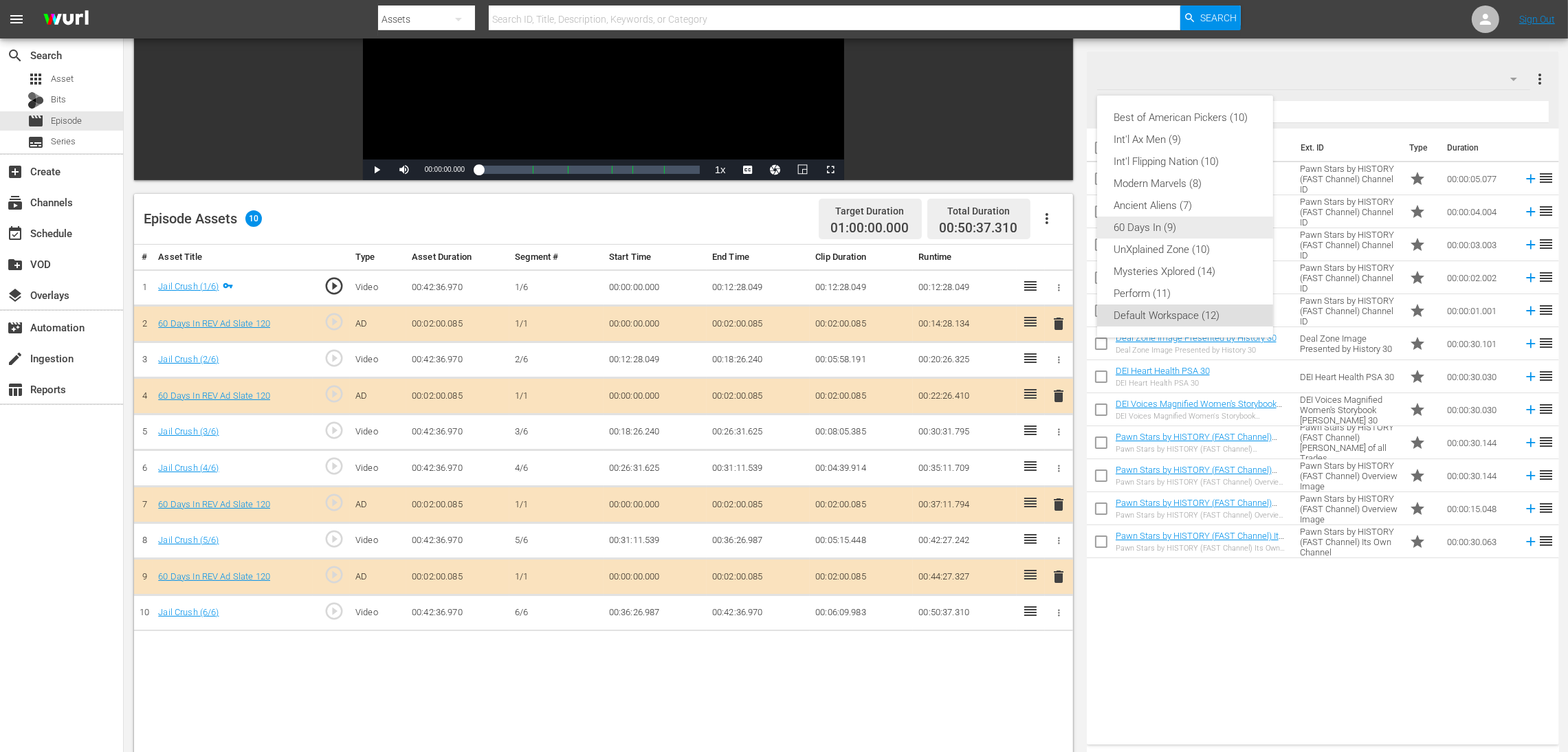
click at [1055, 227] on div "60 Days In (9)" at bounding box center [1185, 227] width 143 height 22
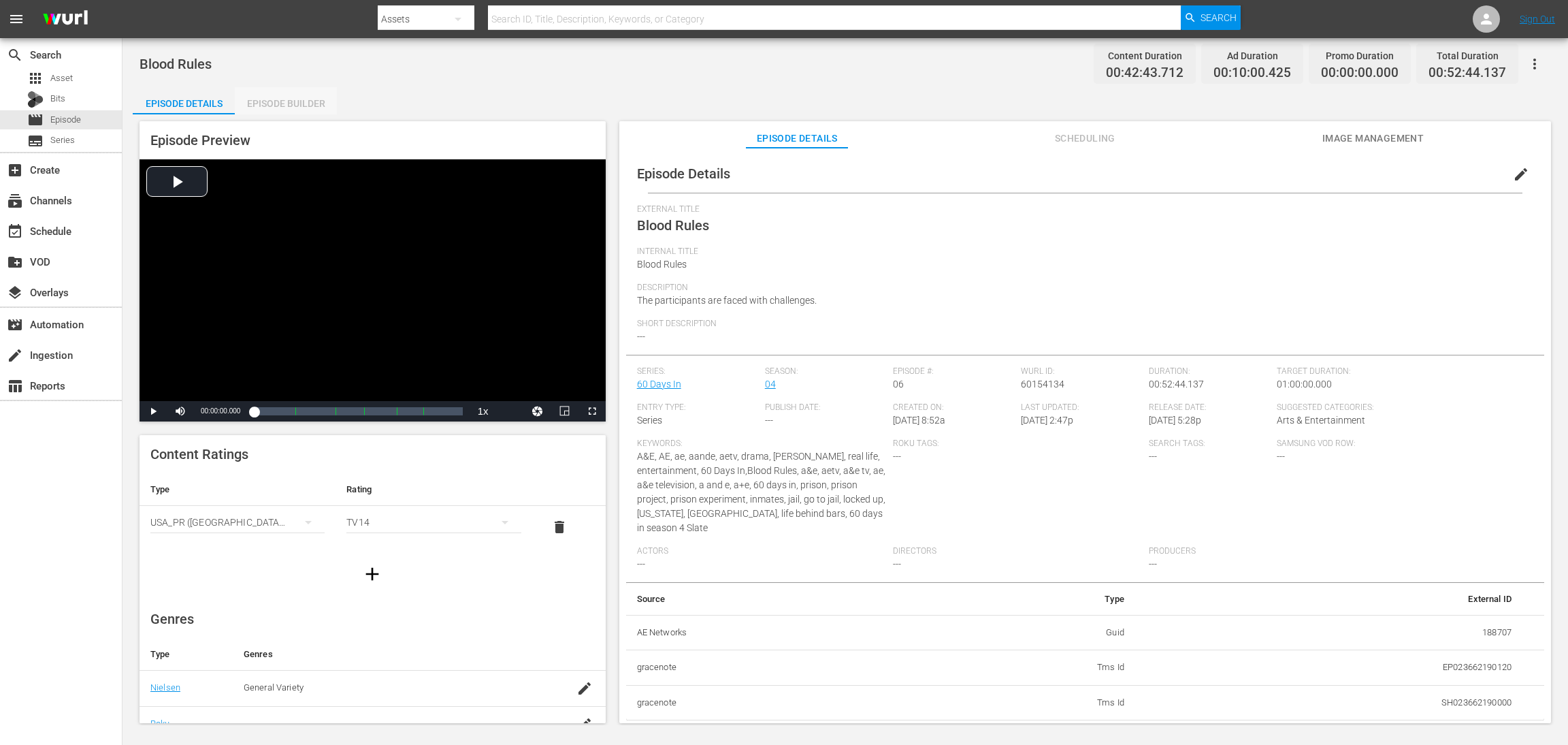
click at [302, 95] on div "Episode Builder" at bounding box center [286, 103] width 102 height 33
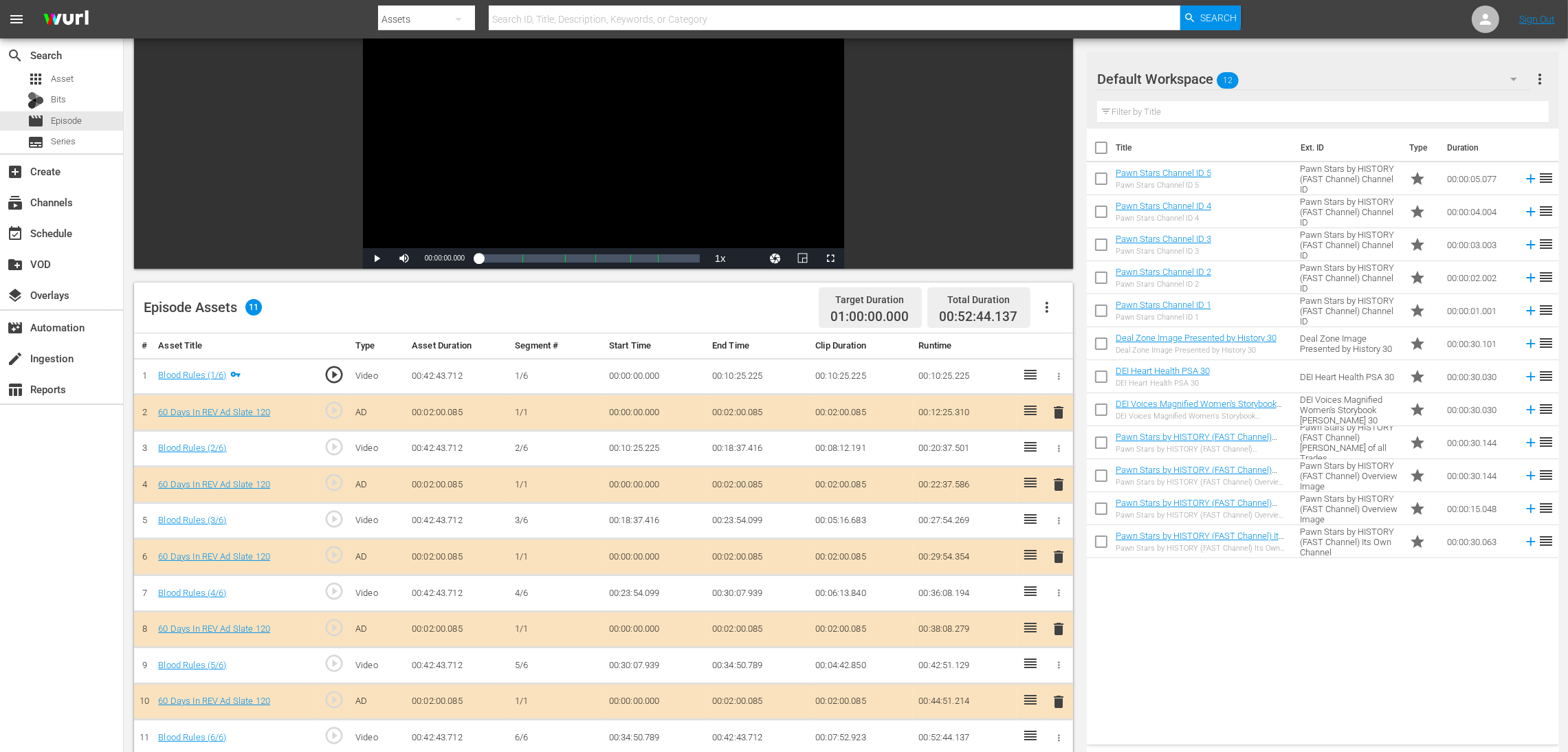
scroll to position [206, 0]
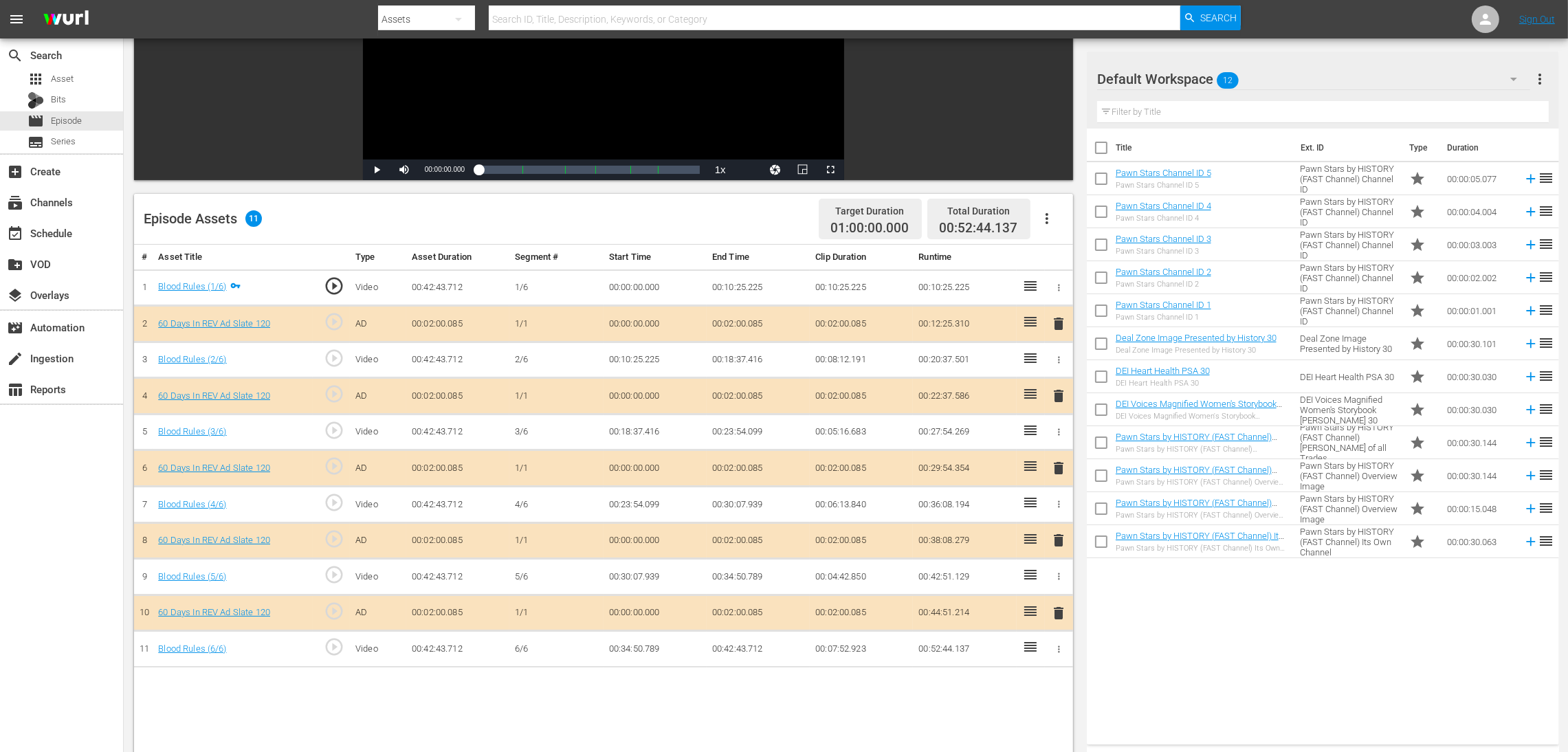
click at [1055, 471] on span "delete" at bounding box center [1059, 468] width 17 height 17
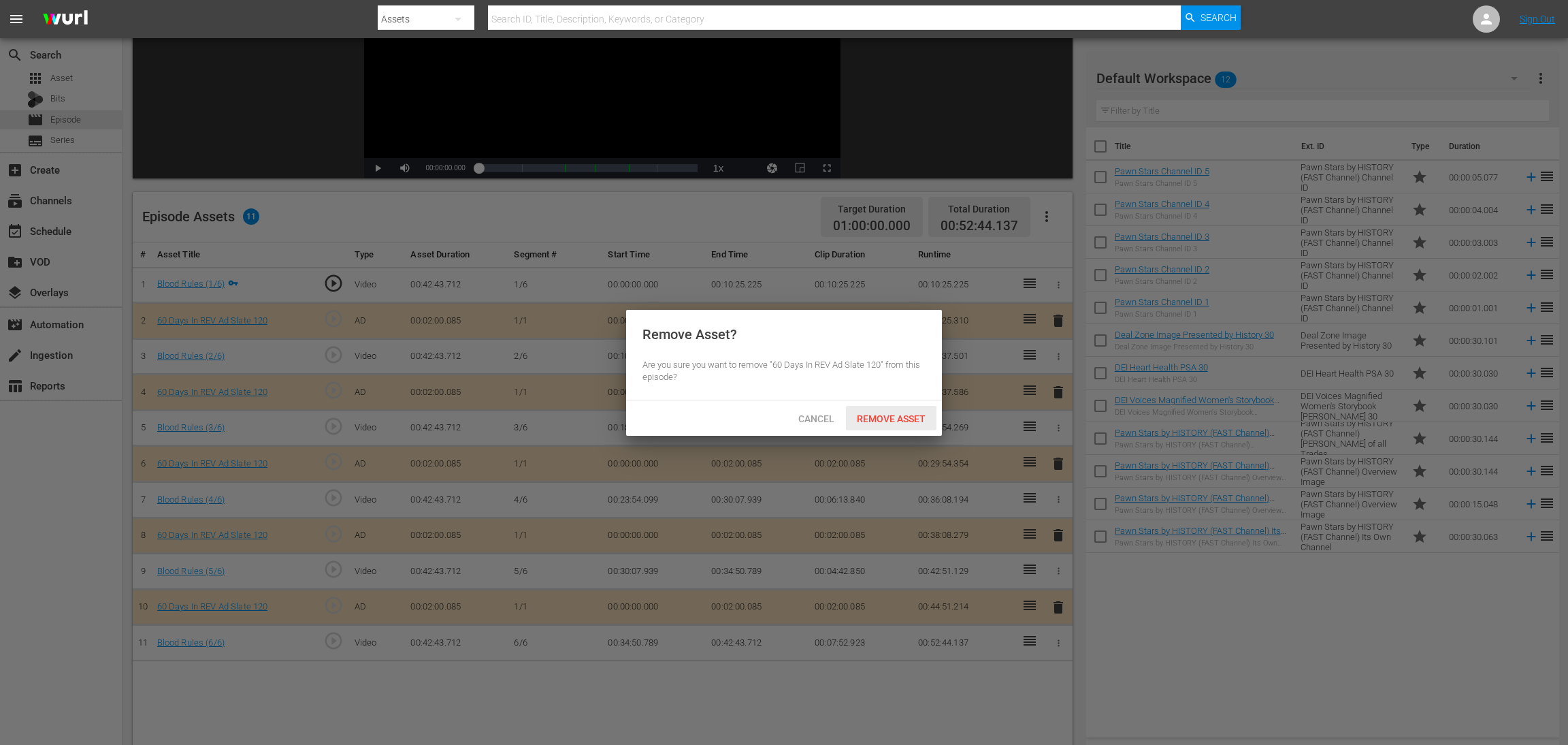
click at [880, 425] on div "Remove Asset" at bounding box center [891, 418] width 90 height 25
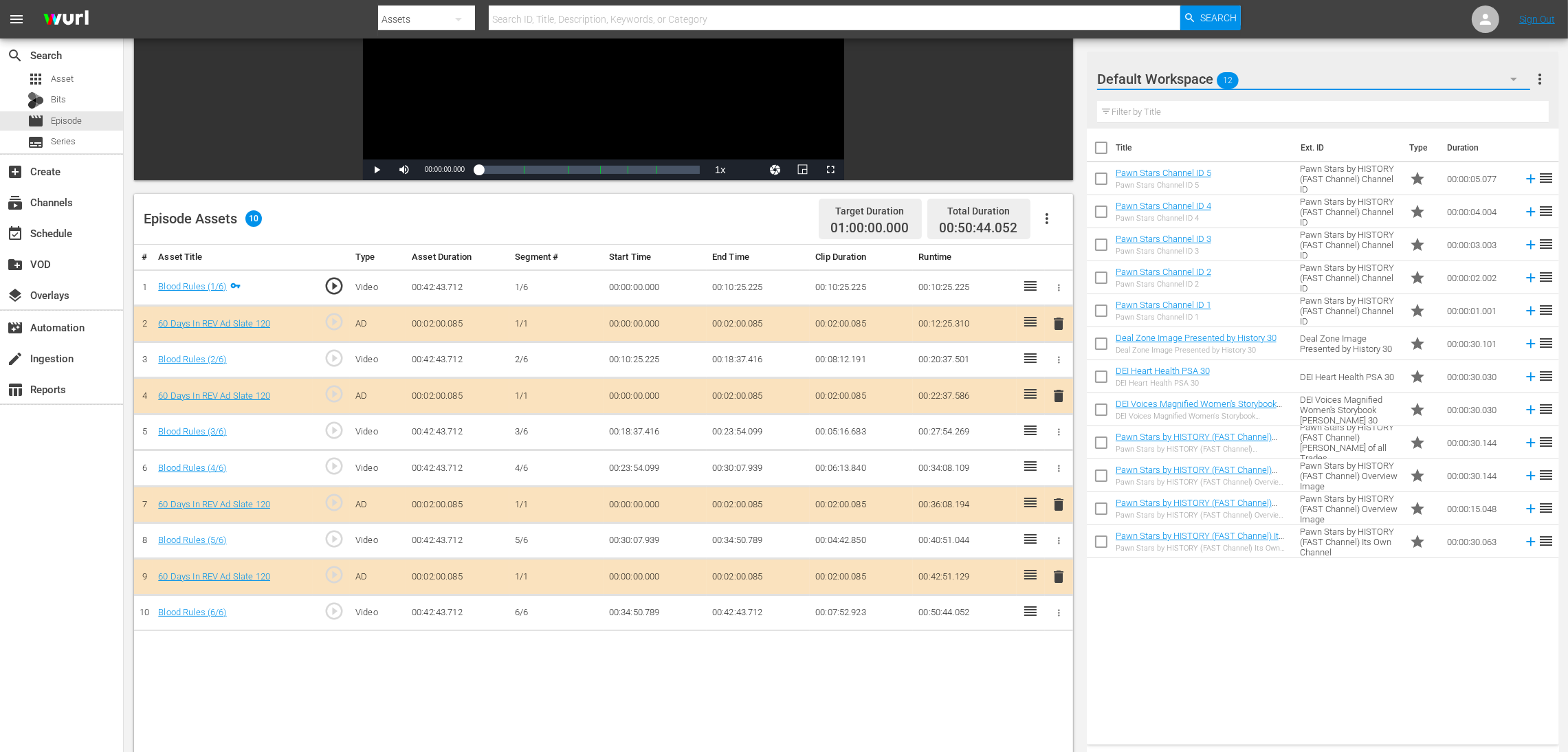
click at [1055, 69] on button "button" at bounding box center [1513, 79] width 33 height 33
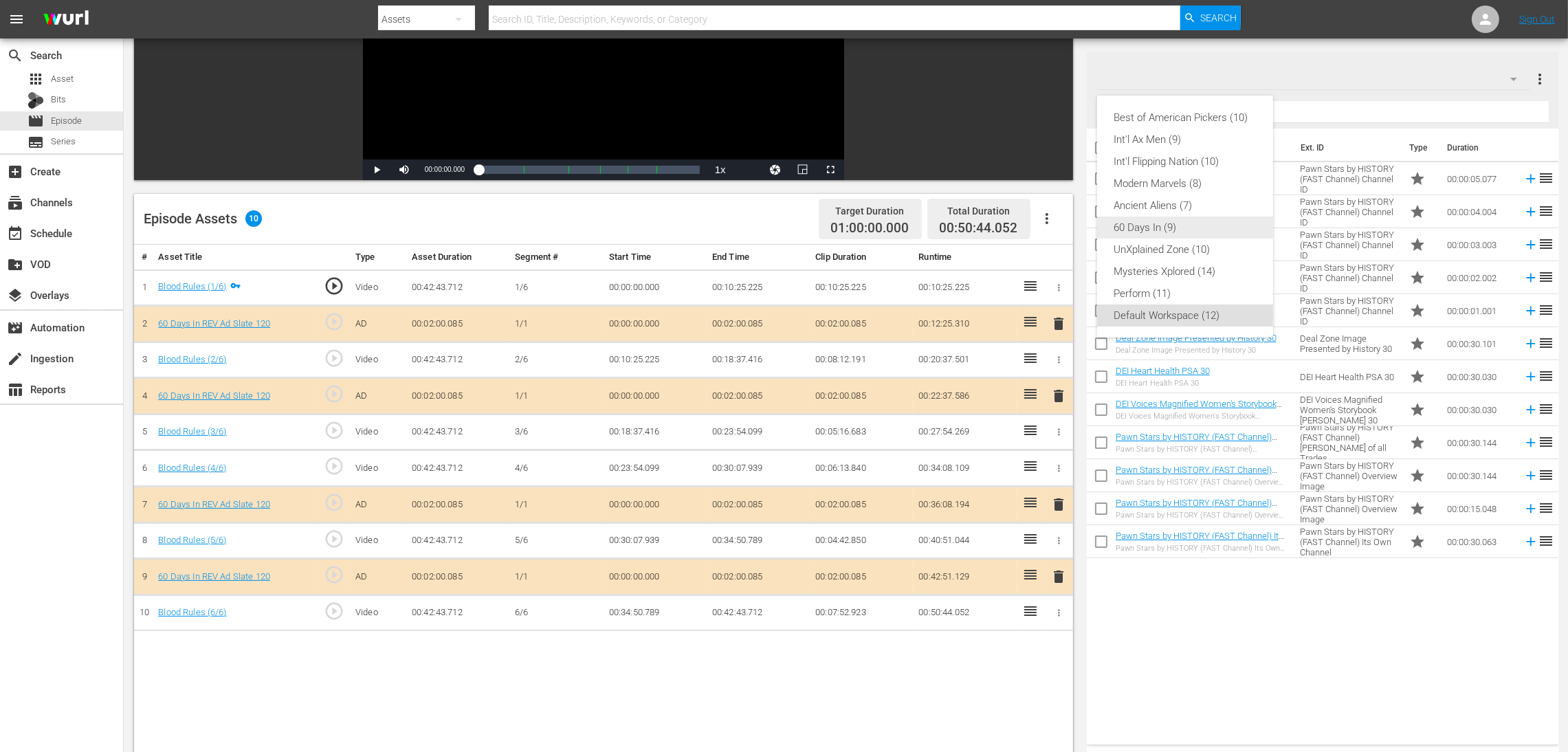
click at [1055, 236] on div "60 Days In (9)" at bounding box center [1185, 227] width 143 height 22
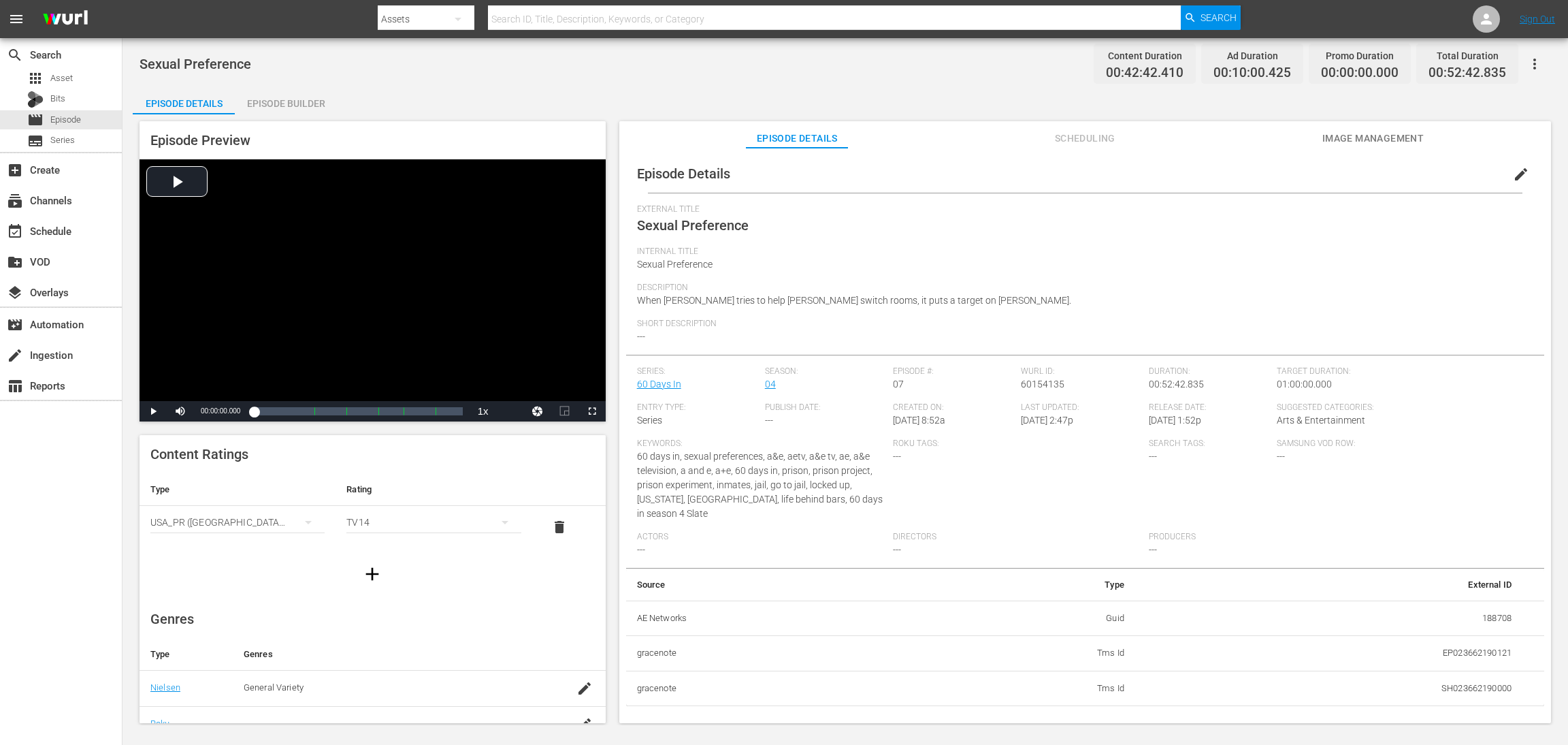
click at [304, 101] on div "Episode Builder" at bounding box center [286, 103] width 102 height 33
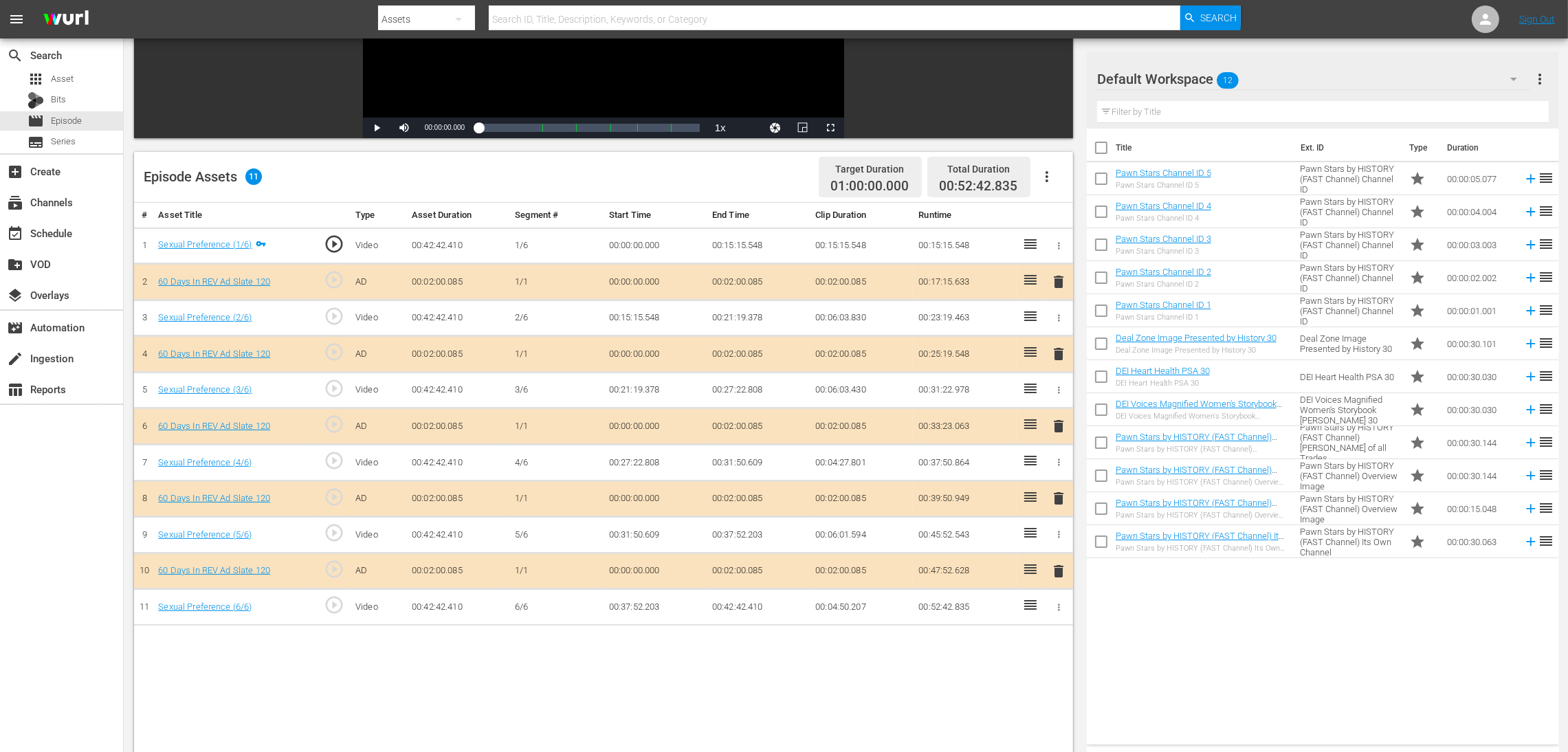
scroll to position [309, 0]
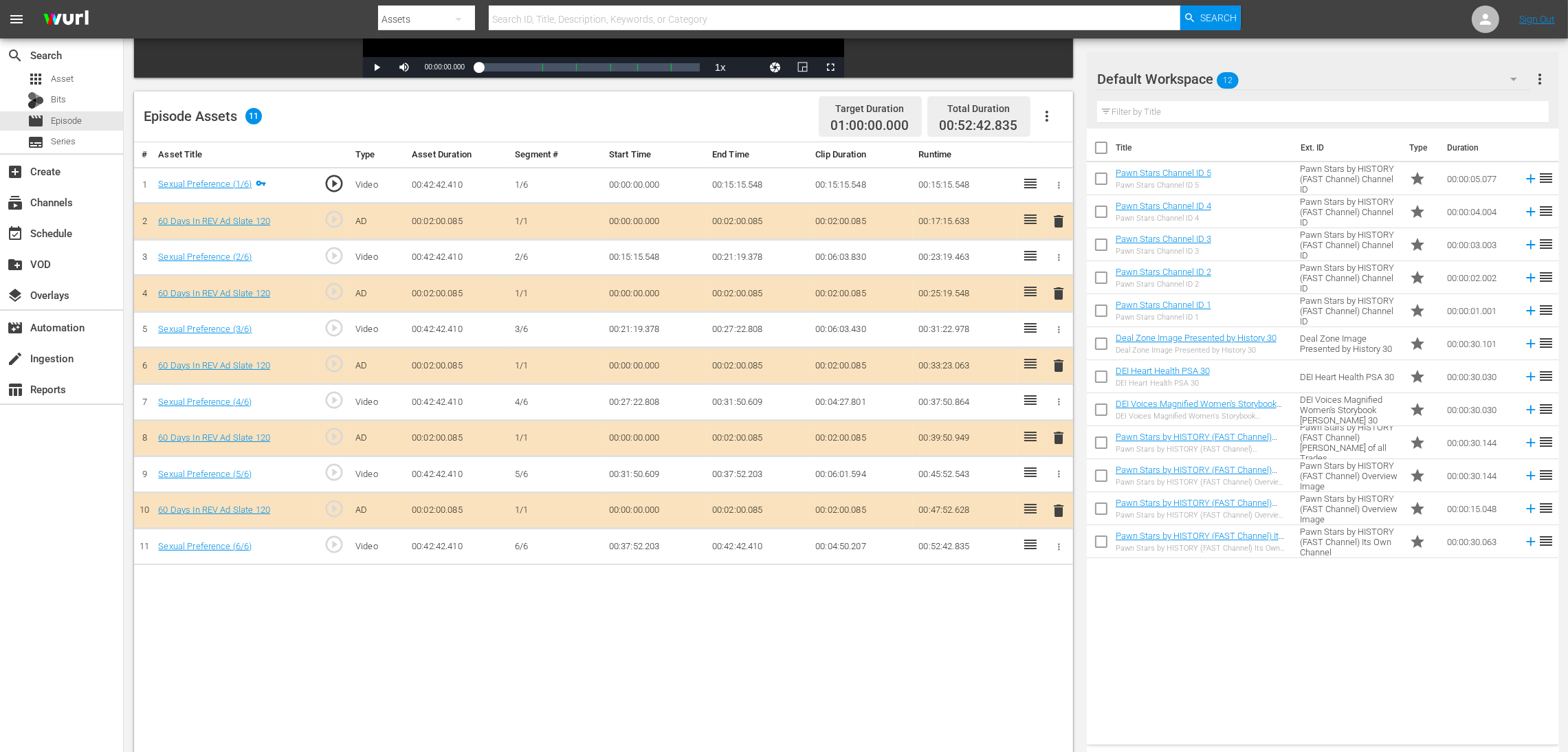
click at [1055, 362] on span "delete" at bounding box center [1059, 365] width 17 height 17
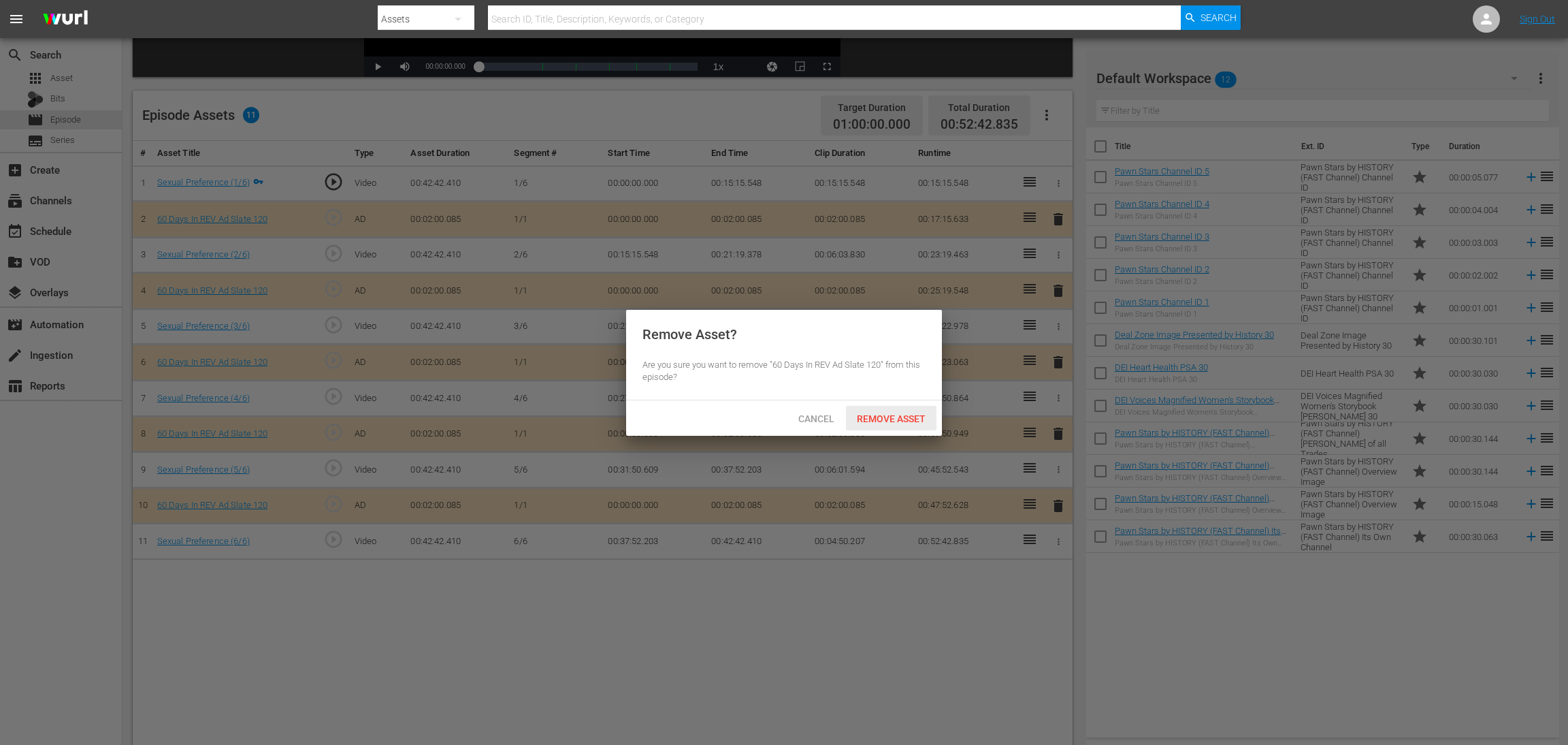
click at [903, 418] on span "Remove Asset" at bounding box center [891, 419] width 90 height 11
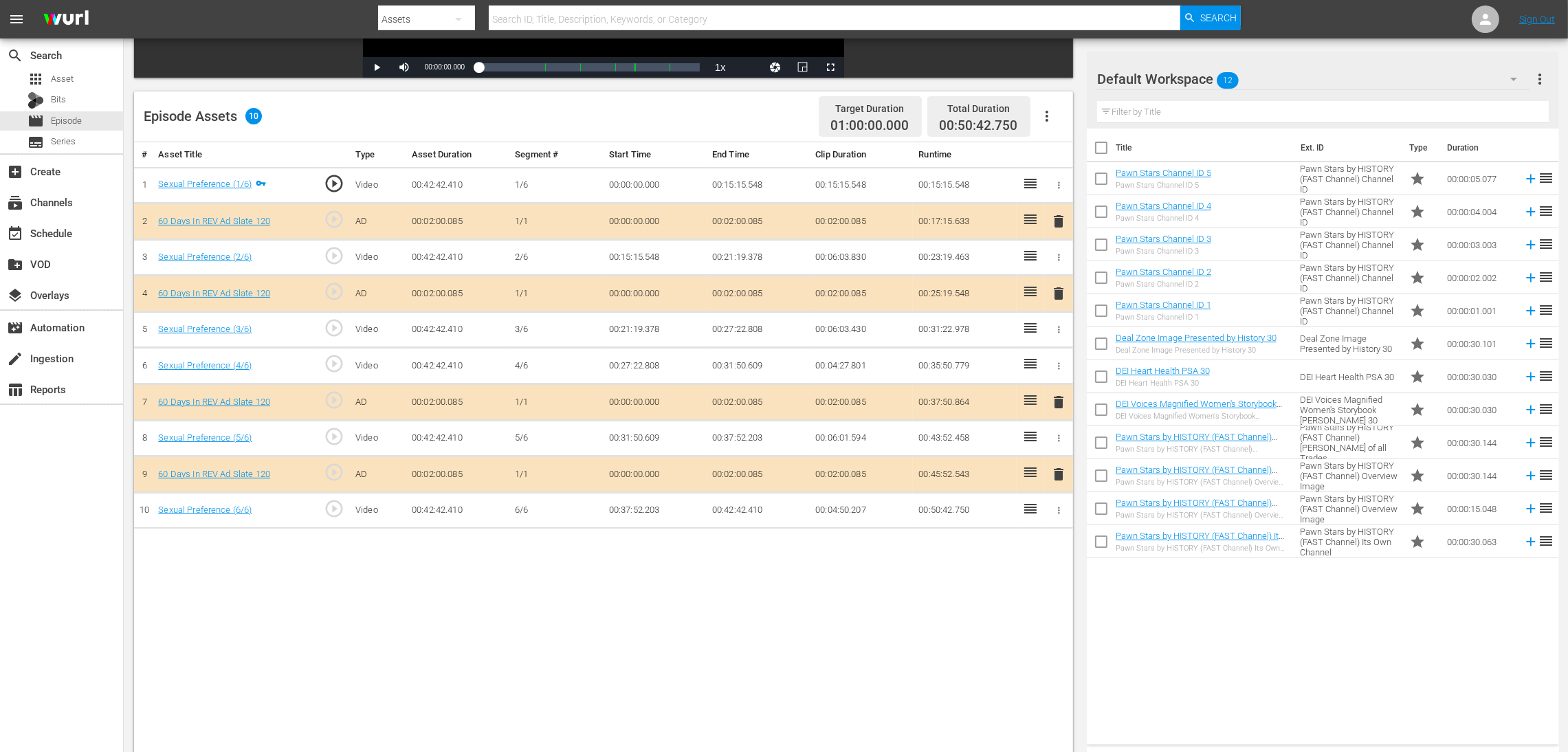
click at [1055, 79] on icon "button" at bounding box center [1514, 79] width 7 height 4
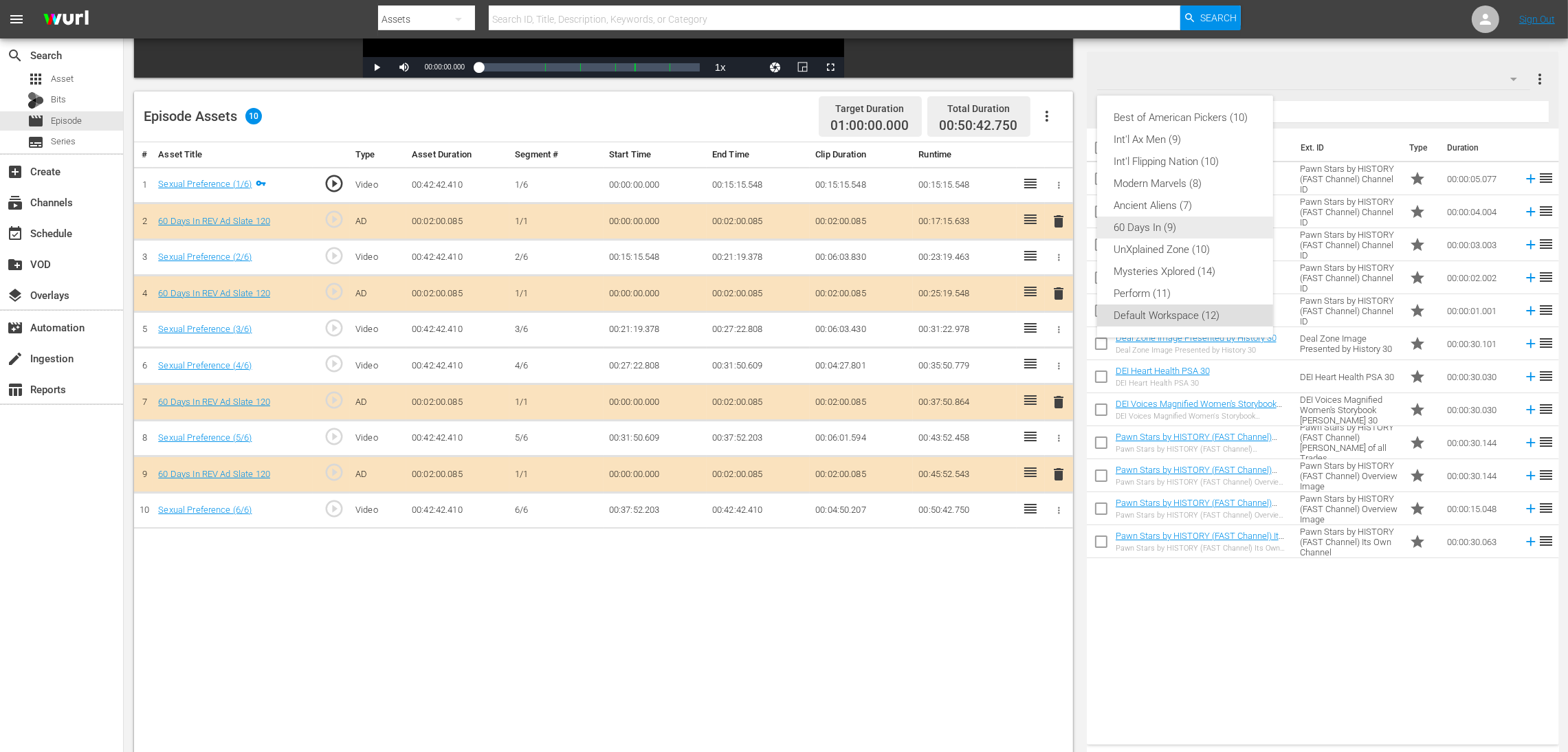
click at [1055, 226] on div "60 Days In (9)" at bounding box center [1185, 227] width 143 height 22
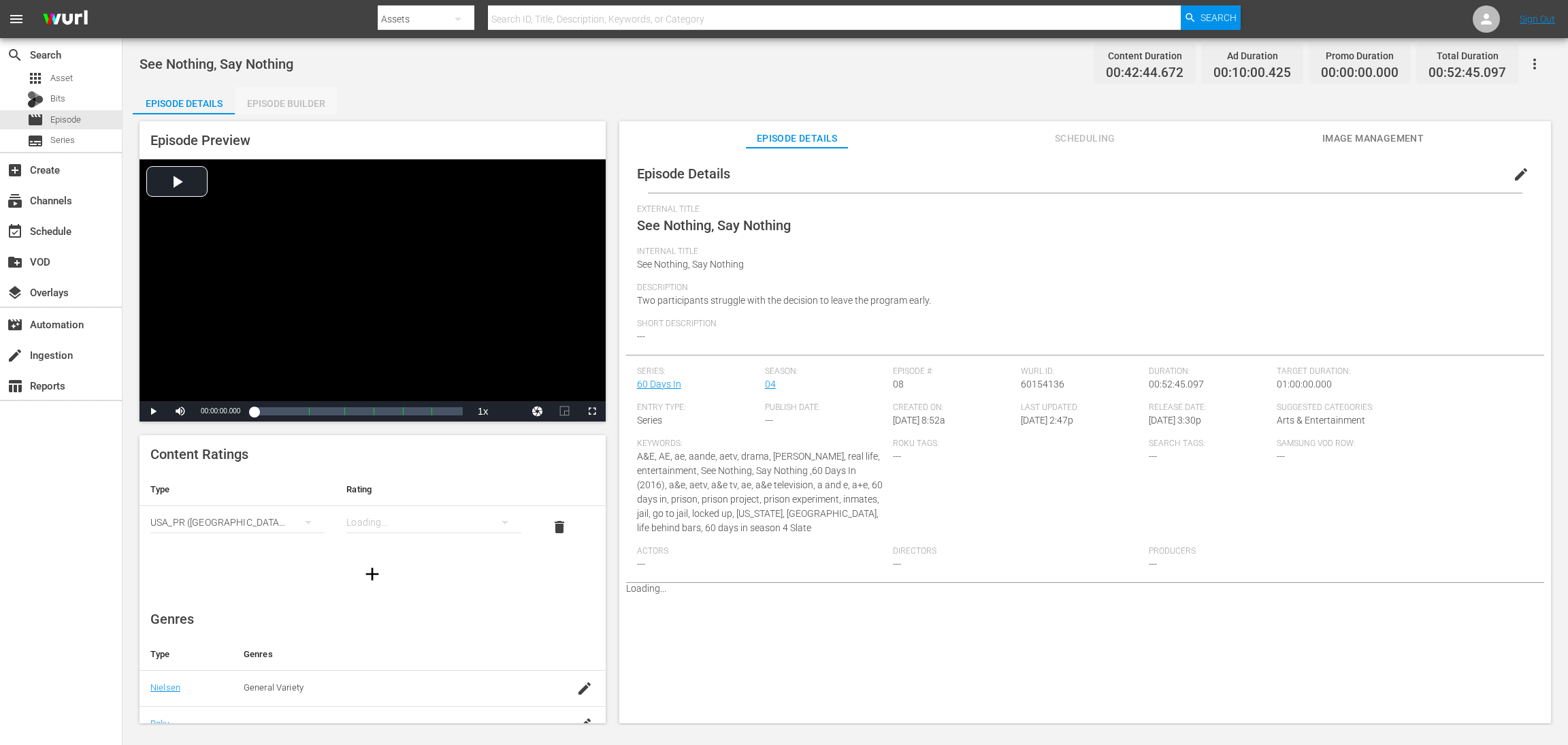
click at [285, 110] on div "Episode Builder" at bounding box center [286, 103] width 102 height 33
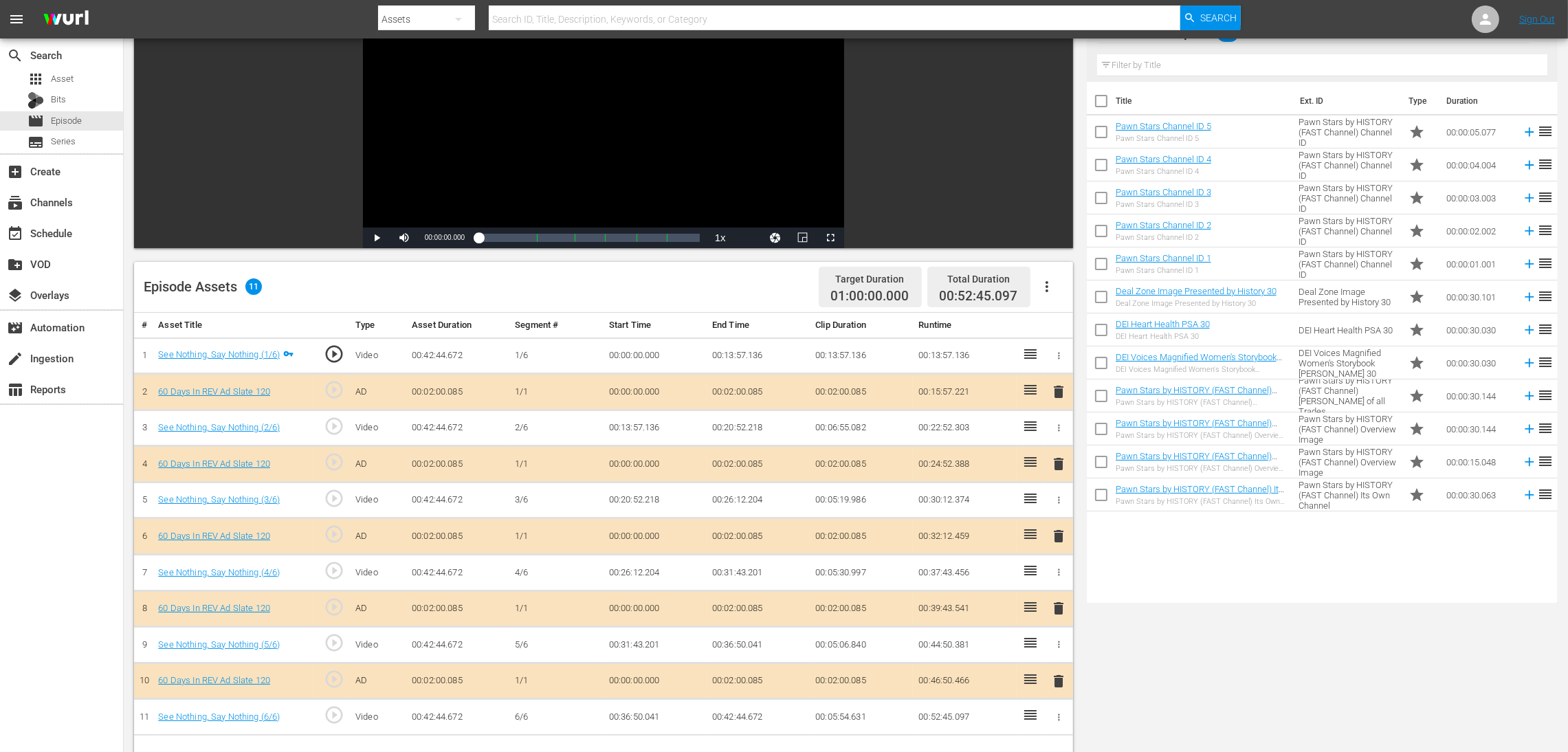
scroll to position [309, 0]
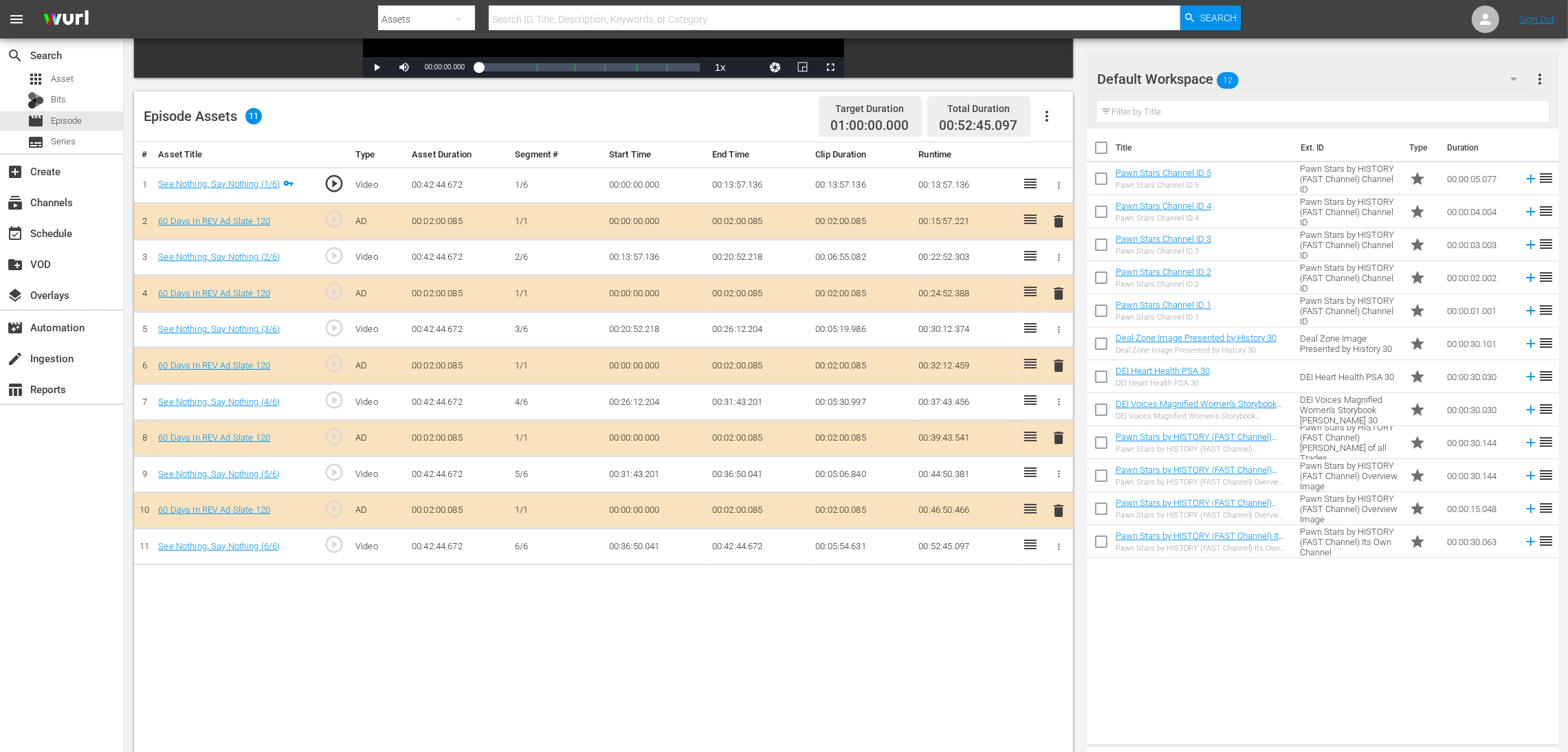
click at [1055, 371] on span "delete" at bounding box center [1059, 365] width 17 height 17
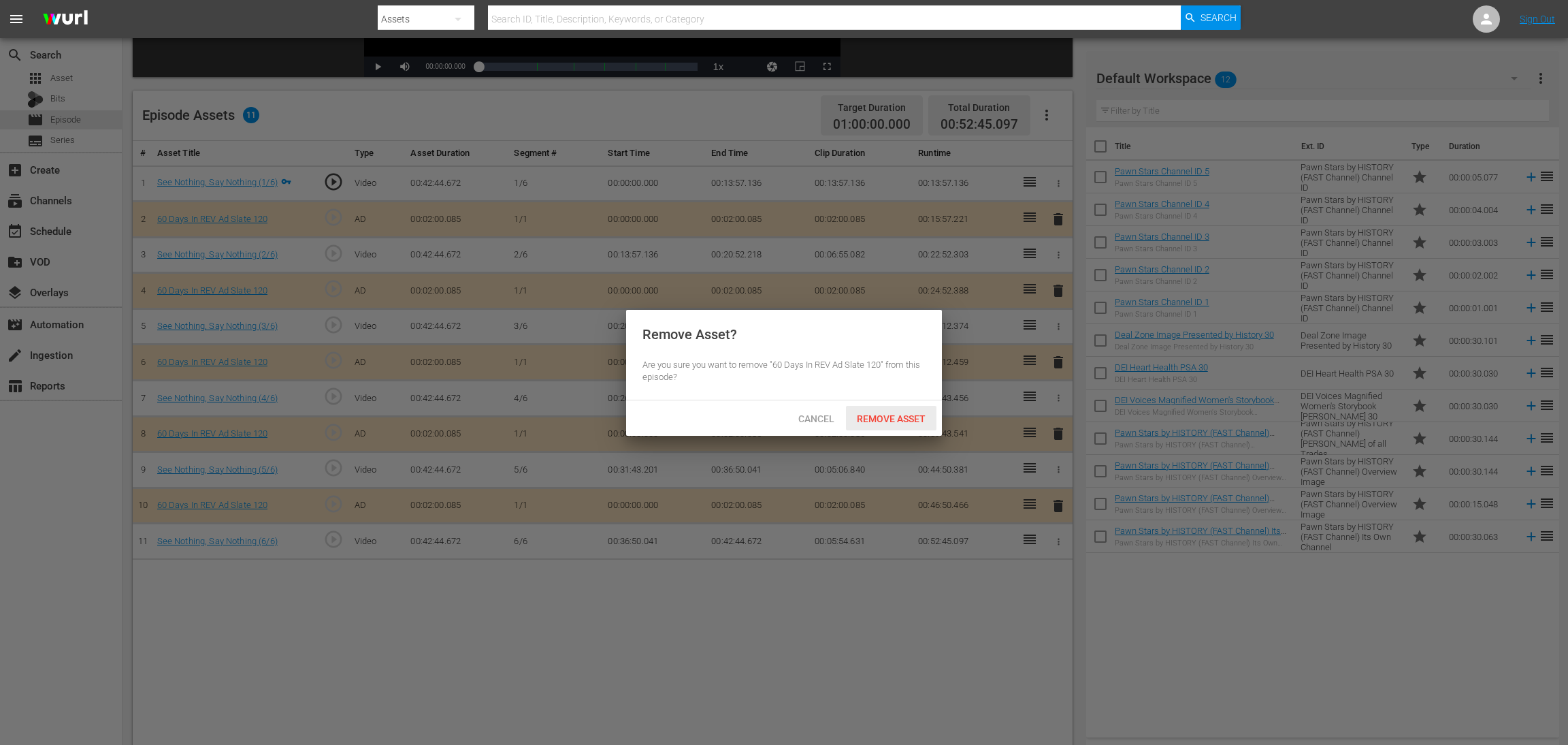
click at [886, 419] on span "Remove Asset" at bounding box center [891, 419] width 90 height 11
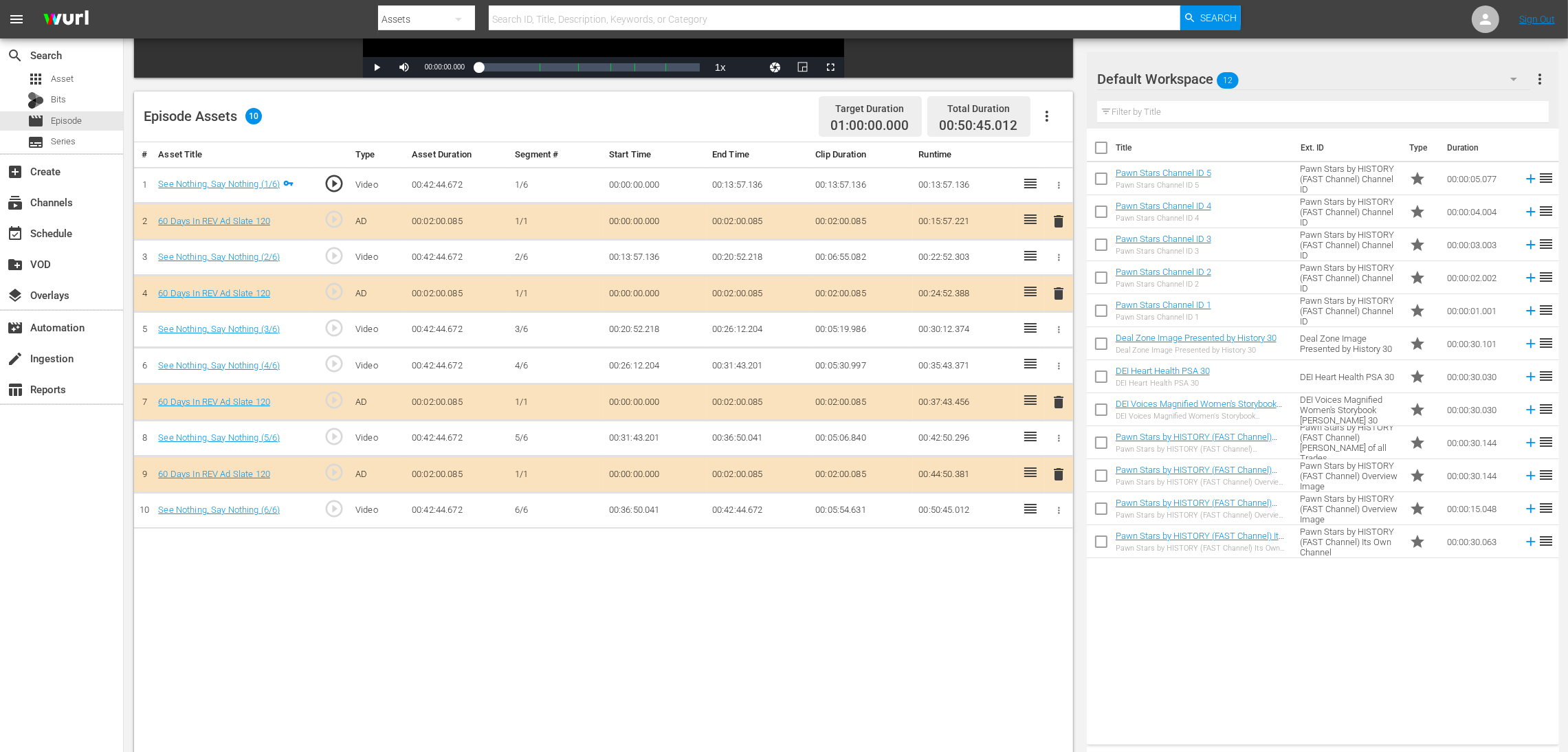
click at [1055, 74] on icon "button" at bounding box center [1514, 79] width 17 height 17
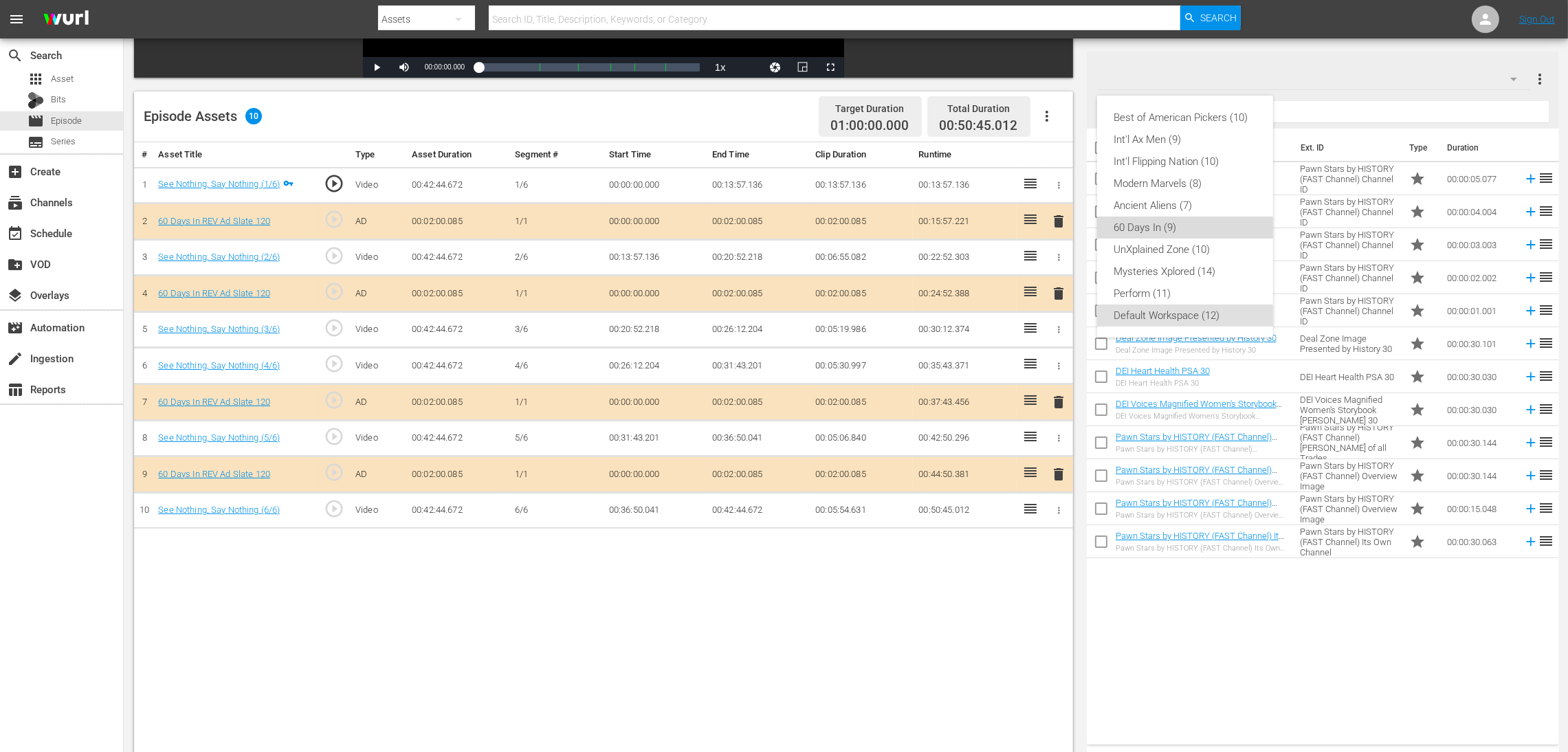
click at [1055, 236] on div "60 Days In (9)" at bounding box center [1185, 227] width 143 height 22
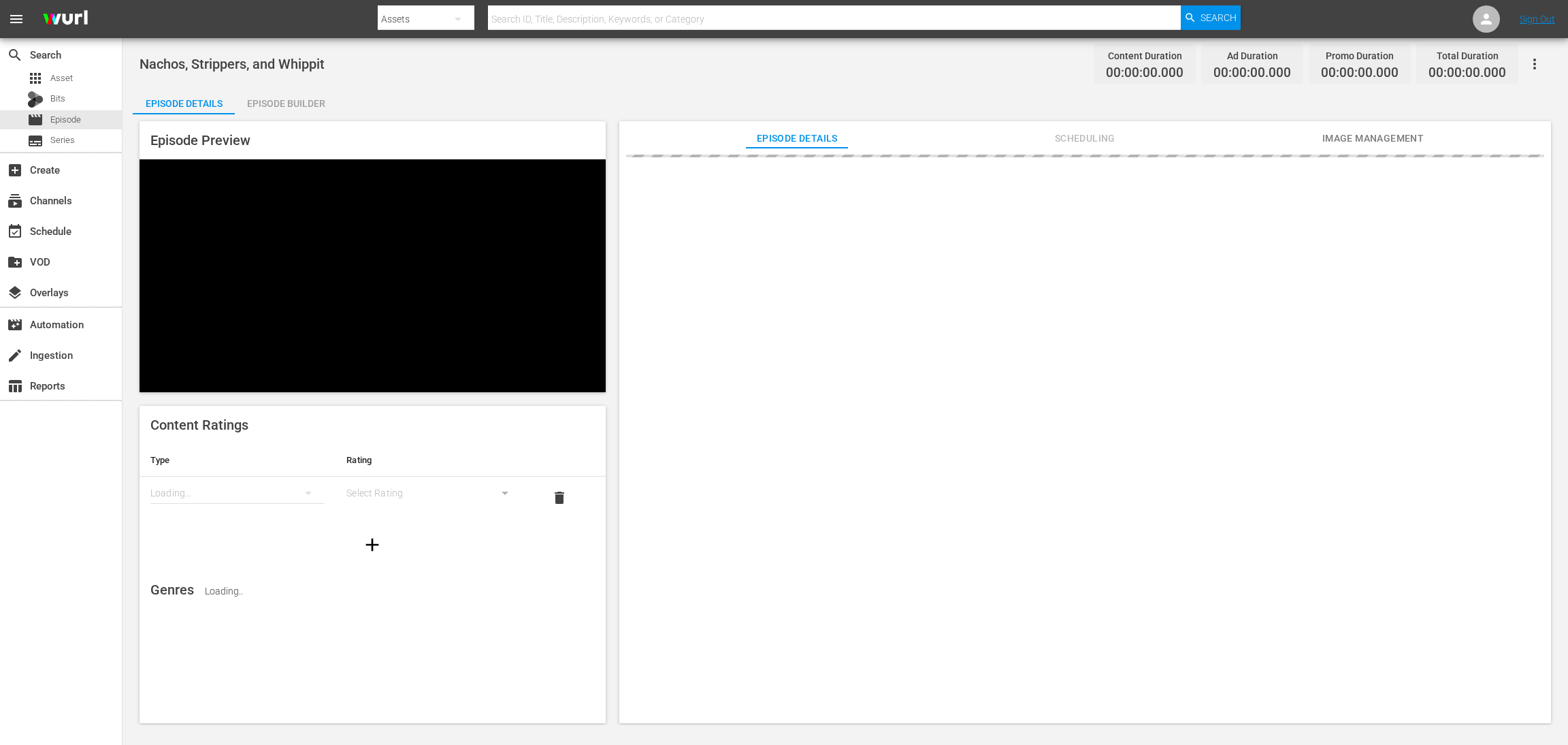
click at [308, 104] on div "Episode Builder" at bounding box center [286, 103] width 102 height 33
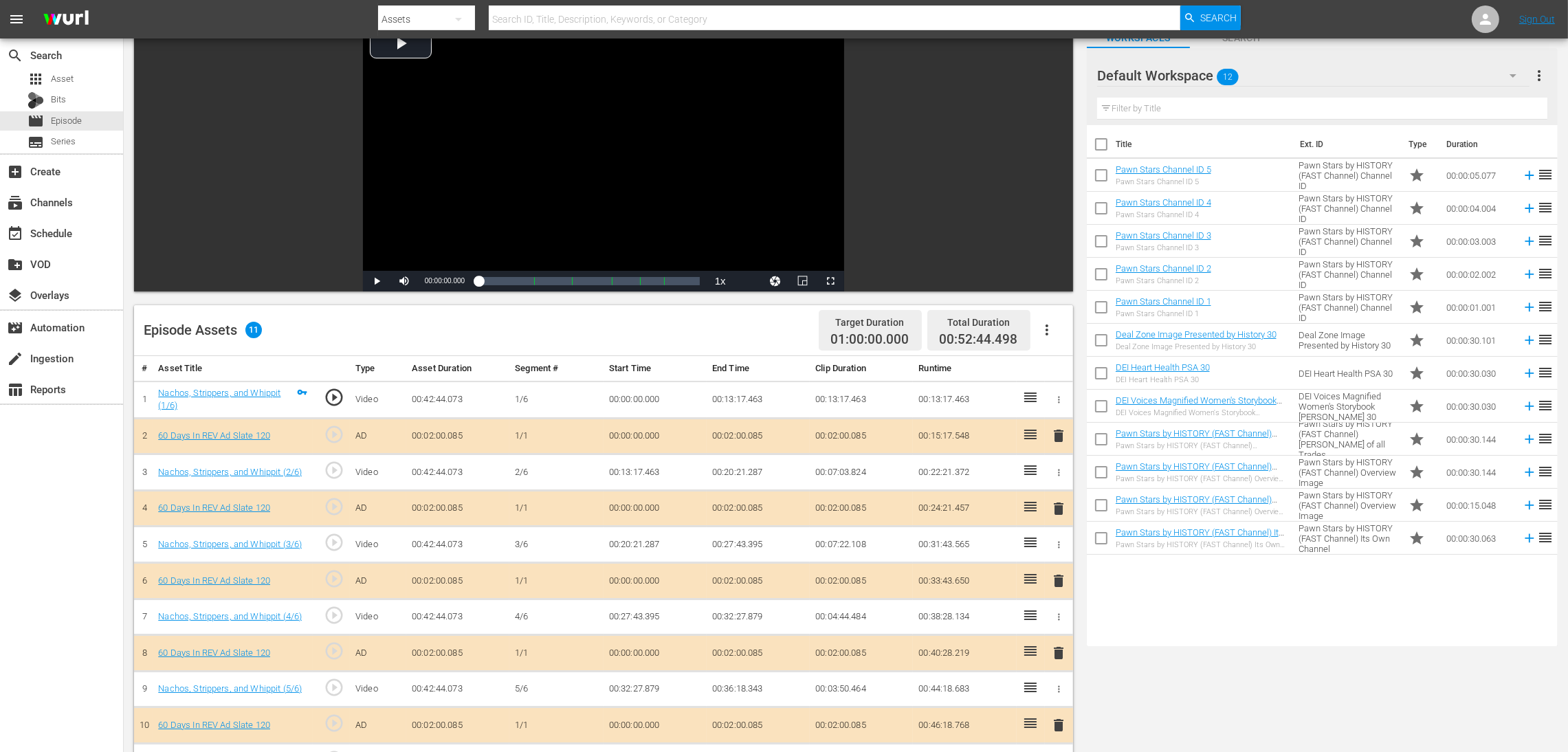
scroll to position [206, 0]
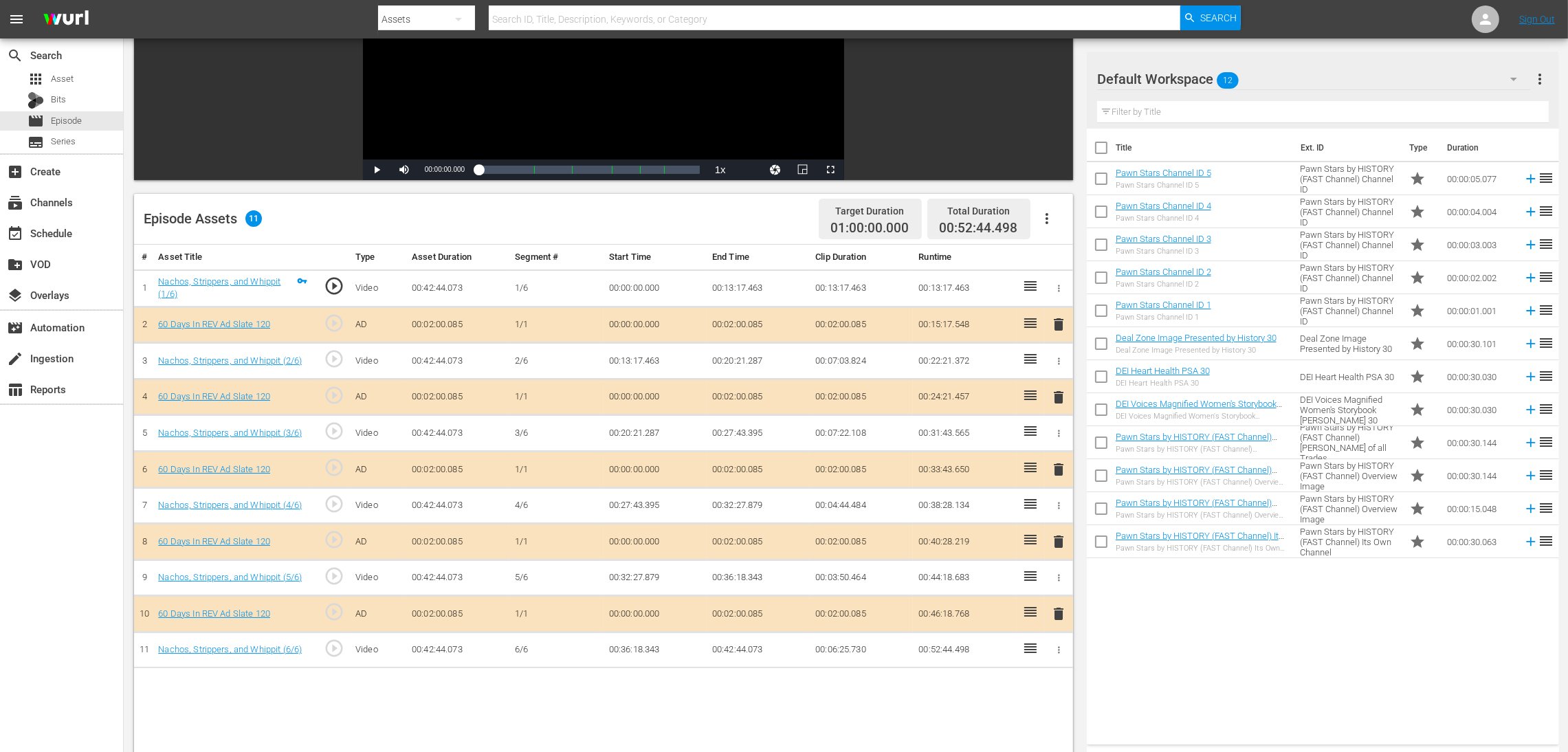
click at [1053, 471] on span "delete" at bounding box center [1059, 469] width 17 height 17
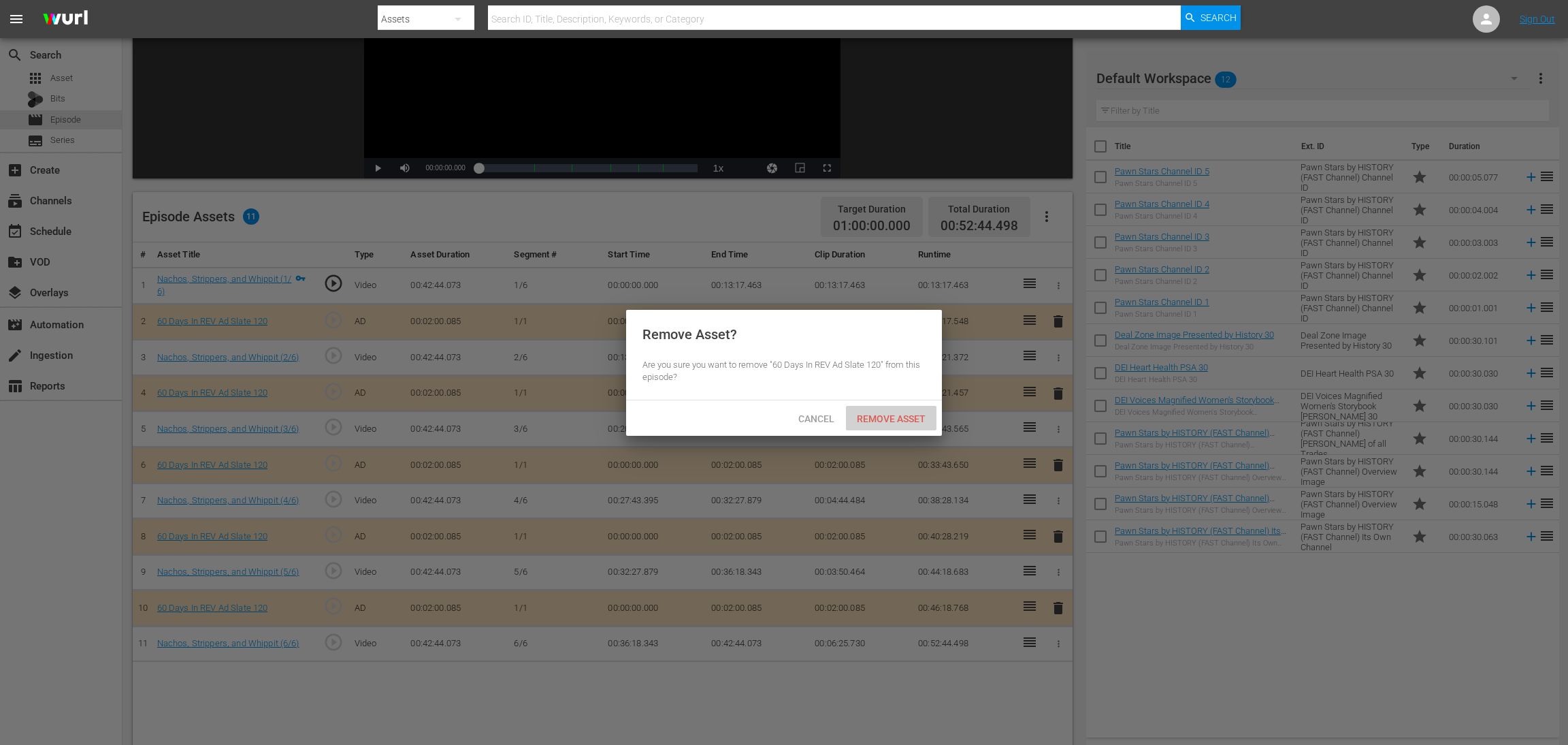
click at [902, 415] on span "Remove Asset" at bounding box center [891, 419] width 90 height 11
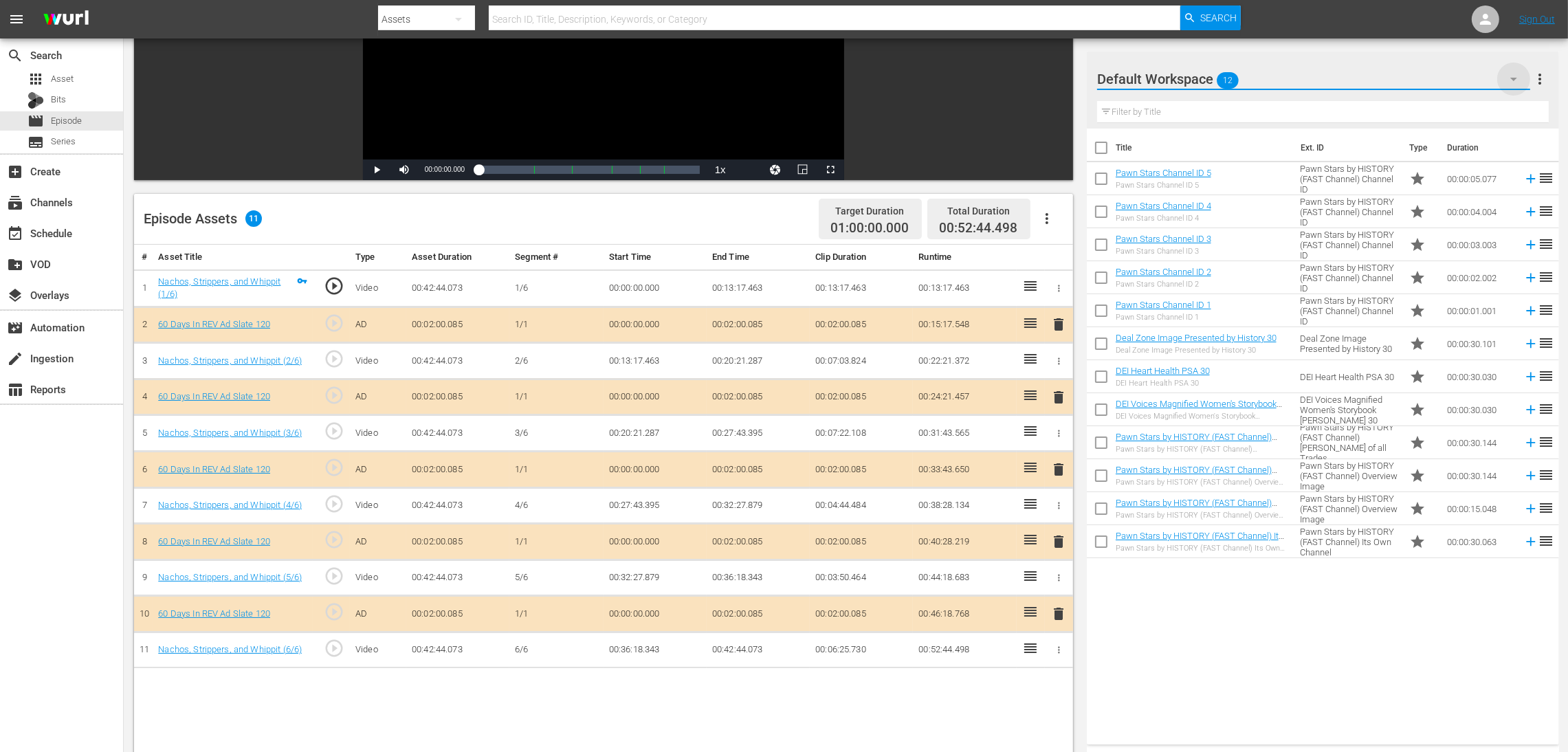
click at [1055, 75] on icon "button" at bounding box center [1514, 79] width 17 height 17
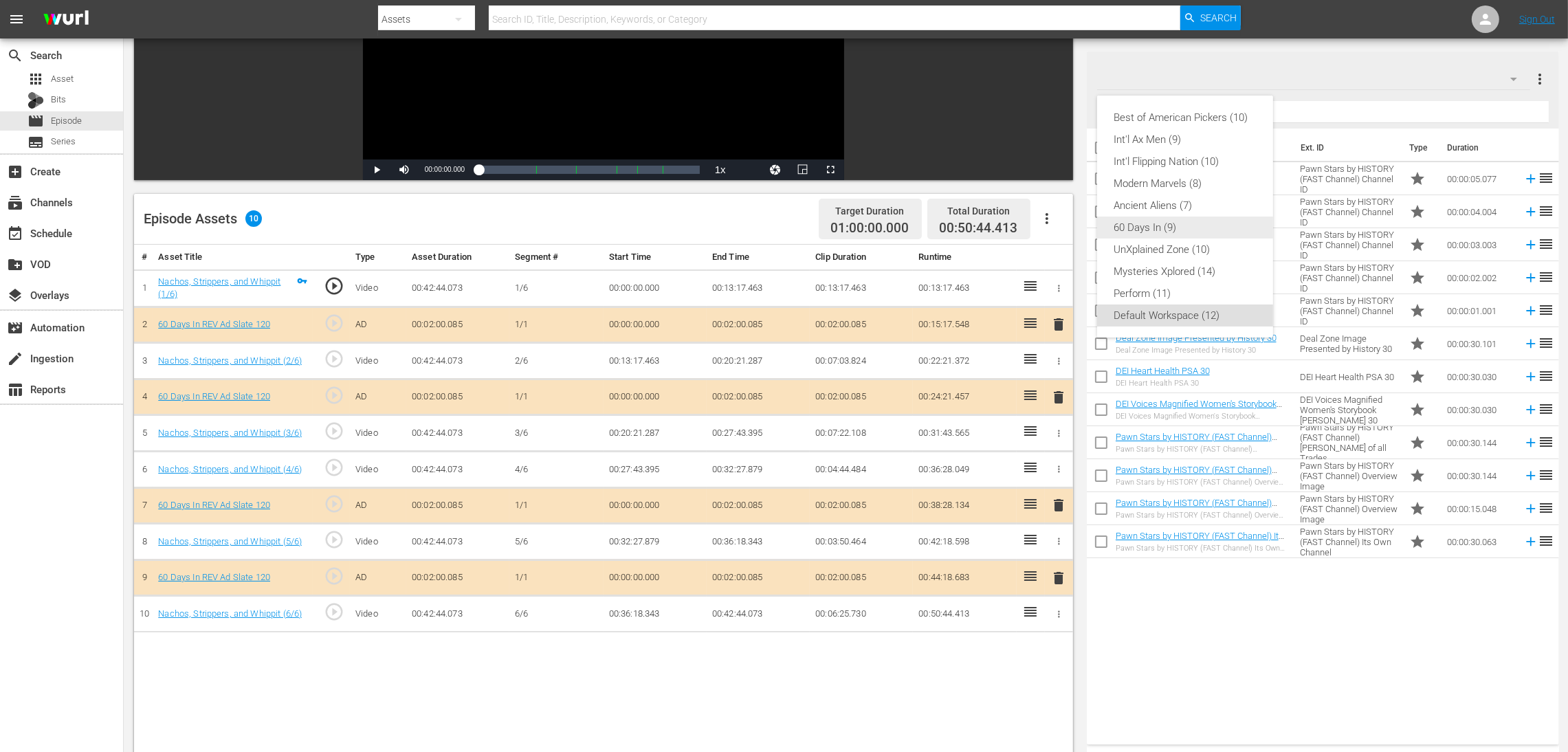
click at [1055, 230] on div "60 Days In (9)" at bounding box center [1185, 227] width 143 height 22
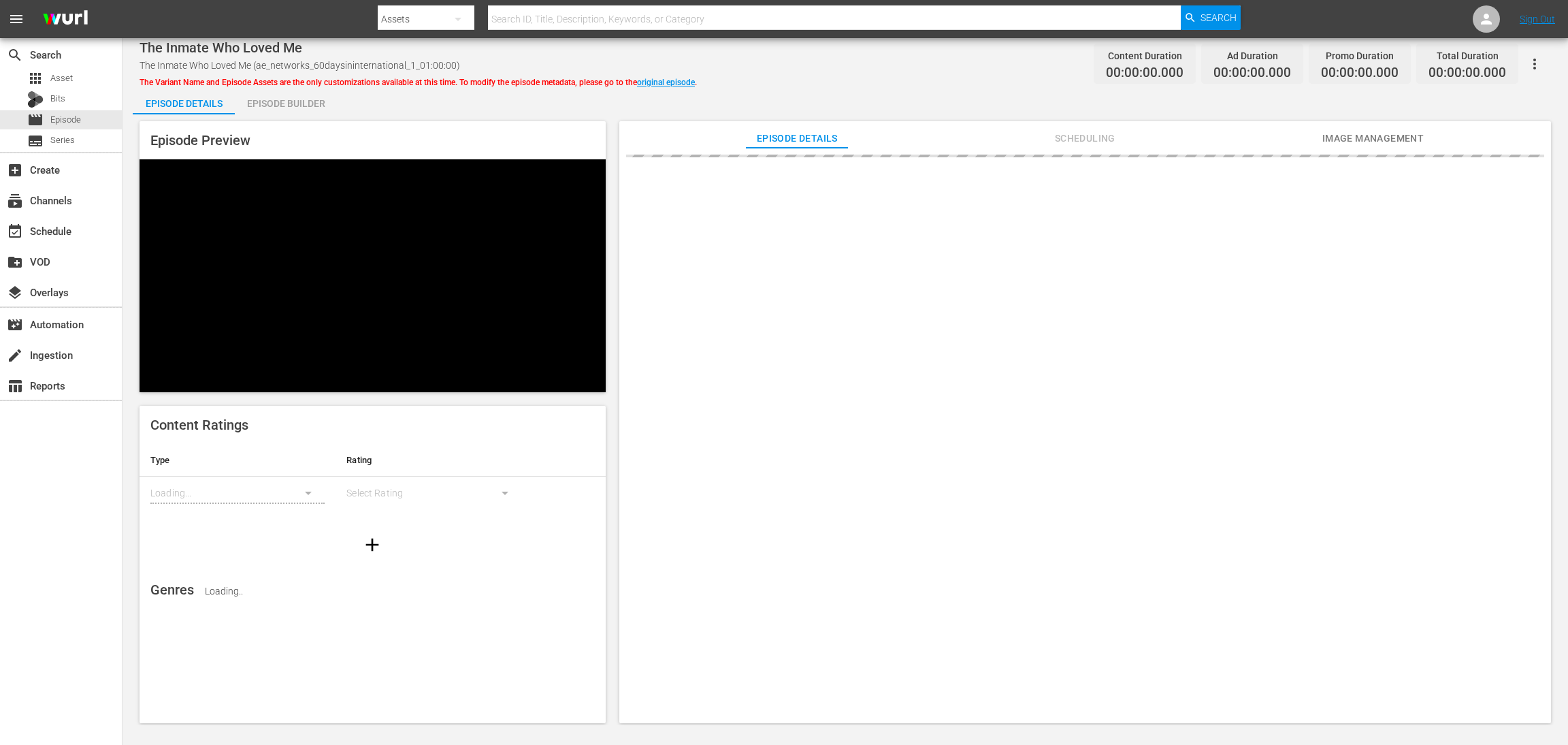
click at [299, 102] on div "Episode Builder" at bounding box center [286, 103] width 102 height 33
